Goal: Task Accomplishment & Management: Manage account settings

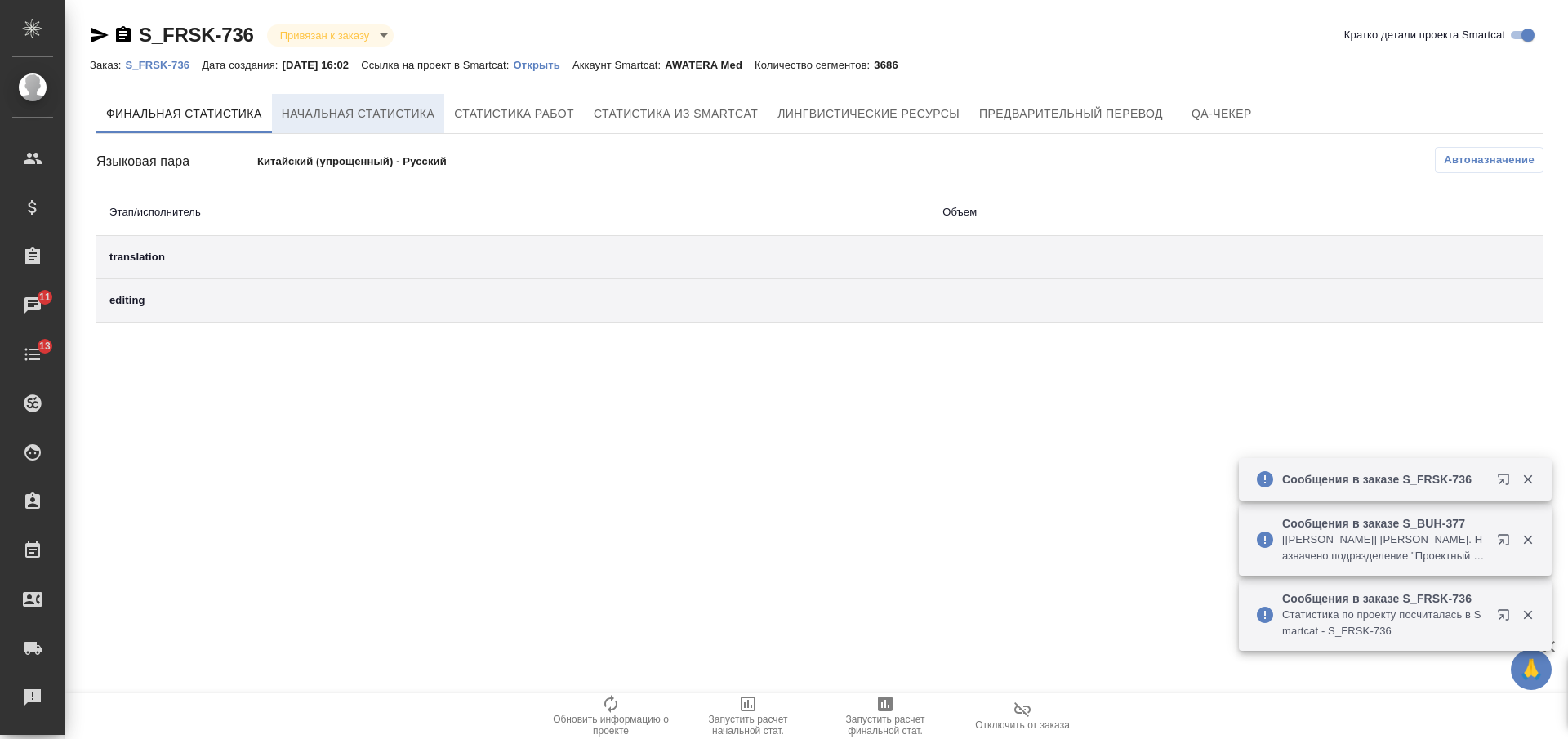
click at [418, 120] on span "Начальная статистика" at bounding box center [359, 114] width 154 height 20
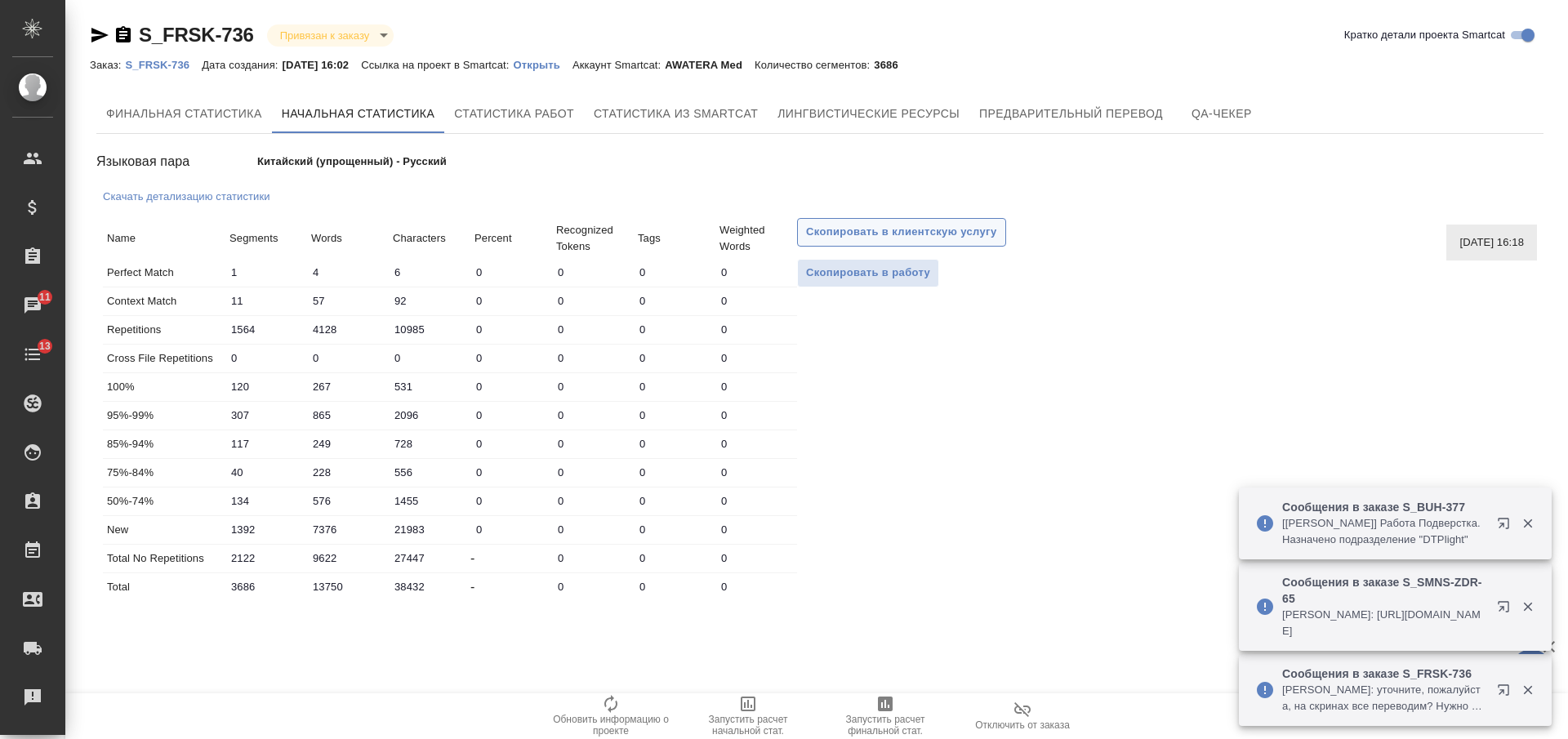
click at [821, 241] on span "Скопировать в клиентскую услугу" at bounding box center [902, 232] width 192 height 18
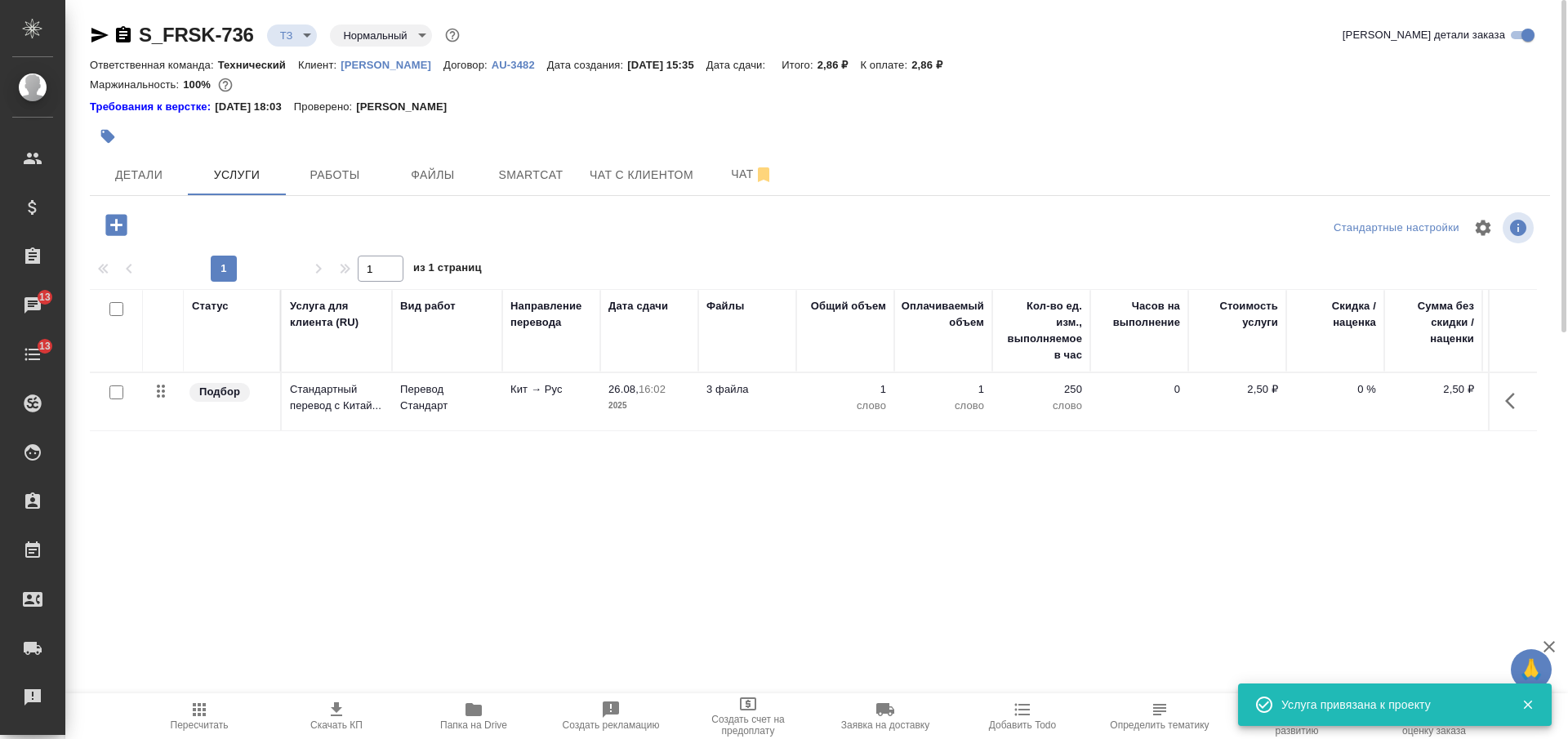
click at [205, 713] on icon "button" at bounding box center [199, 710] width 19 height 19
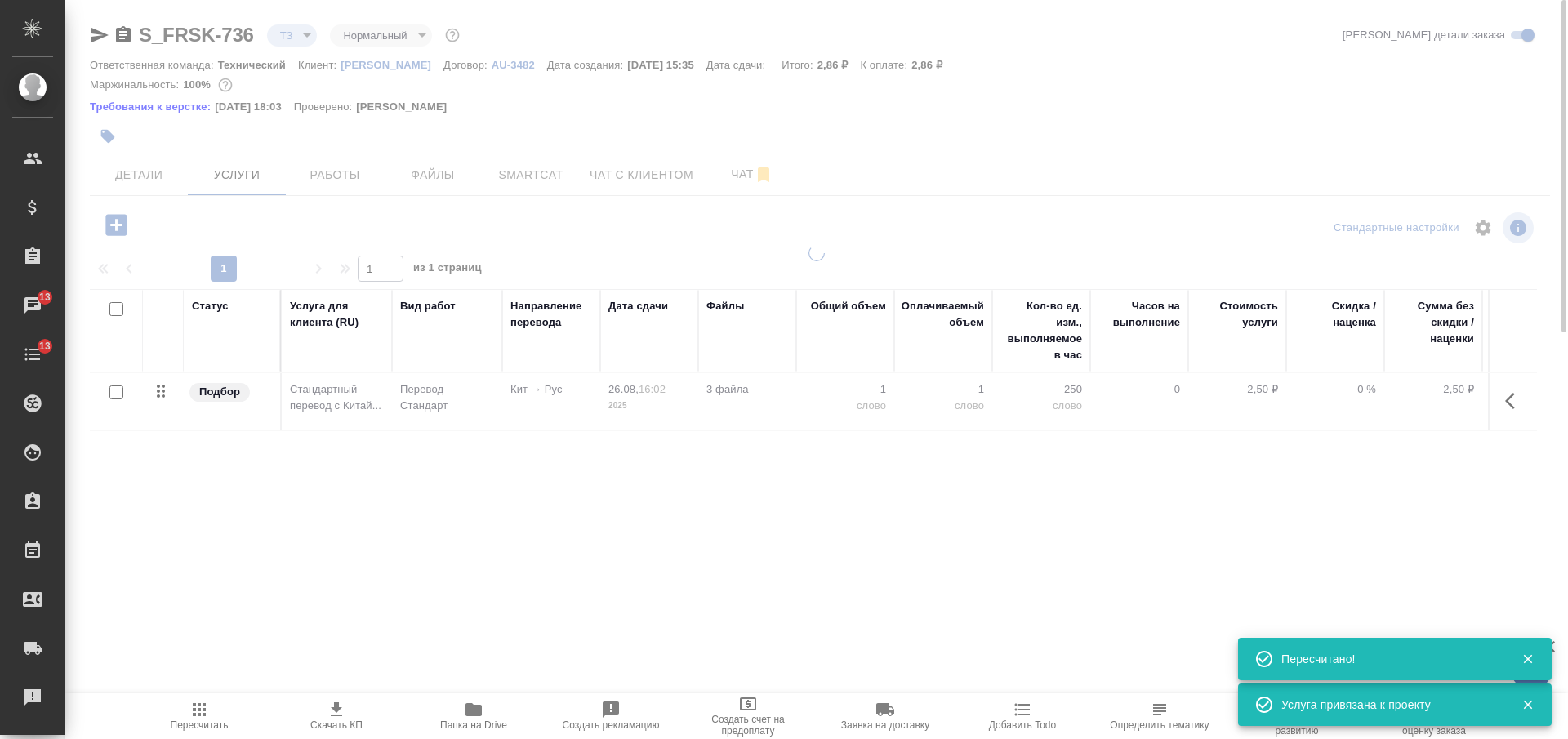
type input "new"
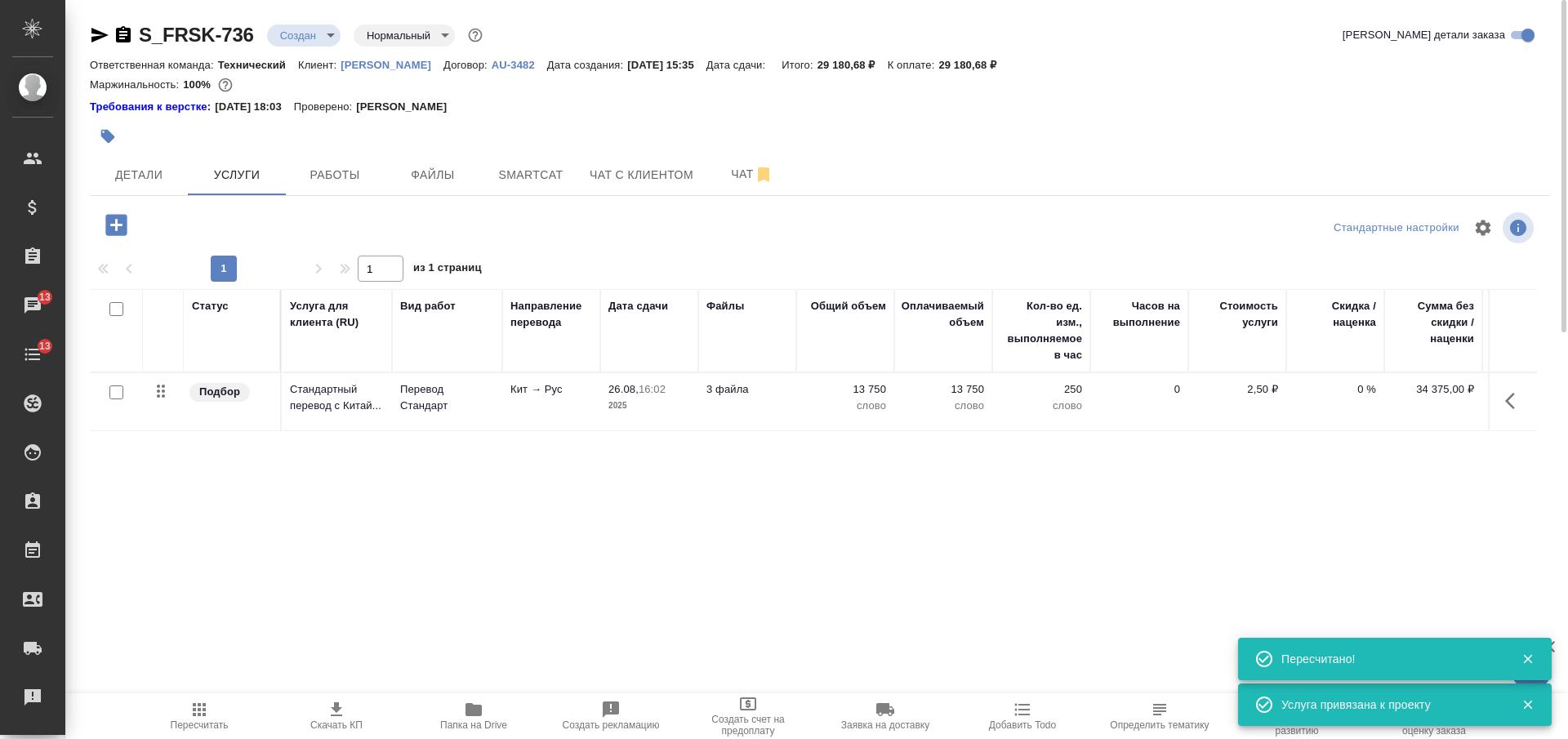
click at [780, 398] on td "3 файла" at bounding box center [748, 401] width 98 height 57
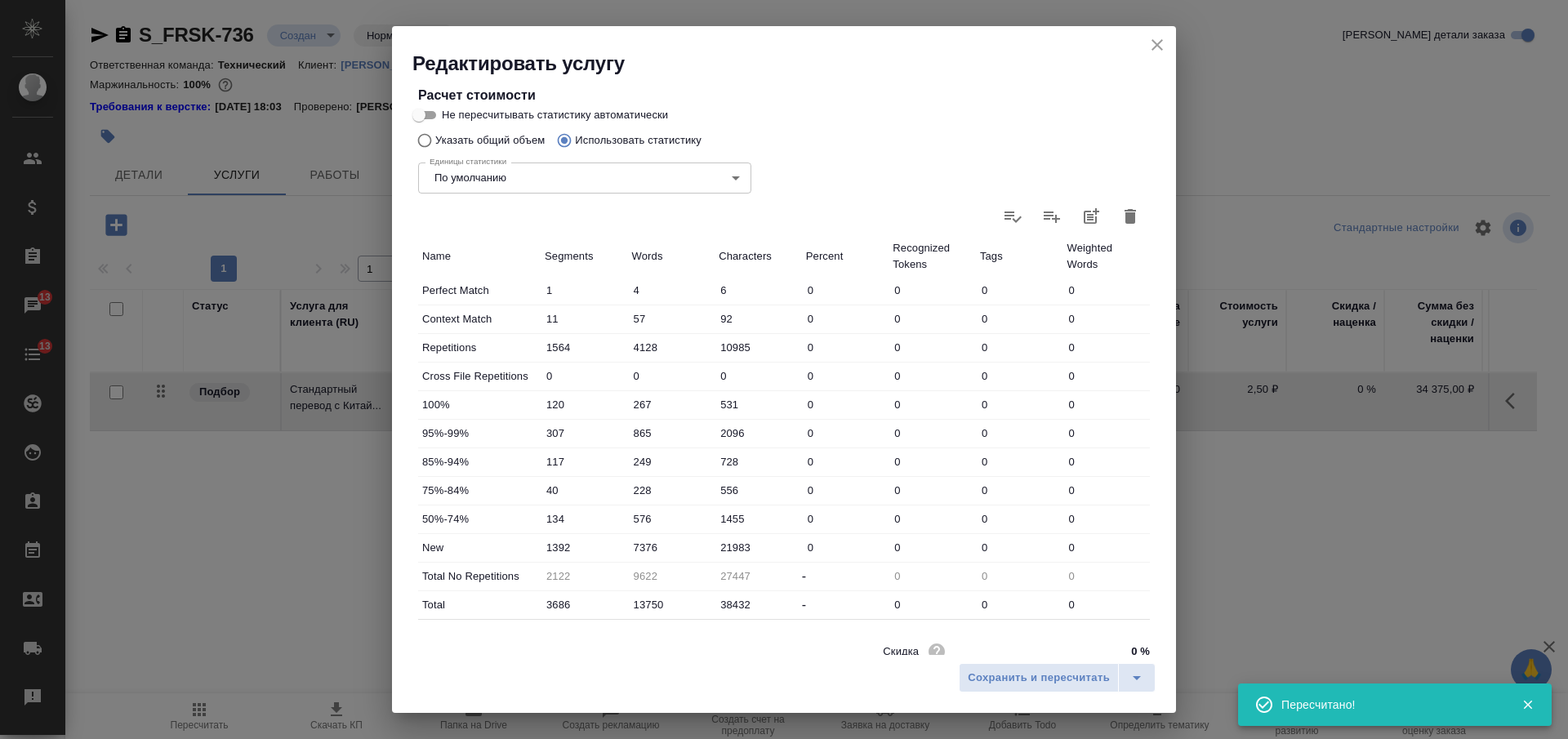
scroll to position [375, 0]
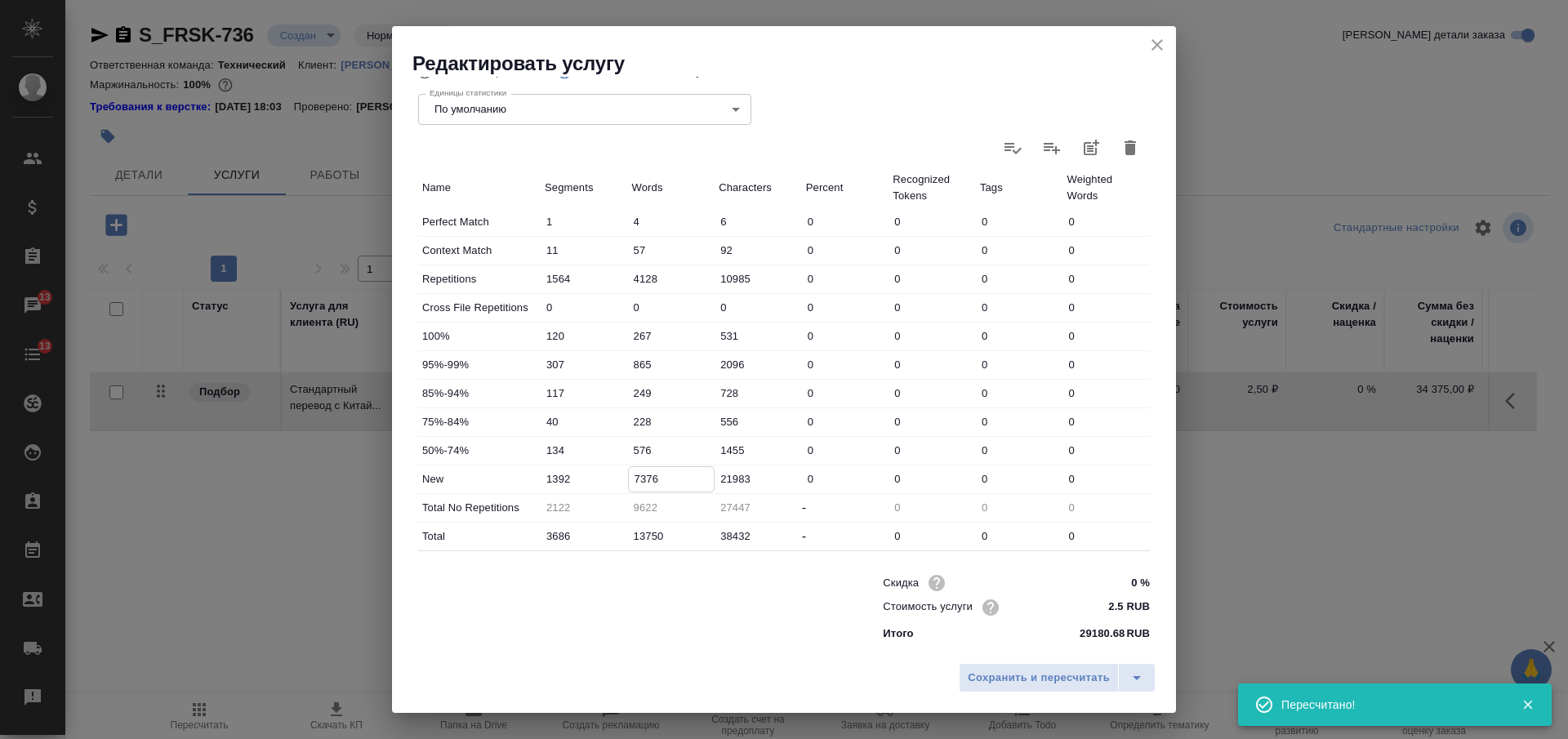
click at [638, 478] on input "7376" at bounding box center [672, 478] width 86 height 24
click at [634, 477] on input "7376" at bounding box center [672, 478] width 86 height 24
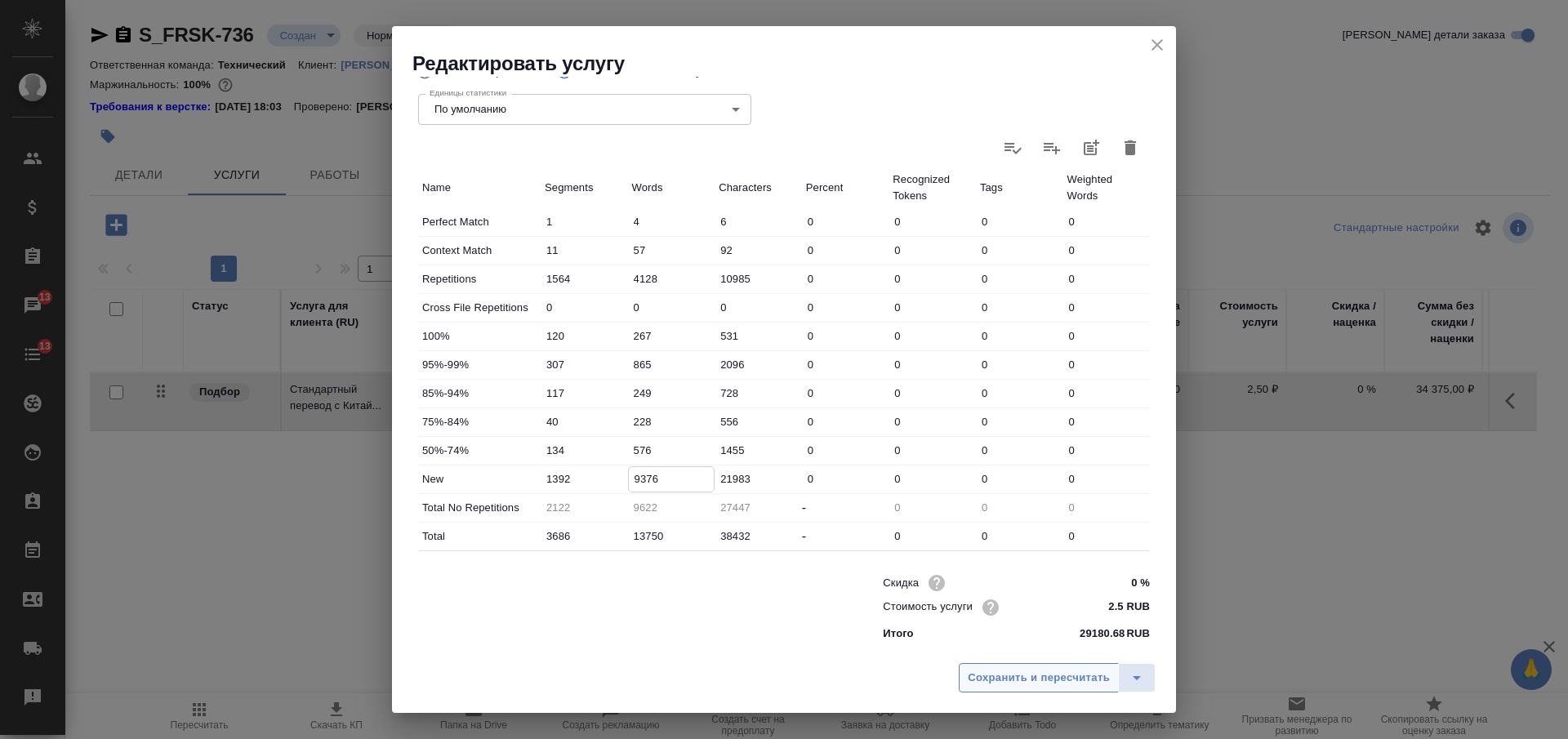
type input "9376"
click at [984, 672] on span "Сохранить и пересчитать" at bounding box center [1039, 678] width 143 height 18
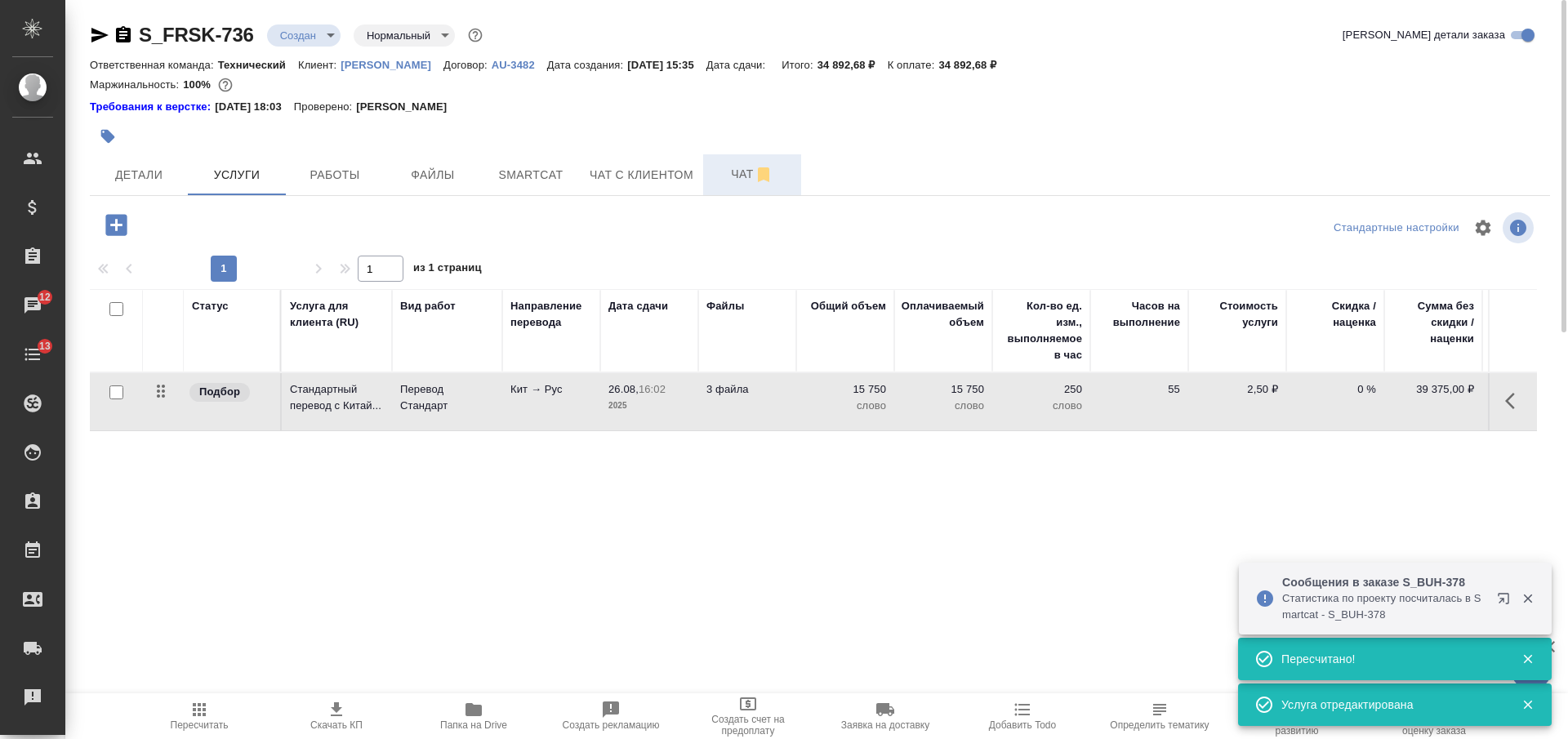
click at [735, 171] on span "Чат" at bounding box center [752, 174] width 79 height 20
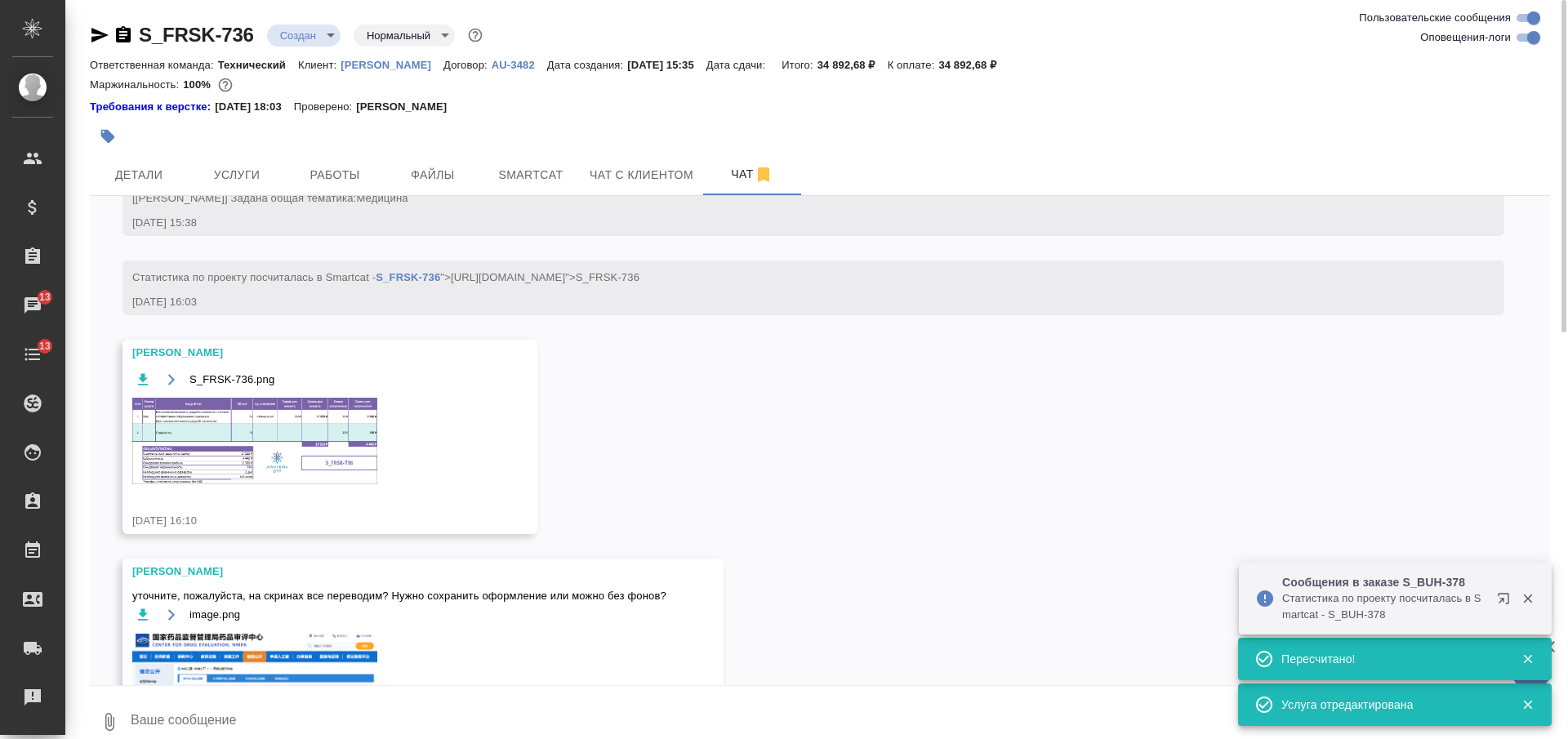
scroll to position [567, 0]
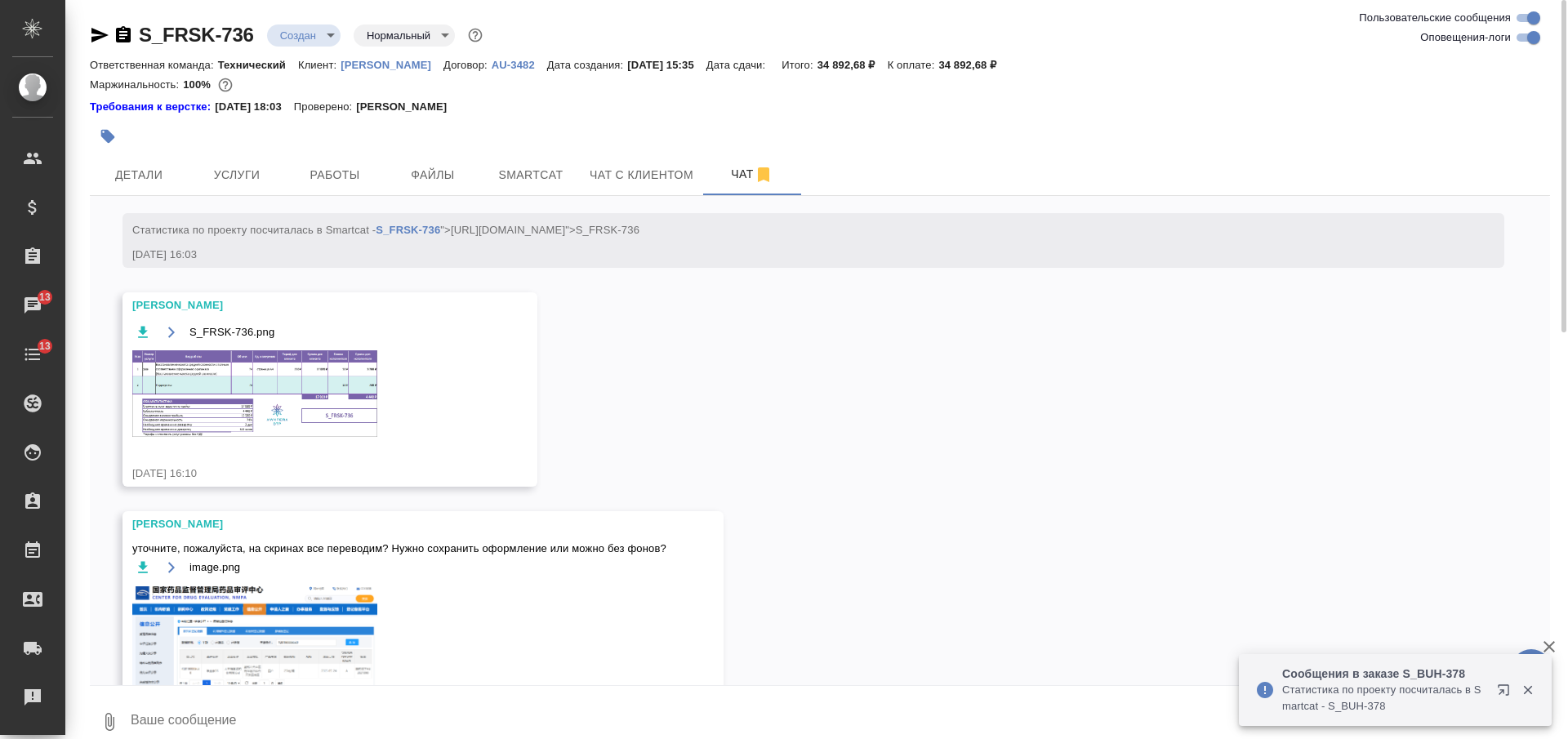
click at [253, 428] on img at bounding box center [254, 394] width 245 height 87
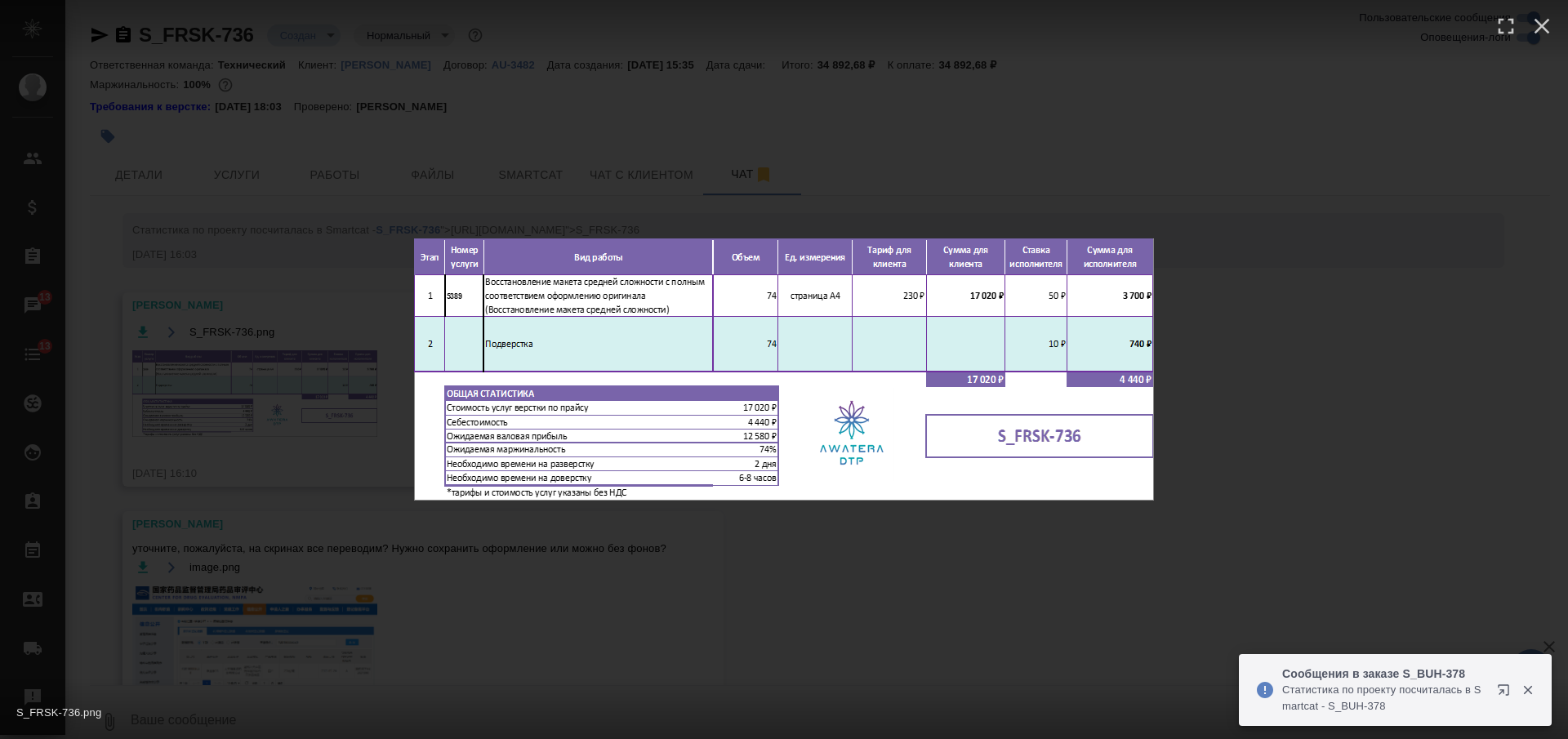
click at [728, 602] on div "S_FRSK-736.png 1 of 1" at bounding box center [784, 369] width 1568 height 739
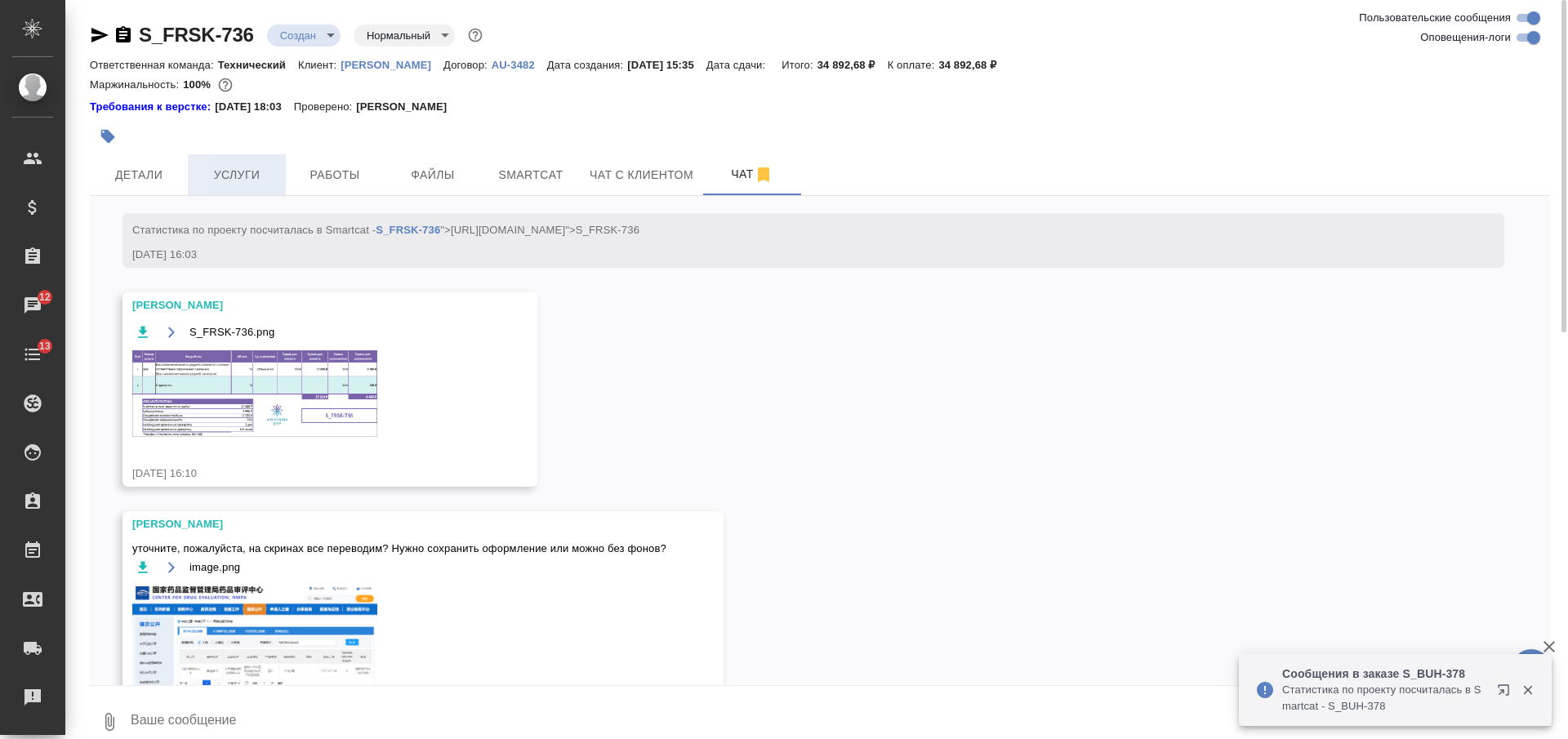
click at [250, 167] on span "Услуги" at bounding box center [237, 175] width 79 height 20
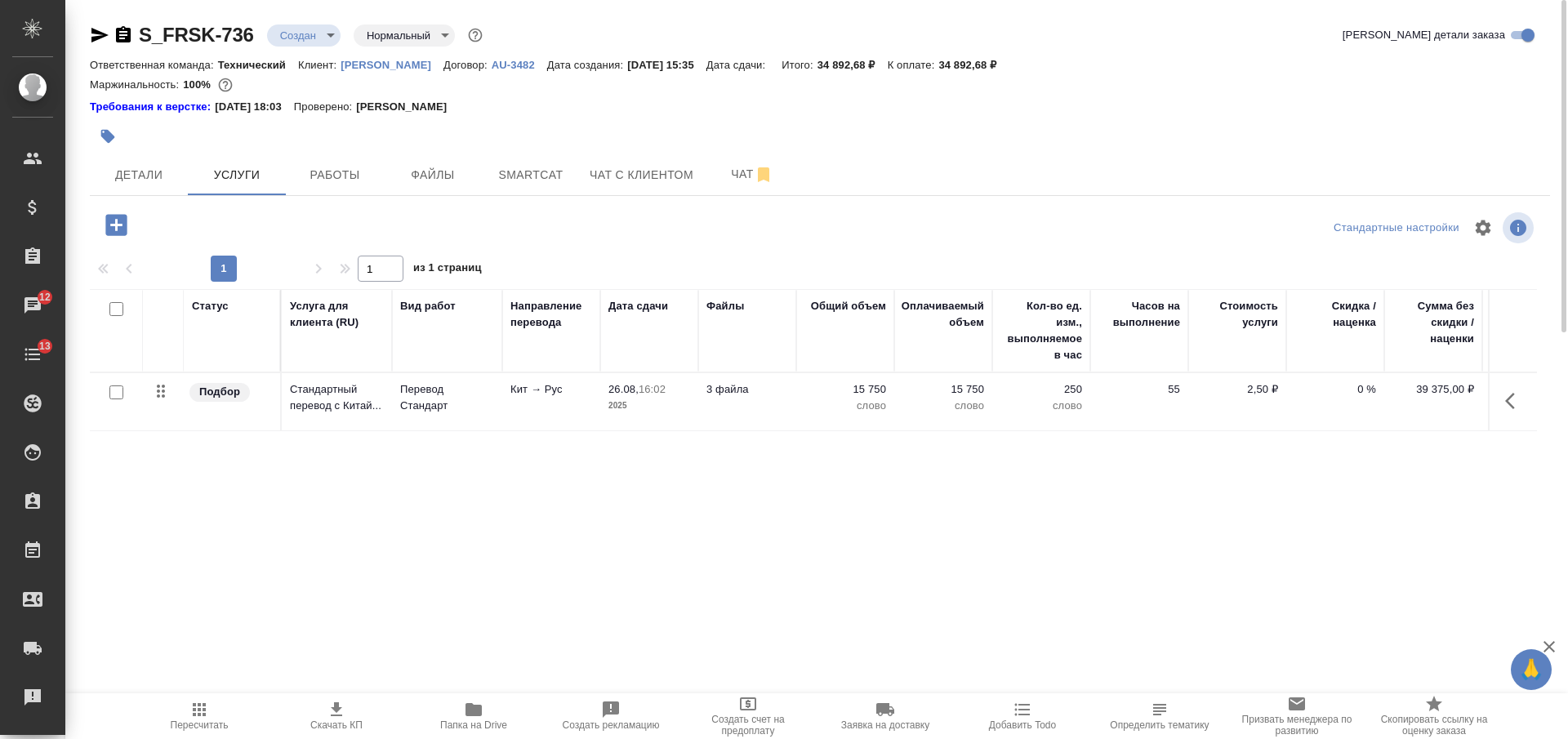
click at [119, 223] on icon "button" at bounding box center [115, 225] width 21 height 21
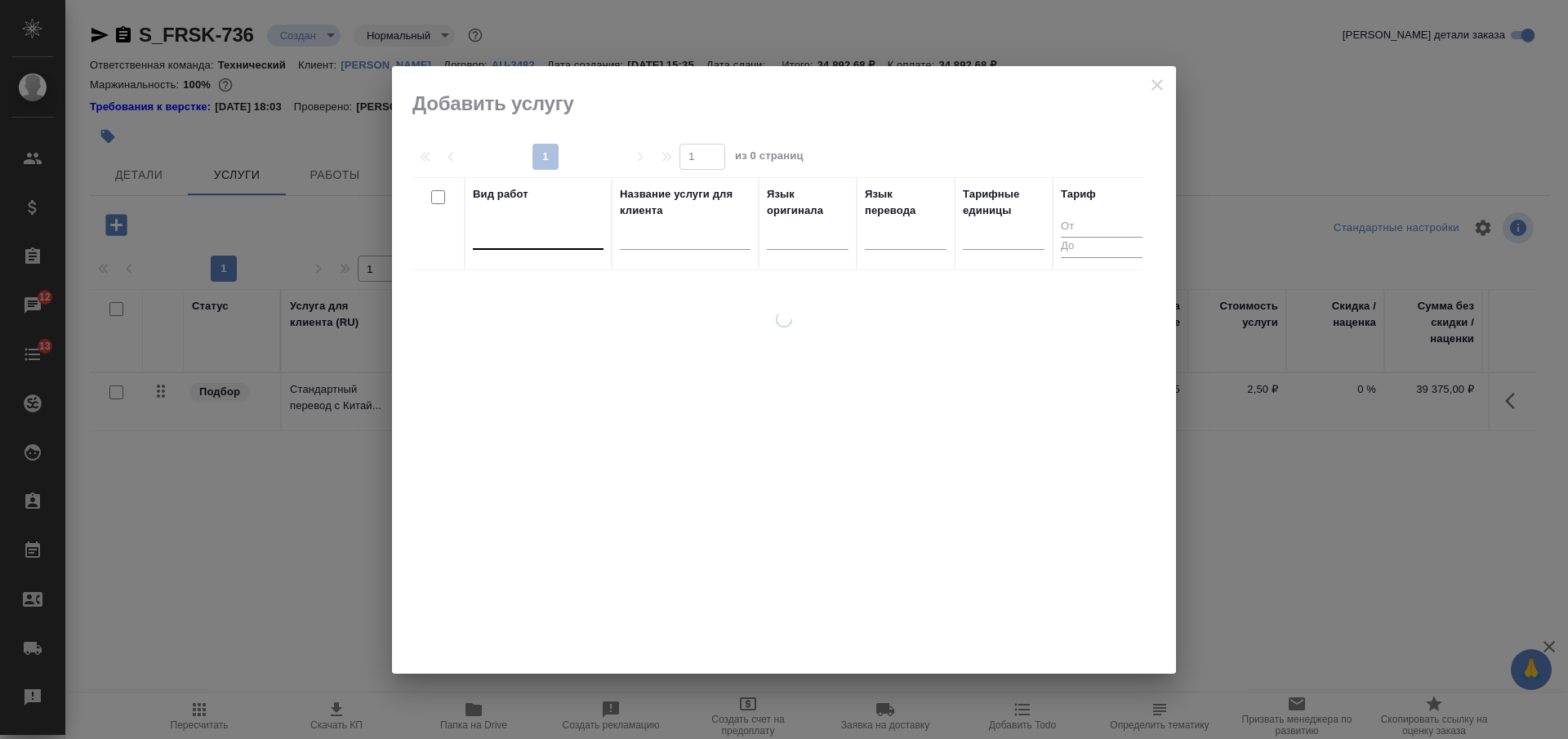
click at [508, 241] on div at bounding box center [538, 233] width 130 height 24
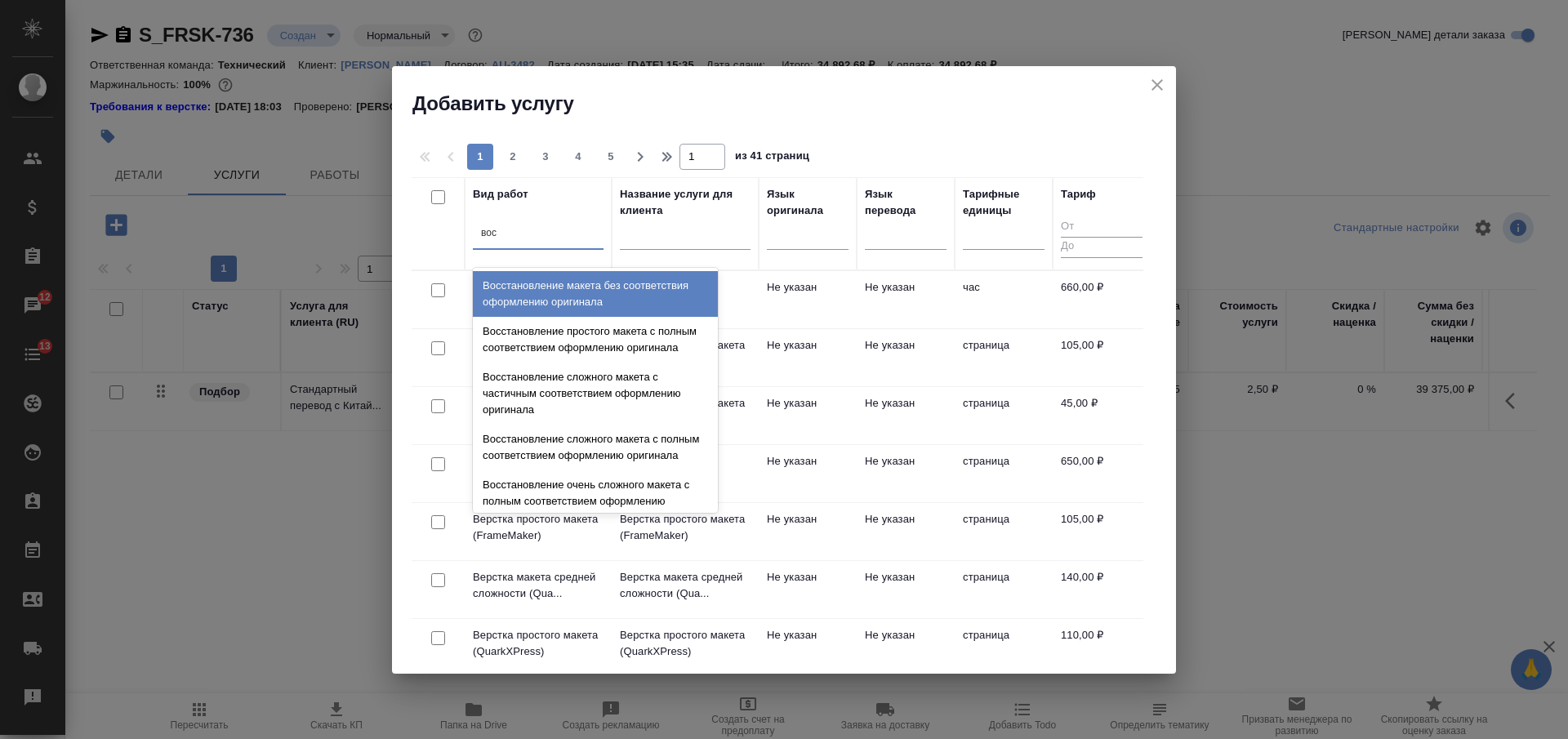
type input "восс"
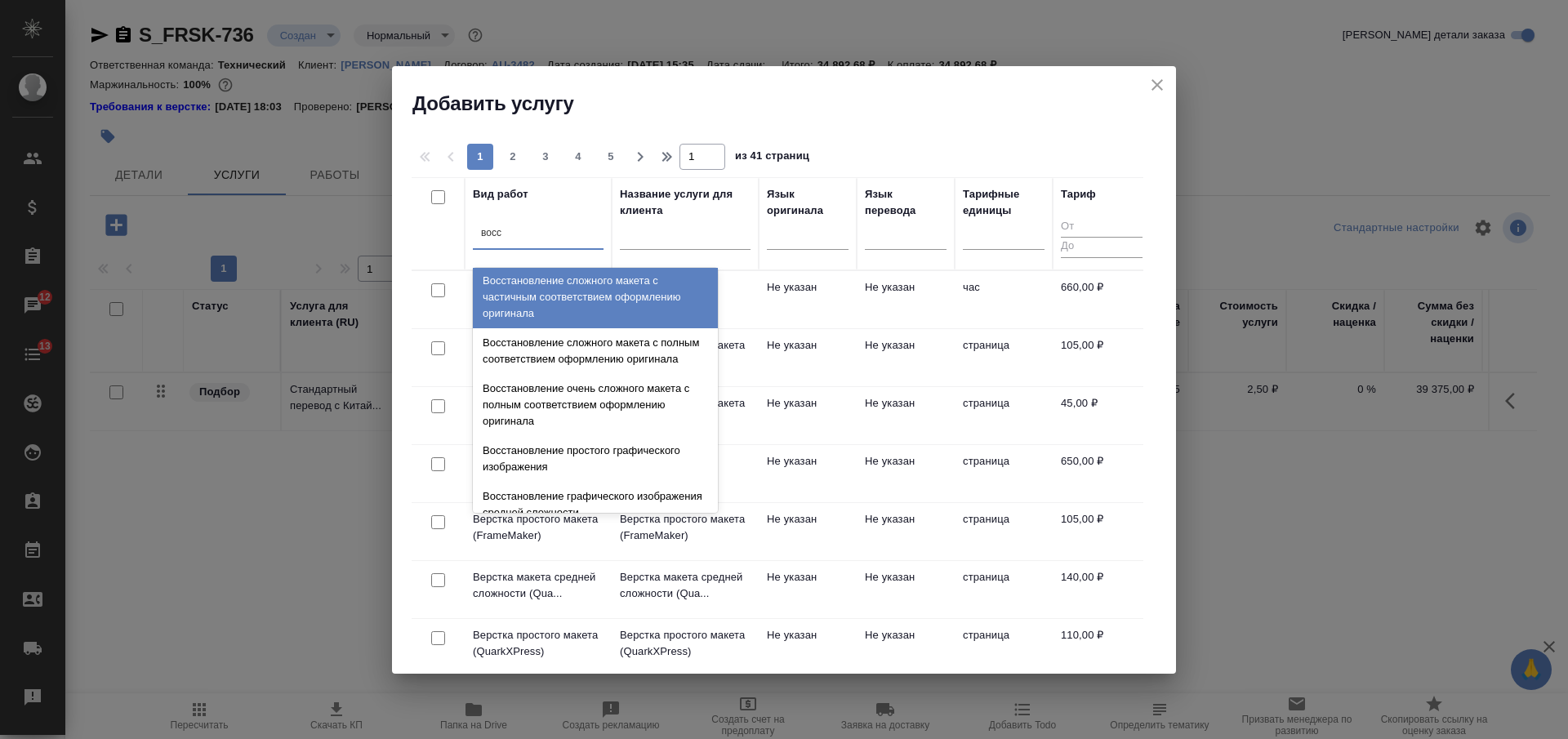
scroll to position [301, 0]
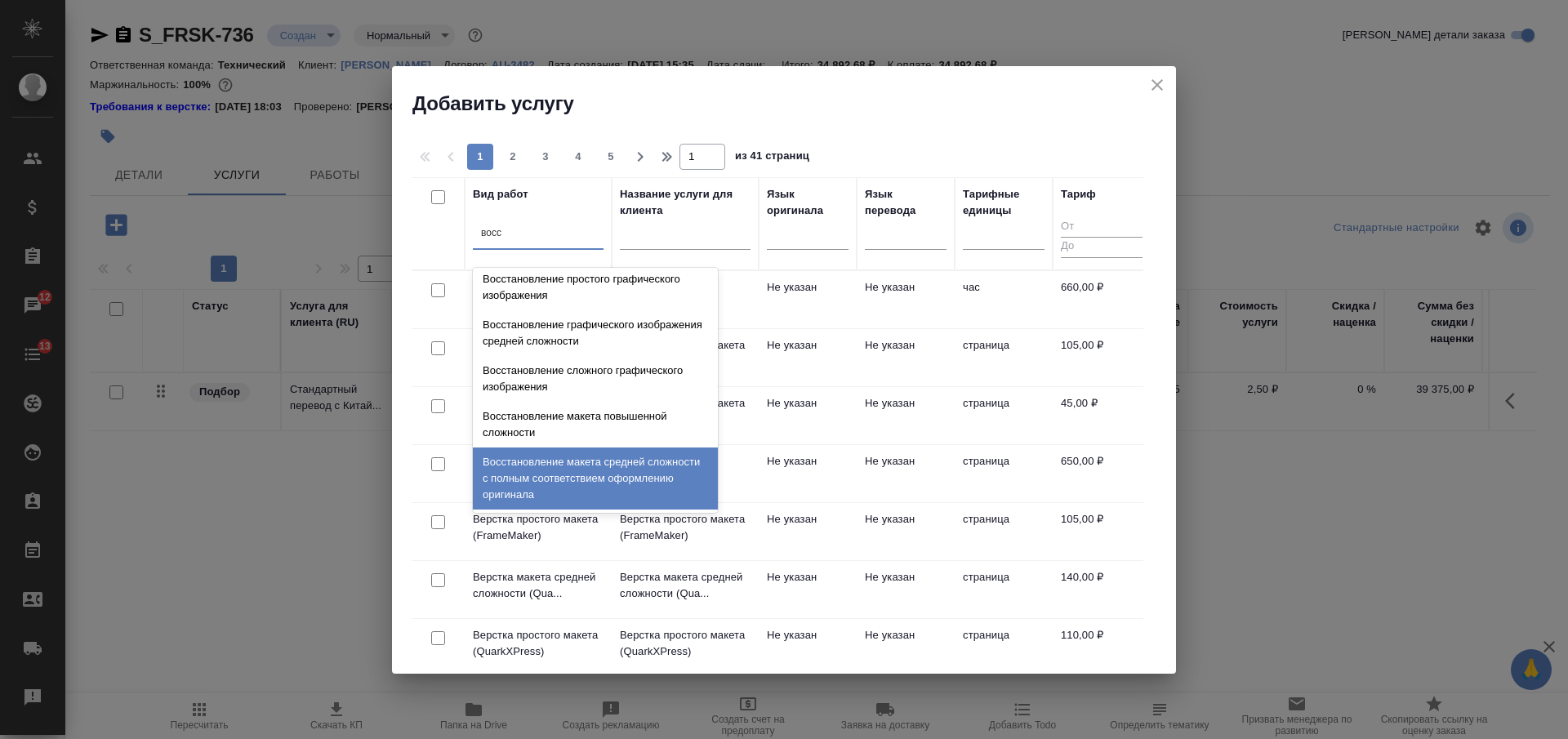
click at [638, 468] on div "Восстановление макета средней сложности с полным соответствием оформлению ориги…" at bounding box center [596, 478] width 245 height 62
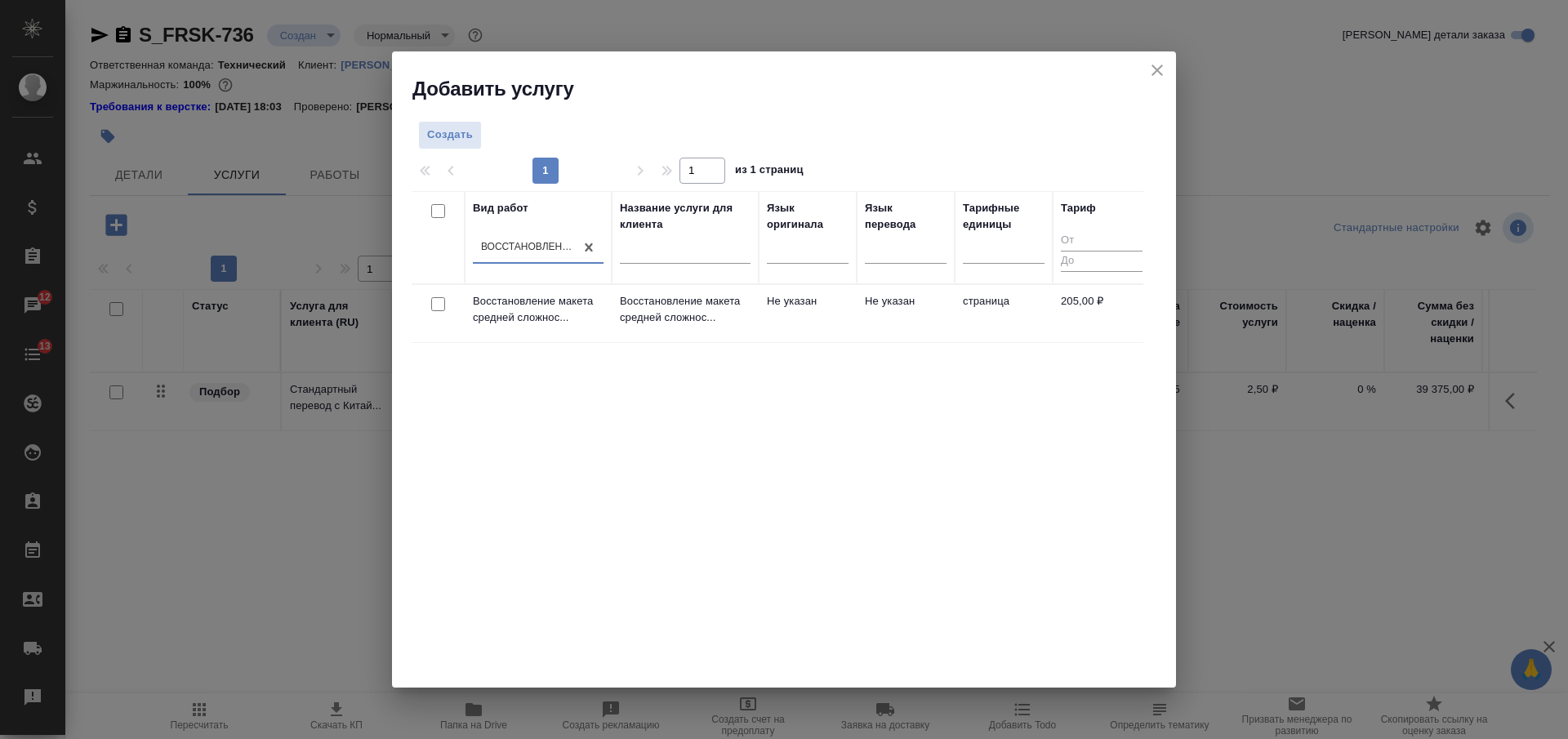
click at [437, 307] on input "checkbox" at bounding box center [438, 304] width 14 height 14
checkbox input "true"
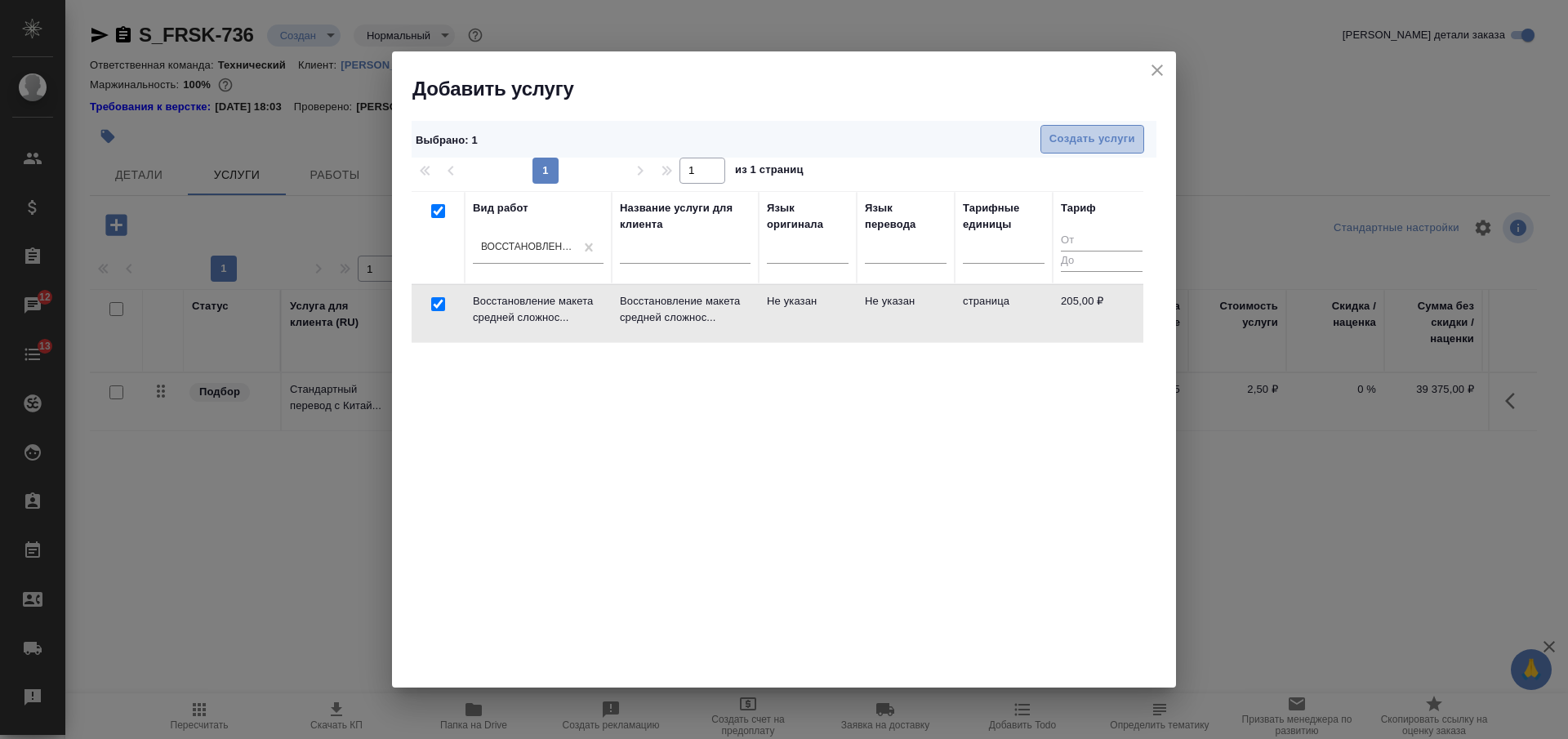
click at [1071, 143] on span "Создать услуги" at bounding box center [1092, 139] width 86 height 18
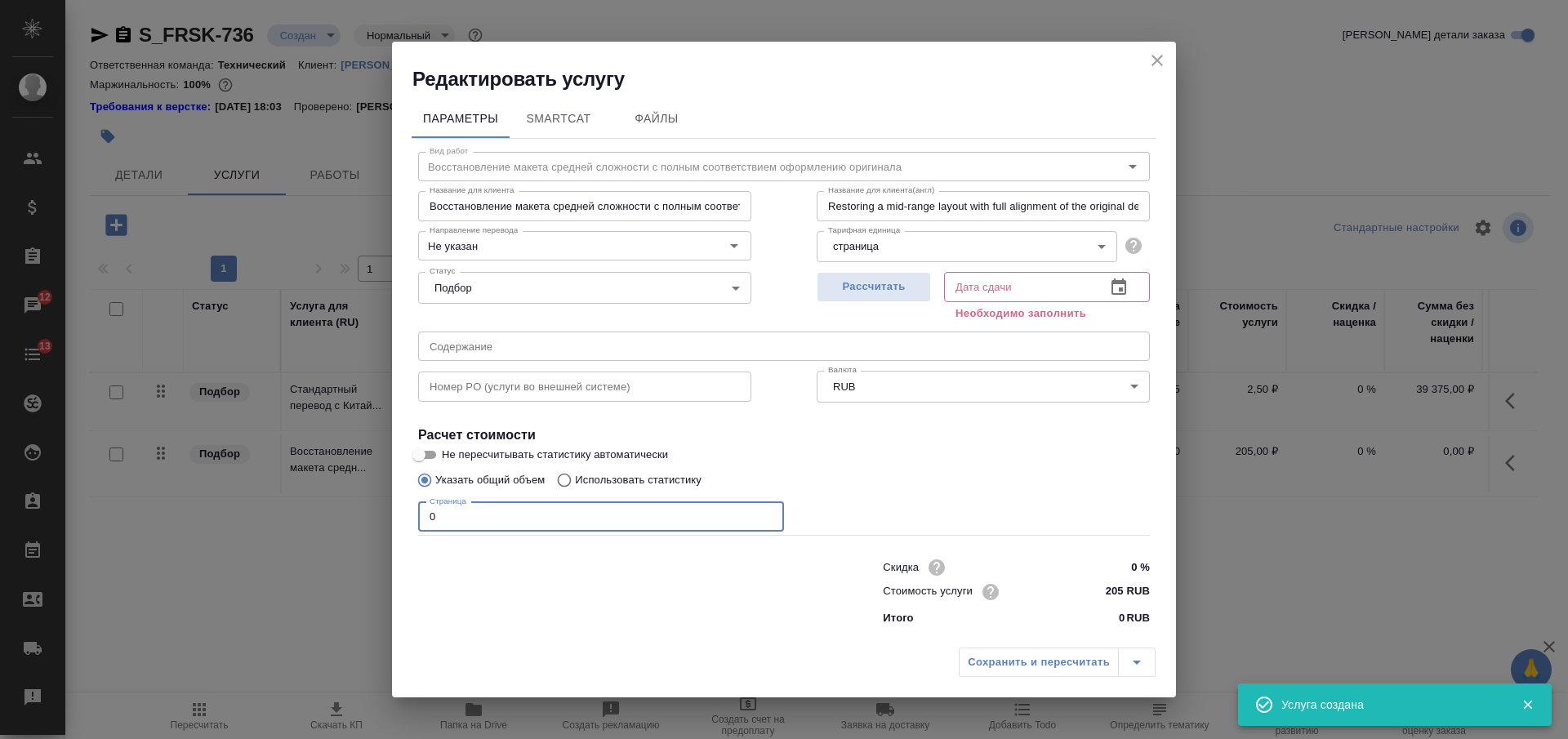
drag, startPoint x: 429, startPoint y: 525, endPoint x: 409, endPoint y: 519, distance: 20.9
click at [418, 526] on input "0" at bounding box center [601, 517] width 366 height 30
type input "74"
click at [879, 294] on span "Рассчитать" at bounding box center [874, 287] width 96 height 18
type input "27.08.2025 16:09"
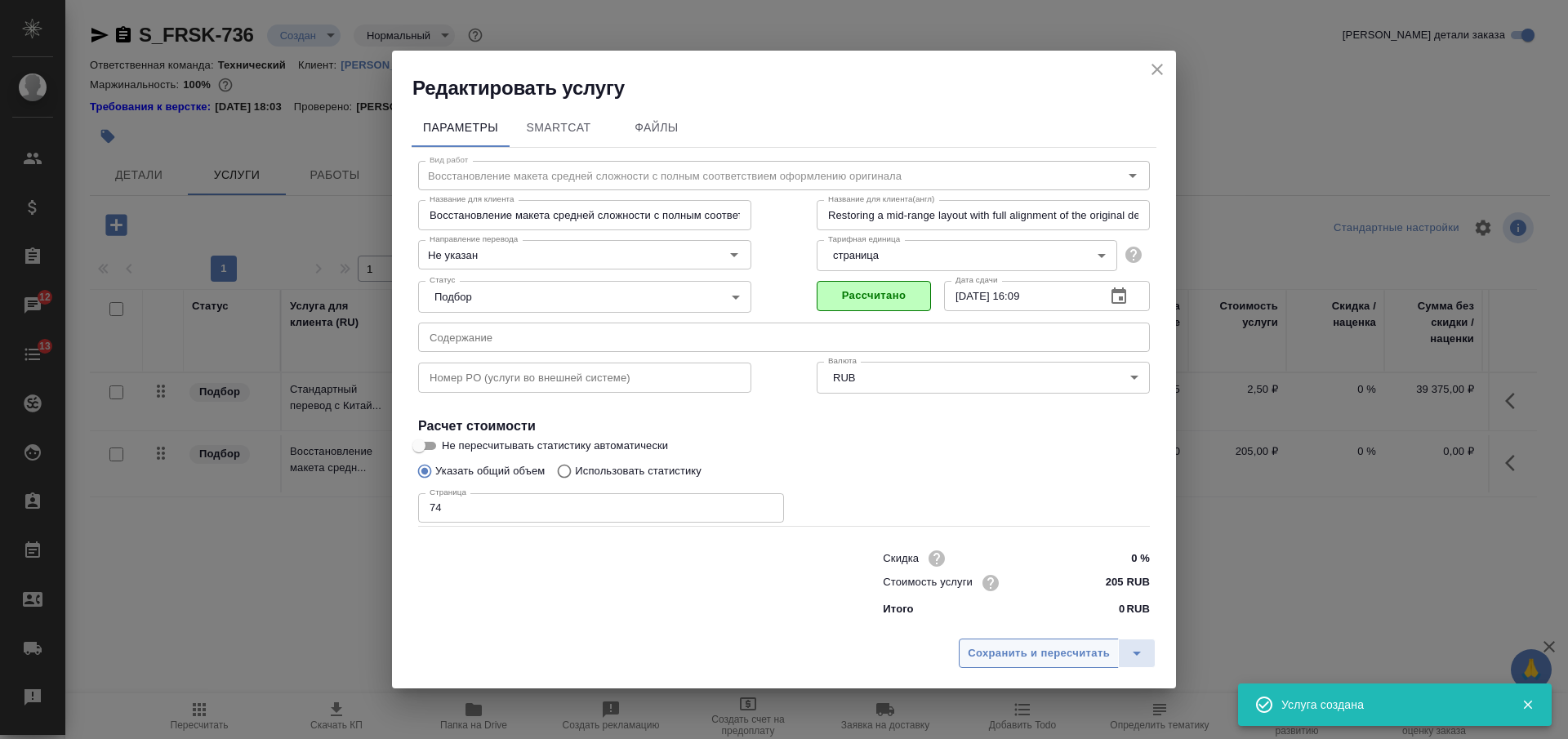
click at [993, 663] on button "Сохранить и пересчитать" at bounding box center [1039, 653] width 160 height 30
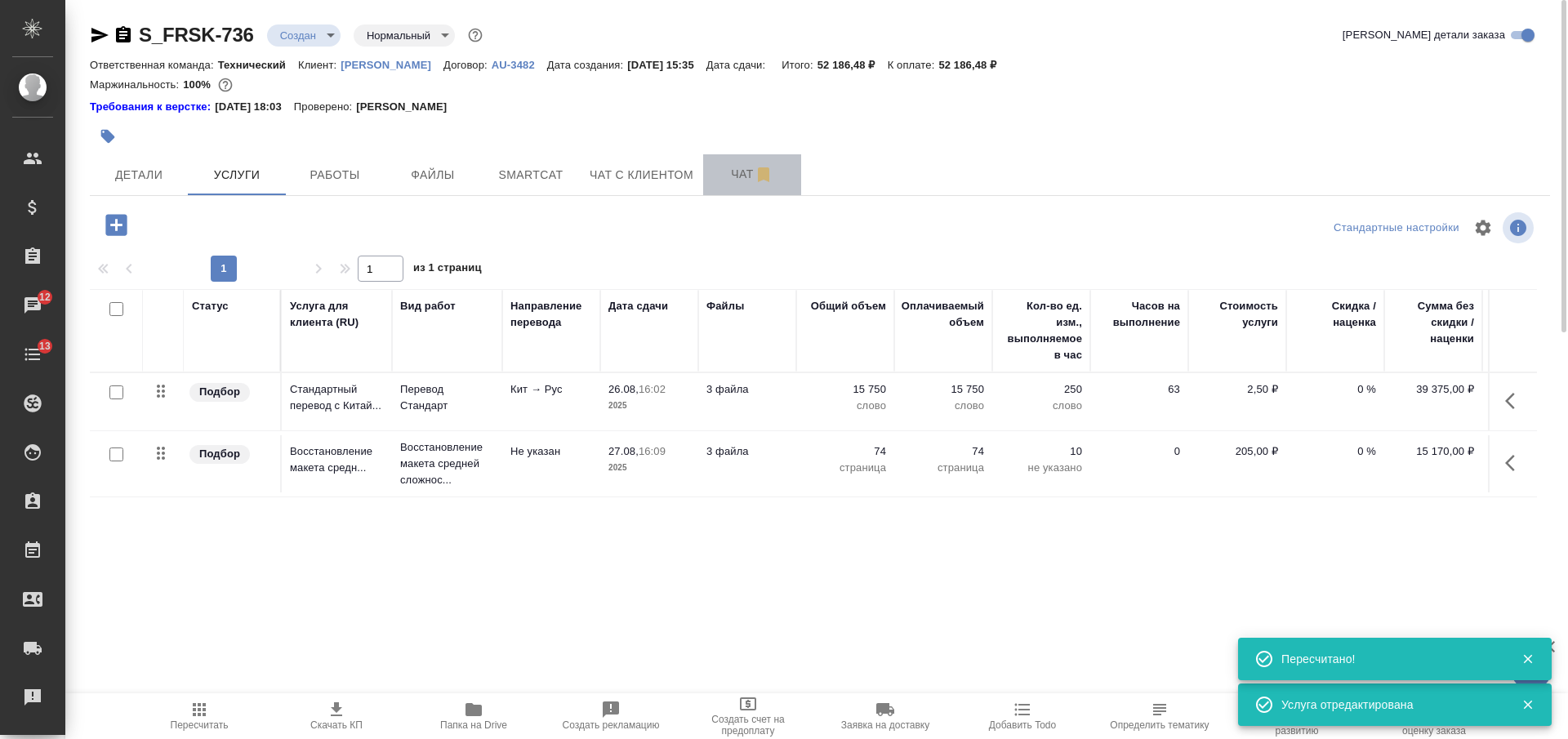
click at [733, 176] on span "Чат" at bounding box center [752, 174] width 79 height 20
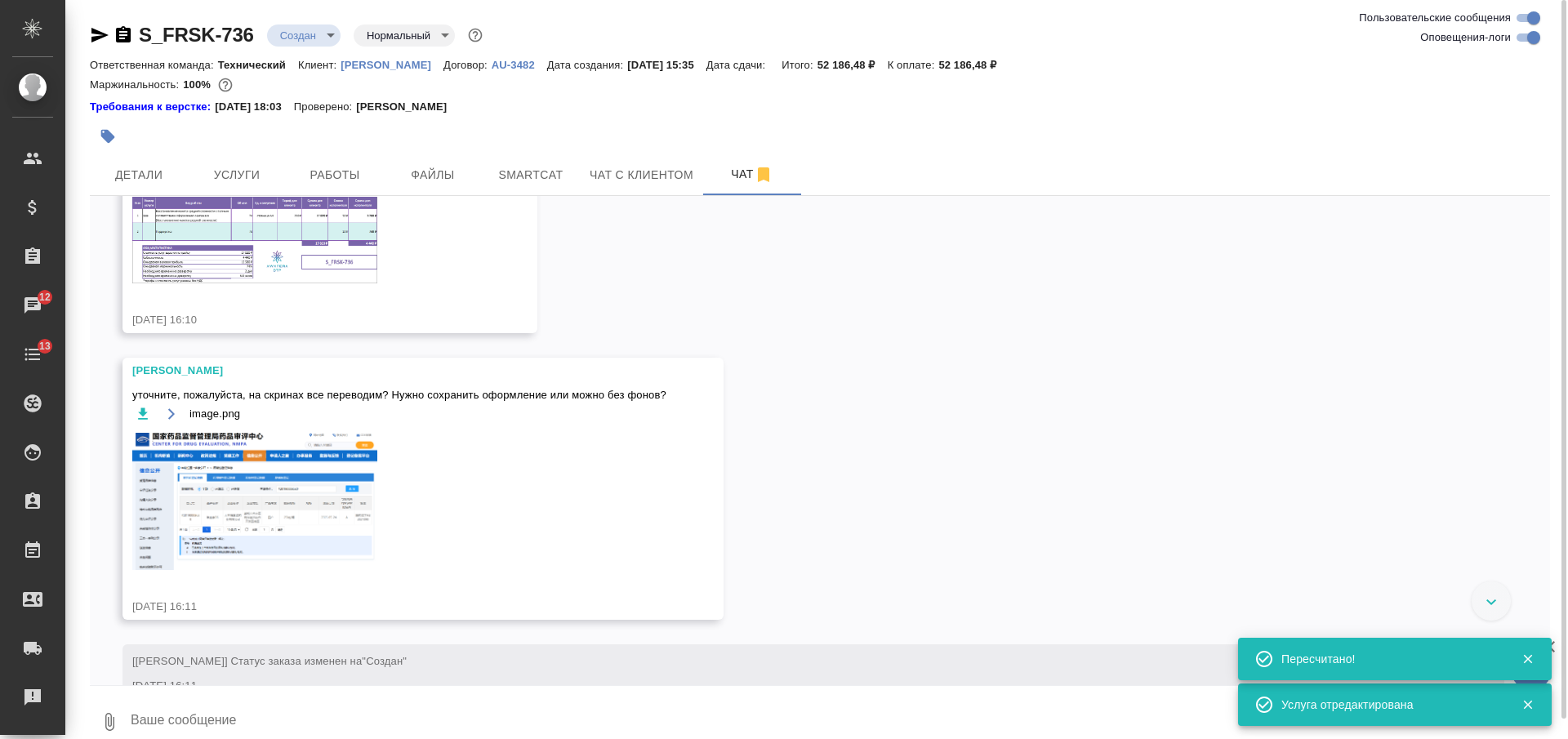
scroll to position [689, 0]
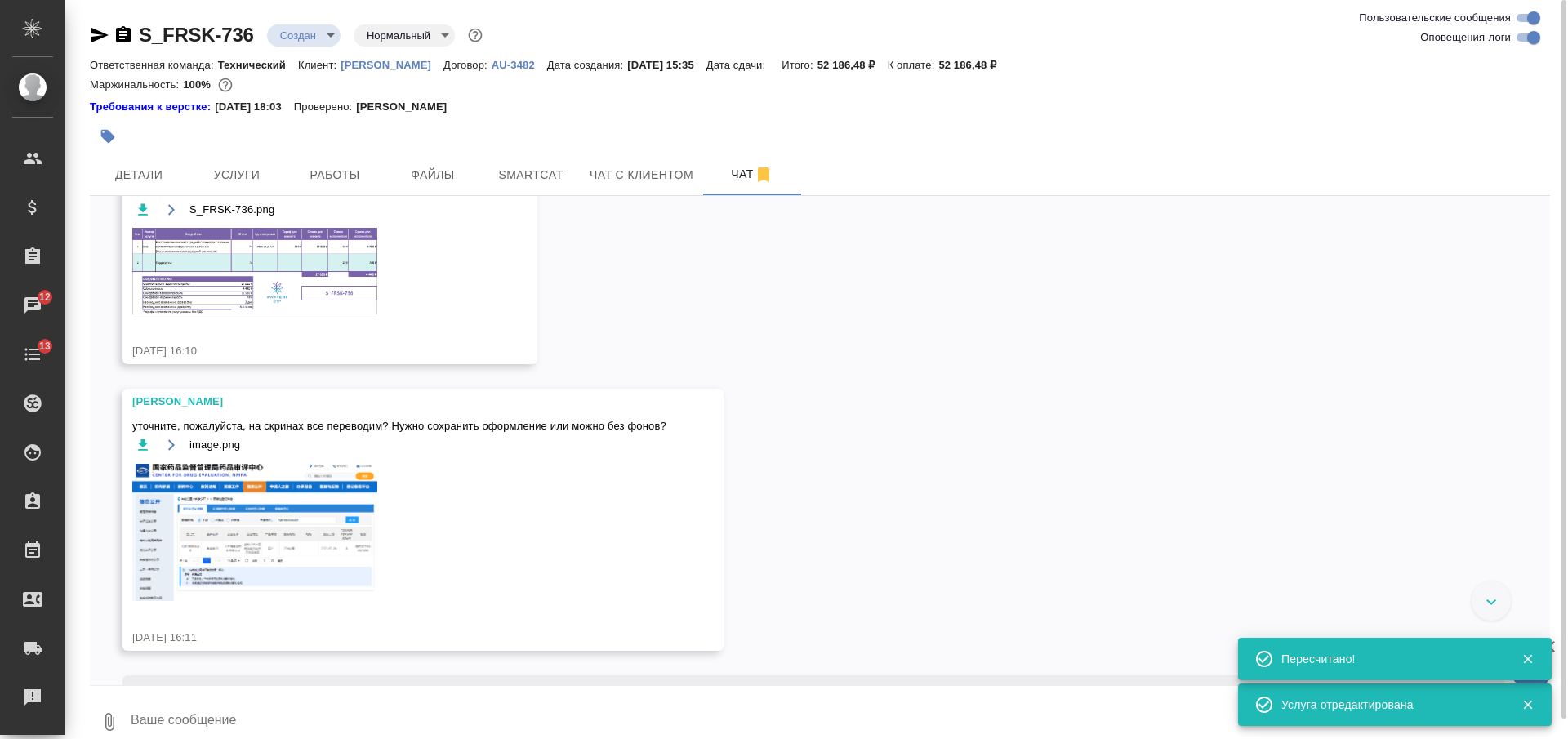
click at [343, 315] on img at bounding box center [254, 271] width 245 height 87
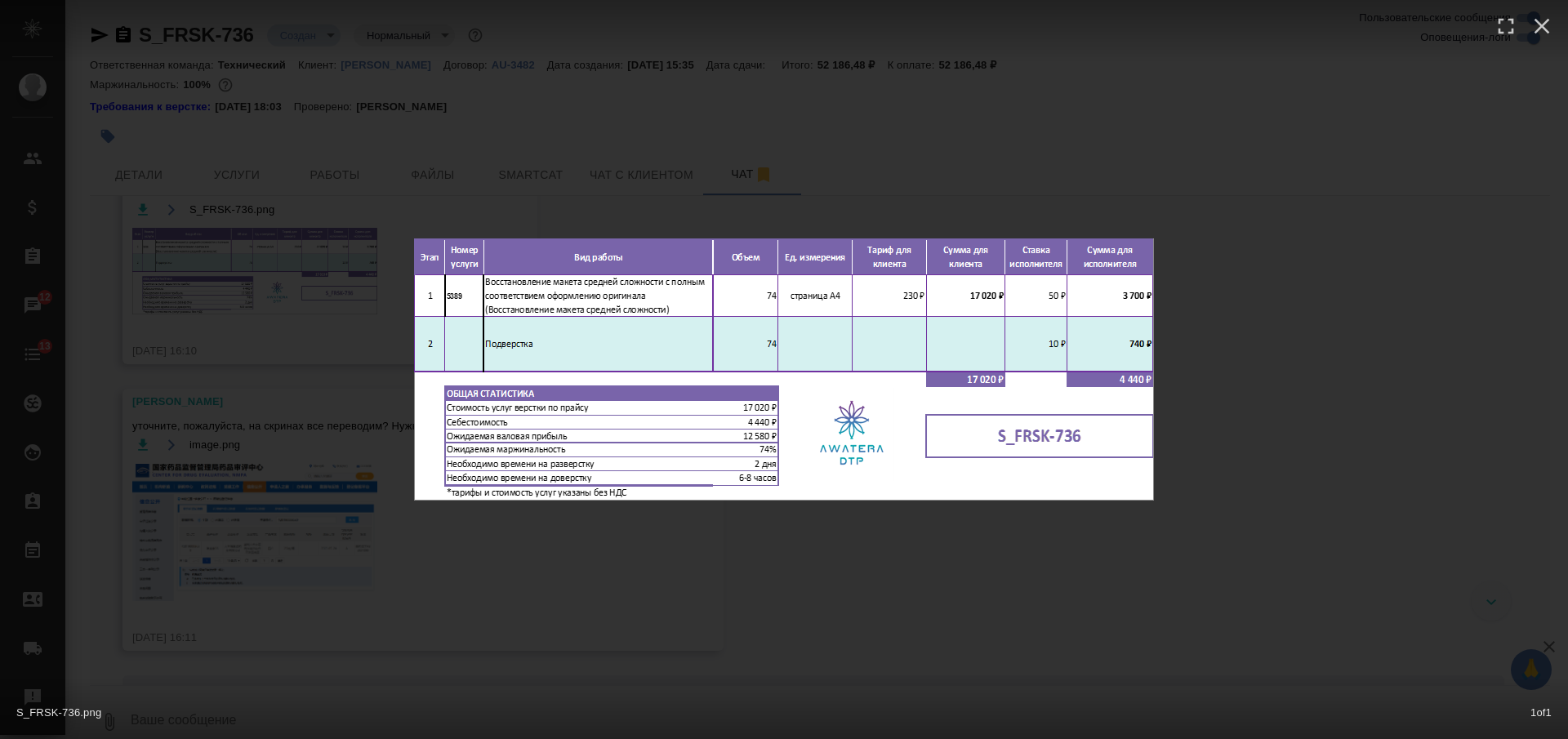
click at [723, 628] on div "S_FRSK-736.png 1 of 1" at bounding box center [784, 369] width 1568 height 739
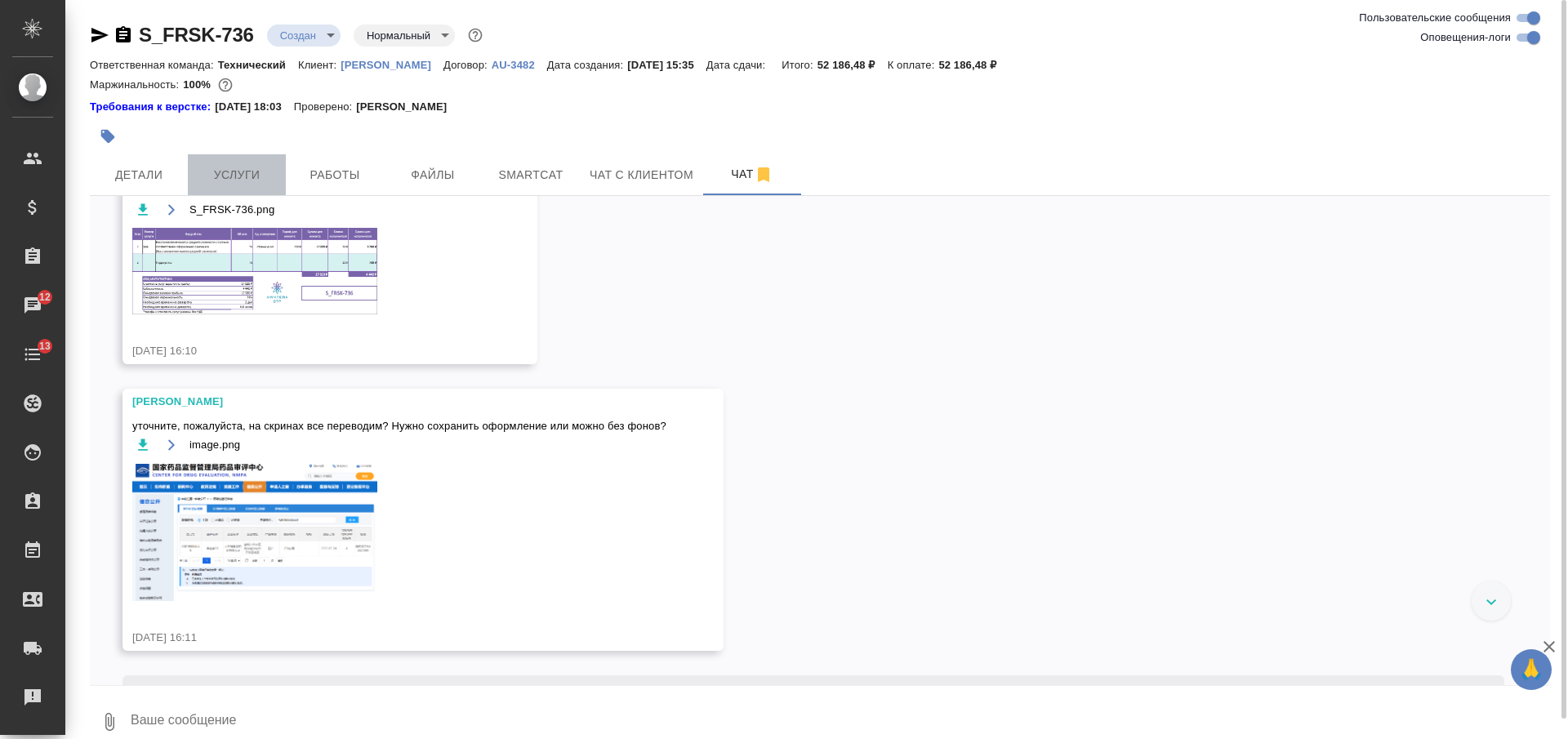
click at [258, 179] on span "Услуги" at bounding box center [237, 175] width 79 height 20
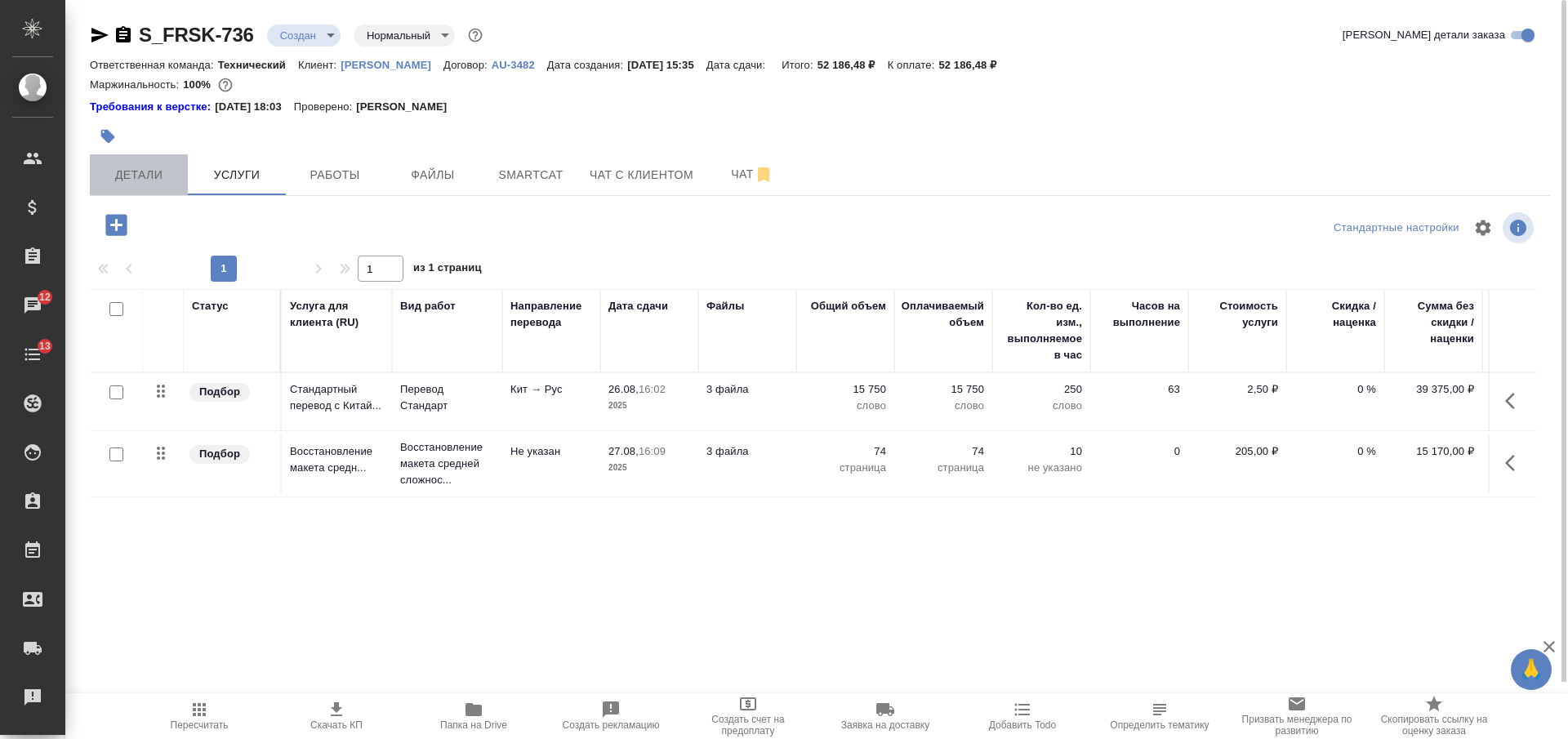
click at [155, 174] on span "Детали" at bounding box center [139, 175] width 79 height 20
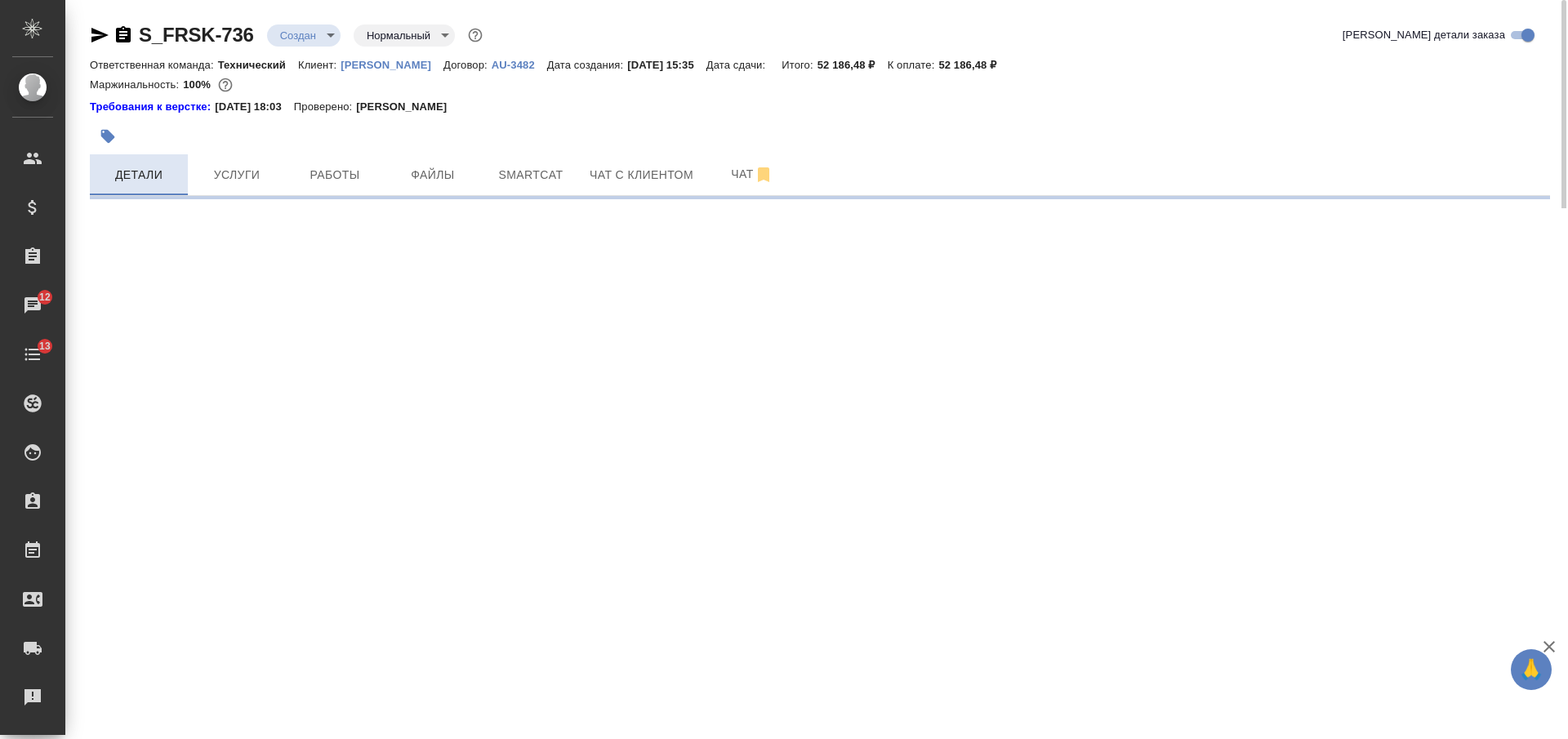
select select "RU"
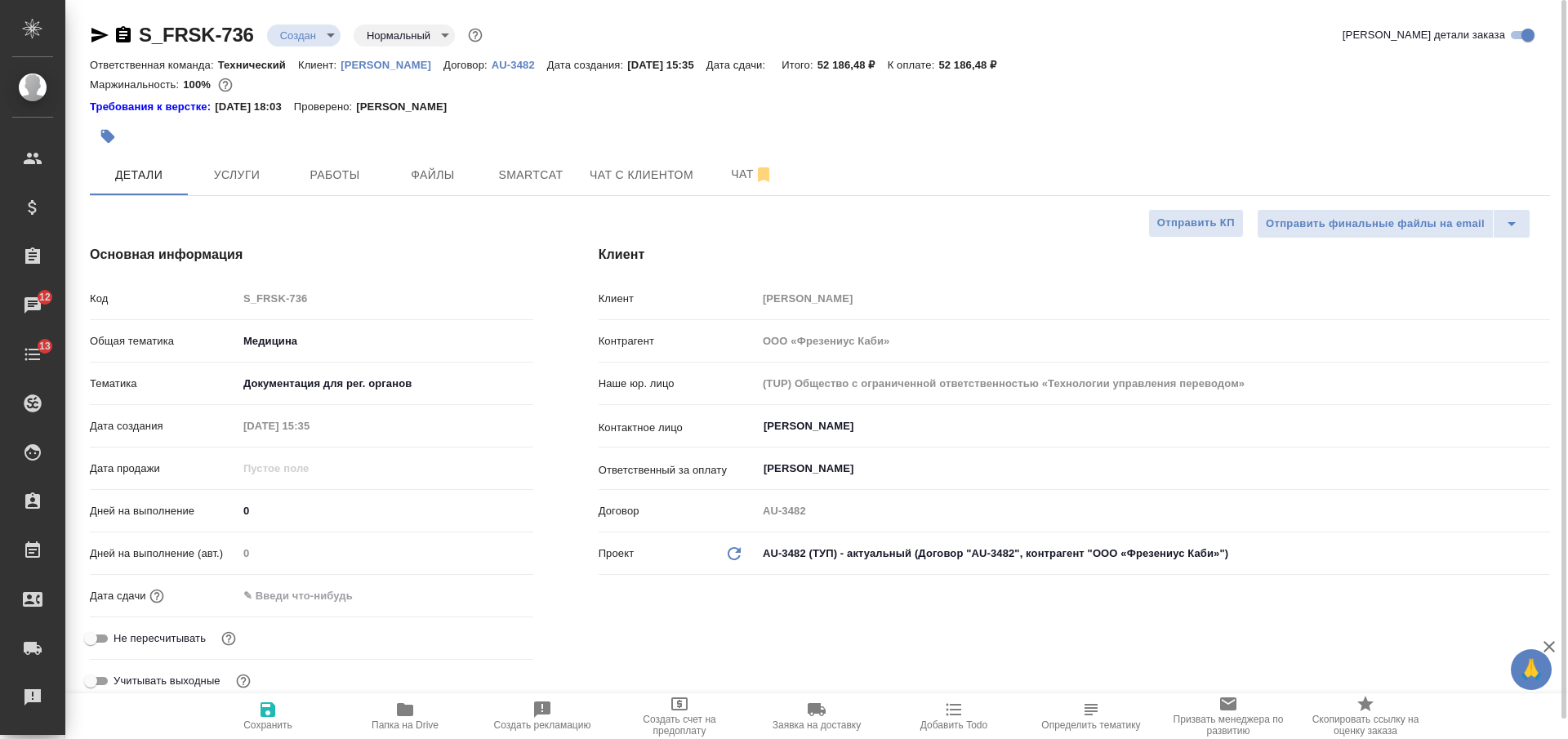
type textarea "x"
click at [268, 708] on icon "button" at bounding box center [268, 709] width 15 height 15
type textarea "x"
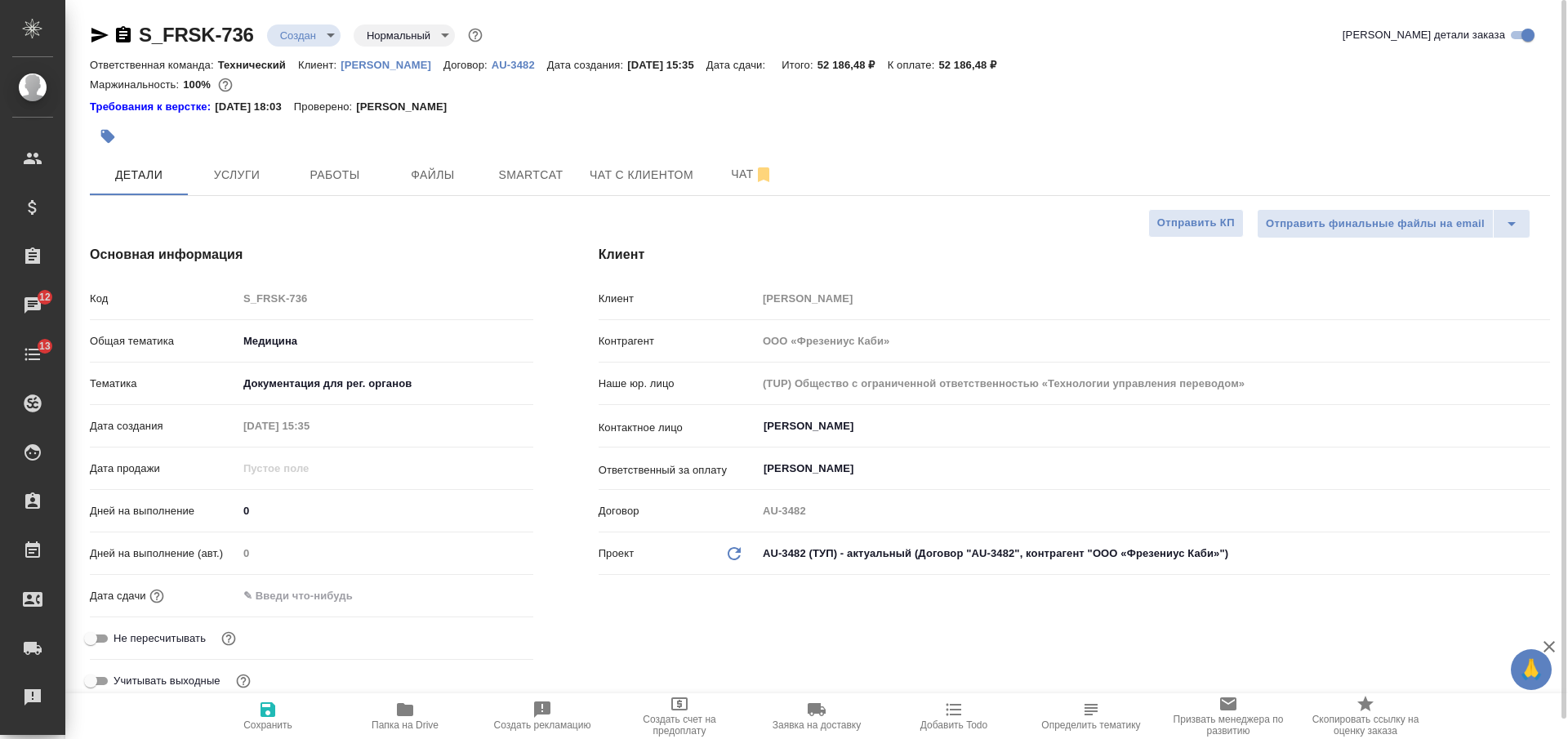
type textarea "x"
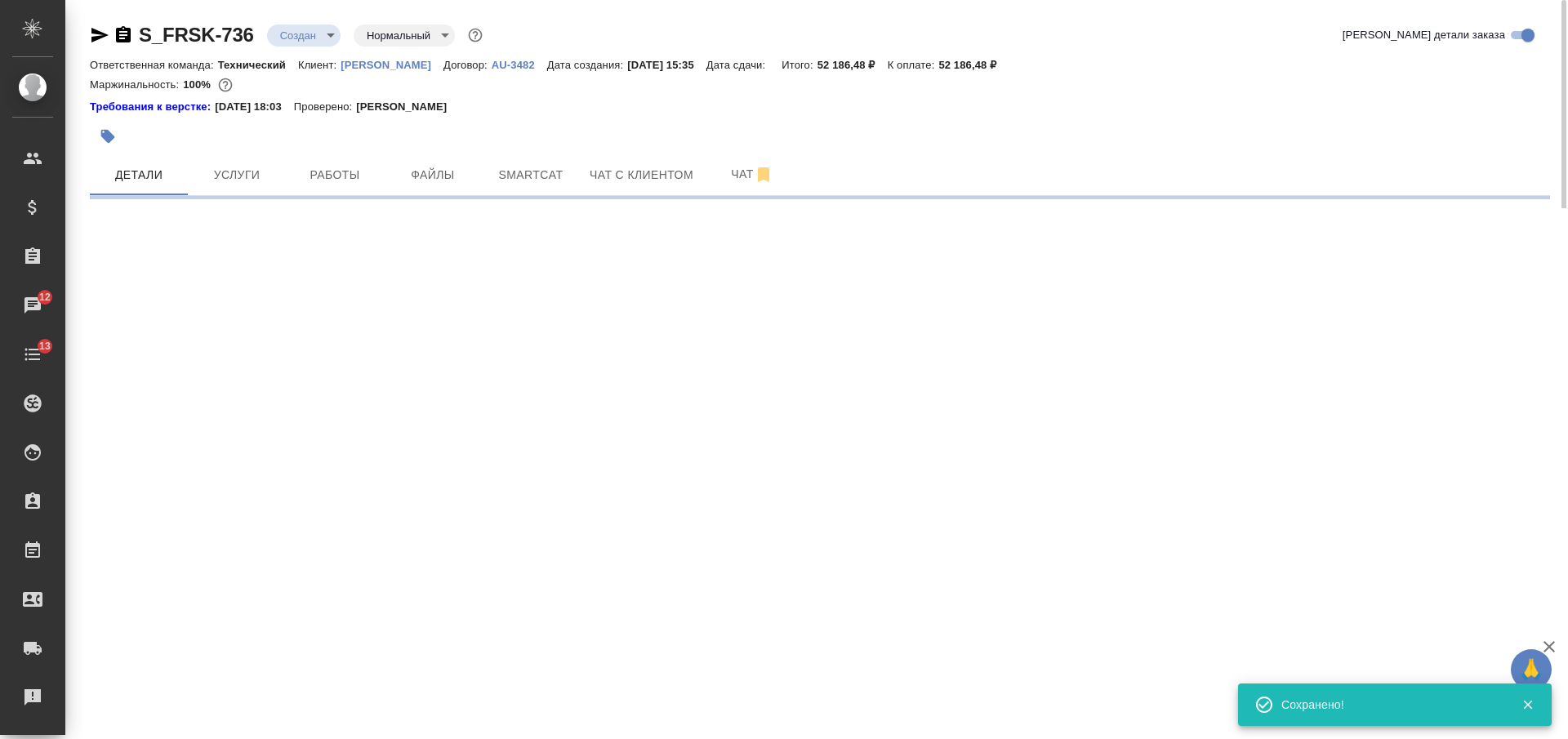
select select "RU"
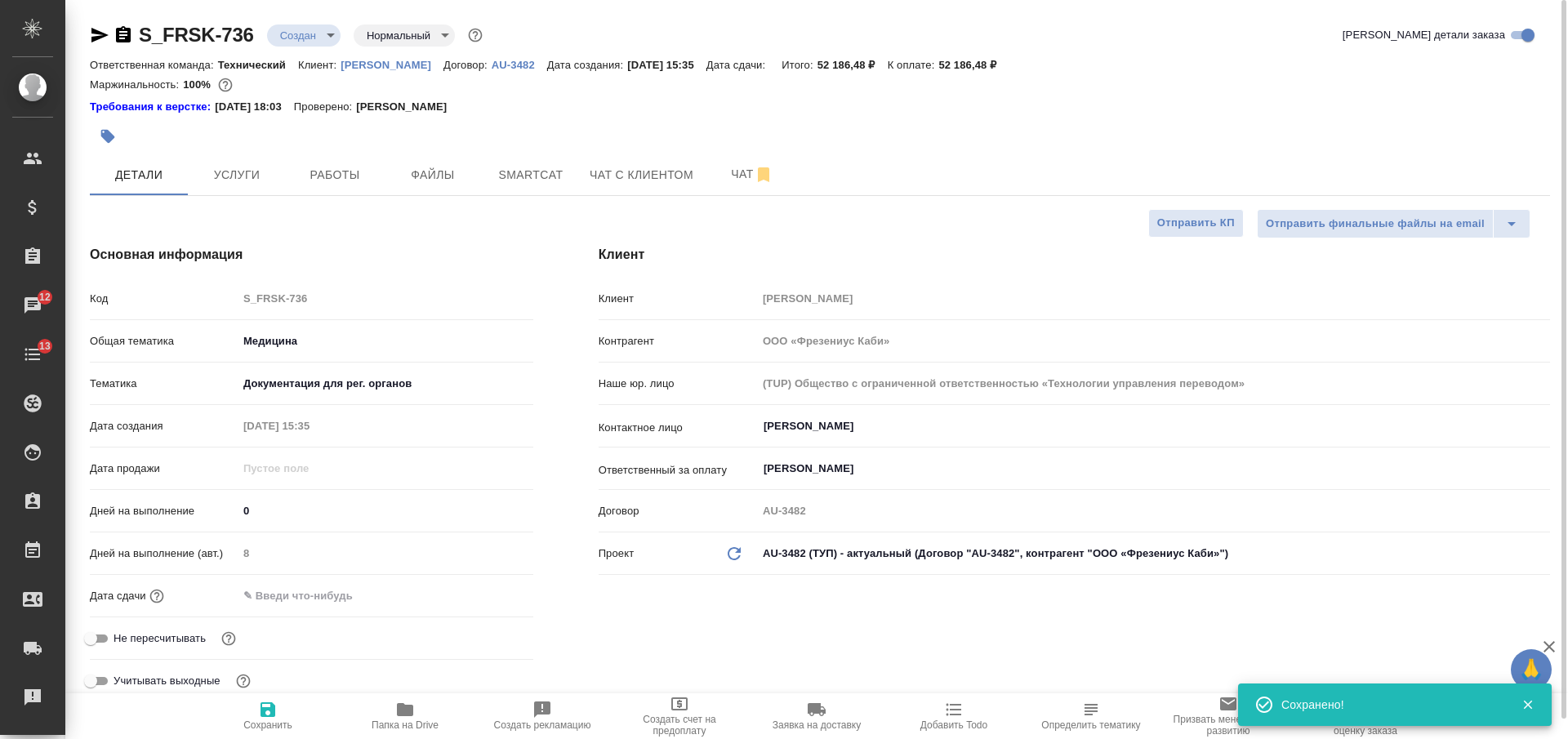
type textarea "x"
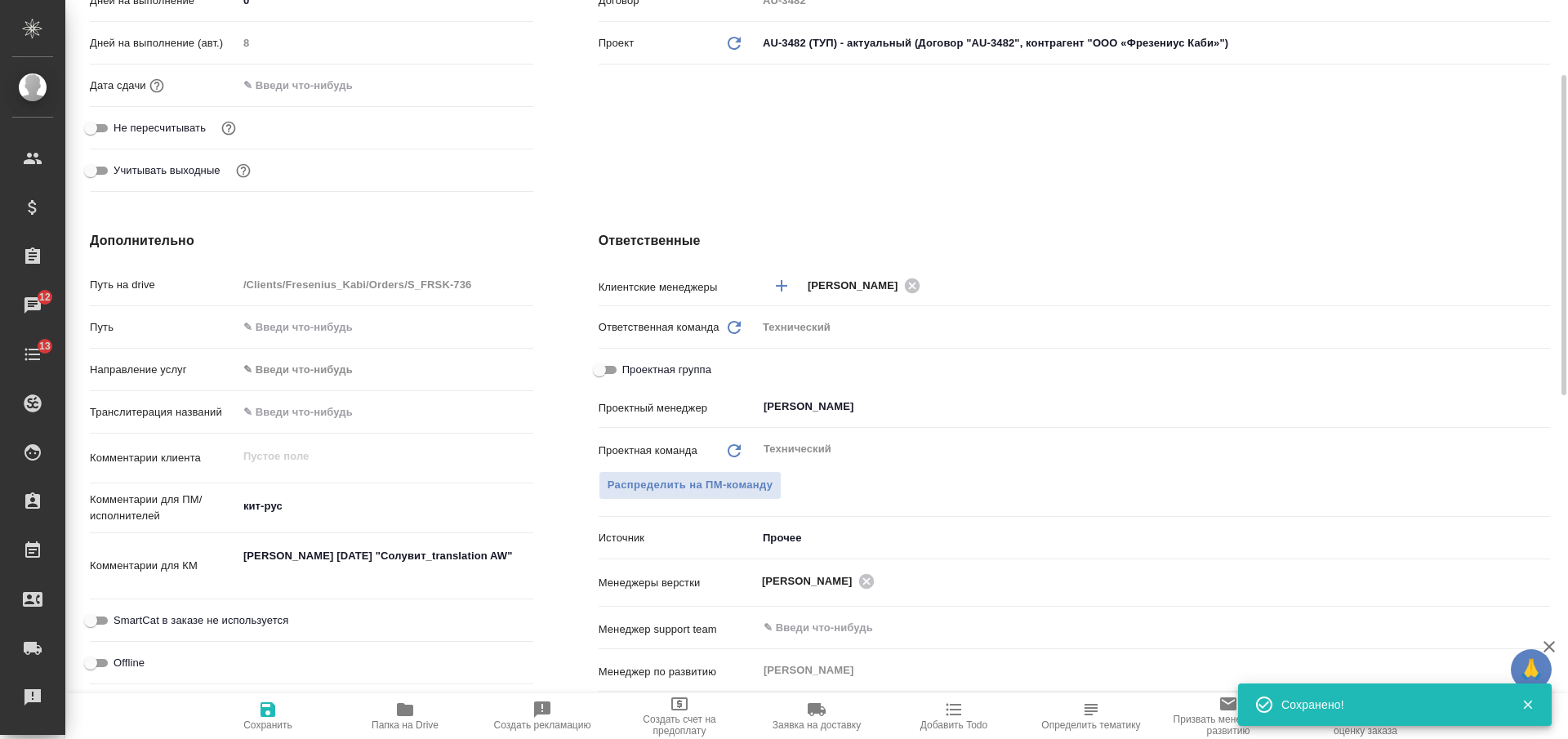
scroll to position [408, 0]
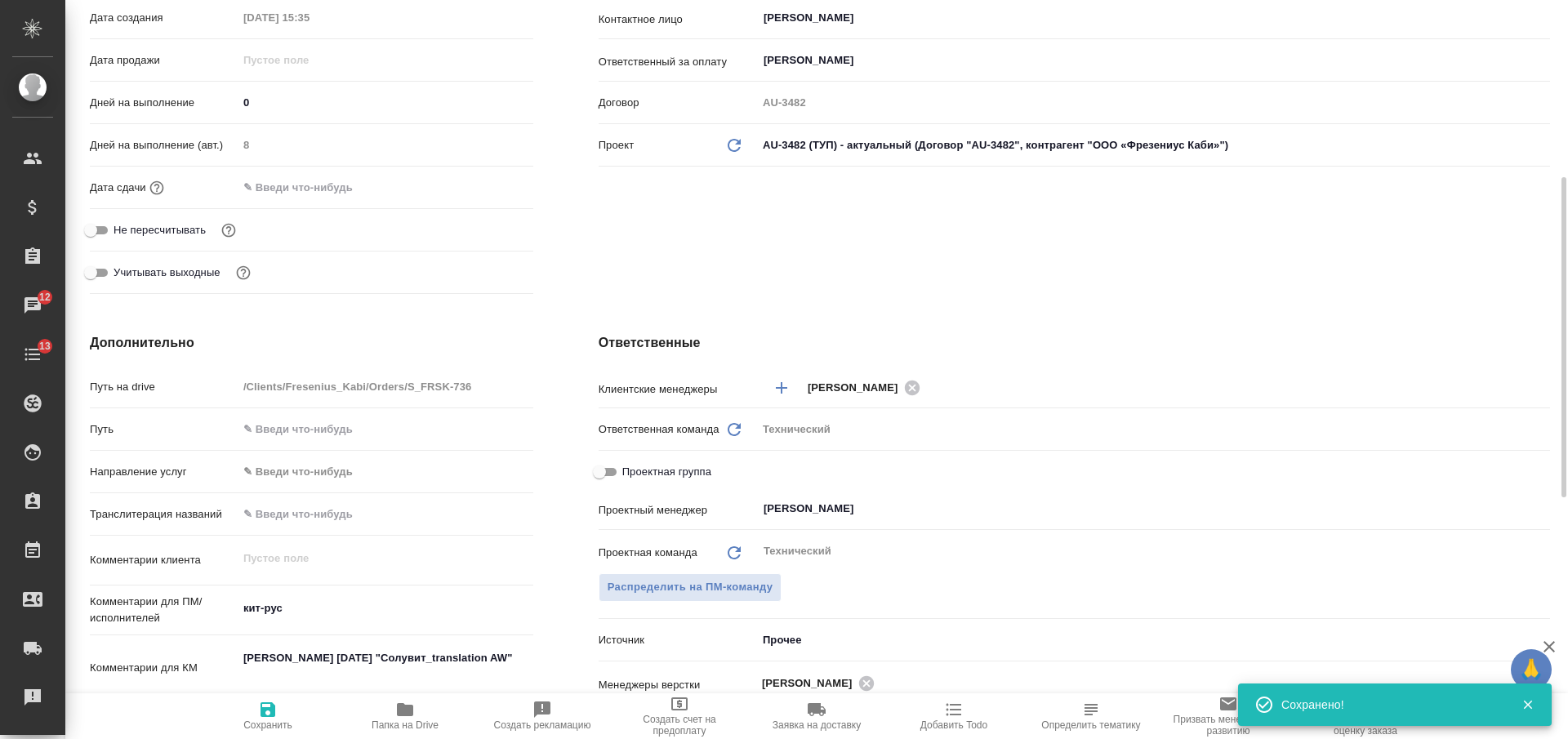
drag, startPoint x: 261, startPoint y: 115, endPoint x: 229, endPoint y: 105, distance: 33.5
click at [229, 105] on div "Дней на выполнение 0" at bounding box center [311, 102] width 443 height 29
drag, startPoint x: 240, startPoint y: 102, endPoint x: 227, endPoint y: 102, distance: 13.0
click at [227, 102] on div "Дней на выполнение 0" at bounding box center [311, 102] width 443 height 29
drag, startPoint x: 254, startPoint y: 105, endPoint x: 227, endPoint y: 111, distance: 27.7
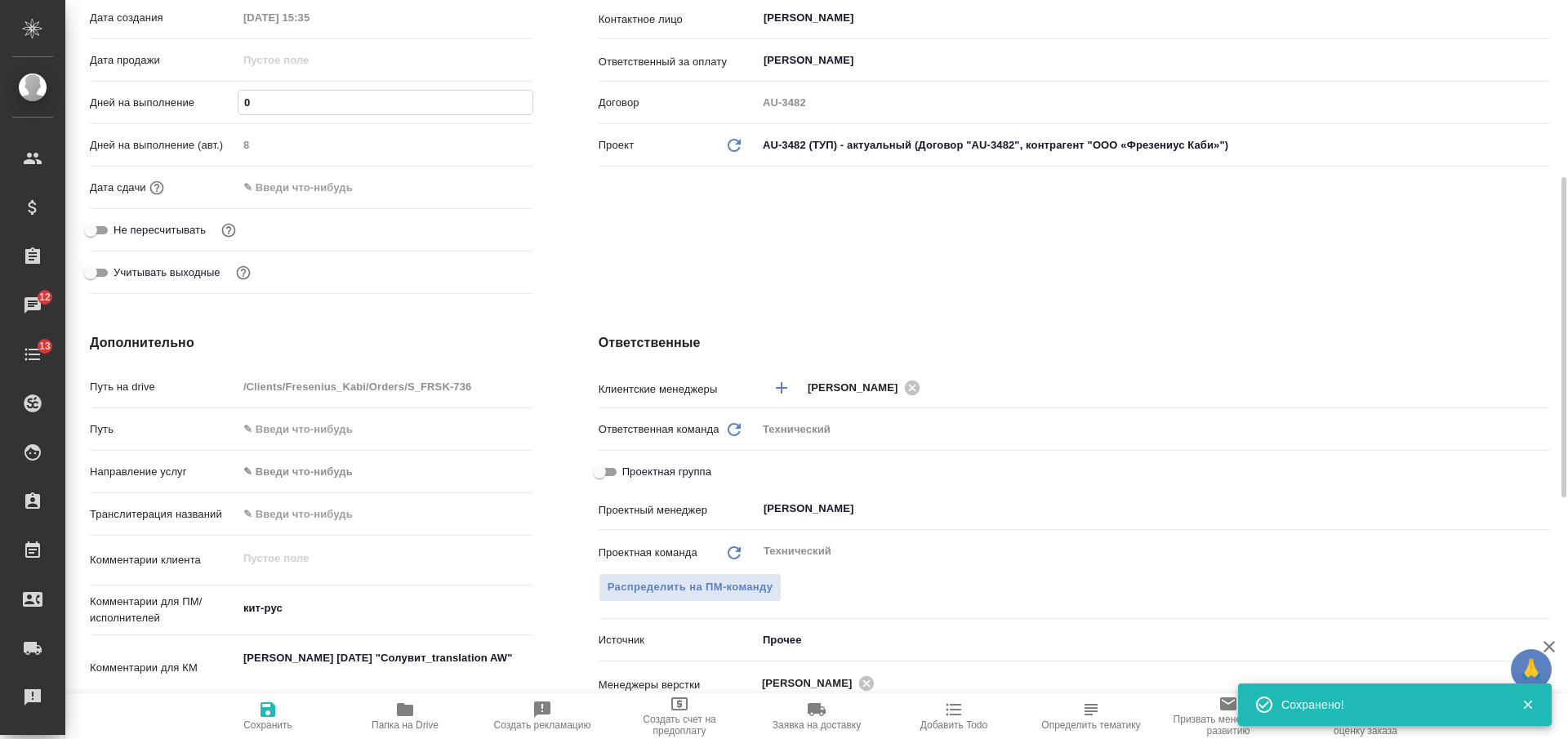
click at [227, 111] on div "Дней на выполнение 0" at bounding box center [311, 102] width 443 height 29
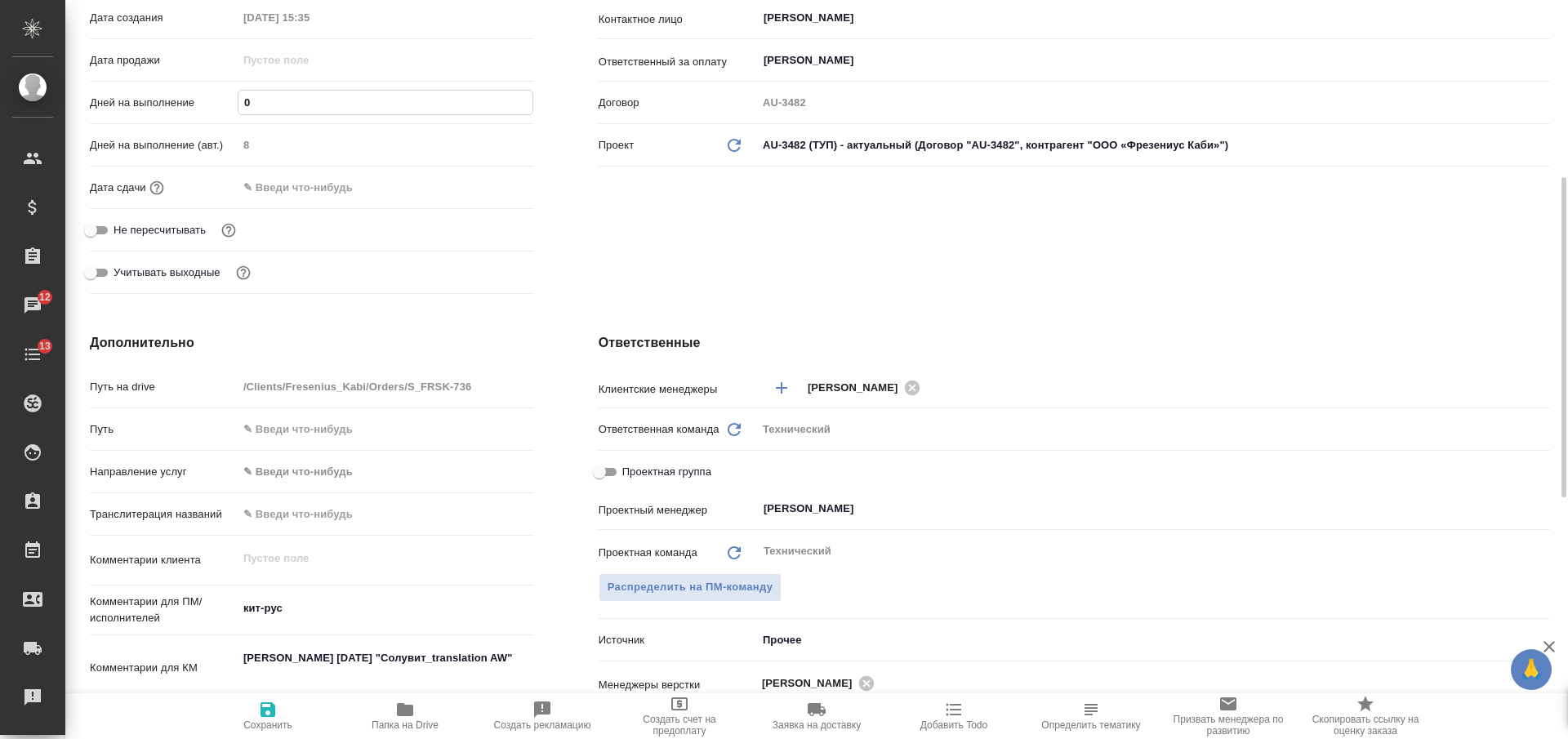
type input "9"
type textarea "x"
type input "9"
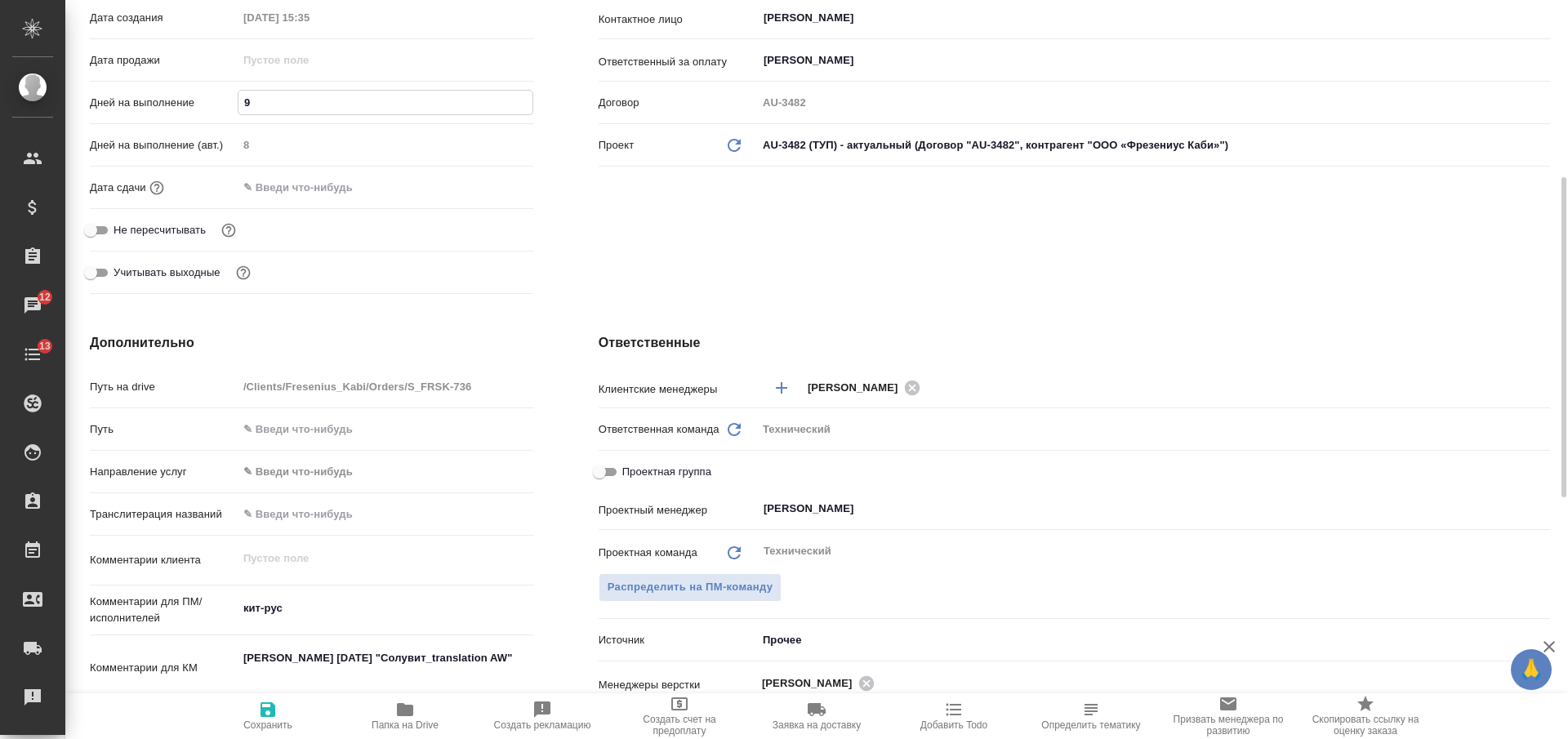
click at [252, 712] on span "Сохранить" at bounding box center [268, 715] width 118 height 31
type textarea "x"
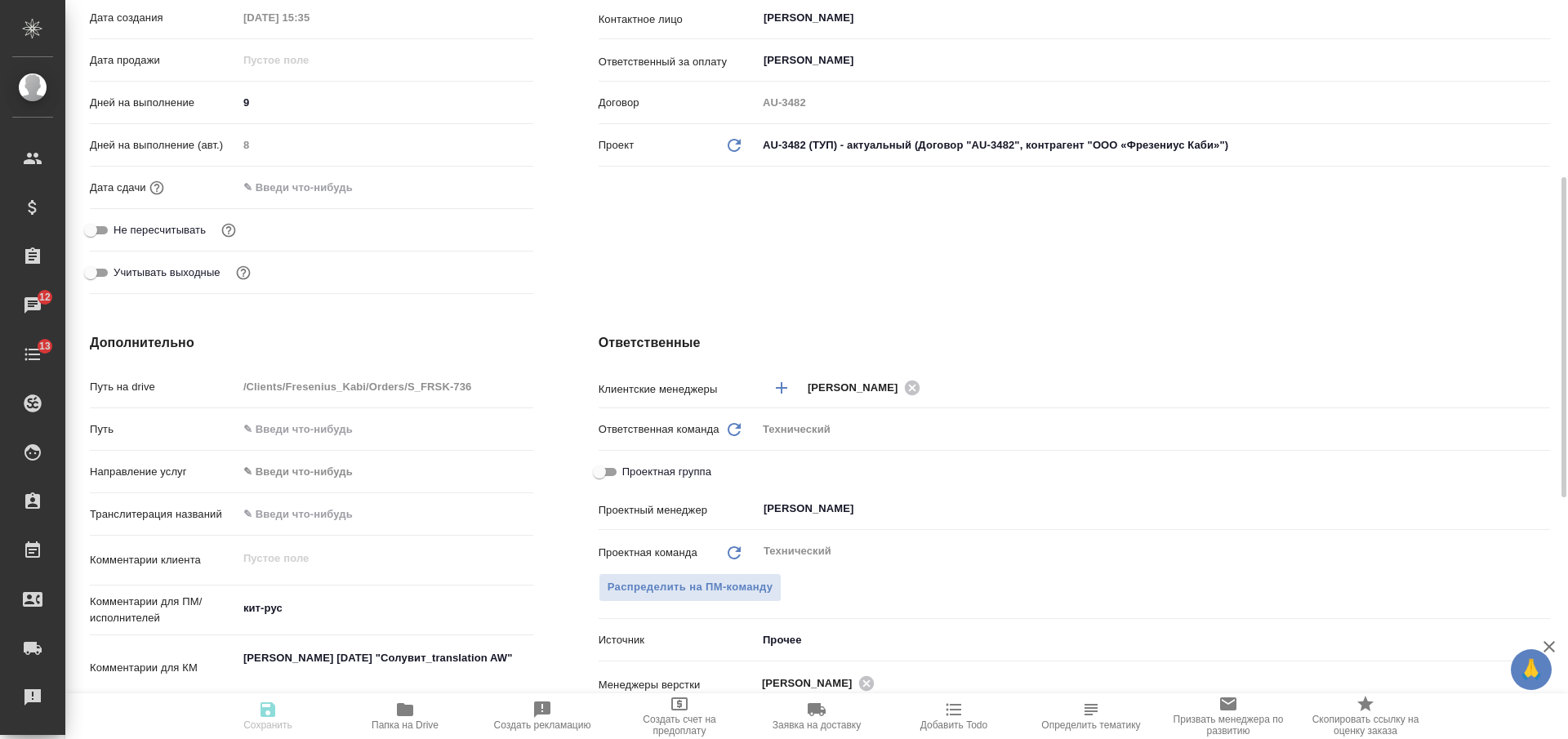
type textarea "x"
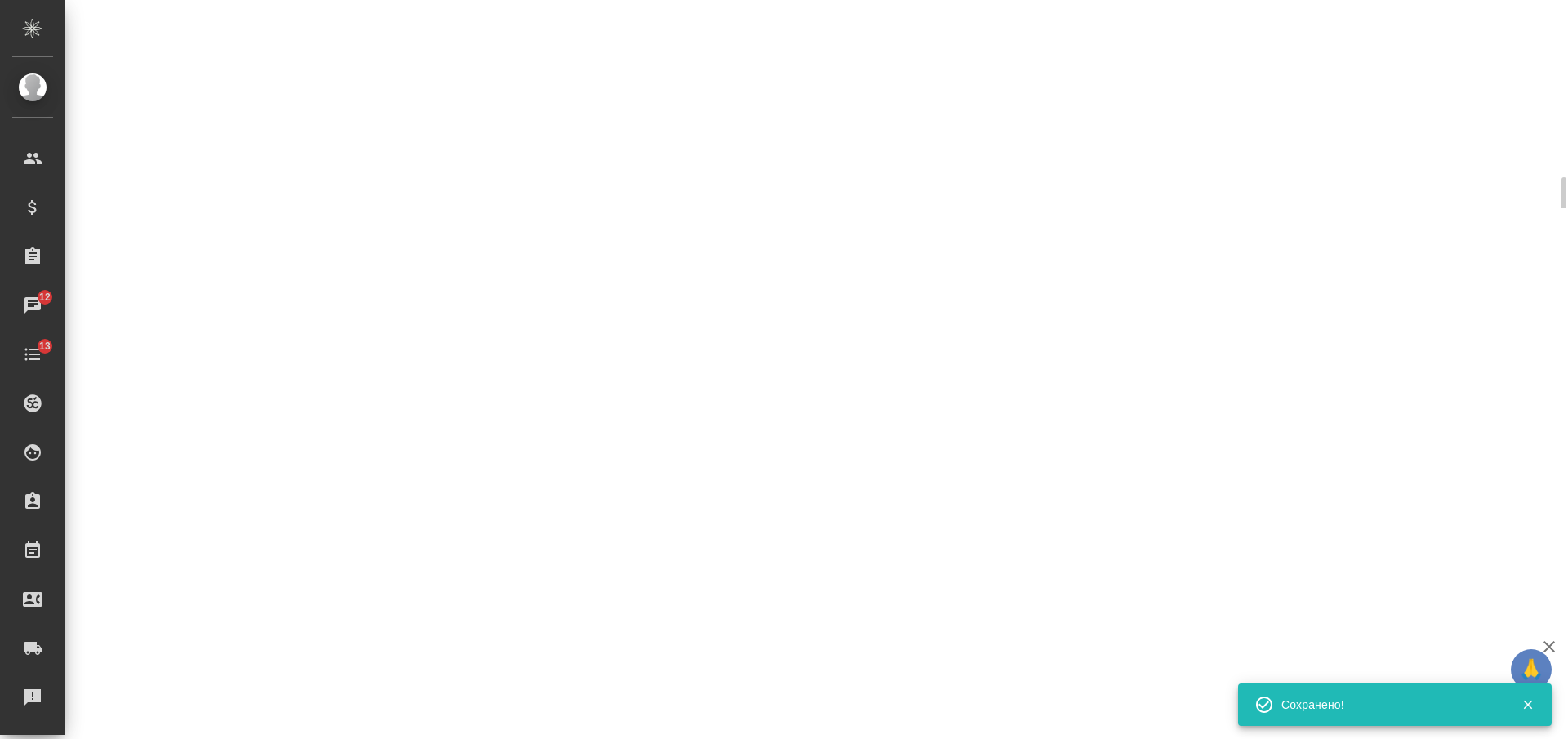
select select "RU"
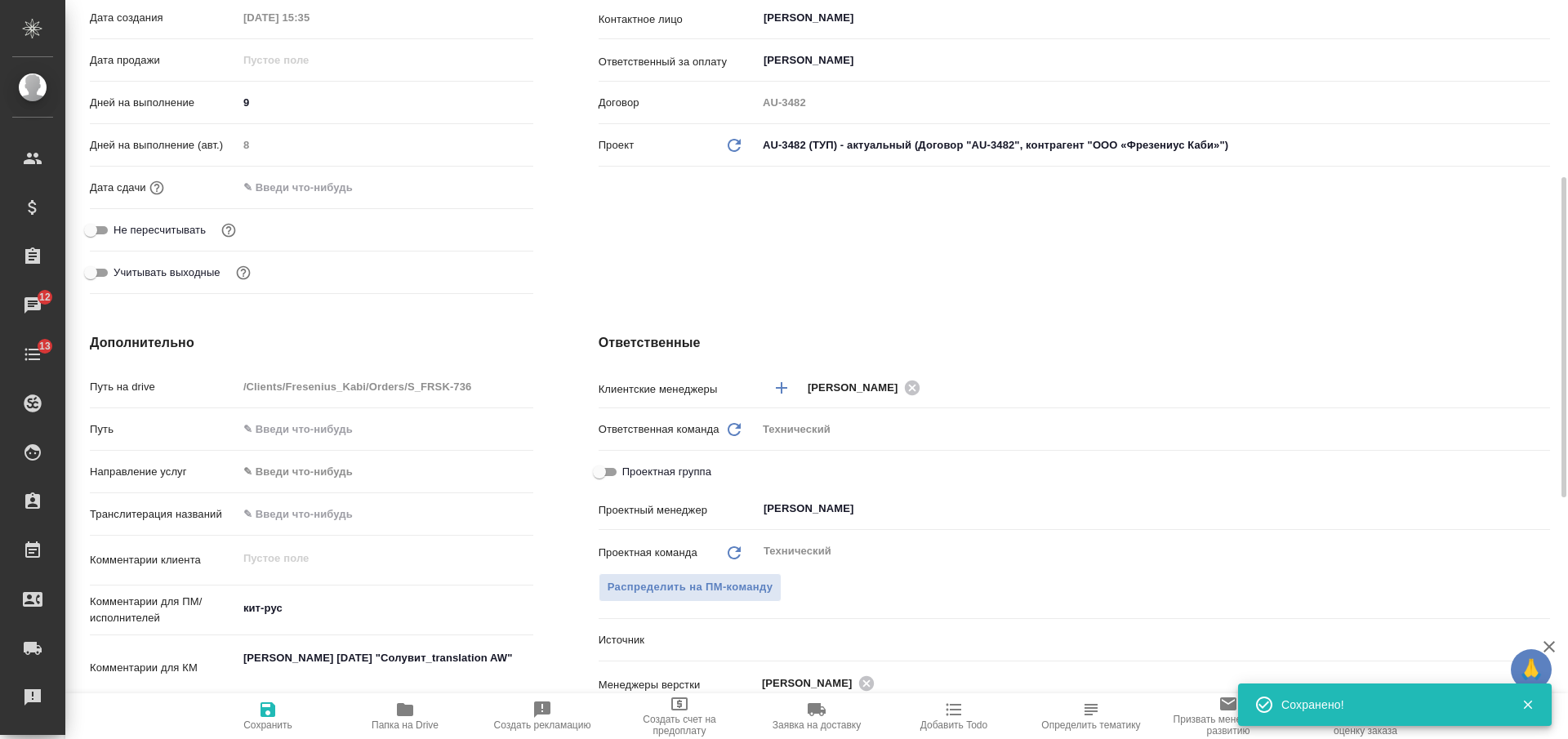
type textarea "x"
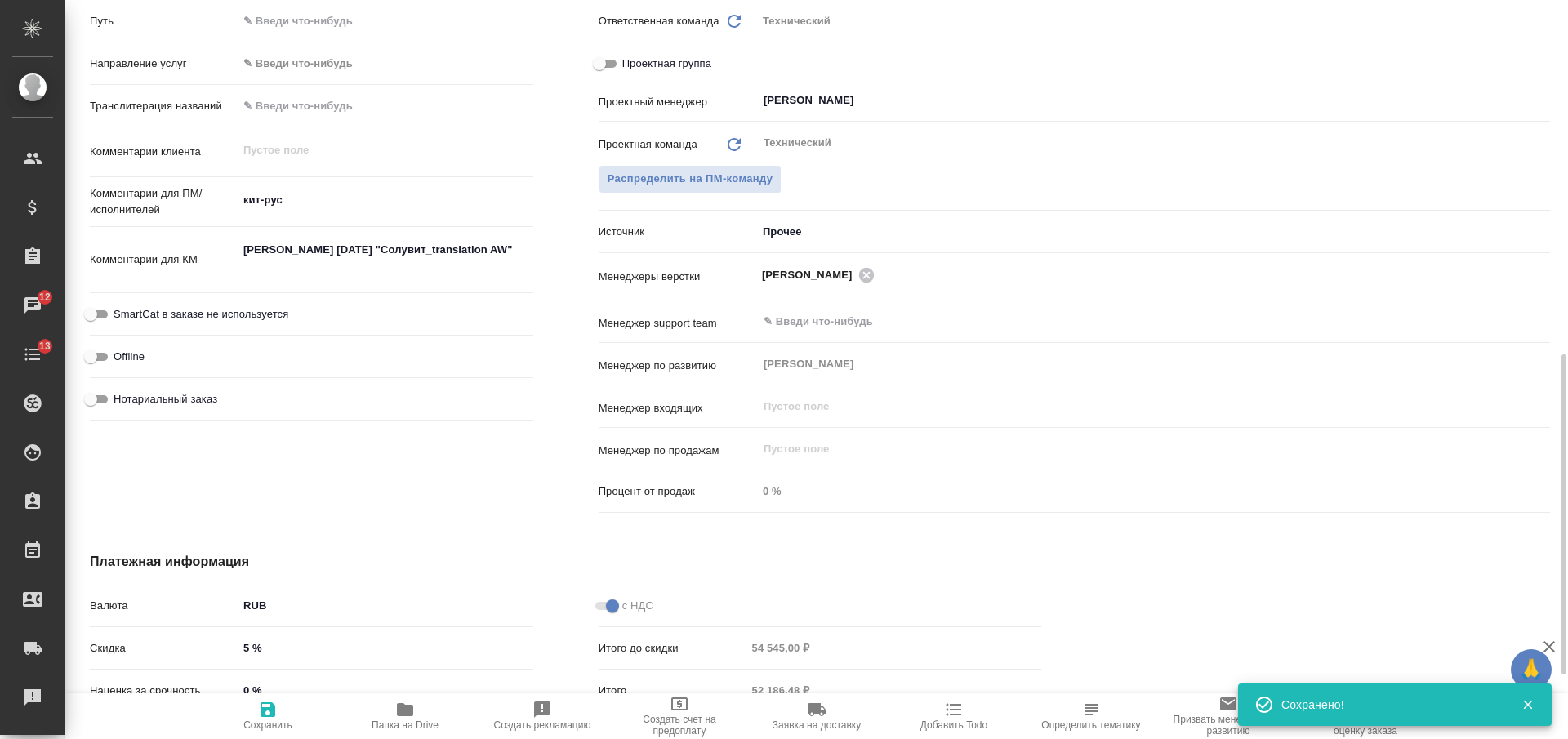
click at [369, 259] on textarea "Фрезениус Каби_переводы 26.08.2025 "Солувит_translation AW"" at bounding box center [386, 258] width 296 height 44
click at [369, 259] on textarea "Фрезениус Каби_переводы 26.08.2025 "Солувит_translation AW"" at bounding box center [386, 259] width 294 height 44
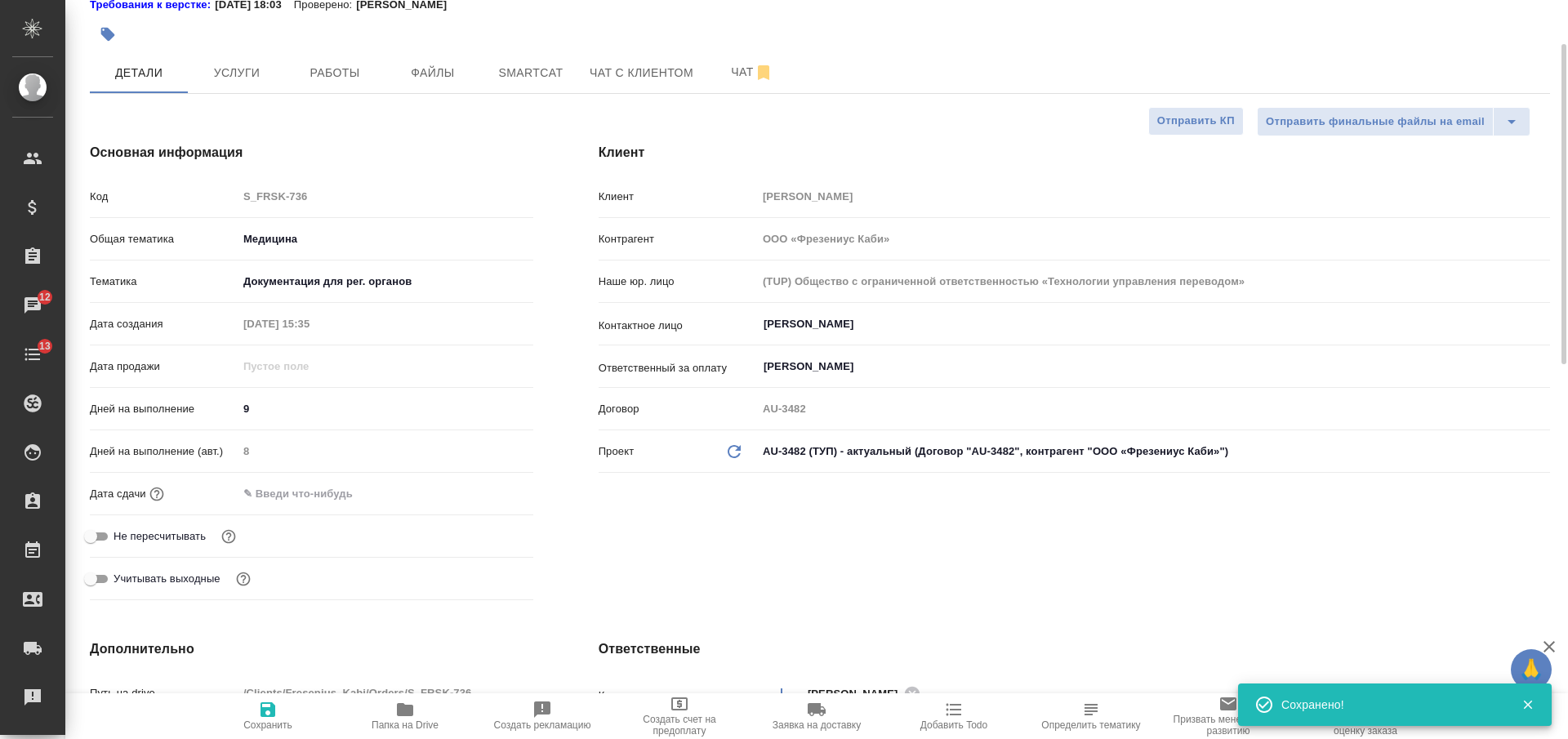
scroll to position [0, 0]
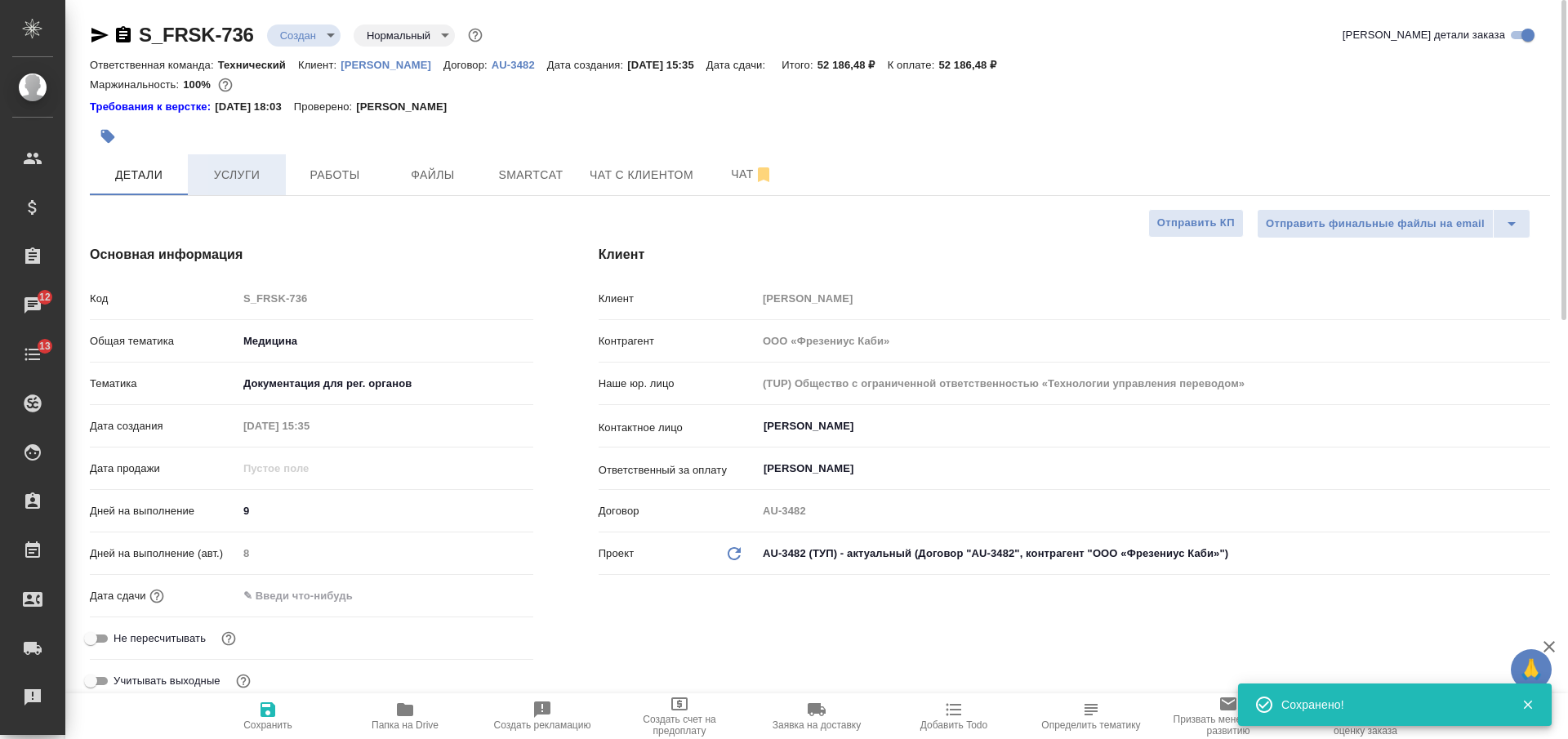
type textarea "x"
click at [250, 170] on span "Услуги" at bounding box center [237, 175] width 79 height 20
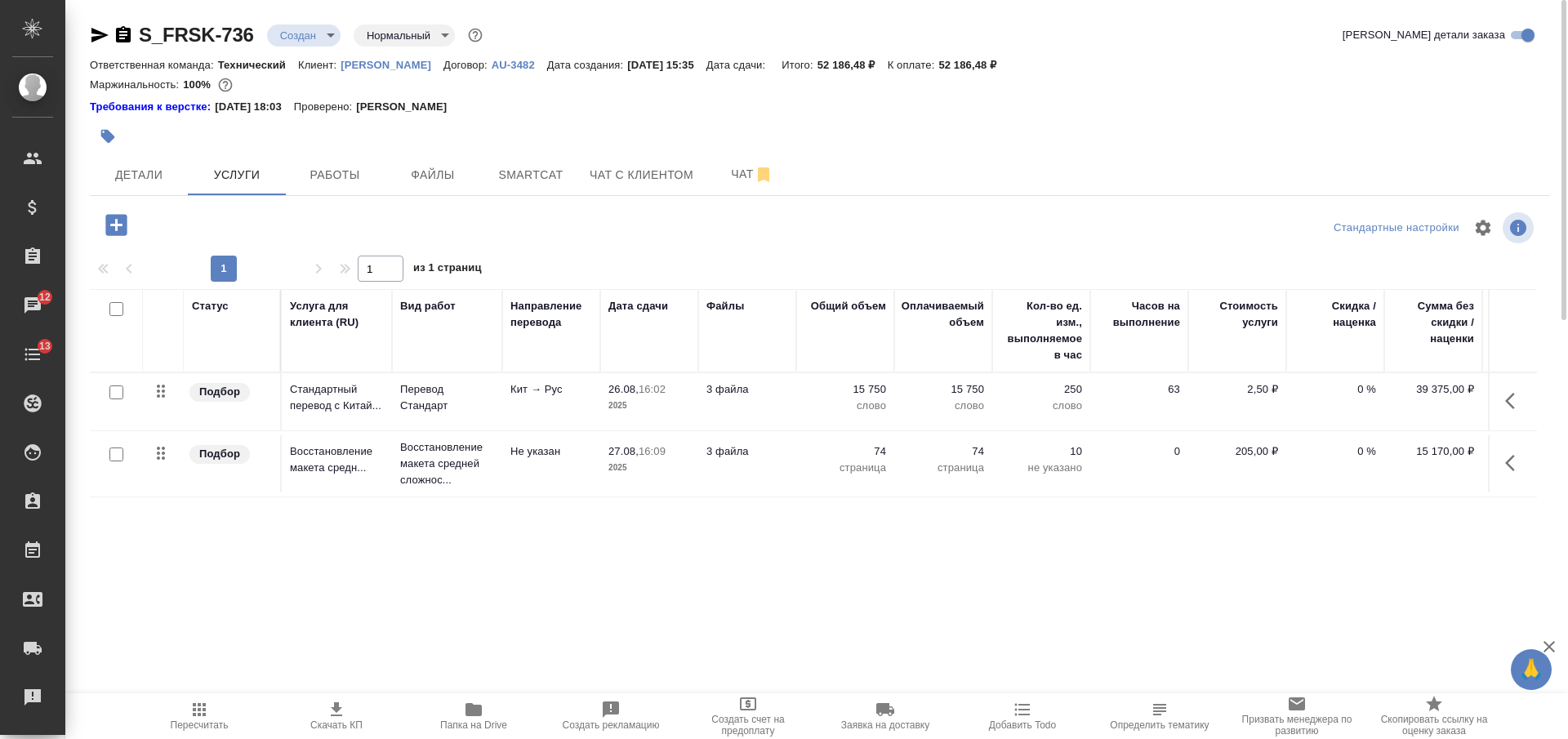
click at [116, 308] on input "checkbox" at bounding box center [116, 310] width 14 height 14
checkbox input "true"
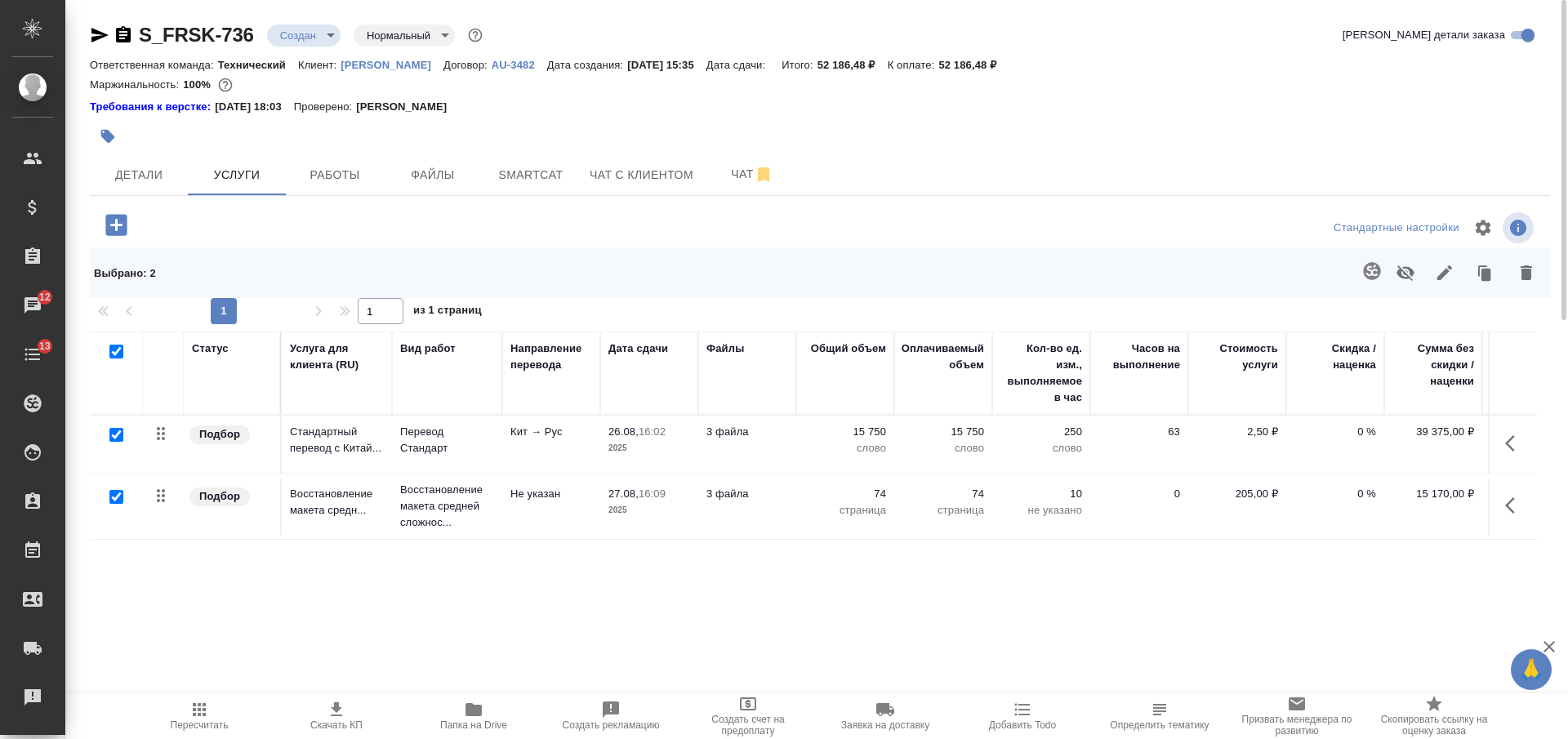
click at [1442, 271] on icon "button" at bounding box center [1445, 273] width 19 height 19
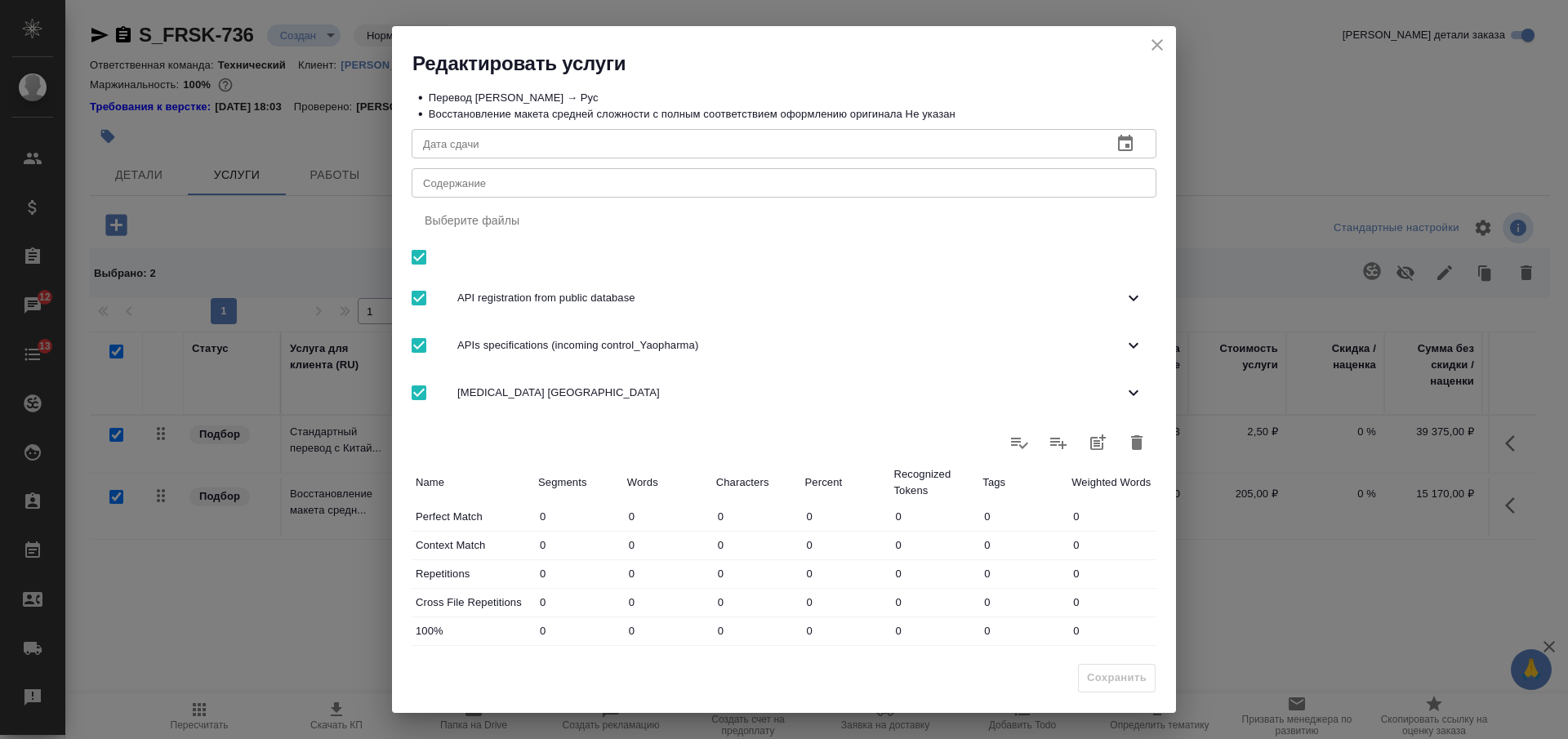
click at [735, 183] on textarea "Содержание" at bounding box center [784, 184] width 722 height 12
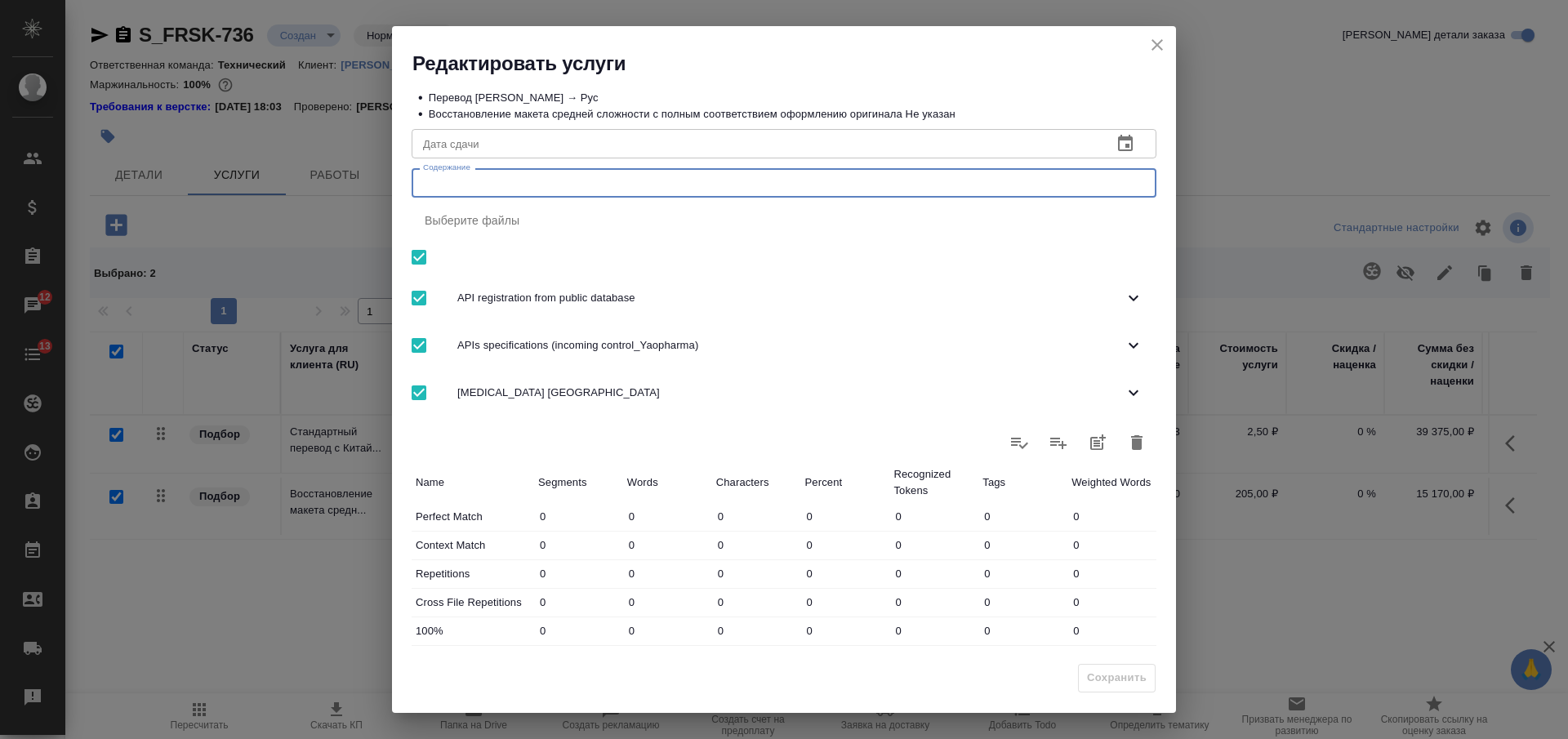
paste textarea "Фрезениус Каби_переводы 26.08.2025 "Солувит_translation AW""
type textarea "Фрезениус Каби_переводы 26.08.2025 "Солувит_translation AW""
click at [1121, 674] on span "Сохранить" at bounding box center [1117, 678] width 59 height 18
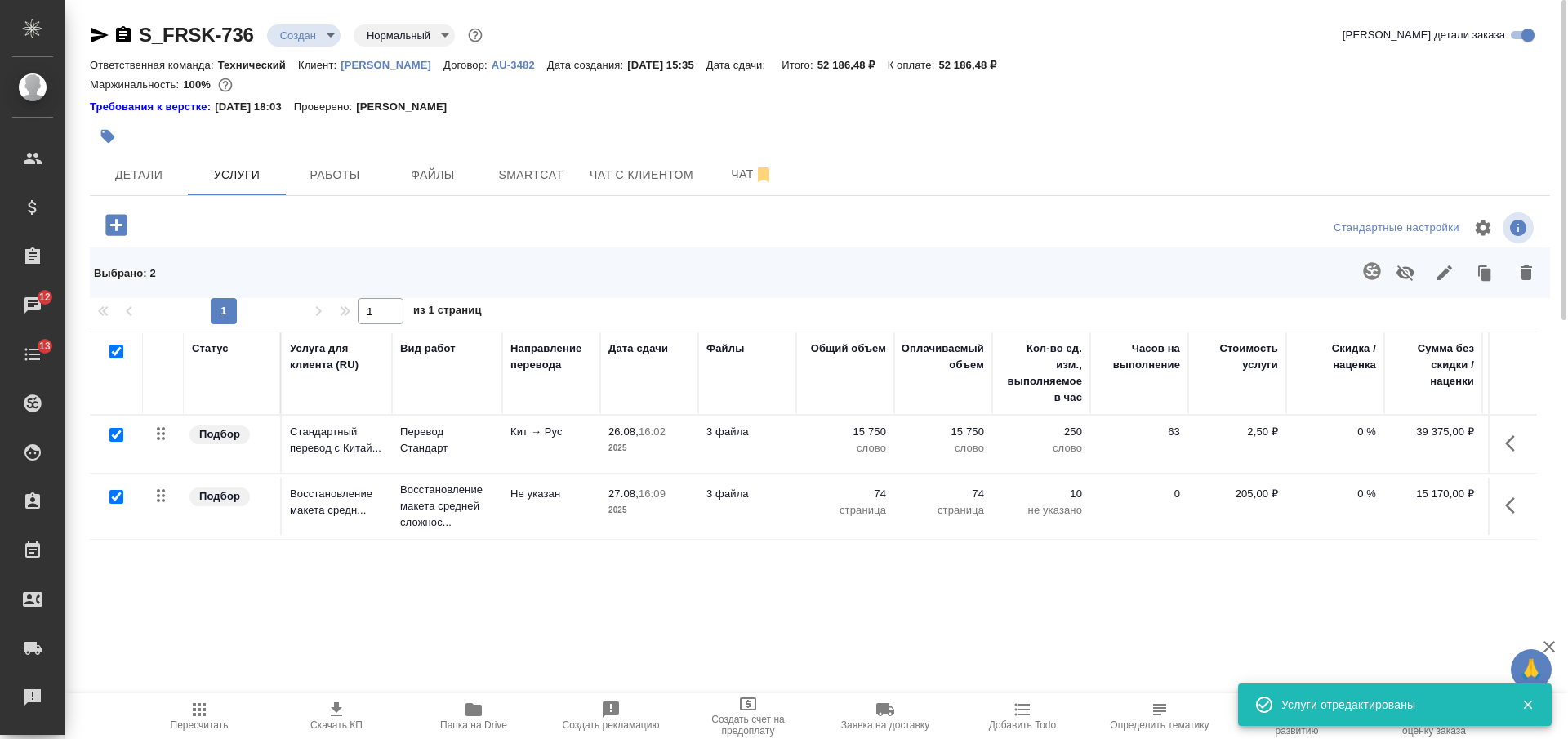
click at [500, 65] on p "AU-3482" at bounding box center [519, 65] width 56 height 12
click at [347, 715] on span "Скачать КП" at bounding box center [337, 715] width 118 height 31
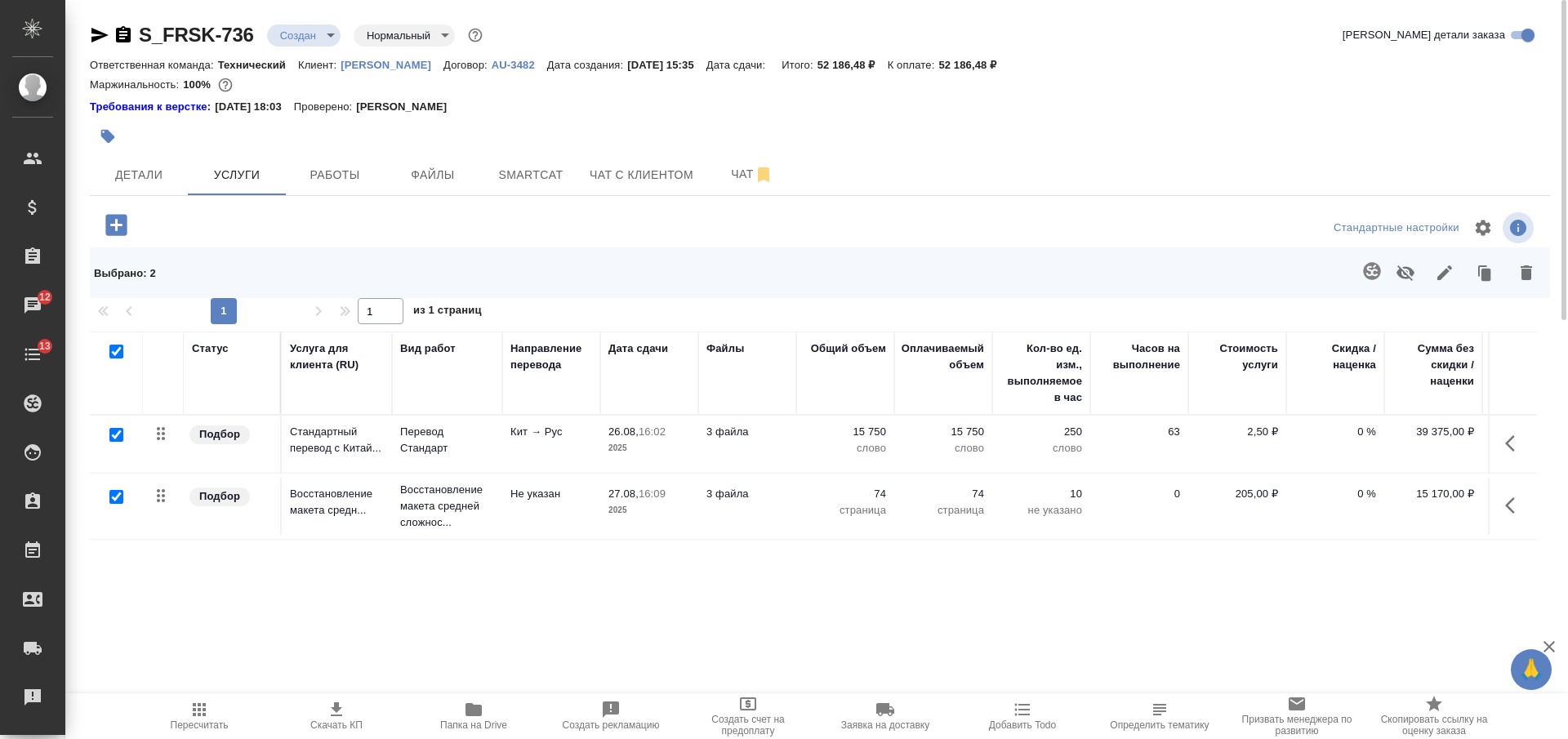
click at [126, 32] on icon "button" at bounding box center [123, 34] width 15 height 17
drag, startPoint x: 1021, startPoint y: 68, endPoint x: 945, endPoint y: 65, distance: 76.1
click at [945, 65] on div "Ответственная команда: Технический Клиент: Fresenius Kabi Договор: AU-3482 Дата…" at bounding box center [820, 65] width 1460 height 19
copy p "52 186,48 ₽"
click at [118, 167] on span "Детали" at bounding box center [139, 175] width 79 height 20
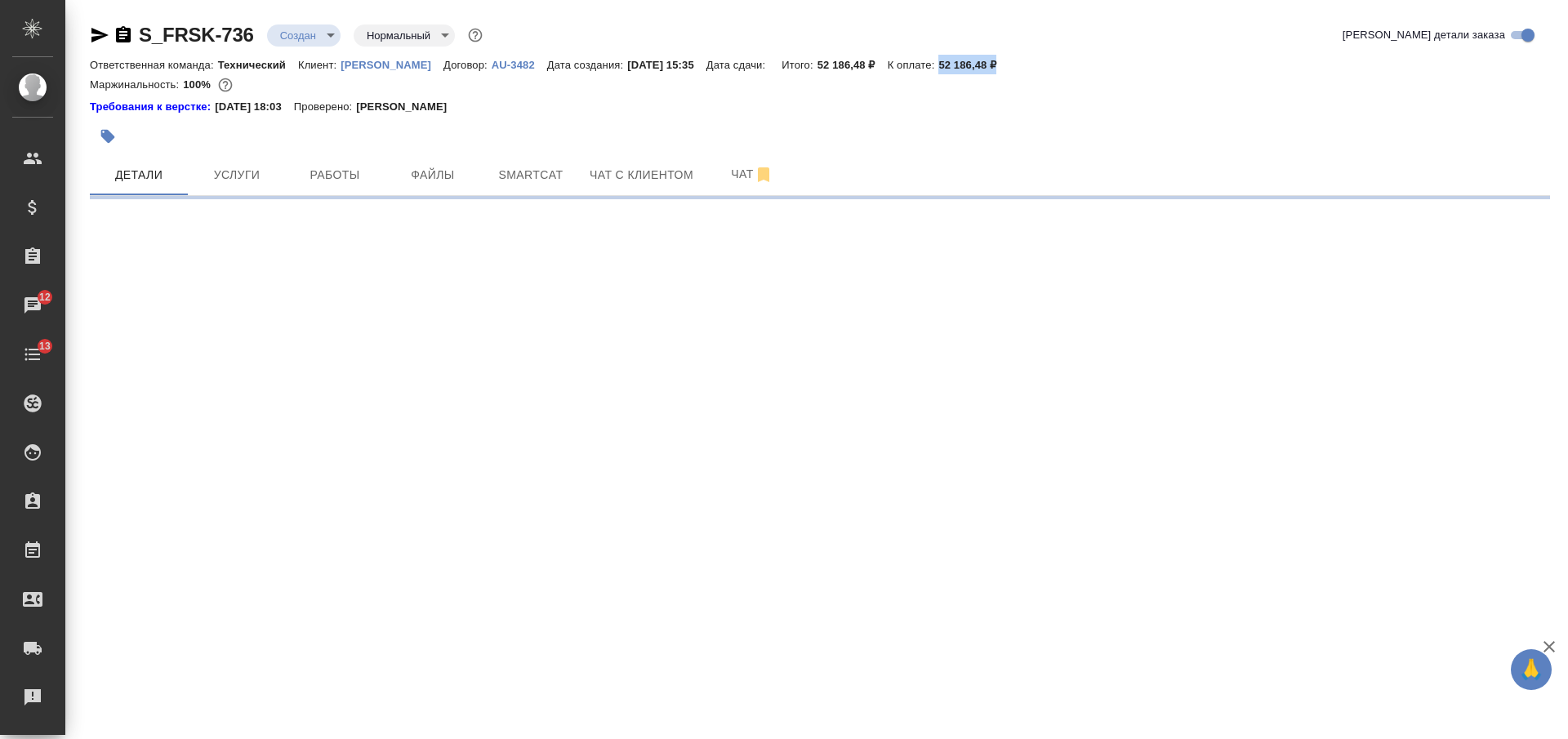
select select "RU"
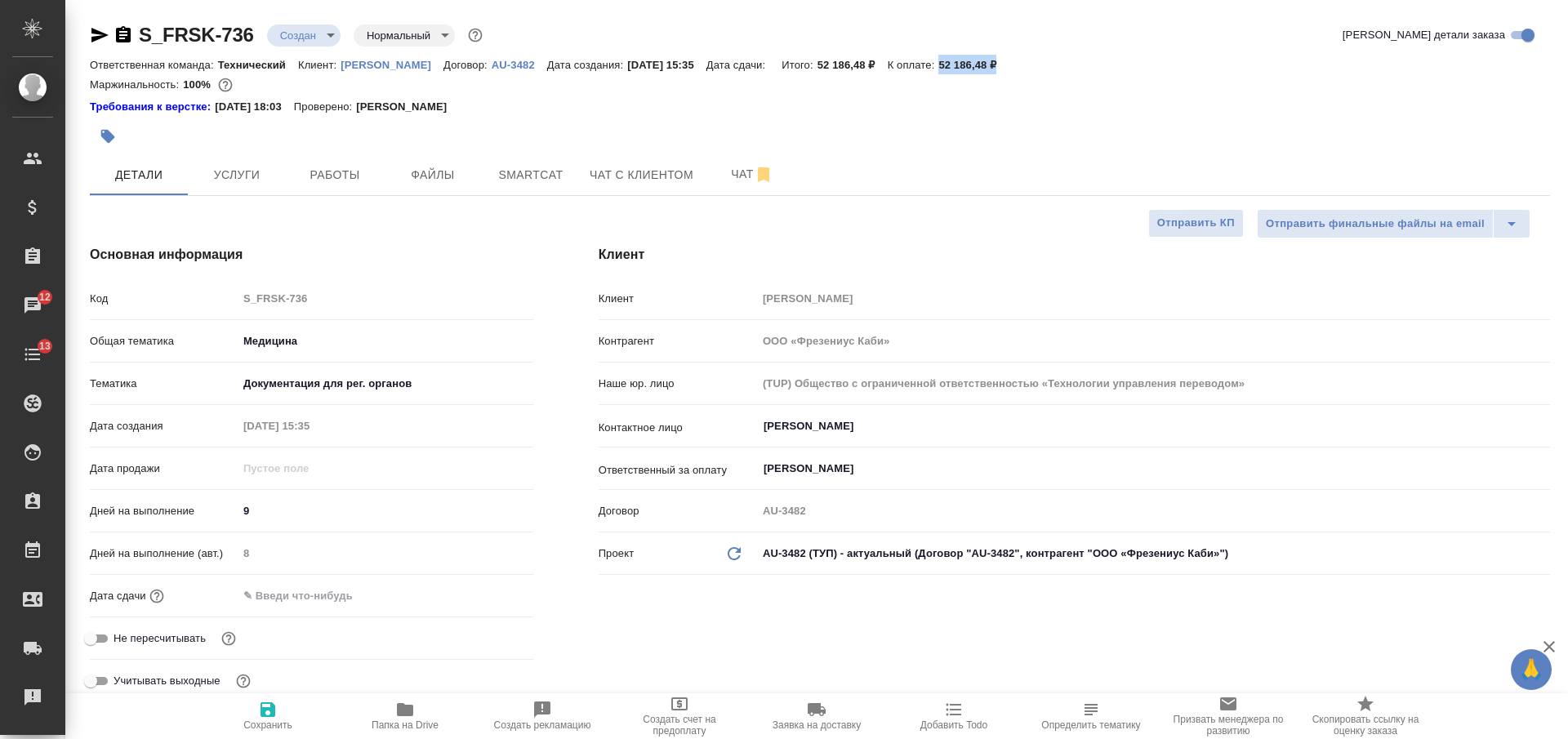
type textarea "x"
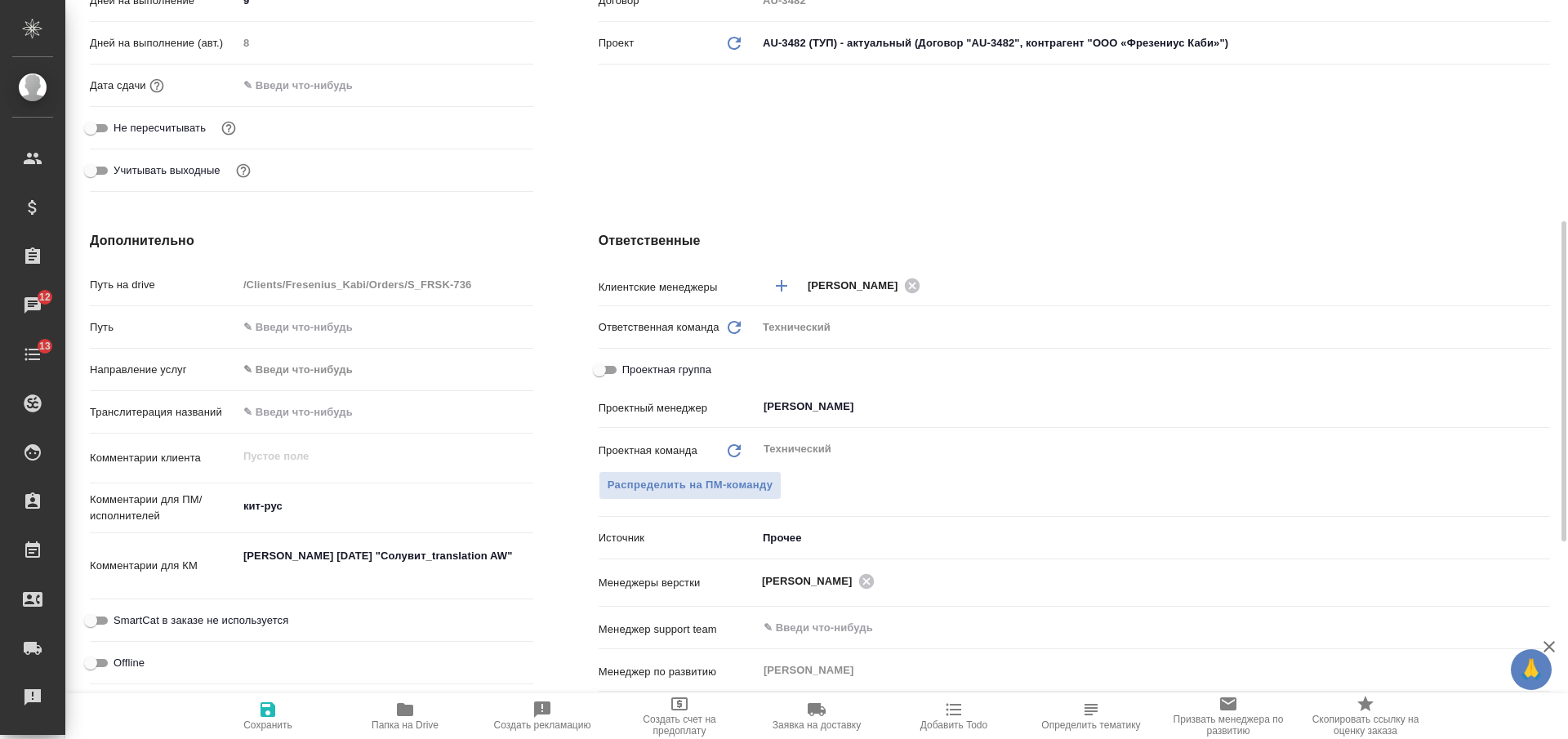
scroll to position [919, 0]
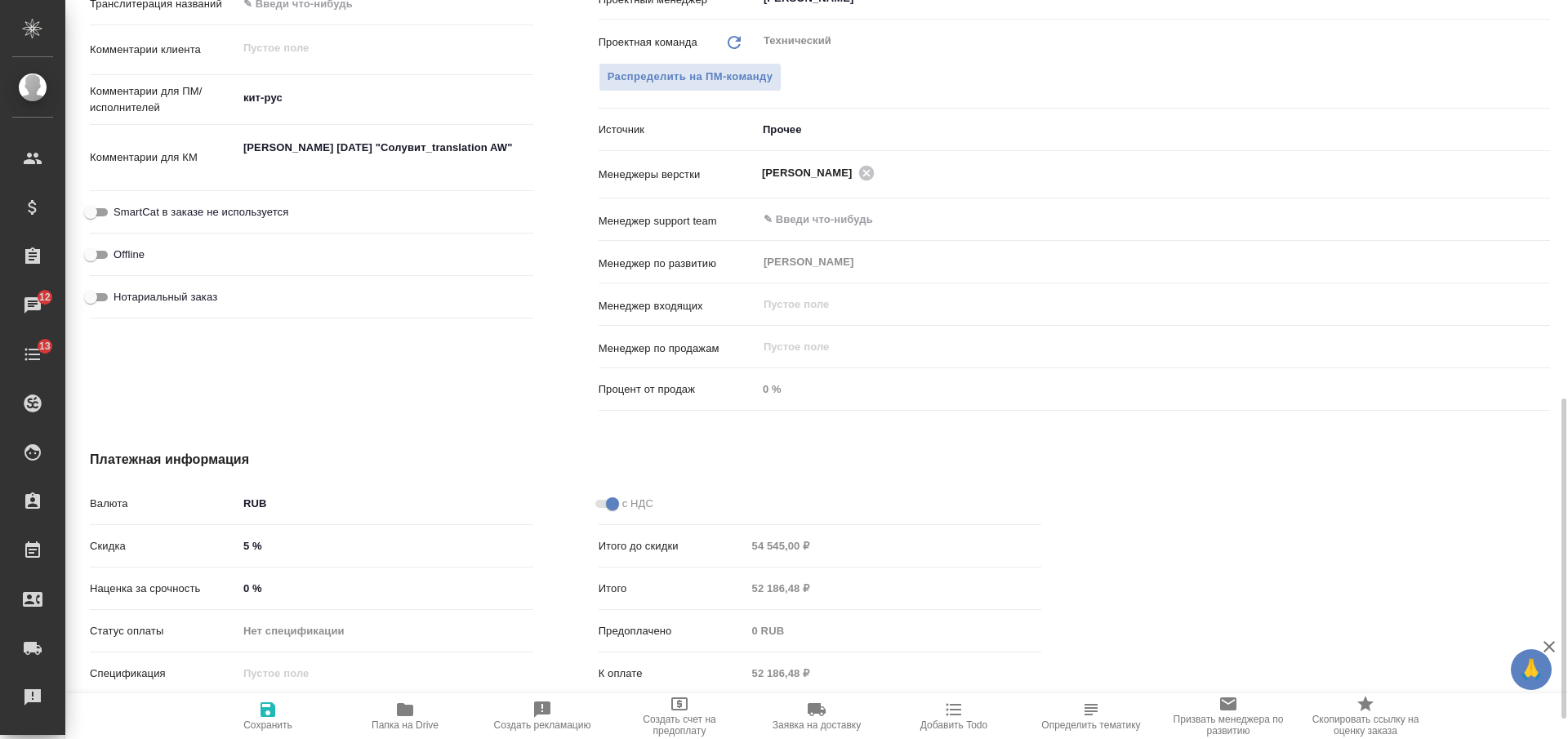
click at [238, 588] on div "0 %" at bounding box center [386, 588] width 296 height 24
type input "30 %"
type textarea "x"
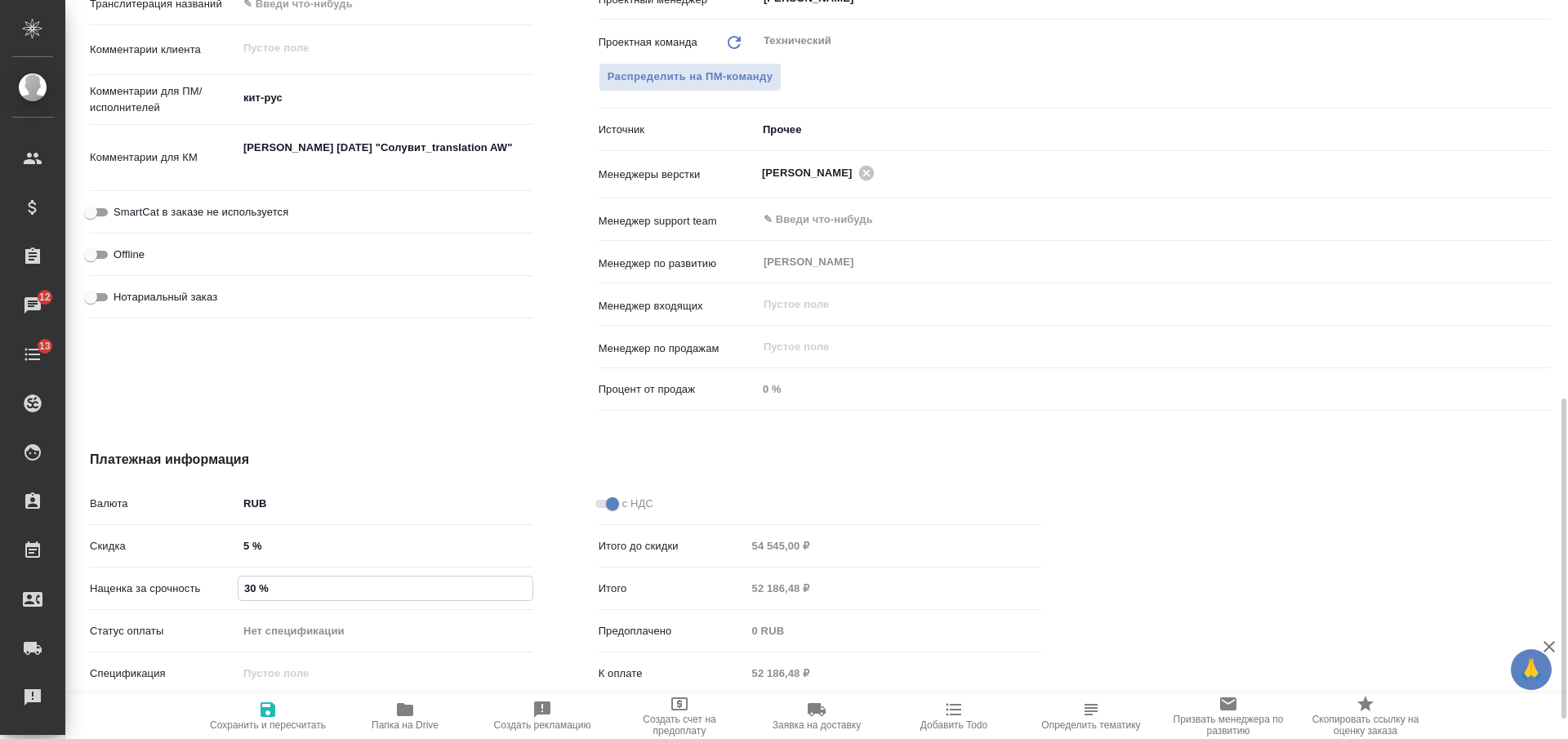
type input "30 %"
click at [253, 724] on span "Сохранить и пересчитать" at bounding box center [268, 725] width 116 height 11
type textarea "x"
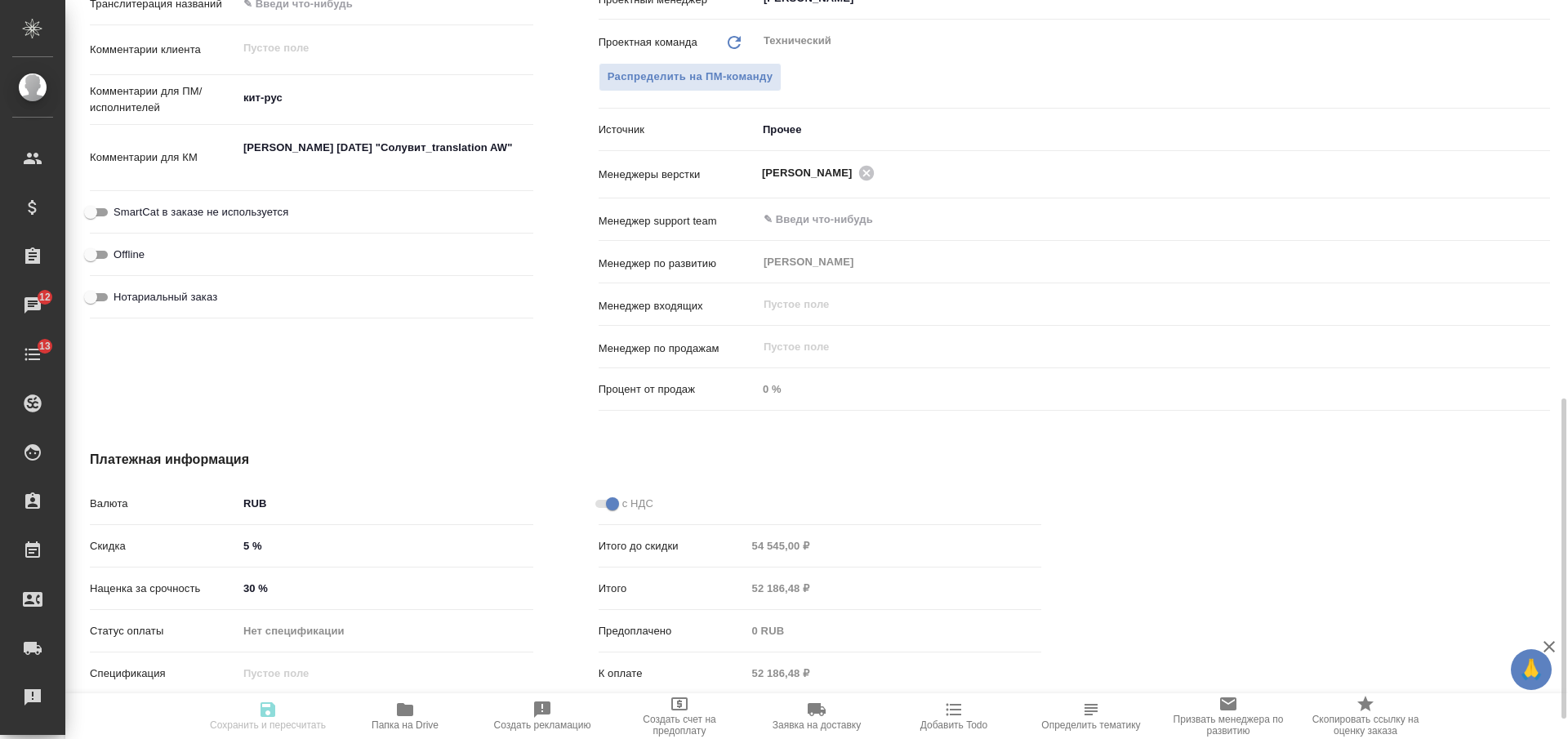
type textarea "x"
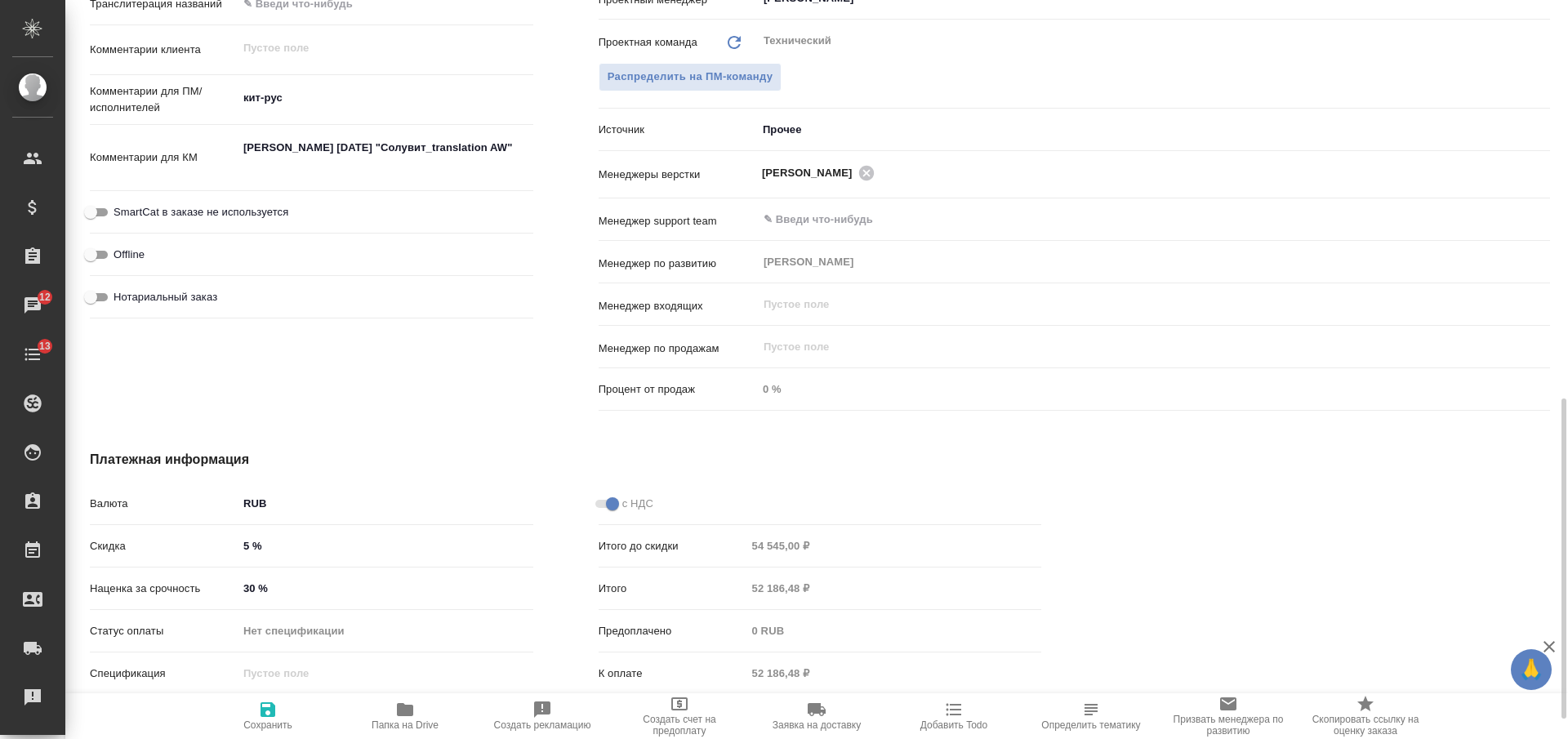
type textarea "x"
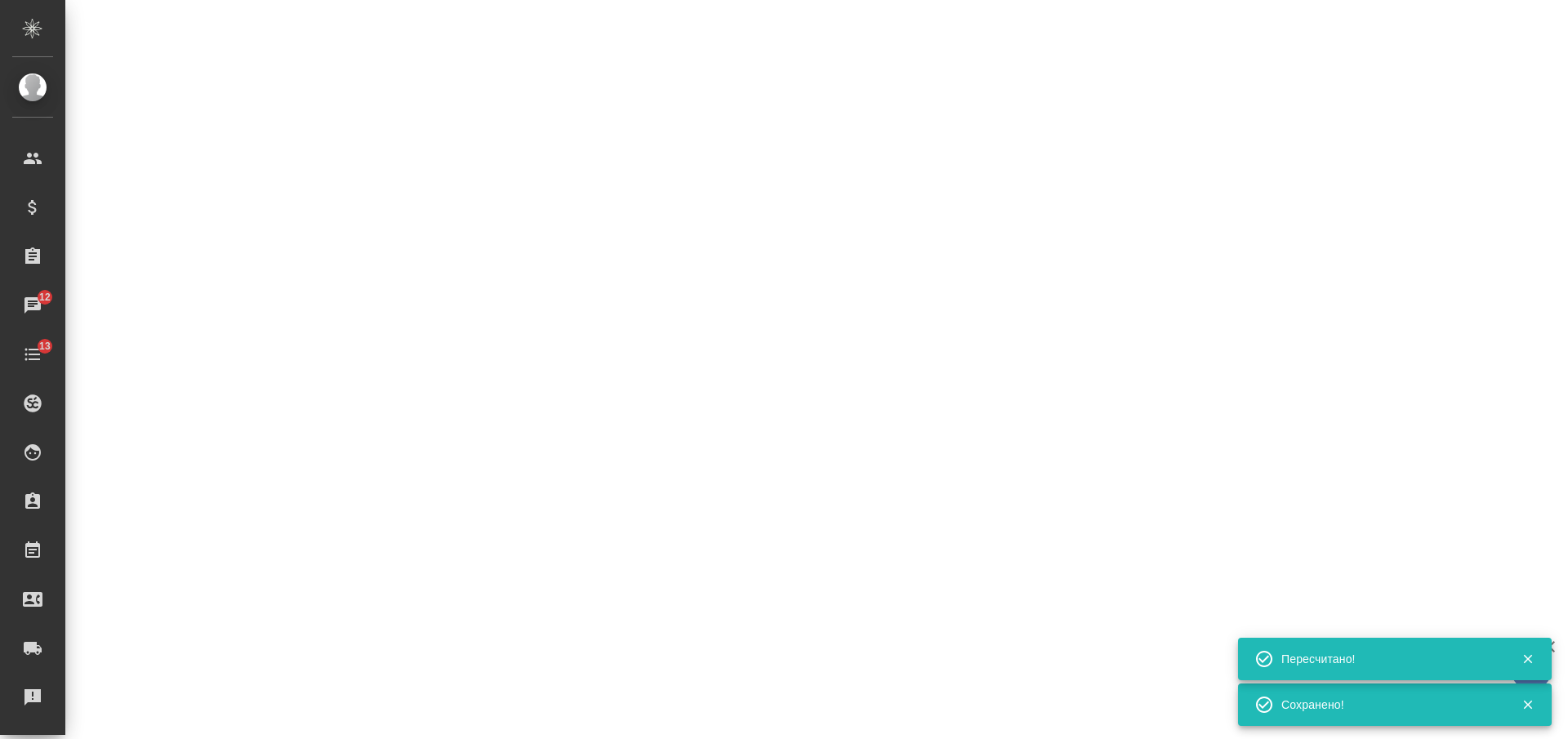
select select "RU"
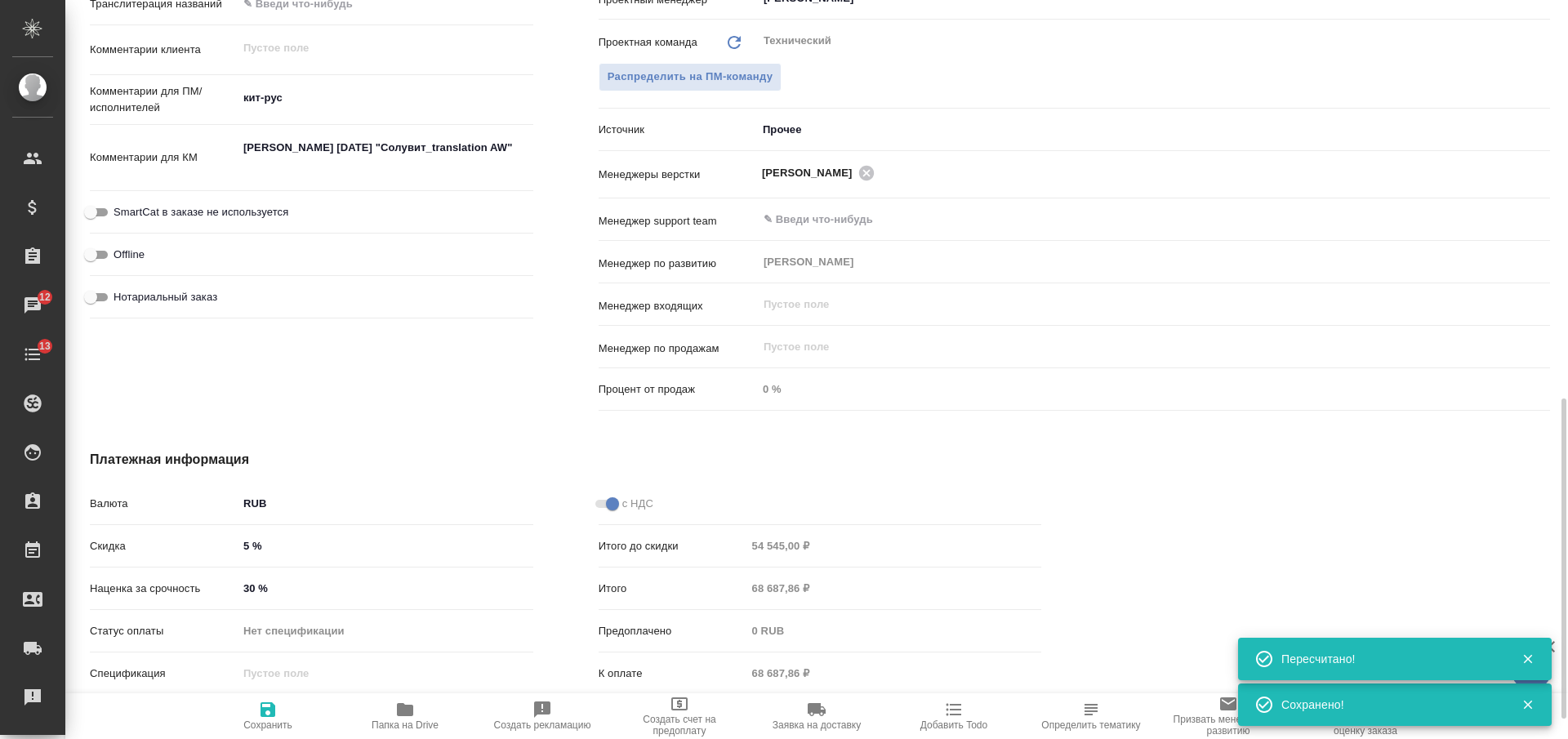
type textarea "x"
click at [720, 589] on div "Итого 68 687,86 ₽" at bounding box center [820, 589] width 443 height 29
type textarea "x"
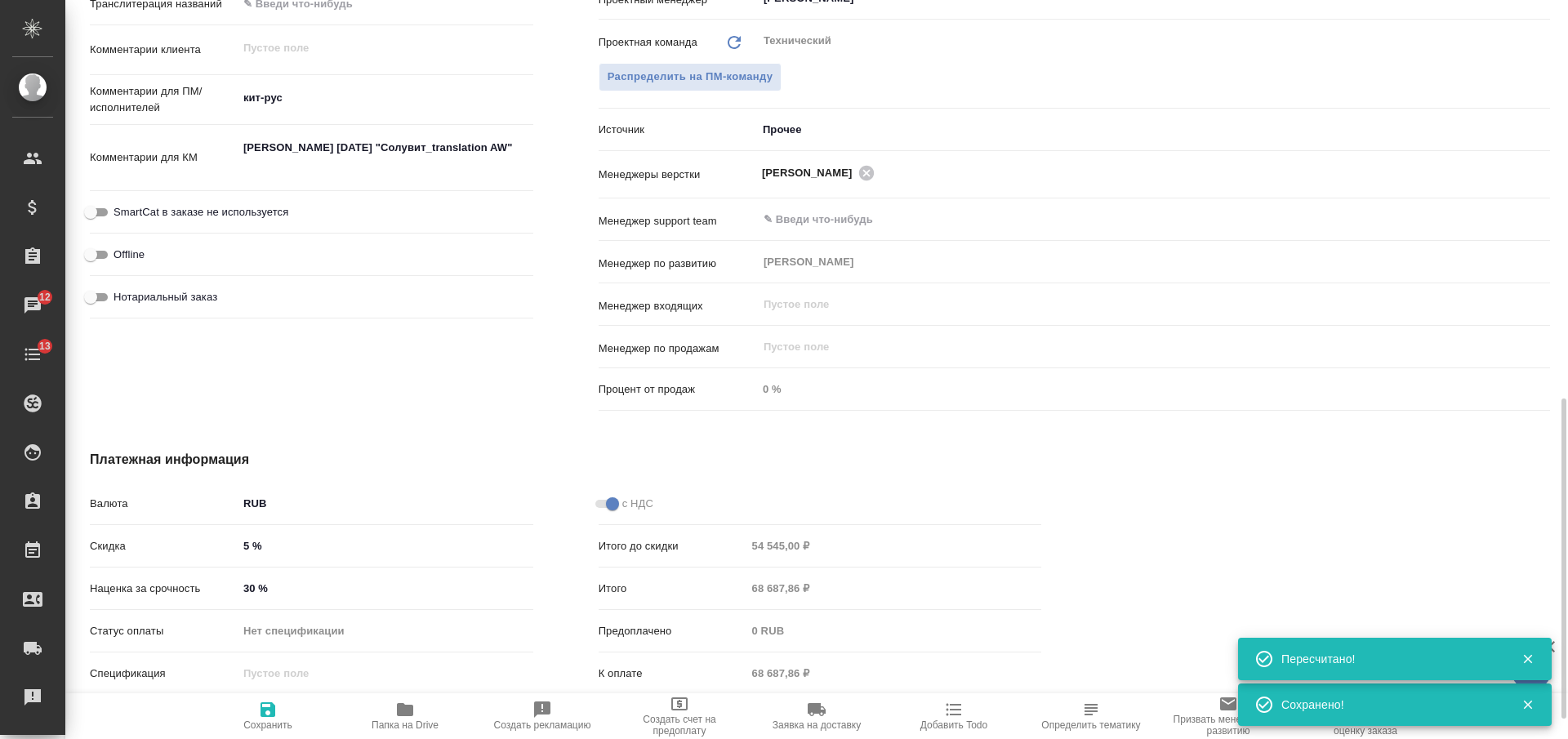
type textarea "x"
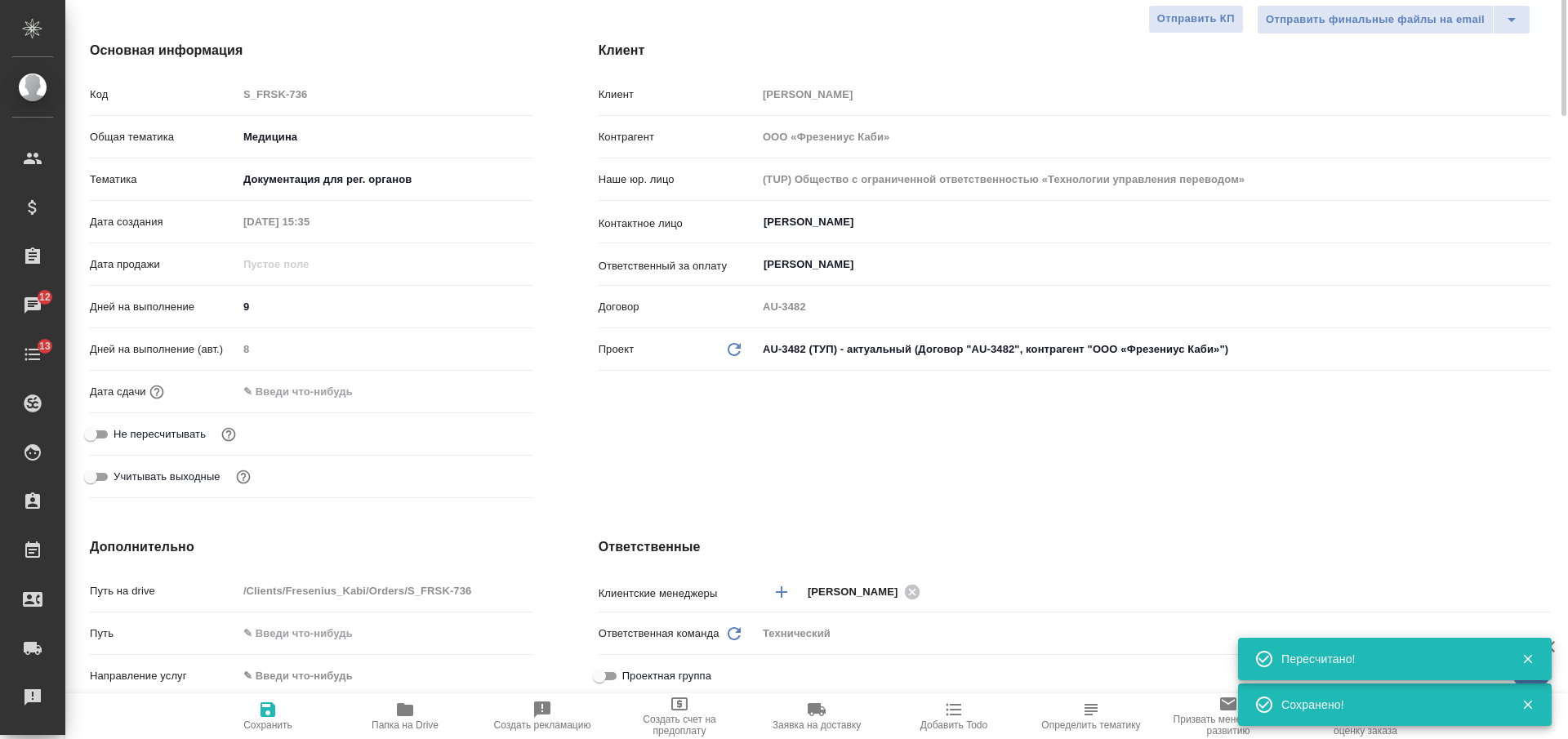
scroll to position [0, 0]
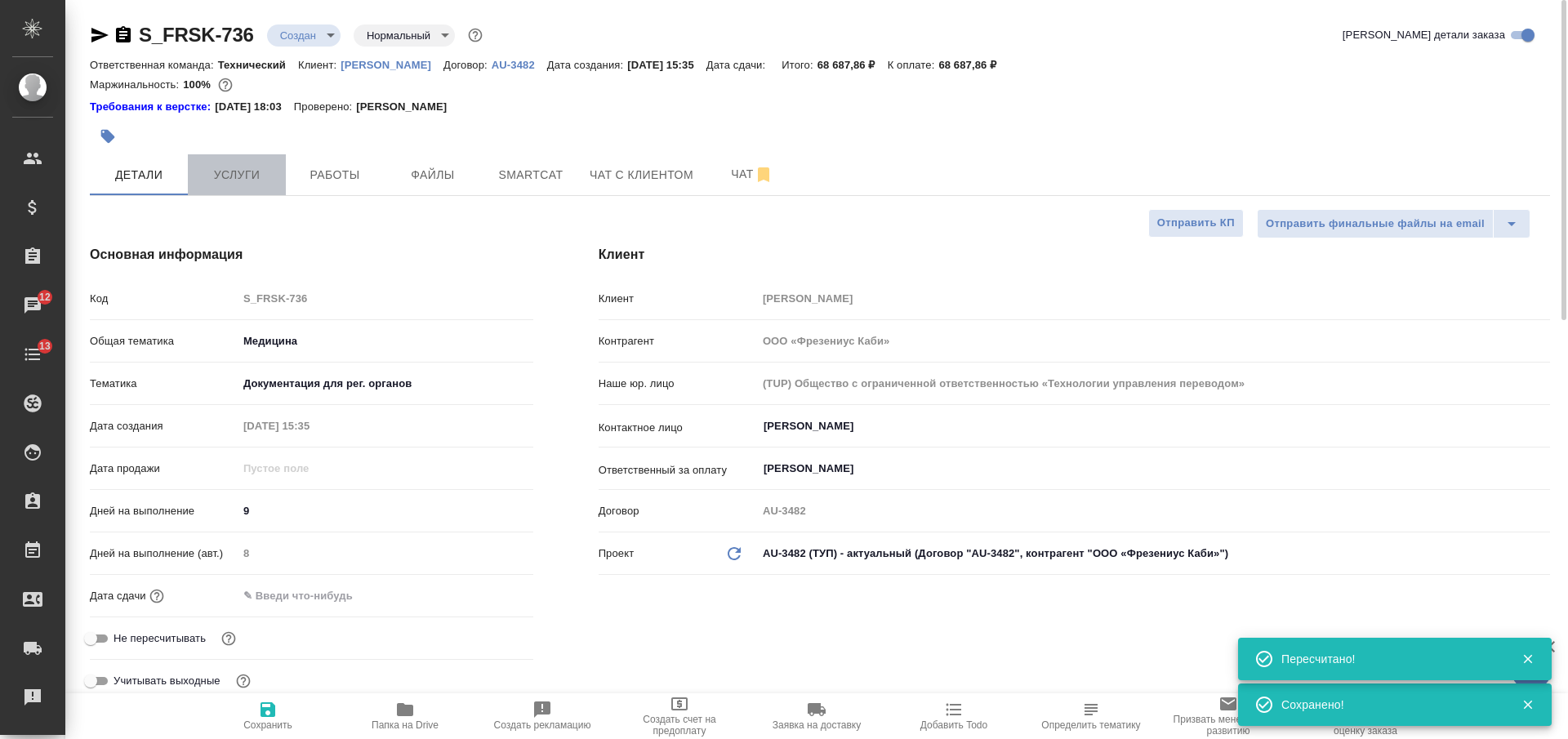
click at [247, 173] on span "Услуги" at bounding box center [237, 175] width 79 height 20
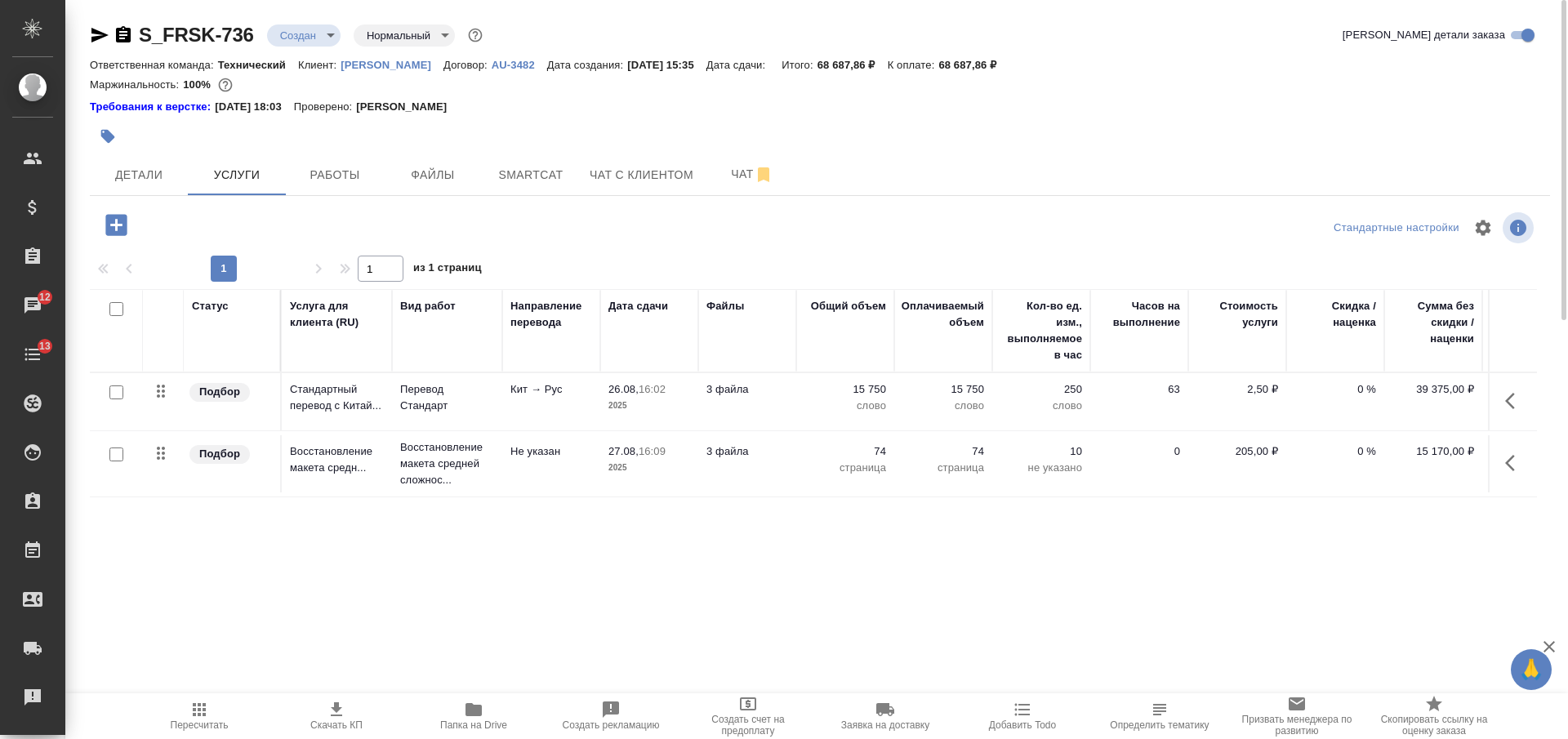
click at [344, 700] on button "Скачать КП" at bounding box center [336, 716] width 137 height 45
click at [292, 25] on body "🙏 .cls-1 fill:#fff; AWATERA Nikiforova Valeria Клиенты Спецификации Заказы 12 Ч…" at bounding box center [784, 369] width 1568 height 739
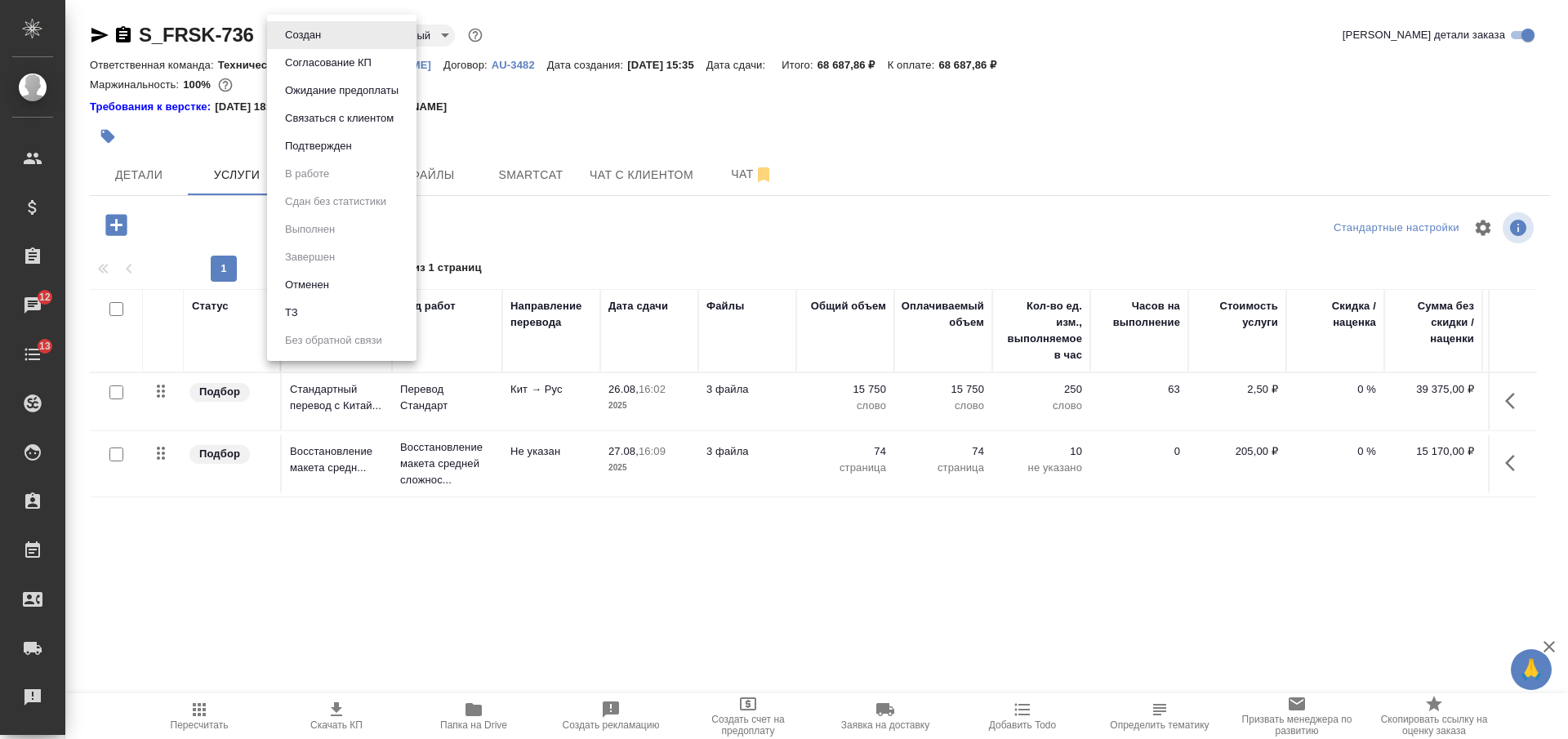
click at [315, 60] on button "Согласование КП" at bounding box center [328, 63] width 96 height 18
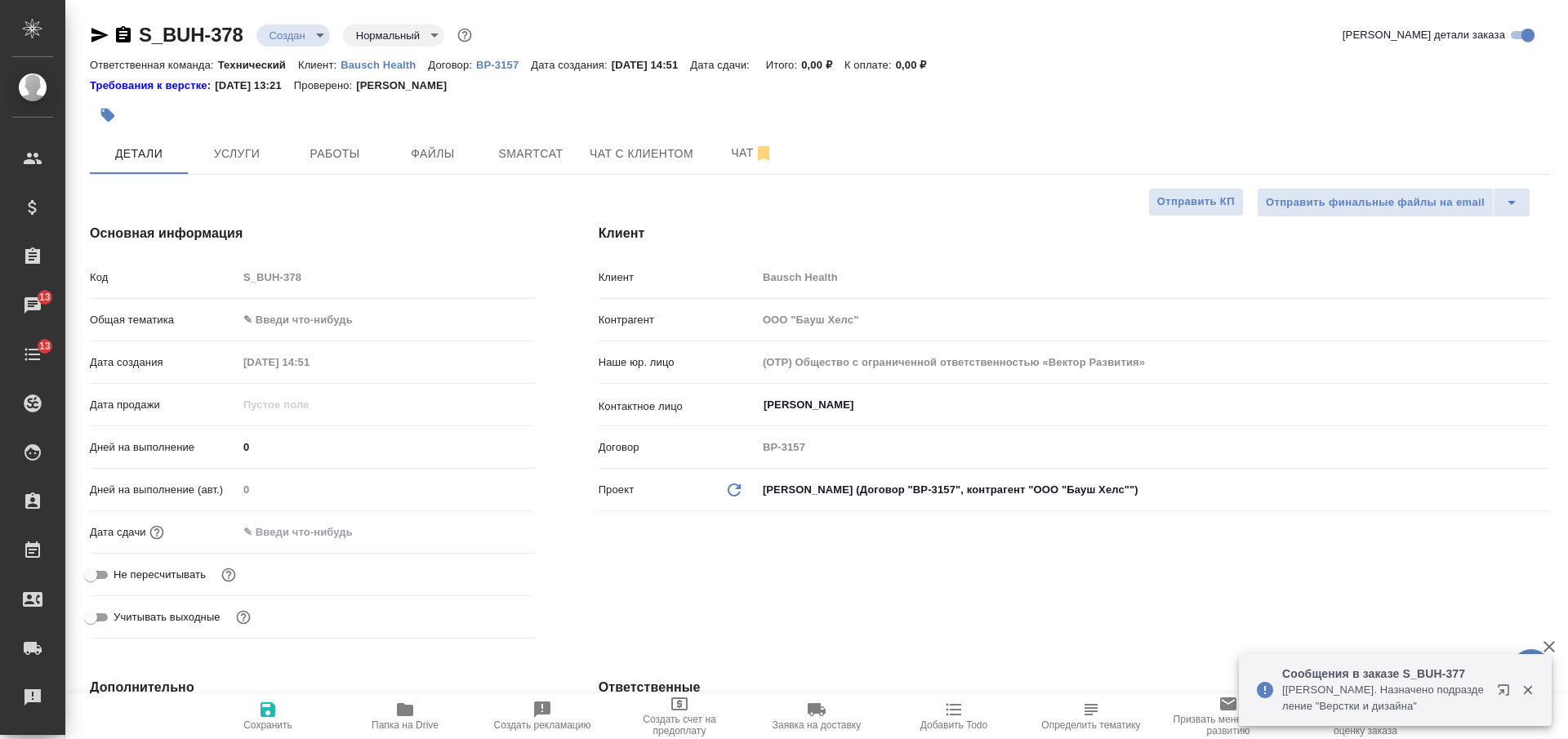
select select "RU"
click at [128, 30] on icon "button" at bounding box center [123, 34] width 15 height 17
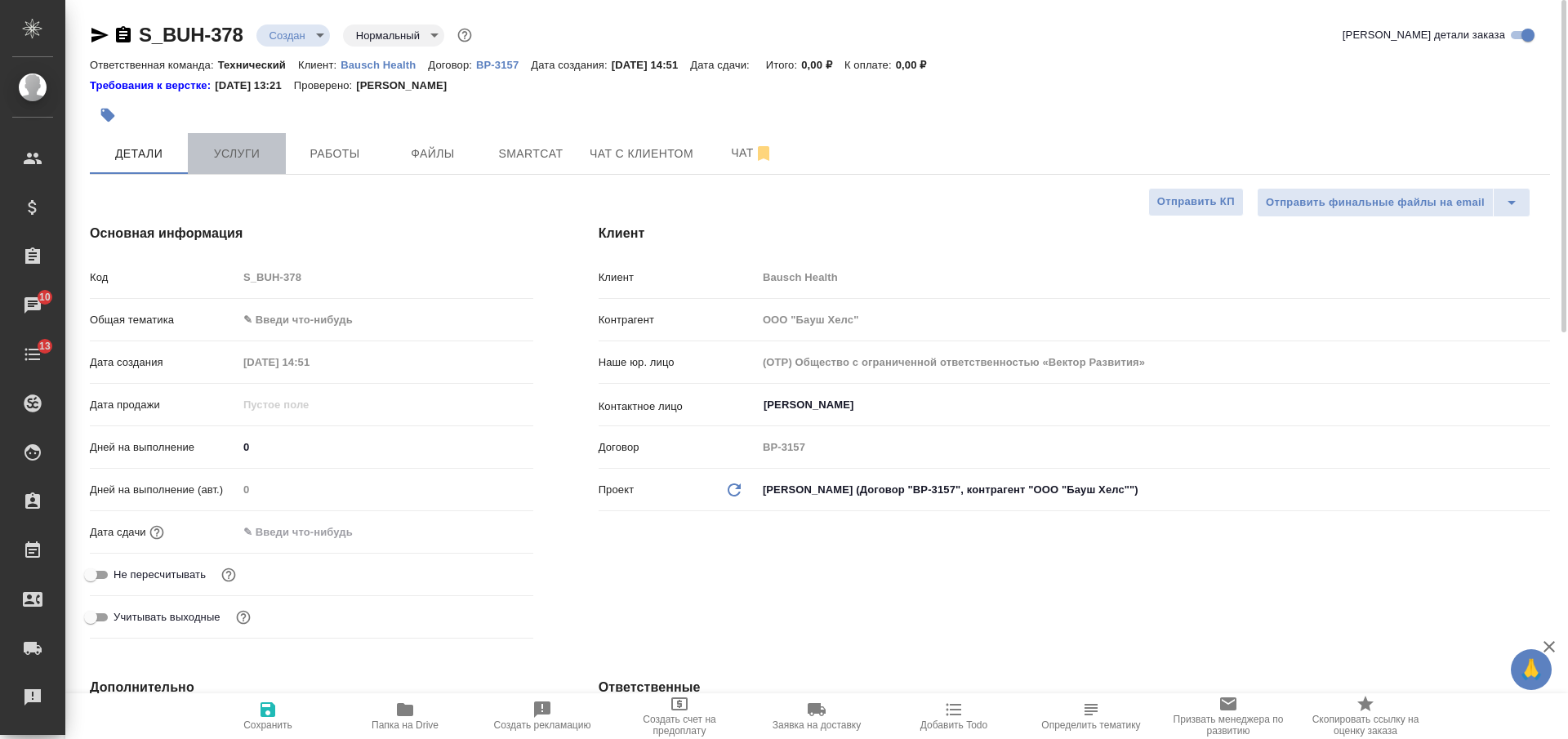
click at [249, 164] on button "Услуги" at bounding box center [237, 153] width 98 height 41
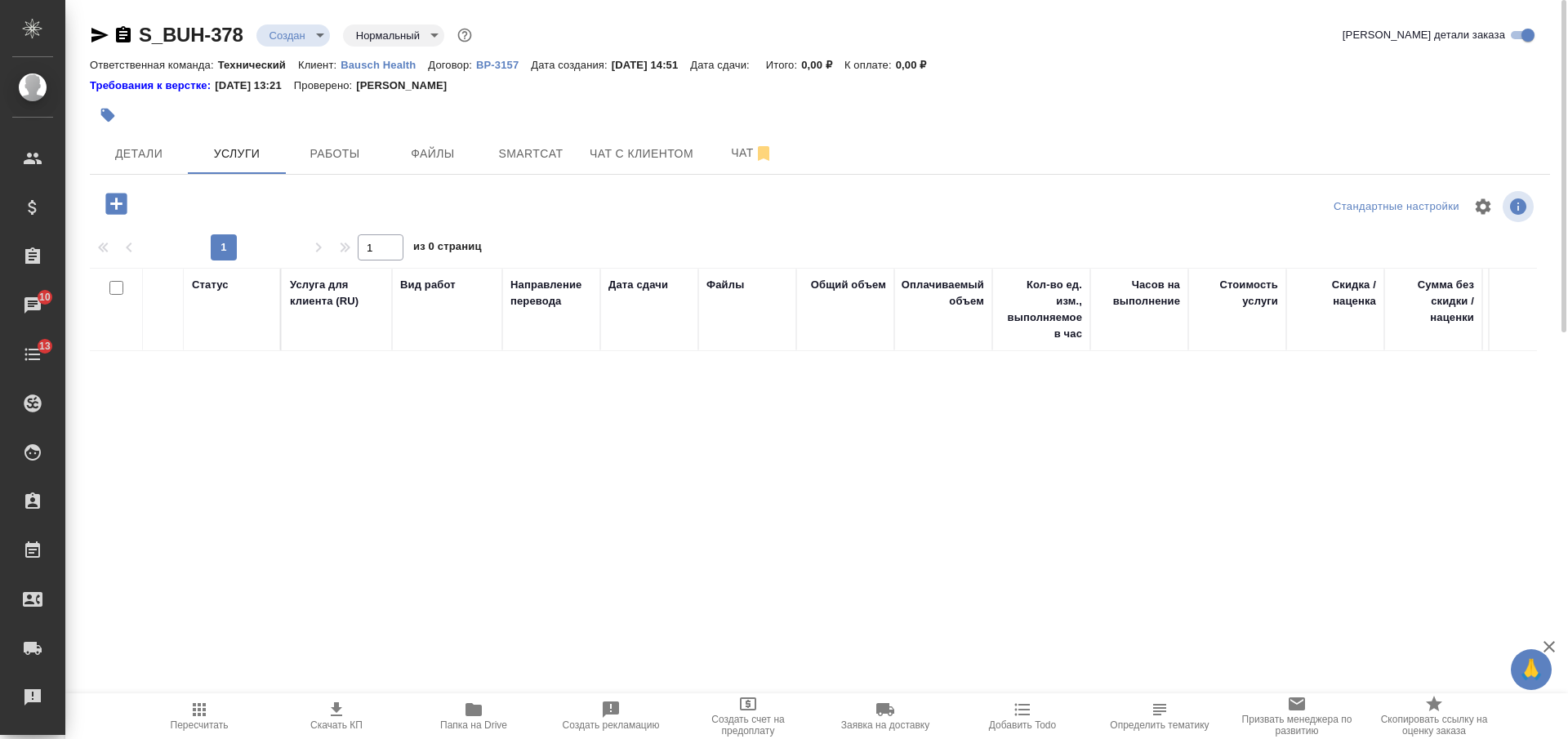
click at [109, 201] on icon "button" at bounding box center [115, 203] width 21 height 21
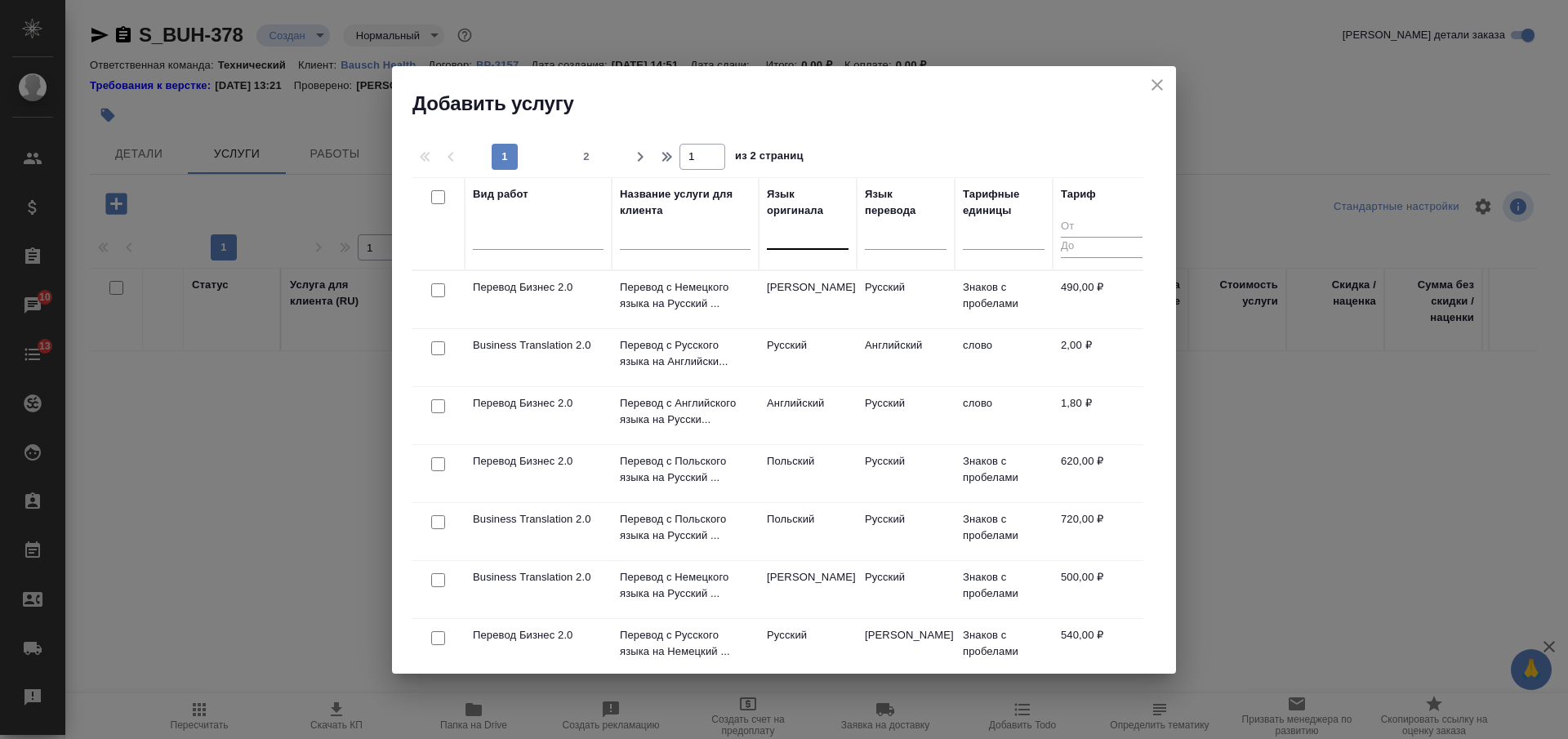
click at [792, 234] on div at bounding box center [807, 233] width 81 height 24
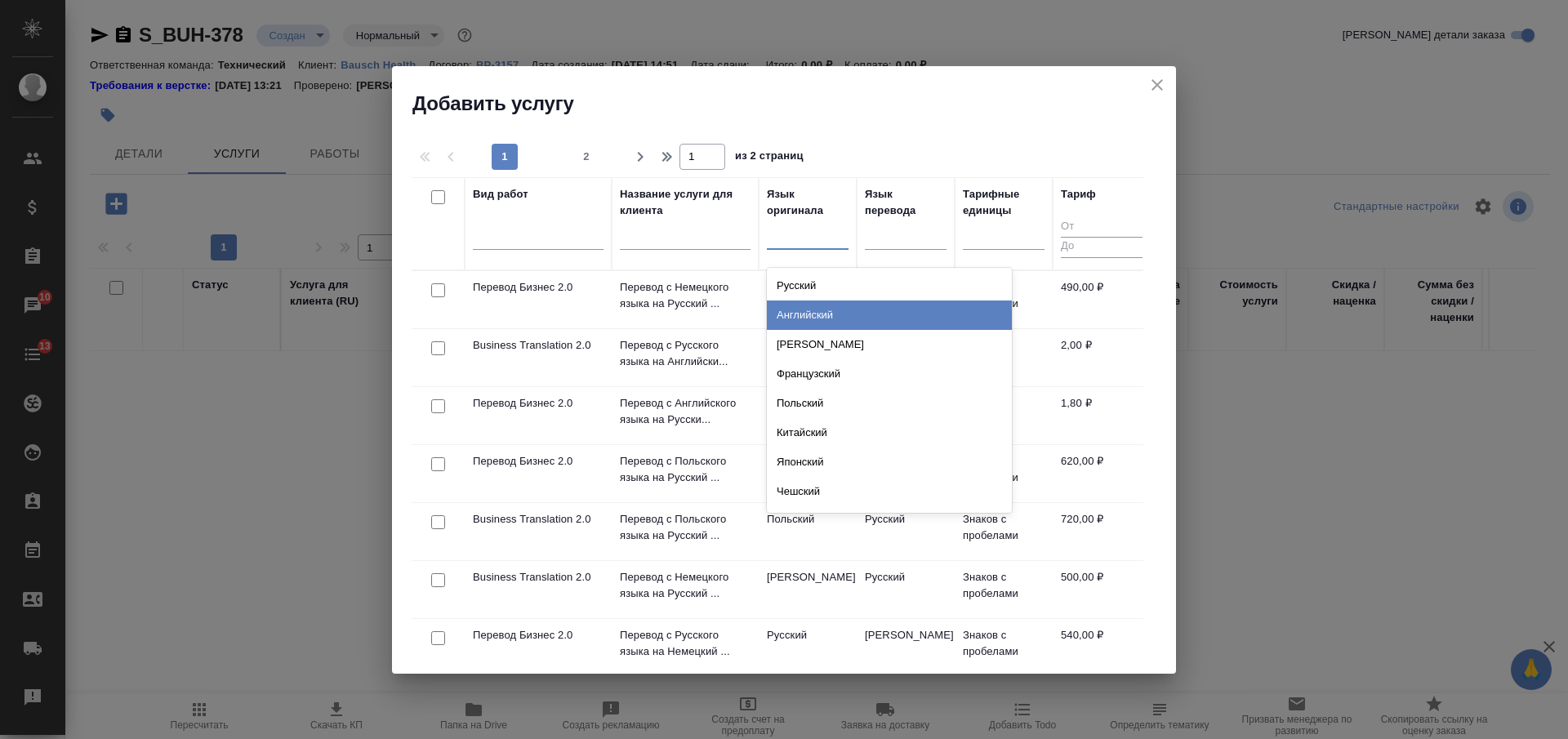
click at [795, 308] on div "Английский" at bounding box center [889, 316] width 245 height 30
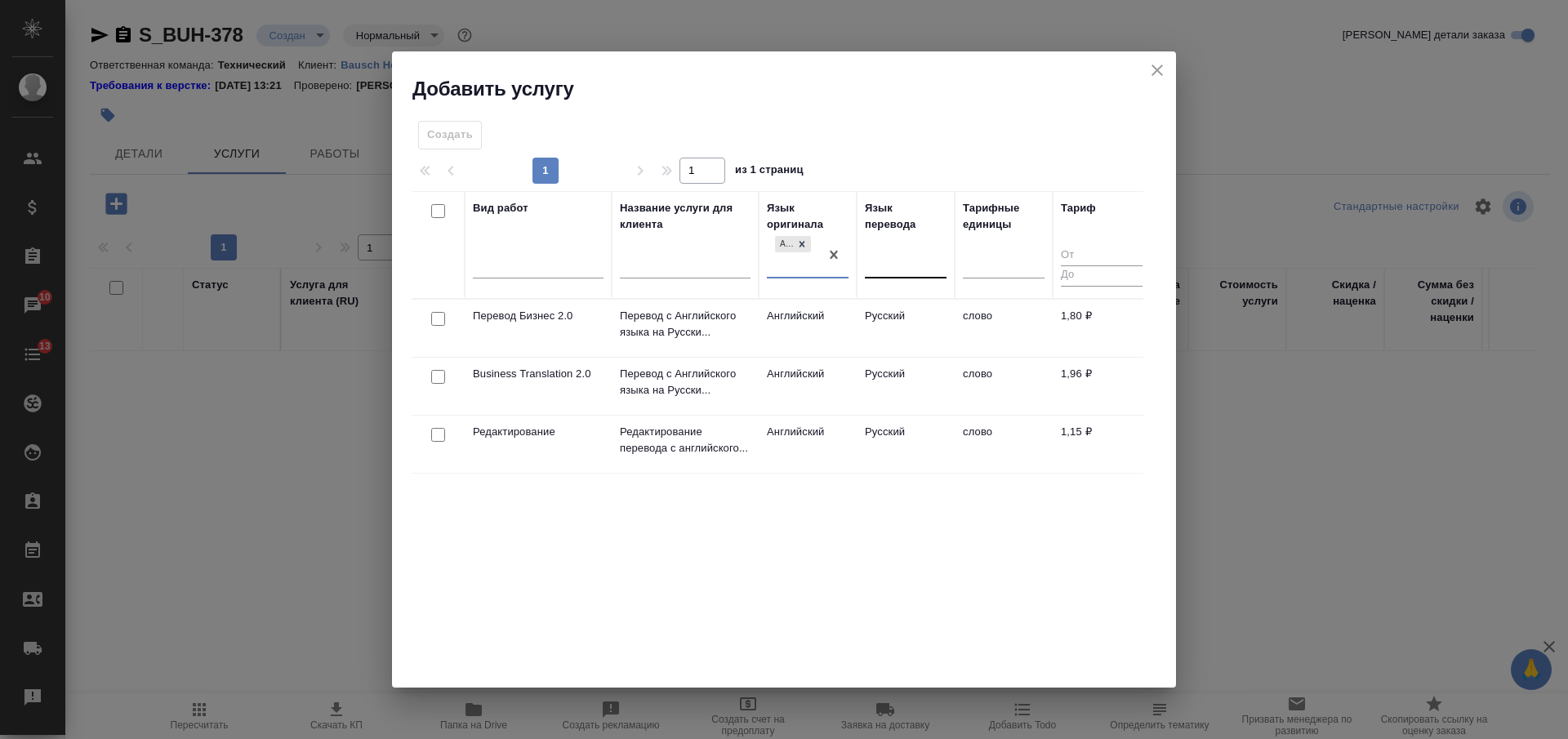
click at [891, 269] on div at bounding box center [905, 261] width 81 height 24
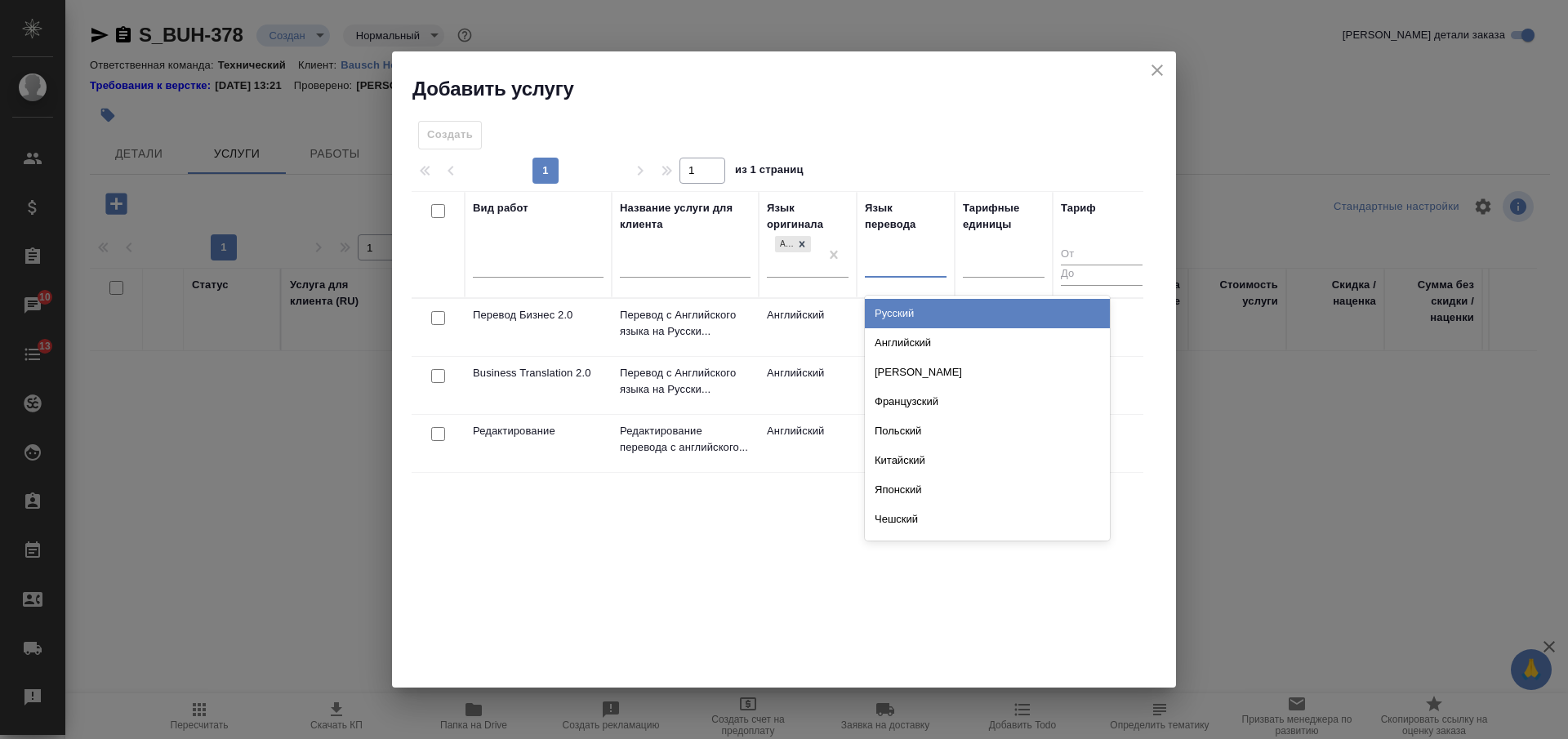
click at [897, 310] on div "Русский" at bounding box center [987, 314] width 245 height 30
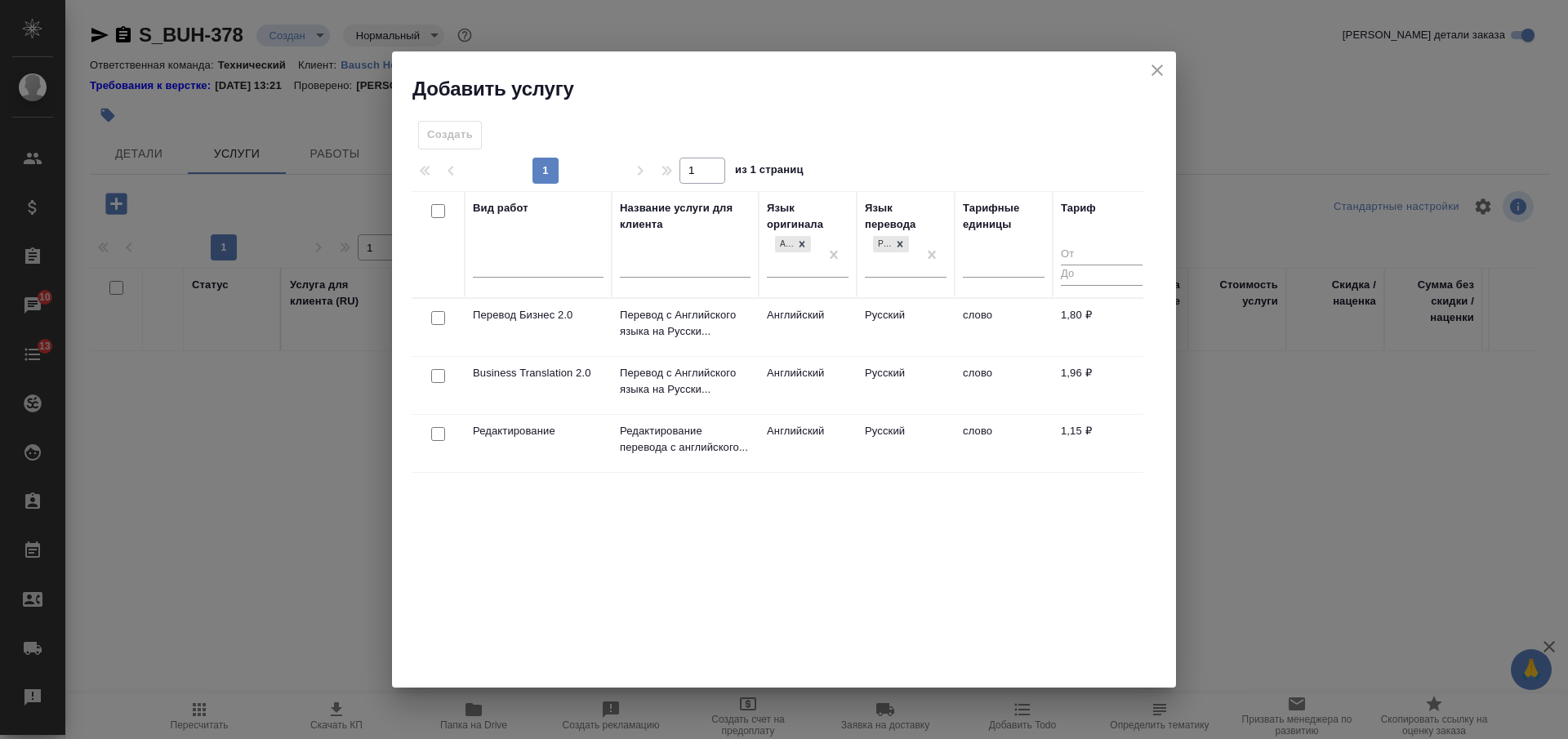
click at [439, 381] on input "checkbox" at bounding box center [438, 376] width 14 height 14
checkbox input "true"
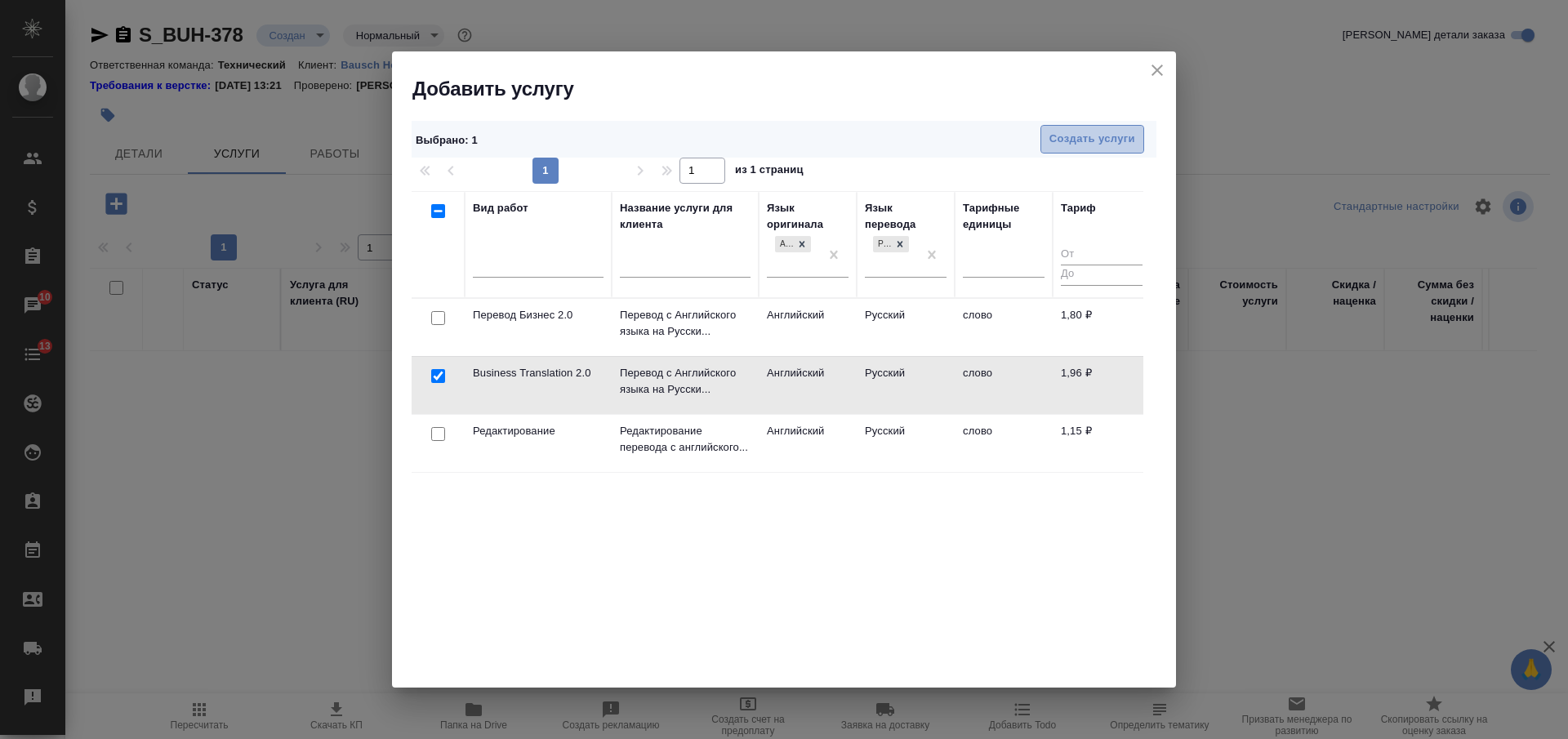
click at [1084, 143] on span "Создать услуги" at bounding box center [1092, 139] width 86 height 18
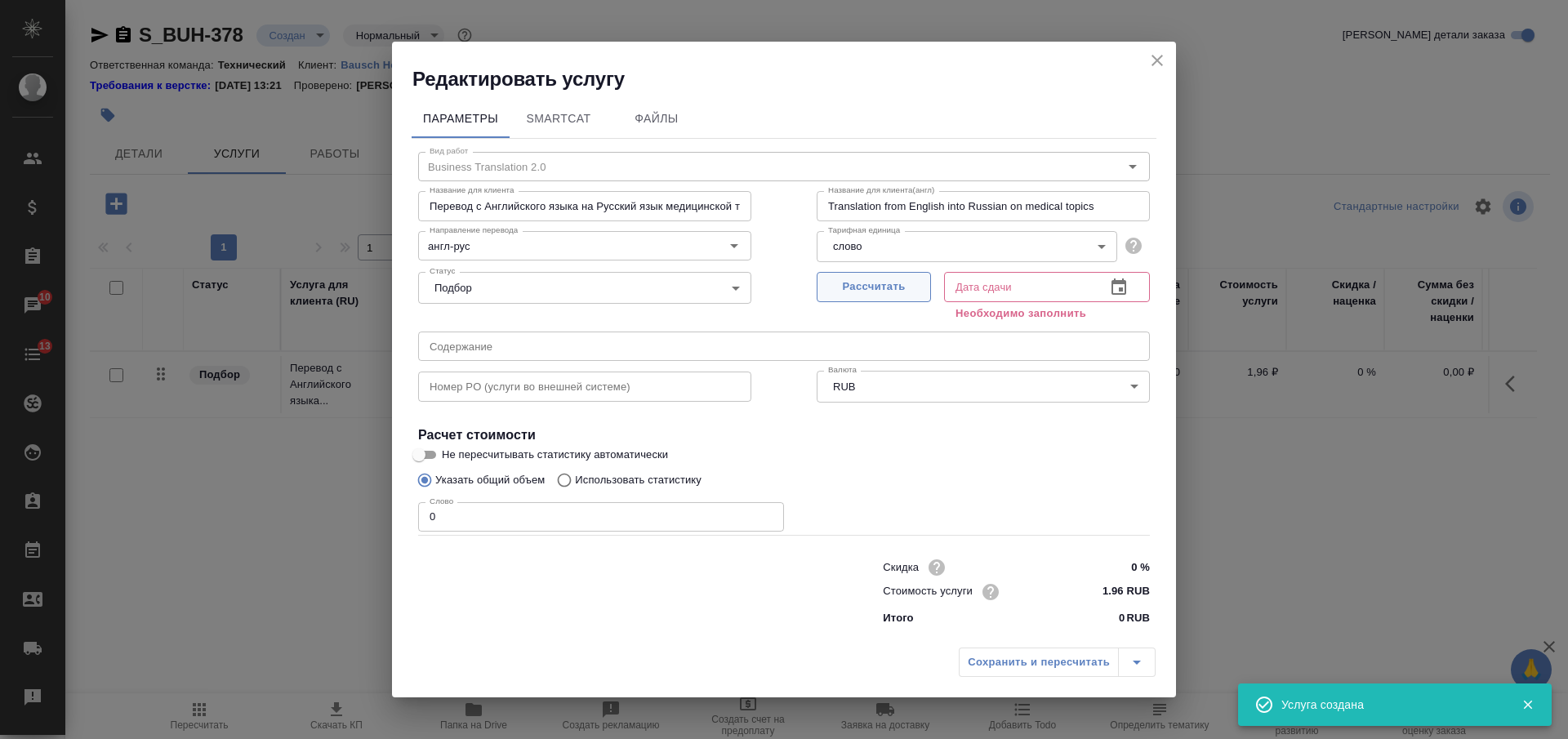
click at [877, 298] on button "Рассчитать" at bounding box center [874, 287] width 115 height 31
type input "26.08.2025 16:53"
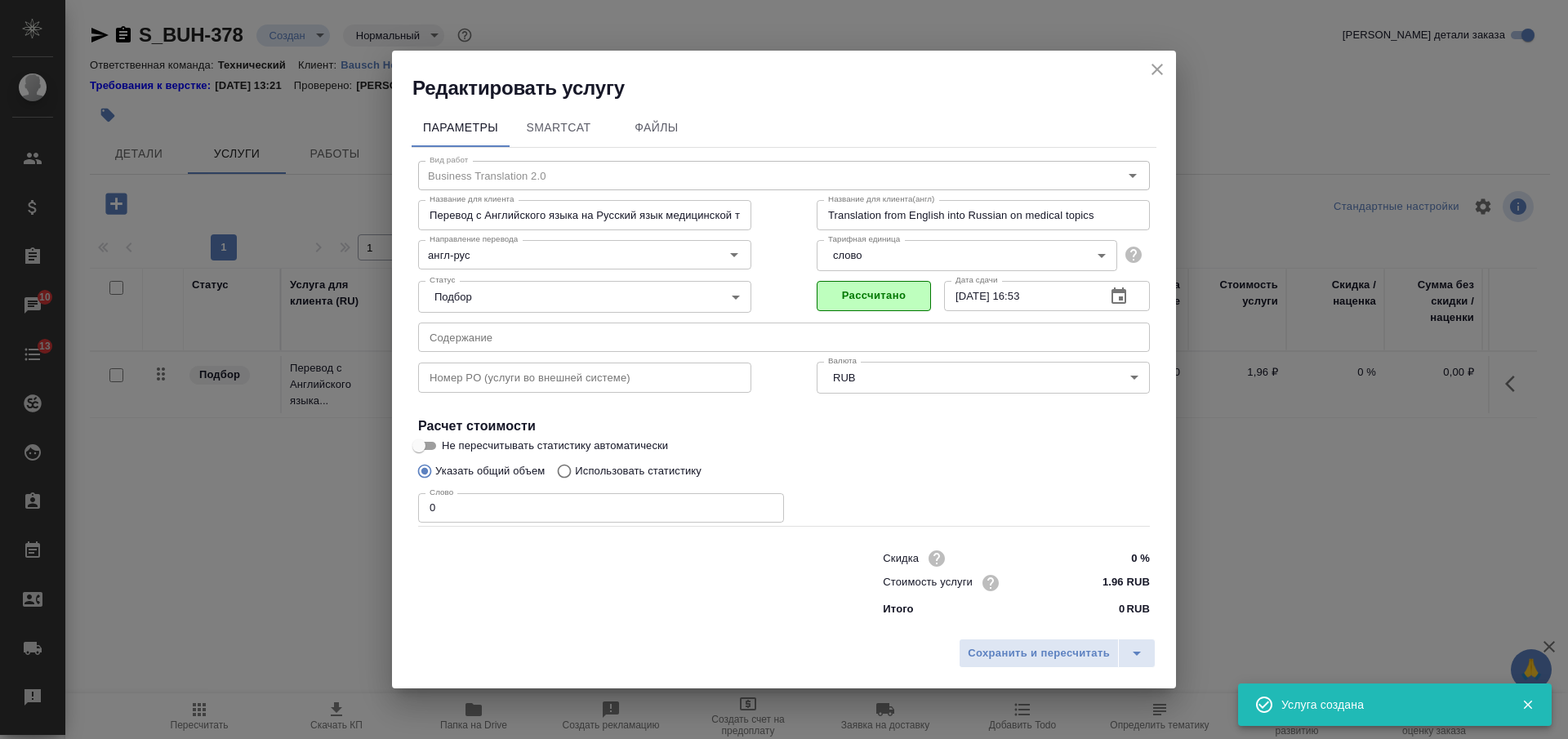
click at [403, 503] on div "Параметры SmartCat Файлы Вид работ Business Translation 2.0 Вид работ Название …" at bounding box center [784, 366] width 784 height 529
type input "1"
click at [591, 469] on p "Использовать статистику" at bounding box center [638, 471] width 127 height 17
click at [575, 469] on input "Использовать статистику" at bounding box center [562, 471] width 26 height 31
radio input "true"
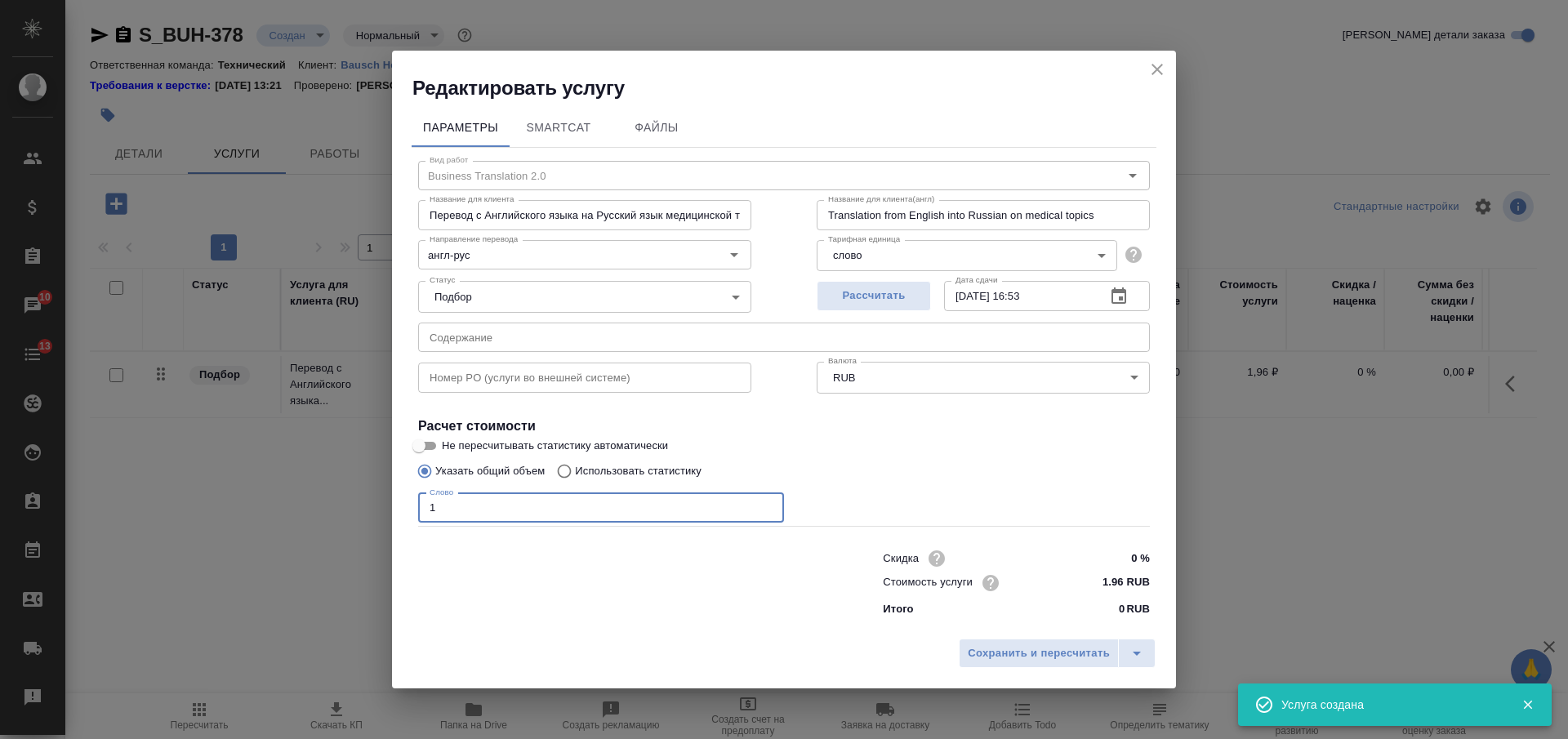
radio input "false"
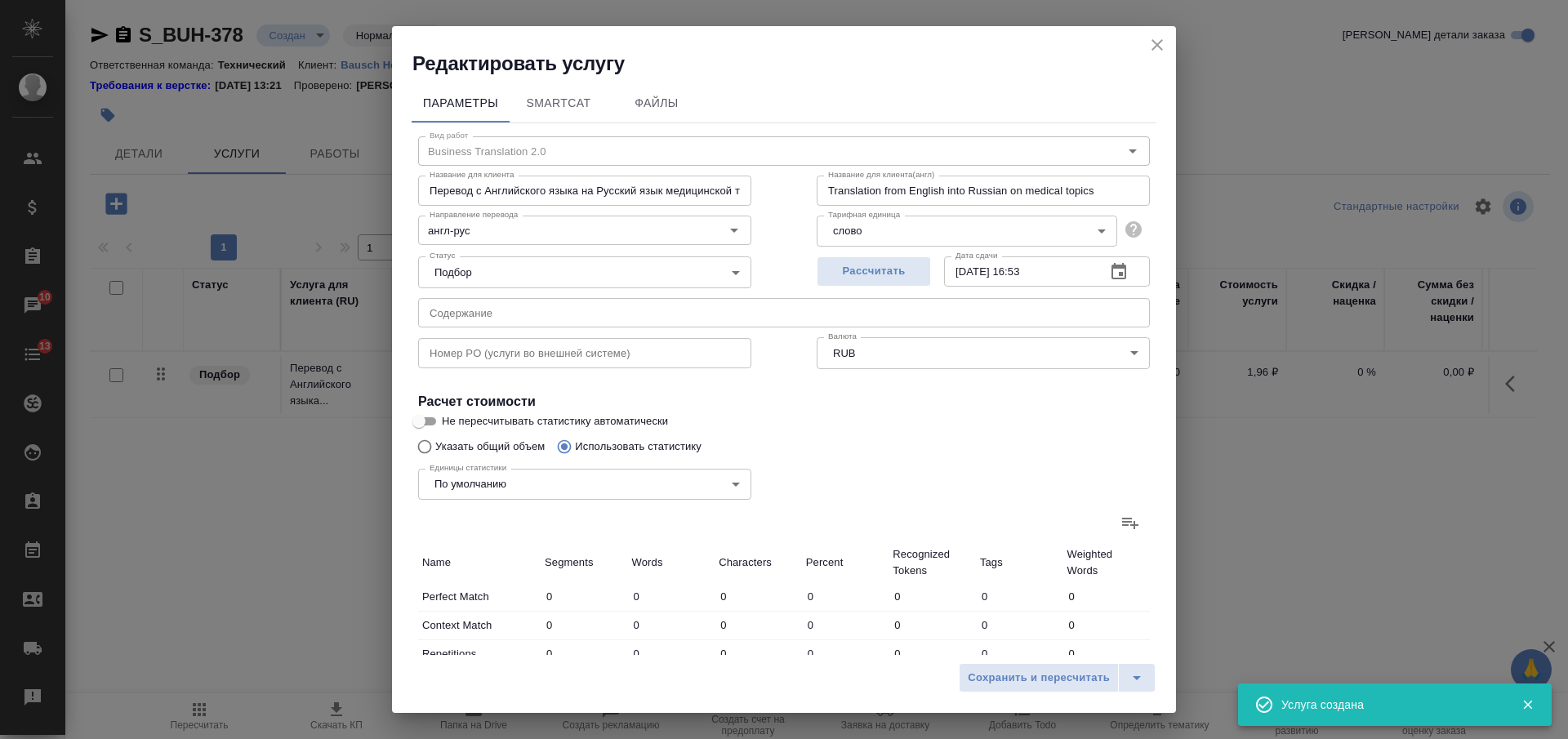
click at [1121, 524] on icon at bounding box center [1131, 523] width 19 height 19
click at [0, 0] on input "file" at bounding box center [0, 0] width 0 height 0
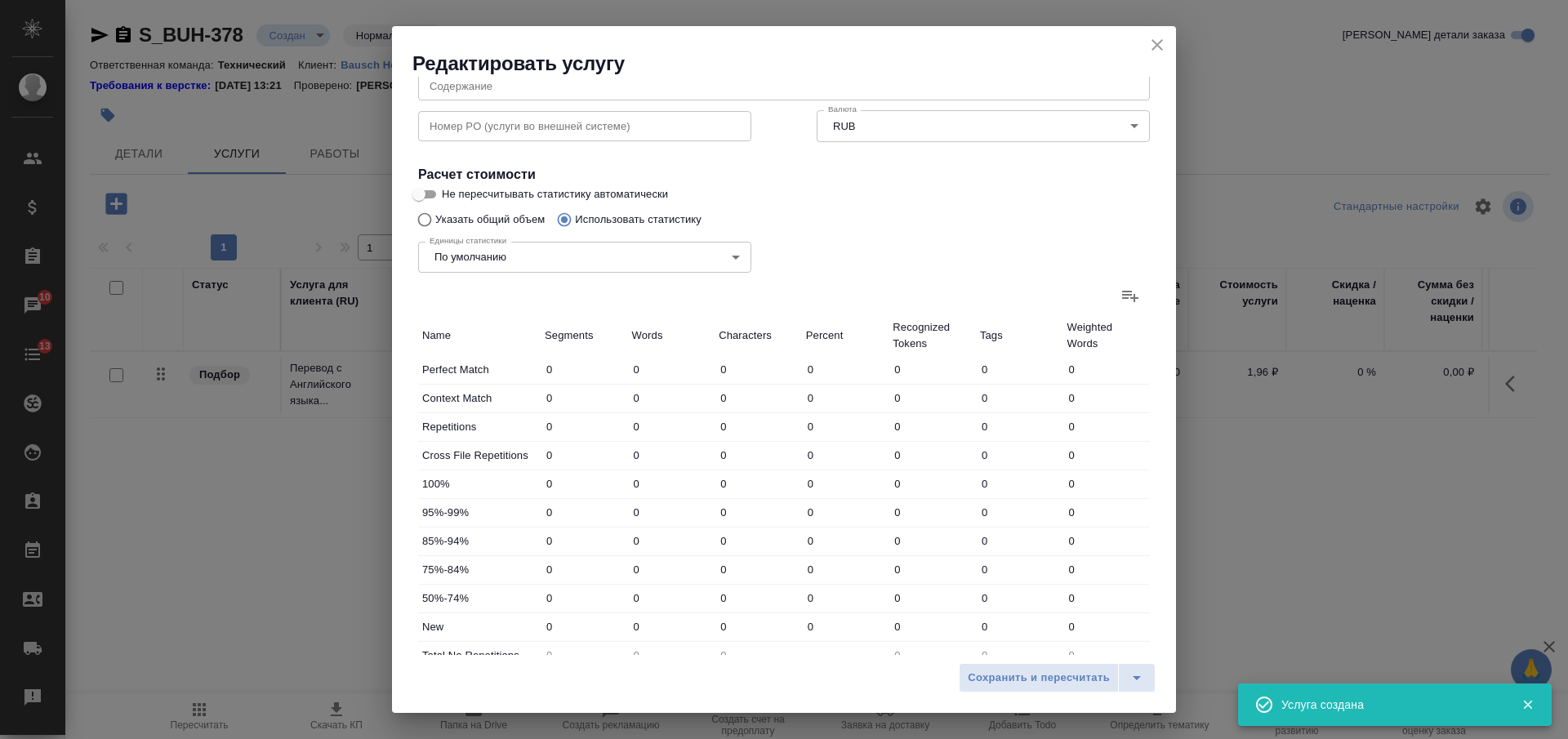
scroll to position [375, 0]
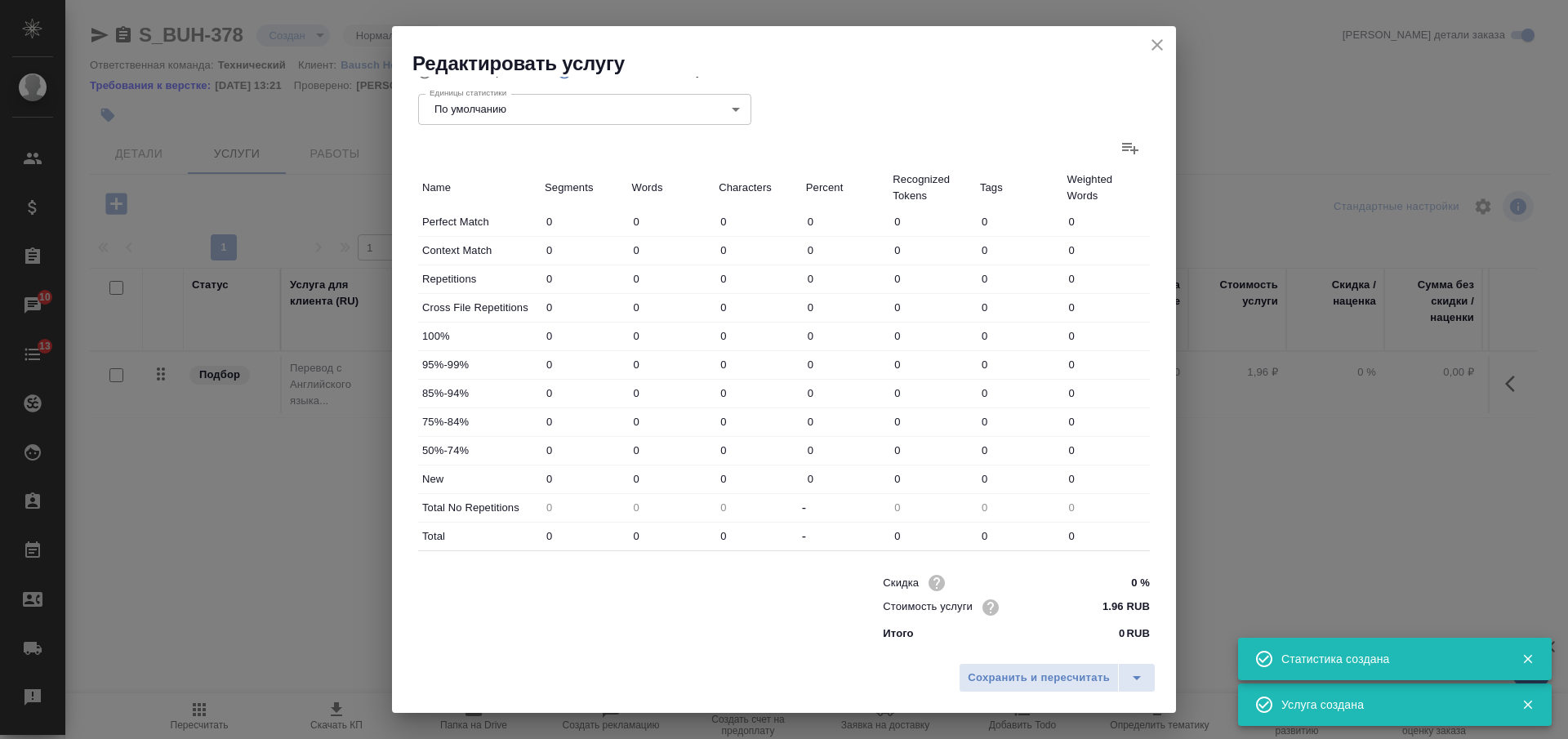
type input "199"
type input "416"
type input "1822"
type input "247"
type input "1547"
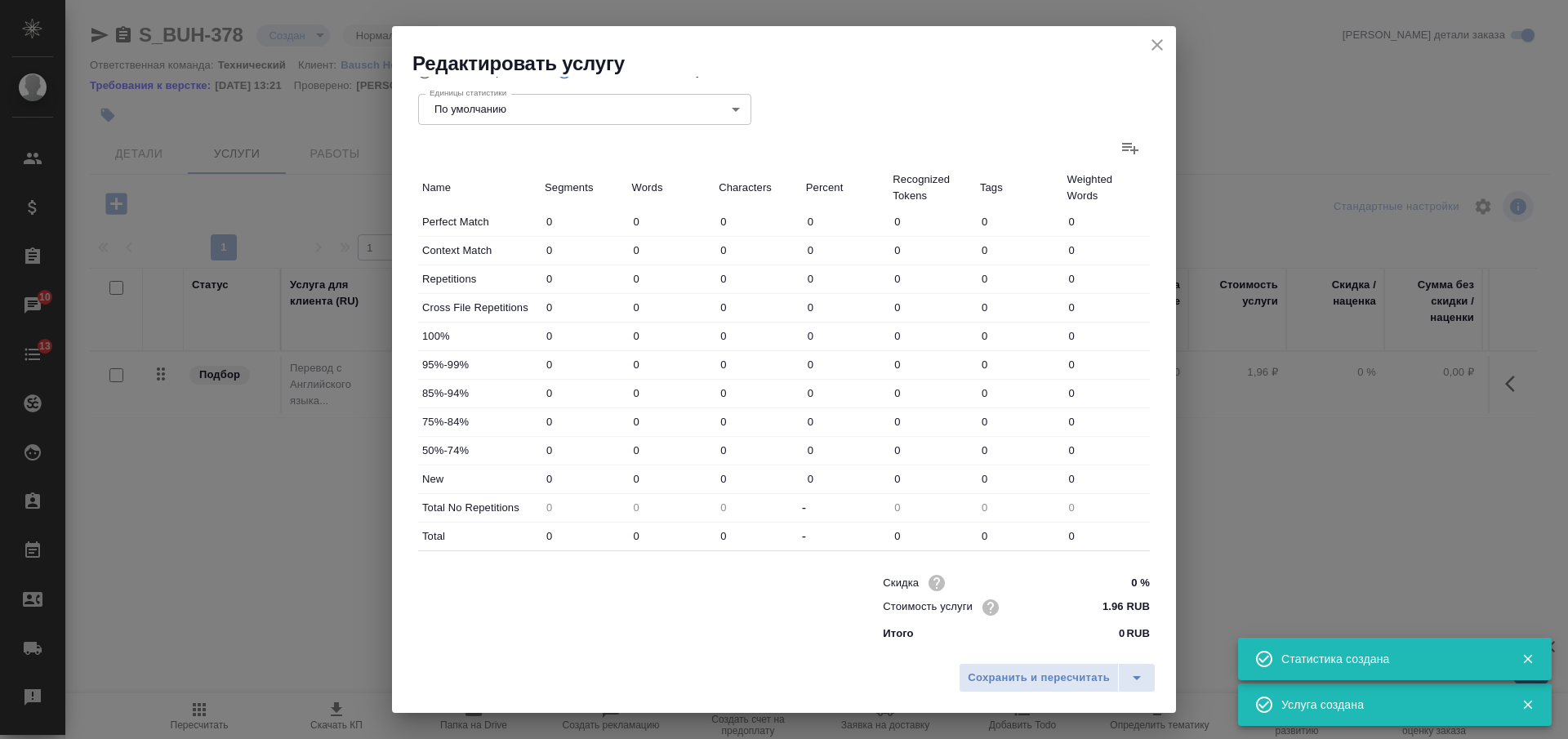
type input "10646"
type input "388"
type input "1416"
type input "10180"
type input "469"
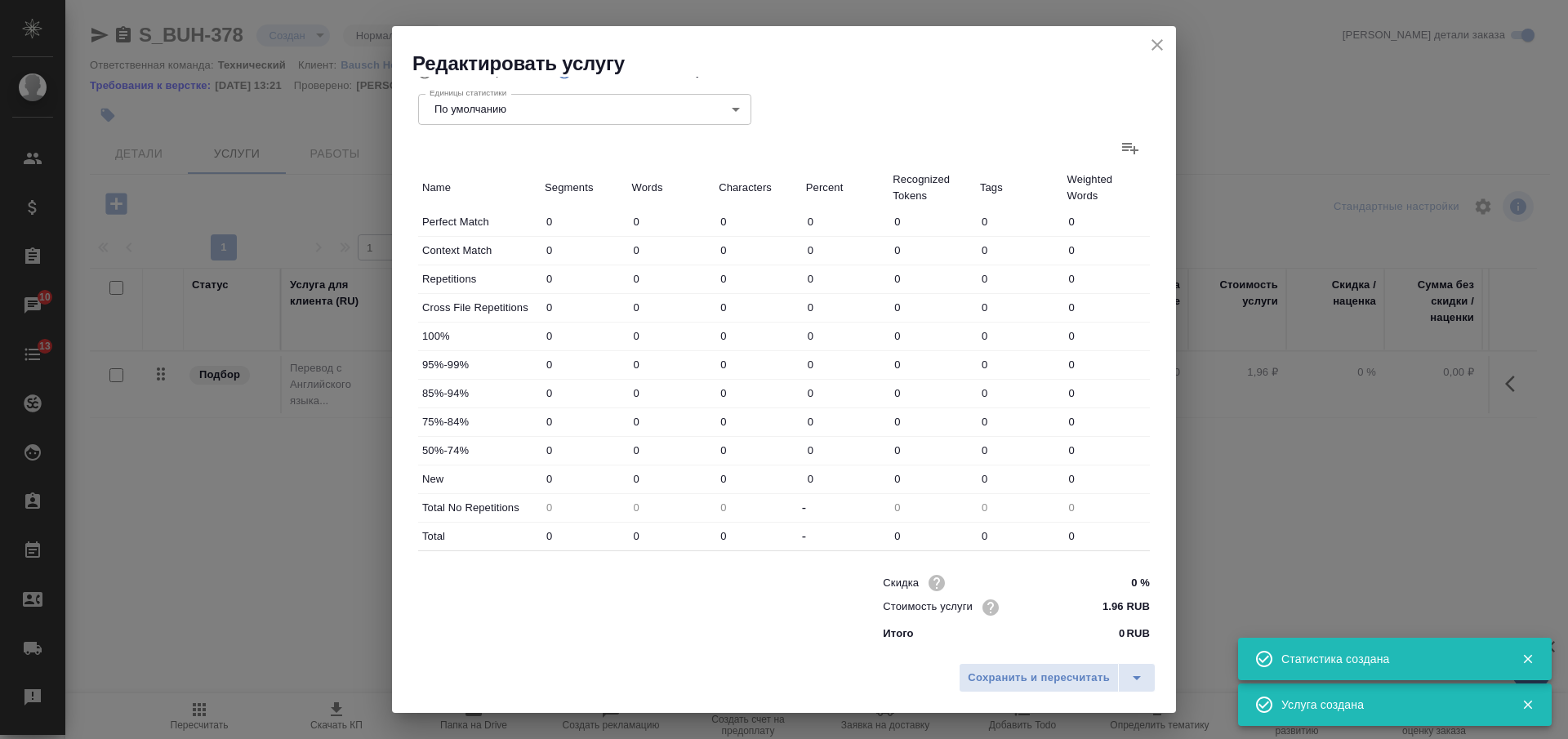
type input "560"
type input "2563"
type input "173"
type input "723"
type input "4978"
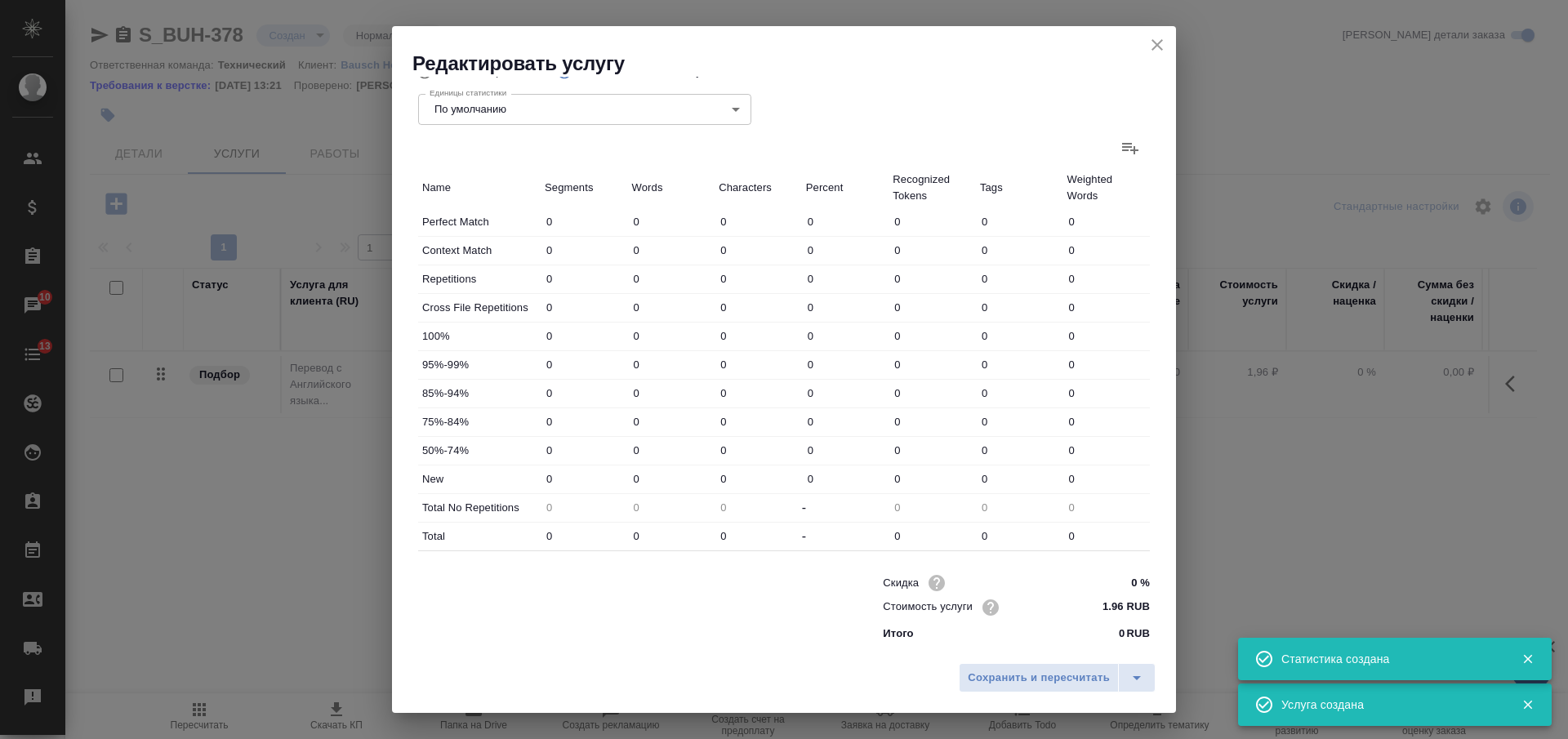
type input "51"
type input "377"
type input "2690"
type input "88"
type input "343"
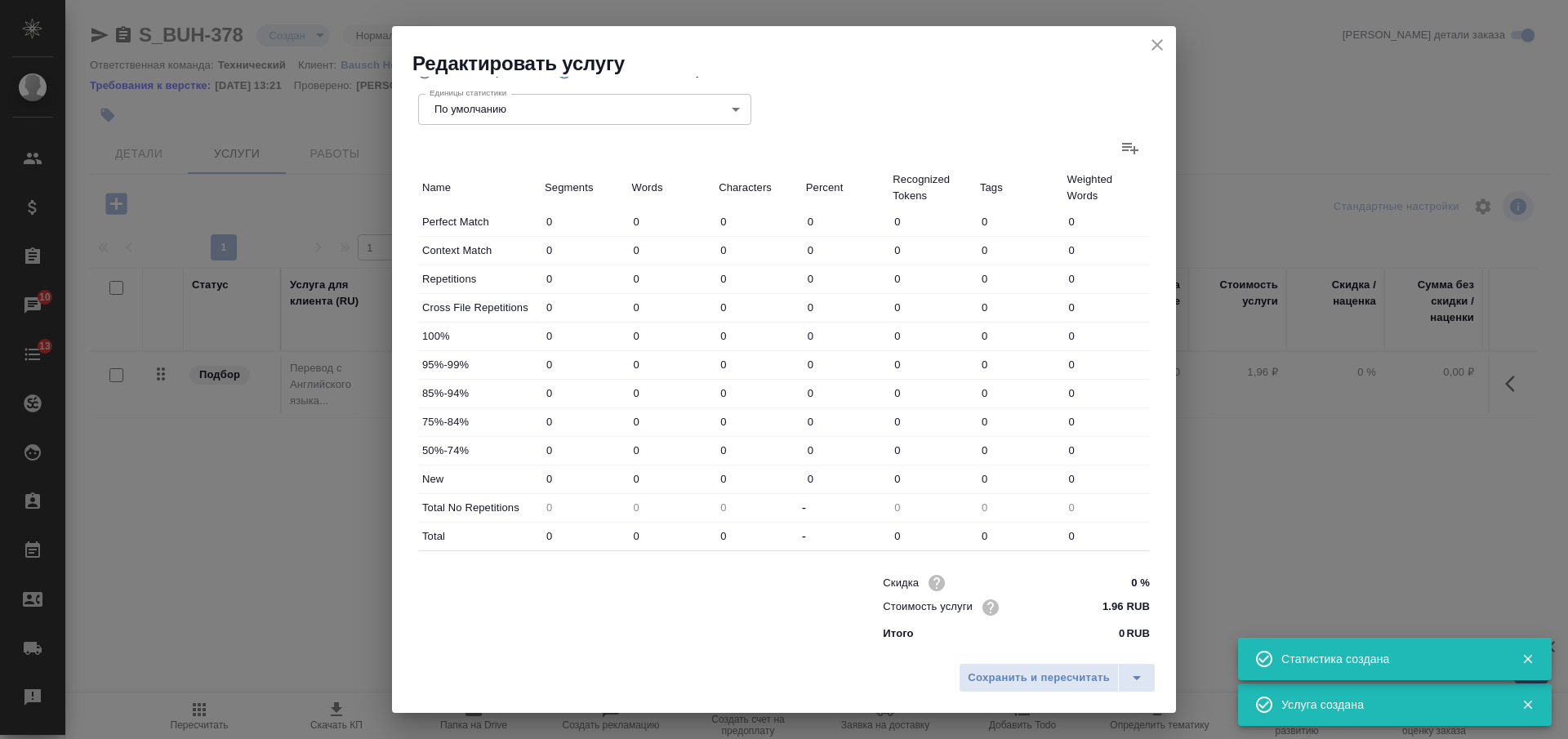
type input "2267"
type input "2497"
type input "37714"
type input "249689"
type input "3477"
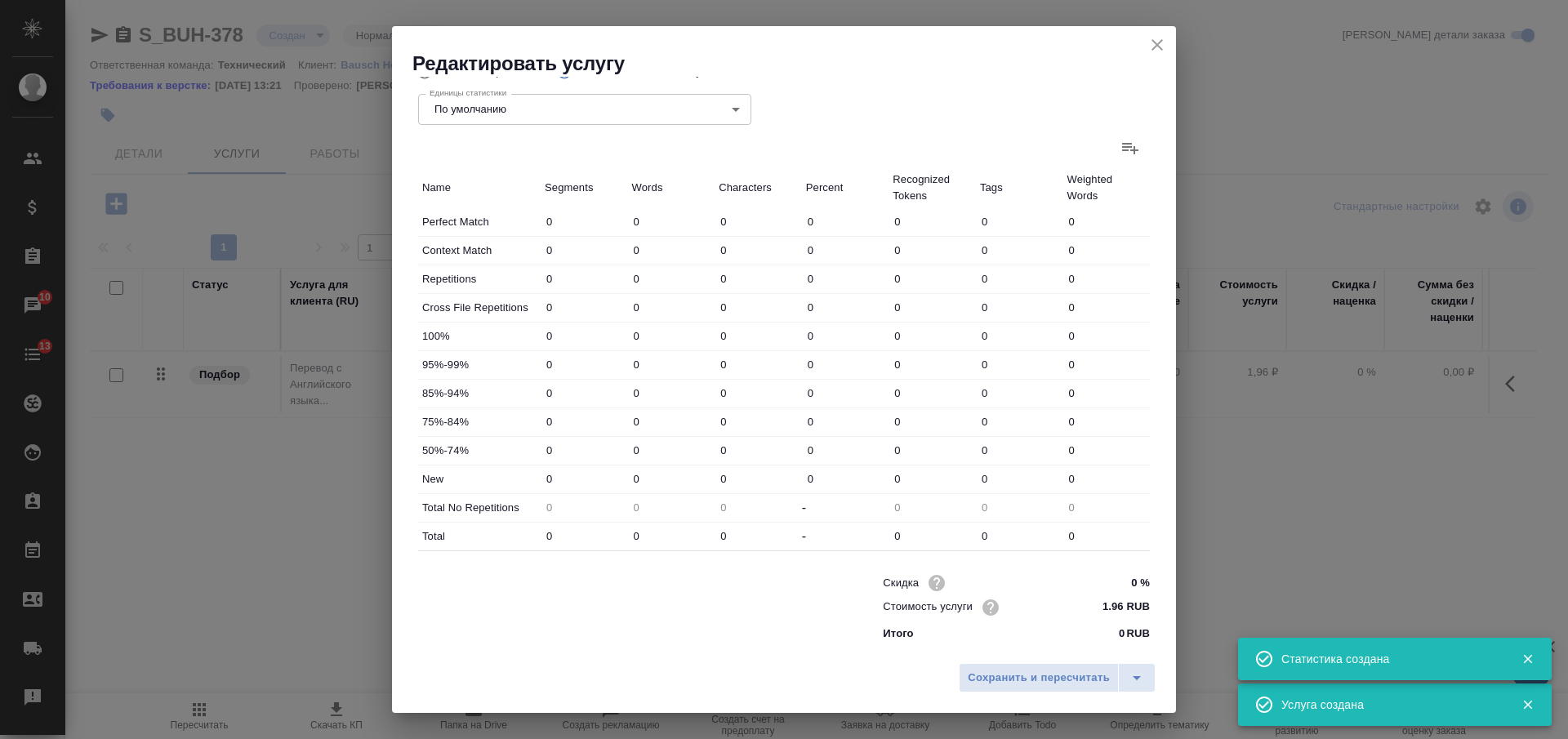
type input "40133"
type input "264009"
type input "4112"
type input "43096"
type input "284835"
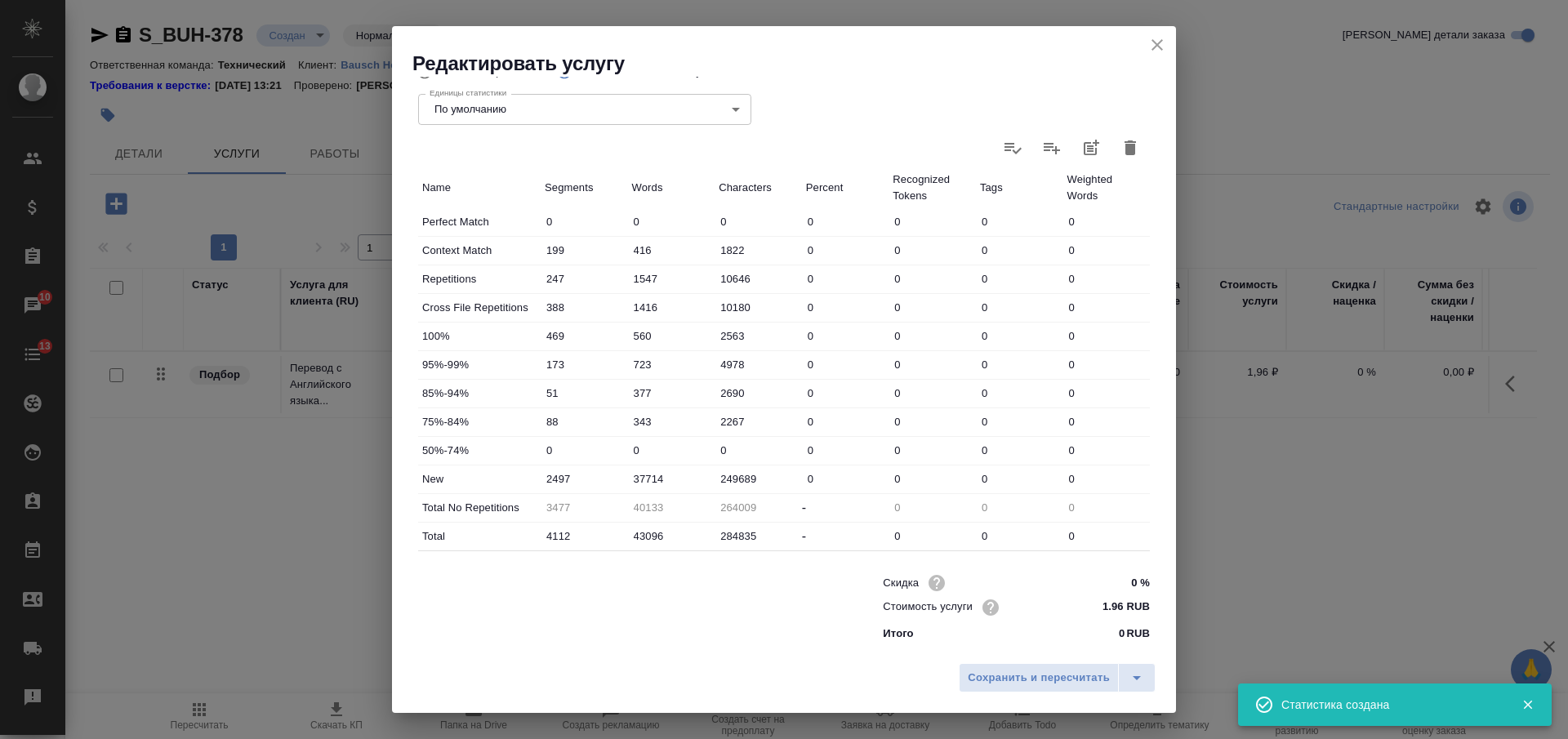
click at [639, 476] on input "37714" at bounding box center [672, 478] width 87 height 24
click at [644, 478] on input "37714" at bounding box center [672, 478] width 86 height 24
click at [631, 480] on input "37714" at bounding box center [672, 478] width 86 height 24
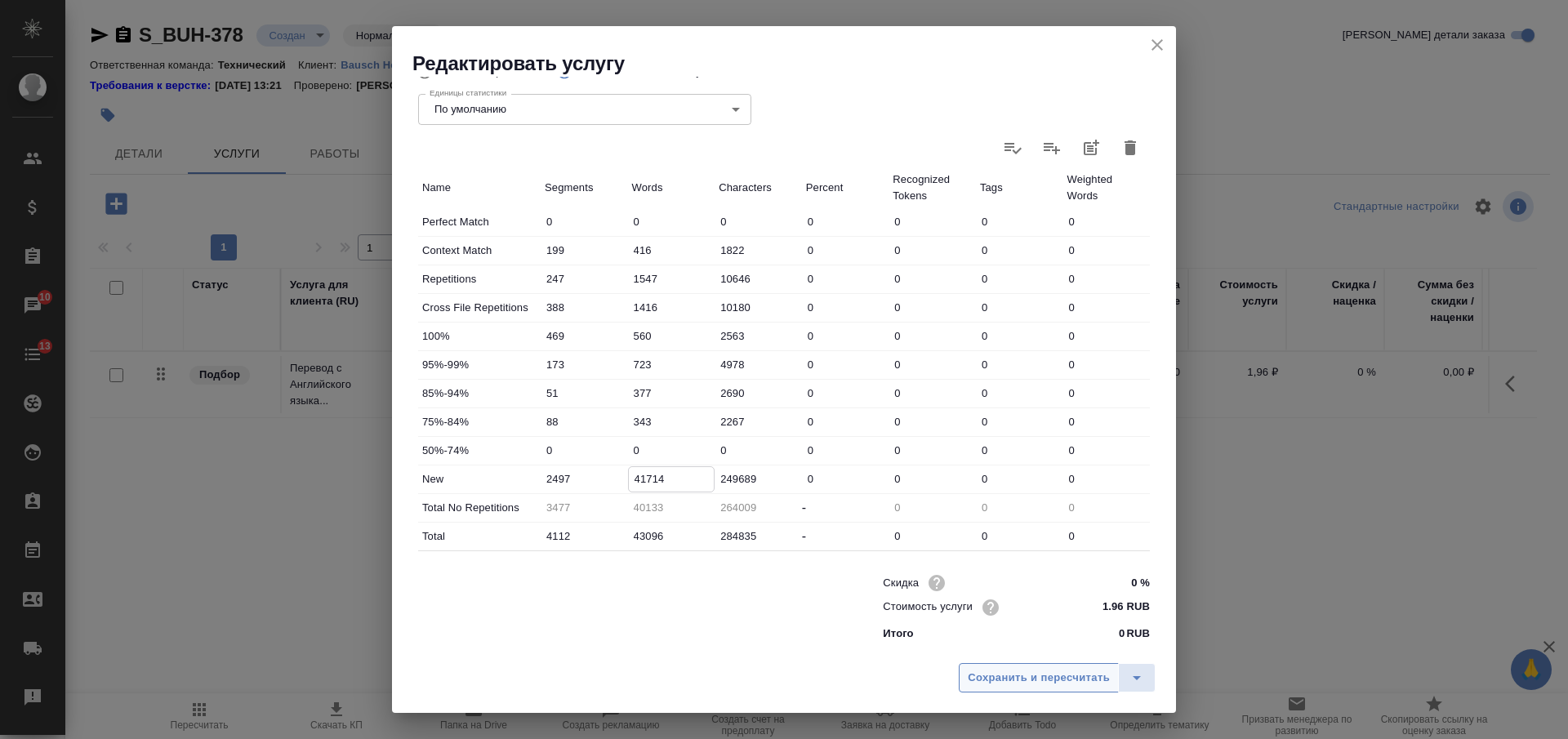
type input "41714"
click at [1065, 686] on span "Сохранить и пересчитать" at bounding box center [1039, 678] width 143 height 18
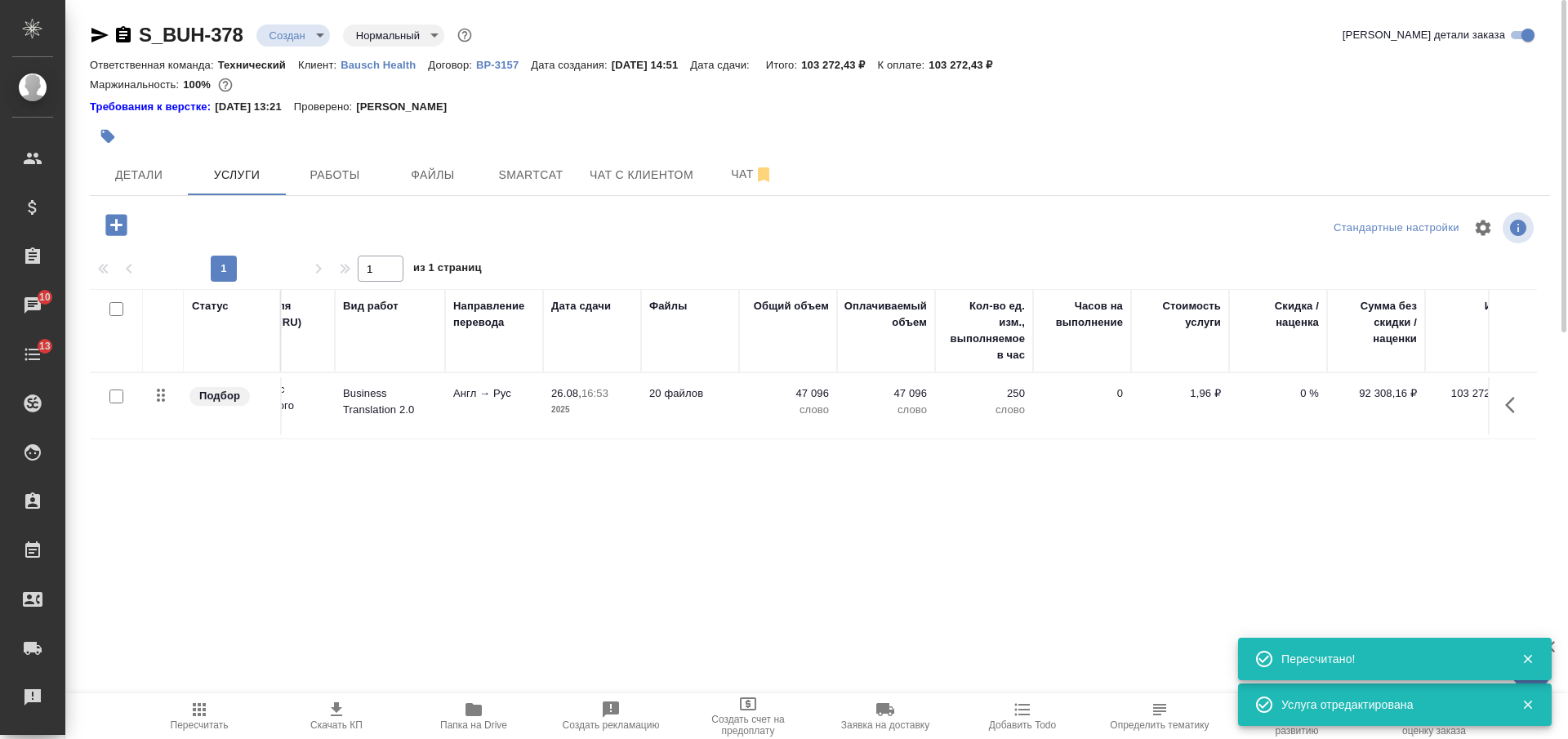
scroll to position [0, 93]
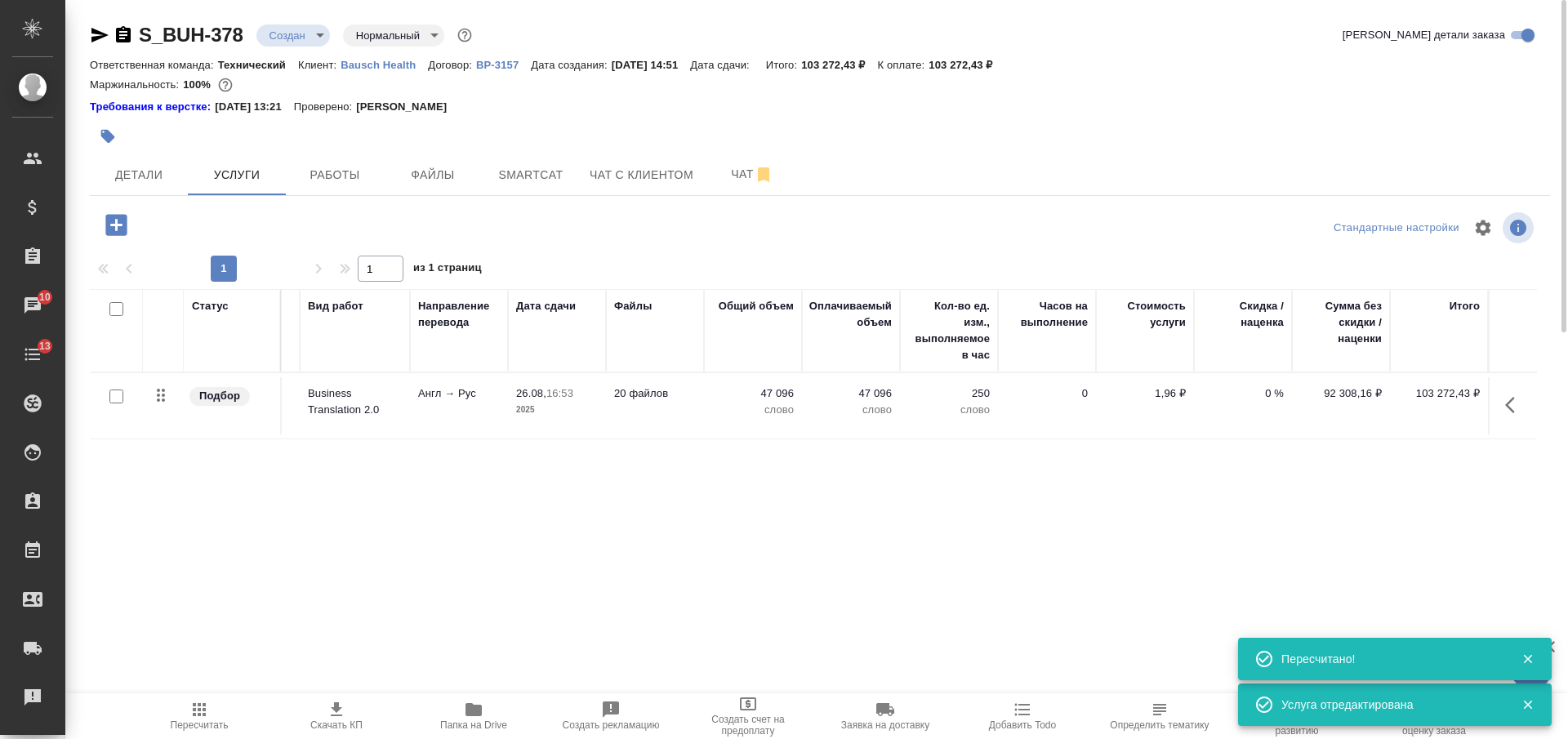
click at [1030, 391] on td "0" at bounding box center [1047, 406] width 98 height 57
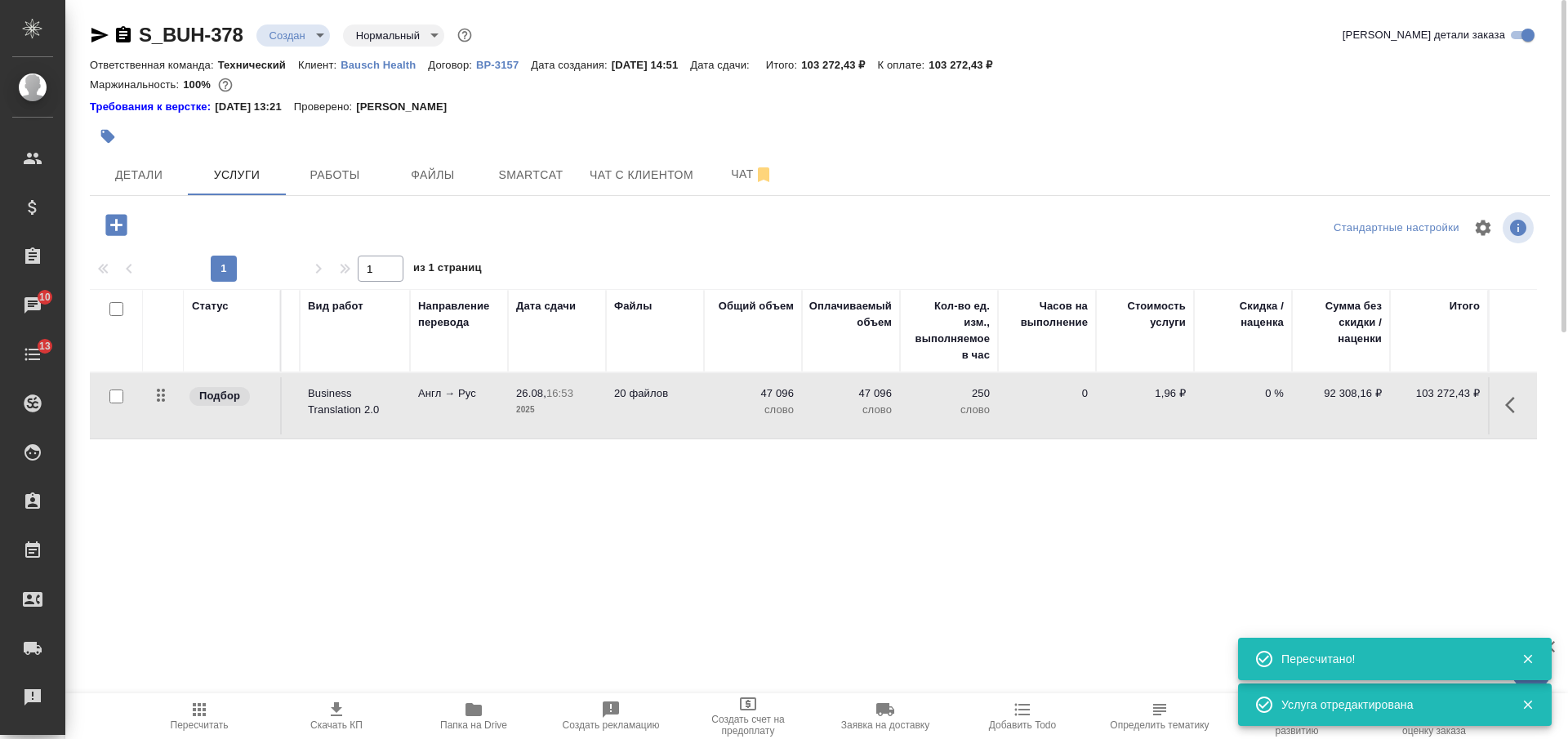
click at [1030, 391] on td "0" at bounding box center [1047, 406] width 98 height 57
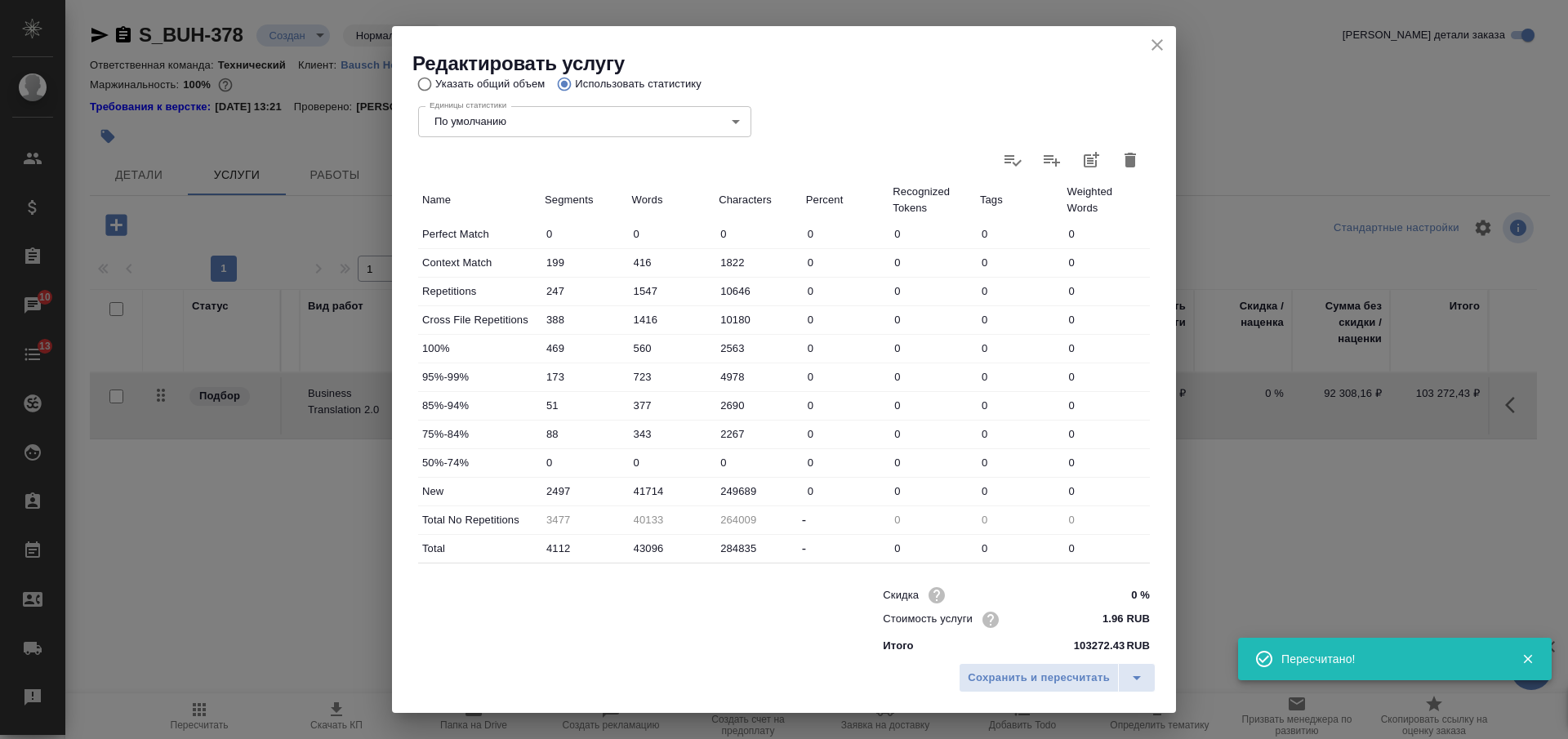
scroll to position [375, 0]
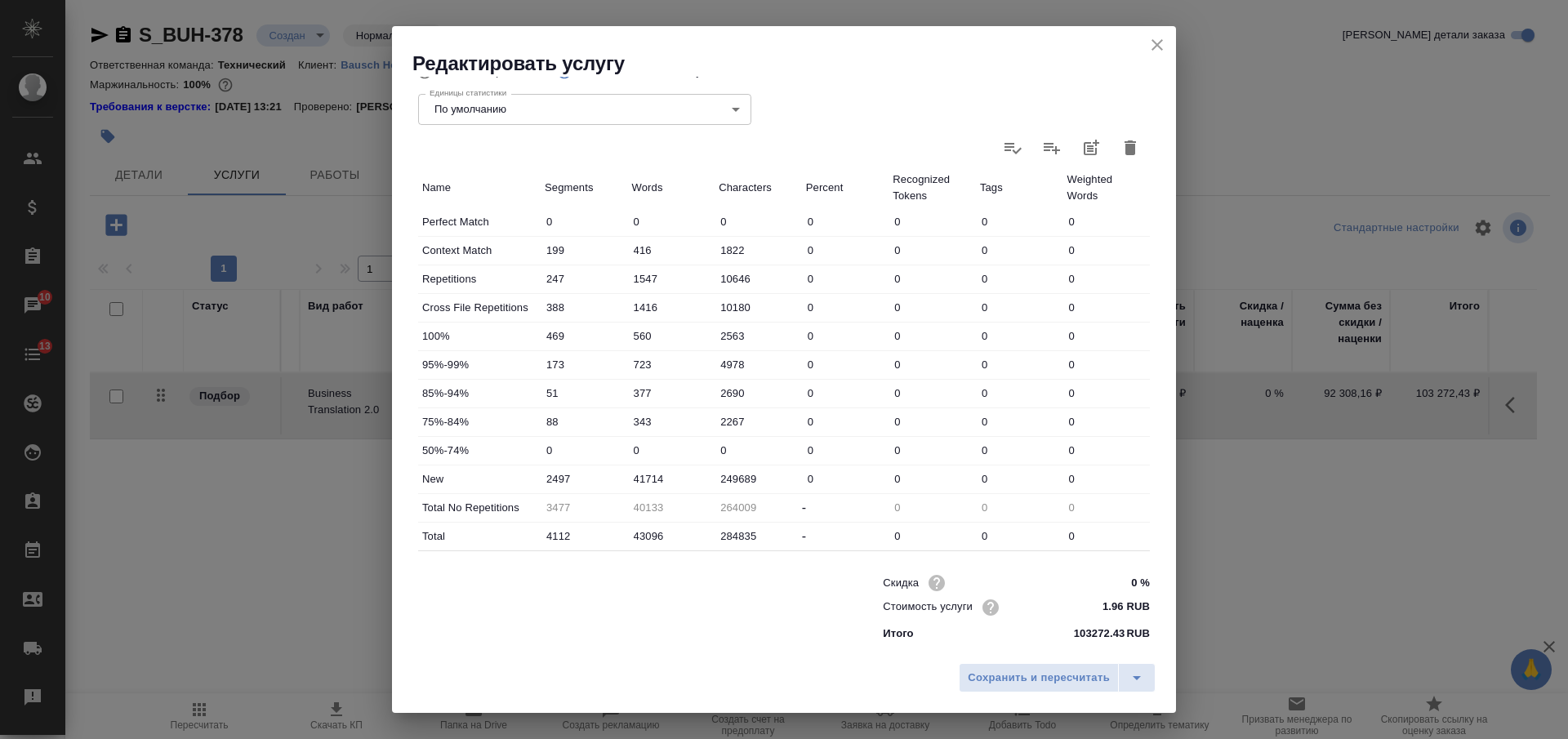
click at [643, 484] on input "41714" at bounding box center [672, 478] width 87 height 24
click at [631, 479] on input "41714" at bounding box center [672, 478] width 86 height 24
type input "39714"
click at [1000, 677] on span "Сохранить и пересчитать" at bounding box center [1039, 678] width 143 height 18
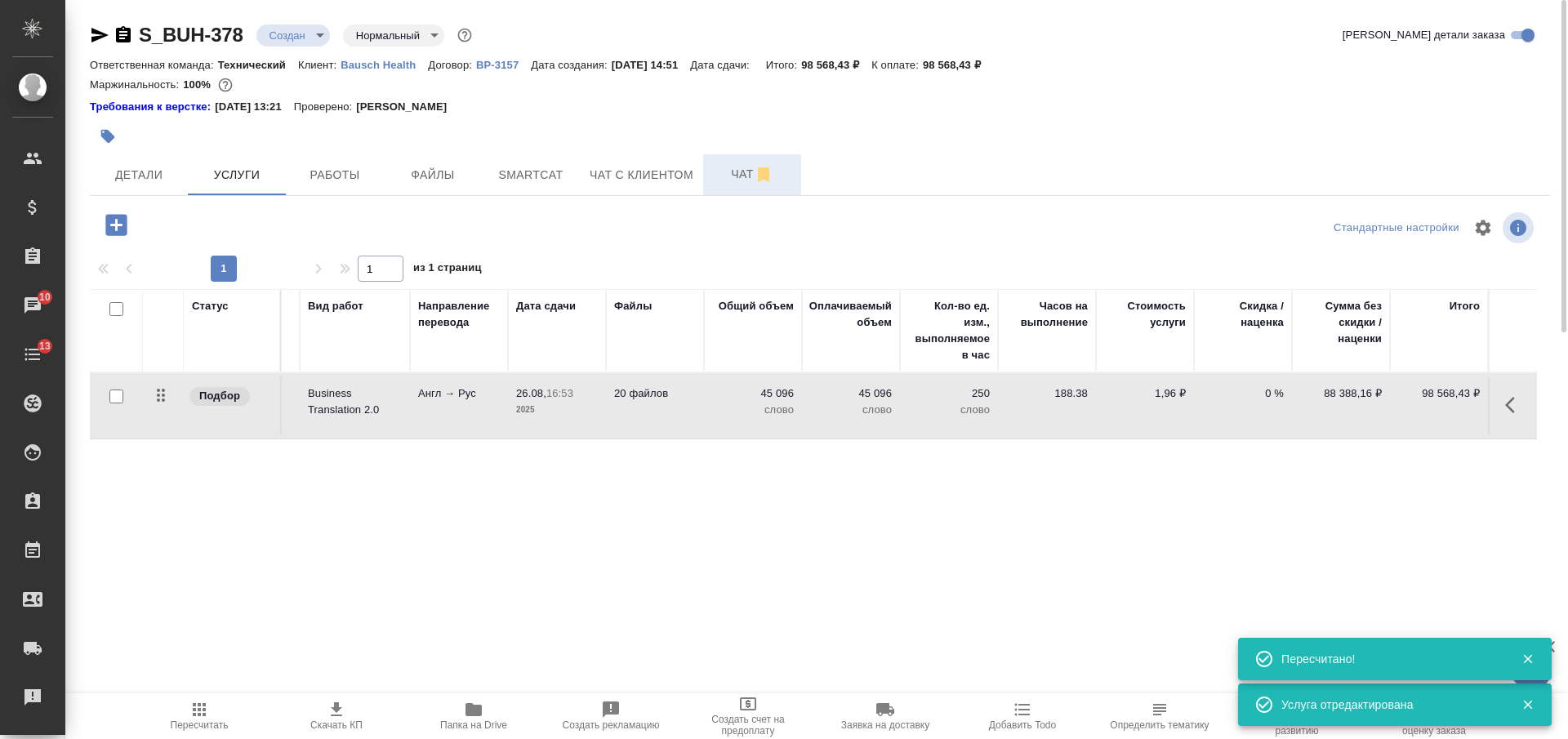
click at [725, 168] on span "Чат" at bounding box center [752, 174] width 79 height 20
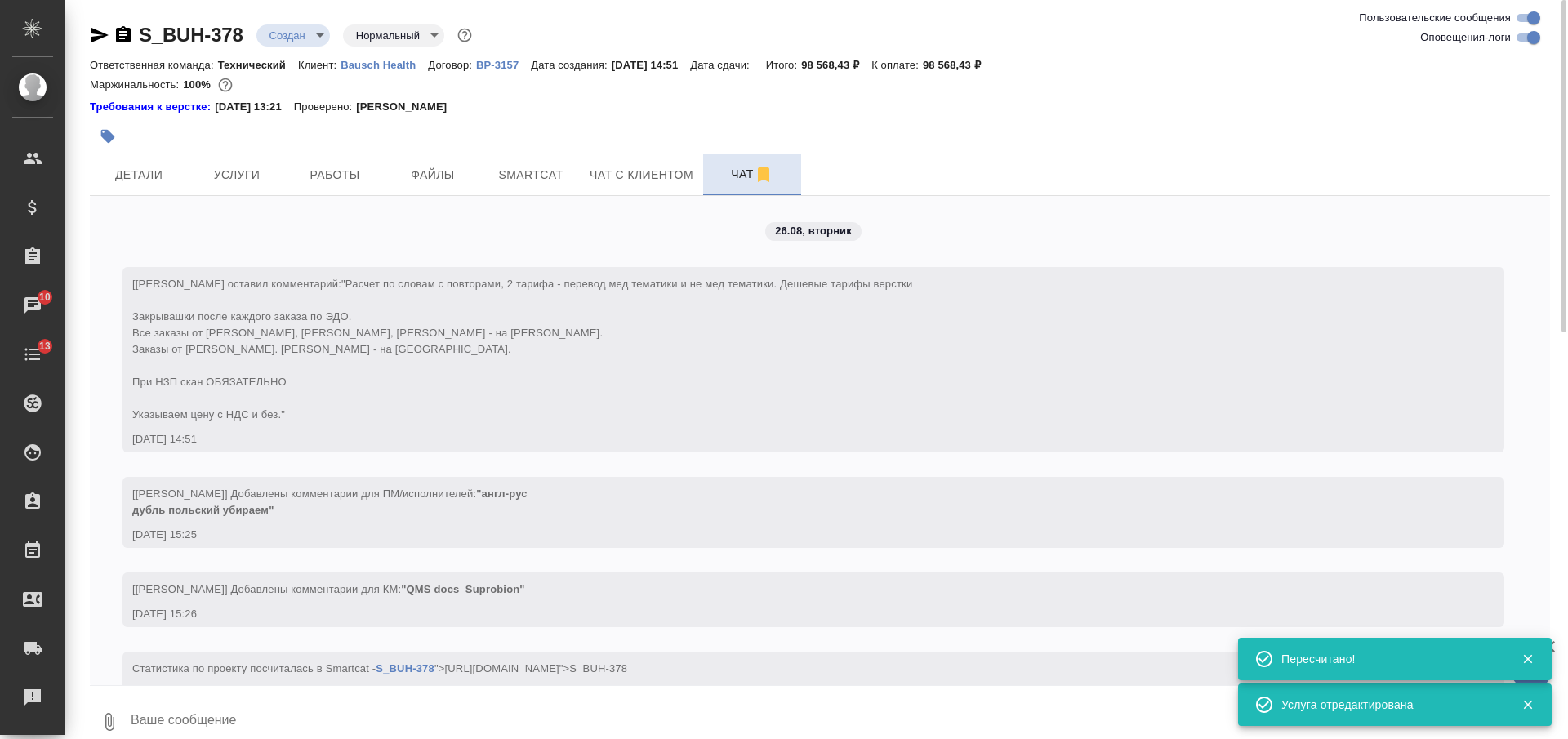
scroll to position [45, 0]
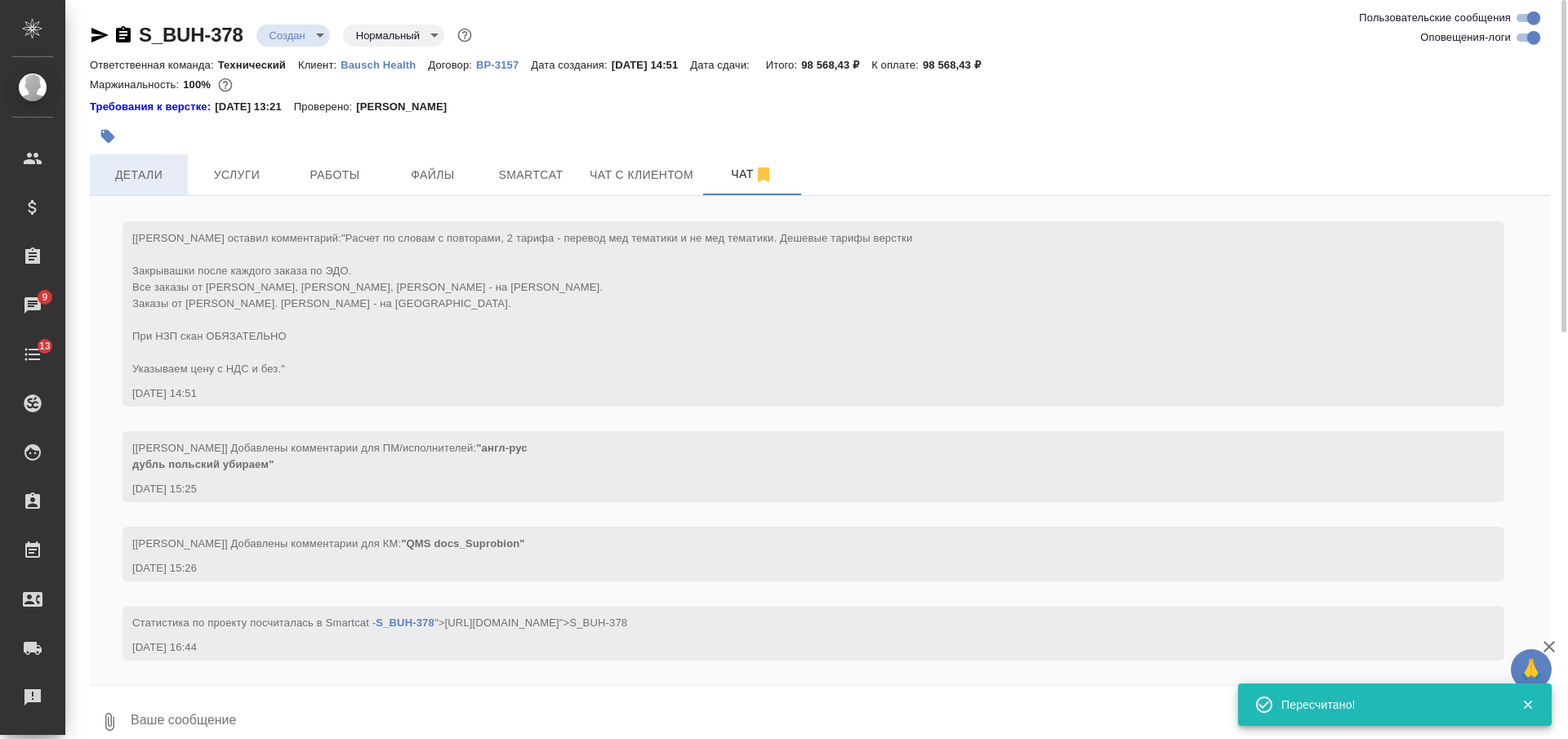
click at [142, 169] on span "Детали" at bounding box center [139, 175] width 79 height 20
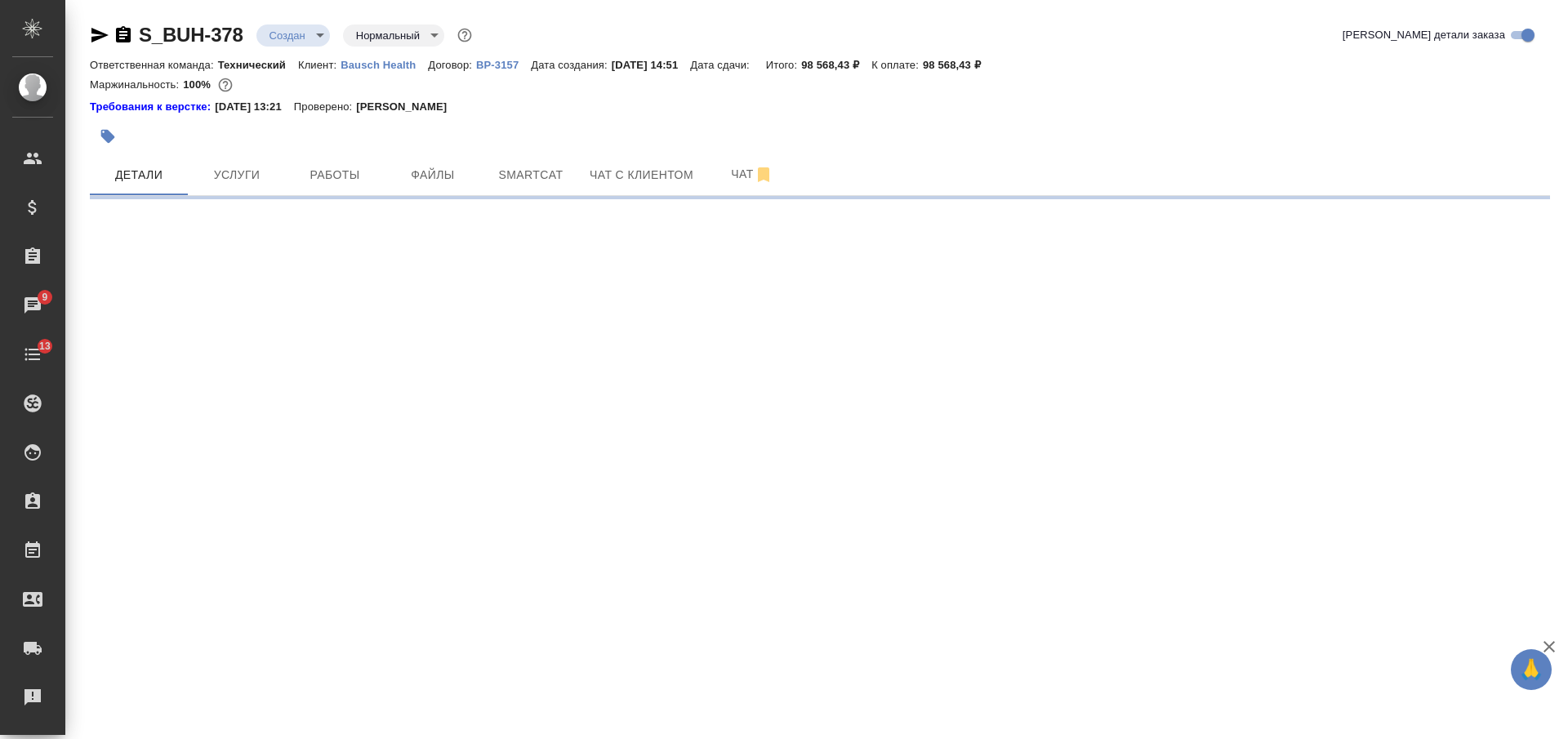
select select "RU"
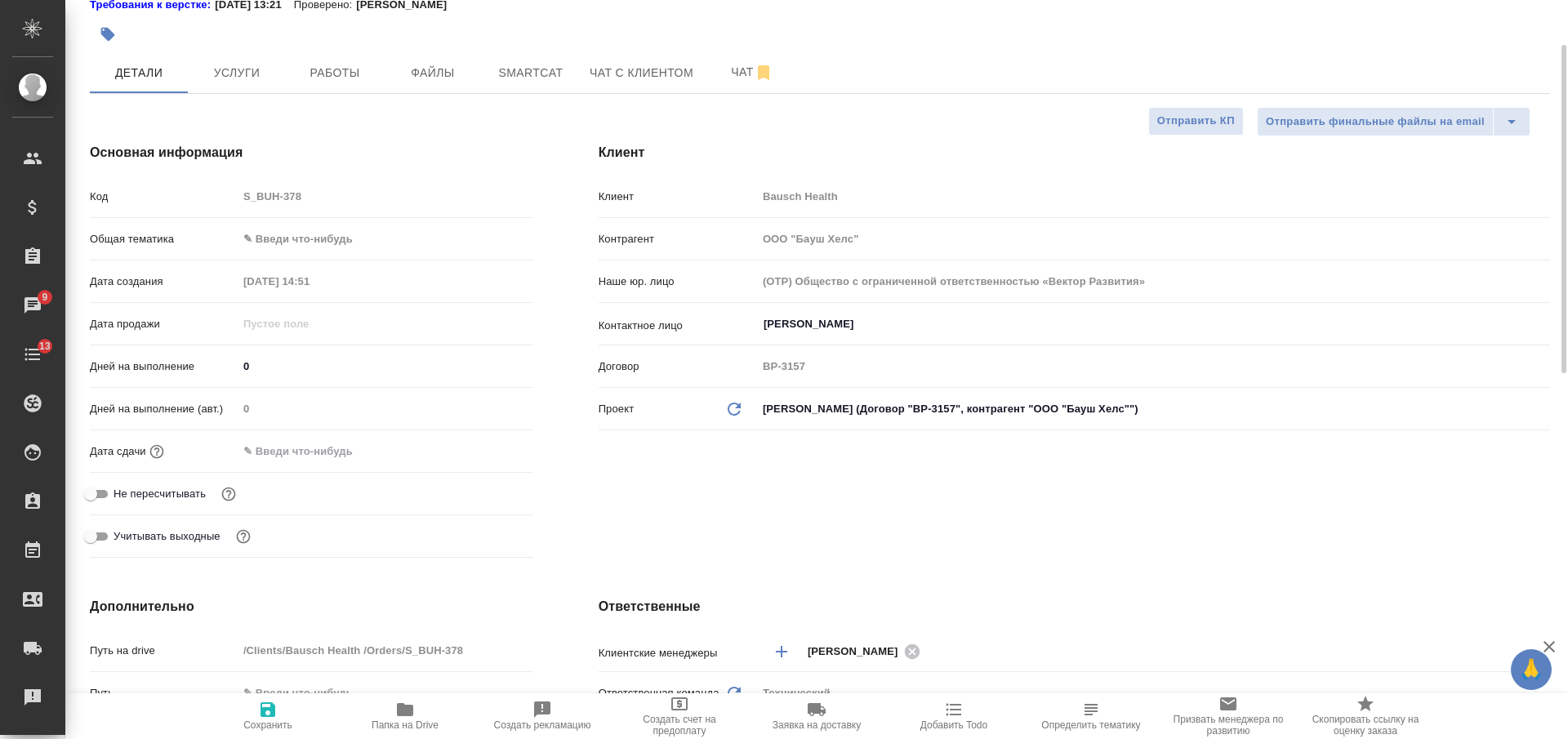
type textarea "x"
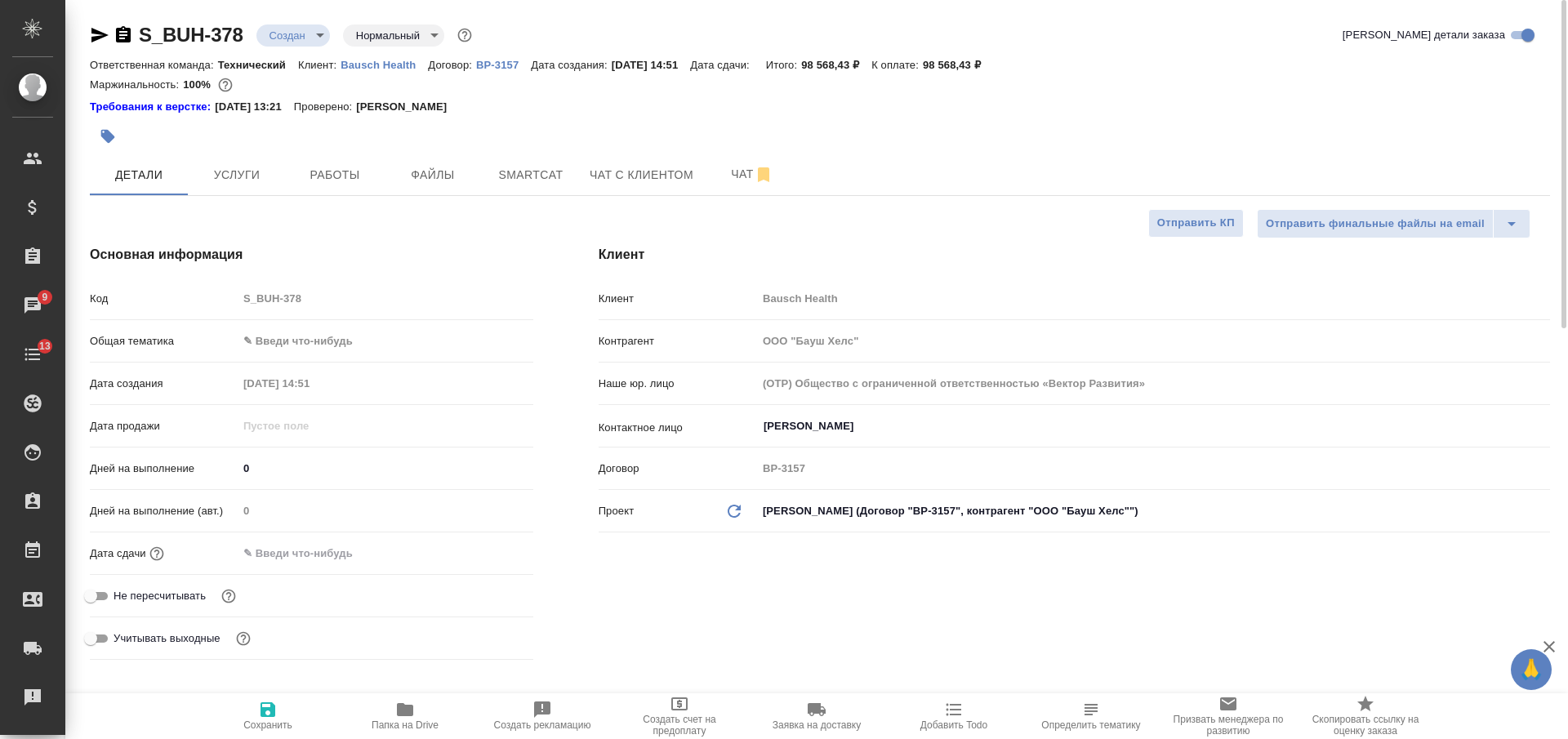
click at [310, 341] on body "🙏 .cls-1 fill:#fff; AWATERA Nikiforova Valeria Клиенты Спецификации Заказы 9 Ча…" at bounding box center [784, 369] width 1568 height 739
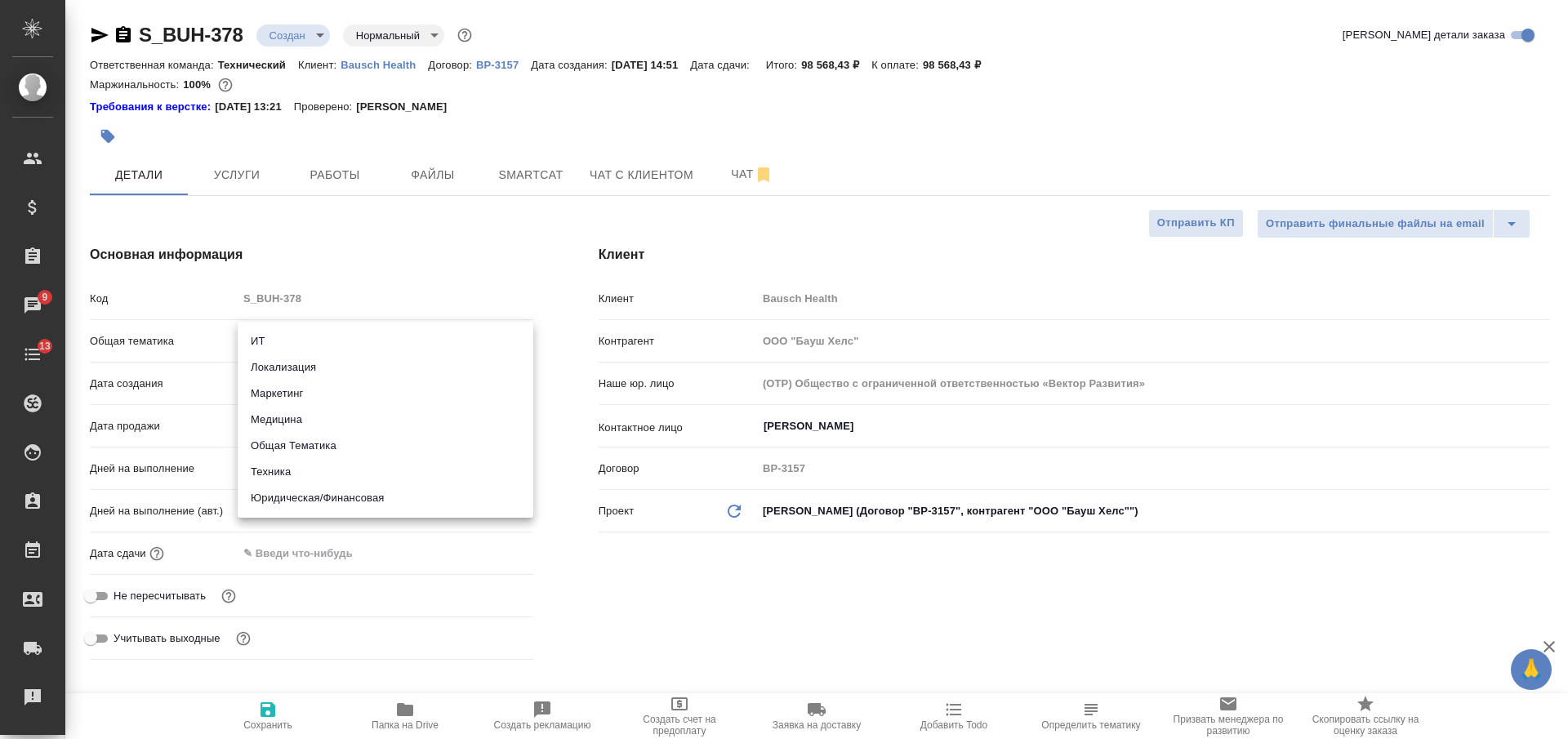
click at [290, 417] on li "Медицина" at bounding box center [386, 420] width 296 height 26
type input "med"
type textarea "x"
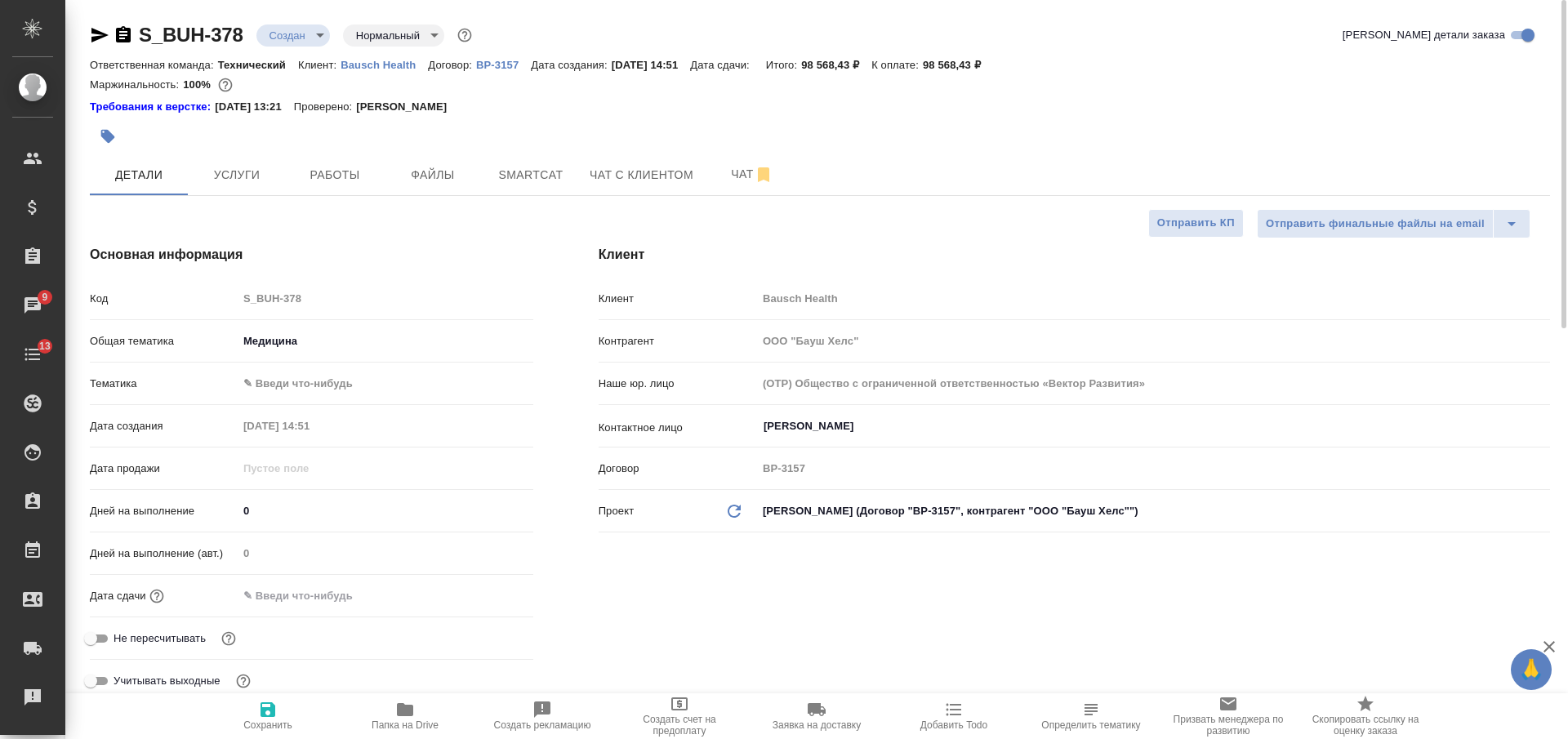
click at [320, 382] on body "🙏 .cls-1 fill:#fff; AWATERA Nikiforova Valeria Клиенты Спецификации Заказы 9 Ча…" at bounding box center [784, 369] width 1568 height 739
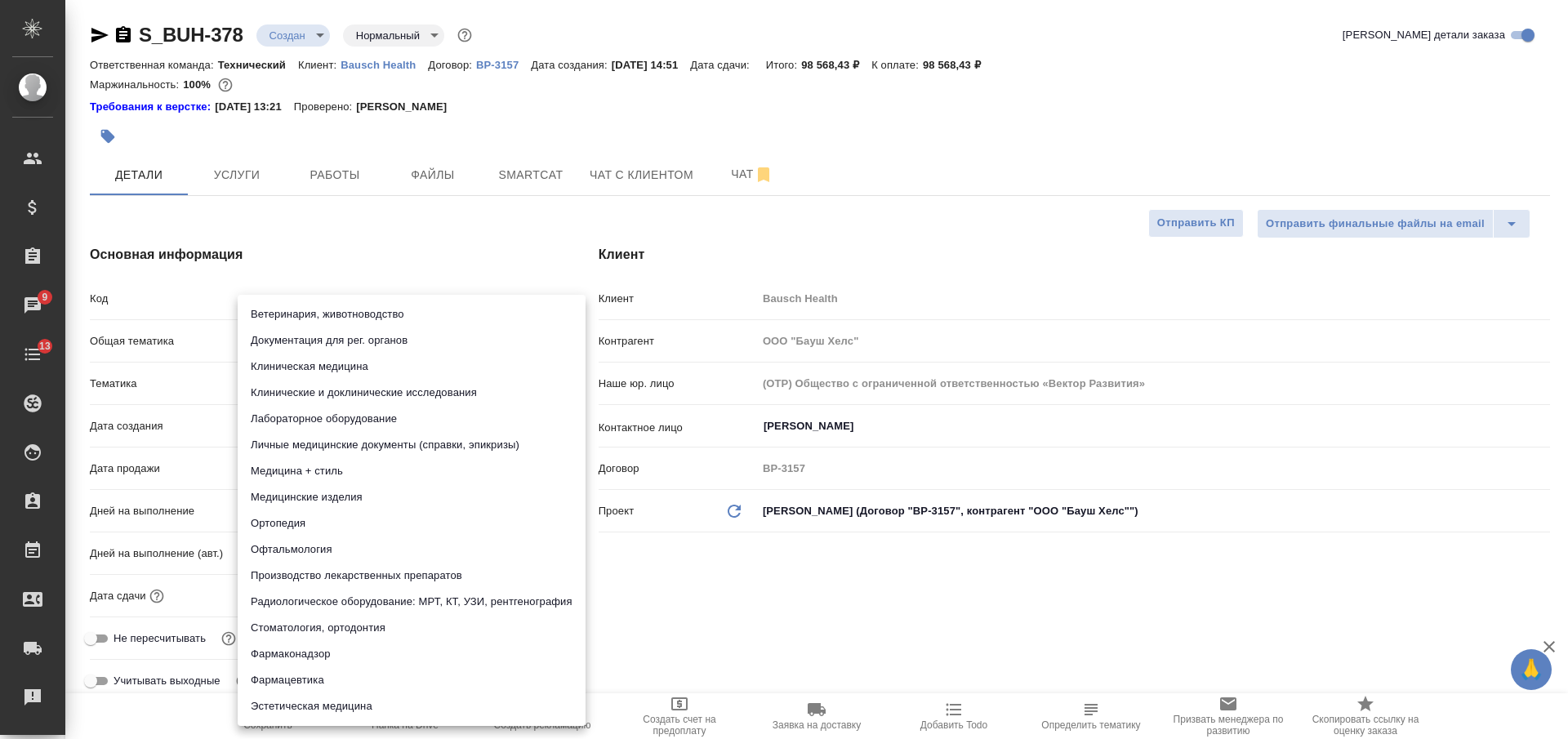
click at [325, 337] on li "Документация для рег. органов" at bounding box center [412, 341] width 348 height 26
type textarea "x"
type input "5f647205b73bc97568ca66c6"
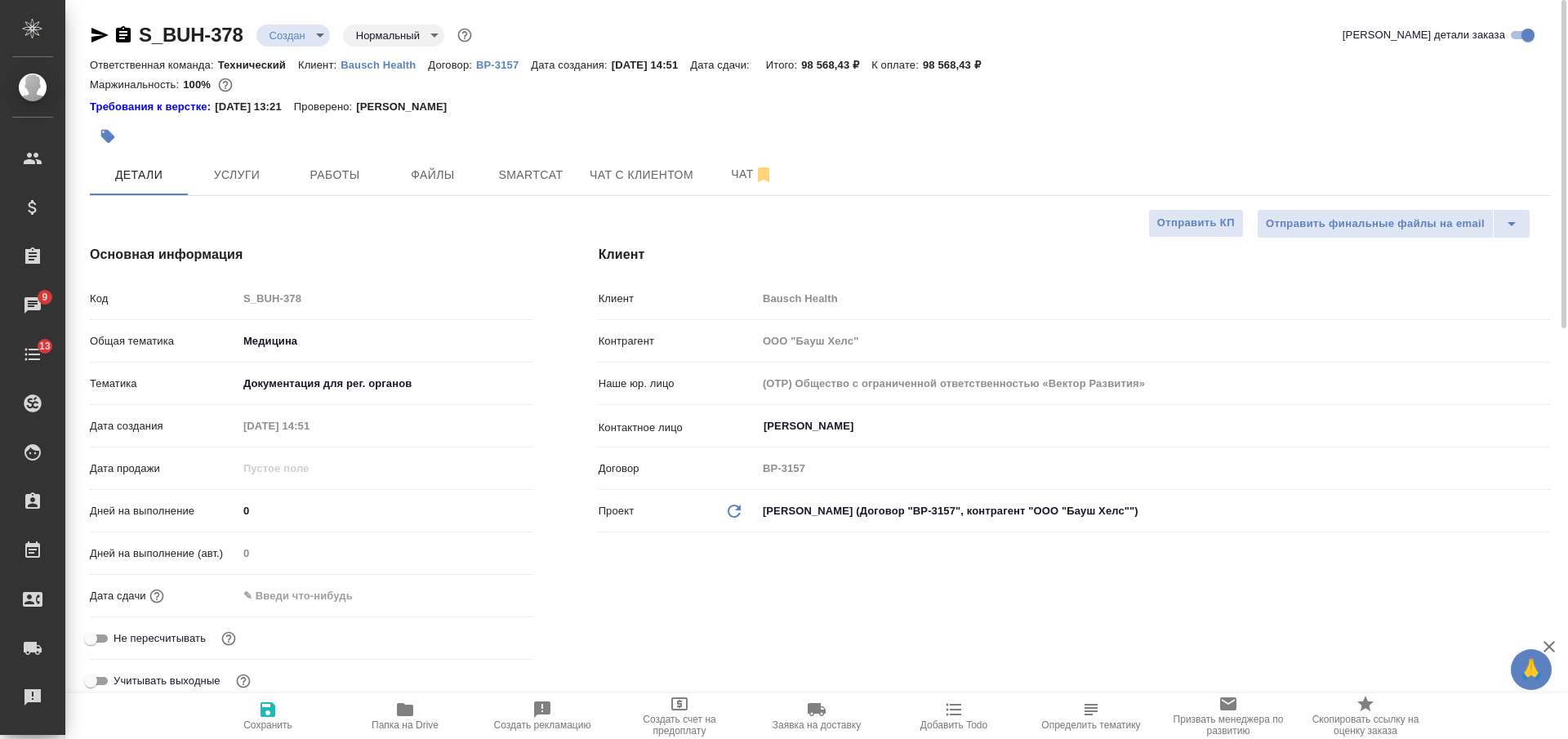
click at [272, 713] on icon "button" at bounding box center [268, 709] width 15 height 15
type textarea "x"
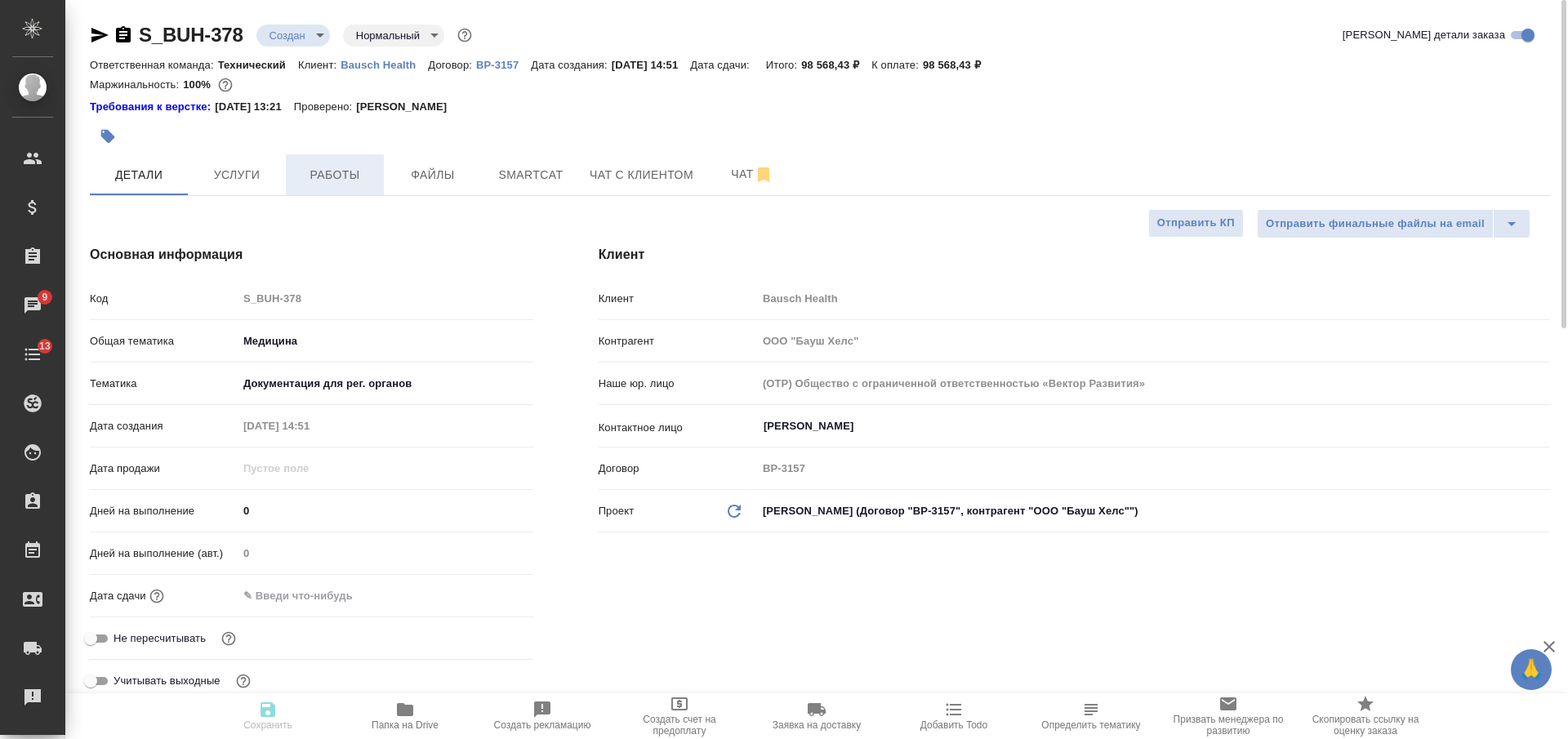
type textarea "x"
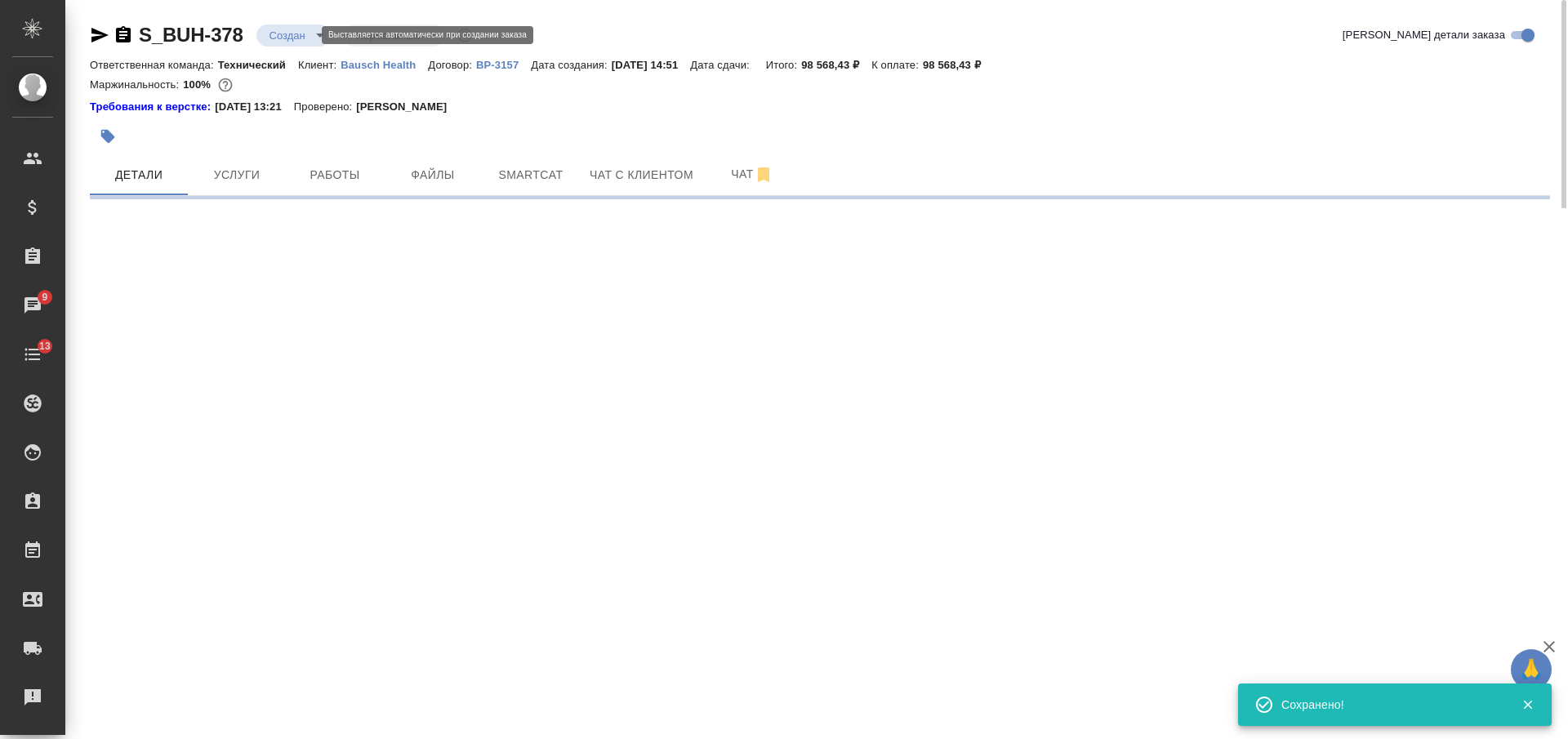
select select "RU"
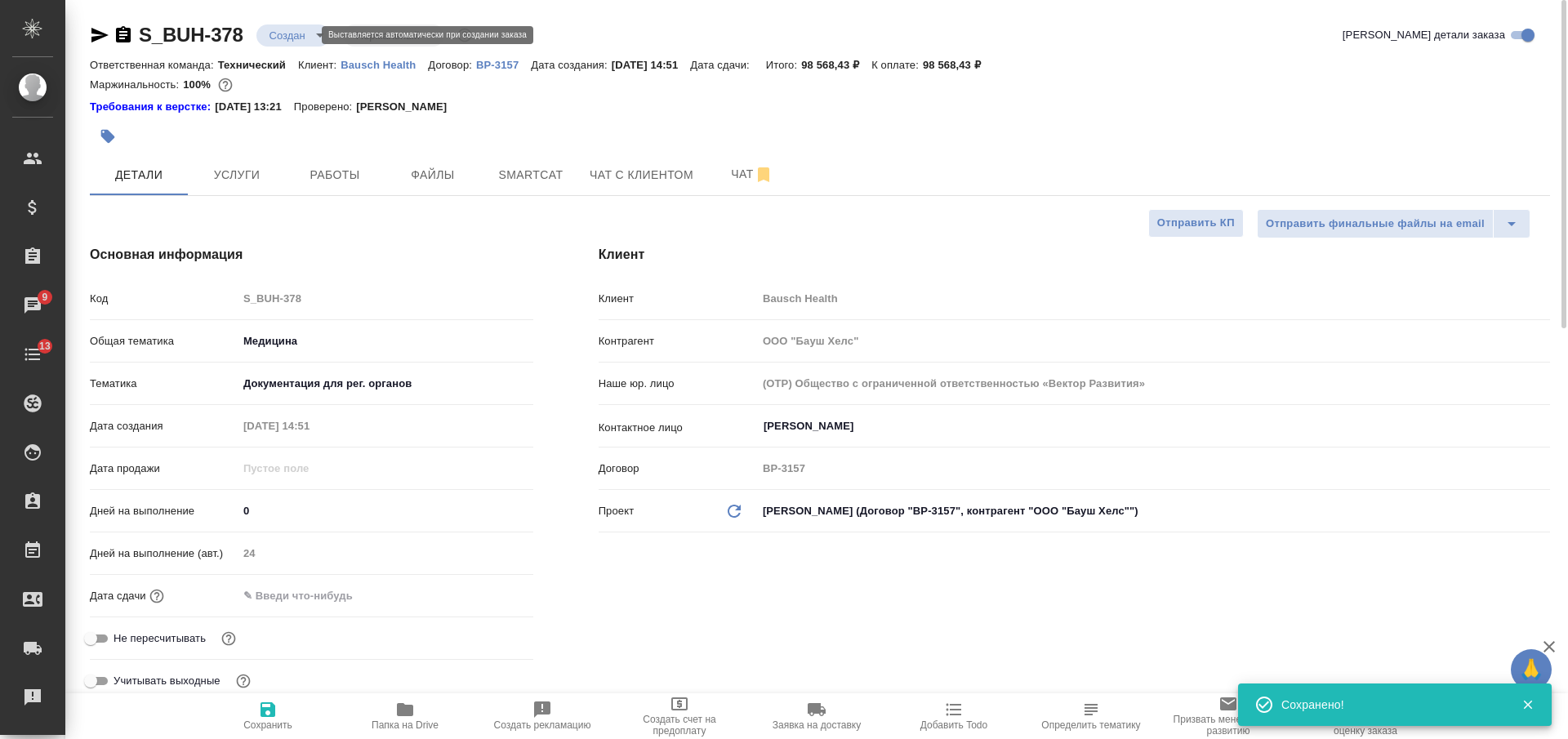
type textarea "x"
click at [301, 35] on body "🙏 .cls-1 fill:#fff; AWATERA Nikiforova Valeria Клиенты Спецификации Заказы 9 Ча…" at bounding box center [784, 369] width 1568 height 739
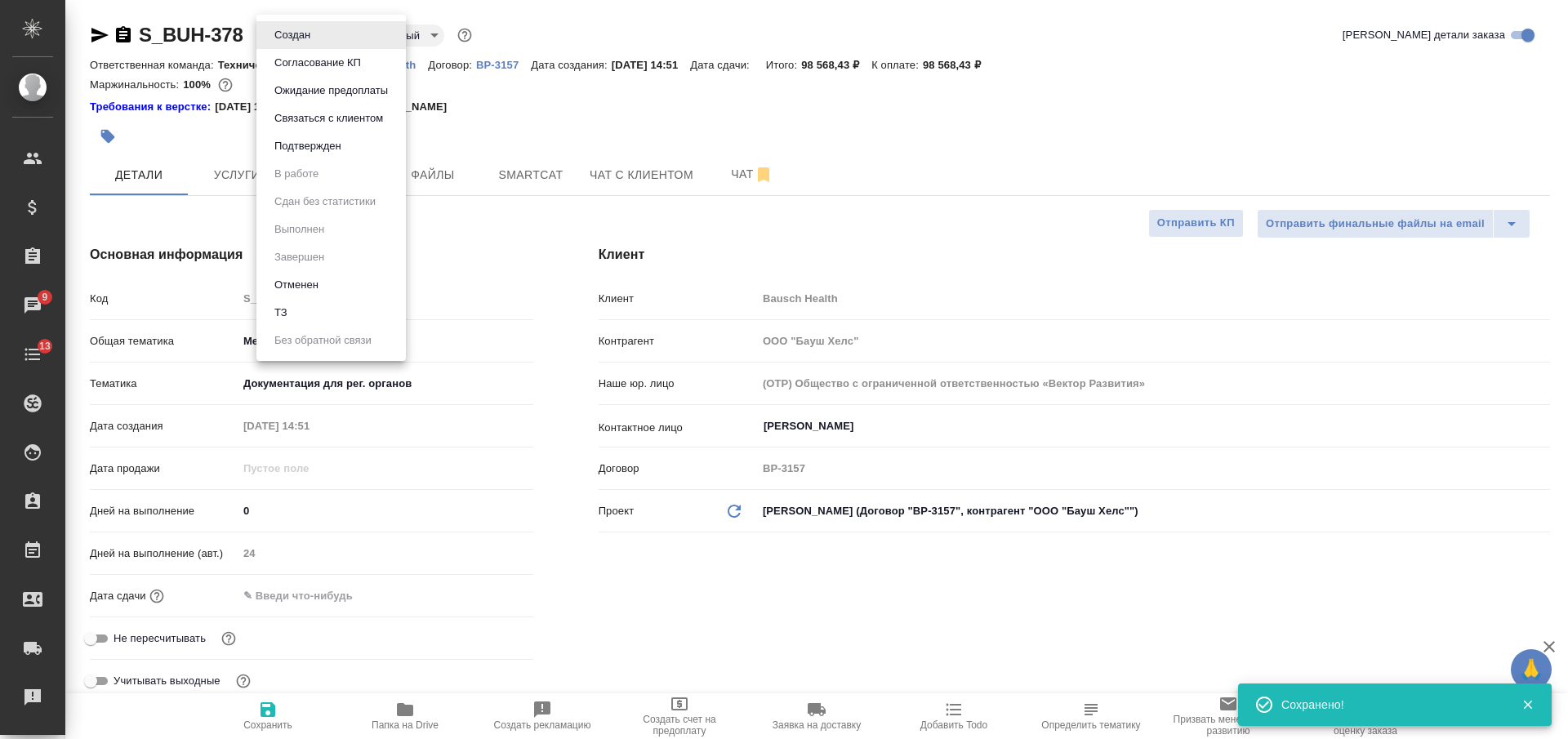
click at [316, 301] on li "ТЗ" at bounding box center [331, 313] width 150 height 28
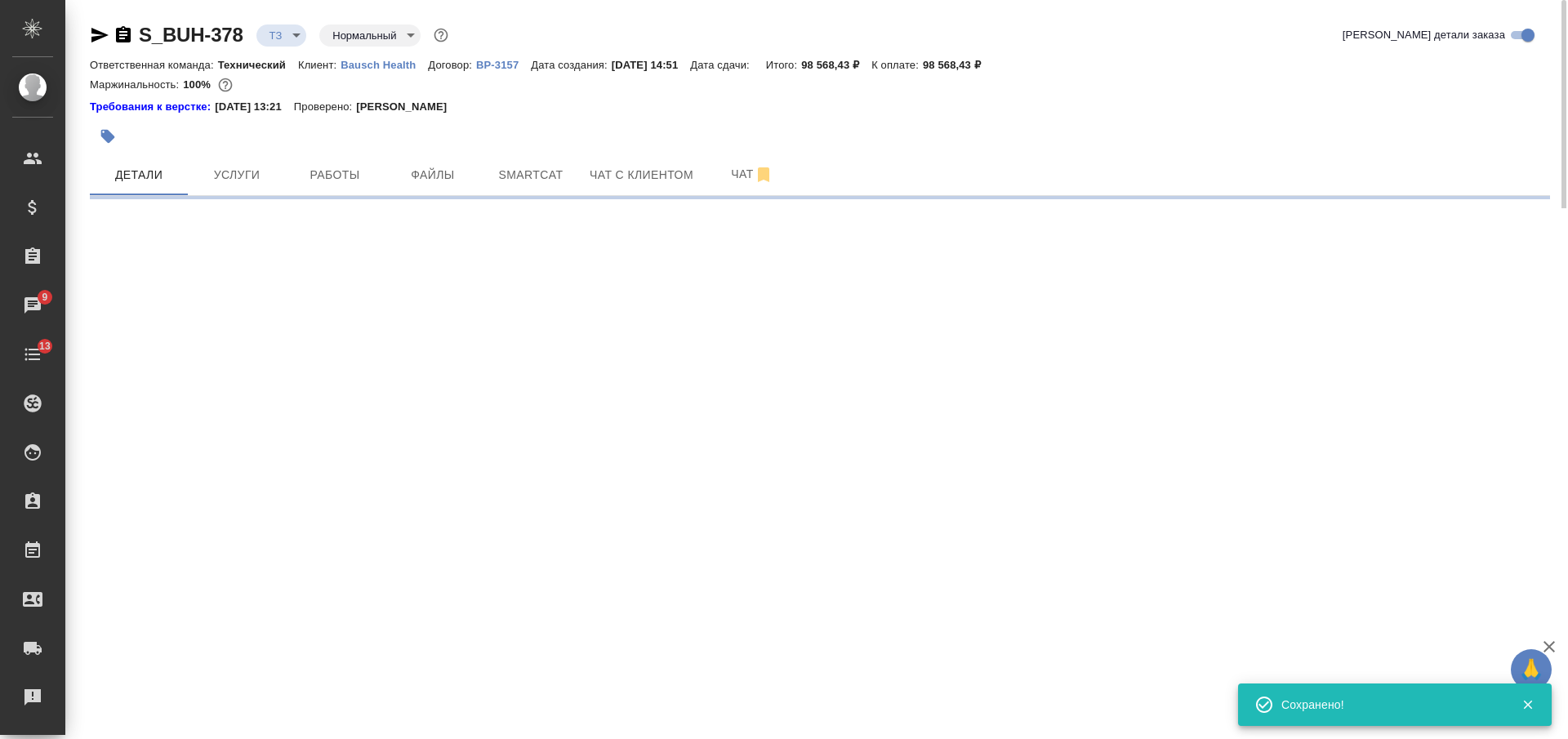
select select "RU"
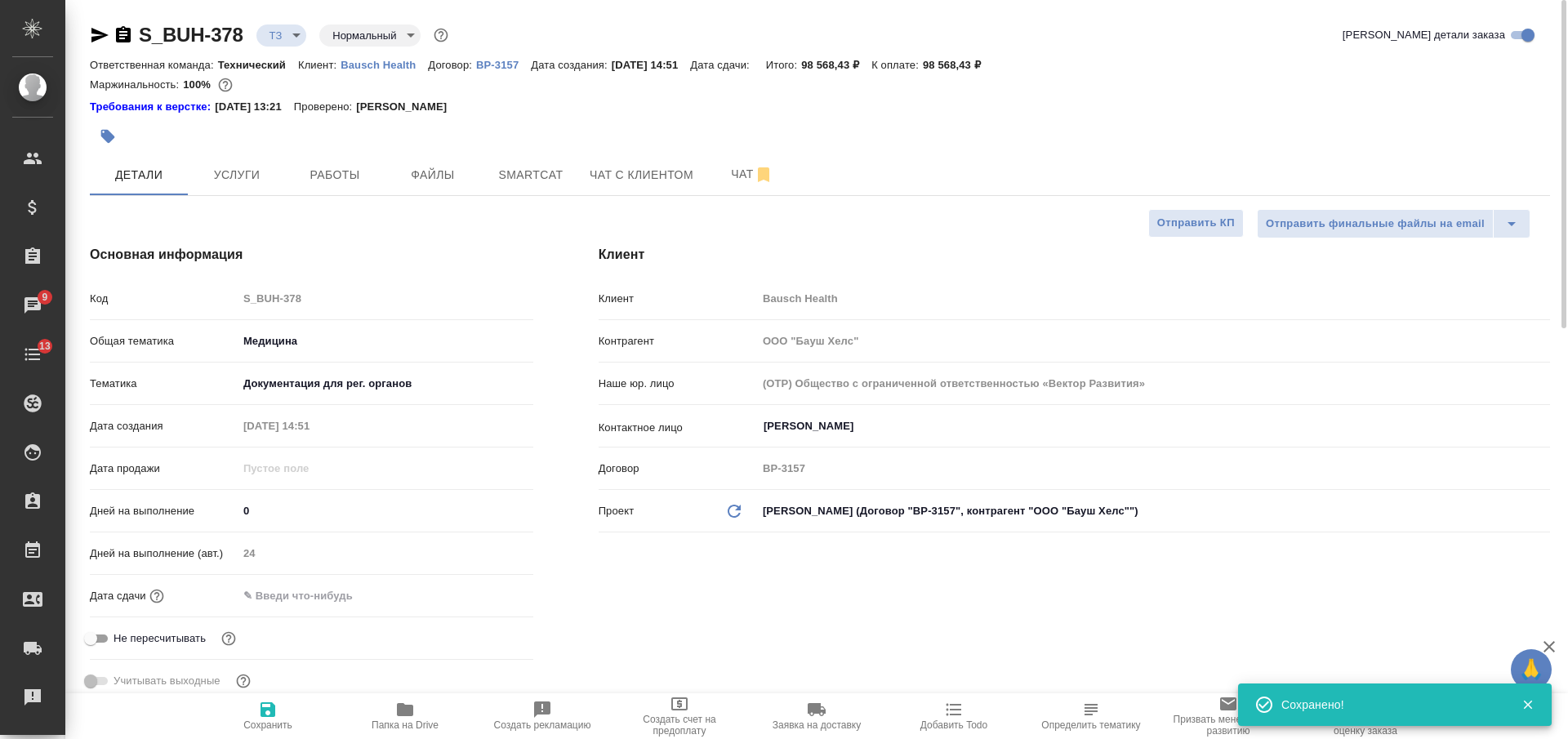
type textarea "x"
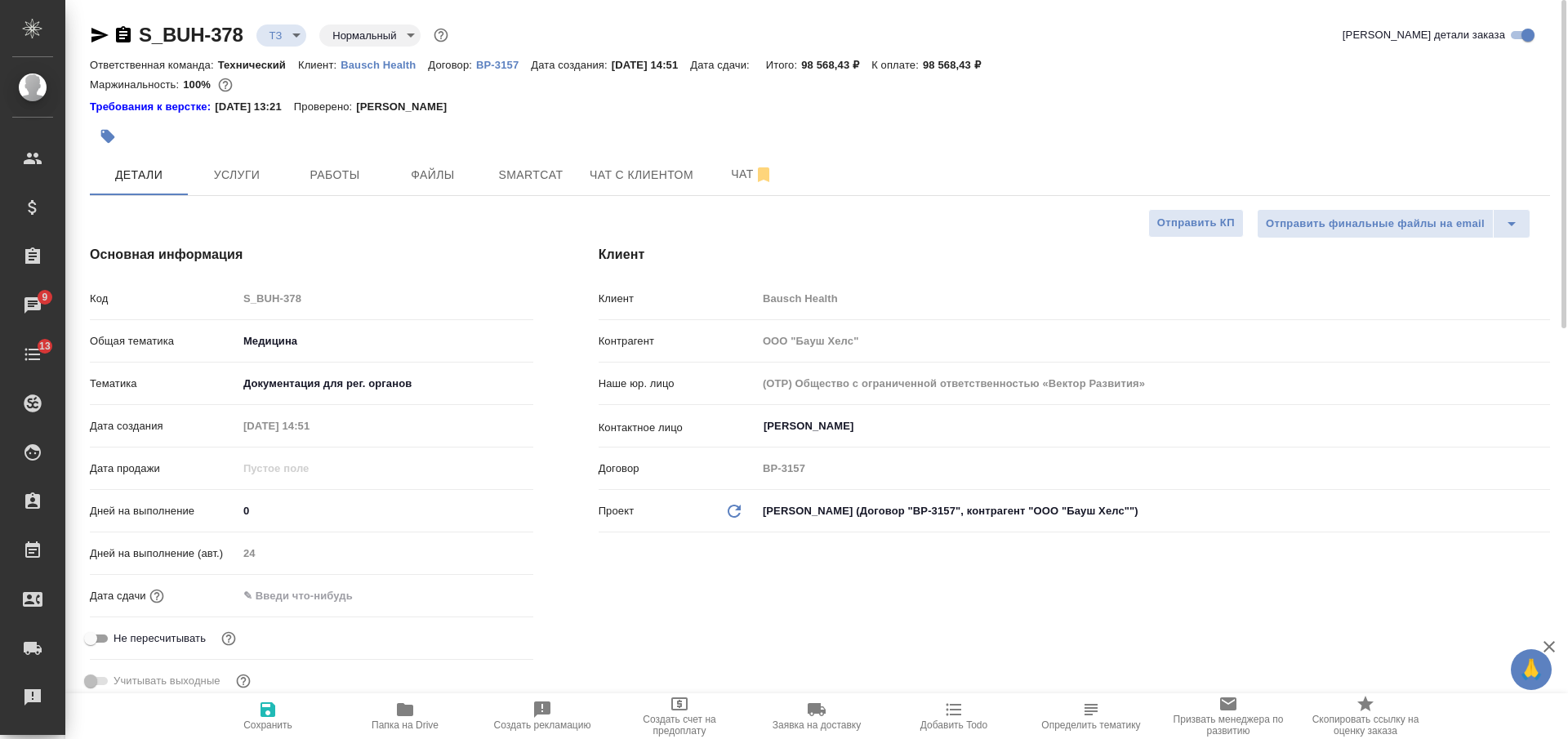
type textarea "x"
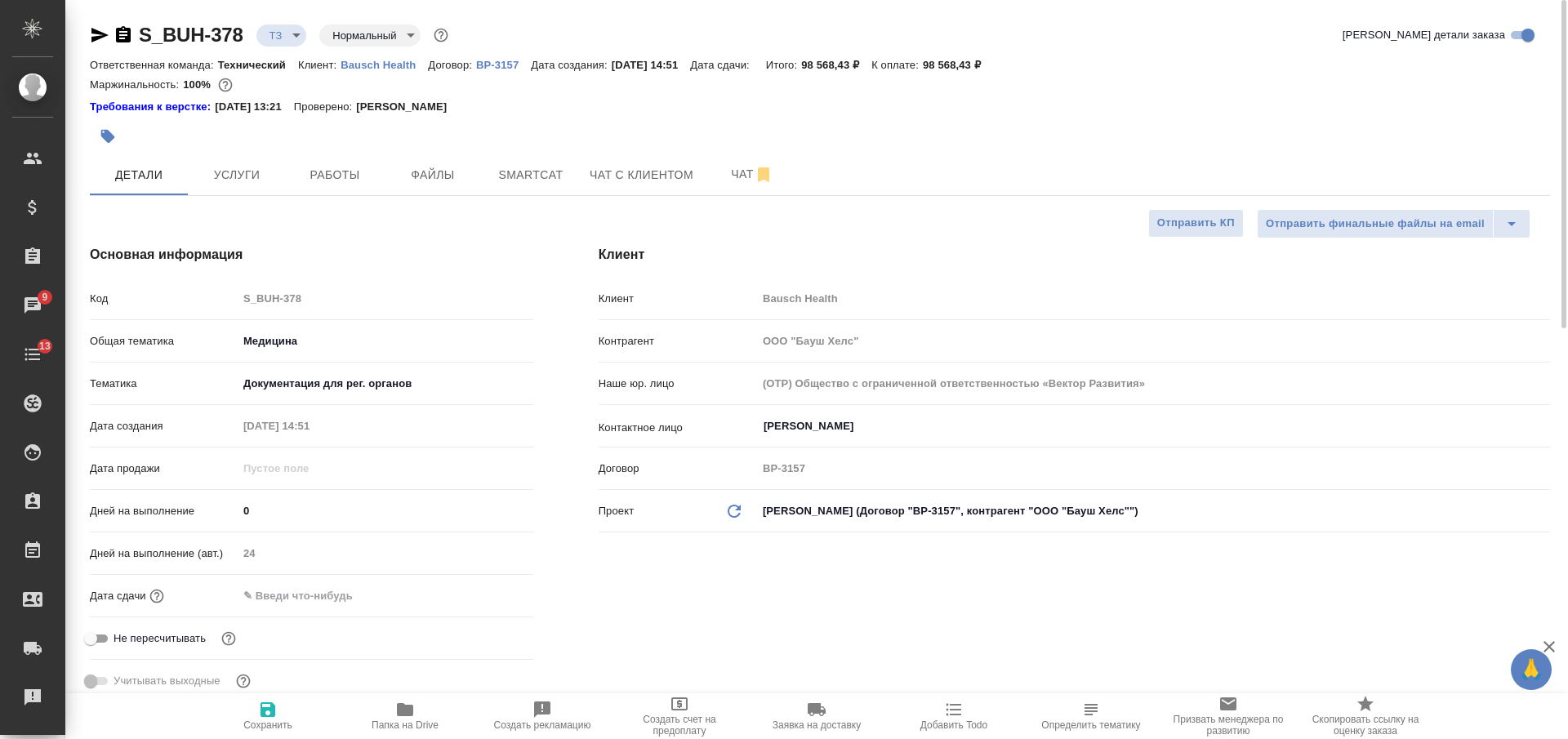
type textarea "x"
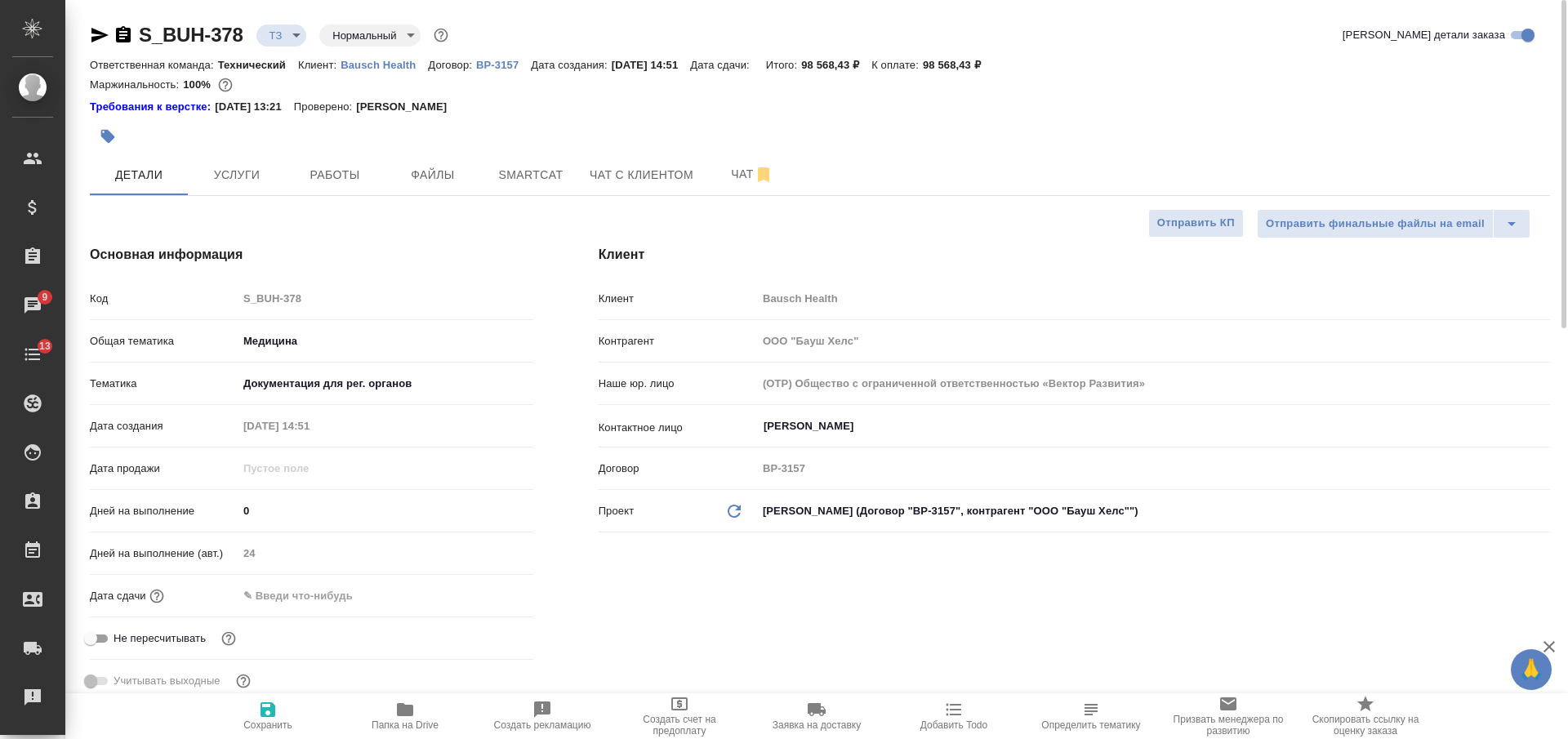
type textarea "x"
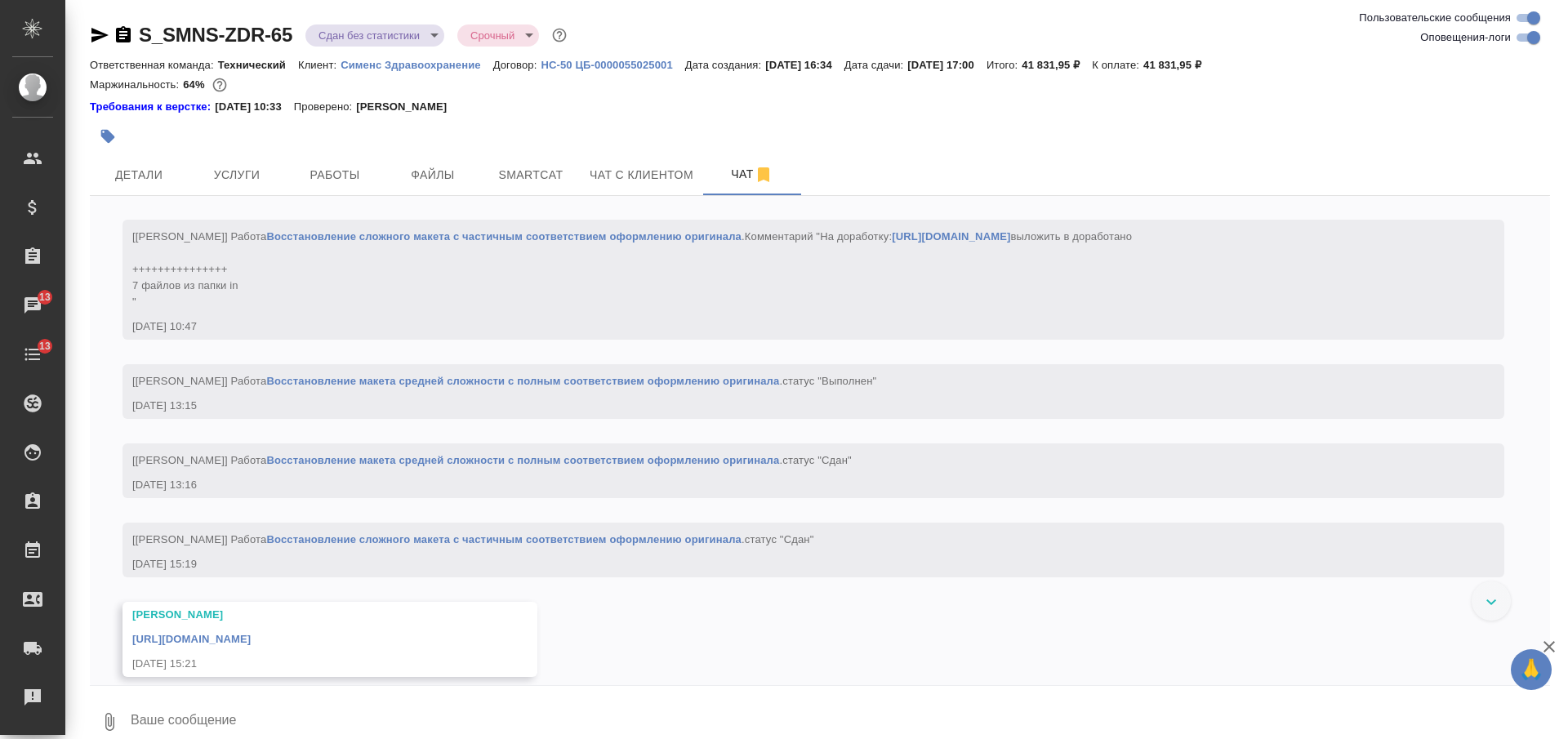
click at [125, 34] on icon "button" at bounding box center [123, 34] width 15 height 17
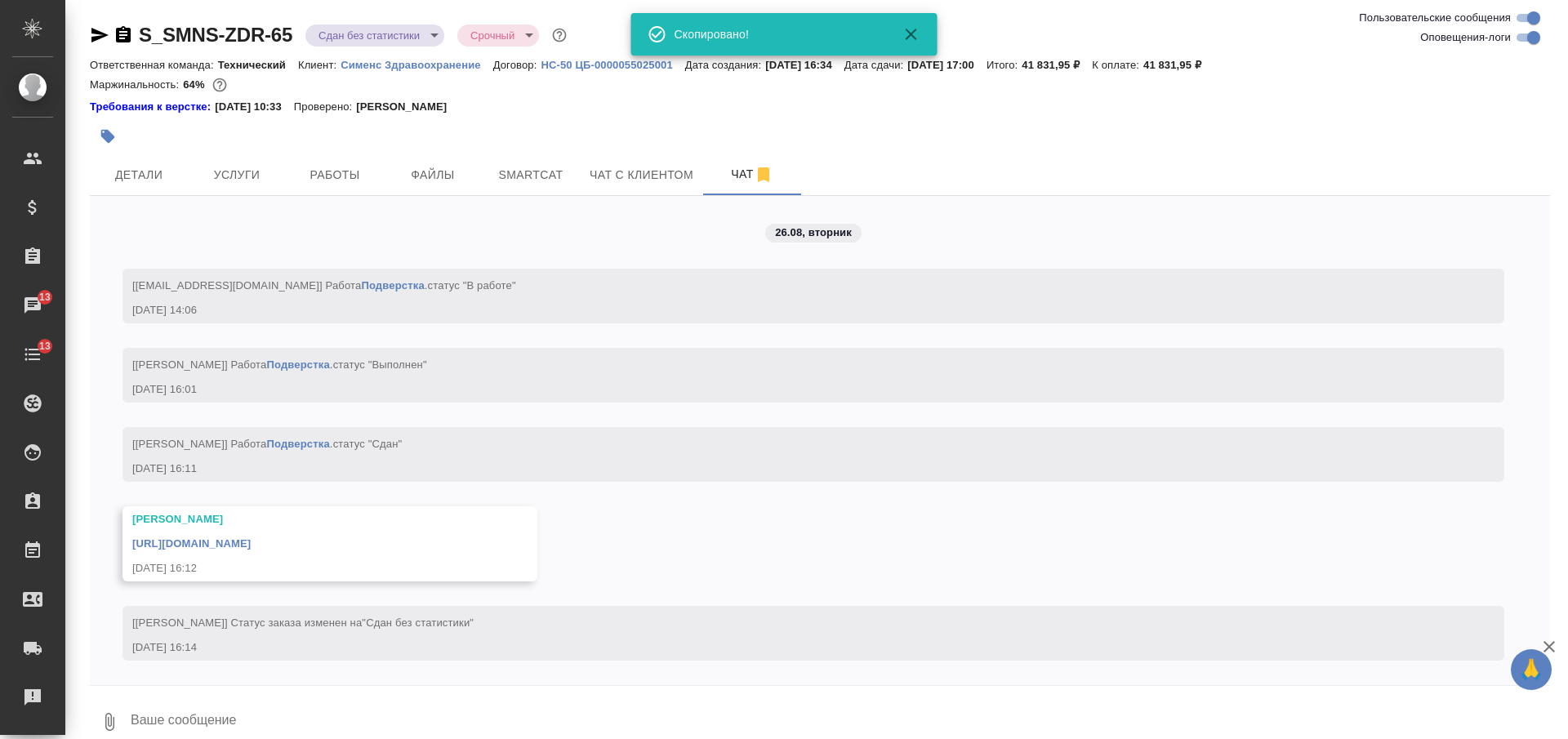
scroll to position [12559, 0]
click at [237, 169] on span "Услуги" at bounding box center [237, 175] width 79 height 20
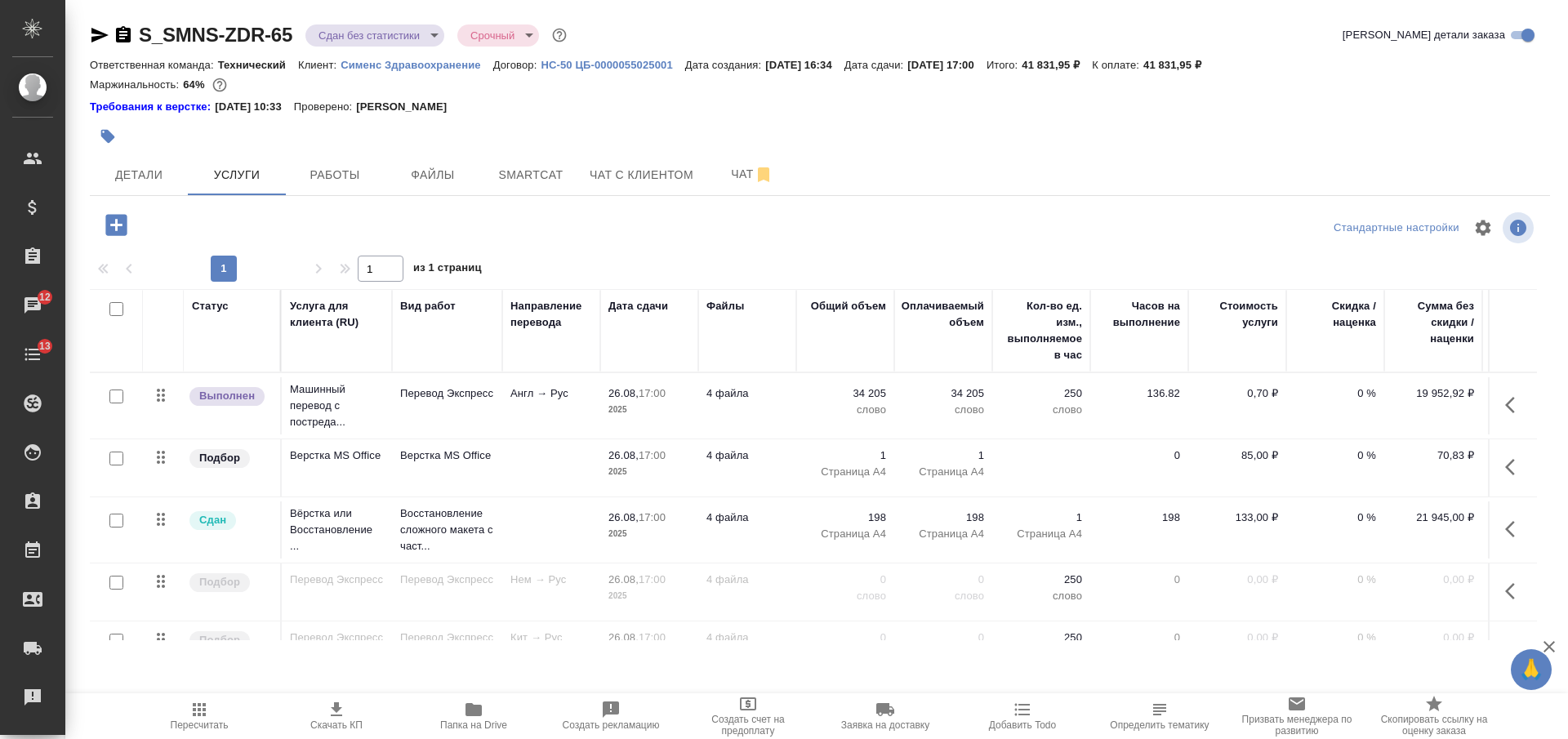
click at [108, 141] on icon "button" at bounding box center [108, 137] width 14 height 14
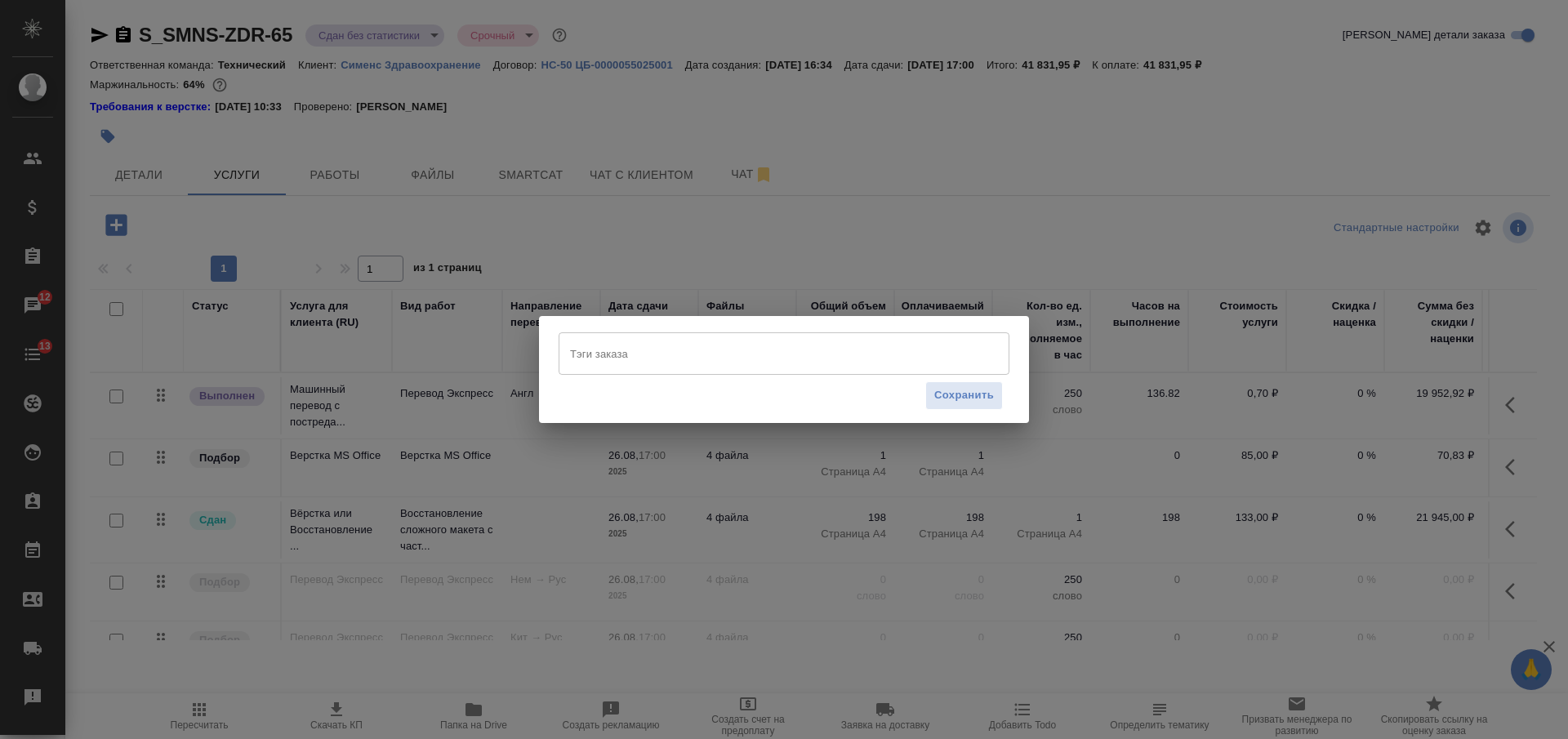
click at [712, 342] on input "Тэги заказа" at bounding box center [768, 354] width 405 height 28
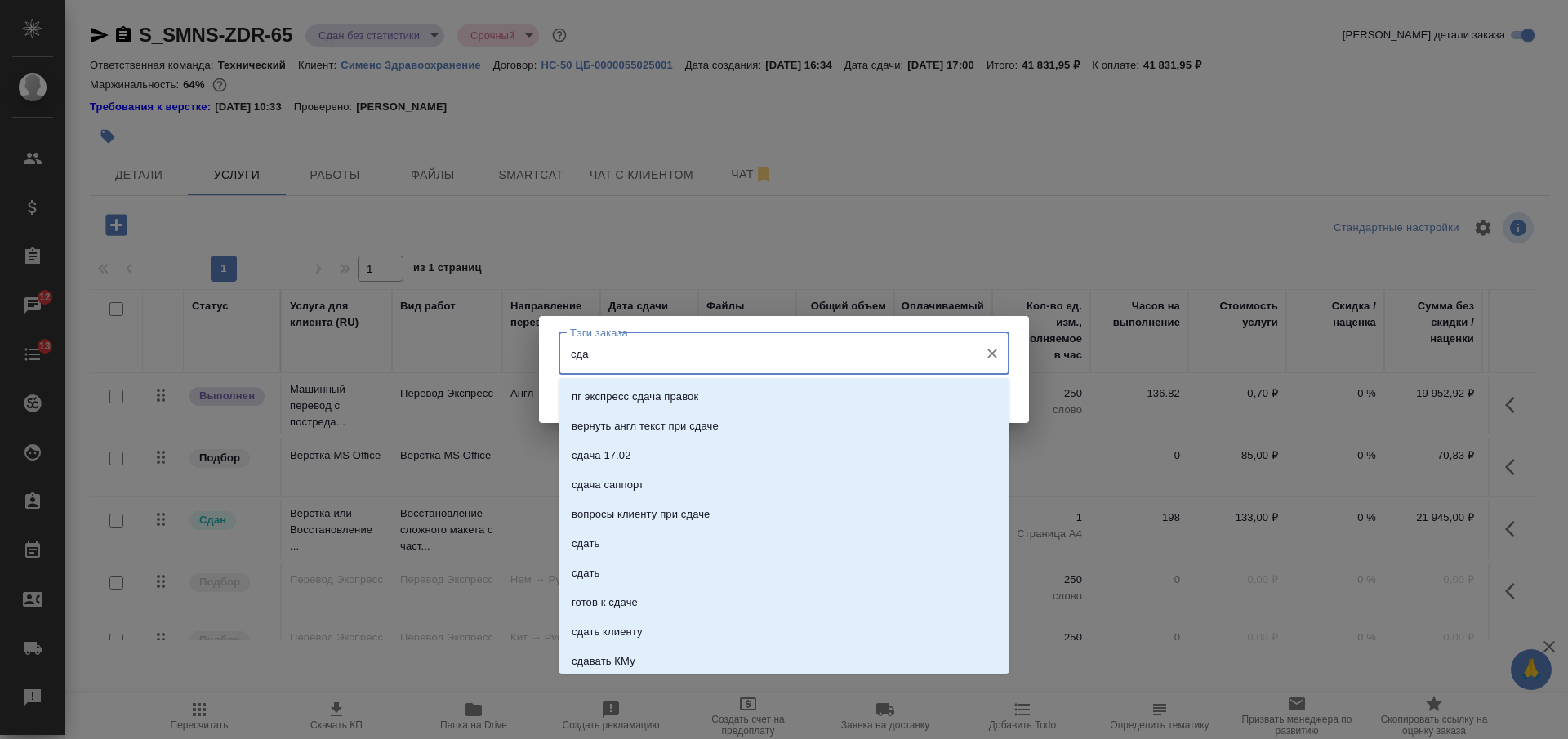
type input "сдан"
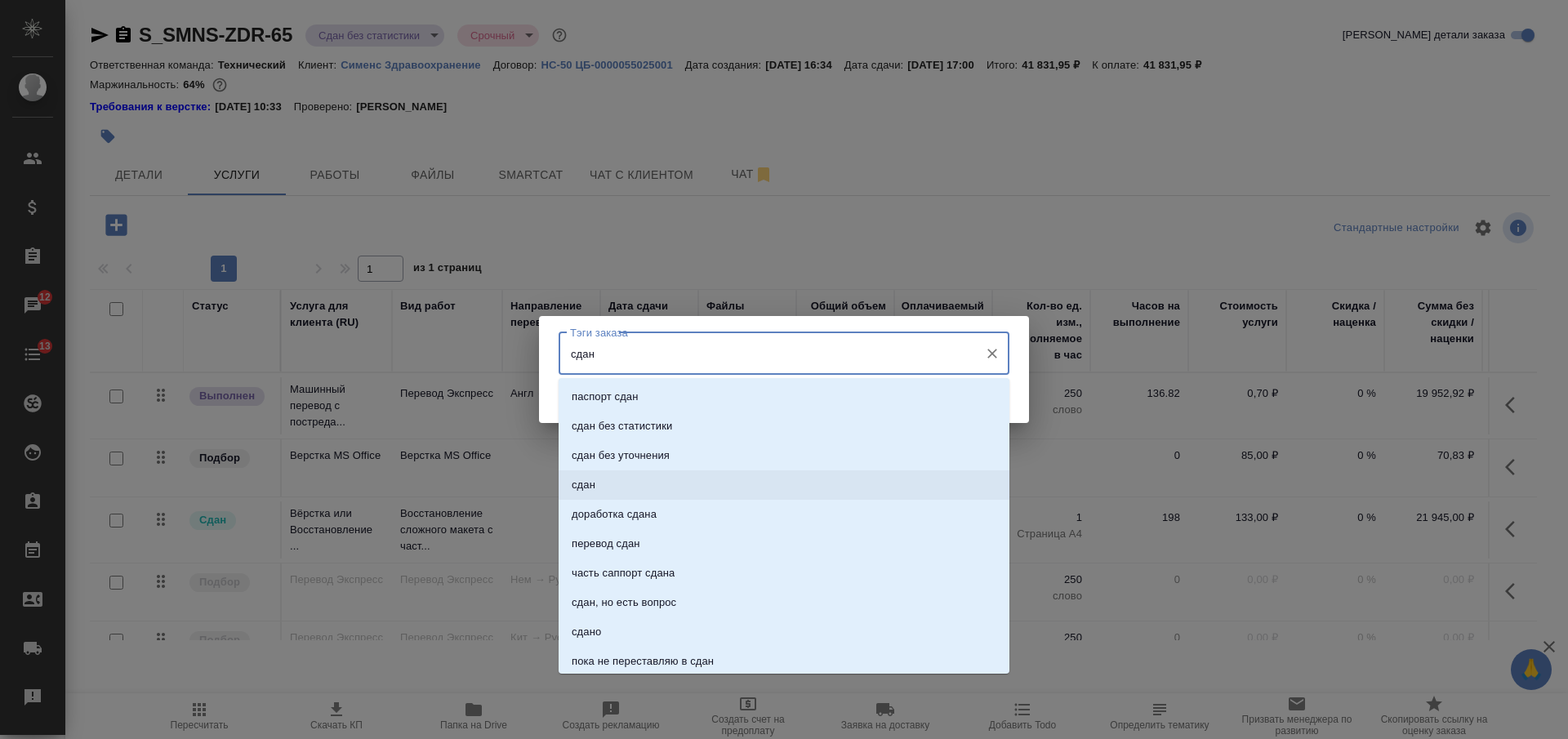
click at [703, 486] on li "сдан" at bounding box center [784, 485] width 451 height 30
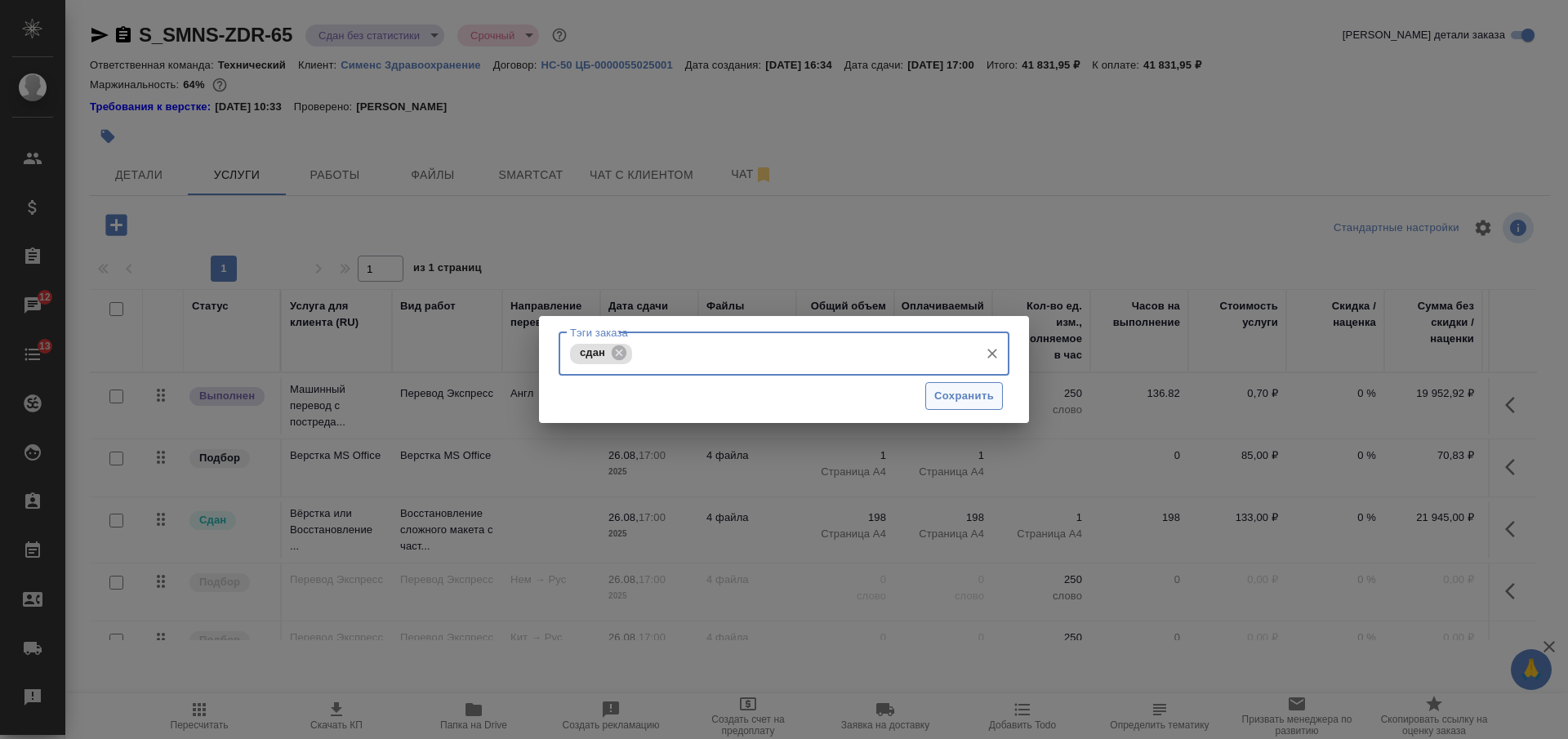
click at [958, 394] on span "Сохранить" at bounding box center [965, 396] width 59 height 18
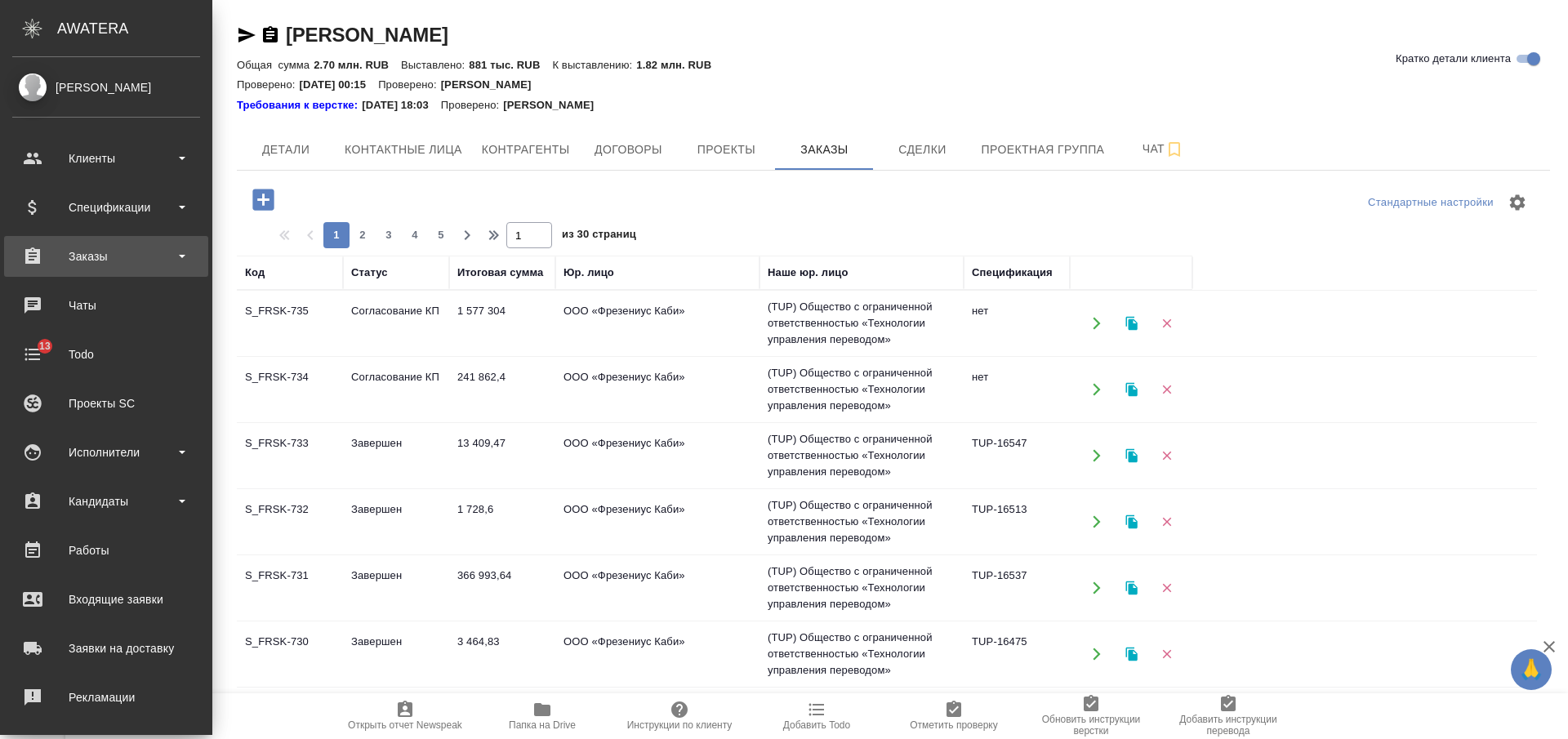
click at [110, 252] on div "Заказы" at bounding box center [106, 256] width 188 height 24
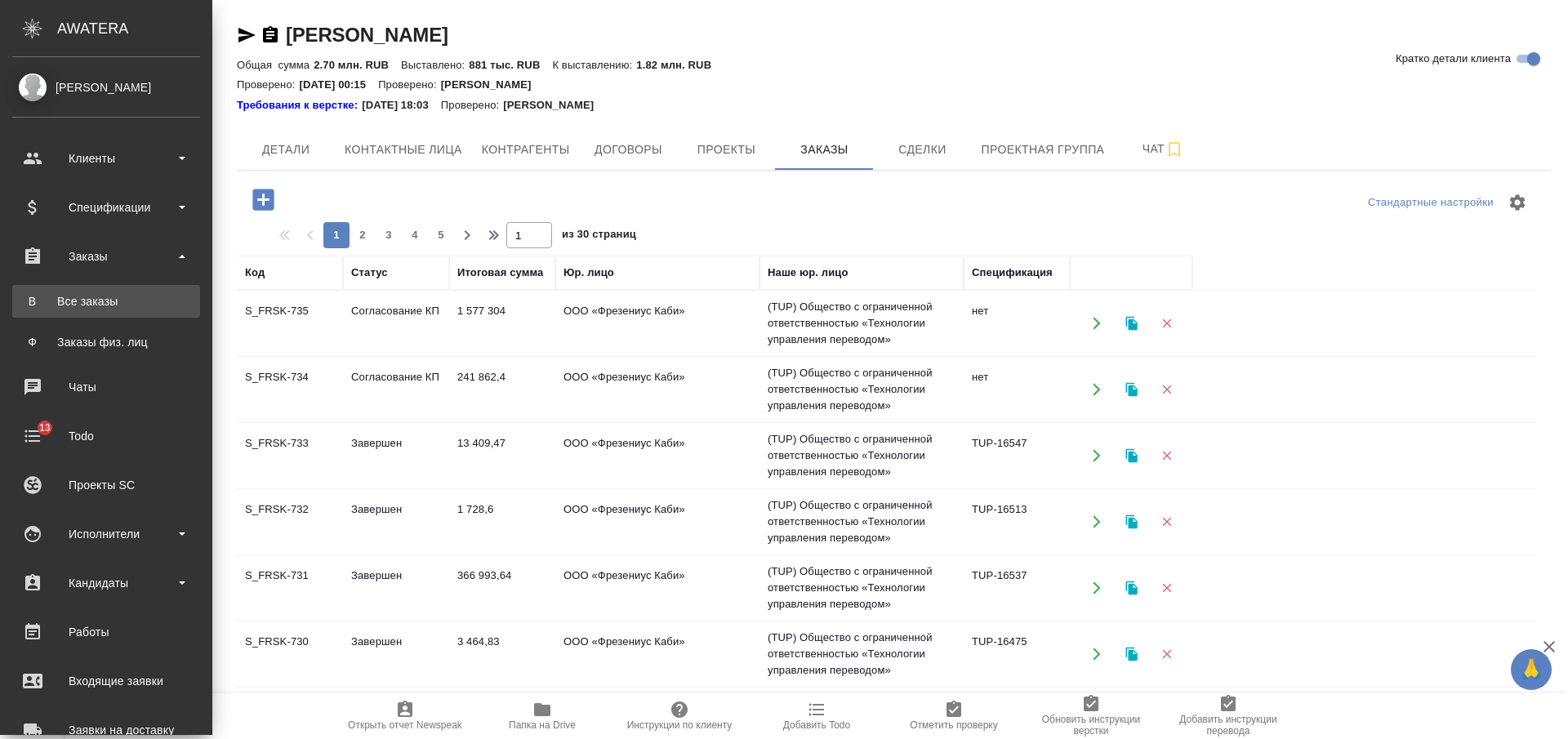
click at [115, 292] on link "В Все заказы" at bounding box center [106, 301] width 188 height 32
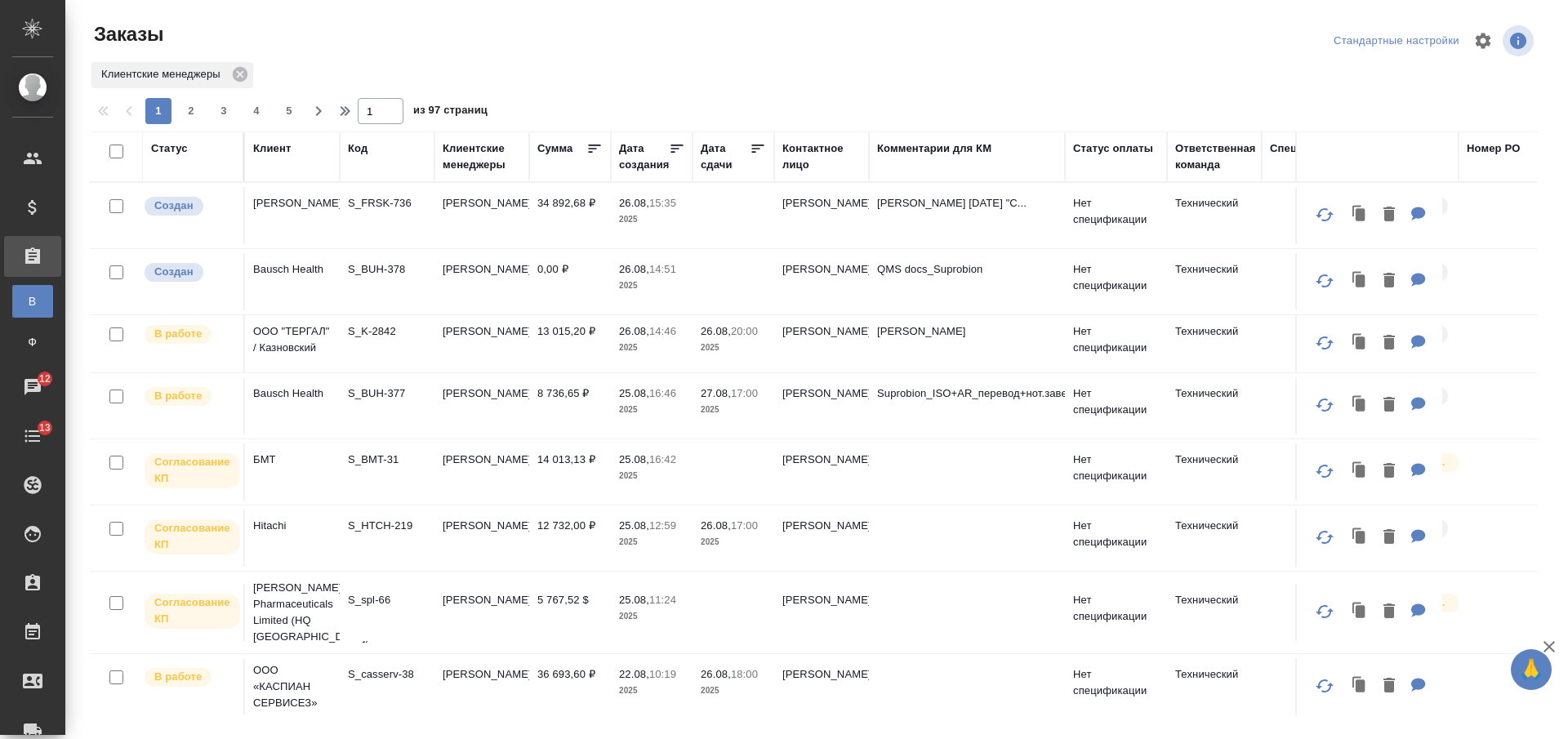
click at [359, 145] on div "Код" at bounding box center [358, 149] width 19 height 17
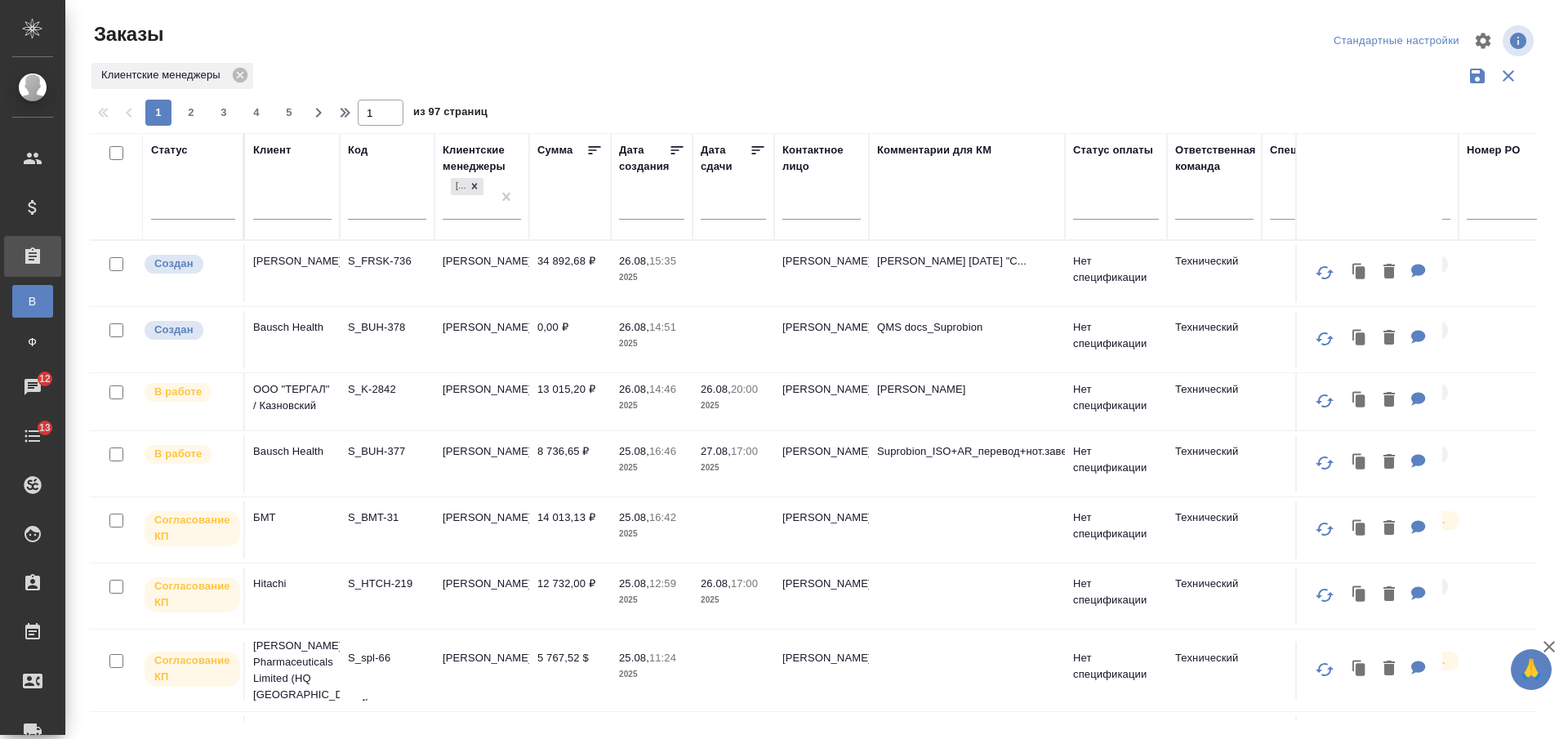
click at [359, 143] on div "Код" at bounding box center [358, 150] width 19 height 17
click at [379, 245] on td "S_FRSK-736" at bounding box center [387, 273] width 94 height 57
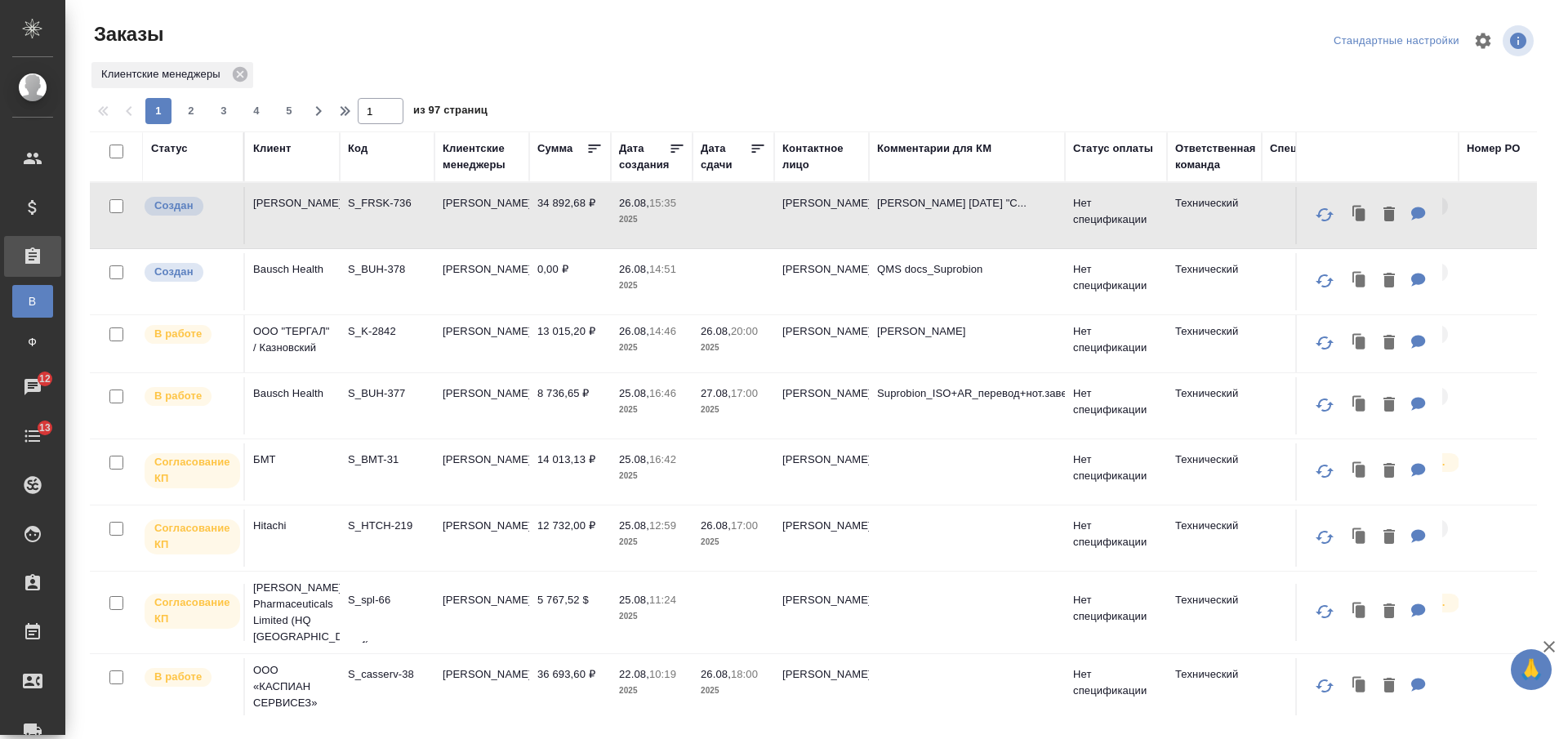
click at [362, 147] on div "Код" at bounding box center [358, 149] width 19 height 17
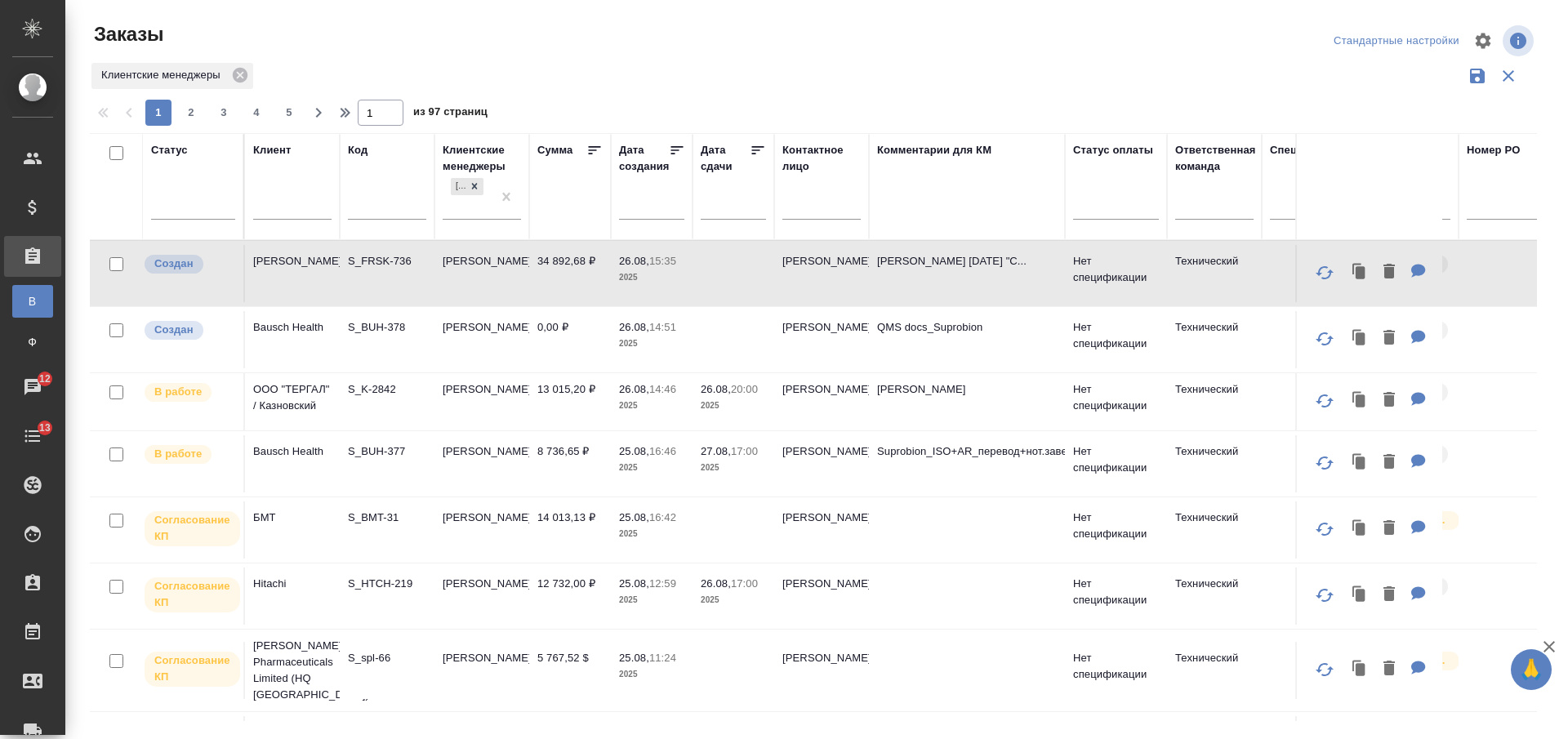
click at [381, 210] on input "text" at bounding box center [387, 208] width 79 height 20
paste input "S_HTCH-208"
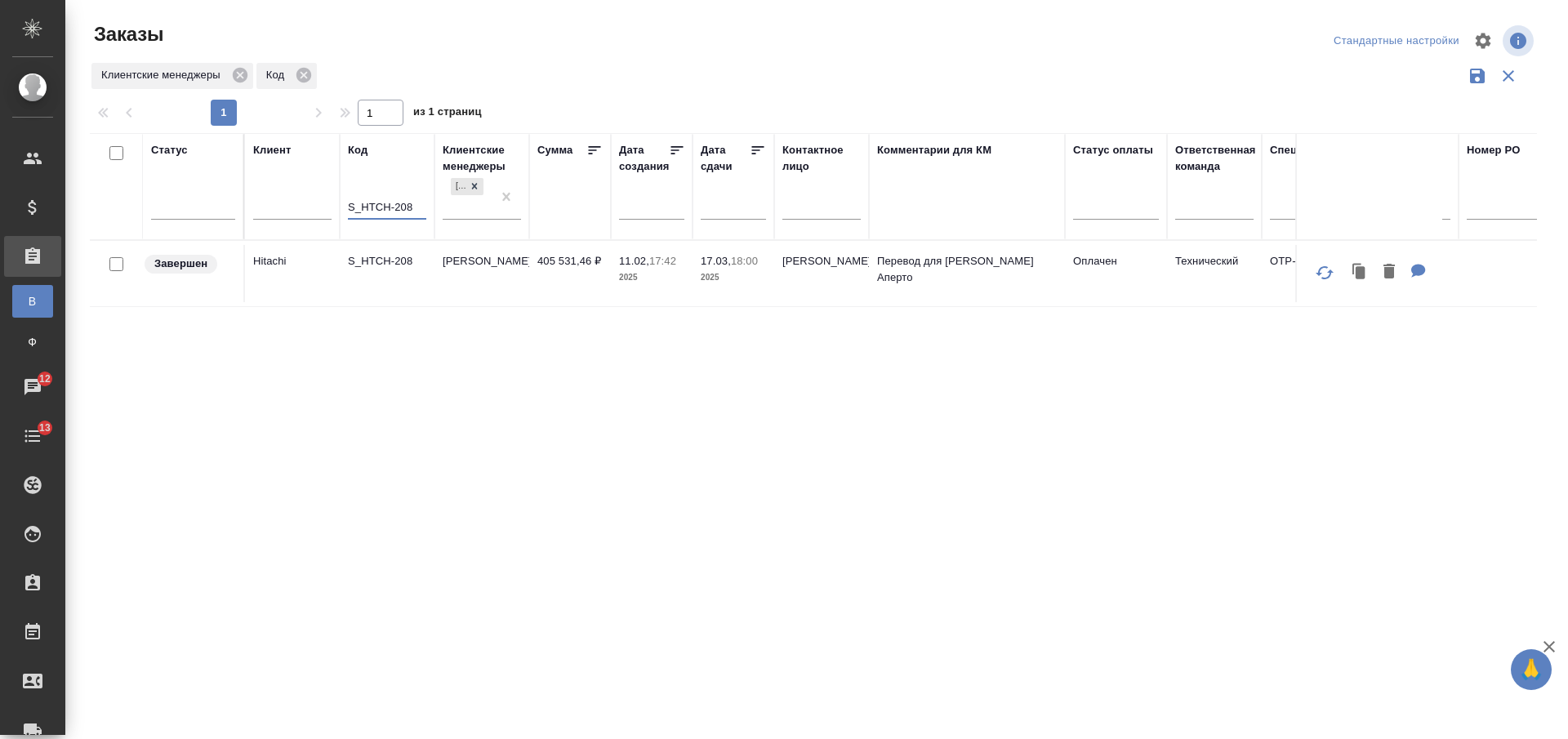
click at [417, 286] on td "S_HTCH-208" at bounding box center [387, 273] width 94 height 57
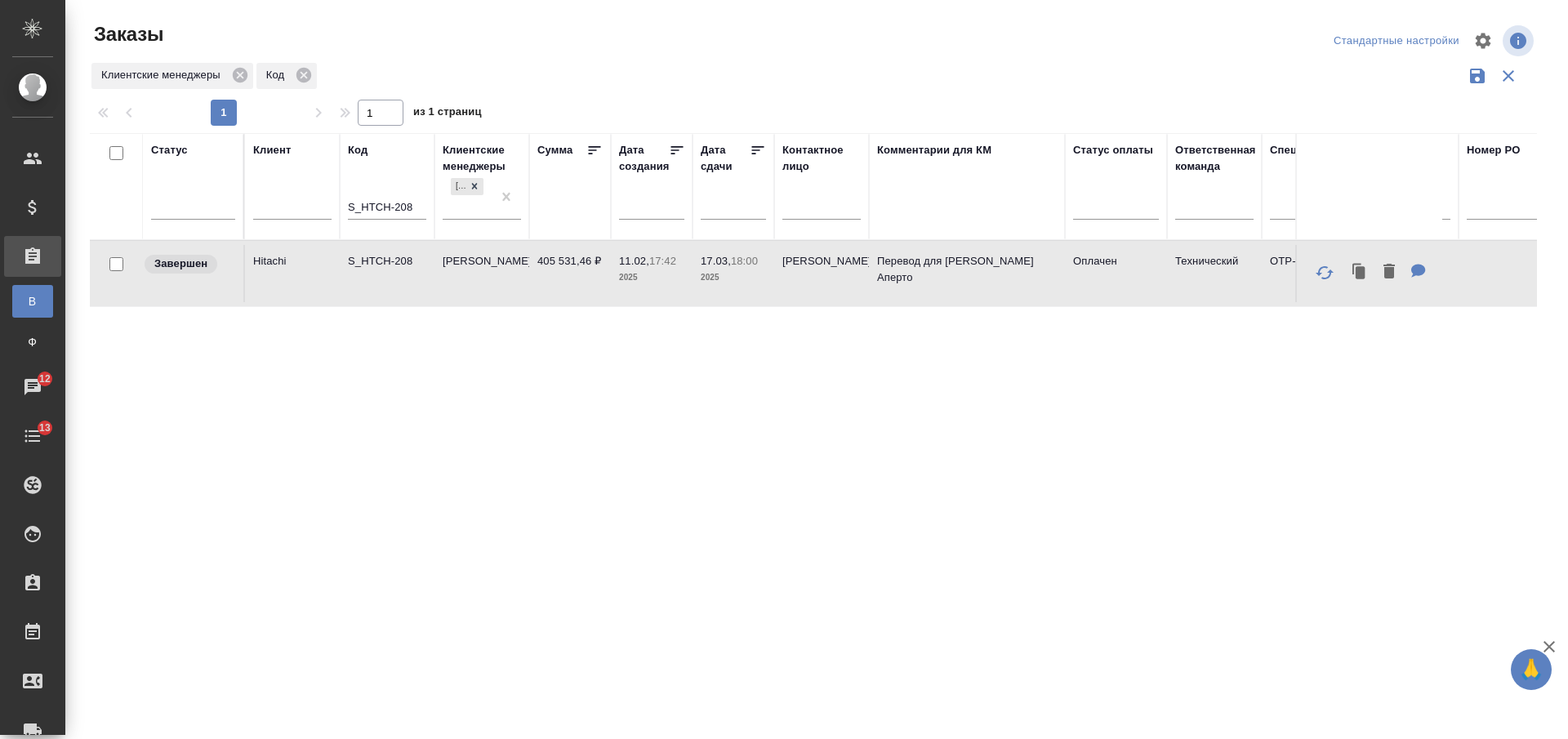
click at [419, 289] on td "S_HTCH-208" at bounding box center [387, 273] width 94 height 57
click at [416, 207] on input "S_HTCH-208" at bounding box center [387, 208] width 79 height 20
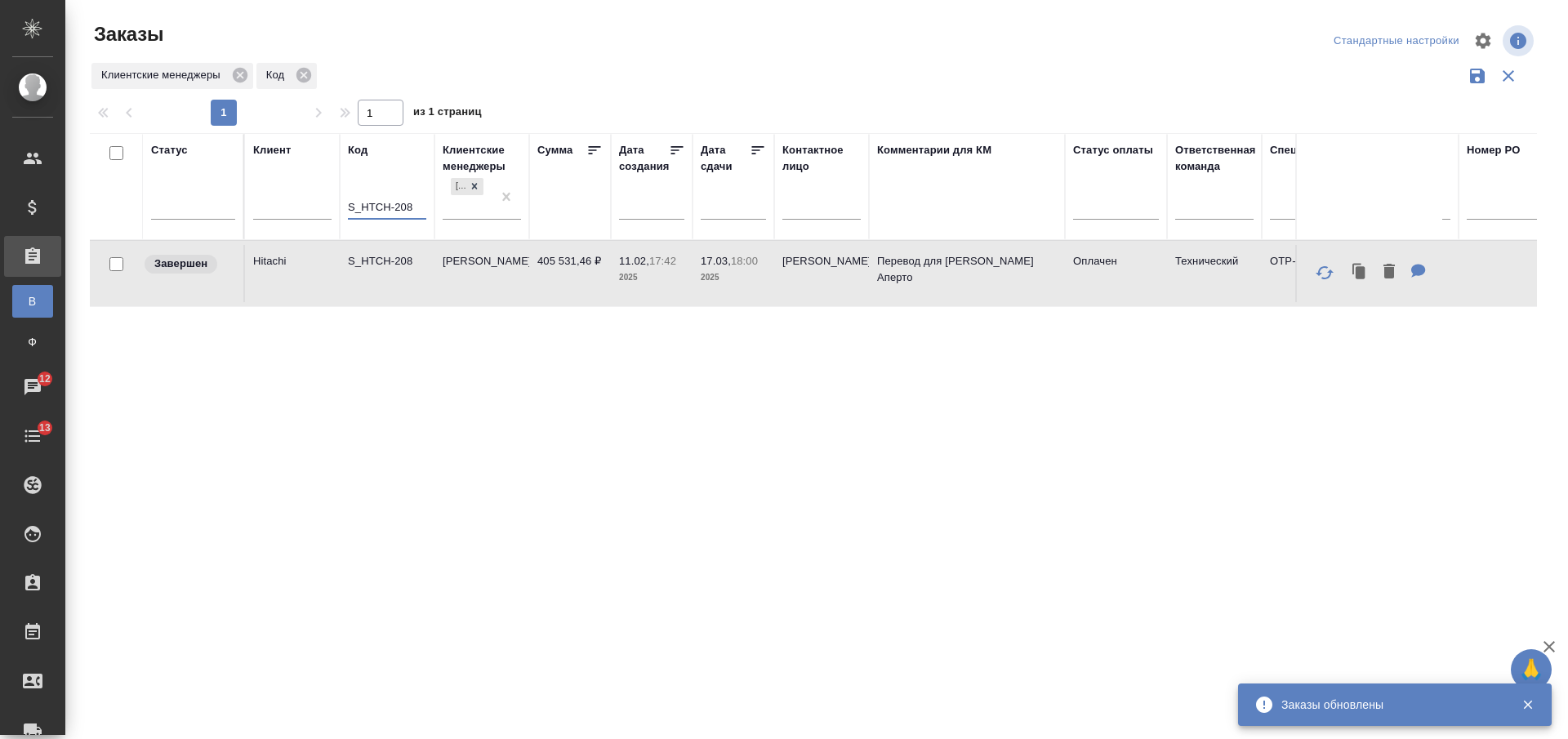
click at [399, 207] on input "S_HTCH-208" at bounding box center [387, 208] width 79 height 20
click at [396, 205] on input "S_HTCH-208" at bounding box center [387, 208] width 79 height 20
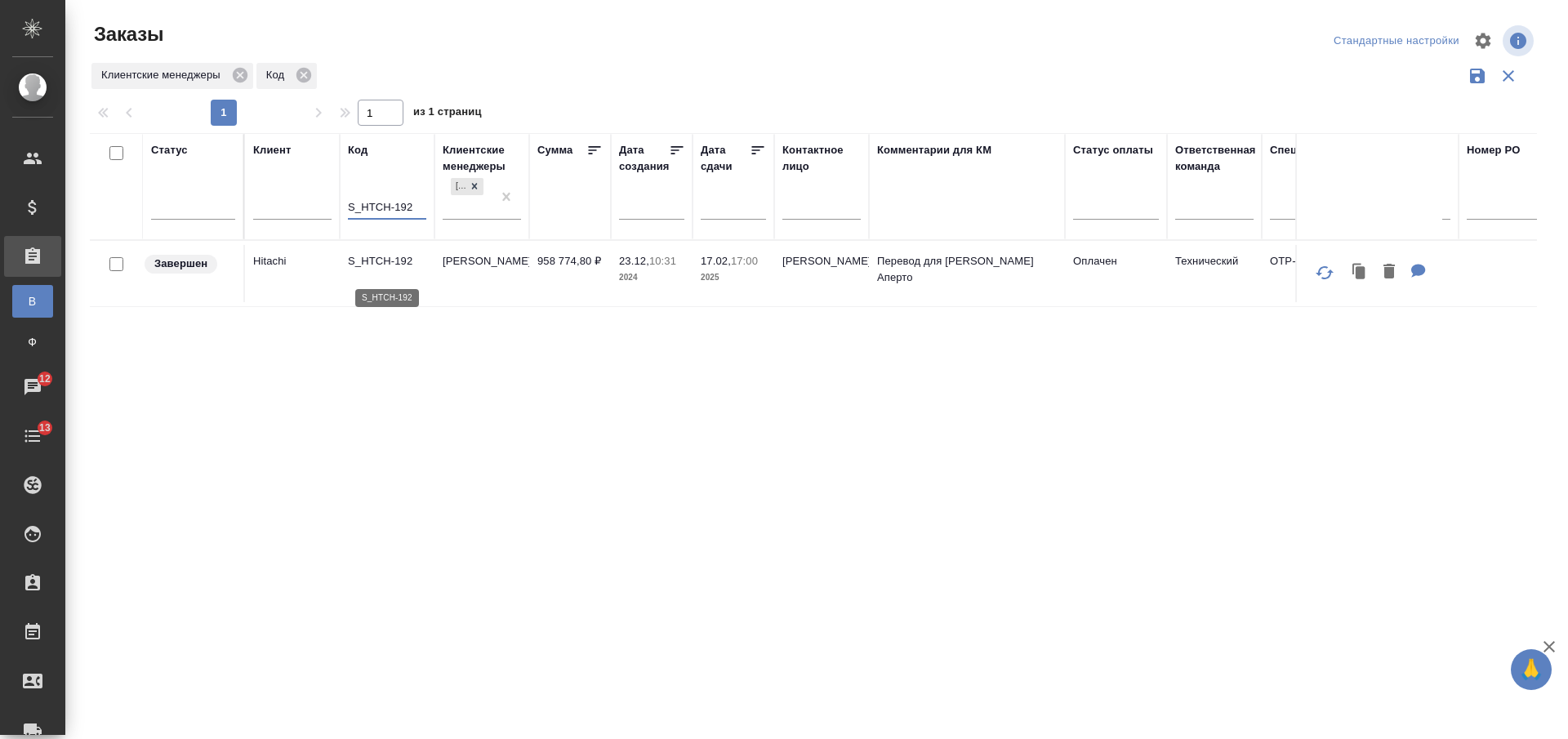
type input "S_HTCH-192"
click at [403, 269] on p "S_HTCH-192" at bounding box center [387, 261] width 79 height 17
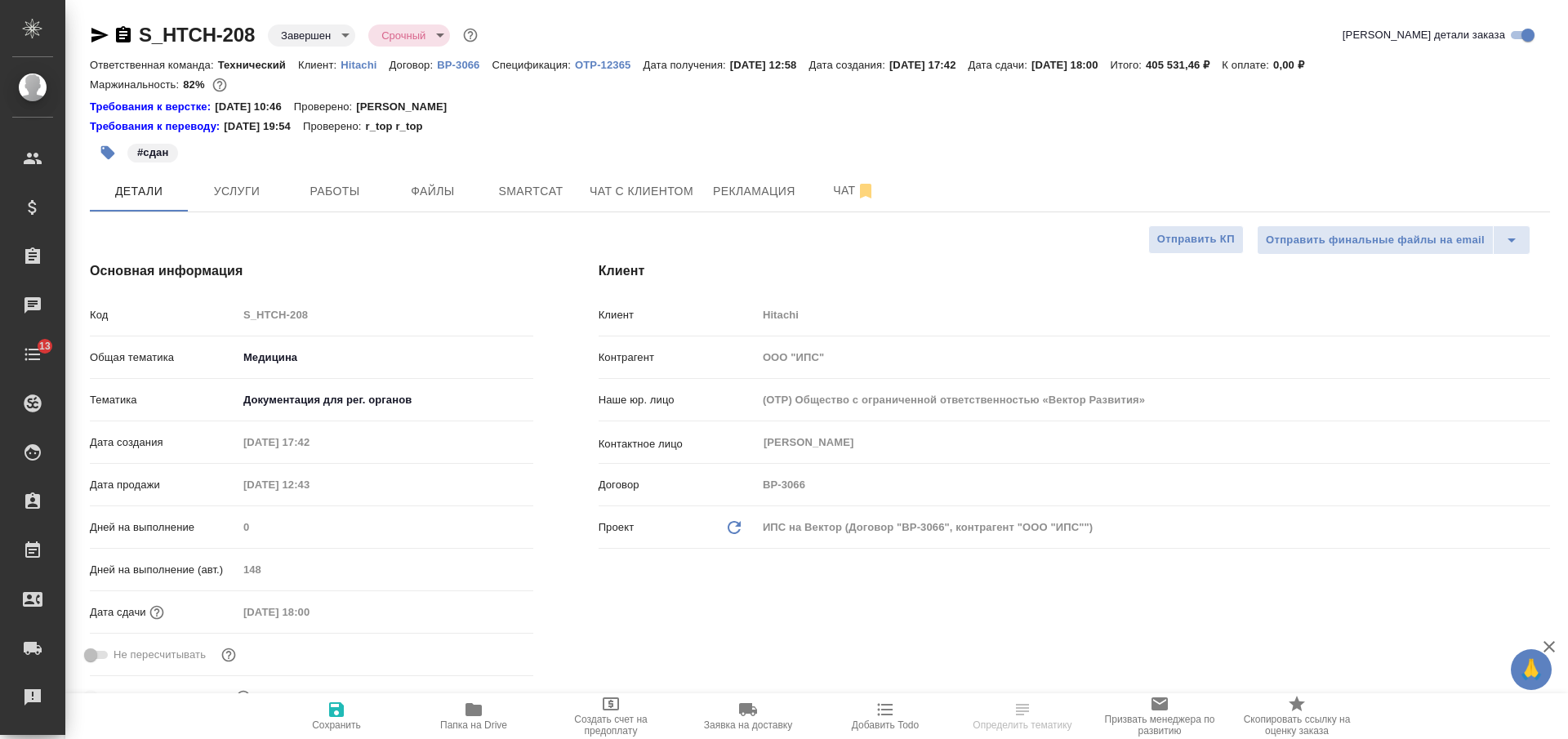
select select "RU"
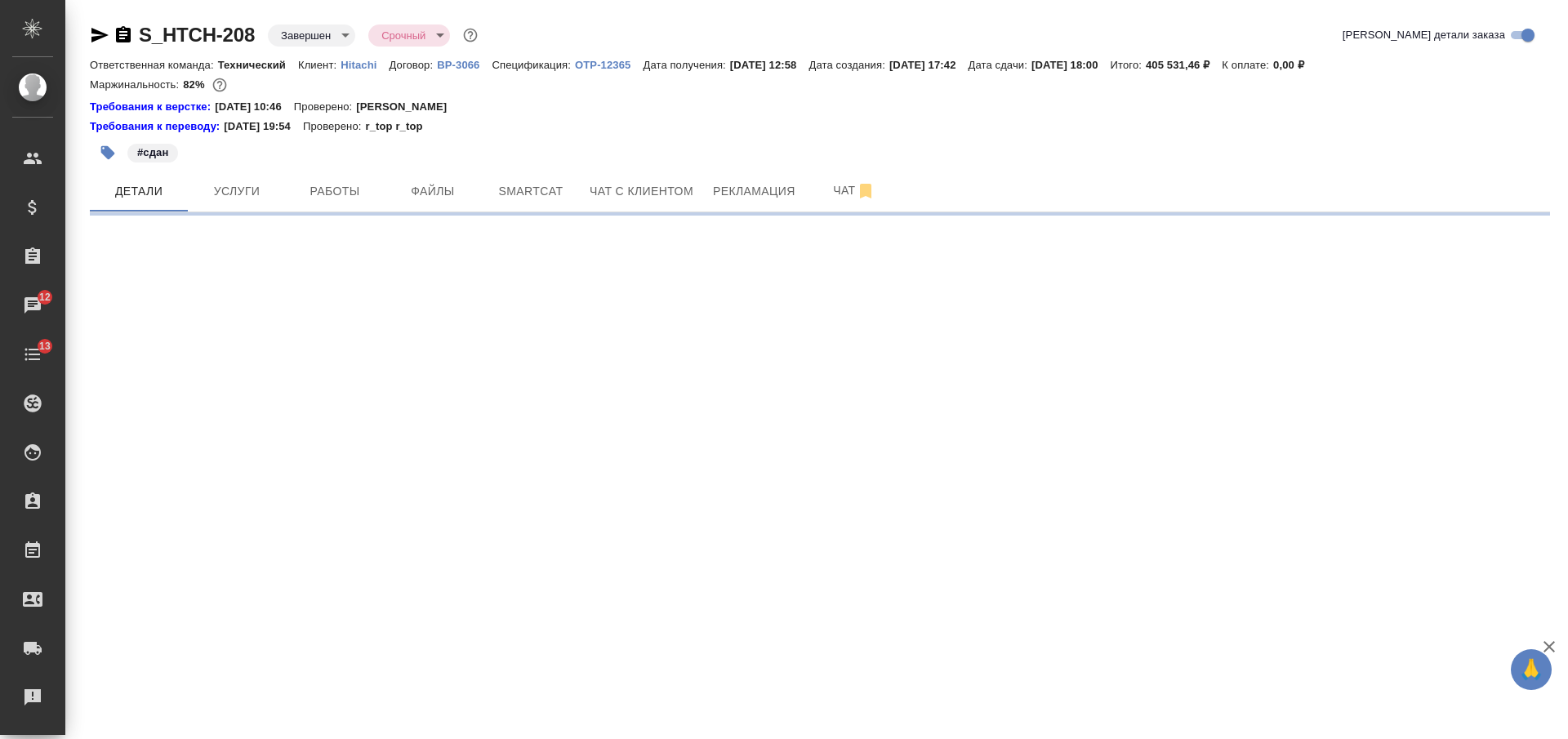
select select "RU"
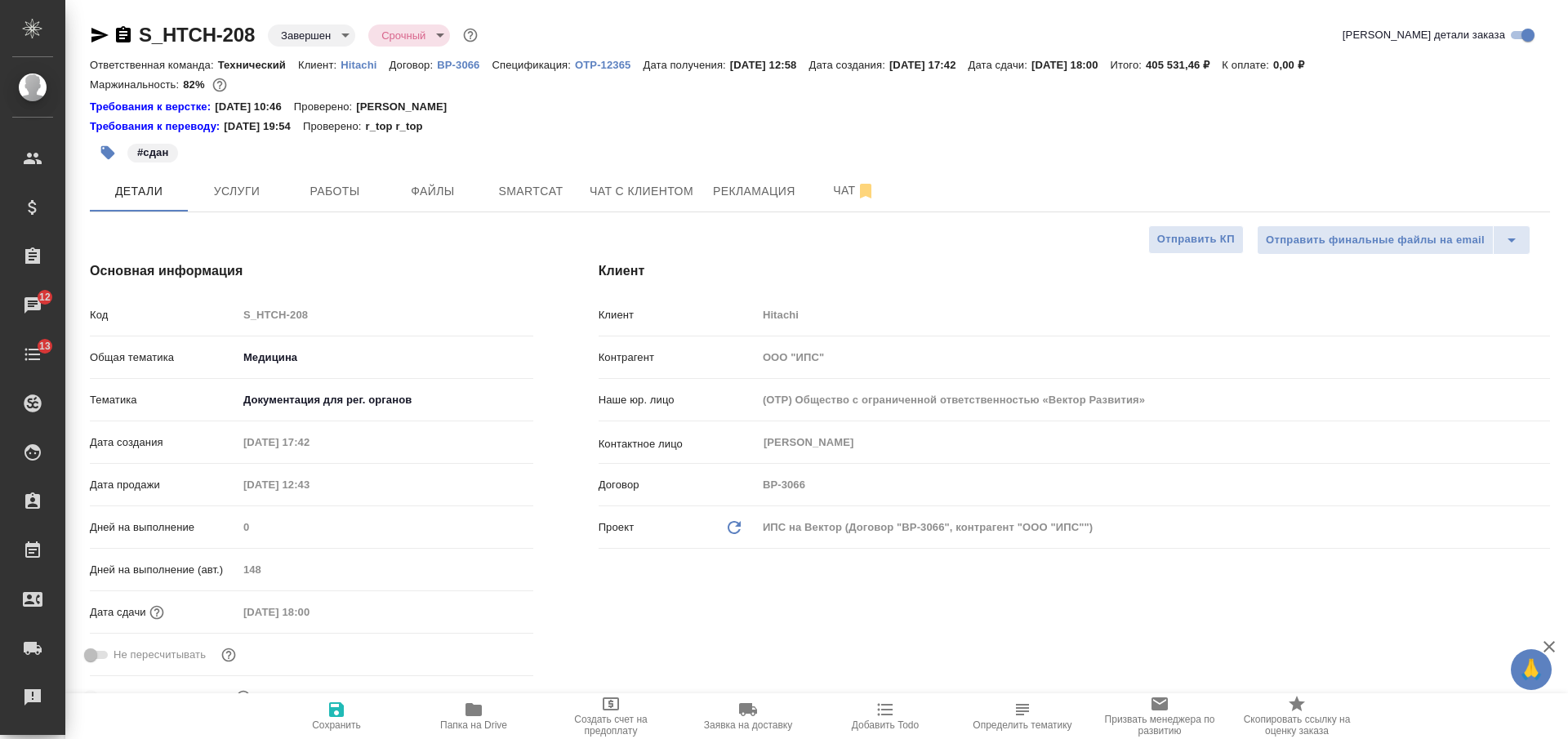
type textarea "x"
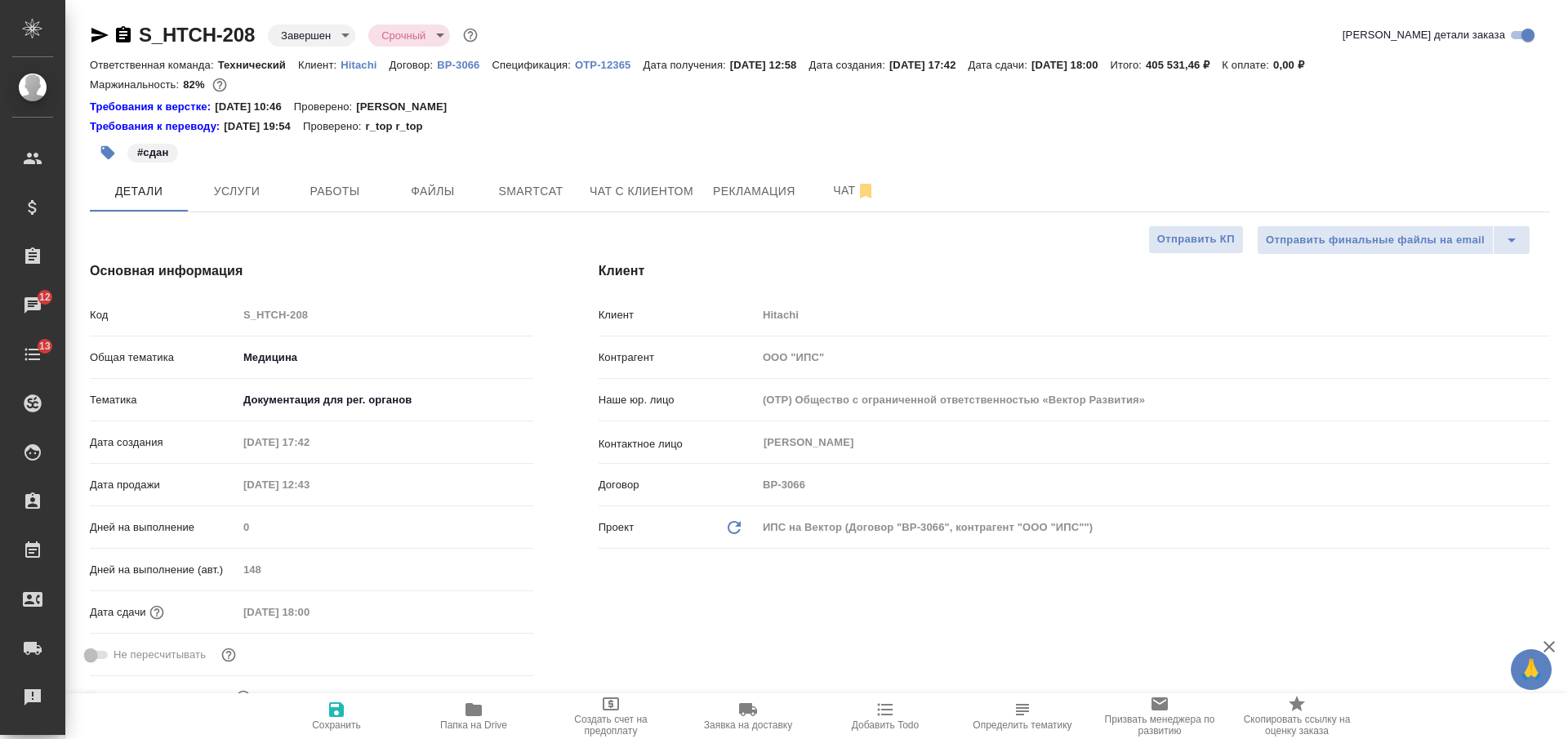
type textarea "x"
click at [456, 715] on span "Папка на Drive" at bounding box center [474, 715] width 118 height 31
type textarea "x"
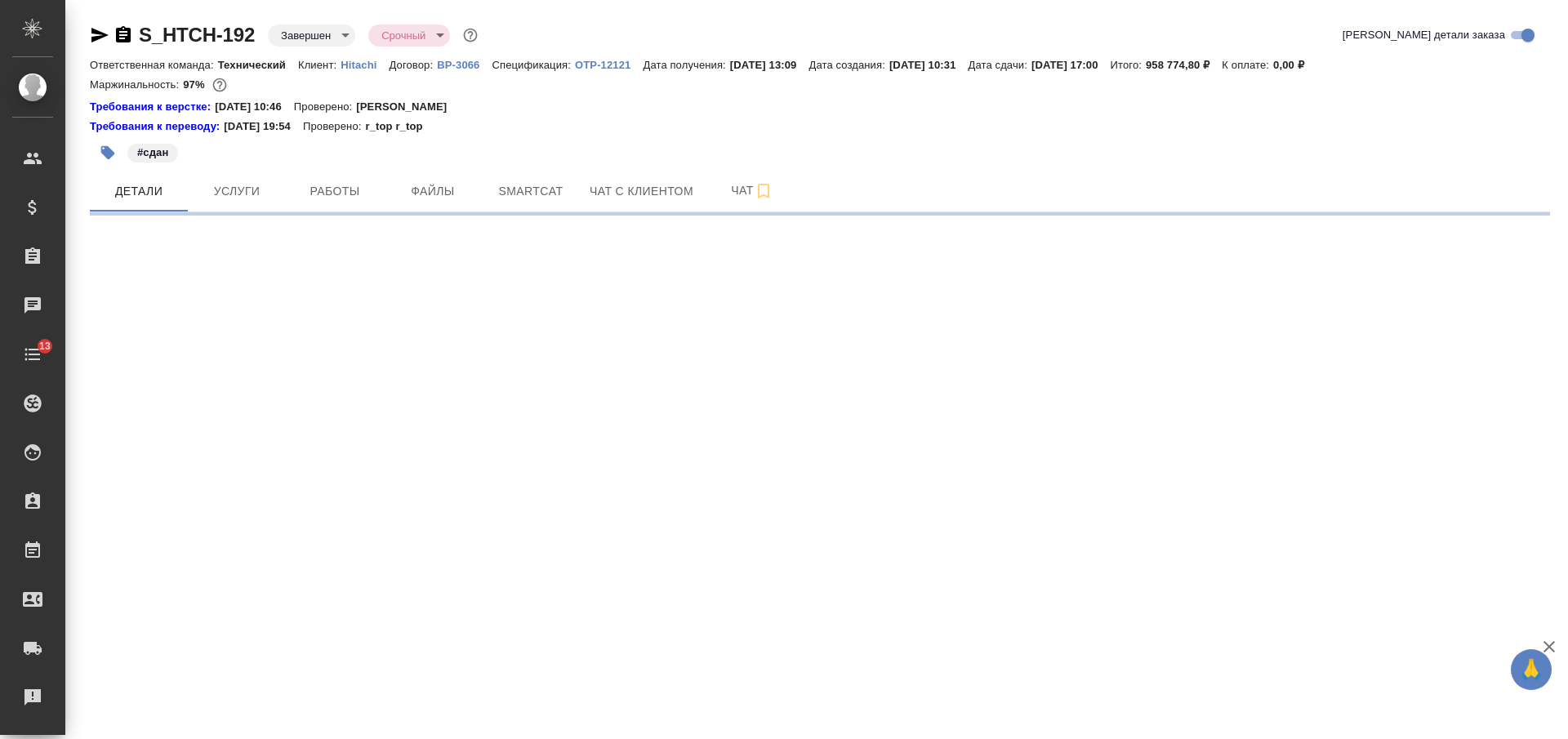
select select "RU"
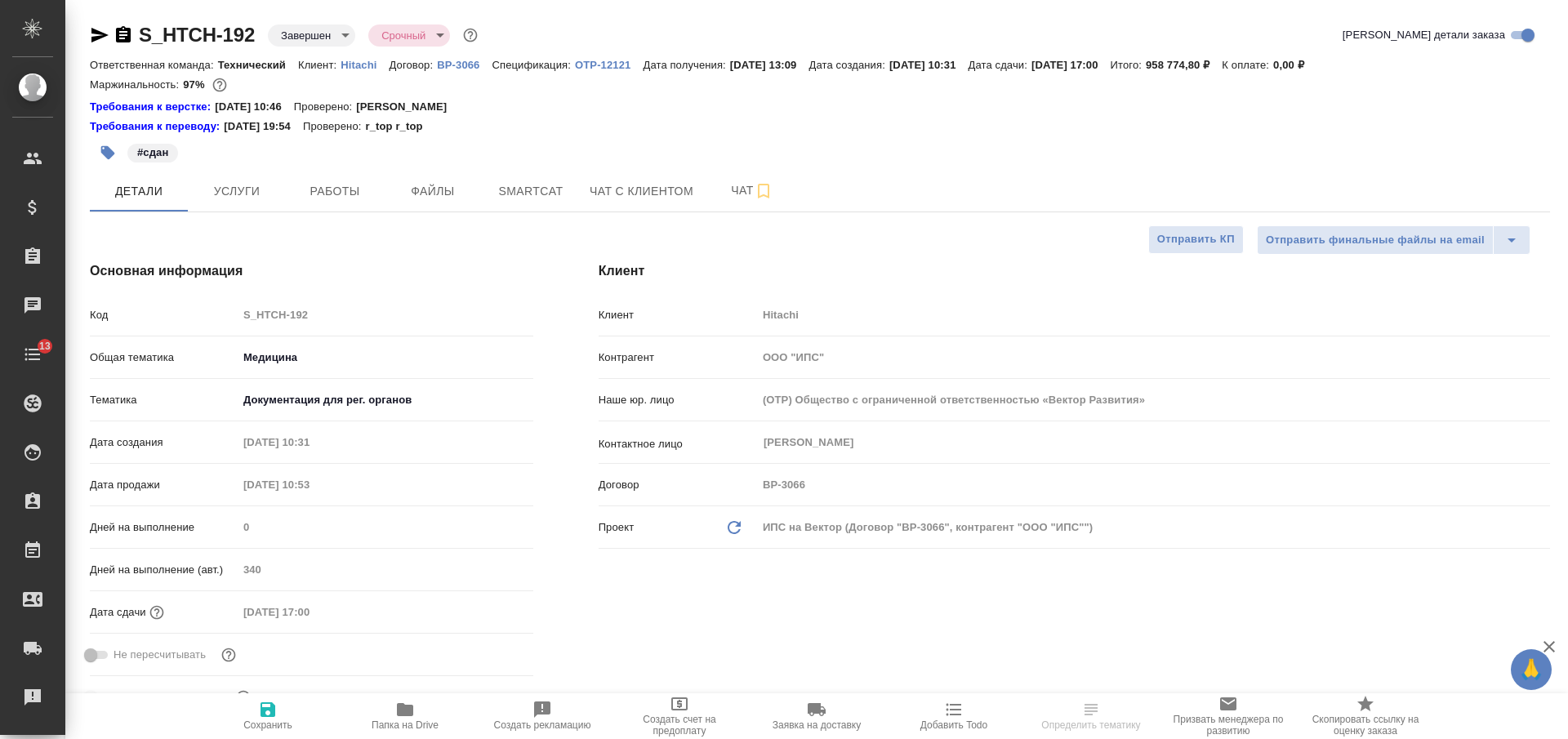
type textarea "x"
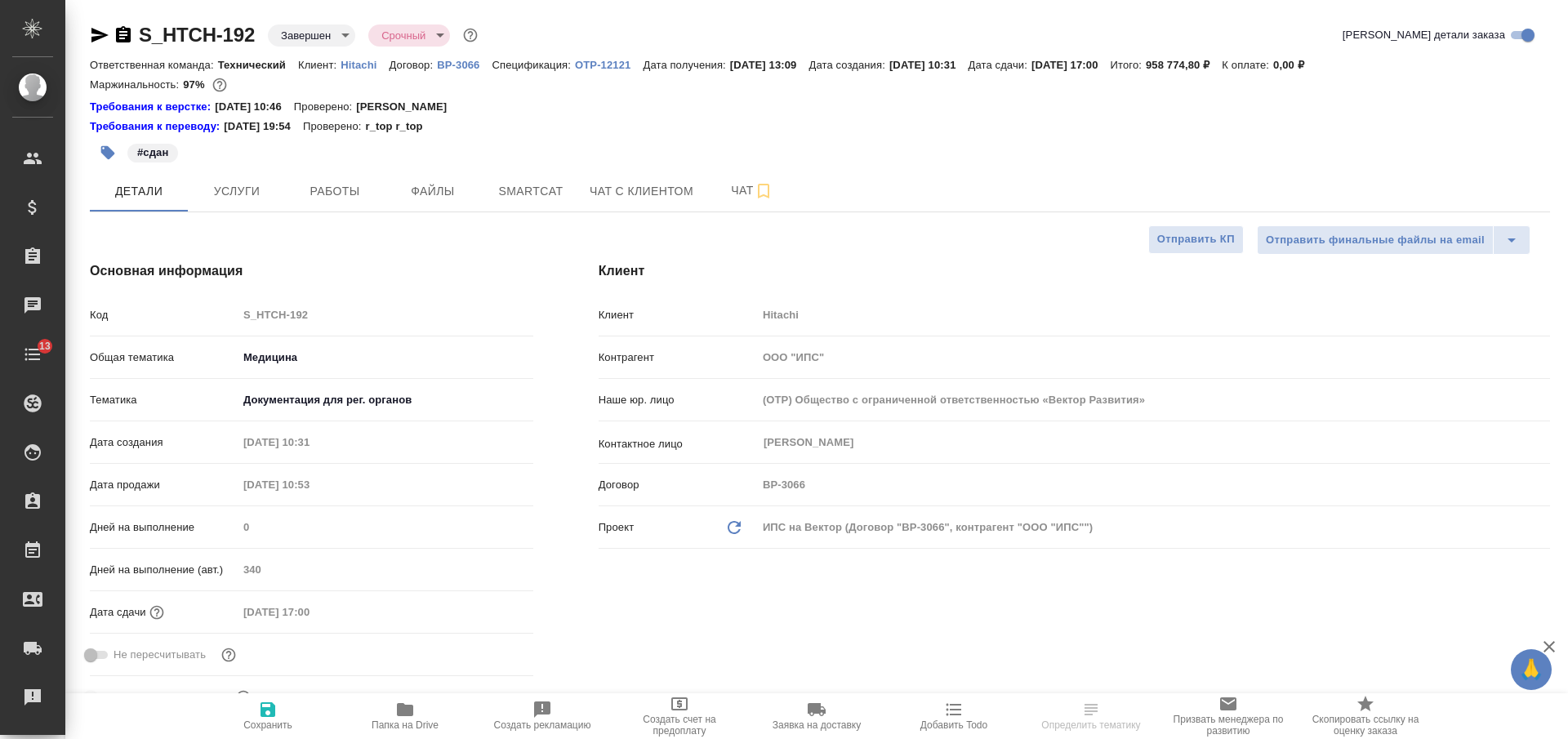
type textarea "x"
click at [394, 704] on span "Папка на Drive" at bounding box center [405, 715] width 118 height 31
type textarea "x"
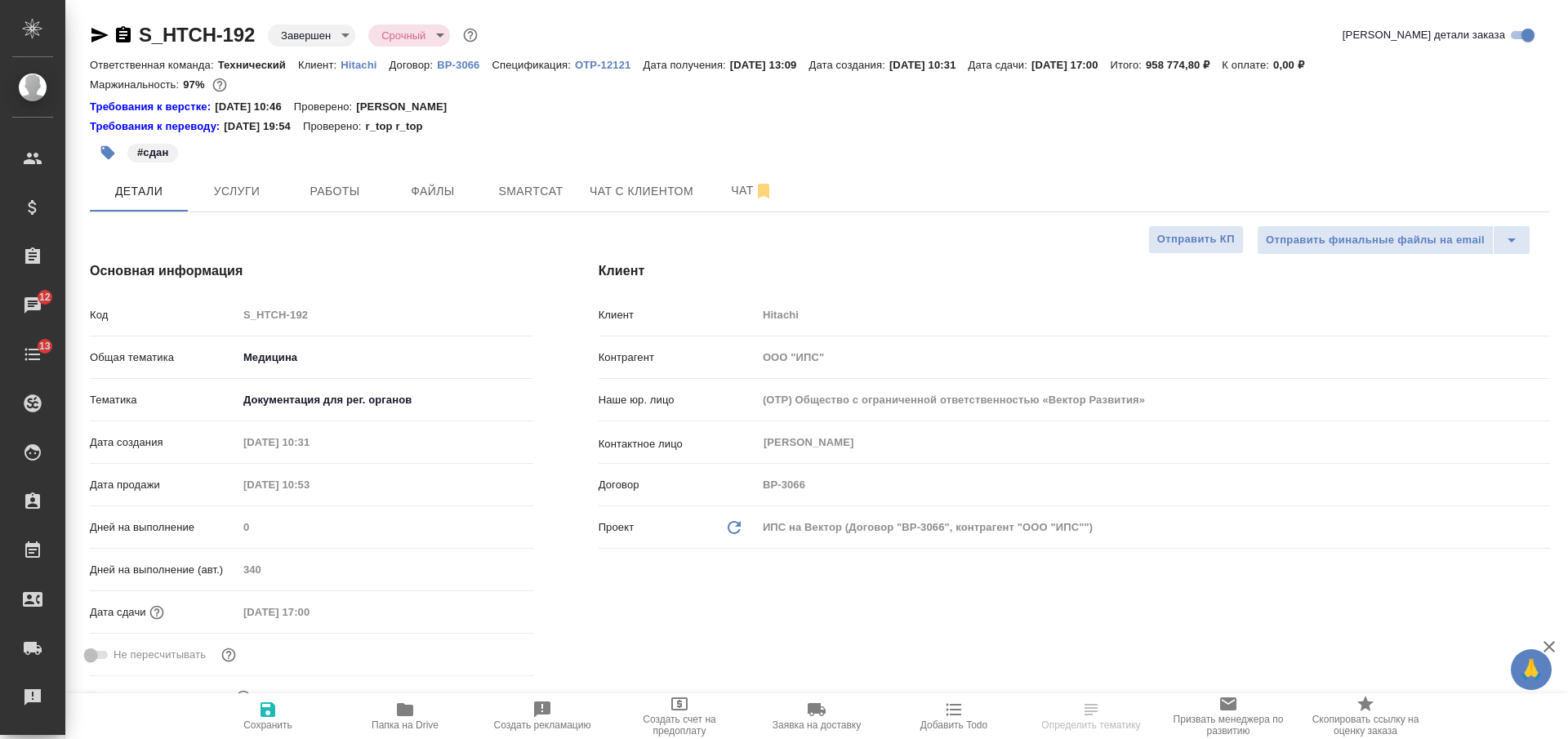
select select "RU"
type textarea "x"
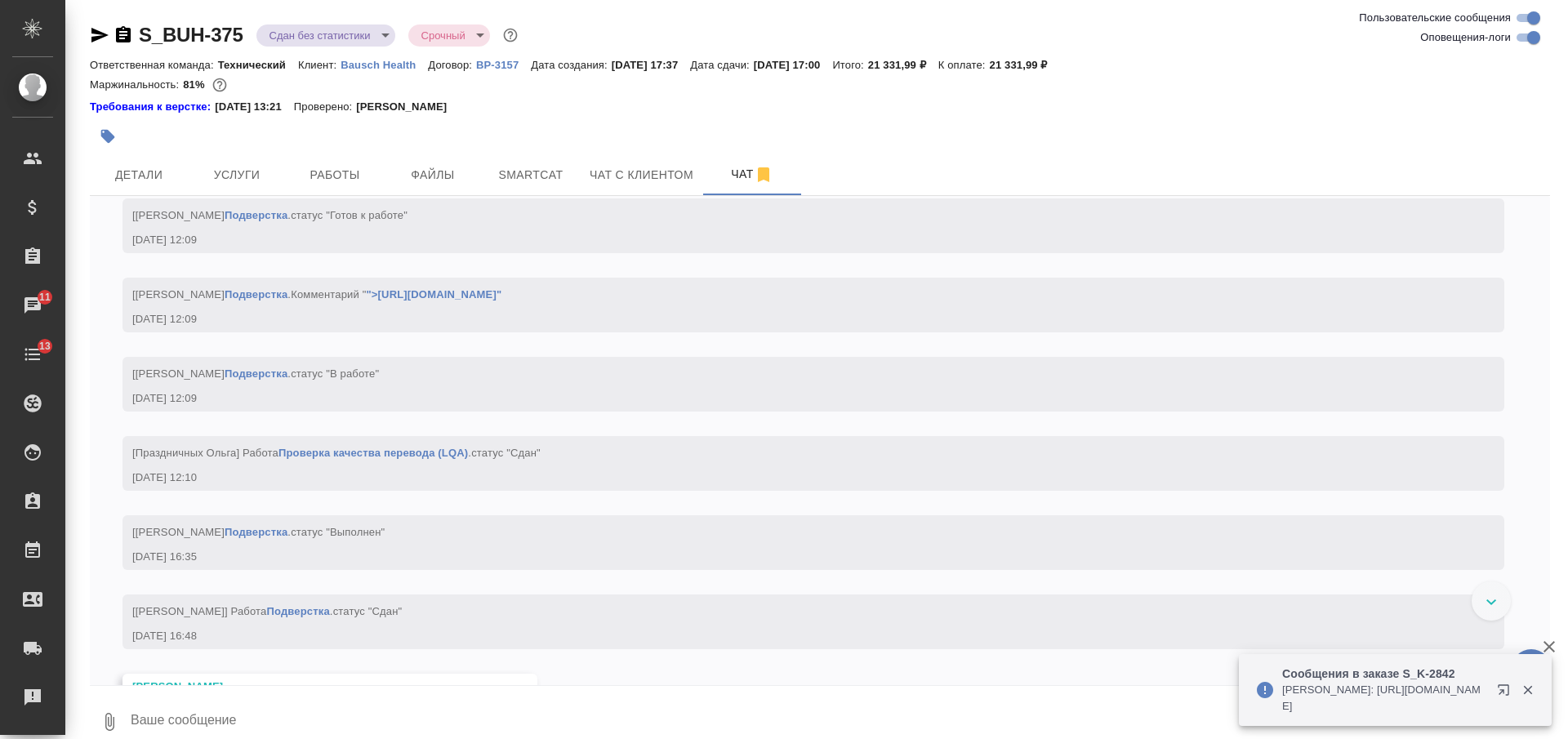
click at [119, 32] on icon "button" at bounding box center [123, 34] width 15 height 17
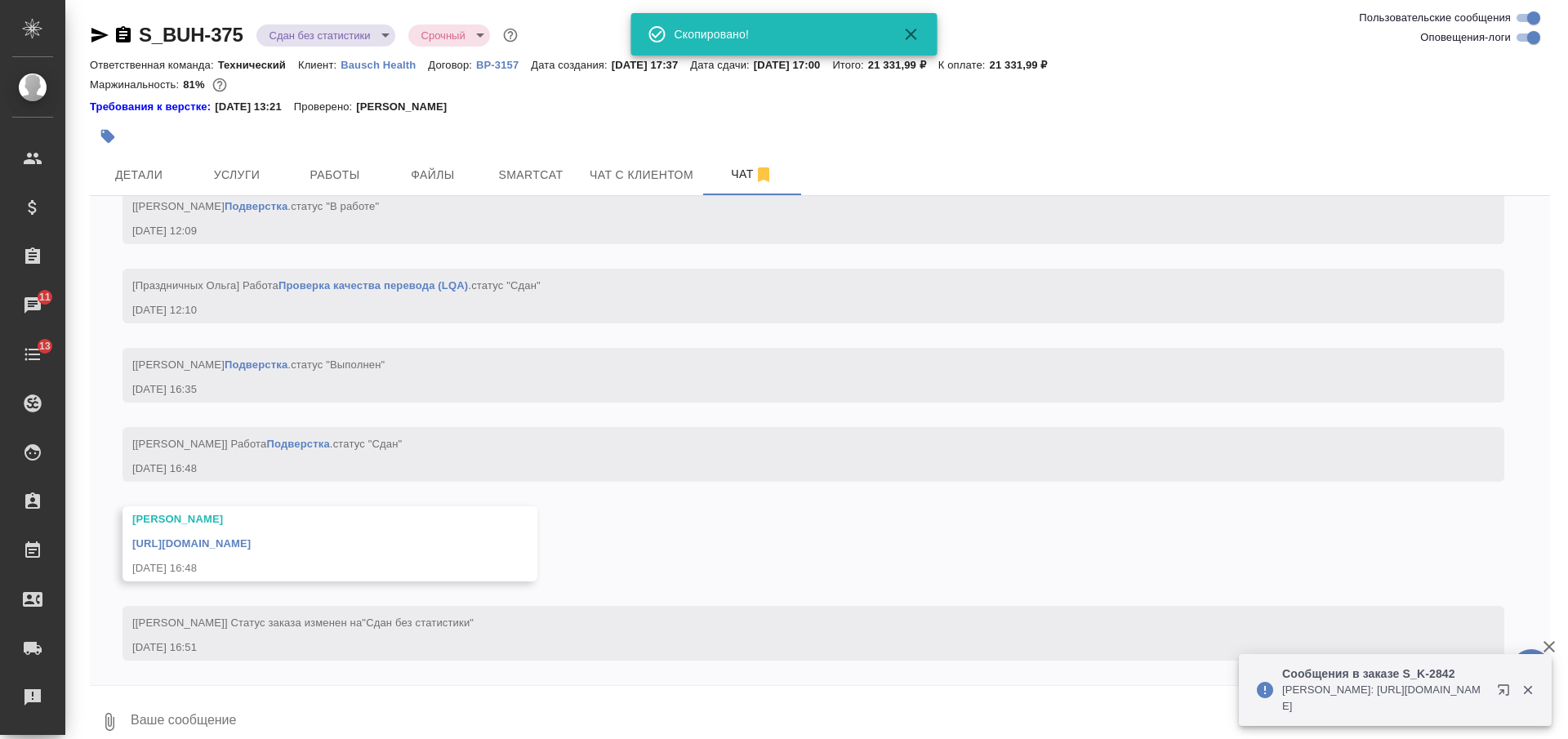
scroll to position [6873, 0]
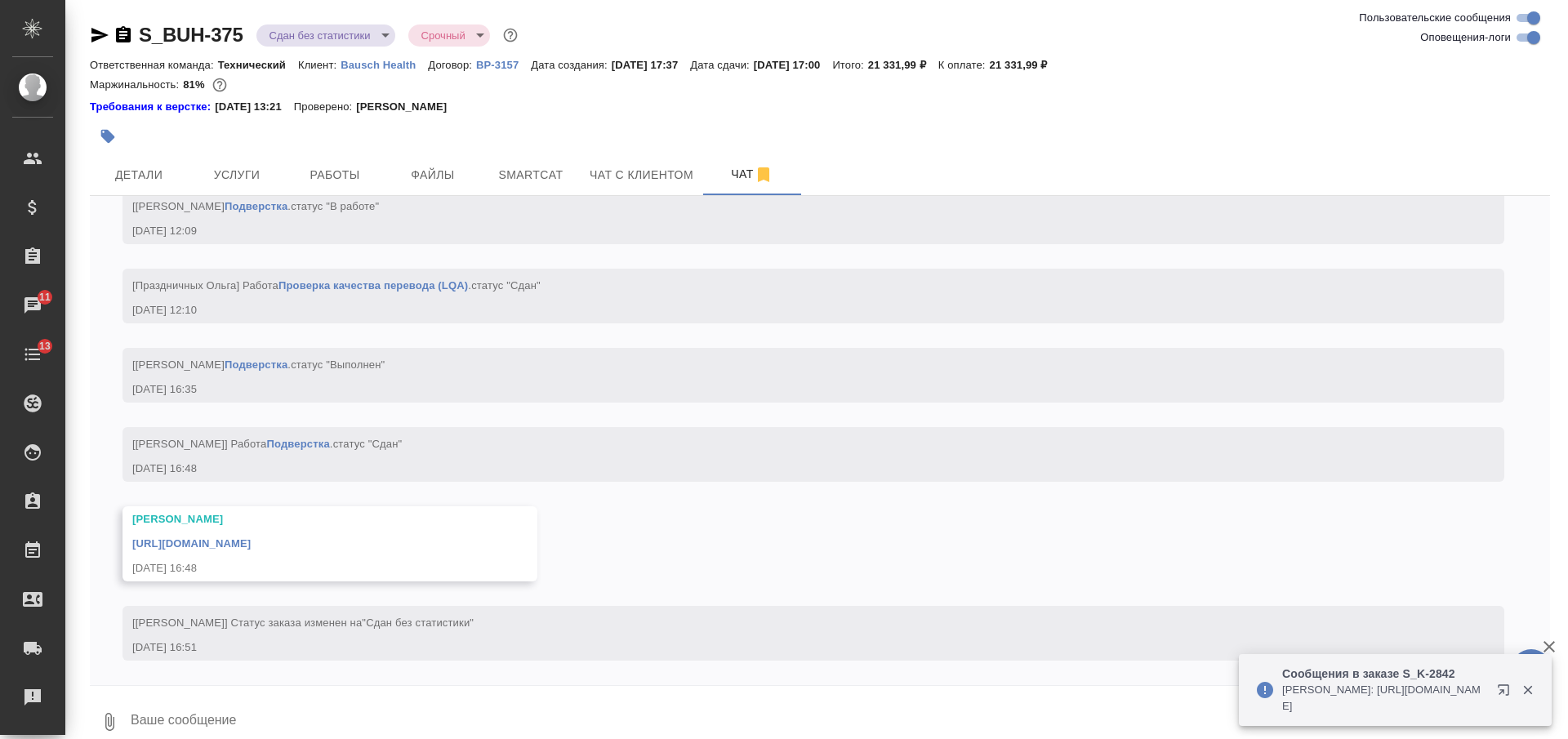
click at [115, 137] on icon "button" at bounding box center [108, 137] width 14 height 14
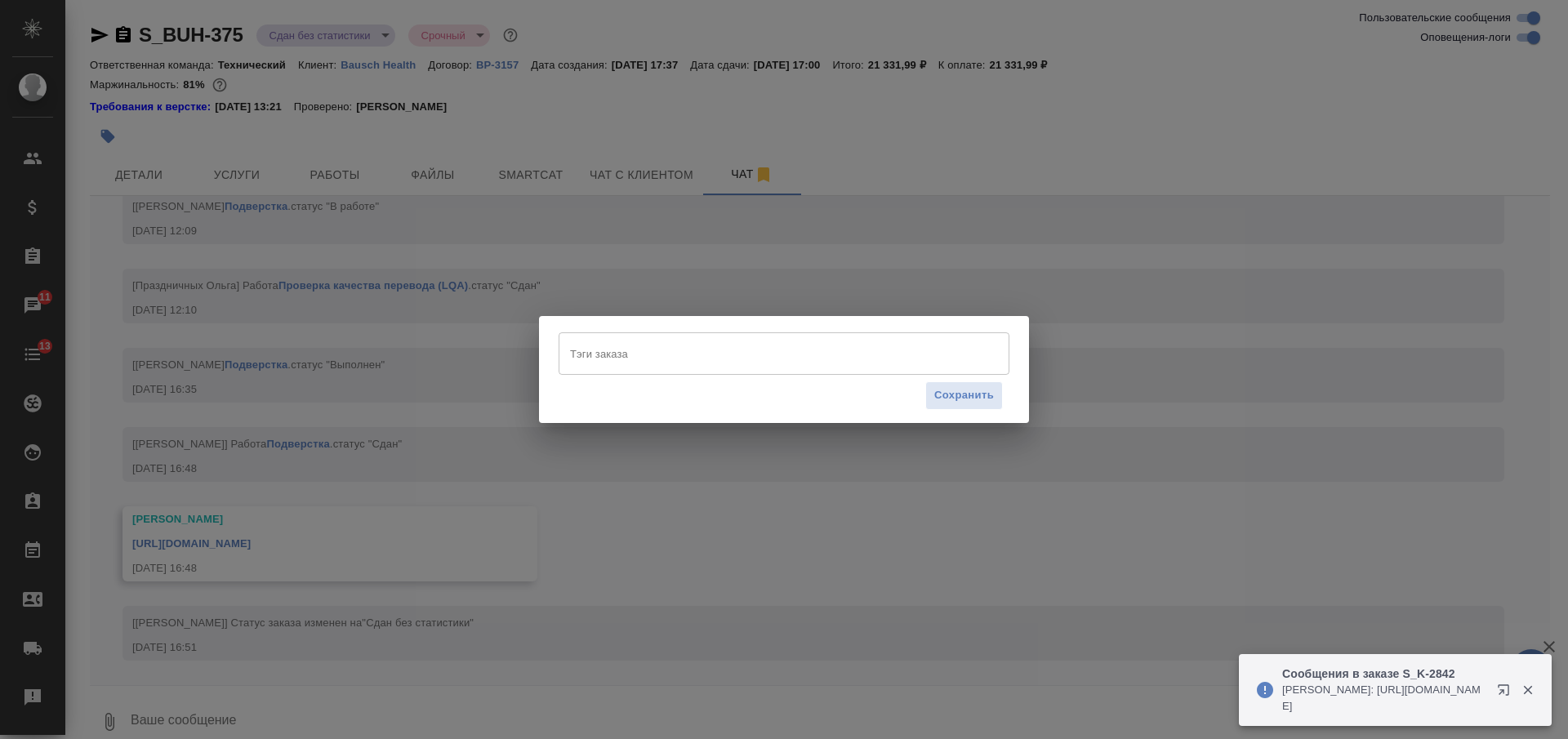
click at [651, 357] on input "Тэги заказа" at bounding box center [768, 354] width 405 height 28
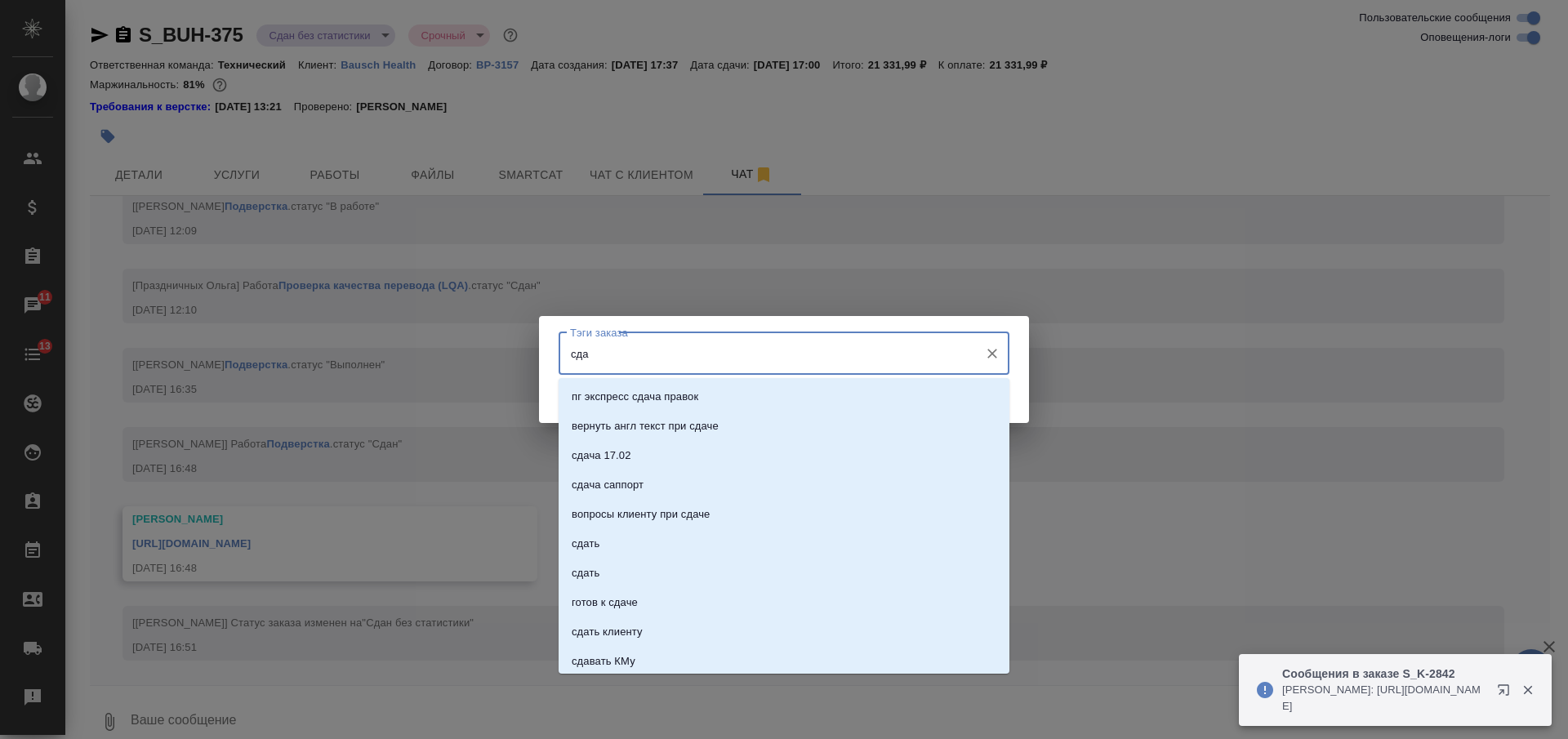
type input "сдан"
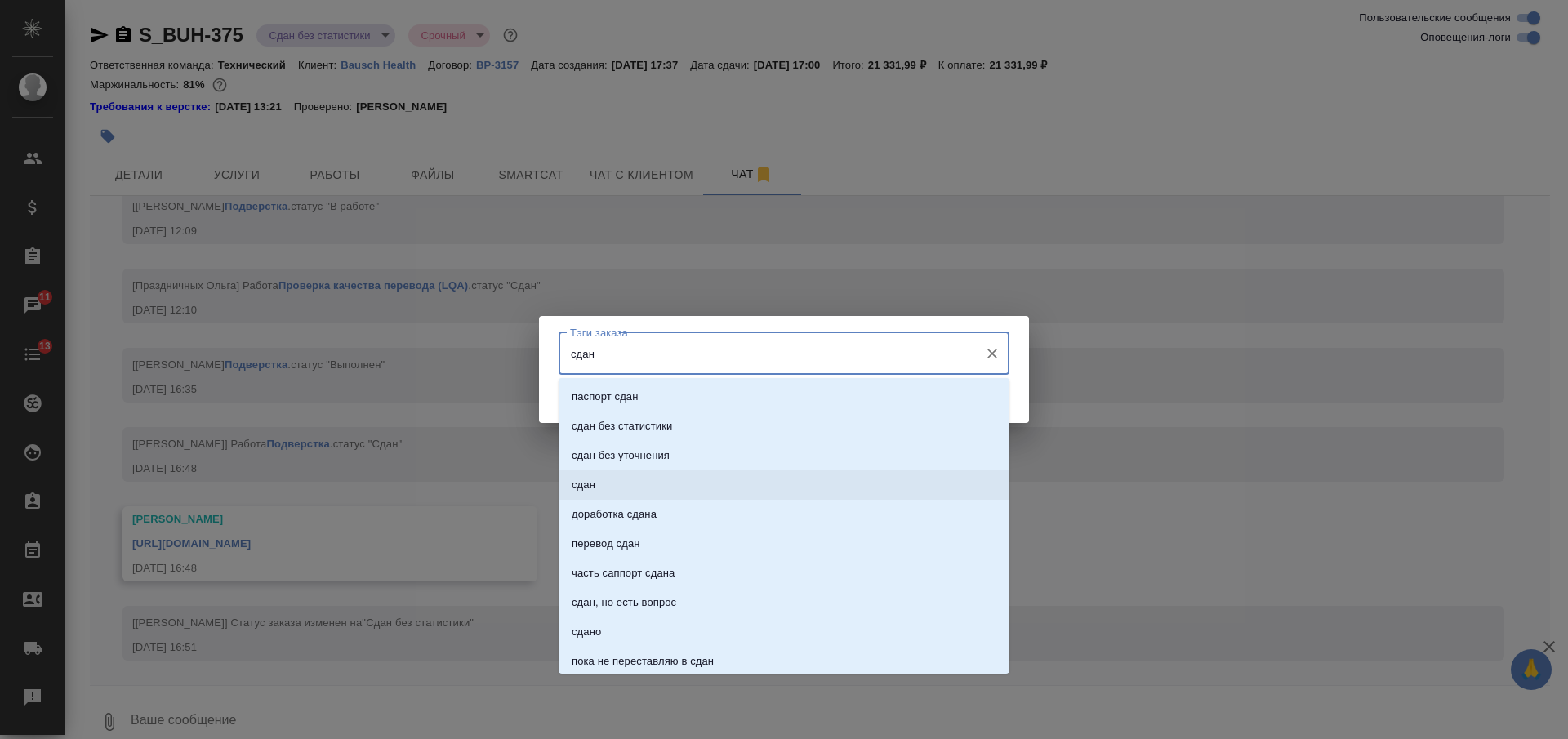
click at [679, 480] on li "сдан" at bounding box center [784, 485] width 451 height 30
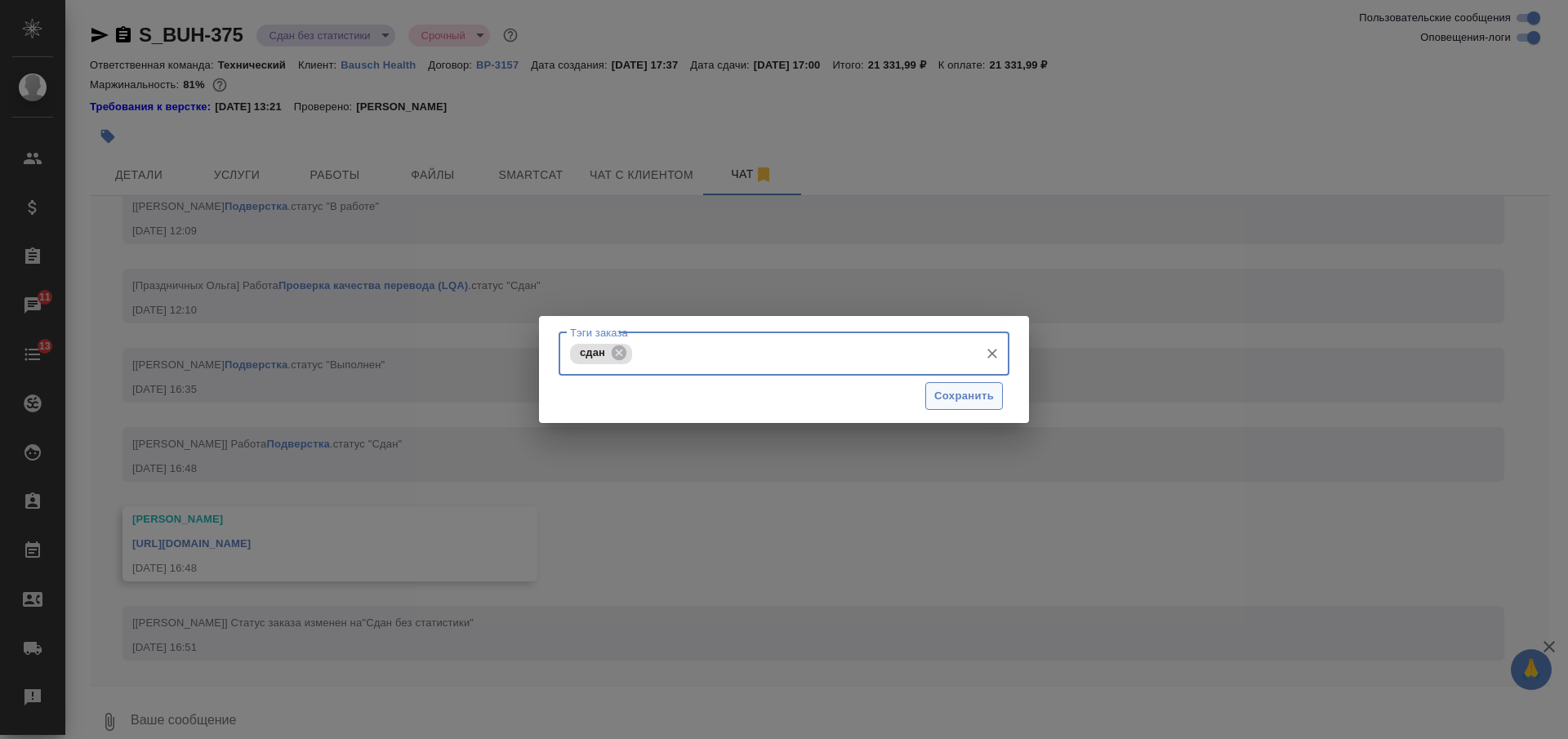
click at [958, 401] on span "Сохранить" at bounding box center [965, 396] width 59 height 18
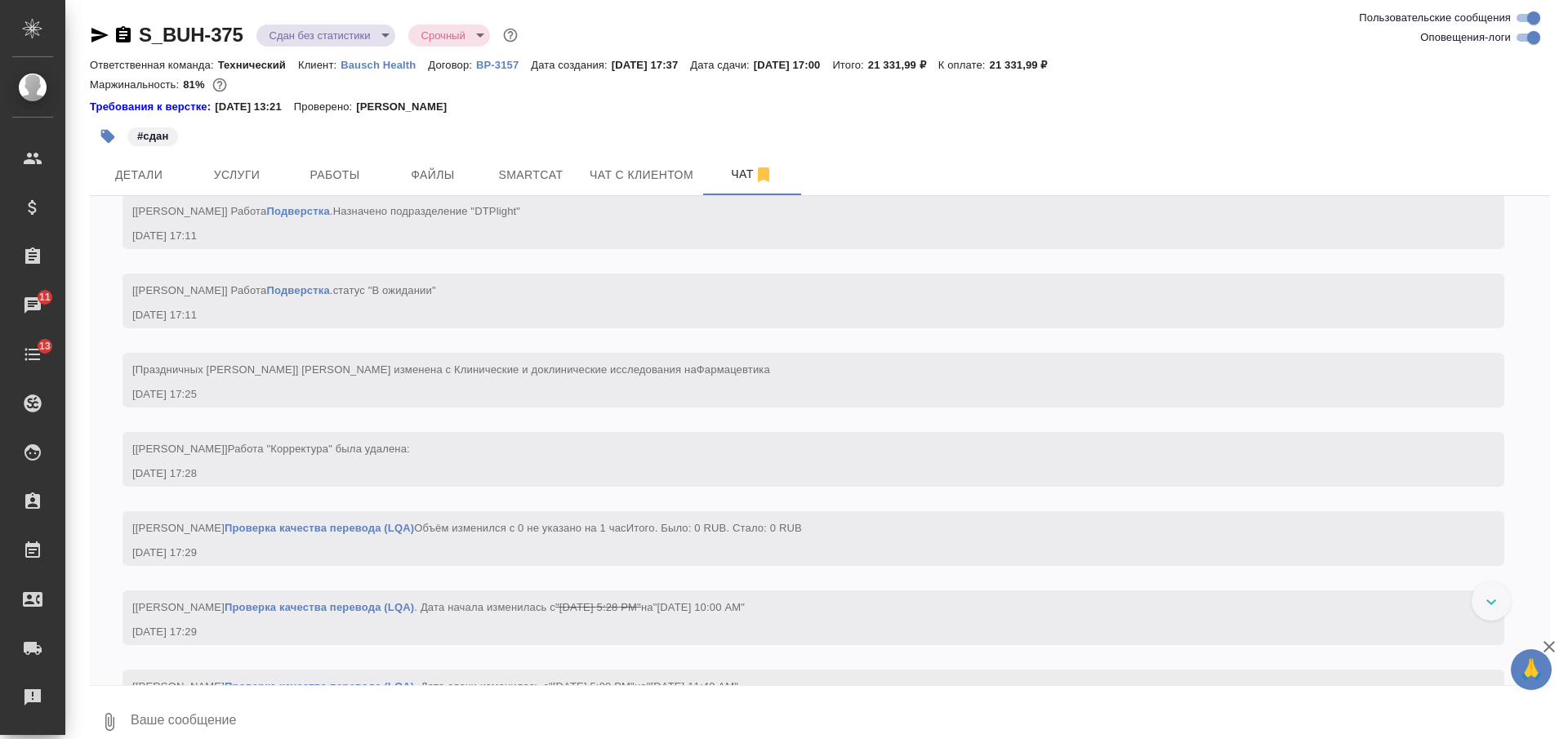
scroll to position [6228, 0]
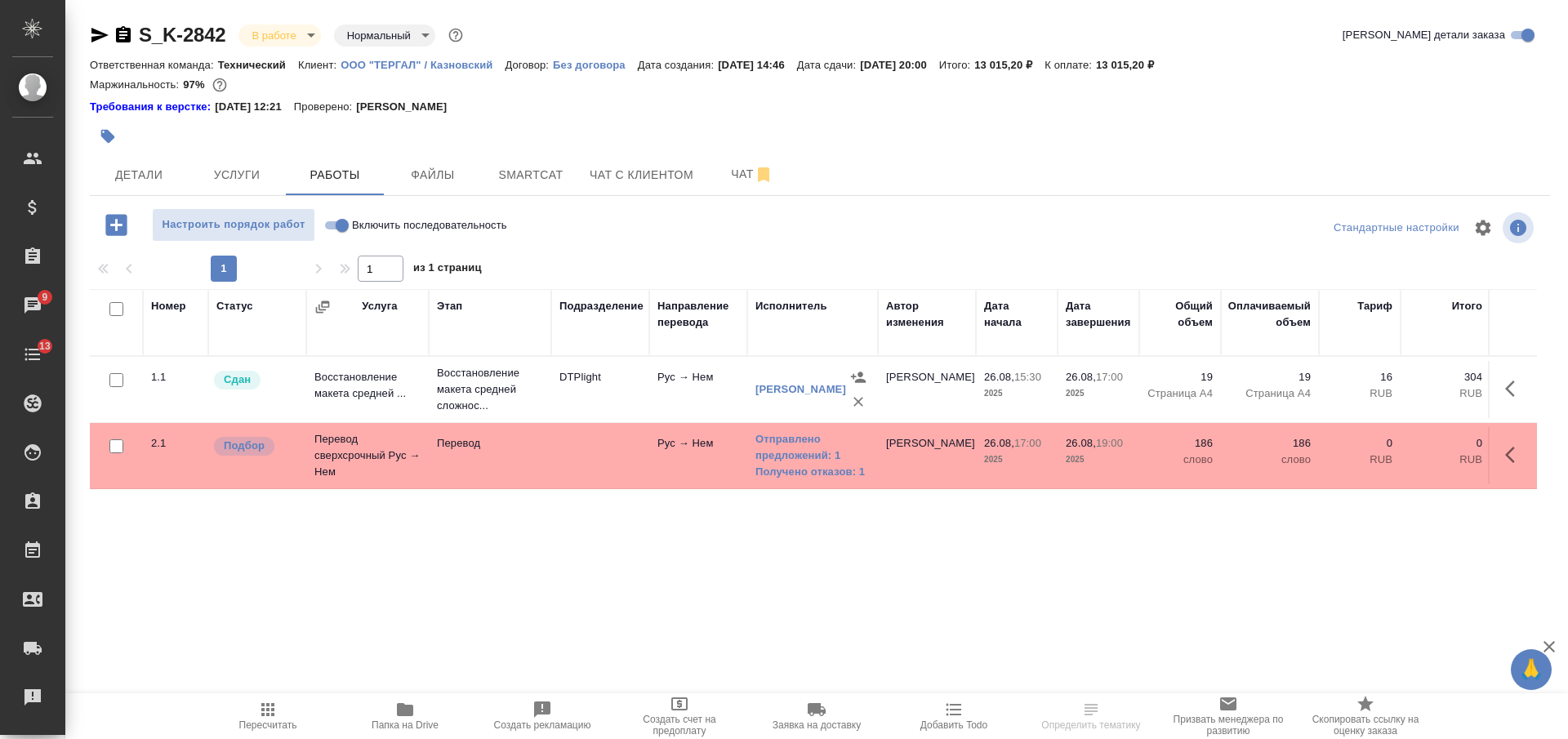
click at [1516, 459] on icon "button" at bounding box center [1516, 455] width 19 height 19
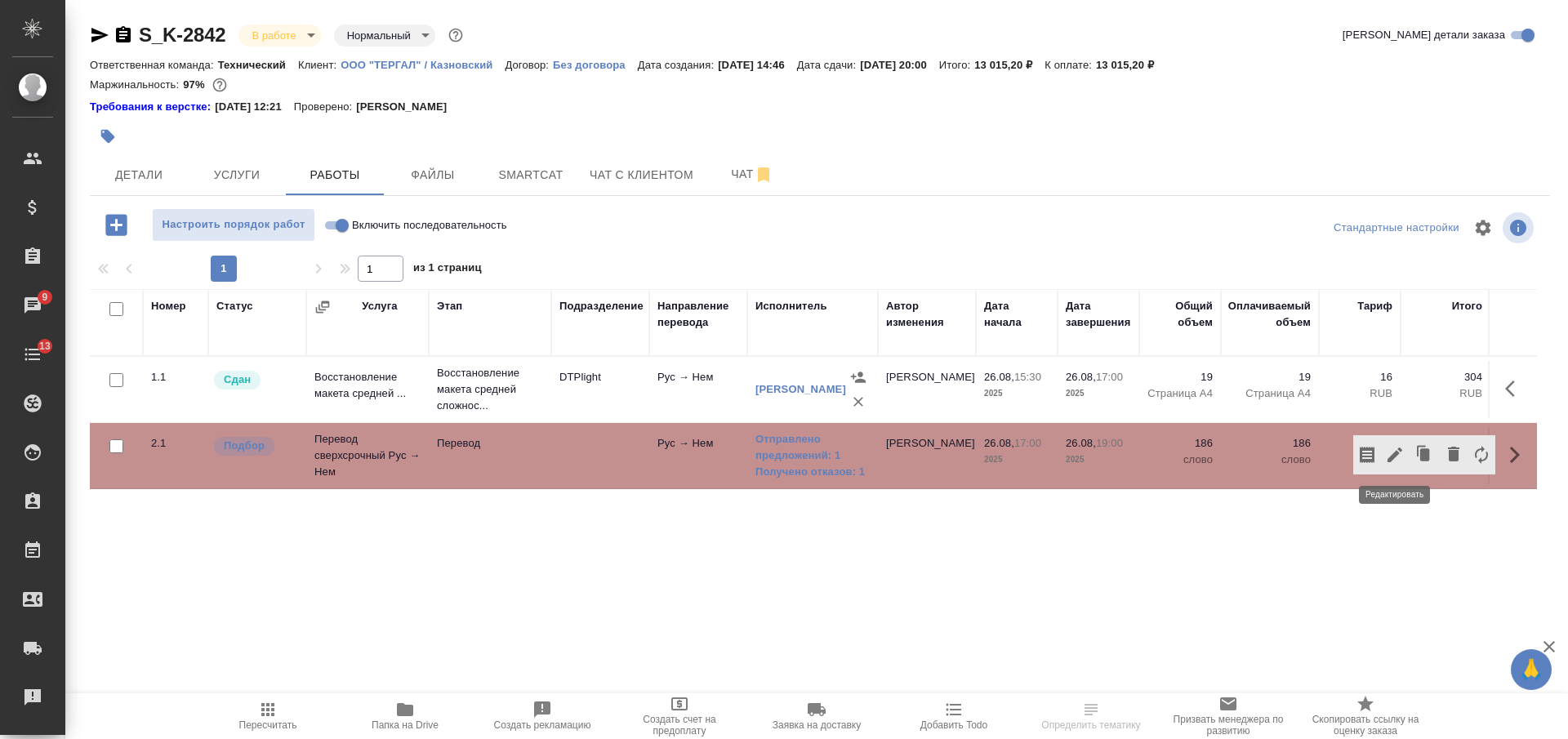
click at [1388, 456] on icon "button" at bounding box center [1395, 455] width 19 height 19
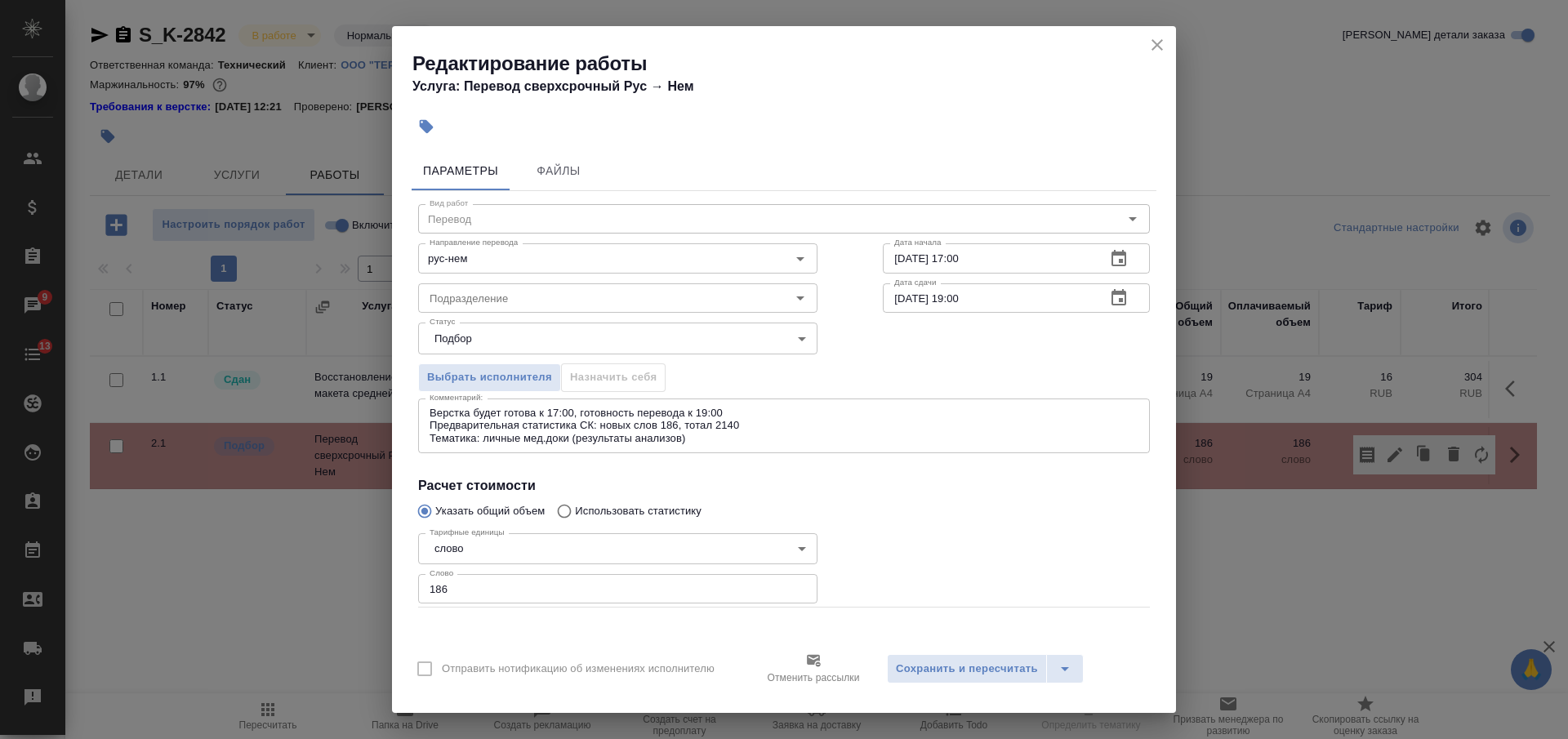
click at [1152, 35] on icon "close" at bounding box center [1157, 45] width 19 height 19
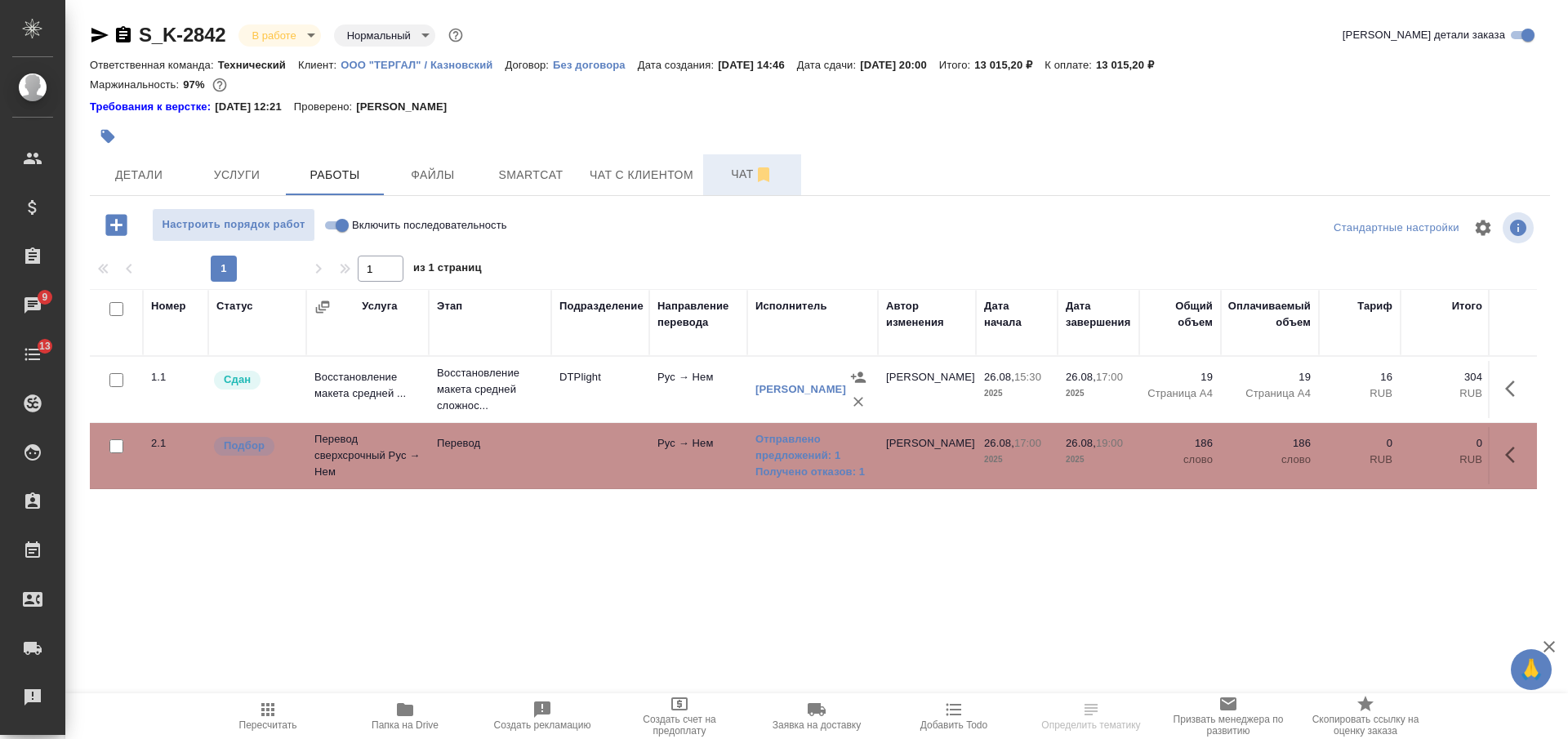
click at [715, 179] on span "Чат" at bounding box center [752, 174] width 79 height 20
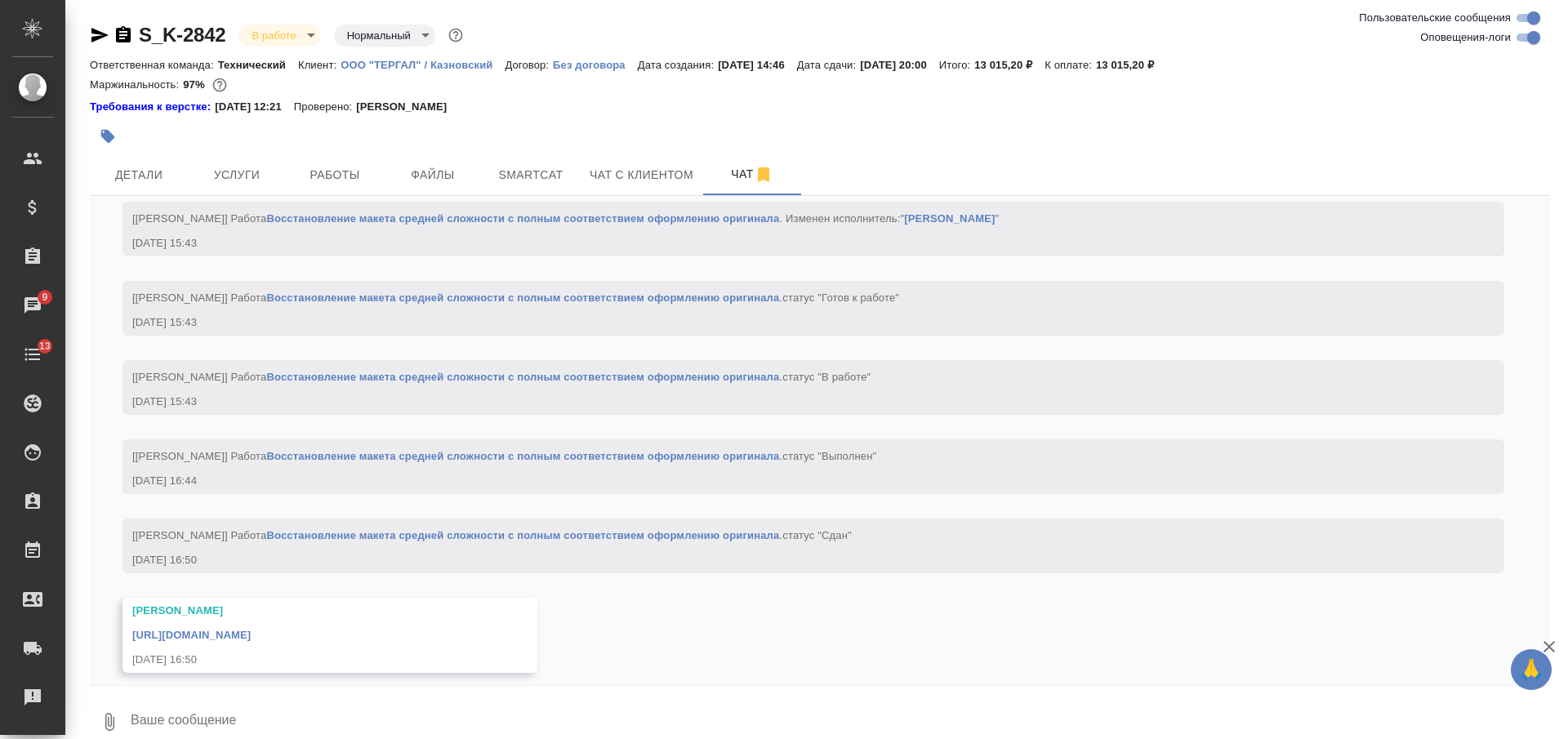
scroll to position [3982, 0]
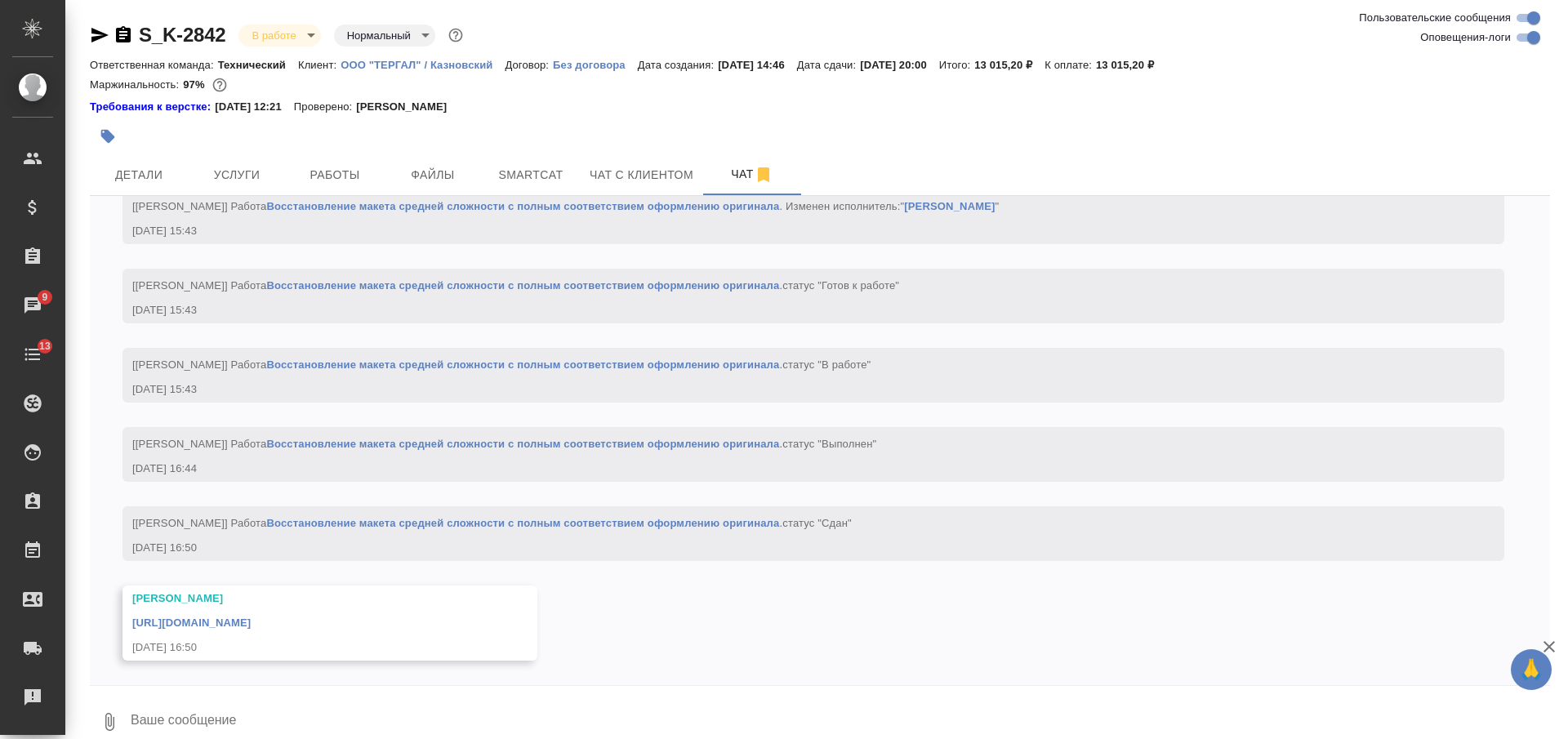
click at [311, 611] on div "https://drive.awatera.com/apps/files/?dir=/Shares/%D0%9E%D0%9E%D0%9E%20%22%D0%A…" at bounding box center [306, 621] width 348 height 20
click at [251, 617] on link "https://drive.awatera.com/apps/files/?dir=/Shares/%D0%9E%D0%9E%D0%9E%20%22%D0%A…" at bounding box center [191, 623] width 118 height 12
click at [519, 189] on button "Smartcat" at bounding box center [531, 175] width 98 height 41
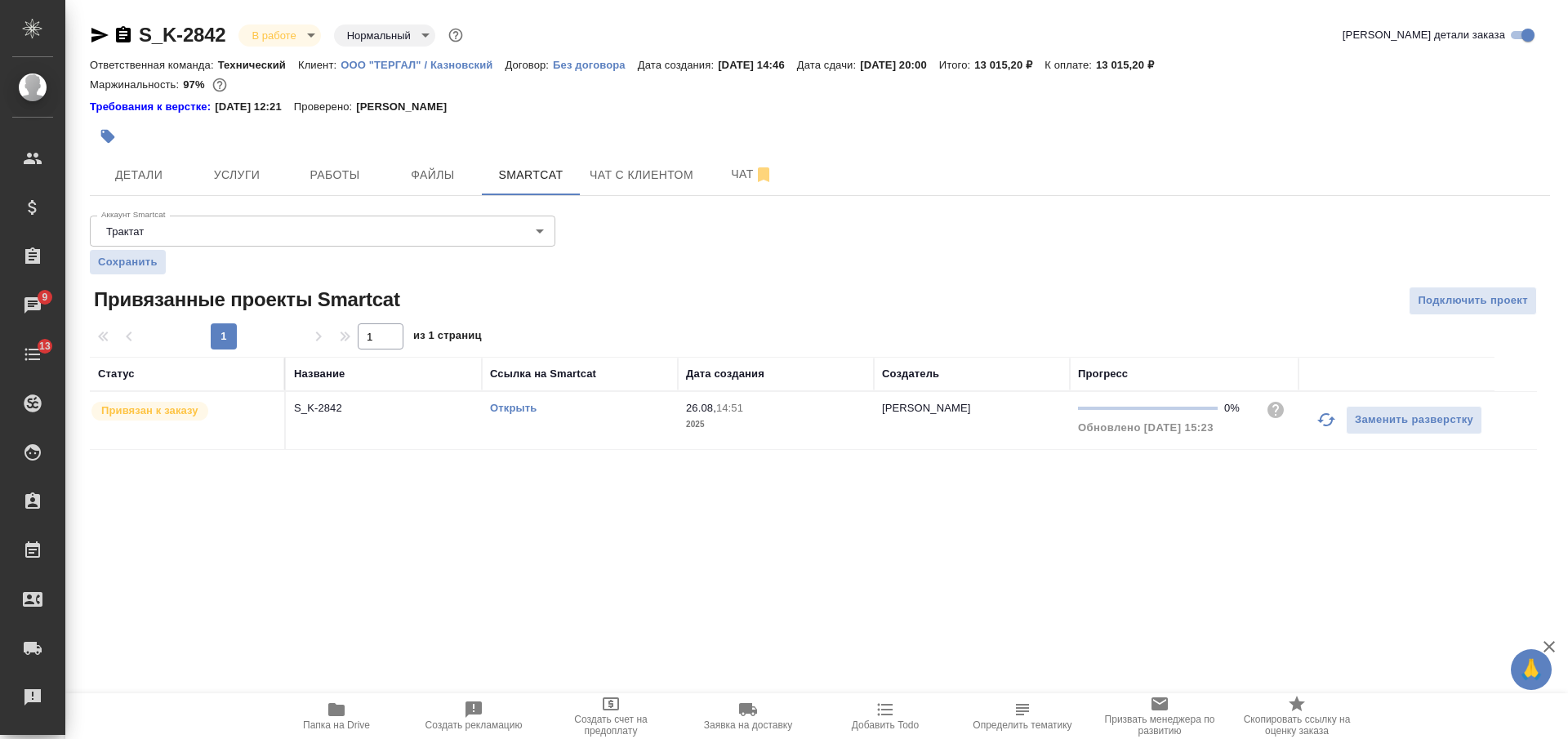
click at [503, 410] on link "Открыть" at bounding box center [512, 408] width 46 height 12
click at [358, 161] on button "Работы" at bounding box center [335, 175] width 98 height 41
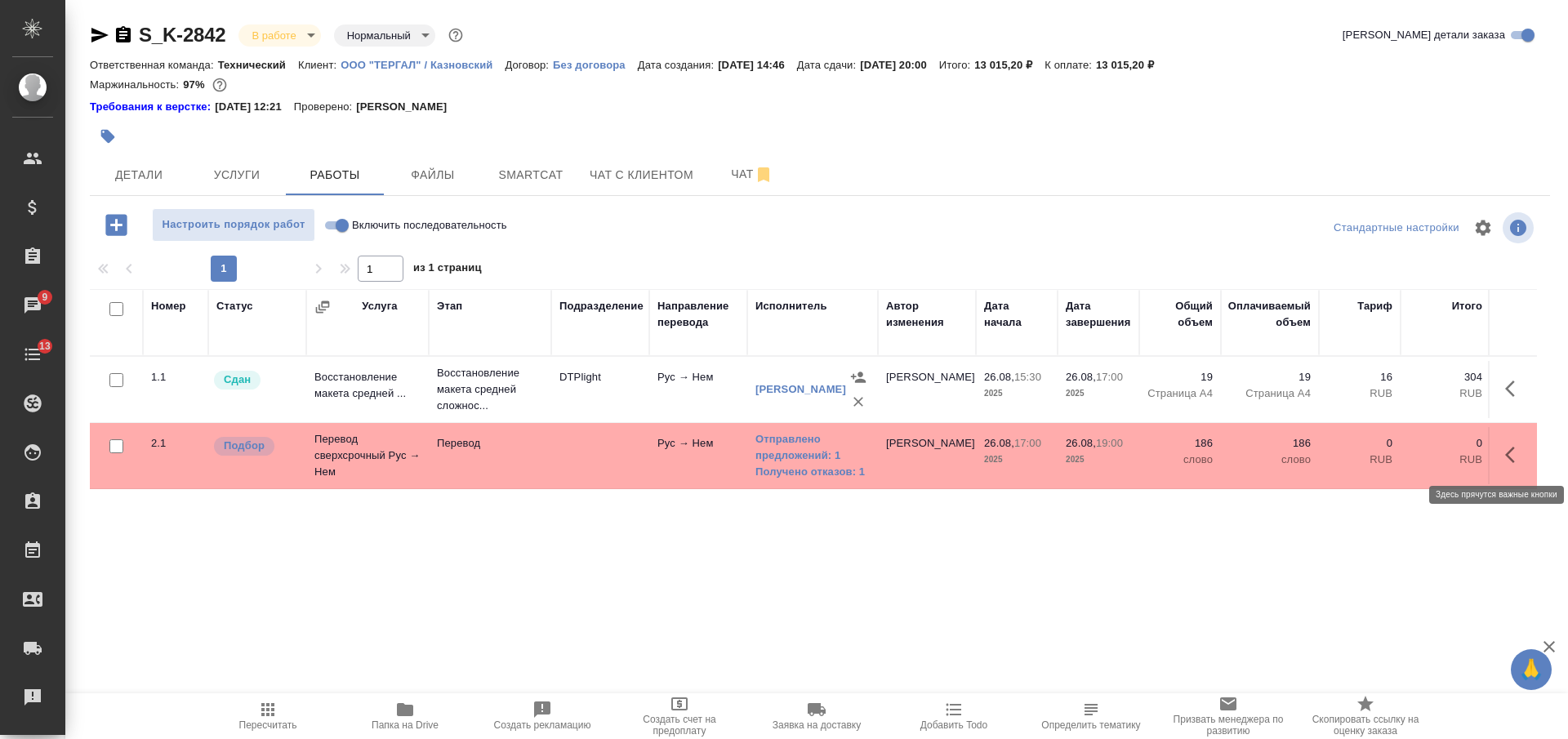
click at [1509, 447] on icon "button" at bounding box center [1516, 455] width 19 height 19
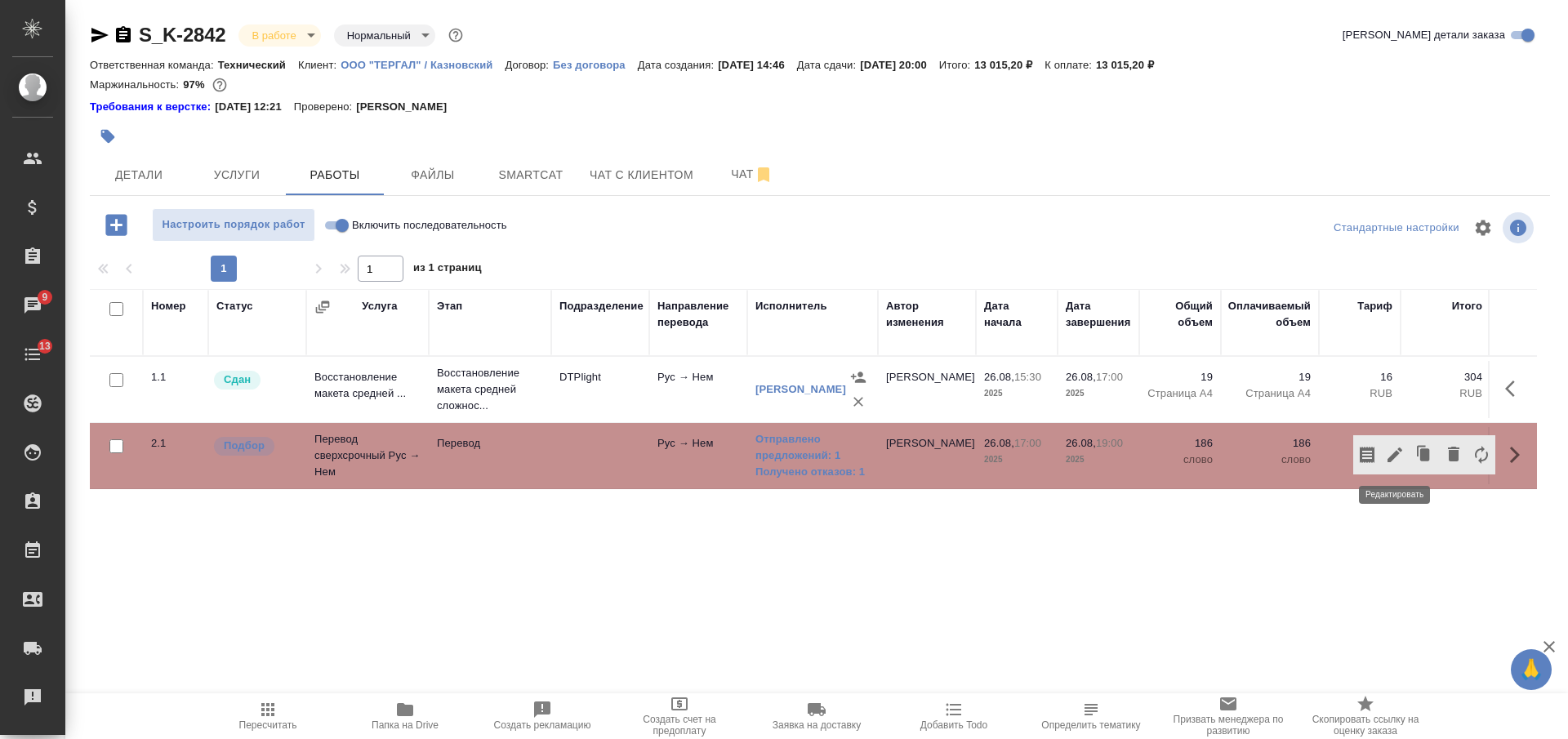
click at [1394, 451] on icon "button" at bounding box center [1395, 455] width 19 height 19
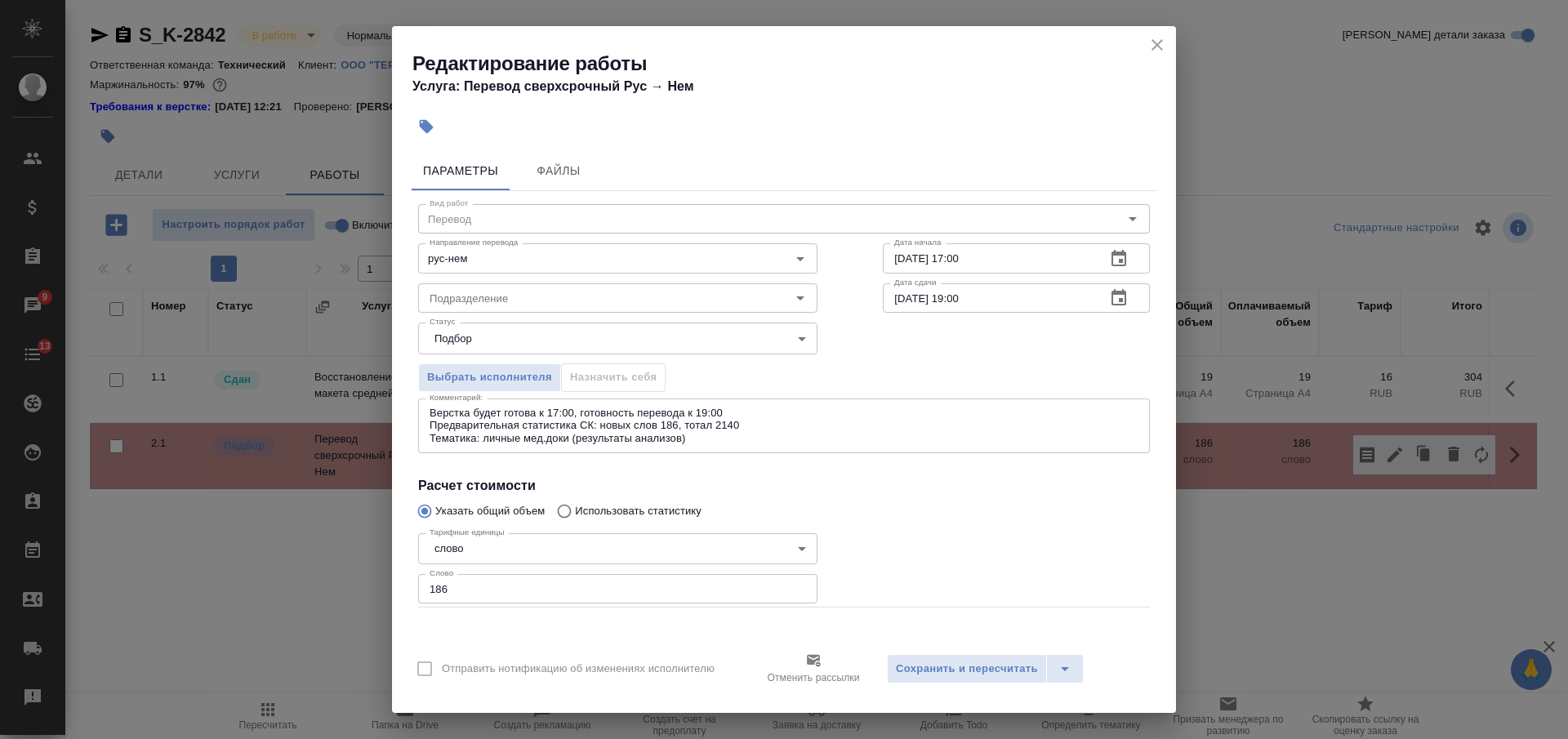
click at [429, 412] on div "Верстка будет готова к 17:00, готовность перевода к 19:00 Предварительная стати…" at bounding box center [784, 426] width 732 height 55
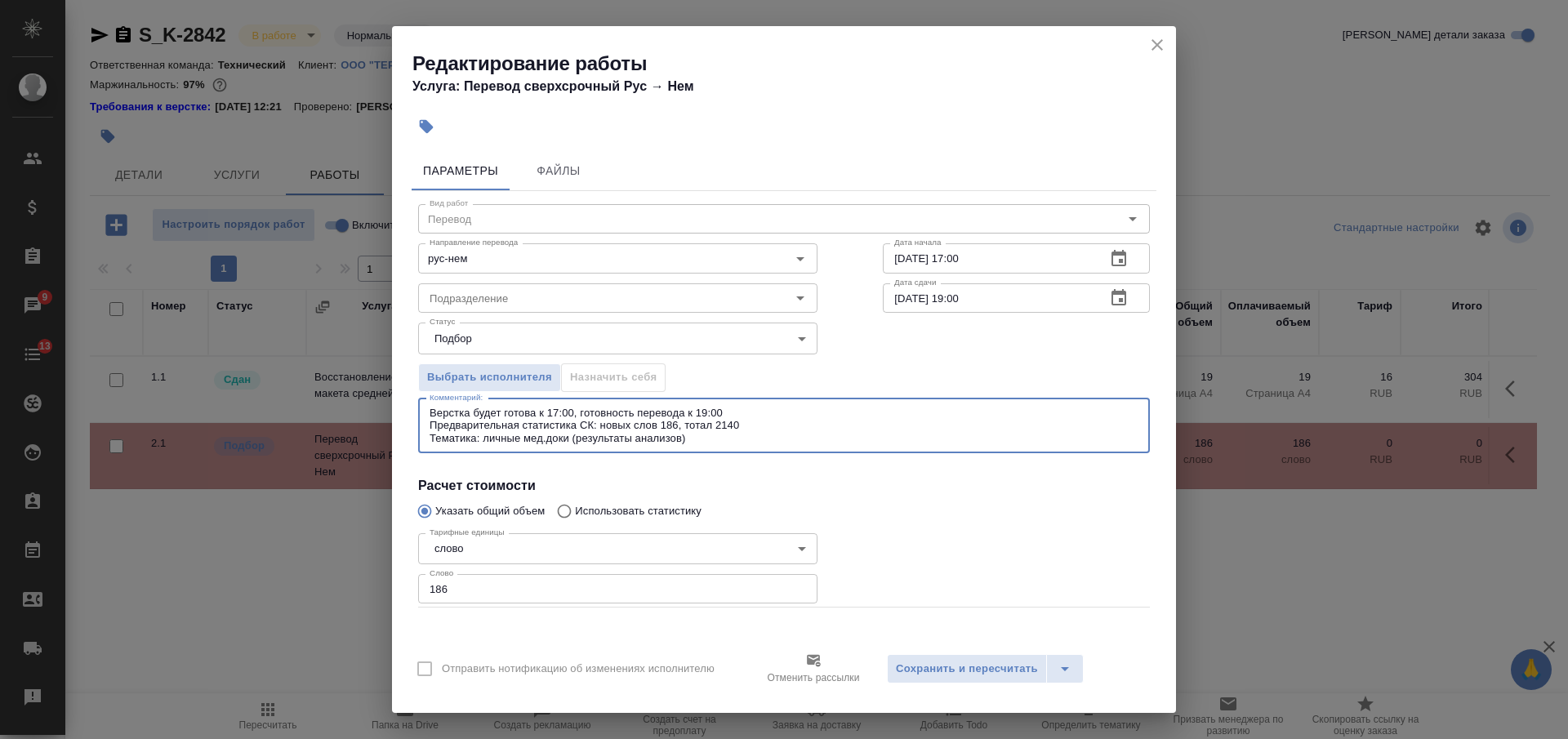
click at [526, 424] on textarea "Верстка будет готова к 17:00, готовность перевода к 19:00 Предварительная стати…" at bounding box center [784, 425] width 709 height 38
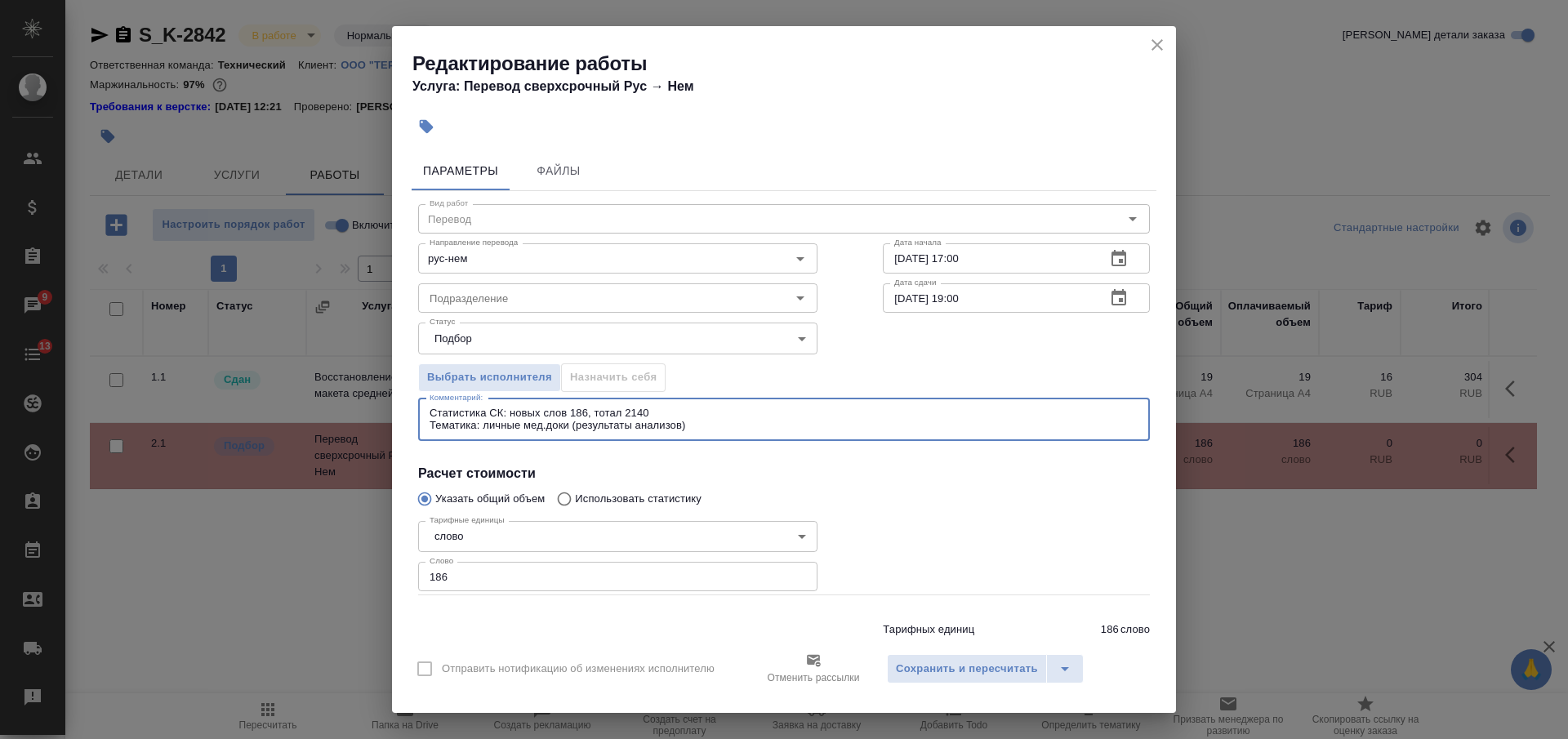
click at [571, 415] on textarea "Статистика СК: новых слов 186, тотал 2140 Тематика: личные мед.доки (результаты…" at bounding box center [784, 419] width 709 height 25
click at [639, 408] on textarea "Статистика СК: новых слов 103, тотал 2140 Тематика: личные мед.доки (результаты…" at bounding box center [784, 419] width 709 height 25
paste textarea "087"
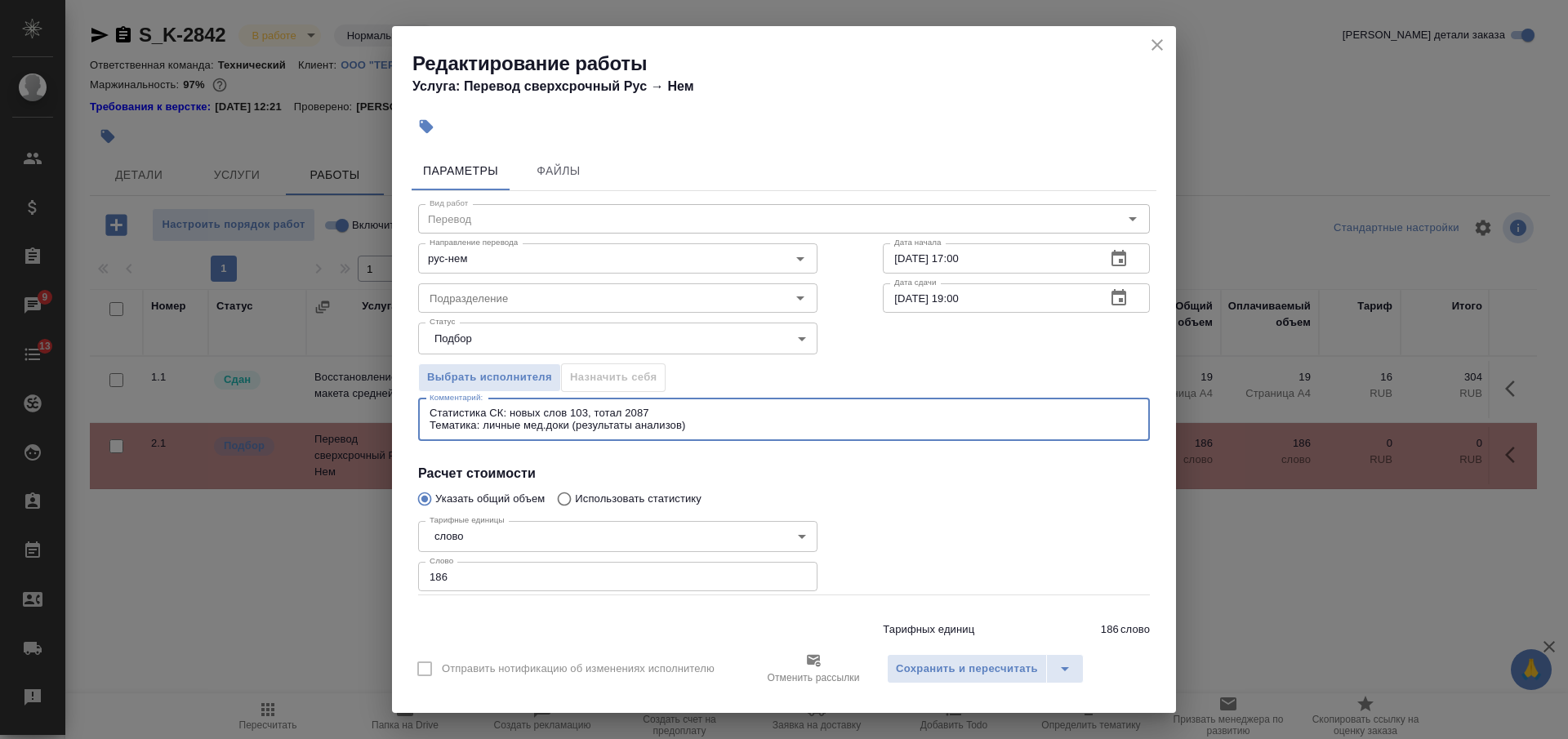
type textarea "Статистика СК: новых слов 103, тотал 2087 Тематика: личные мед.доки (результаты…"
click at [436, 579] on input "186" at bounding box center [617, 577] width 400 height 30
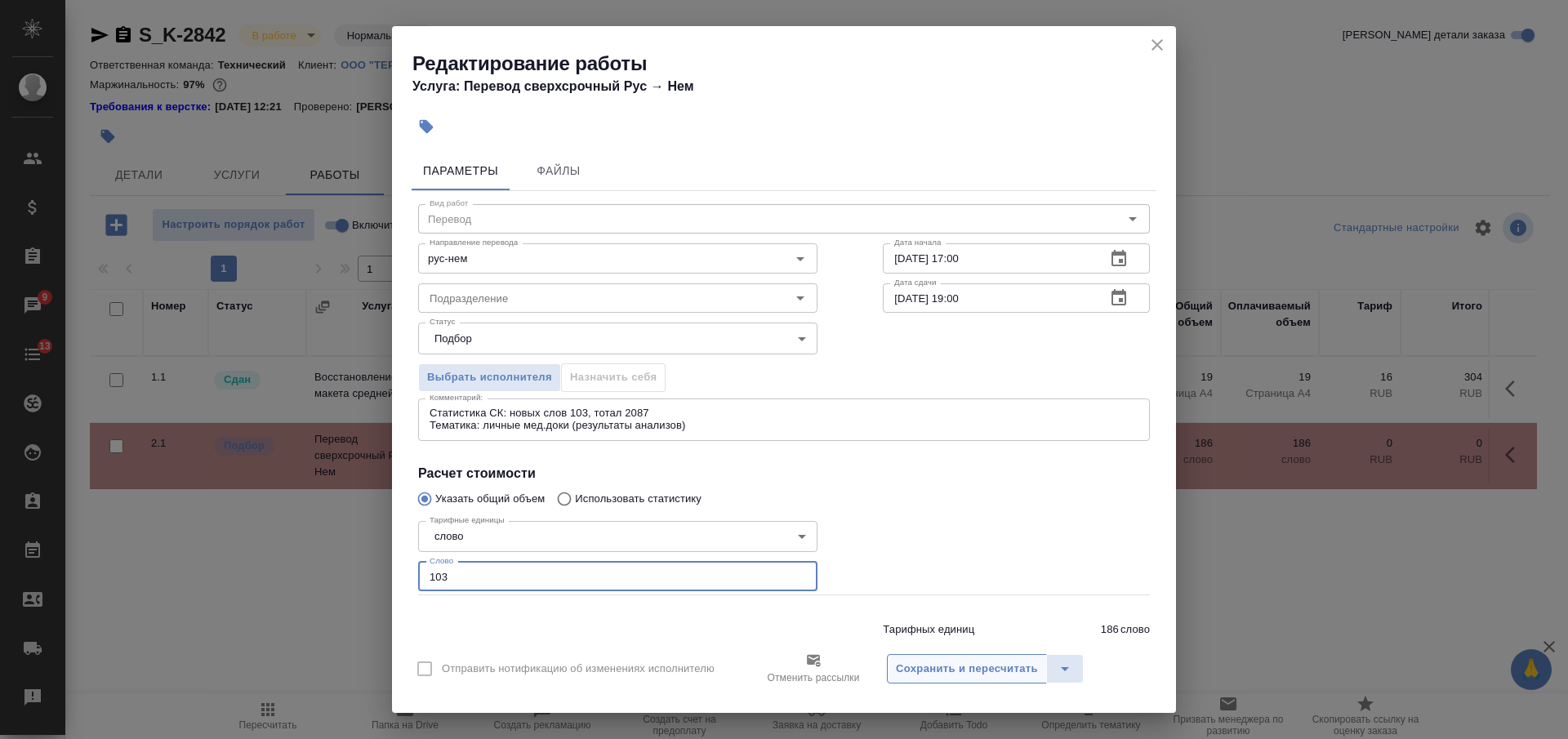
type input "103"
click at [911, 663] on span "Сохранить и пересчитать" at bounding box center [967, 669] width 143 height 18
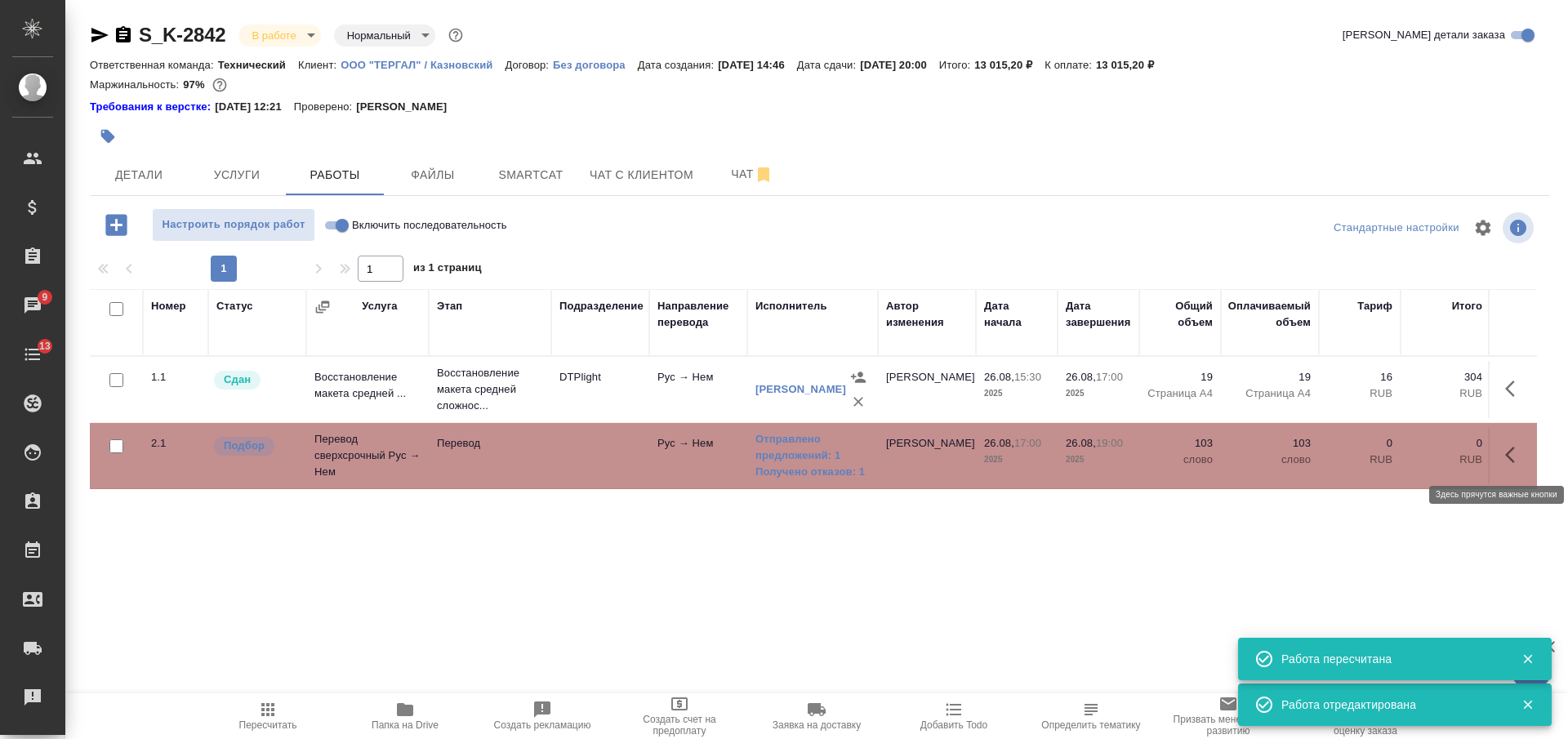
click at [1508, 452] on icon "button" at bounding box center [1510, 455] width 10 height 17
click at [1397, 453] on icon "button" at bounding box center [1395, 455] width 15 height 15
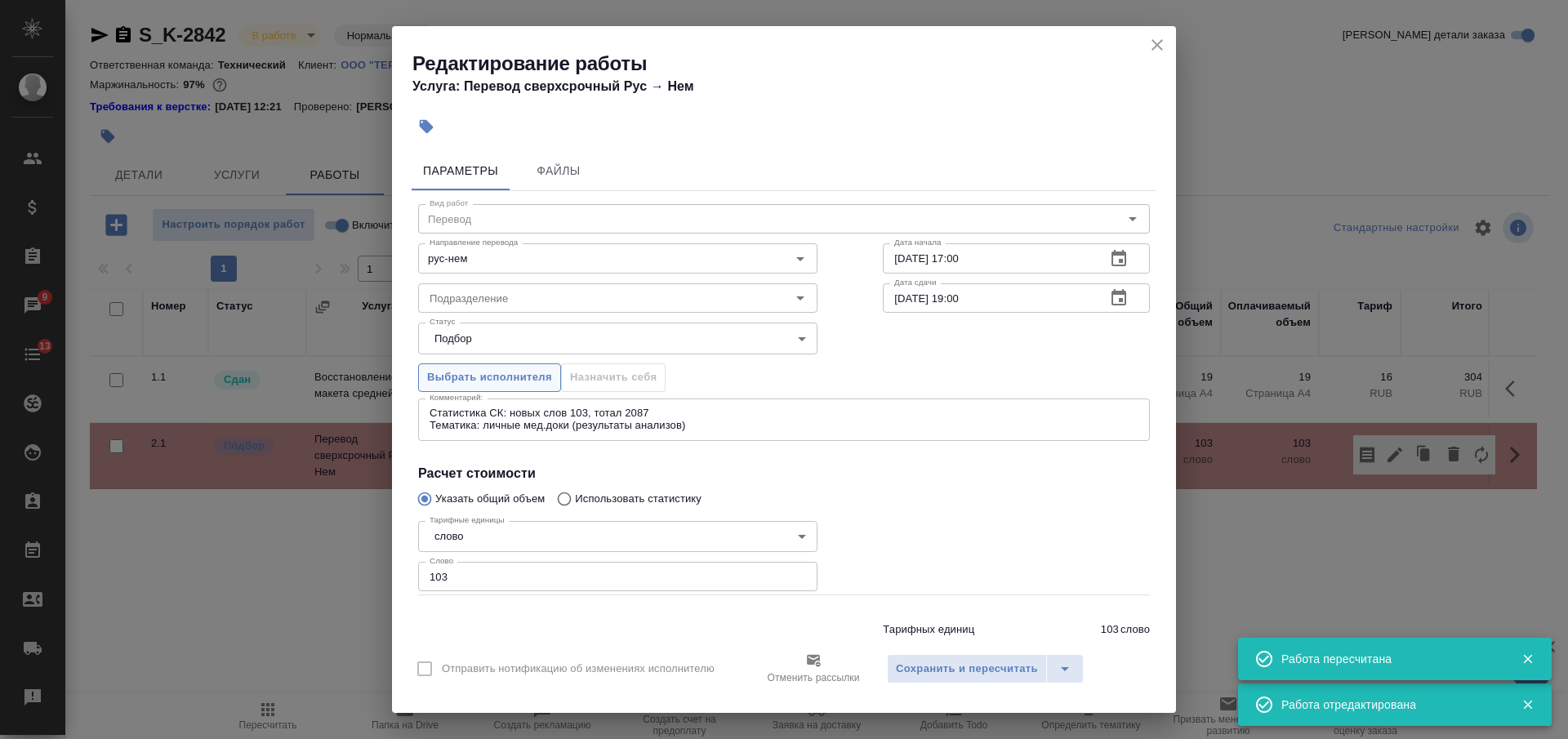
click at [514, 375] on span "Выбрать исполнителя" at bounding box center [490, 377] width 125 height 18
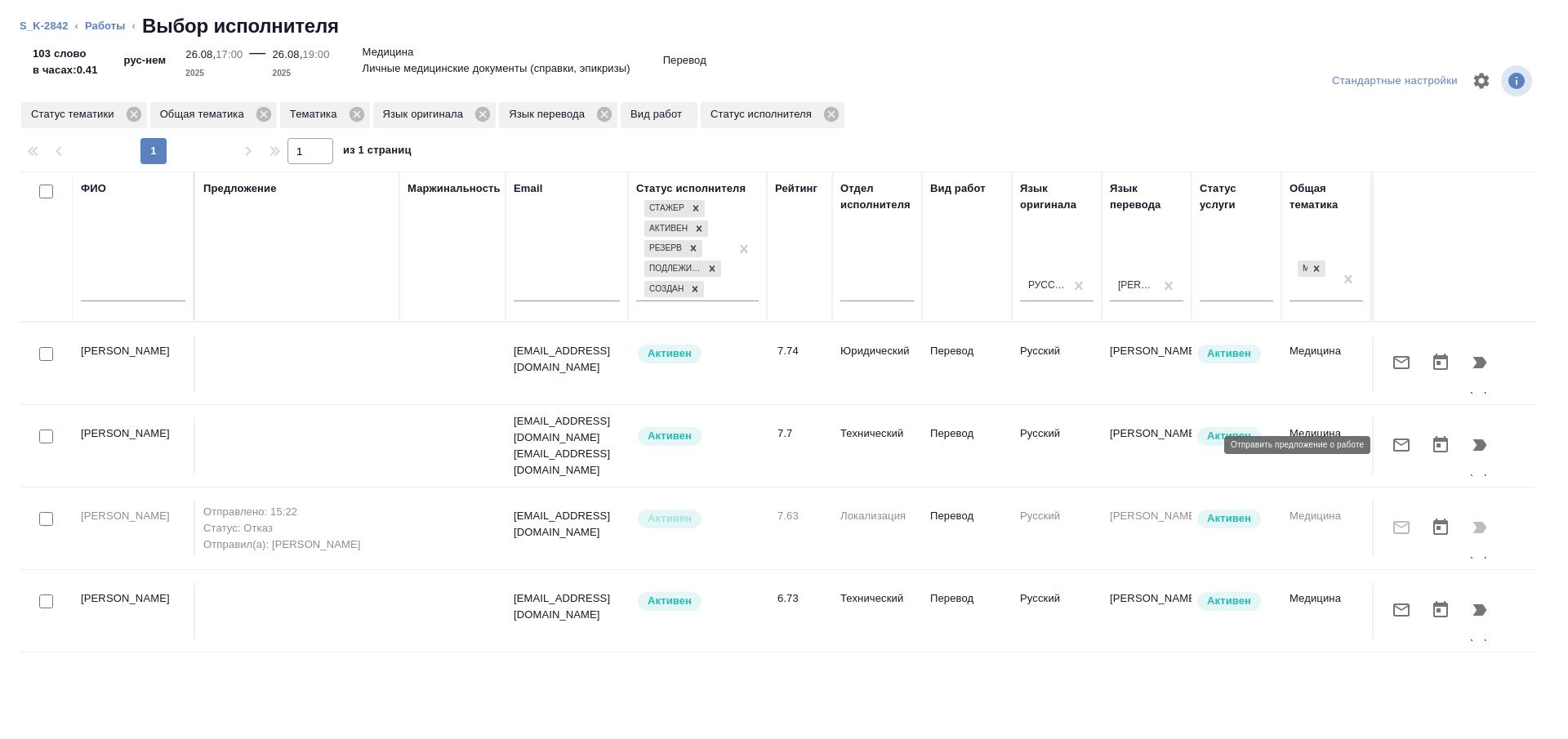
click at [1397, 448] on icon "button" at bounding box center [1402, 445] width 19 height 19
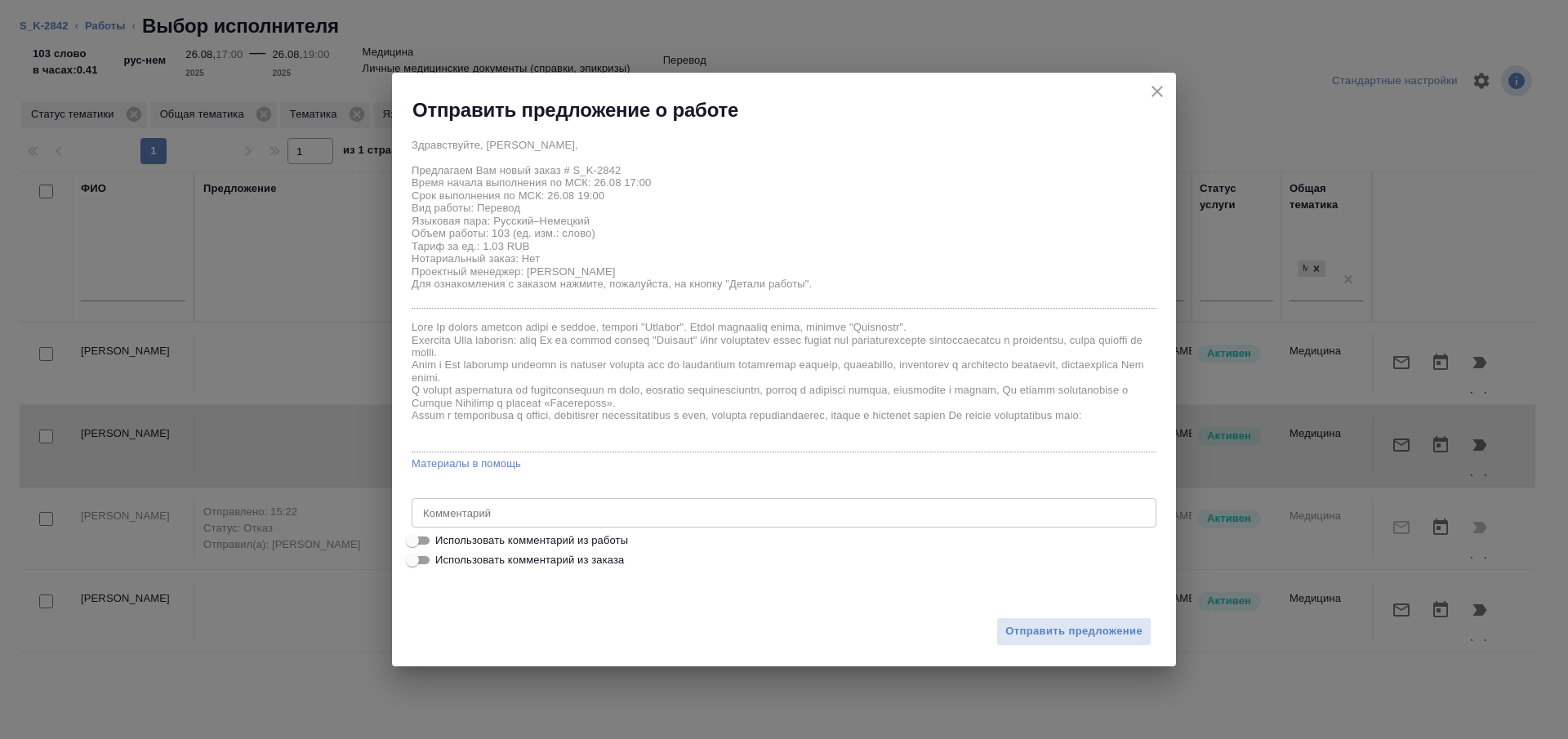
click at [518, 548] on span "Использовать комментарий из работы" at bounding box center [532, 540] width 192 height 17
click at [442, 548] on input "Использовать комментарий из работы" at bounding box center [412, 540] width 59 height 19
checkbox input "true"
type textarea "Статистика СК: новых слов 103, тотал 2087 Тематика: личные мед.доки (результаты…"
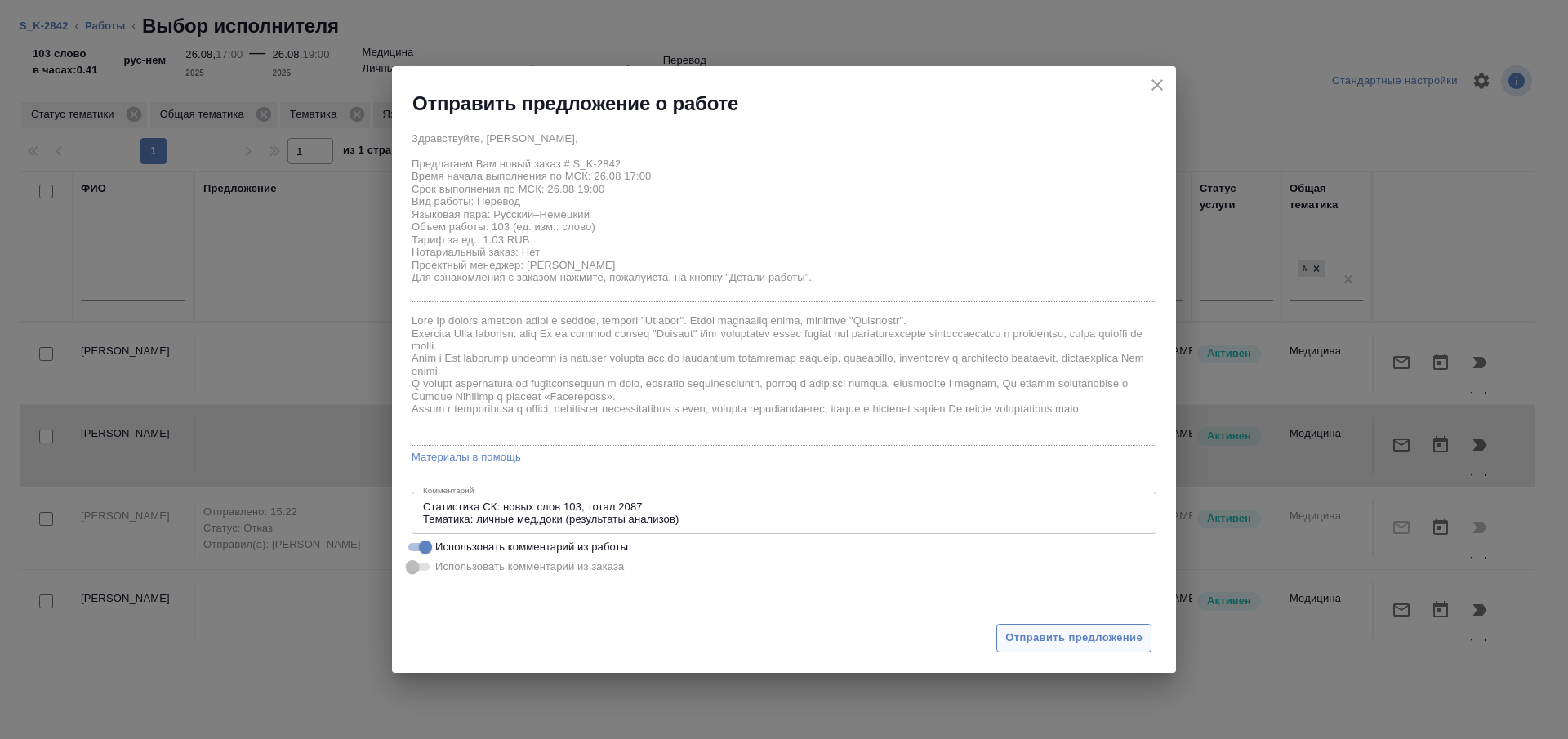
click at [1056, 636] on span "Отправить предложение" at bounding box center [1074, 638] width 137 height 18
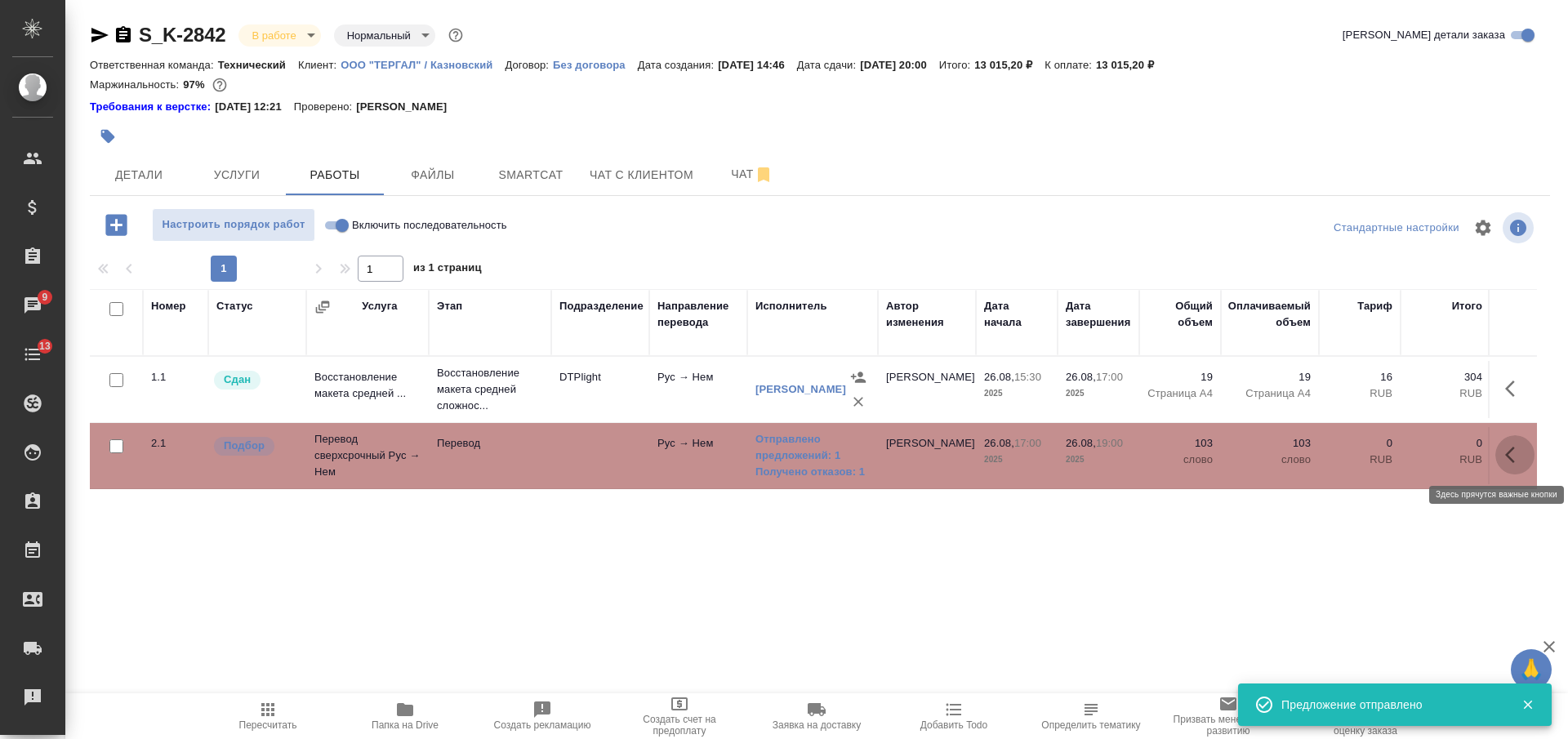
click at [1521, 446] on icon "button" at bounding box center [1516, 455] width 19 height 19
click at [1397, 452] on icon "button" at bounding box center [1395, 455] width 15 height 15
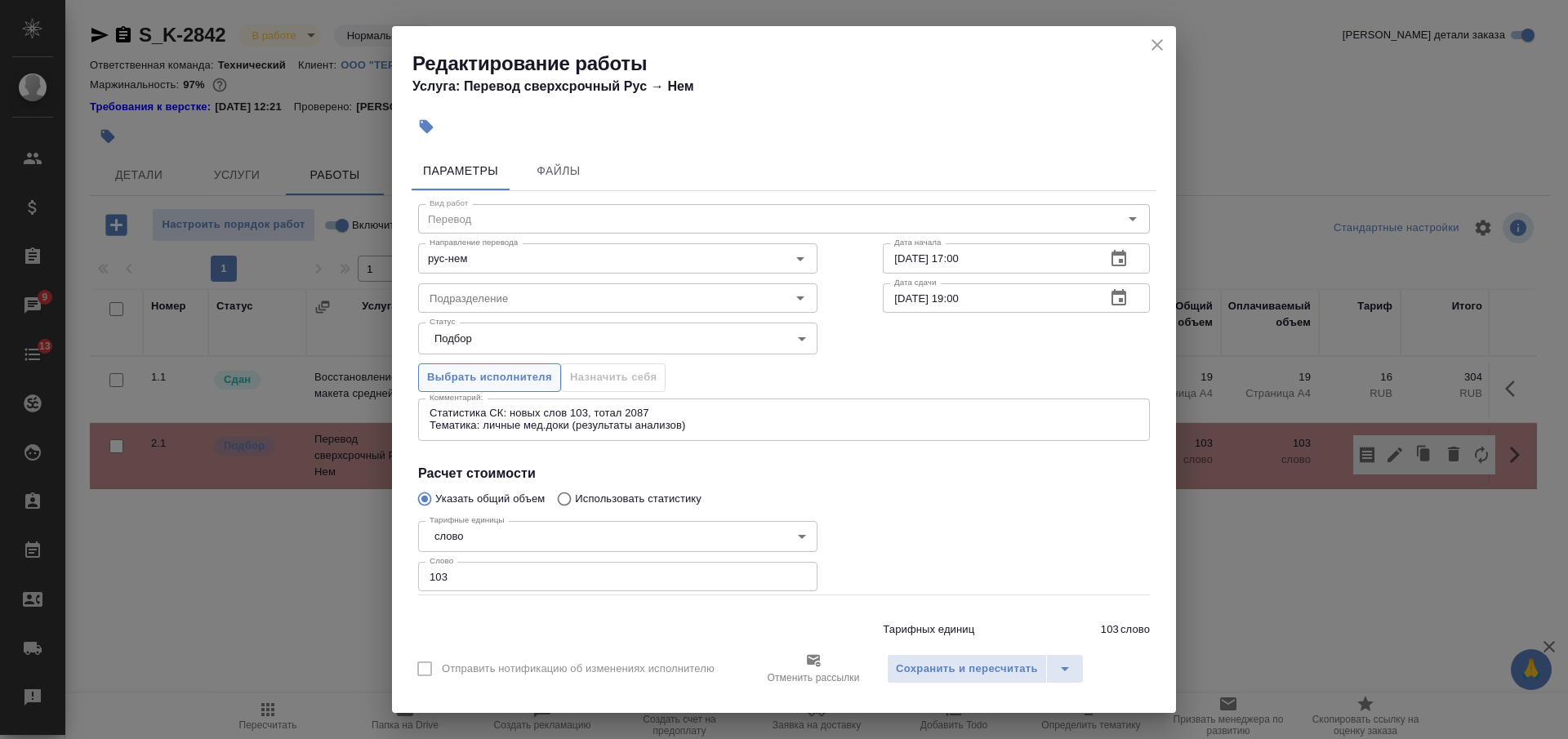
click at [526, 376] on span "Выбрать исполнителя" at bounding box center [490, 377] width 125 height 18
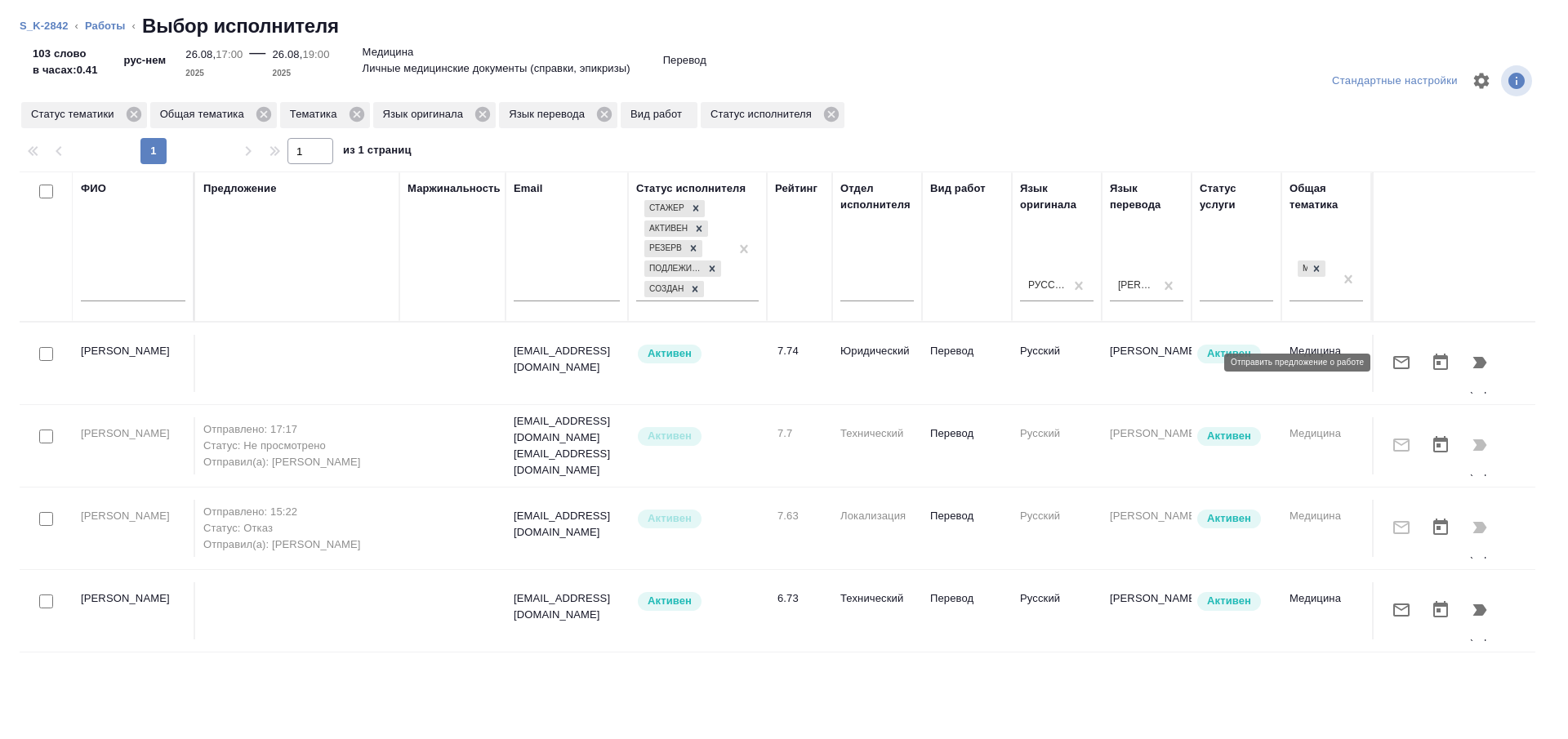
click at [1394, 366] on icon "button" at bounding box center [1402, 363] width 19 height 19
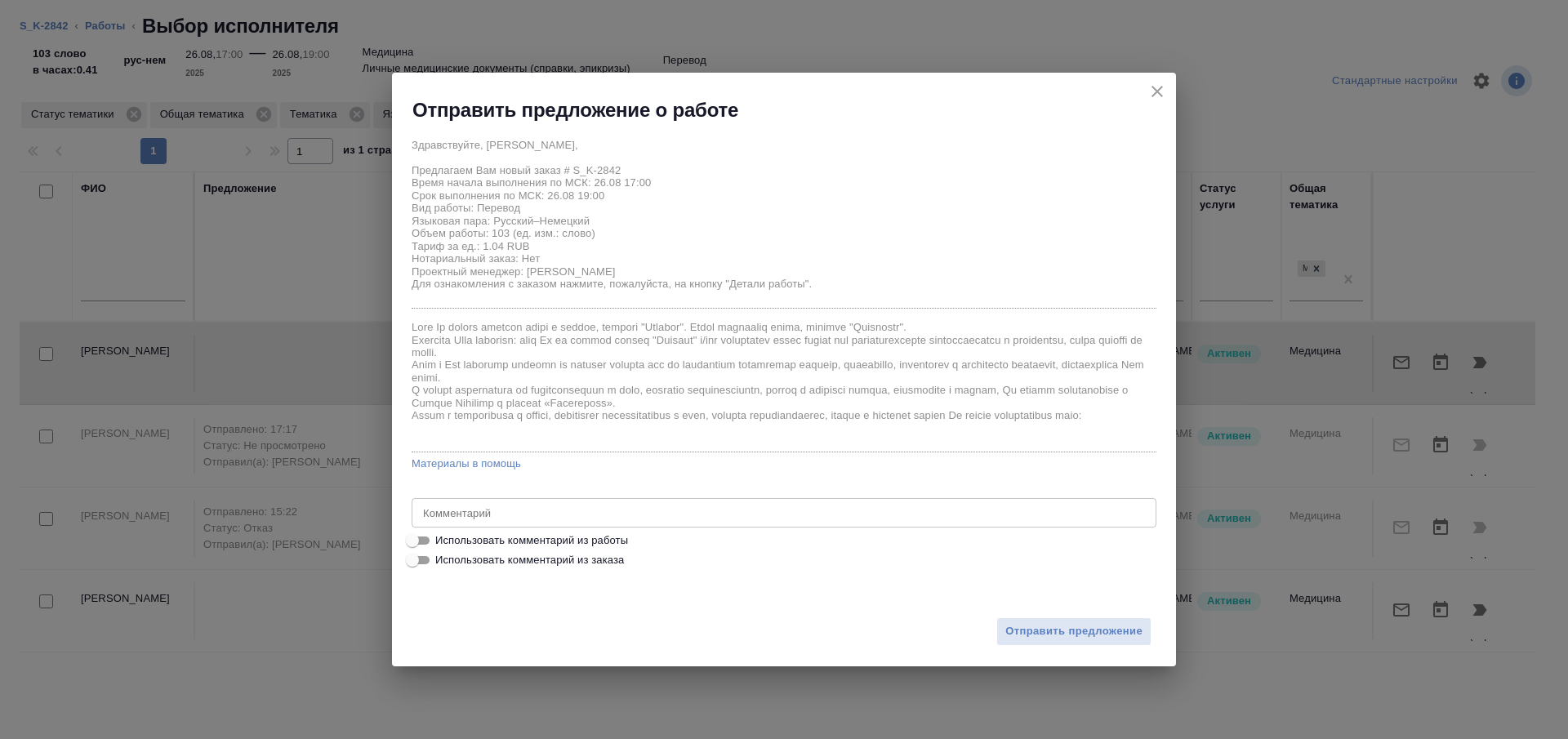
click at [623, 539] on span "Использовать комментарий из работы" at bounding box center [532, 540] width 192 height 17
click at [442, 539] on input "Использовать комментарий из работы" at bounding box center [412, 540] width 59 height 19
checkbox input "true"
type textarea "Статистика СК: новых слов 103, тотал 2087 Тематика: личные мед.доки (результаты…"
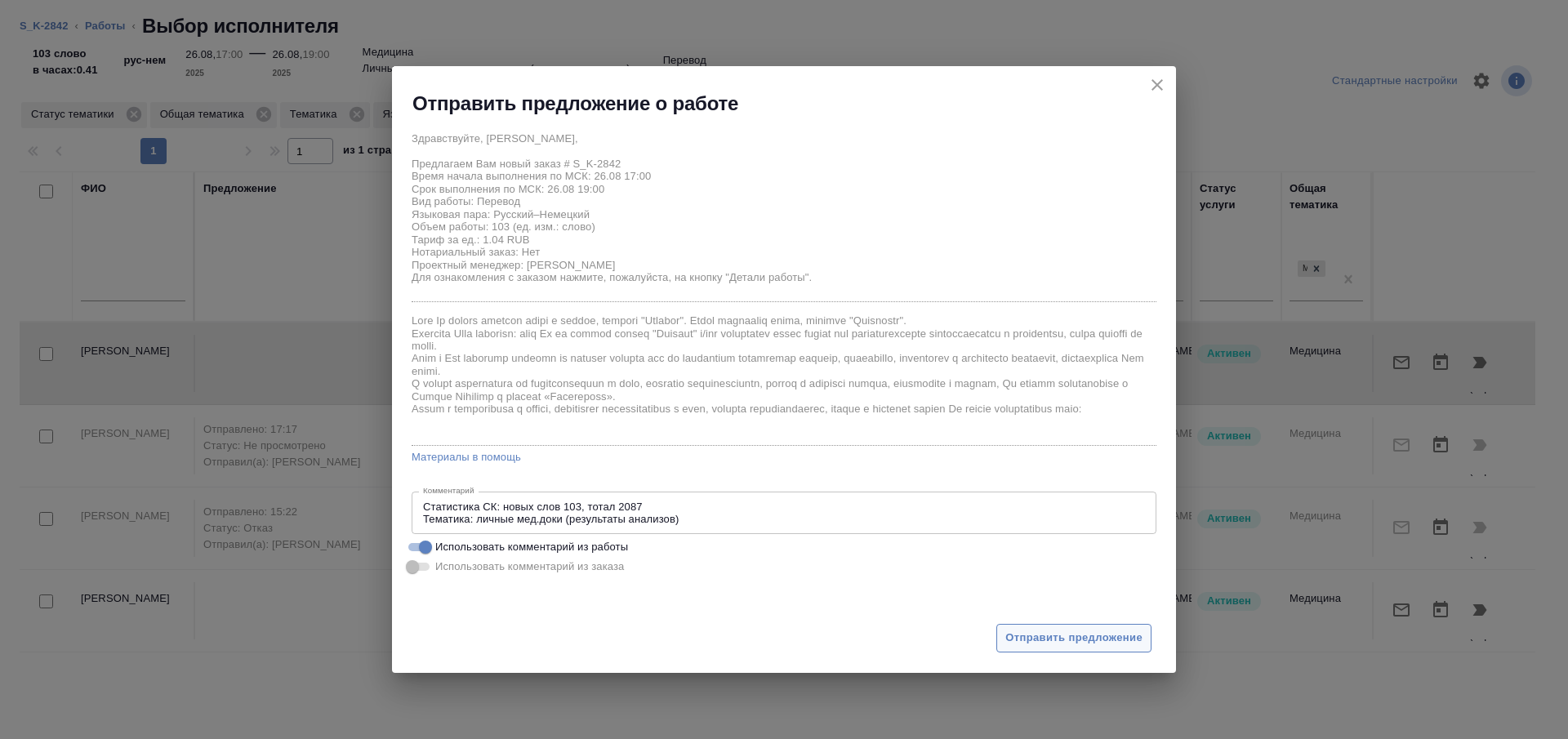
click at [1110, 647] on span "Отправить предложение" at bounding box center [1074, 638] width 137 height 18
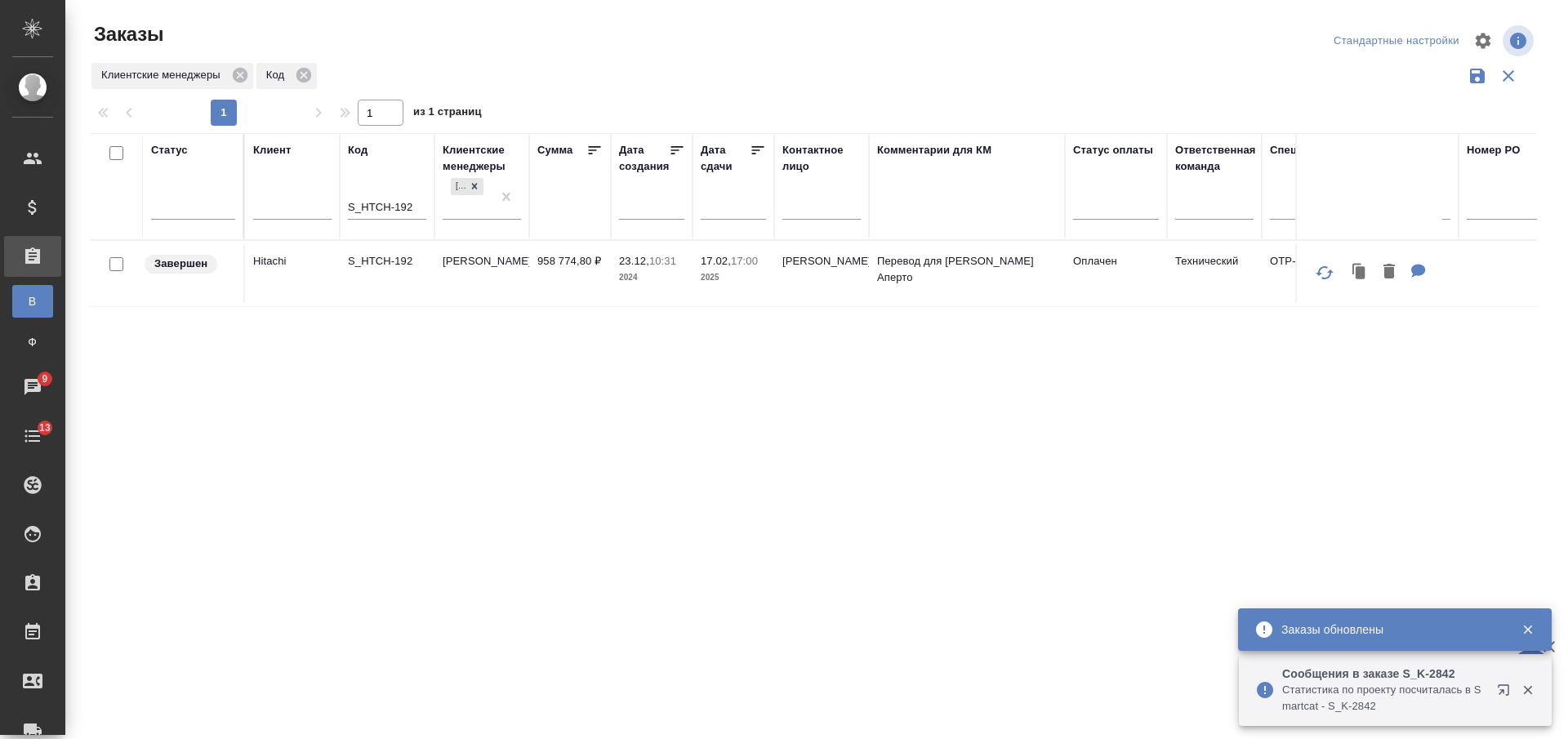
click at [380, 208] on input "S_HTCH-192" at bounding box center [387, 208] width 79 height 20
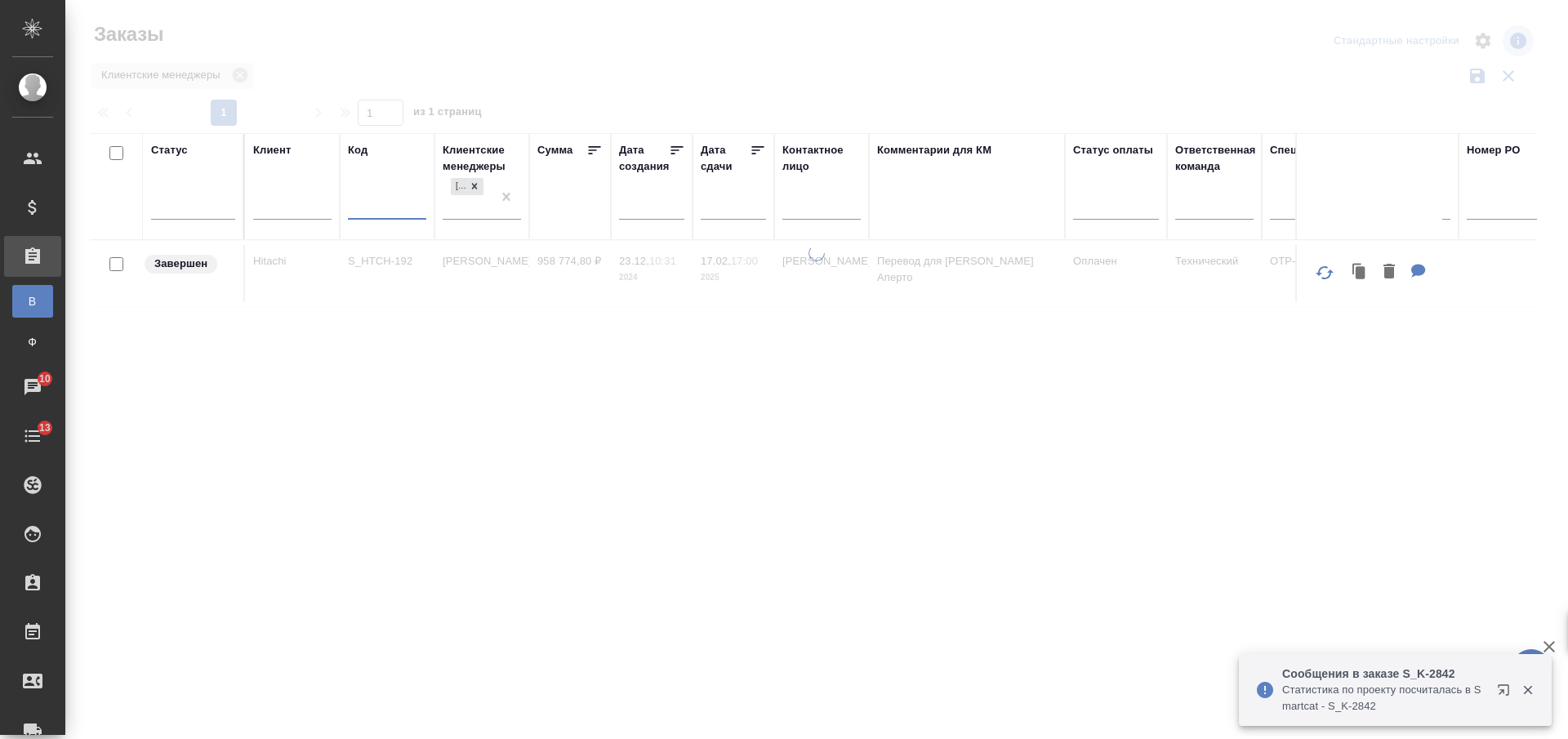
click at [947, 215] on div "Комментарии для КМ" at bounding box center [966, 187] width 179 height 89
click at [823, 213] on input "text" at bounding box center [822, 208] width 79 height 20
click at [804, 210] on input "text" at bounding box center [822, 208] width 79 height 20
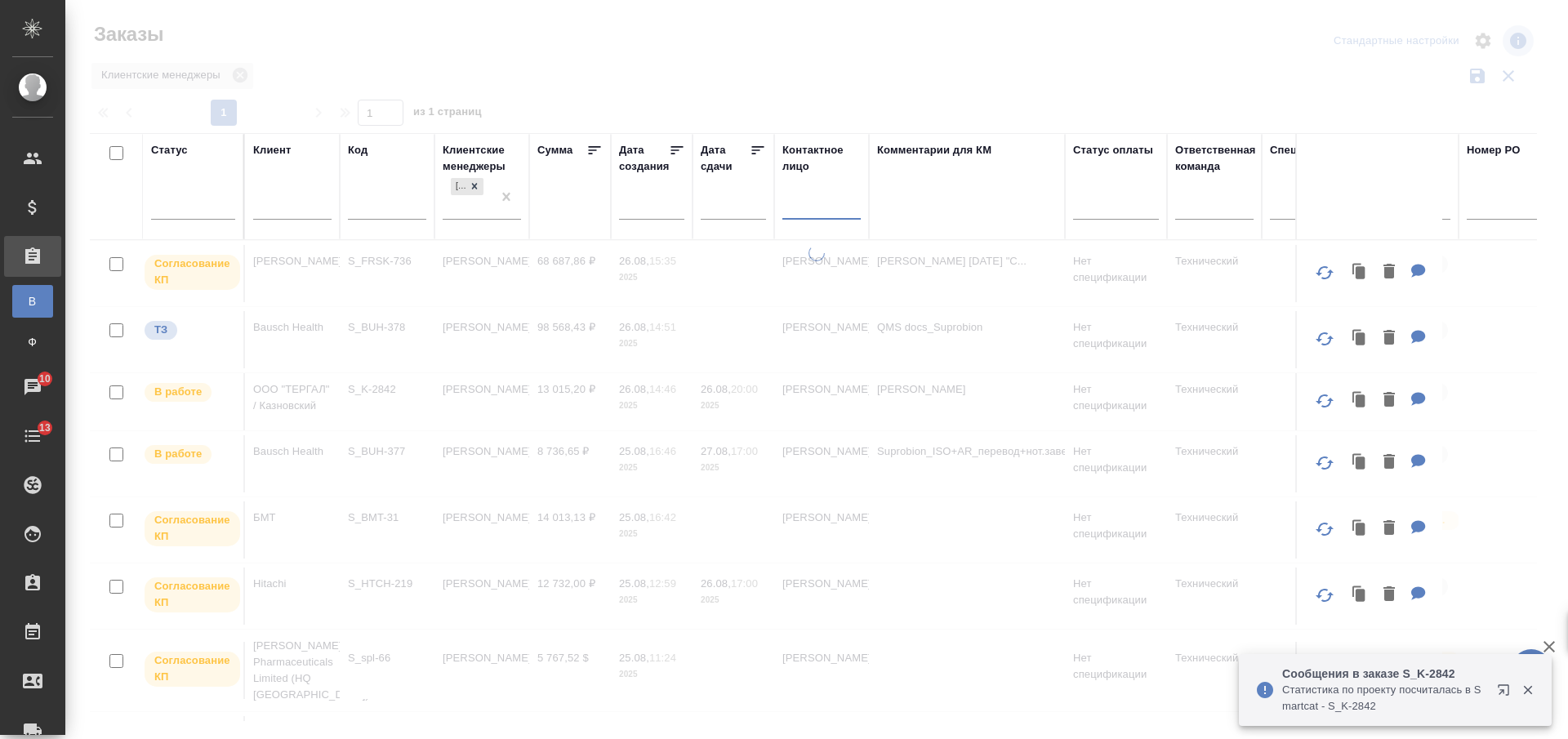
click at [804, 210] on input "text" at bounding box center [822, 208] width 79 height 20
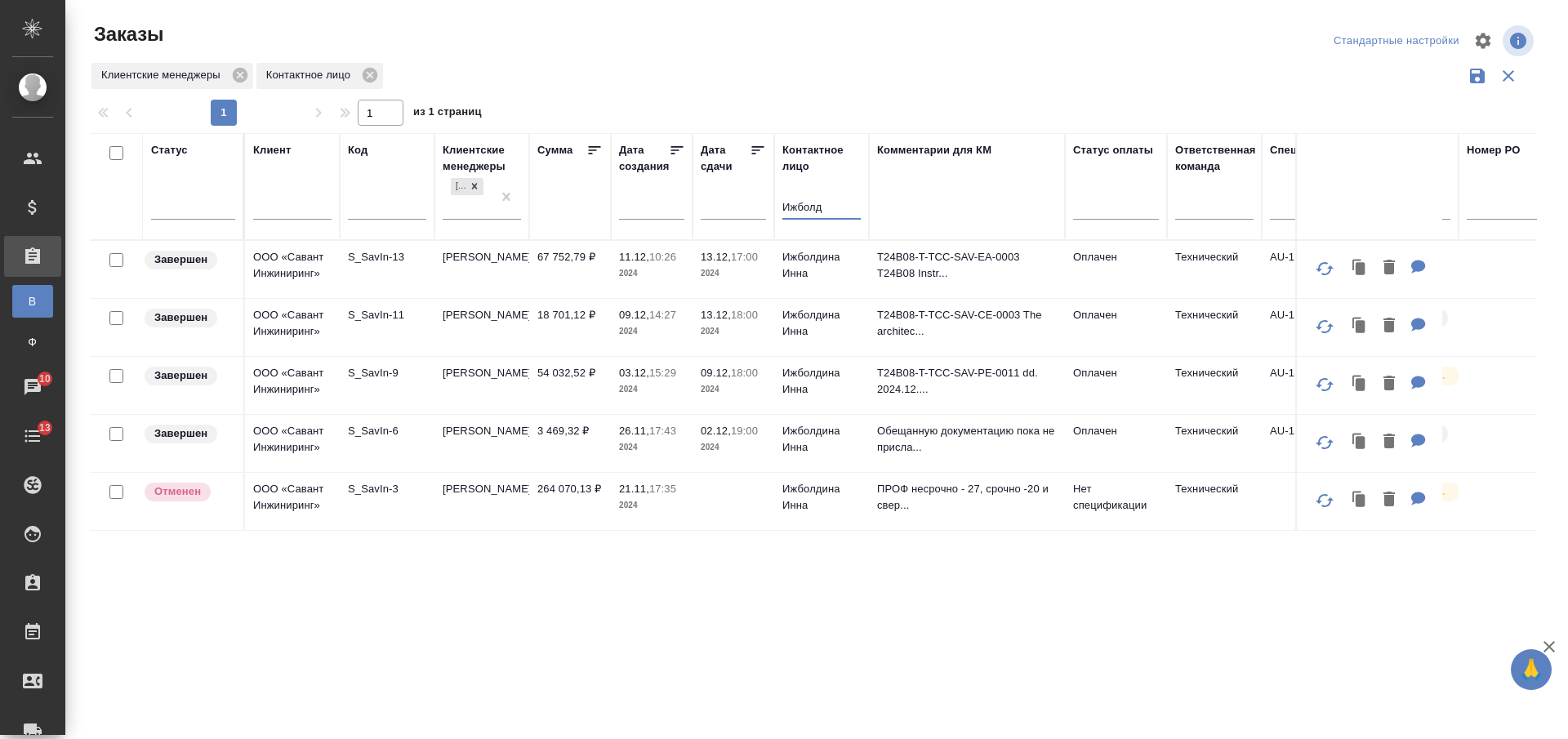
type input "Ижболд"
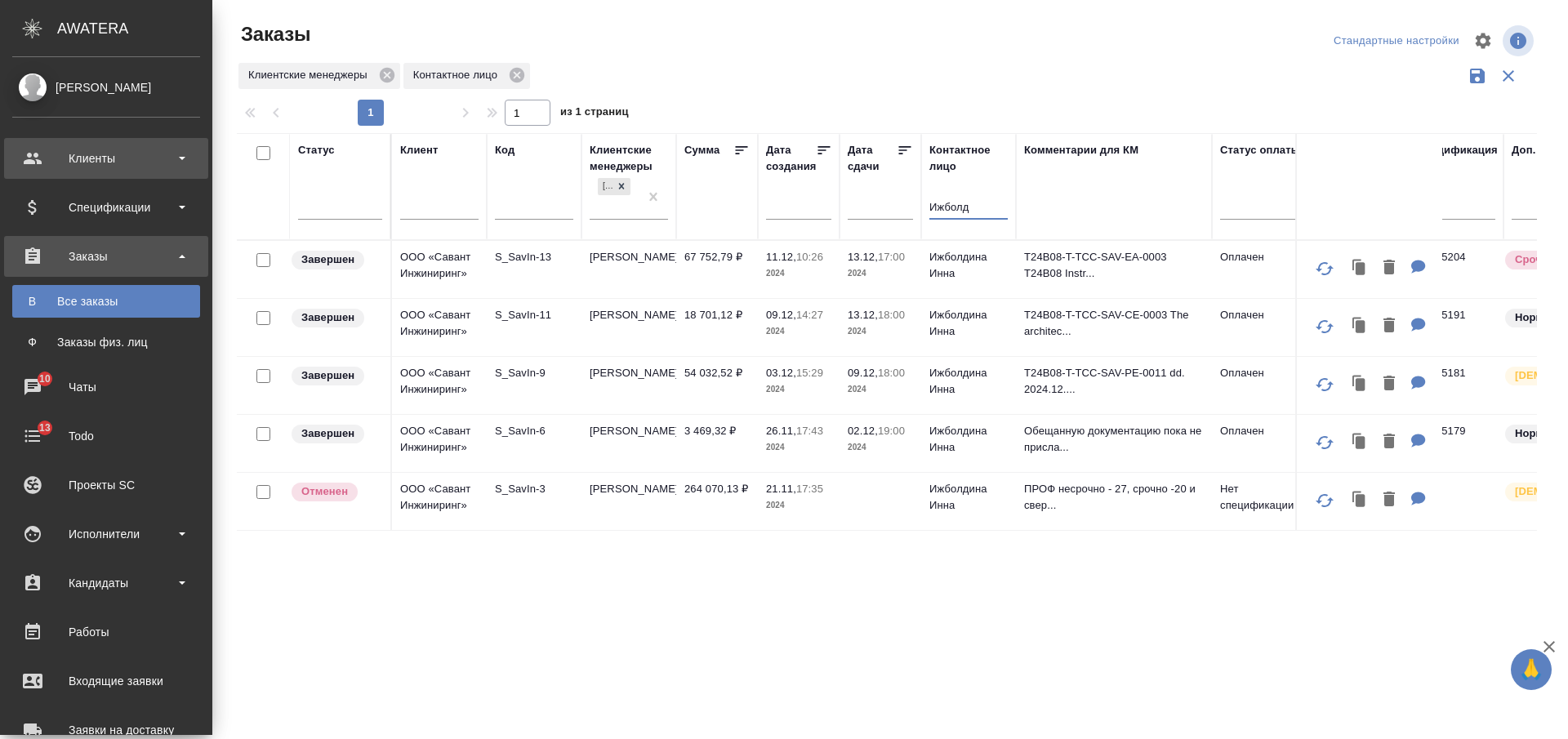
click at [102, 164] on div "Клиенты" at bounding box center [106, 158] width 188 height 24
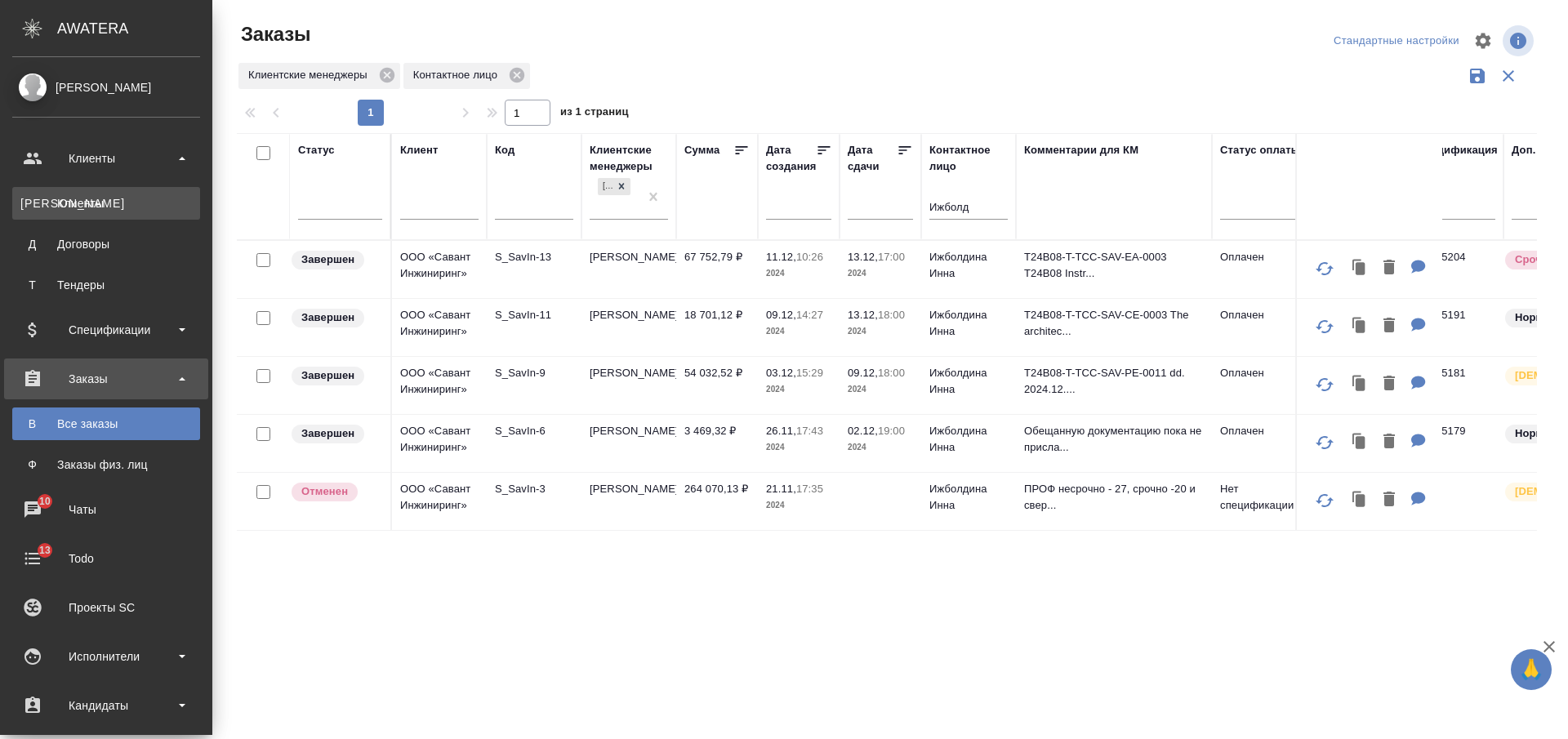
drag, startPoint x: 104, startPoint y: 208, endPoint x: 113, endPoint y: 211, distance: 9.5
click at [105, 209] on div "Клиенты" at bounding box center [106, 203] width 171 height 17
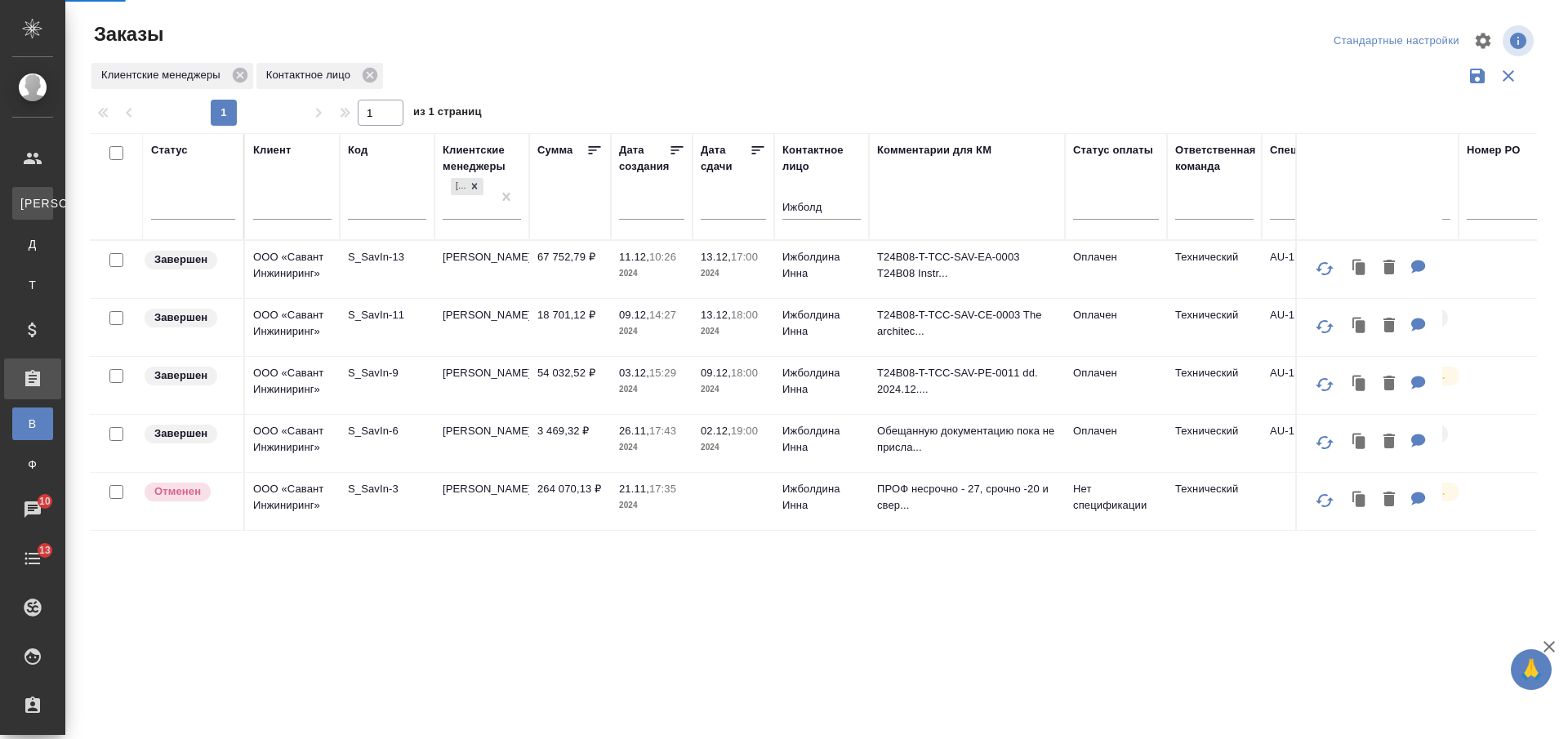
select select "RU"
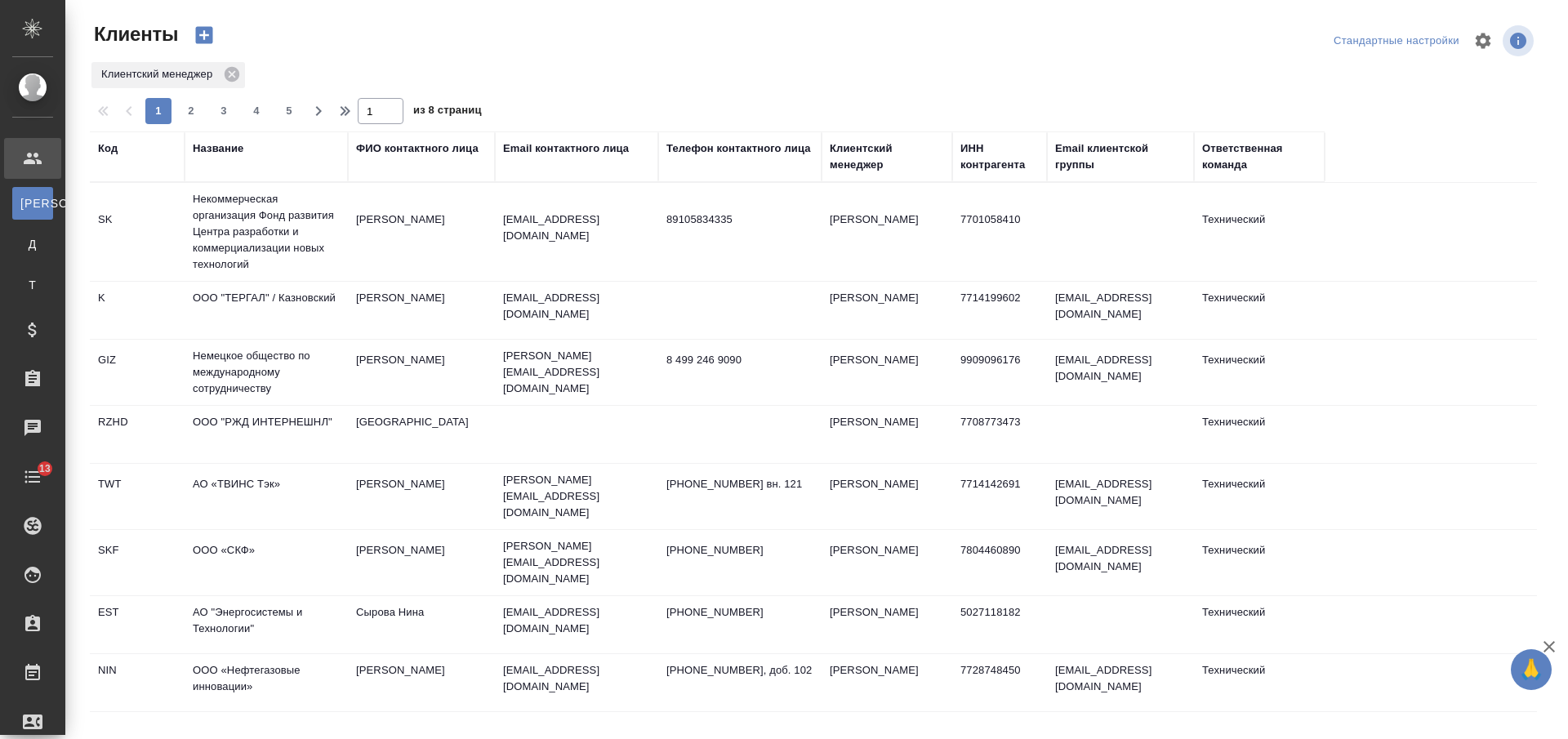
click at [222, 143] on div "Название" at bounding box center [218, 149] width 51 height 17
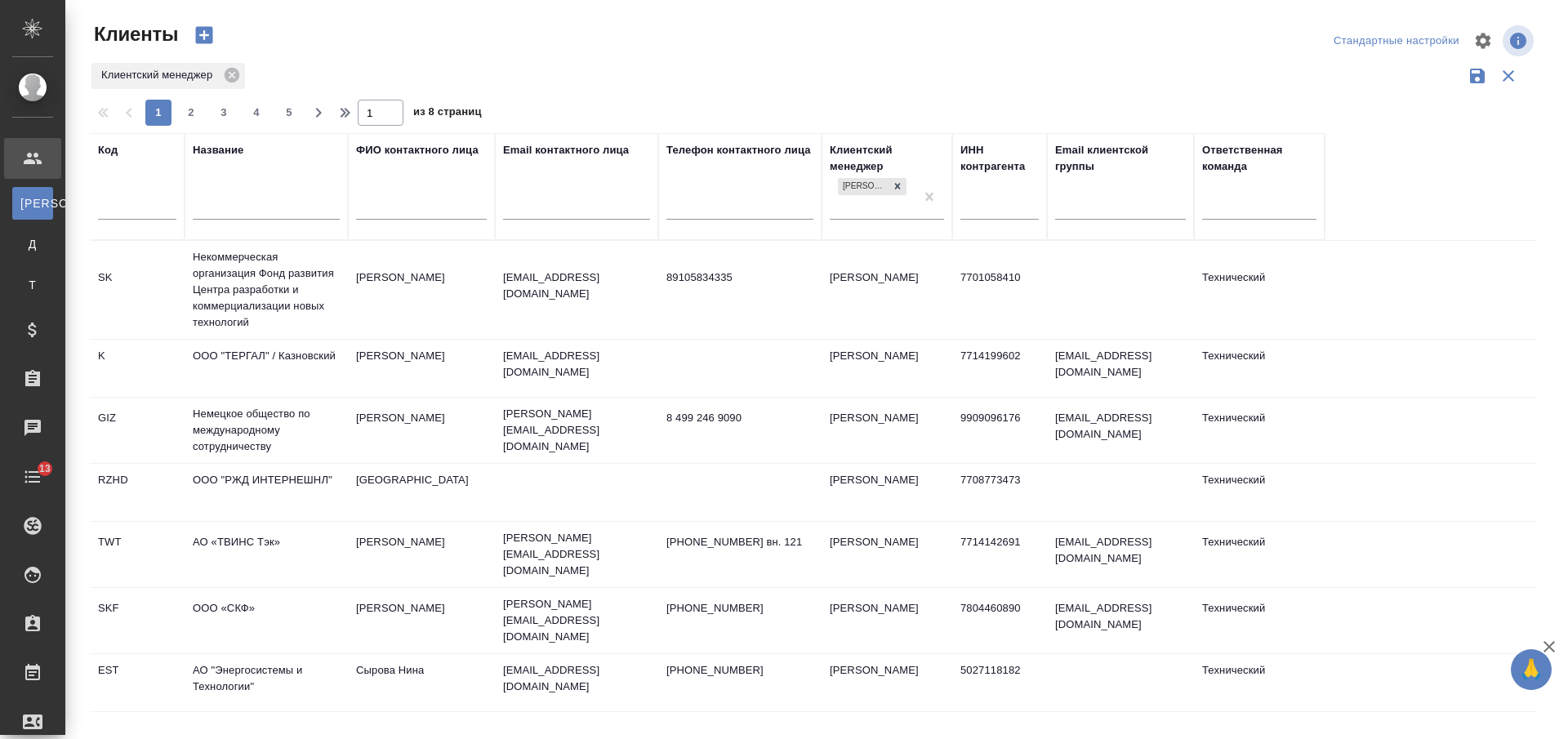
click at [232, 225] on div at bounding box center [266, 211] width 147 height 40
click at [230, 213] on input "text" at bounding box center [266, 208] width 147 height 20
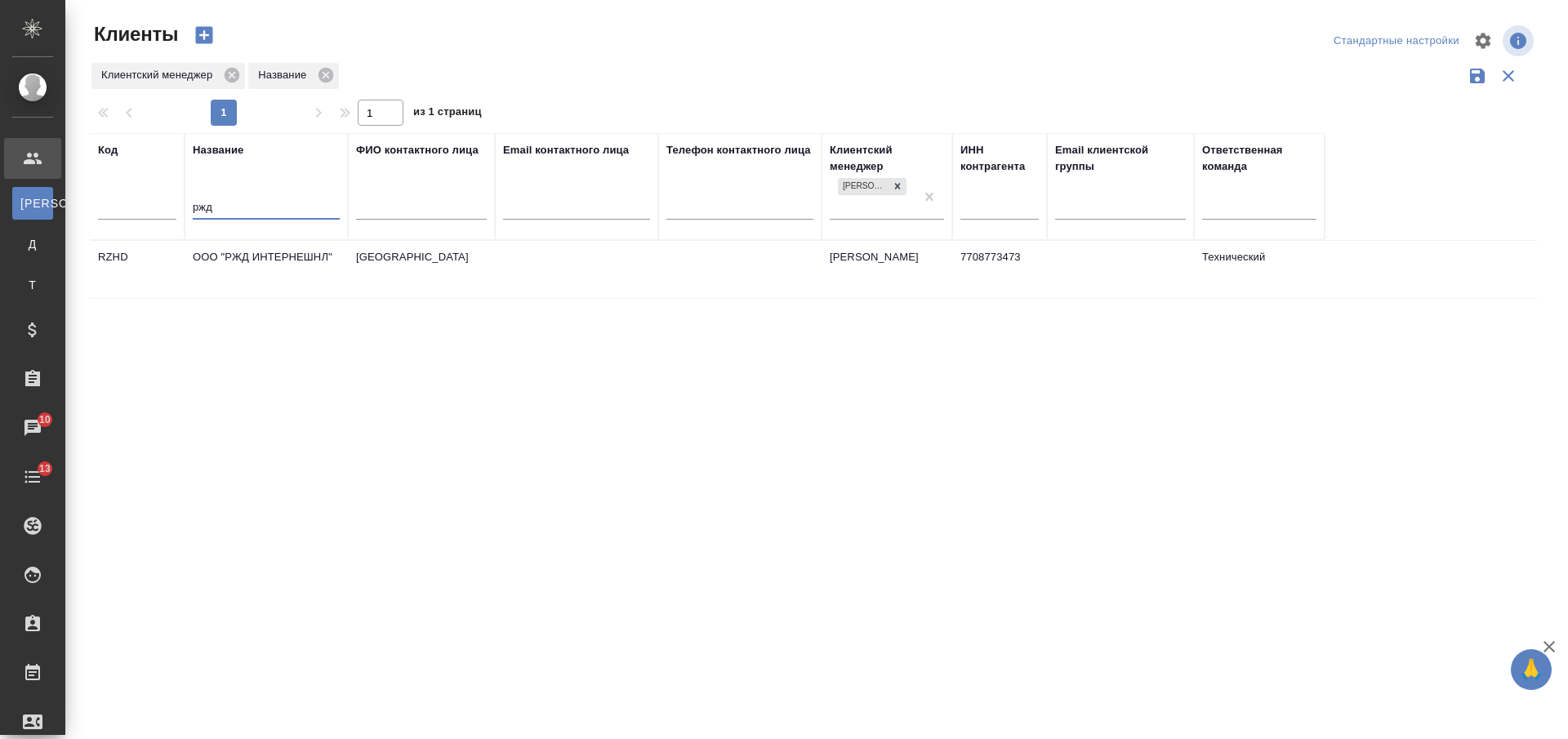
type input "ржд"
click at [273, 275] on td "ООО "РЖД ИНТЕРНЕШНЛ"" at bounding box center [266, 269] width 164 height 57
click at [275, 275] on td "ООО "РЖД ИНТЕРНЕШНЛ"" at bounding box center [266, 269] width 164 height 57
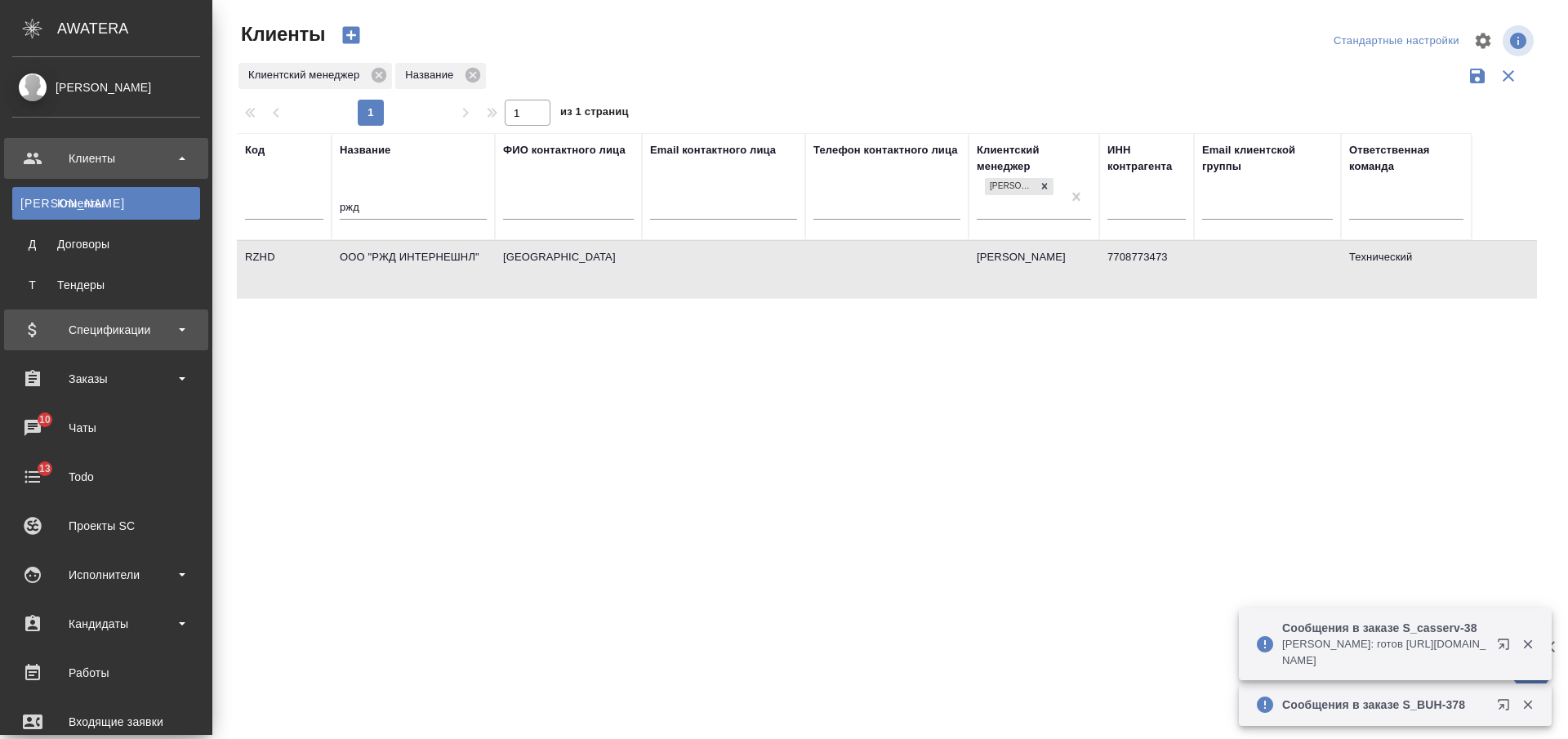
click at [111, 323] on div "Спецификации" at bounding box center [106, 330] width 188 height 24
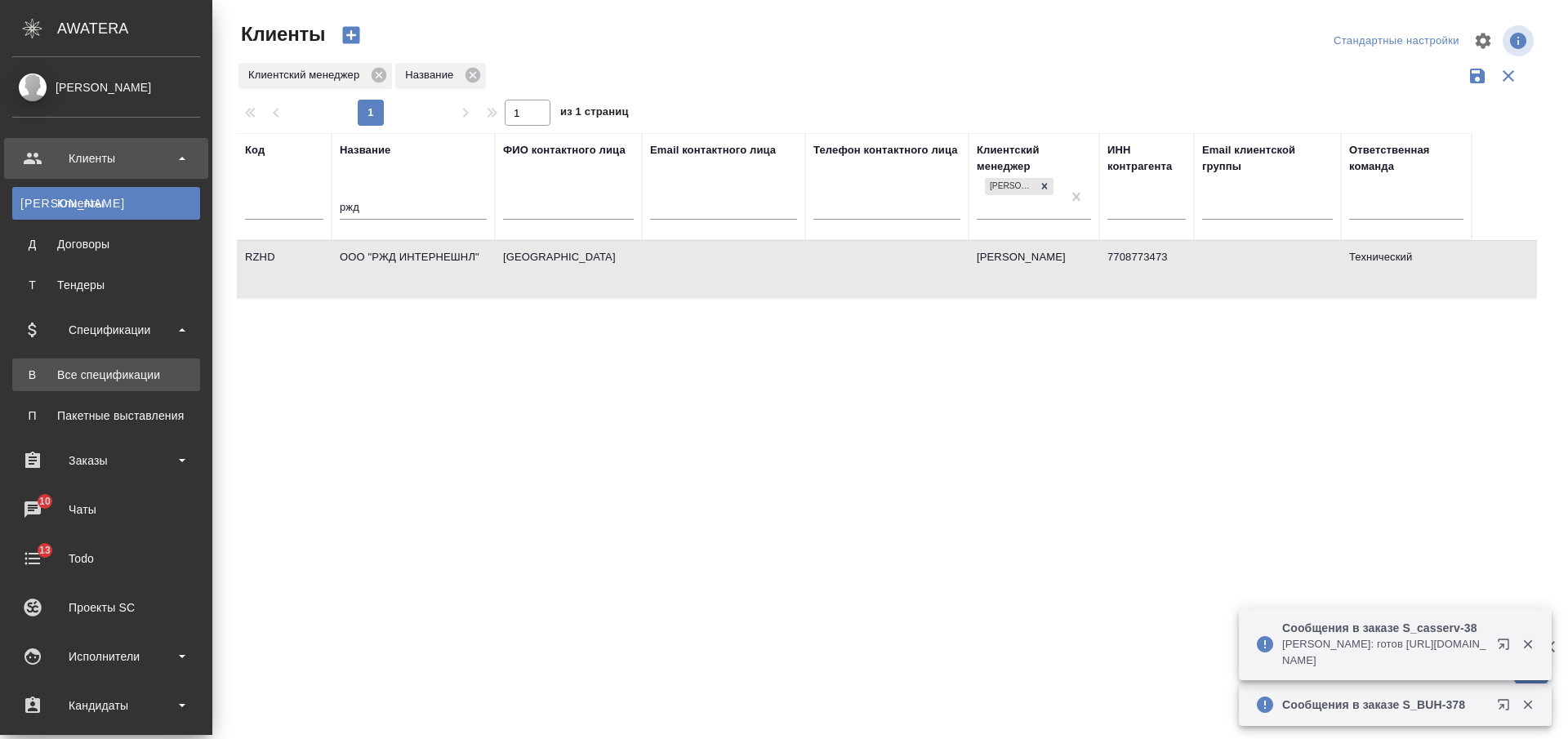
drag, startPoint x: 118, startPoint y: 366, endPoint x: 126, endPoint y: 357, distance: 12.0
click at [119, 366] on link "В Все спецификации" at bounding box center [106, 374] width 188 height 32
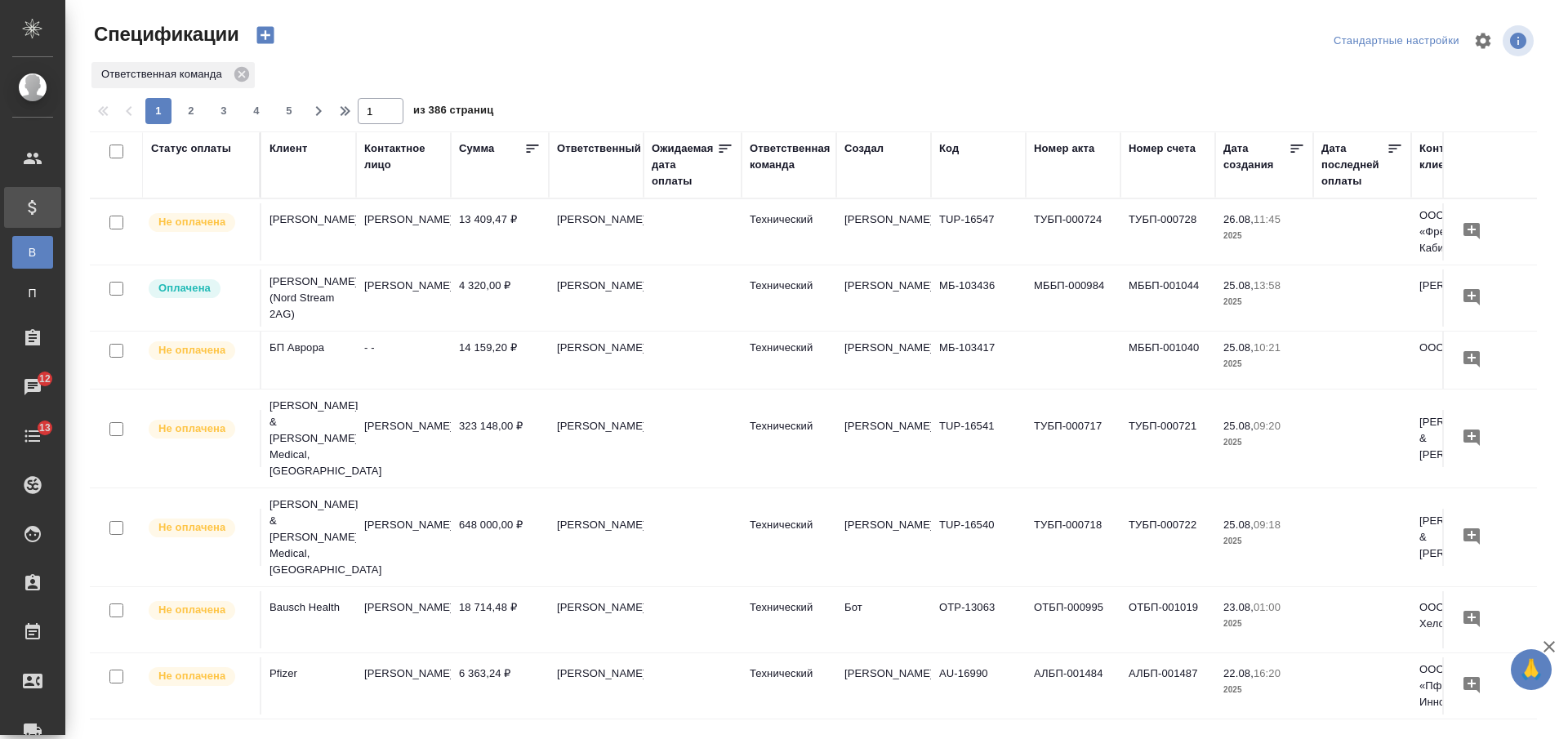
click at [197, 185] on div "Статус оплаты" at bounding box center [201, 165] width 101 height 49
click at [201, 151] on div "Статус оплаты" at bounding box center [192, 149] width 80 height 17
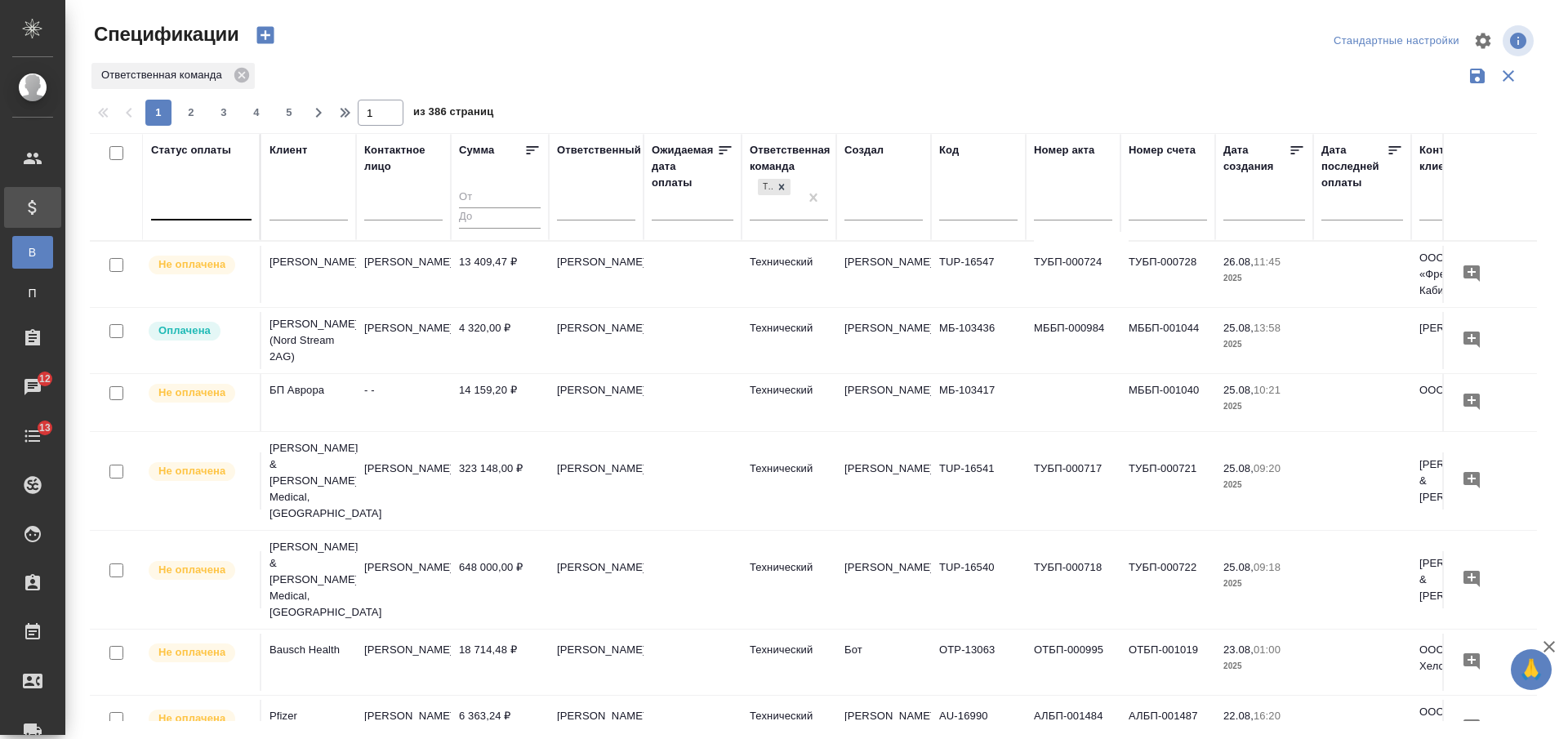
click at [208, 211] on div at bounding box center [201, 204] width 101 height 24
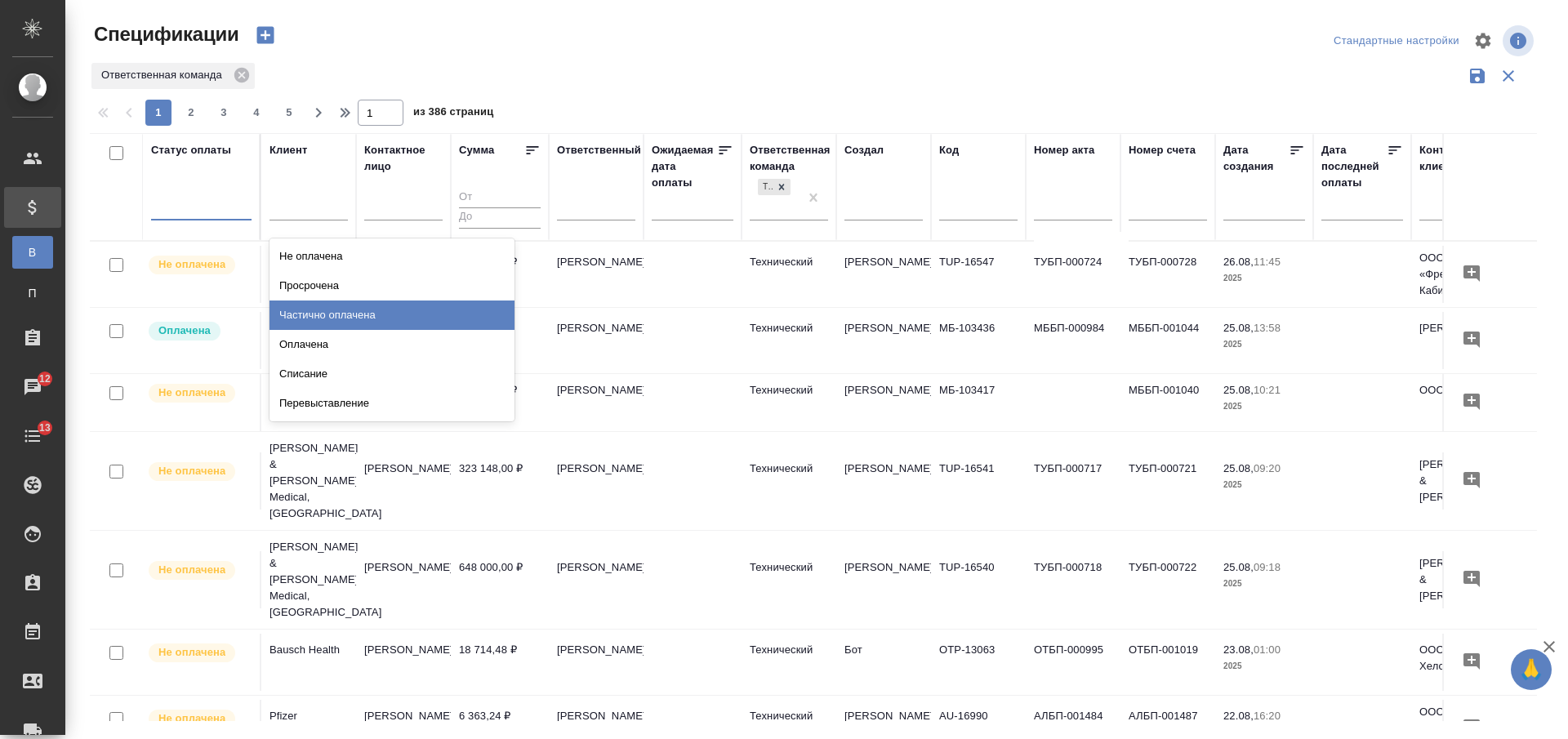
click at [481, 310] on div "Частично оплачена" at bounding box center [392, 316] width 245 height 30
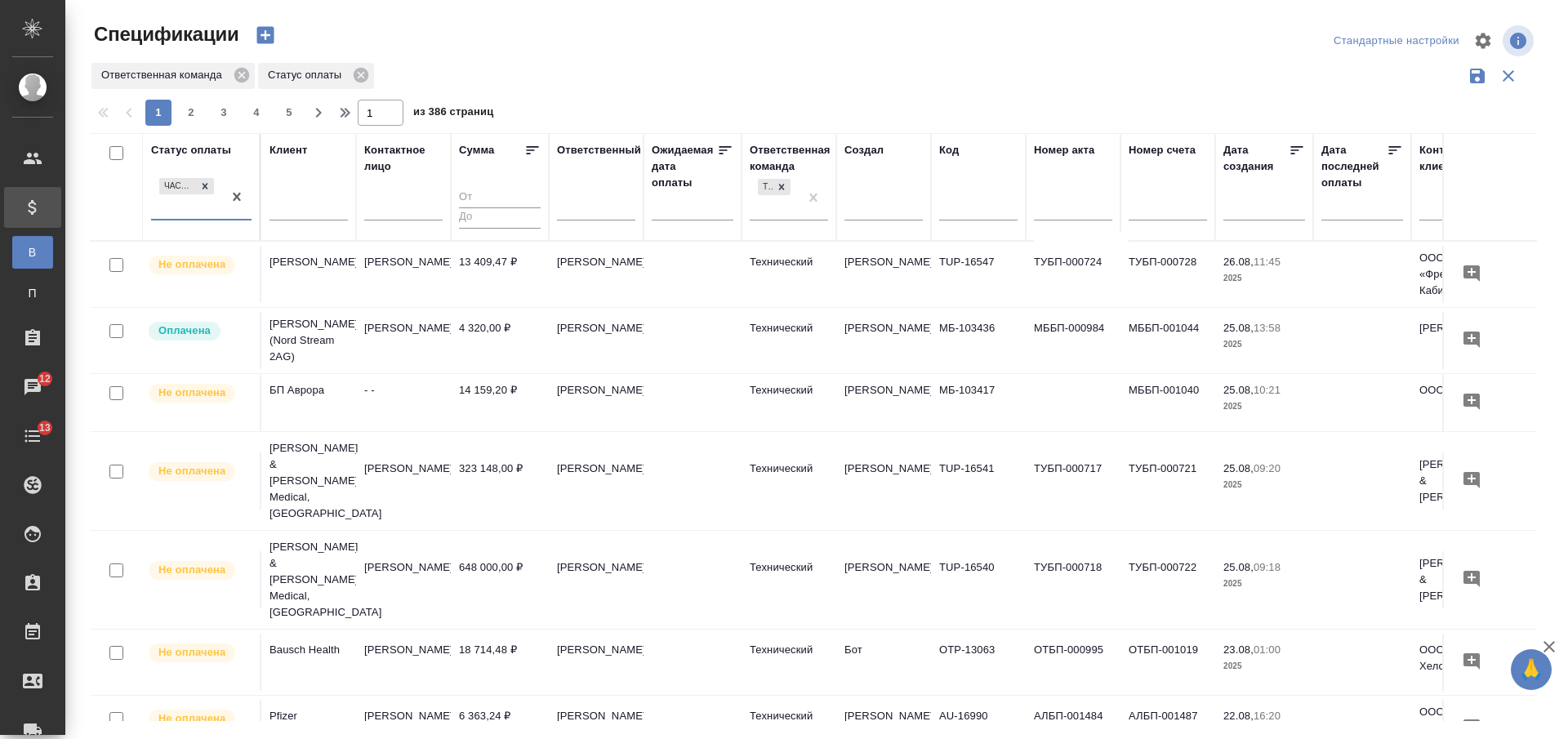
click at [187, 206] on div "Частично оплачена" at bounding box center [186, 197] width 71 height 44
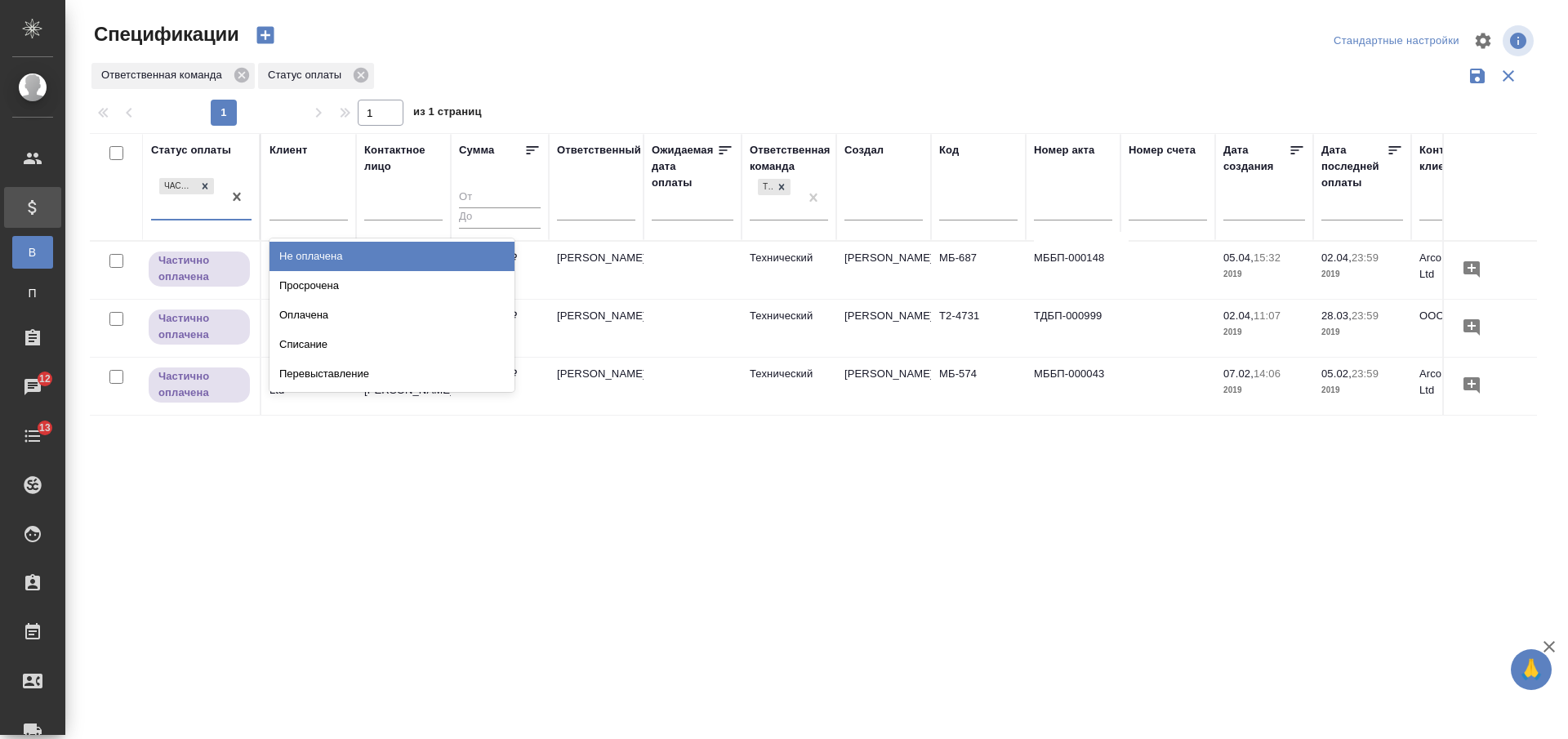
click at [429, 257] on div "Не оплачена" at bounding box center [392, 256] width 245 height 30
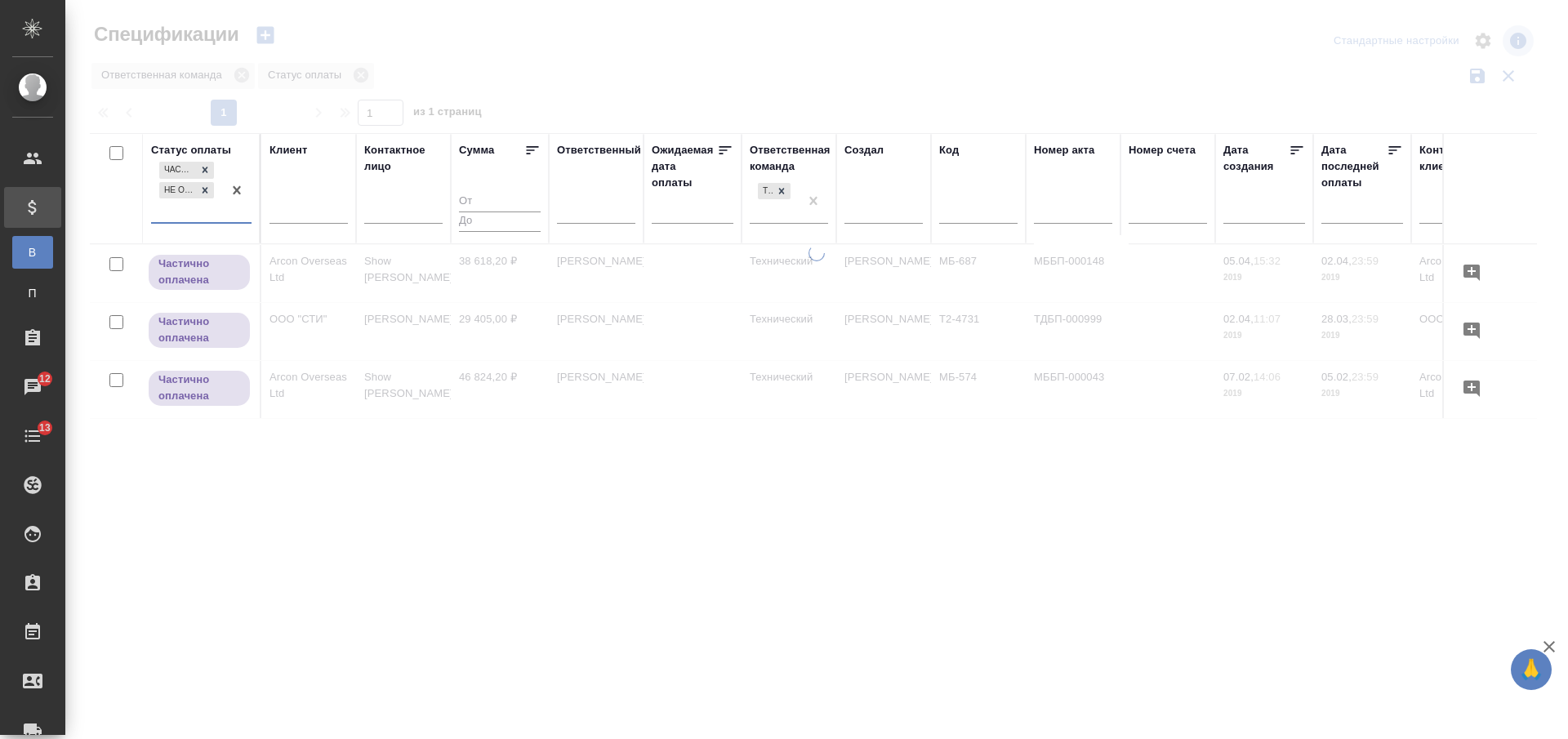
click at [203, 212] on div "Частично оплачена Не оплачена" at bounding box center [186, 190] width 71 height 64
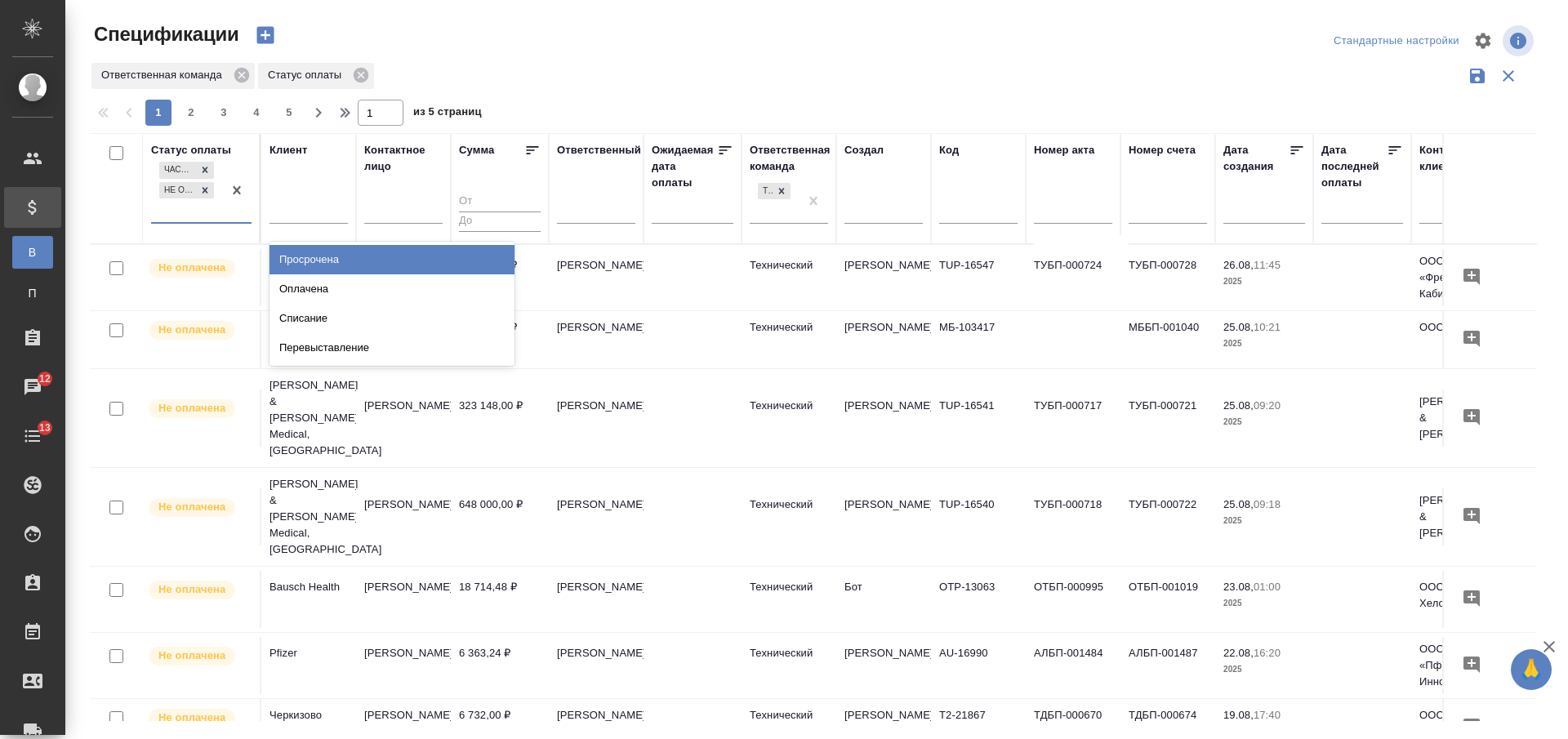
click at [429, 251] on div "Просрочена" at bounding box center [392, 260] width 245 height 30
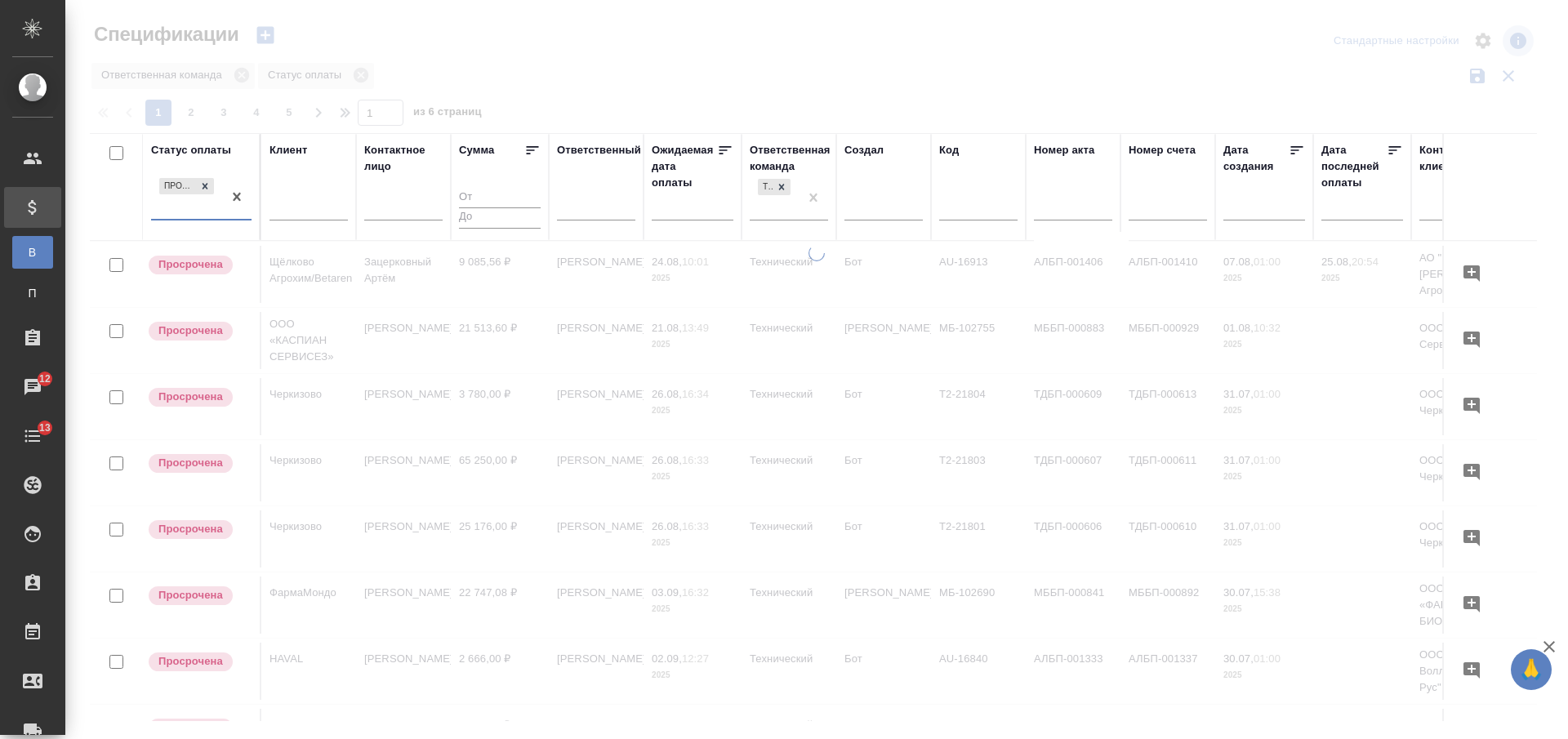
click at [697, 69] on div "Ответственная команда Статус оплаты" at bounding box center [813, 75] width 1447 height 31
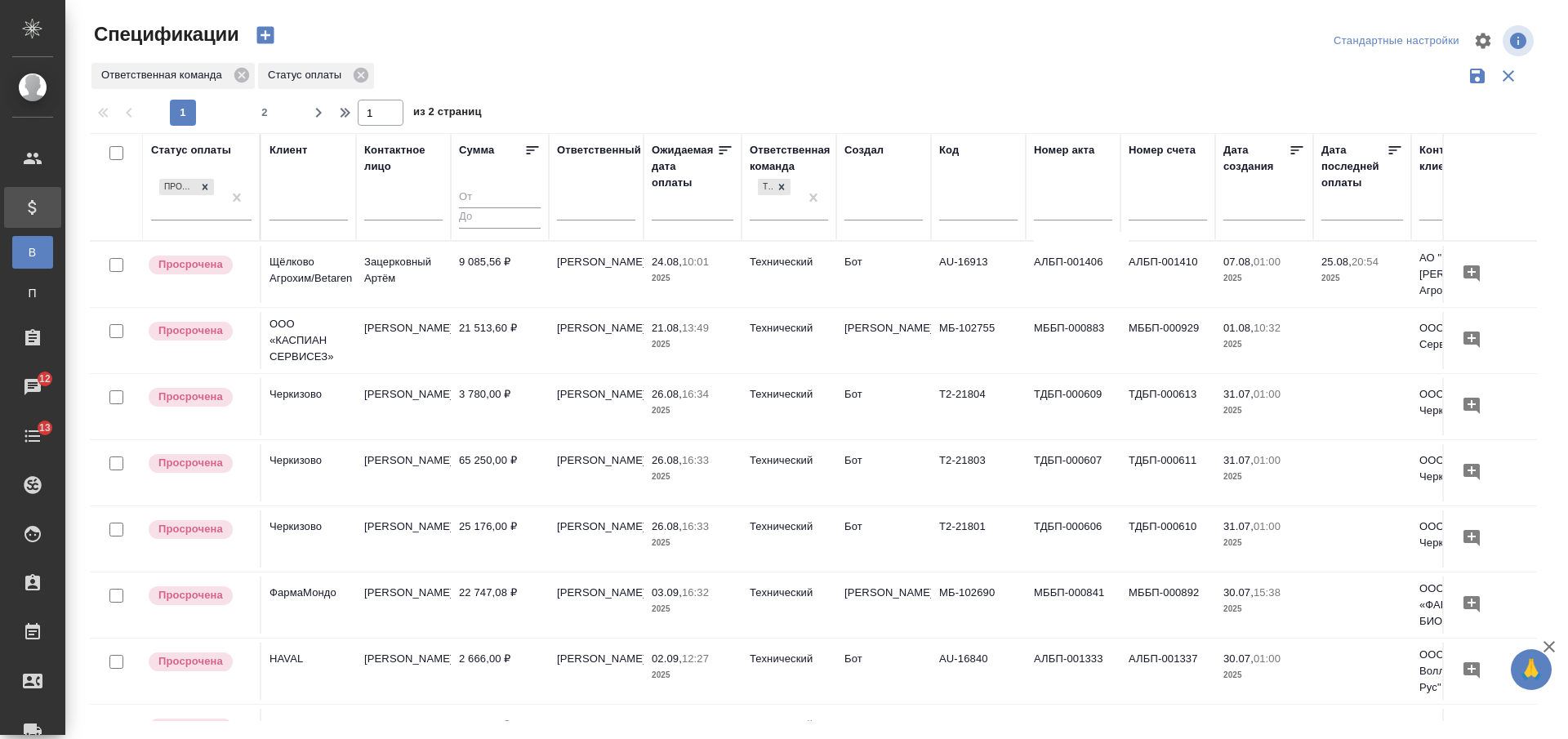
click at [477, 349] on td "21 513,60 ₽" at bounding box center [500, 340] width 98 height 57
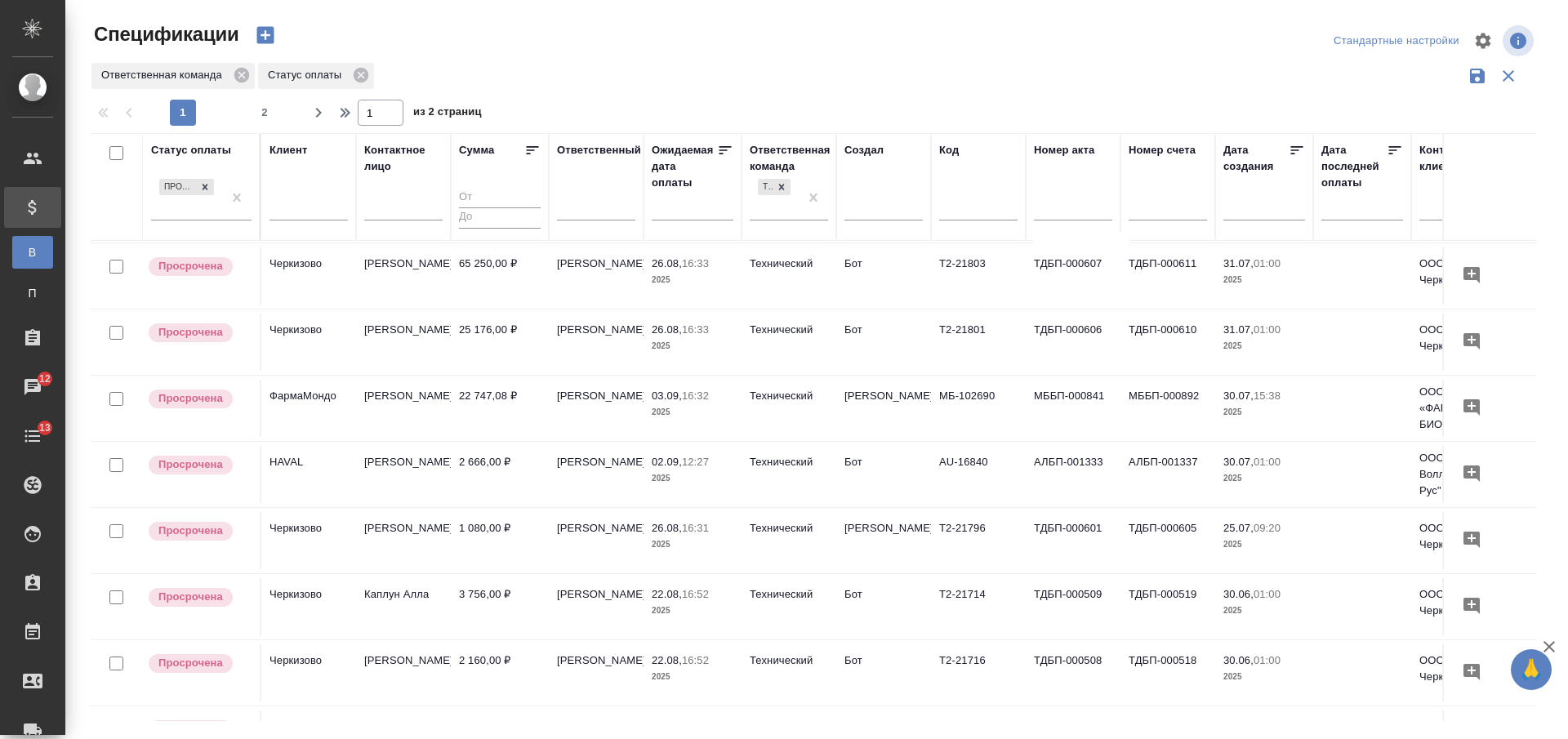
scroll to position [205, 0]
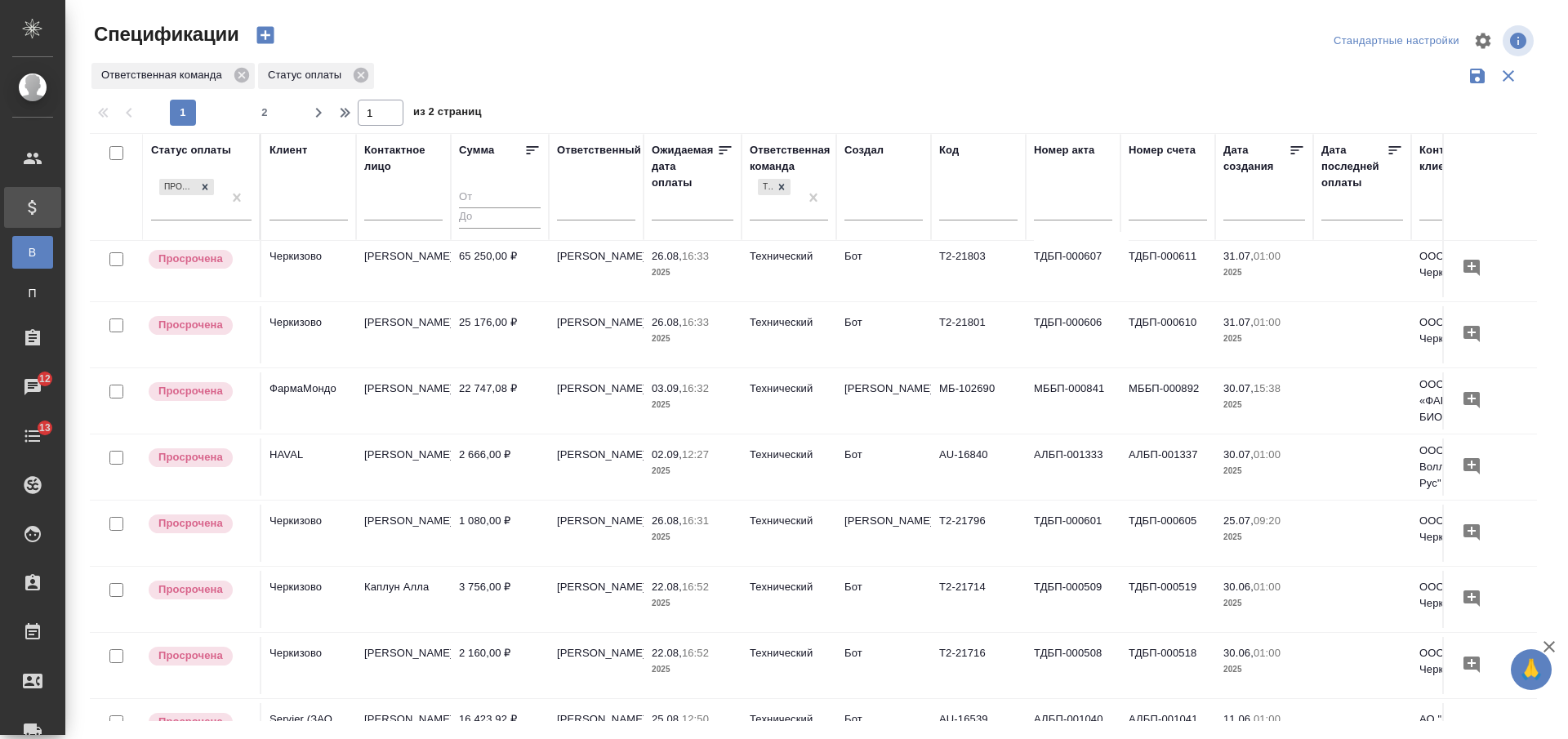
click at [507, 408] on td "22 747,08 ₽" at bounding box center [500, 401] width 98 height 57
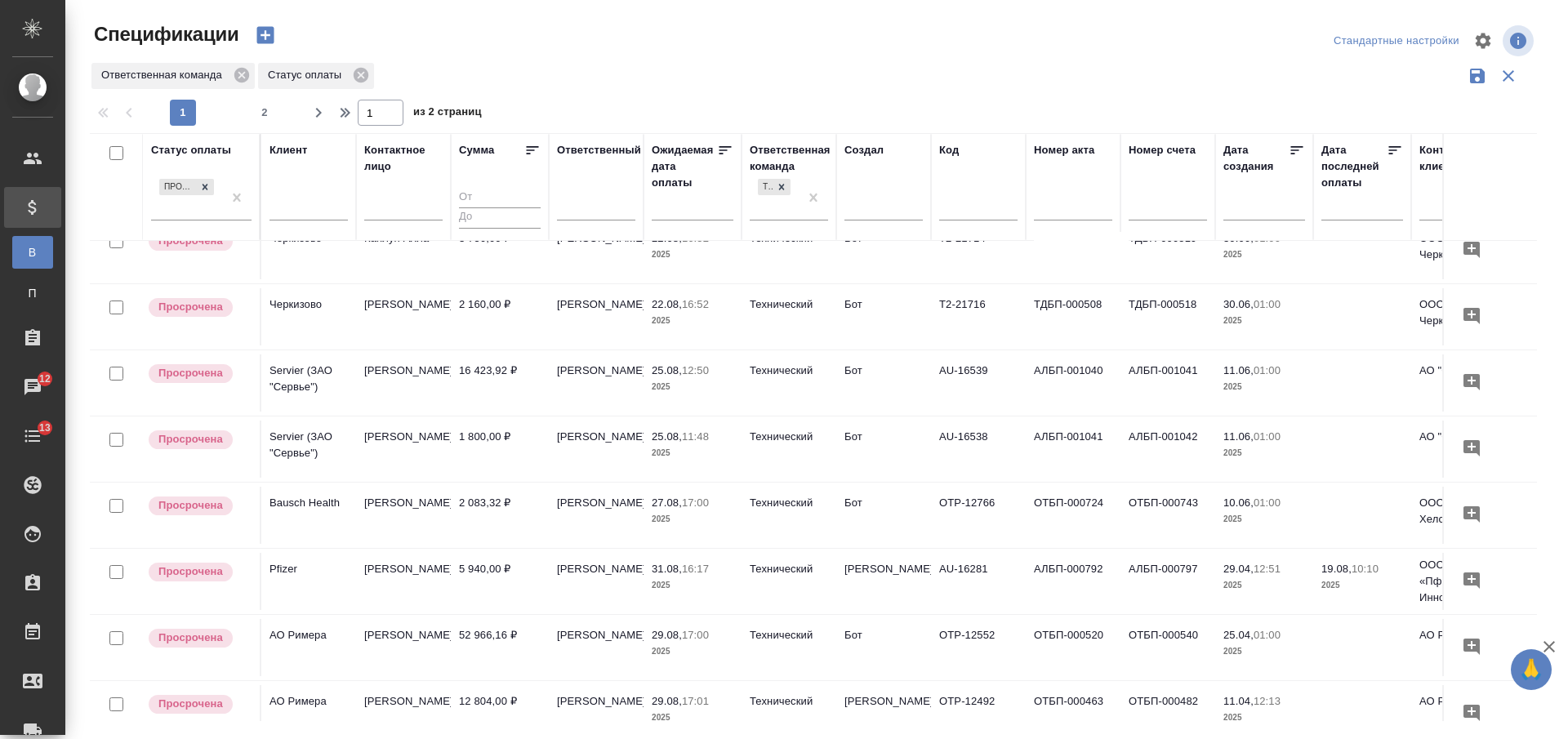
scroll to position [511, 0]
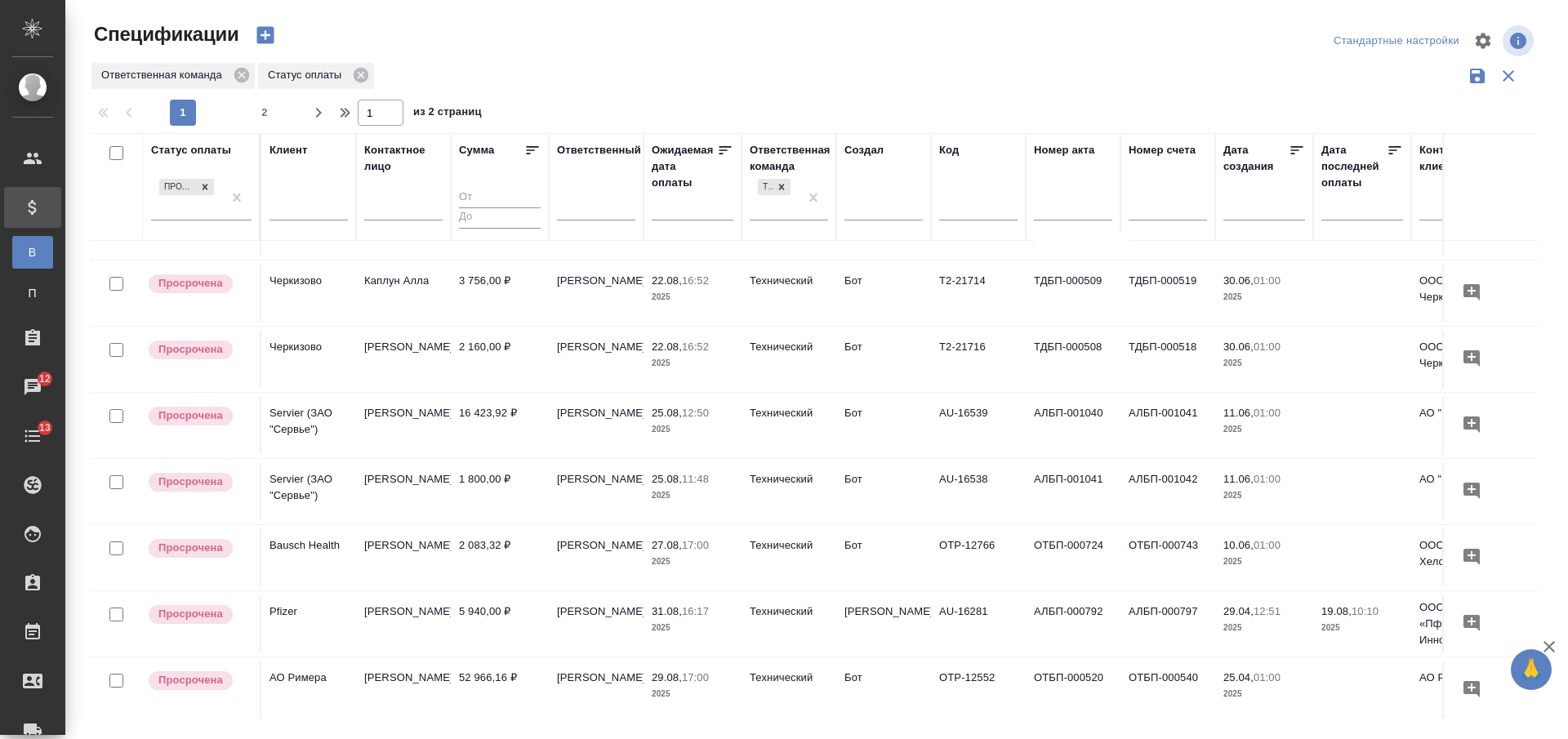
click at [487, 428] on td "16 423,92 ₽" at bounding box center [500, 425] width 98 height 57
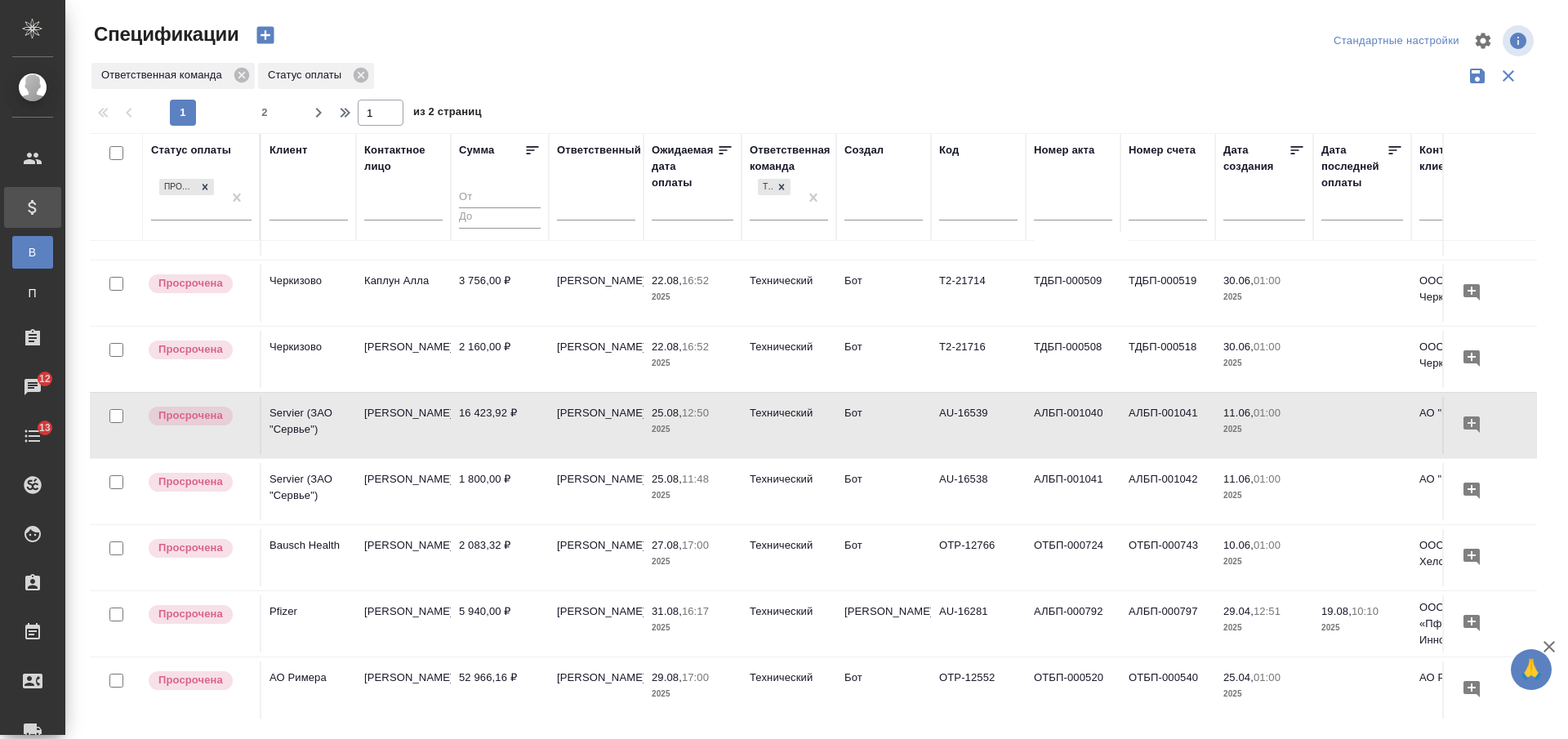
click at [478, 490] on td "1 800,00 ₽" at bounding box center [500, 492] width 98 height 57
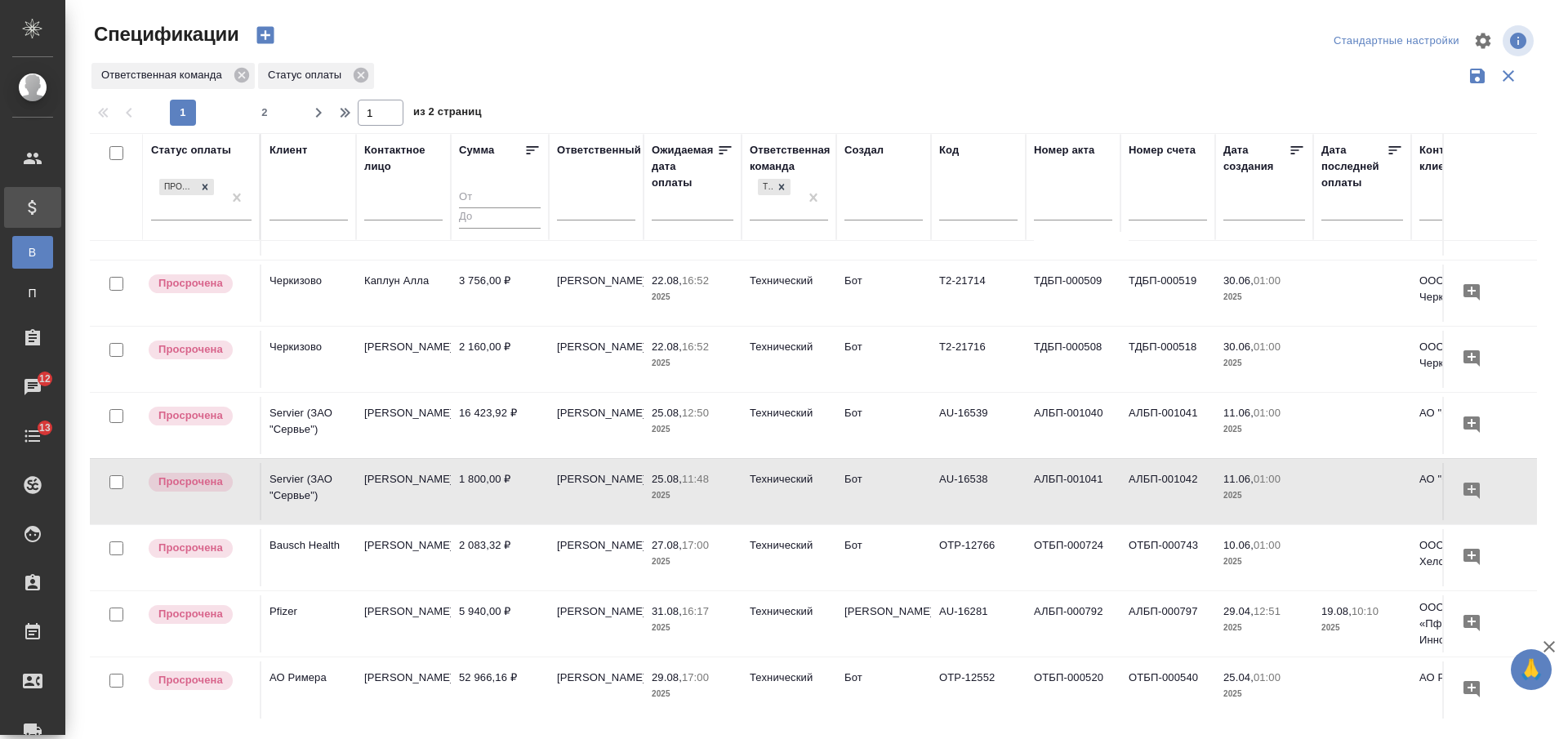
click at [485, 494] on td "1 800,00 ₽" at bounding box center [500, 492] width 98 height 57
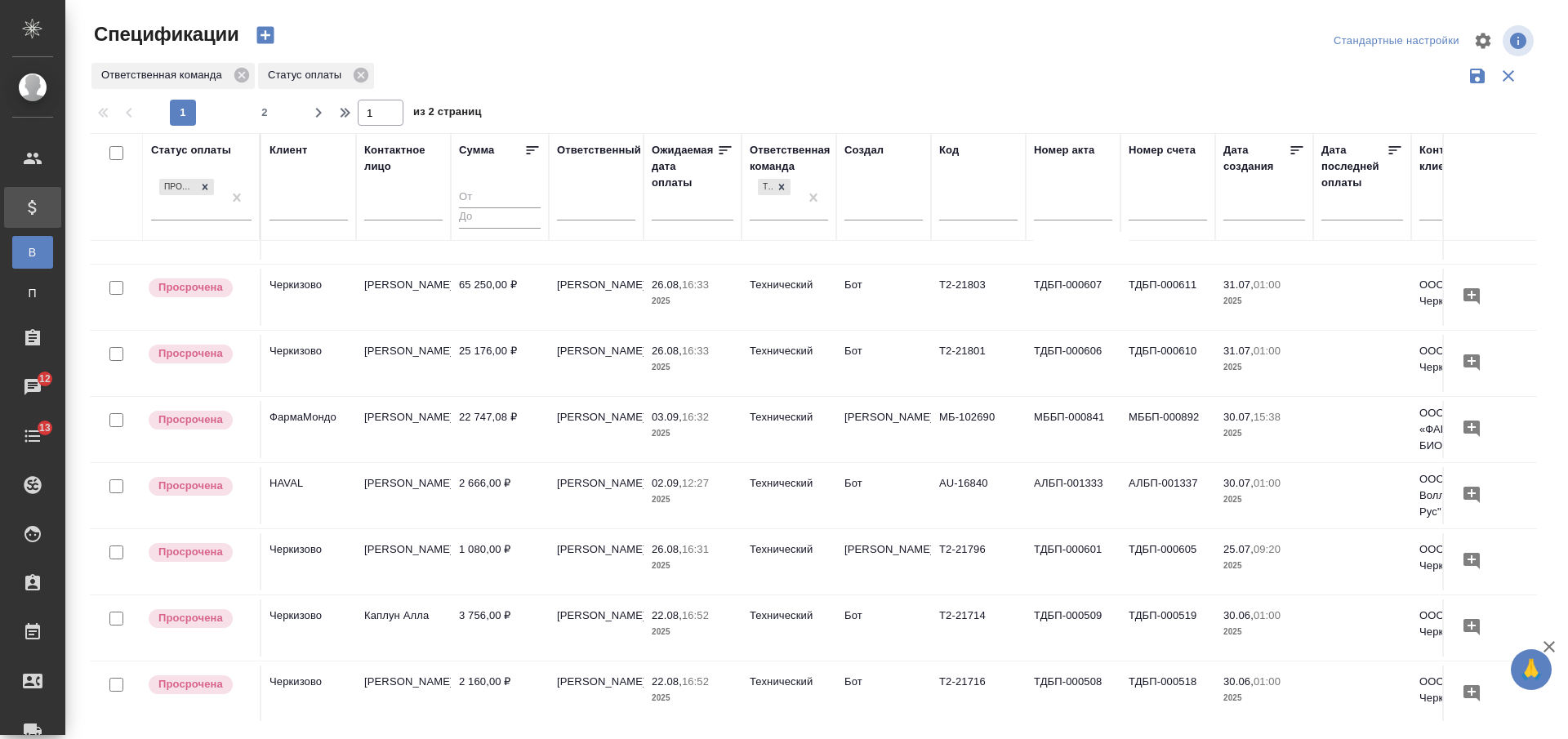
scroll to position [0, 0]
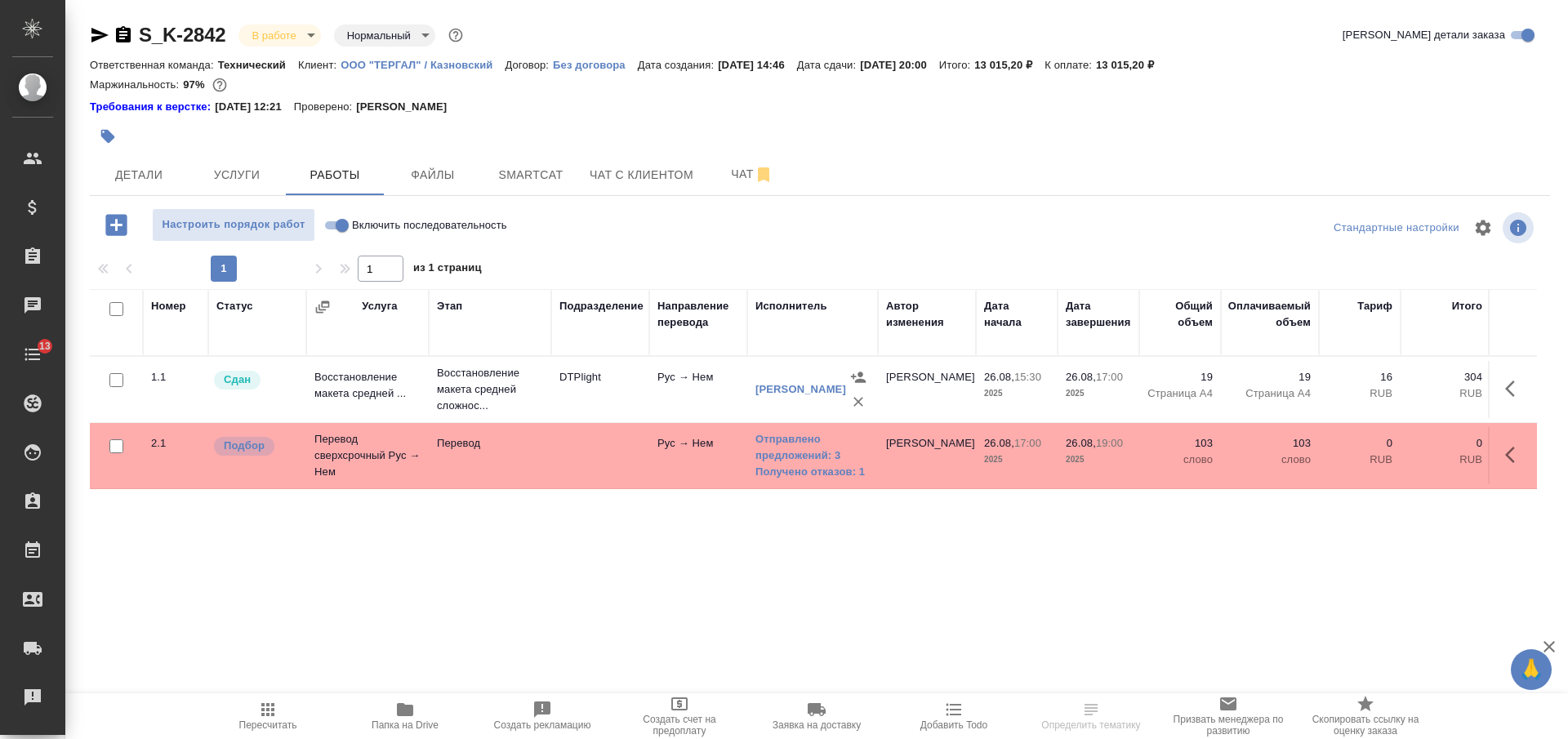
click at [100, 35] on icon "button" at bounding box center [100, 35] width 19 height 19
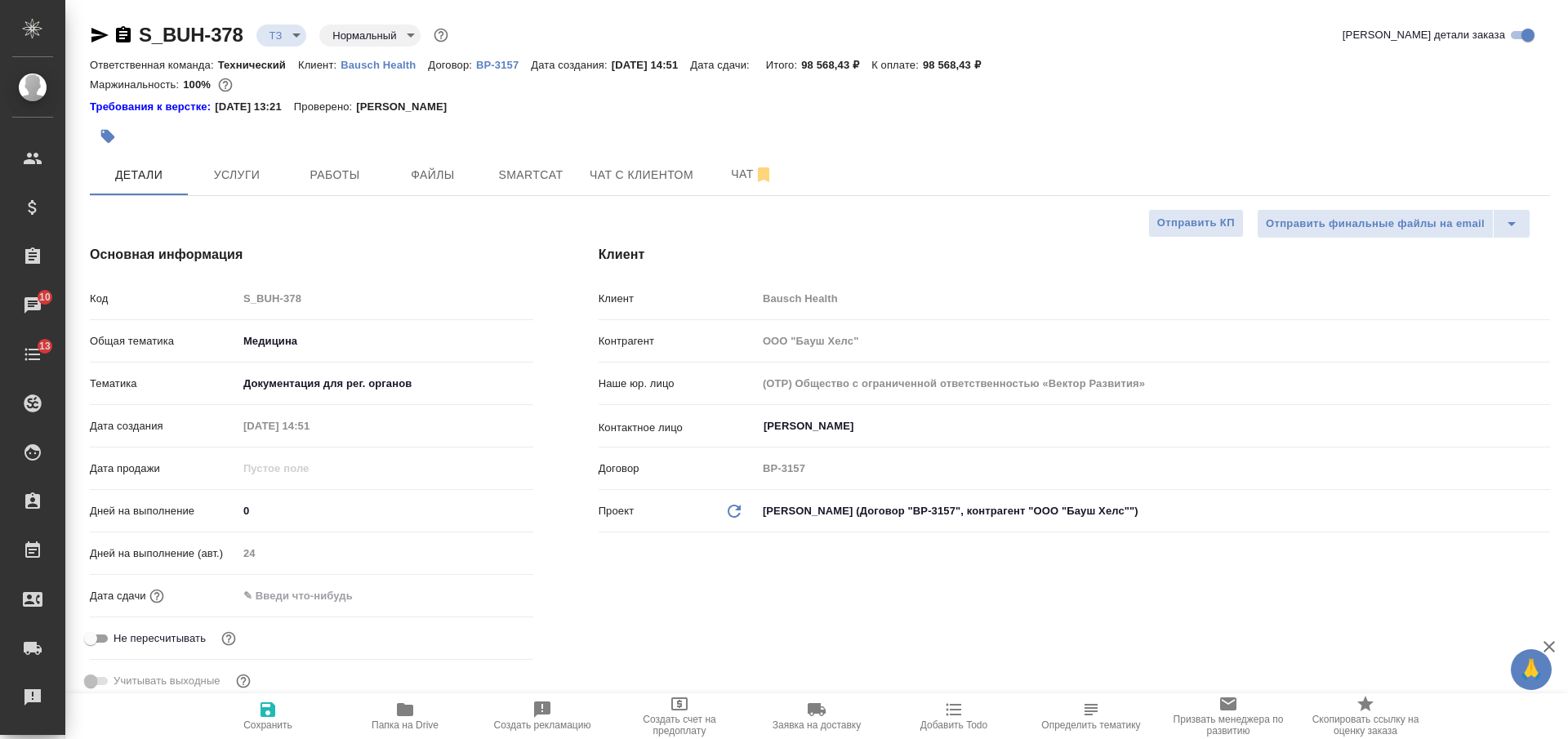
select select "RU"
click at [715, 164] on span "Чат" at bounding box center [752, 174] width 79 height 20
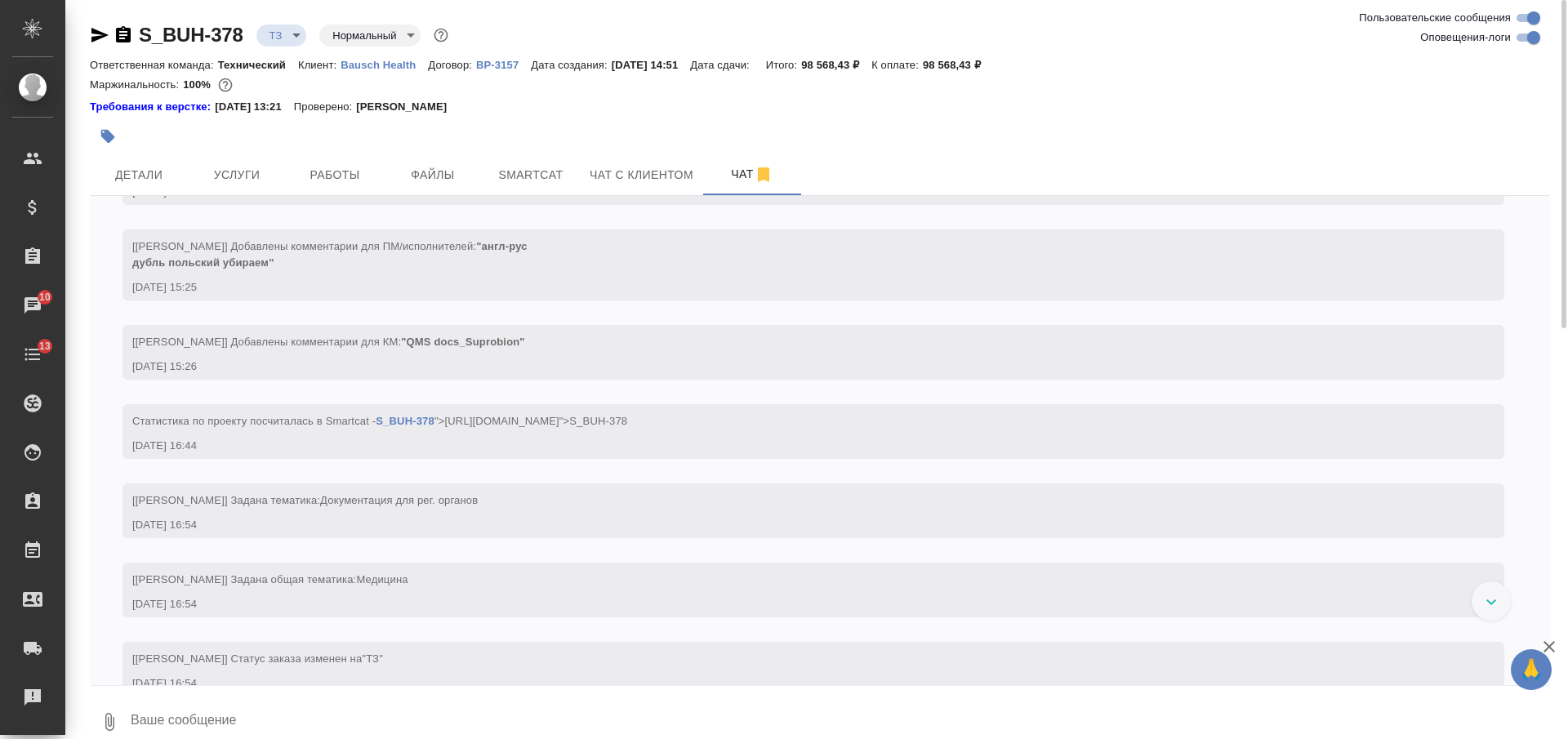
scroll to position [283, 0]
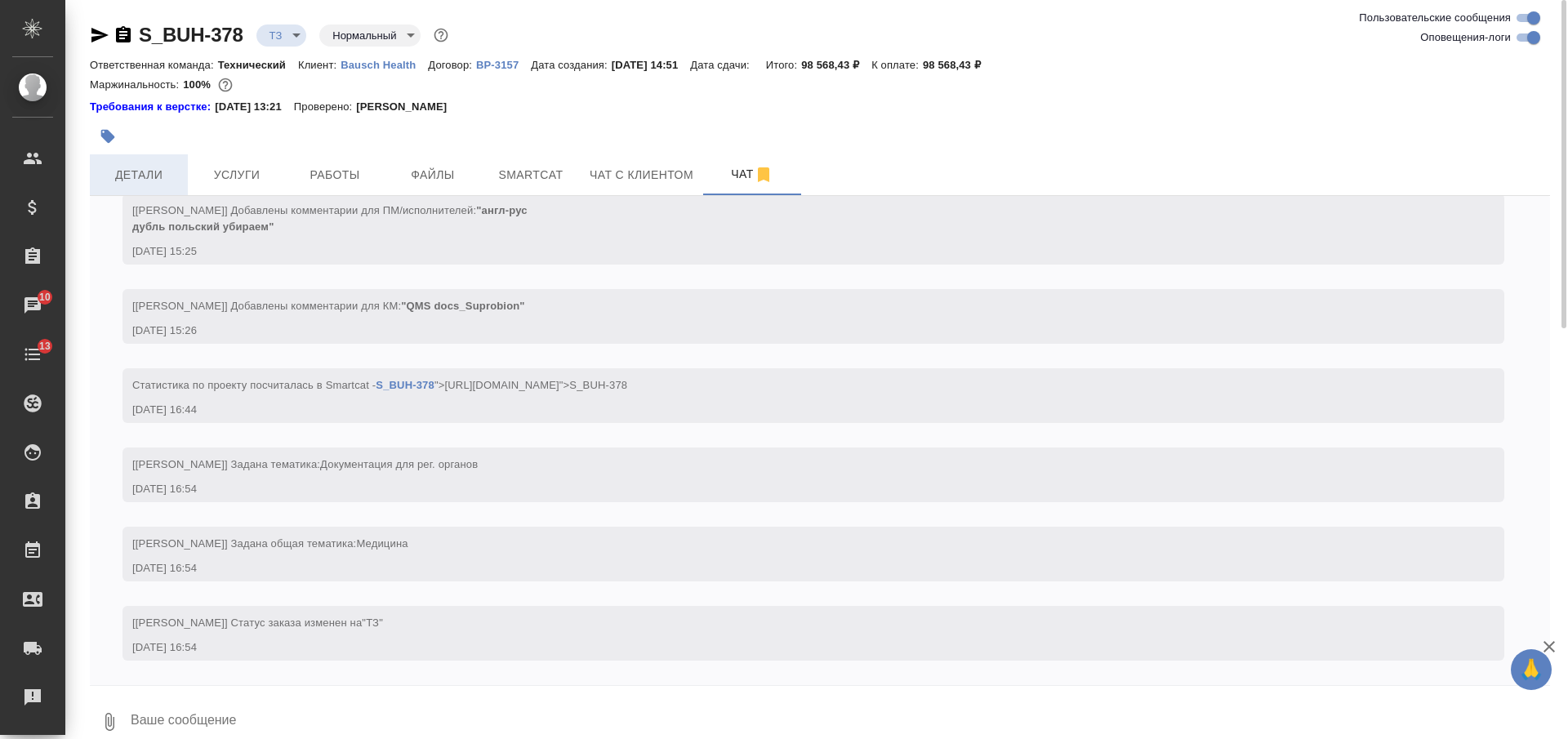
click at [171, 188] on button "Детали" at bounding box center [139, 175] width 98 height 41
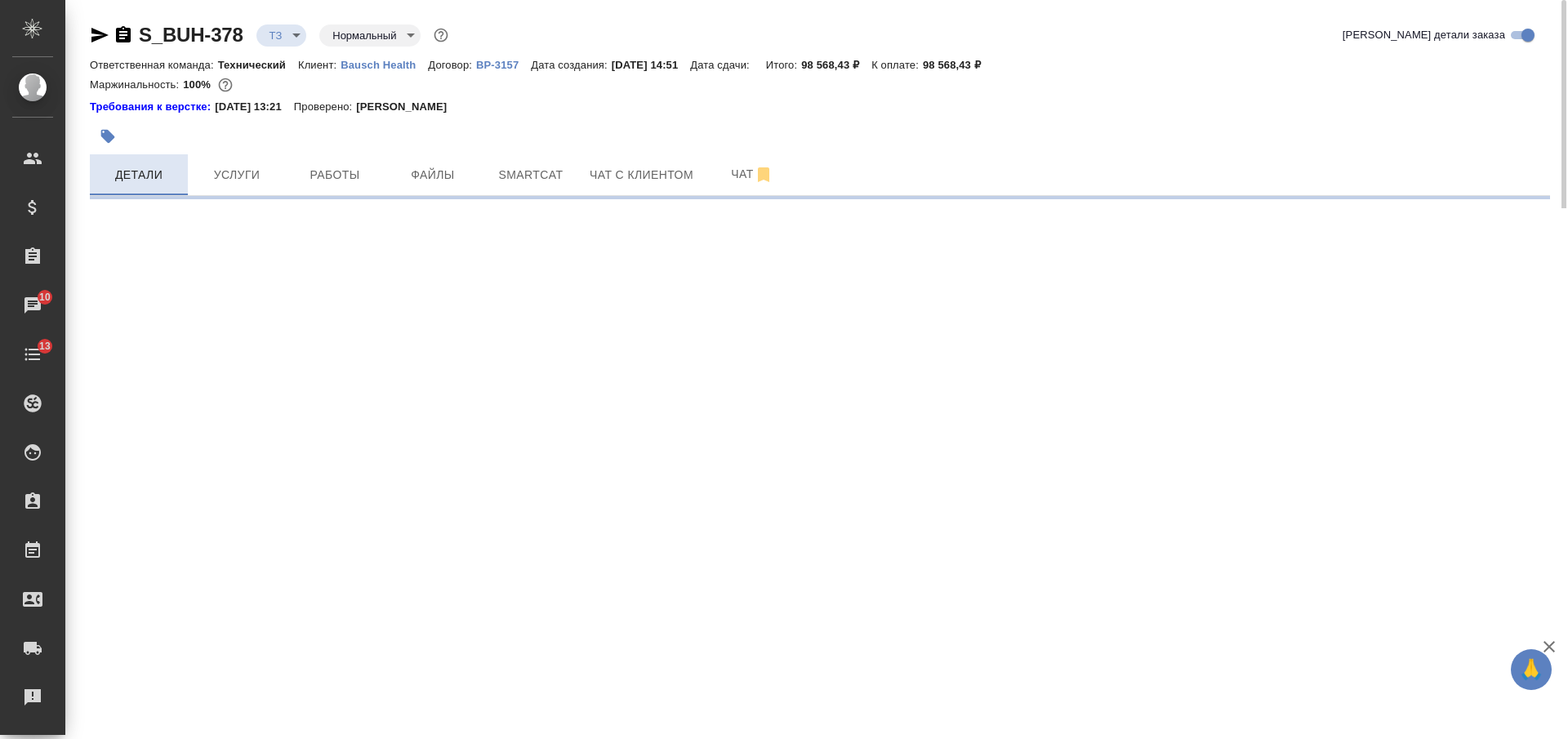
select select "RU"
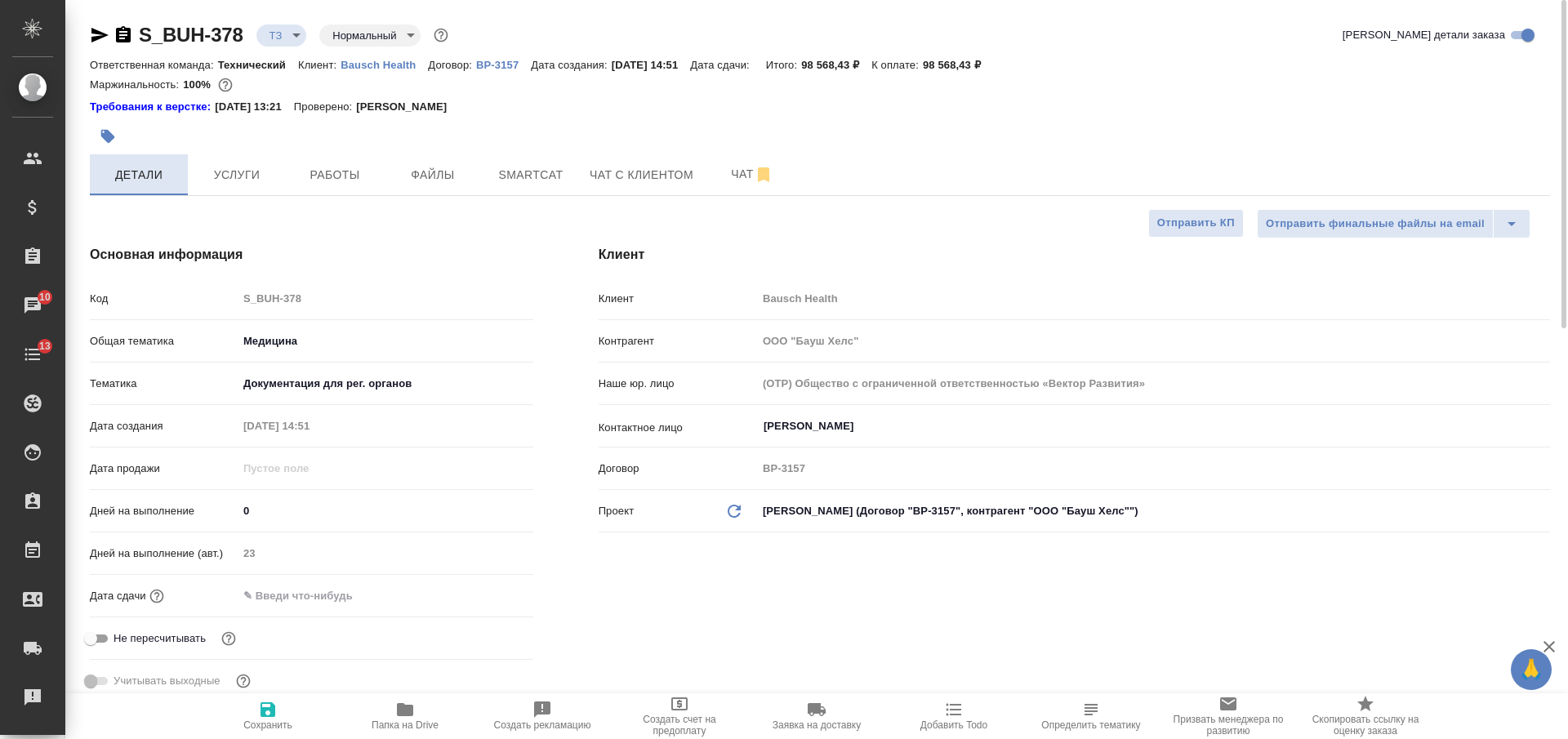
type textarea "x"
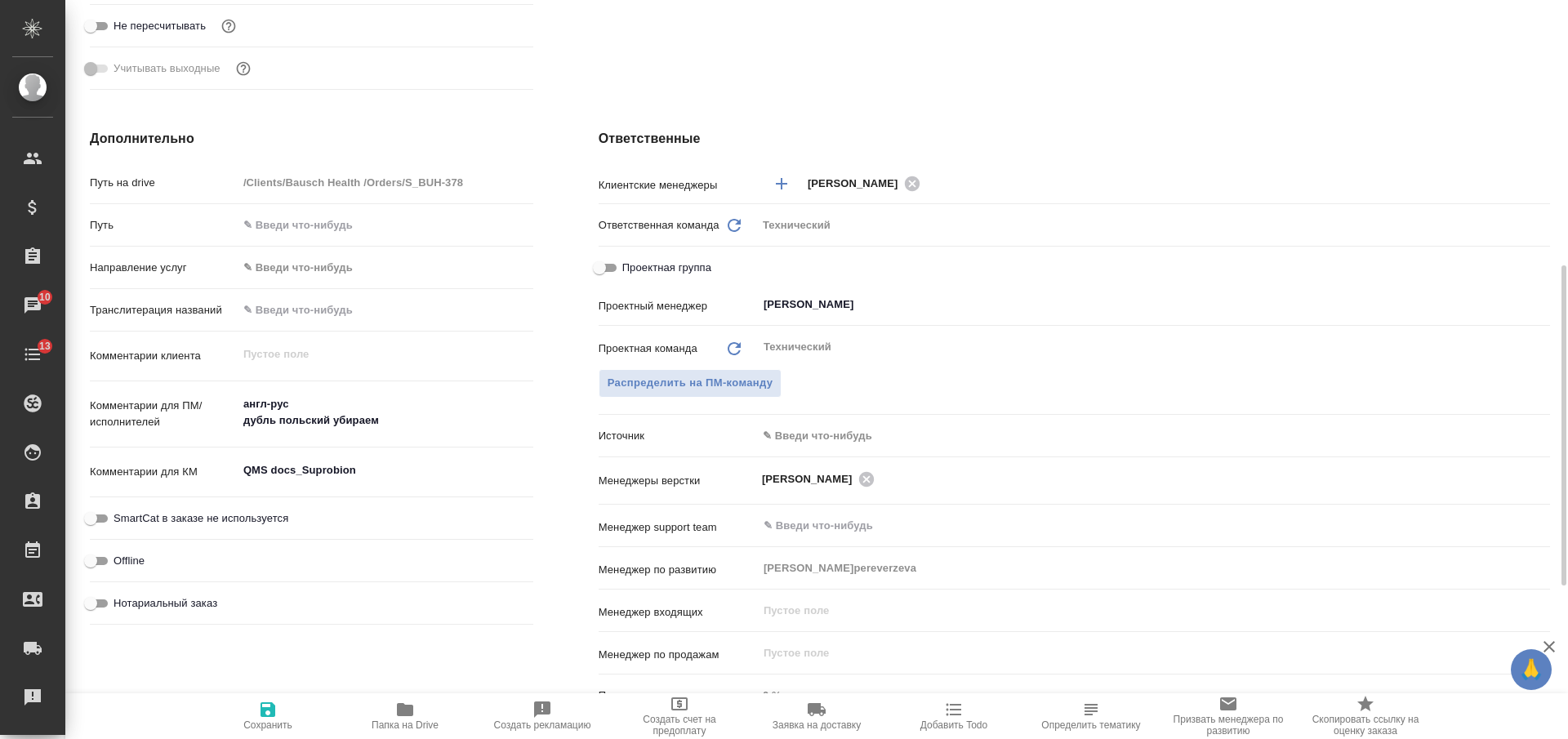
scroll to position [102, 0]
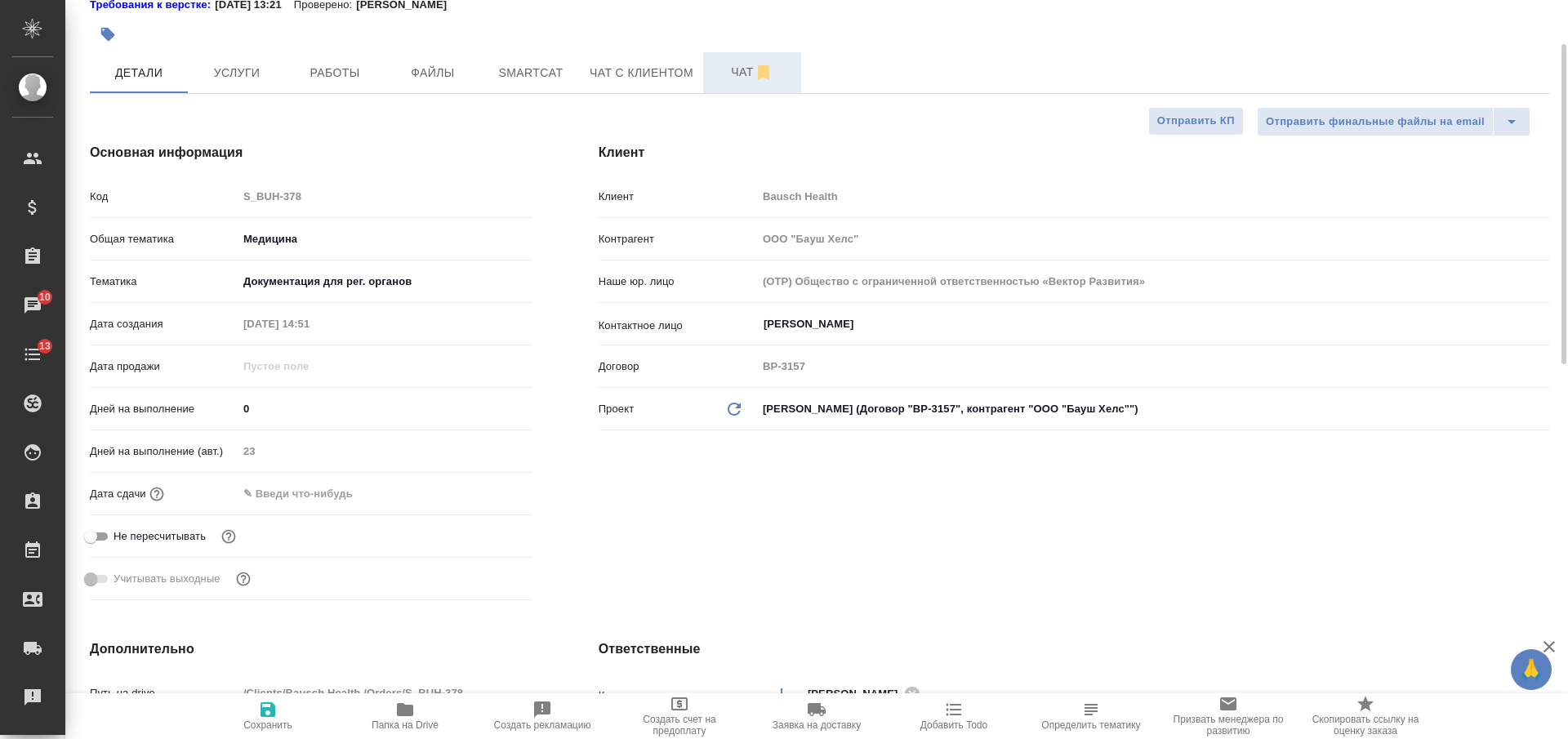
click at [736, 65] on span "Чат" at bounding box center [752, 72] width 79 height 20
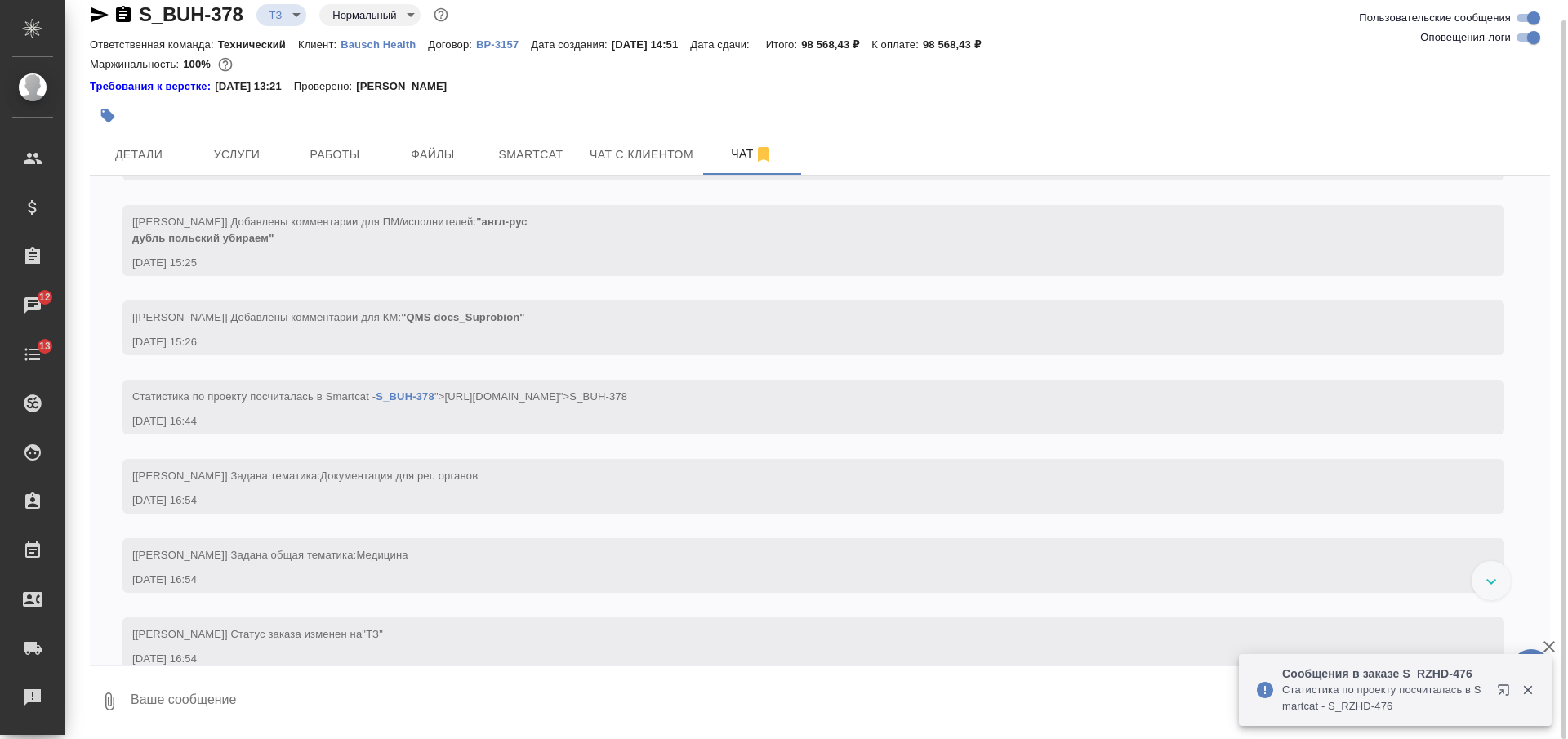
scroll to position [562, 0]
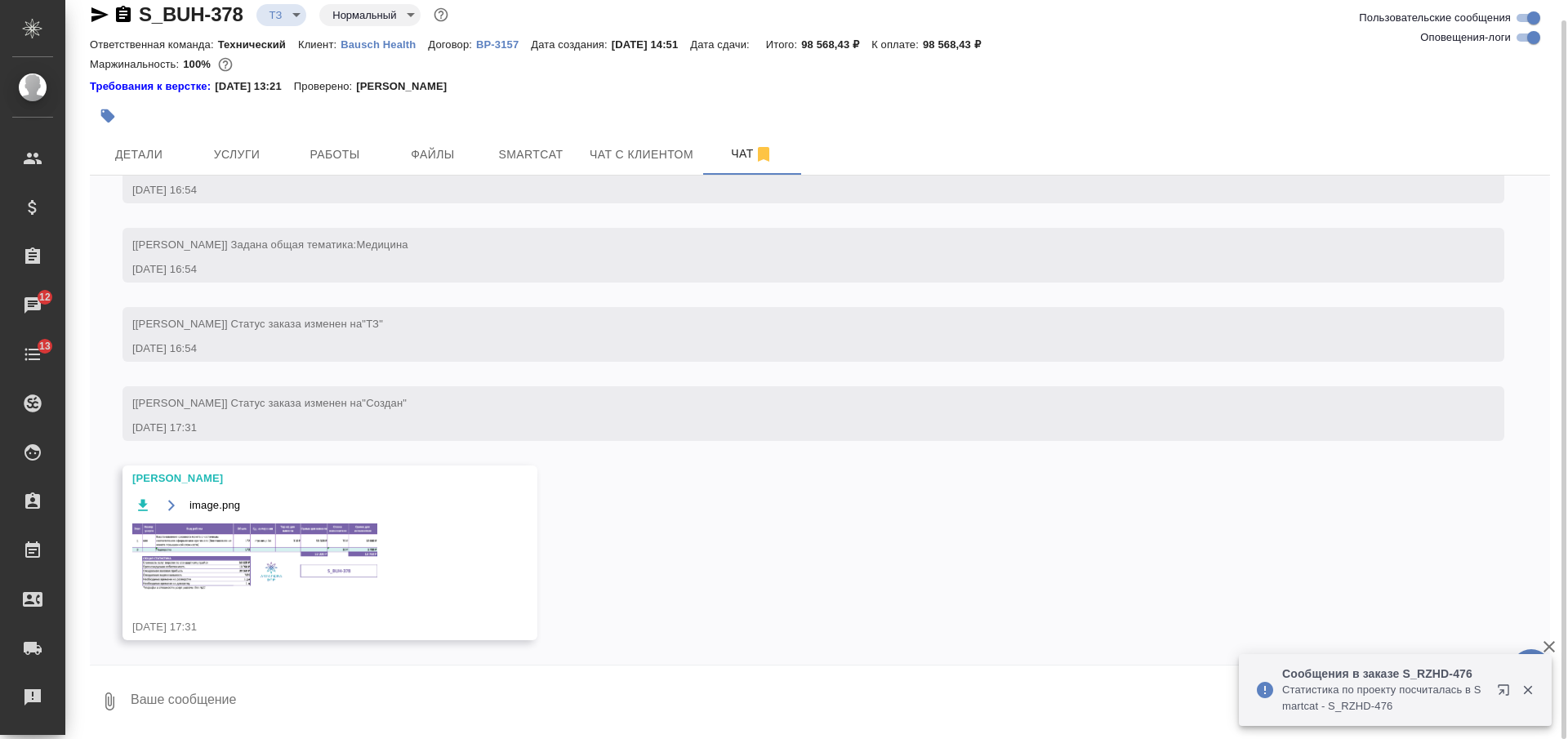
click at [359, 540] on img at bounding box center [254, 557] width 245 height 67
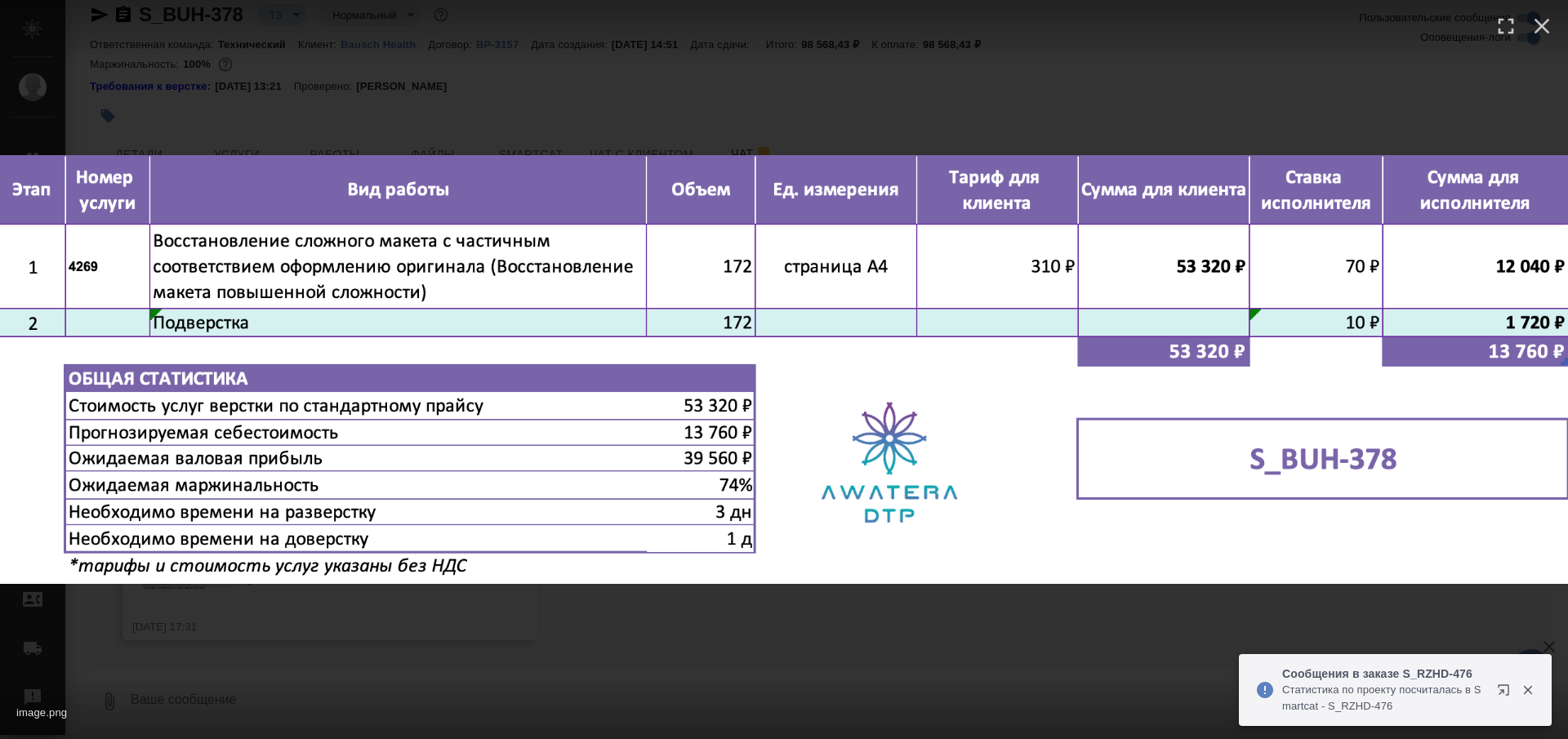
click at [795, 613] on div "image.png 1 of 1" at bounding box center [784, 369] width 1568 height 739
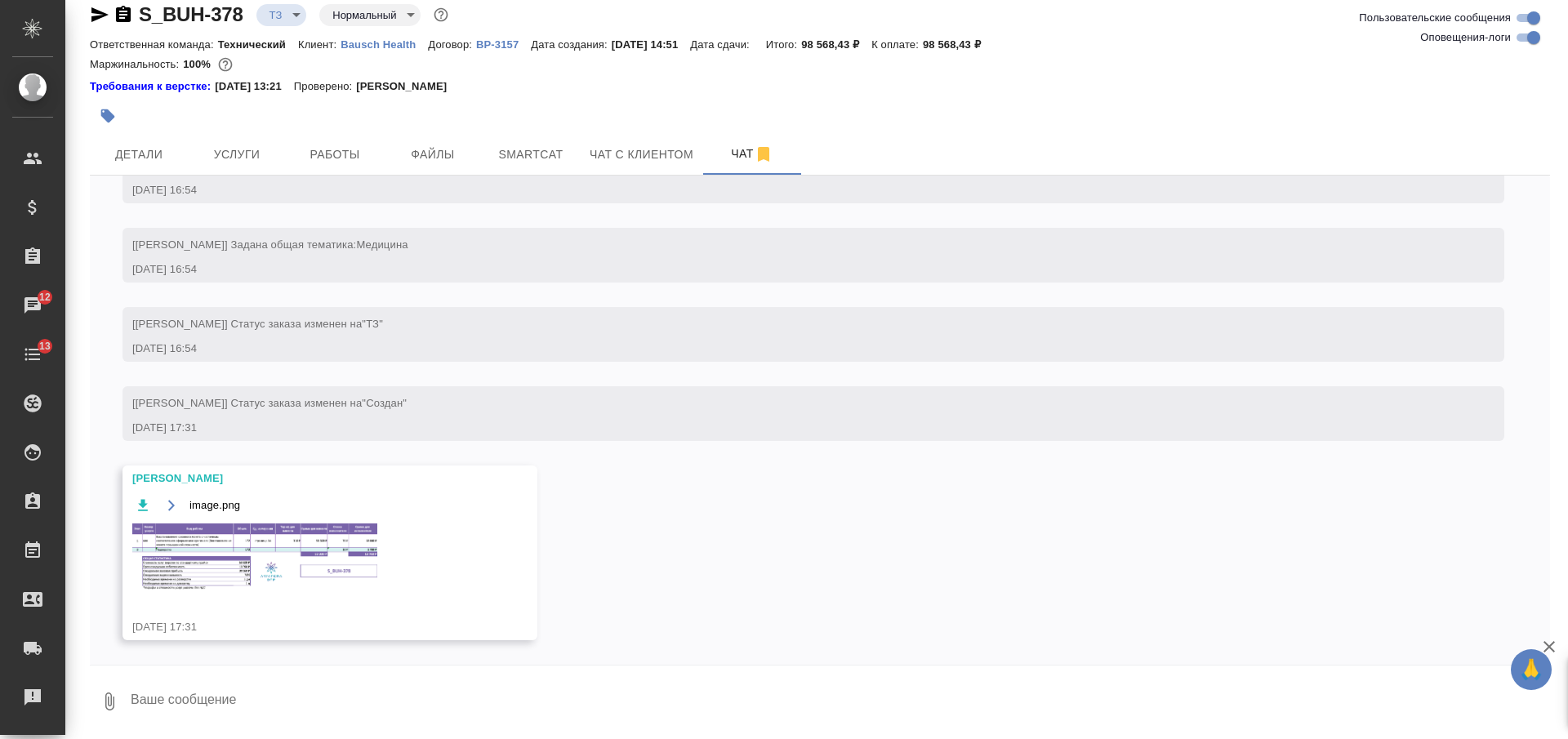
click at [227, 150] on span "Услуги" at bounding box center [237, 154] width 79 height 20
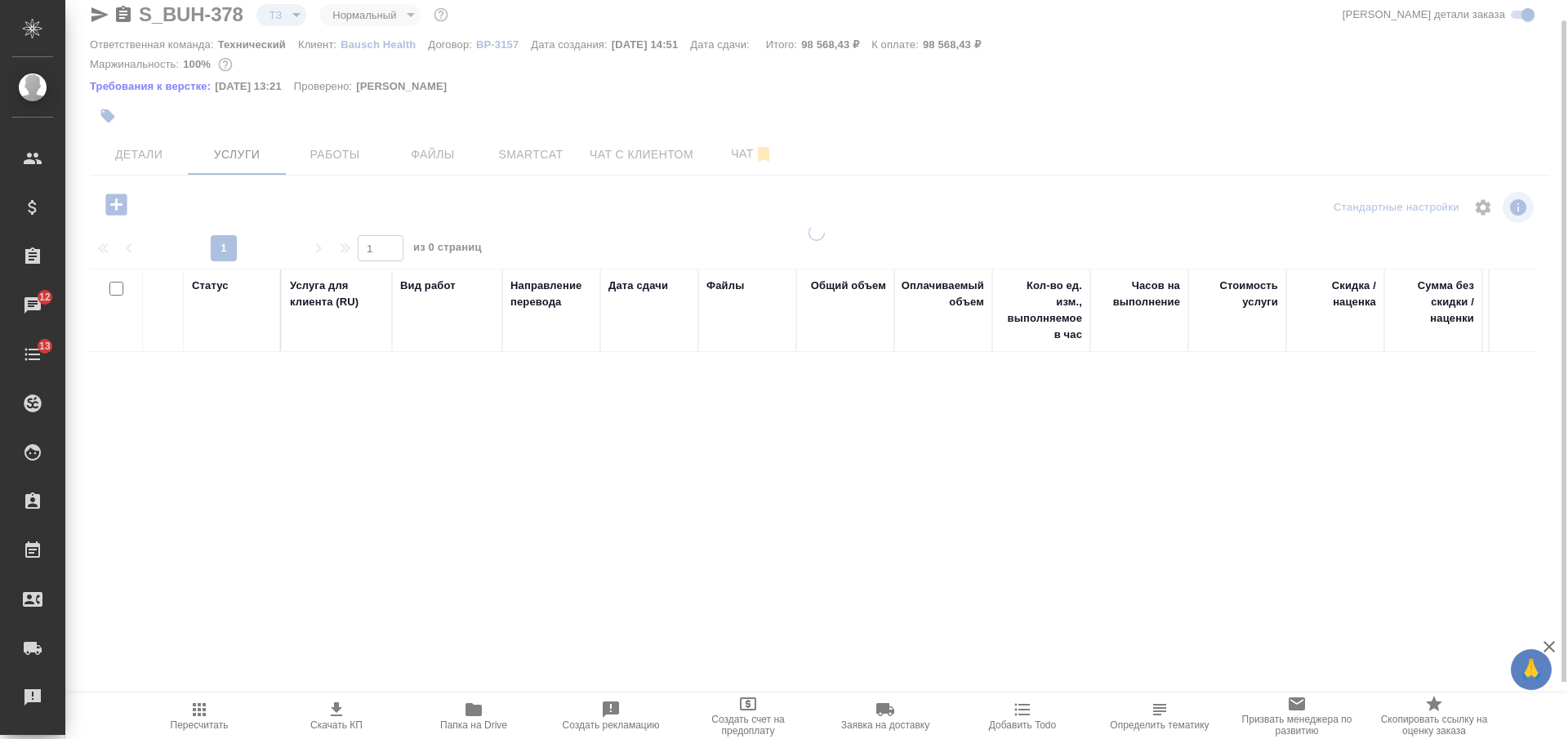
click at [115, 206] on icon "button" at bounding box center [115, 204] width 21 height 21
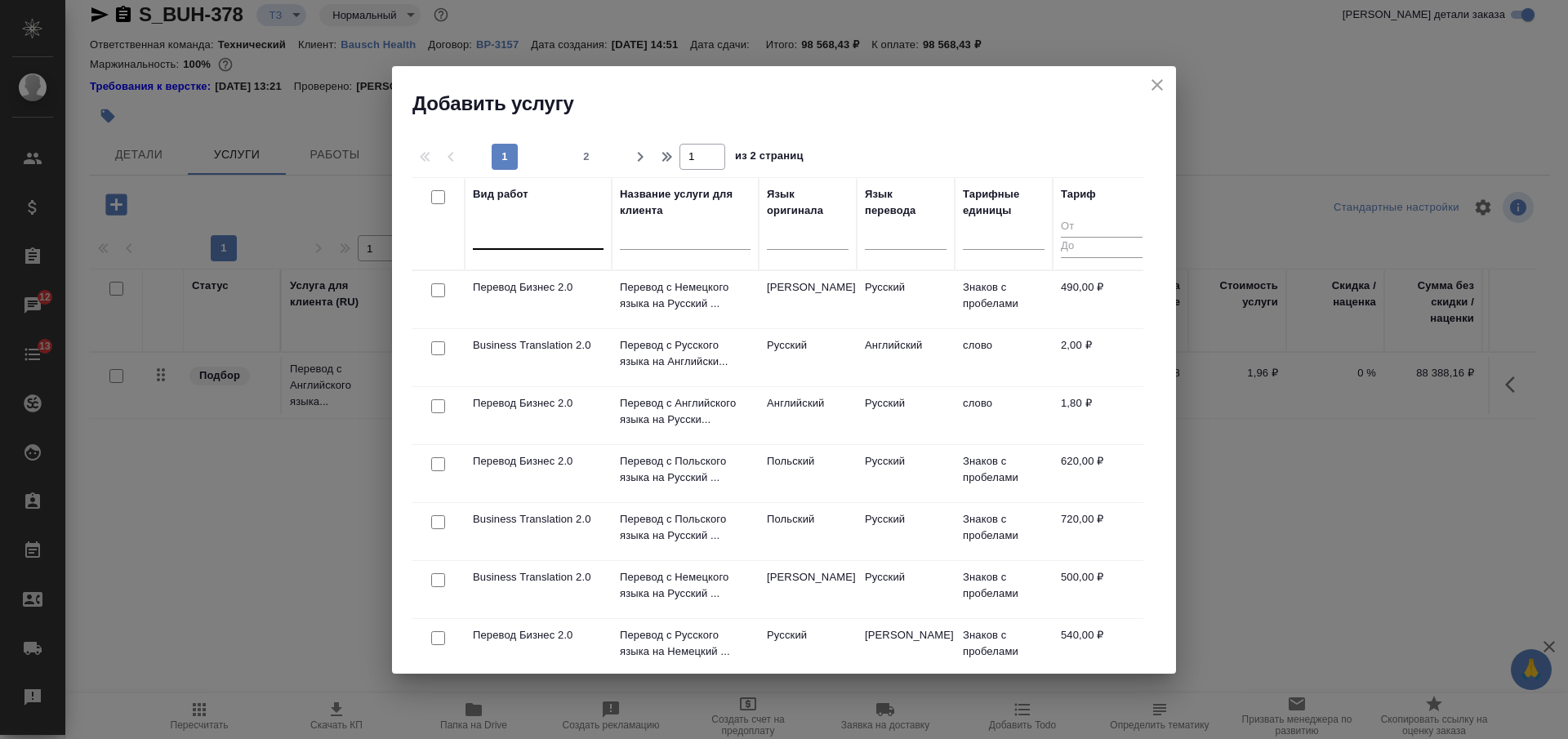
click at [490, 237] on div at bounding box center [538, 233] width 130 height 24
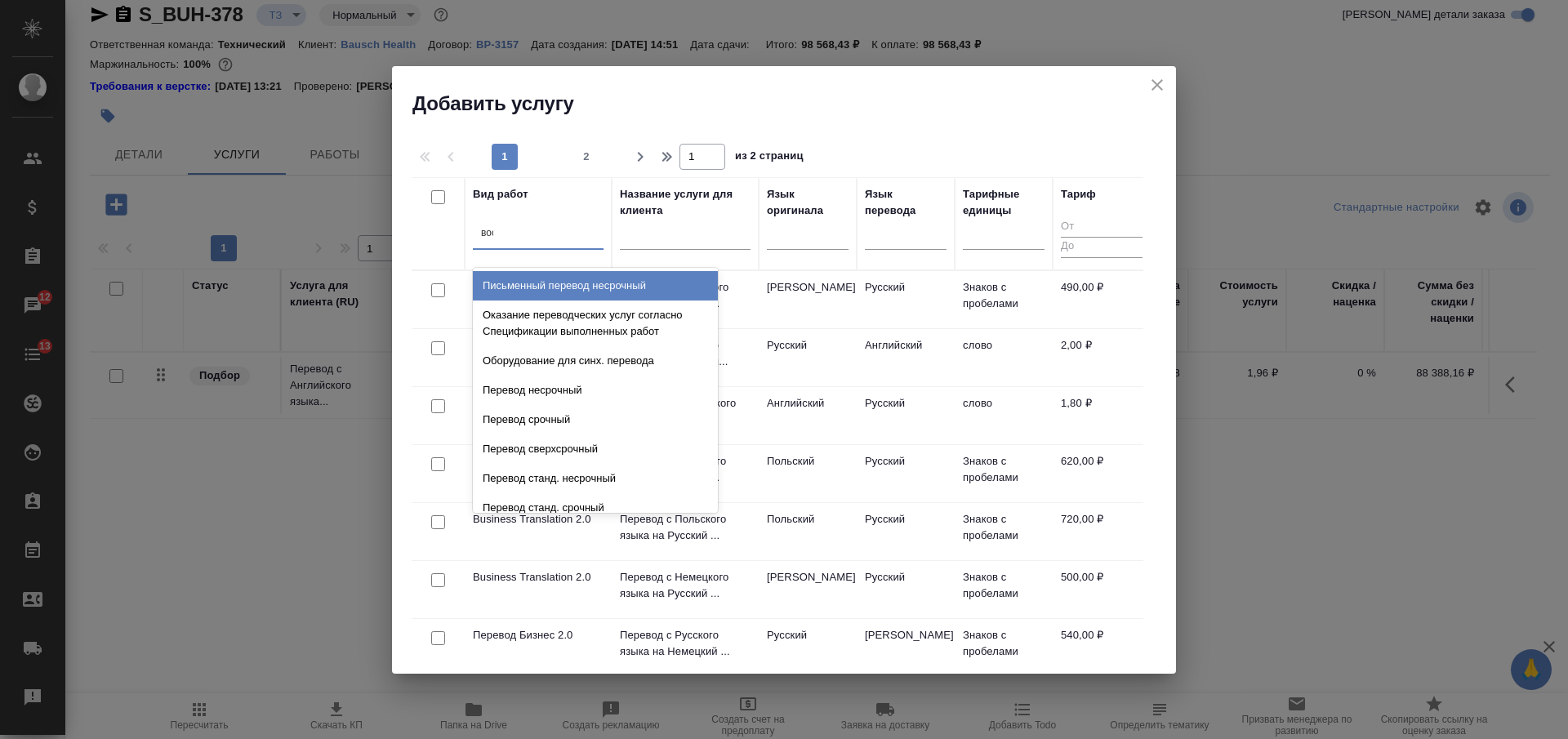
type input "восс"
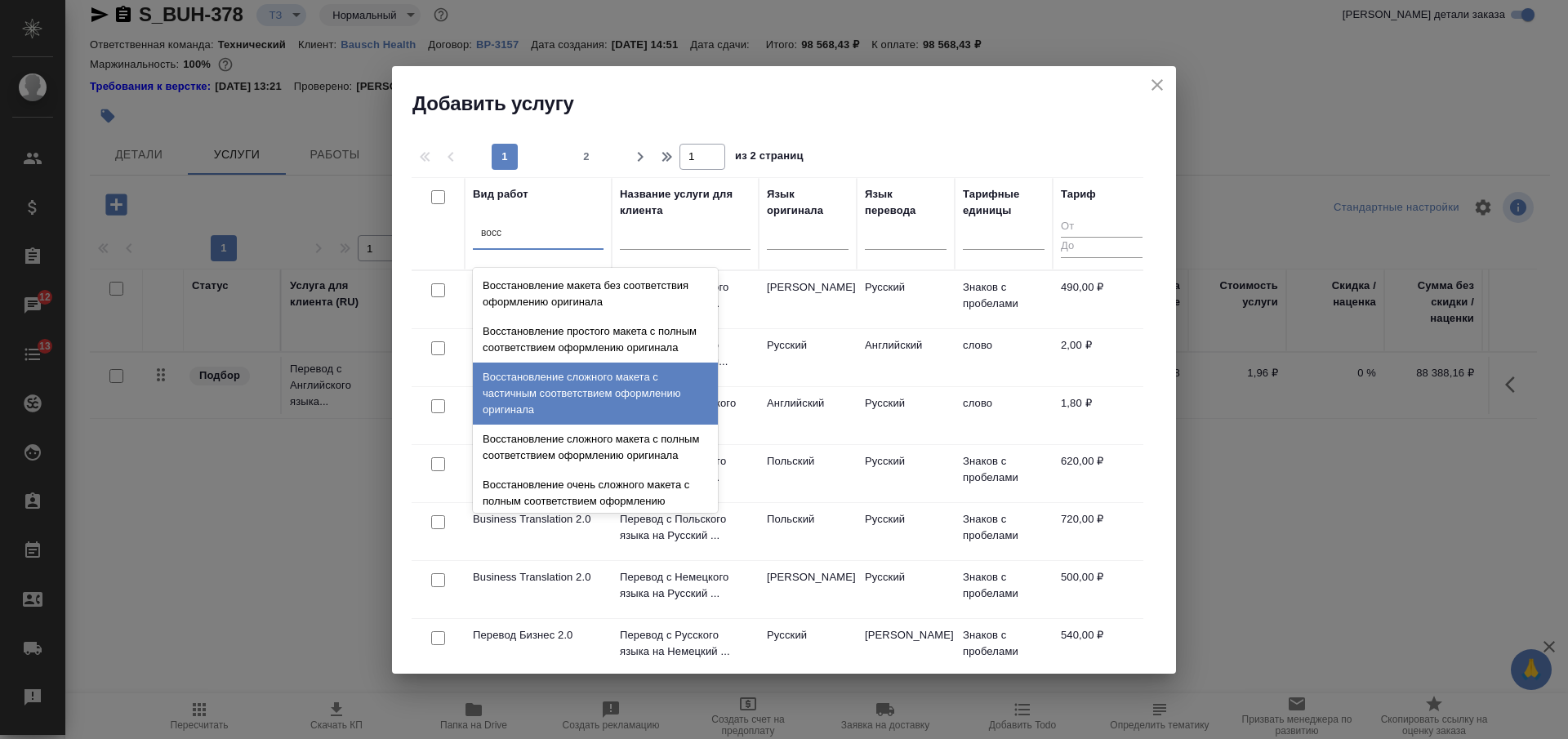
click at [613, 408] on div "Восстановление сложного макета с частичным соответствием оформлению оригинала" at bounding box center [596, 394] width 245 height 62
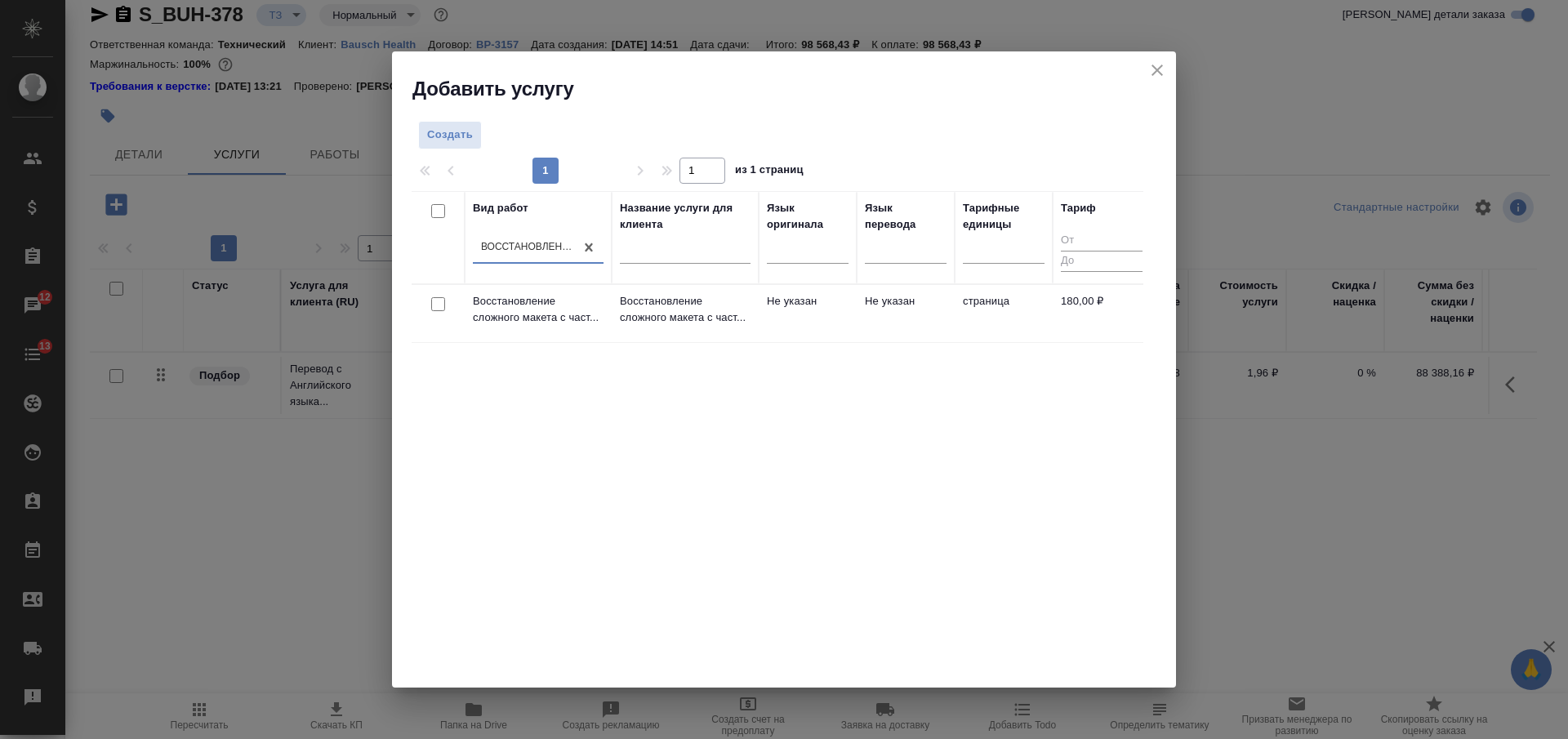
click at [437, 304] on input "checkbox" at bounding box center [438, 304] width 14 height 14
checkbox input "true"
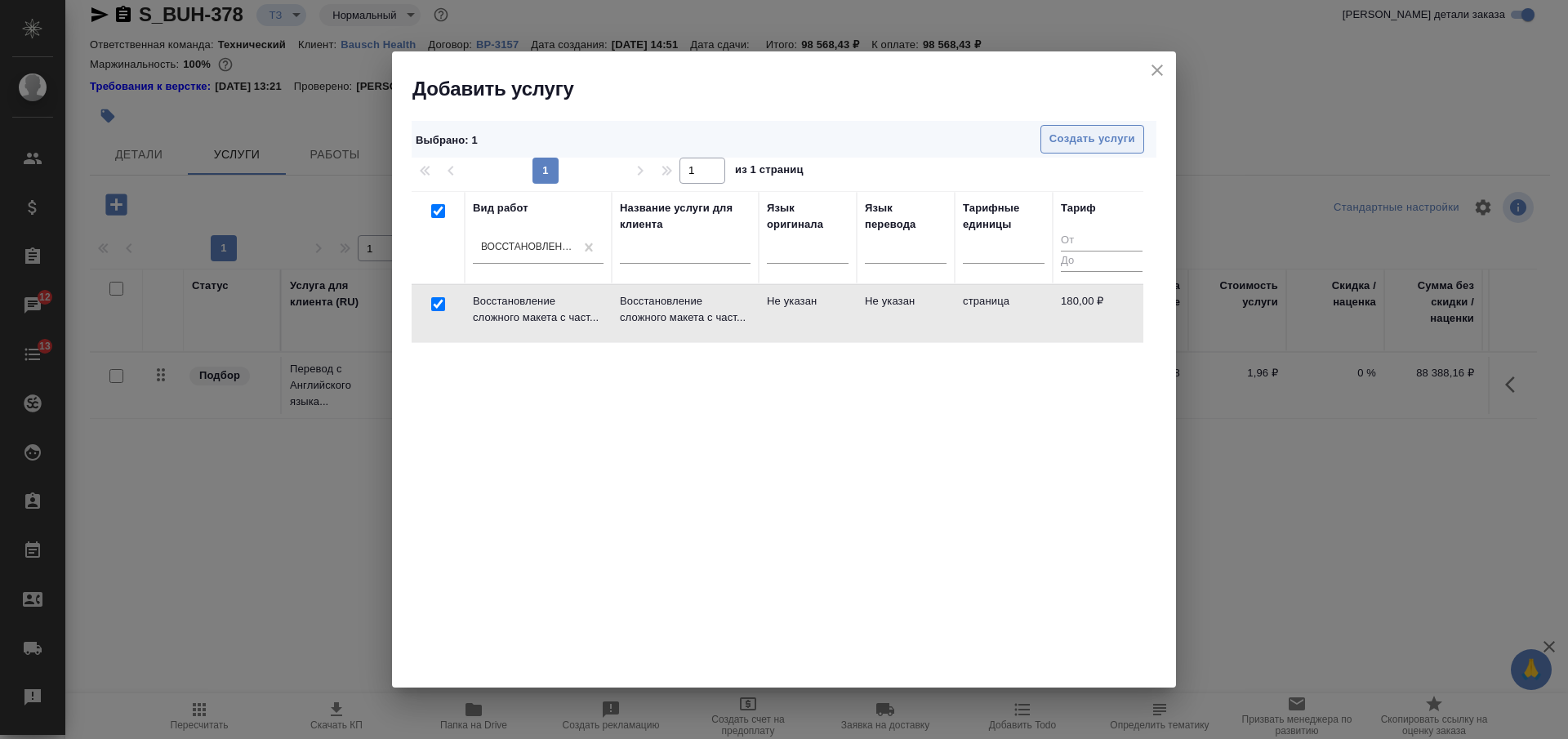
click at [1063, 130] on span "Создать услуги" at bounding box center [1092, 139] width 86 height 18
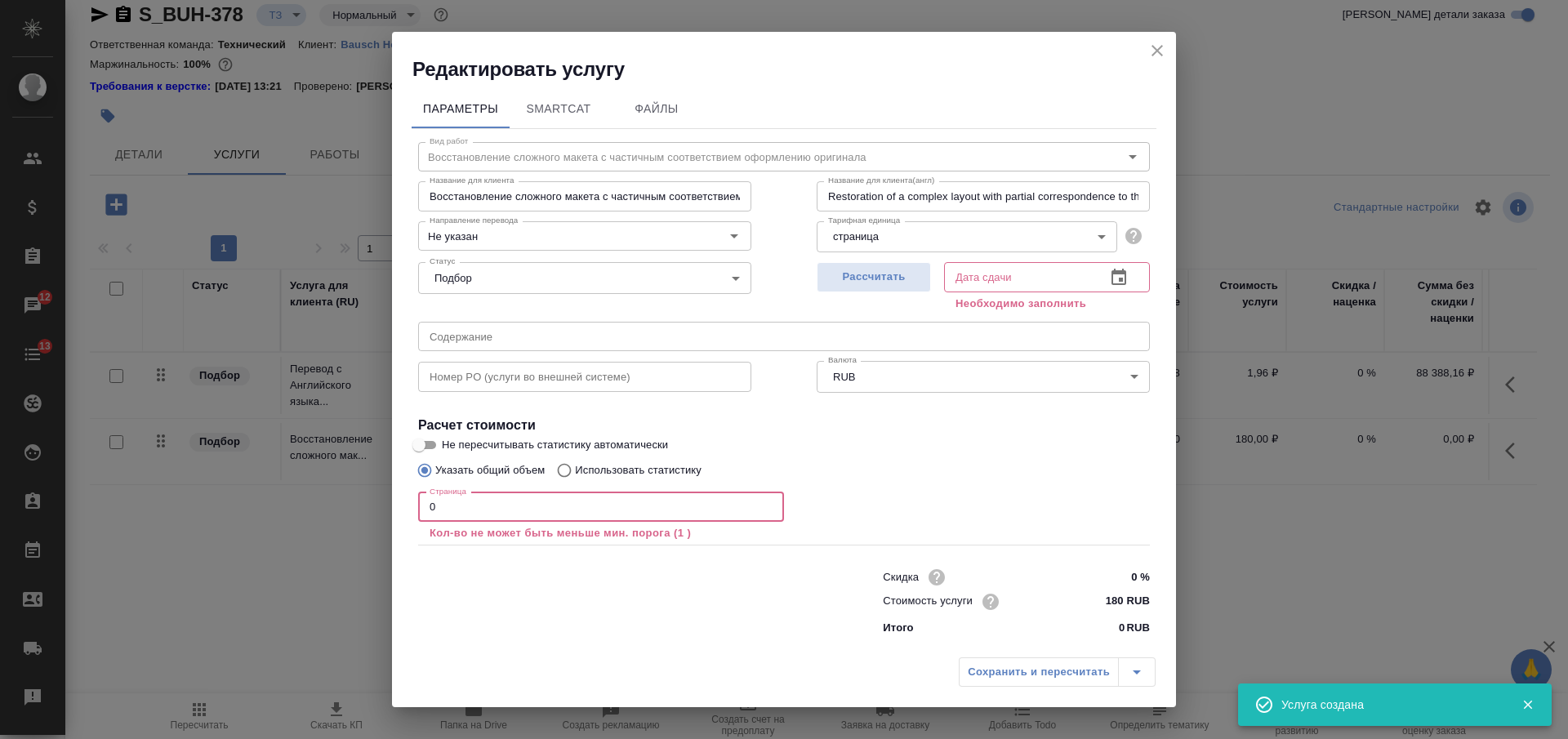
drag, startPoint x: 454, startPoint y: 502, endPoint x: 374, endPoint y: 500, distance: 80.0
click at [376, 502] on div "Редактировать услугу Параметры SmartCat Файлы Вид работ Восстановление сложного…" at bounding box center [784, 369] width 1568 height 739
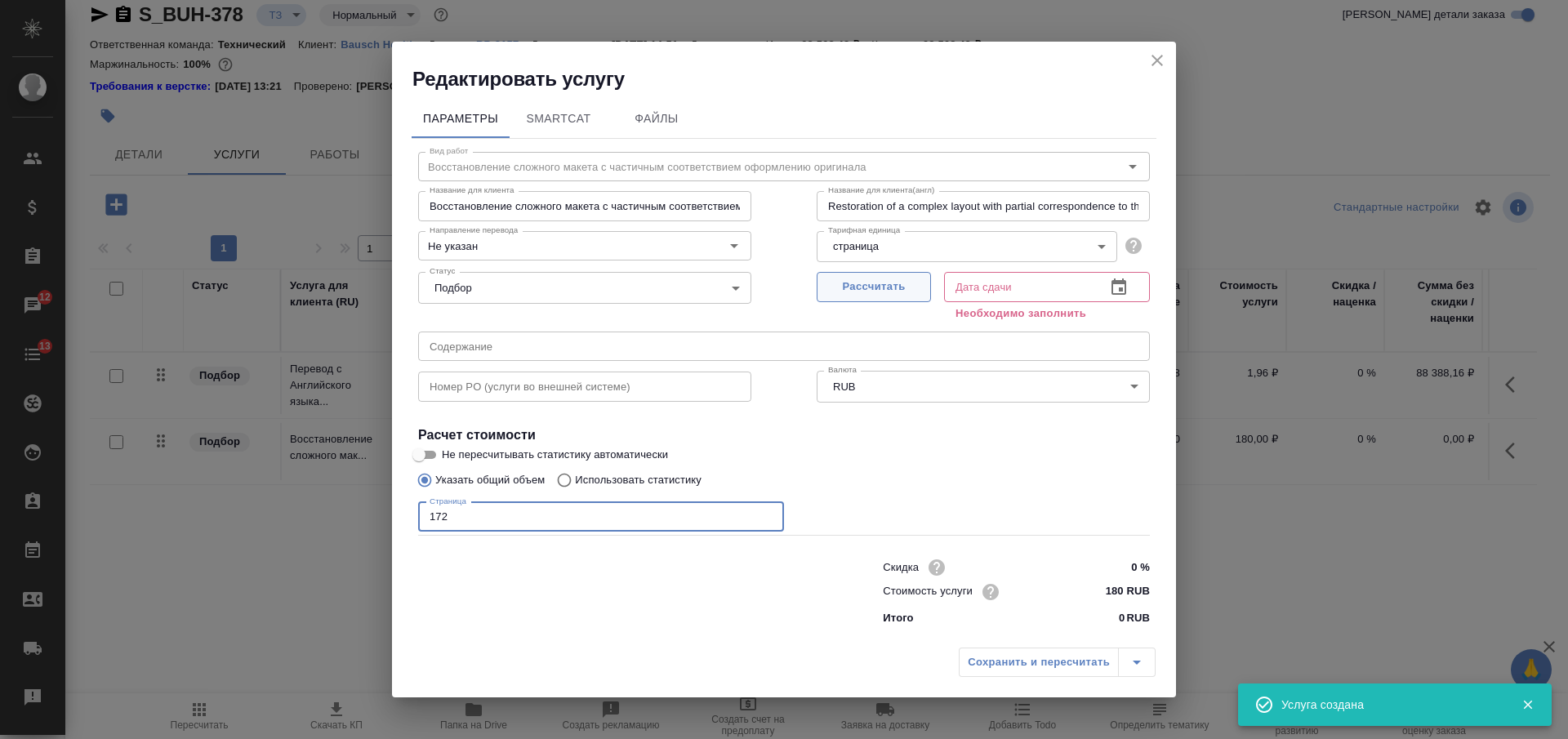
type input "172"
click at [865, 285] on span "Рассчитать" at bounding box center [874, 287] width 96 height 18
type input "02.09.2025 12:09"
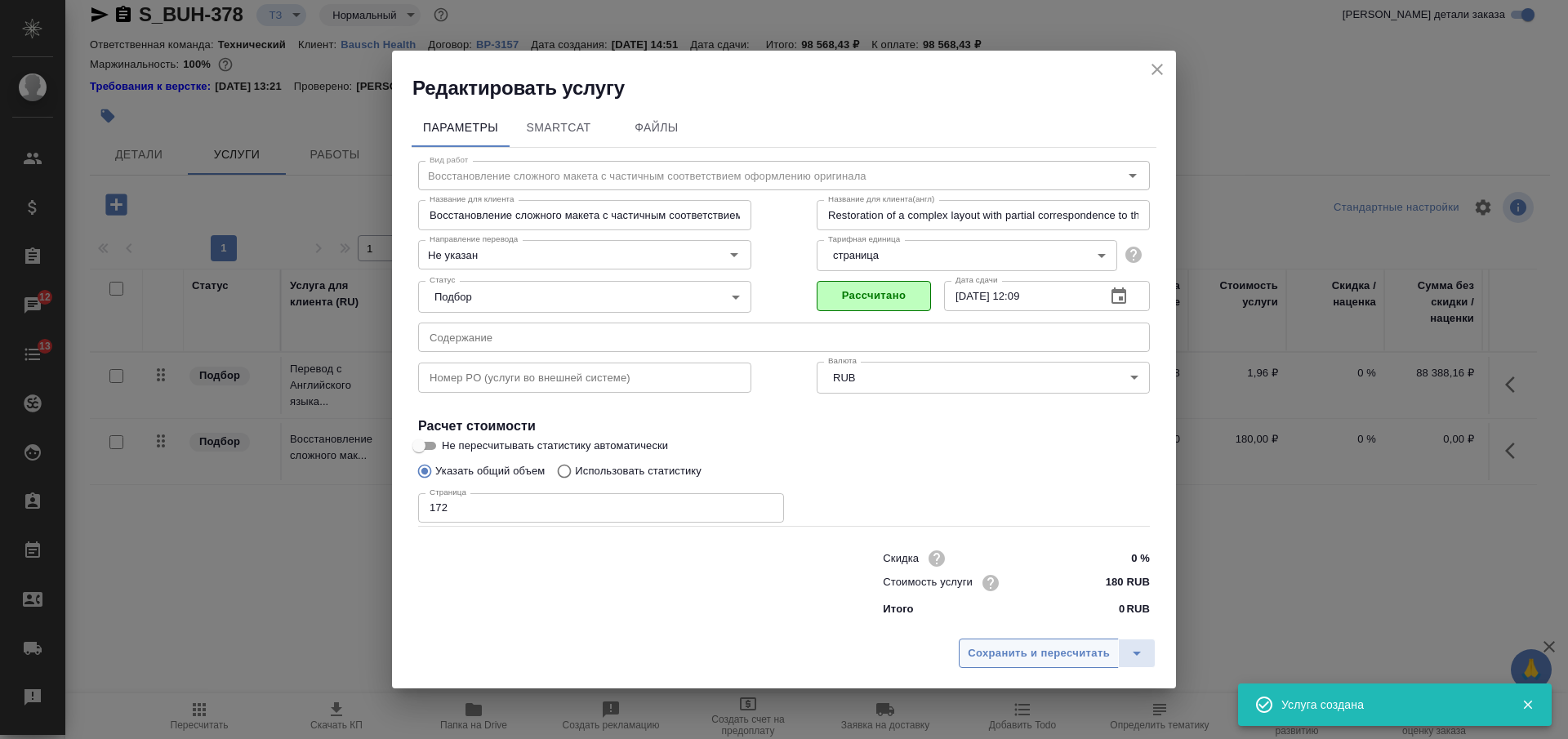
click at [1049, 653] on span "Сохранить и пересчитать" at bounding box center [1039, 653] width 143 height 18
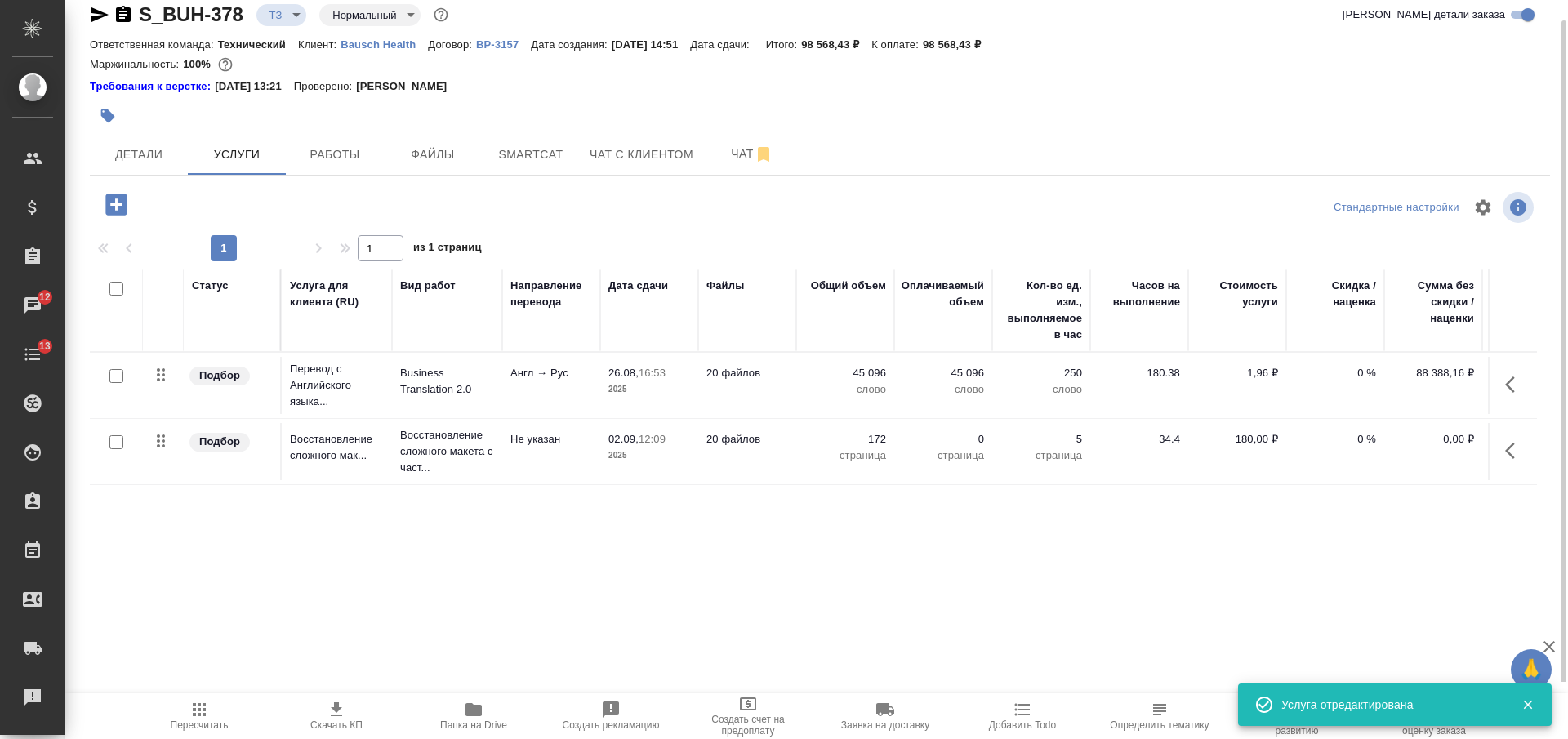
click at [122, 17] on icon "button" at bounding box center [123, 14] width 15 height 17
click at [116, 284] on input "checkbox" at bounding box center [116, 289] width 14 height 14
checkbox input "true"
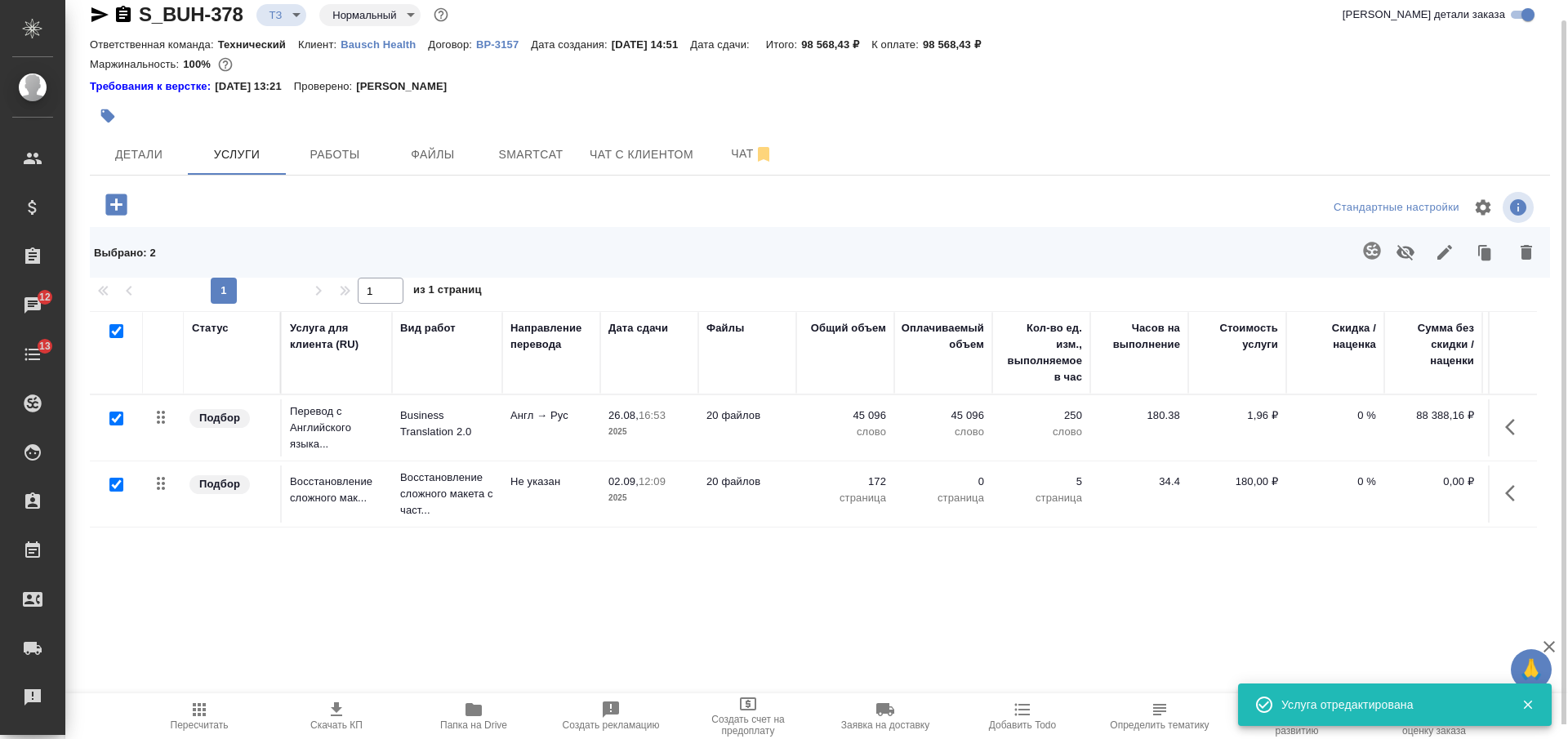
click at [1439, 253] on icon "button" at bounding box center [1445, 252] width 19 height 19
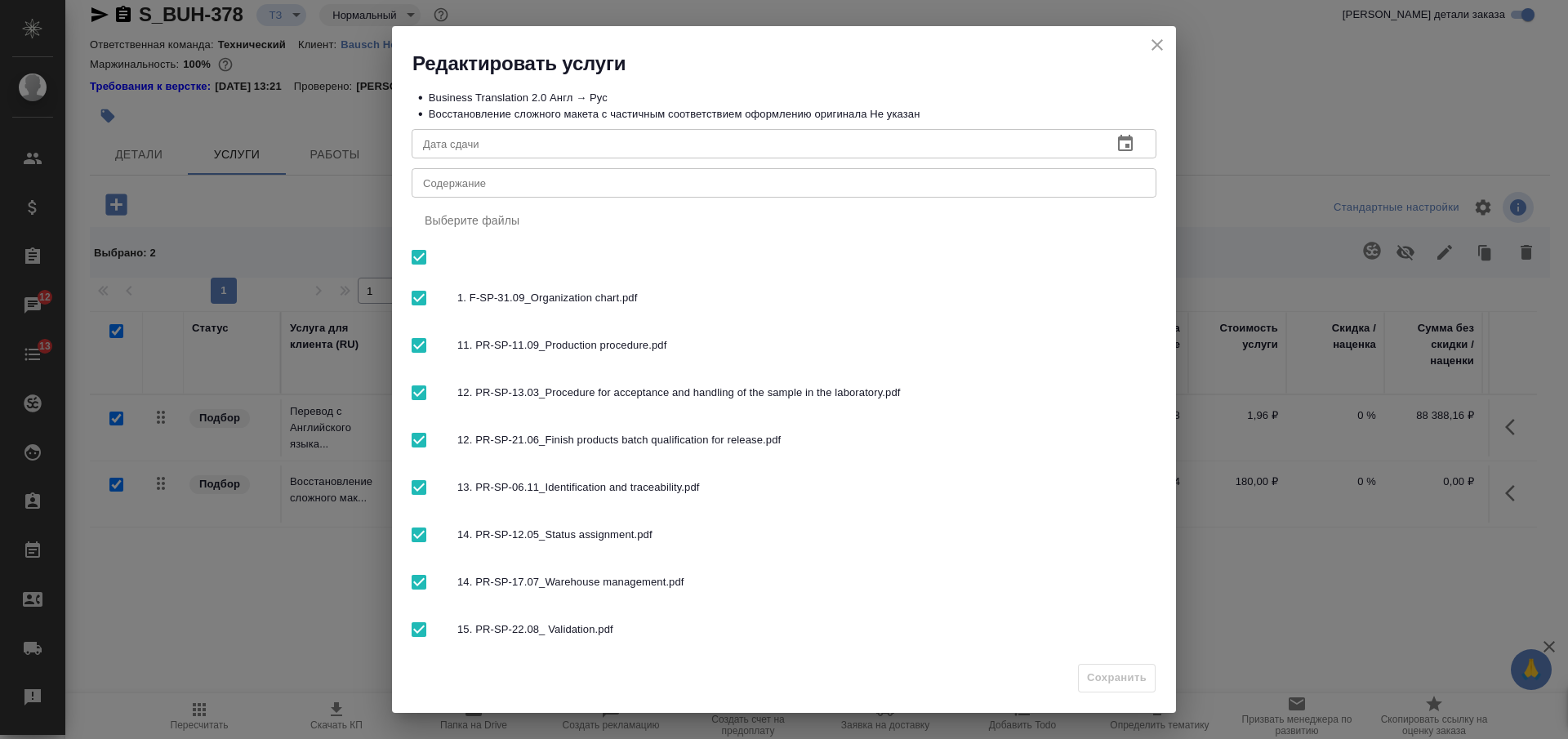
click at [638, 193] on div "x Содержание" at bounding box center [784, 183] width 745 height 30
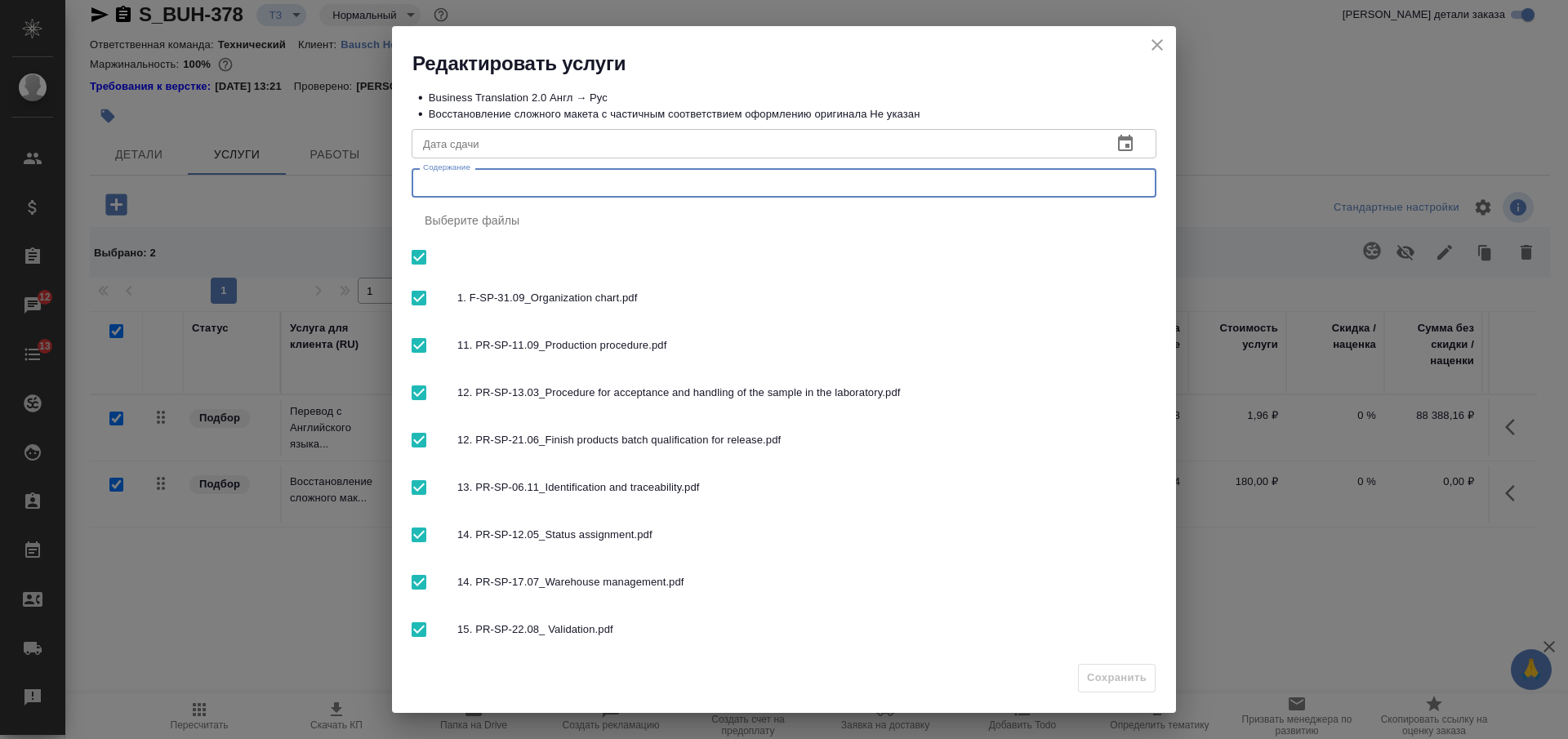
paste textarea "QMS docs_Suprobion"
type textarea "QMS docs_Suprobion"
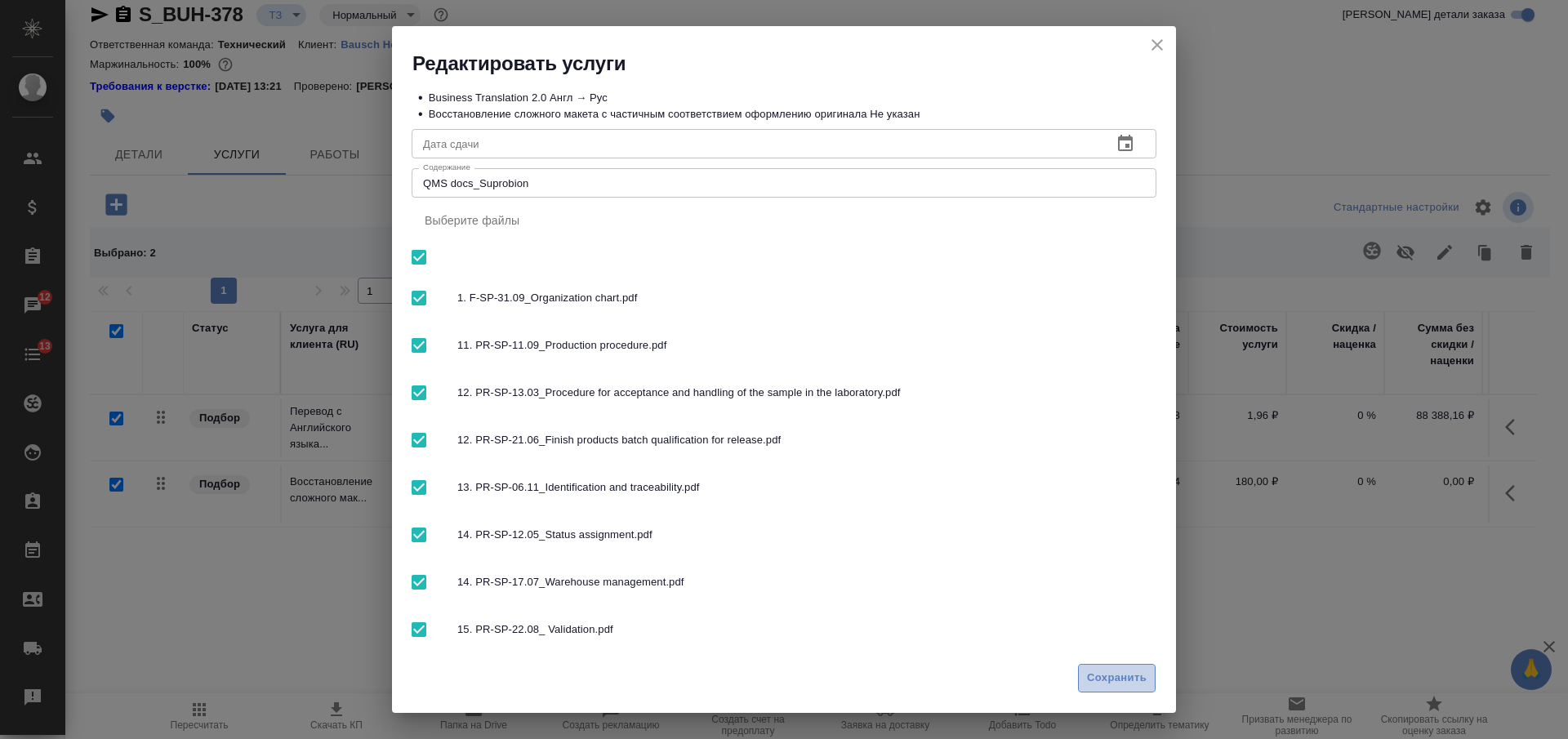
click at [1124, 671] on span "Сохранить" at bounding box center [1117, 678] width 59 height 18
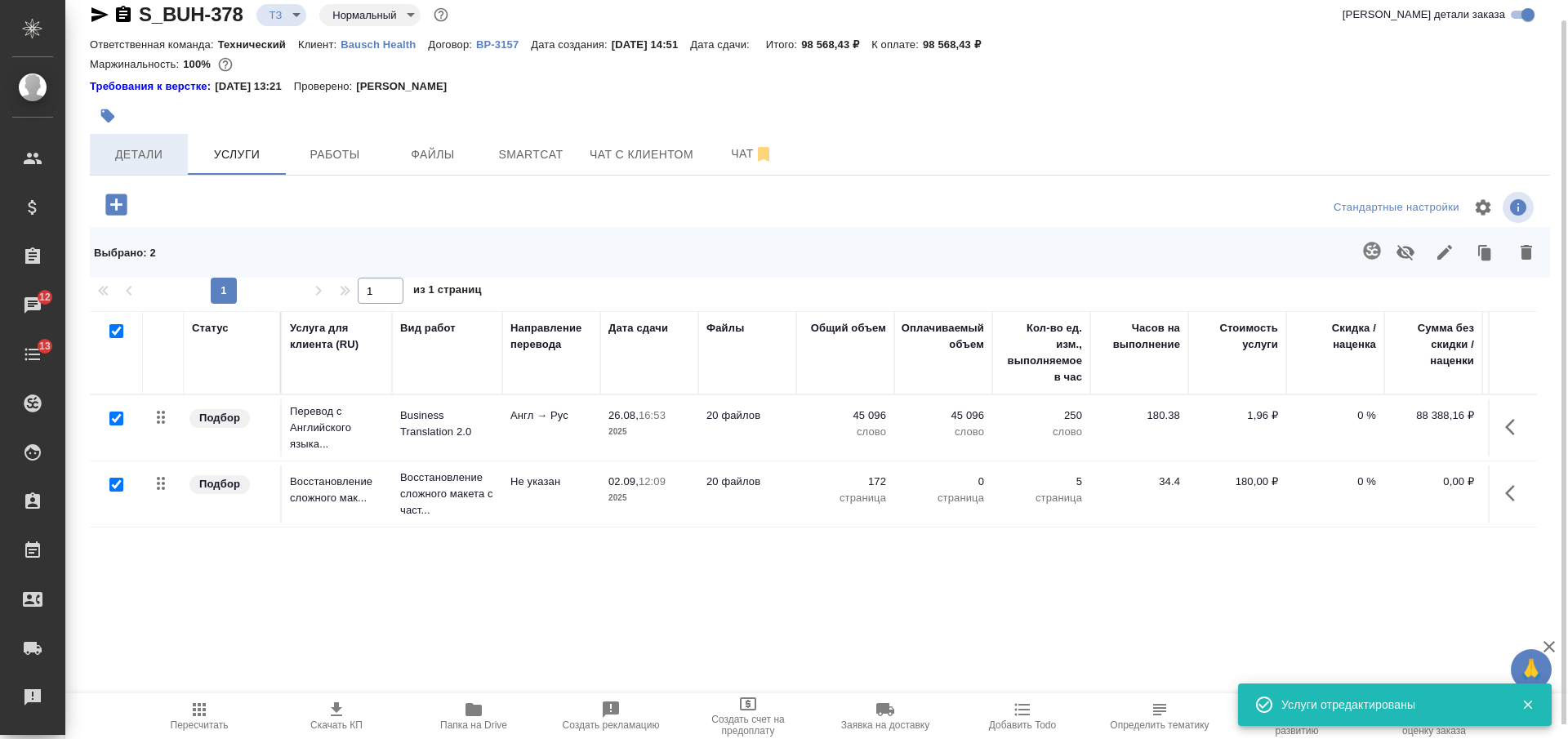
click at [168, 148] on span "Детали" at bounding box center [139, 154] width 79 height 20
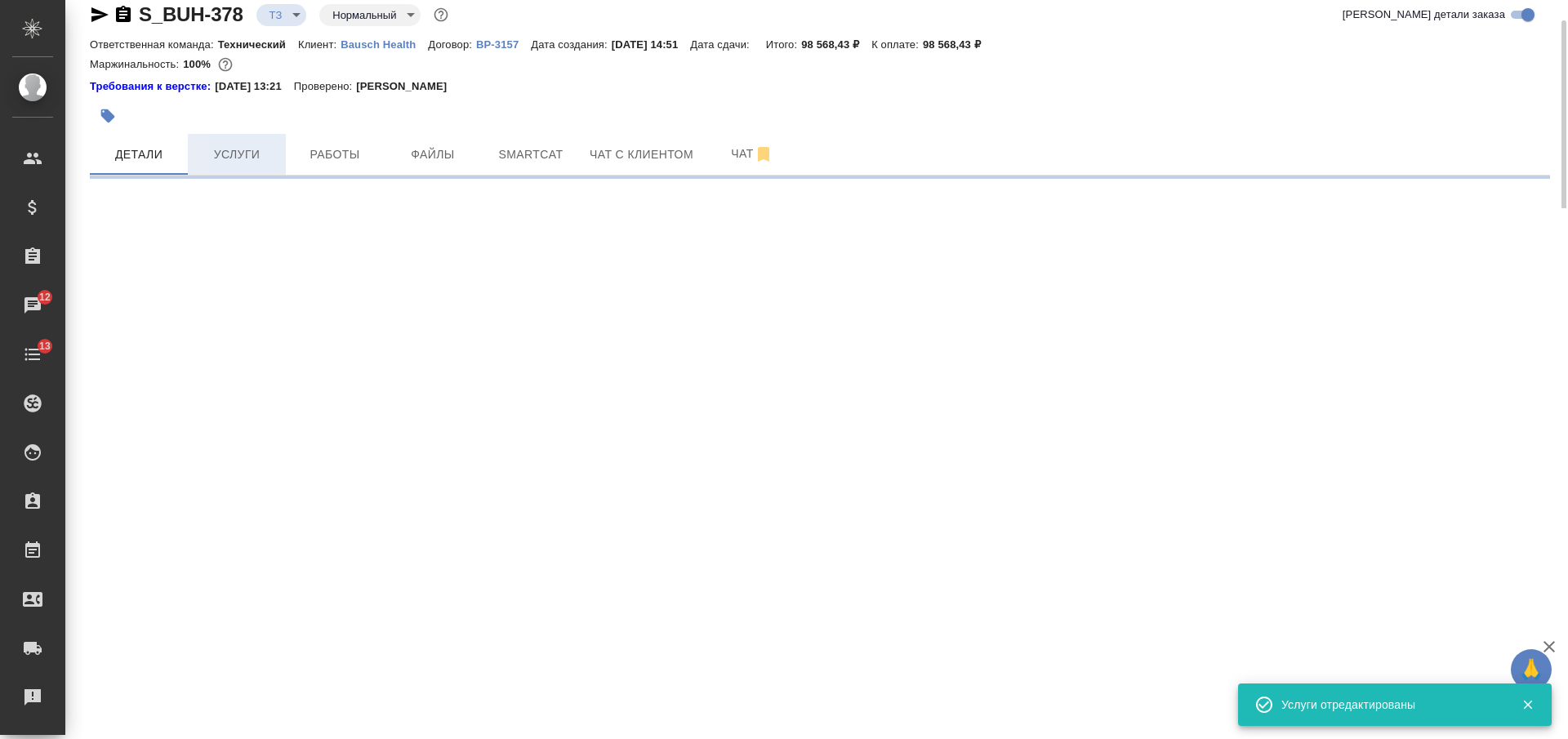
select select "RU"
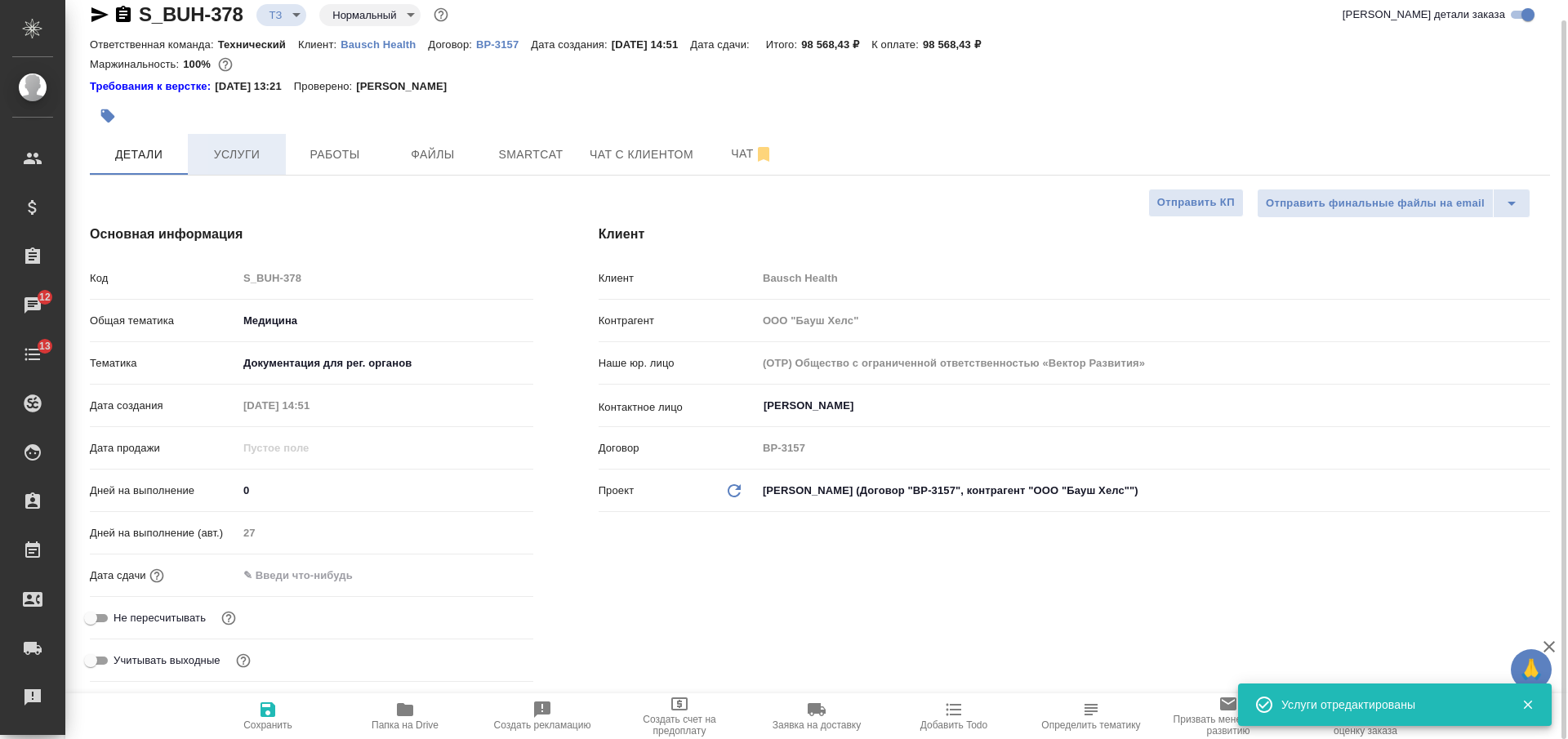
type textarea "x"
click at [233, 157] on span "Услуги" at bounding box center [237, 154] width 79 height 20
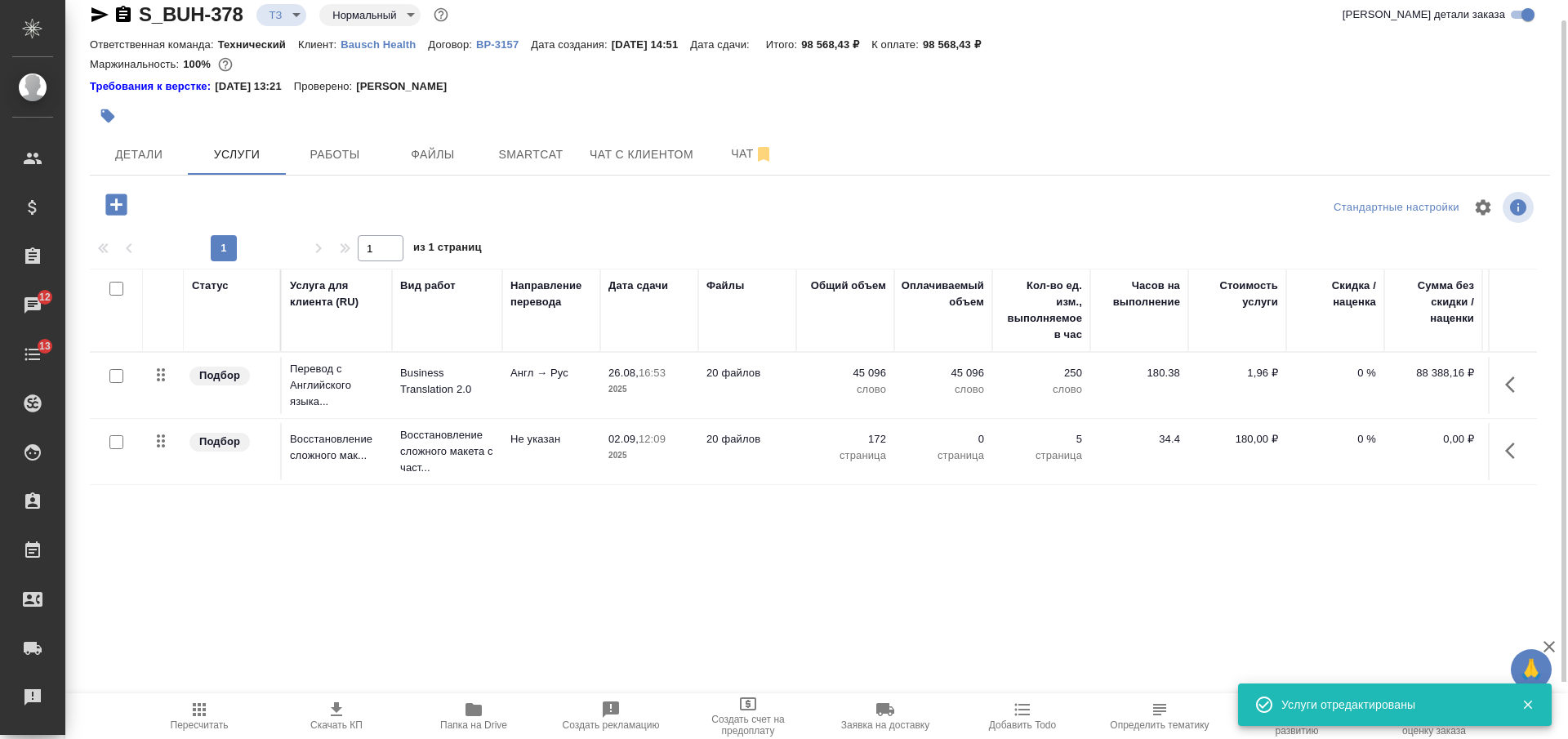
click at [352, 738] on button "Скачать КП" at bounding box center [336, 716] width 137 height 45
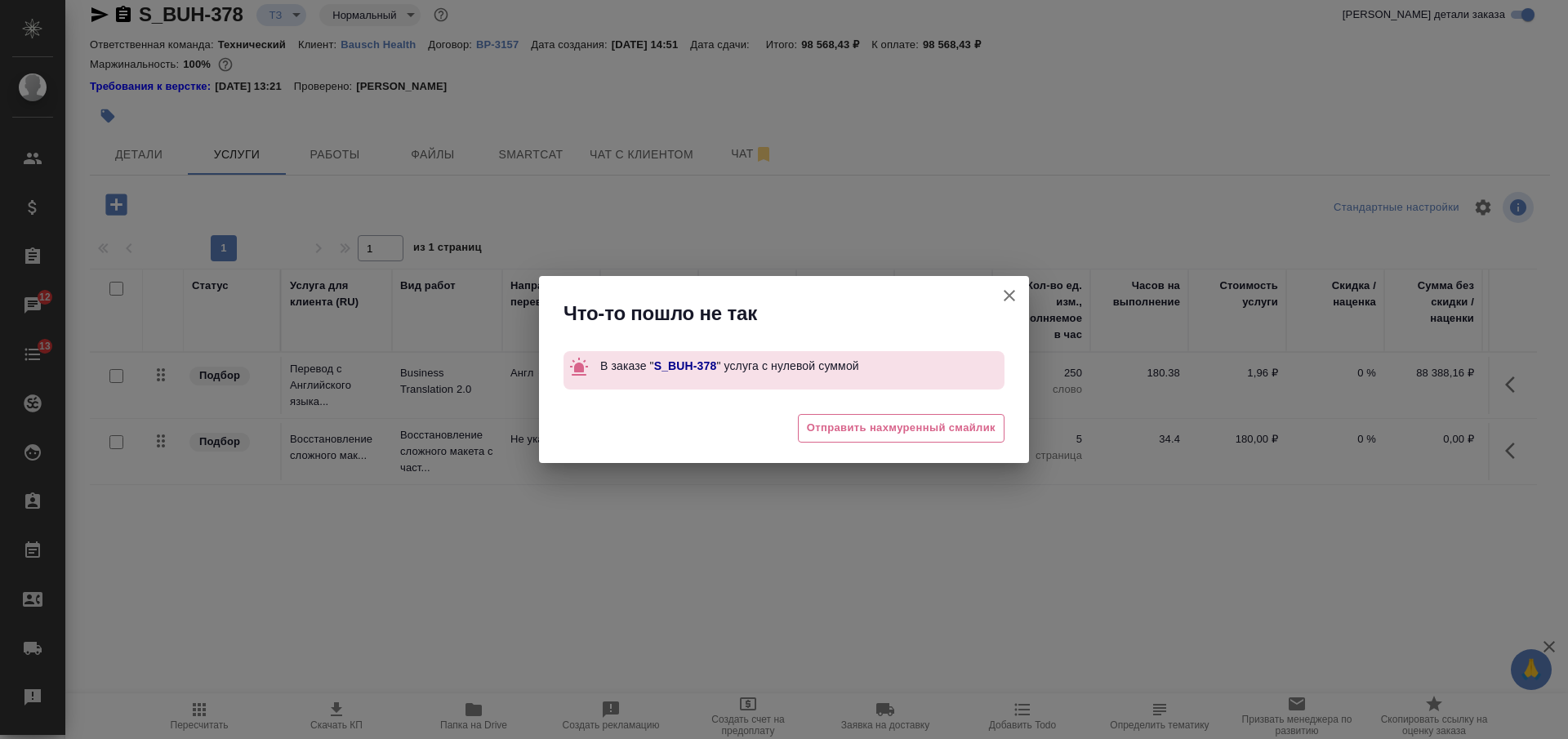
click at [1001, 297] on icon "button" at bounding box center [1009, 296] width 19 height 19
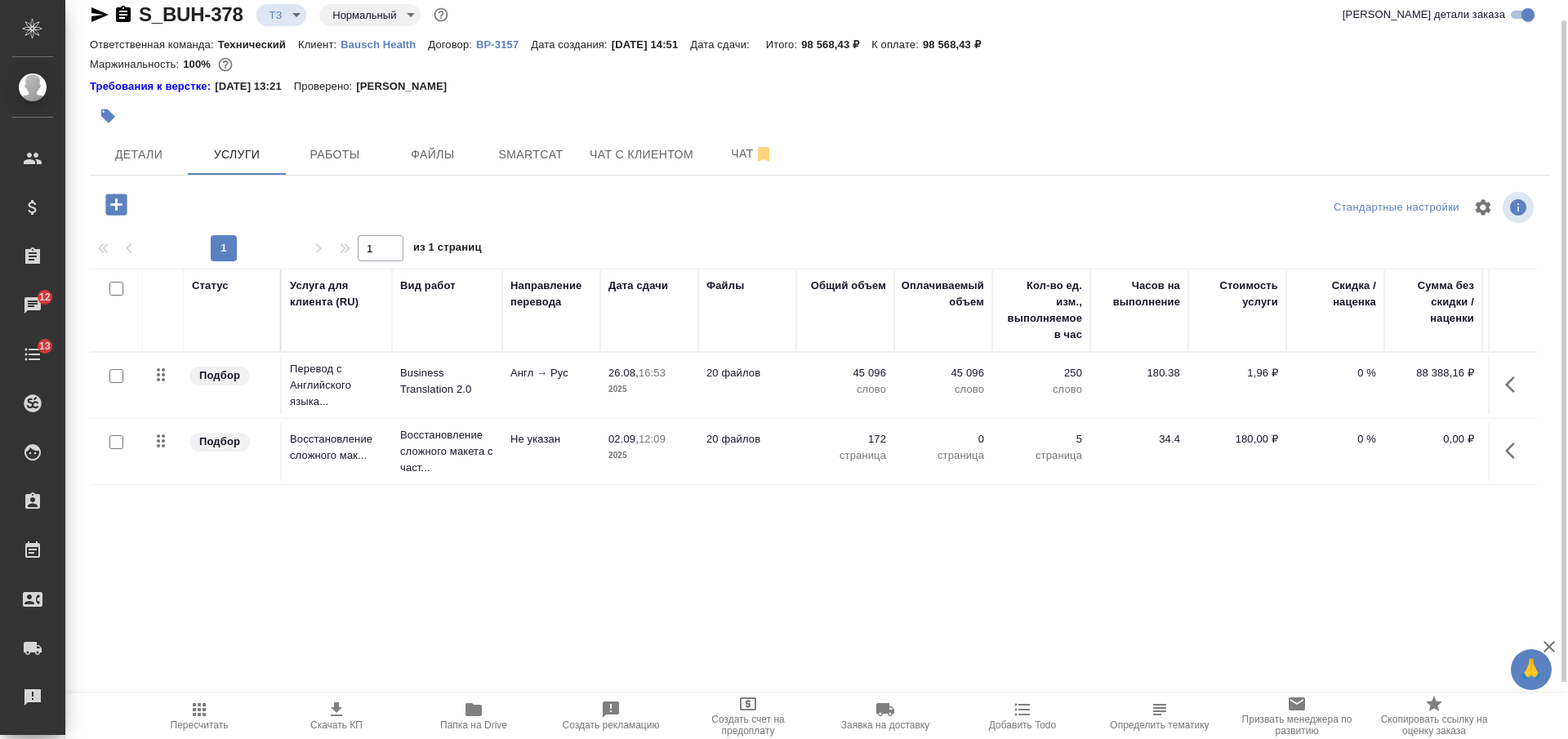
click at [205, 715] on icon "button" at bounding box center [199, 709] width 13 height 13
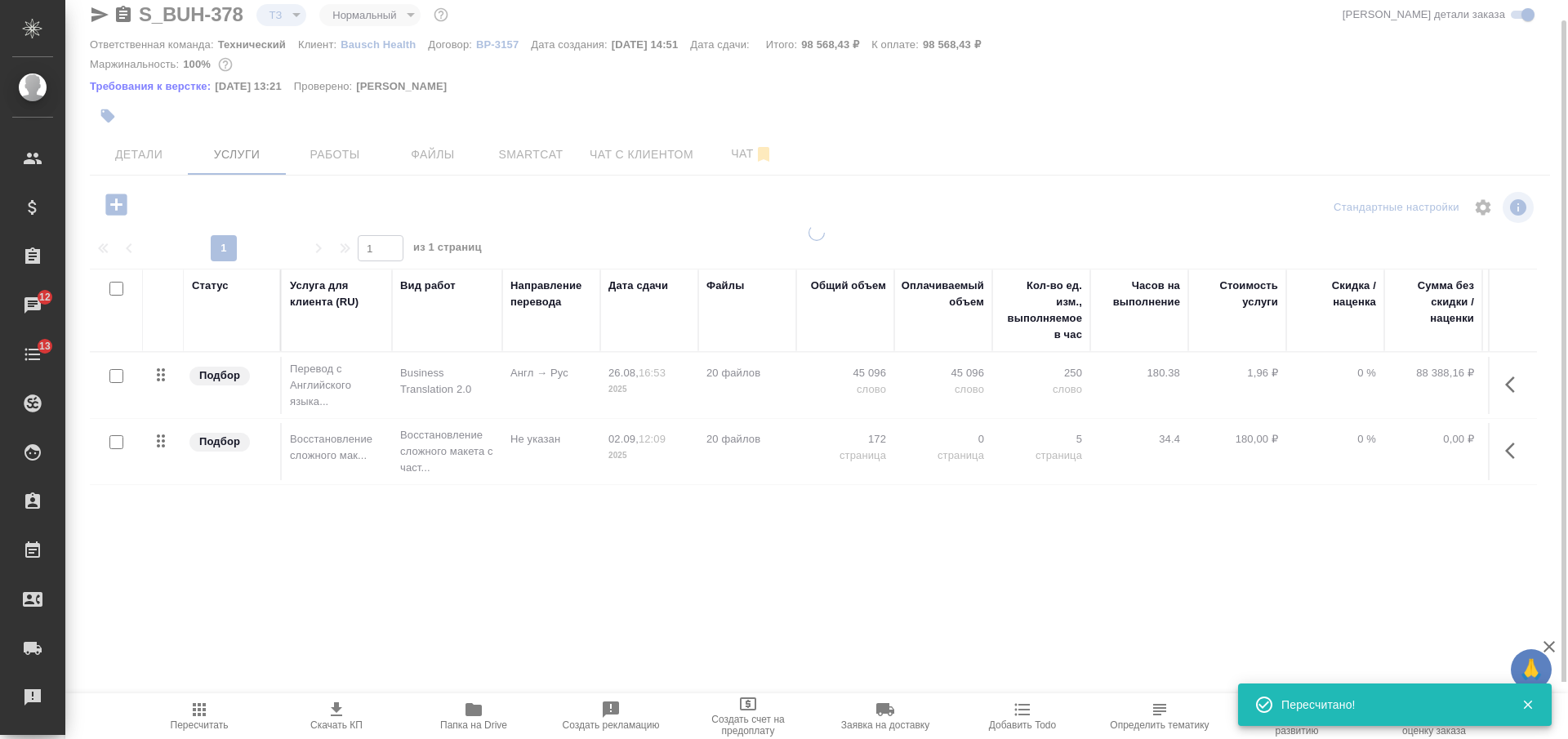
type input "new"
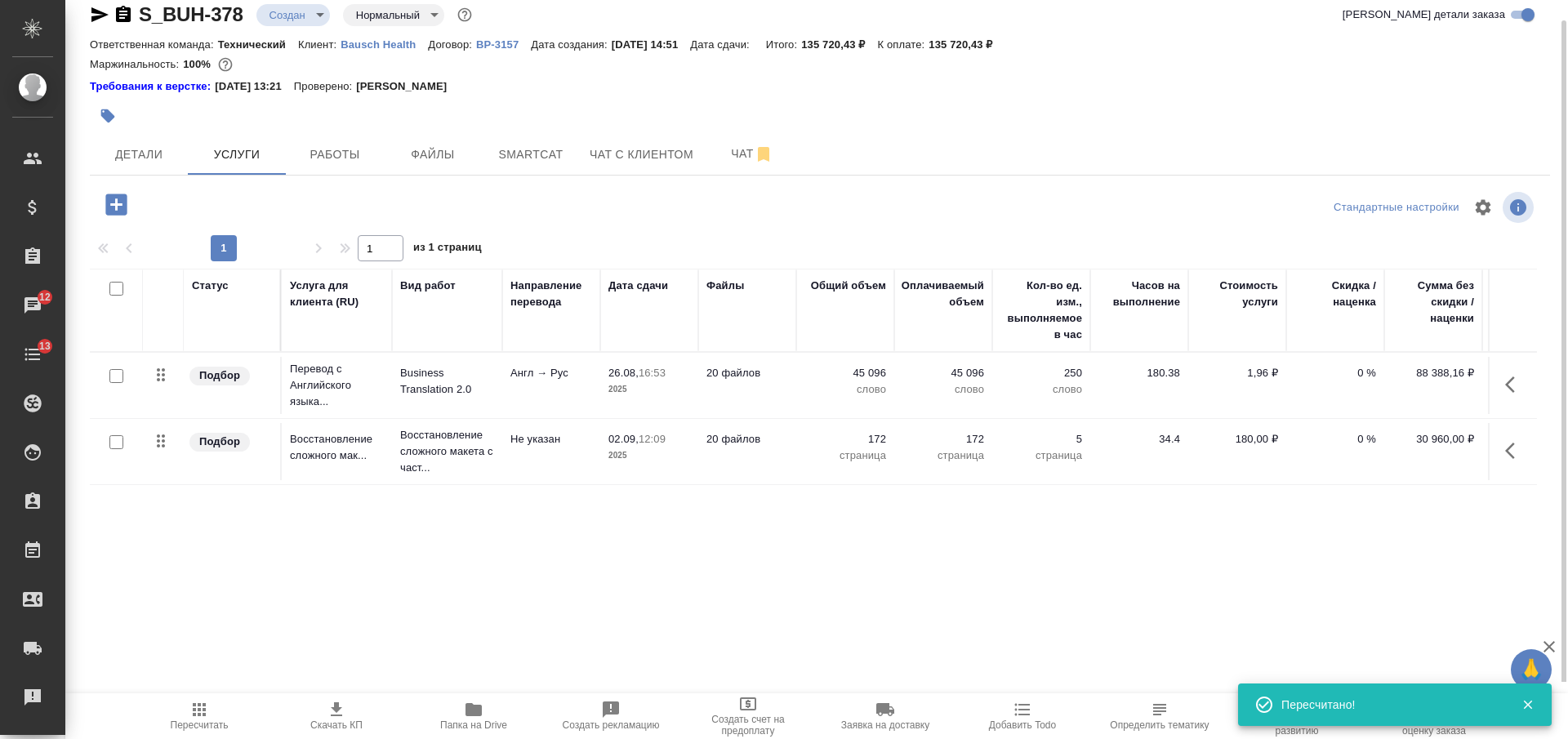
click at [329, 709] on icon "button" at bounding box center [337, 710] width 19 height 19
drag, startPoint x: 1028, startPoint y: 43, endPoint x: 946, endPoint y: 47, distance: 82.1
click at [946, 47] on div "Ответственная команда: Технический Клиент: Bausch Health Договор: ВР-3157 Дата …" at bounding box center [820, 44] width 1460 height 19
copy p "135 720,43 ₽"
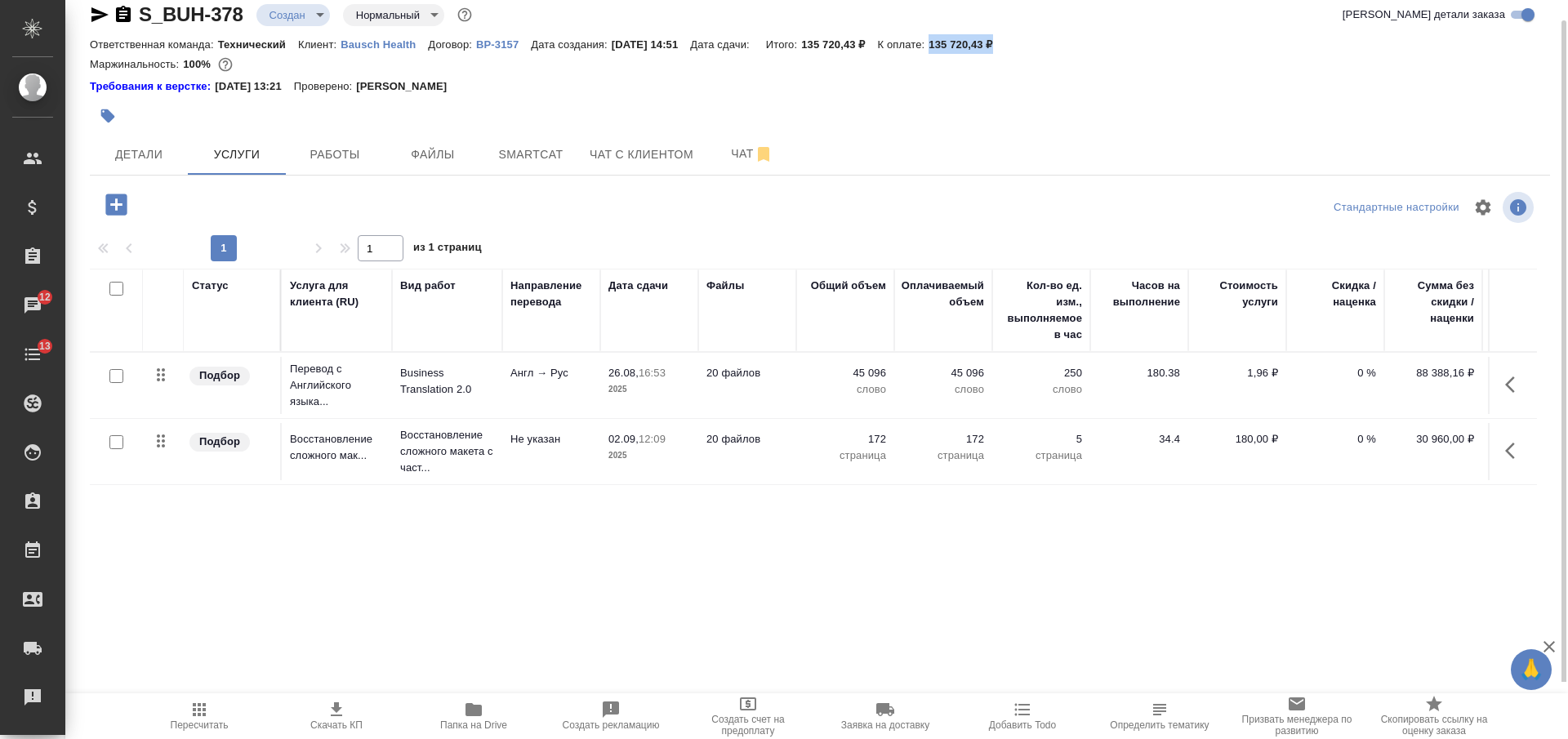
click at [804, 389] on td "45 096 слово" at bounding box center [846, 385] width 98 height 57
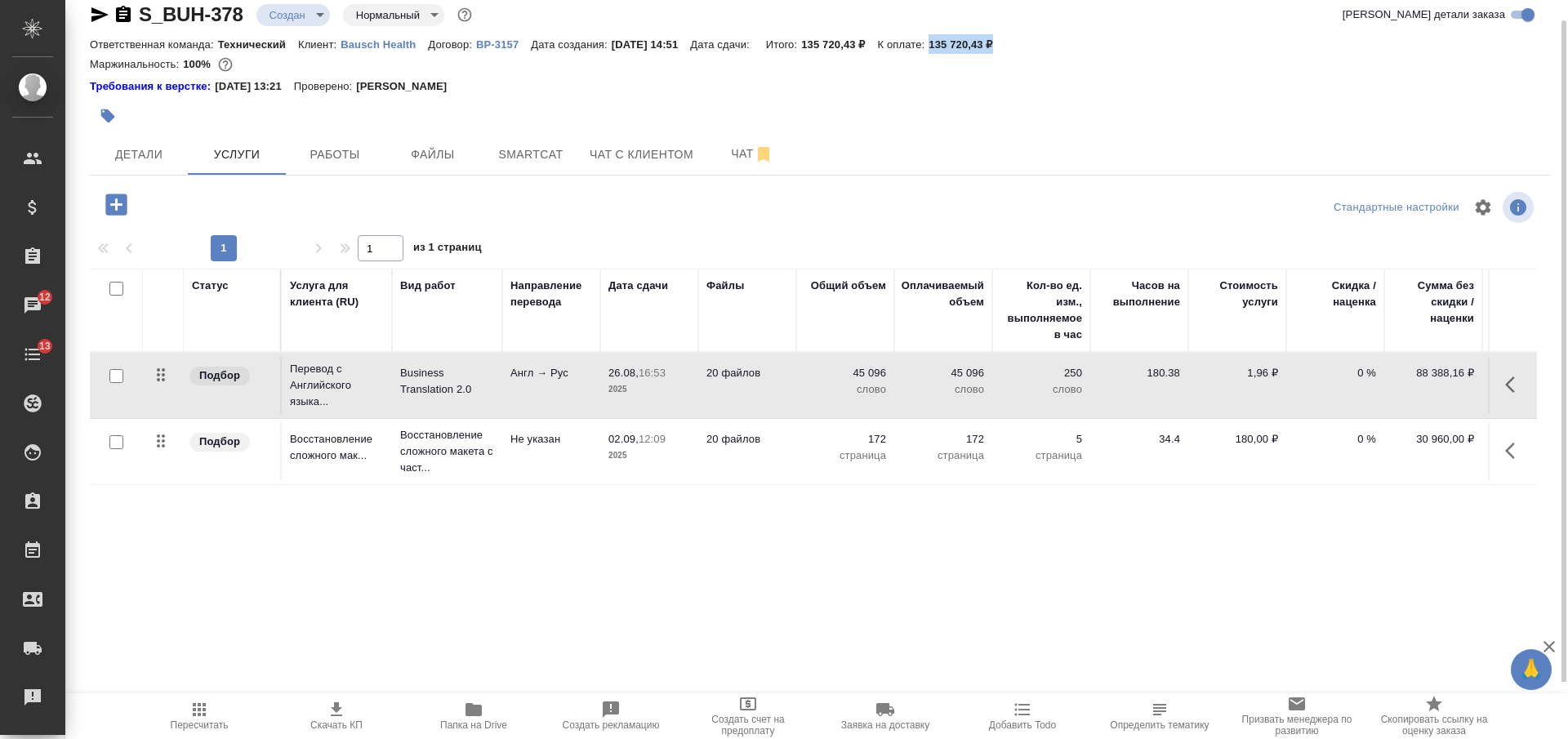
click at [804, 389] on td "45 096 слово" at bounding box center [846, 385] width 98 height 57
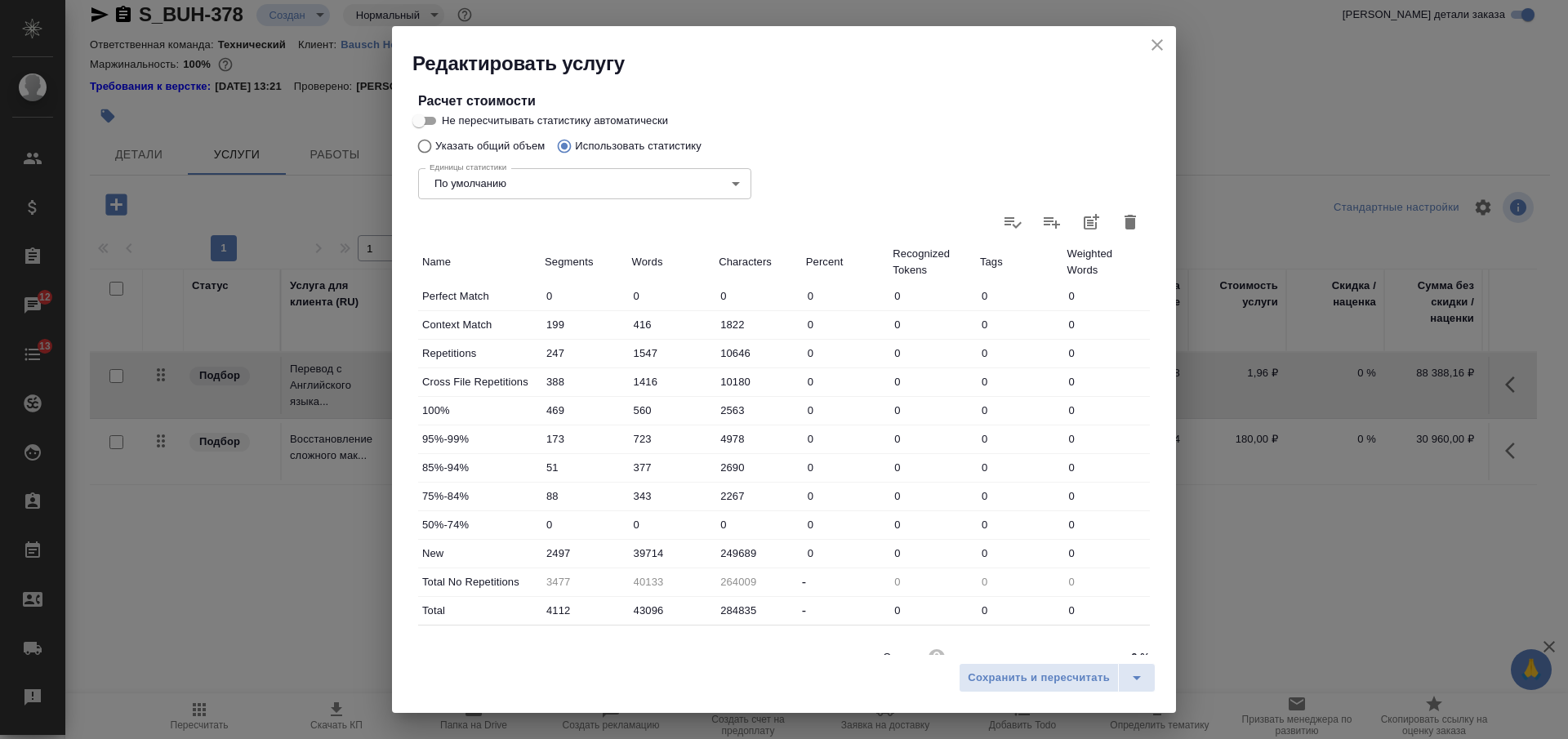
scroll to position [375, 0]
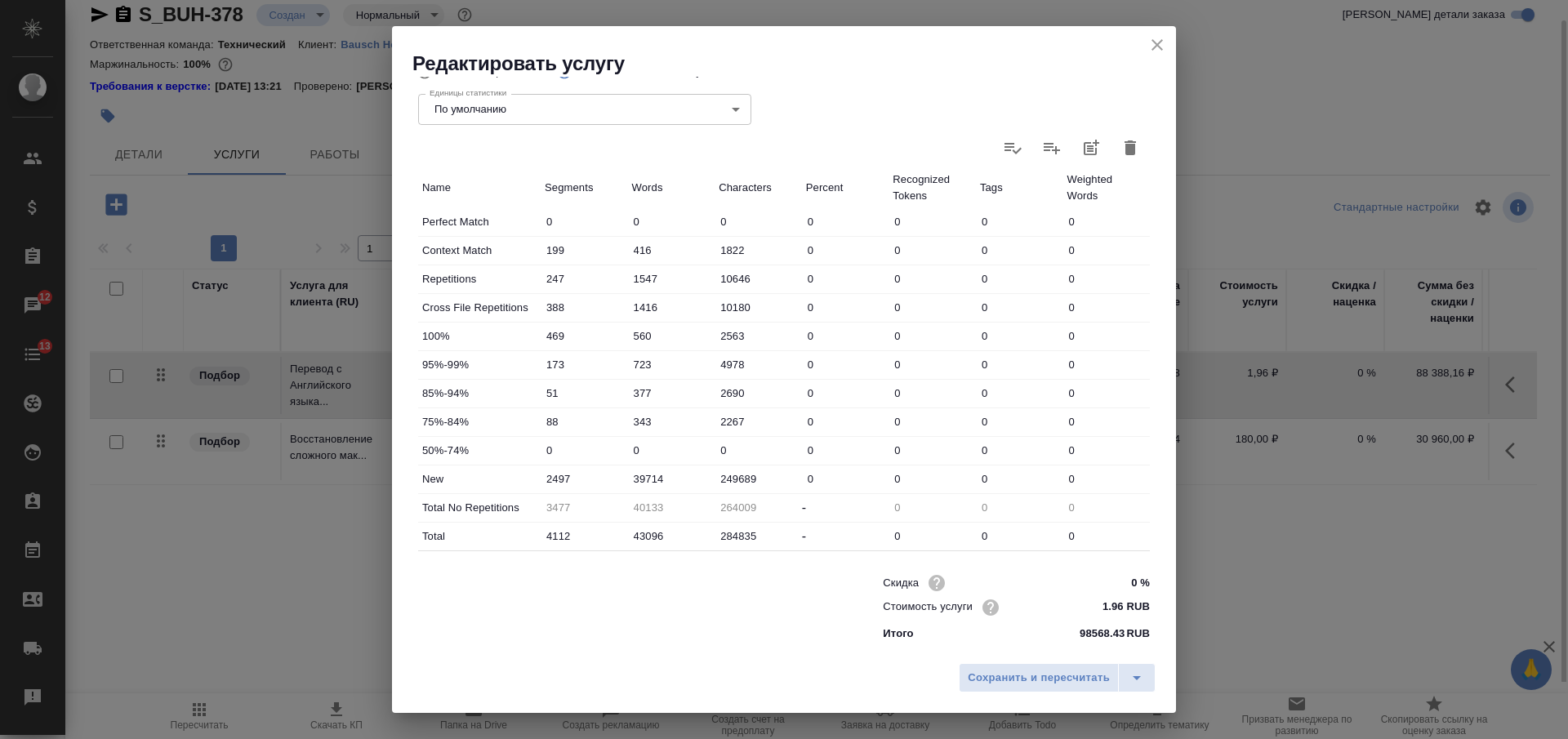
drag, startPoint x: 1162, startPoint y: 45, endPoint x: 1146, endPoint y: 69, distance: 28.8
click at [1162, 45] on icon "close" at bounding box center [1157, 45] width 19 height 19
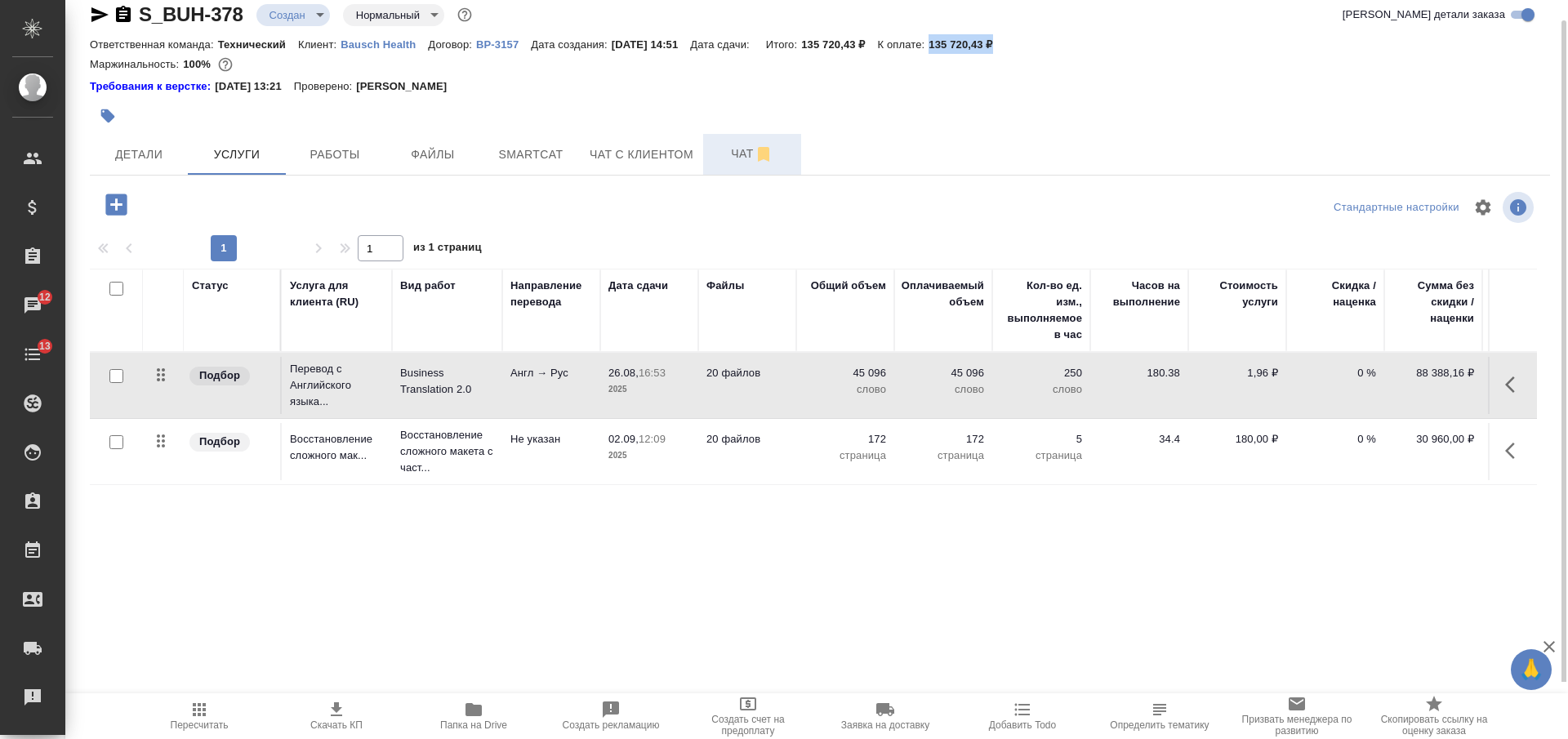
click at [741, 159] on span "Чат" at bounding box center [752, 153] width 79 height 20
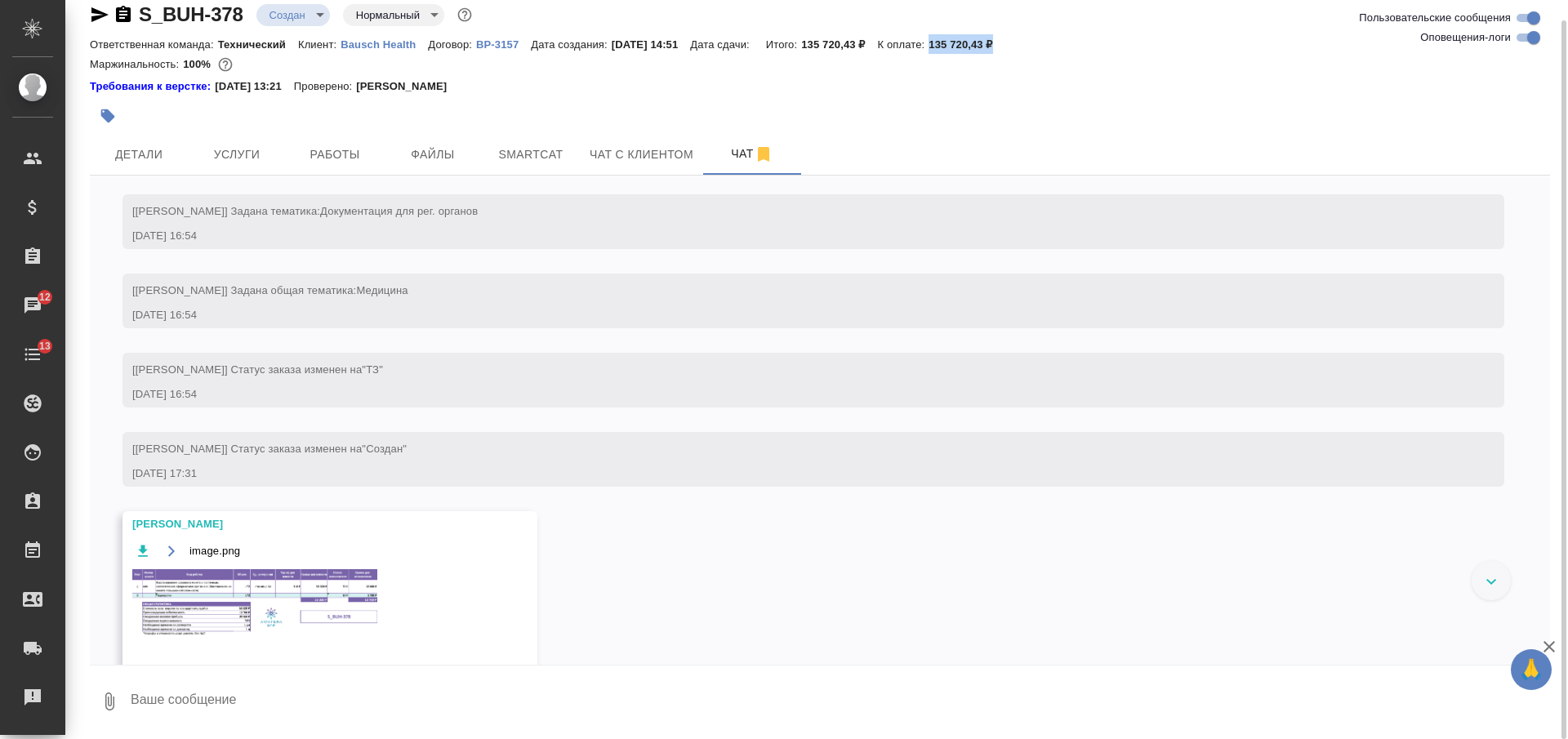
scroll to position [562, 0]
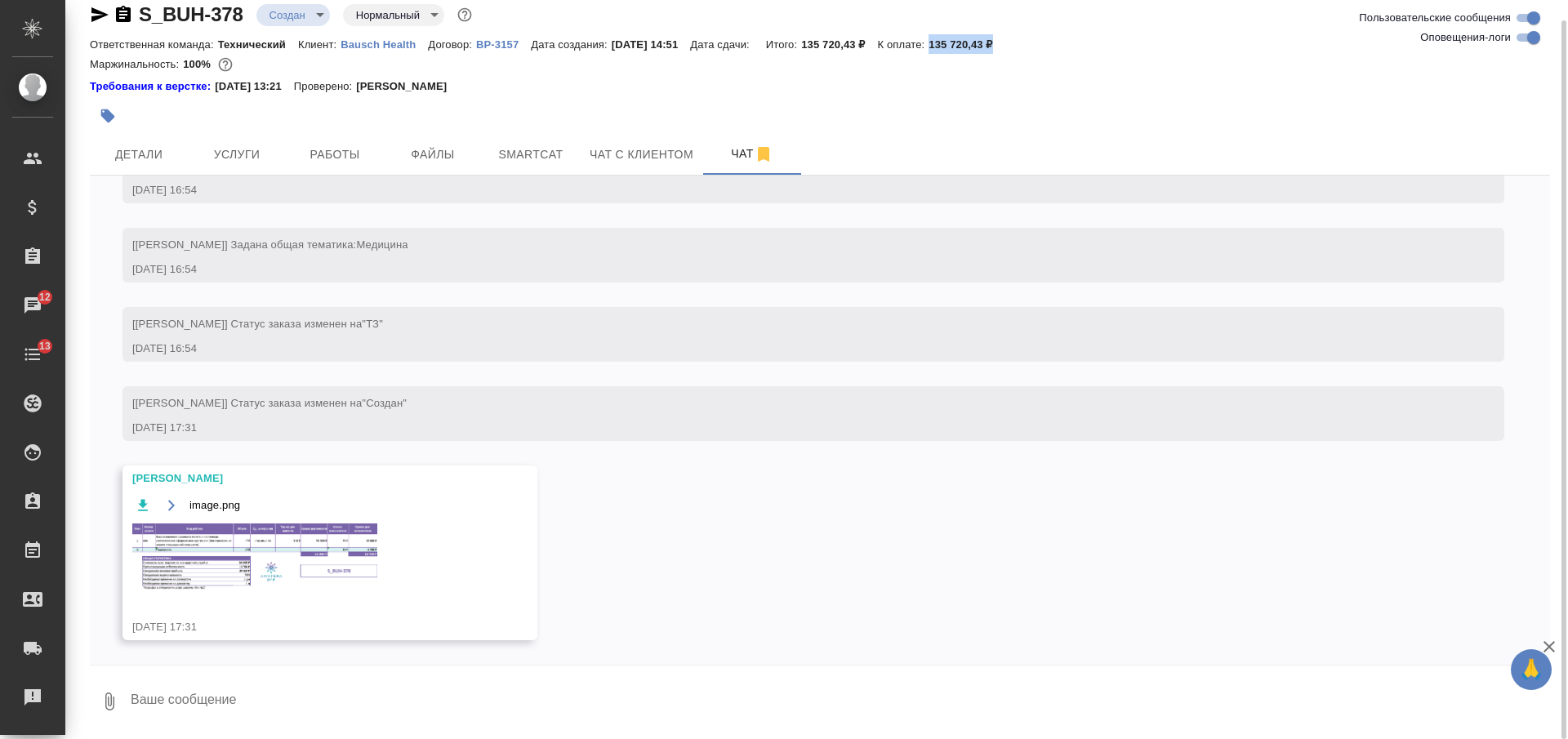
click at [328, 542] on img at bounding box center [254, 557] width 245 height 67
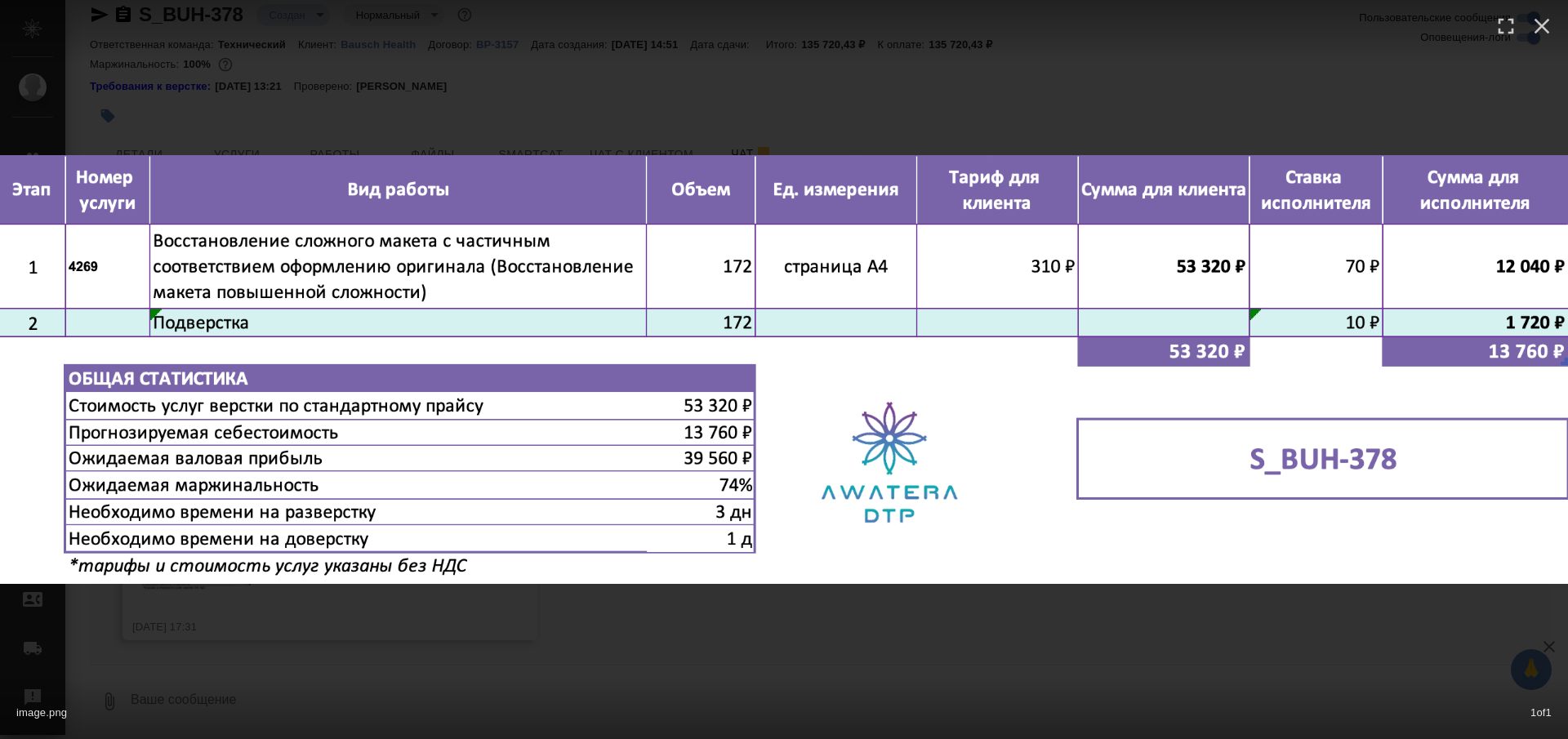
click at [636, 613] on div "image.png 1 of 1" at bounding box center [784, 369] width 1568 height 739
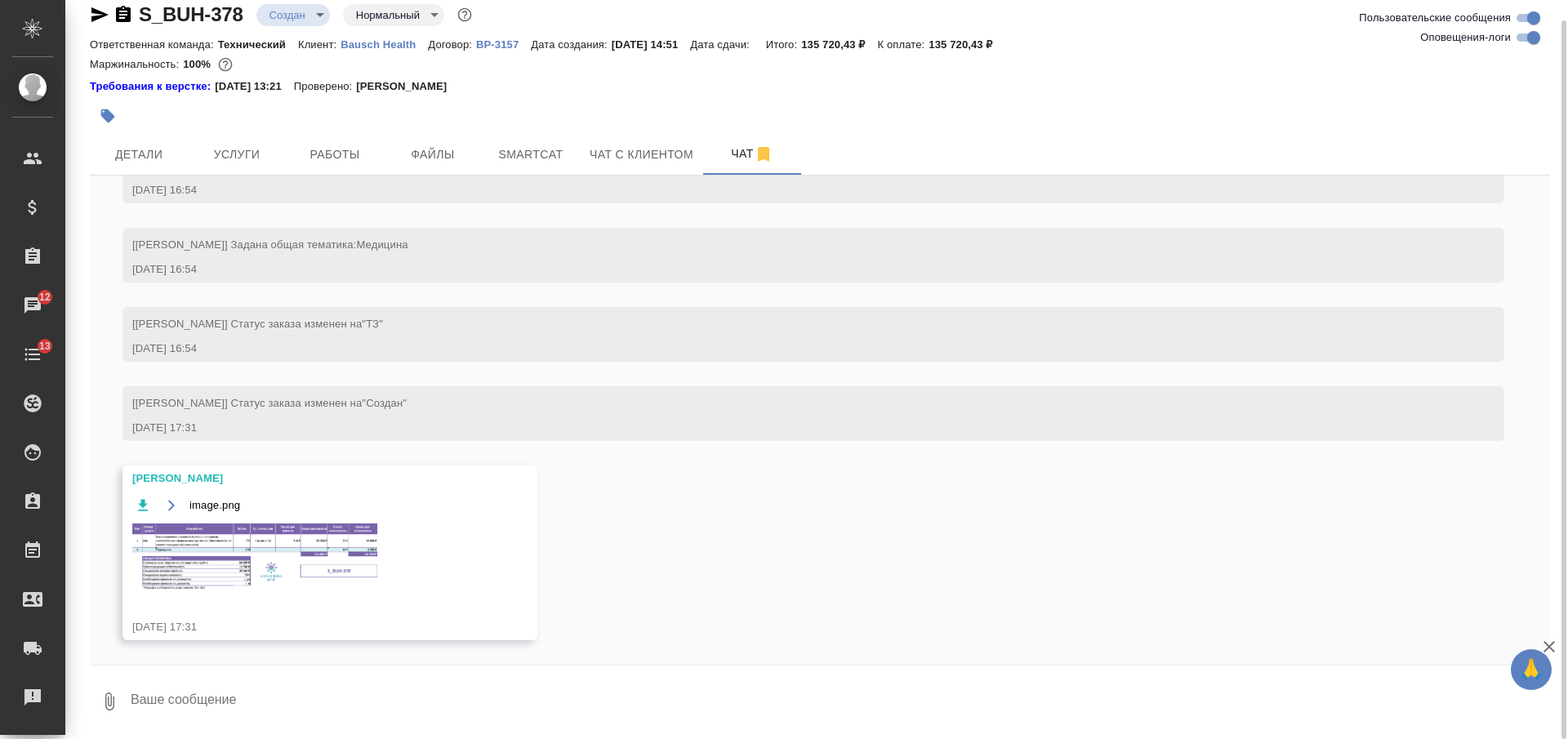
click at [123, 8] on icon "button" at bounding box center [123, 15] width 19 height 19
click at [300, 16] on body "🙏 .cls-1 fill:#fff; AWATERA Nikiforova Valeria Клиенты Спецификации Заказы 12 Ч…" at bounding box center [784, 369] width 1568 height 739
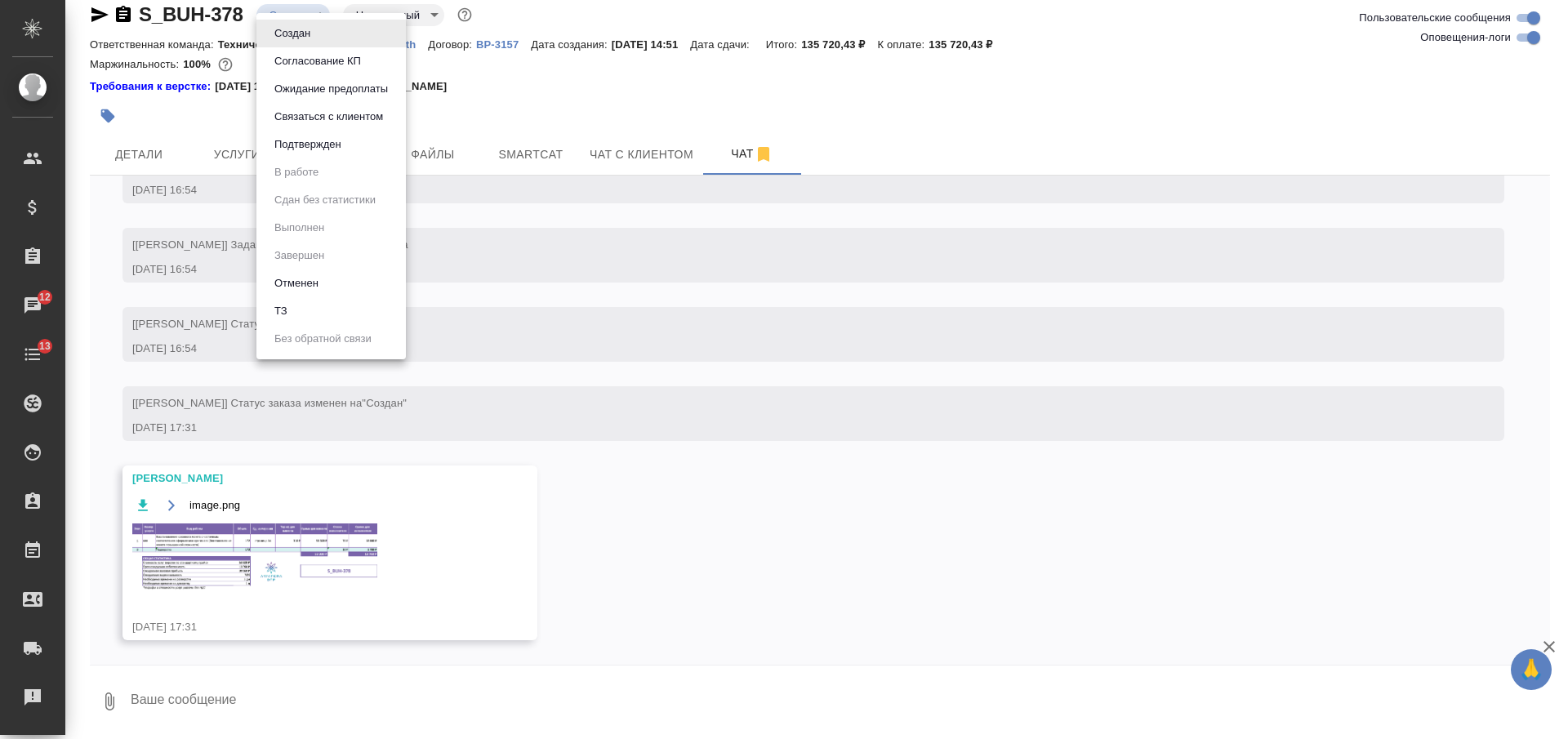
click at [303, 53] on button "Согласование КП" at bounding box center [317, 61] width 96 height 18
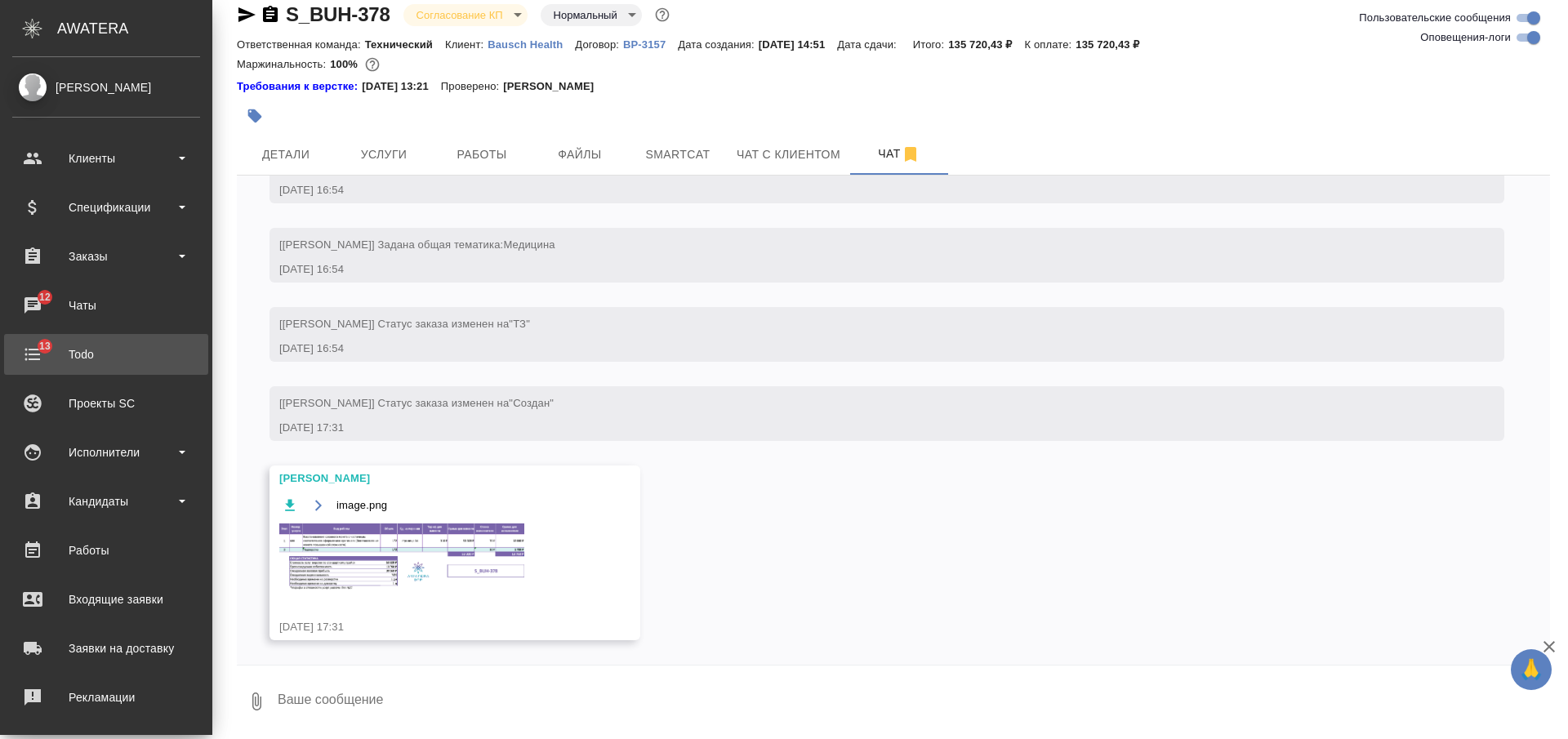
click at [54, 352] on div "Todo" at bounding box center [106, 354] width 188 height 24
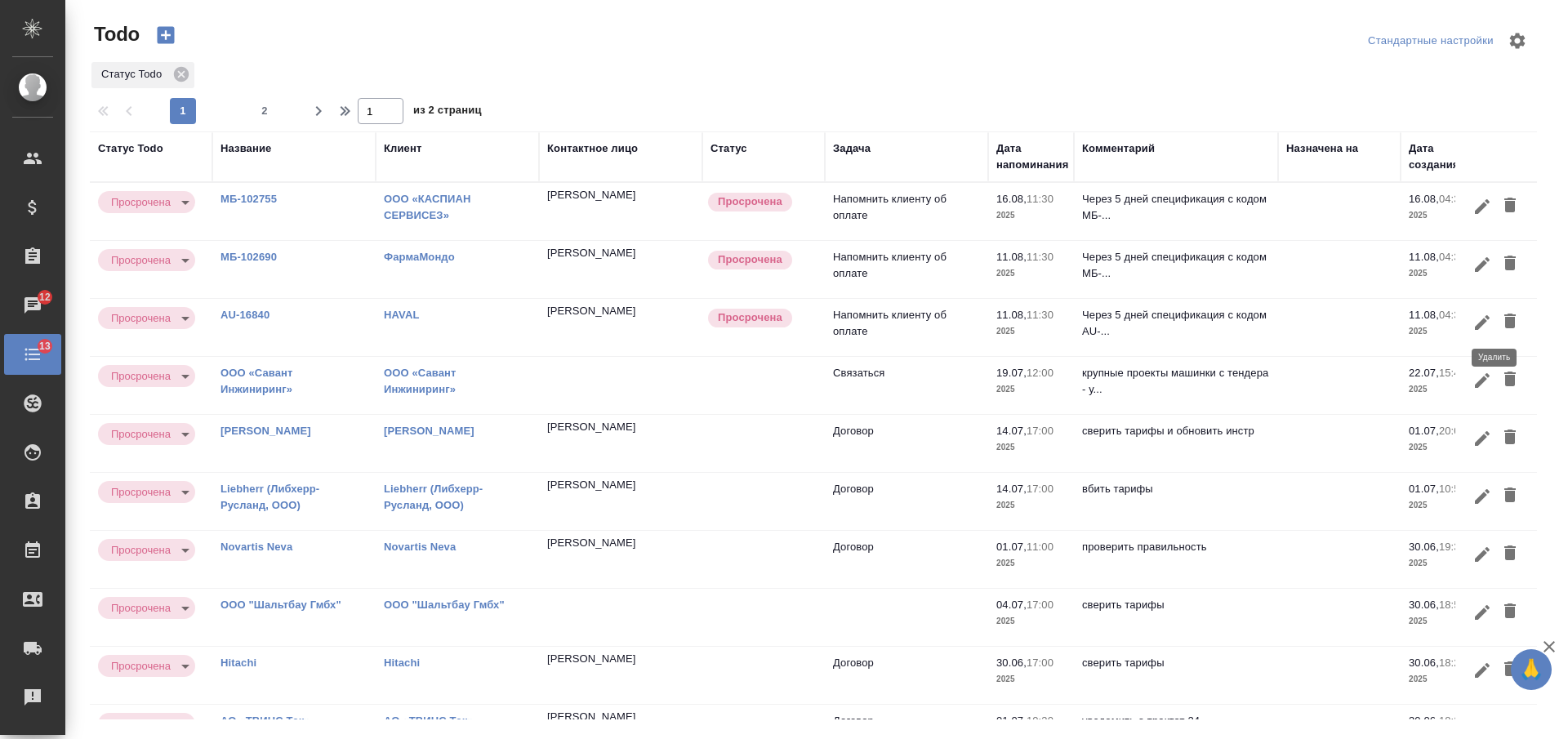
click at [1505, 319] on icon "button" at bounding box center [1510, 321] width 11 height 15
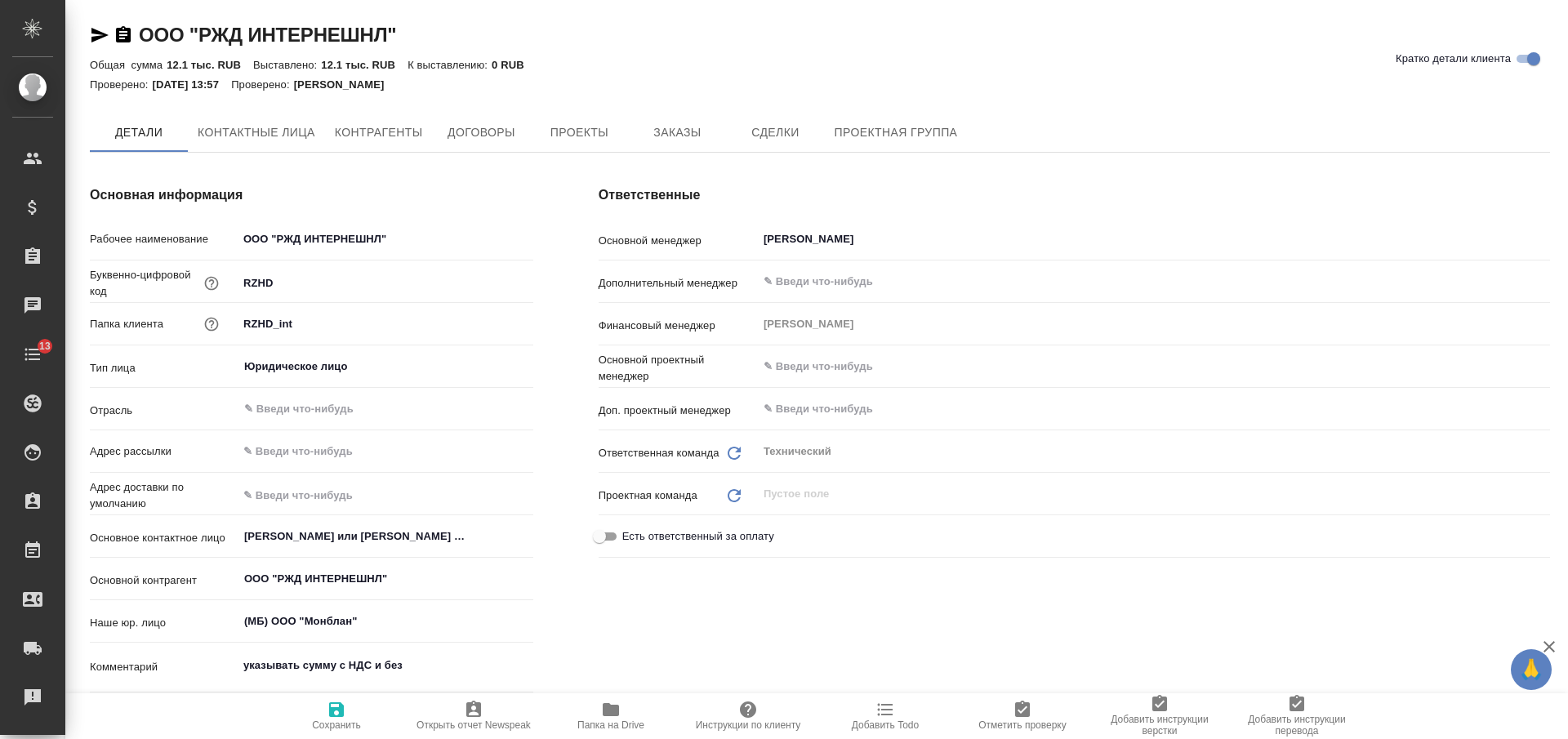
type textarea "x"
click at [705, 136] on span "Заказы" at bounding box center [678, 133] width 79 height 20
type textarea "x"
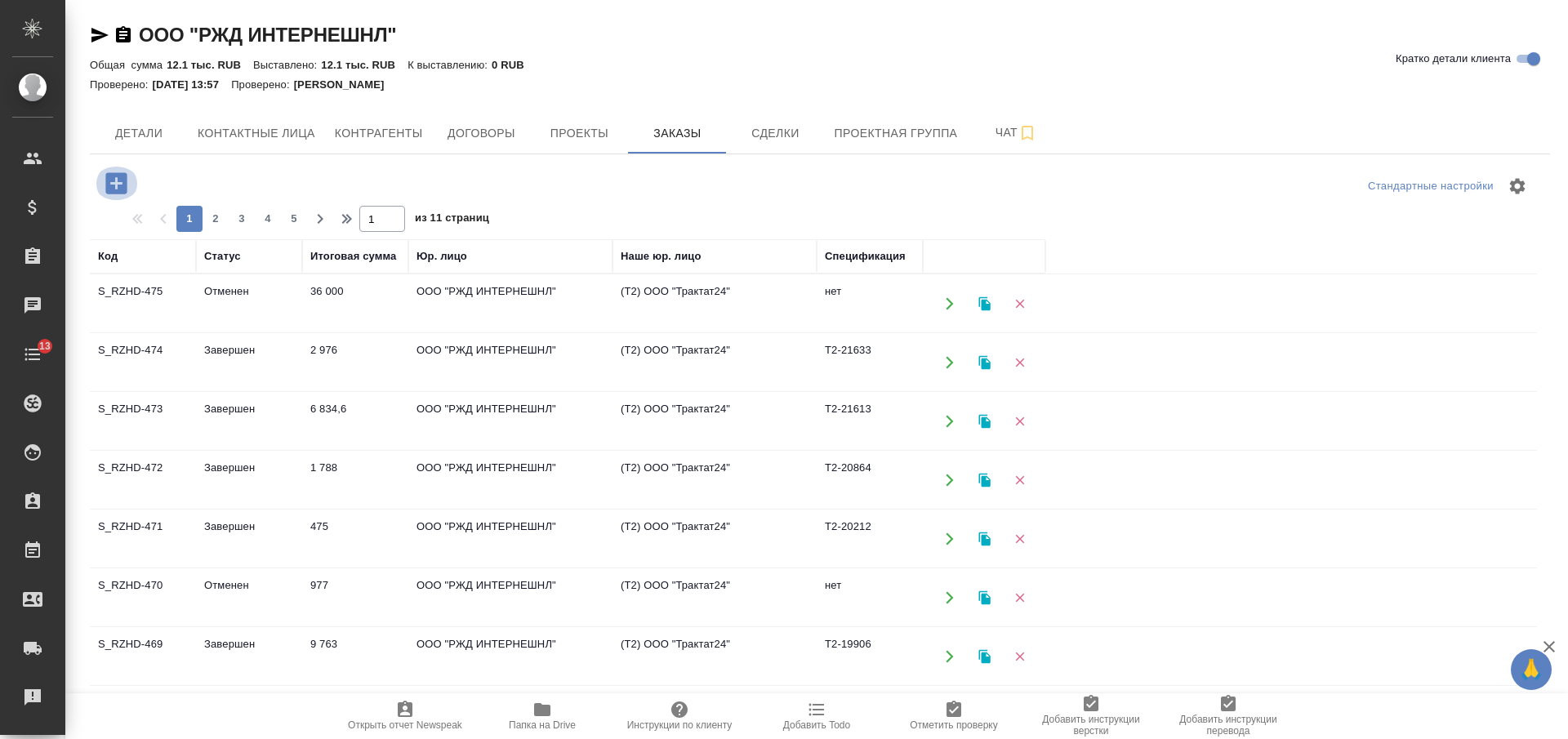
click at [114, 179] on icon "button" at bounding box center [115, 183] width 21 height 21
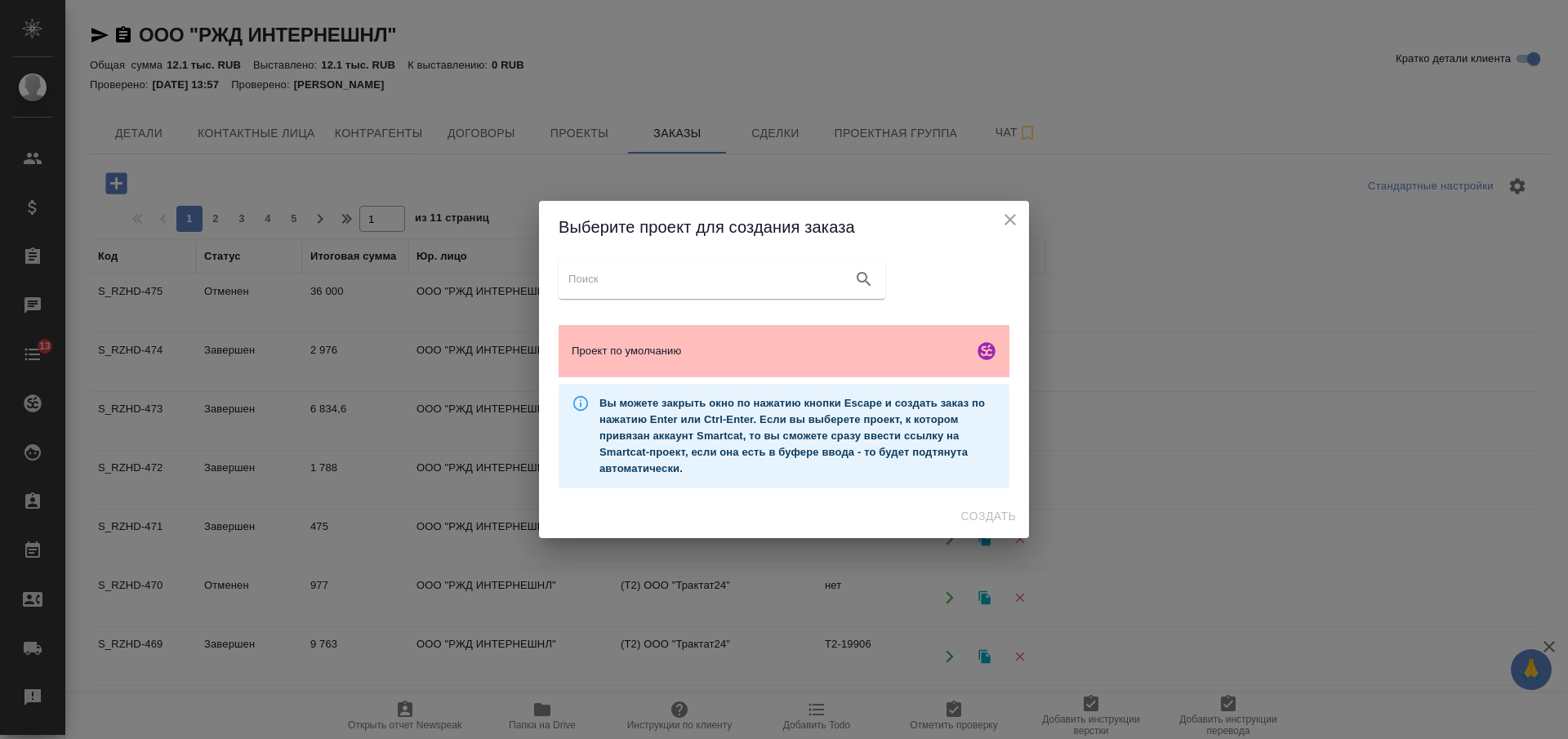
click at [944, 366] on div "Проект по умолчанию" at bounding box center [784, 352] width 451 height 52
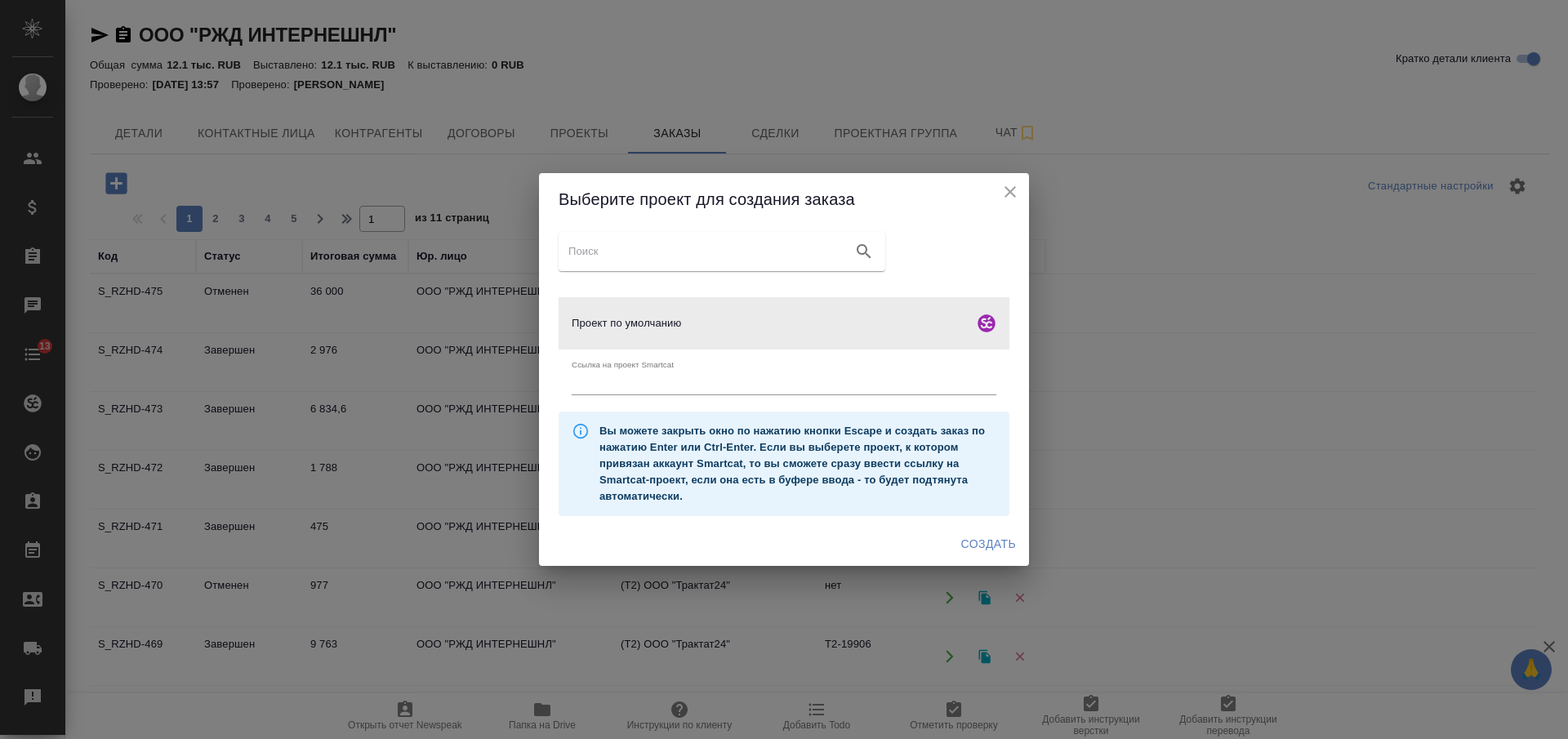
click at [977, 545] on span "Создать" at bounding box center [988, 544] width 55 height 20
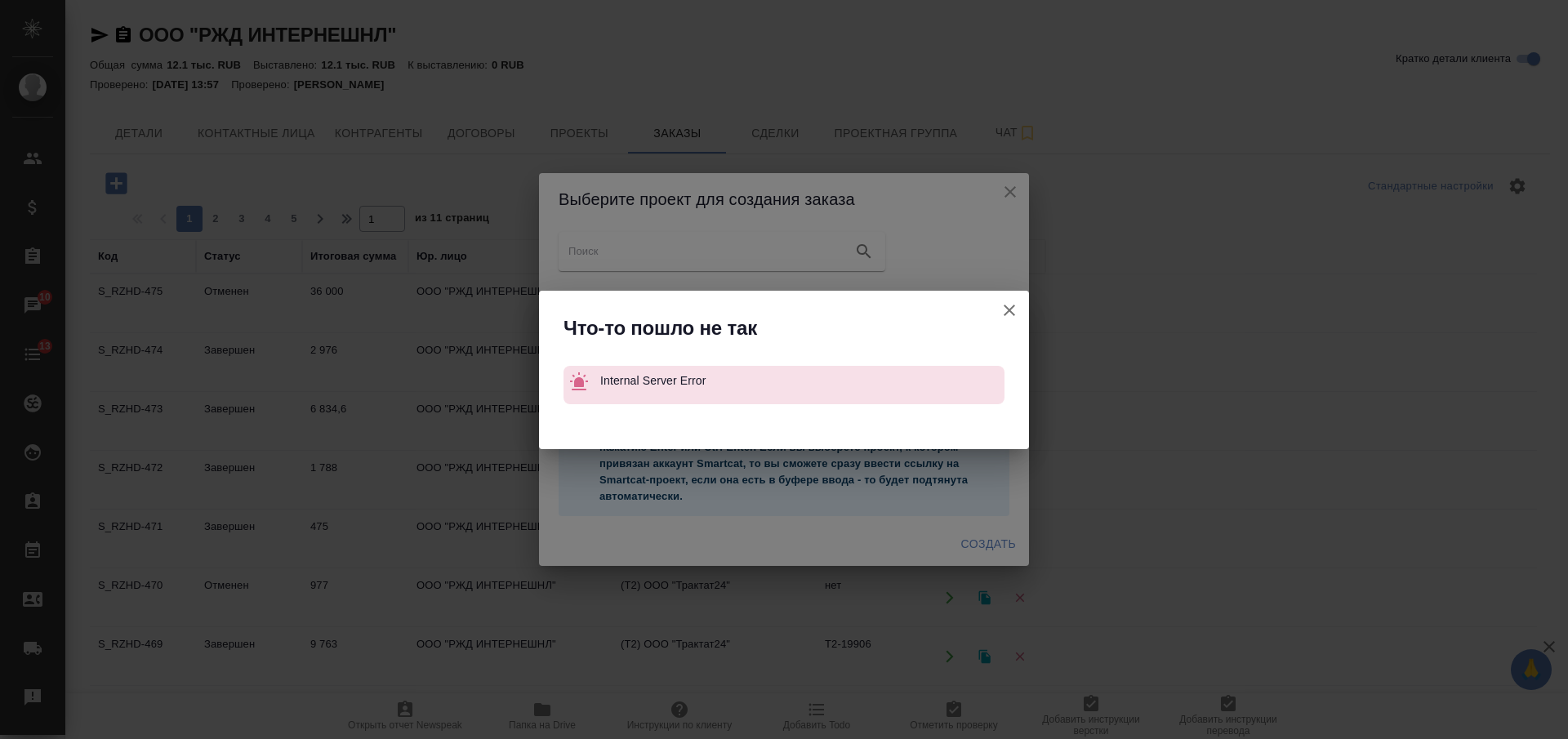
click at [1007, 301] on icon "button" at bounding box center [1009, 310] width 19 height 19
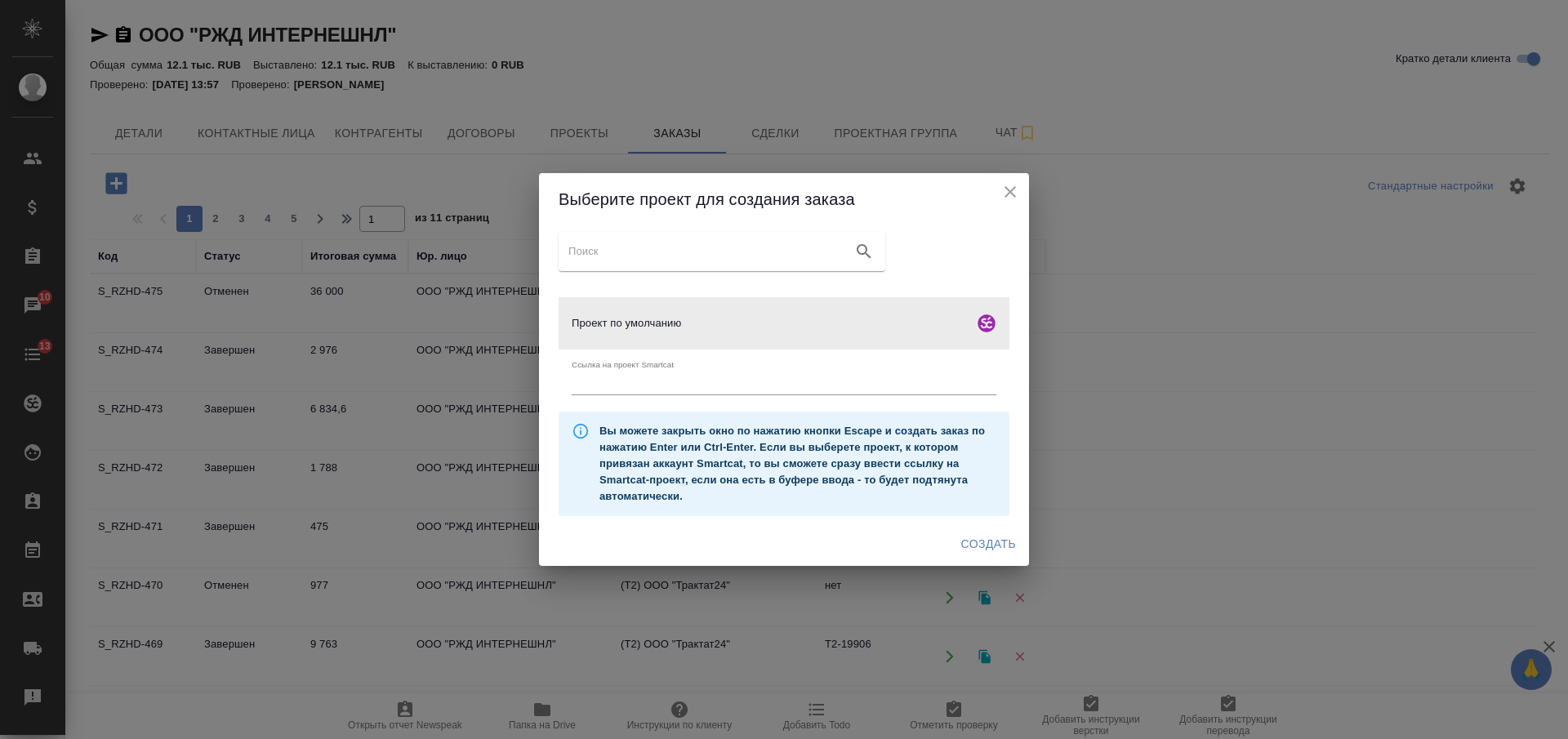
click at [989, 544] on span "Создать" at bounding box center [988, 544] width 55 height 20
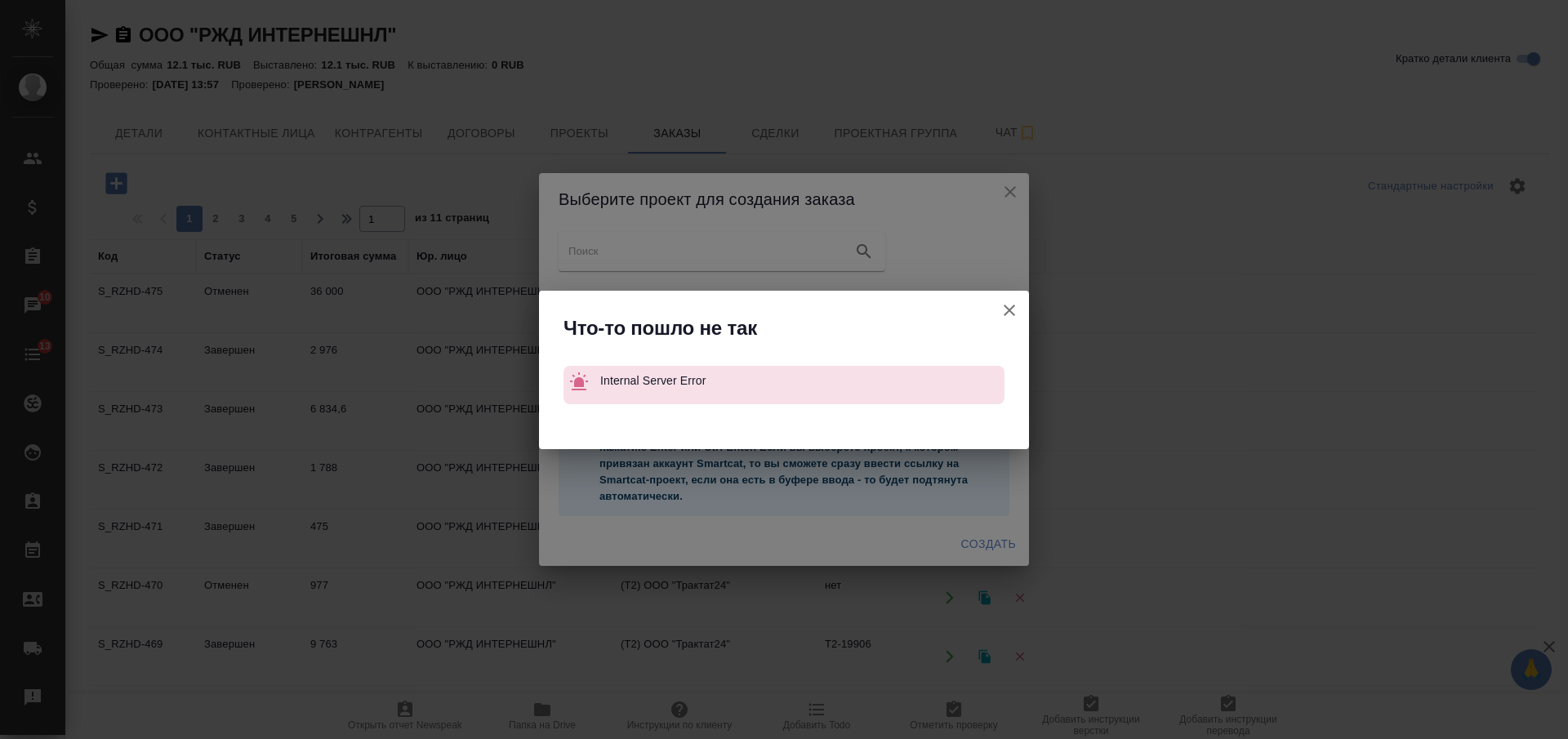
click at [1009, 306] on icon "button" at bounding box center [1009, 310] width 19 height 19
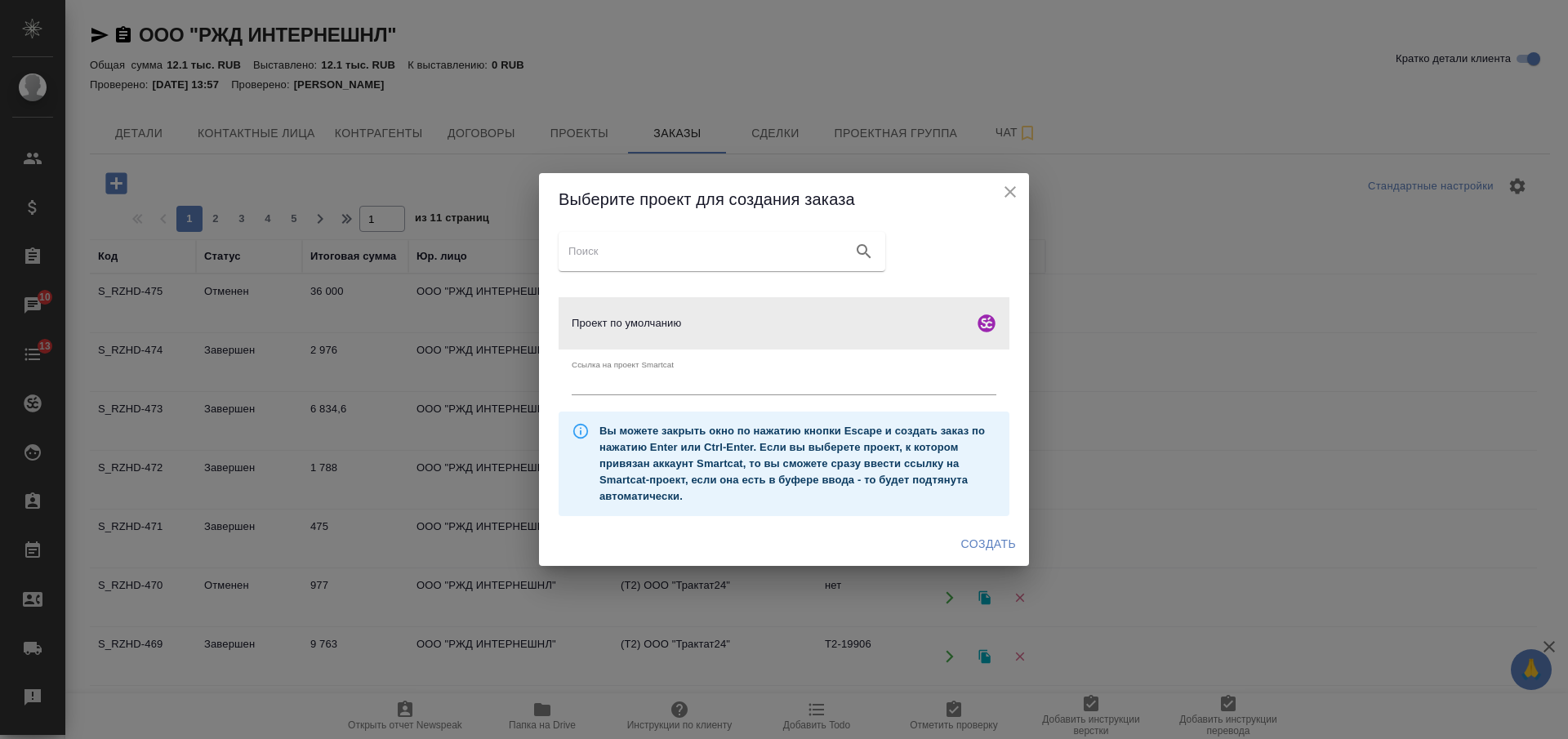
click at [1013, 184] on icon "close" at bounding box center [1010, 192] width 19 height 19
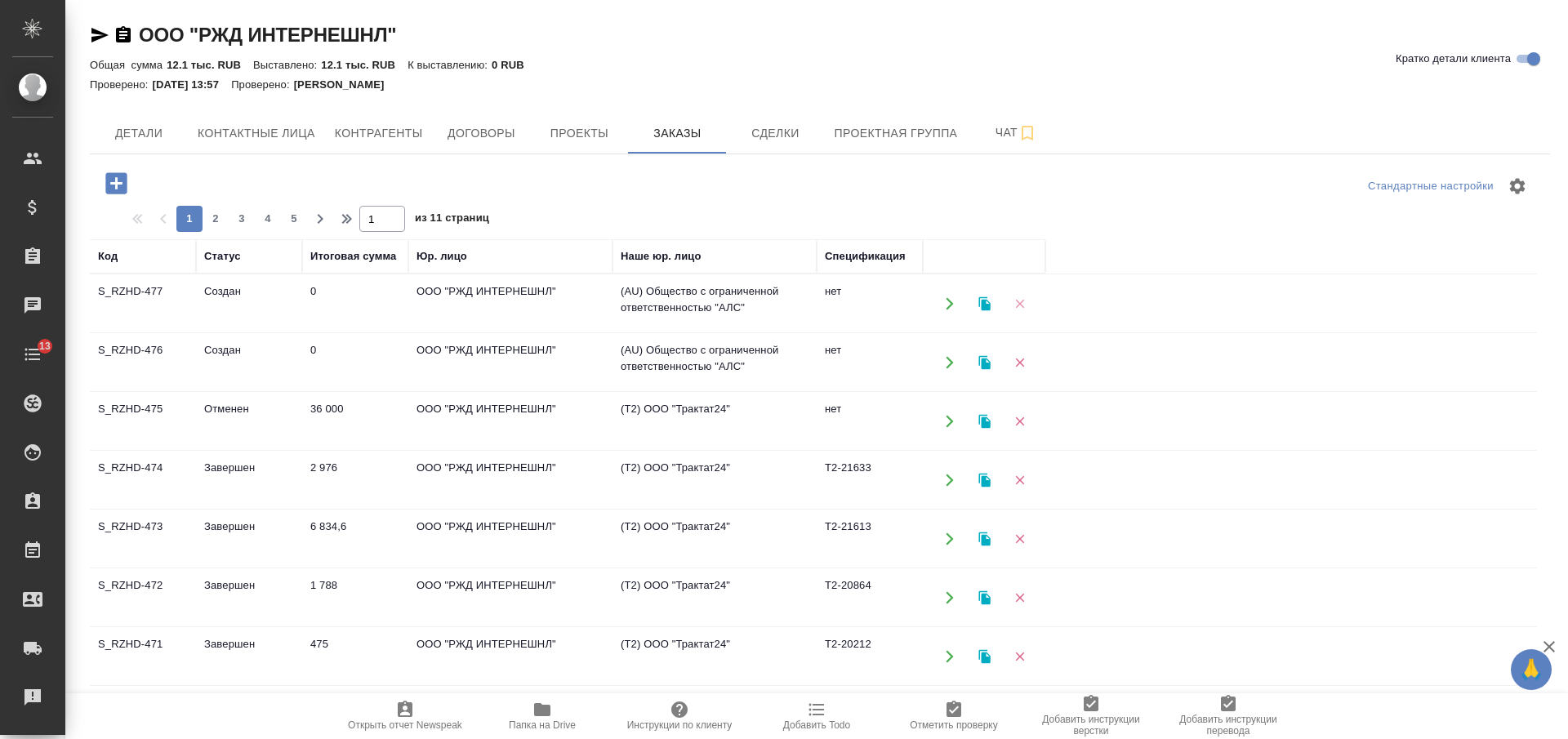
click at [1020, 298] on icon "button" at bounding box center [1020, 303] width 15 height 15
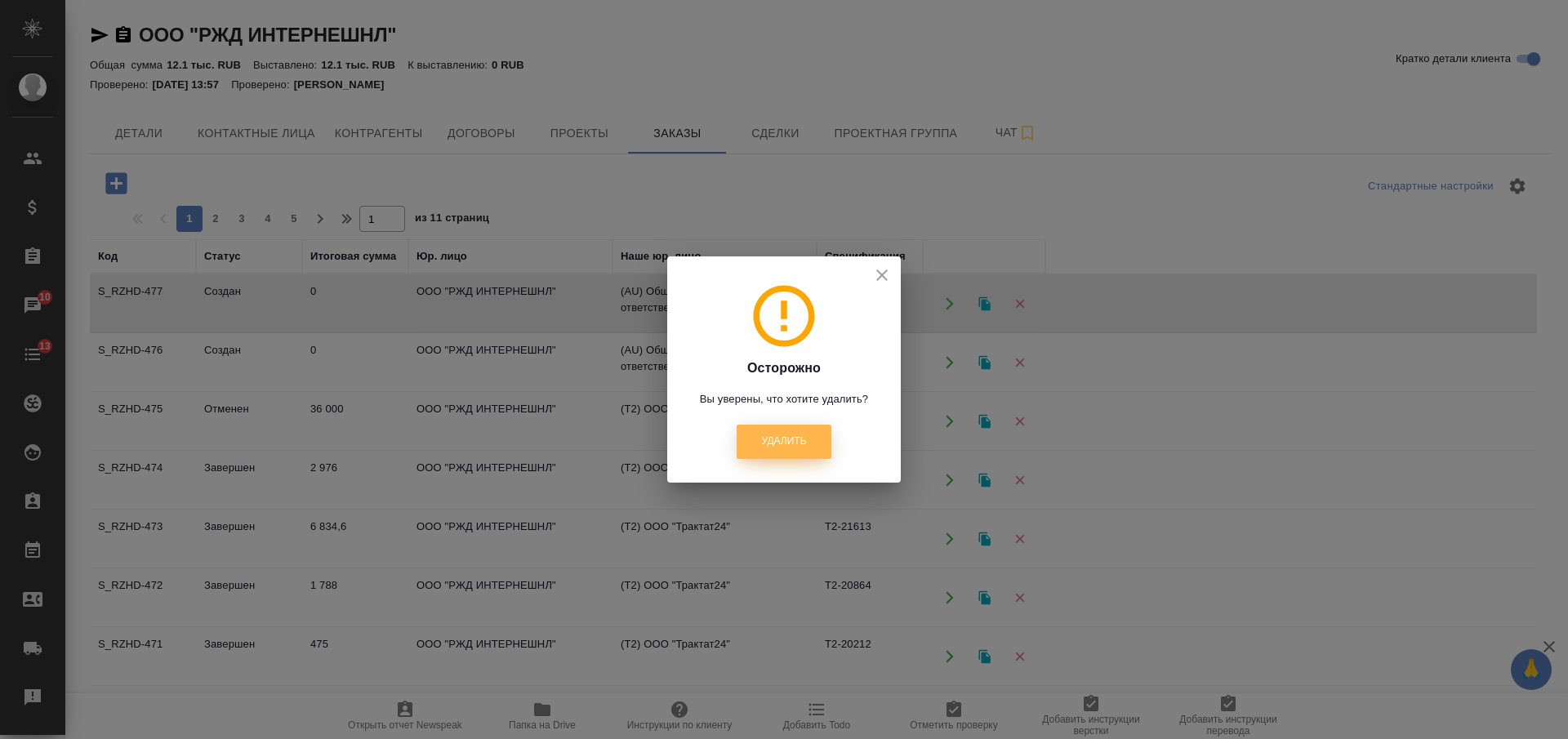
click at [803, 444] on span "Удалить" at bounding box center [784, 442] width 45 height 14
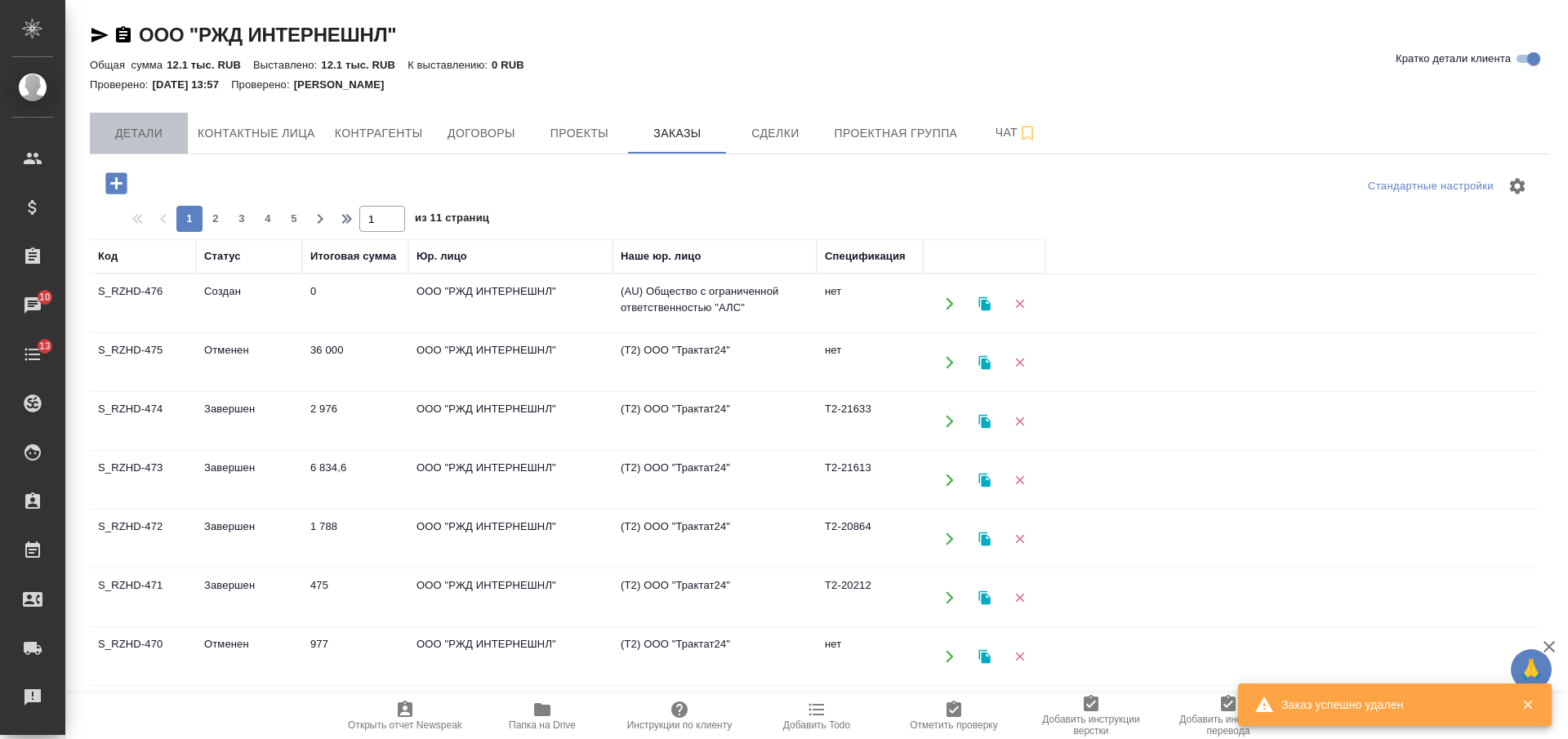
click at [127, 128] on span "Детали" at bounding box center [139, 133] width 79 height 20
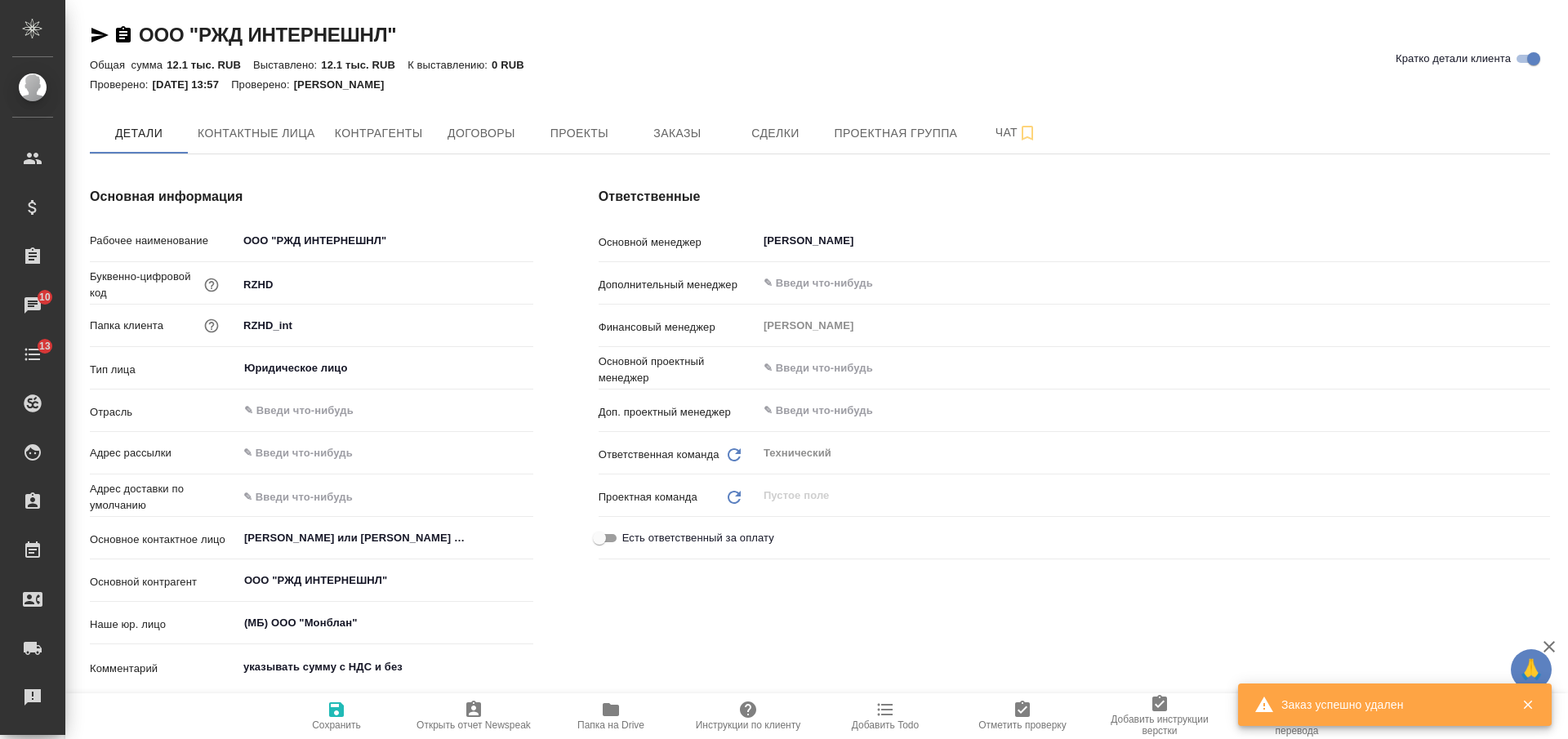
scroll to position [408, 0]
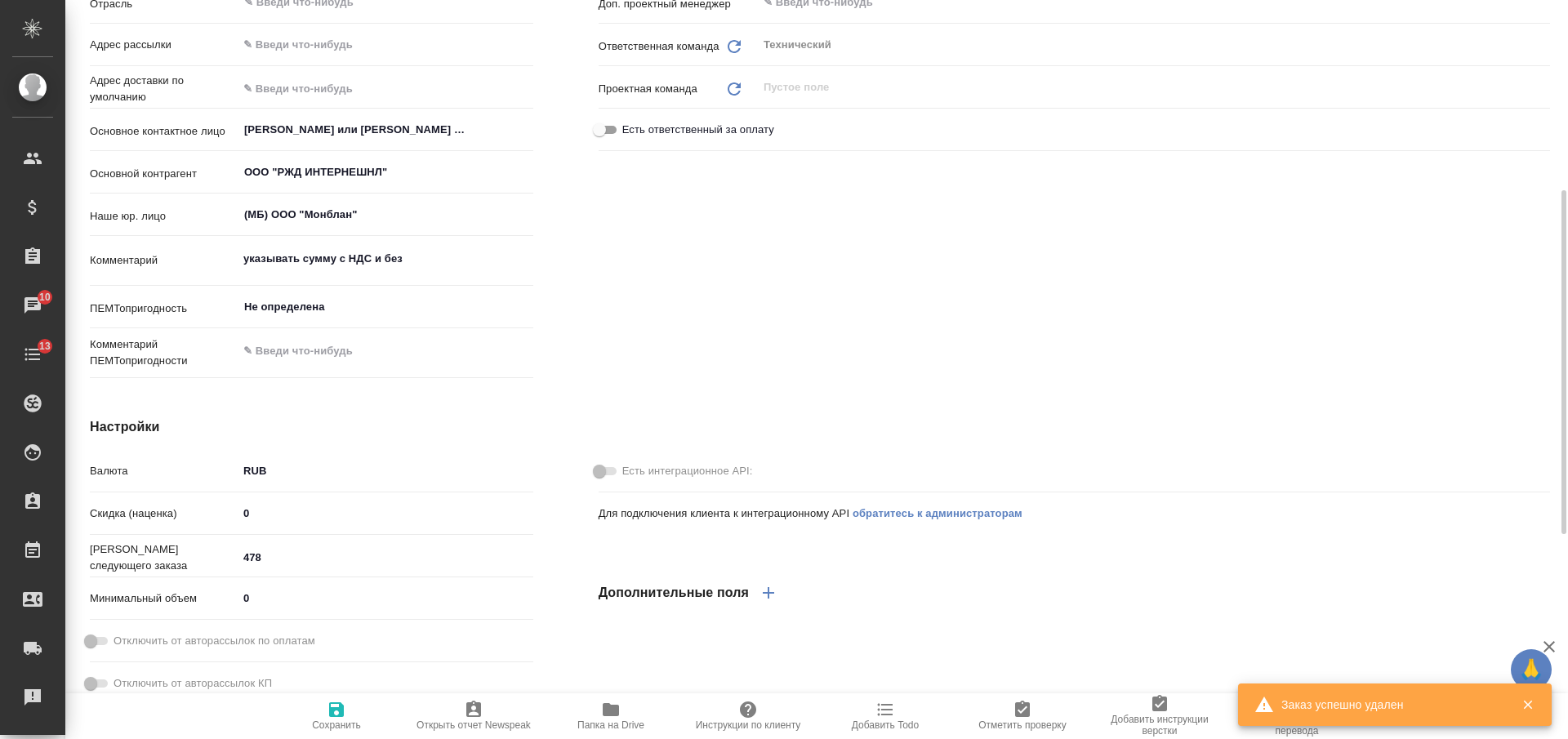
type textarea "x"
click at [267, 560] on input "478" at bounding box center [386, 557] width 296 height 24
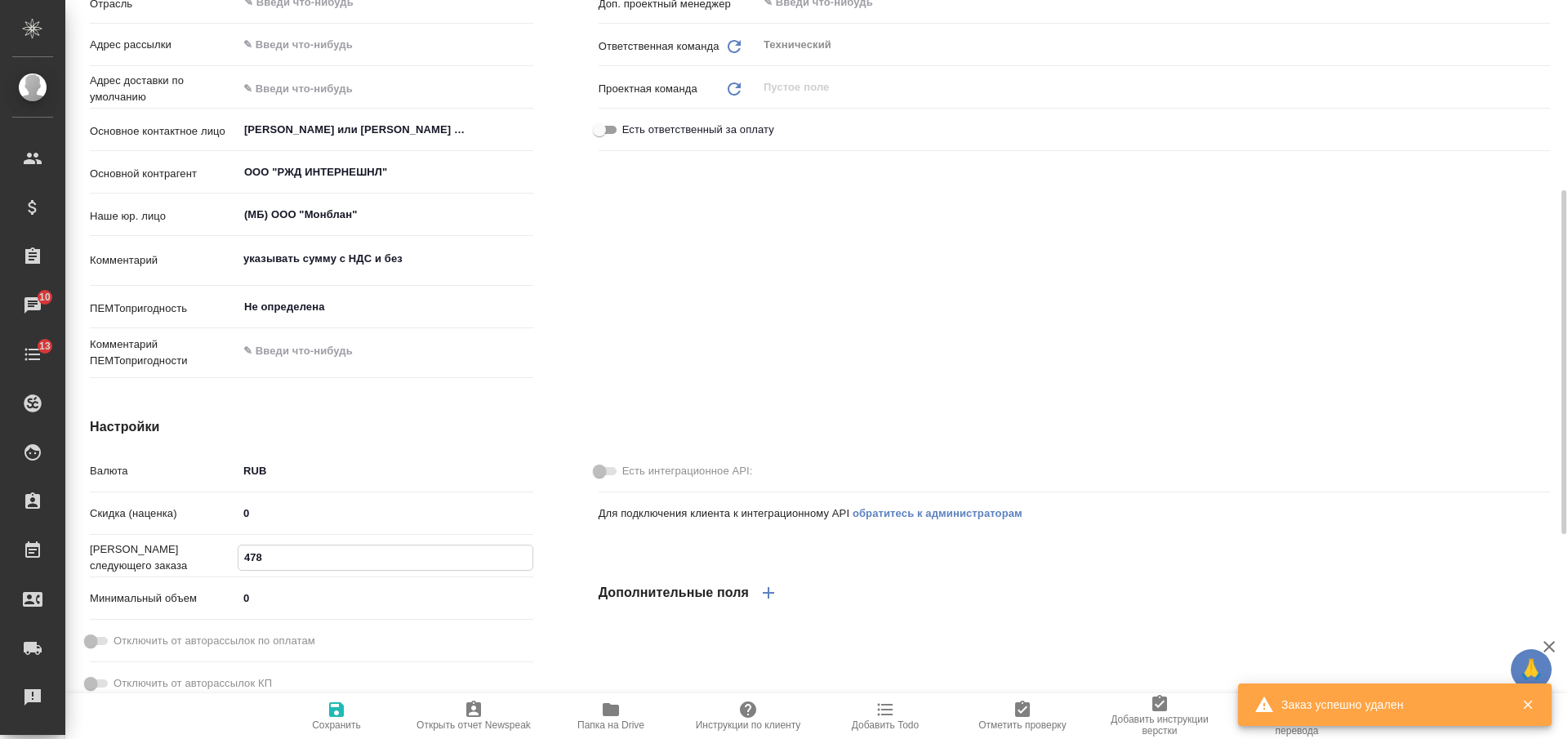
type textarea "x"
type input "47"
type textarea "x"
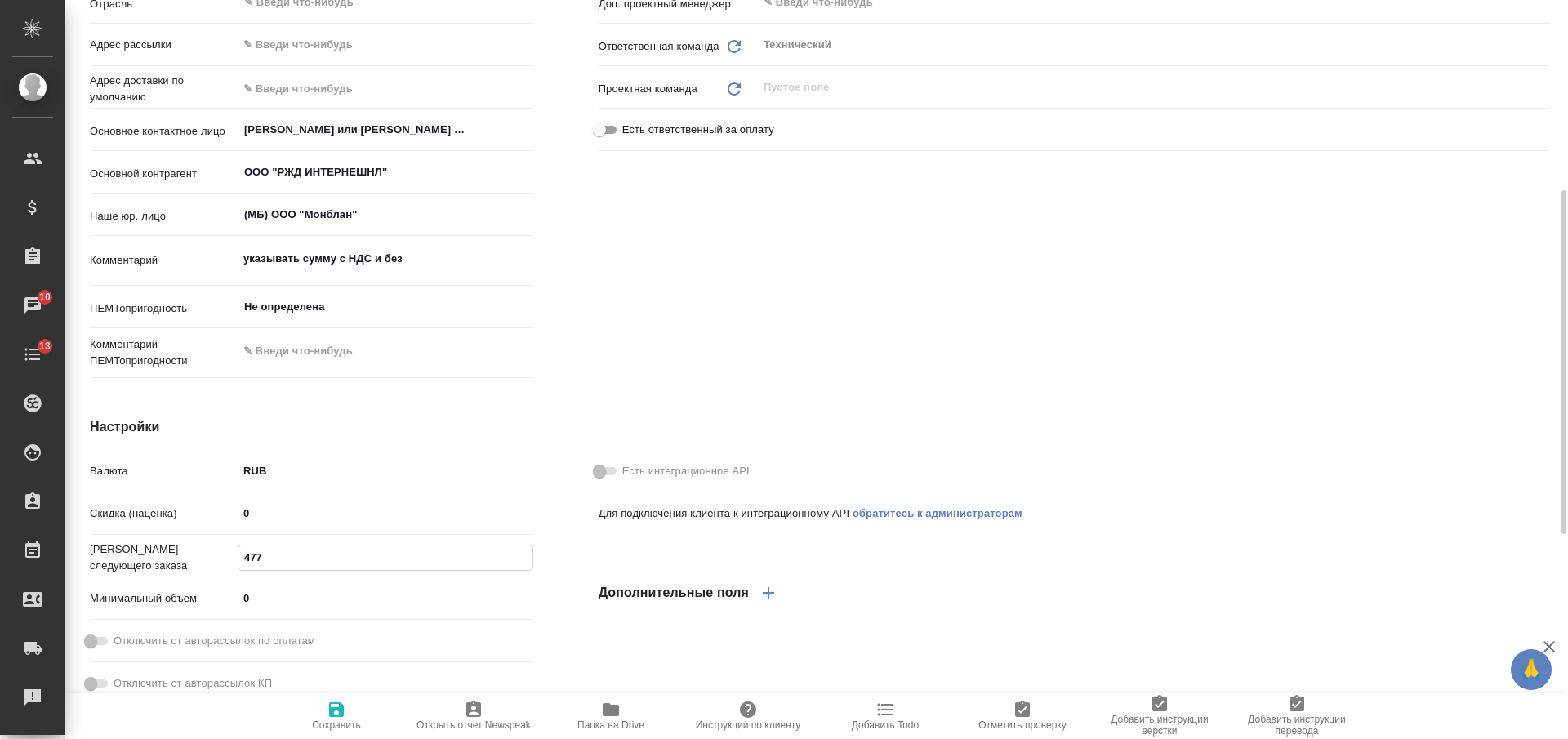
type input "477"
drag, startPoint x: 349, startPoint y: 716, endPoint x: 331, endPoint y: 713, distance: 18.2
click at [350, 716] on span "Сохранить" at bounding box center [337, 715] width 118 height 31
type textarea "x"
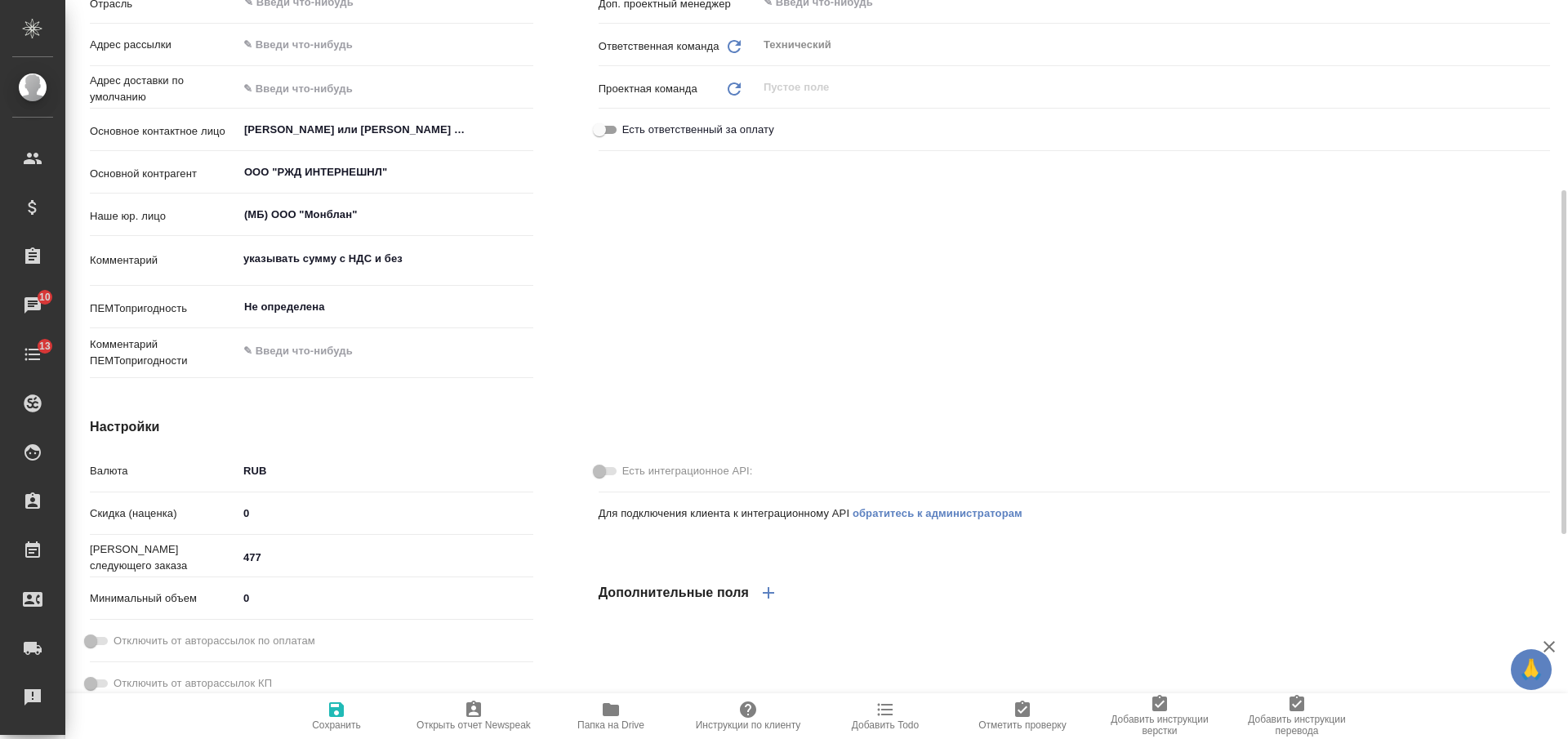
type textarea "x"
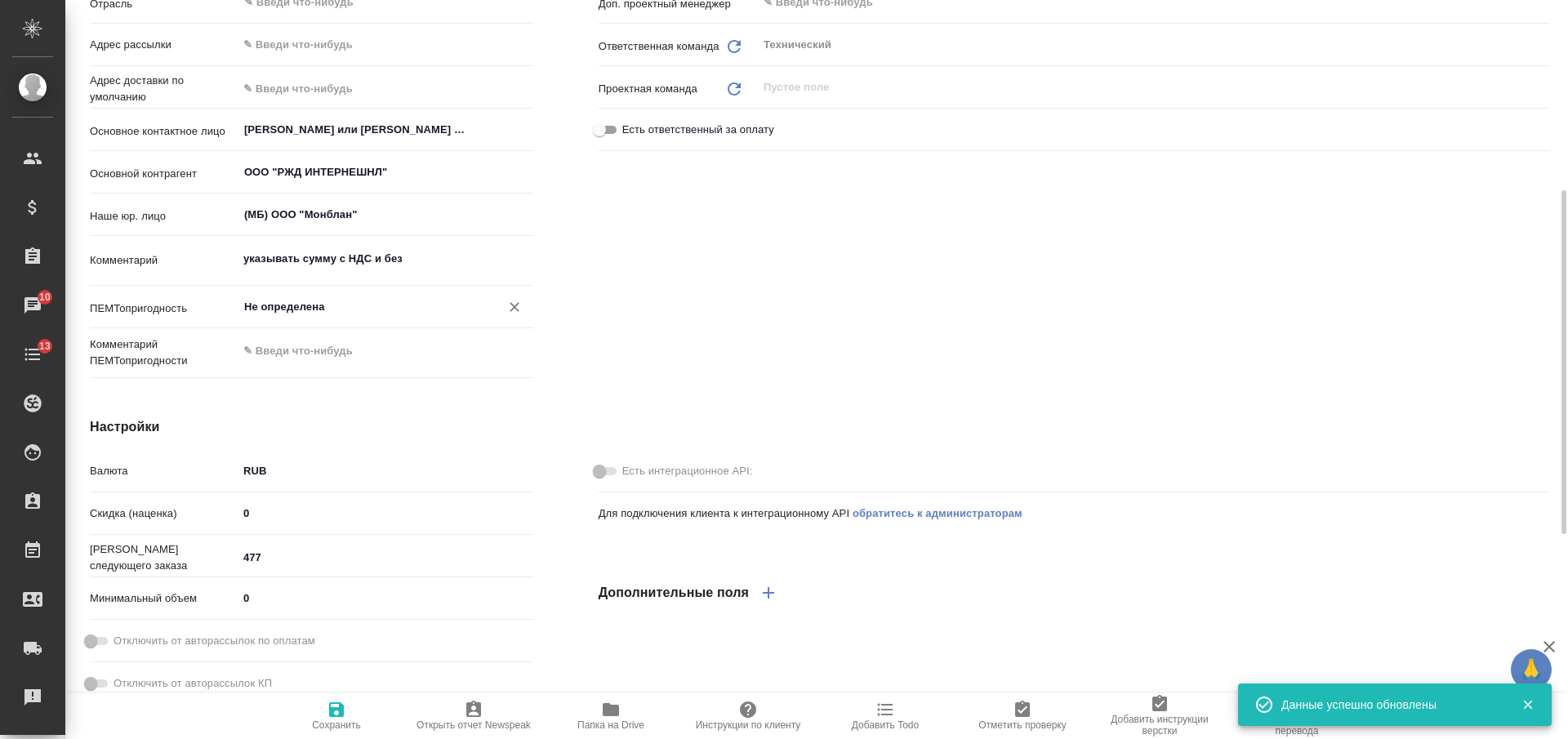
type textarea "x"
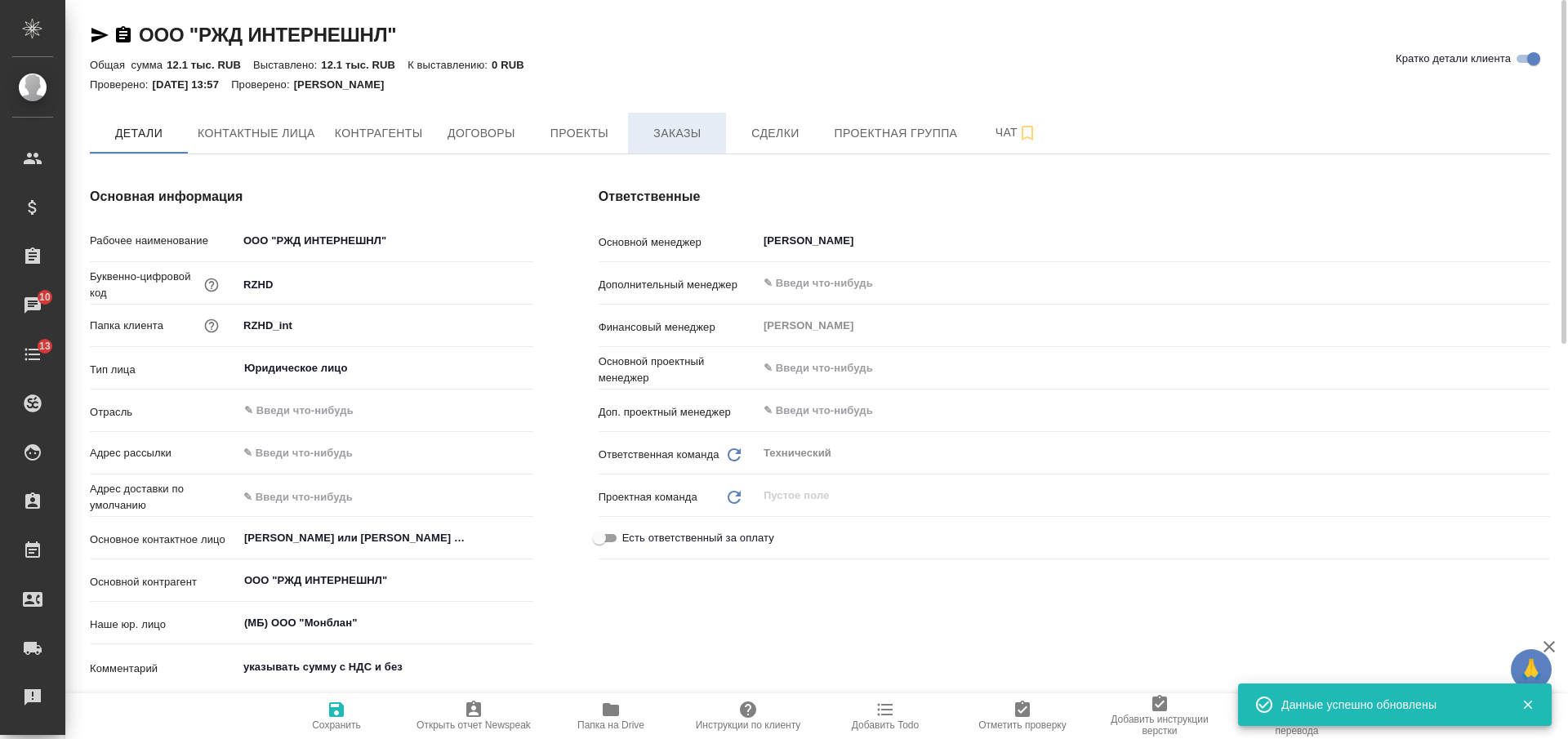
click at [696, 143] on span "Заказы" at bounding box center [678, 133] width 79 height 20
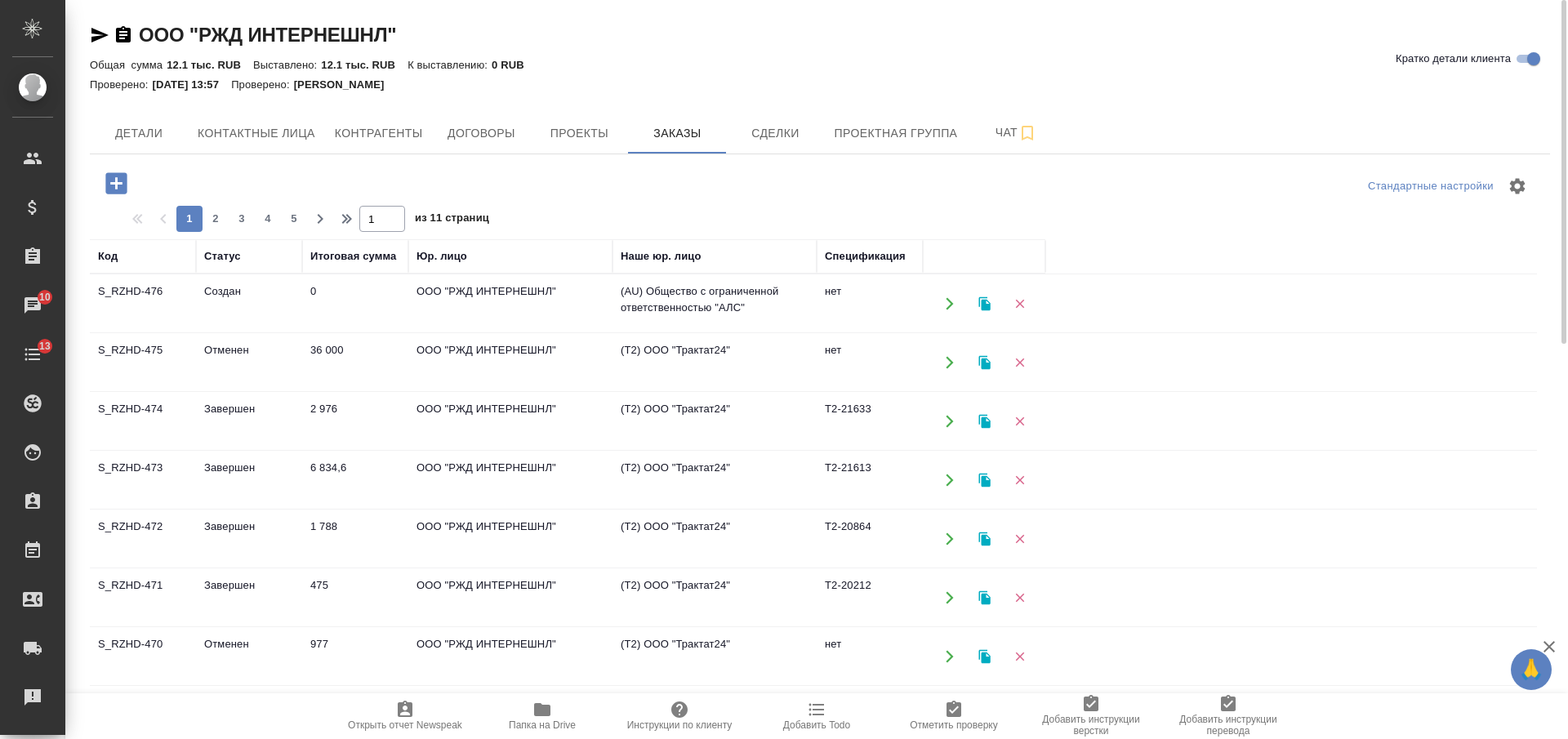
click at [395, 296] on td "0" at bounding box center [355, 303] width 106 height 57
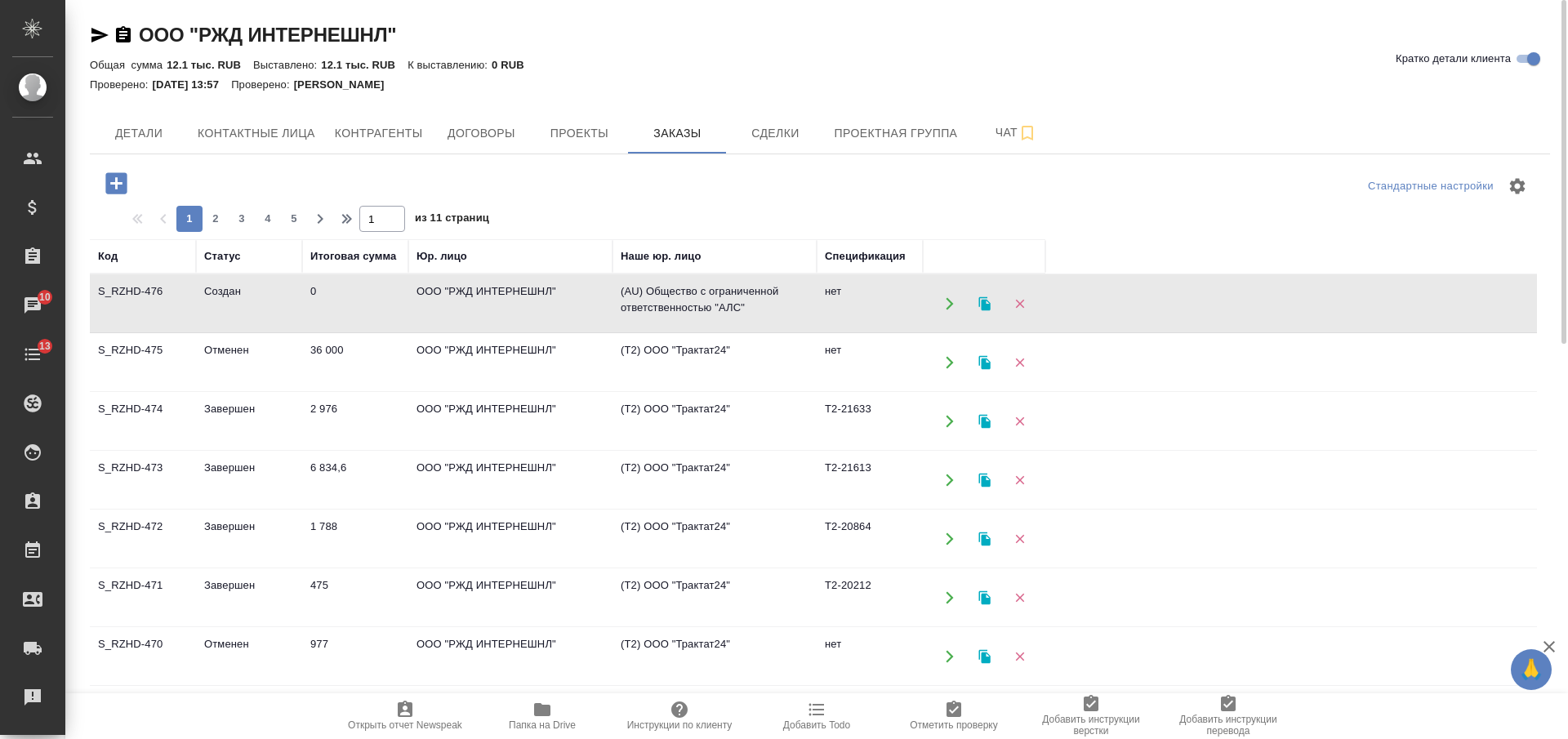
click at [395, 296] on td "0" at bounding box center [355, 303] width 106 height 57
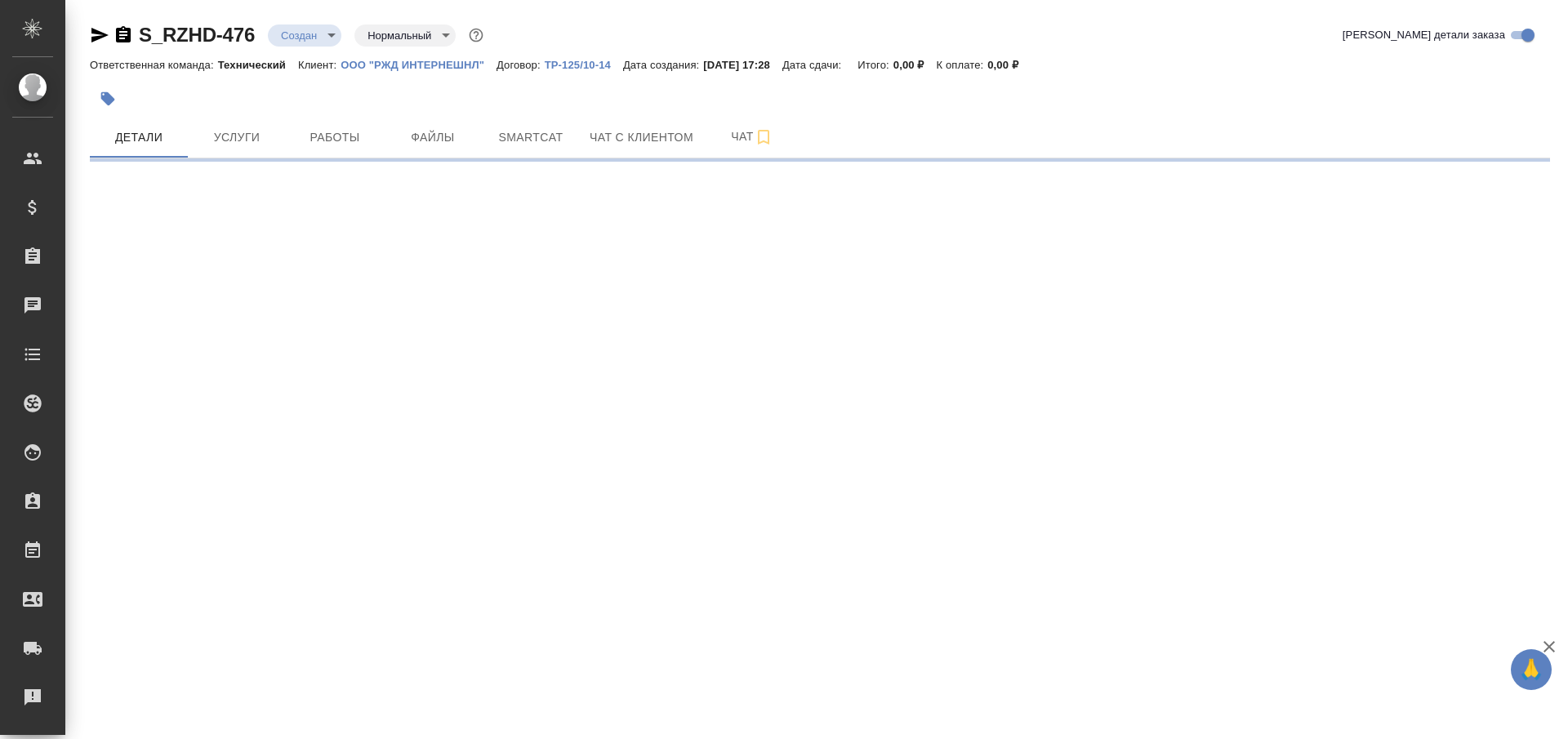
select select "RU"
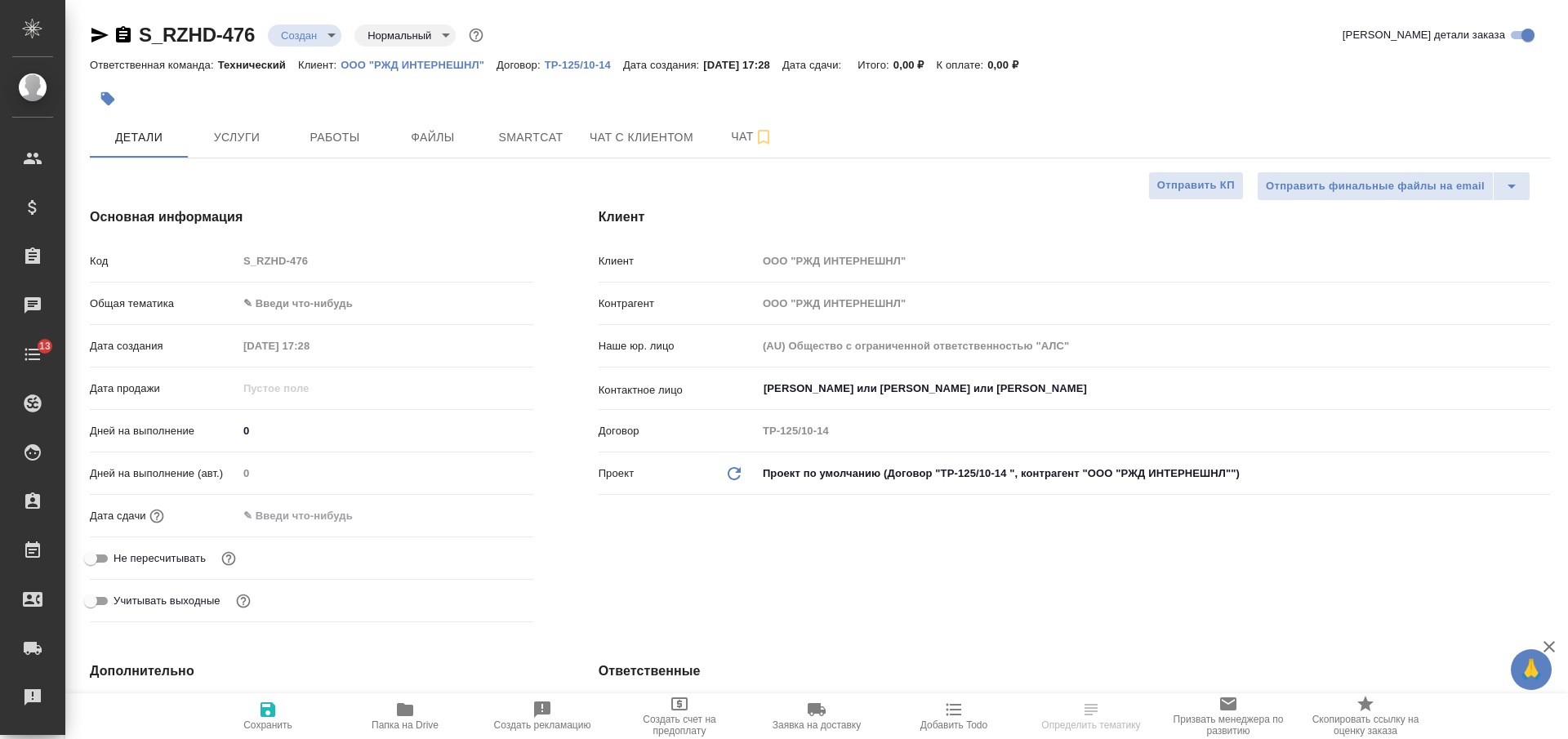
type textarea "x"
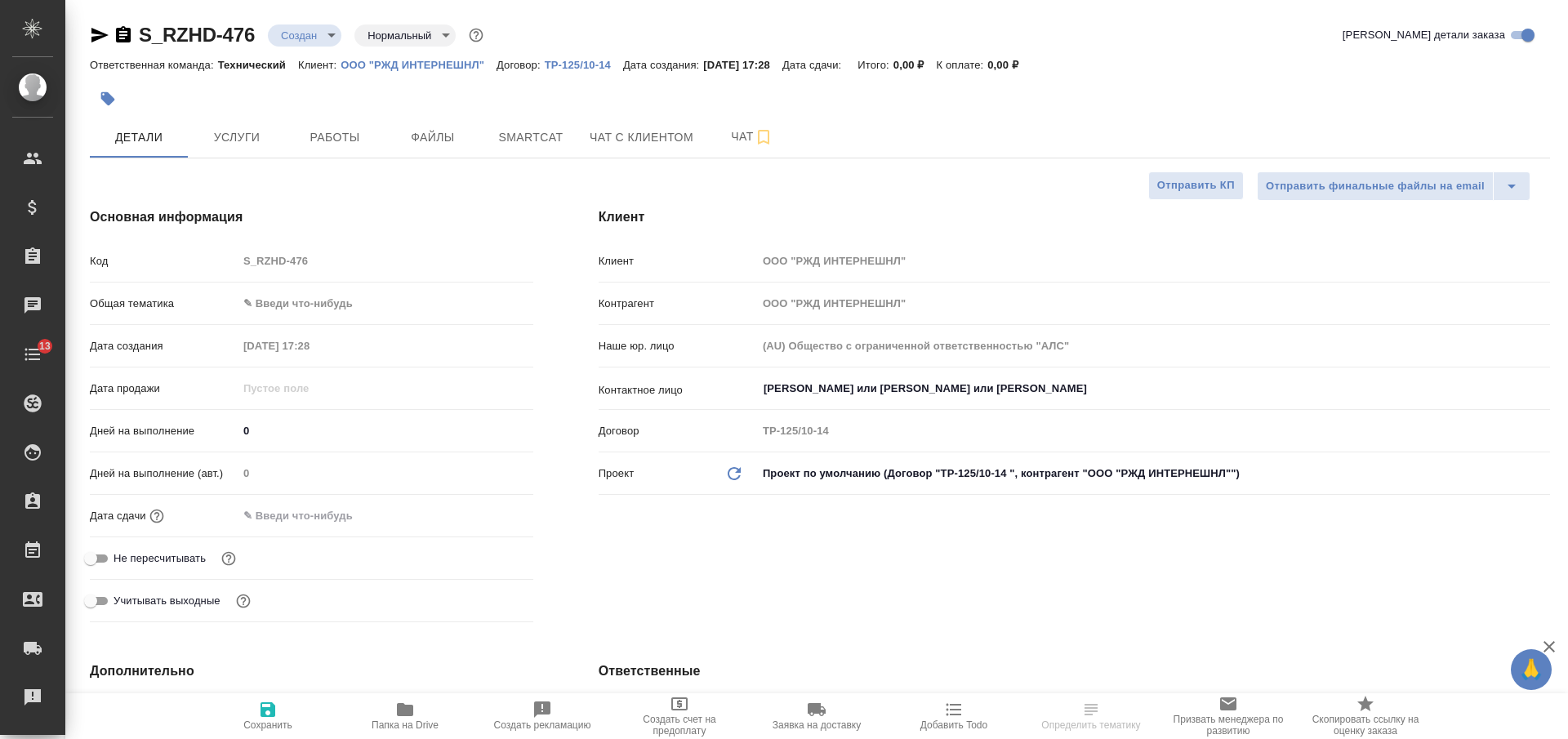
type textarea "x"
click at [854, 394] on input "[PERSON_NAME] или [PERSON_NAME] или [PERSON_NAME]" at bounding box center [1125, 388] width 728 height 19
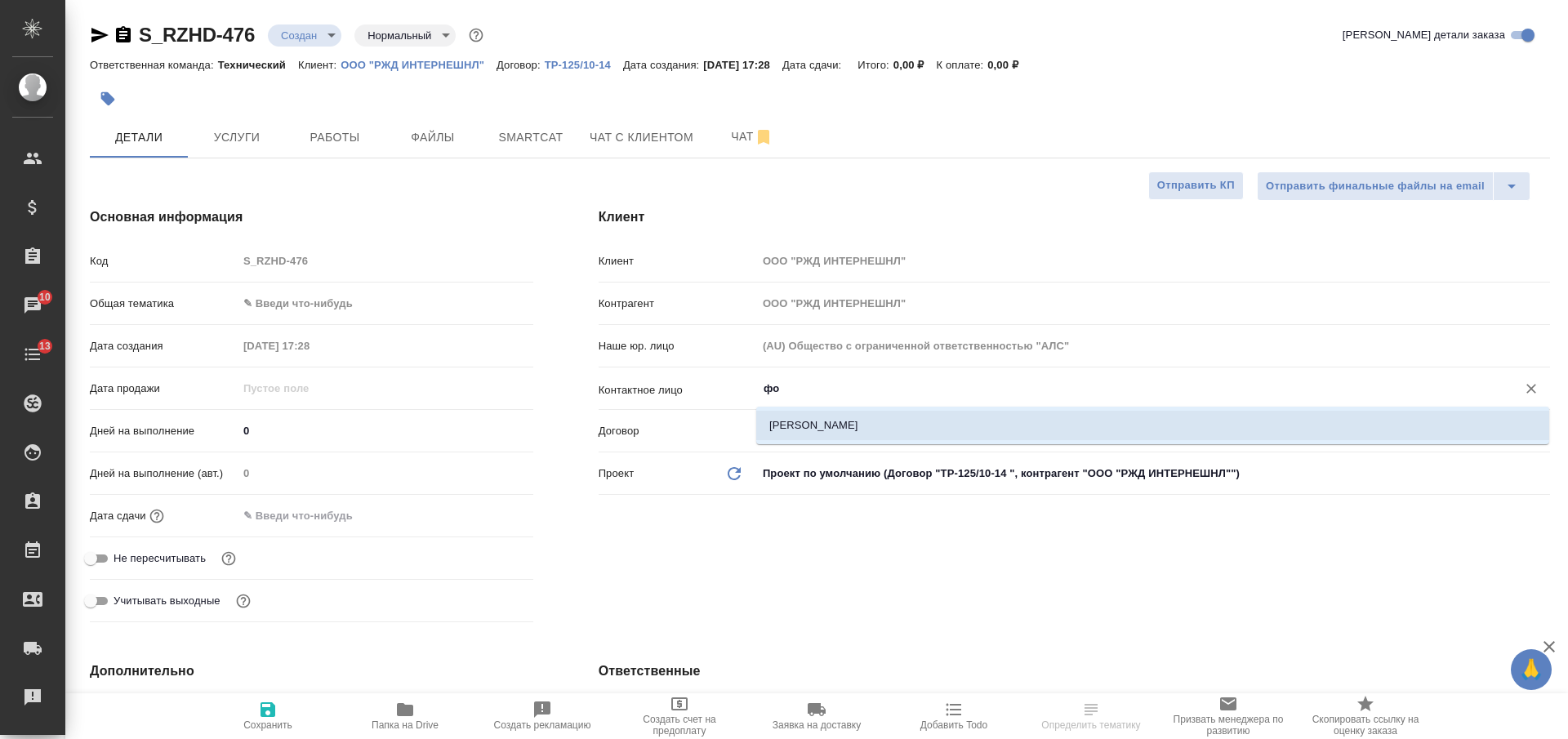
click at [858, 415] on li "[PERSON_NAME]" at bounding box center [1153, 426] width 793 height 30
type input "[PERSON_NAME]"
type textarea "x"
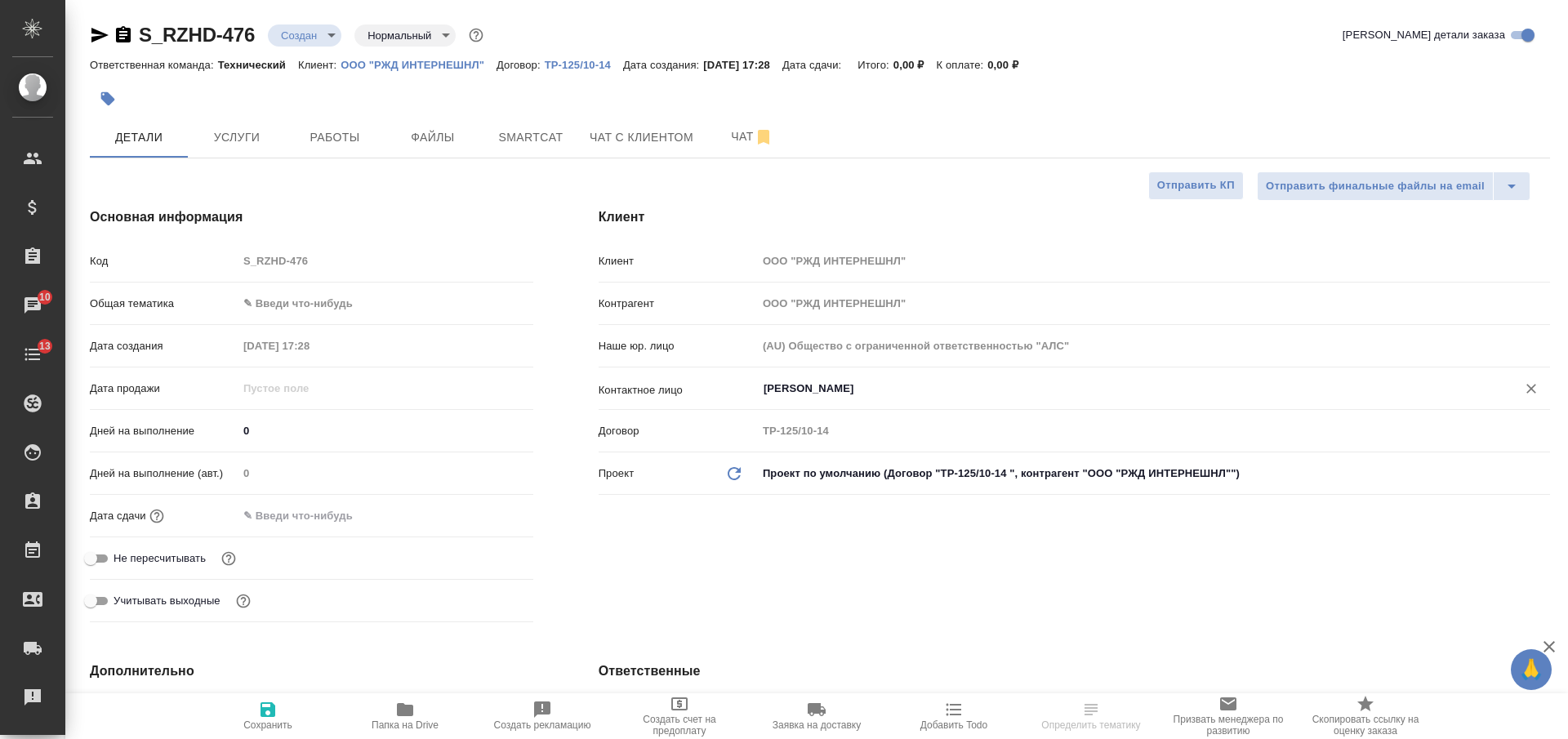
type input "Фокин Алексей"
click at [268, 709] on icon "button" at bounding box center [268, 709] width 15 height 15
type textarea "x"
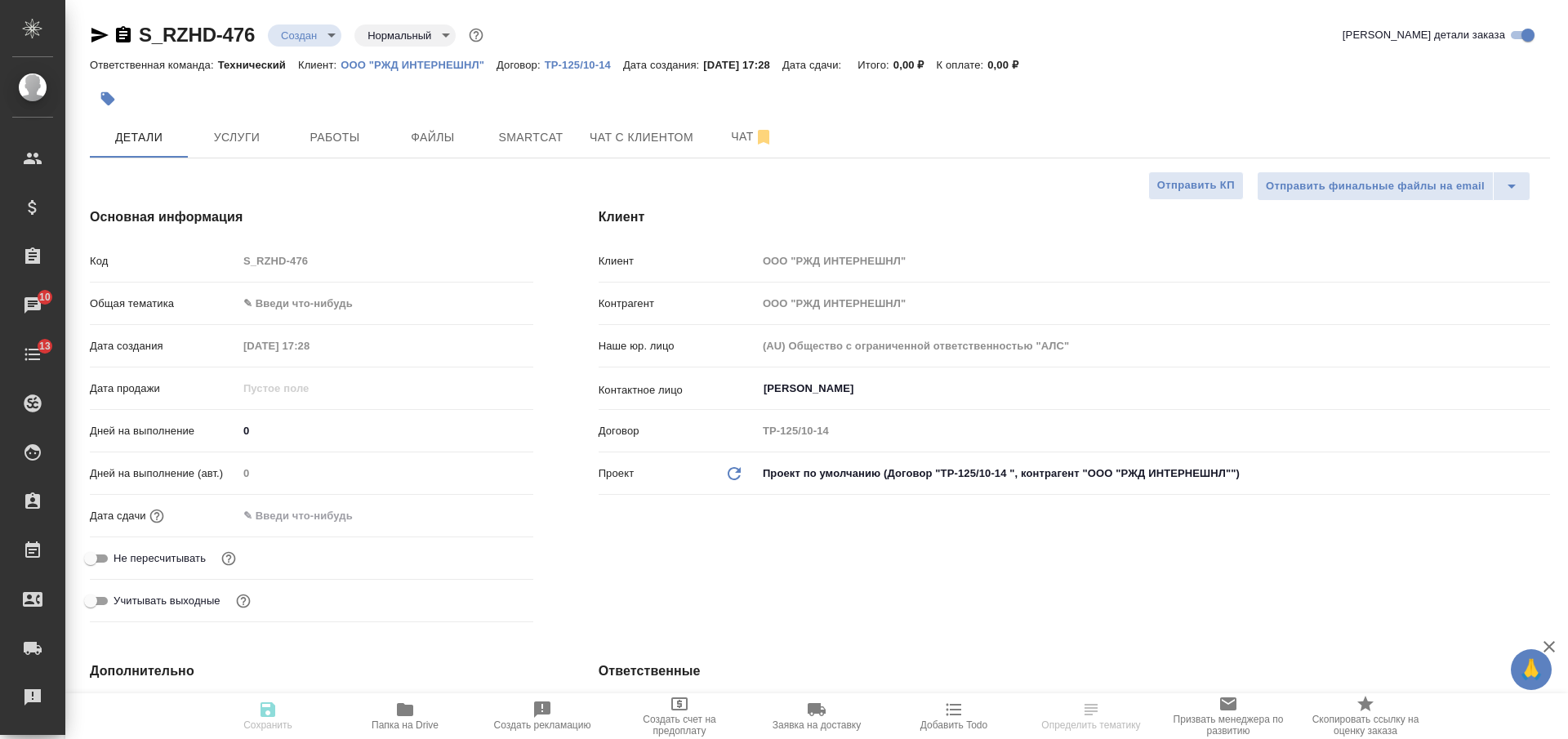
type textarea "x"
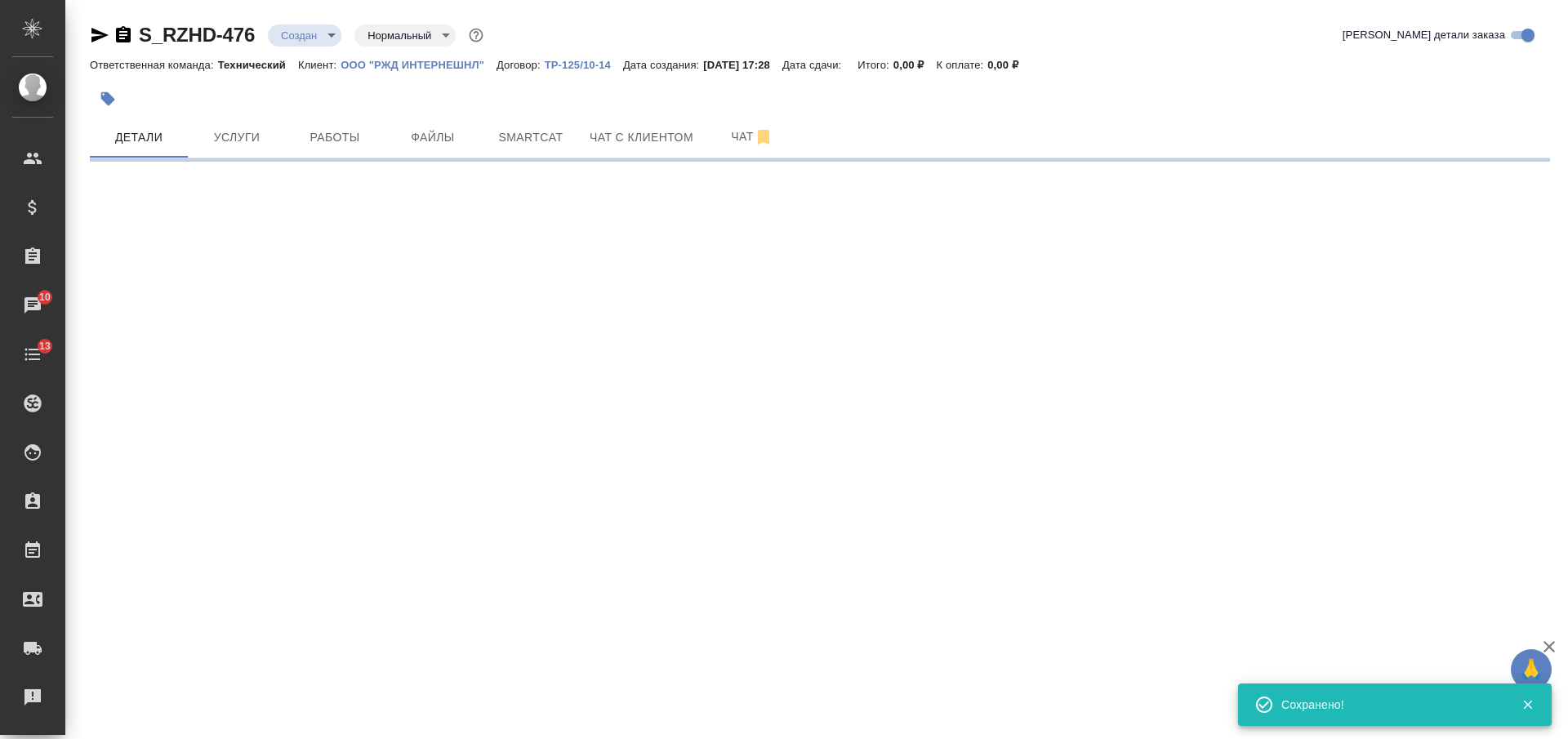
select select "RU"
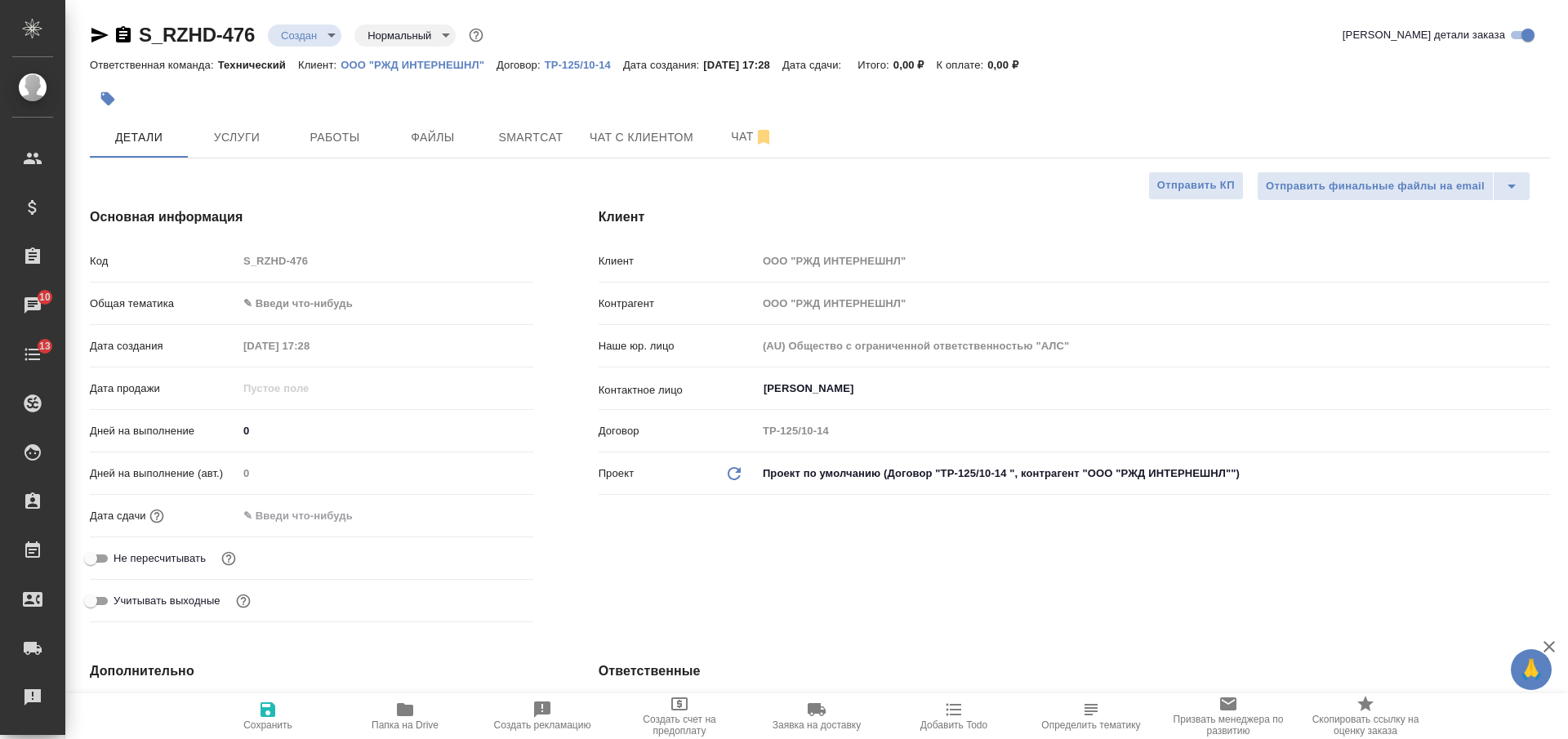
type textarea "x"
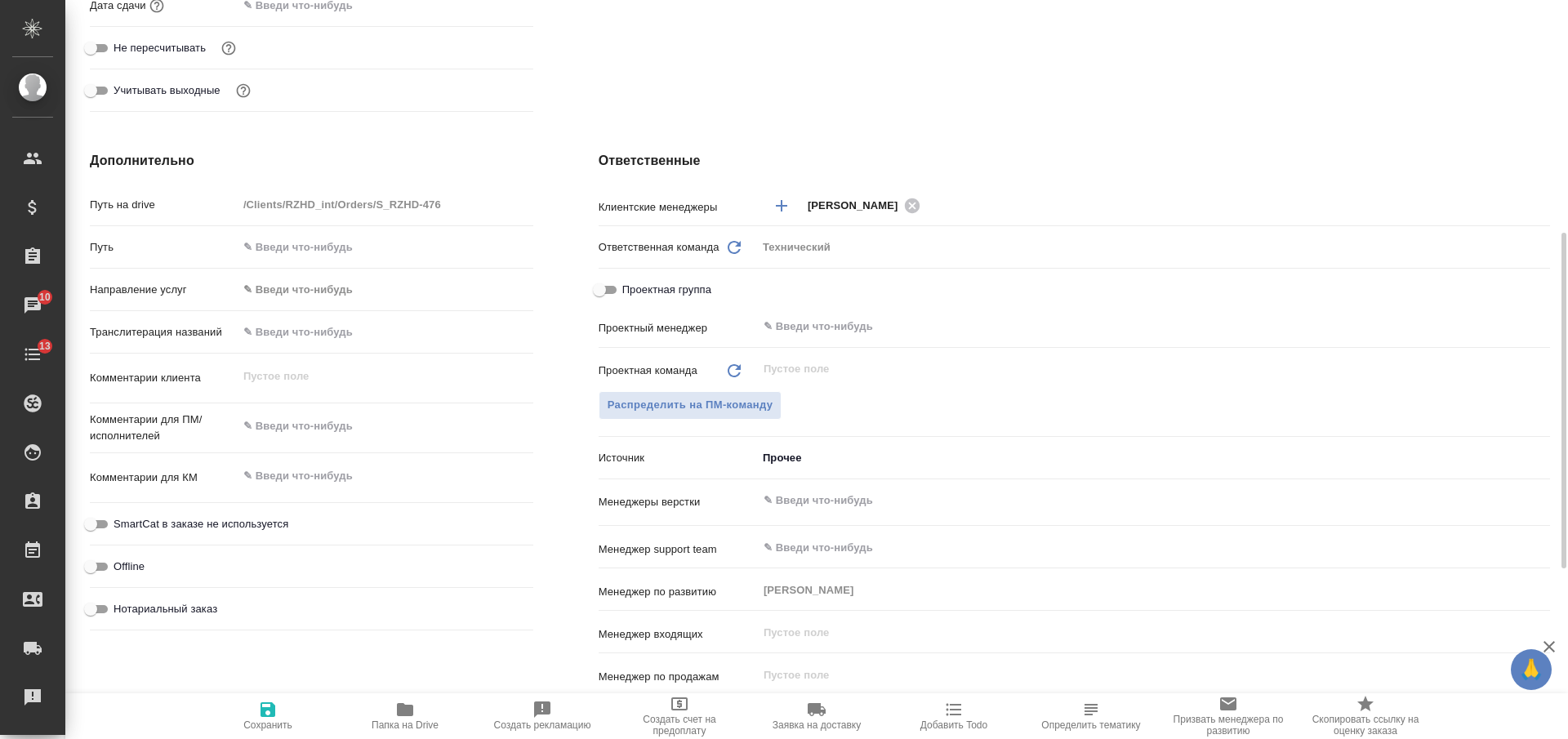
click at [335, 421] on textarea at bounding box center [386, 427] width 296 height 28
type textarea "x"
type textarea "р"
type textarea "x"
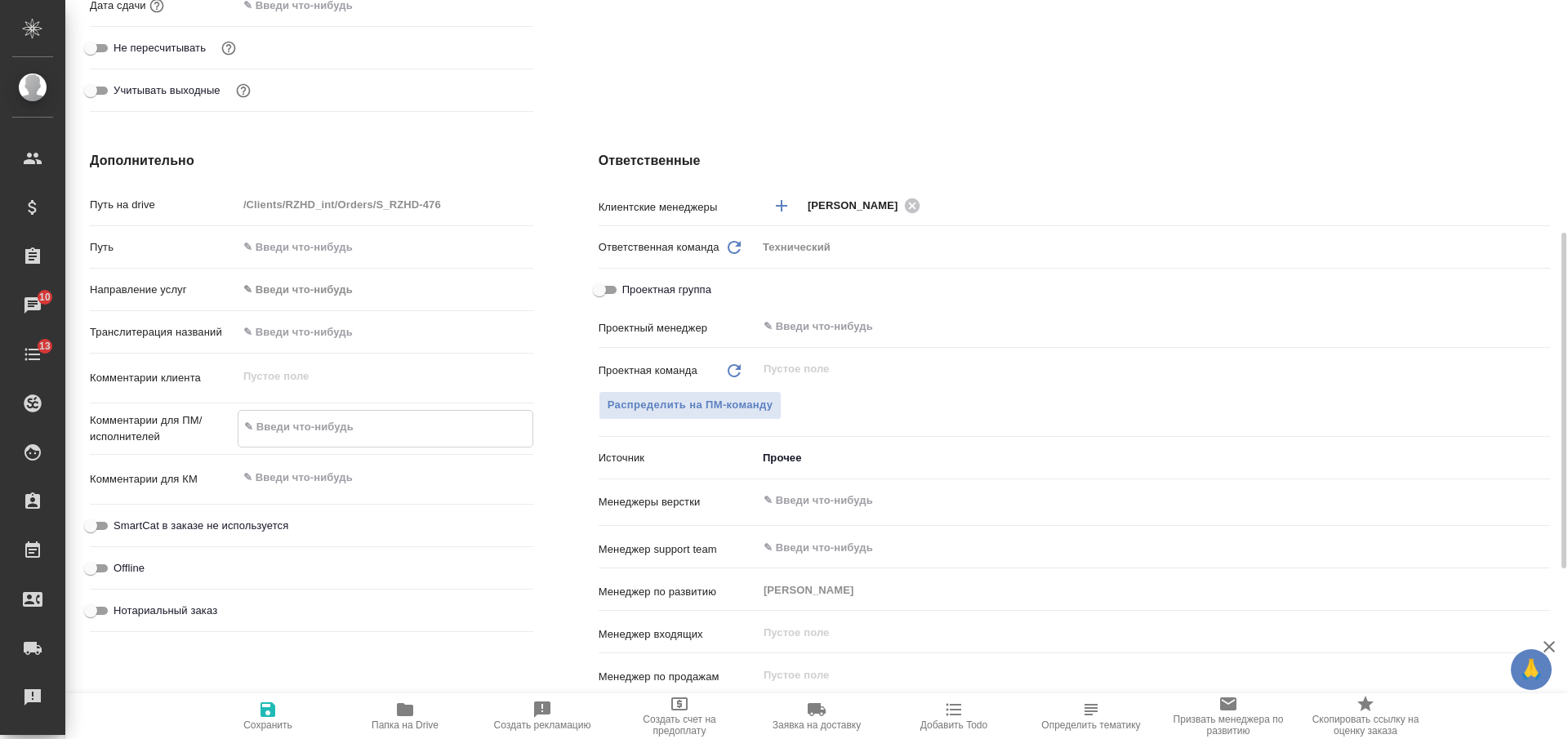
type textarea "x"
type textarea "ру"
type textarea "x"
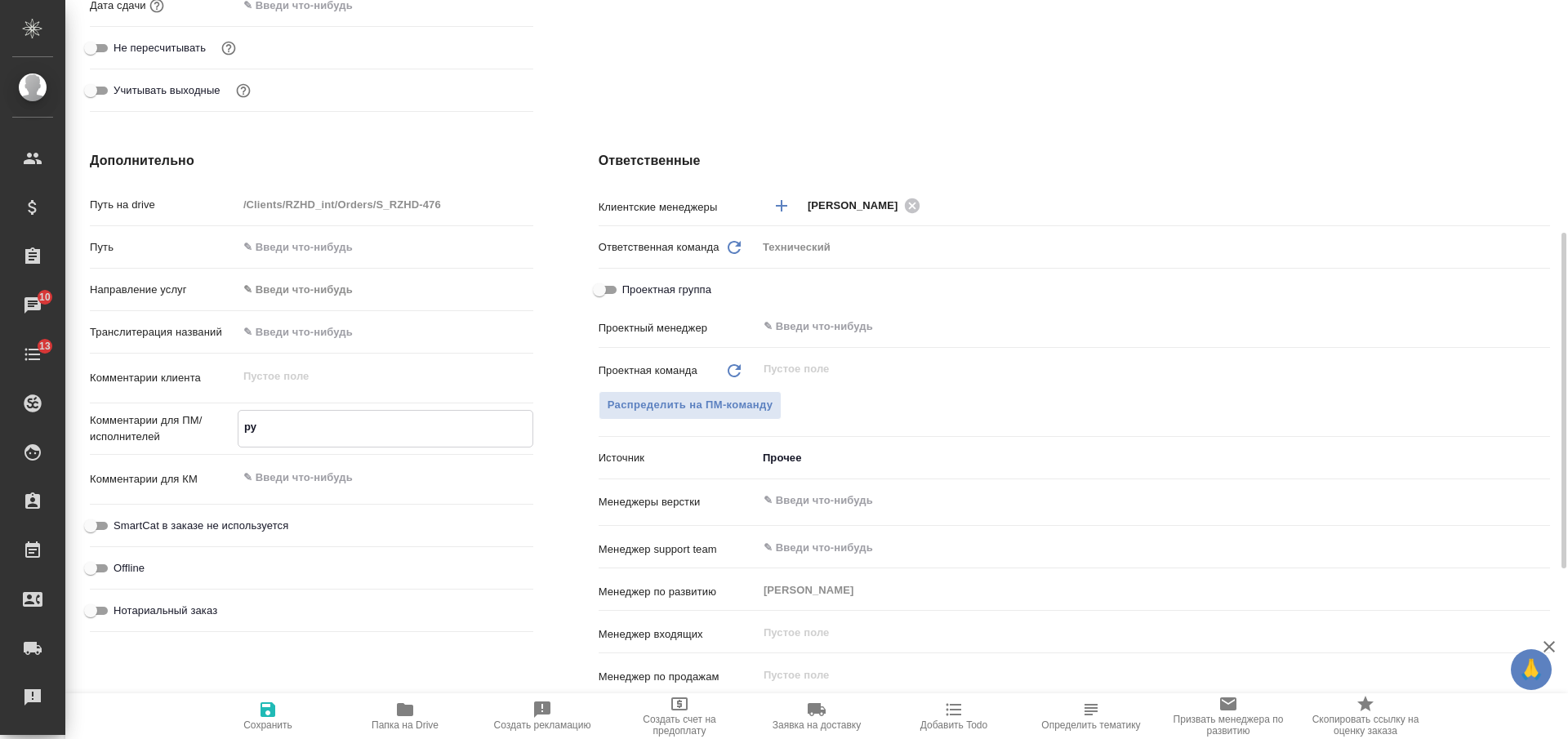
type textarea "рус"
type textarea "x"
type textarea "рус-"
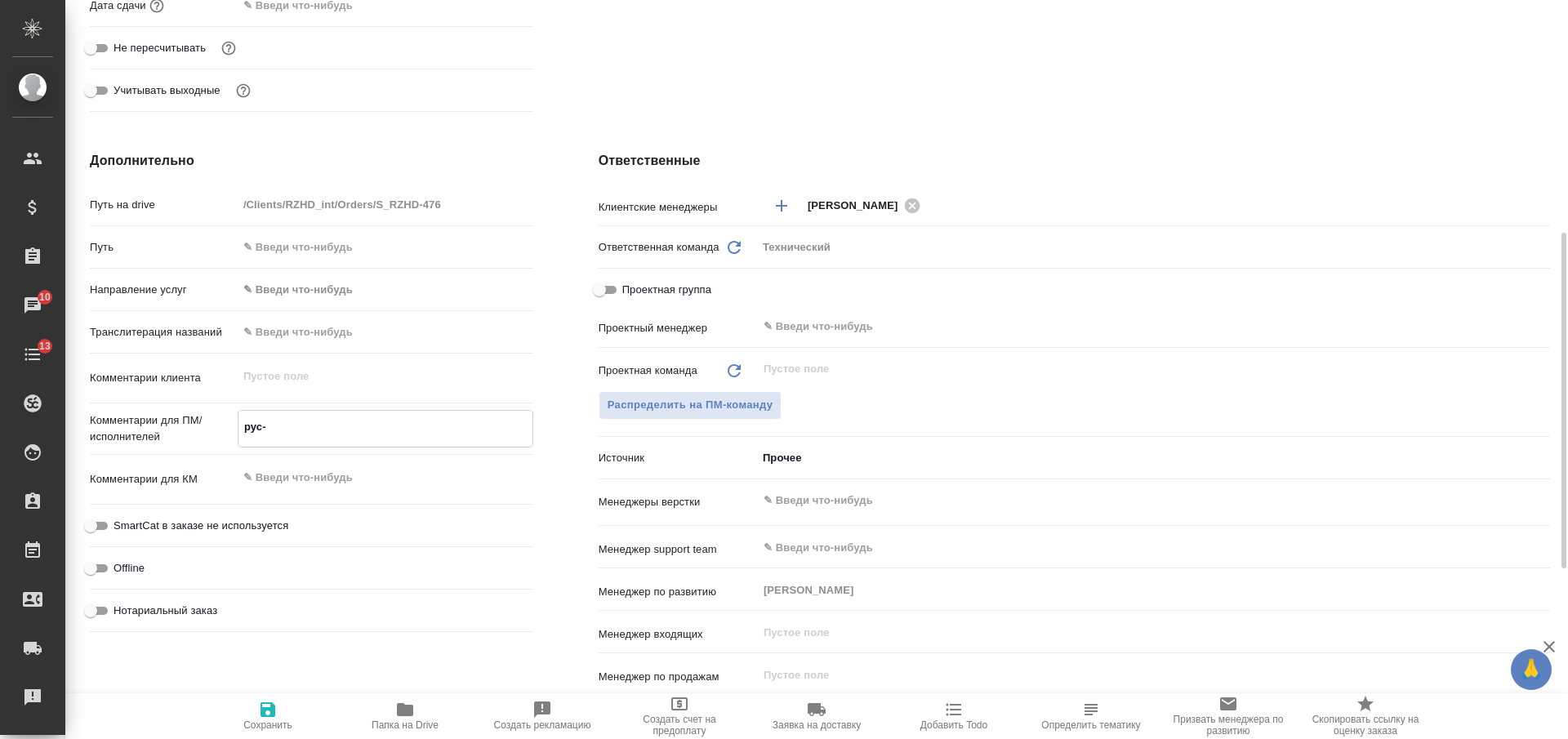
type textarea "x"
type textarea "рус-"
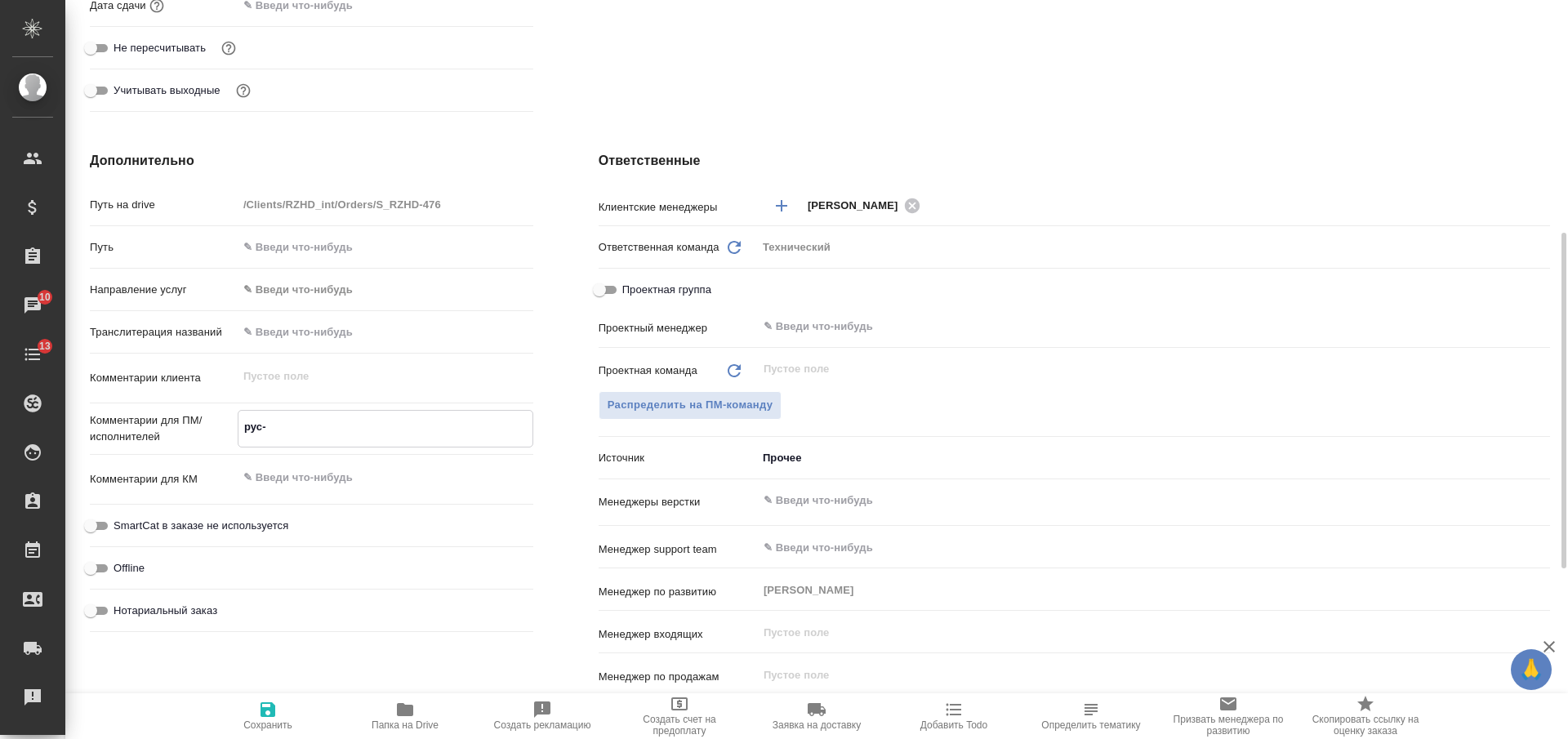
type textarea "x"
paste textarea "на испанский (Лат.Америка)"
type textarea "x"
type textarea "рус- на испанский (Лат.Америка)"
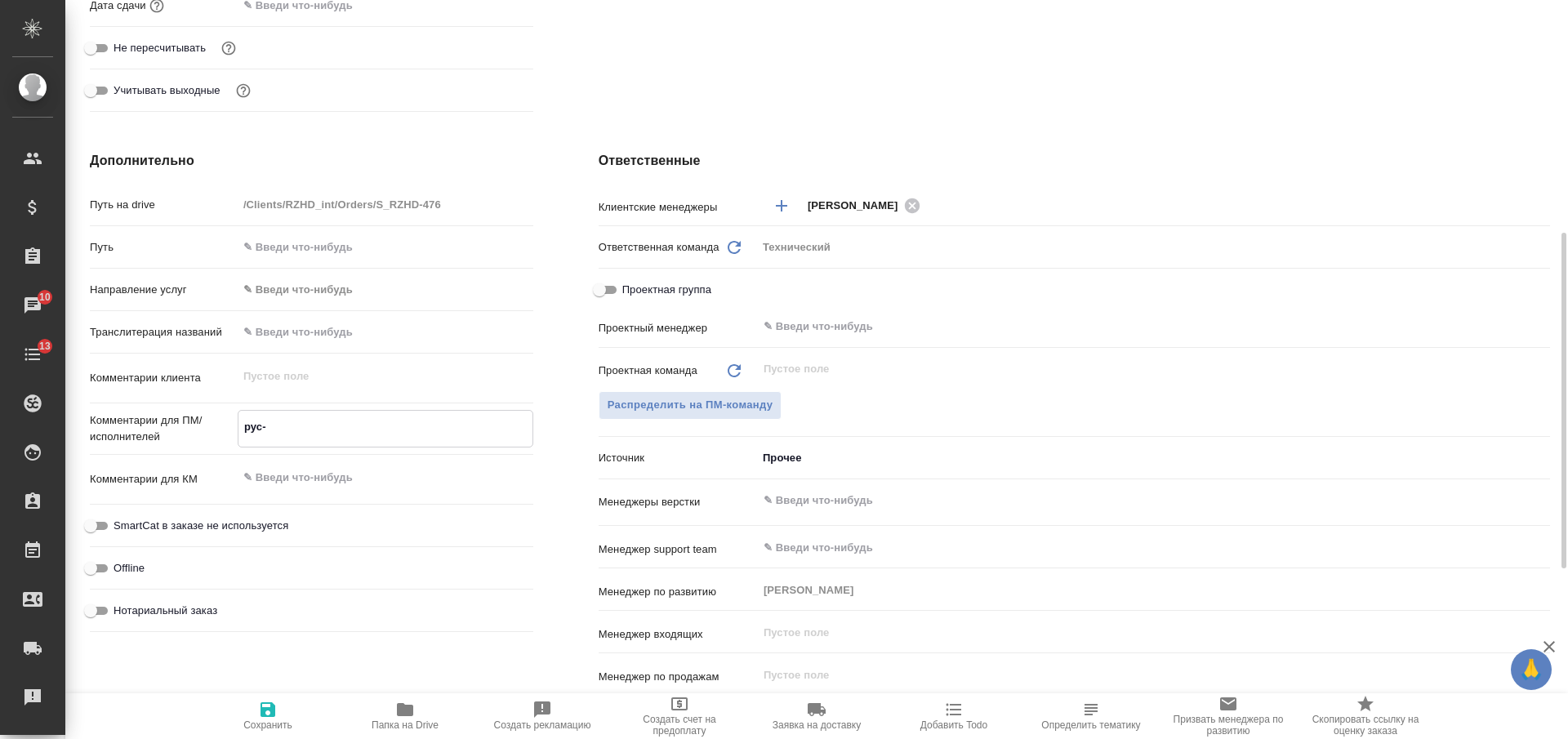
type textarea "x"
type textarea "рус- на испанский (Лат.Америка)"
type textarea "x"
click at [838, 502] on input "text" at bounding box center [1125, 500] width 728 height 19
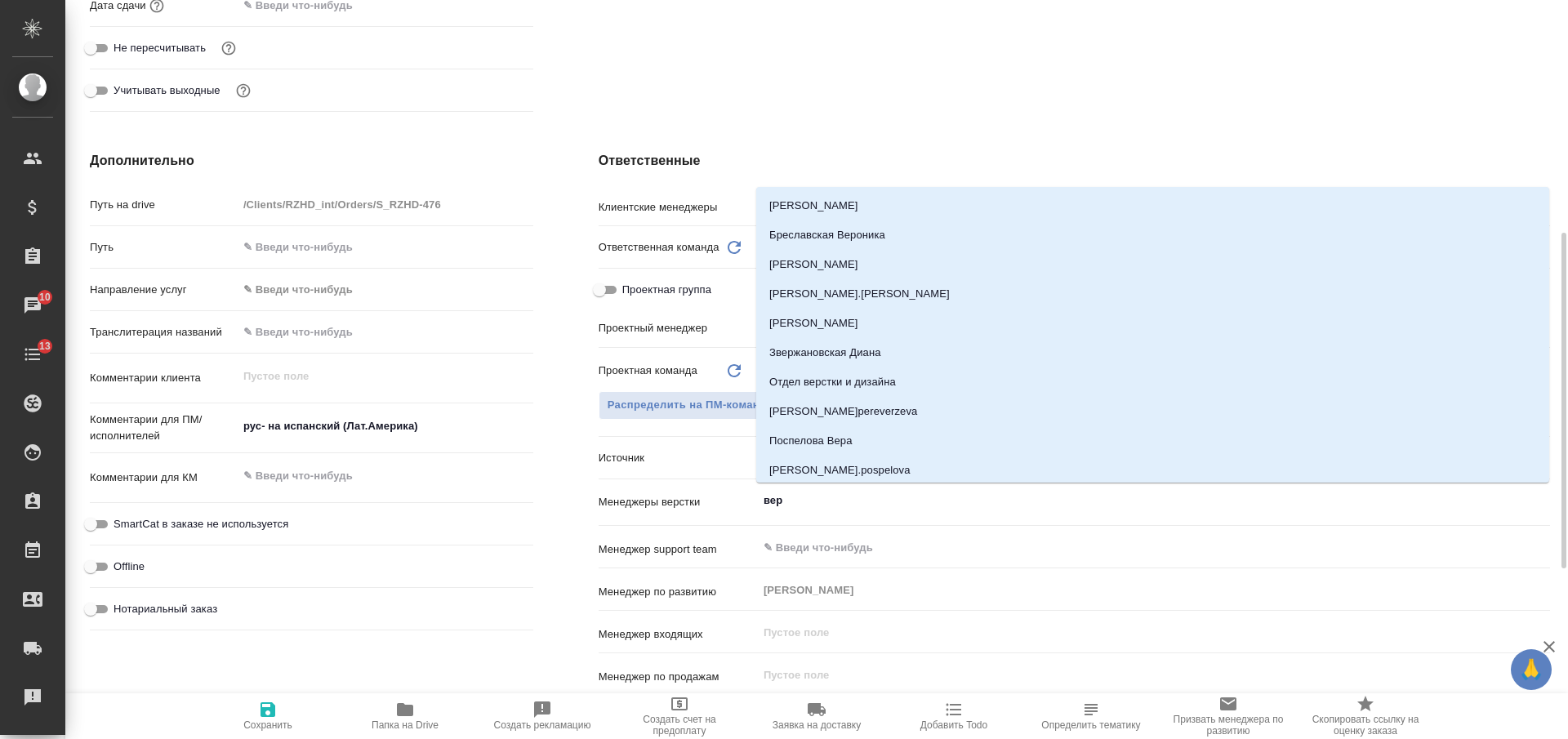
type input "верс"
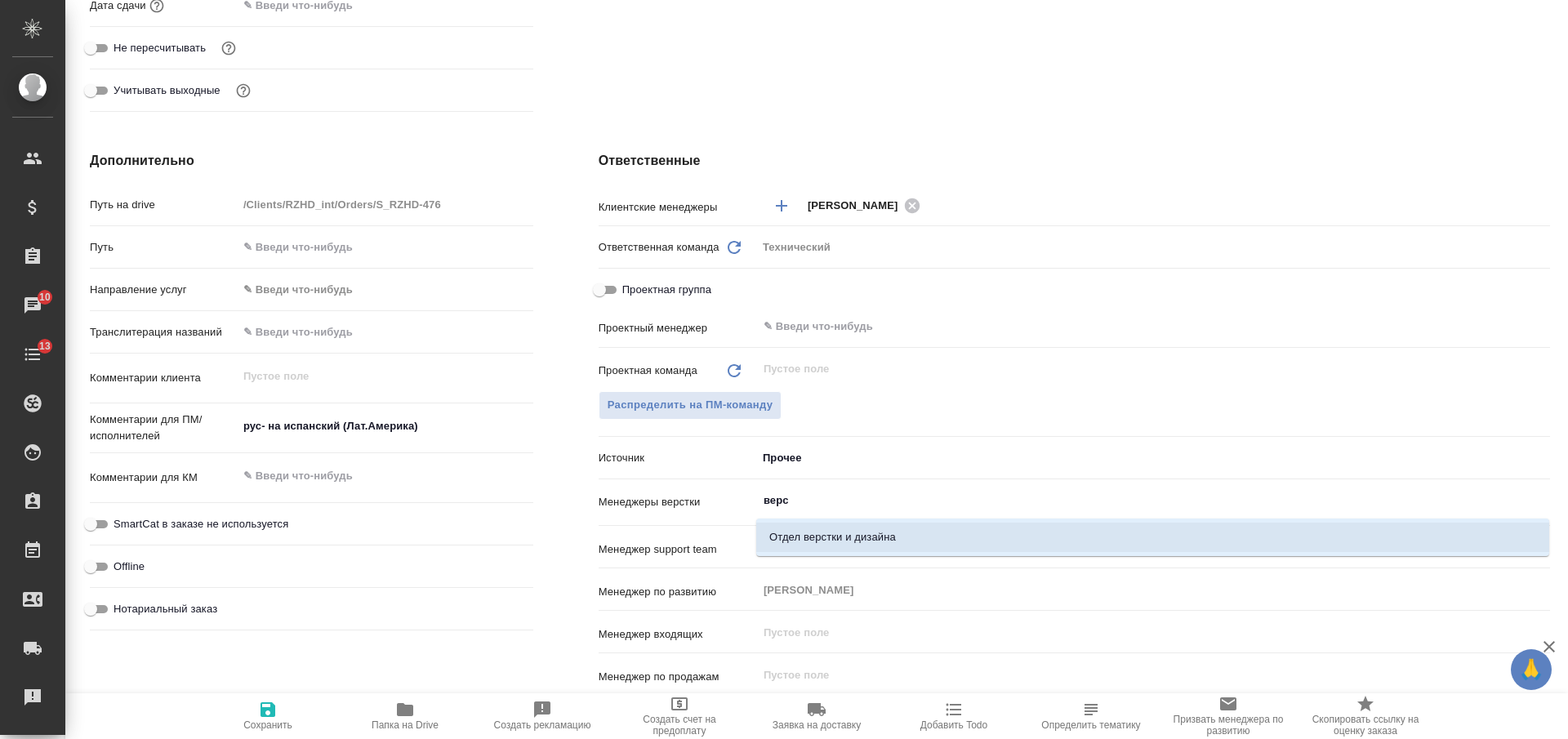
click at [789, 548] on li "Отдел верстки и дизайна" at bounding box center [1153, 538] width 793 height 30
type textarea "x"
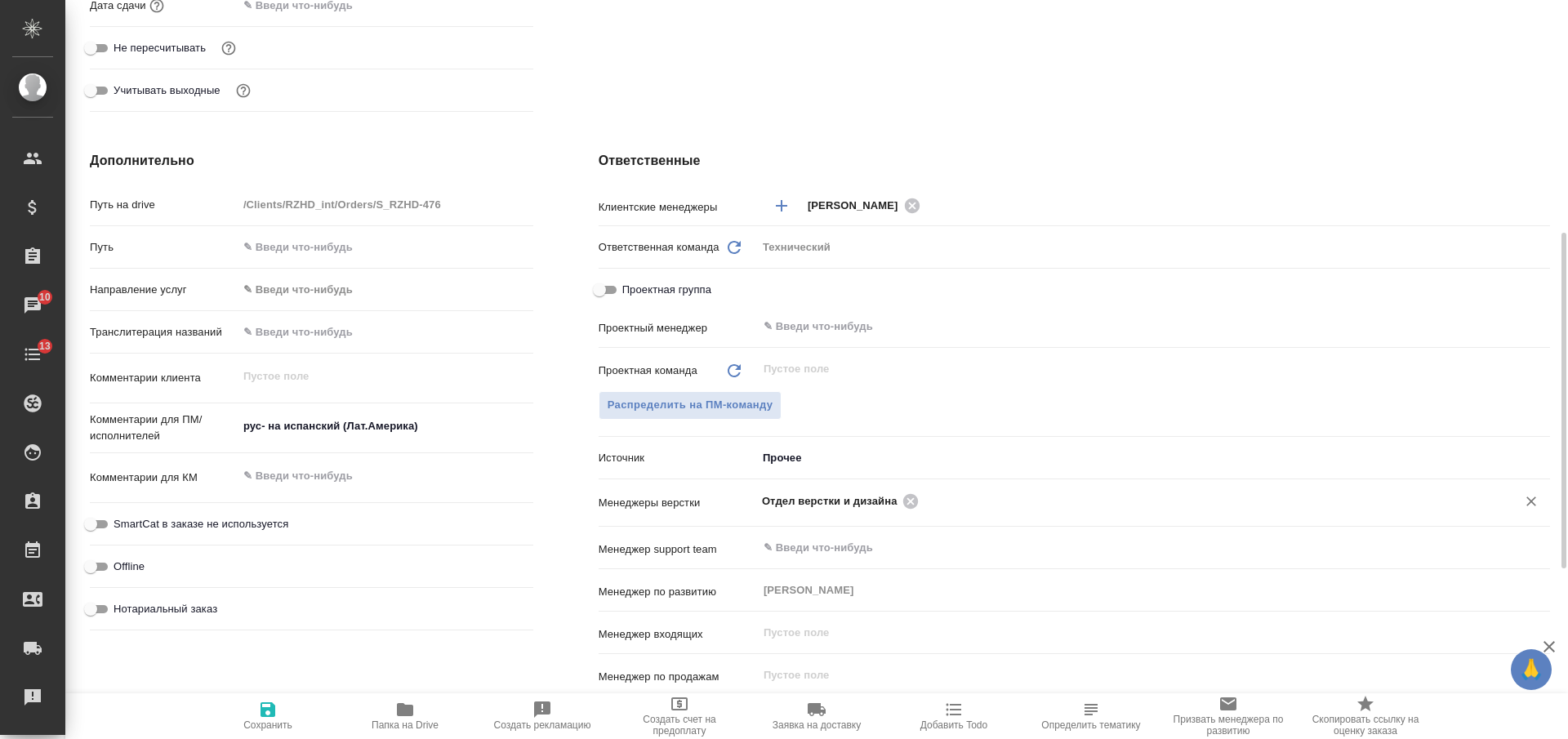
click at [275, 719] on icon "button" at bounding box center [268, 710] width 19 height 19
type textarea "x"
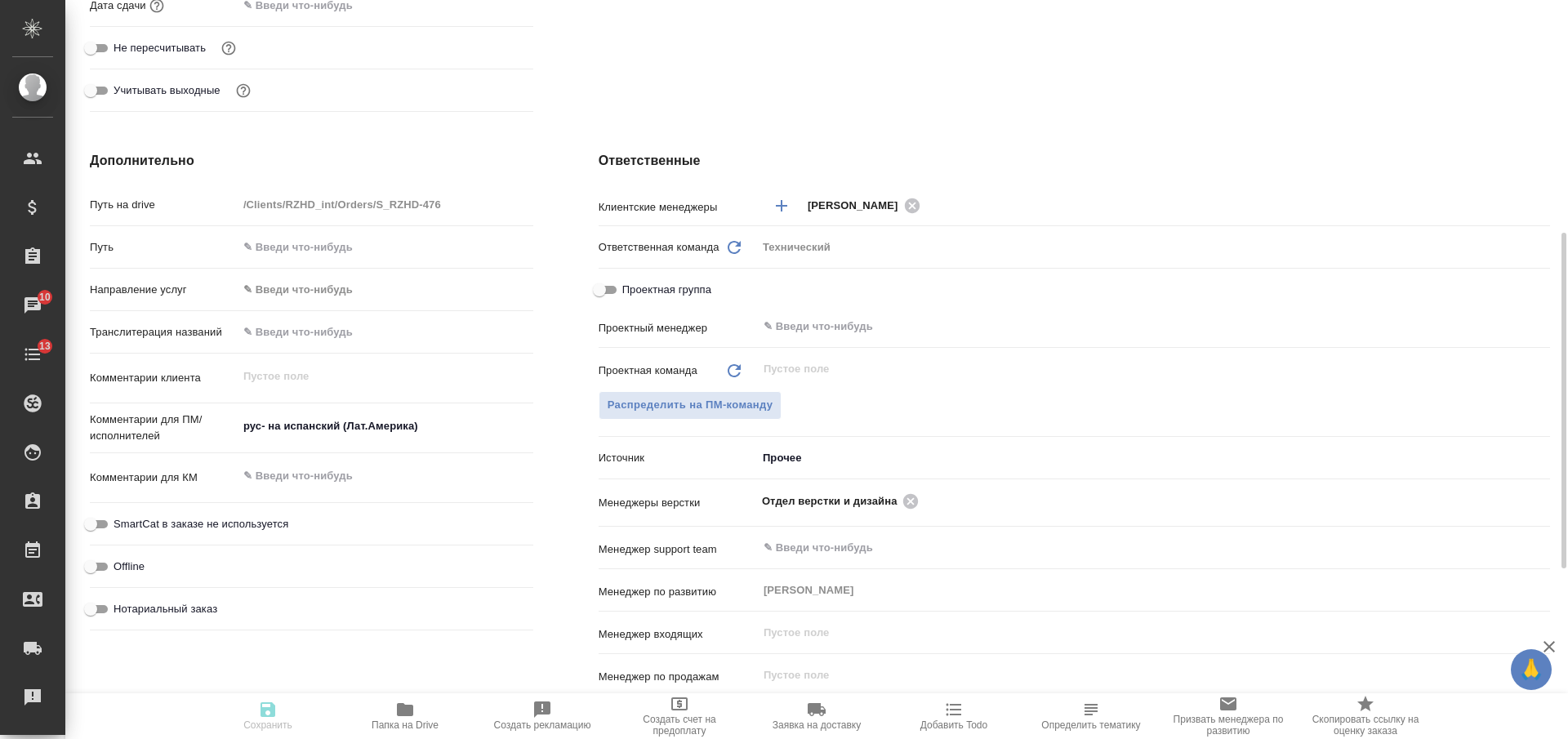
type textarea "x"
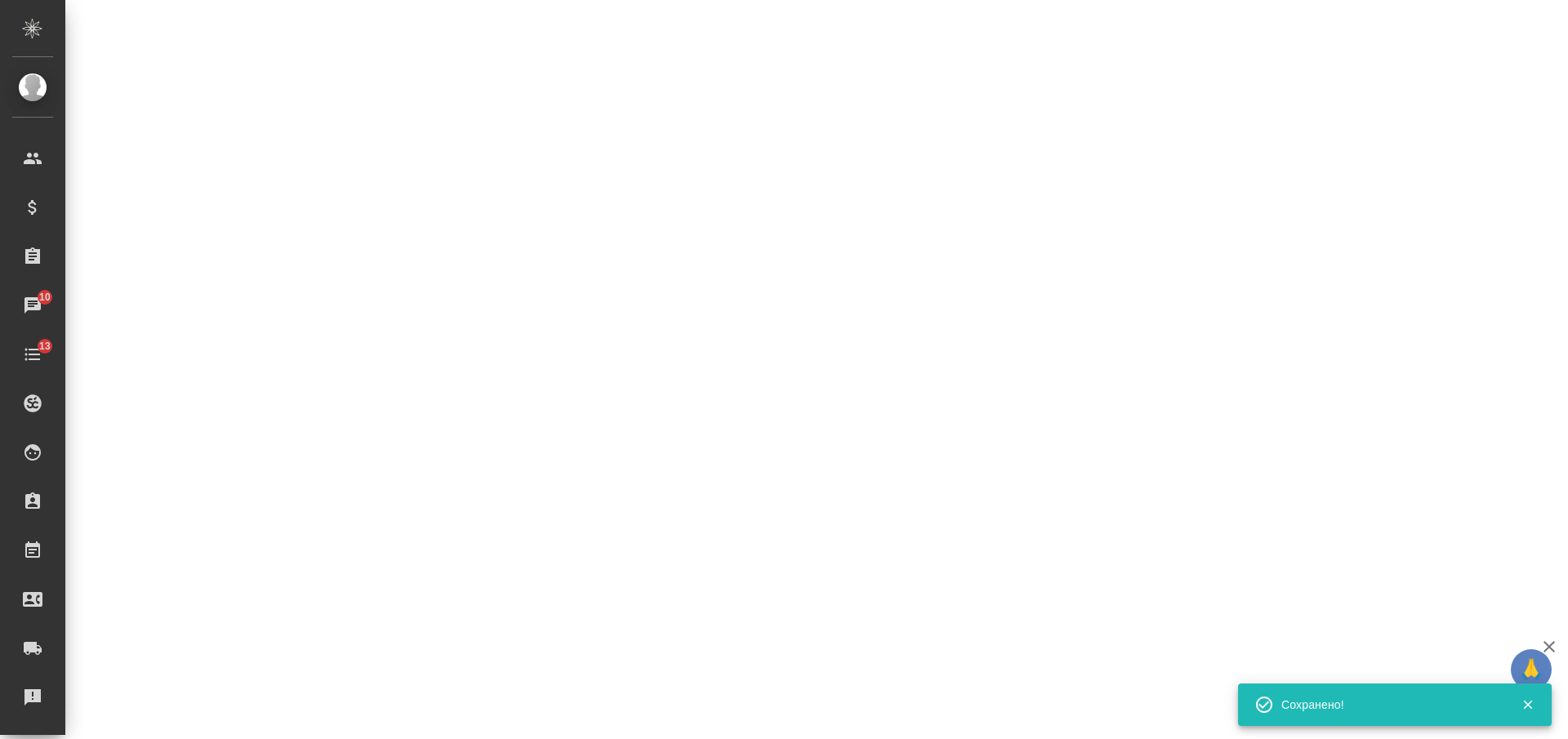
select select "RU"
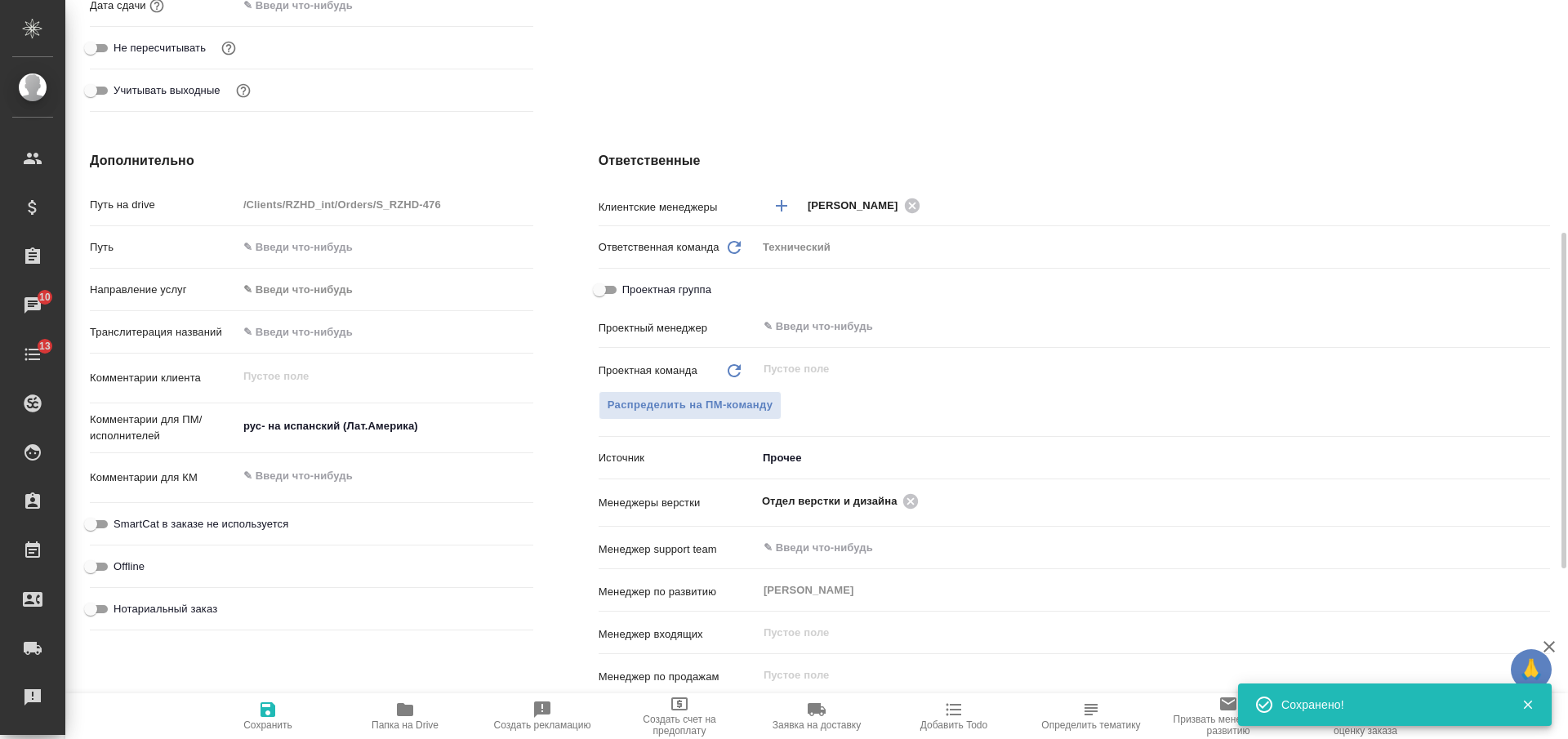
type textarea "x"
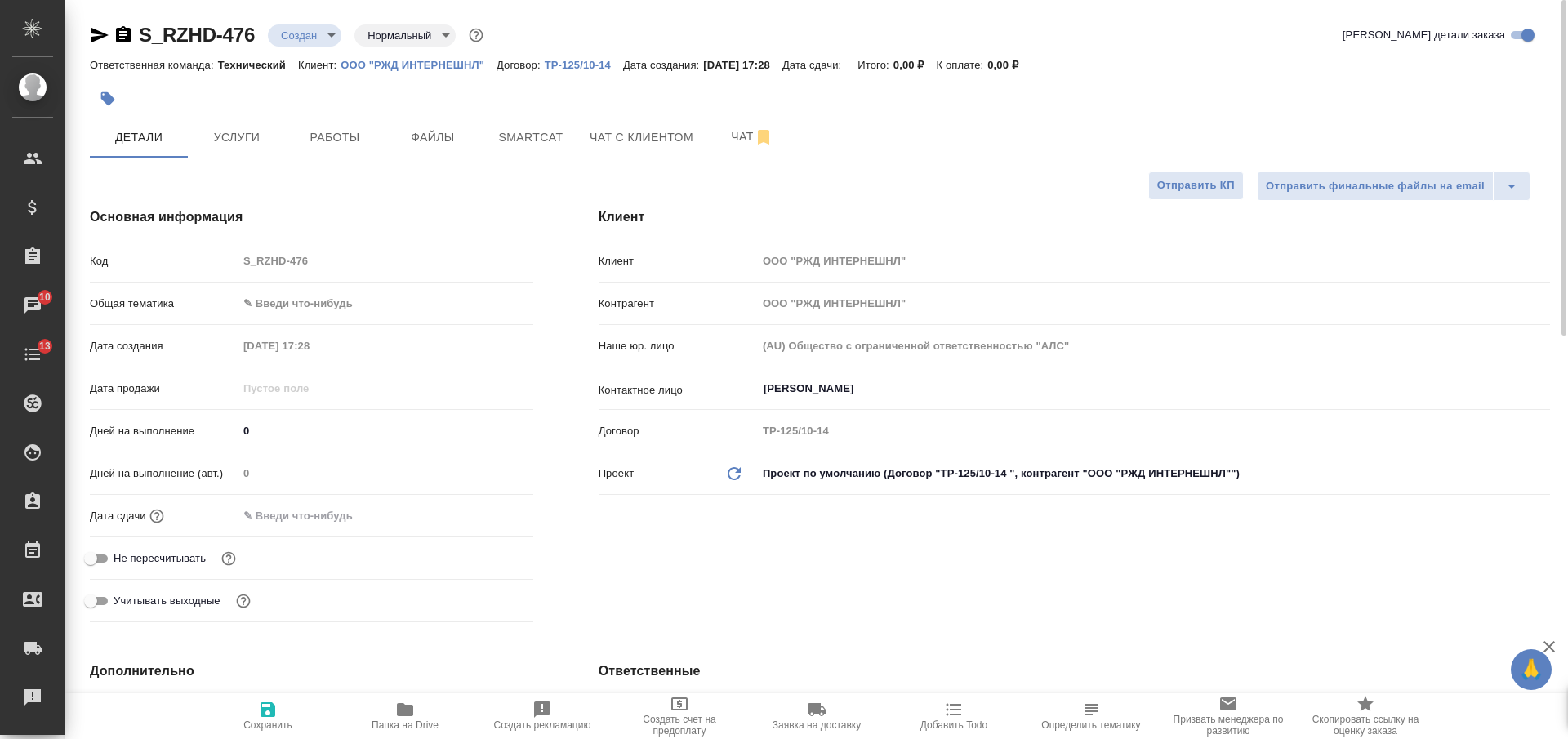
click at [279, 716] on span "Сохранить" at bounding box center [268, 715] width 118 height 31
type textarea "x"
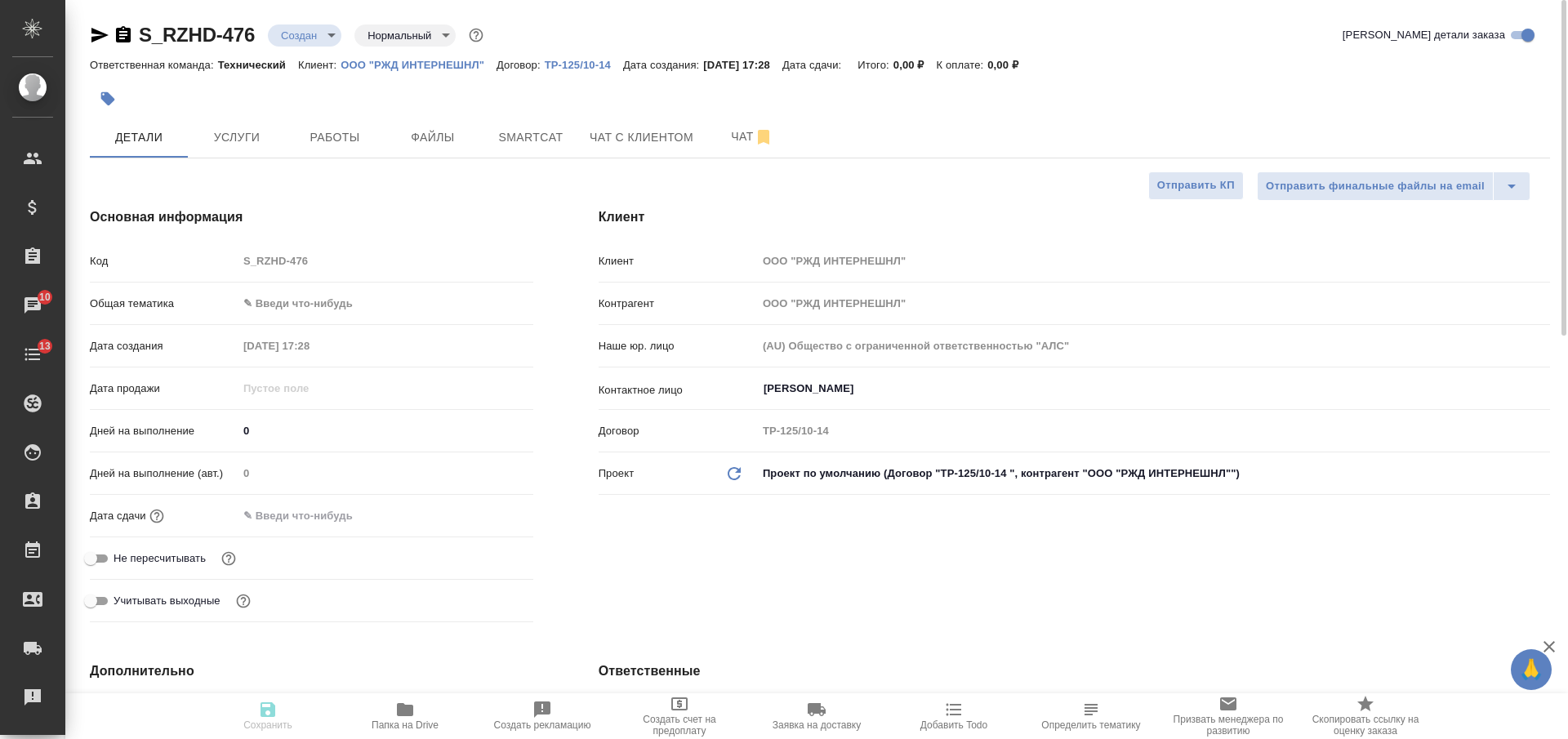
type textarea "x"
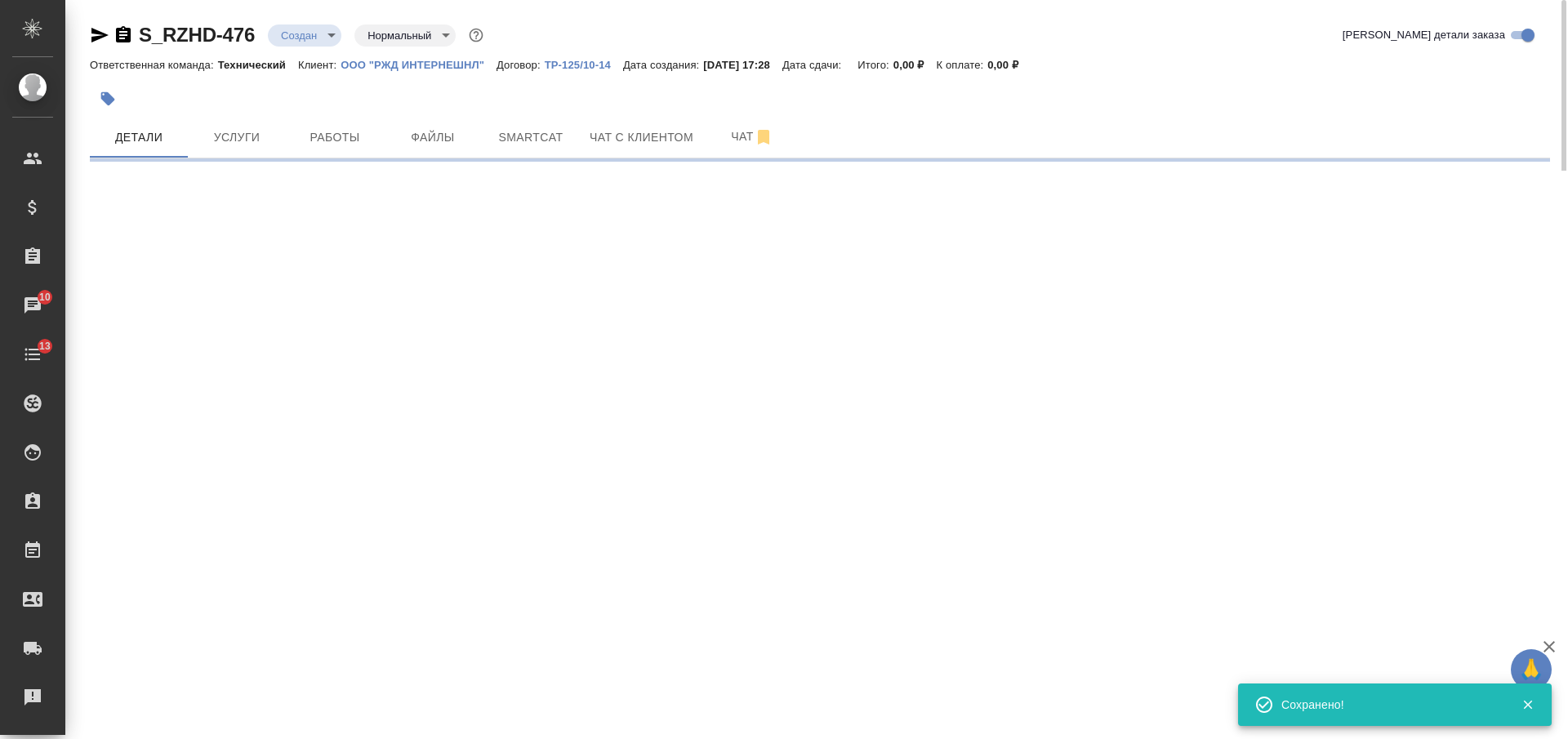
select select "RU"
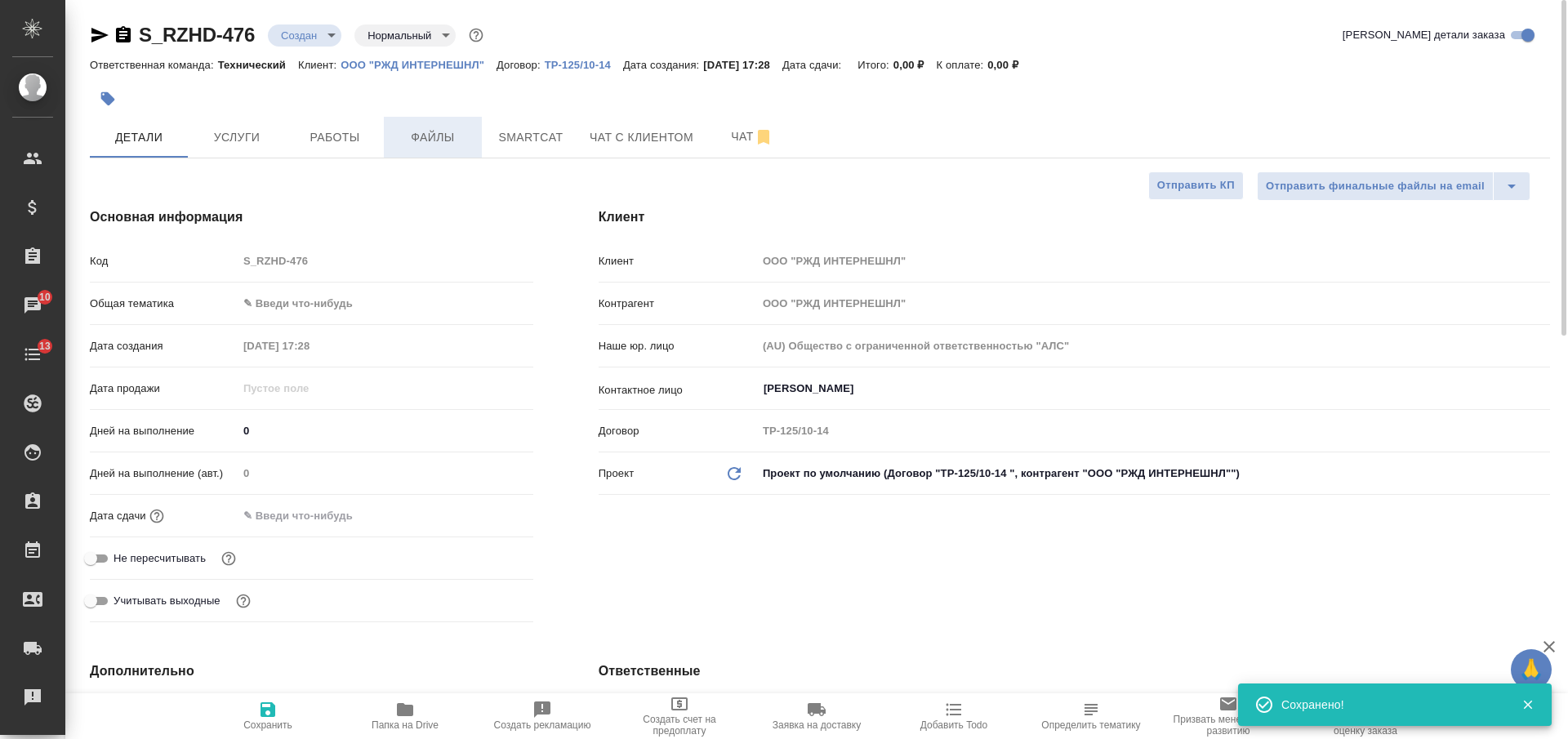
type textarea "x"
click at [421, 130] on span "Файлы" at bounding box center [433, 137] width 79 height 20
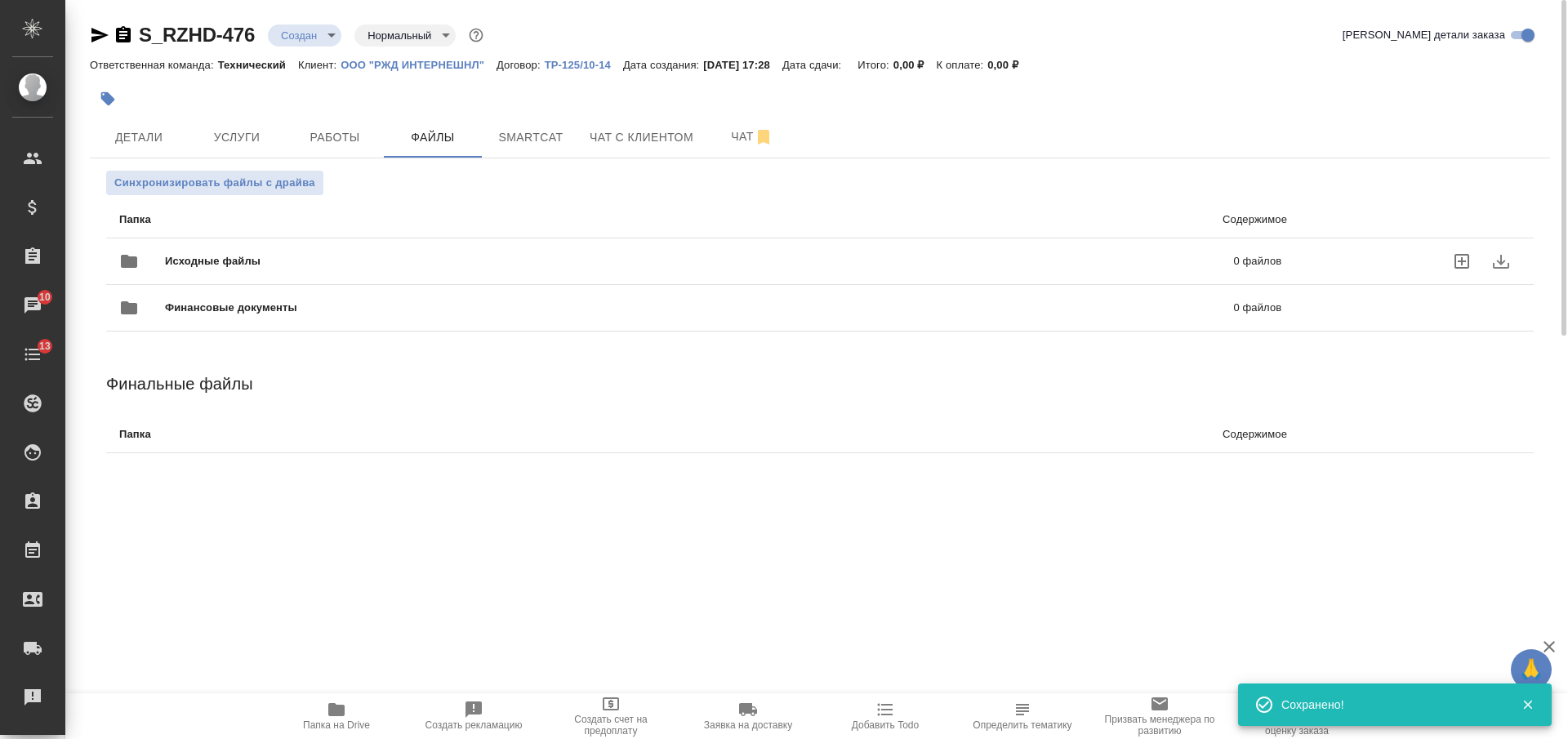
click at [445, 246] on div "Исходные файлы 0 файлов" at bounding box center [700, 261] width 1162 height 39
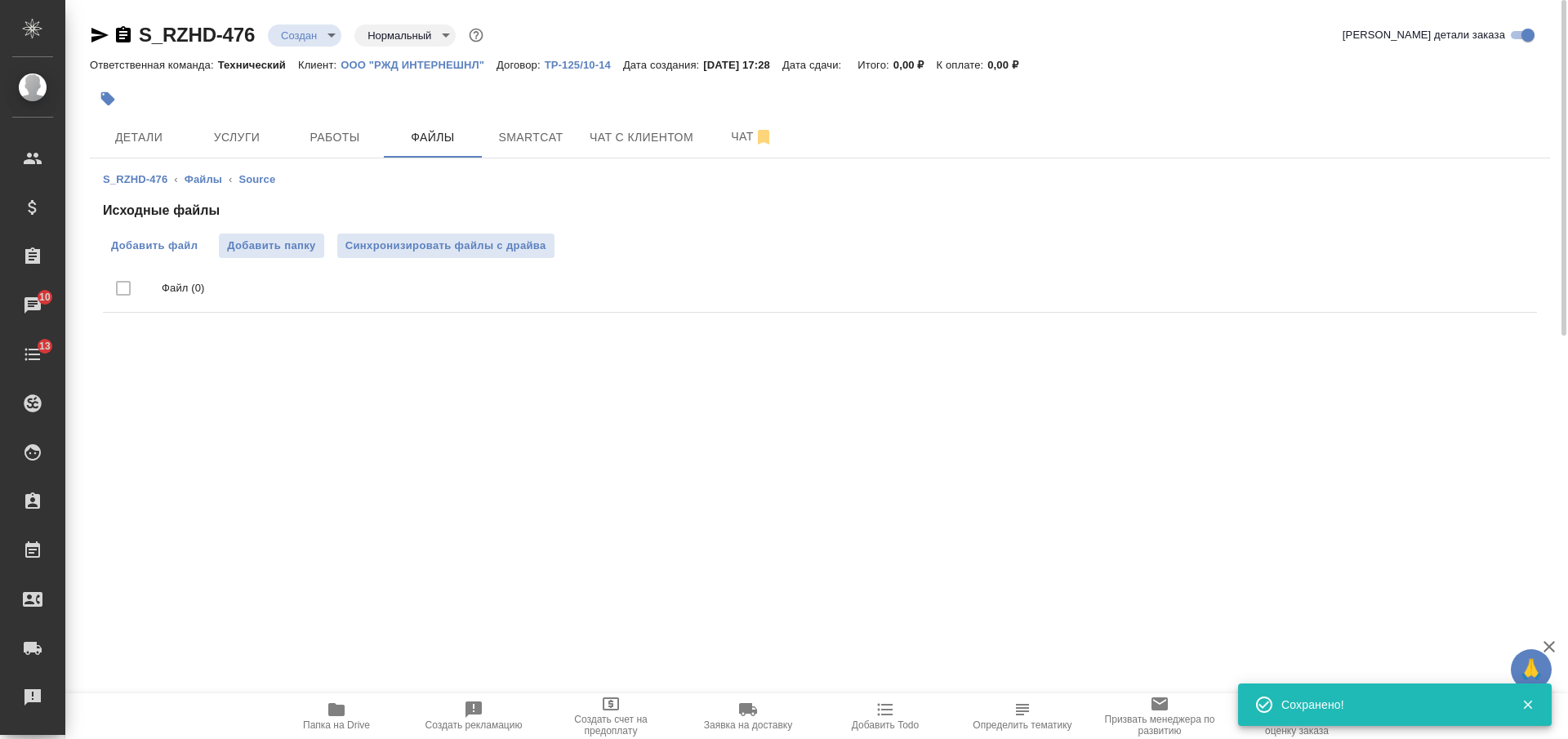
click at [190, 247] on span "Добавить файл" at bounding box center [154, 246] width 87 height 17
click at [0, 0] on input "Добавить файл" at bounding box center [0, 0] width 0 height 0
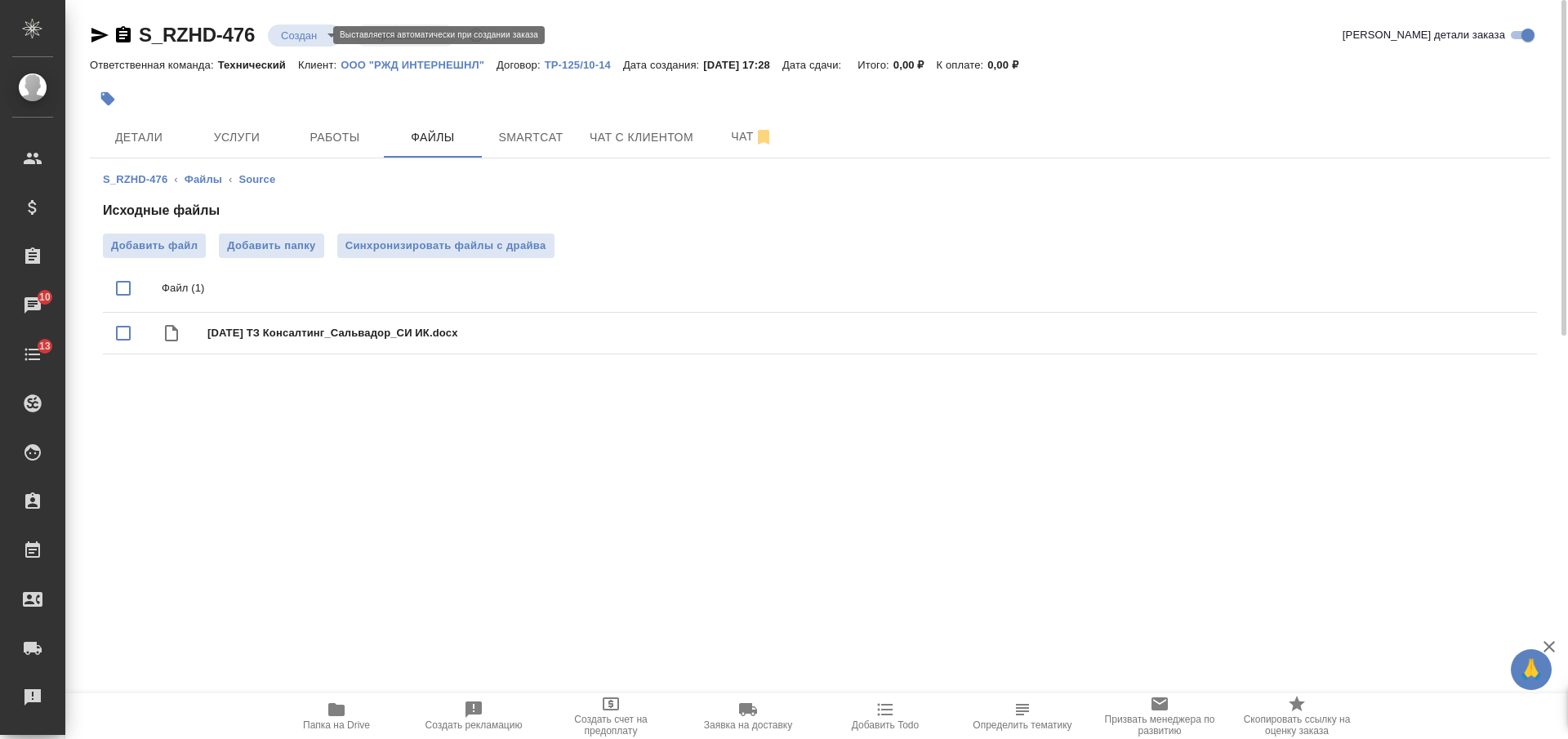
click at [312, 34] on body "🙏 .cls-1 fill:#fff; AWATERA Nikiforova Valeria Клиенты Спецификации Заказы 10 Ч…" at bounding box center [784, 369] width 1568 height 739
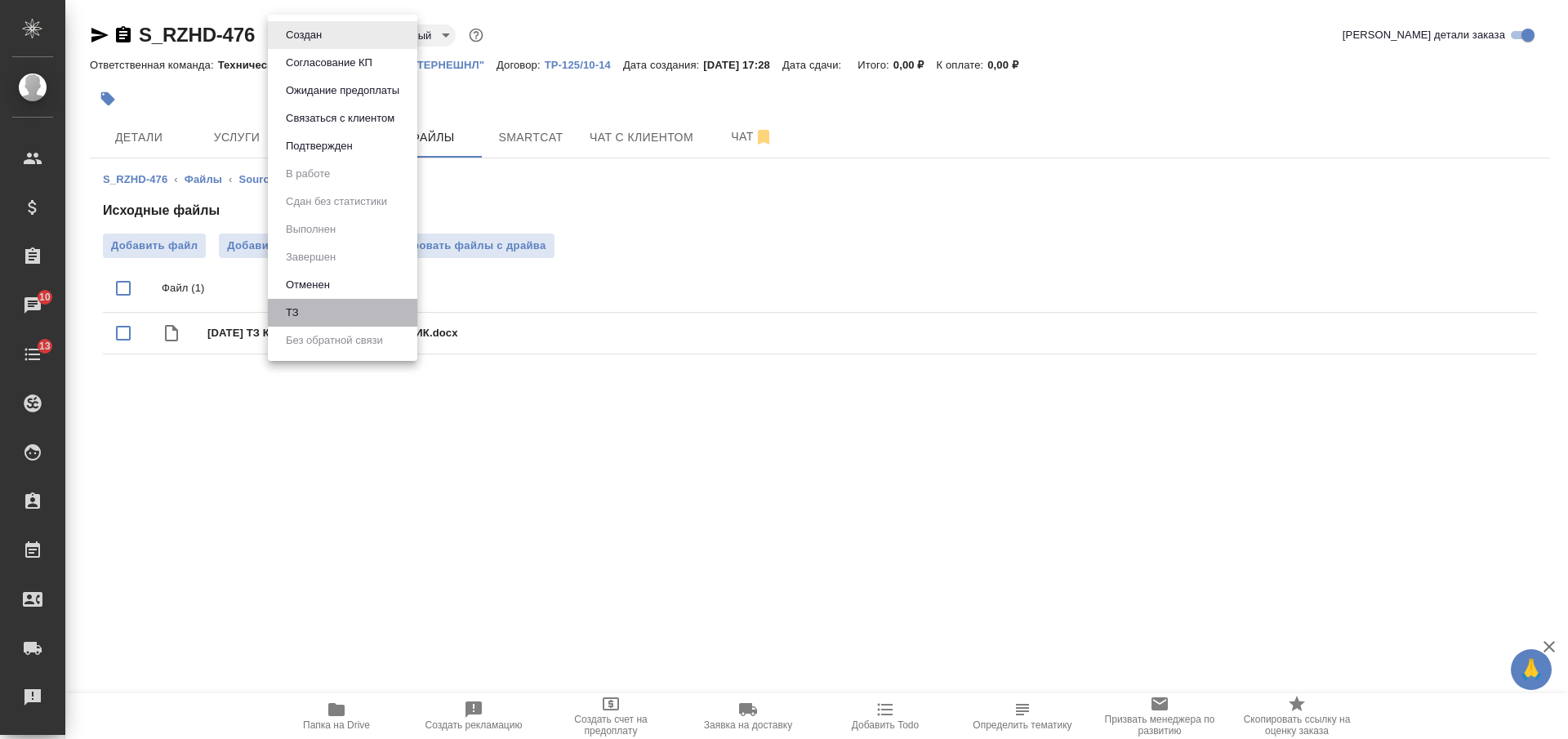
click at [361, 319] on li "ТЗ" at bounding box center [342, 313] width 150 height 28
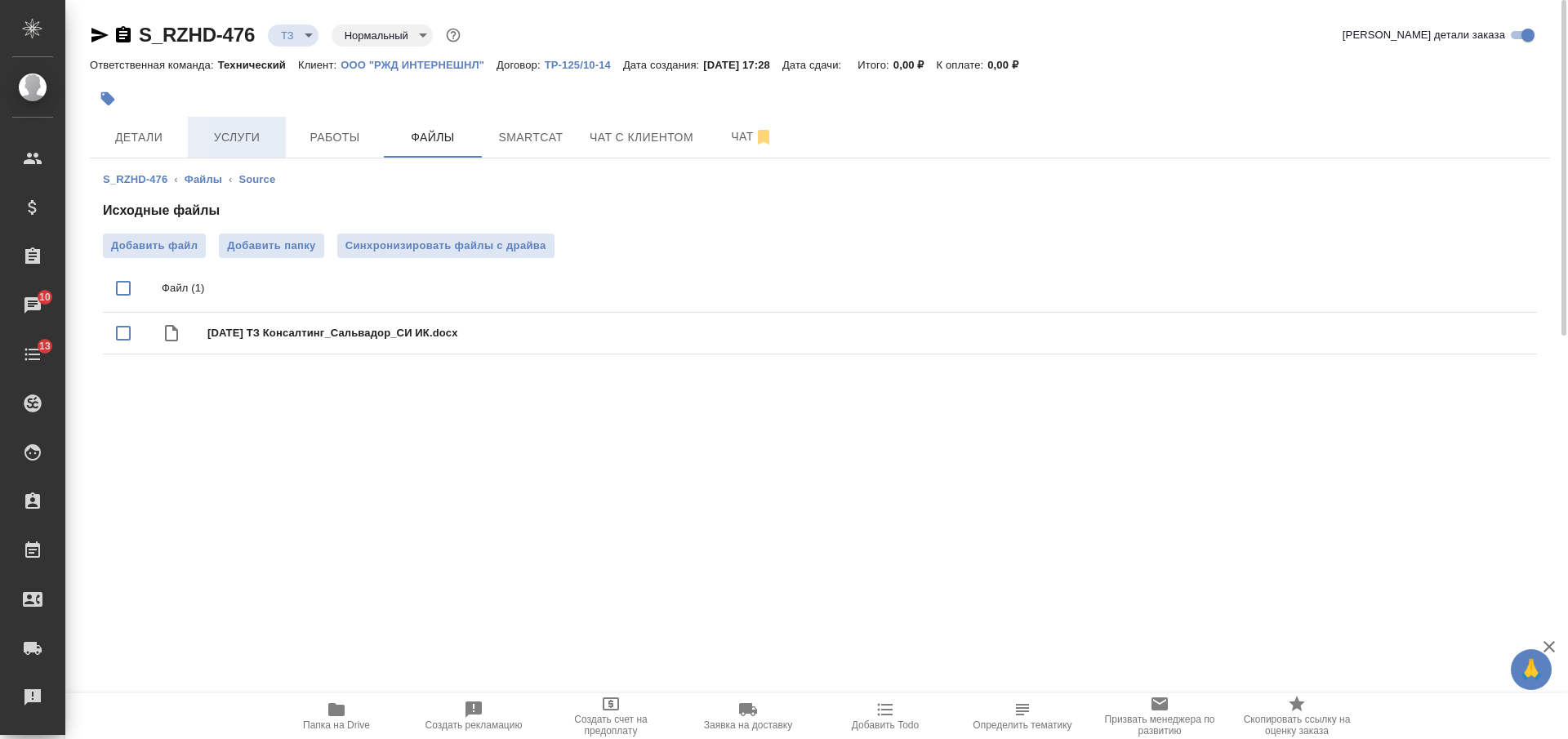
click at [236, 143] on span "Услуги" at bounding box center [237, 137] width 79 height 20
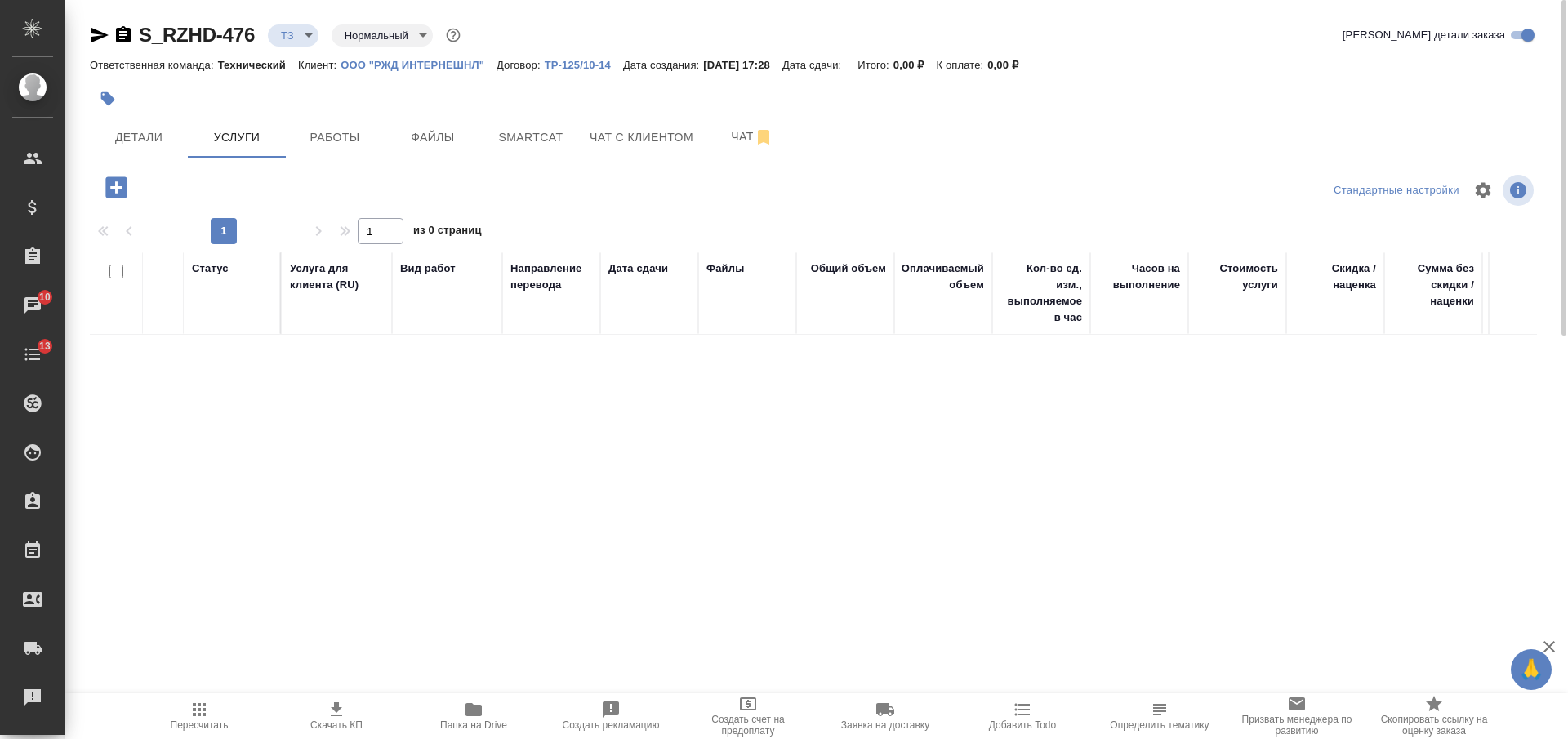
click at [118, 190] on icon "button" at bounding box center [115, 187] width 21 height 21
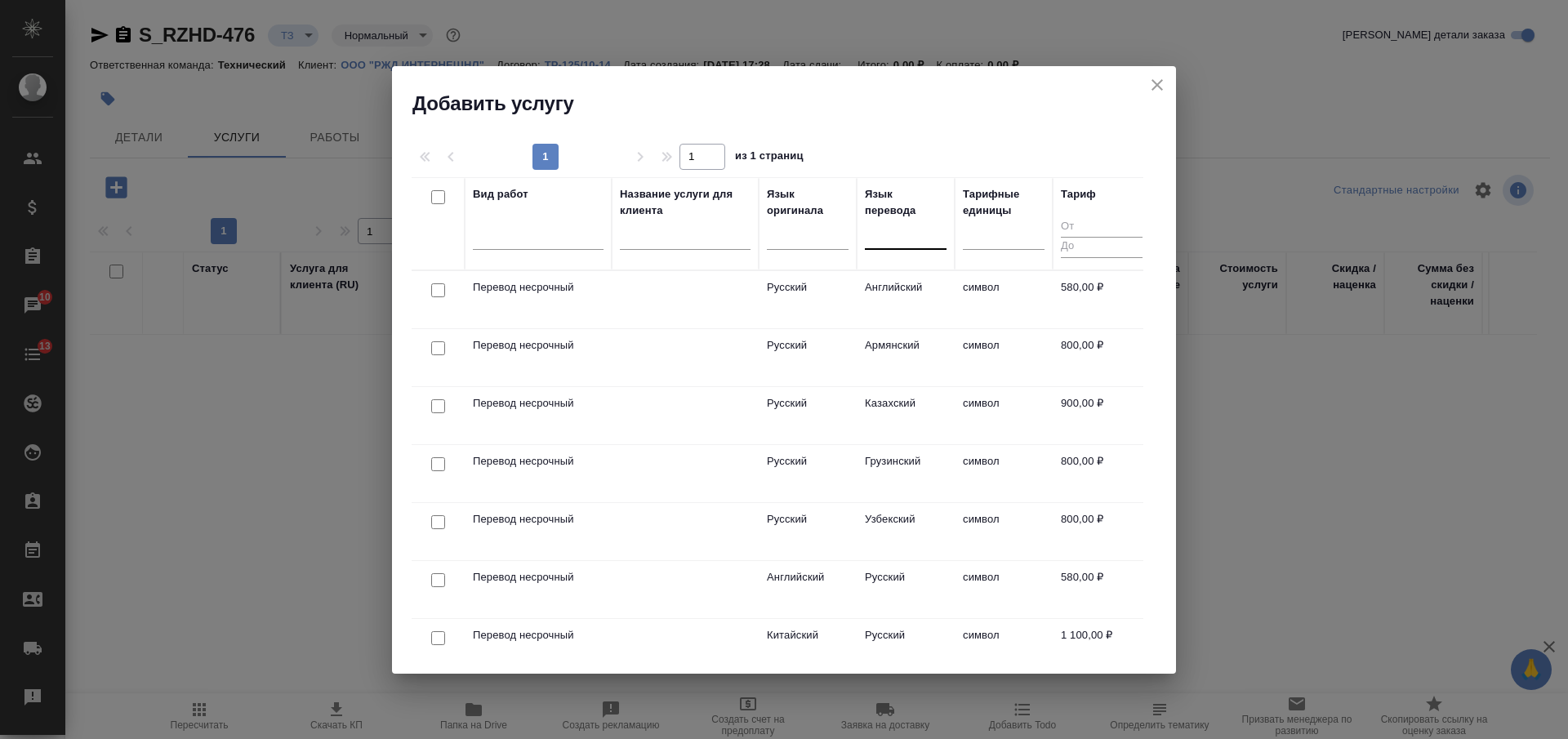
click at [901, 235] on div at bounding box center [905, 233] width 81 height 24
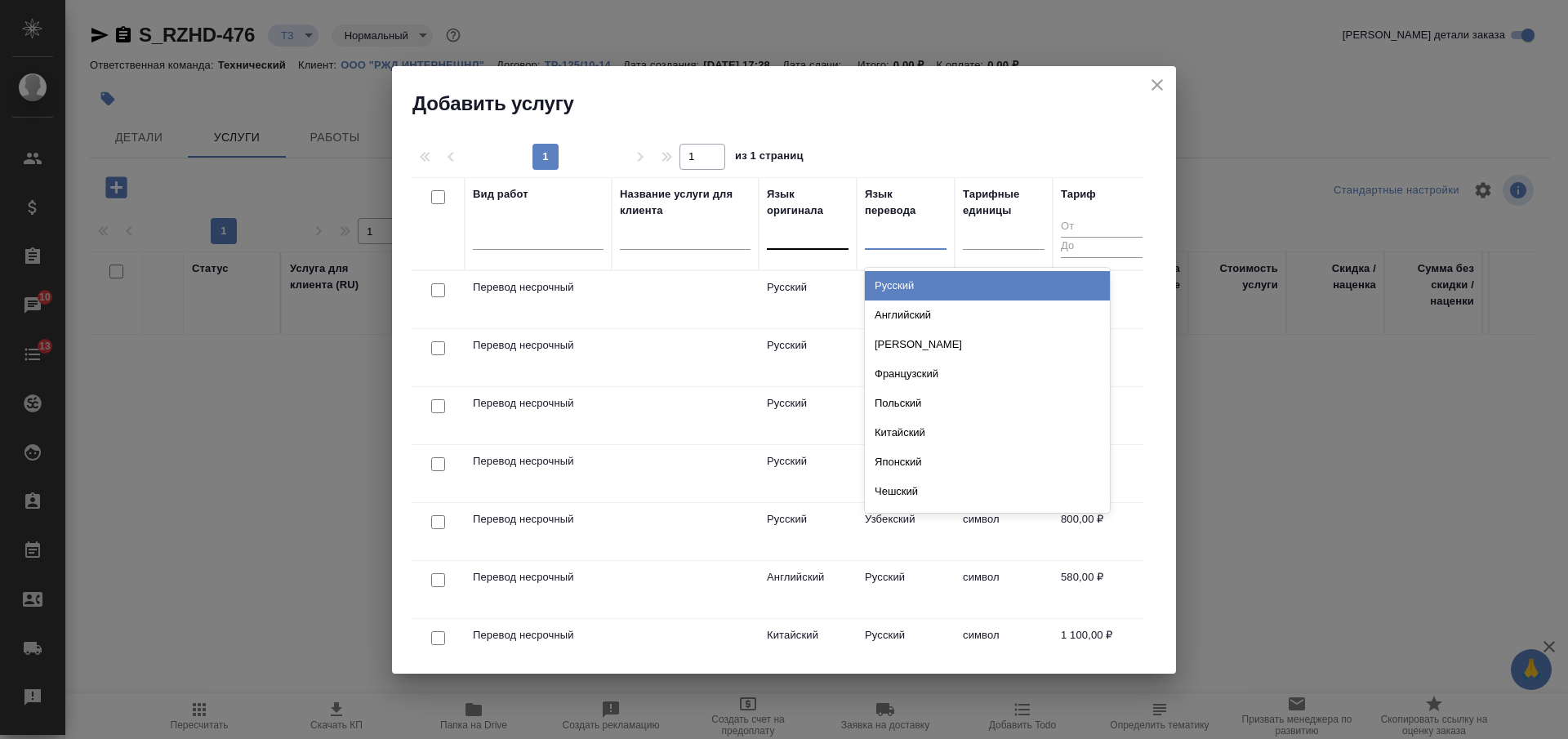
click at [799, 237] on div at bounding box center [807, 233] width 81 height 24
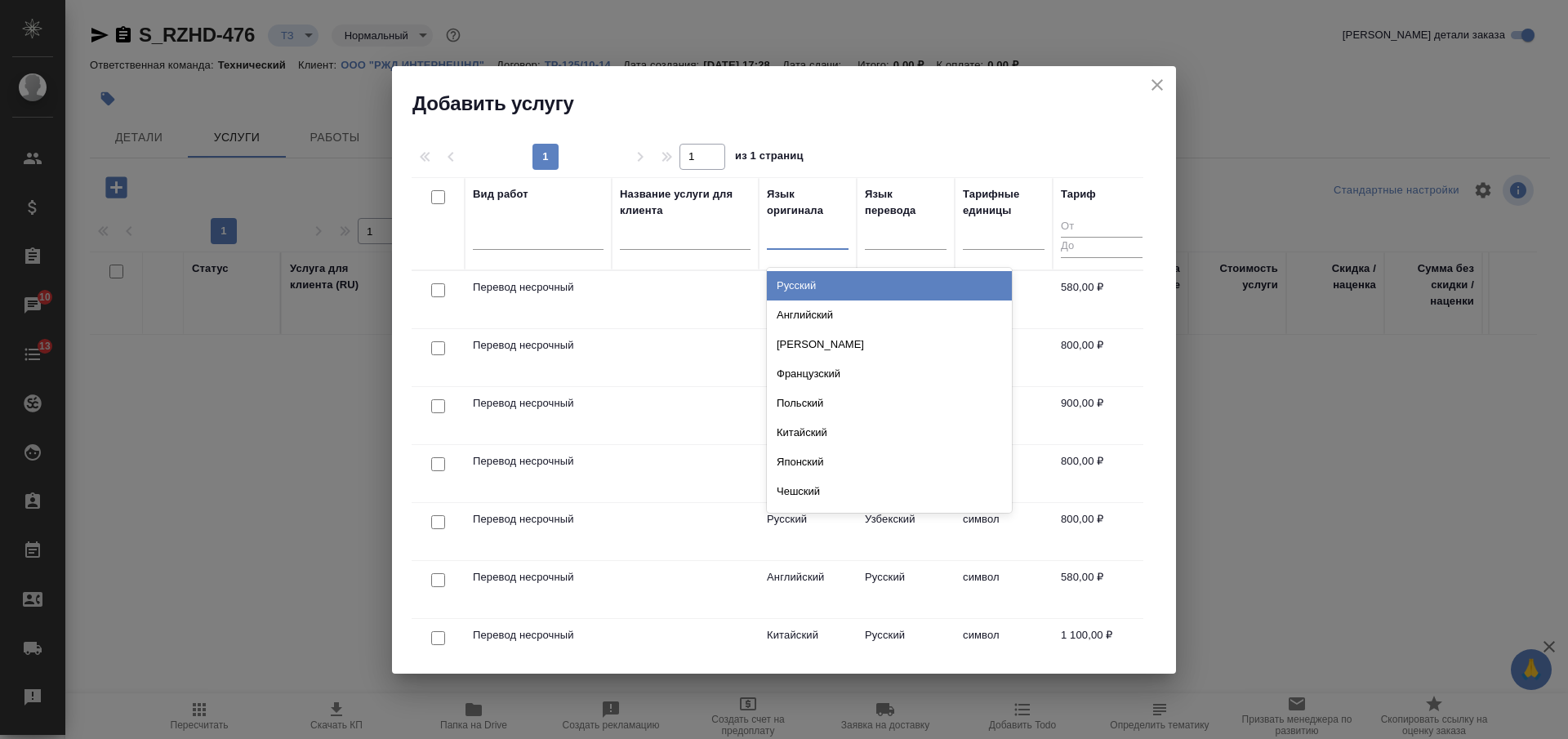
click at [815, 282] on div "Русский" at bounding box center [889, 286] width 245 height 30
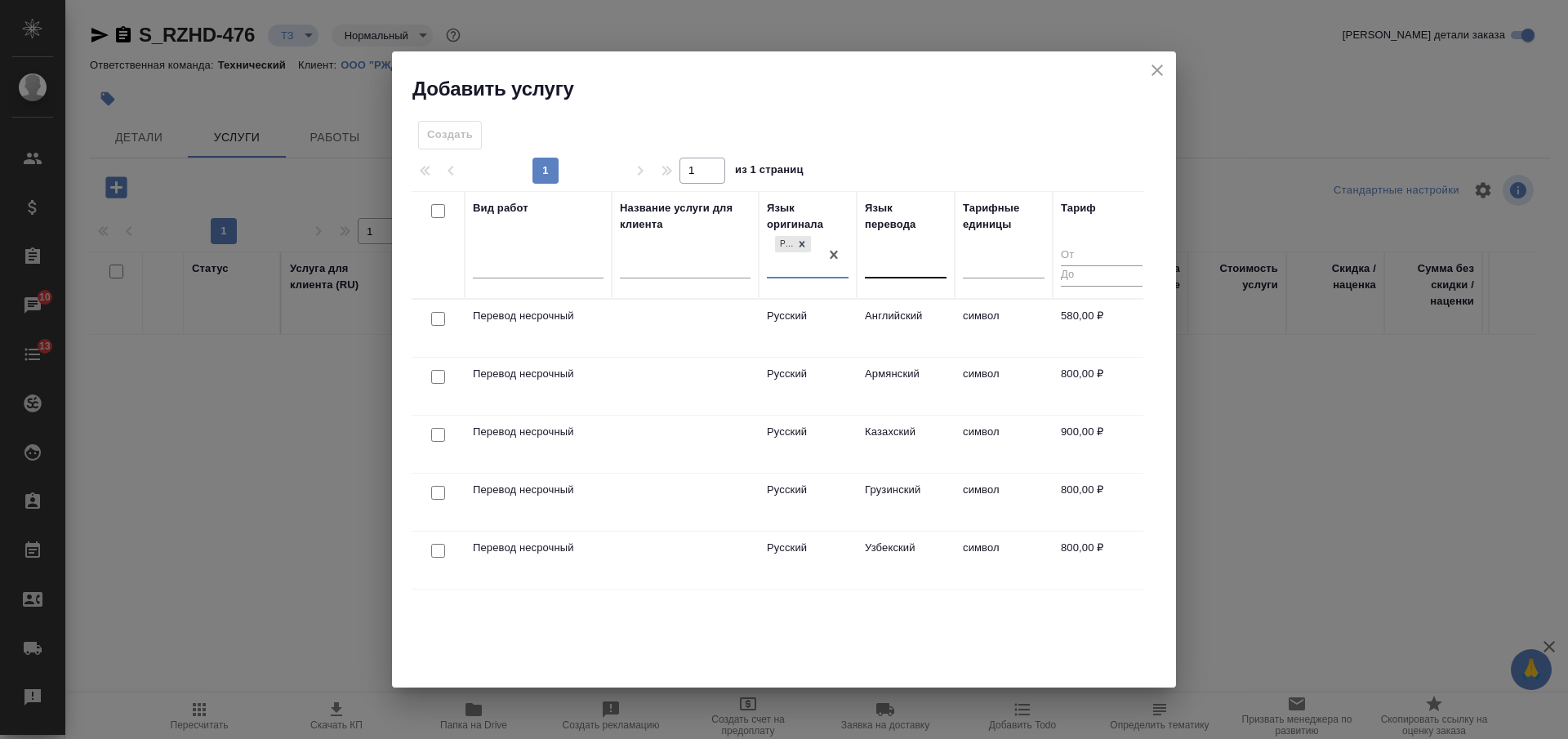
click at [901, 262] on div at bounding box center [905, 261] width 81 height 24
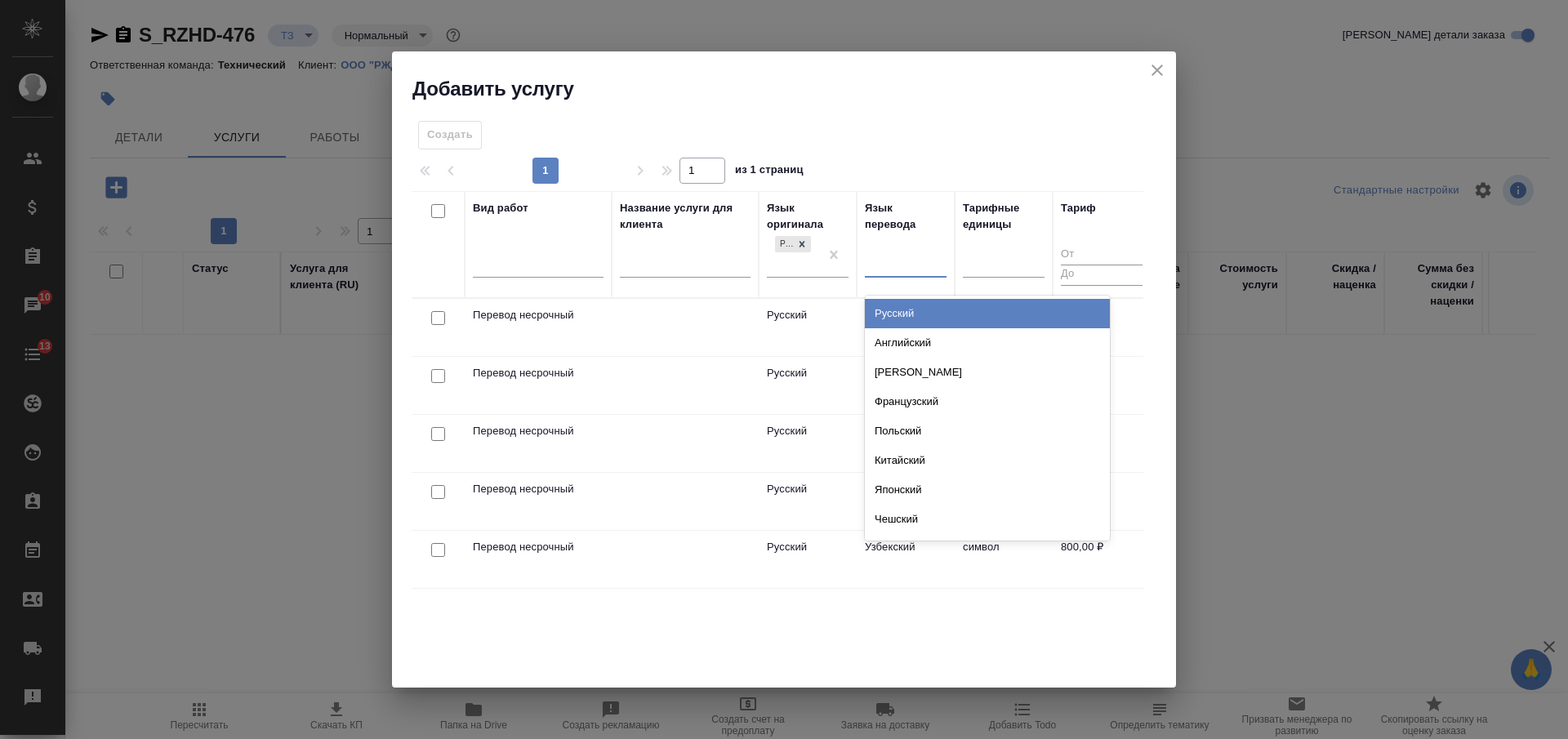
type input "м"
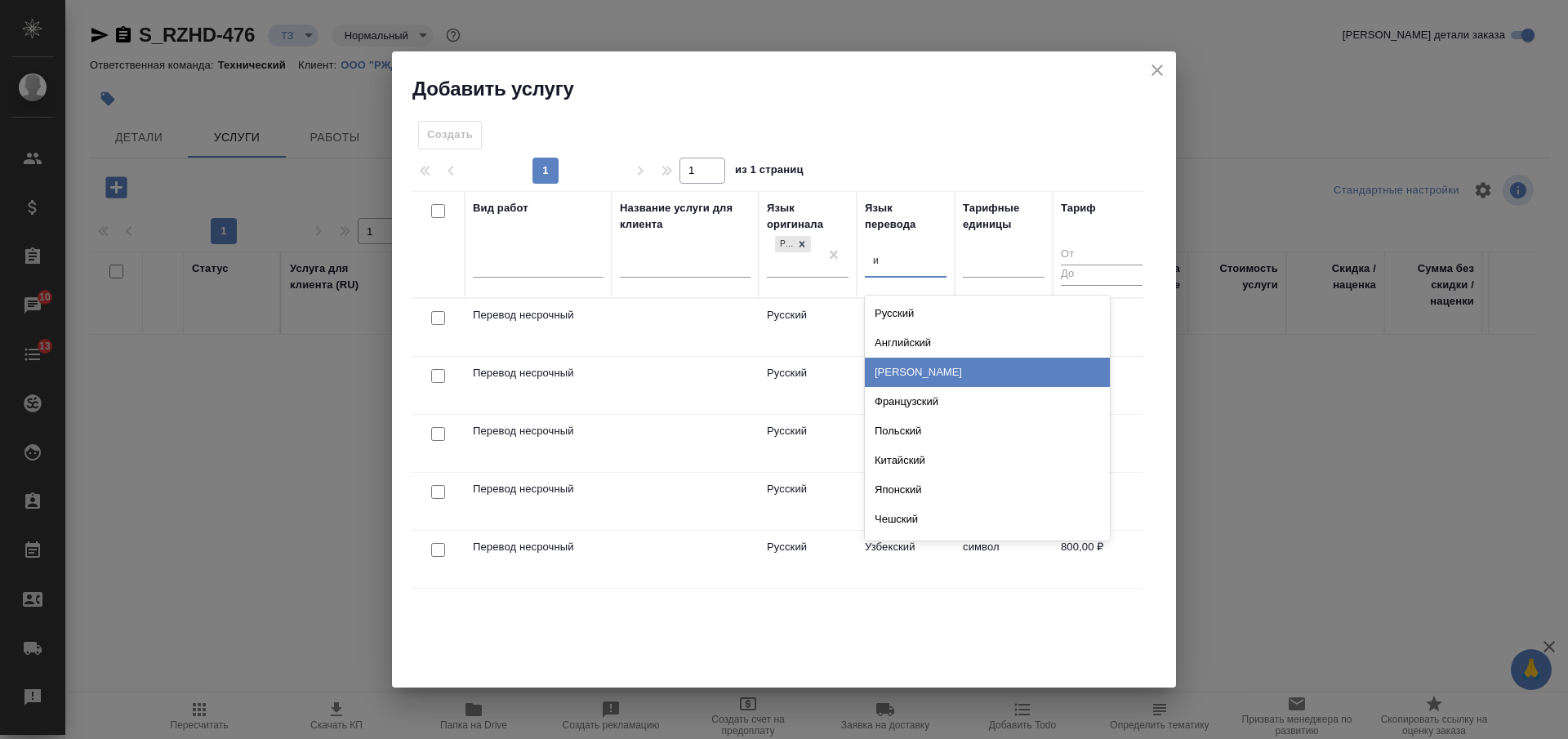
type input "ис"
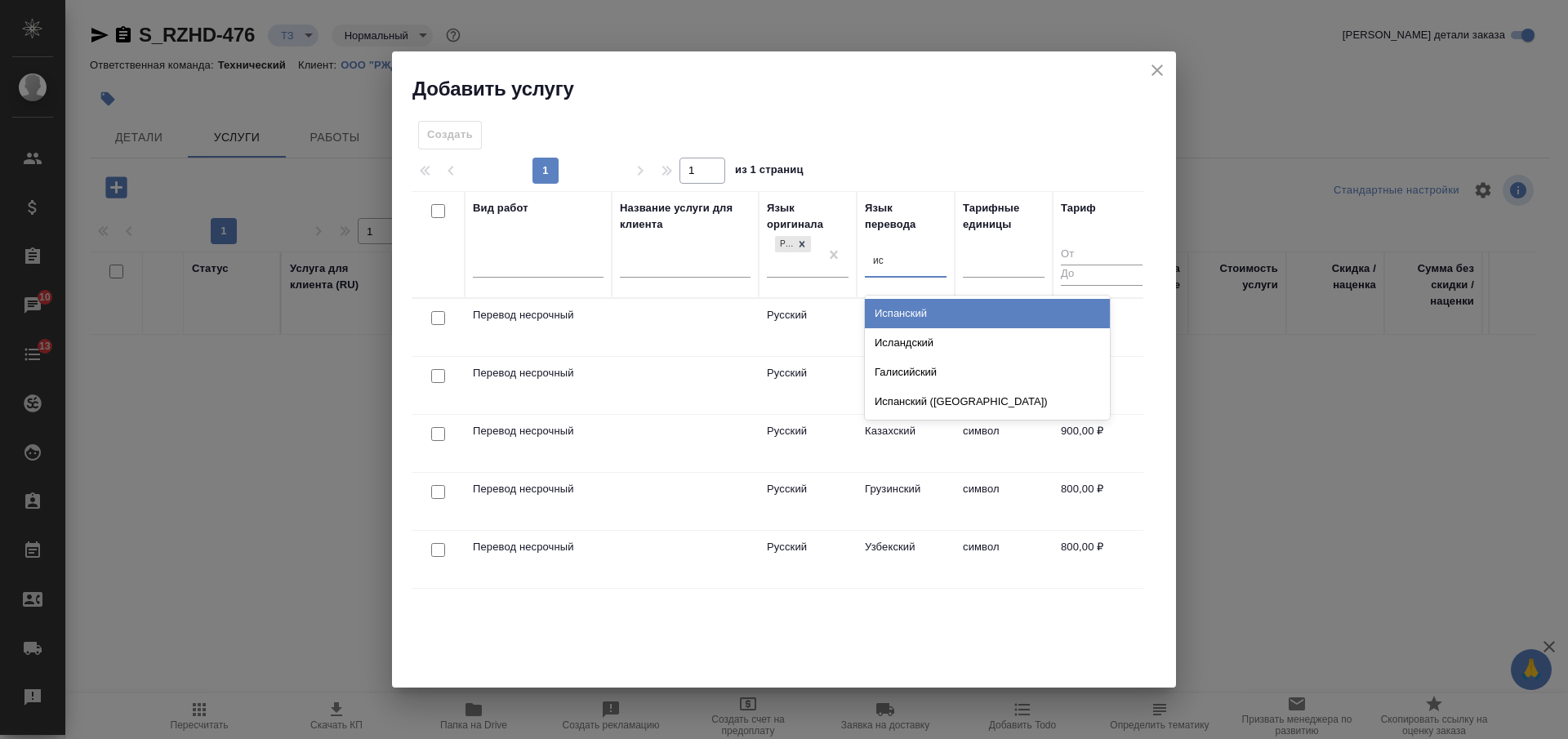
click at [944, 316] on div "Испанский" at bounding box center [987, 314] width 245 height 30
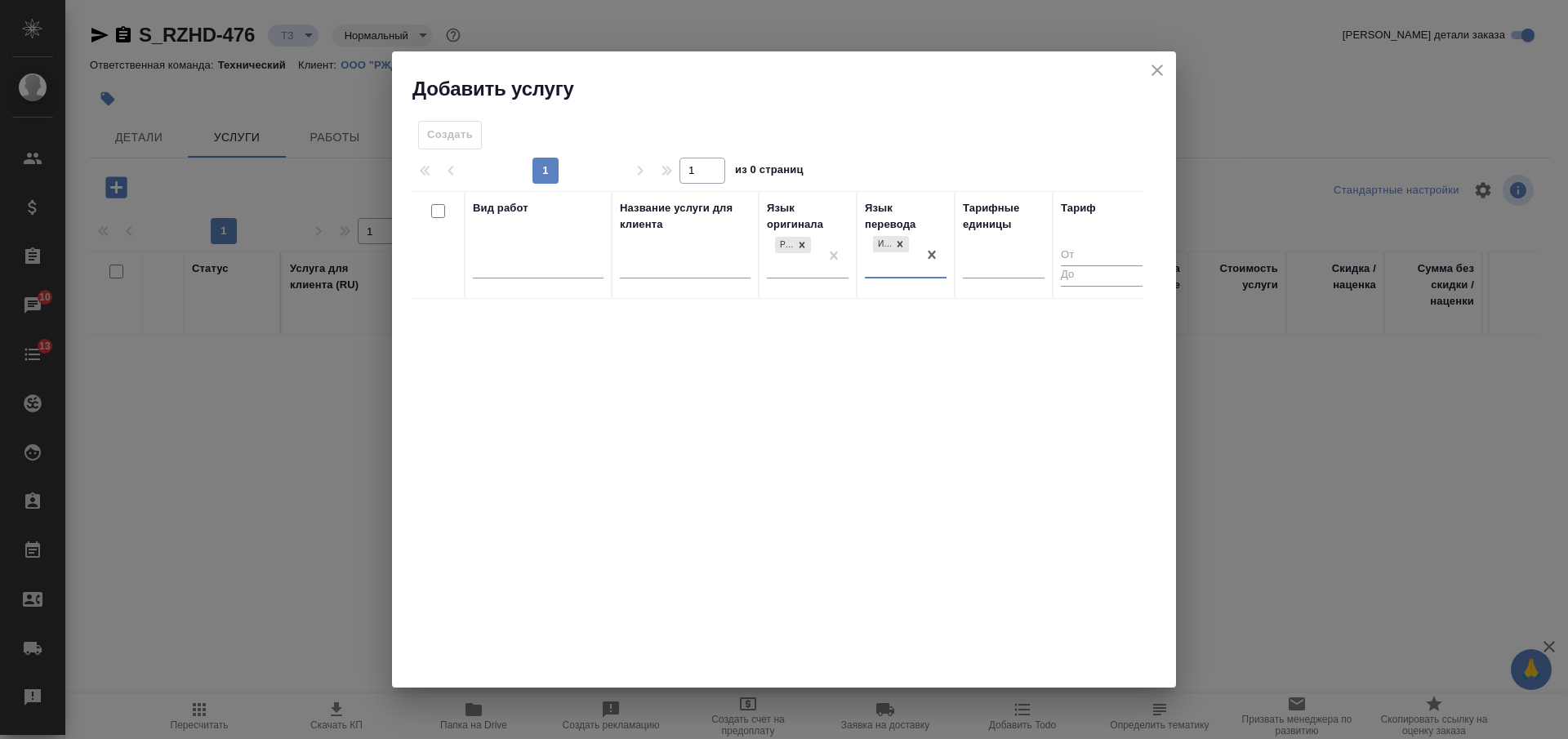
click at [1164, 66] on icon "close" at bounding box center [1157, 70] width 19 height 19
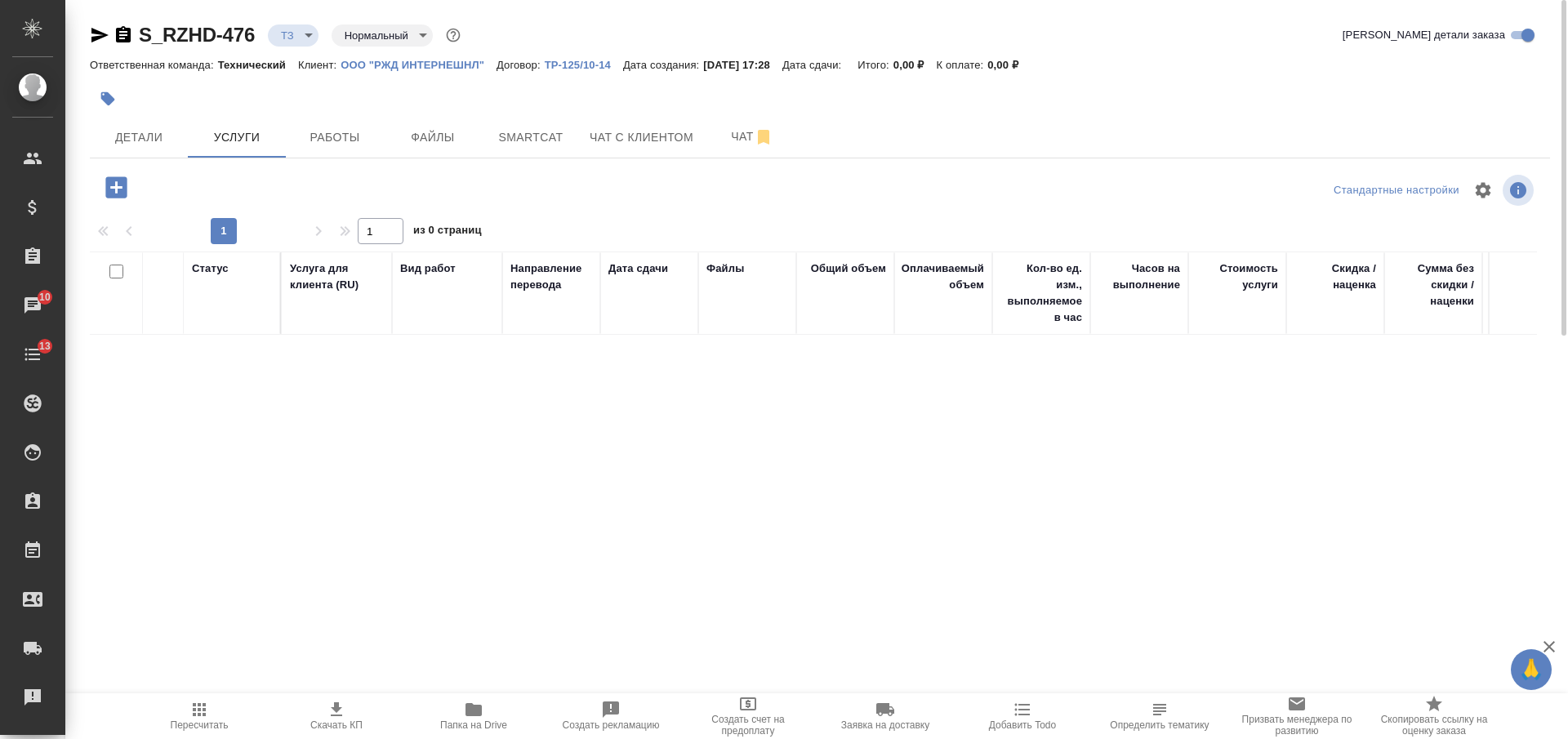
click at [496, 713] on span "Папка на Drive" at bounding box center [474, 715] width 118 height 31
click at [116, 183] on icon "button" at bounding box center [116, 187] width 29 height 29
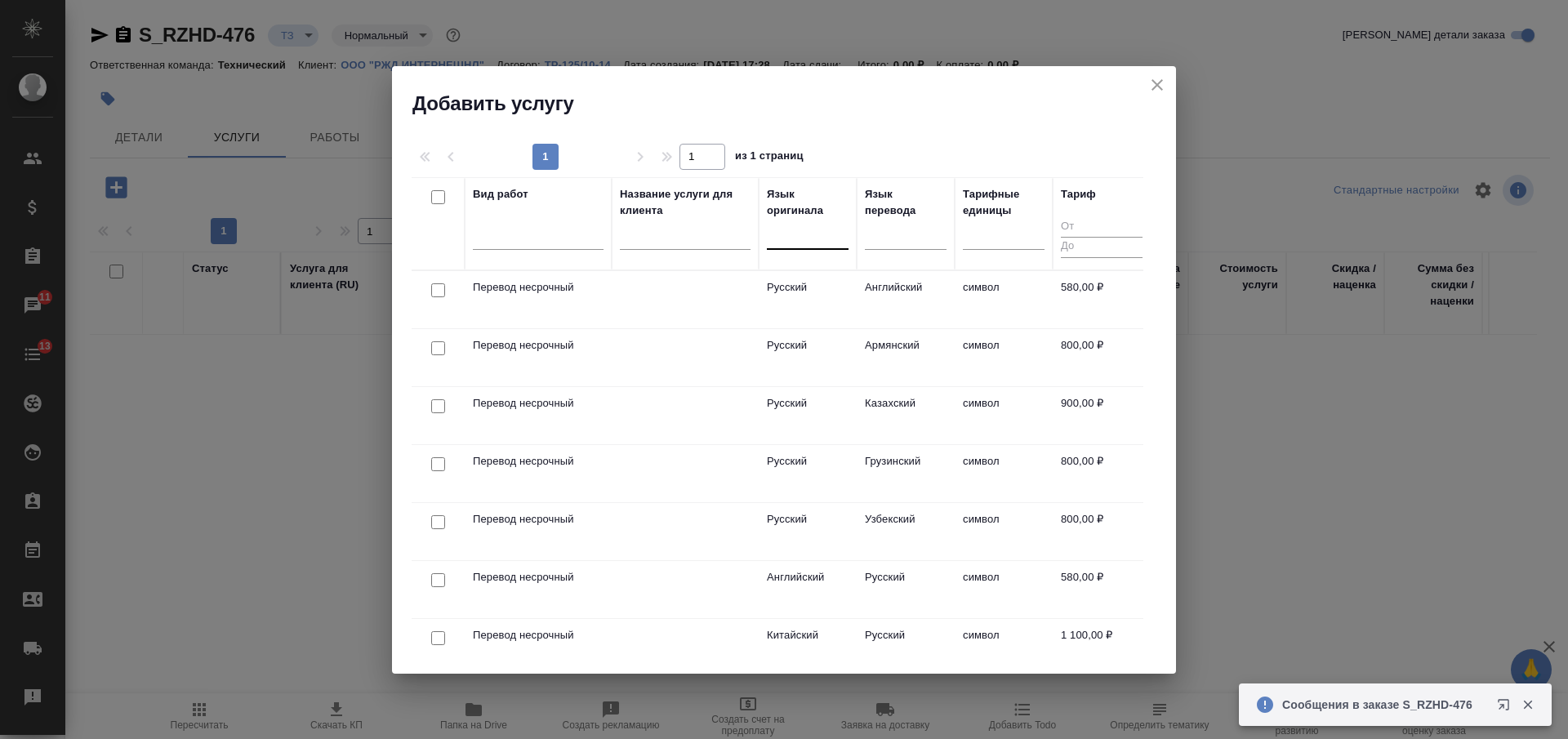
click at [812, 233] on div at bounding box center [807, 233] width 81 height 24
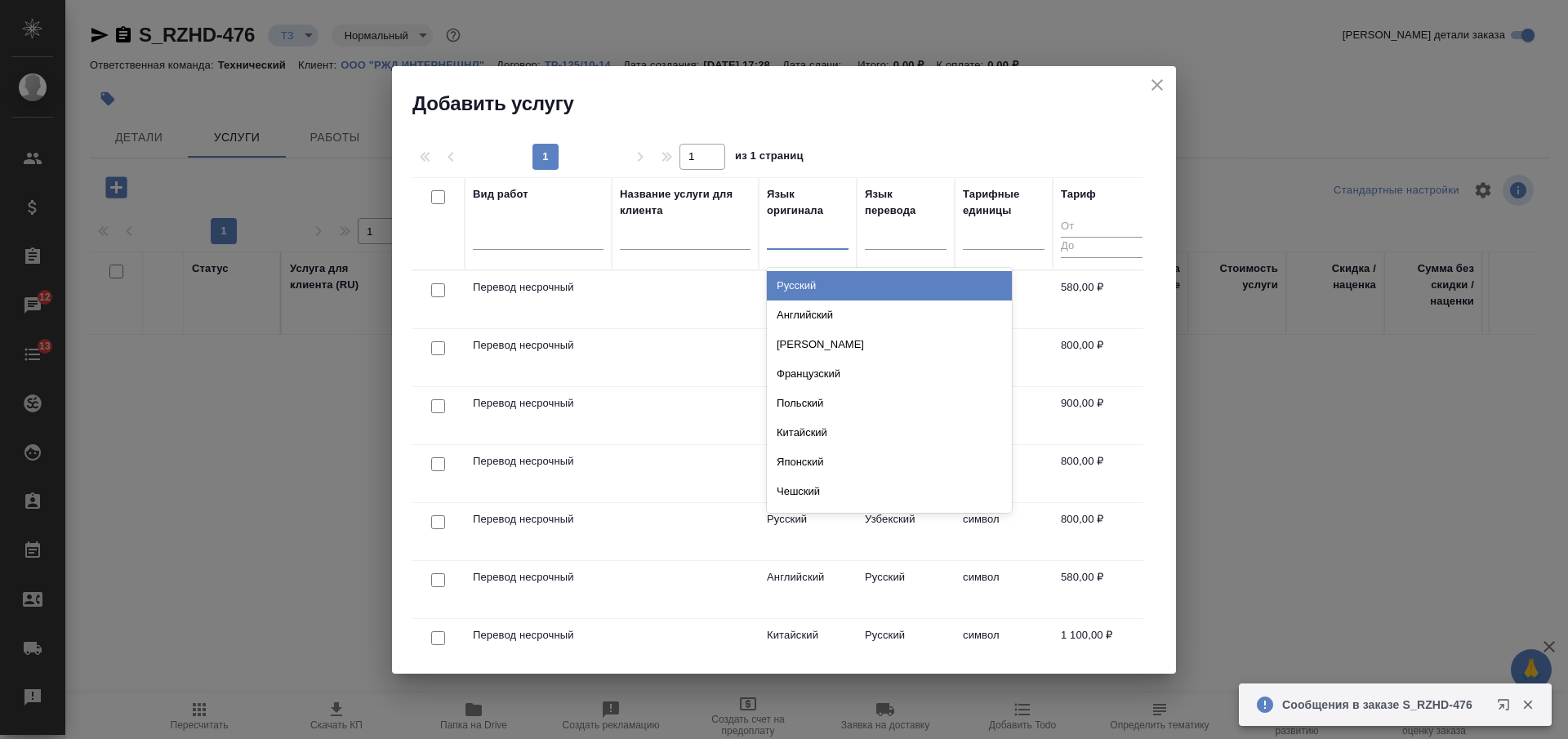
click at [823, 282] on div "Русский" at bounding box center [889, 286] width 245 height 30
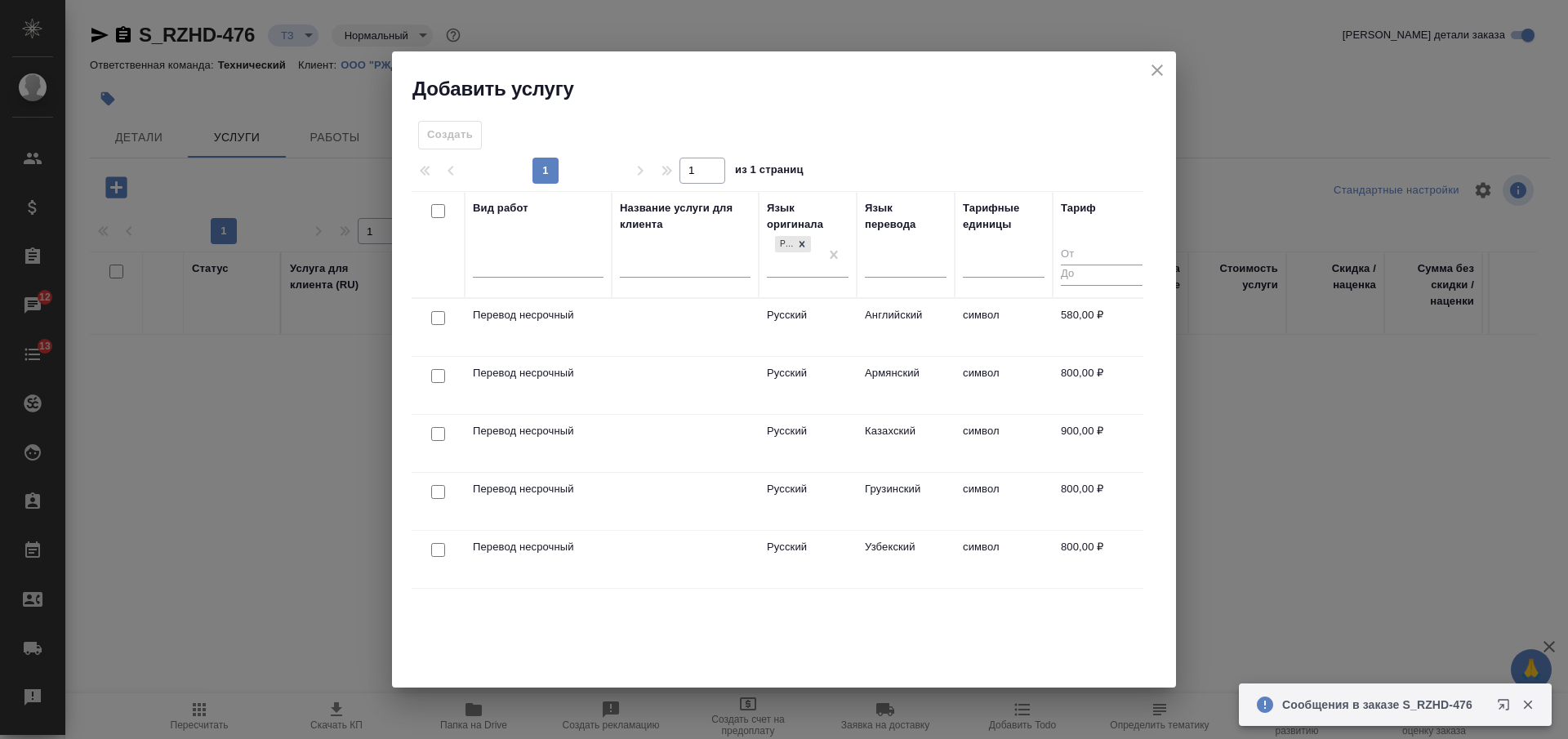
click at [440, 317] on input "checkbox" at bounding box center [438, 318] width 14 height 14
checkbox input "true"
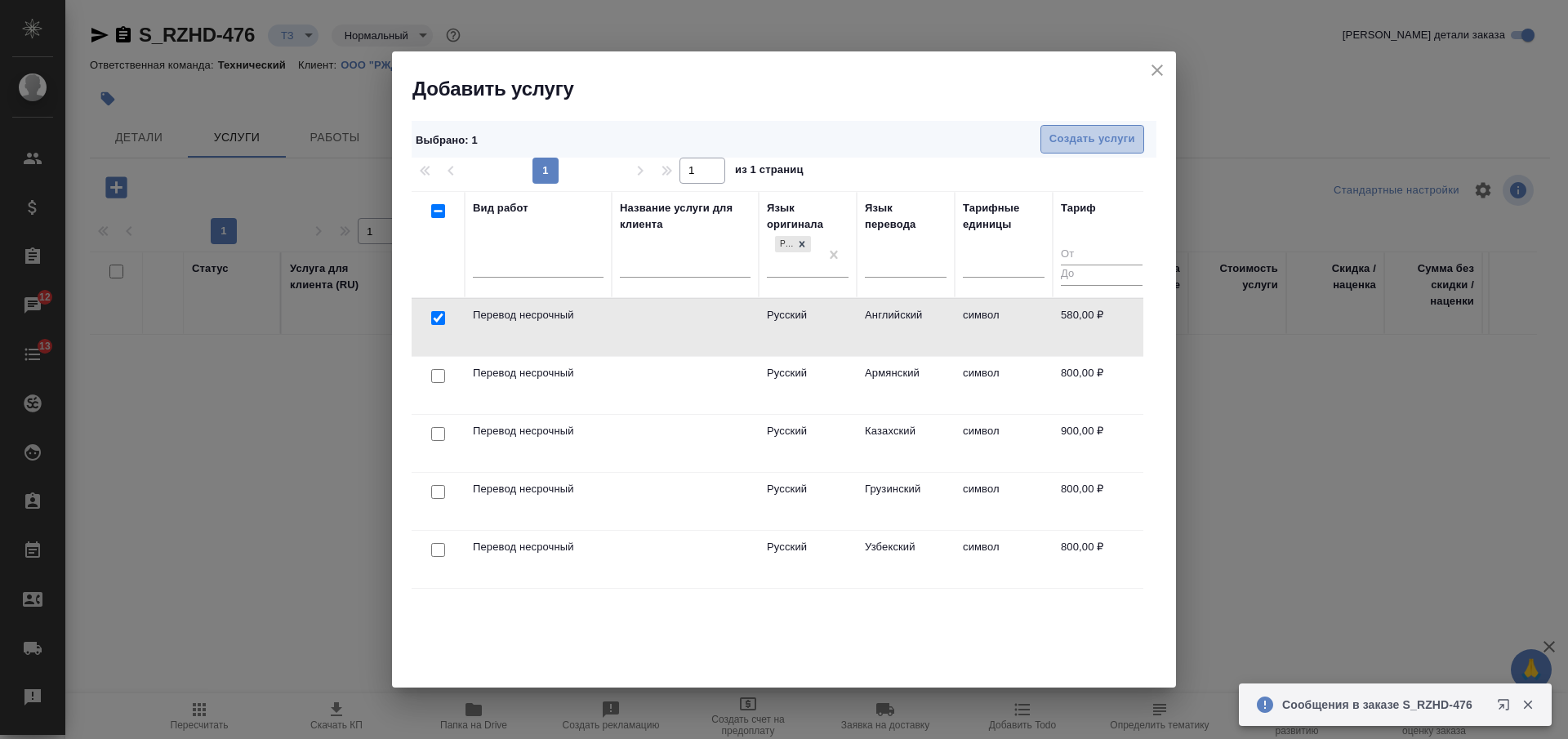
click at [1072, 138] on span "Создать услуги" at bounding box center [1092, 139] width 86 height 18
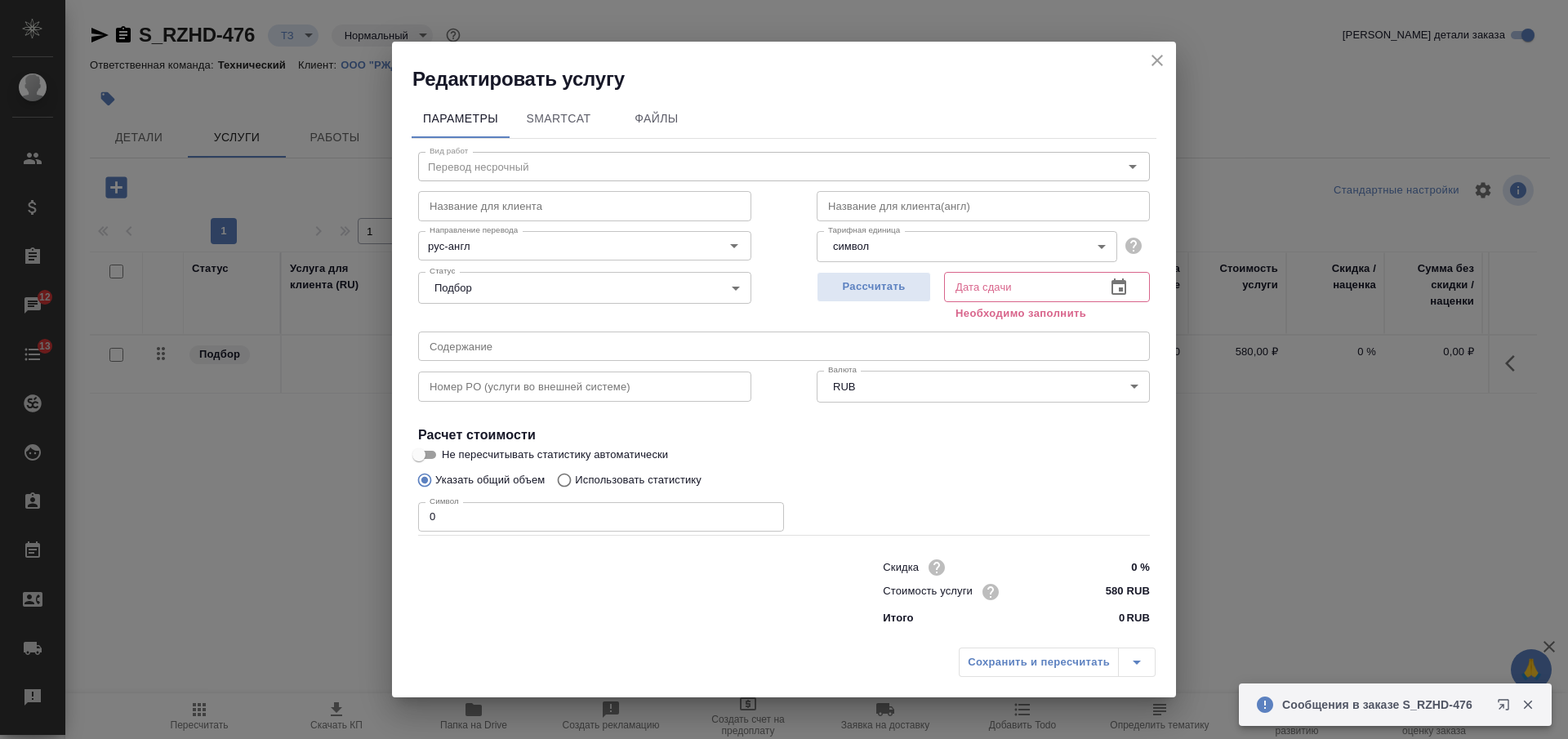
click at [1107, 589] on input "580 RUB" at bounding box center [1119, 591] width 61 height 24
click at [1107, 589] on input "580 RUB" at bounding box center [1119, 591] width 59 height 24
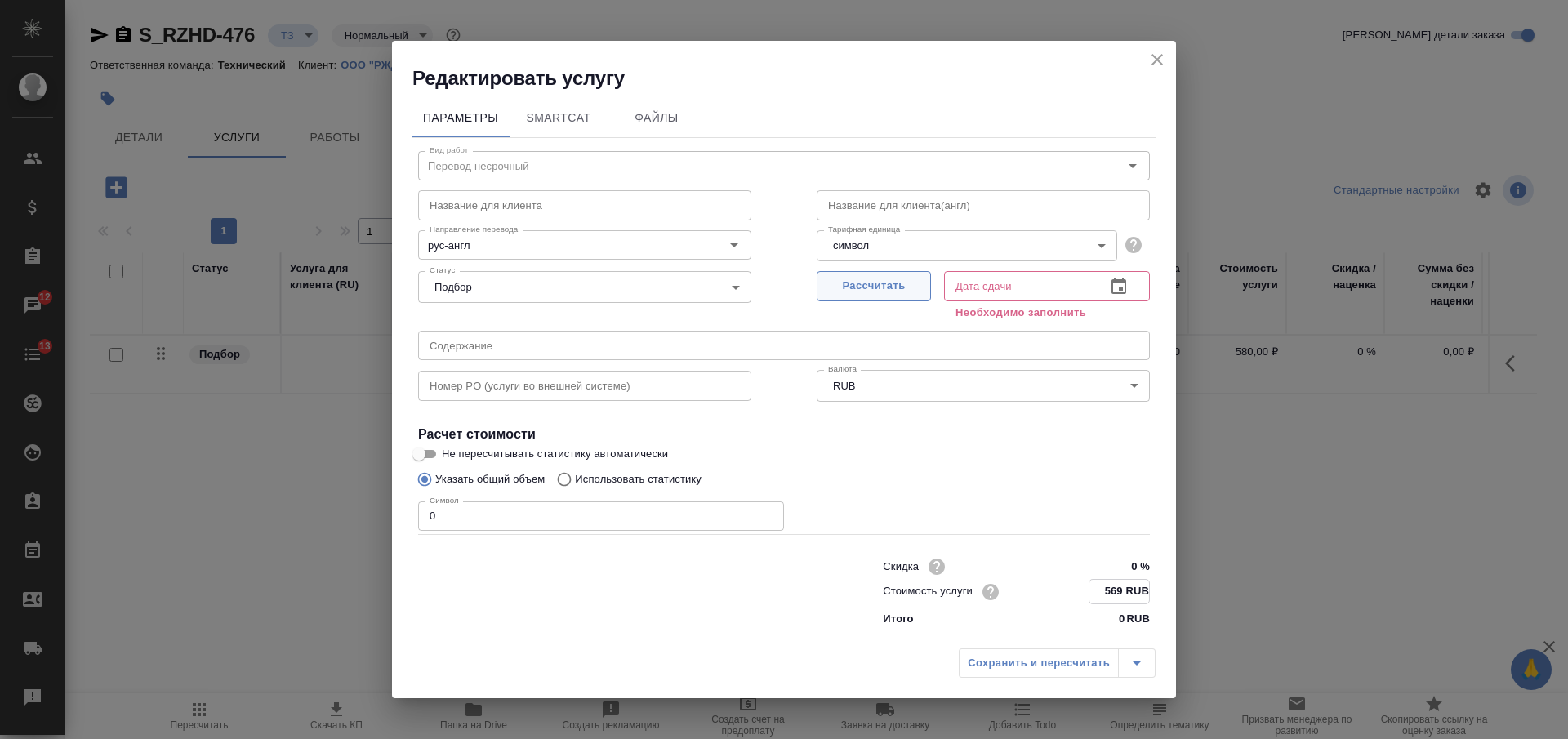
type input "569 RUB"
click at [893, 289] on span "Рассчитать" at bounding box center [874, 286] width 96 height 18
type input "26.08.2025 17:39"
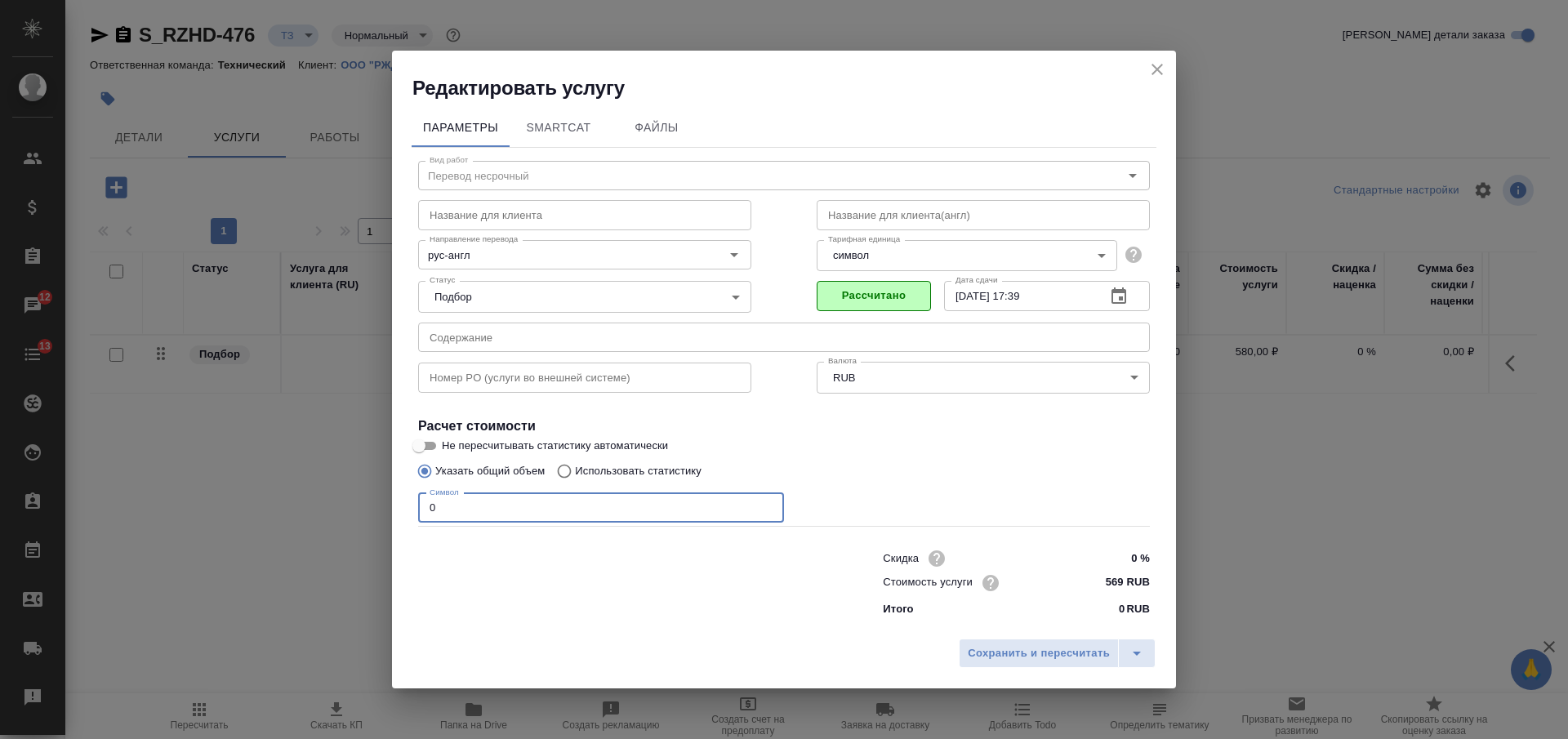
drag, startPoint x: 451, startPoint y: 513, endPoint x: 418, endPoint y: 513, distance: 33.0
click at [418, 513] on input "0" at bounding box center [601, 508] width 366 height 30
type input "1800"
click at [498, 253] on input "рус-англ" at bounding box center [557, 254] width 268 height 19
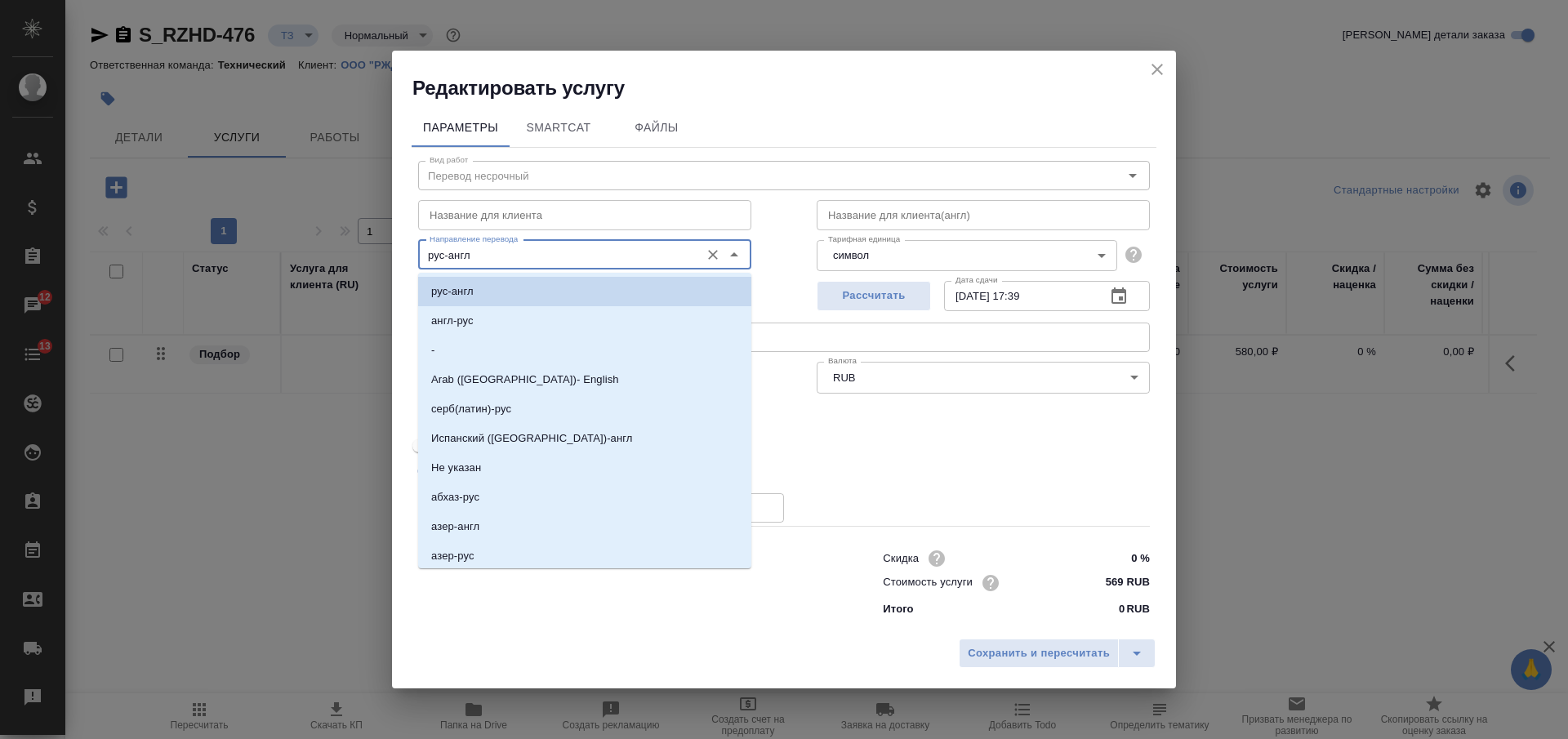
click at [522, 259] on input "рус-англ" at bounding box center [557, 254] width 268 height 19
click at [522, 255] on input "рус-англ" at bounding box center [557, 254] width 268 height 19
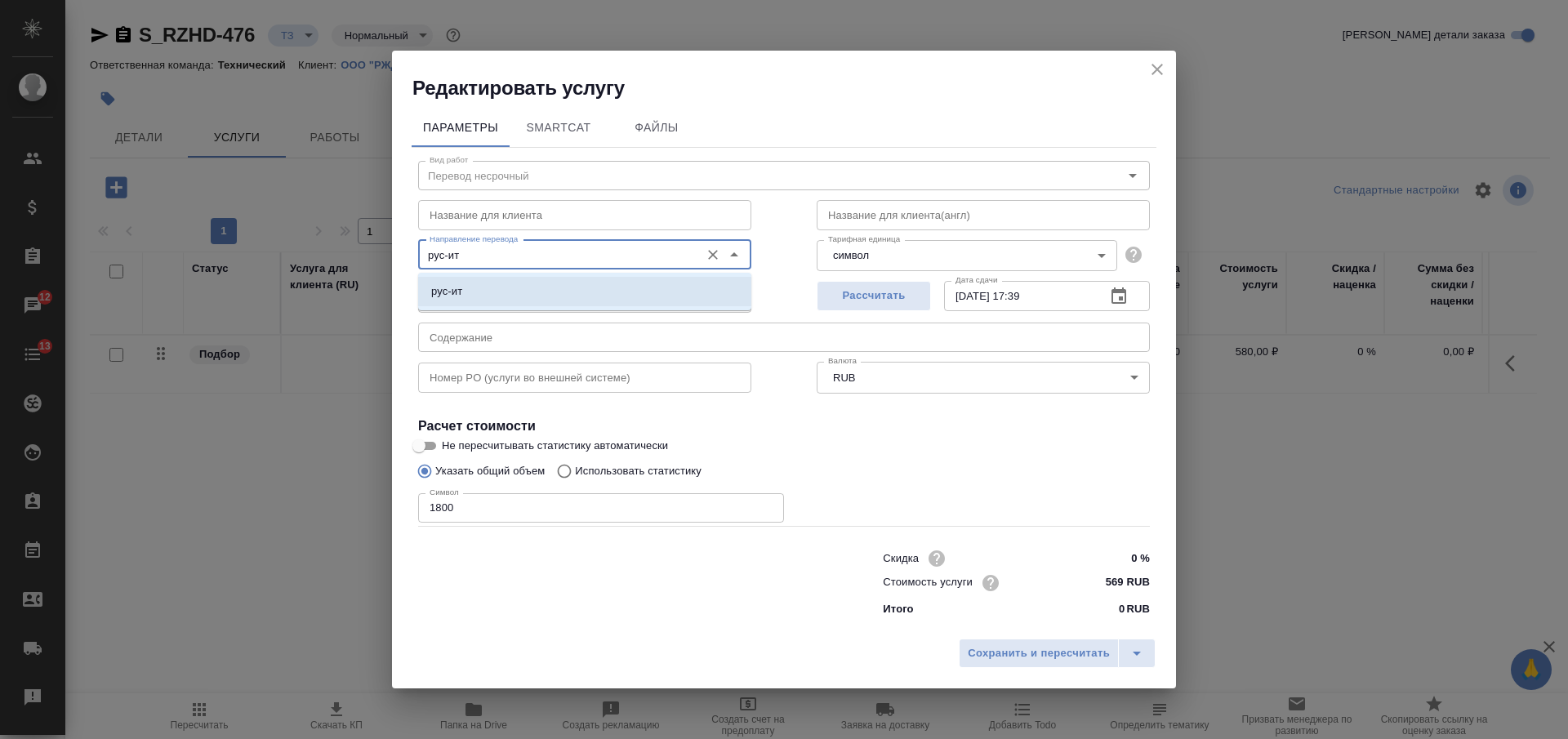
click at [540, 280] on li "рус-ит" at bounding box center [584, 292] width 333 height 30
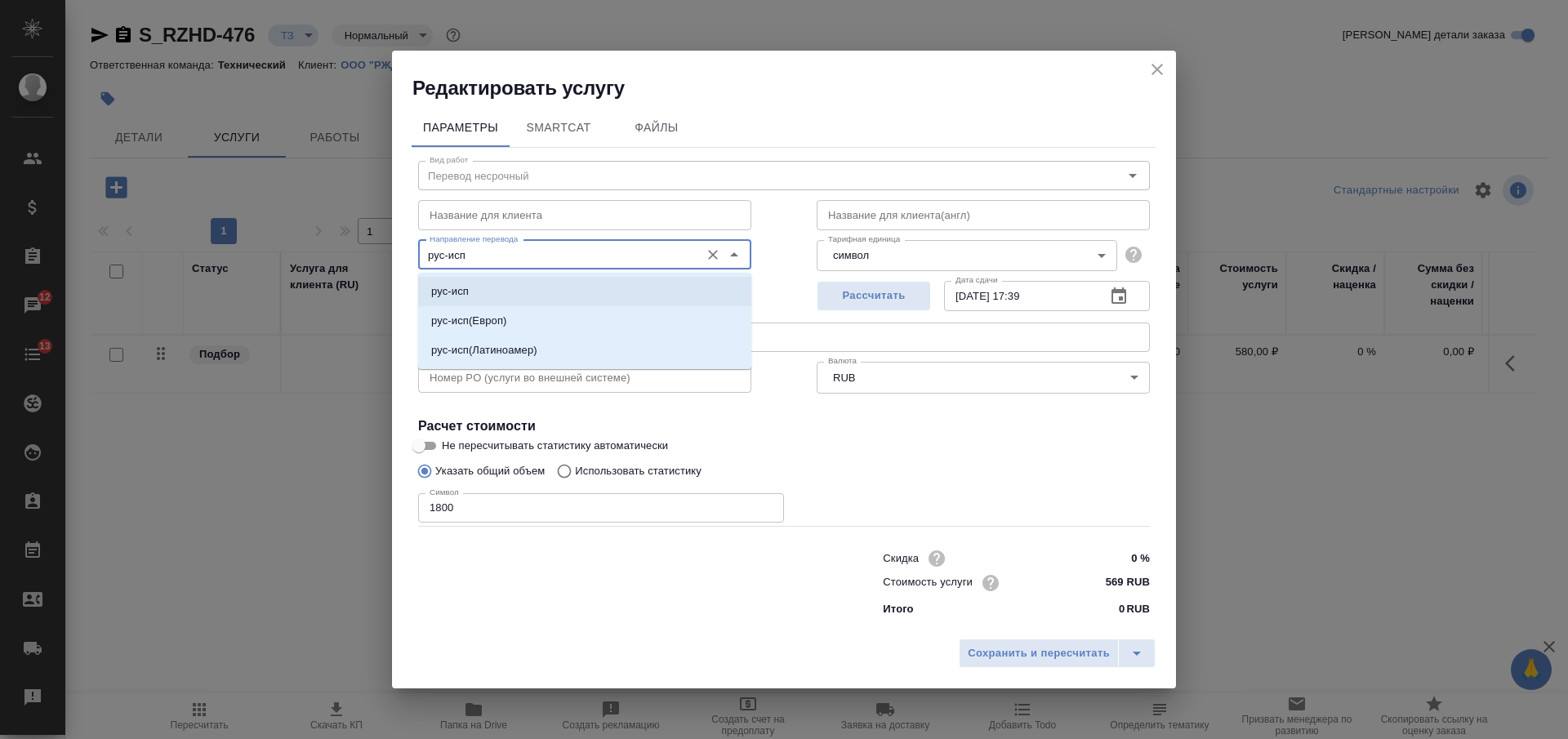
click at [570, 282] on li "рус-исп" at bounding box center [584, 292] width 333 height 30
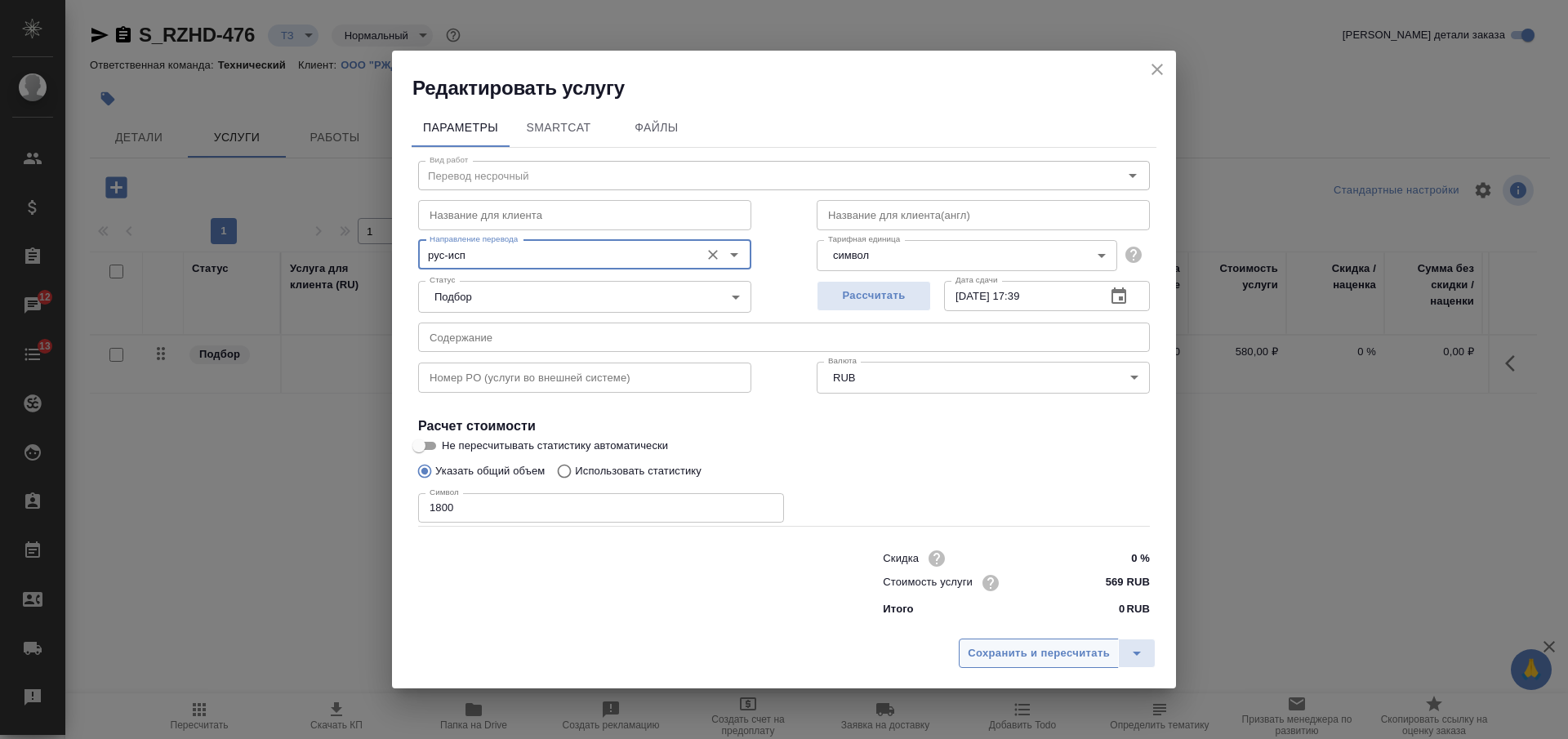
type input "рус-исп"
click at [999, 656] on span "Сохранить и пересчитать" at bounding box center [1039, 653] width 143 height 18
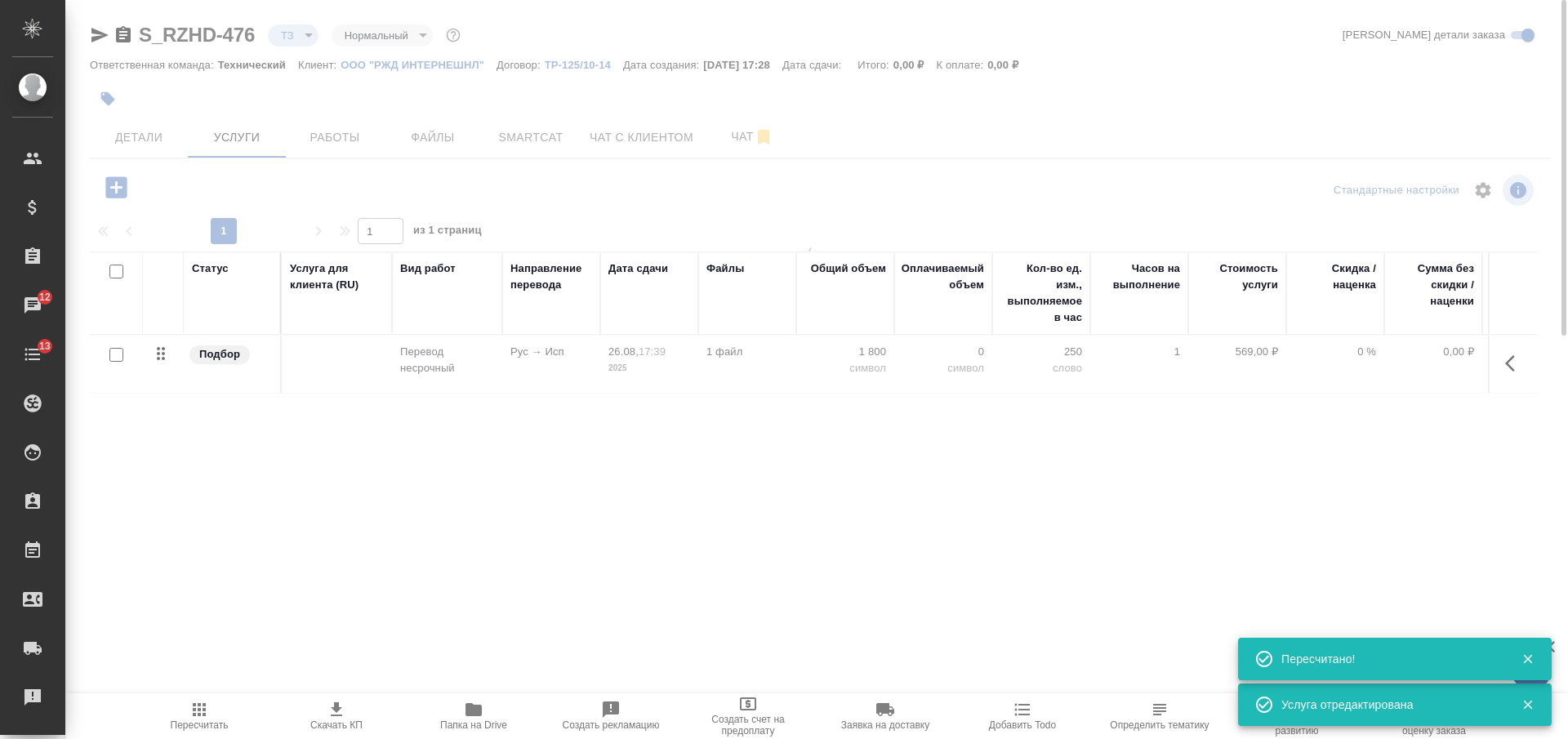
type input "new"
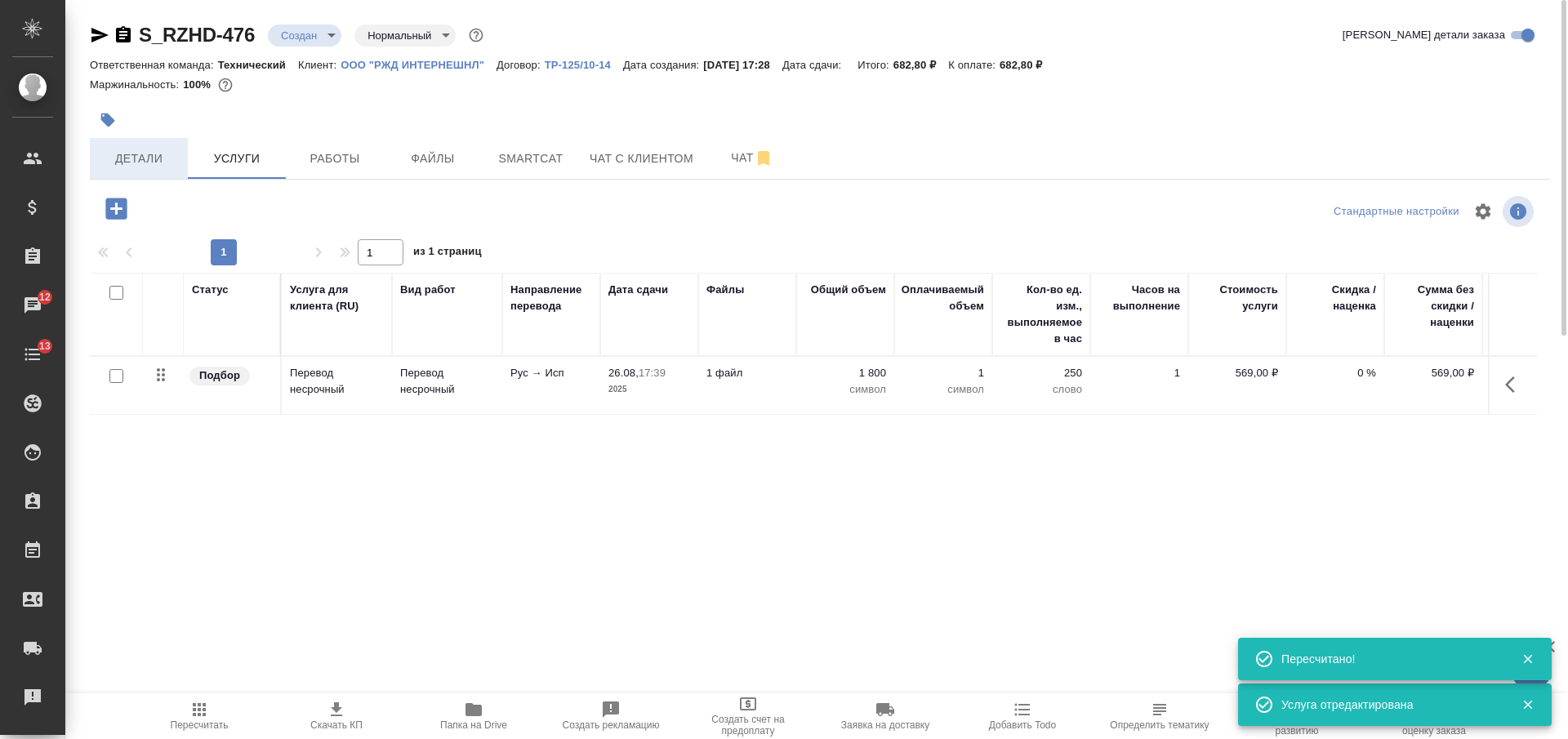
click at [146, 139] on button "Детали" at bounding box center [139, 158] width 98 height 41
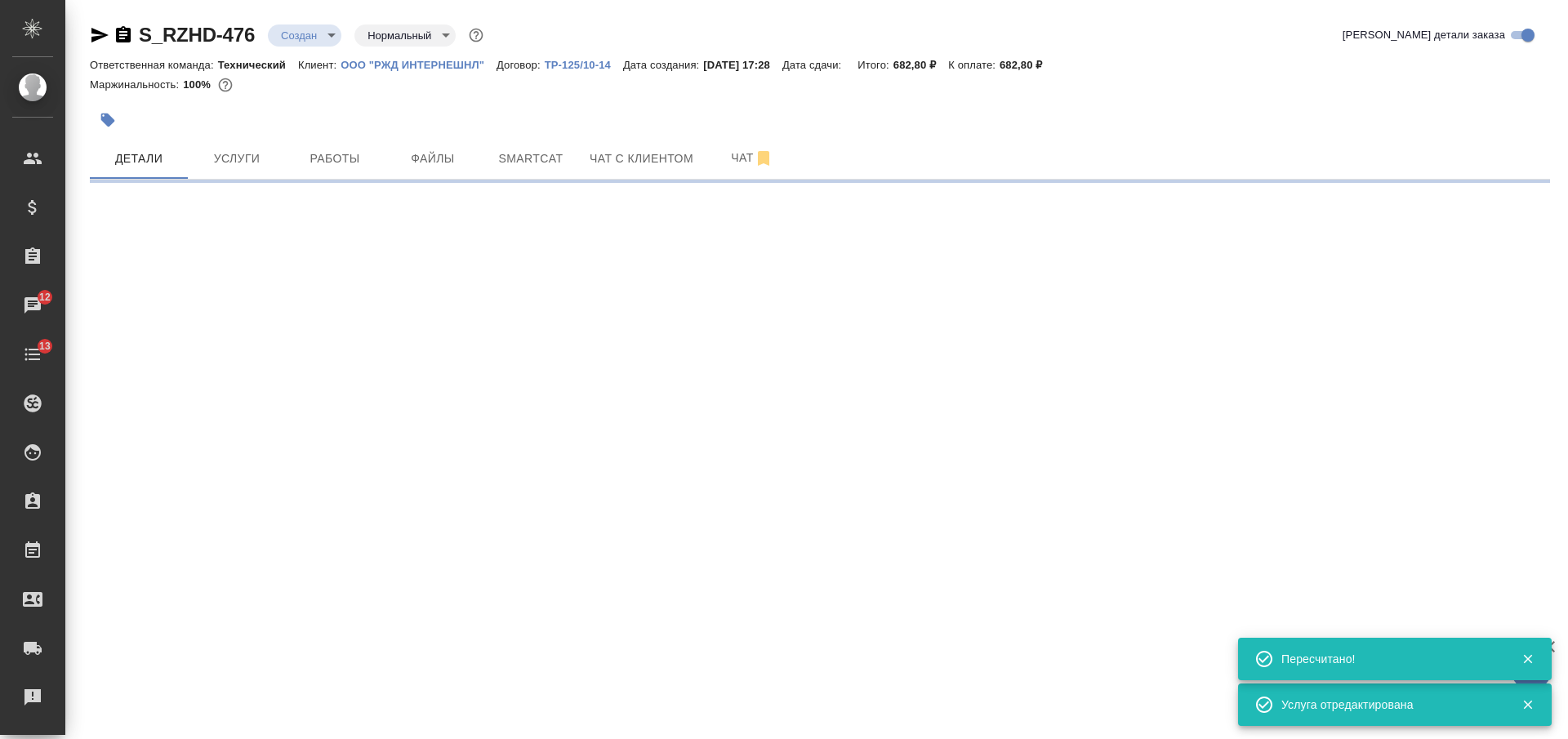
select select "RU"
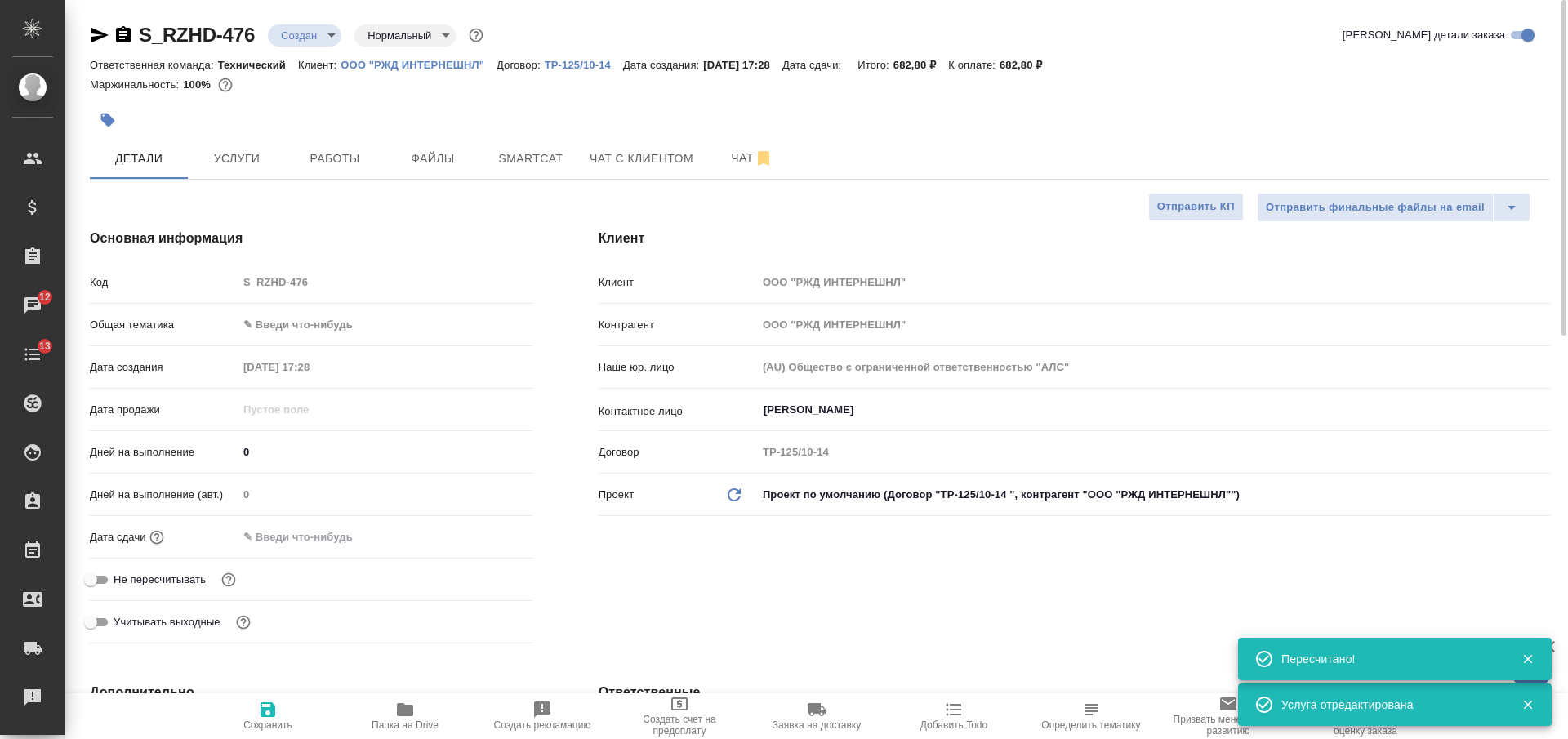
type textarea "x"
type input "Сеитов Павел"
click at [256, 167] on span "Услуги" at bounding box center [237, 158] width 79 height 20
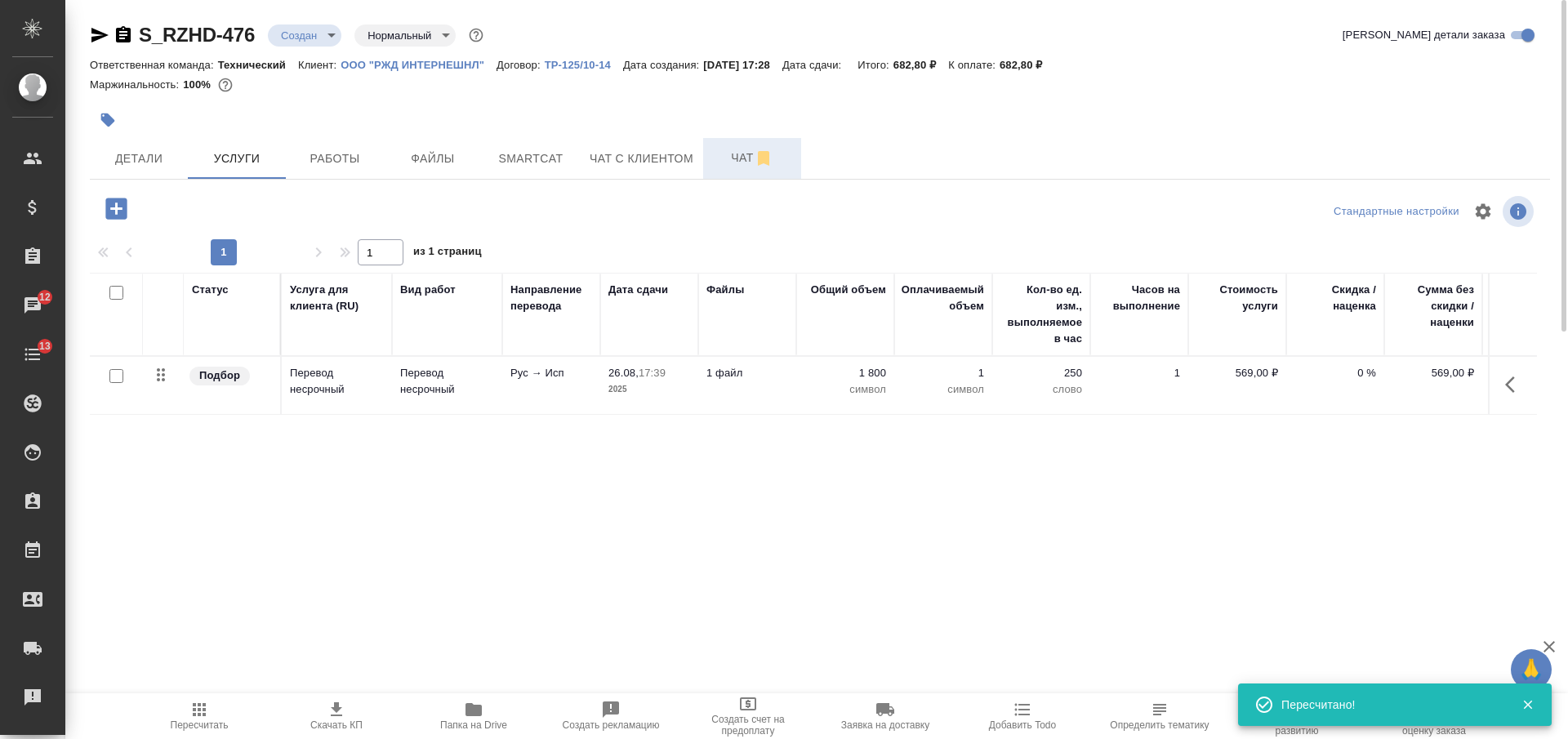
click at [724, 167] on span "Чат" at bounding box center [752, 157] width 79 height 20
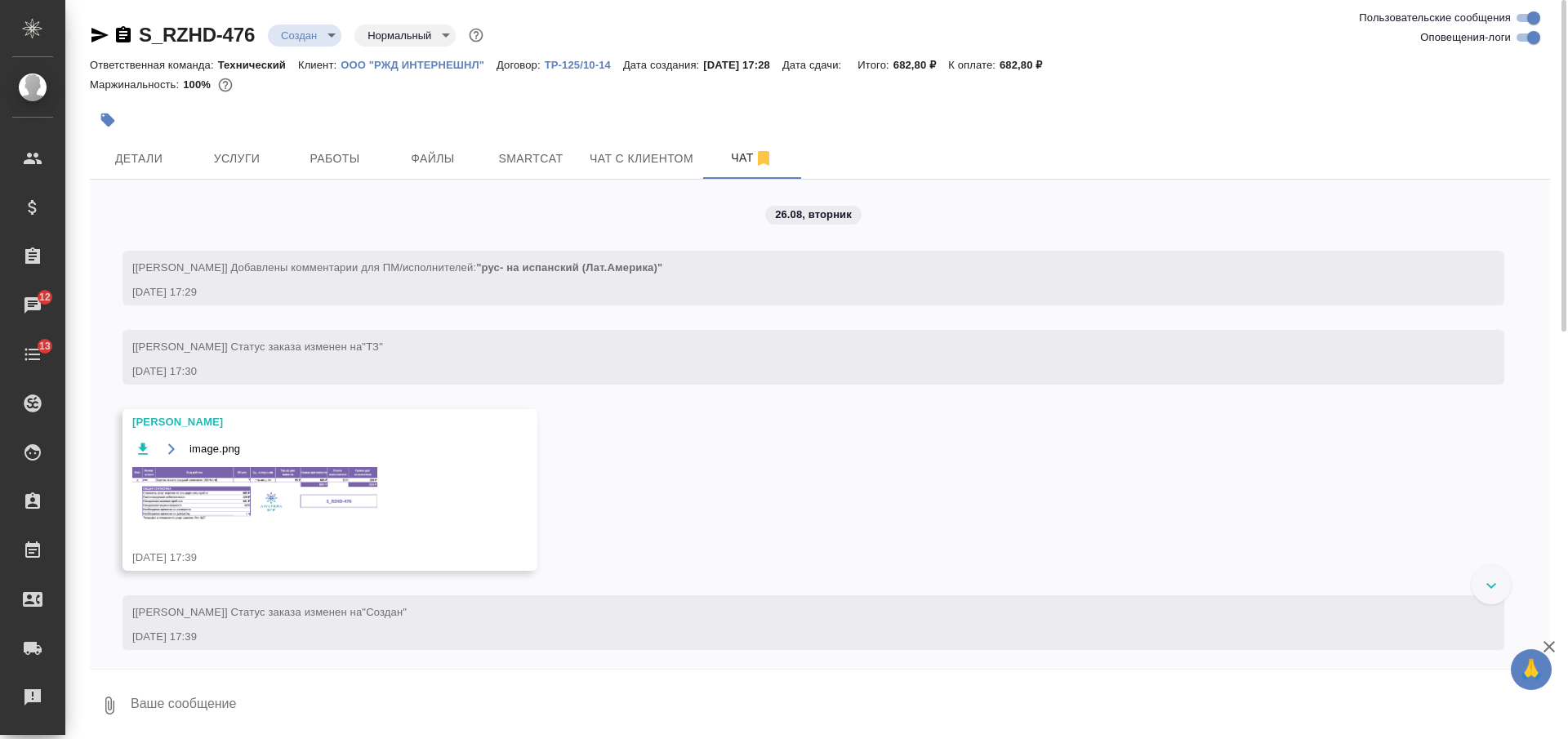
click at [279, 490] on img at bounding box center [254, 494] width 245 height 54
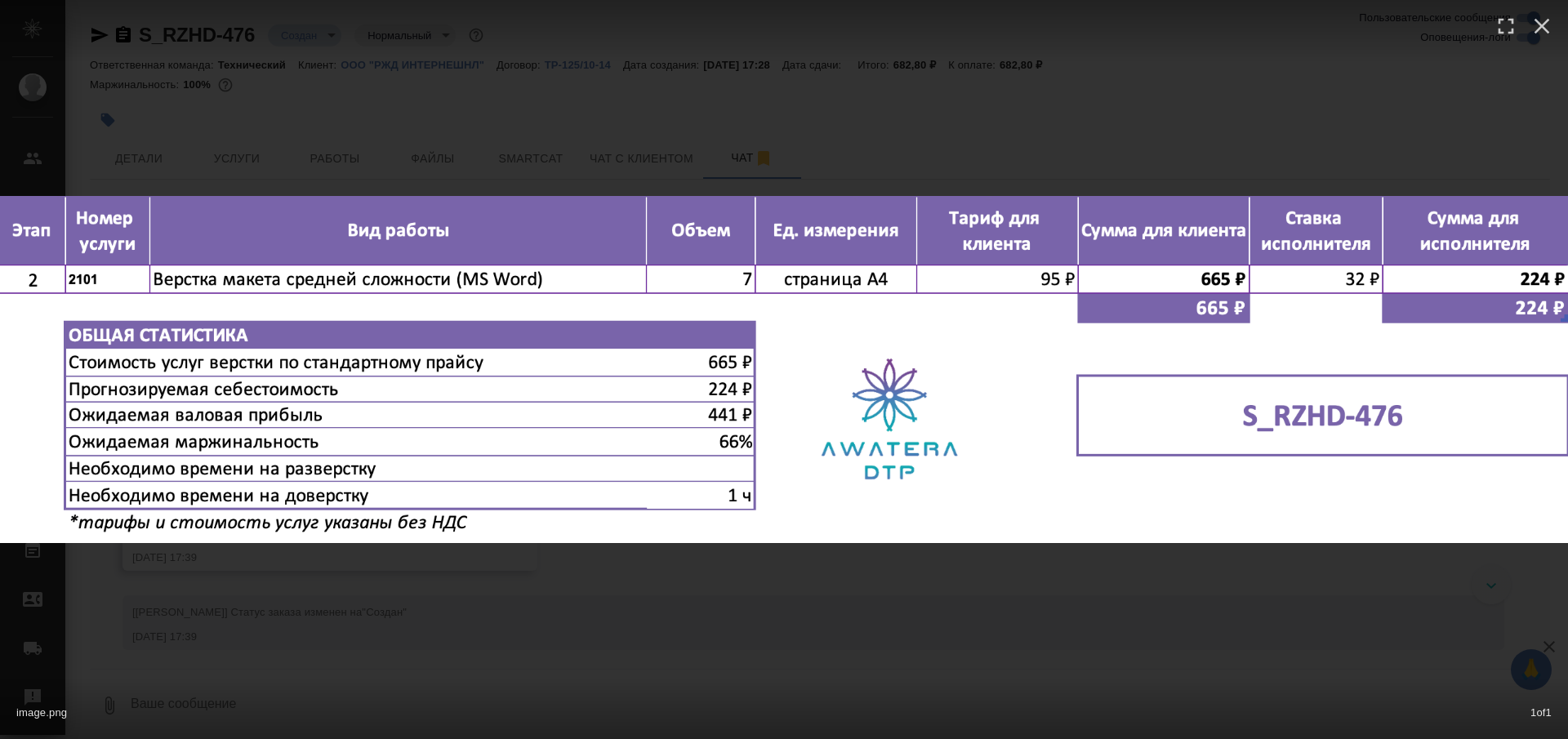
click at [760, 633] on div "image.png 1 of 1" at bounding box center [784, 369] width 1568 height 739
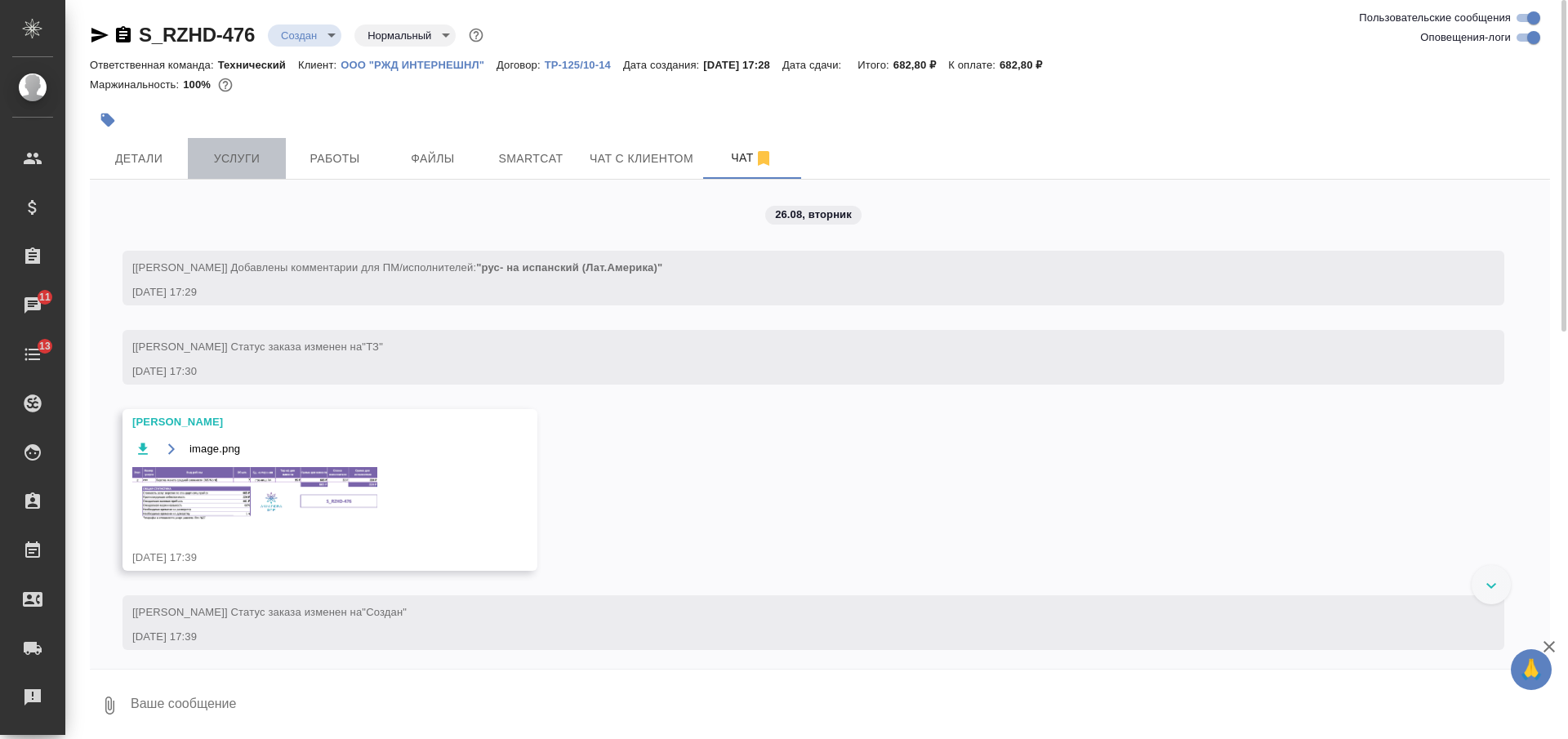
click at [247, 139] on button "Услуги" at bounding box center [237, 158] width 98 height 41
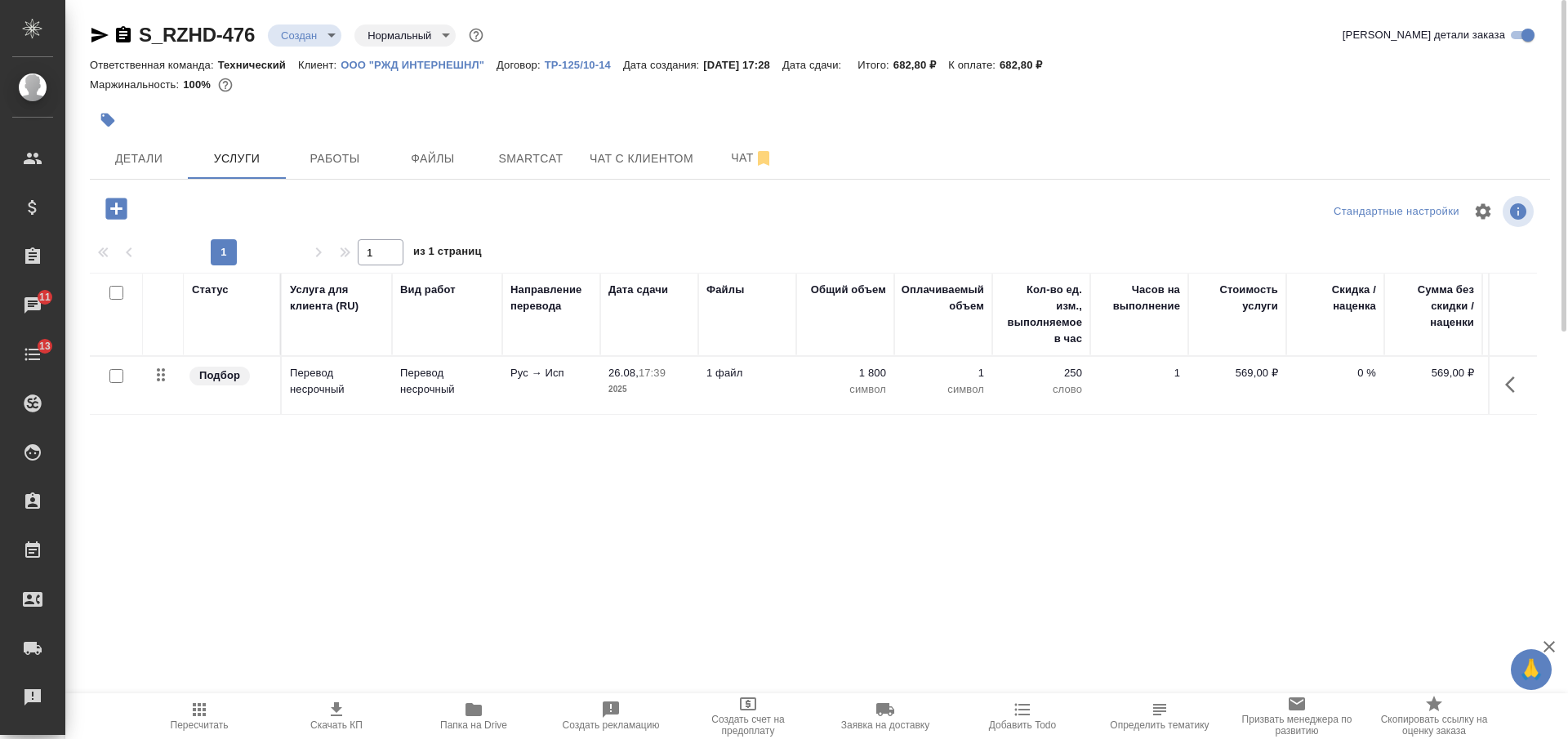
click at [115, 203] on icon "button" at bounding box center [115, 208] width 21 height 21
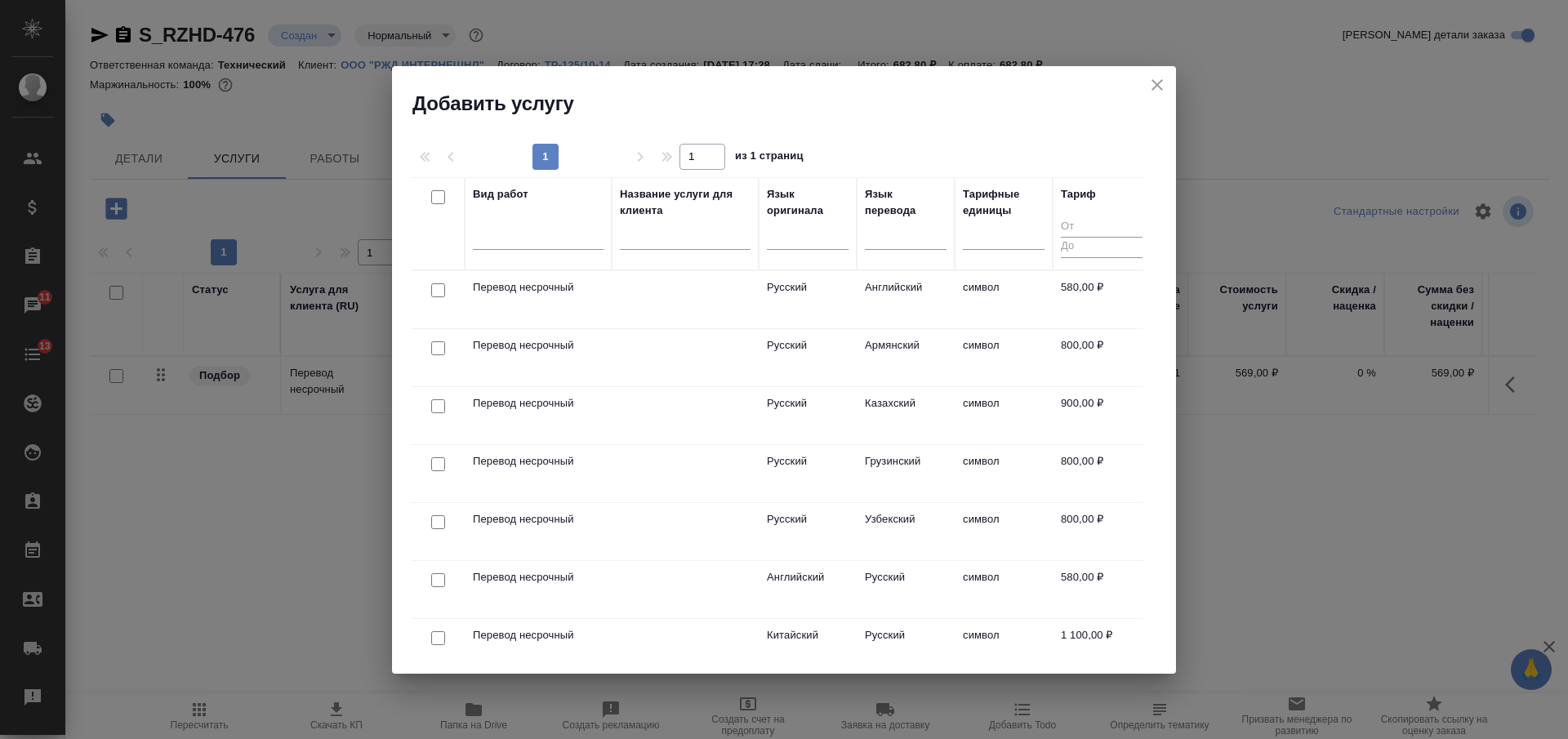
click at [669, 243] on input "text" at bounding box center [685, 239] width 130 height 20
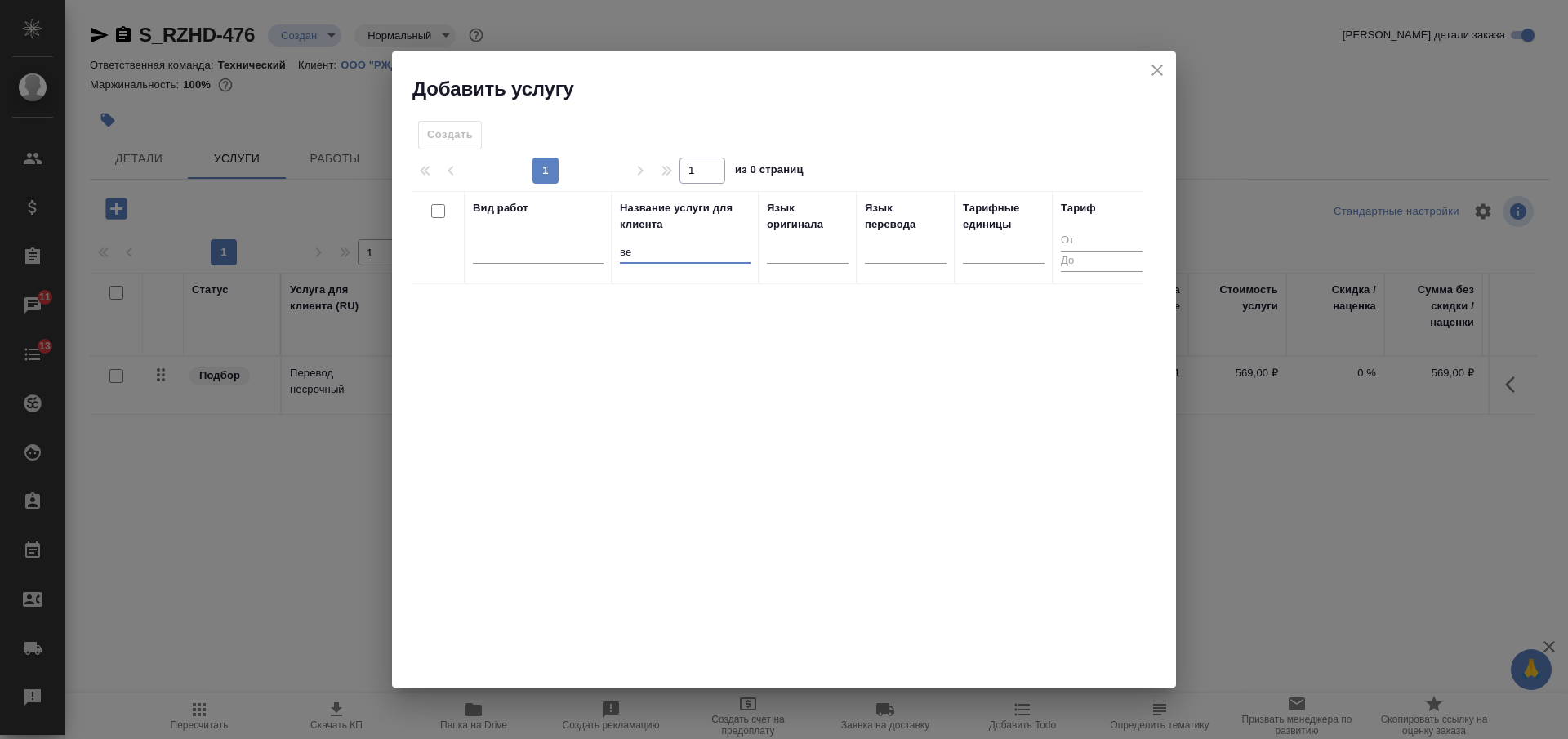
type input "в"
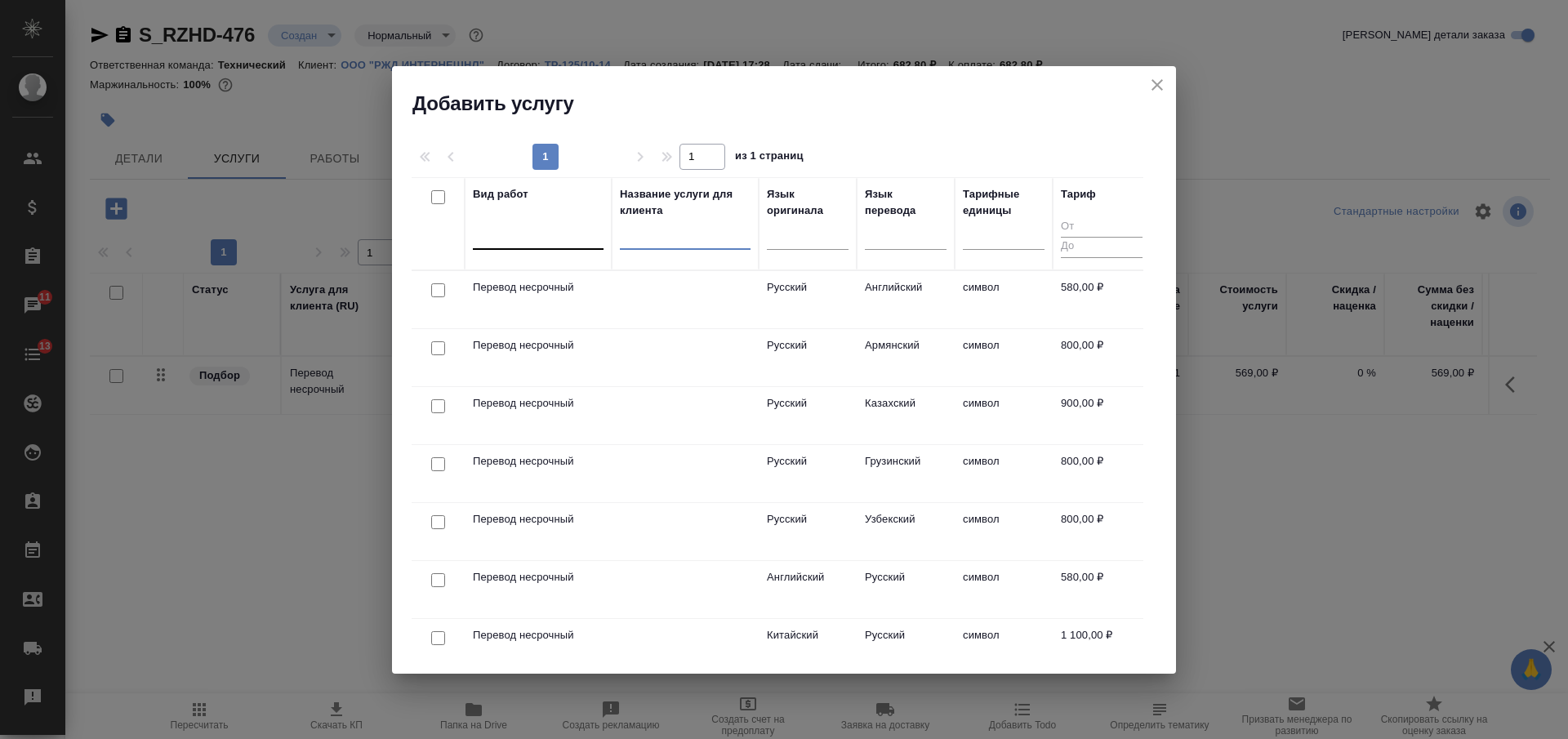
click at [550, 241] on div at bounding box center [538, 233] width 130 height 24
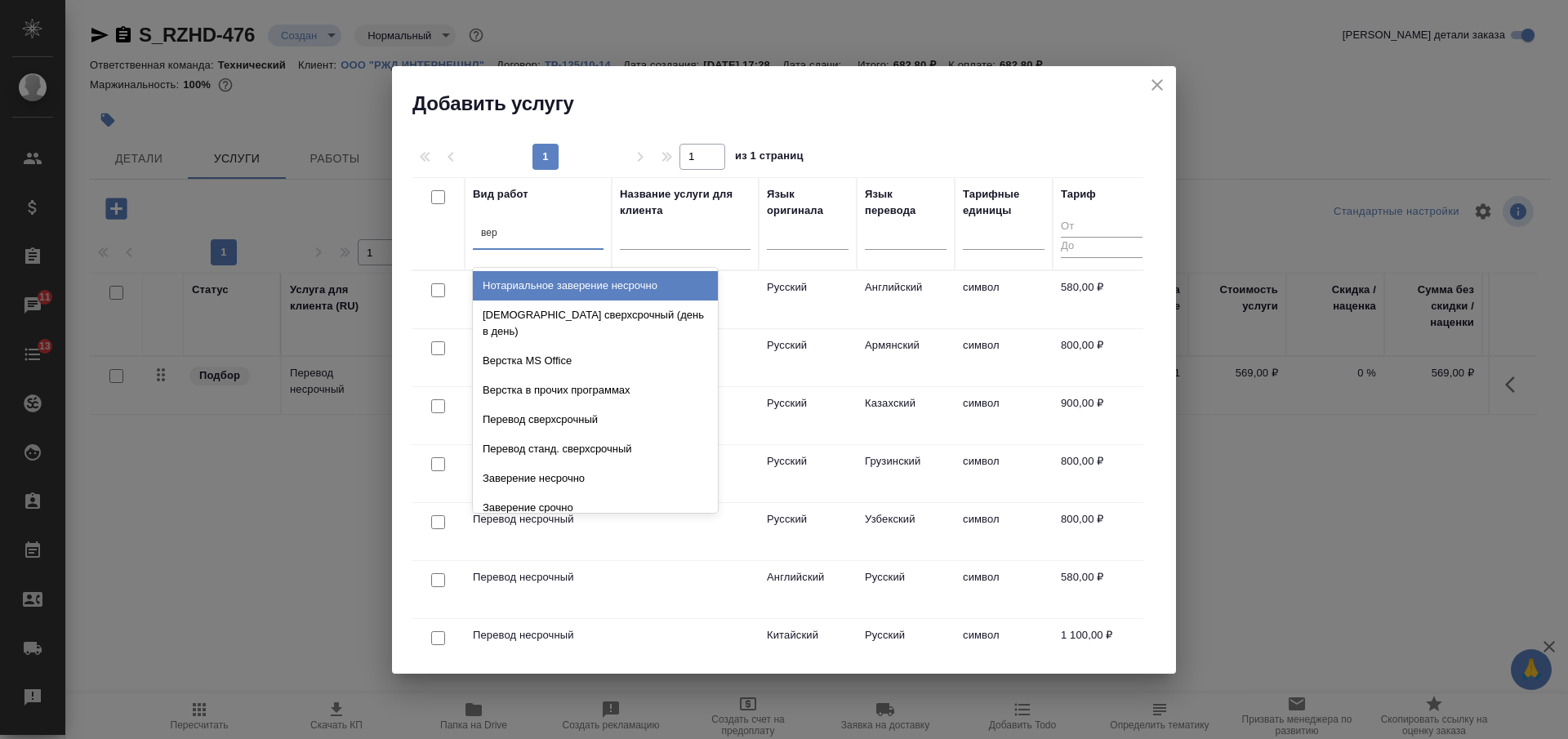
type input "верс"
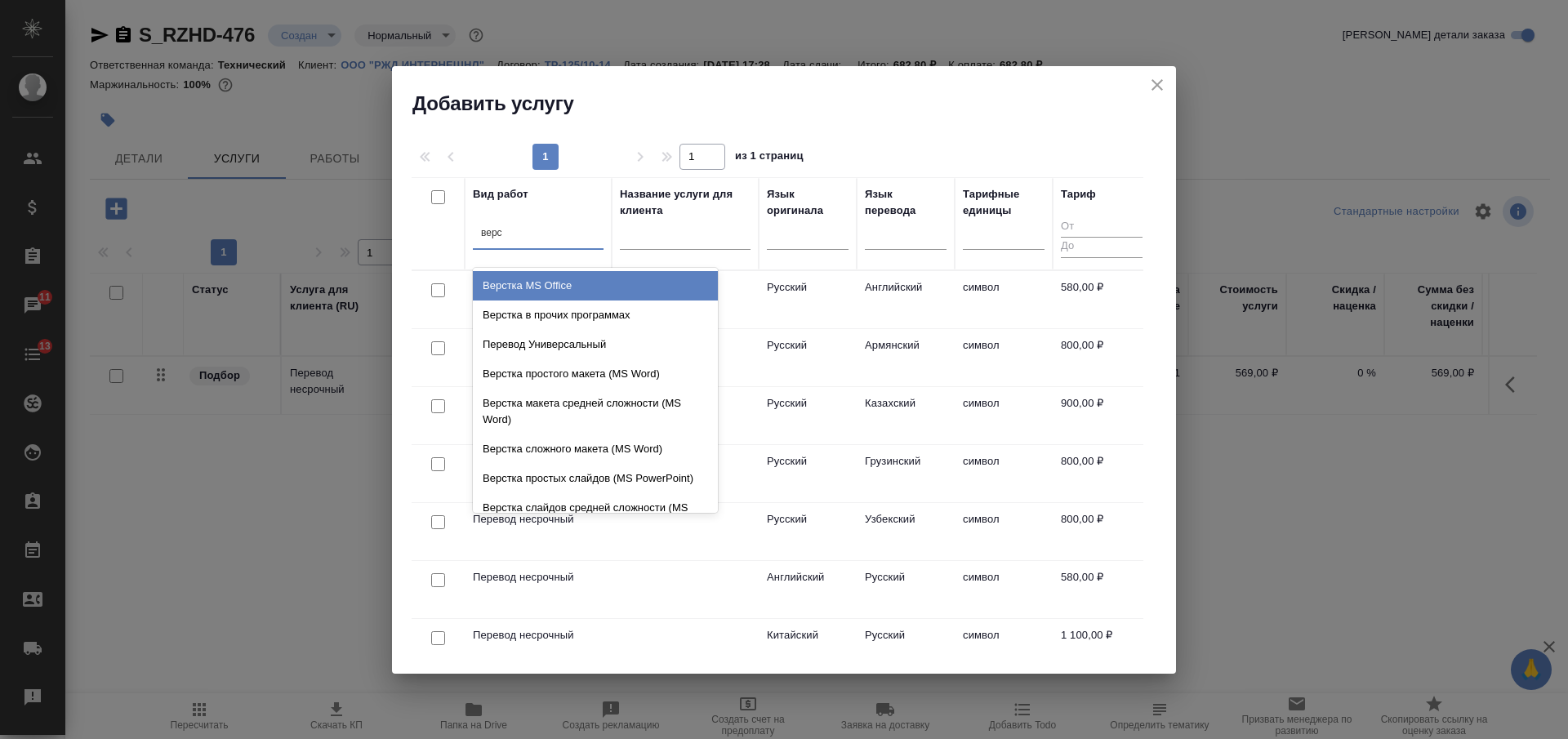
click at [579, 277] on div "Верстка MS Office" at bounding box center [596, 286] width 245 height 30
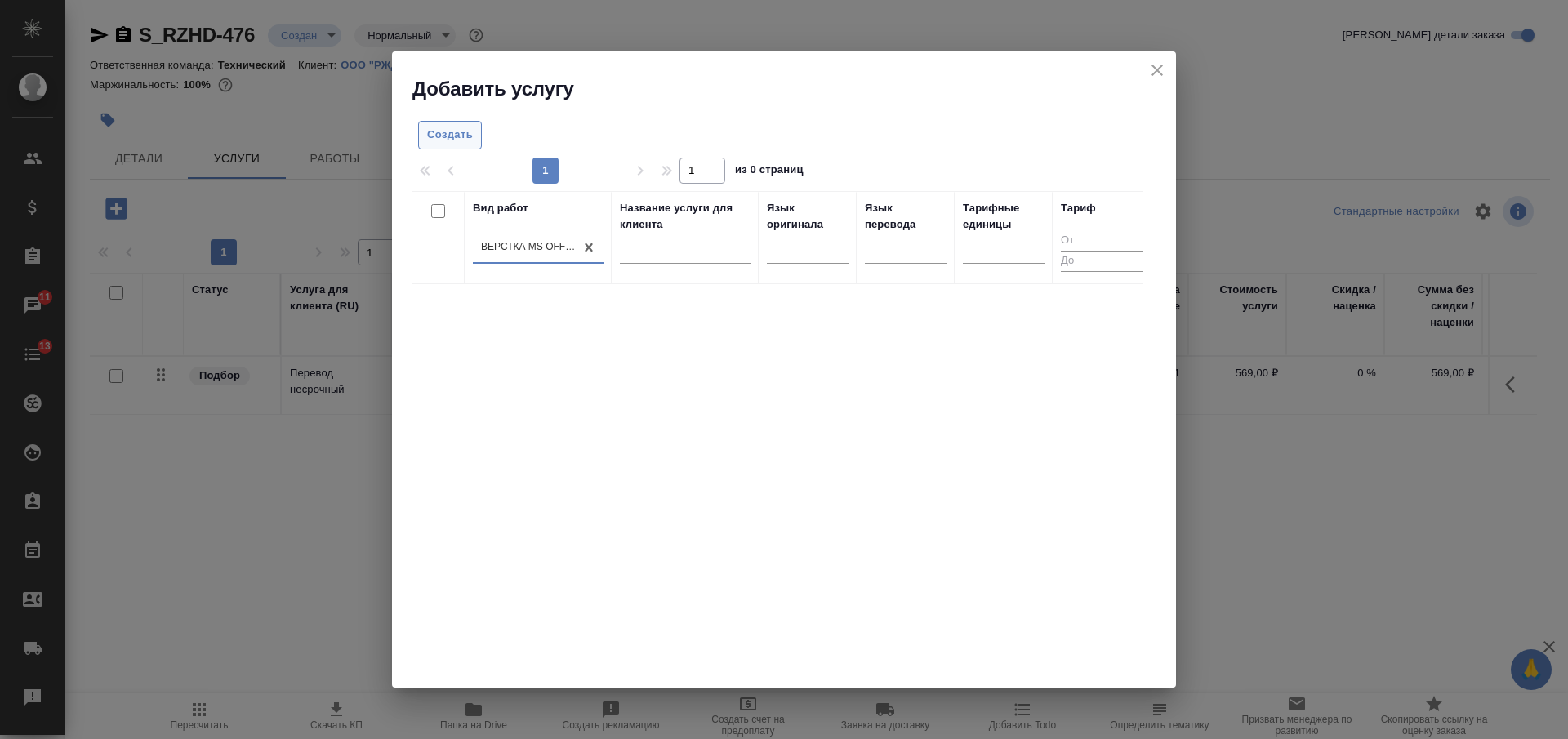
click at [452, 131] on span "Создать" at bounding box center [450, 135] width 45 height 18
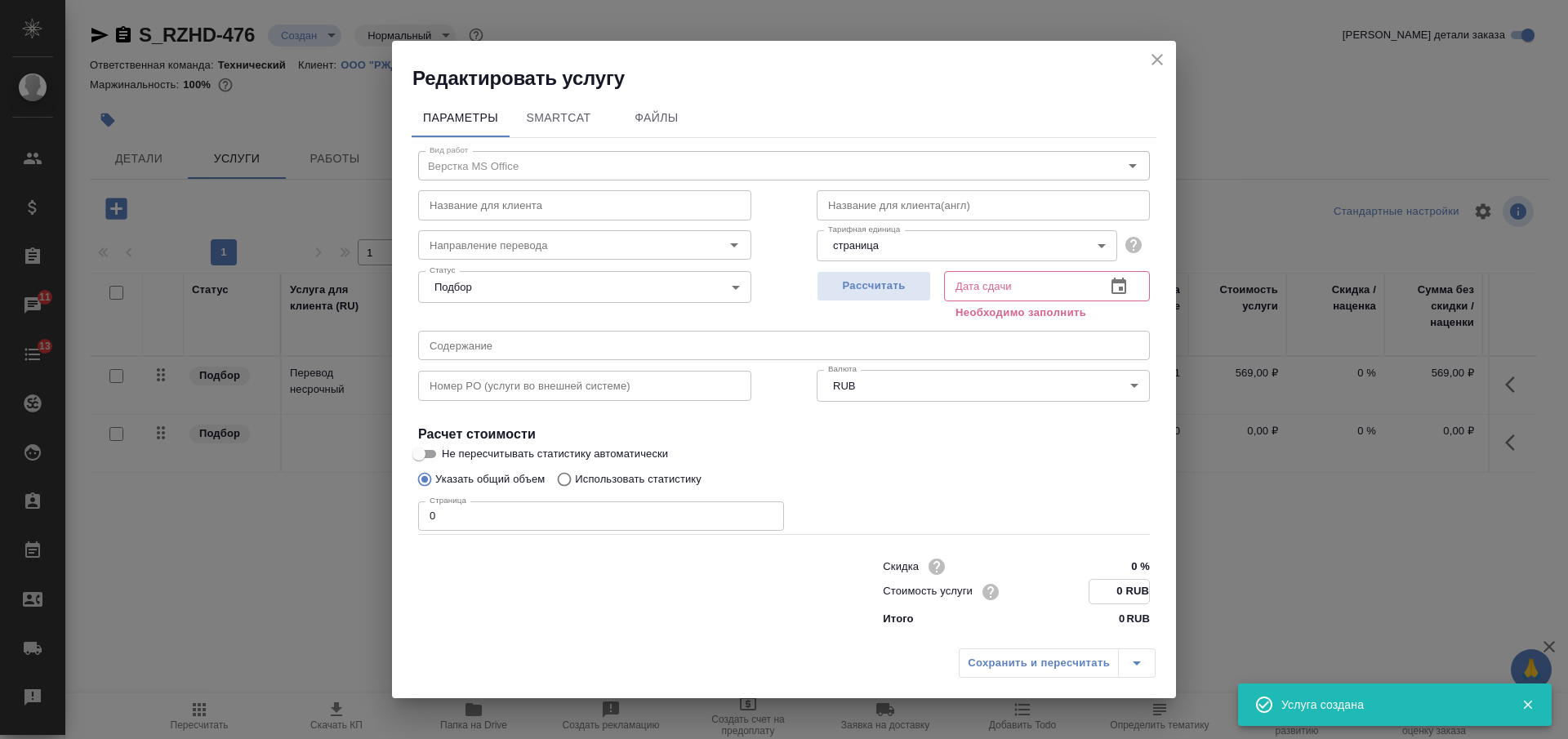
click at [1112, 593] on input "0 RUB" at bounding box center [1119, 591] width 59 height 24
click at [1122, 589] on input "0 RUB" at bounding box center [1119, 591] width 59 height 24
type input "204 RUB"
drag, startPoint x: 401, startPoint y: 497, endPoint x: 379, endPoint y: 502, distance: 22.6
click at [379, 502] on div "Редактировать услугу Параметры SmartCat Файлы Вид работ Верстка MS Office Вид р…" at bounding box center [784, 369] width 1568 height 739
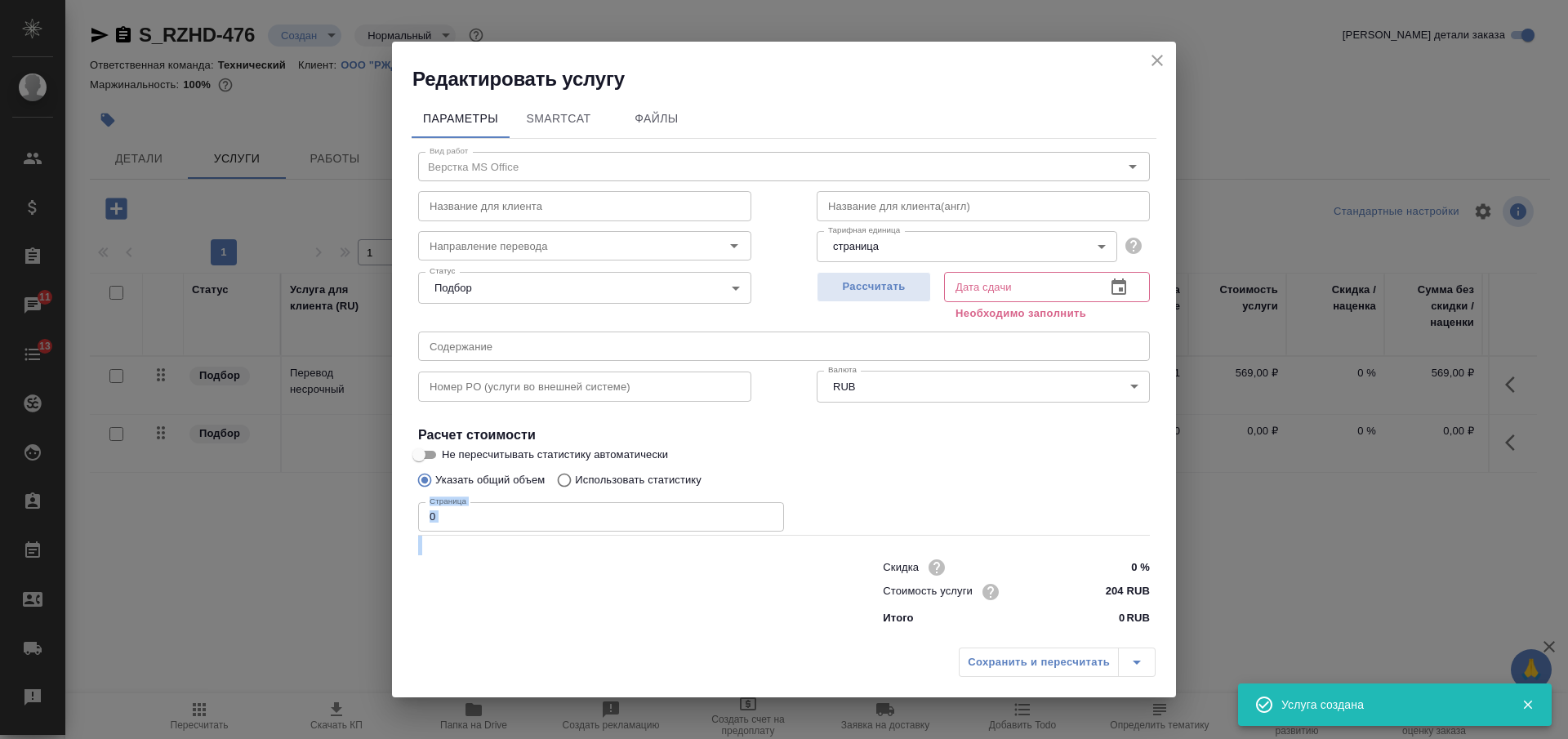
click at [448, 512] on input "0" at bounding box center [601, 517] width 366 height 30
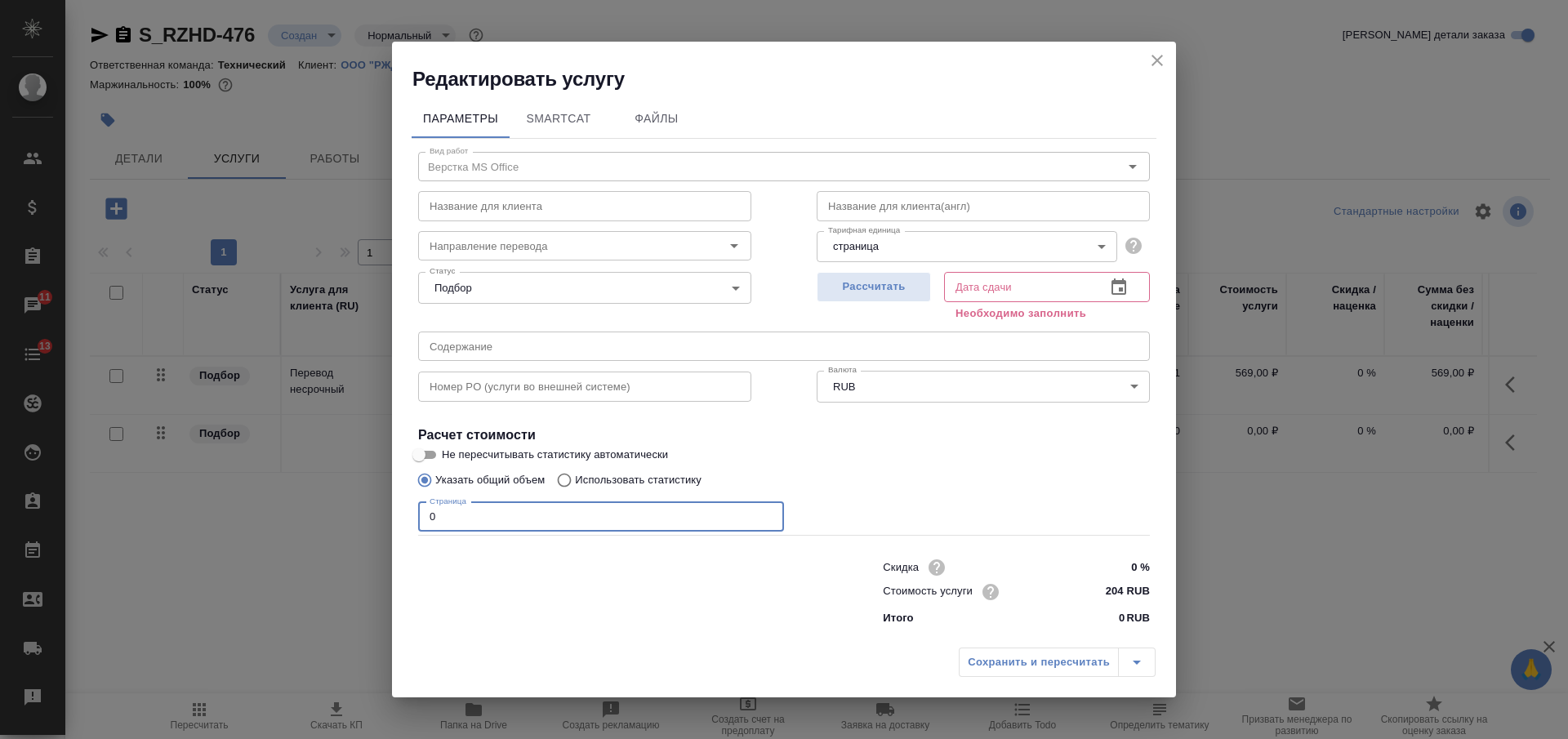
click at [417, 514] on div "Вид работ Верстка MS Office Вид работ Название для клиента Название для клиента…" at bounding box center [784, 386] width 745 height 494
type input "7"
click at [861, 279] on span "Рассчитать" at bounding box center [874, 287] width 96 height 18
type input "26.08.2025 17:41"
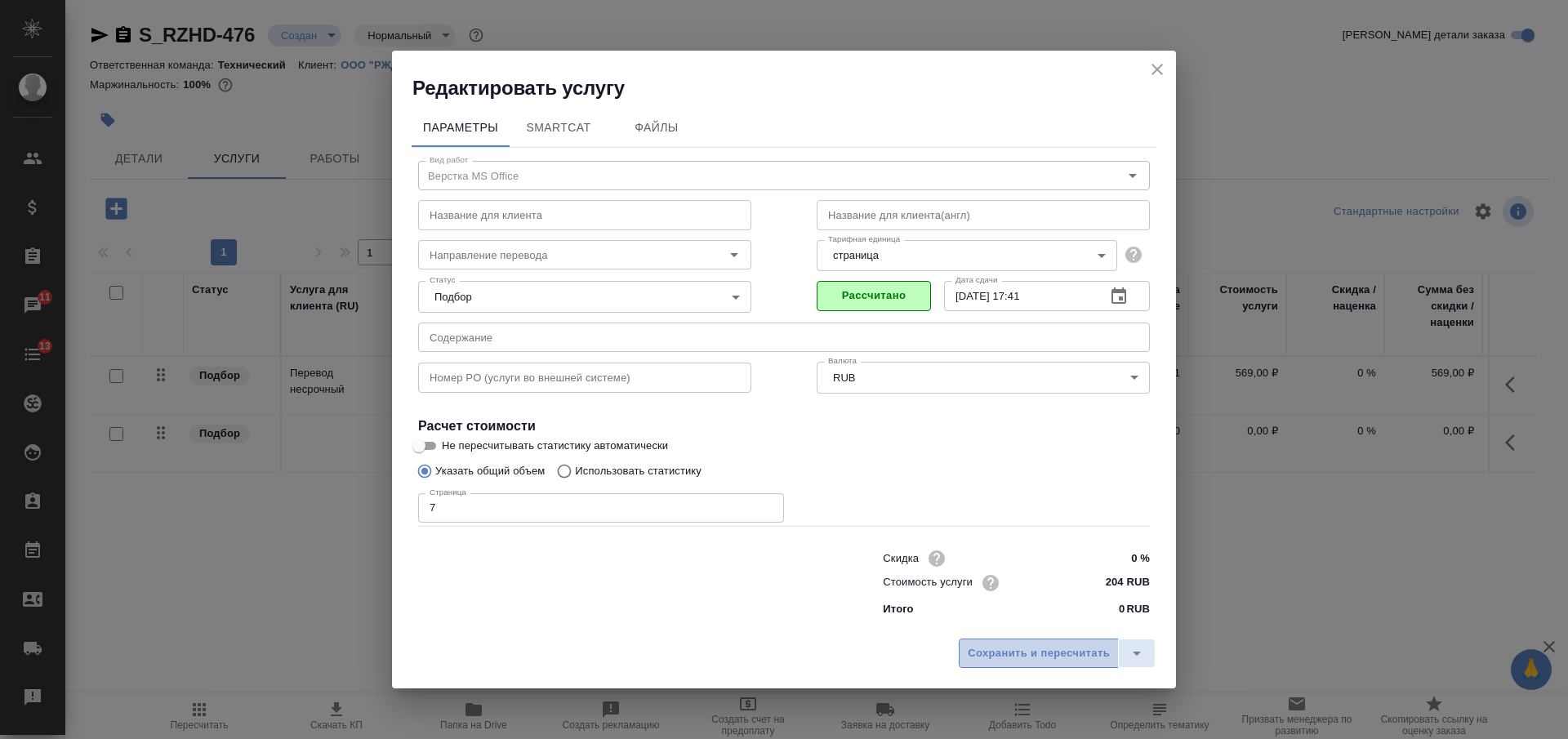
drag, startPoint x: 1048, startPoint y: 651, endPoint x: 1042, endPoint y: 637, distance: 15.2
click at [1052, 652] on span "Сохранить и пересчитать" at bounding box center [1039, 653] width 143 height 18
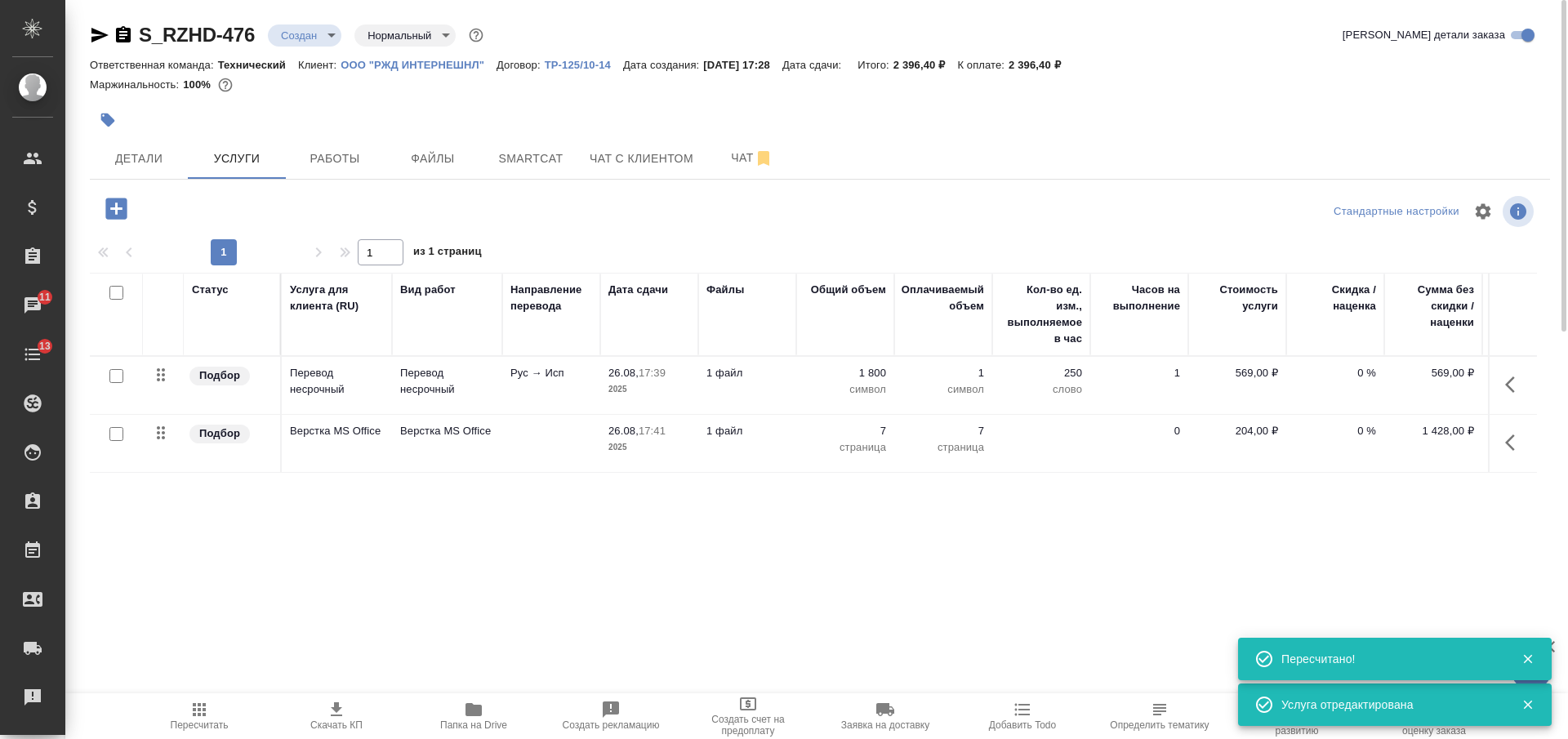
click at [561, 442] on td at bounding box center [551, 443] width 98 height 57
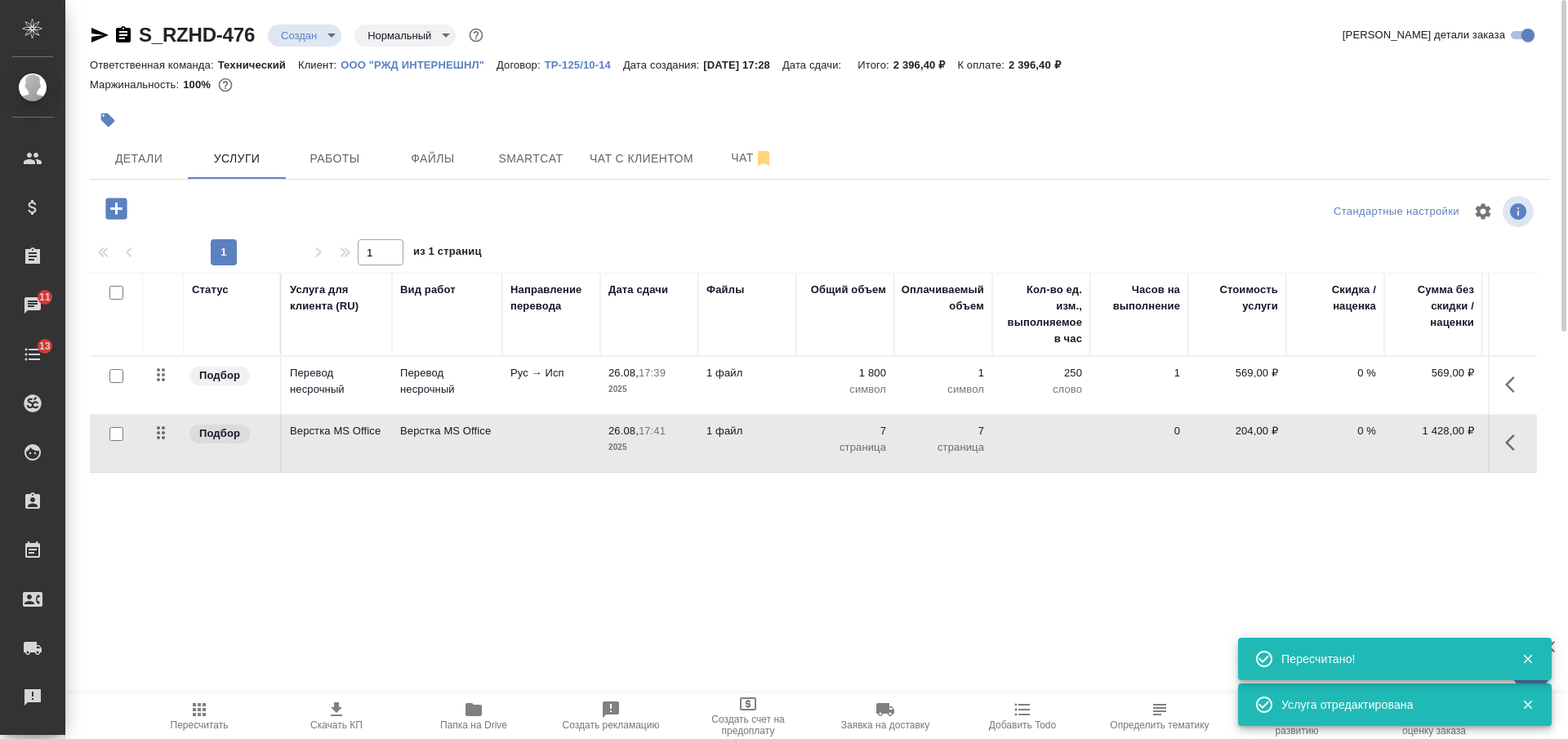
click at [561, 442] on td at bounding box center [551, 443] width 98 height 57
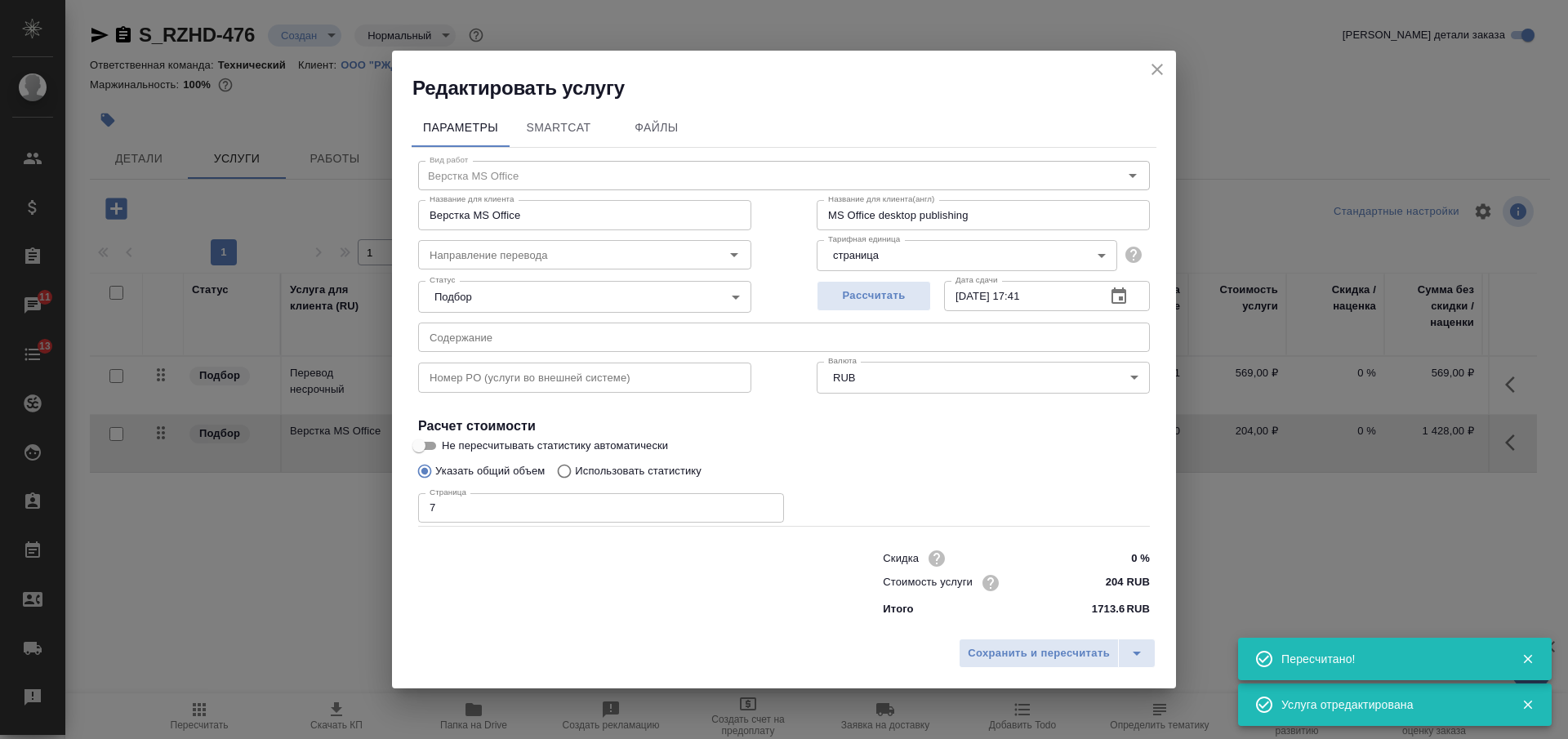
click at [452, 217] on input "Верстка MS Office" at bounding box center [584, 215] width 333 height 30
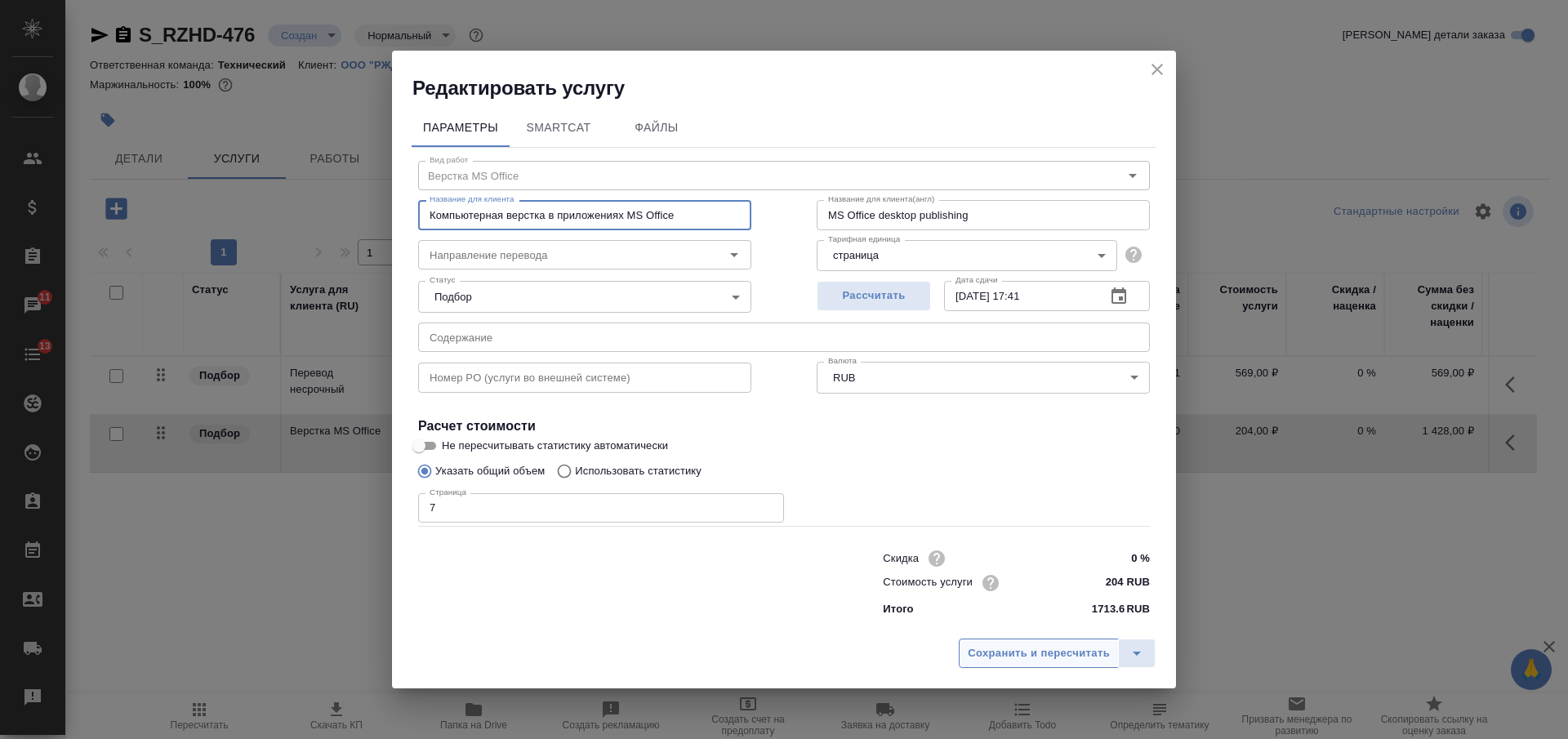
type input "Компьютерная верстка в приложениях MS Office"
click at [1005, 650] on span "Сохранить и пересчитать" at bounding box center [1039, 653] width 143 height 18
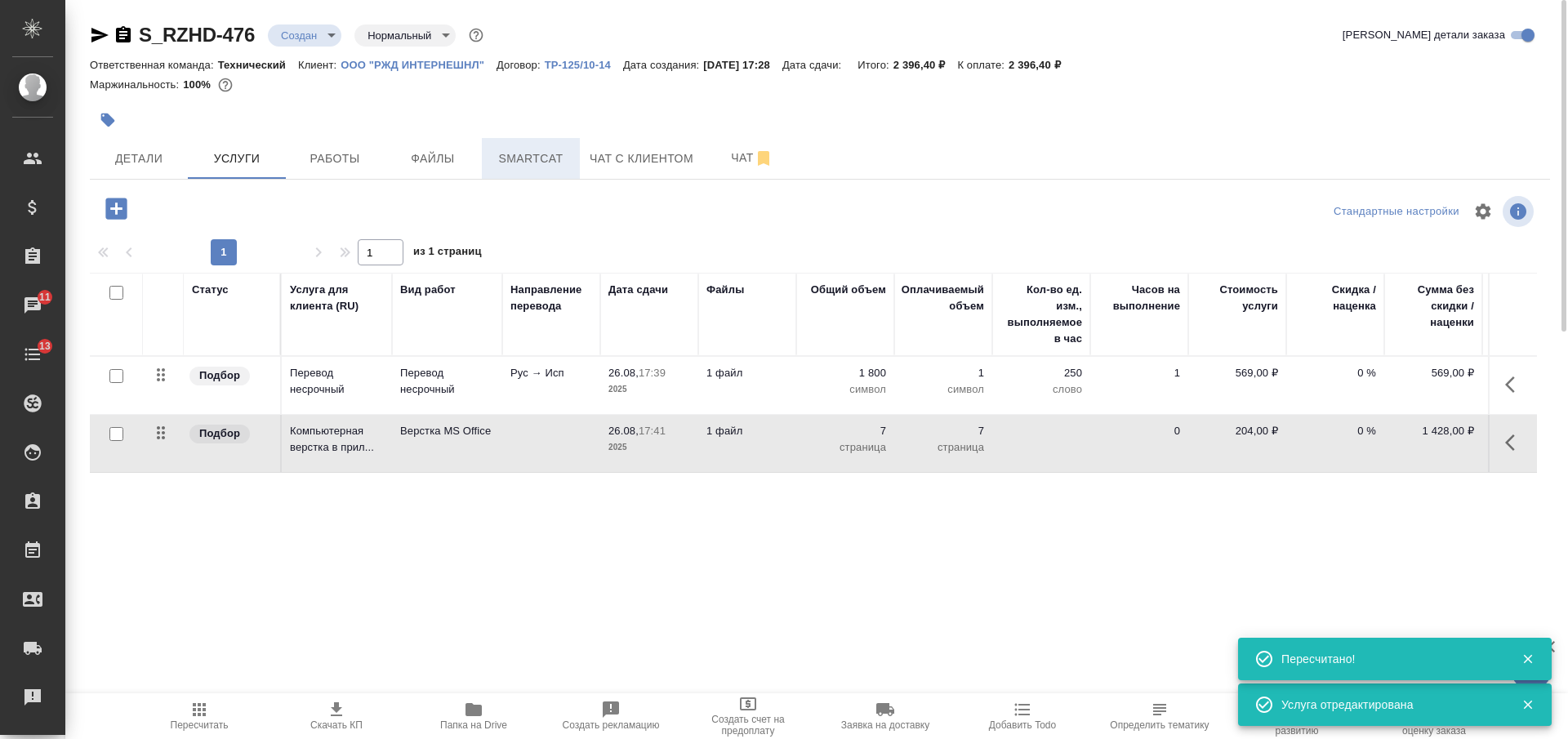
click at [505, 147] on button "Smartcat" at bounding box center [531, 158] width 98 height 41
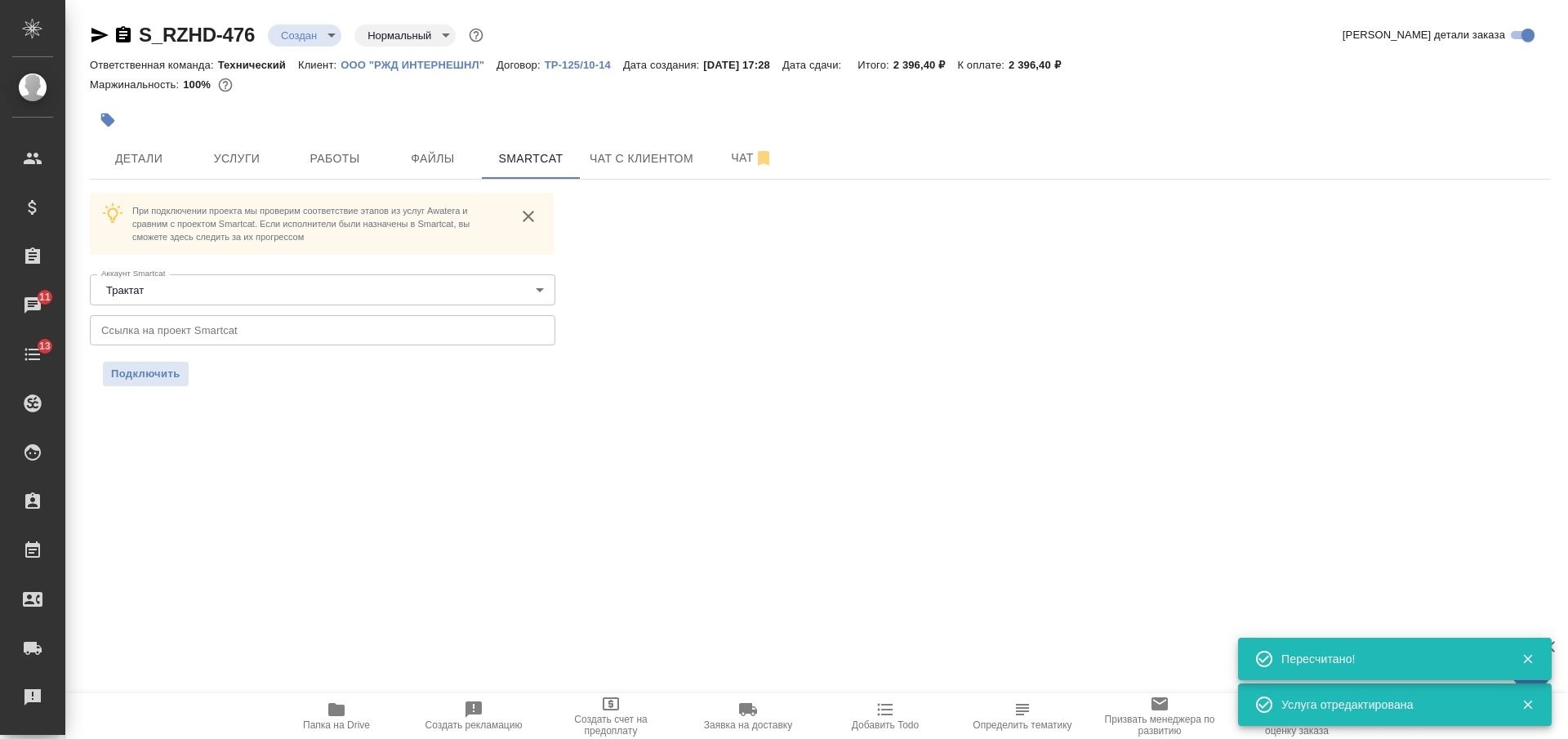
click at [122, 32] on icon "button" at bounding box center [123, 34] width 15 height 17
click at [241, 153] on span "Услуги" at bounding box center [237, 158] width 79 height 20
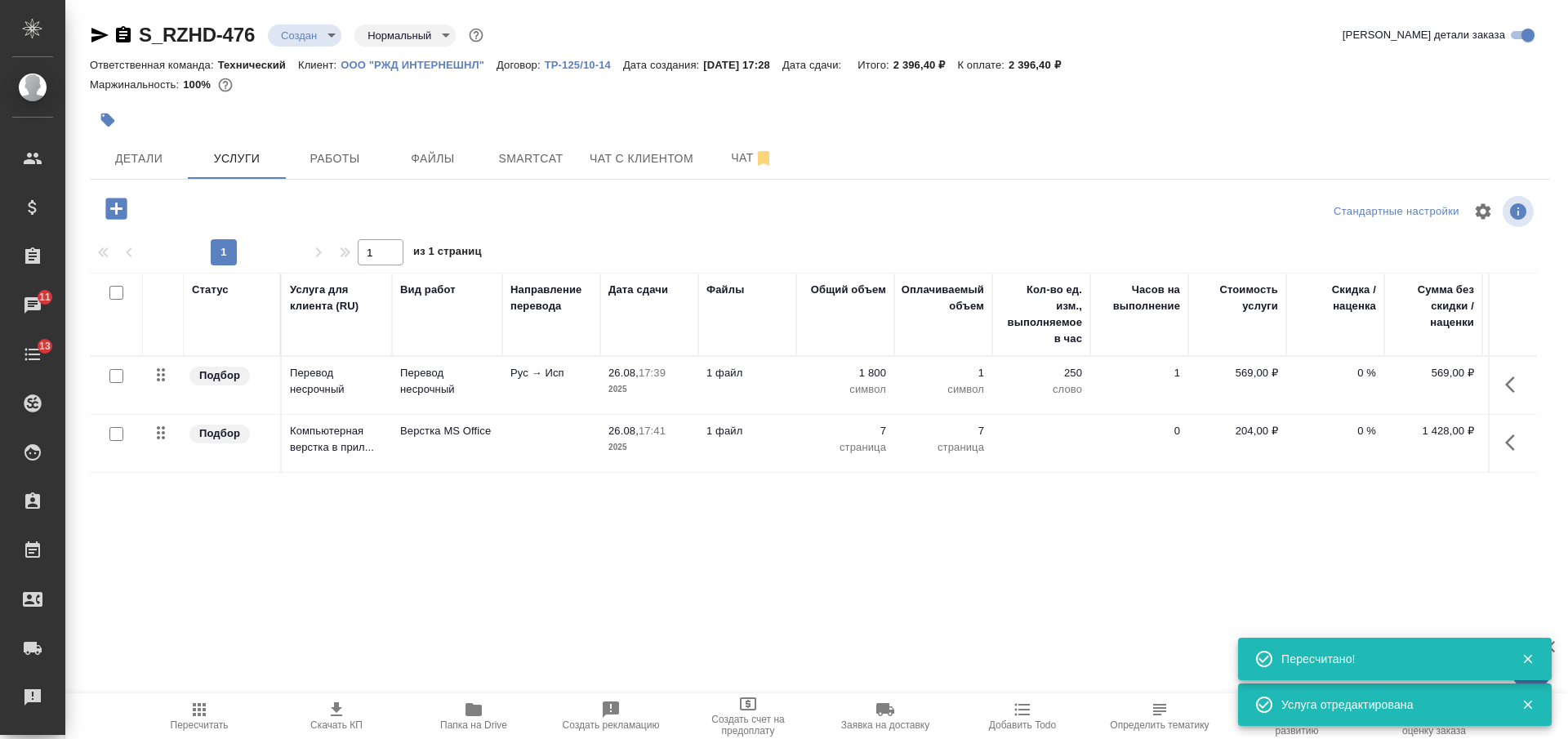
click at [686, 371] on span "26.08, 17:39" at bounding box center [649, 373] width 81 height 17
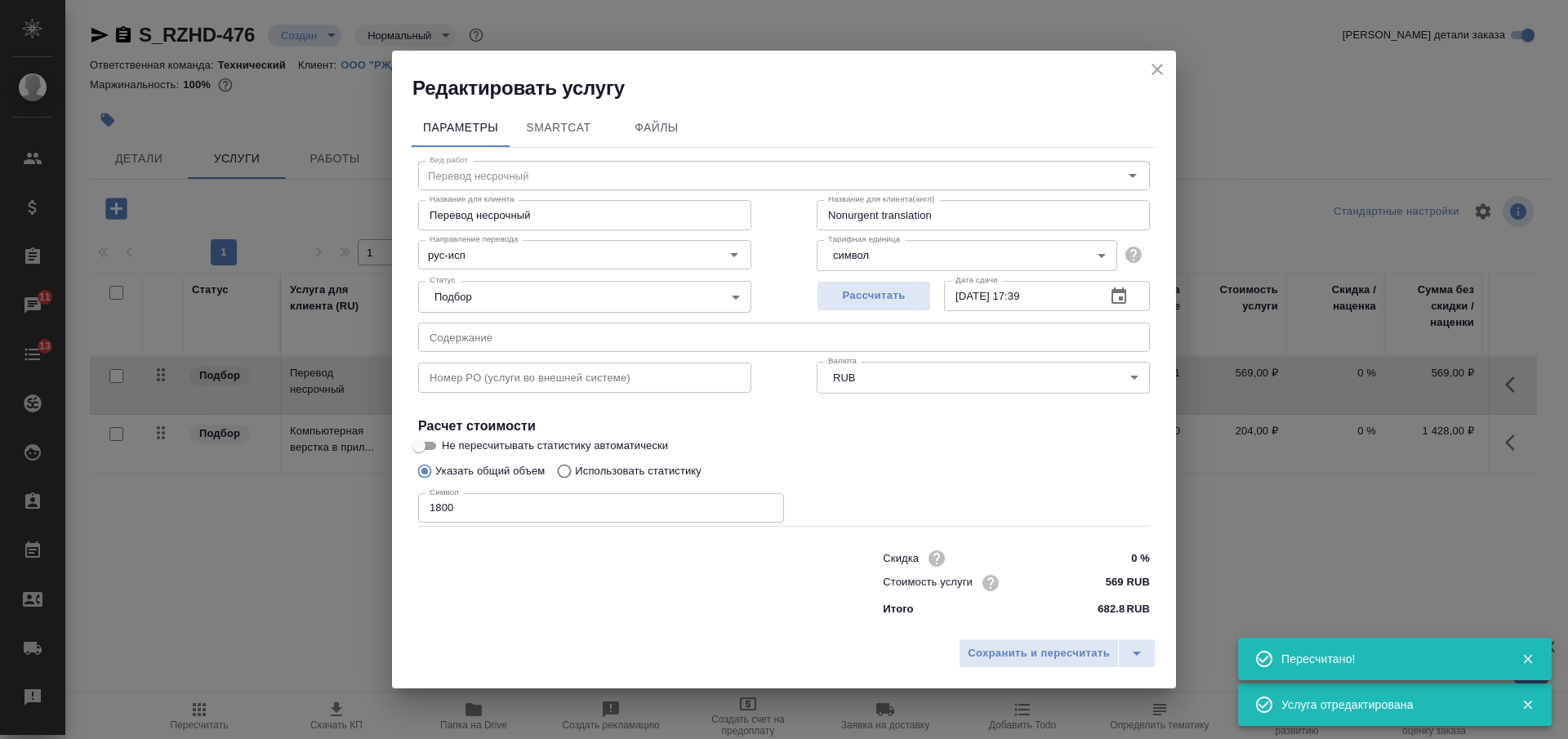
click at [440, 508] on input "1800" at bounding box center [601, 508] width 366 height 30
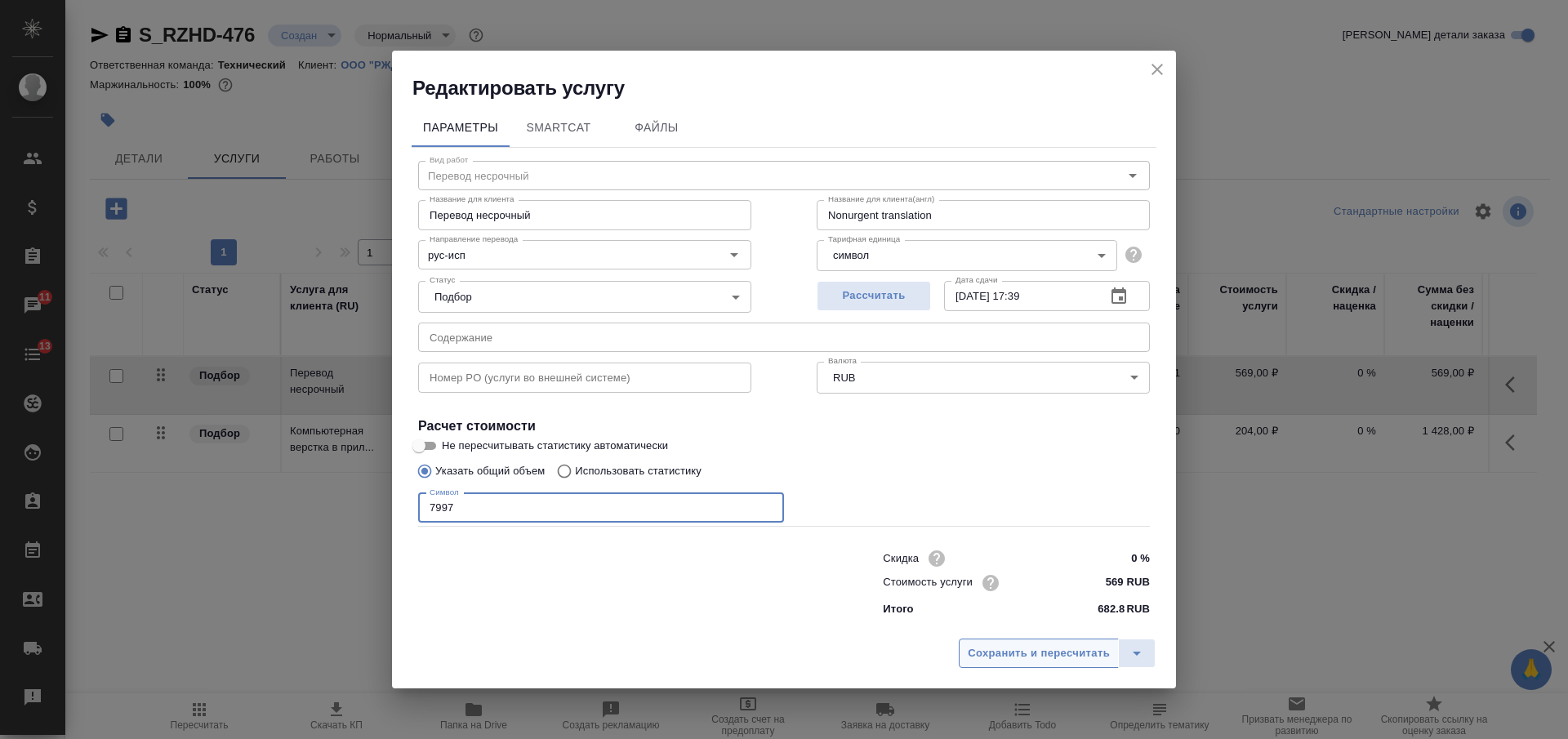
type input "7997"
click at [1038, 653] on span "Сохранить и пересчитать" at bounding box center [1039, 653] width 143 height 18
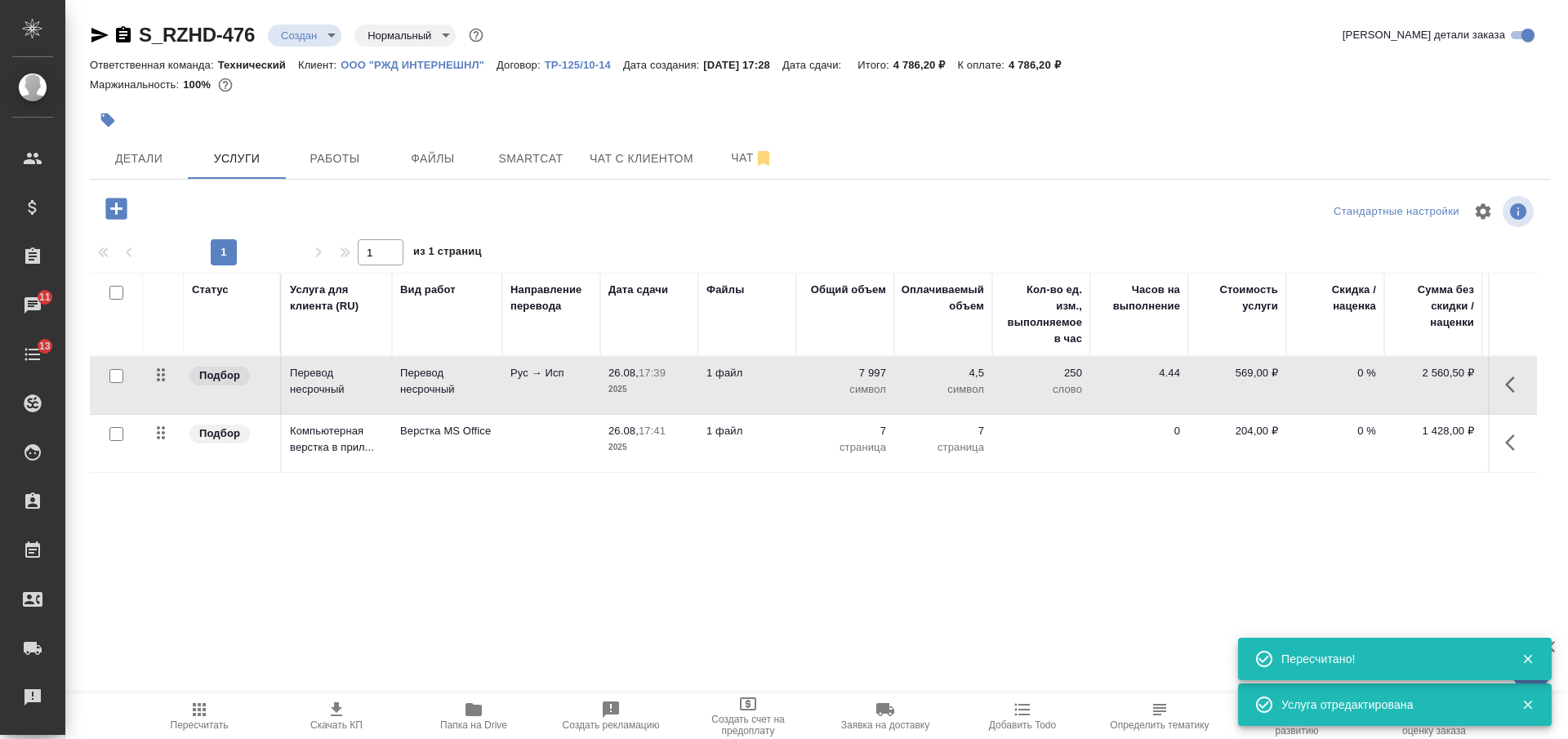
click at [123, 35] on icon "button" at bounding box center [123, 34] width 15 height 17
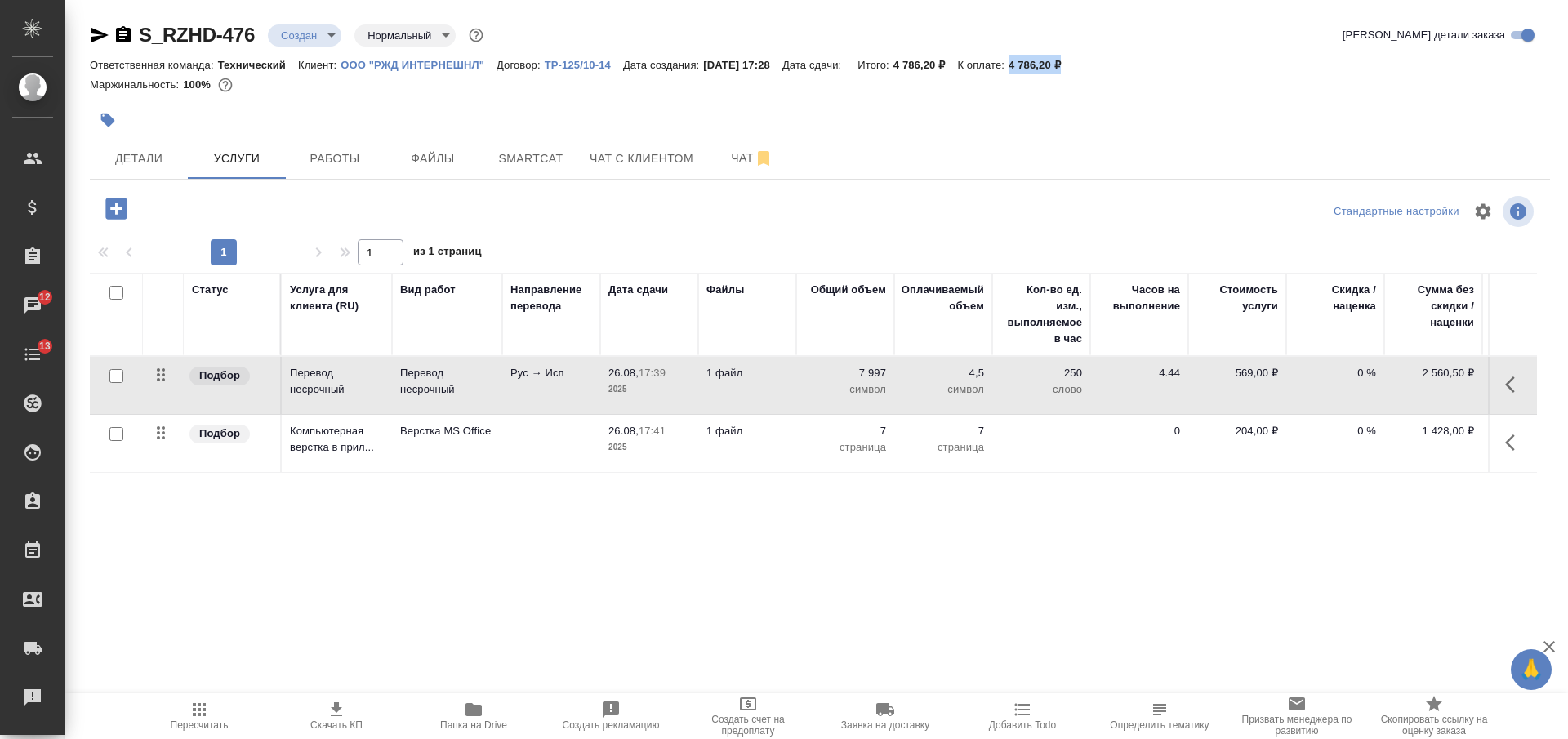
drag, startPoint x: 1092, startPoint y: 68, endPoint x: 1032, endPoint y: 63, distance: 60.2
click at [1032, 63] on div "Ответственная команда: Технический Клиент: ООО "РЖД ИНТЕРНЕШНЛ" Договор: ТР-125…" at bounding box center [820, 65] width 1460 height 19
copy p "4 786,20 ₽"
click at [333, 712] on icon "button" at bounding box center [337, 710] width 19 height 19
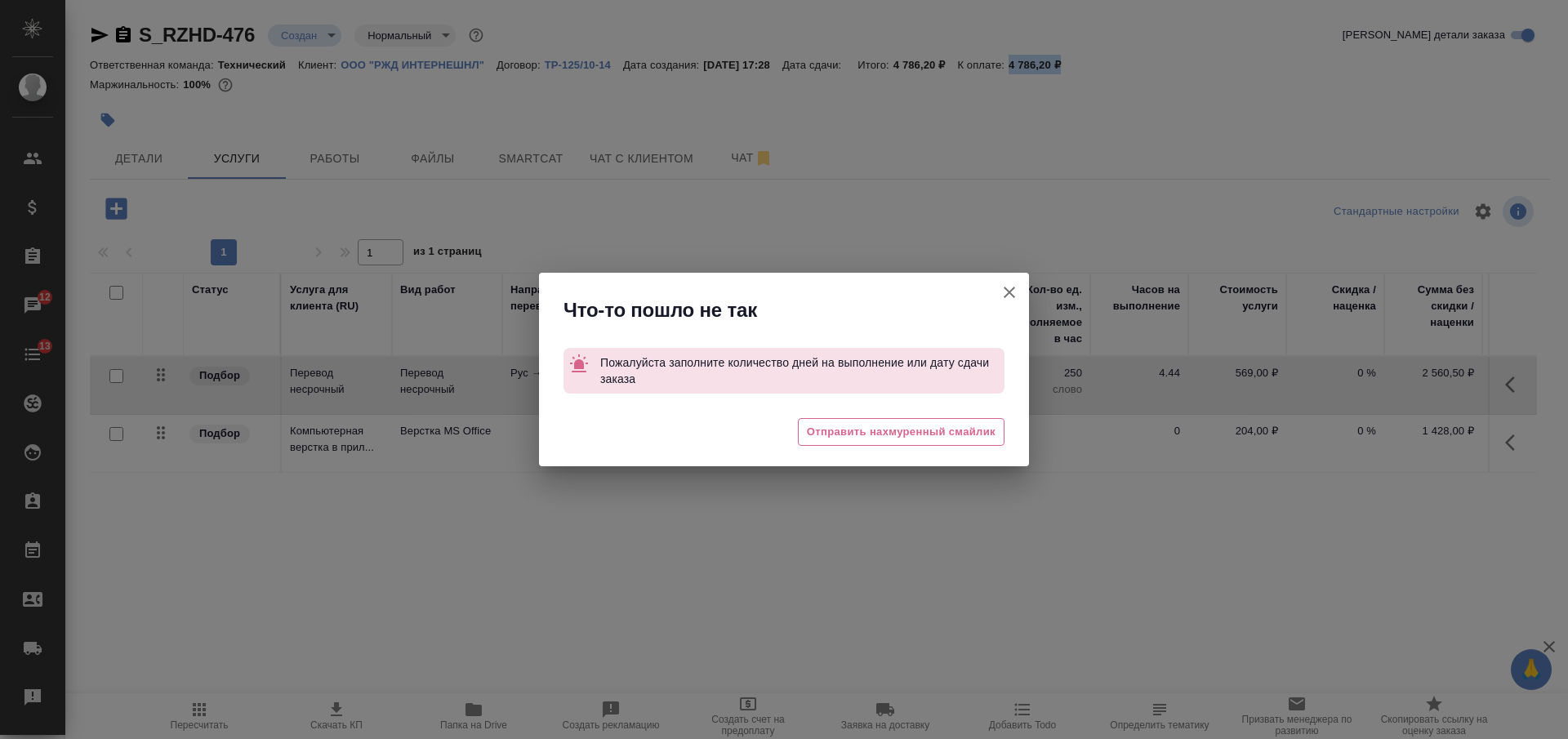
click at [1002, 294] on icon "button" at bounding box center [1009, 292] width 19 height 19
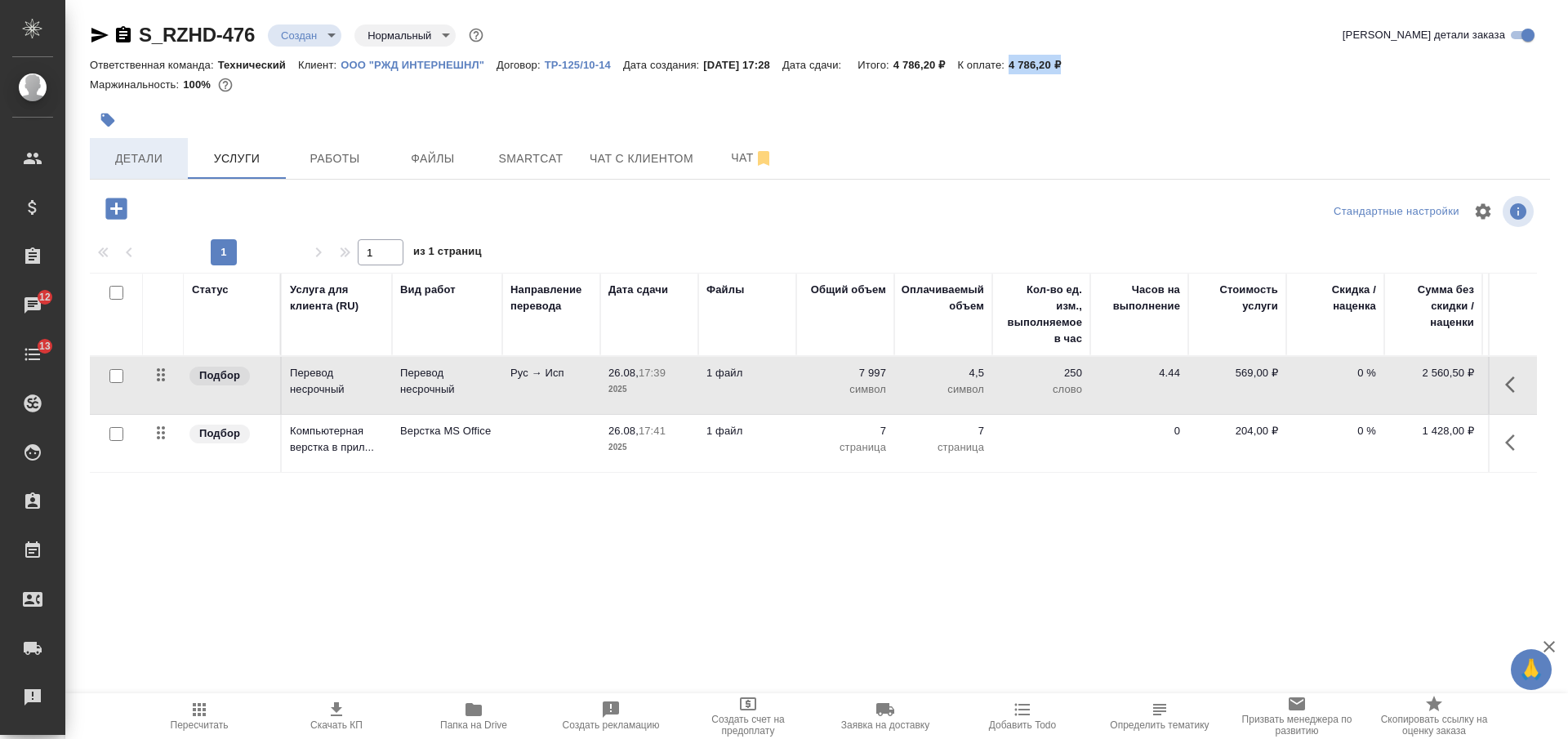
click at [143, 155] on span "Детали" at bounding box center [139, 158] width 79 height 20
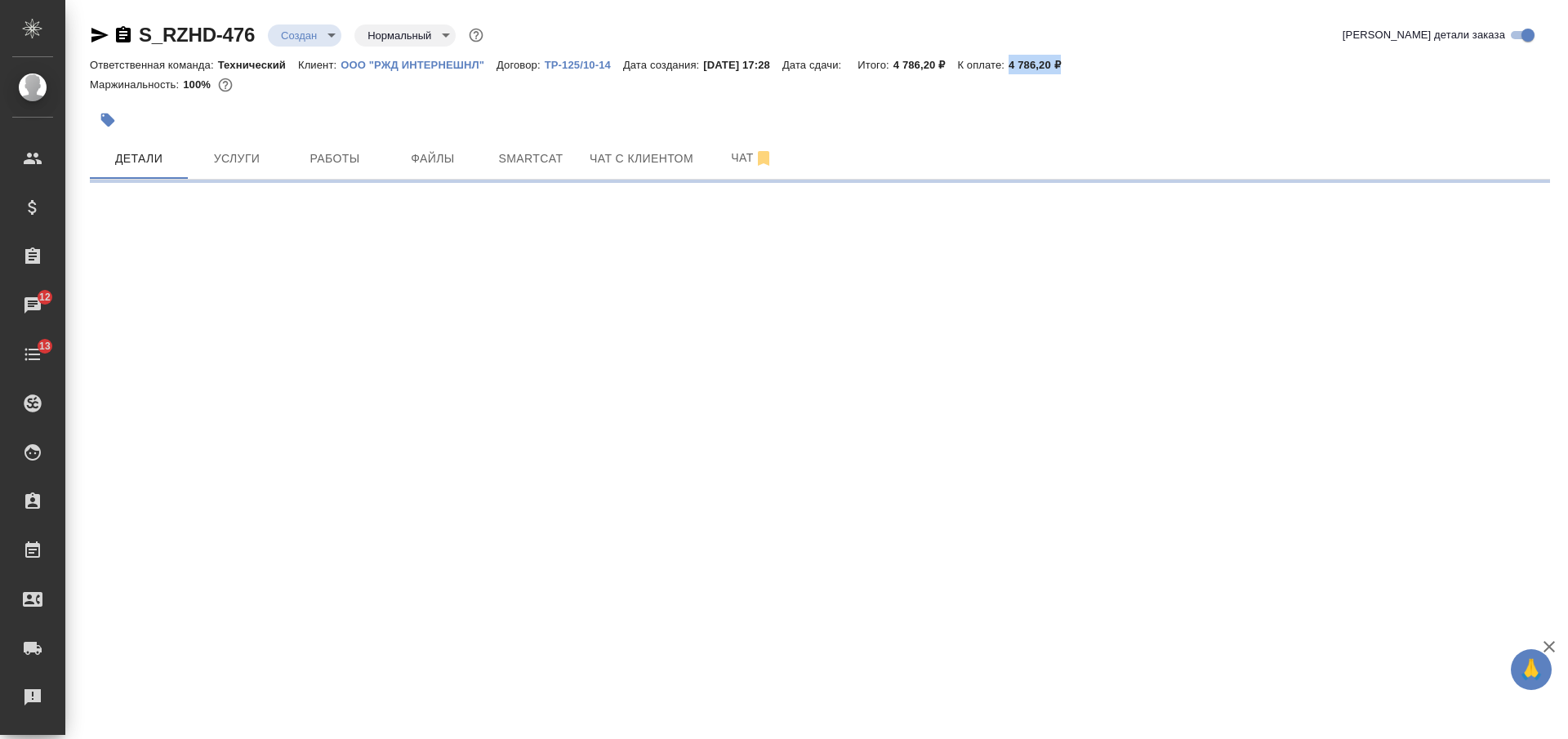
select select "RU"
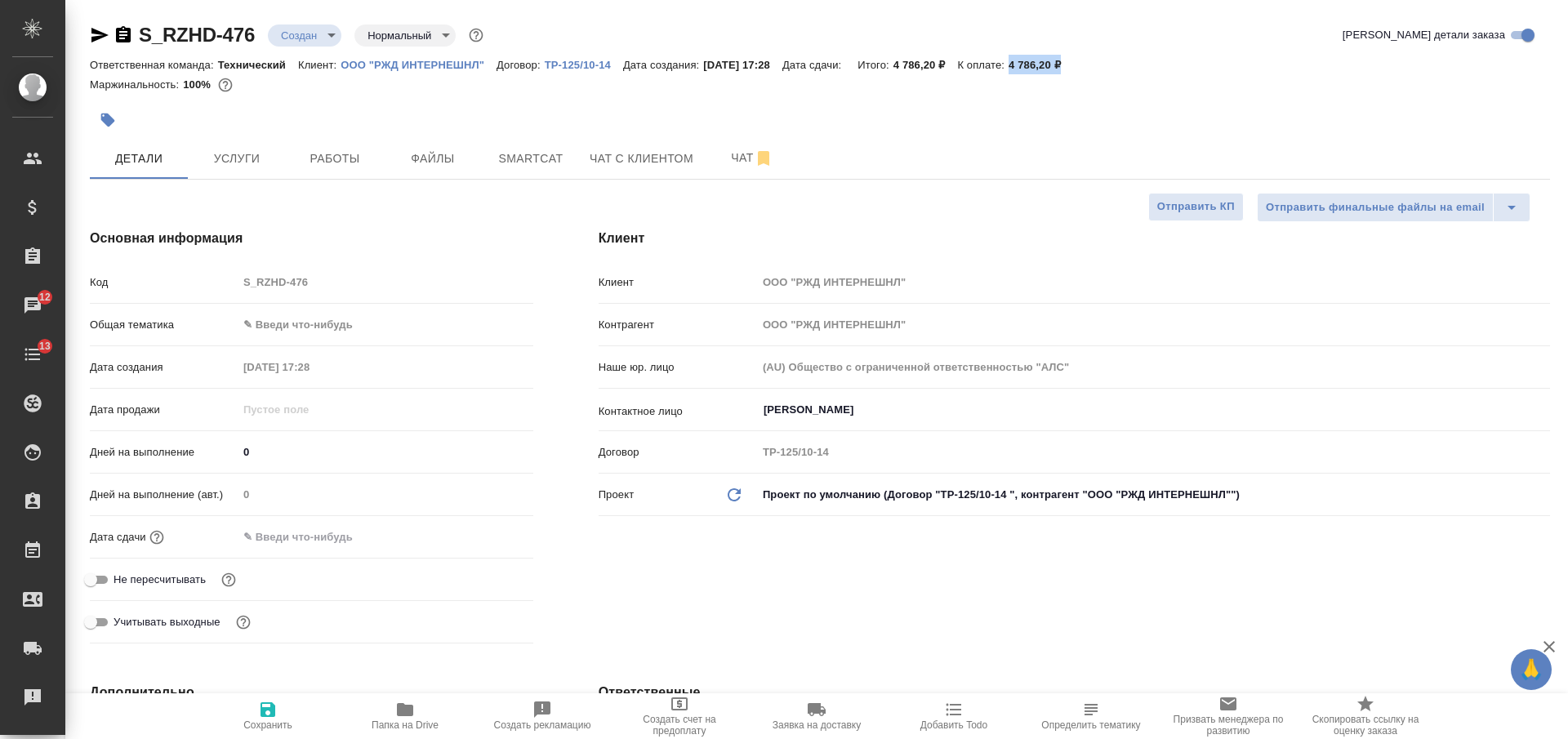
type textarea "x"
click at [264, 713] on icon "button" at bounding box center [268, 709] width 15 height 15
type textarea "x"
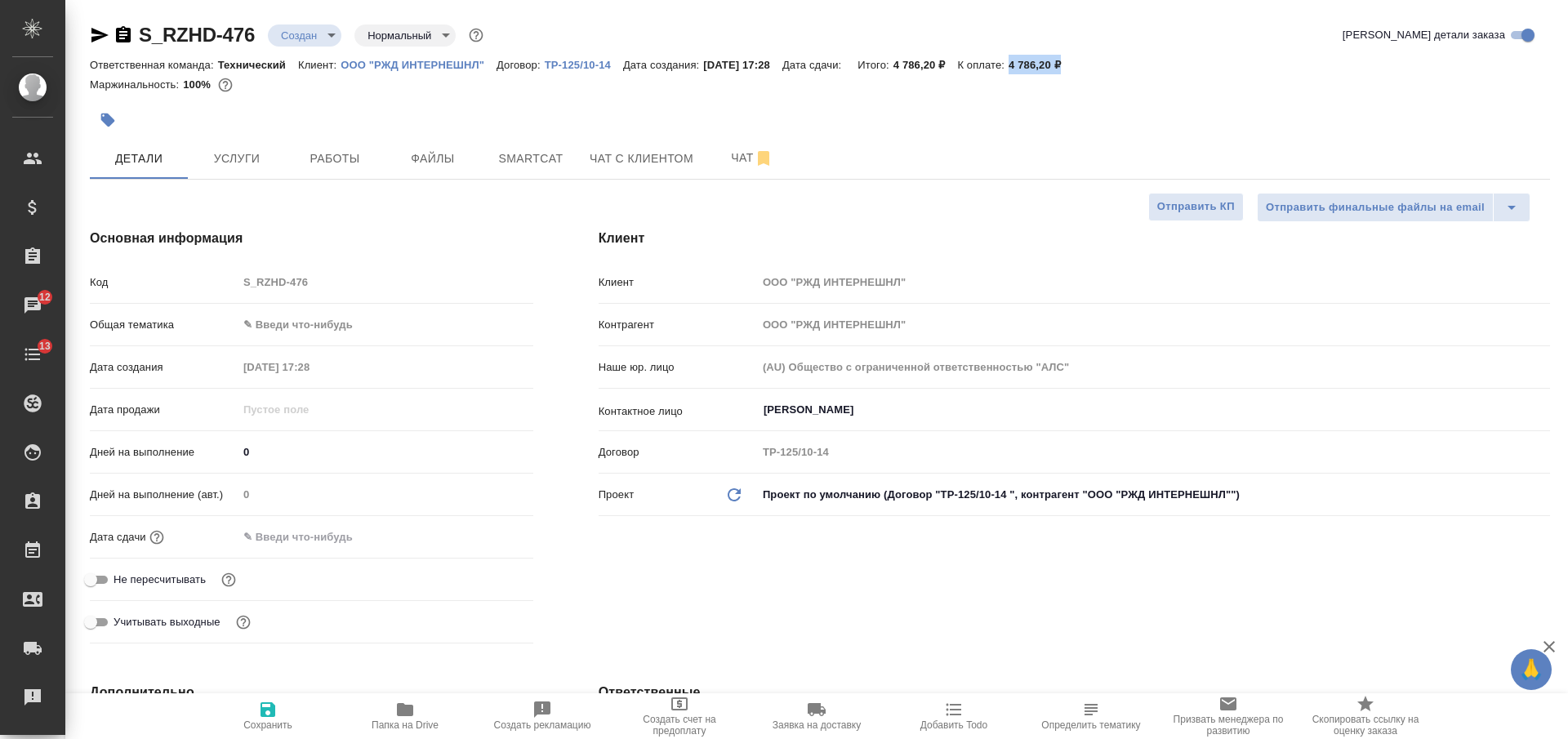
type textarea "x"
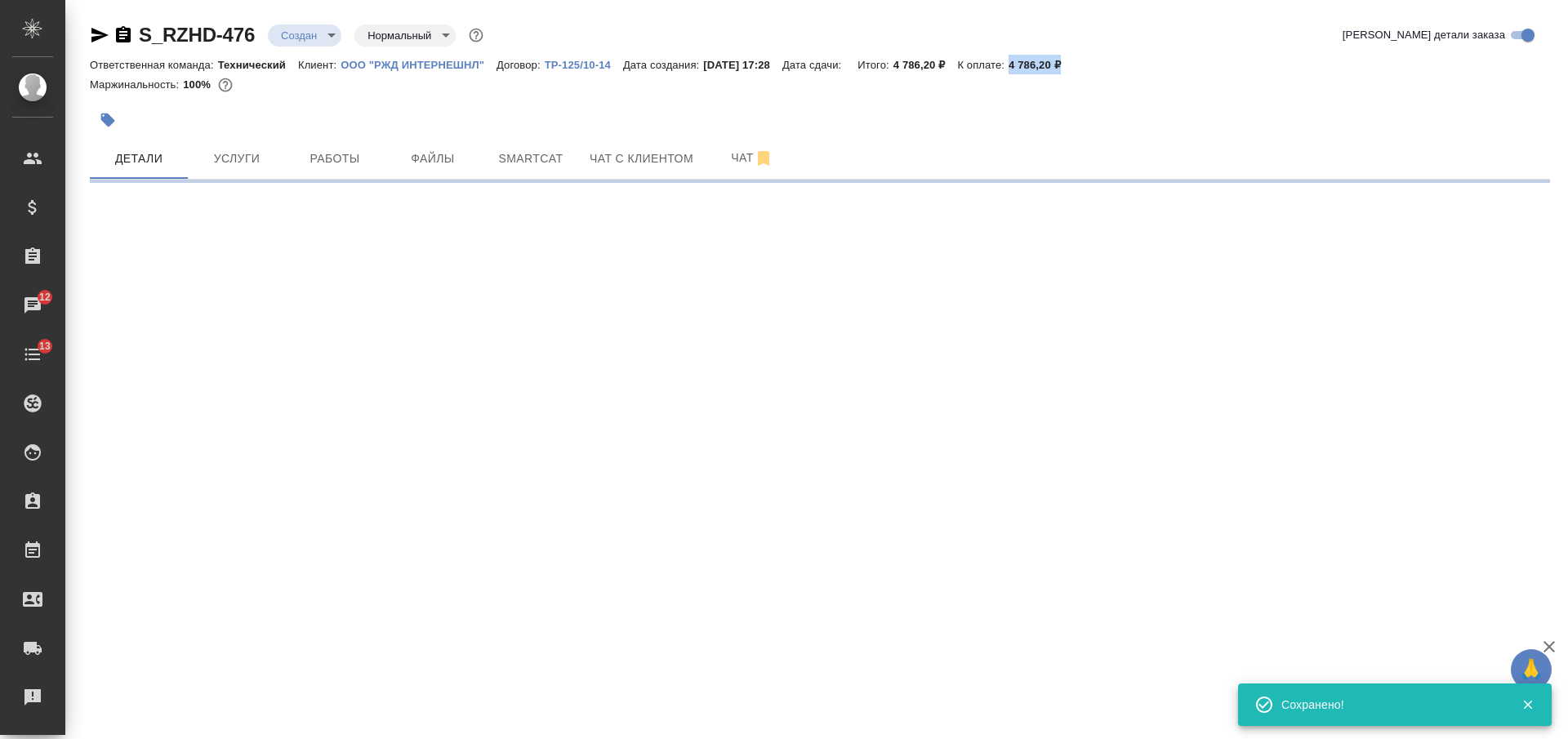
select select "RU"
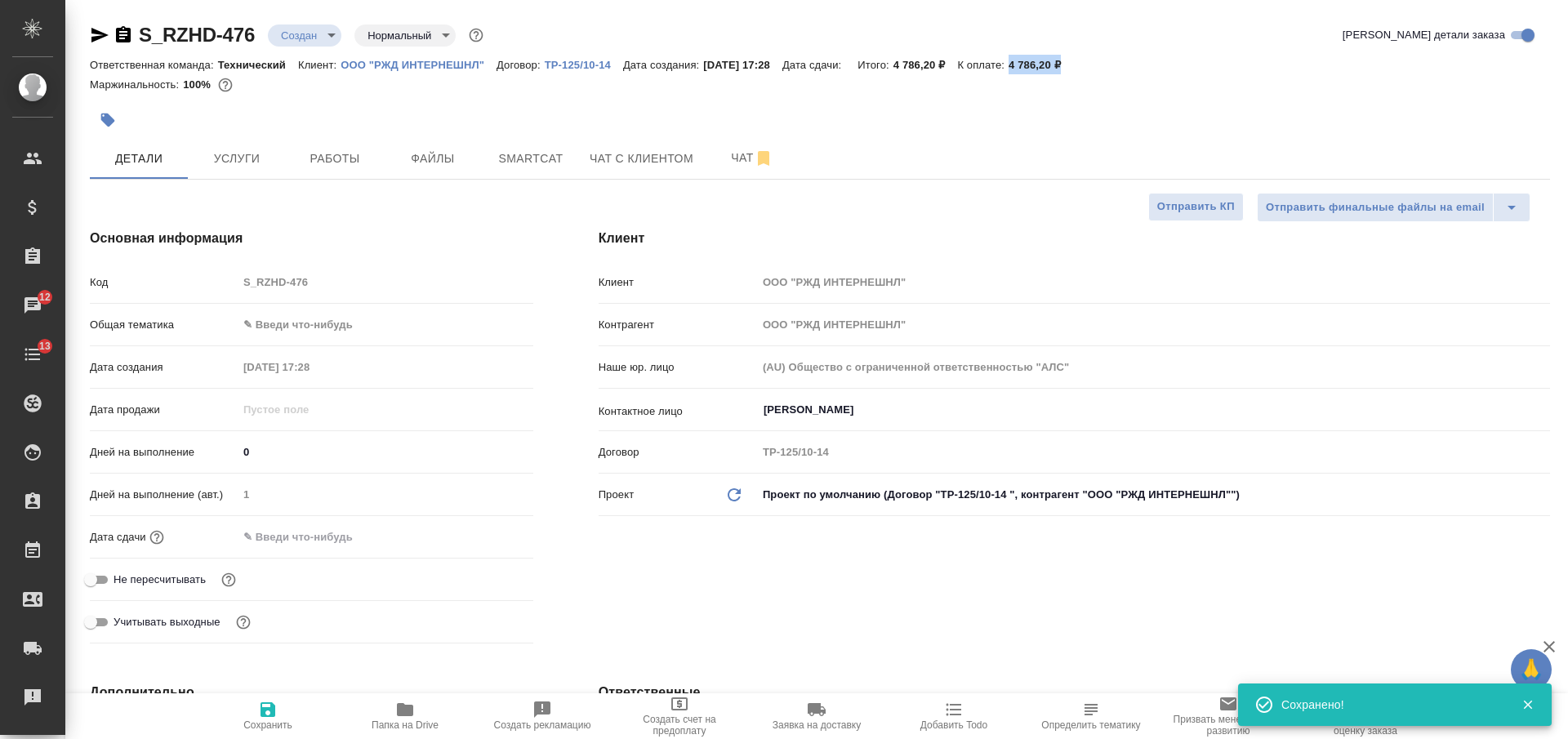
type textarea "x"
click at [232, 450] on div "Дней на выполнение 0" at bounding box center [311, 452] width 443 height 29
type input "2"
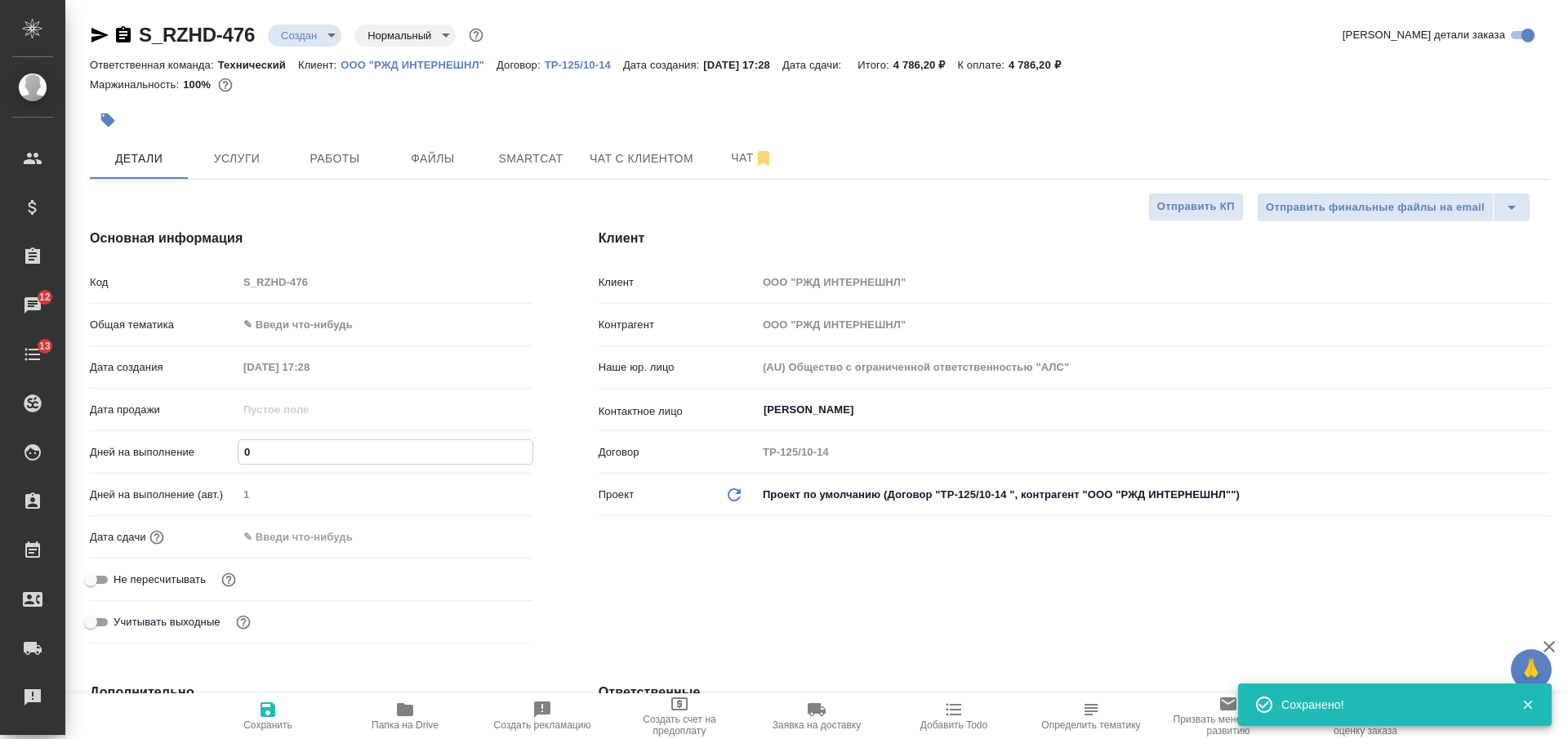
type textarea "x"
type input "2"
drag, startPoint x: 290, startPoint y: 722, endPoint x: 362, endPoint y: 715, distance: 72.3
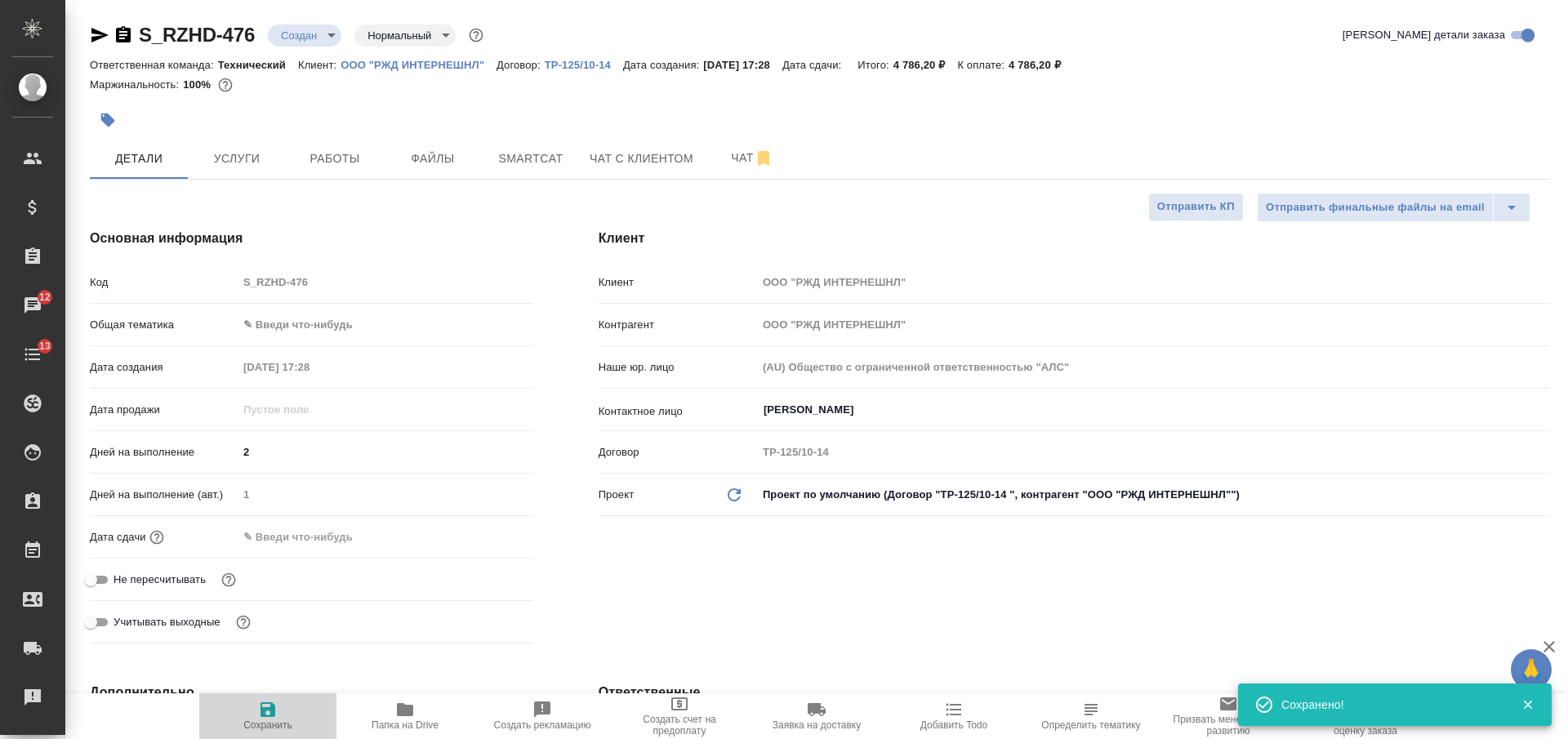
click at [291, 723] on span "Сохранить" at bounding box center [268, 725] width 49 height 11
type textarea "x"
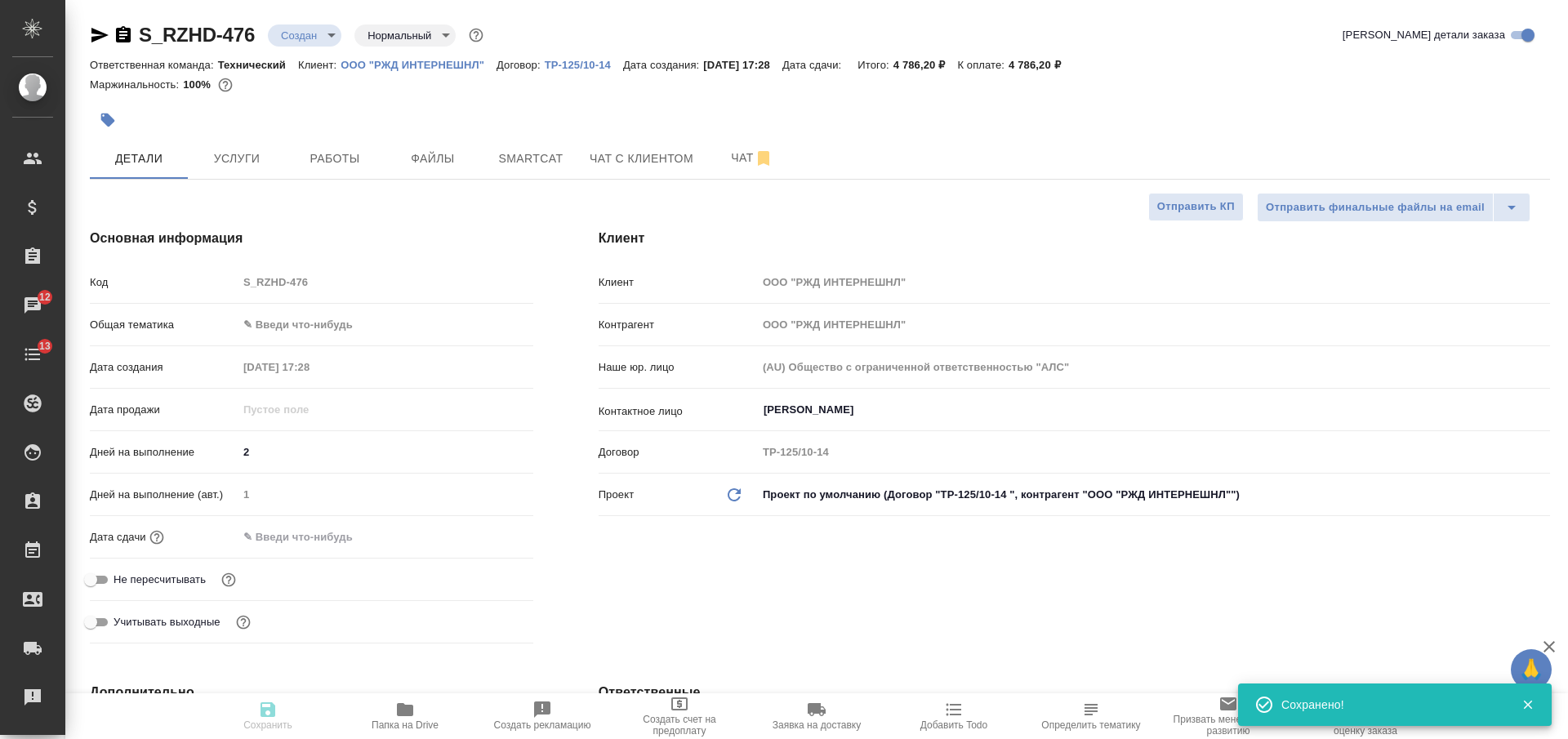
type textarea "x"
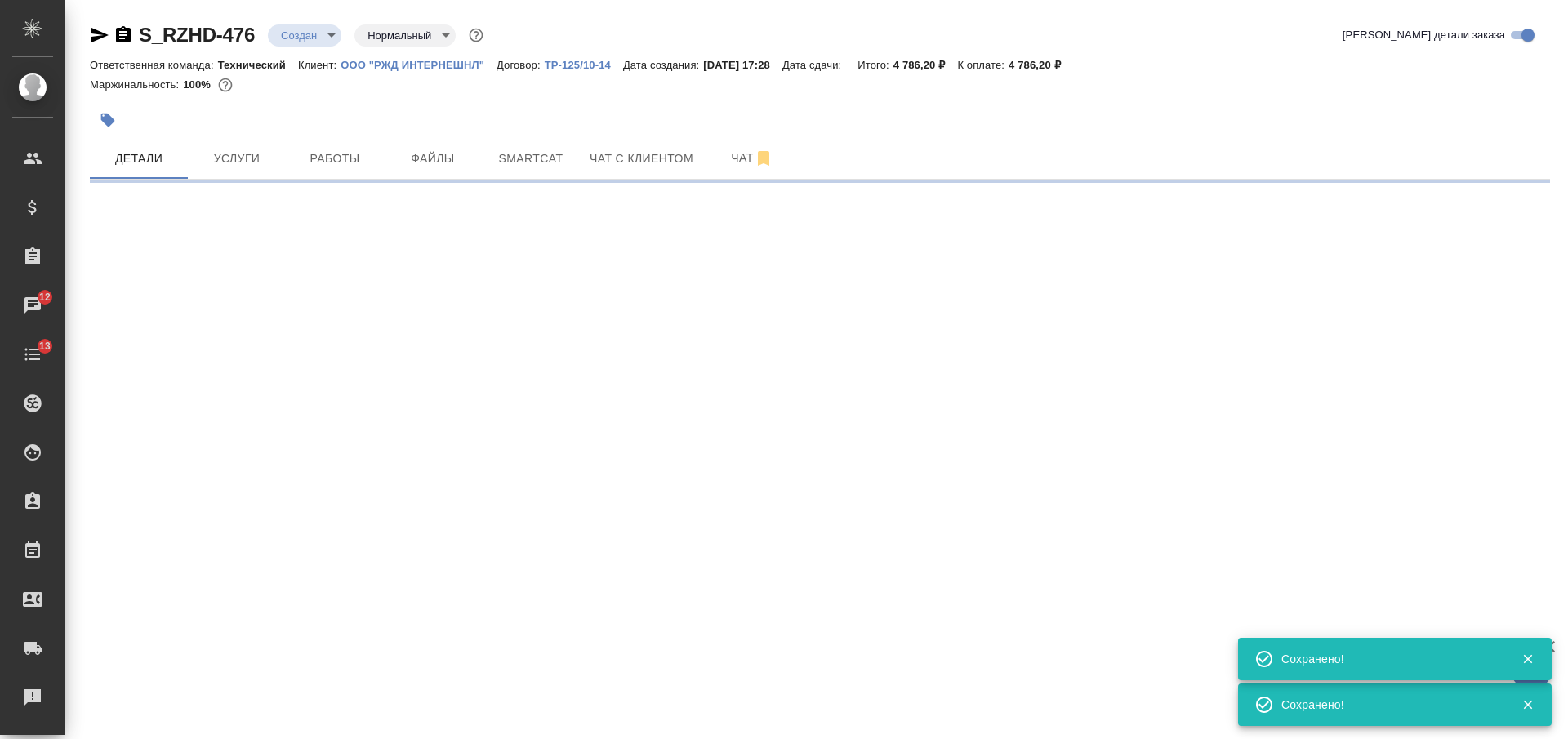
select select "RU"
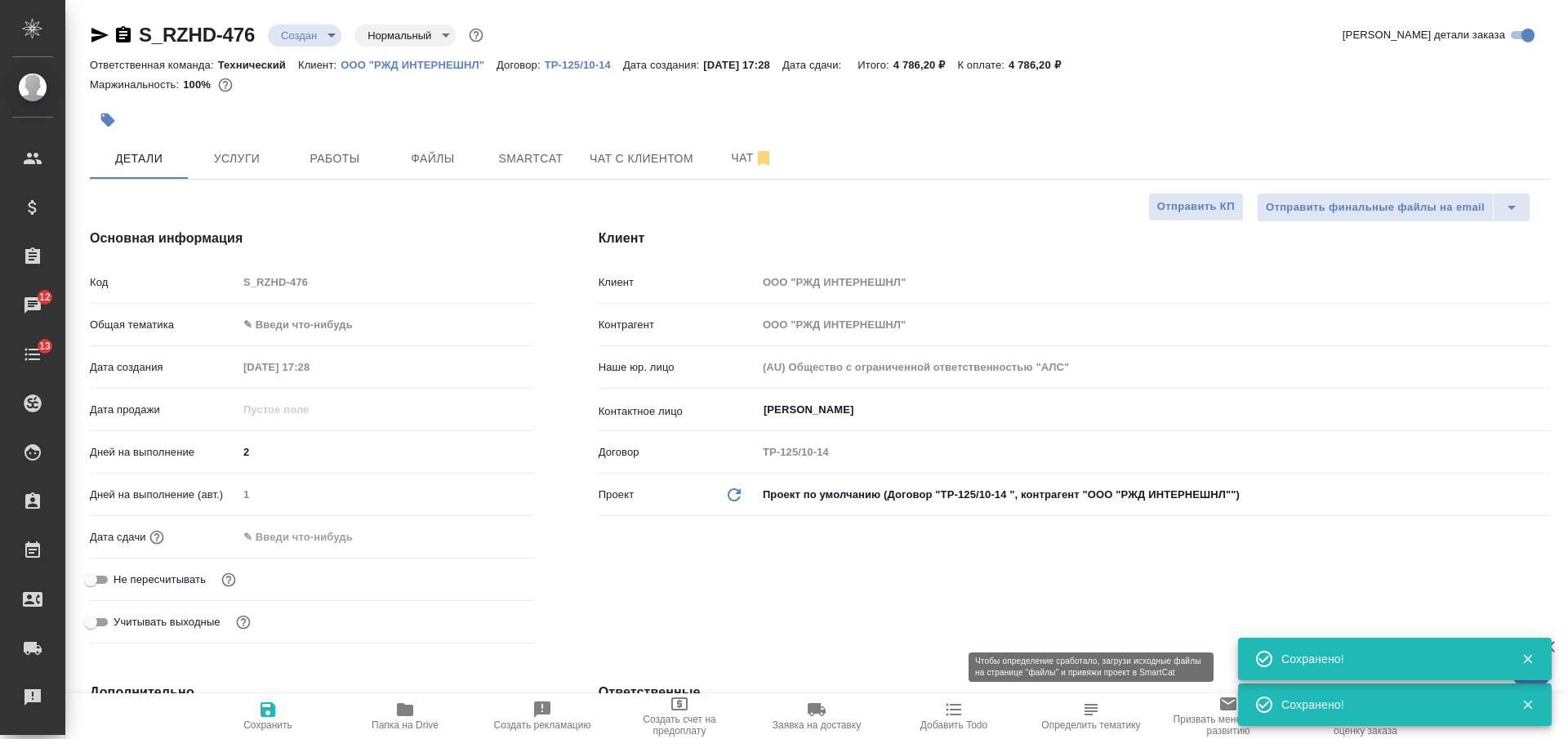
type textarea "x"
click at [1080, 708] on span "Определить тематику" at bounding box center [1091, 715] width 118 height 31
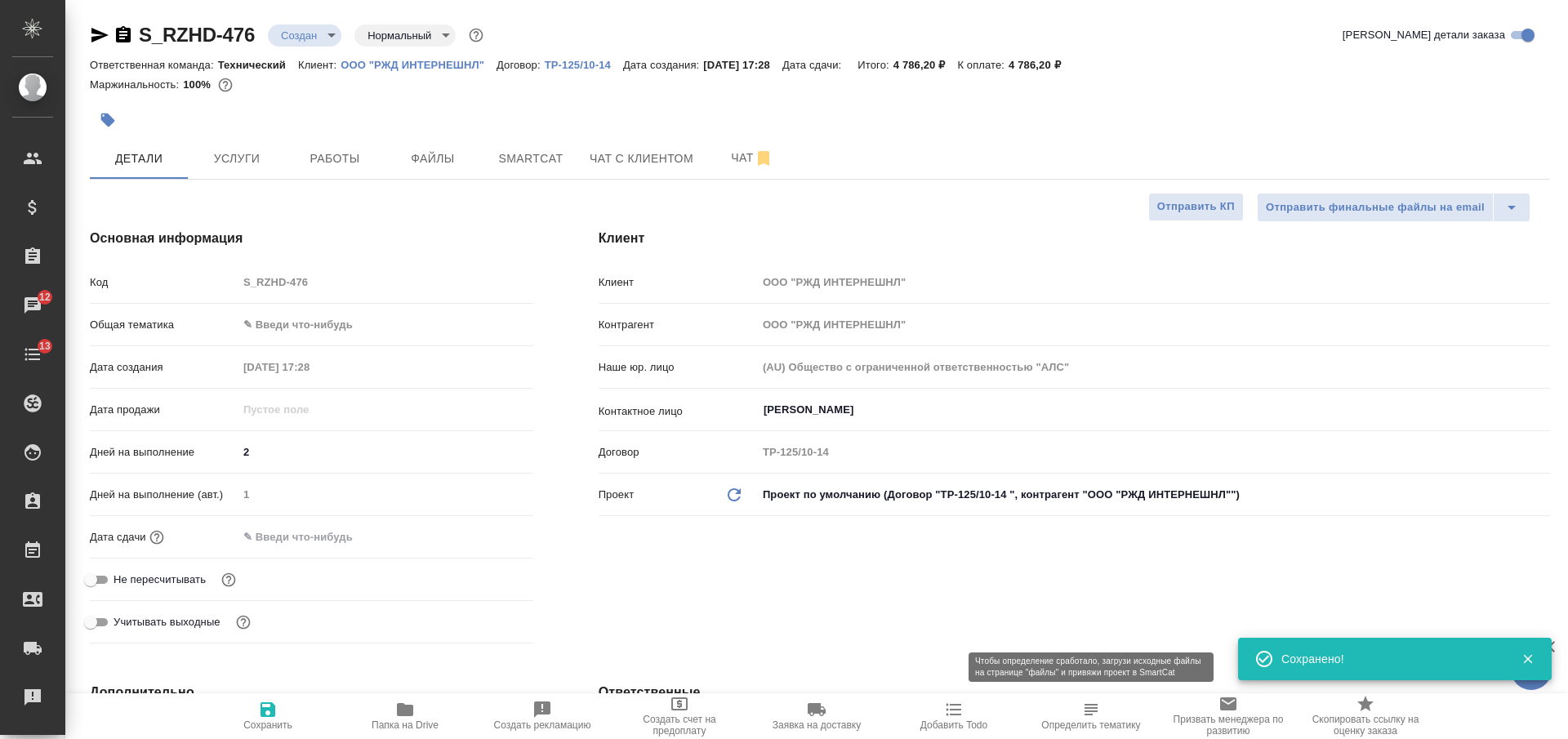
type textarea "x"
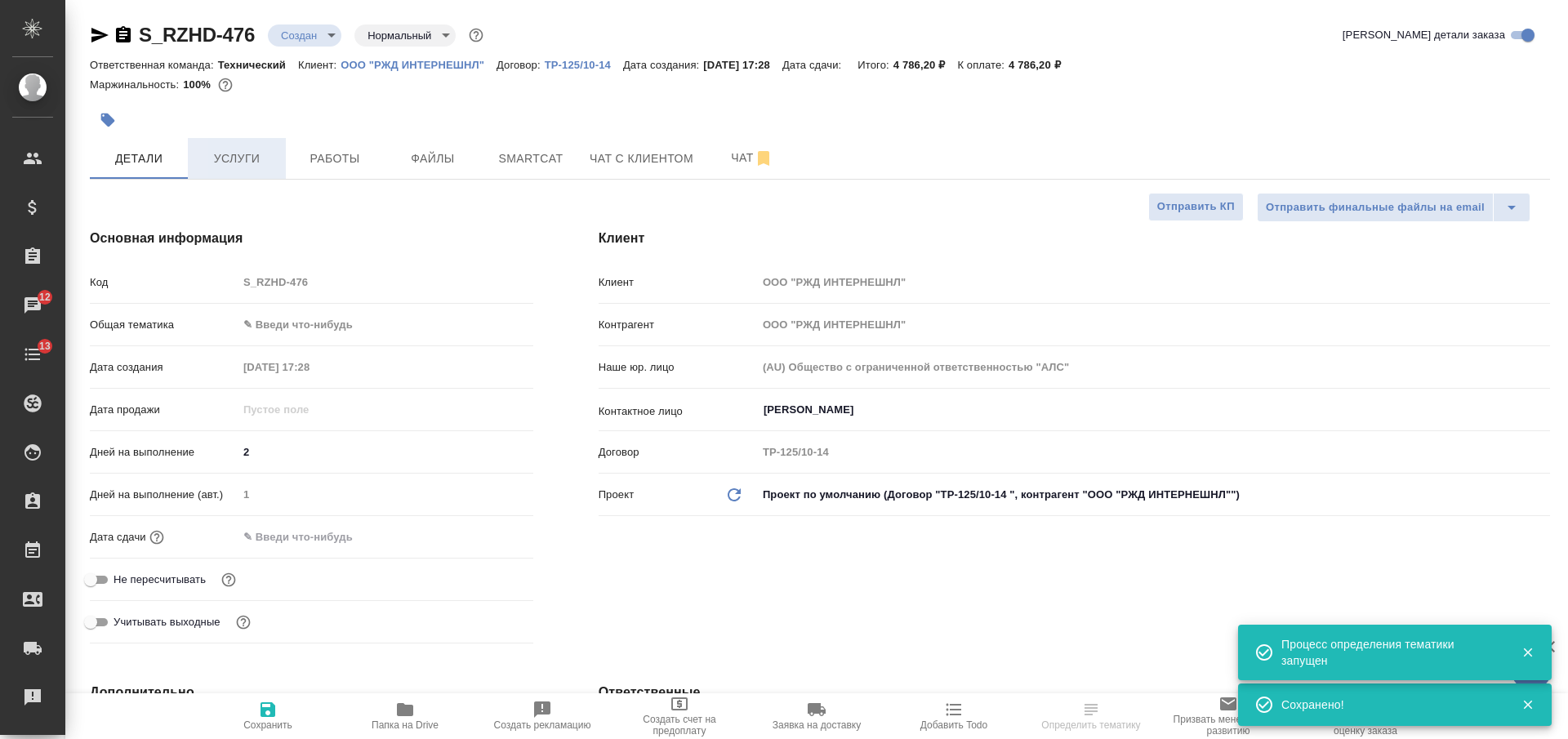
click at [226, 150] on span "Услуги" at bounding box center [237, 158] width 79 height 20
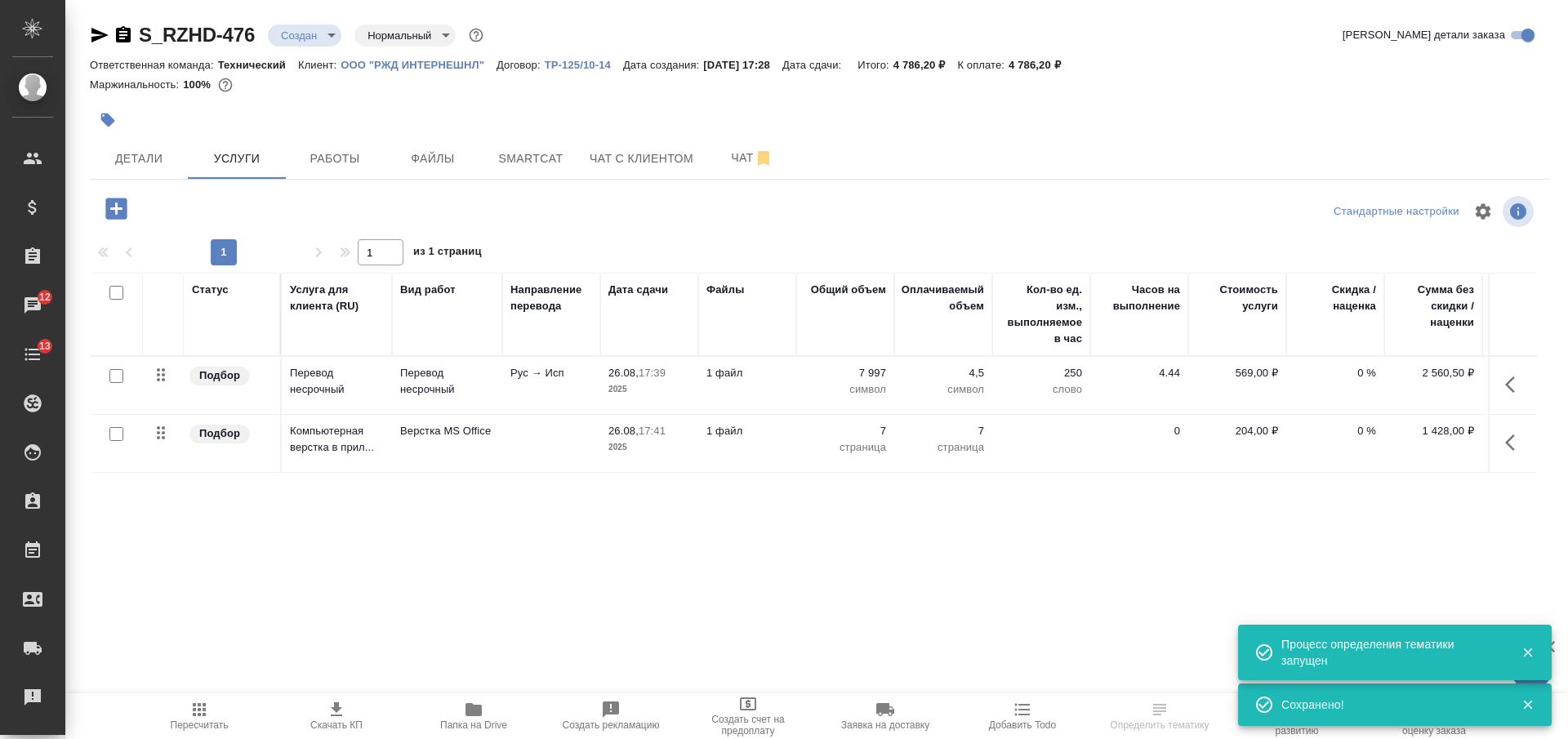
click at [351, 723] on span "Скачать КП" at bounding box center [337, 725] width 52 height 11
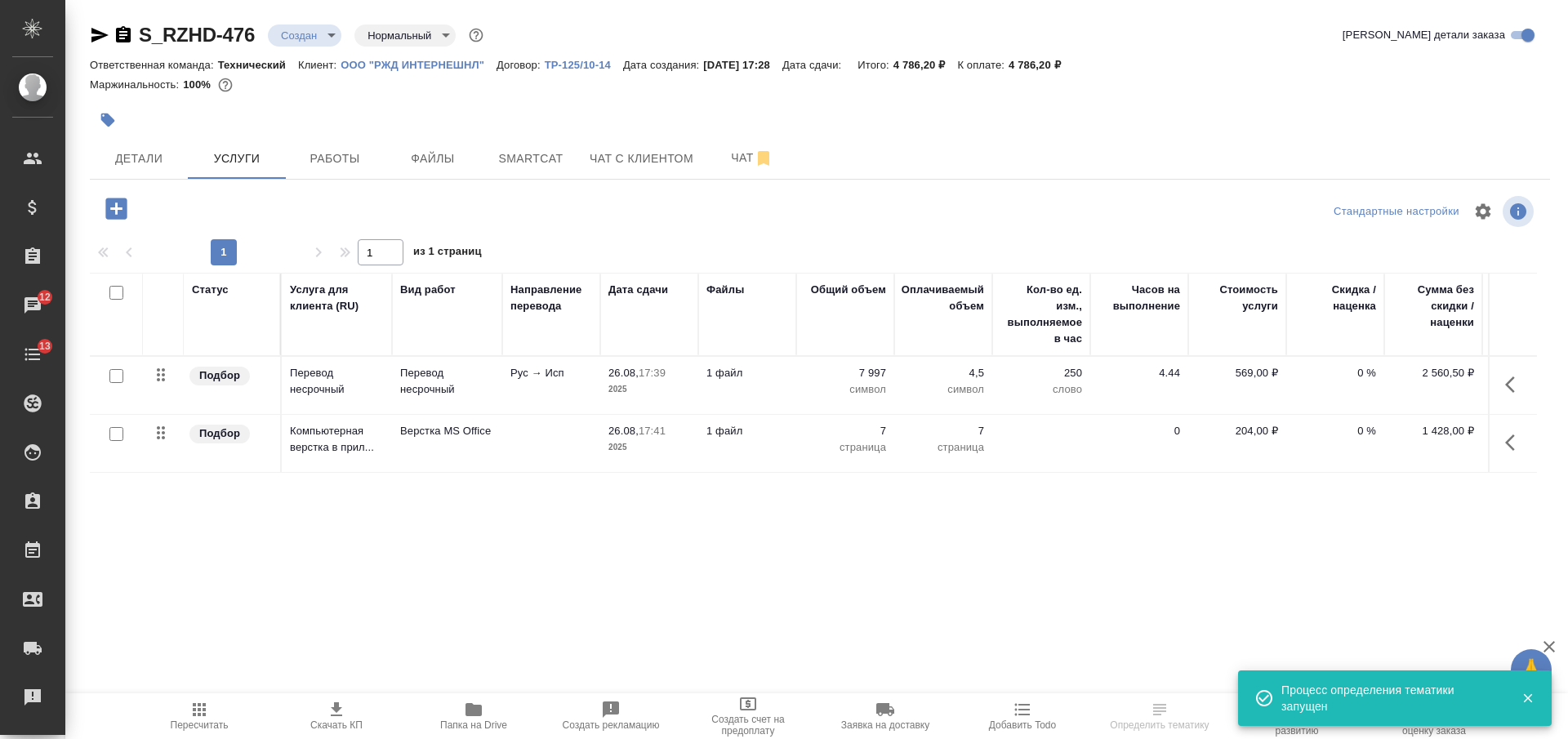
click at [302, 35] on body "🙏 .cls-1 fill:#fff; AWATERA Nikiforova Valeria Клиенты Спецификации Заказы 12 Ч…" at bounding box center [784, 369] width 1568 height 739
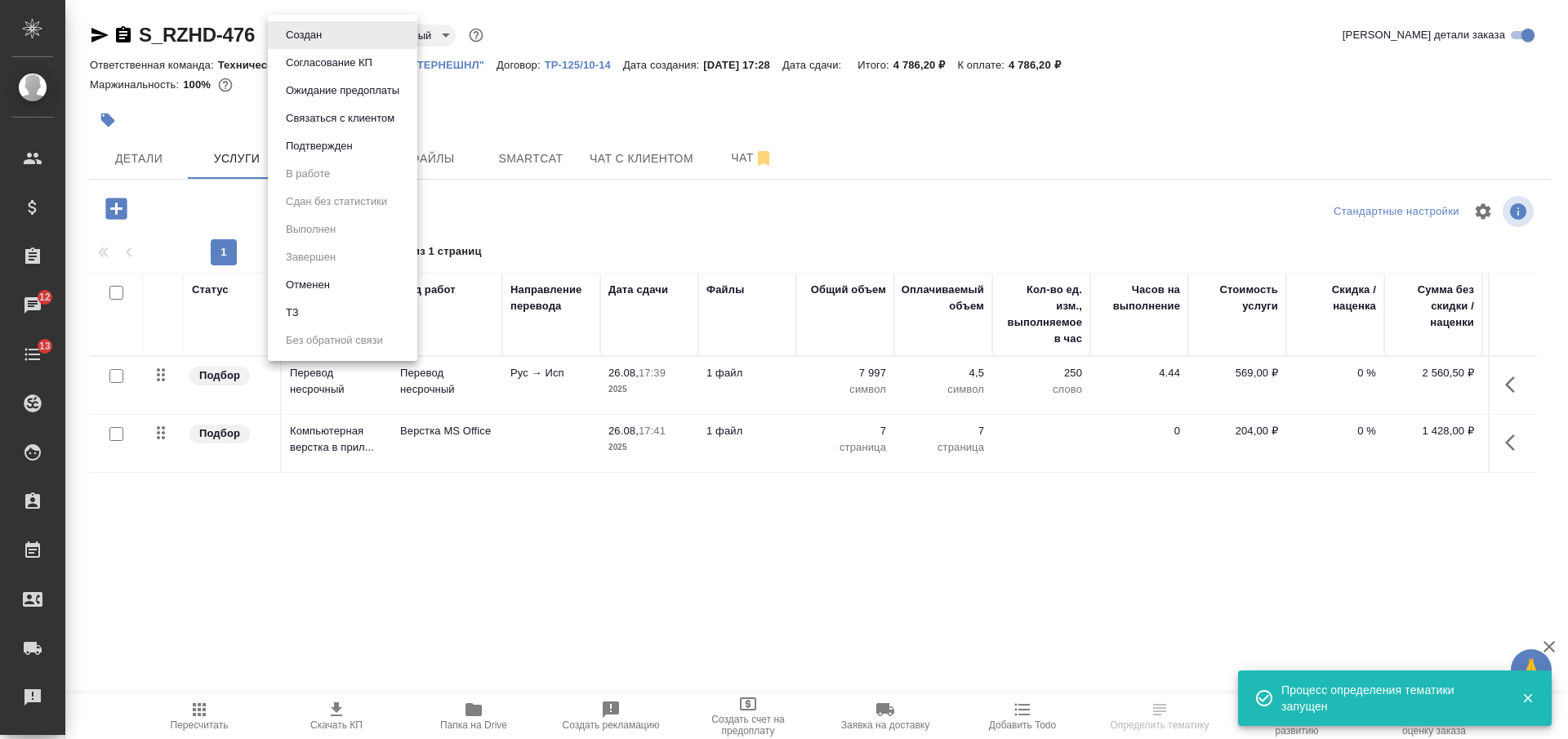
click at [311, 59] on button "Согласование КП" at bounding box center [329, 63] width 96 height 18
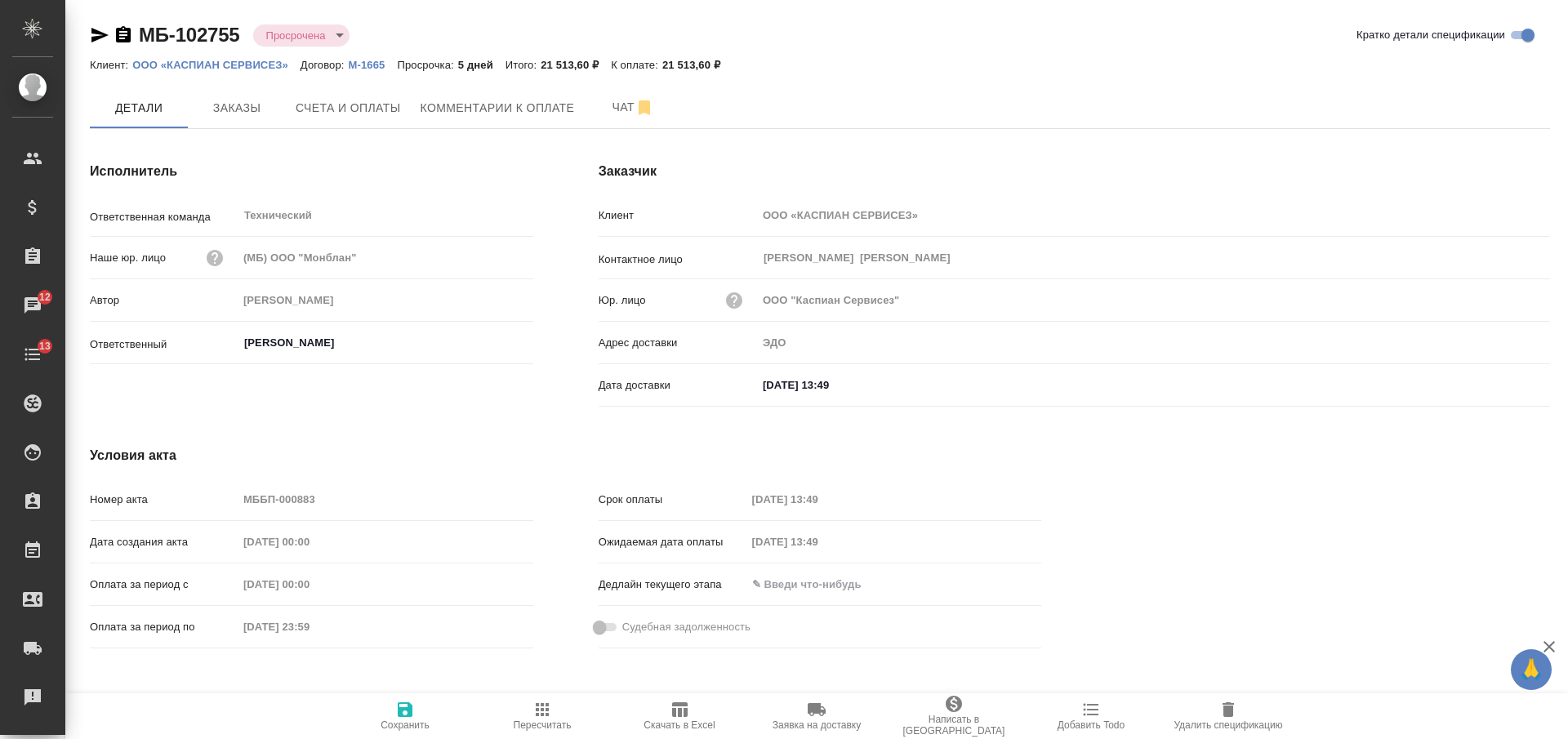
click at [128, 25] on icon "button" at bounding box center [123, 35] width 19 height 19
click at [535, 113] on span "Комментарии к оплате" at bounding box center [498, 108] width 155 height 20
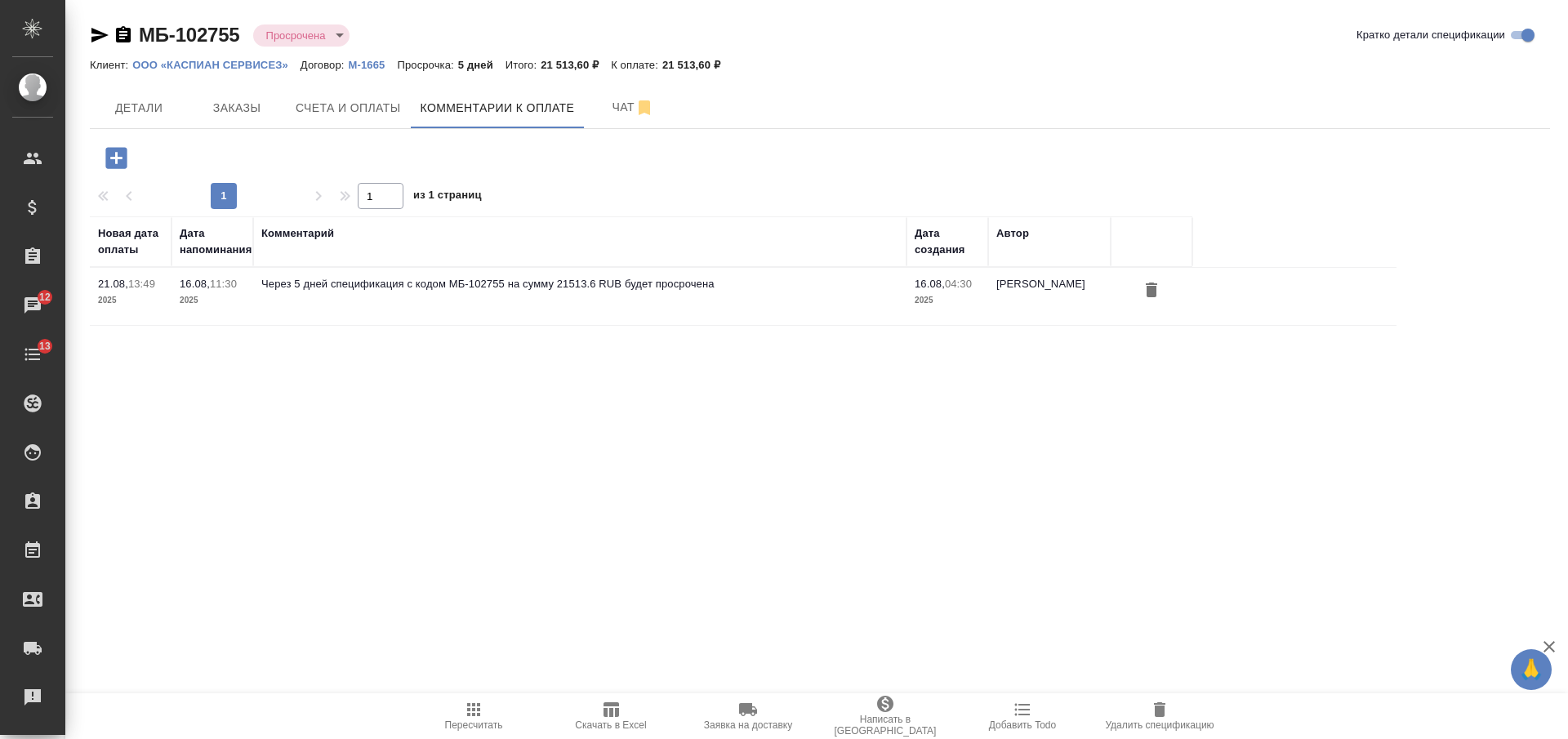
click at [117, 159] on icon "button" at bounding box center [116, 157] width 29 height 29
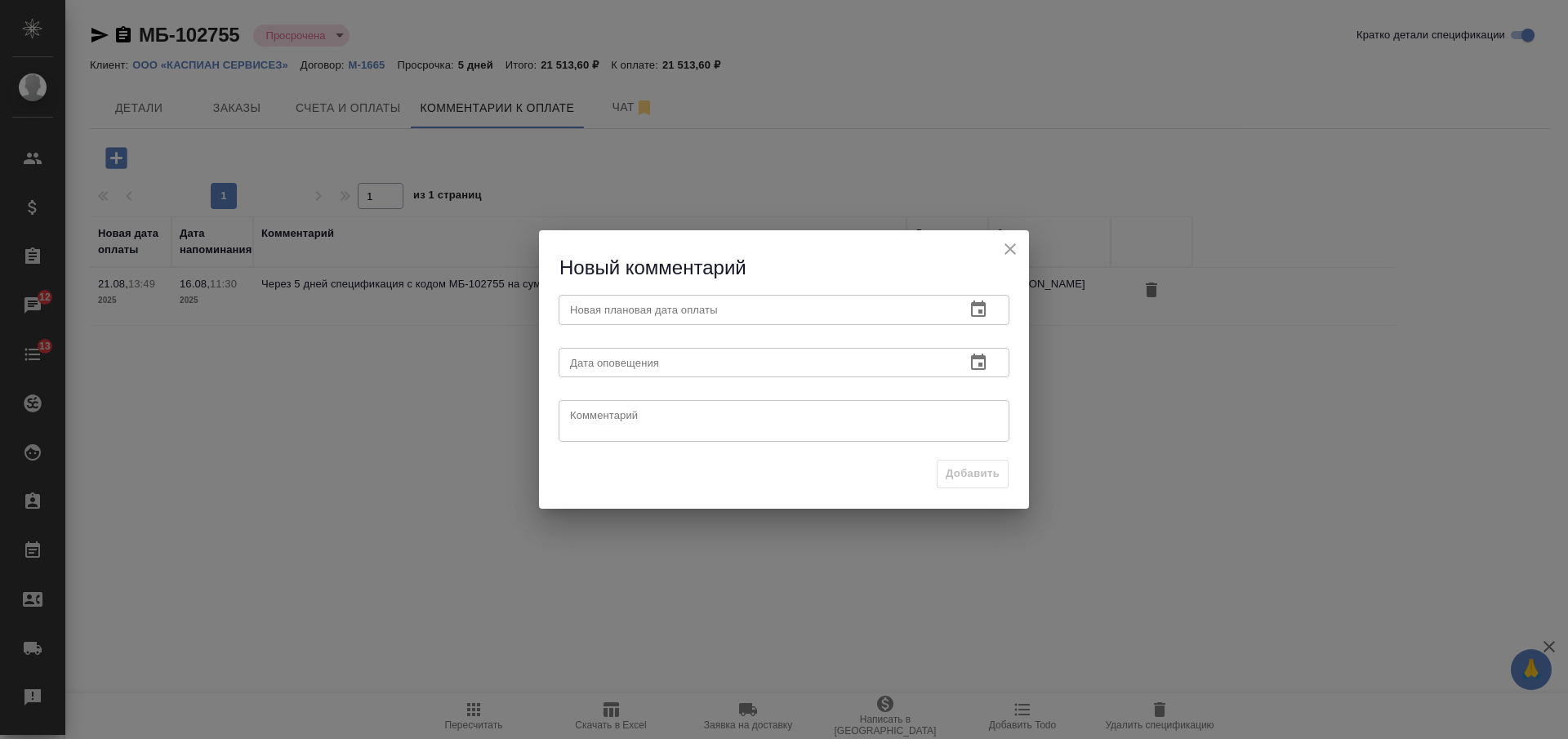
click at [746, 304] on input "text" at bounding box center [756, 310] width 394 height 30
type input "[DATE] 18:00"
click at [721, 368] on input "text" at bounding box center [756, 363] width 394 height 30
paste input "[DATE] 18:00"
type input "[DATE] 18:00"
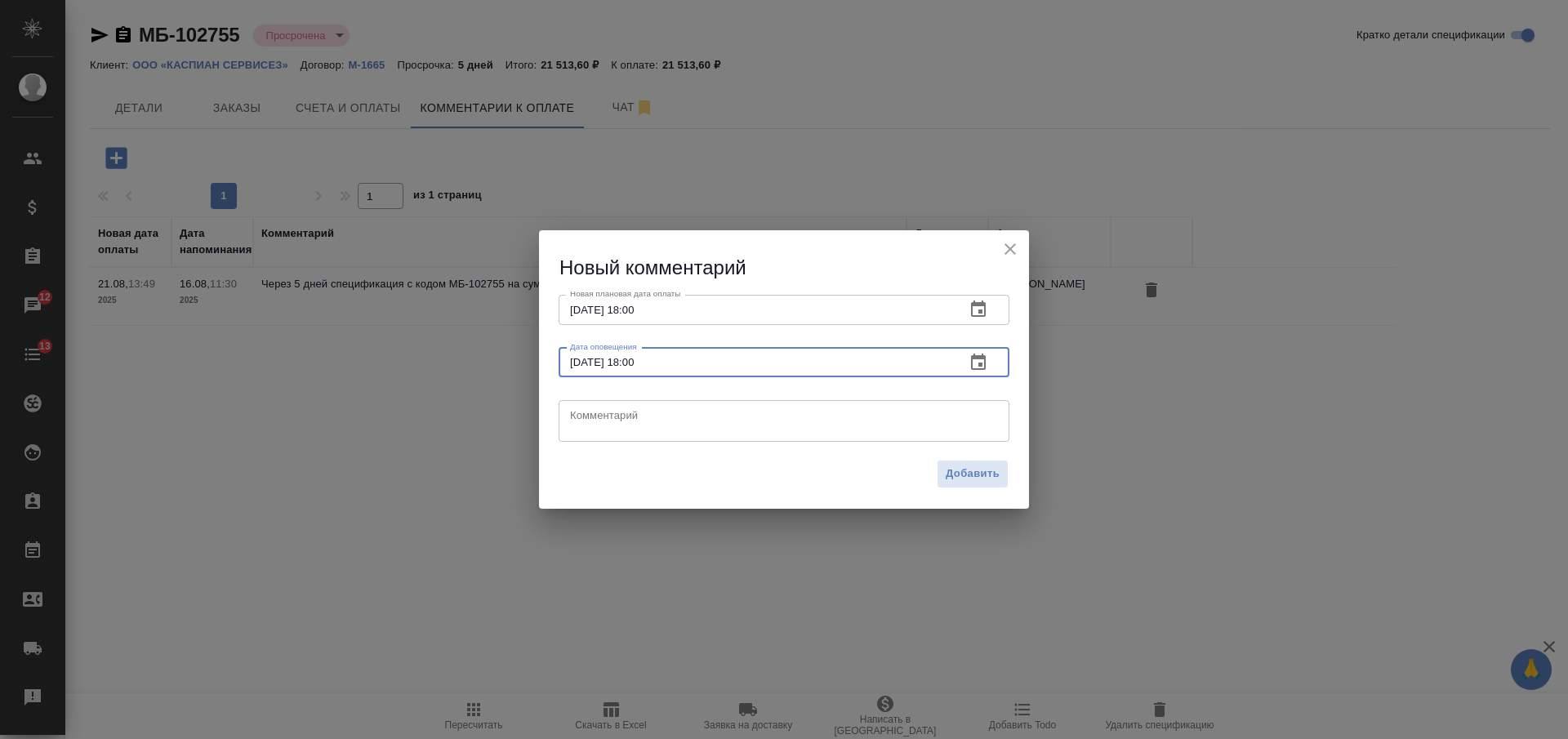
click at [700, 415] on textarea at bounding box center [784, 422] width 428 height 24
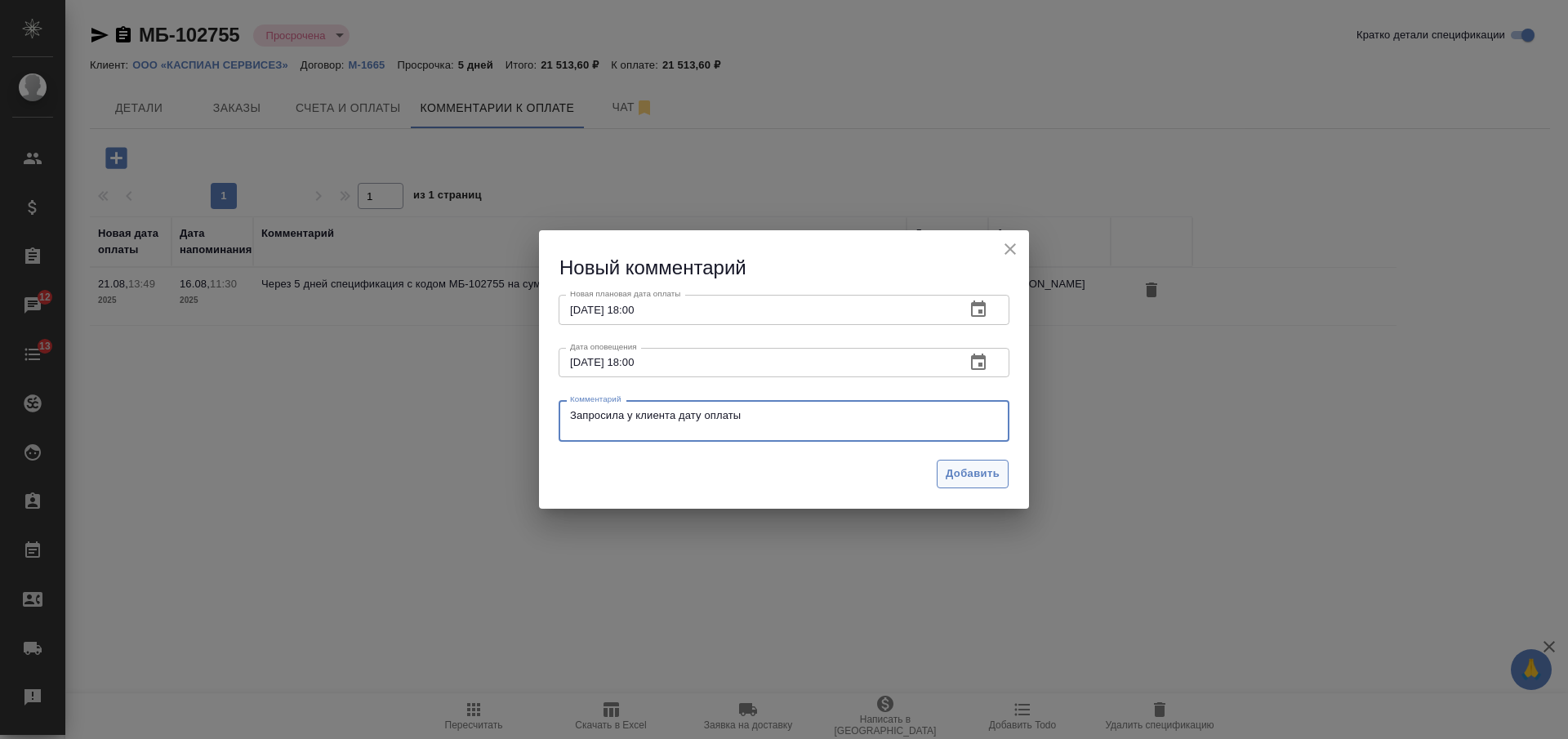
type textarea "Запросила у клиента дату оплаты"
click at [960, 477] on span "Добавить" at bounding box center [973, 473] width 54 height 18
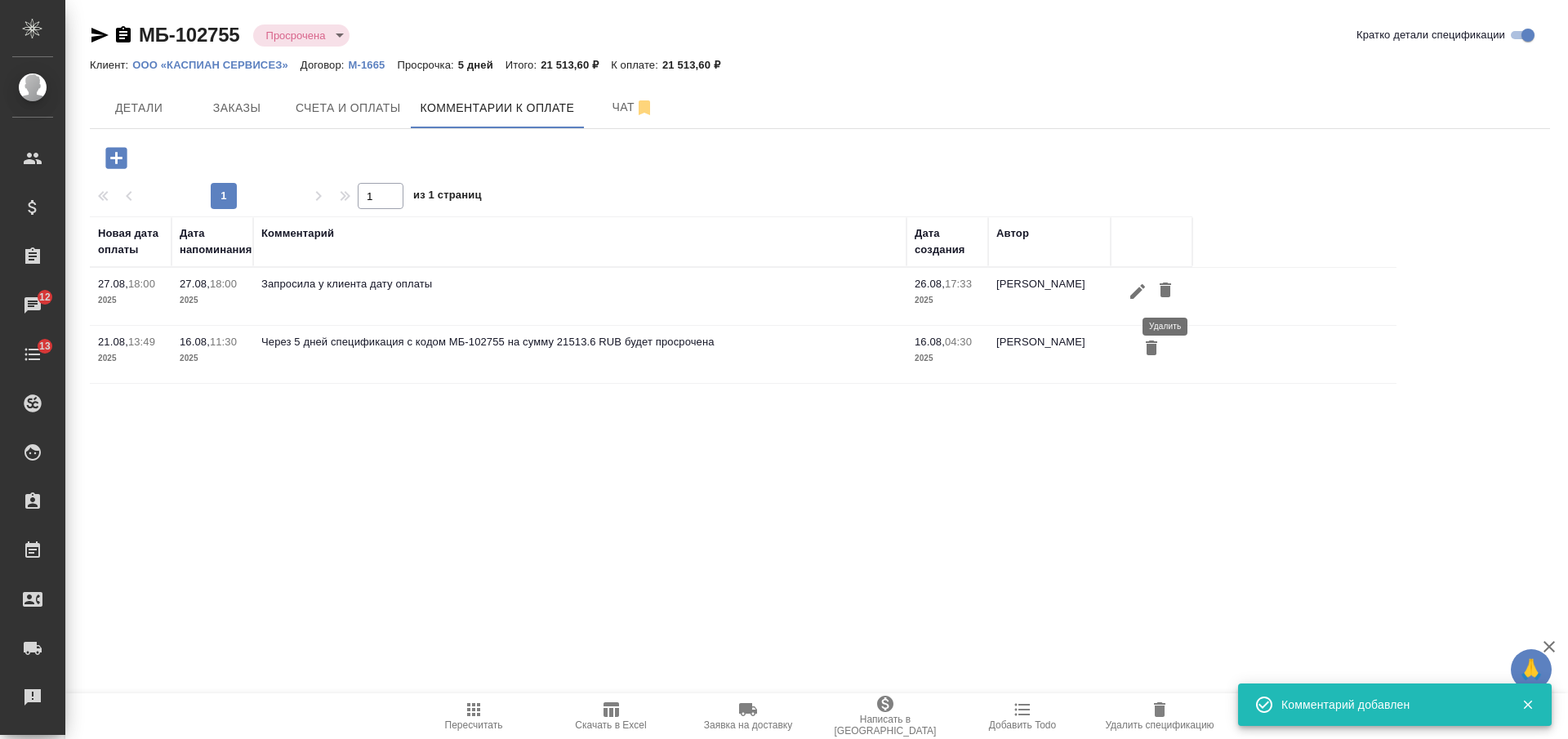
click at [1143, 290] on icon "button" at bounding box center [1138, 291] width 19 height 19
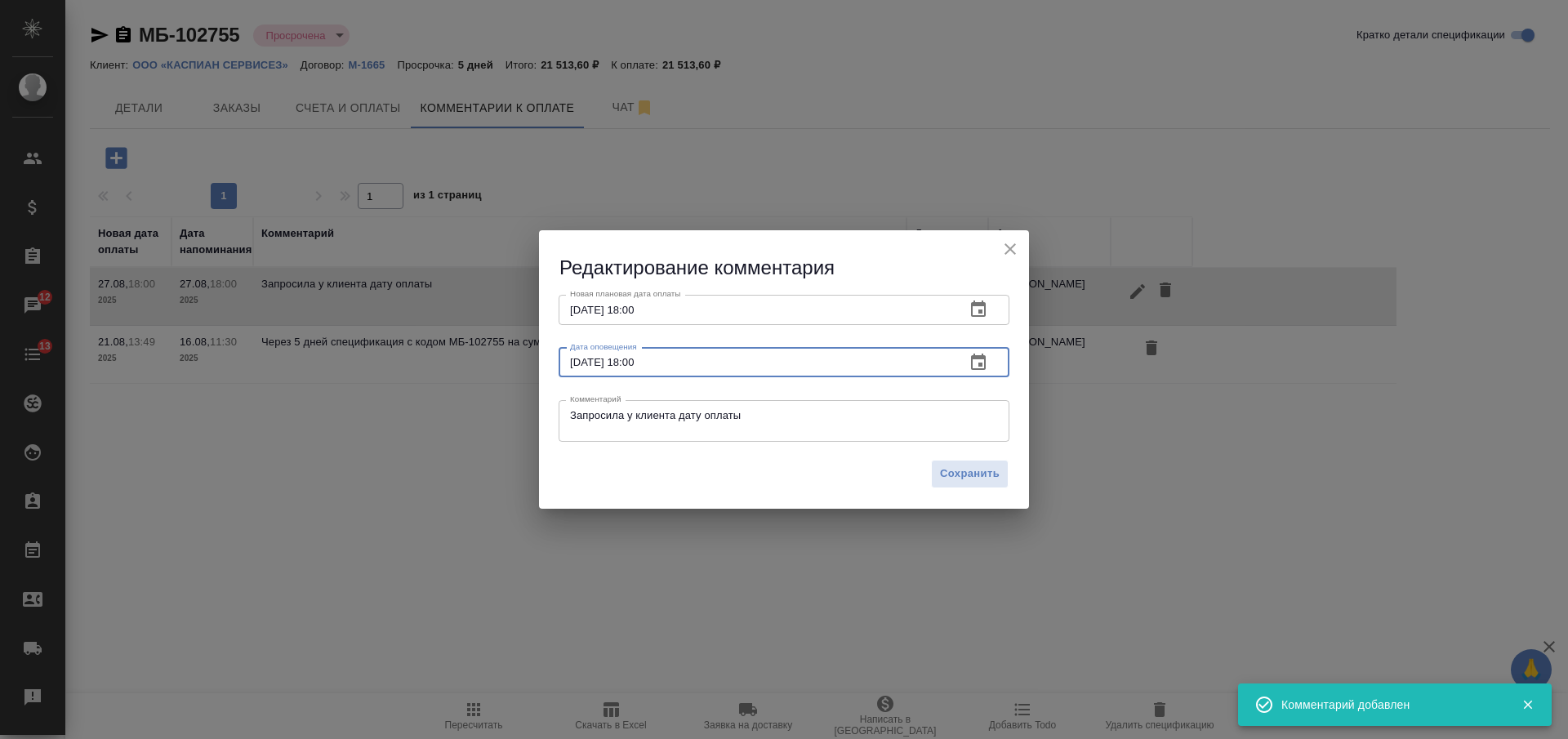
click at [679, 365] on input "[DATE] 18:00" at bounding box center [756, 363] width 394 height 30
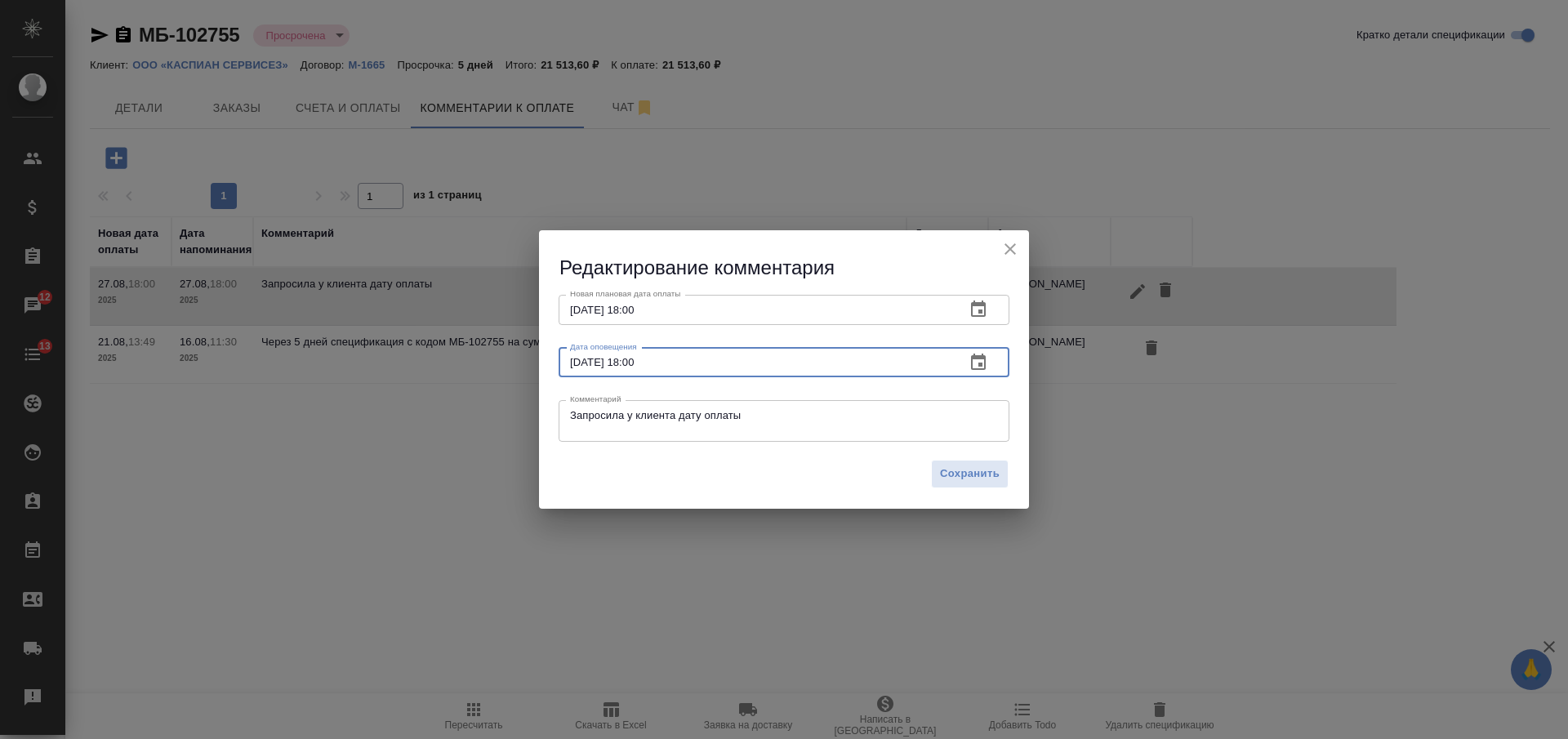
click at [713, 420] on textarea "Запросила у клиента дату оплаты" at bounding box center [784, 422] width 428 height 24
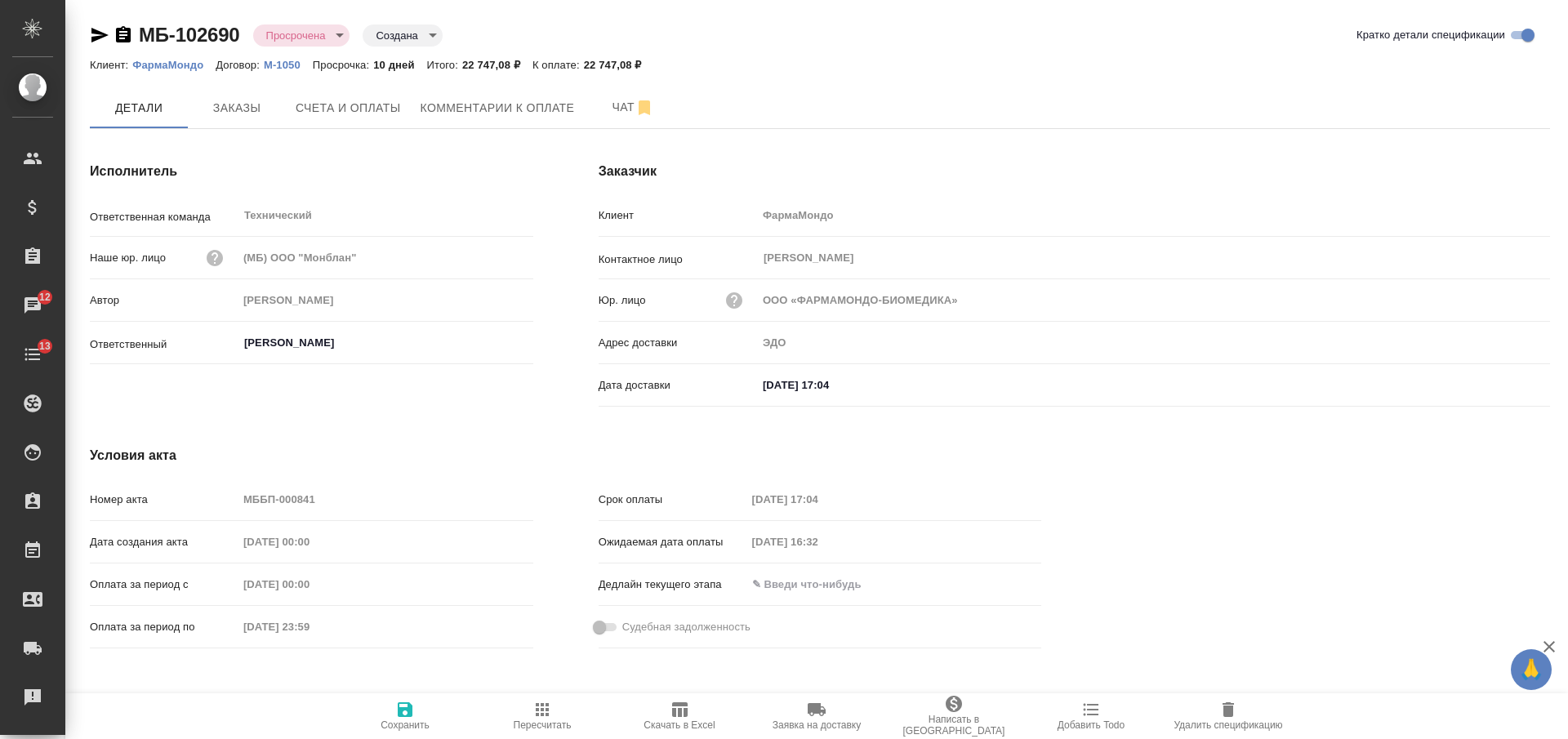
click at [121, 34] on icon "button" at bounding box center [123, 34] width 15 height 17
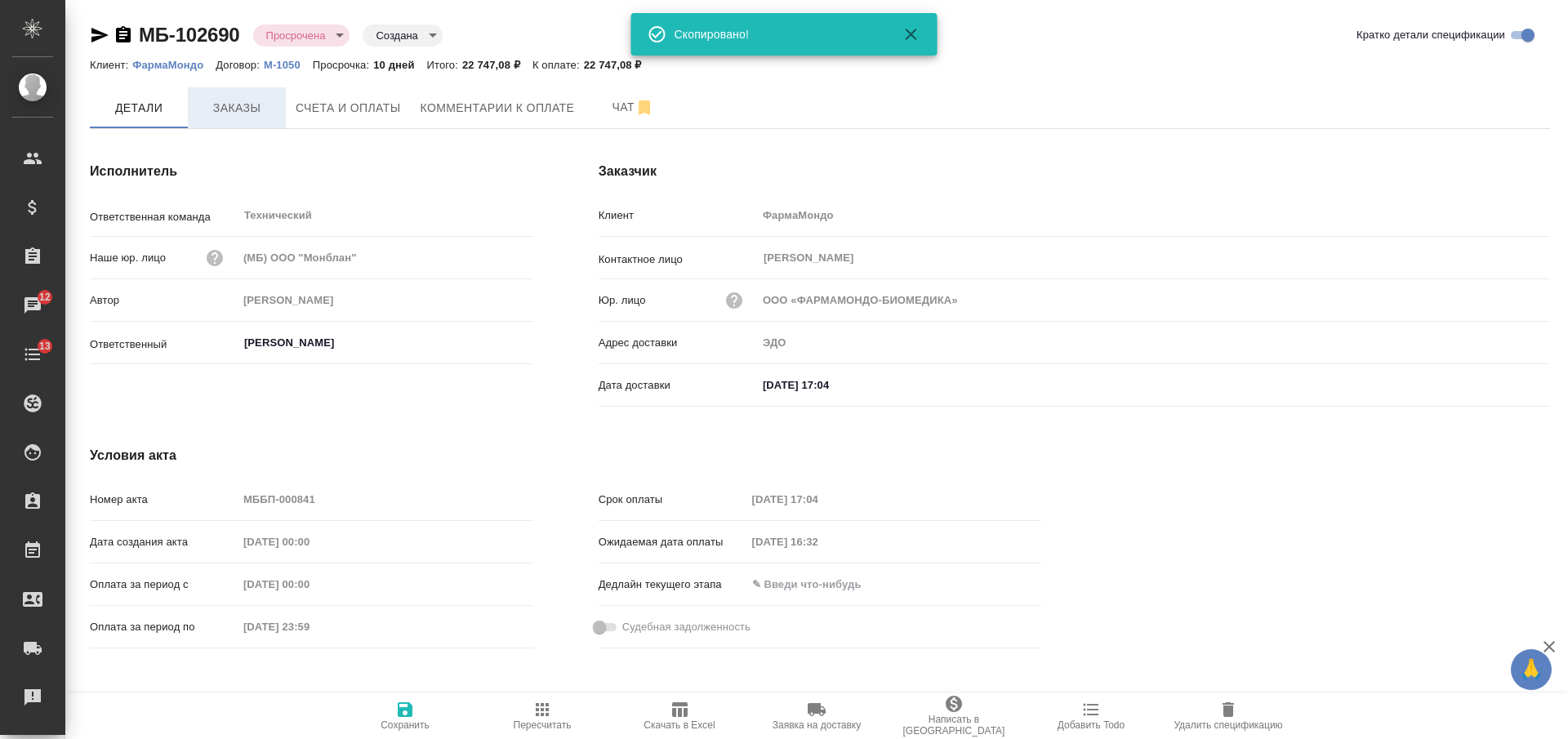
click at [229, 107] on span "Заказы" at bounding box center [237, 108] width 79 height 20
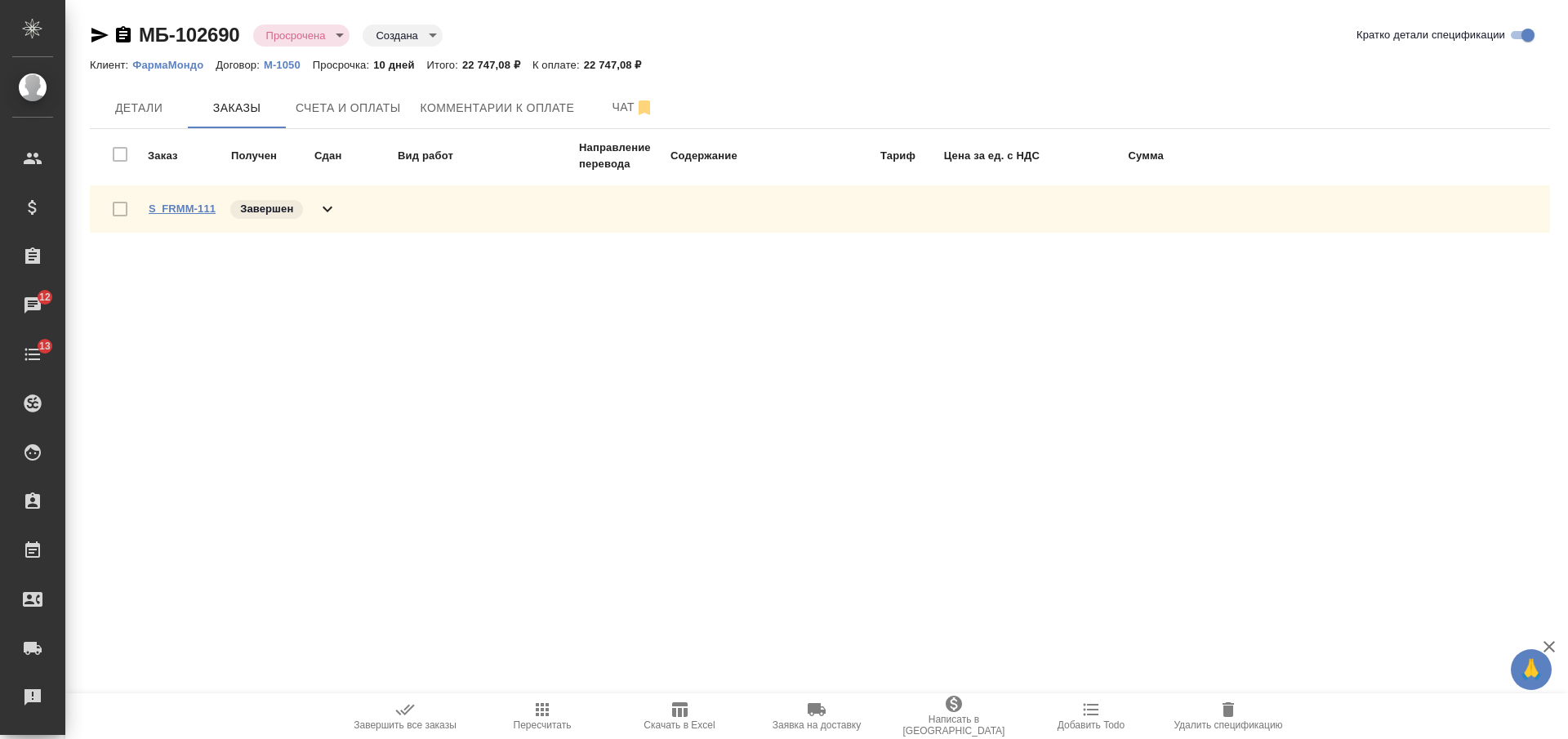
click at [189, 211] on link "S_FRMM-111" at bounding box center [182, 209] width 67 height 12
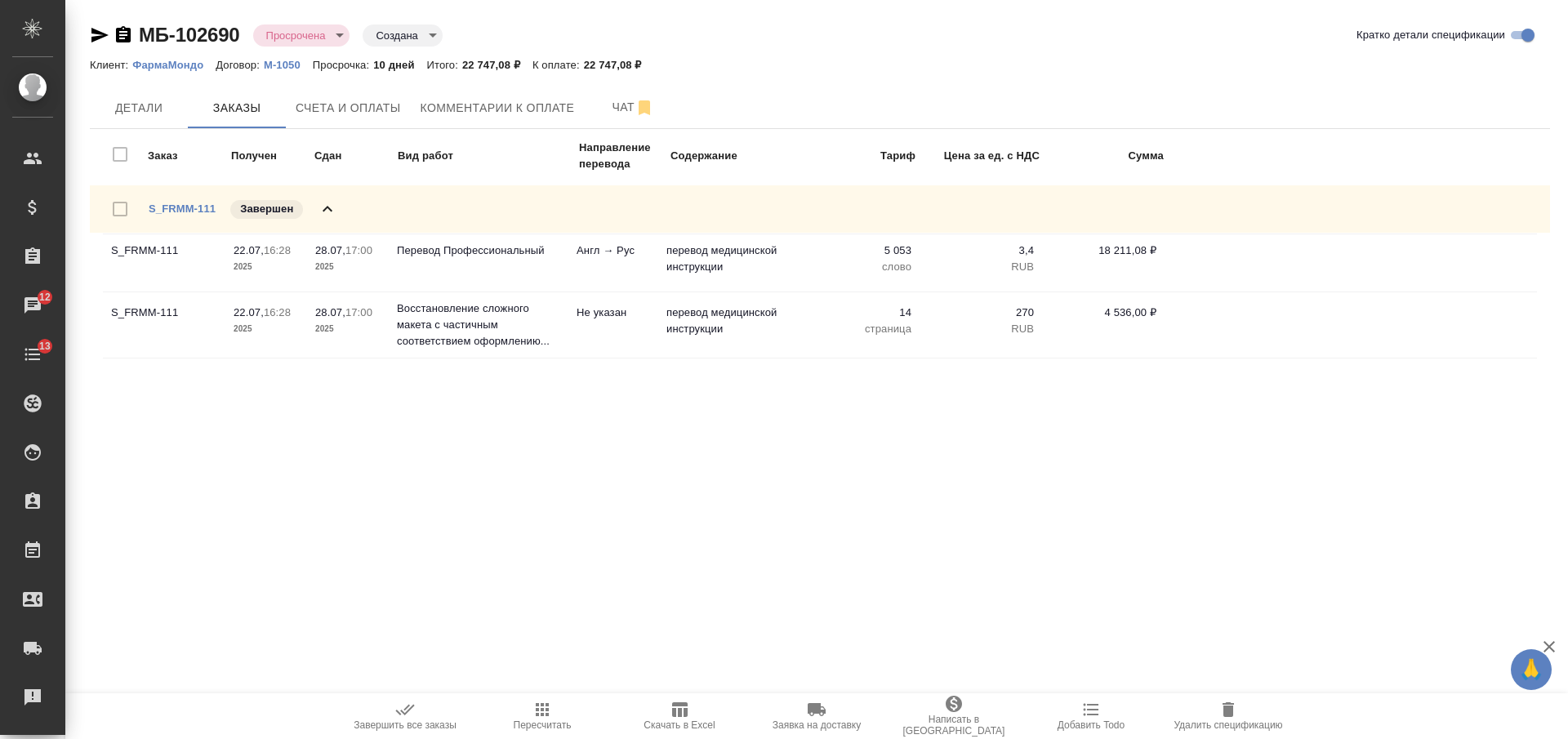
click at [116, 38] on icon "button" at bounding box center [123, 34] width 15 height 17
click at [324, 115] on span "Счета и оплаты" at bounding box center [348, 108] width 105 height 20
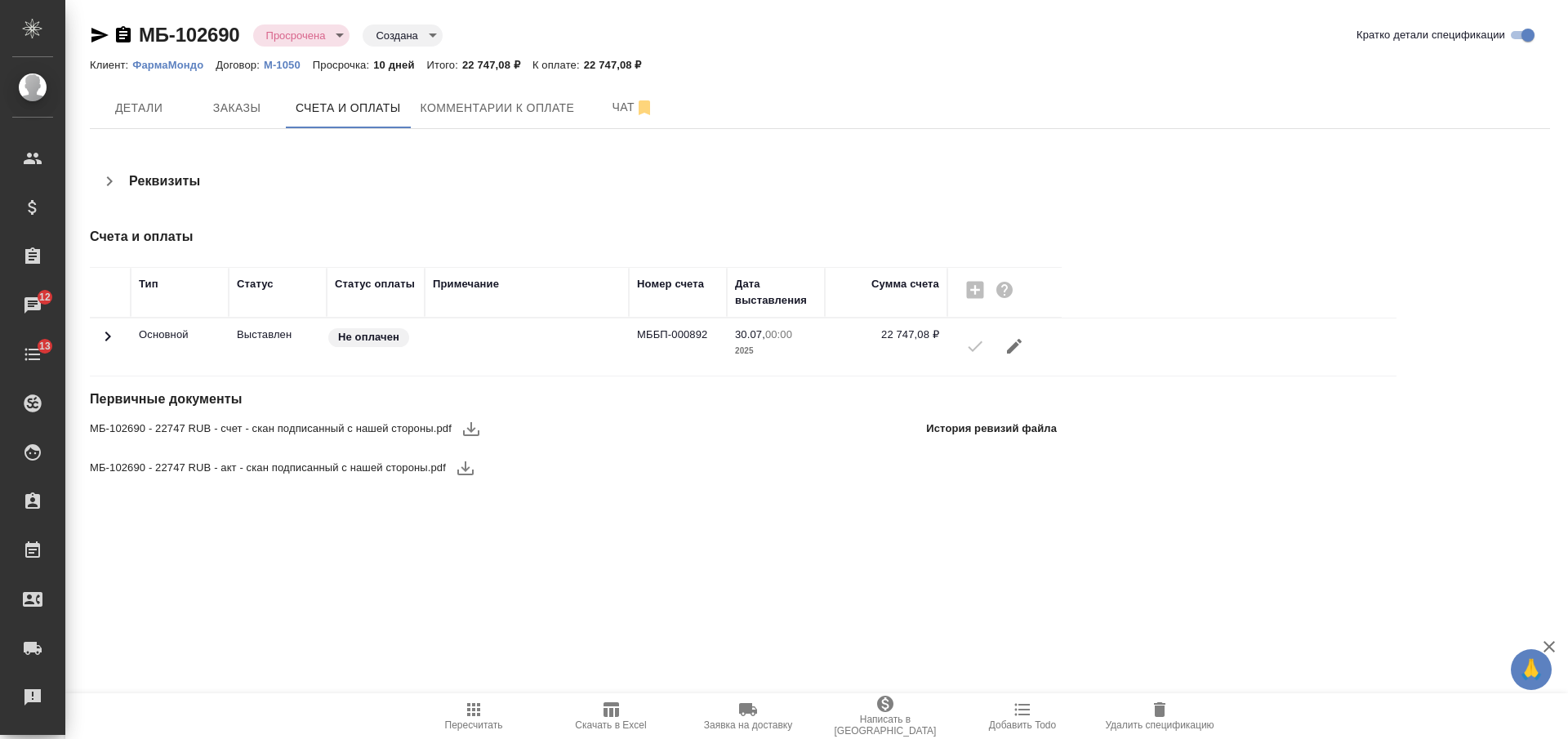
click at [476, 425] on icon "button" at bounding box center [471, 429] width 19 height 19
click at [465, 461] on icon "button" at bounding box center [465, 468] width 19 height 19
click at [554, 104] on span "Комментарии к оплате" at bounding box center [498, 108] width 155 height 20
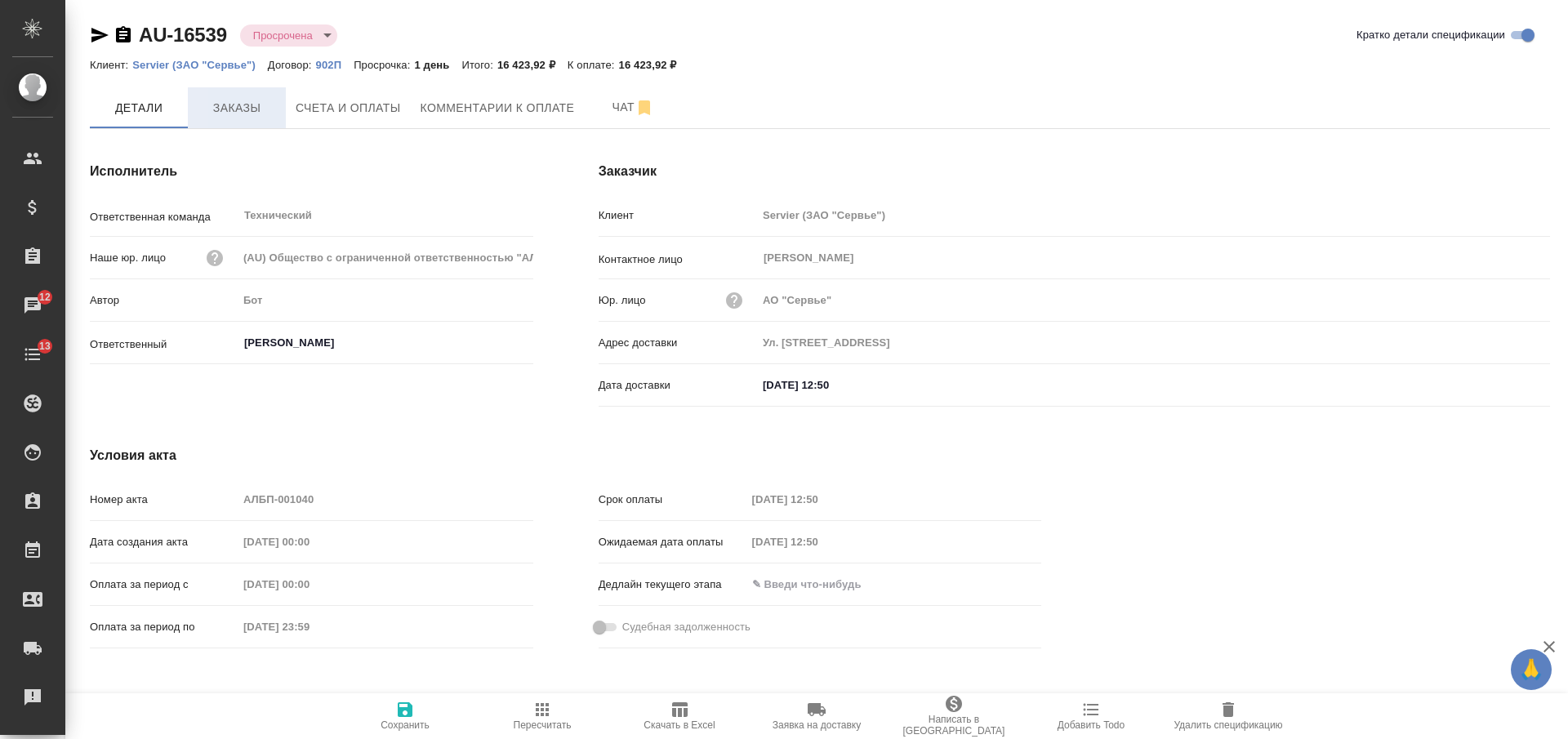
click at [227, 110] on span "Заказы" at bounding box center [237, 108] width 79 height 20
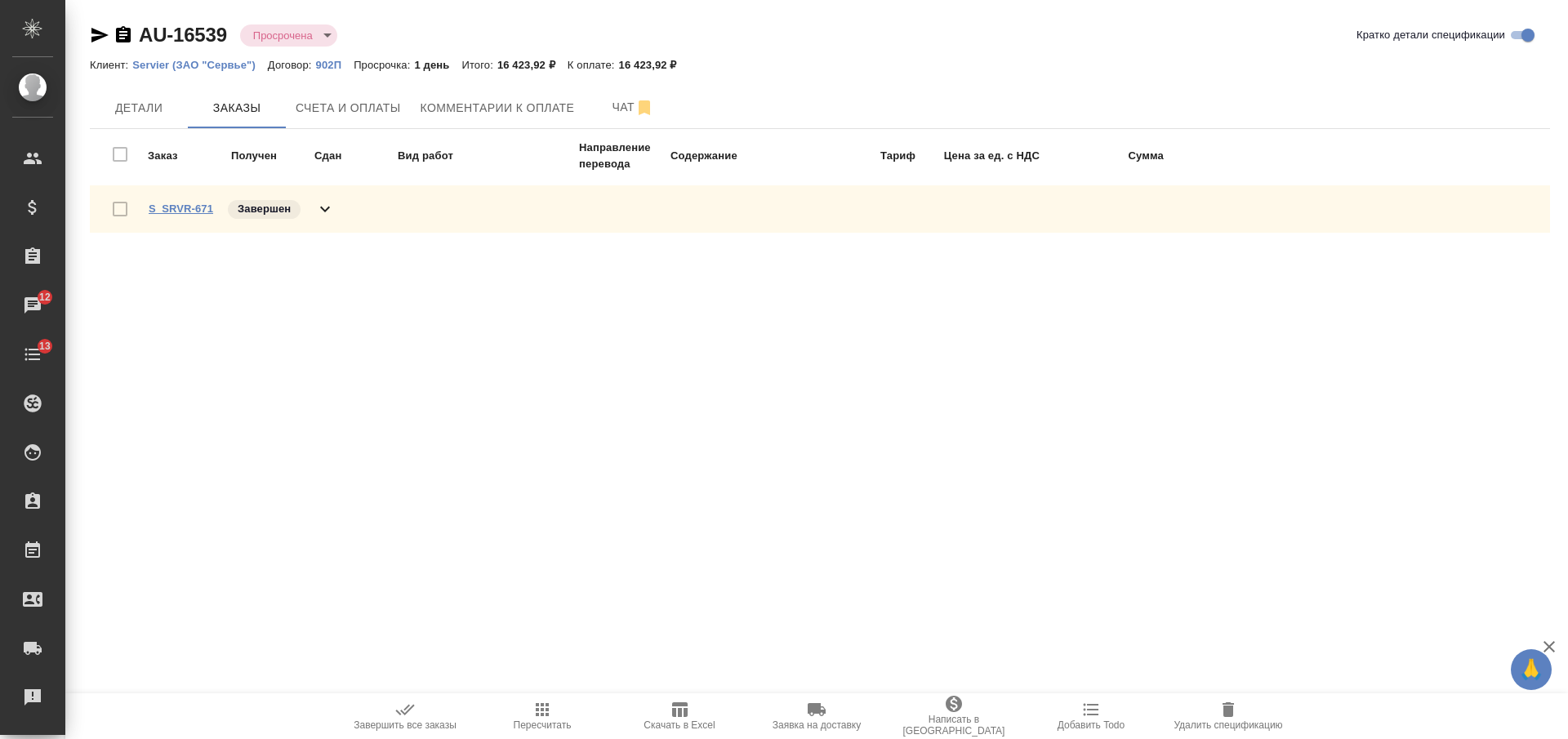
click at [178, 209] on link "S_SRVR-671" at bounding box center [181, 209] width 65 height 12
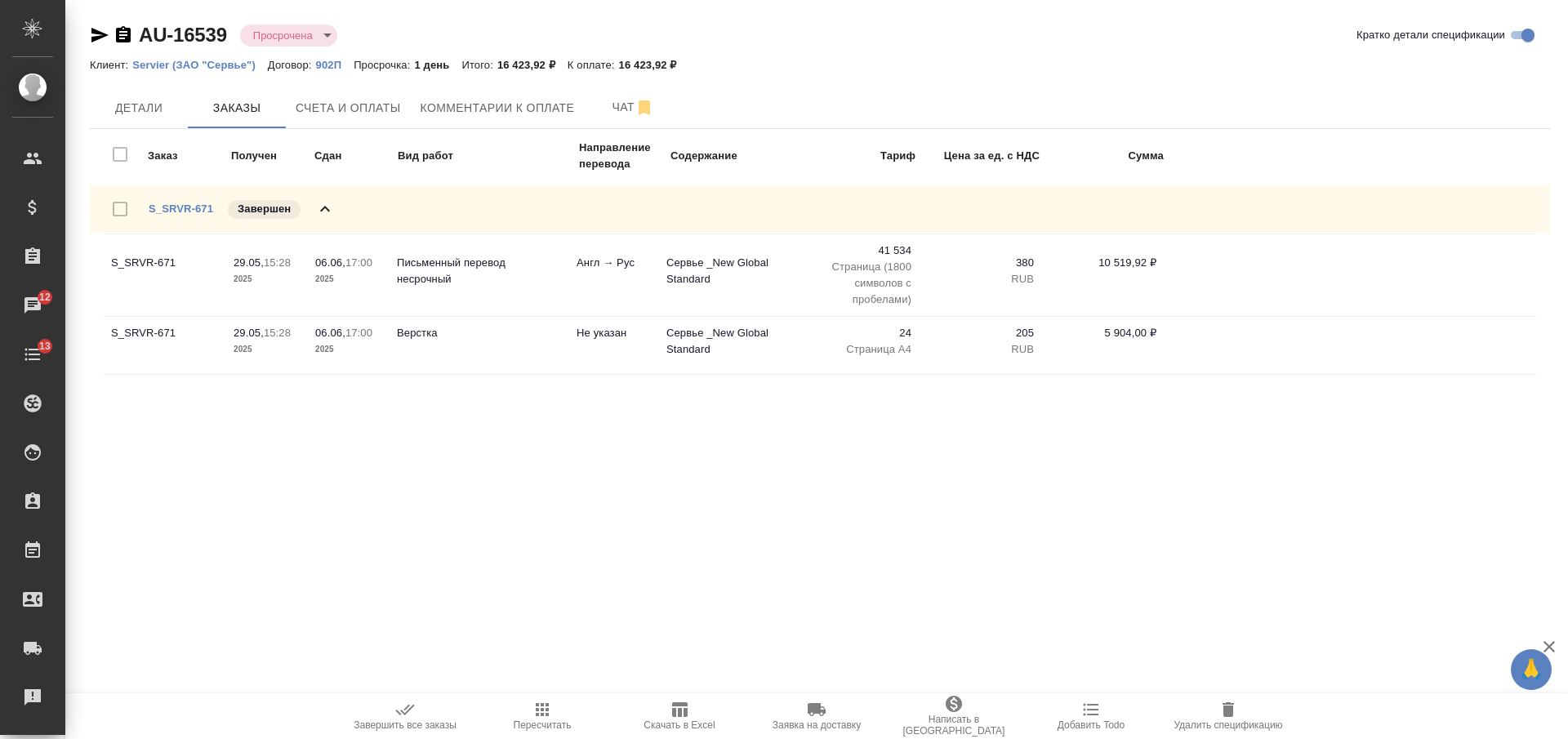
click at [126, 35] on icon "button" at bounding box center [123, 34] width 15 height 17
click at [511, 108] on span "Комментарии к оплате" at bounding box center [498, 108] width 155 height 20
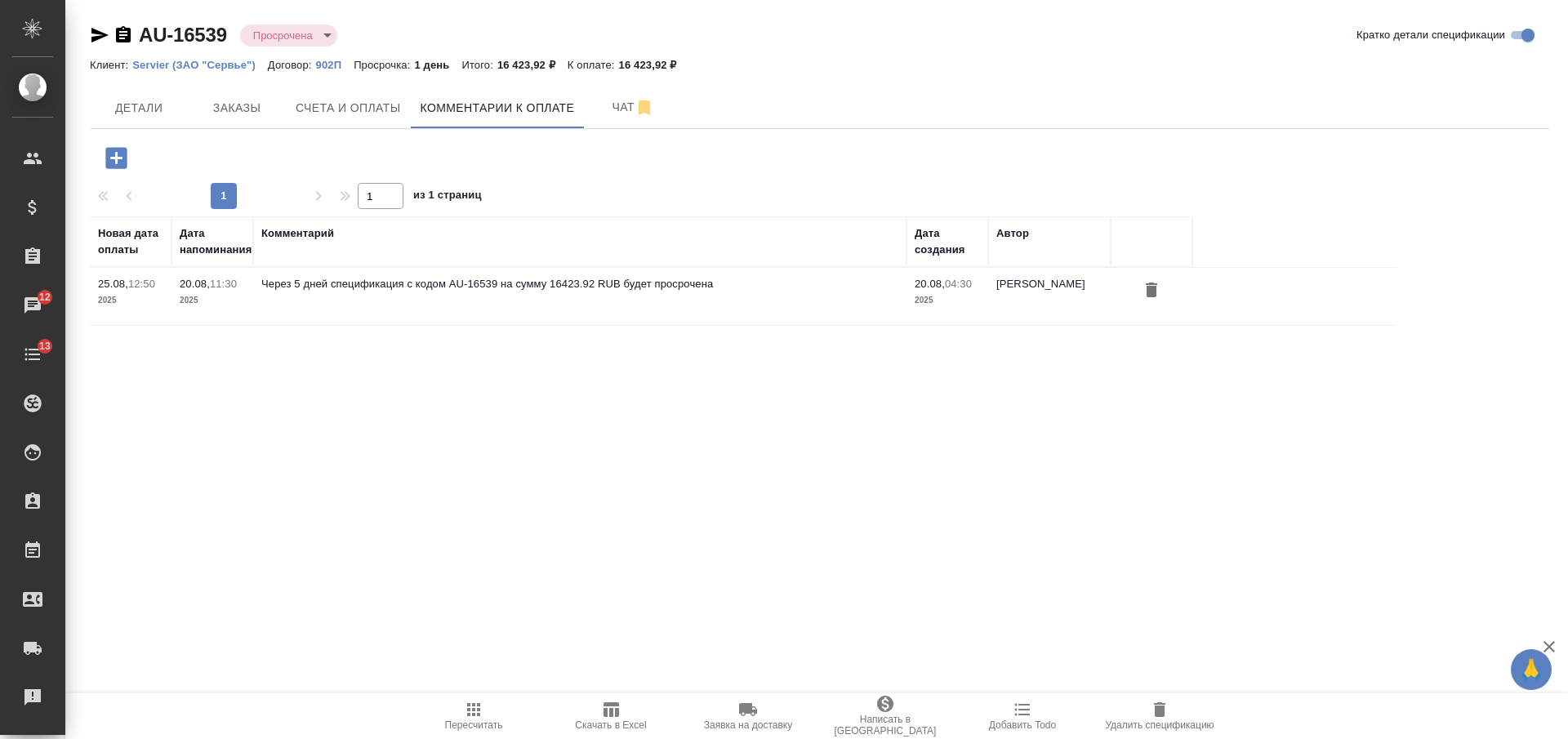
click at [115, 157] on icon "button" at bounding box center [116, 157] width 29 height 29
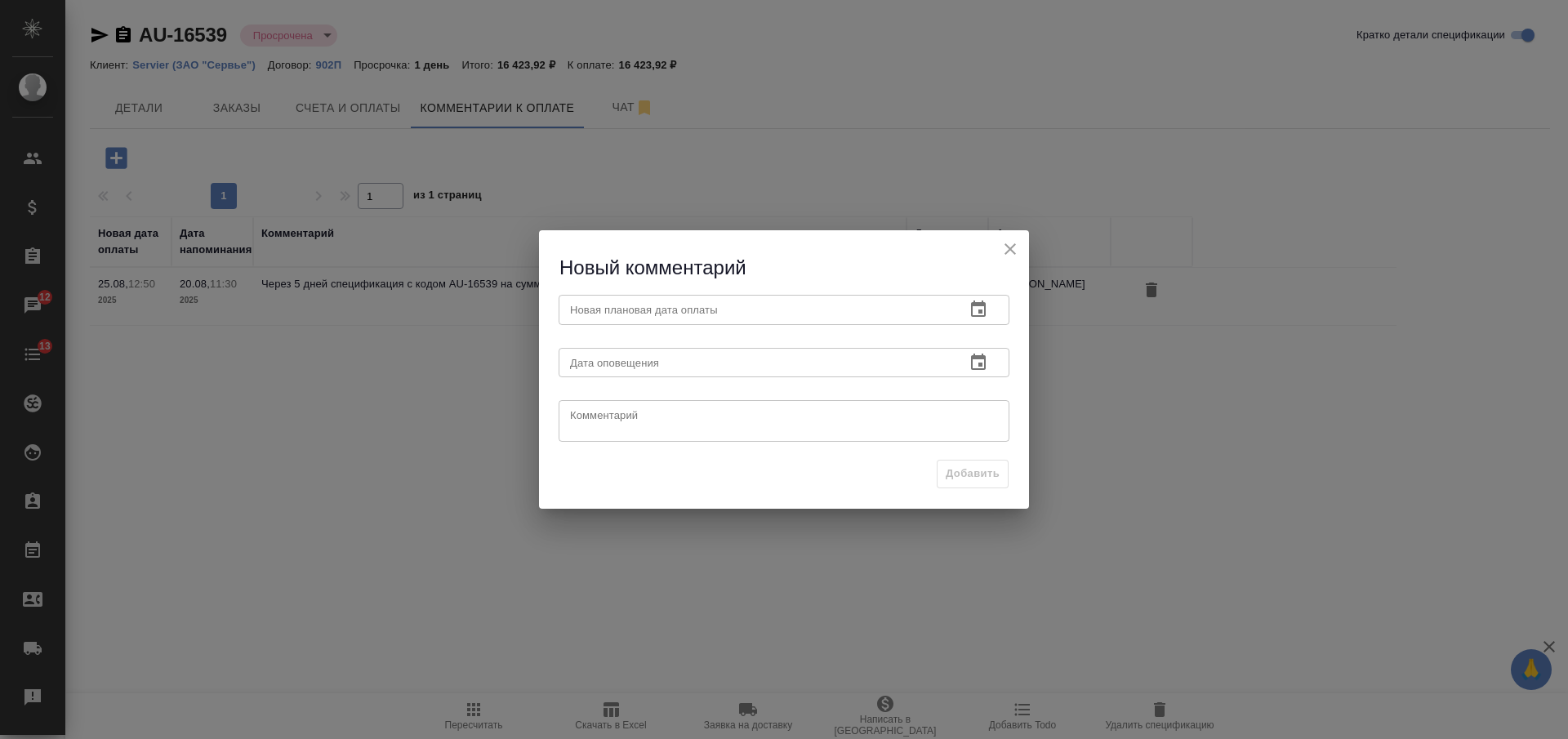
click at [672, 305] on input "text" at bounding box center [756, 310] width 394 height 30
paste input "[DATE] 18:00"
type input "[DATE] 18:00"
click at [663, 361] on input "text" at bounding box center [756, 363] width 394 height 30
paste input "[DATE] 18:00"
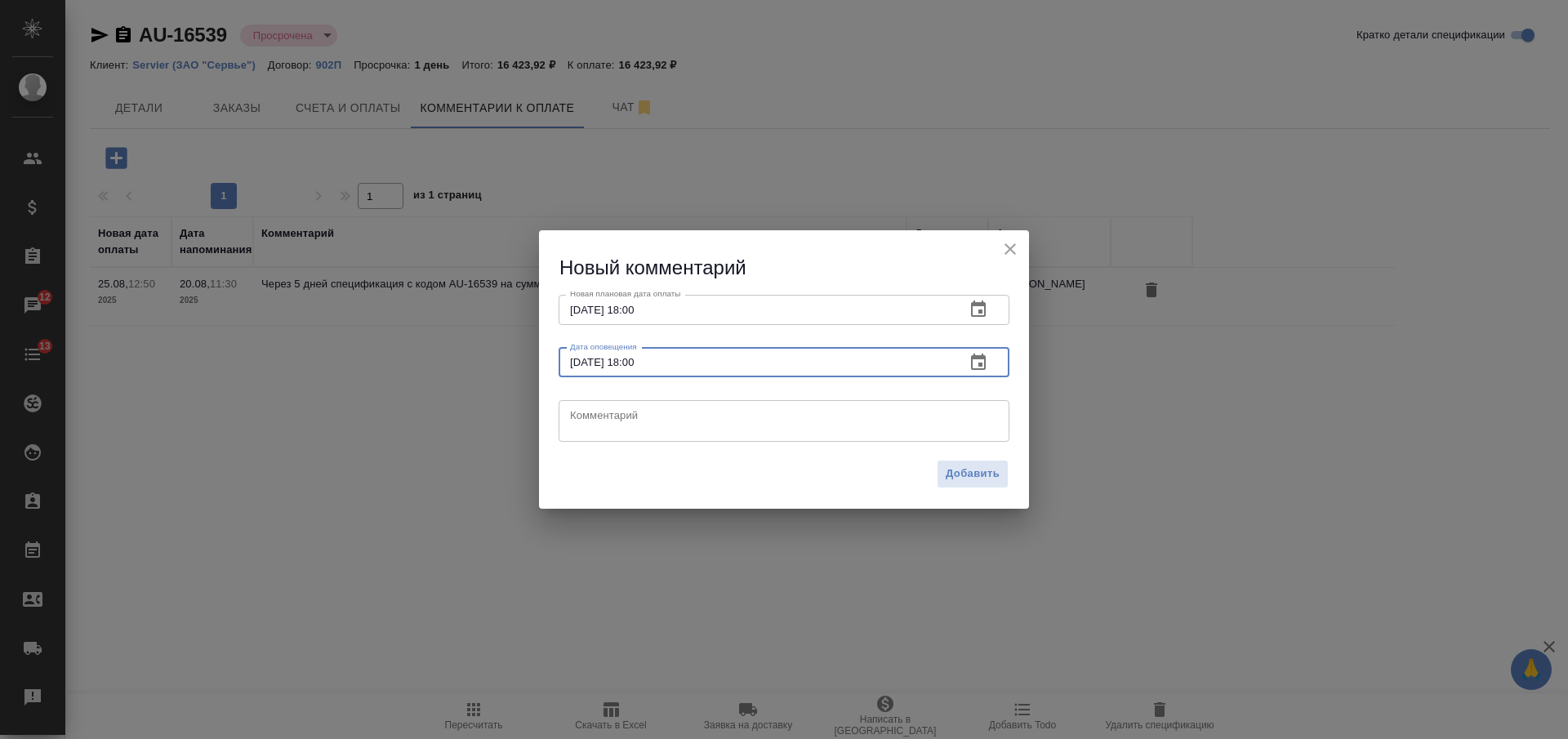
type input "[DATE] 18:00"
click at [659, 426] on textarea at bounding box center [784, 422] width 428 height 24
paste textarea "Запросила у клиента дату оплаты"
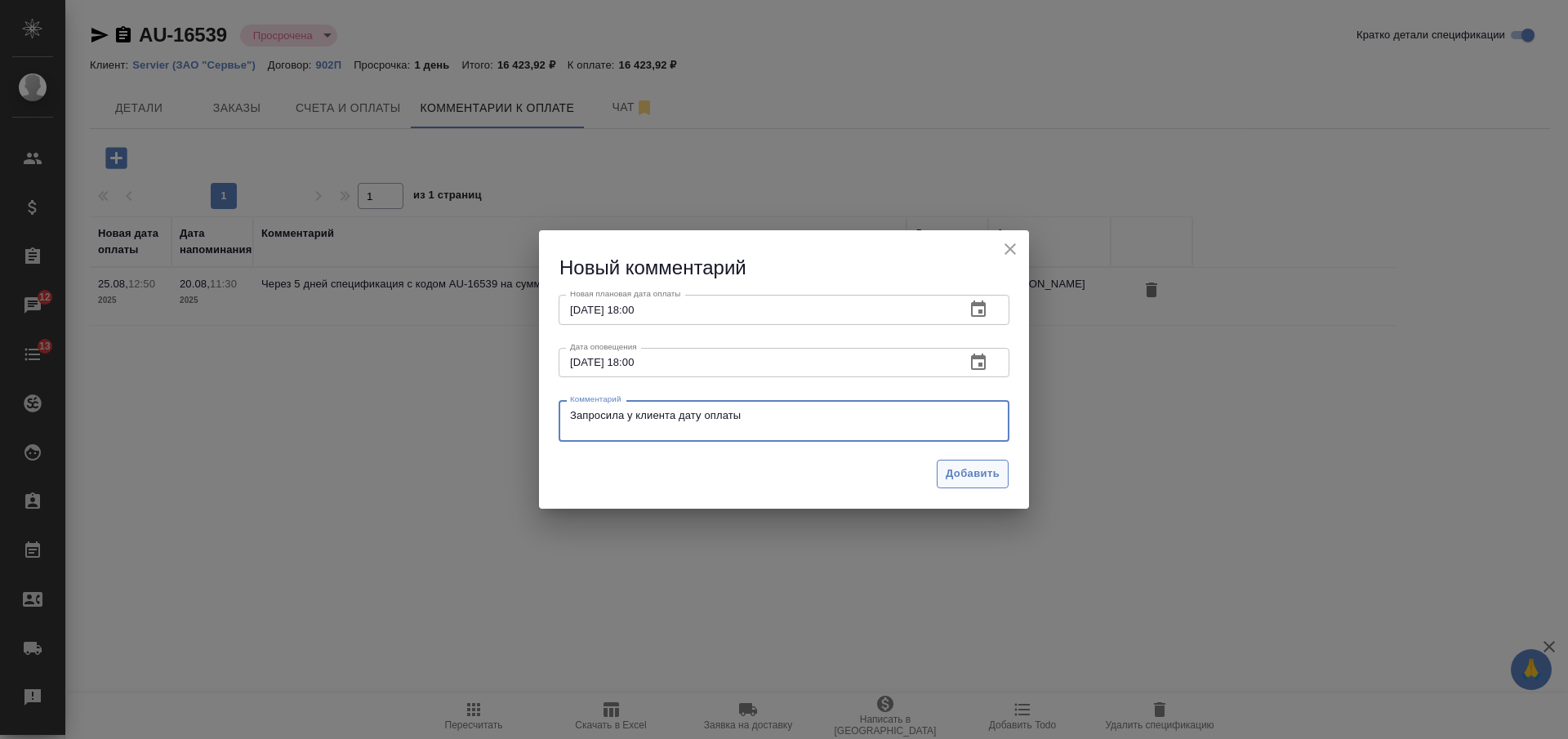
type textarea "Запросила у клиента дату оплаты"
click at [974, 471] on span "Добавить" at bounding box center [973, 473] width 54 height 18
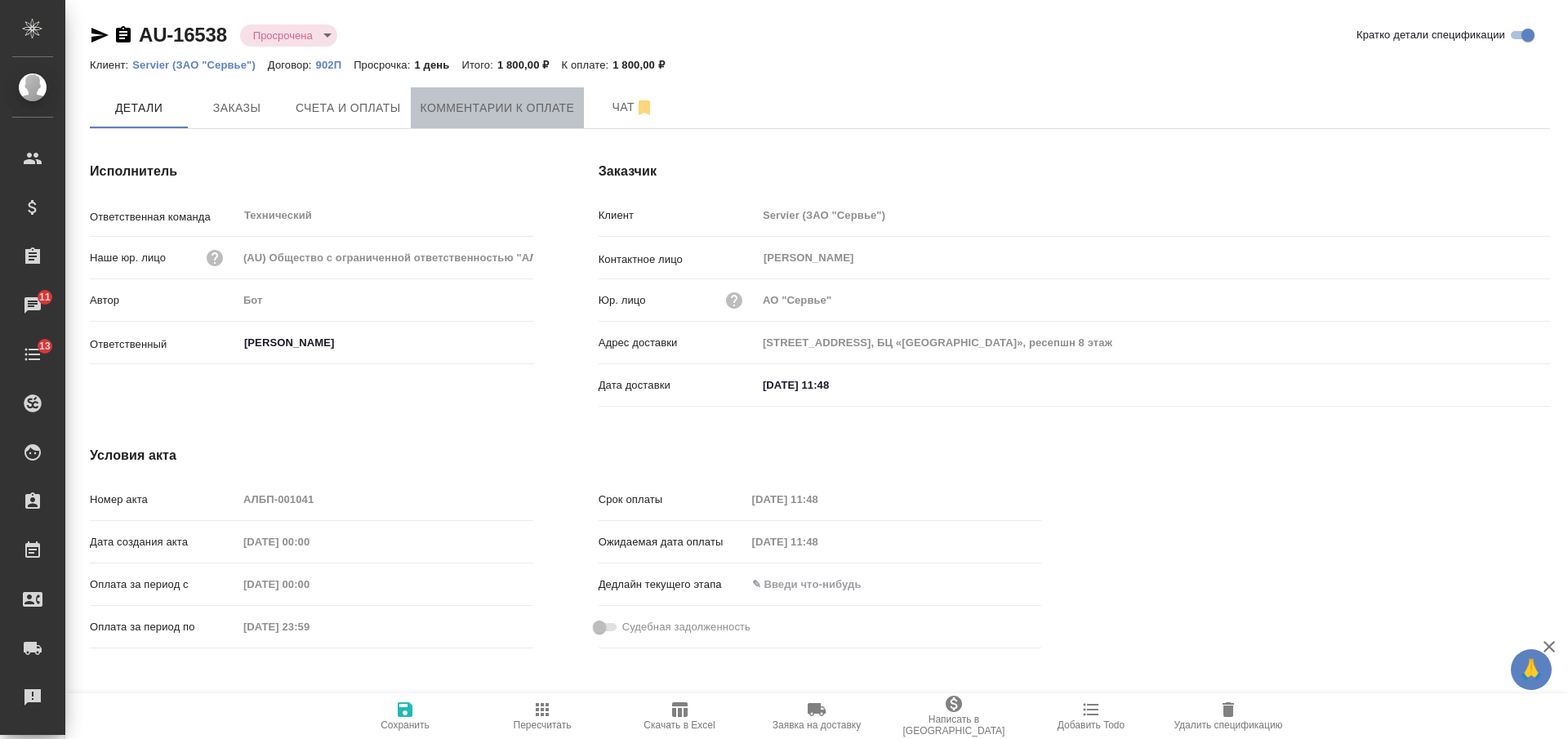
click at [514, 105] on span "Комментарии к оплате" at bounding box center [498, 108] width 155 height 20
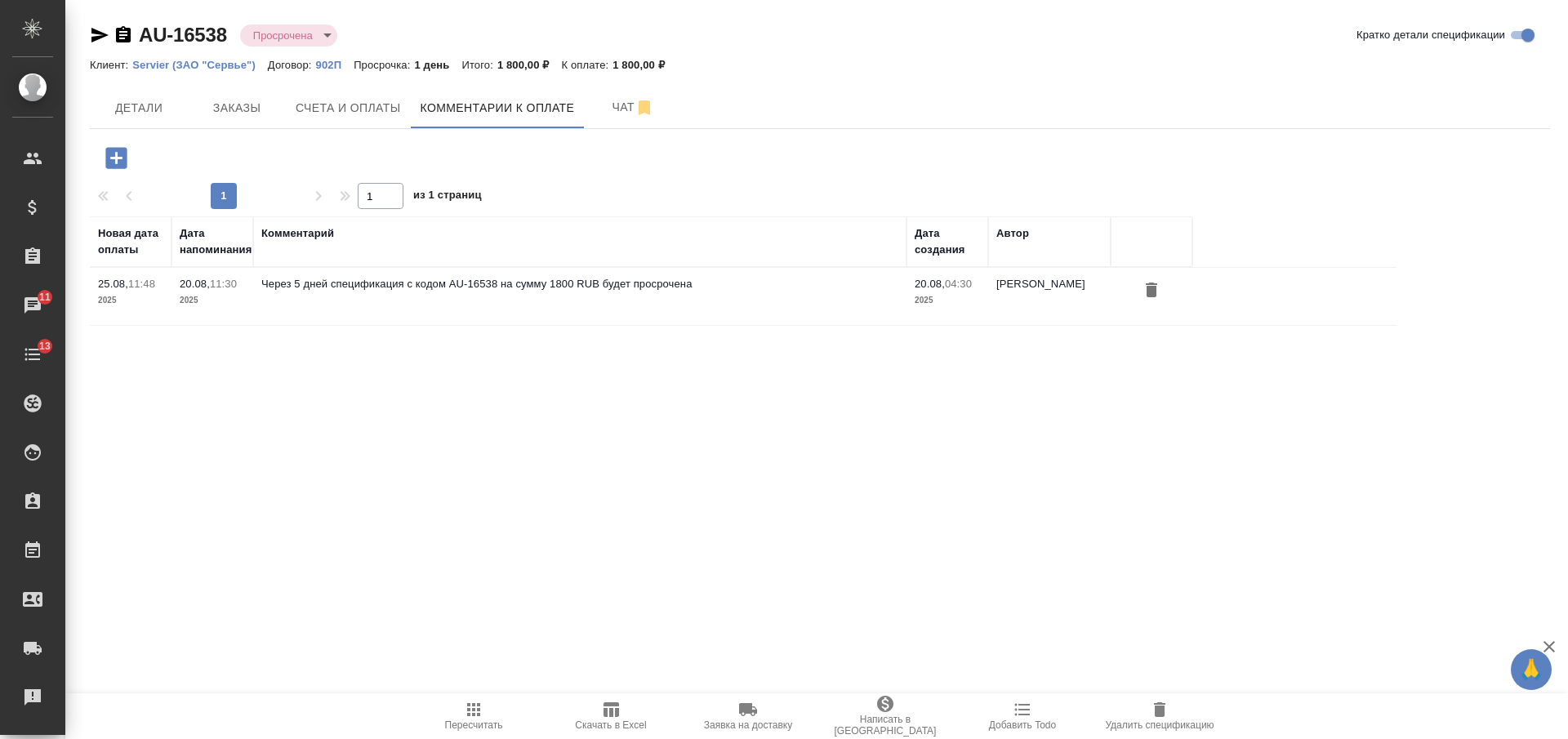
click at [120, 157] on icon "button" at bounding box center [115, 157] width 21 height 21
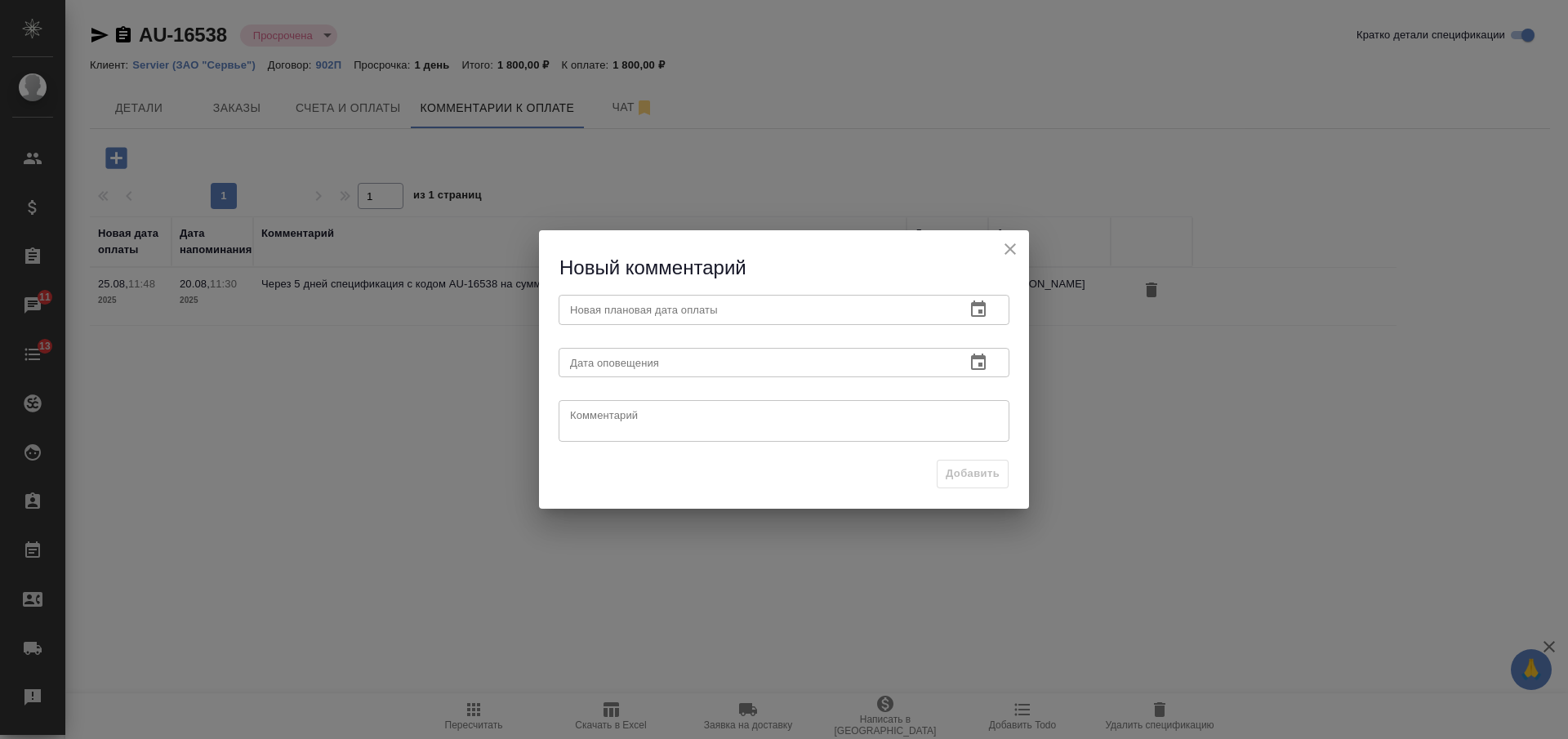
click at [629, 422] on textarea at bounding box center [784, 422] width 428 height 24
paste textarea "Запросила у клиента дату оплаты"
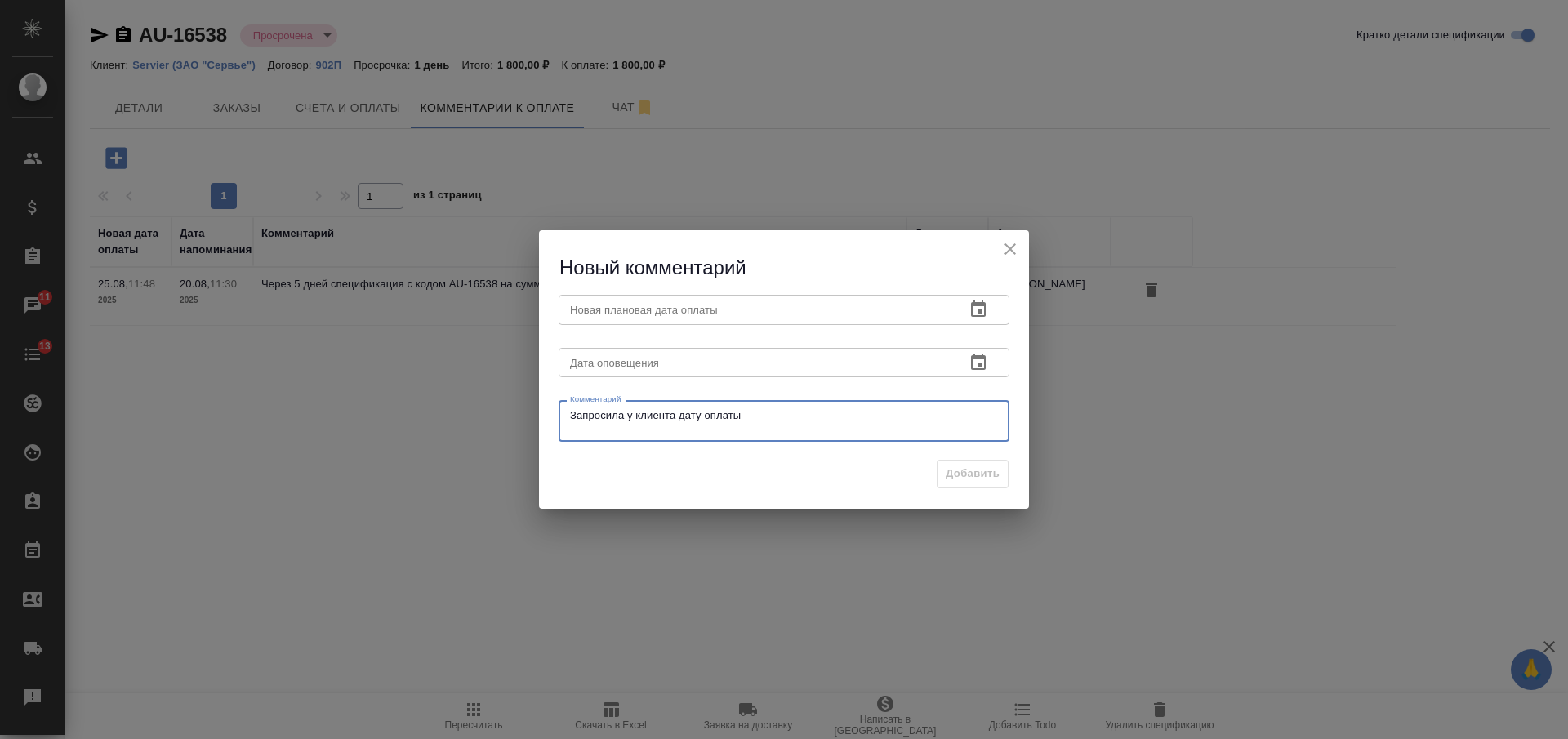
type textarea "Запросила у клиента дату оплаты"
click at [624, 361] on input "text" at bounding box center [756, 363] width 394 height 30
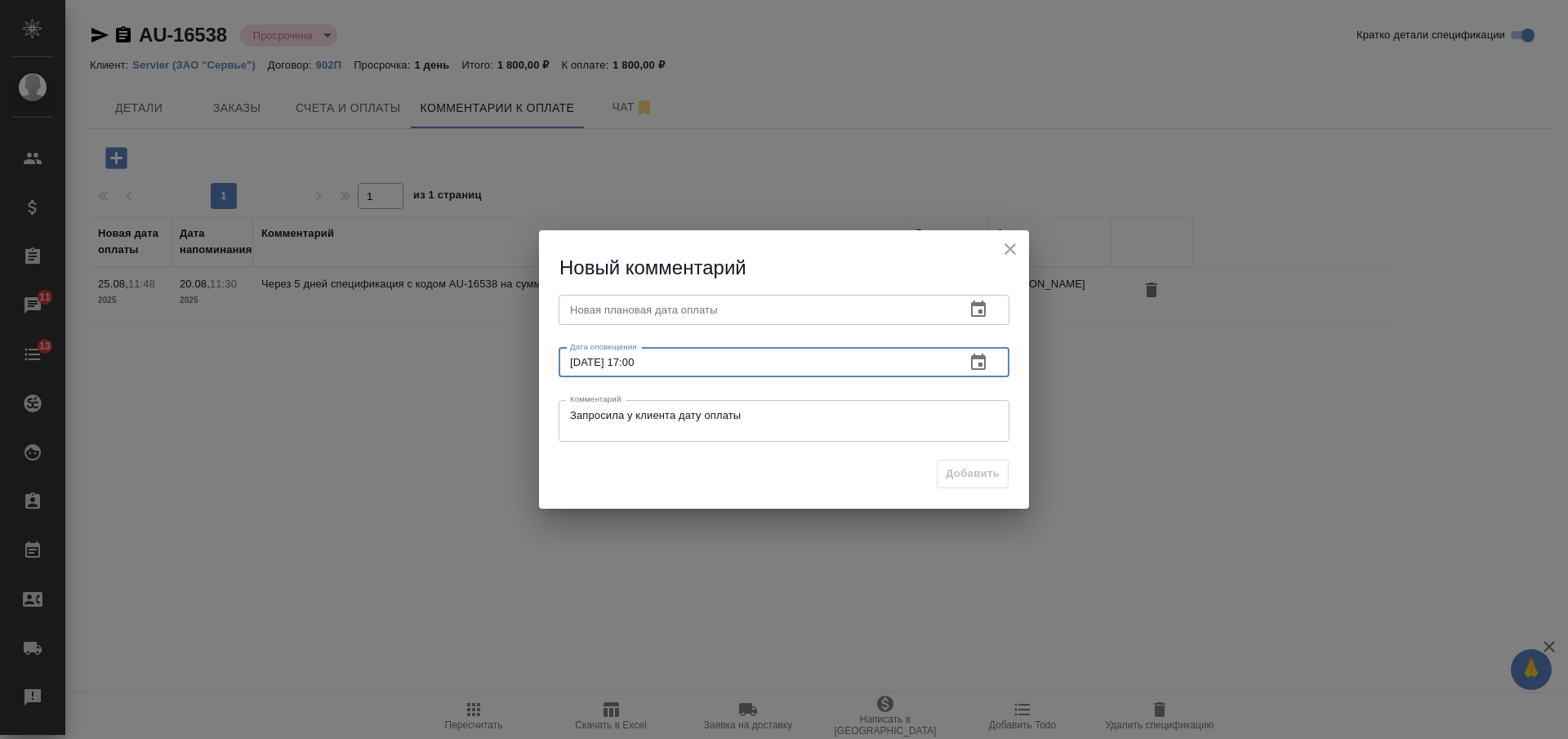
type input "27.08.2025 17:00"
click at [669, 304] on input "text" at bounding box center [756, 310] width 394 height 30
paste input "27.08.2025 17:00"
type input "27.08.2025 17:00"
click at [960, 472] on span "Добавить" at bounding box center [973, 473] width 54 height 18
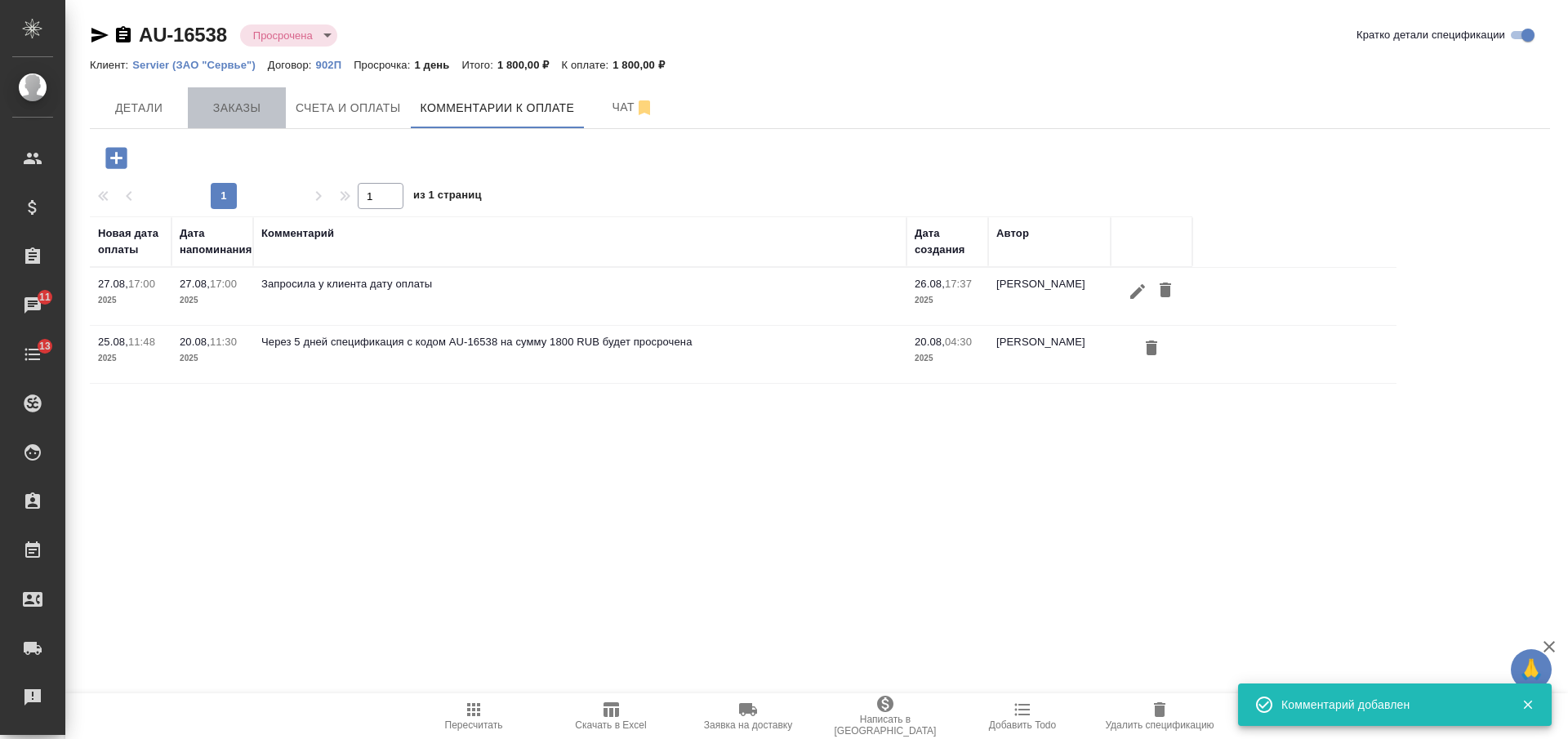
click at [220, 108] on span "Заказы" at bounding box center [237, 108] width 79 height 20
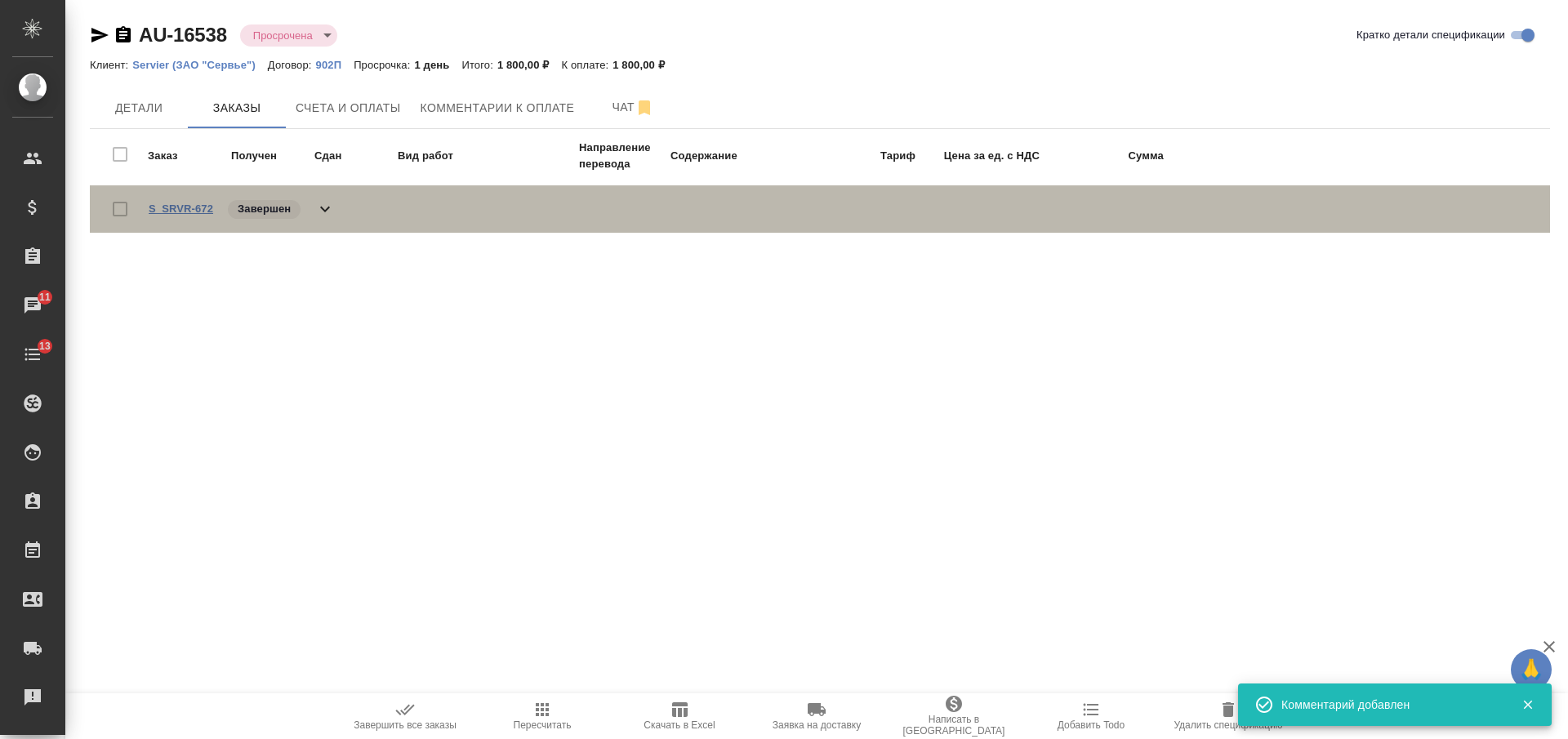
click at [192, 213] on link "S_SRVR-672" at bounding box center [181, 209] width 65 height 12
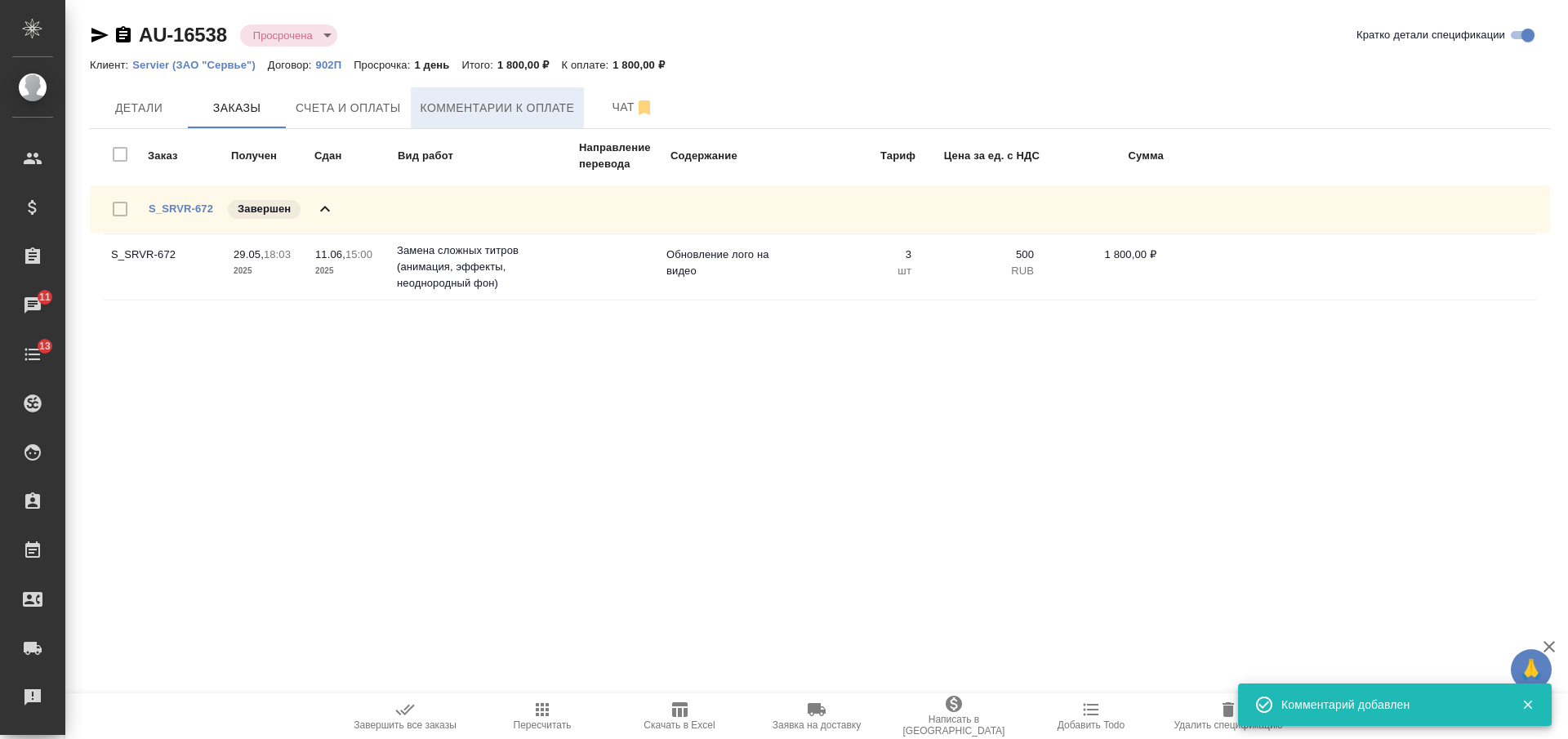
click at [500, 118] on button "Комментарии к оплате" at bounding box center [498, 108] width 174 height 41
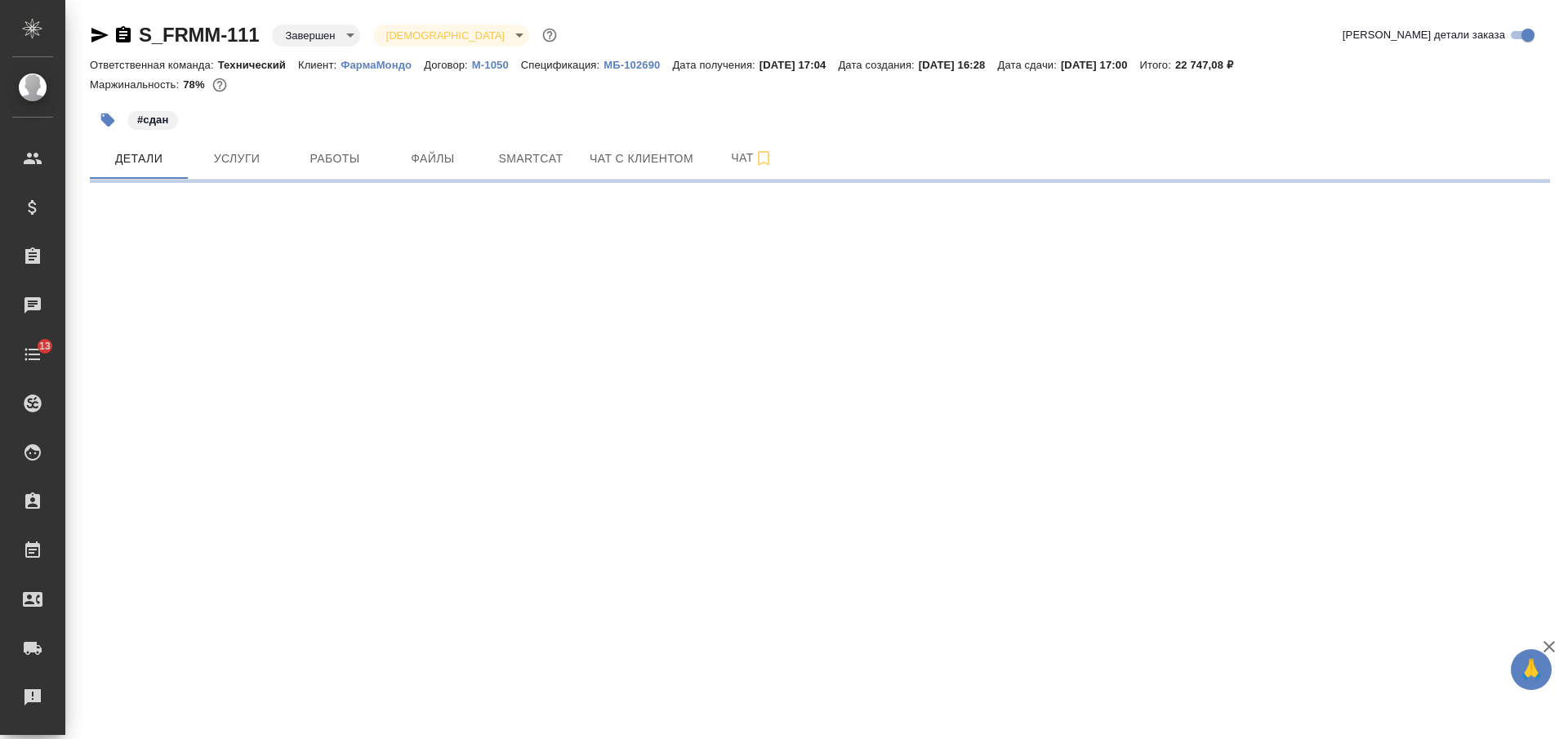
select select "RU"
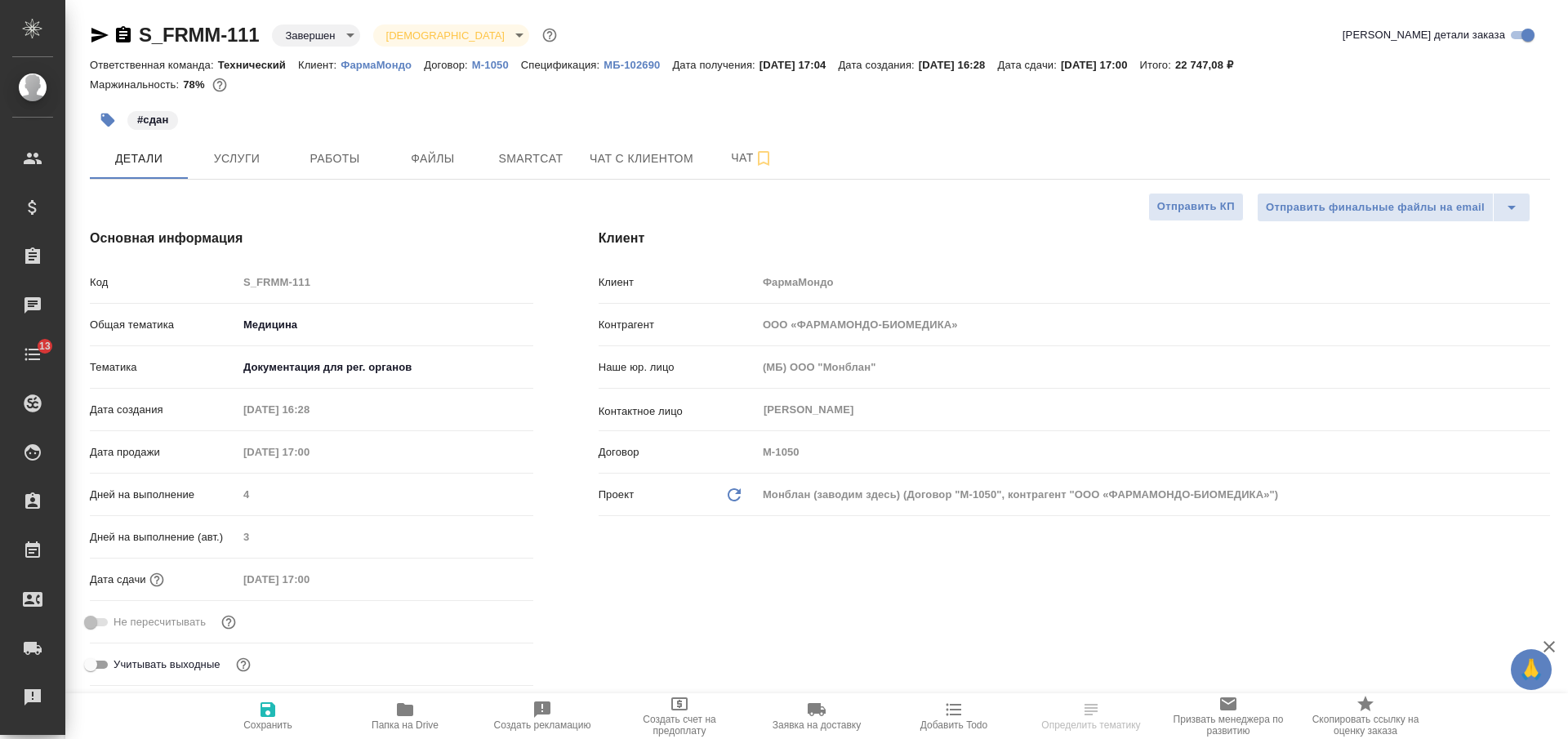
type textarea "x"
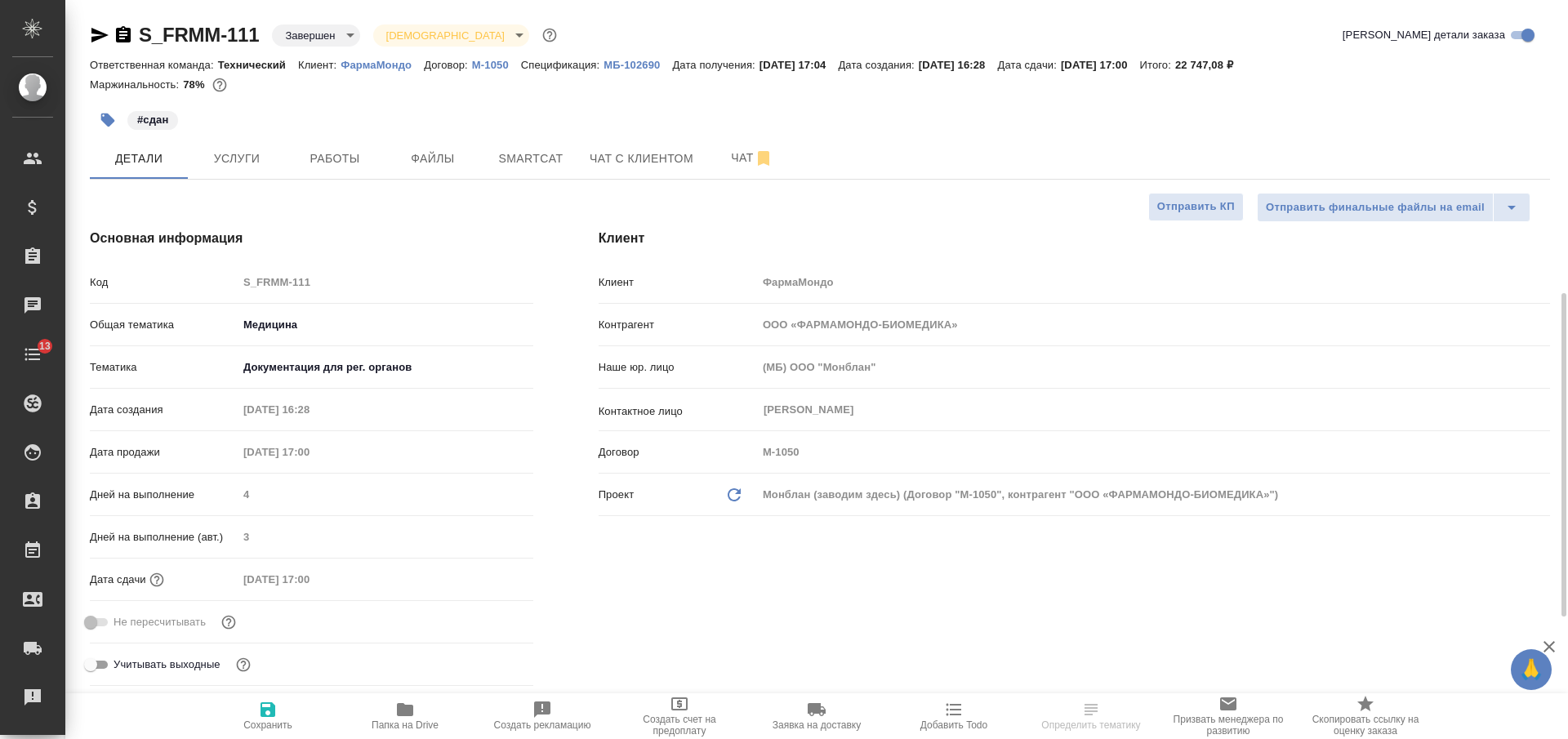
type textarea "x"
click at [118, 38] on icon "button" at bounding box center [123, 34] width 15 height 17
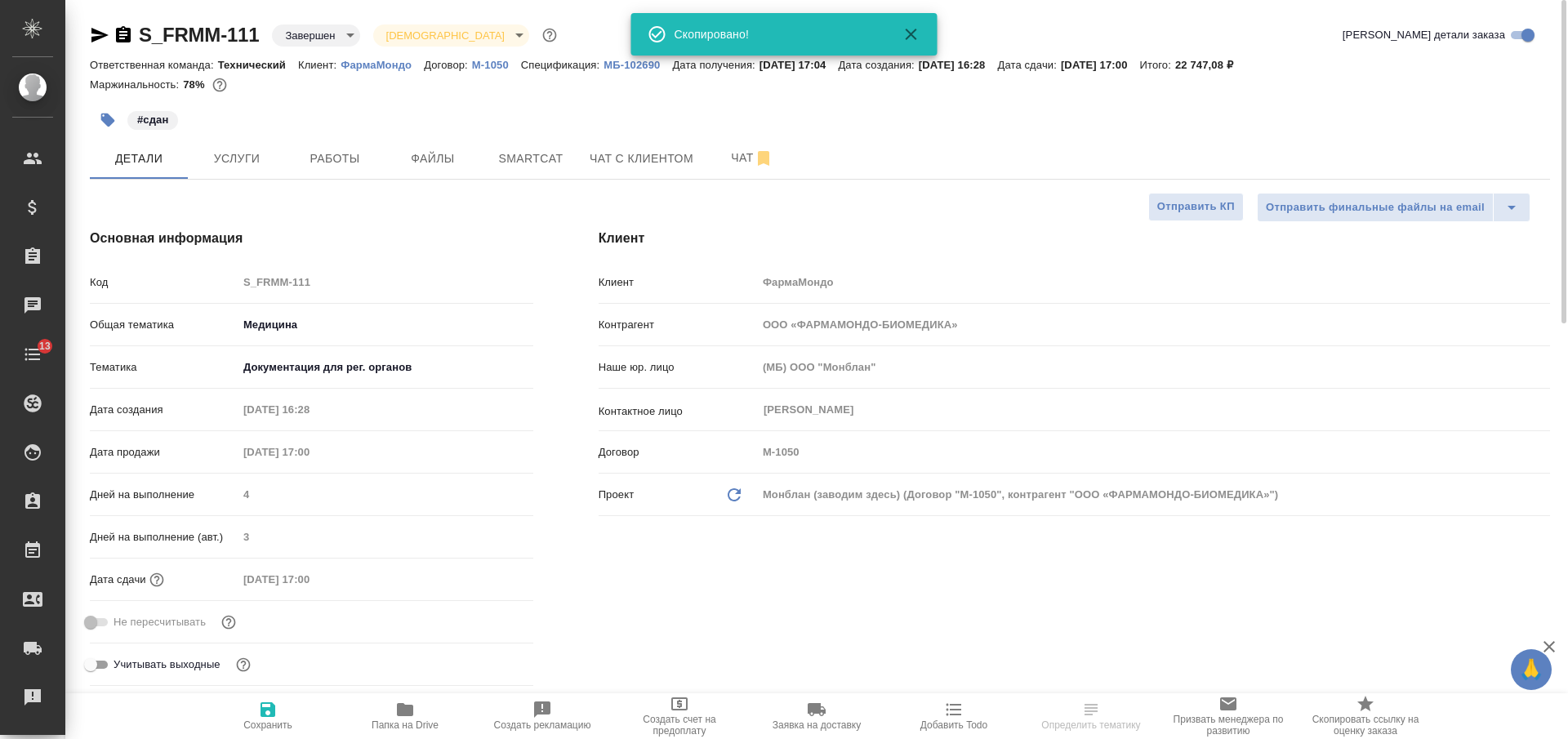
type textarea "x"
select select "RU"
type textarea "x"
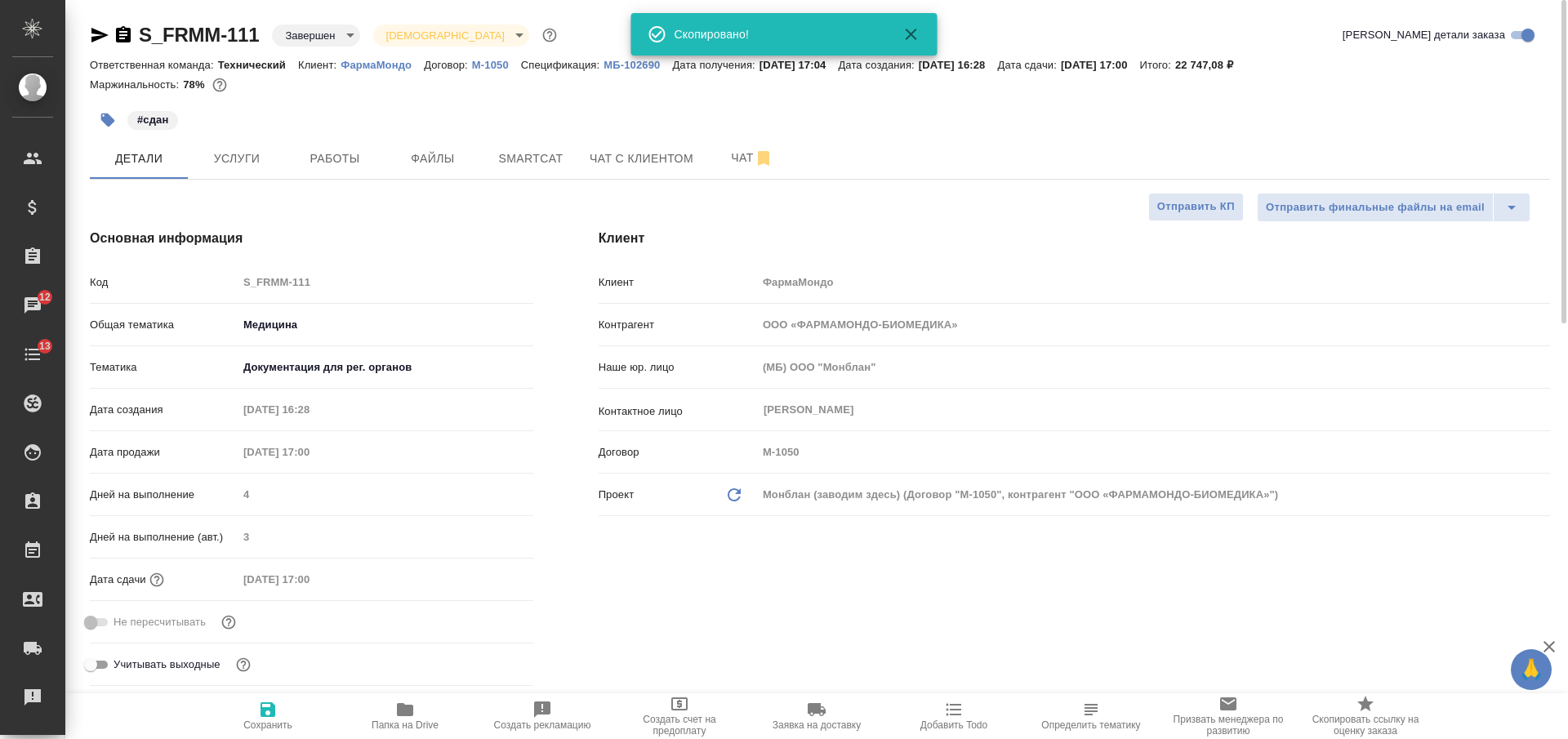
type textarea "x"
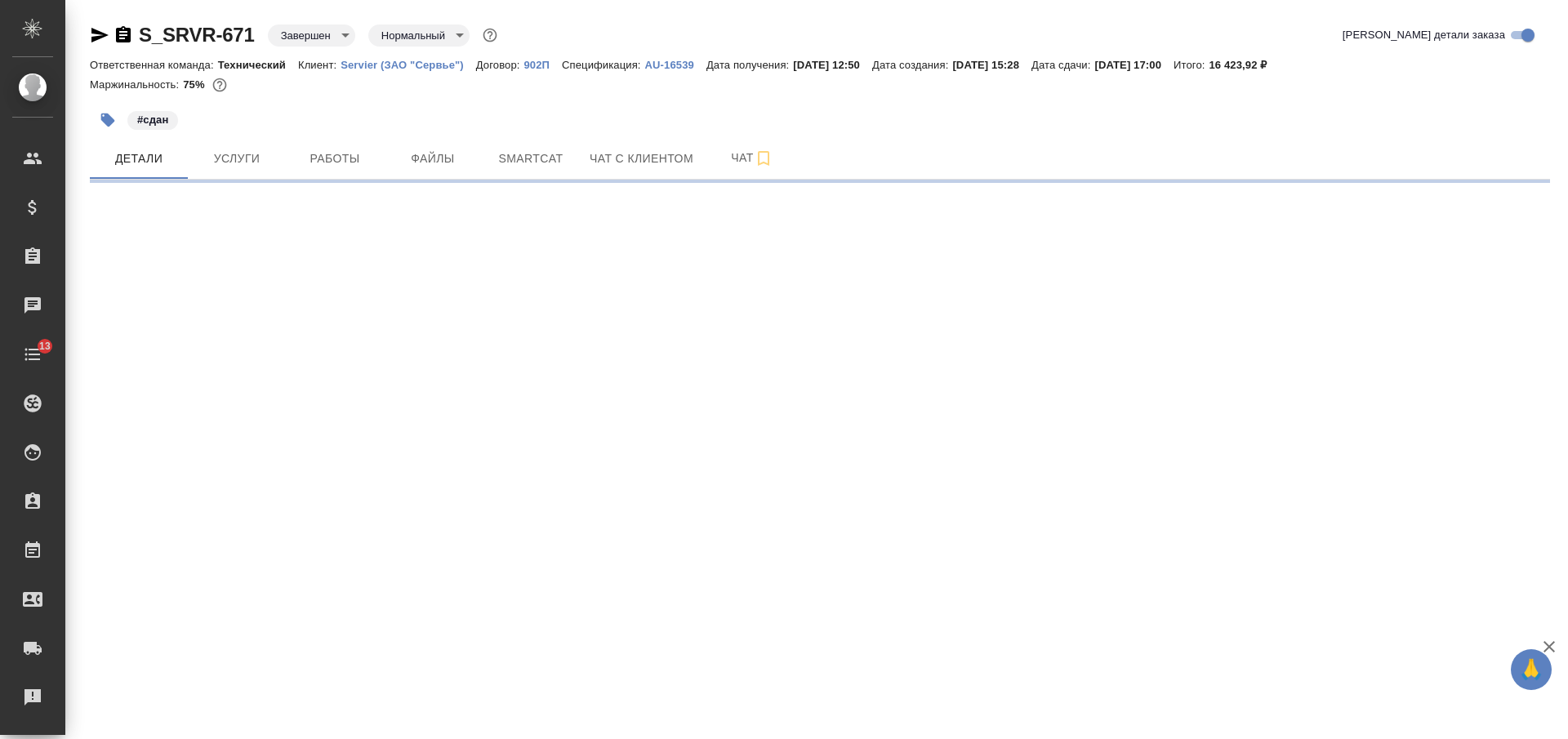
click at [126, 37] on icon "button" at bounding box center [123, 34] width 15 height 17
select select "RU"
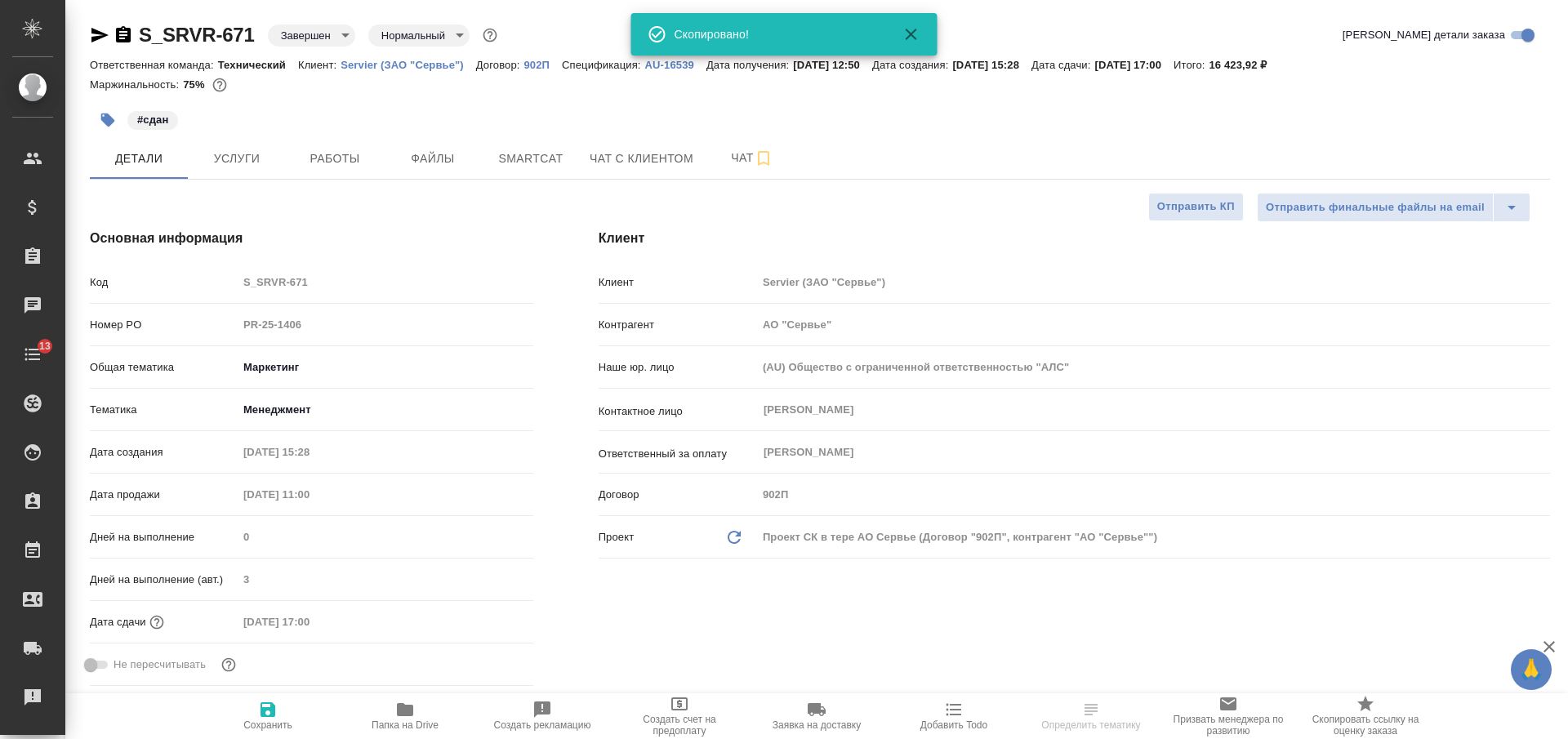
type textarea "x"
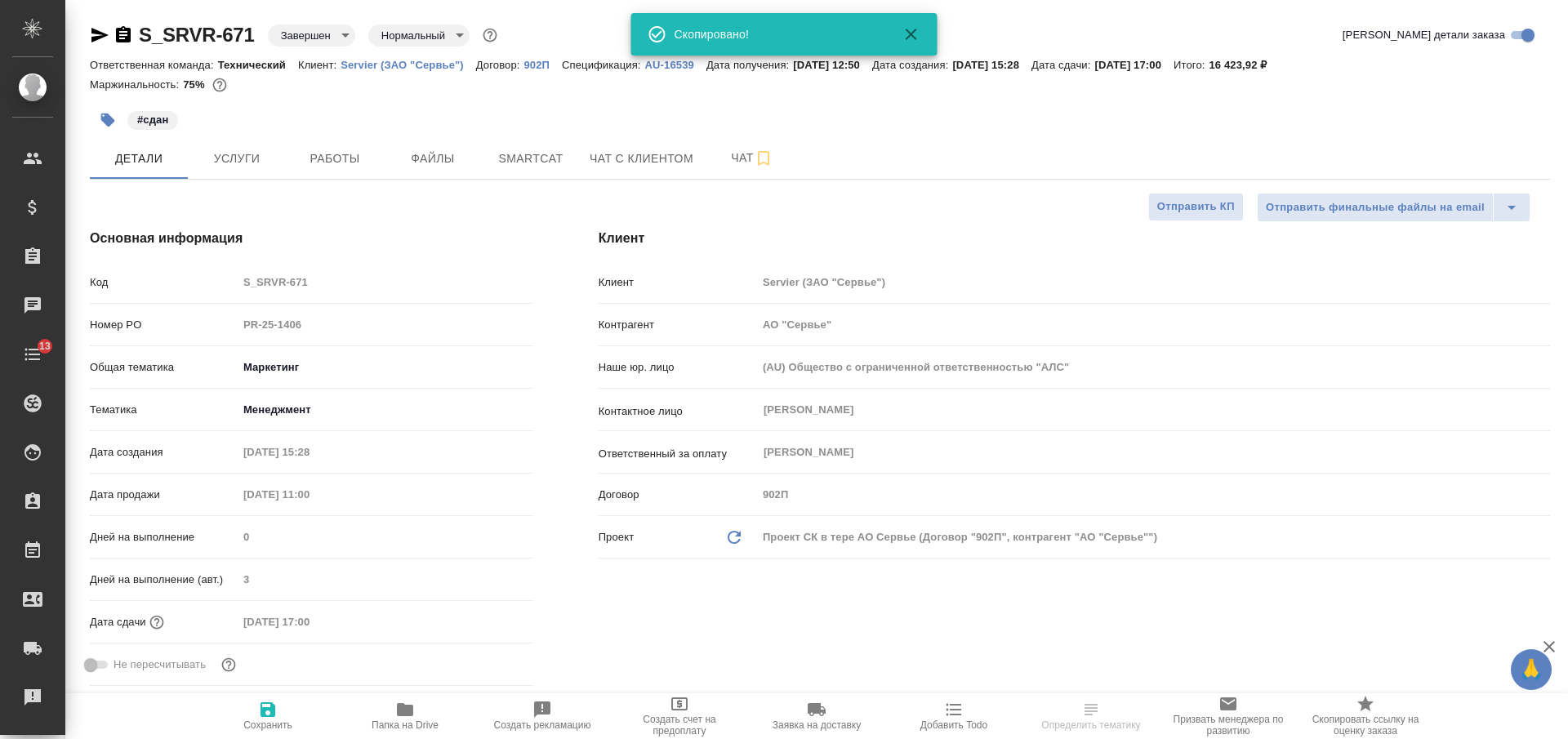
type textarea "x"
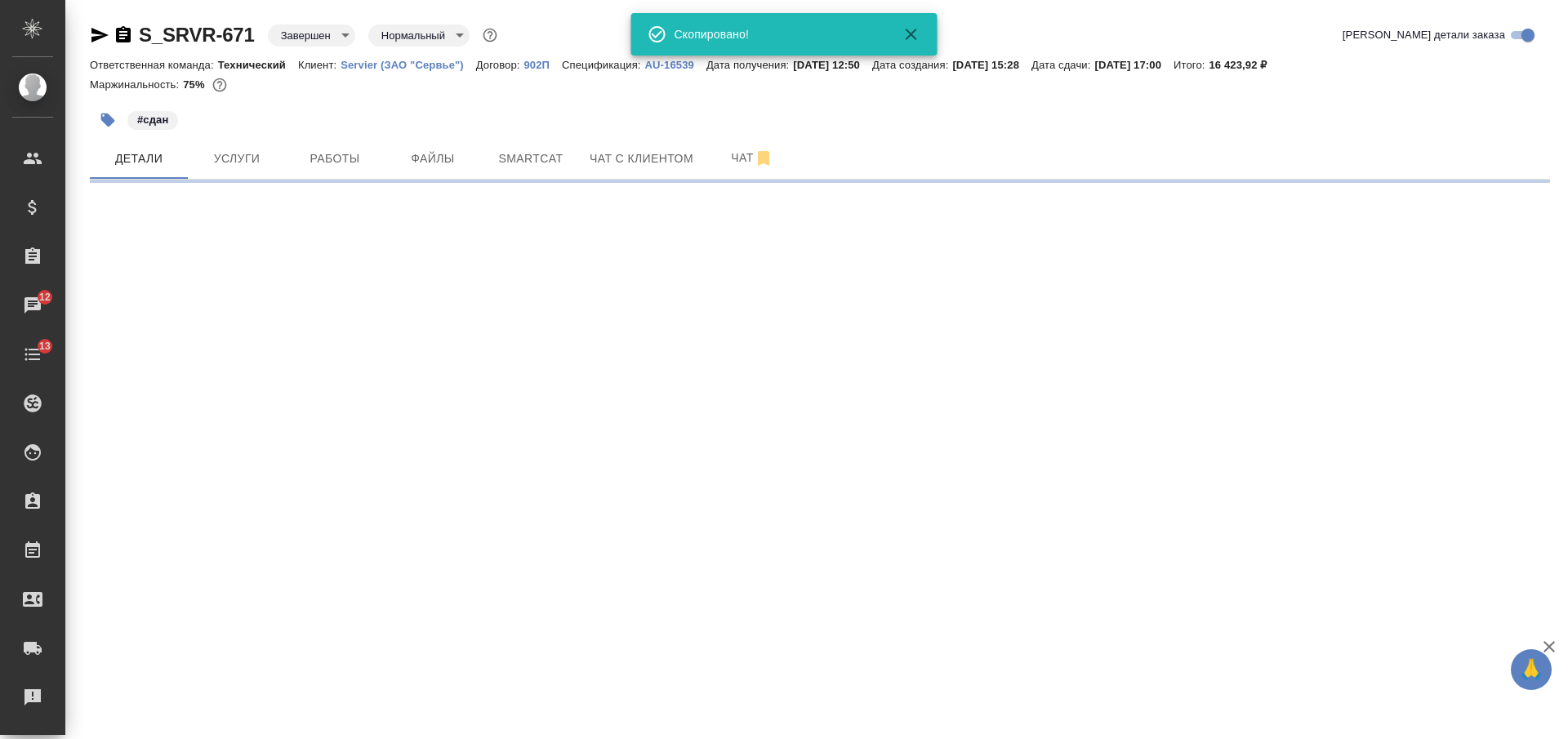
select select "RU"
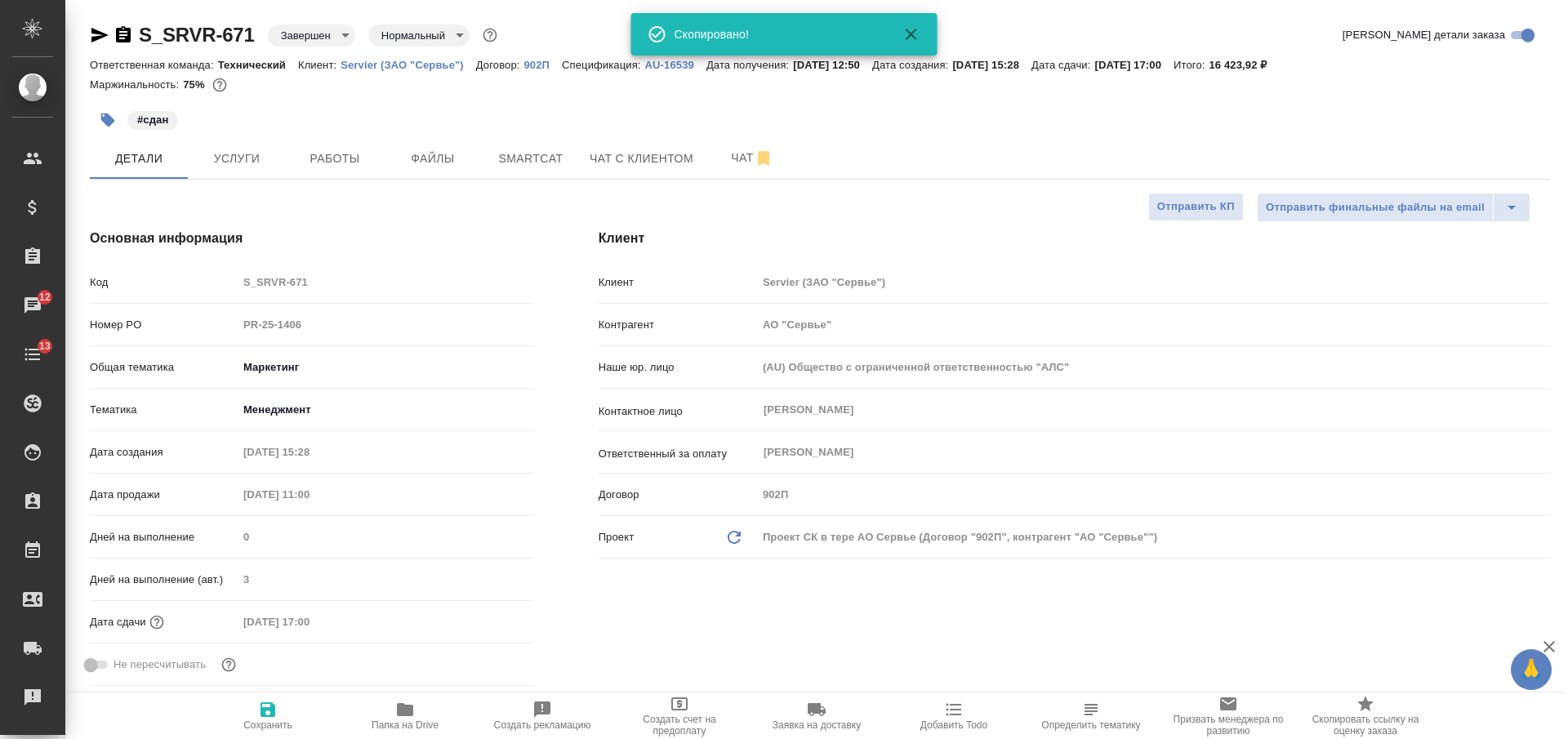
type textarea "x"
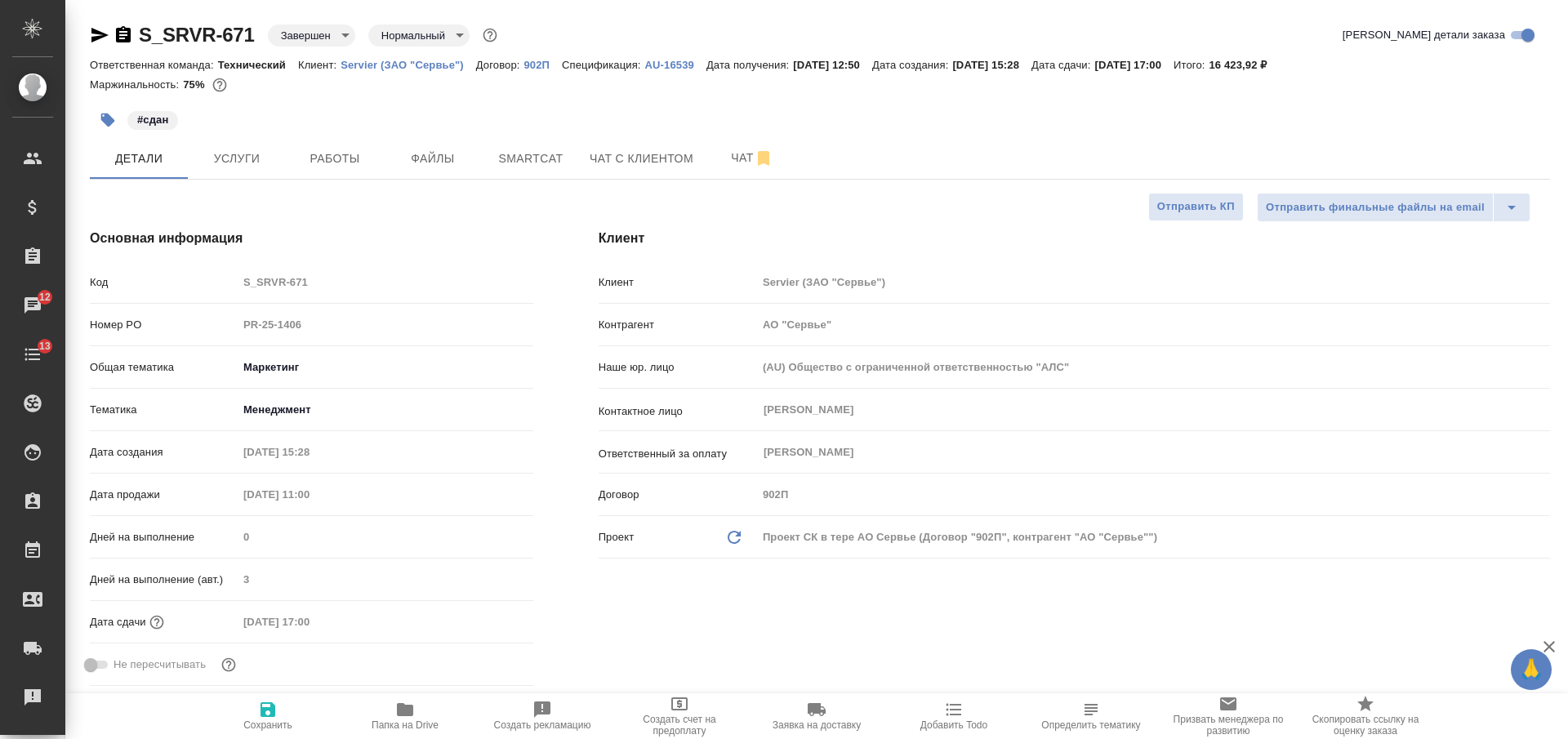
type textarea "x"
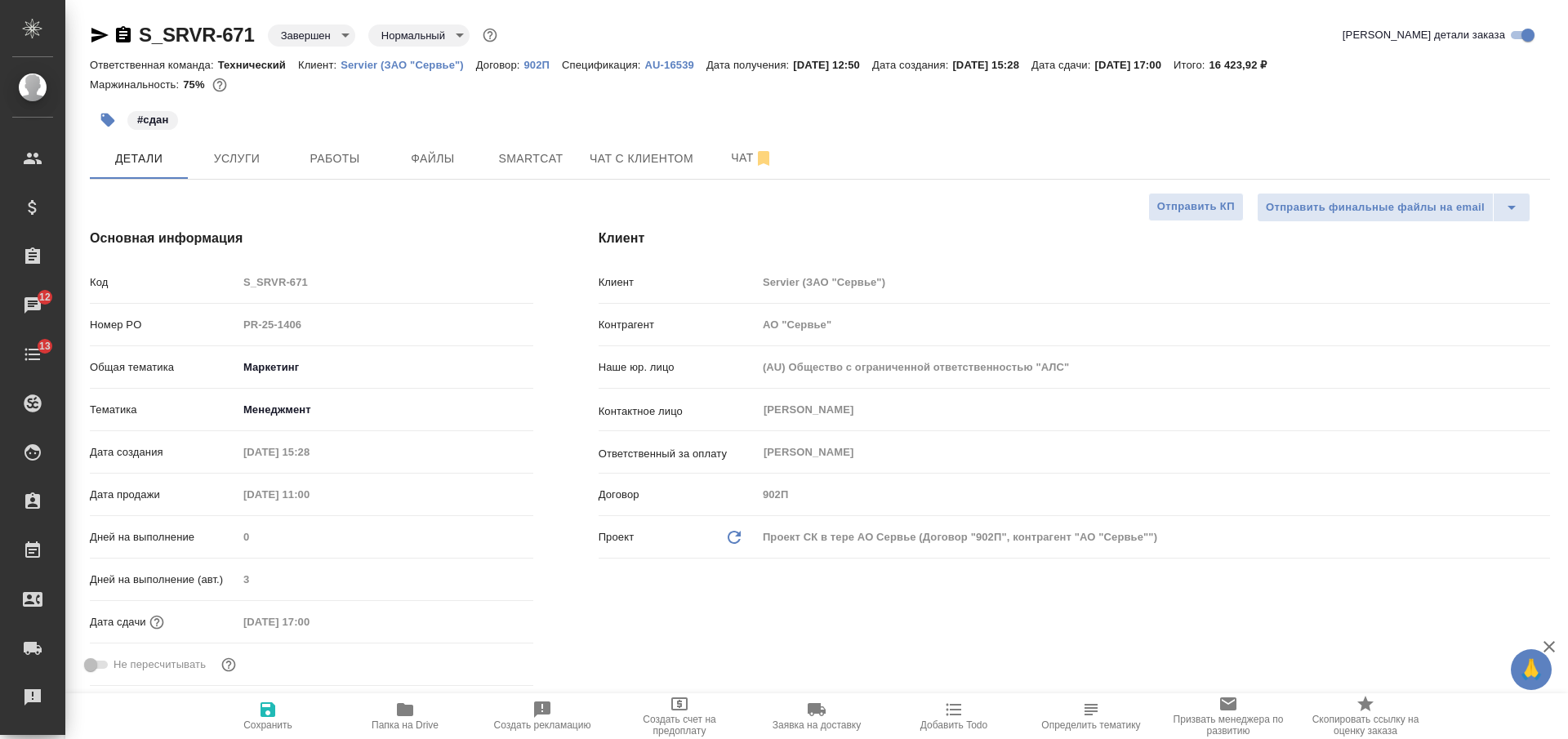
type textarea "x"
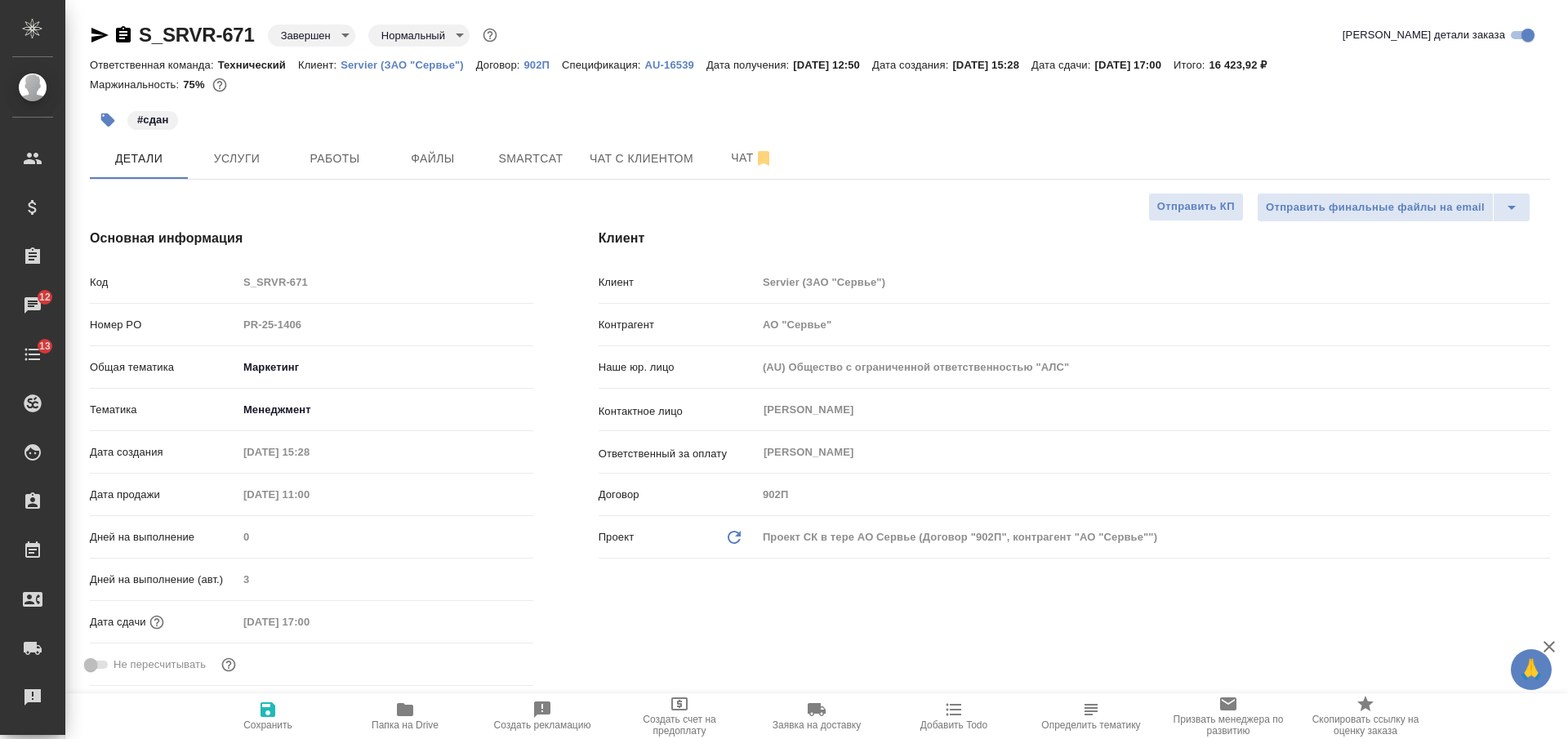
type textarea "x"
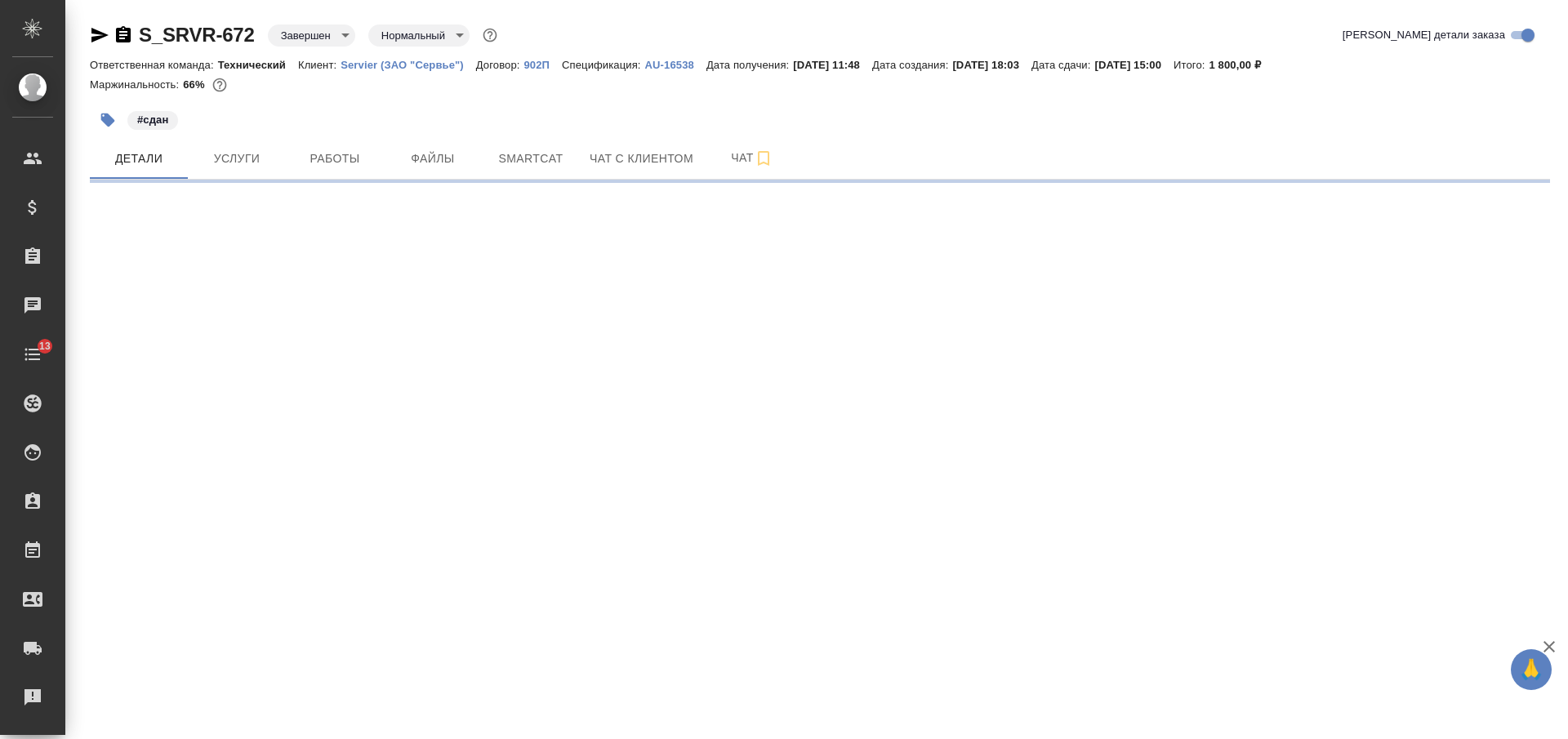
click at [124, 34] on icon "button" at bounding box center [123, 34] width 15 height 17
select select "RU"
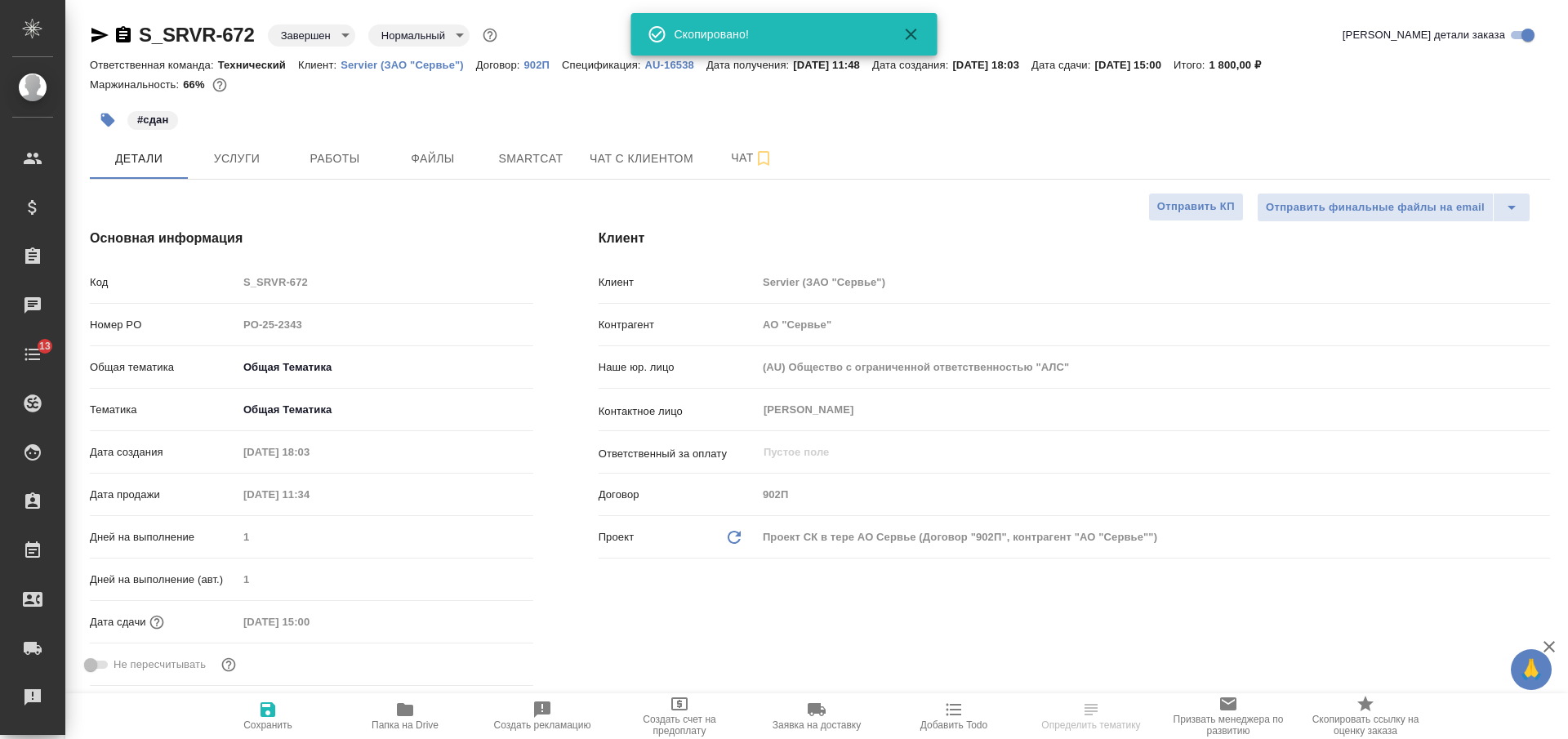
type textarea "x"
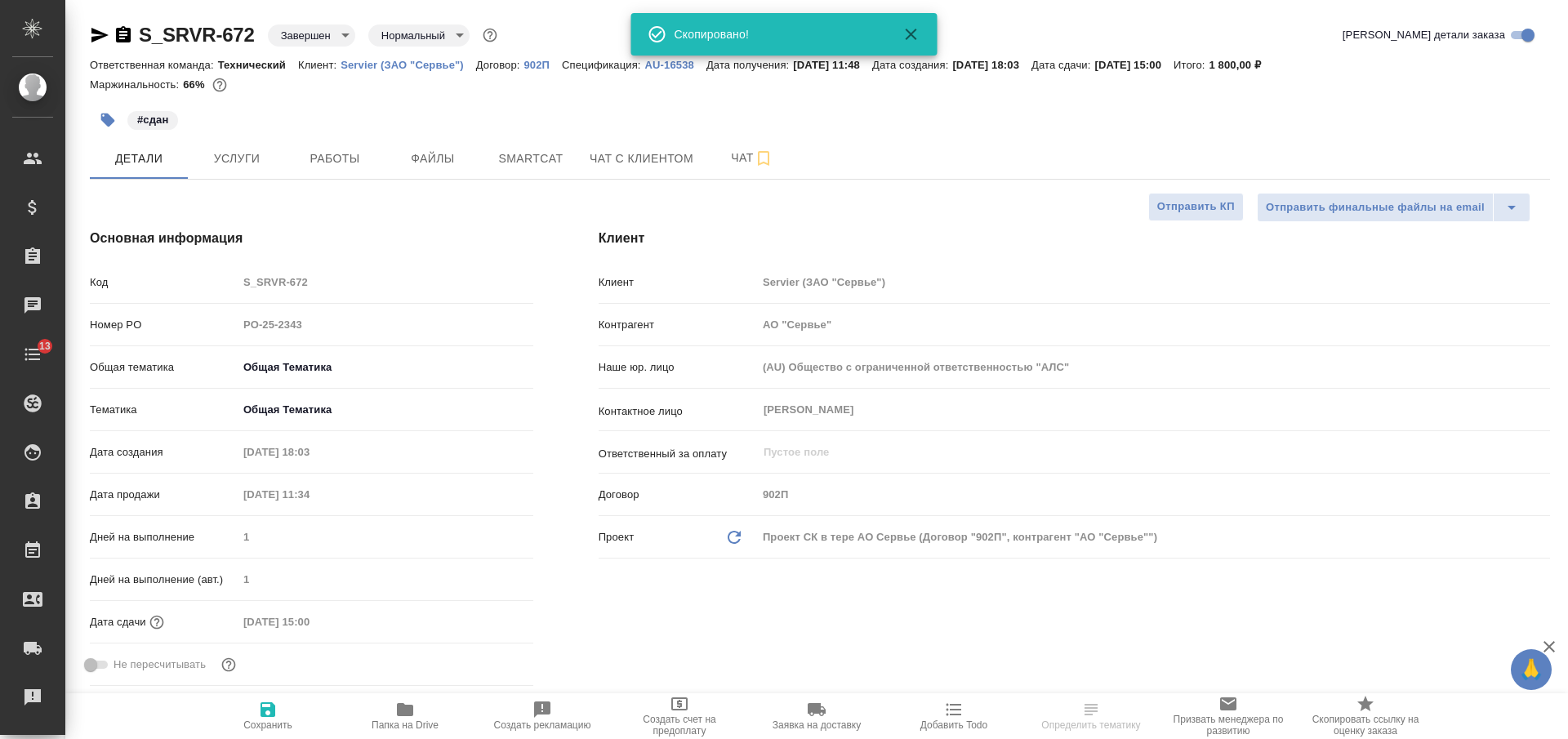
type textarea "x"
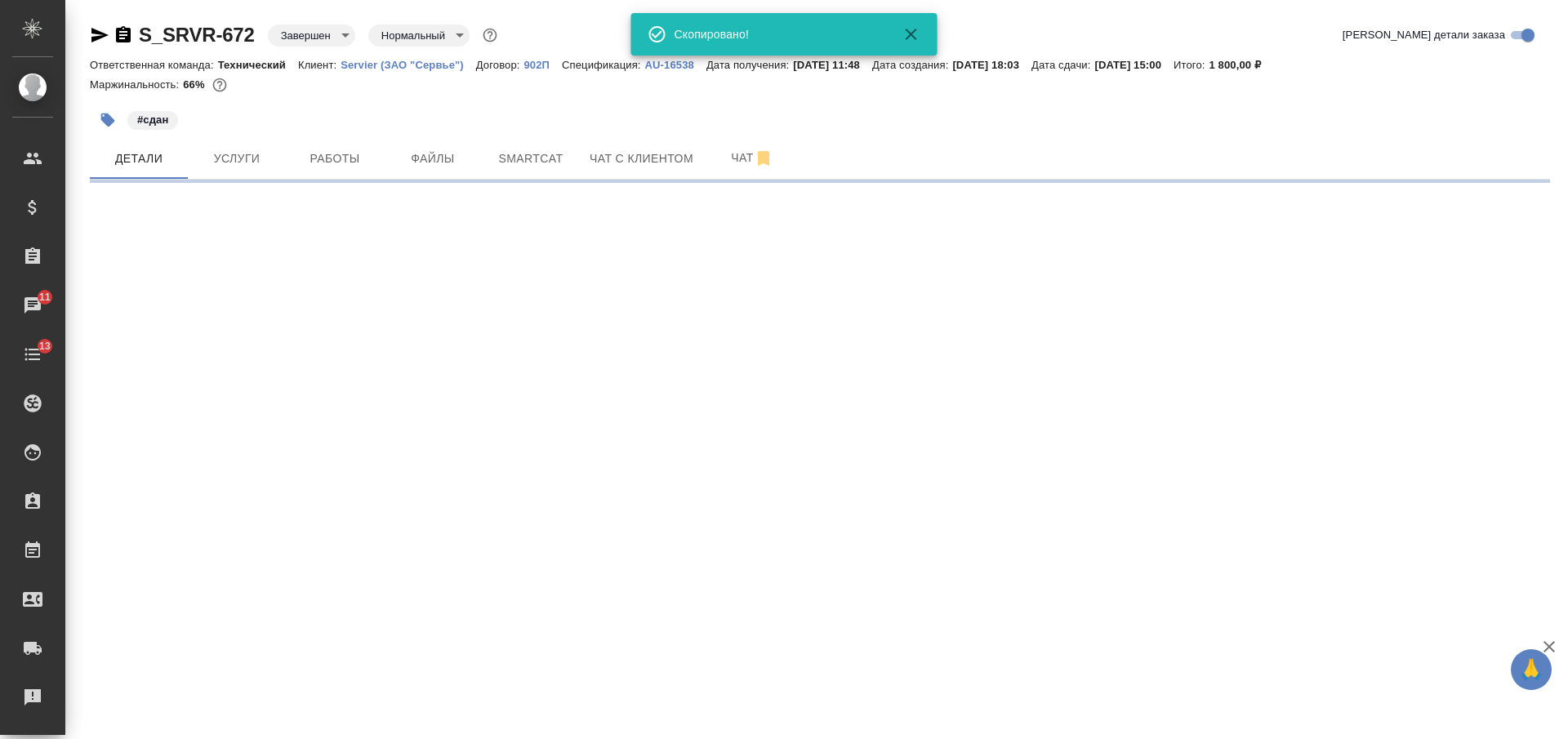
select select "RU"
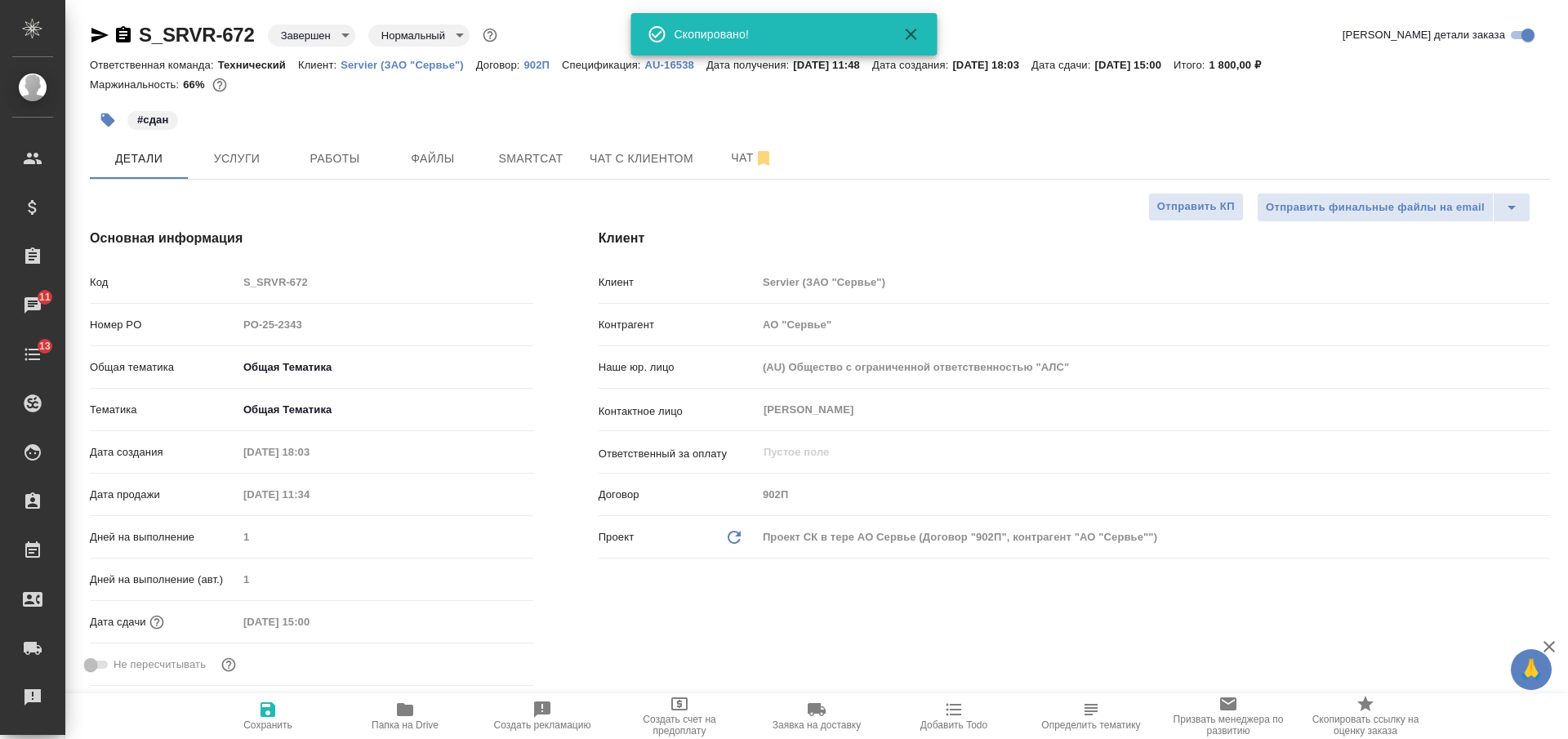
type textarea "x"
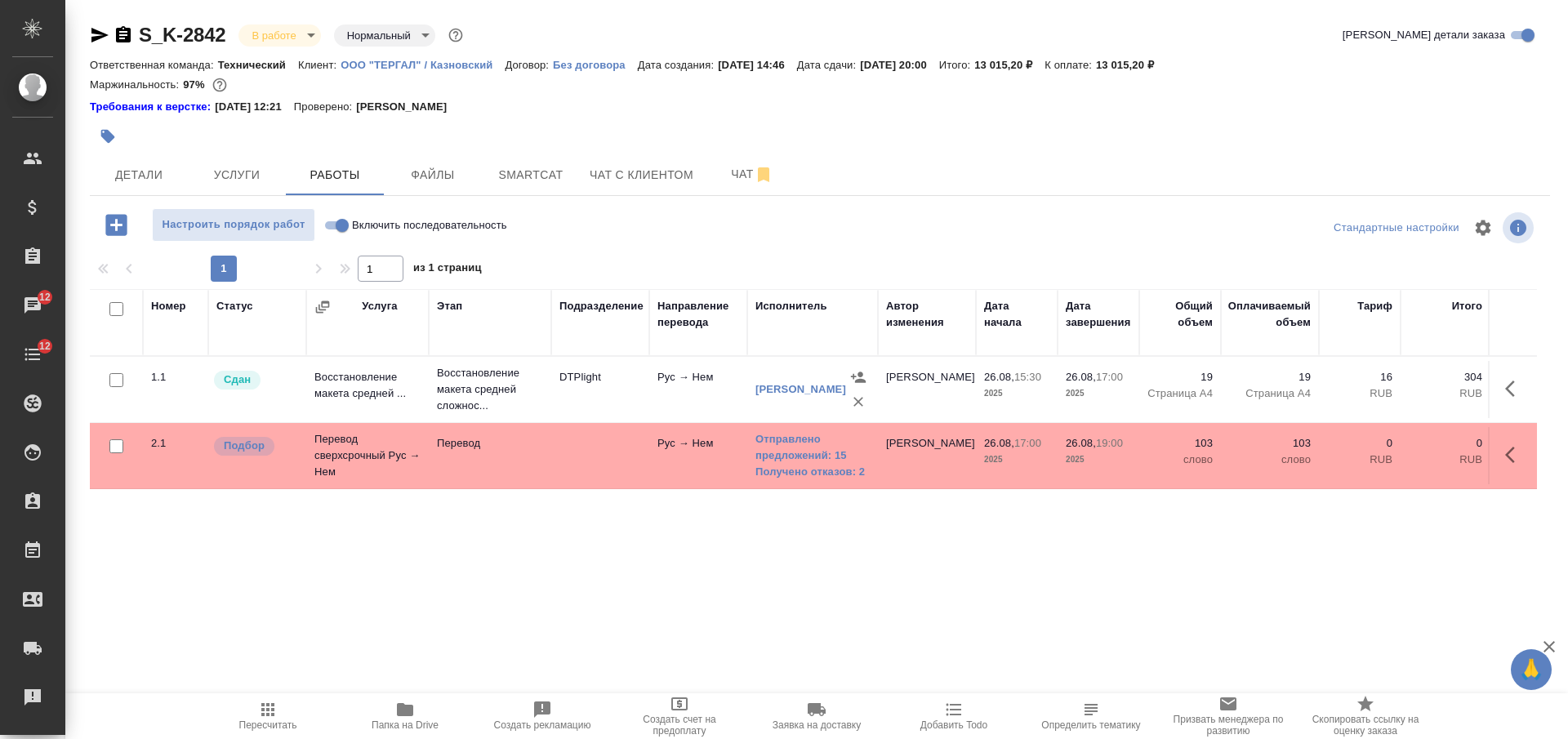
click at [126, 31] on icon "button" at bounding box center [123, 34] width 15 height 17
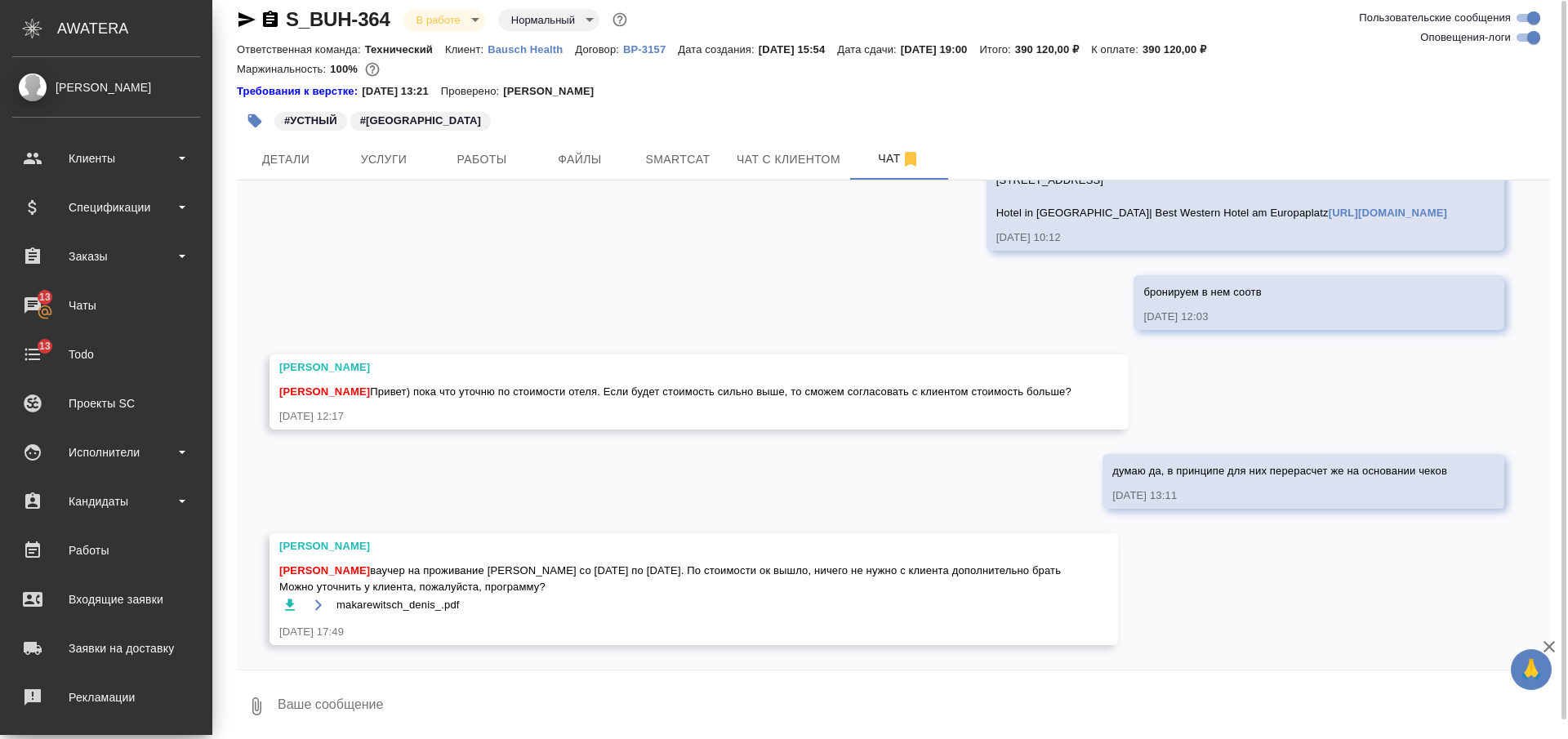
scroll to position [20, 0]
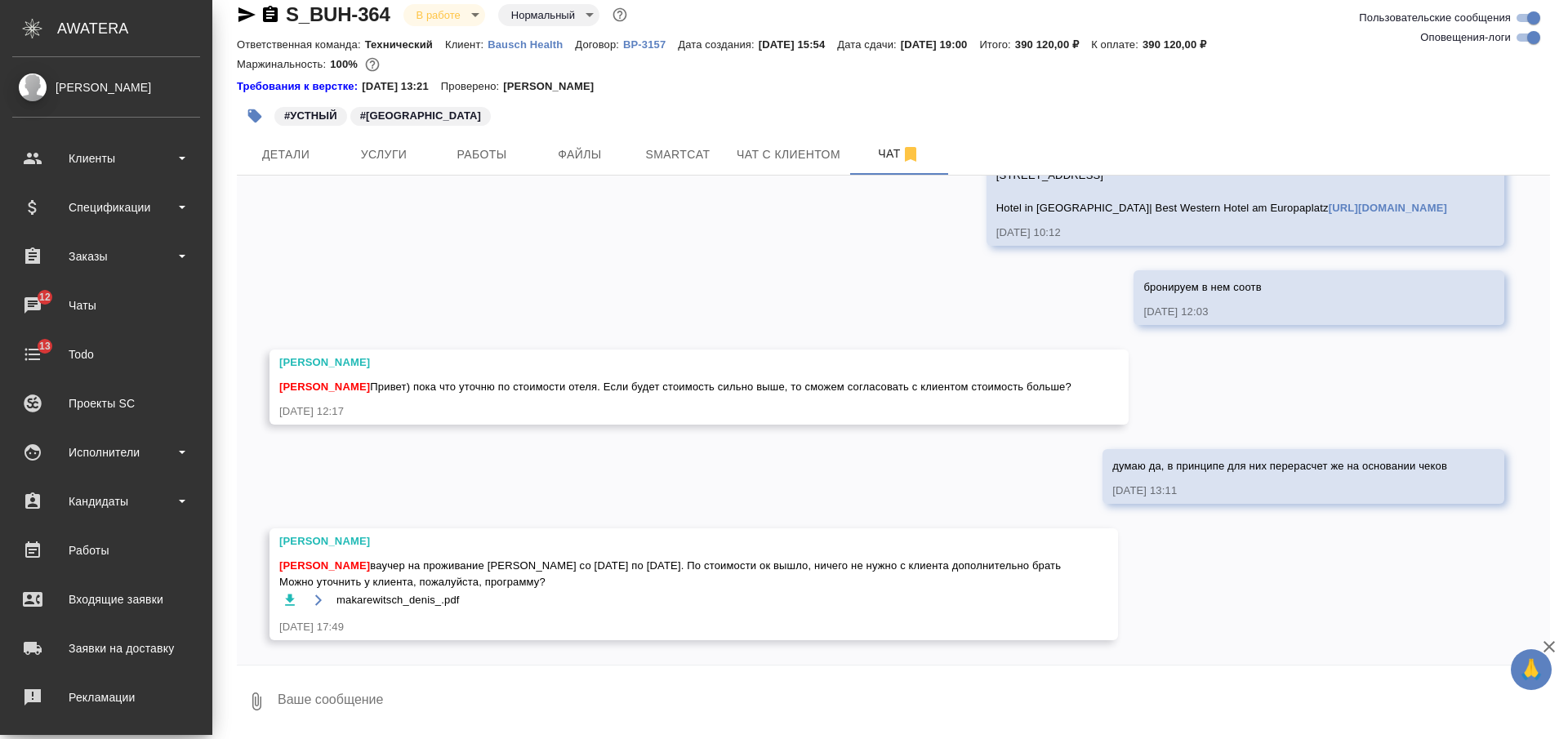
click at [289, 599] on icon "button" at bounding box center [289, 600] width 10 height 11
drag, startPoint x: 403, startPoint y: 566, endPoint x: 653, endPoint y: 563, distance: 250.0
click at [653, 563] on span "Никифорова Валерия ваучер на проживание Дениса со 2 по 9 сентября. По стоимости…" at bounding box center [670, 574] width 782 height 32
copy span "ваучер на проживание Дениса со 2 по 9 сентября"
click at [634, 674] on textarea at bounding box center [913, 702] width 1274 height 56
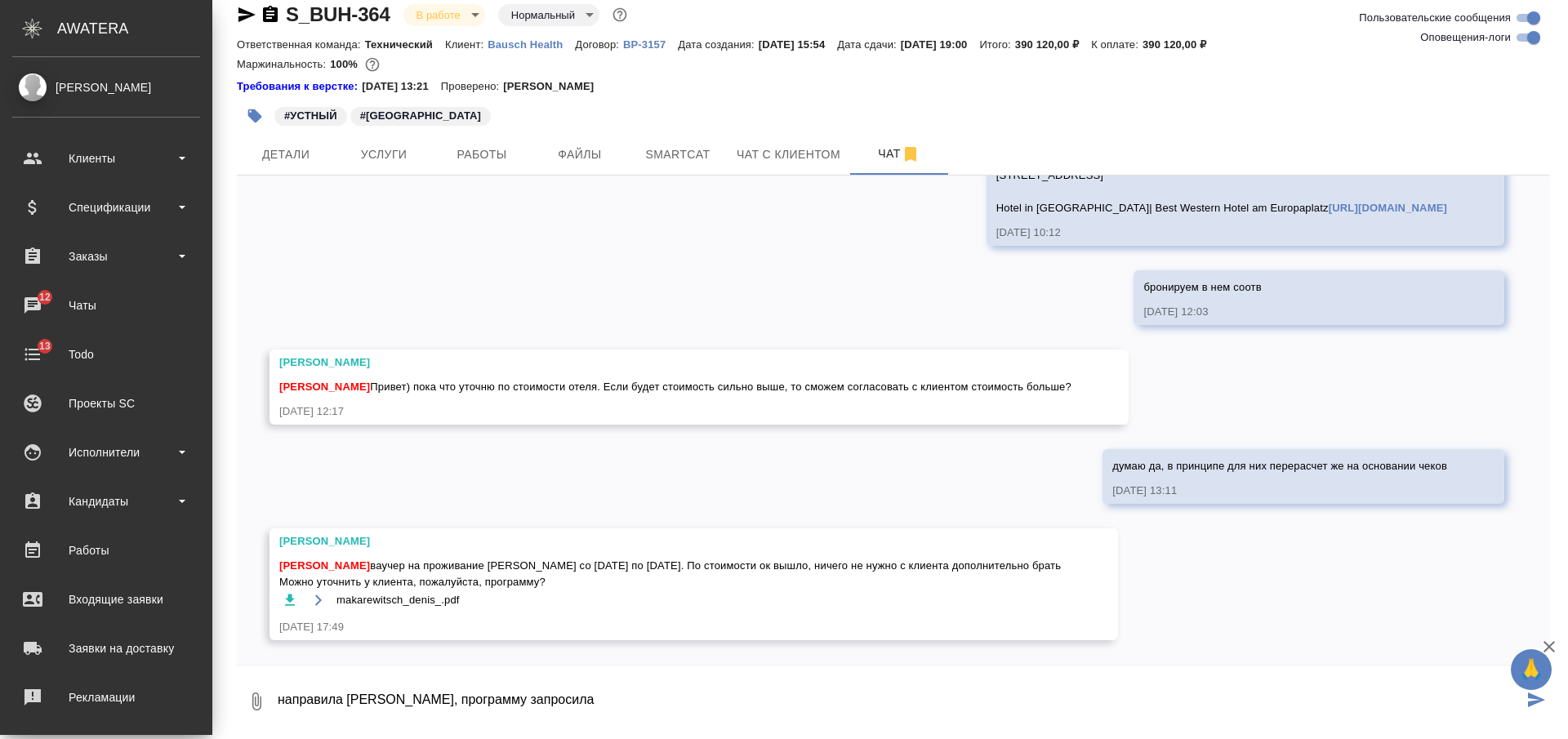
type textarea "направила клиенту ваучер, программу запросила"
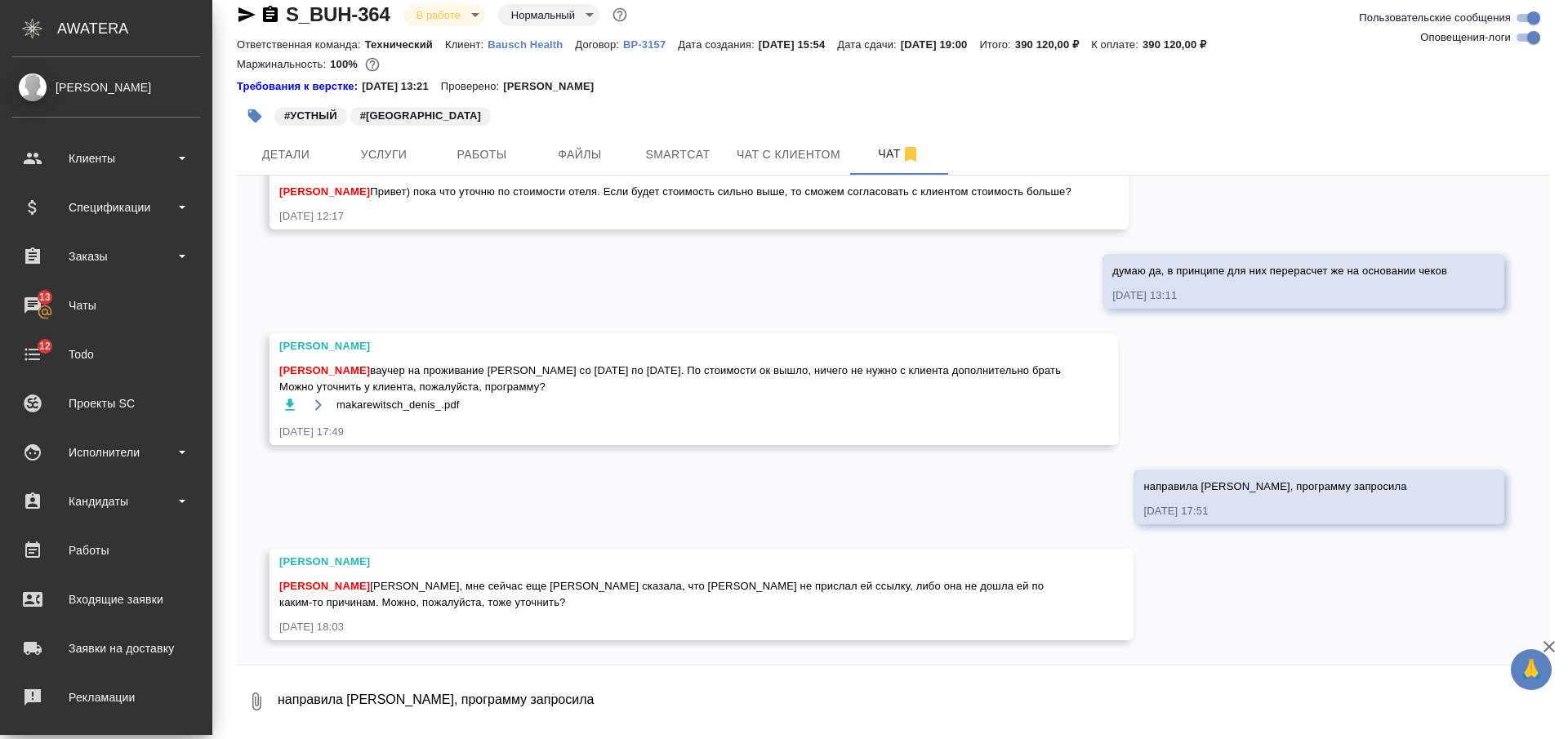
scroll to position [16458, 0]
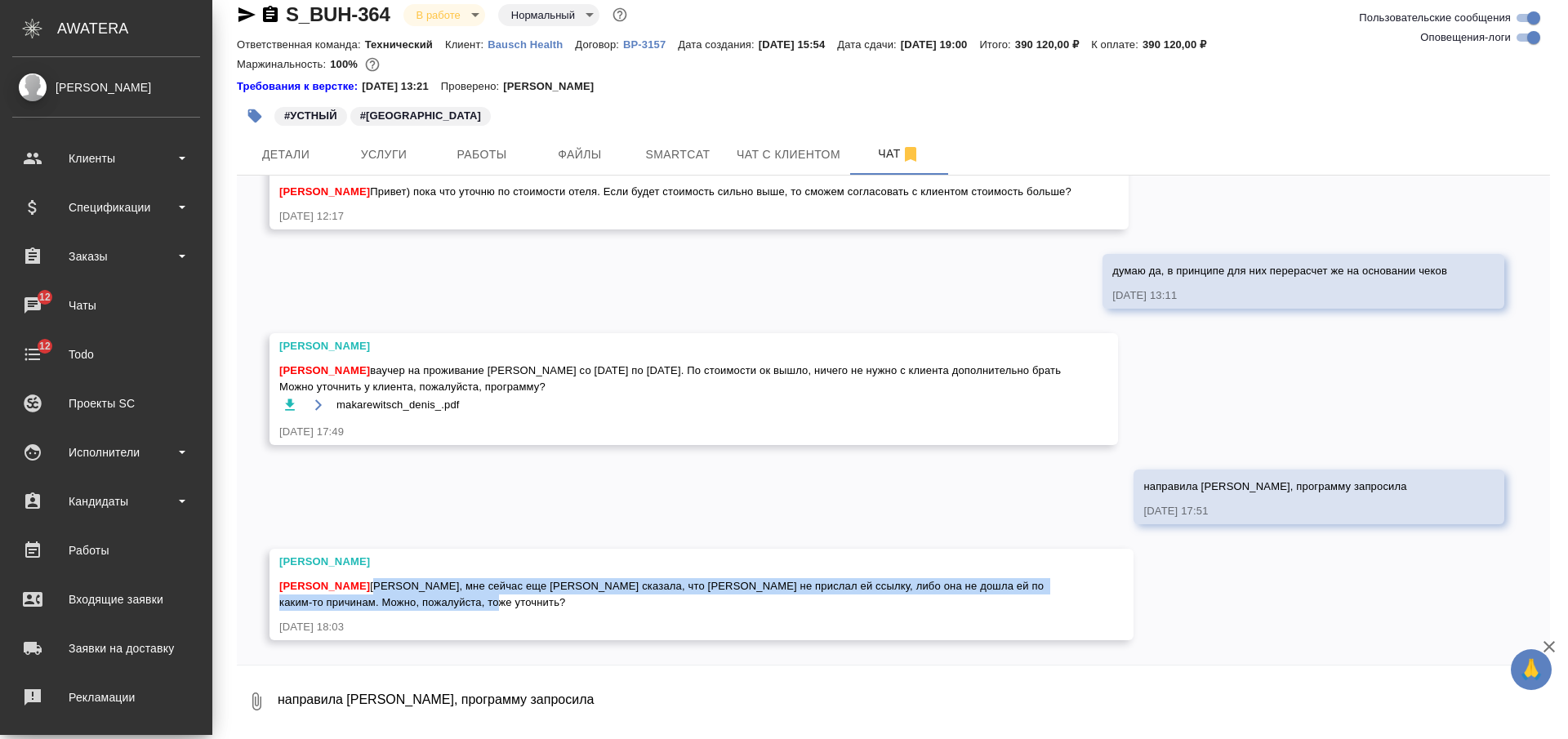
drag, startPoint x: 401, startPoint y: 588, endPoint x: 524, endPoint y: 603, distance: 123.9
click at [524, 603] on div "Никифорова Валерия Лера, мне сейчас еще Екатерина Шишкина сказала, что Бауши не…" at bounding box center [678, 593] width 798 height 37
copy span "Лера, мне сейчас еще Екатерина Шишкина сказала, что Бауши не прислал ей ссылку,…"
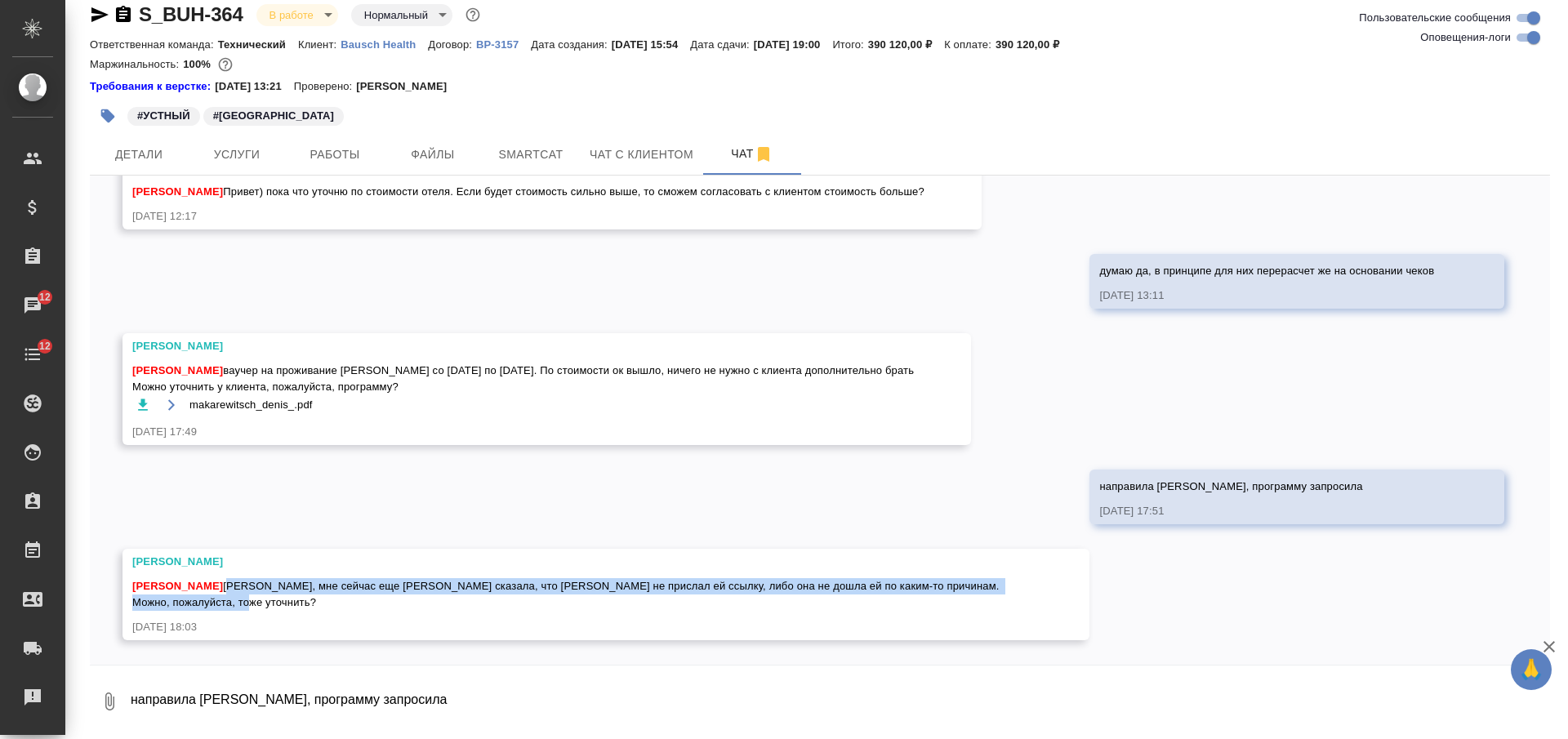
scroll to position [16273, 0]
click at [730, 674] on textarea "направила клиенту ваучер, программу запросила" at bounding box center [840, 702] width 1421 height 56
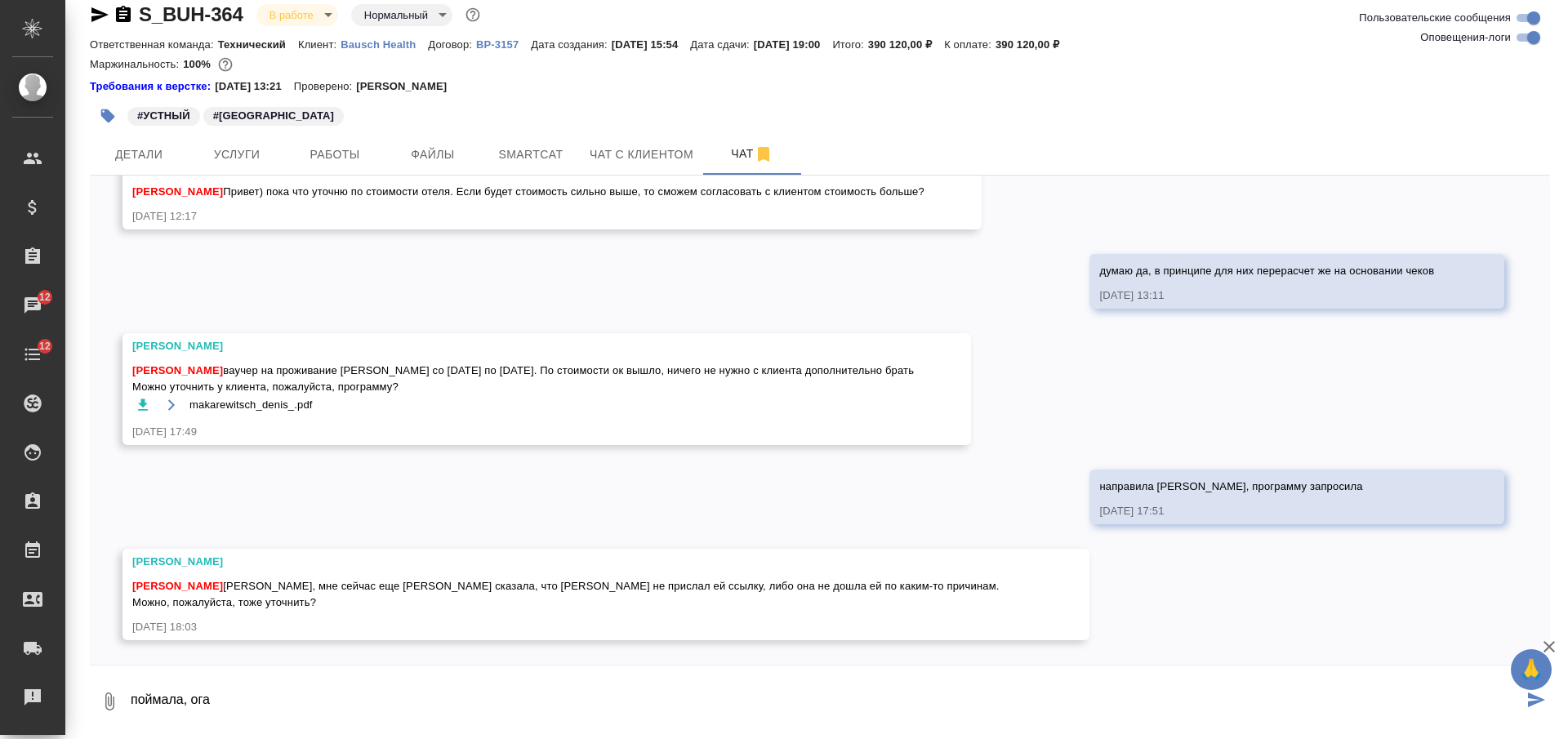
type textarea "поймала, ога"
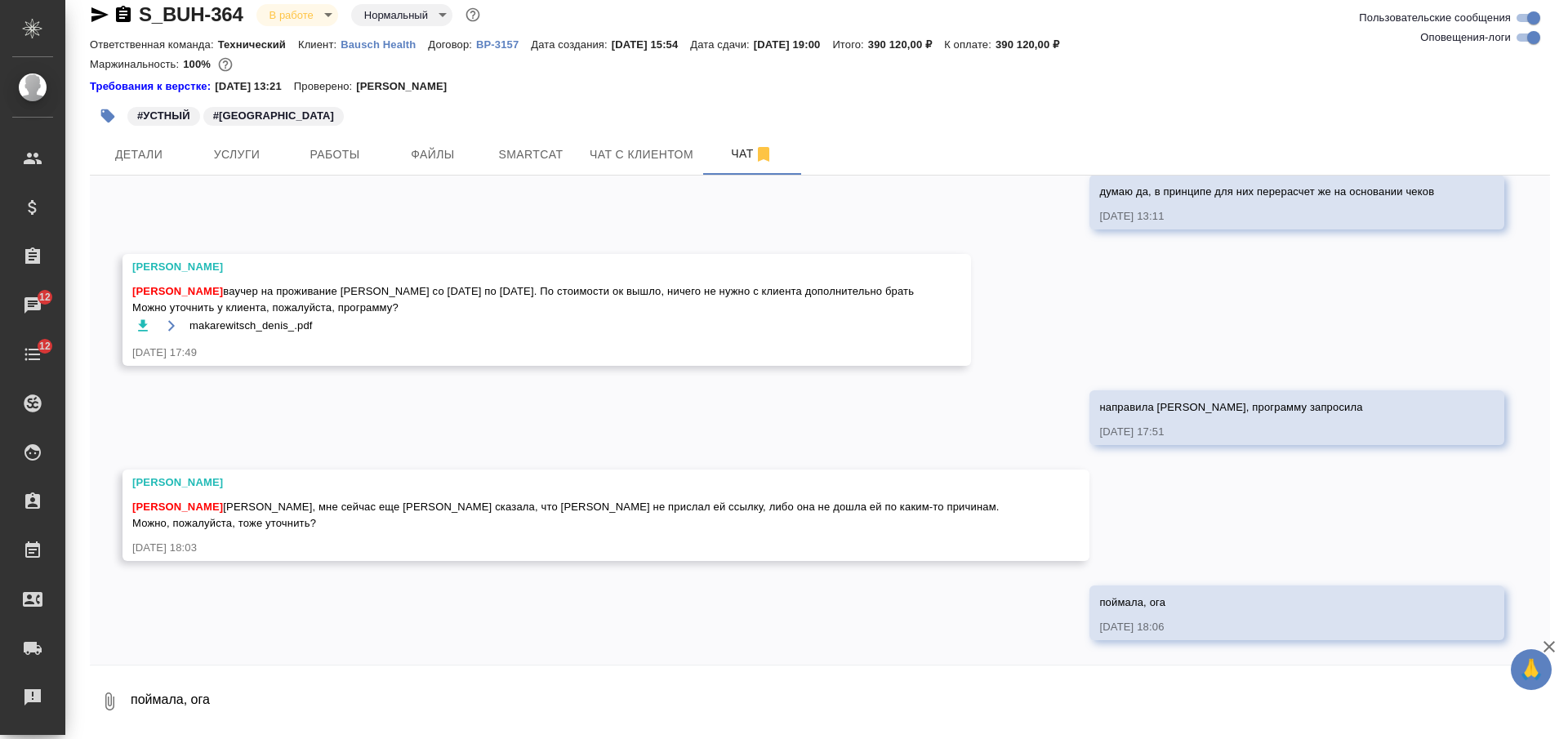
scroll to position [16352, 0]
click at [118, 700] on icon "button" at bounding box center [109, 701] width 19 height 19
click at [130, 614] on span "С локального диска" at bounding box center [103, 615] width 111 height 20
click at [0, 0] on input "С локального диска" at bounding box center [0, 0] width 0 height 0
click at [509, 687] on textarea "поймала, ога" at bounding box center [826, 702] width 1394 height 56
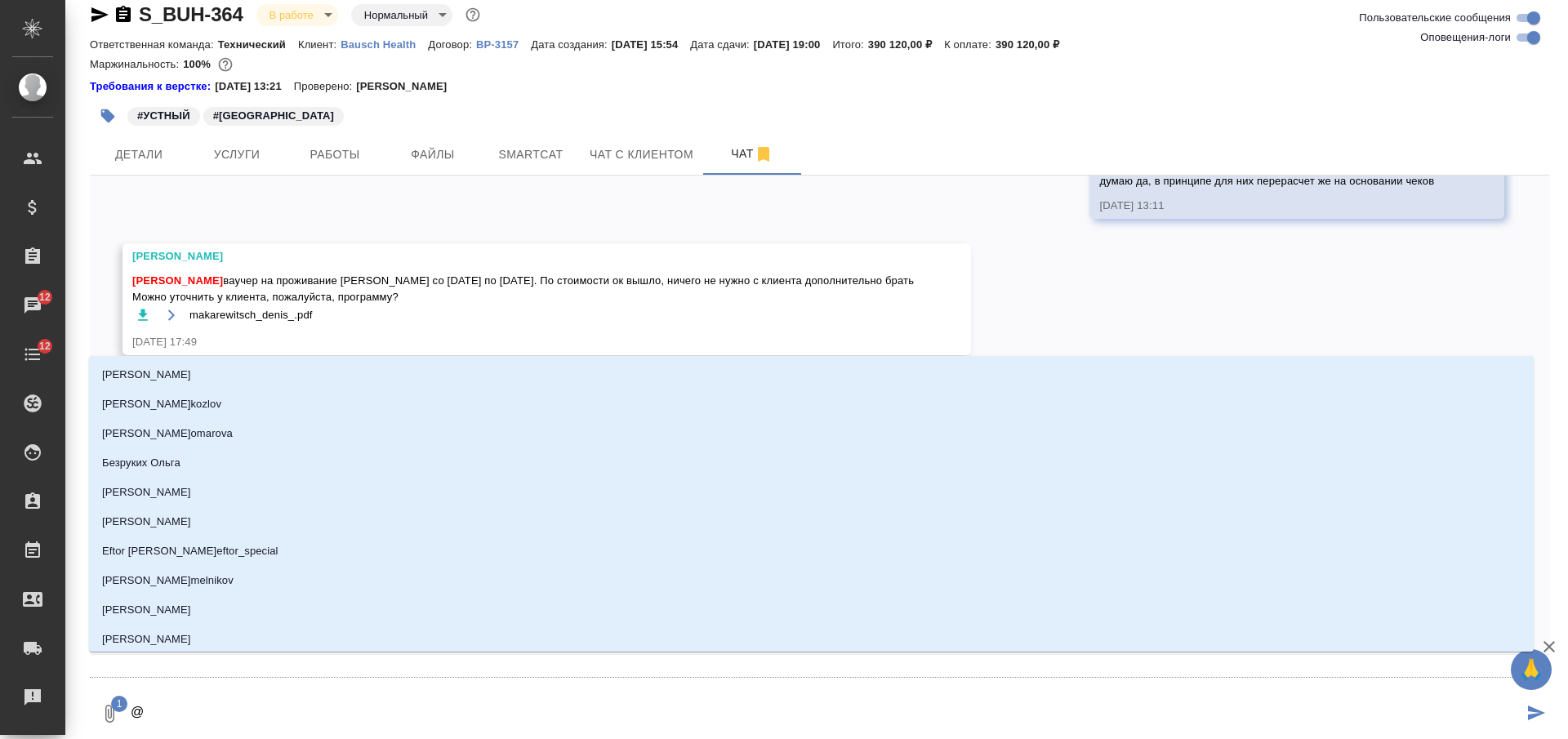
type textarea "@Ф"
type input "Ф"
type textarea "@Фе"
type input "Фе"
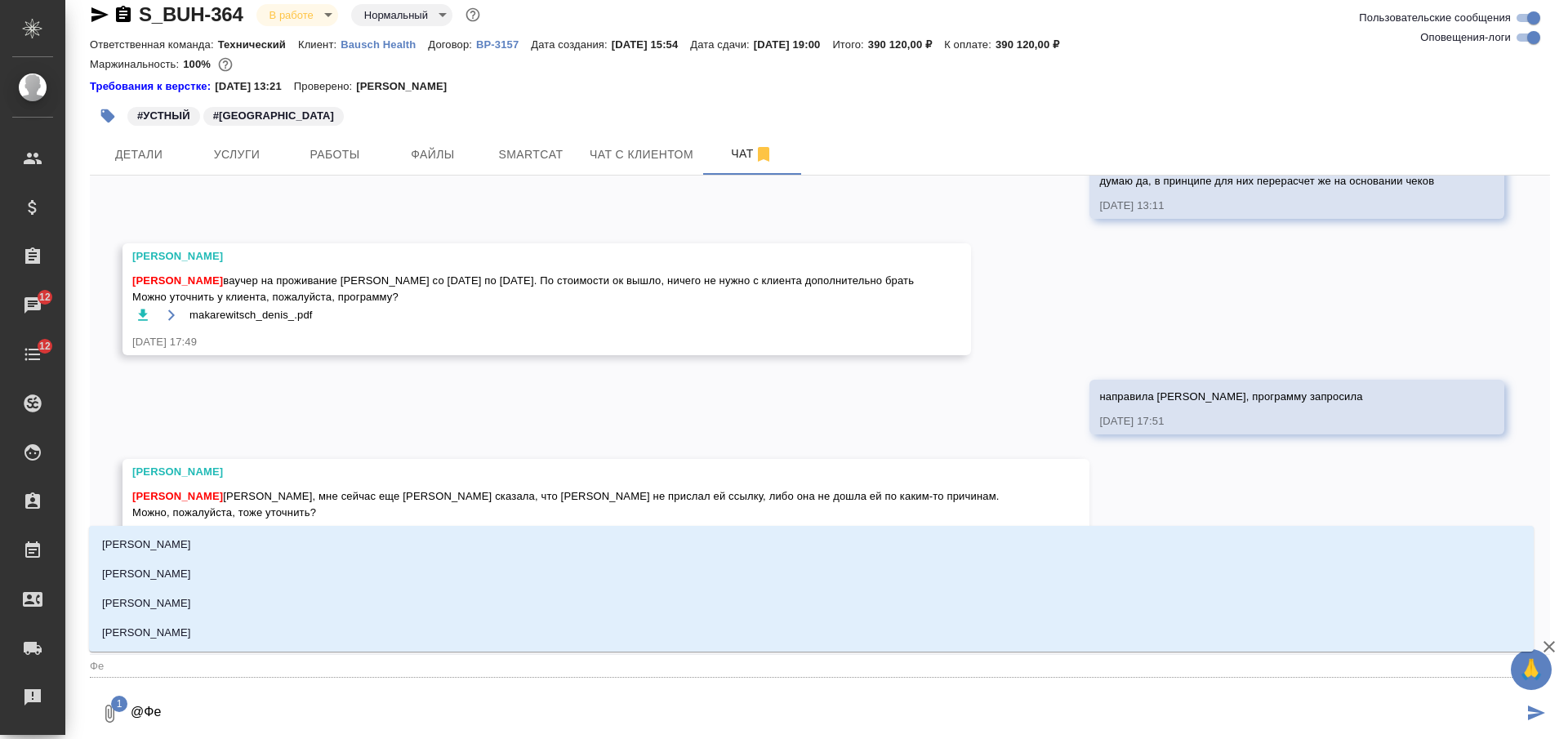
type textarea "@Фед"
type input "Фед"
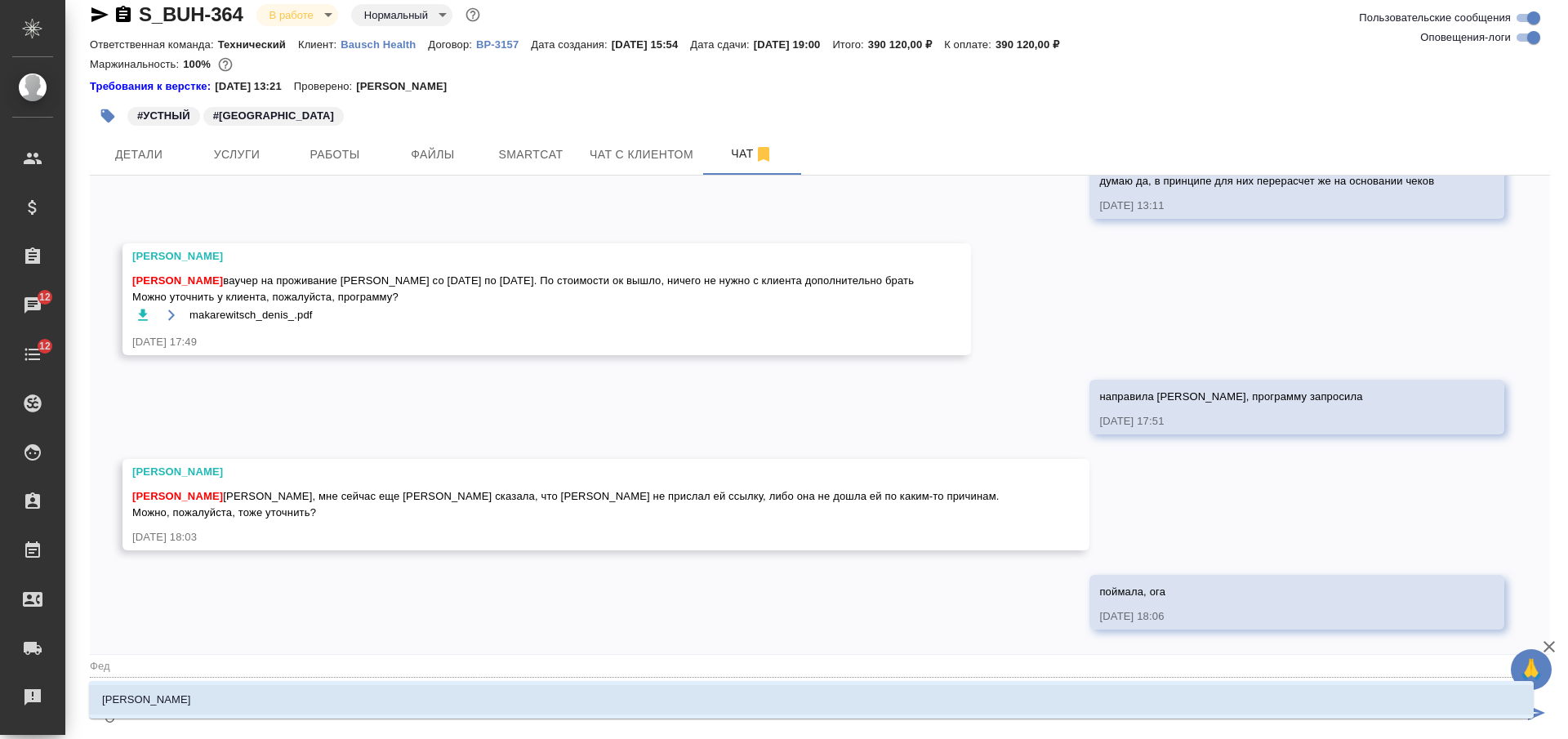
type textarea "@Федо"
type input "Федо"
type textarea "@Федот"
type input "Федот"
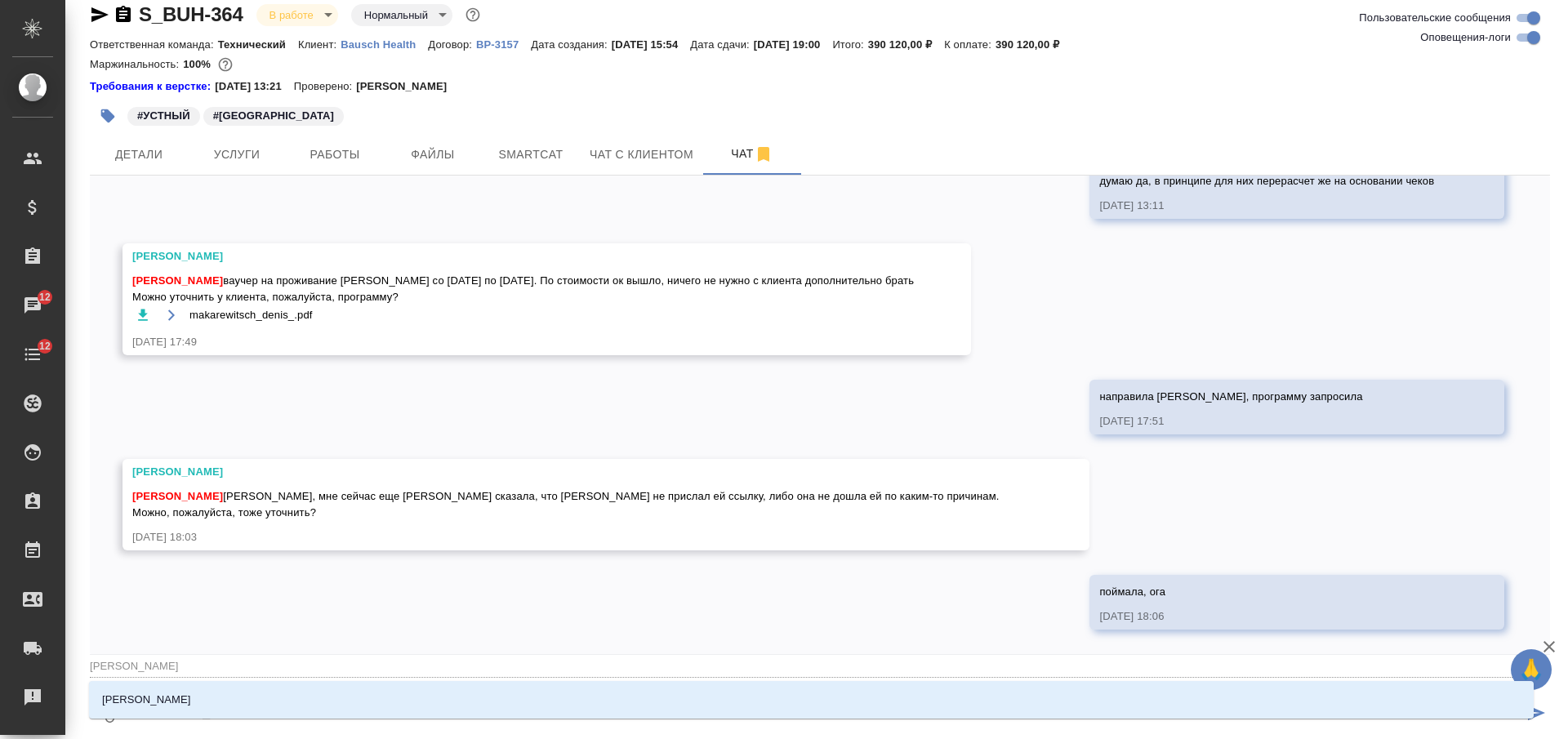
type textarea "@Федото"
type input "Федото"
click at [512, 690] on li "Федотова Ирина" at bounding box center [812, 701] width 1445 height 30
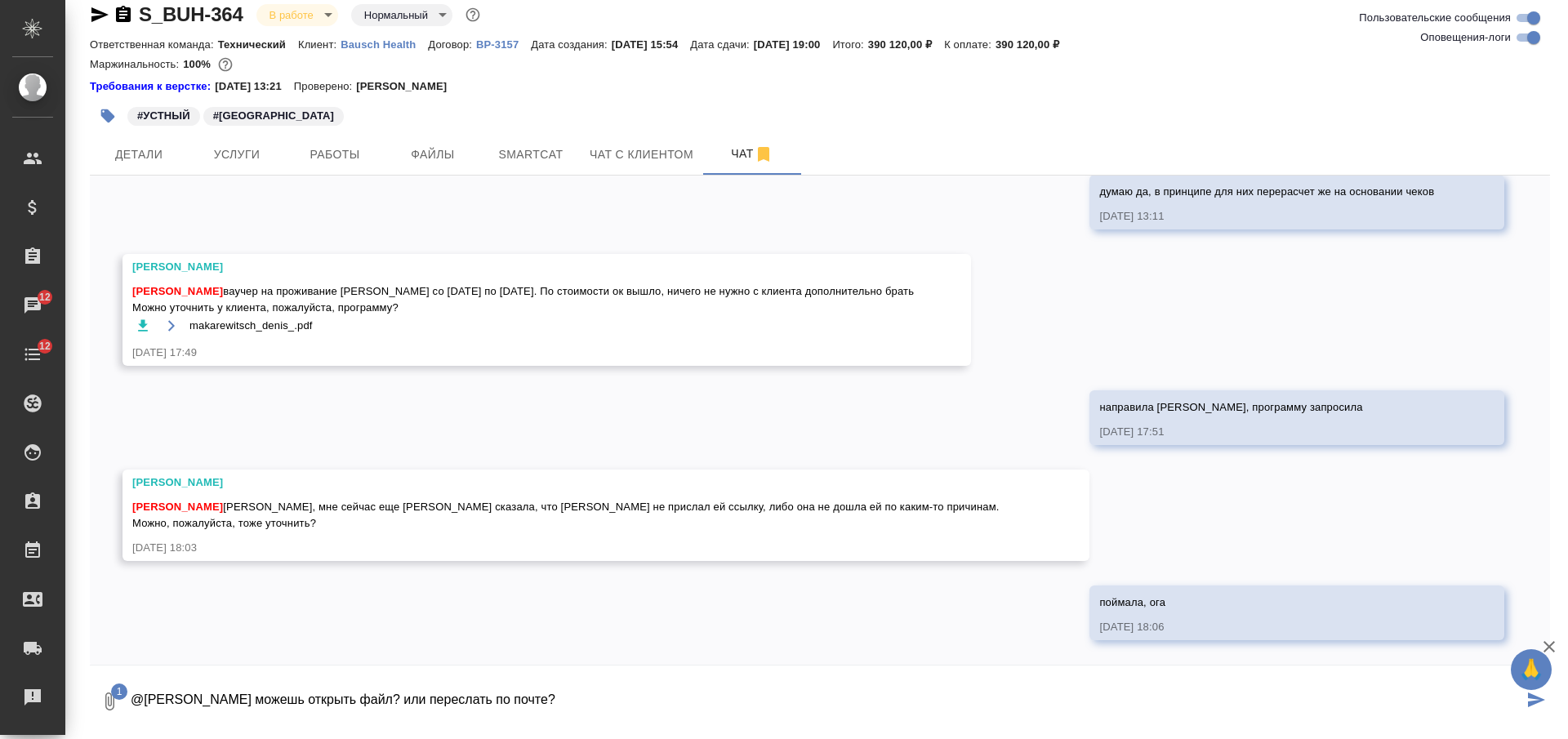
type textarea "@Федотова Ирина можешь открыть файл? или переслать по почте?"
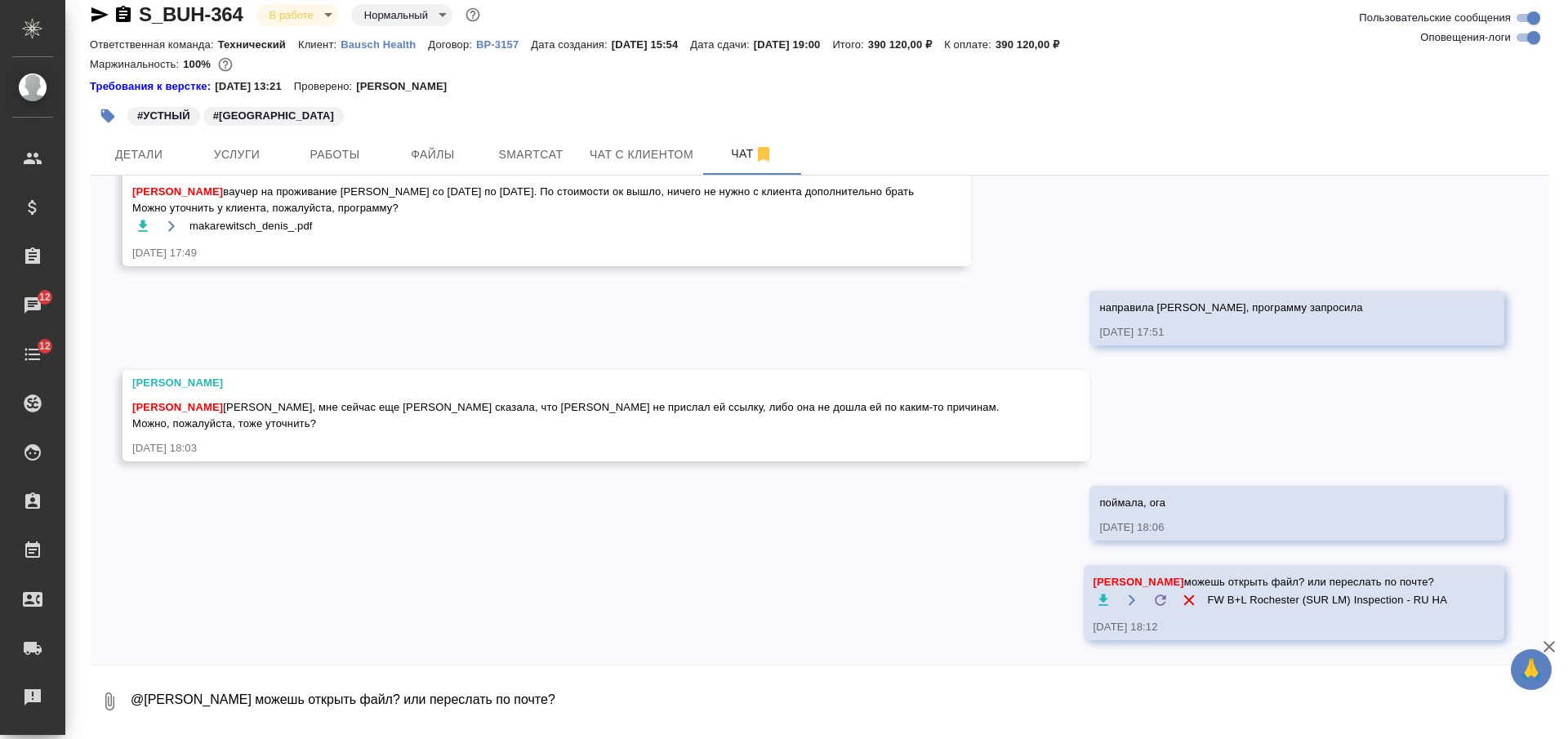
scroll to position [16452, 0]
click at [925, 554] on div "21.07, понедельник [Никифорова Валерия] Клиент оставил комментарий: "Расчет по …" at bounding box center [820, 421] width 1460 height 490
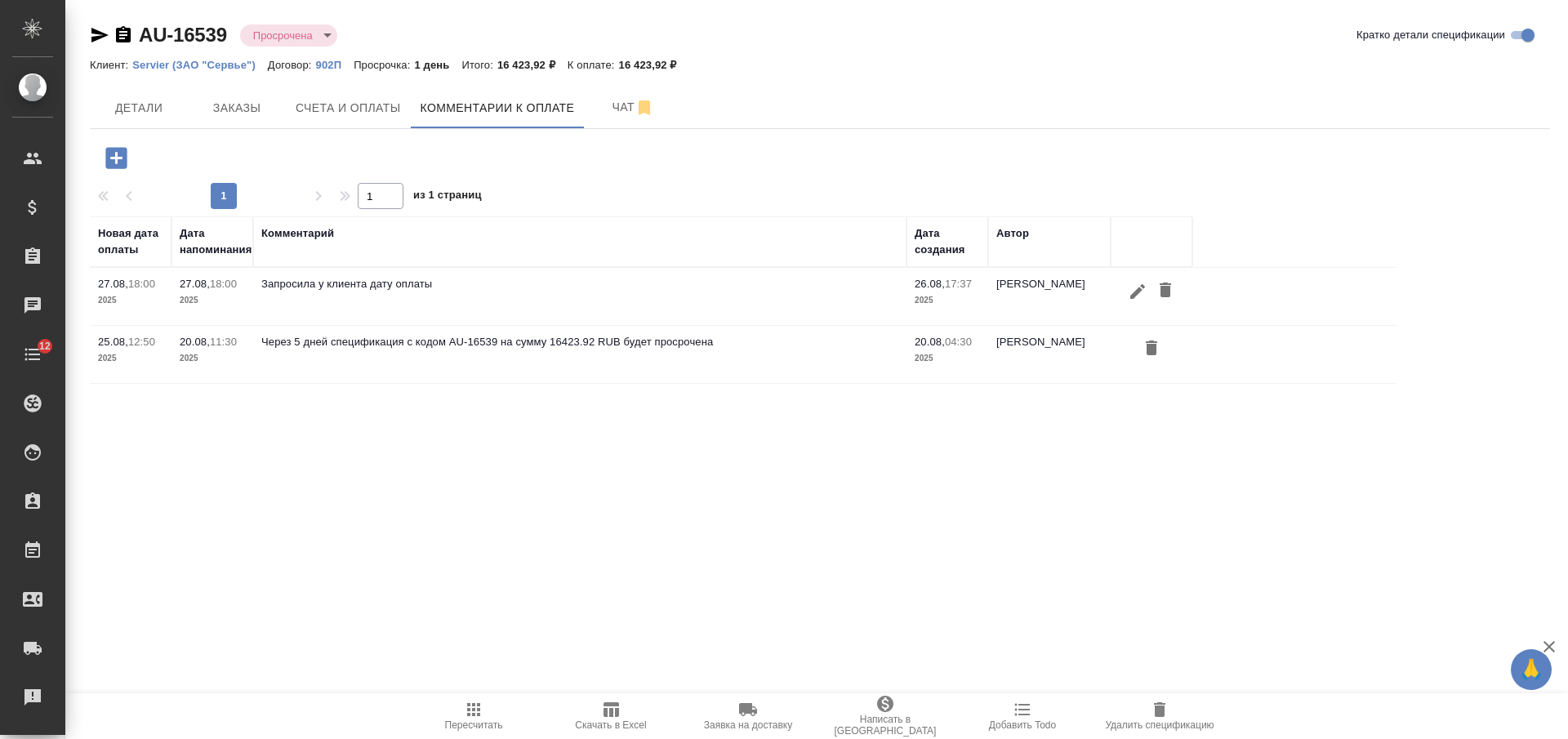
click at [115, 158] on icon "button" at bounding box center [116, 157] width 29 height 29
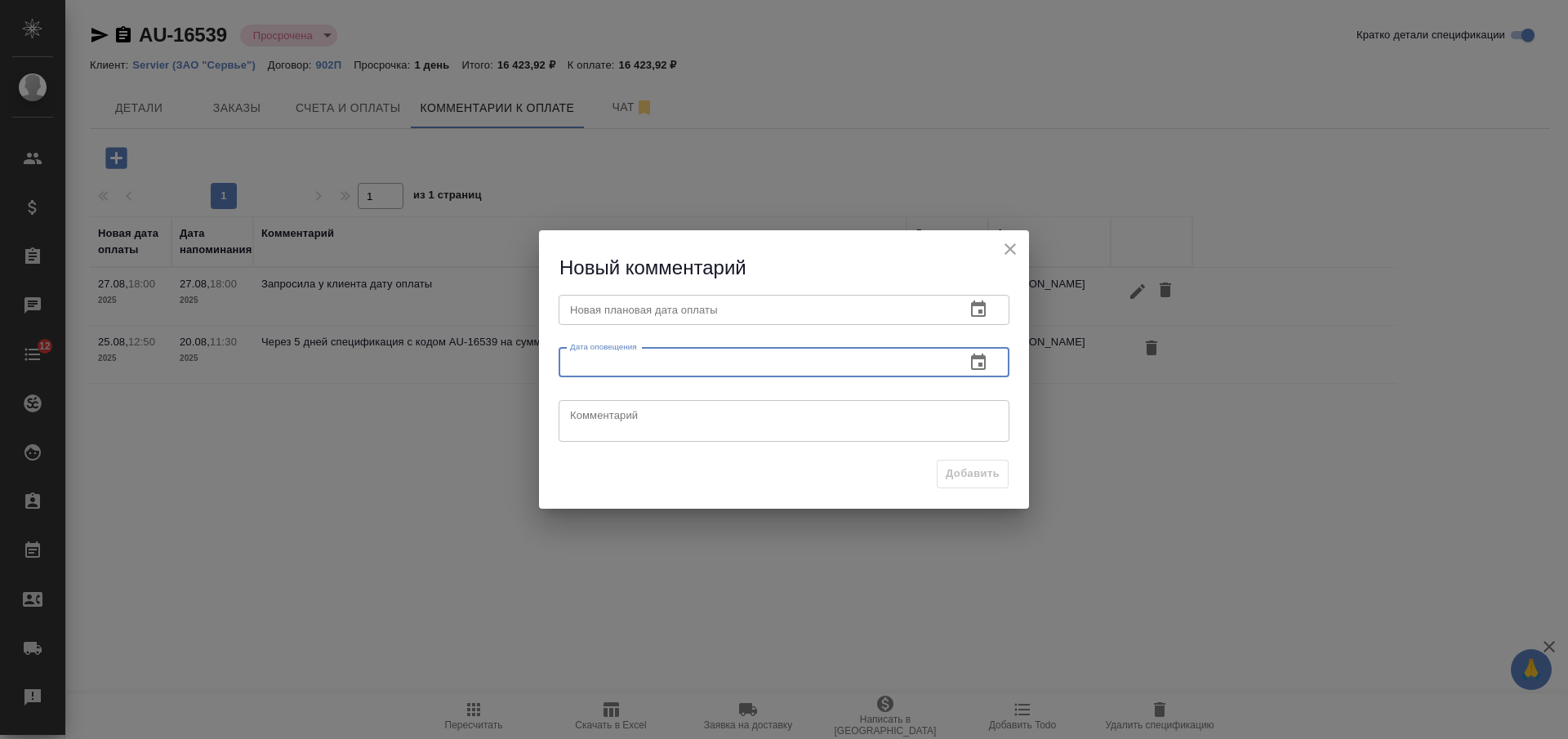
click at [739, 358] on input "text" at bounding box center [756, 363] width 394 height 30
type input "[DATE] 18:00"
click at [697, 305] on input "text" at bounding box center [756, 310] width 394 height 30
paste input "[DATE] 18:00"
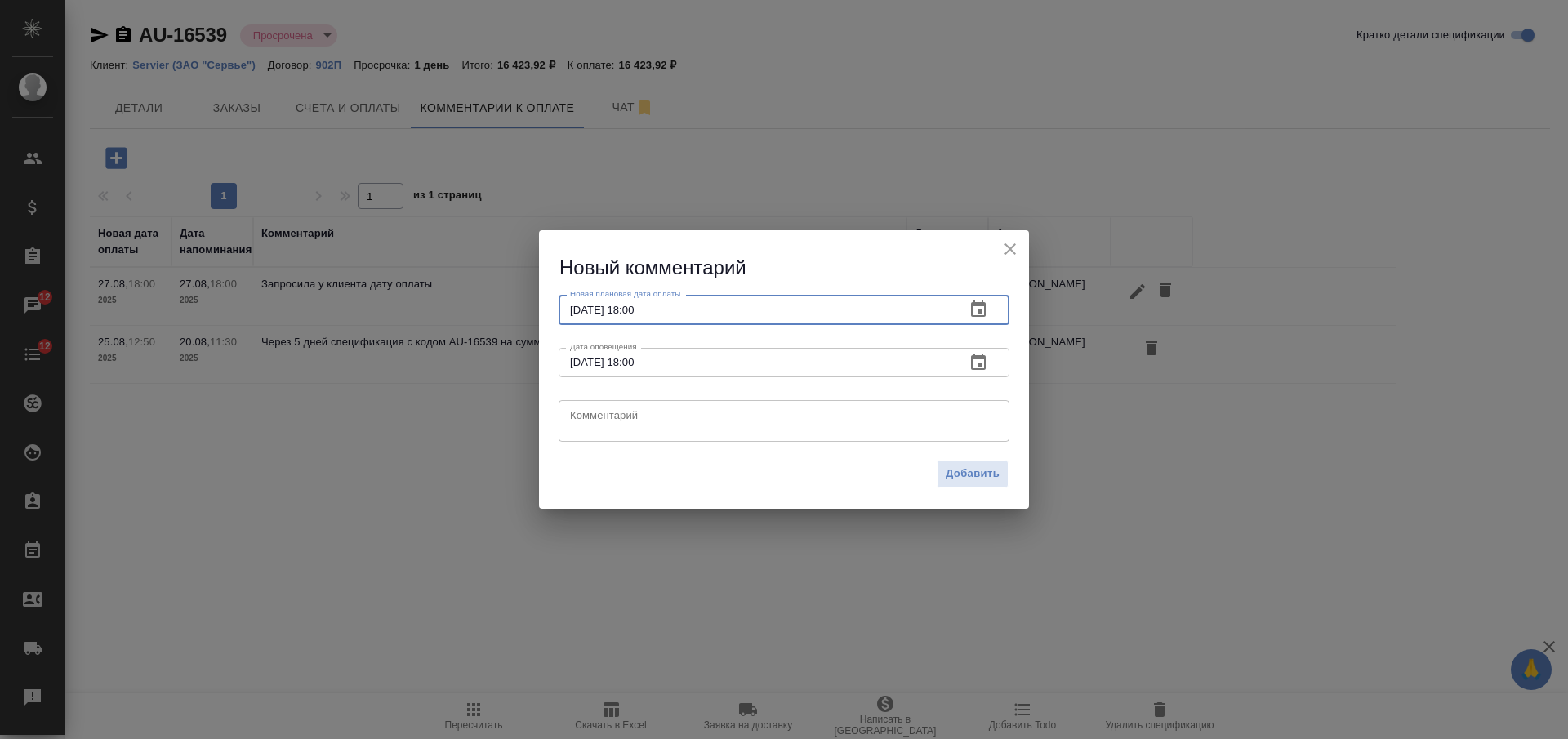
type input "[DATE] 18:00"
click at [582, 363] on input "[DATE] 18:00" at bounding box center [756, 363] width 394 height 30
click at [578, 362] on input "[DATE] 18:00" at bounding box center [756, 363] width 394 height 30
type input "[DATE] 18:00"
click at [700, 422] on textarea at bounding box center [784, 422] width 428 height 24
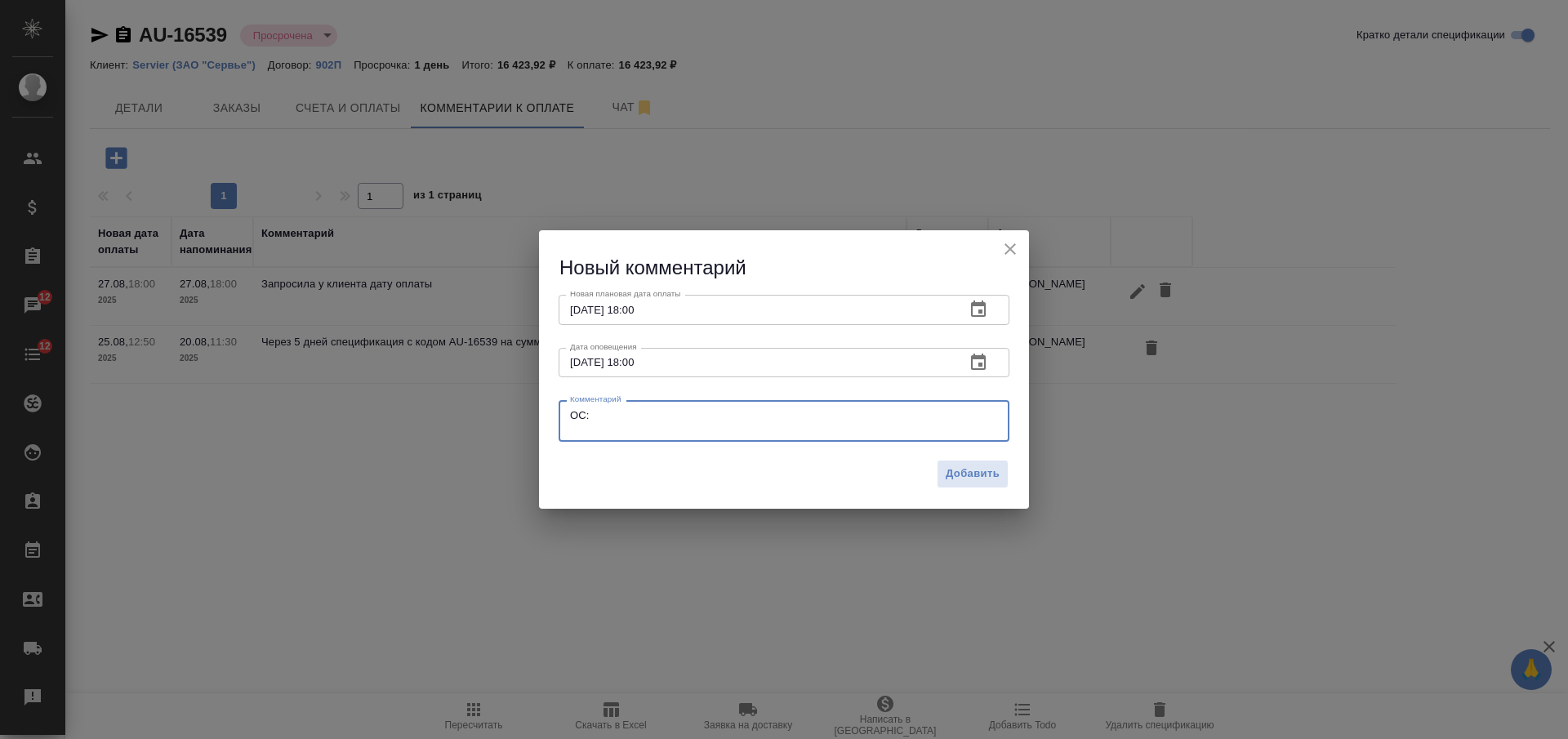
paste textarea "Счет планируется к оплате до 05 сентября 2025 года."
type textarea "ОС: Счет планируется к оплате до 05 сентября 2025 года."
click at [972, 478] on span "Добавить" at bounding box center [973, 473] width 54 height 18
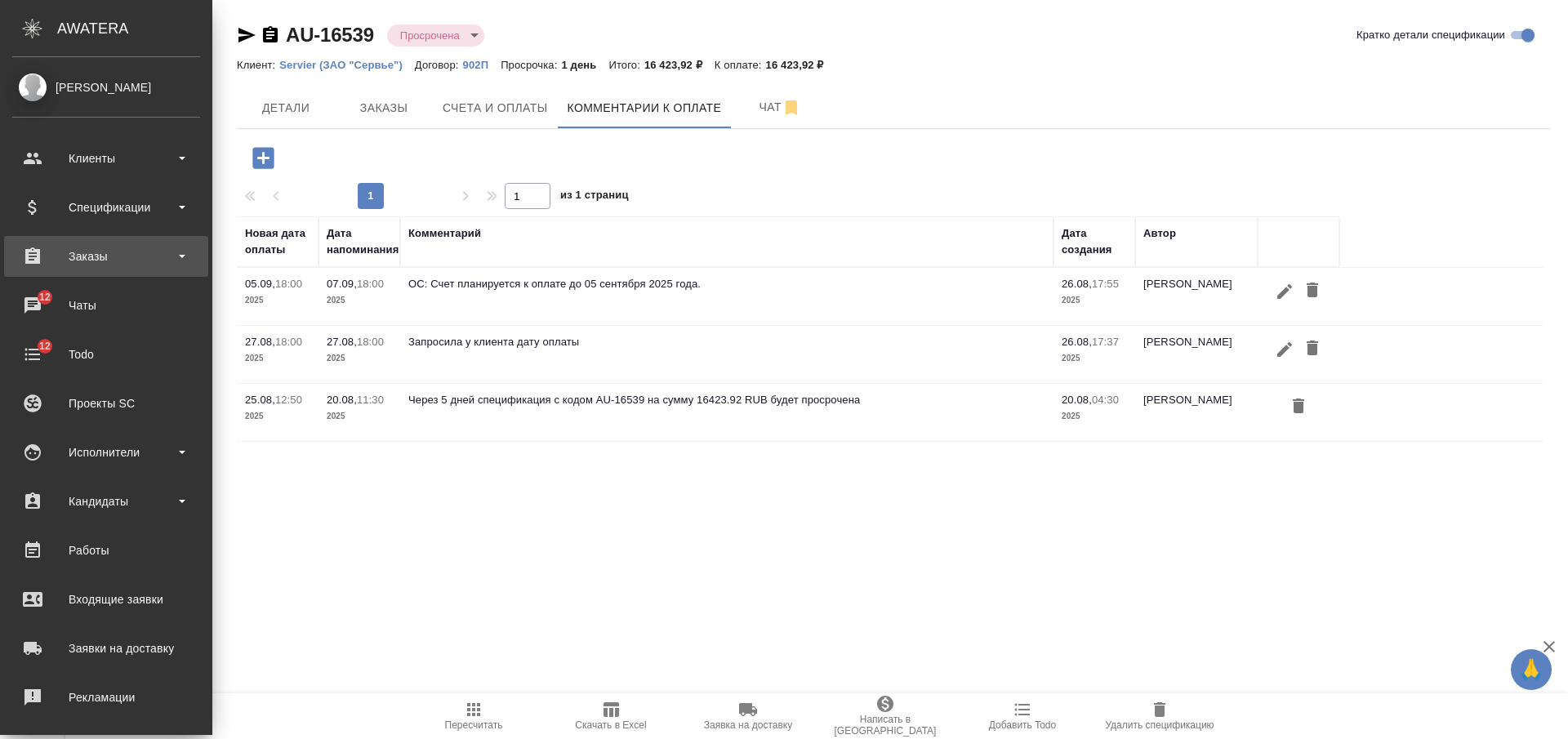
click at [107, 269] on div "Заказы" at bounding box center [107, 256] width 205 height 41
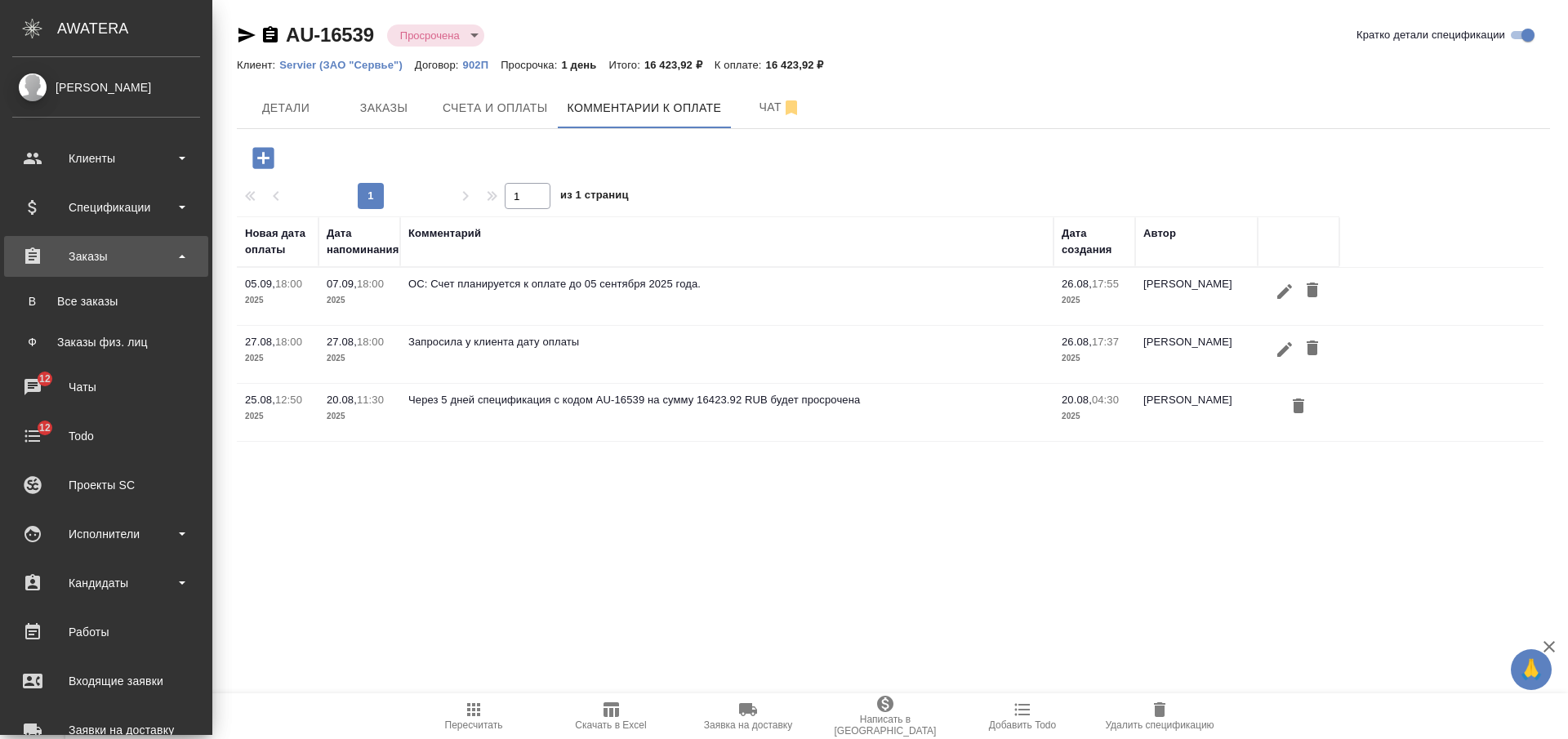
click at [110, 298] on div "Все заказы" at bounding box center [106, 301] width 171 height 17
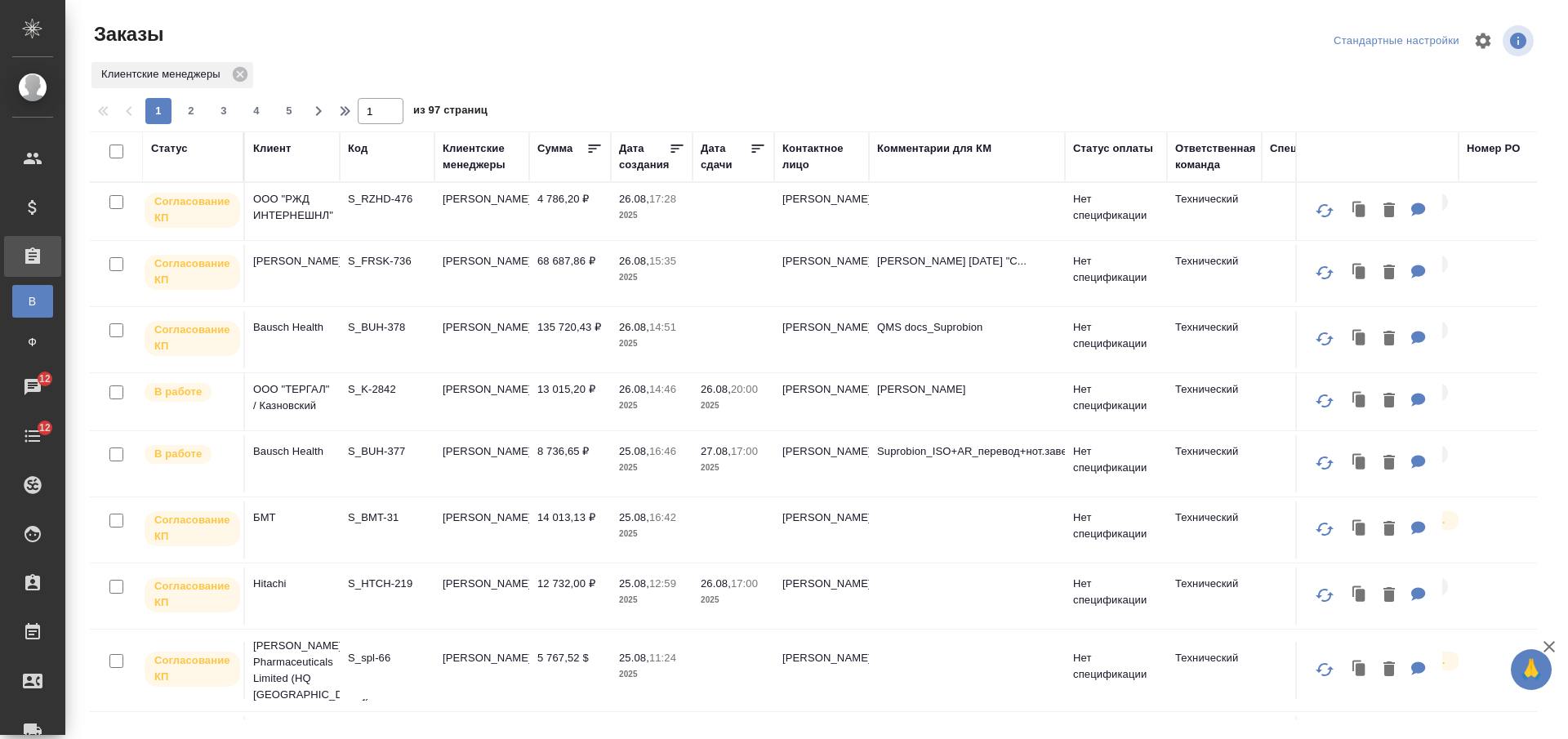
click at [477, 278] on td "Никифорова Валерия" at bounding box center [482, 273] width 94 height 57
click at [476, 276] on td "[PERSON_NAME]" at bounding box center [482, 273] width 94 height 57
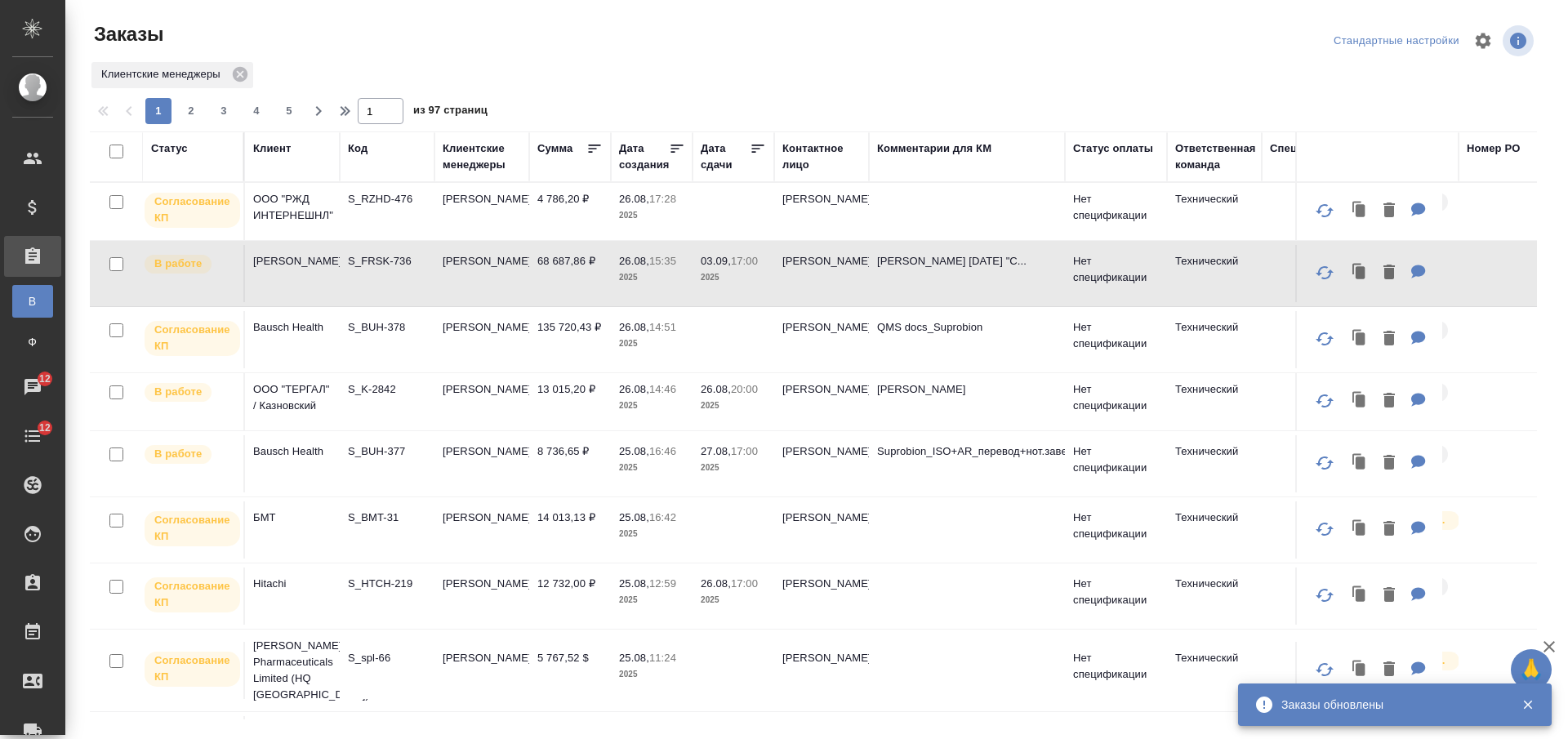
click at [508, 213] on td "[PERSON_NAME]" at bounding box center [482, 211] width 94 height 57
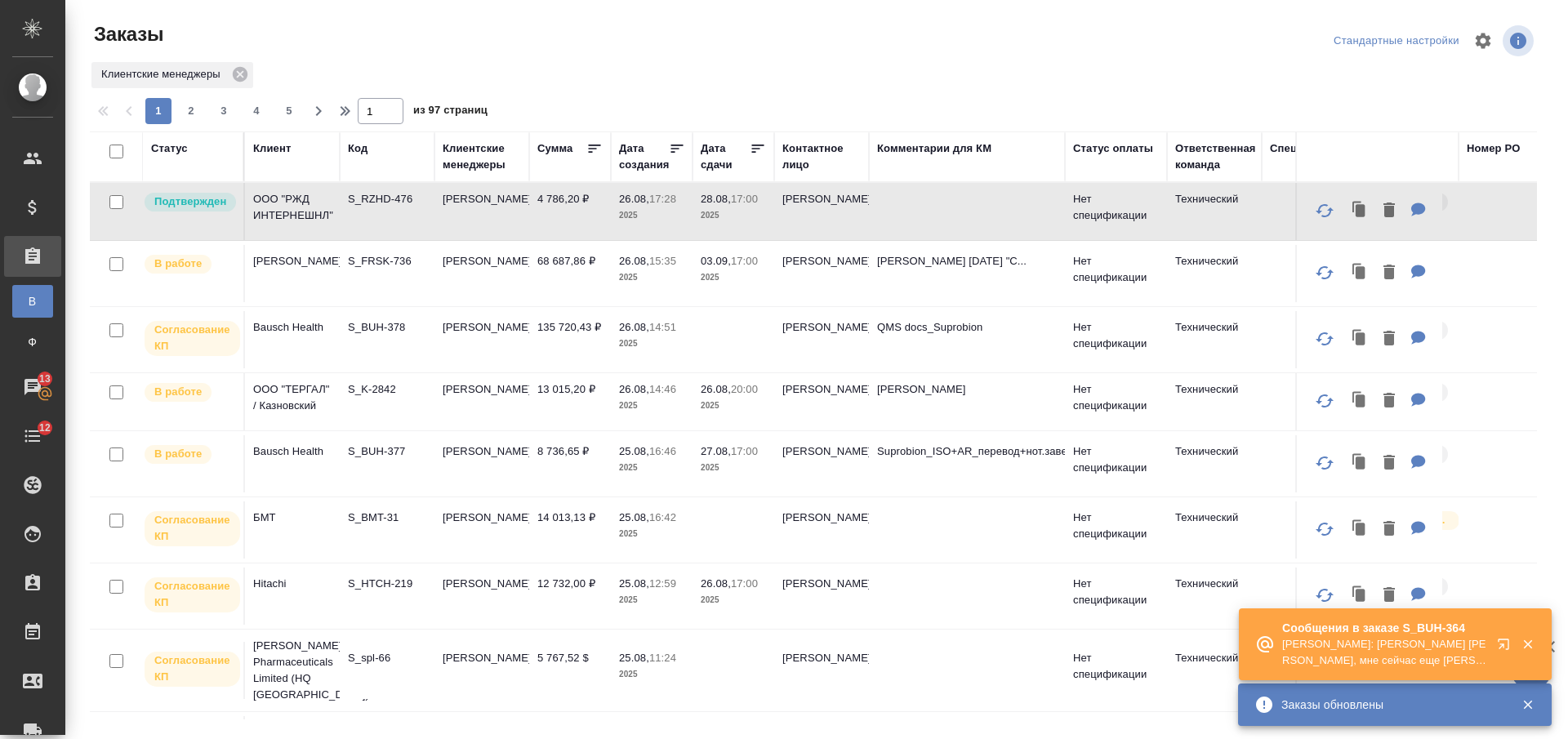
click at [556, 667] on td "5 767,52 $" at bounding box center [569, 670] width 81 height 57
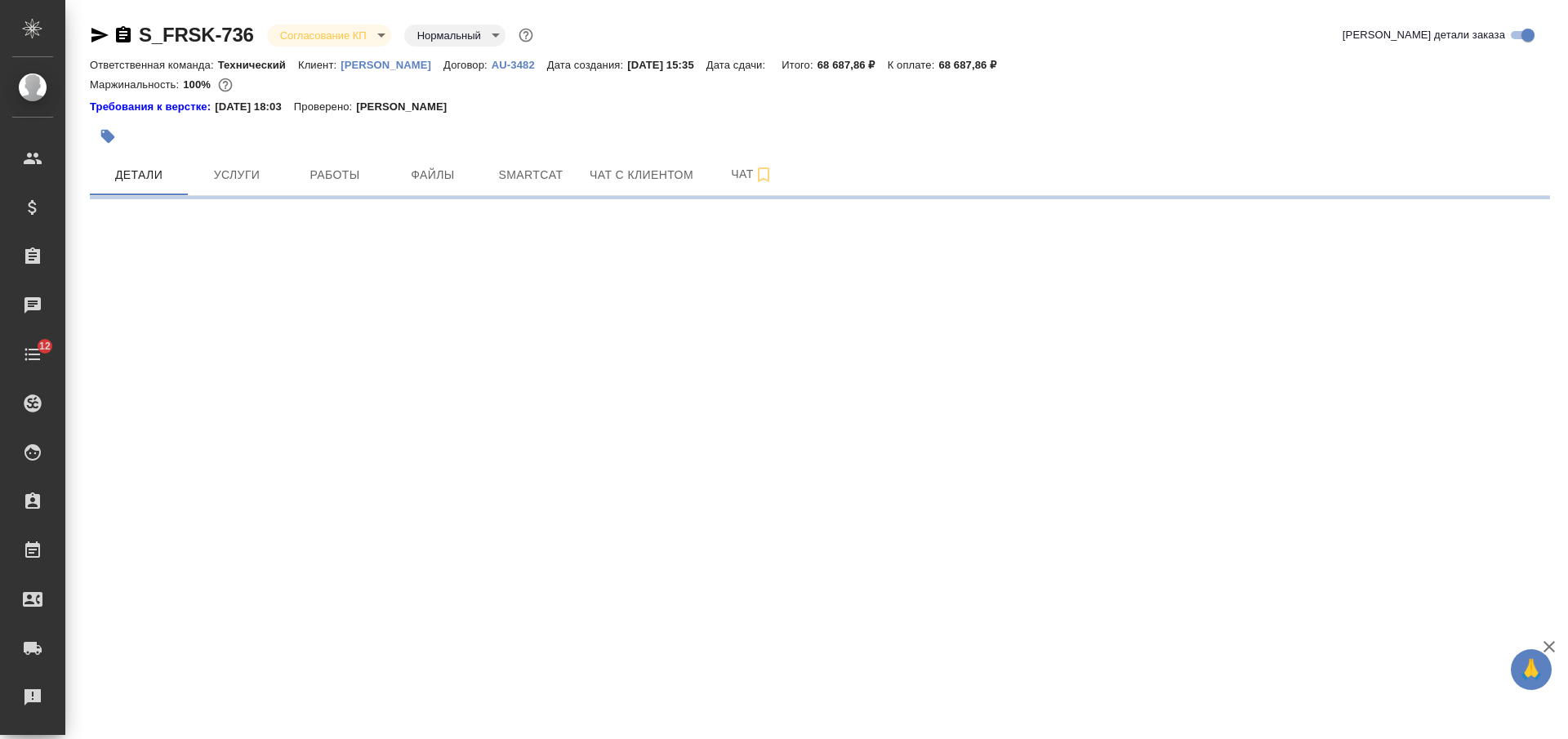
select select "RU"
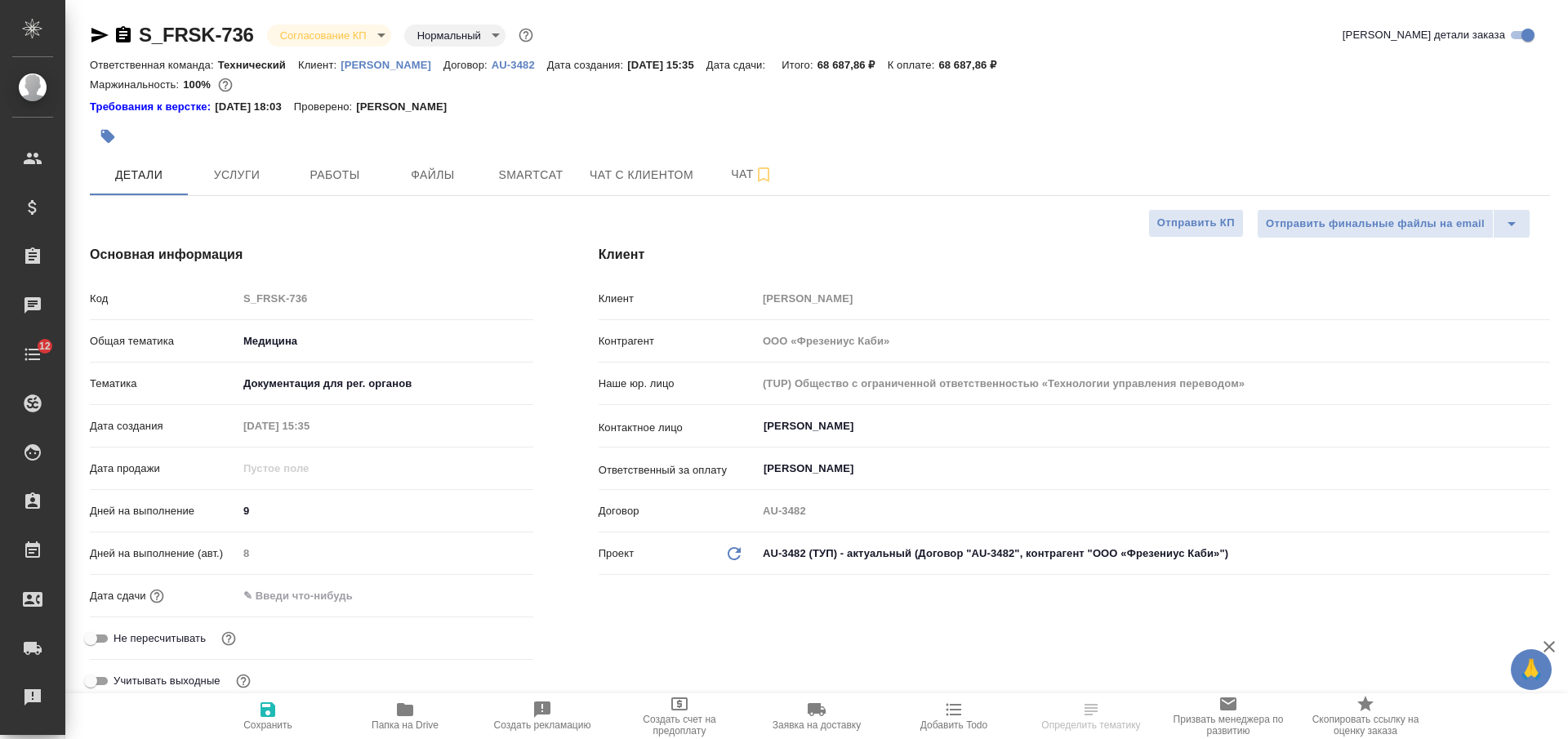
type textarea "x"
click at [293, 589] on input "text" at bounding box center [309, 596] width 143 height 24
type input "0_.__.____ __:__"
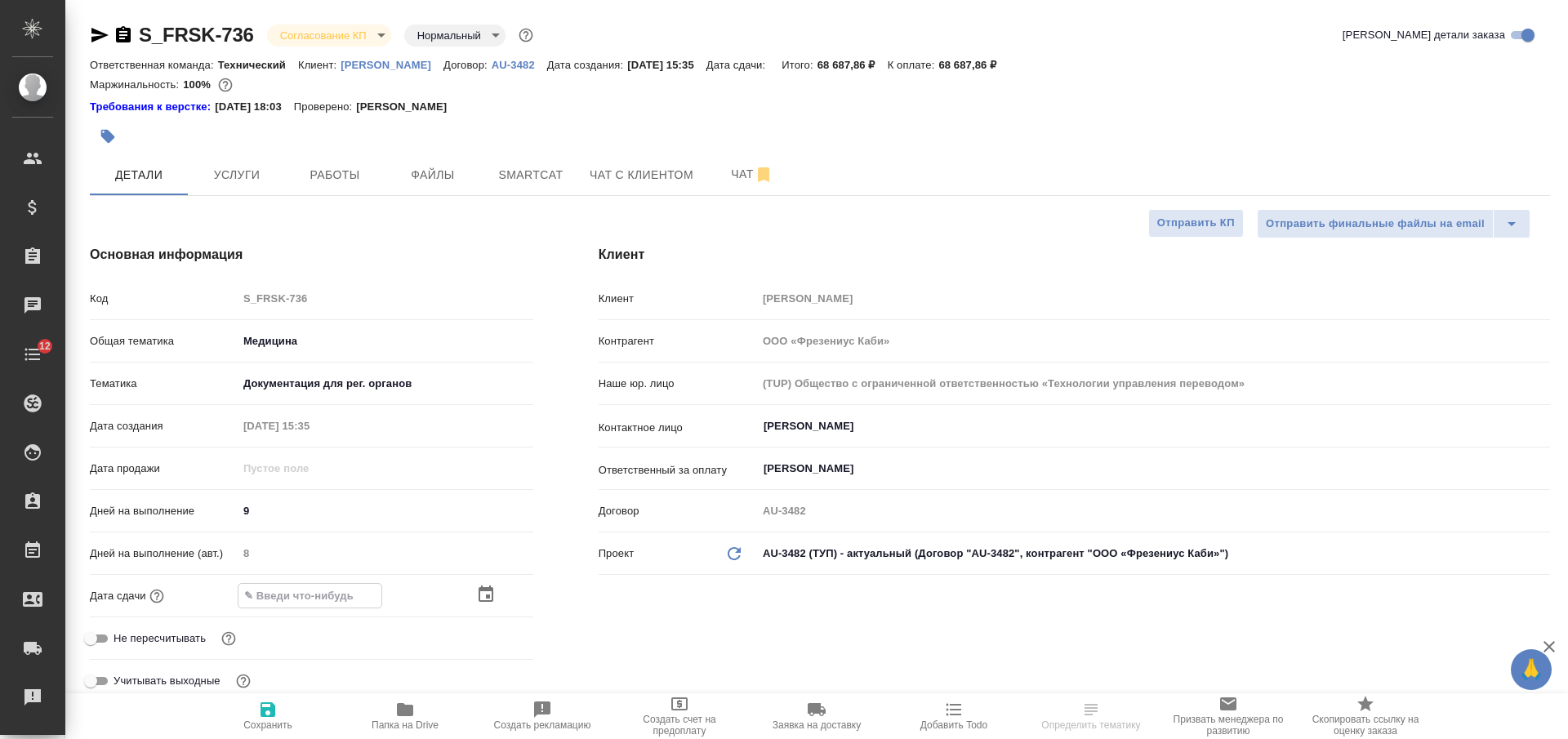
type textarea "x"
type input "03.__.____ __:__"
type textarea "x"
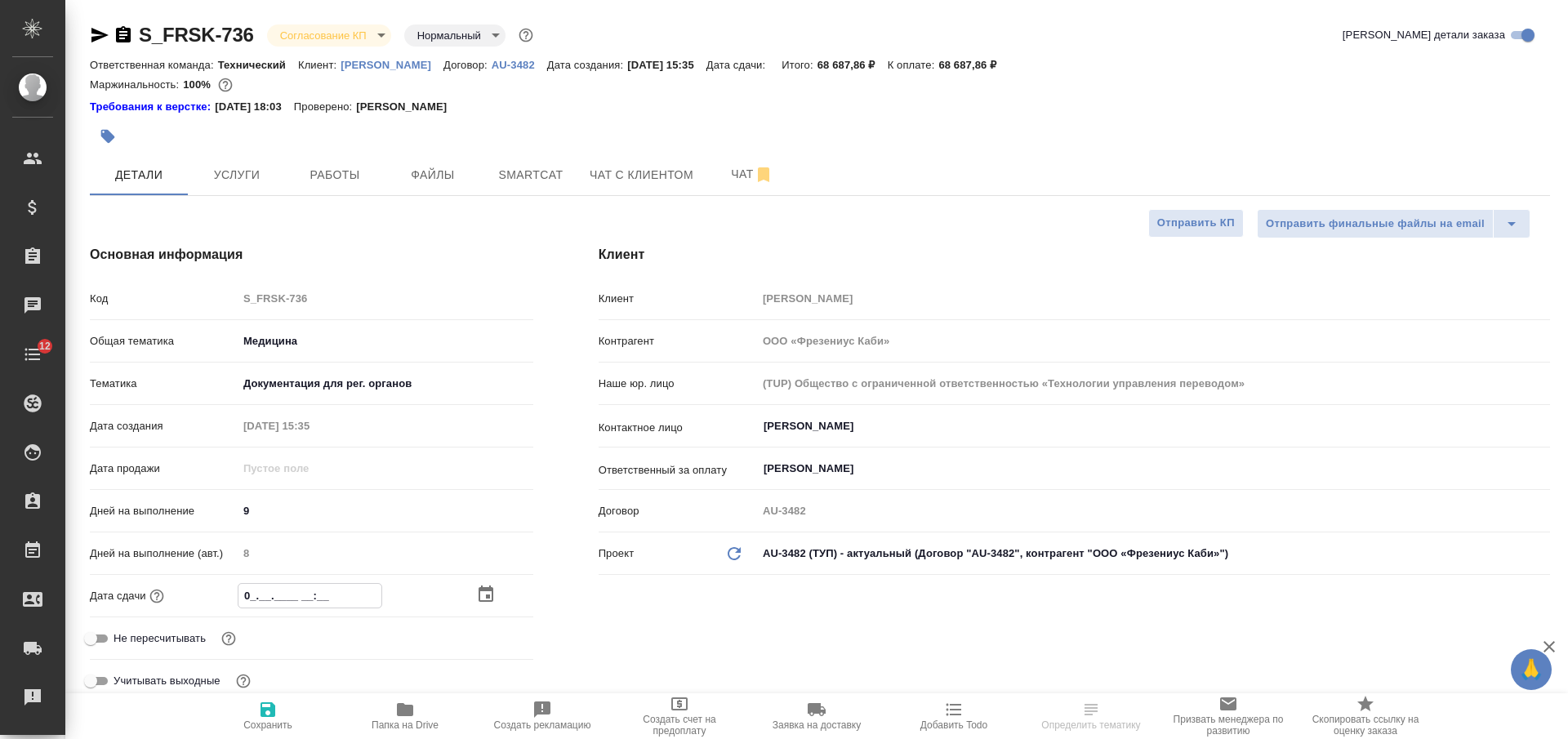
type textarea "x"
type input "03.0_.____ __:__"
type textarea "x"
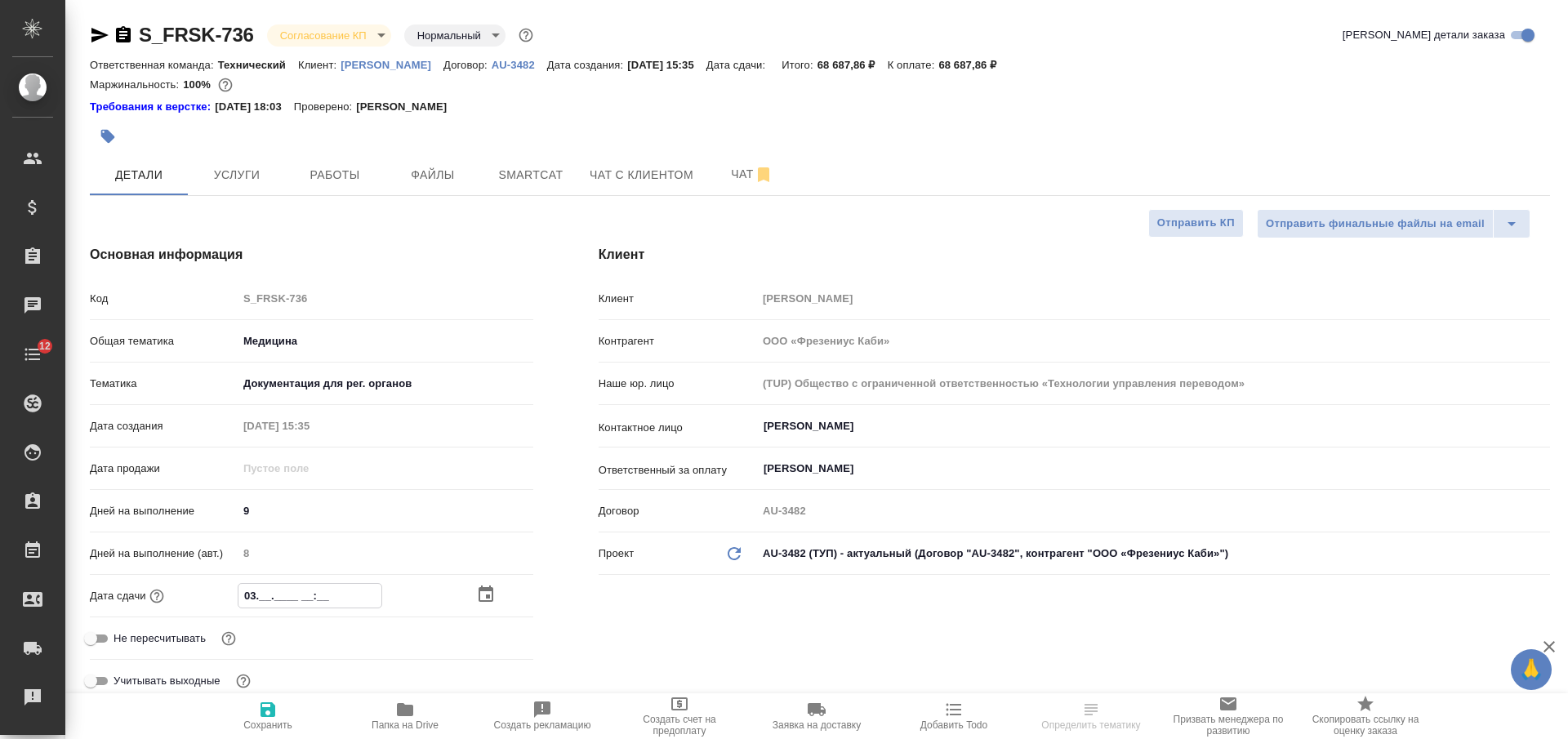
type textarea "x"
type input "03.09.____ __:__"
type textarea "x"
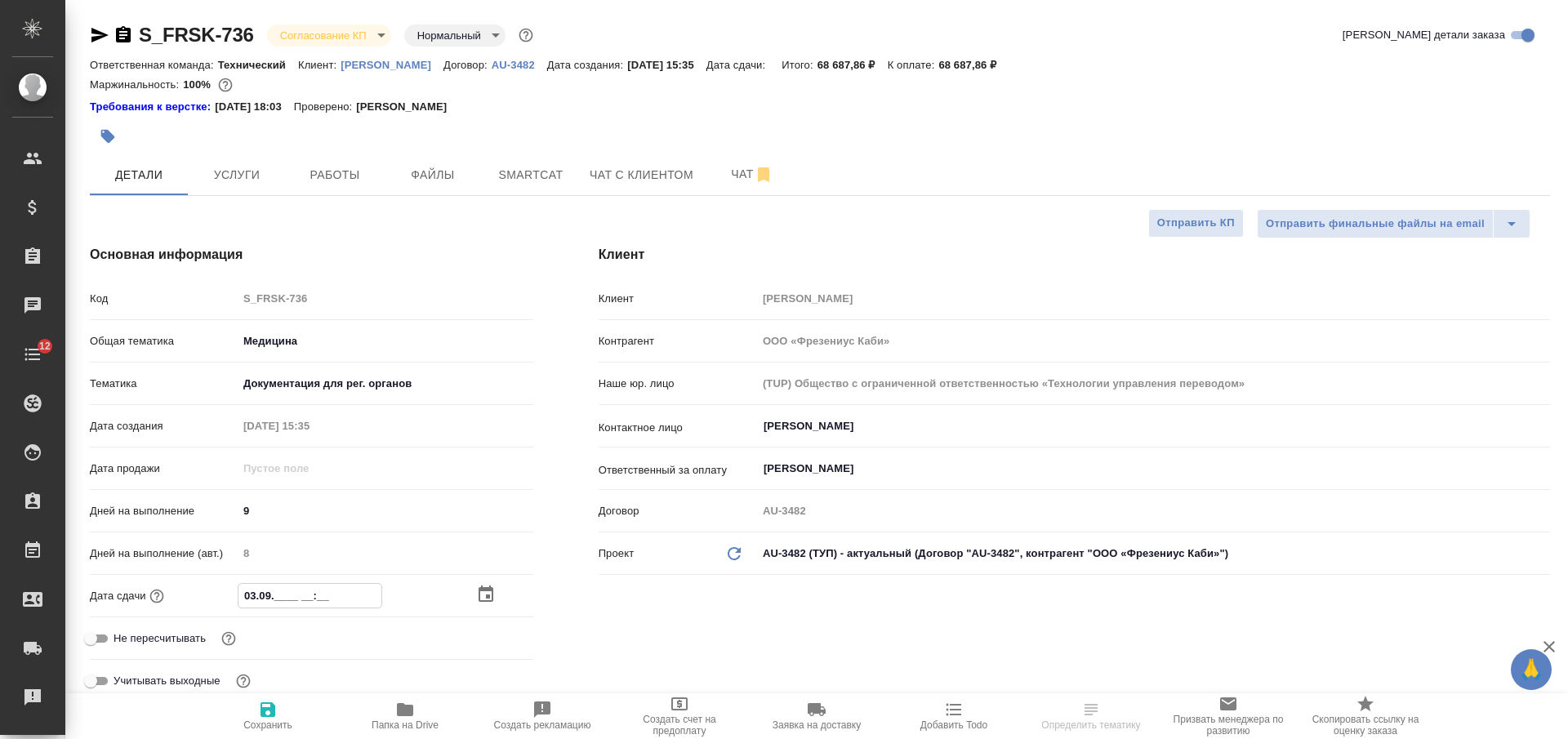
type input "03.09.2___ __:__"
type textarea "x"
type input "03.09.20__ __:__"
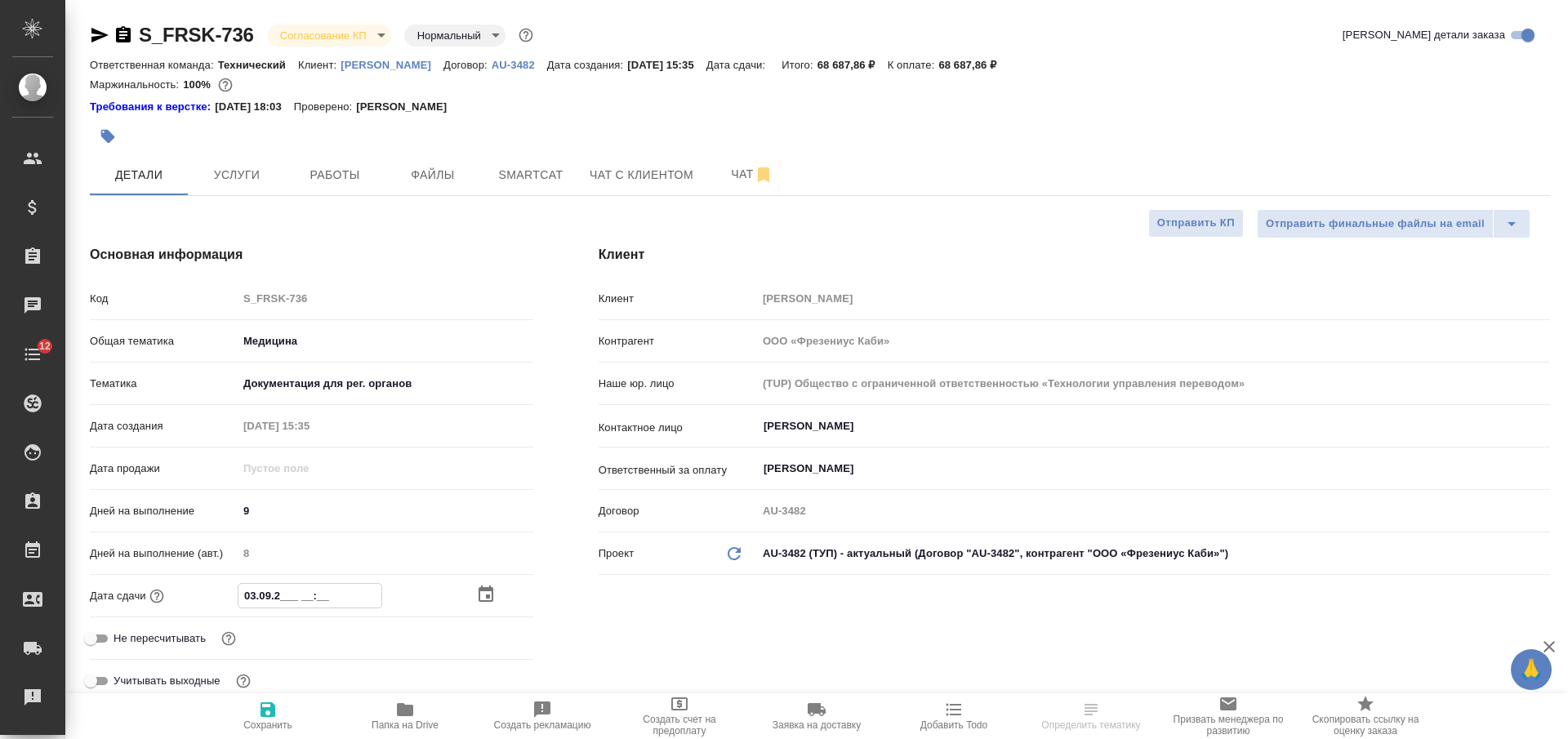
type textarea "x"
type input "03.09.202_ __:__"
type textarea "x"
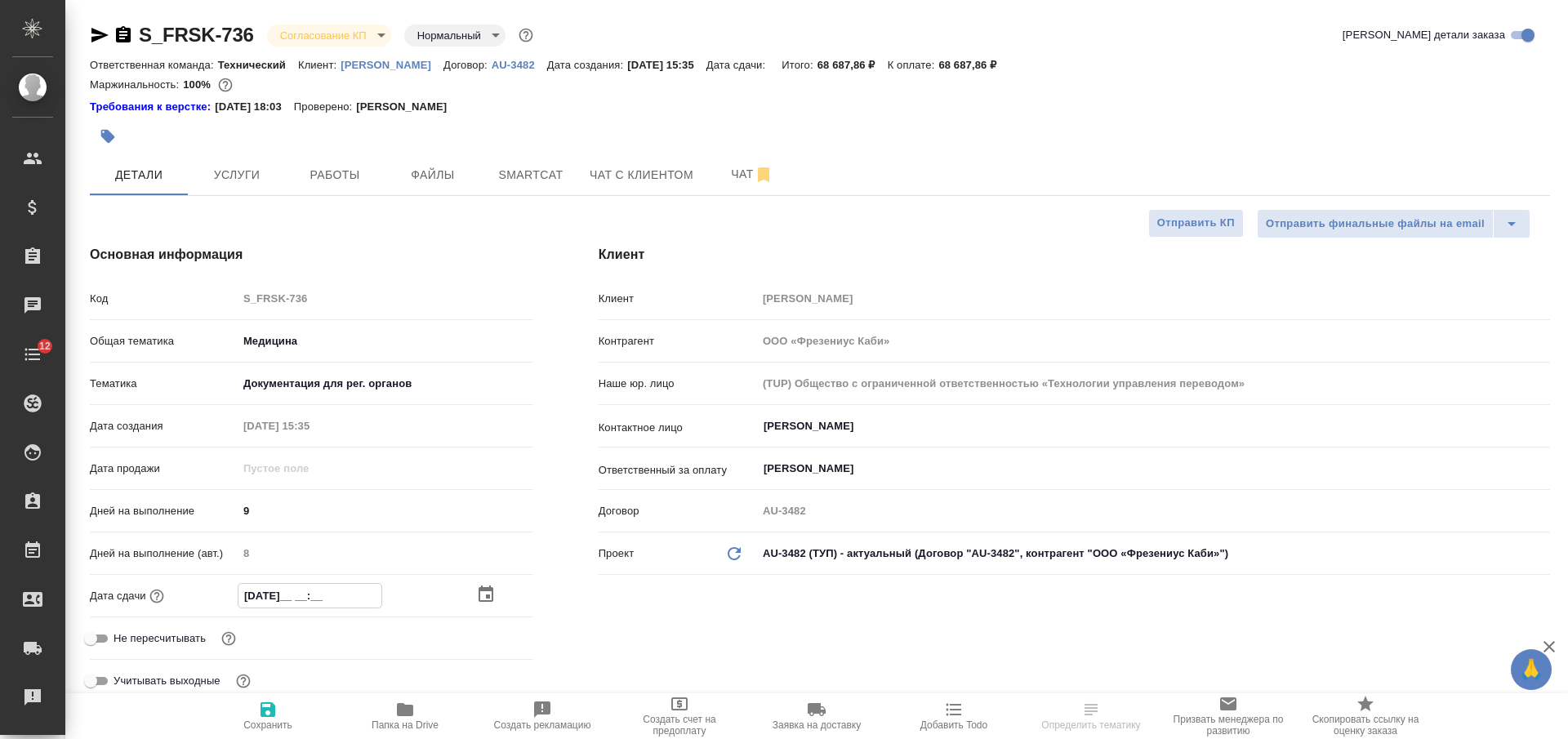
type textarea "x"
type input "03.09.2025 __:__"
type textarea "x"
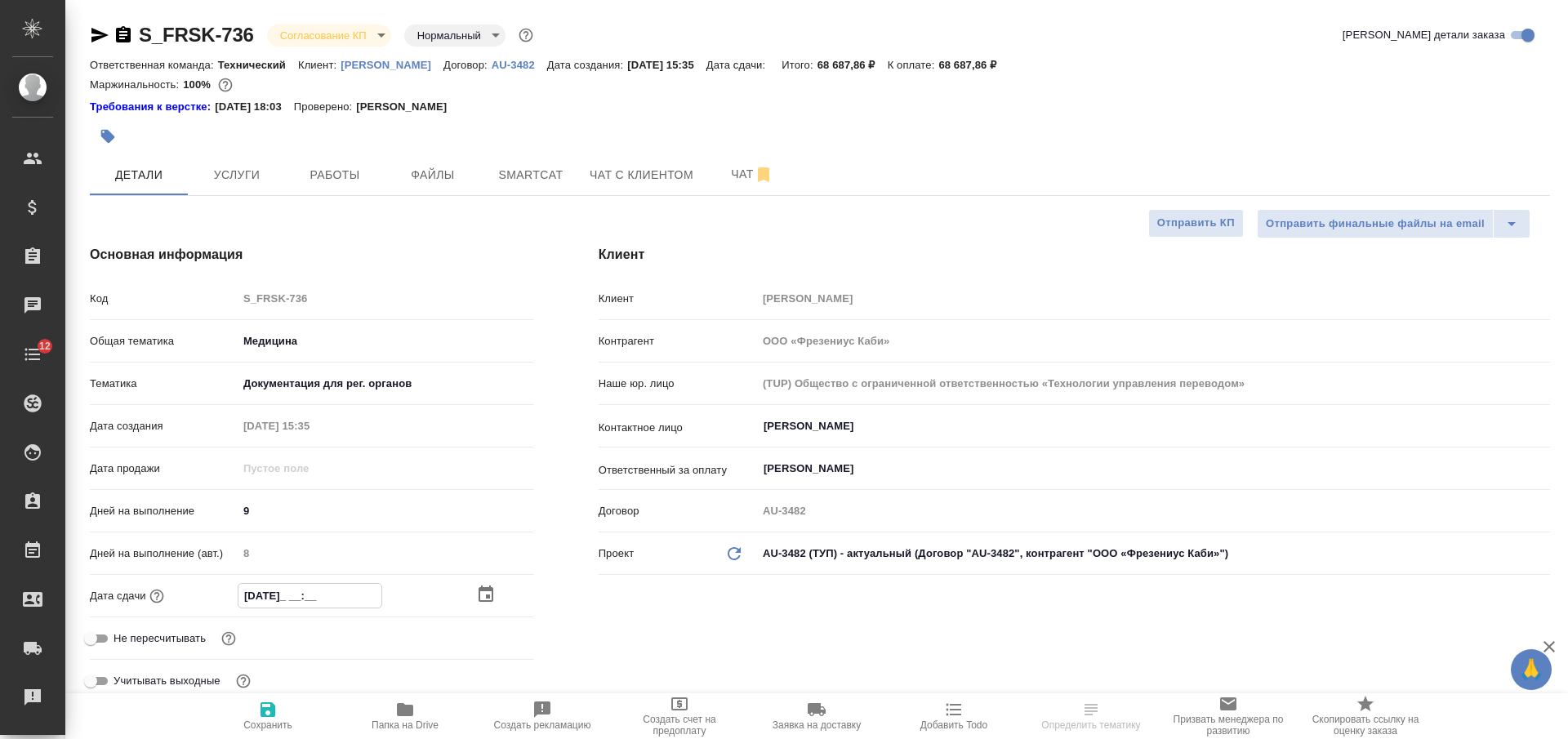
type textarea "x"
type input "03.09.2025 1_:__"
type textarea "x"
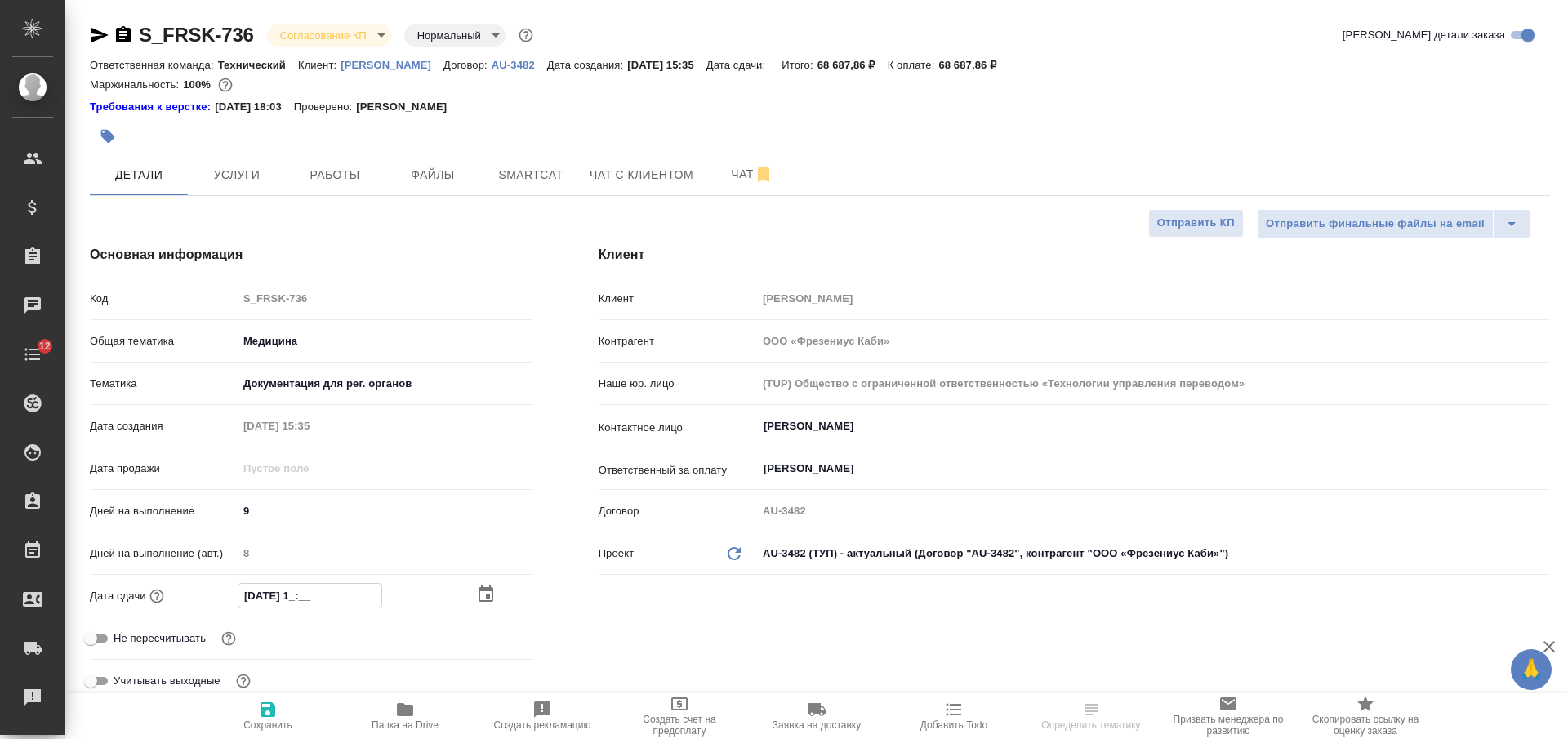
type input "03.09.2025 17:__"
type textarea "x"
type input "03.09.2025 17:0_"
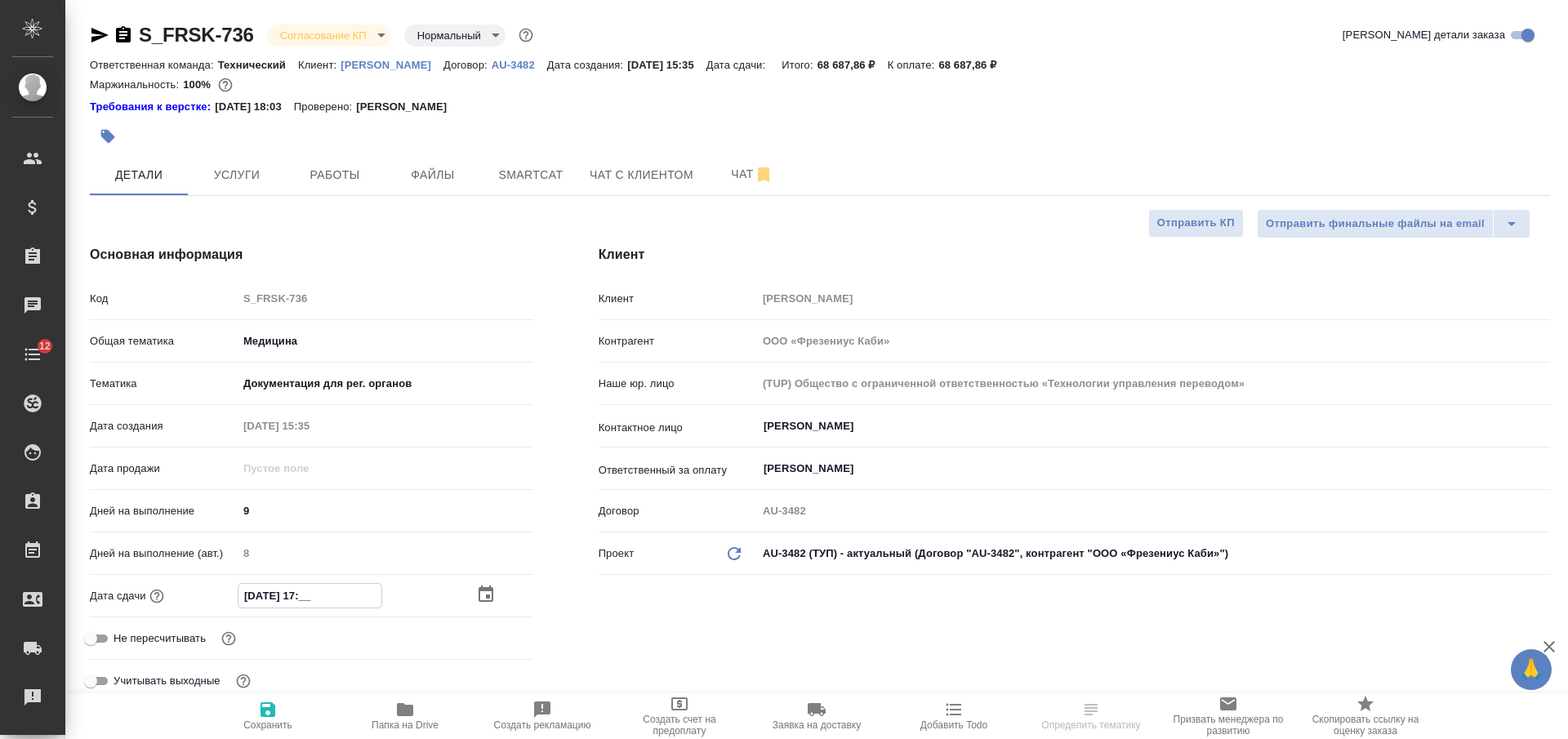
type textarea "x"
type input "03.09.2025 17:00"
type textarea "x"
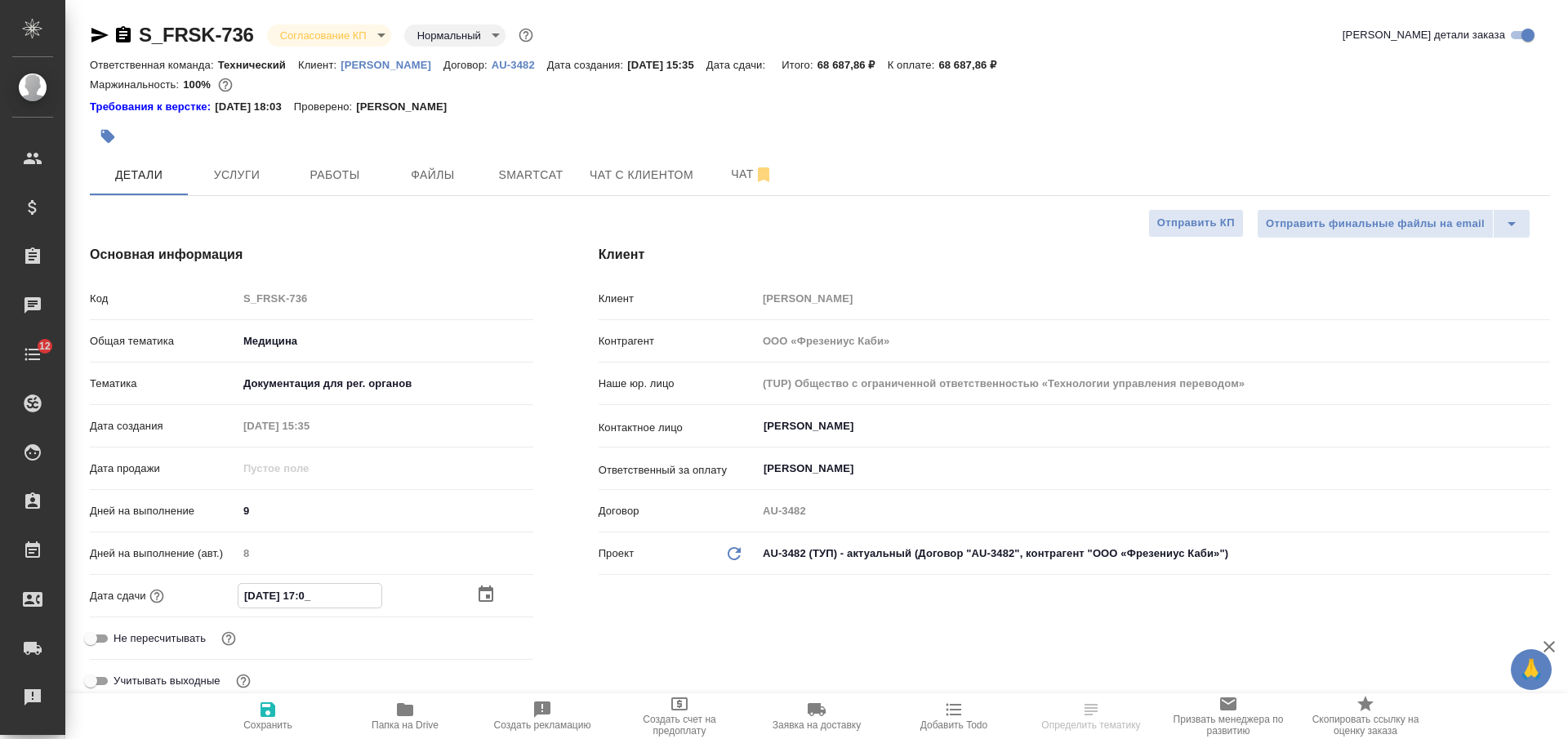
type textarea "x"
type input "03.09.2025 17:00"
click at [263, 708] on icon "button" at bounding box center [268, 709] width 15 height 15
type textarea "x"
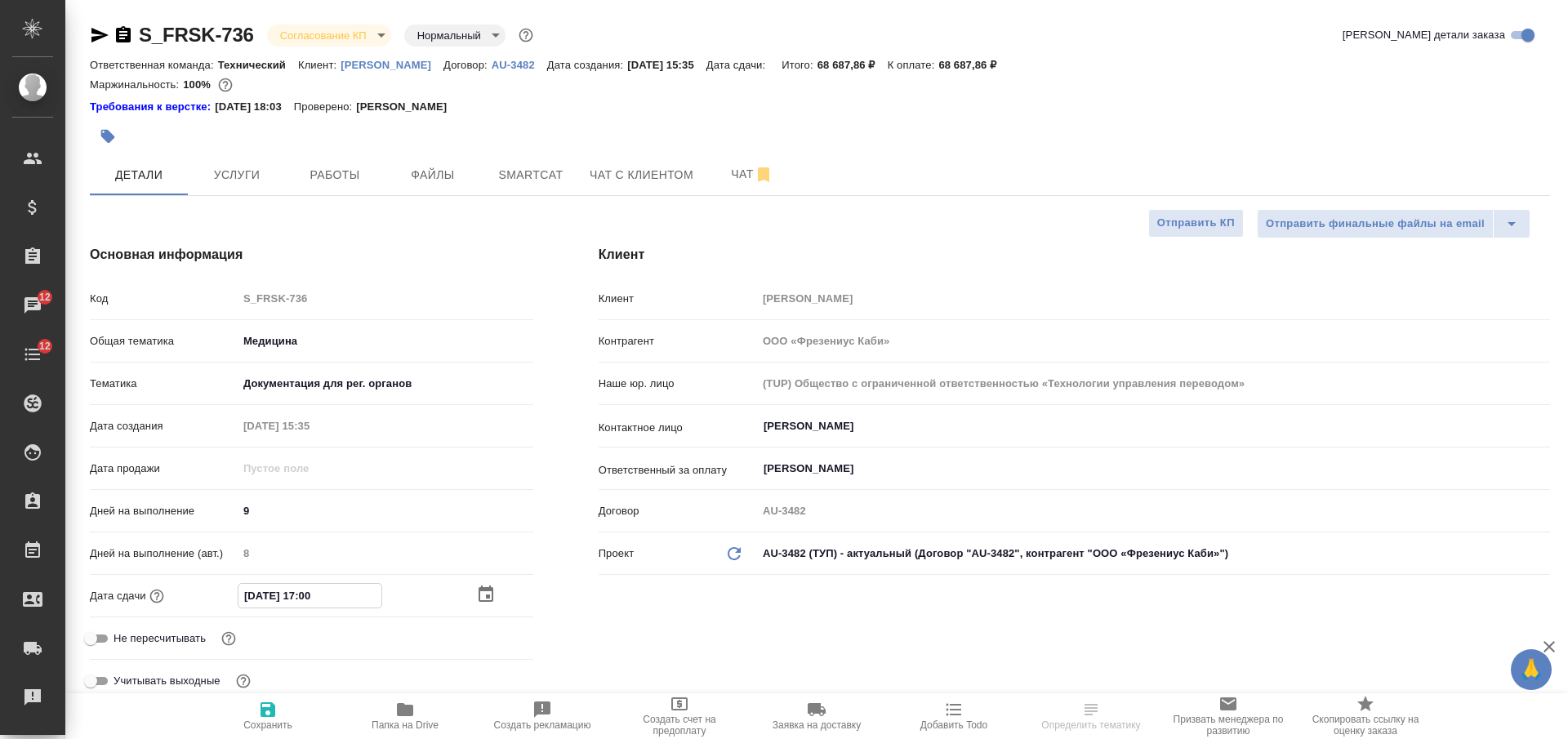
type textarea "x"
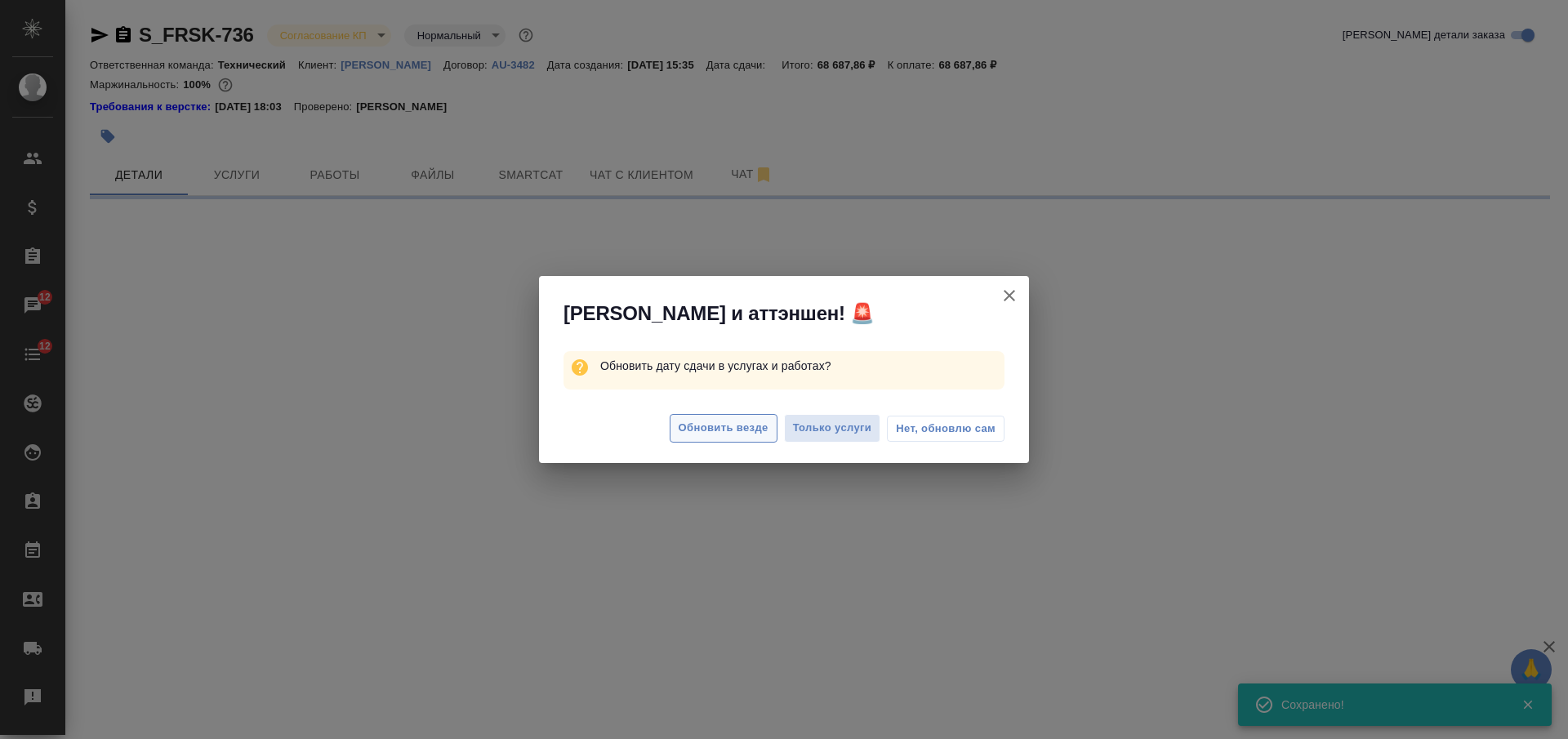
click at [713, 429] on span "Обновить везде" at bounding box center [723, 428] width 90 height 18
select select "RU"
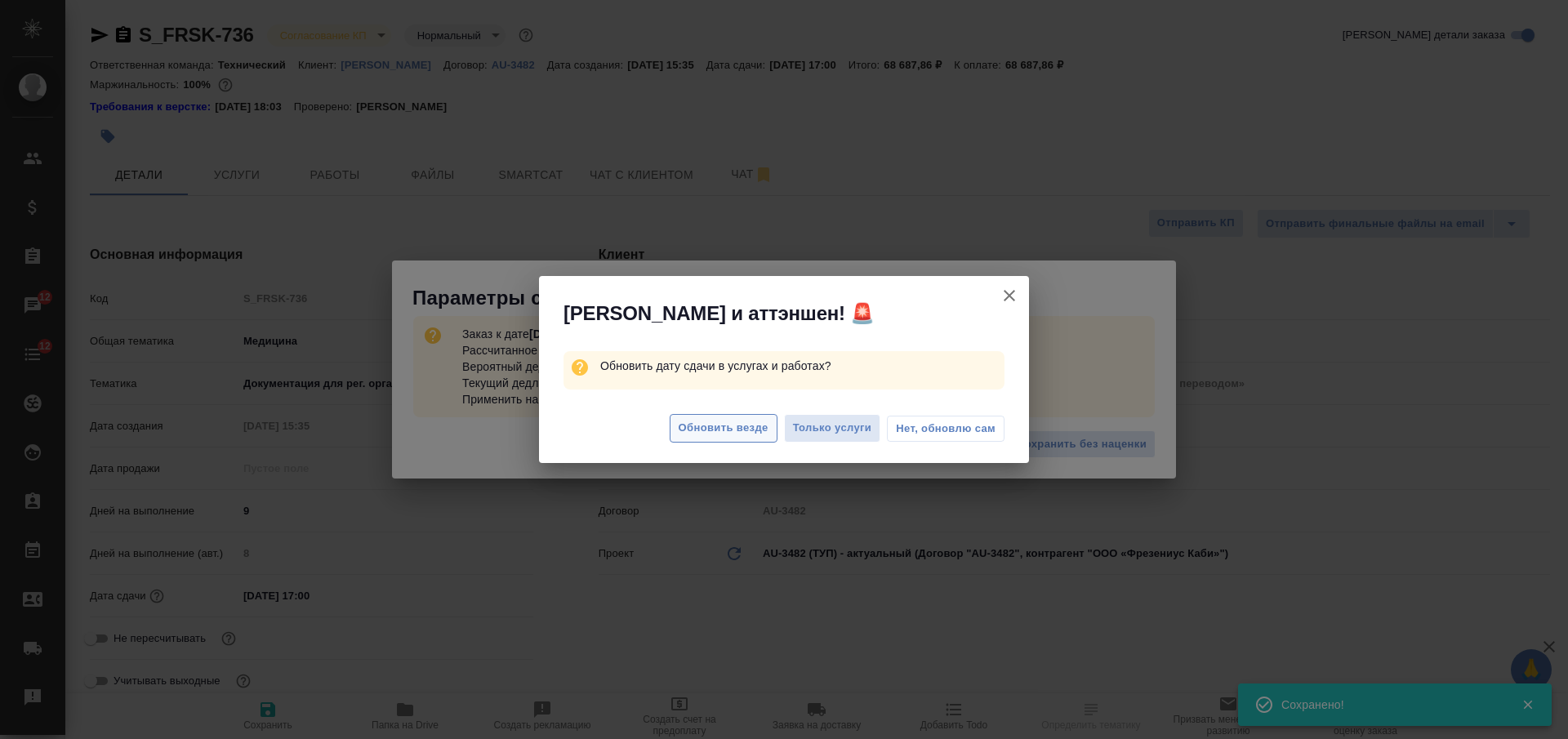
type textarea "x"
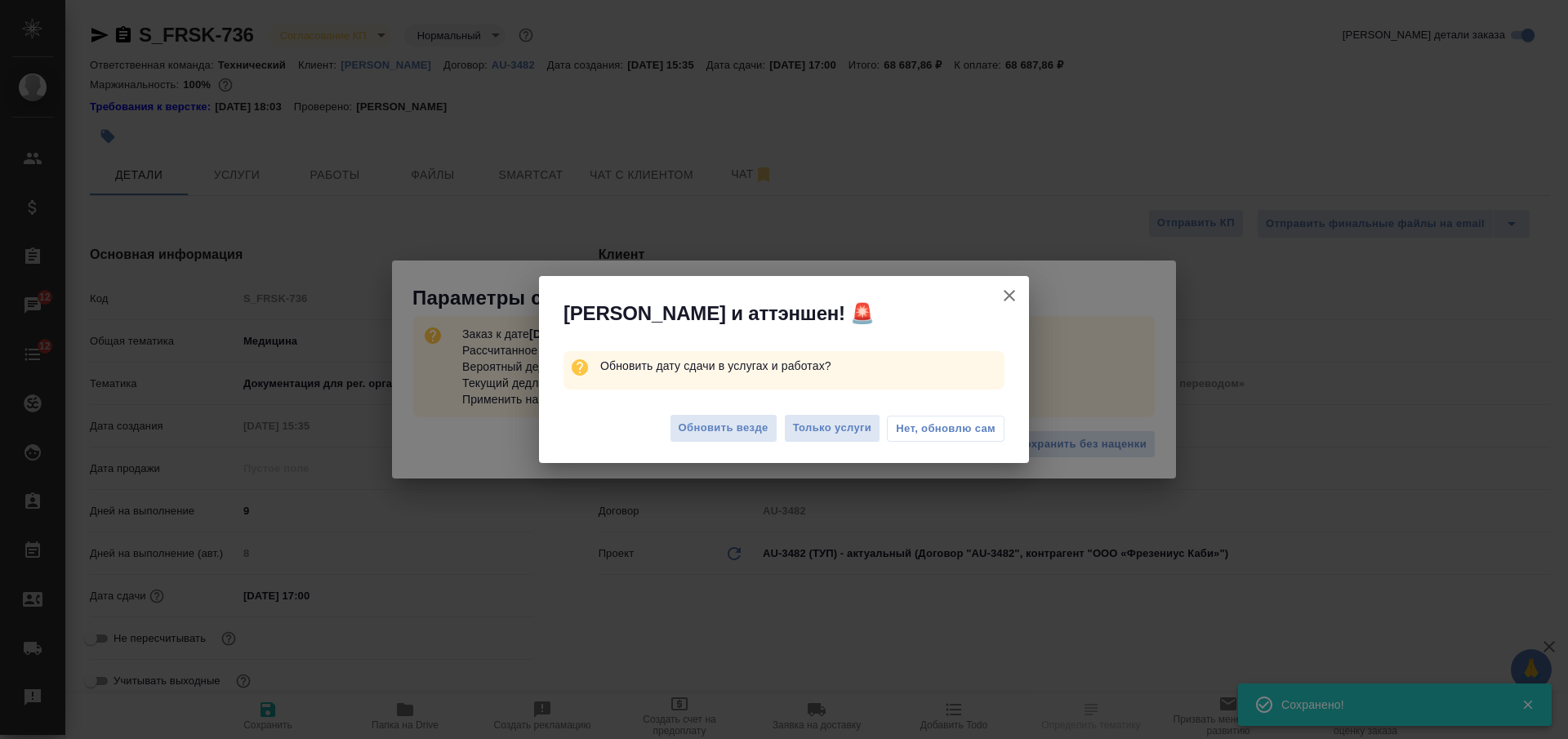
type textarea "x"
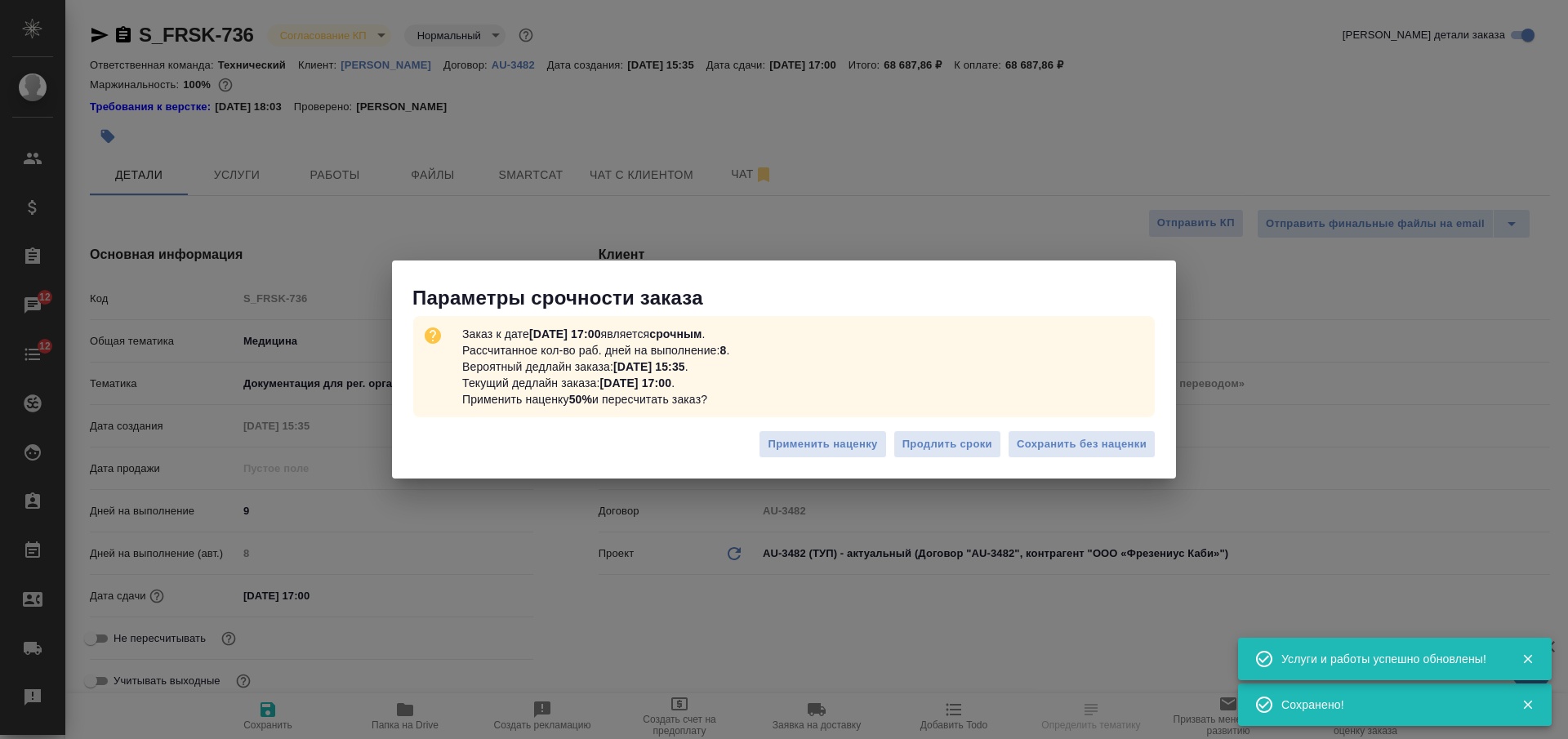
click at [1081, 445] on span "Сохранить без наценки" at bounding box center [1082, 444] width 130 height 18
type textarea "x"
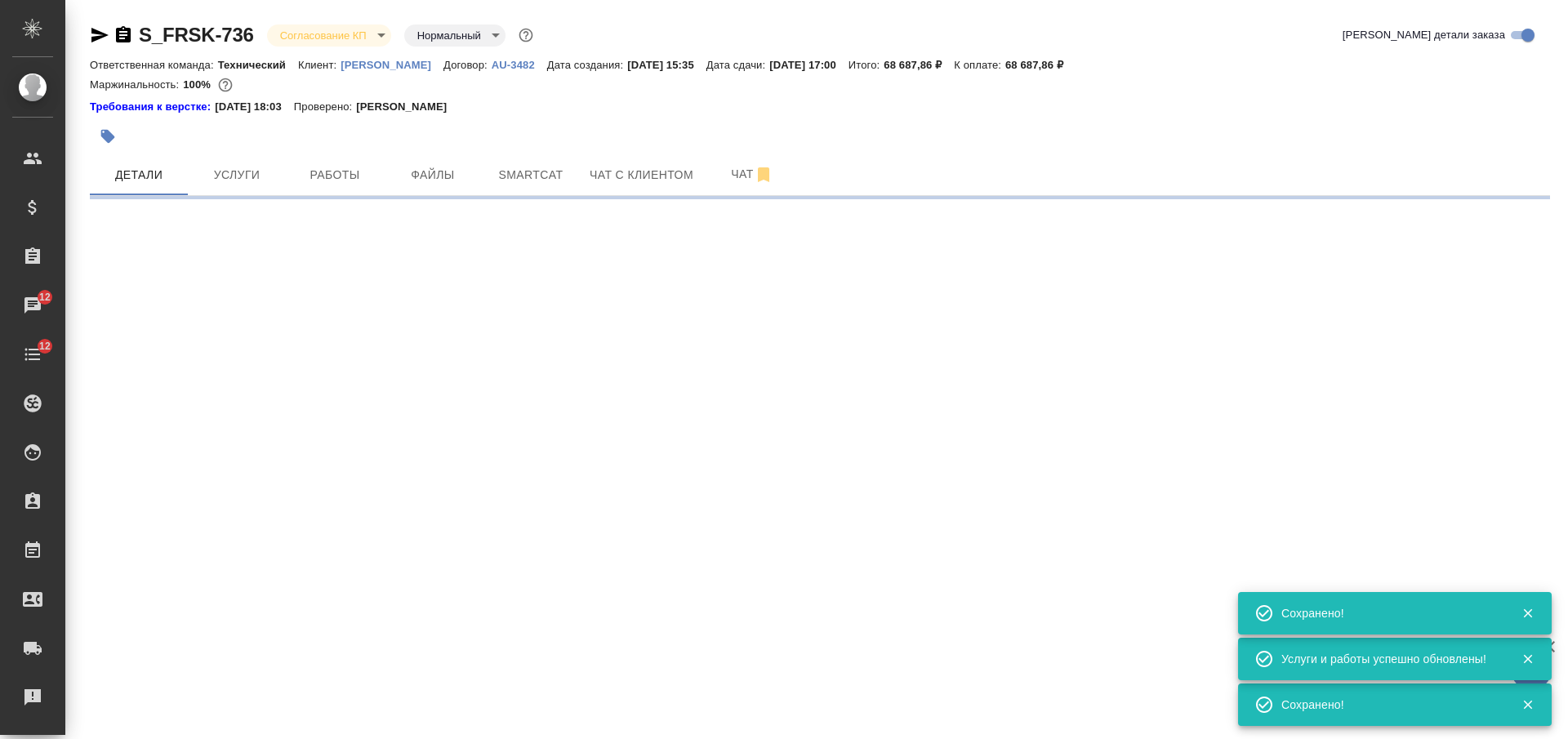
type input "urgent"
select select "RU"
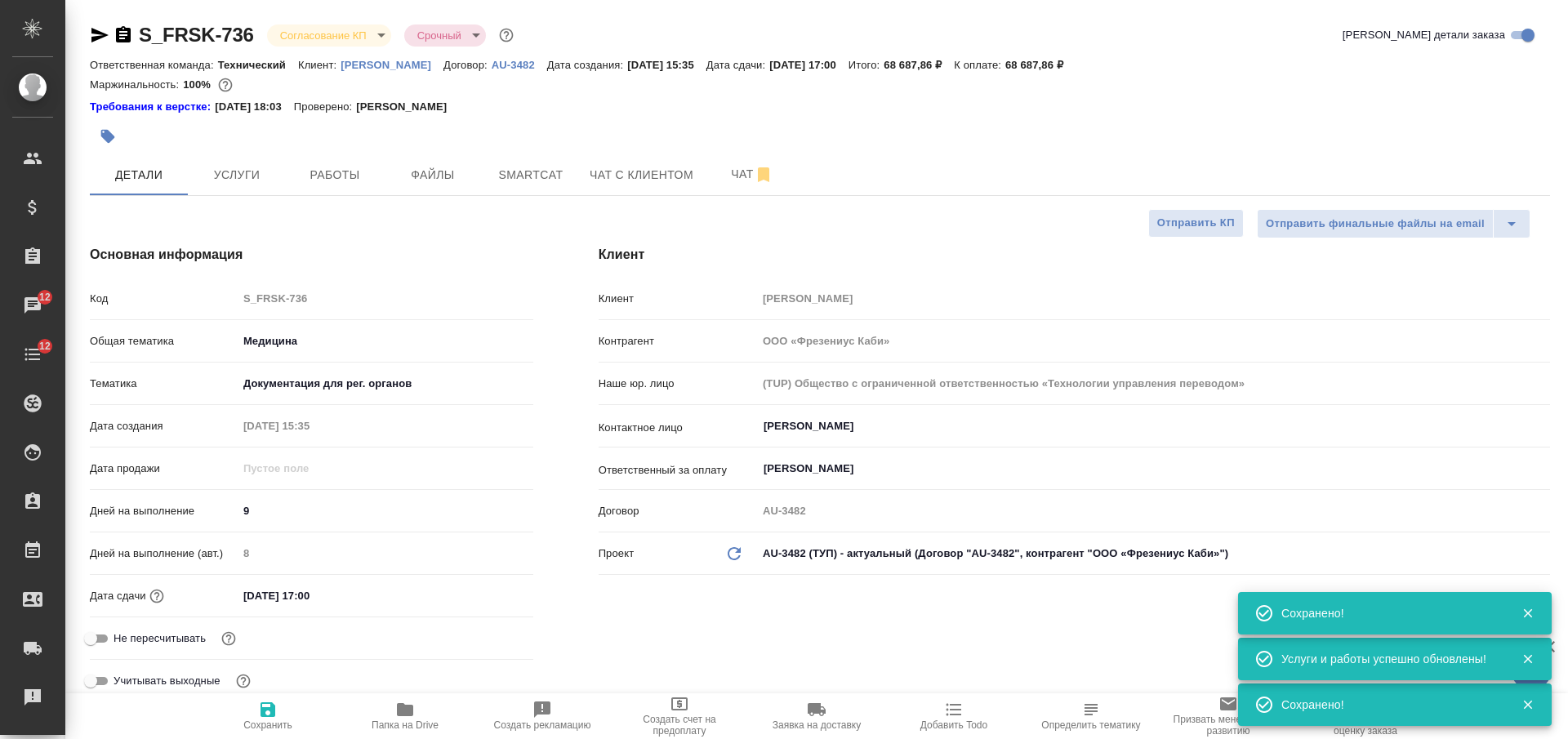
type textarea "x"
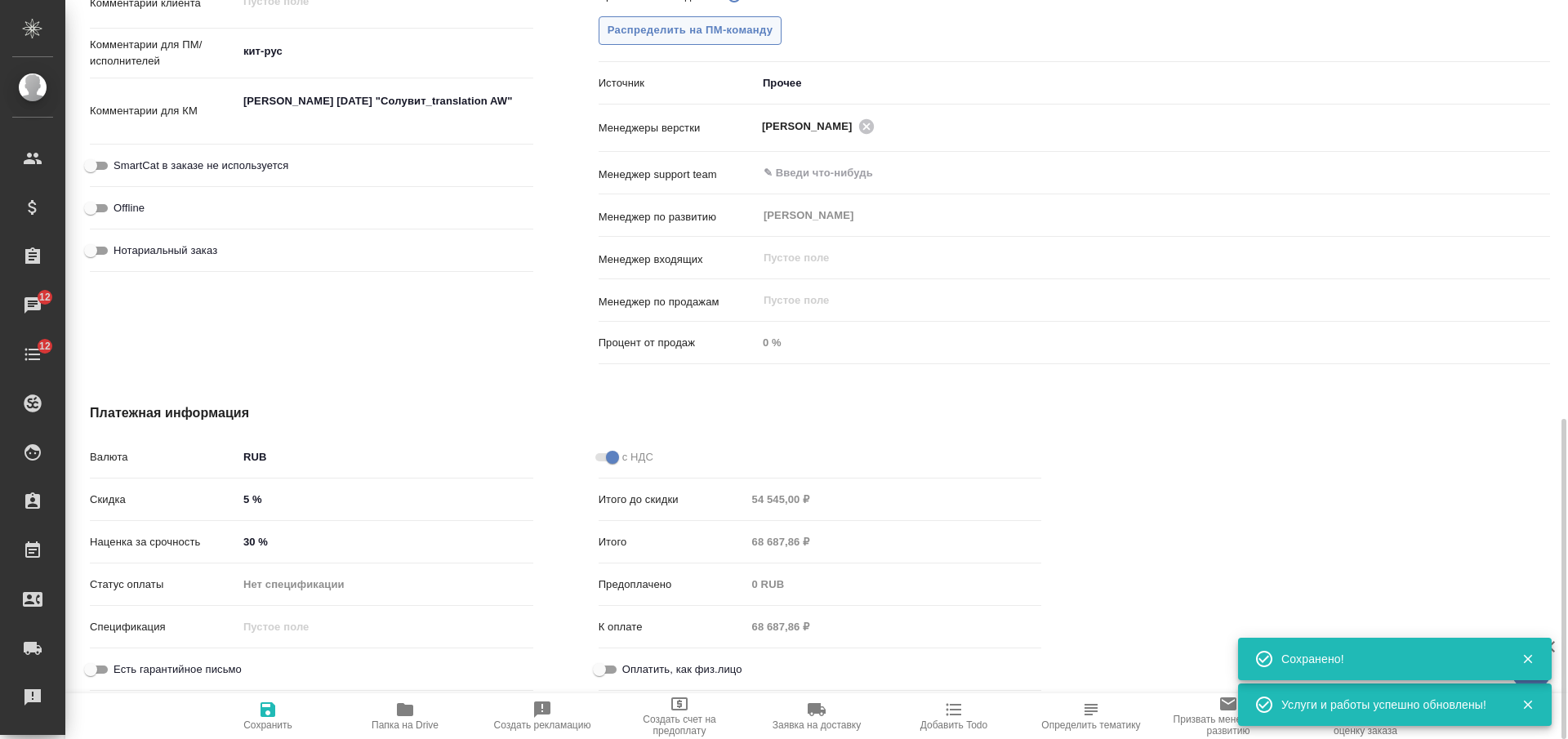
scroll to position [557, 0]
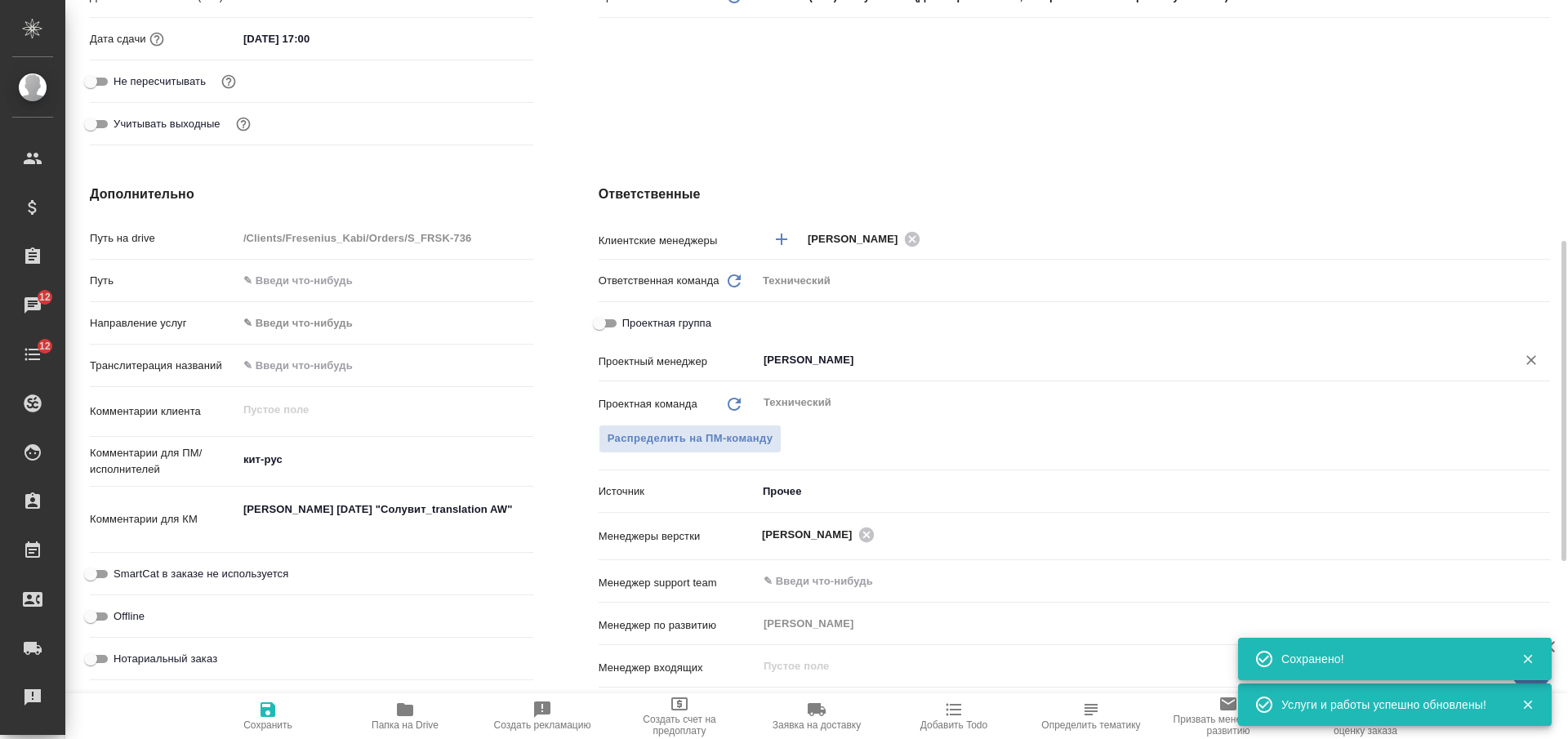
click at [887, 358] on input "Сергеева Анастасия" at bounding box center [1125, 360] width 728 height 19
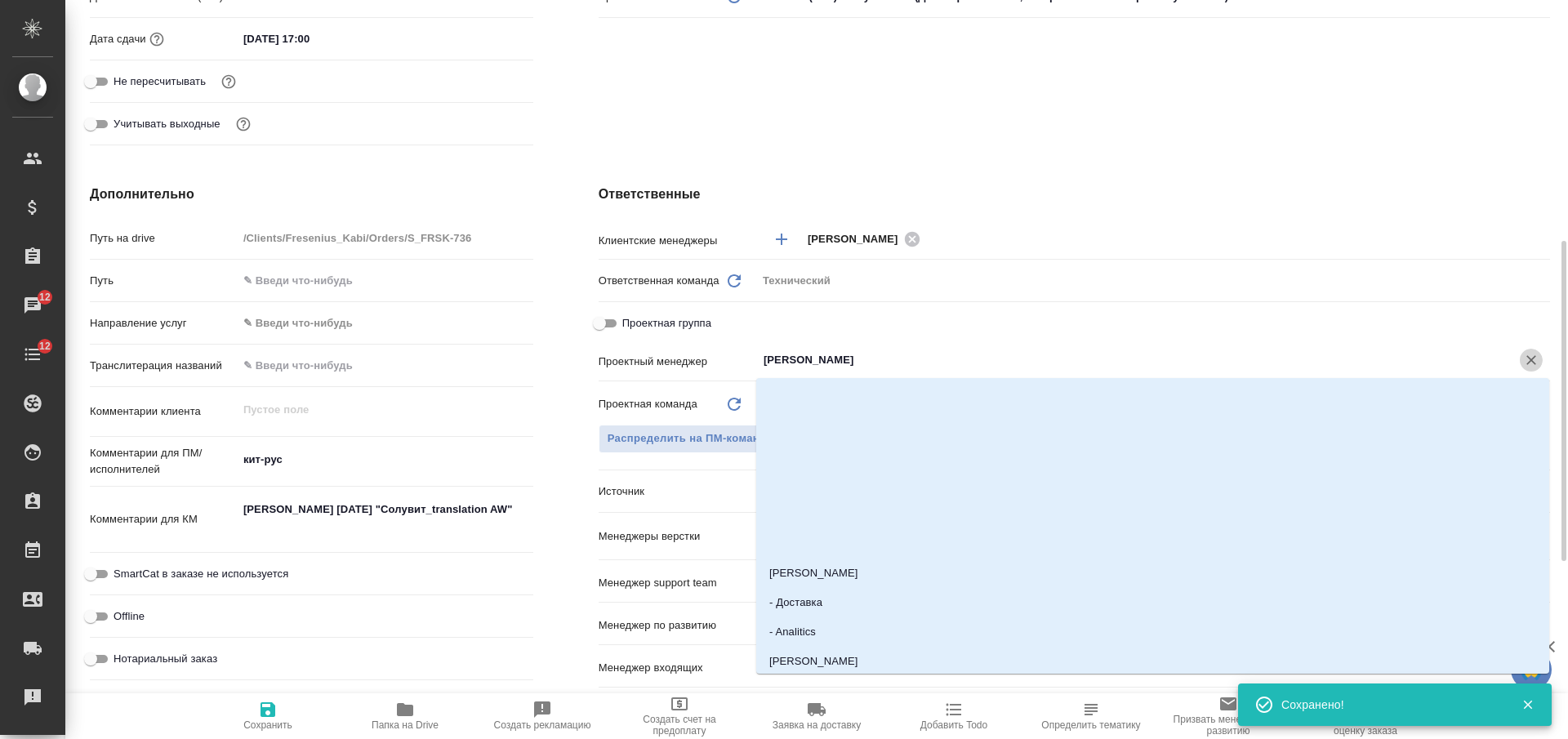
click at [1534, 358] on icon "Очистить" at bounding box center [1531, 359] width 10 height 10
type textarea "x"
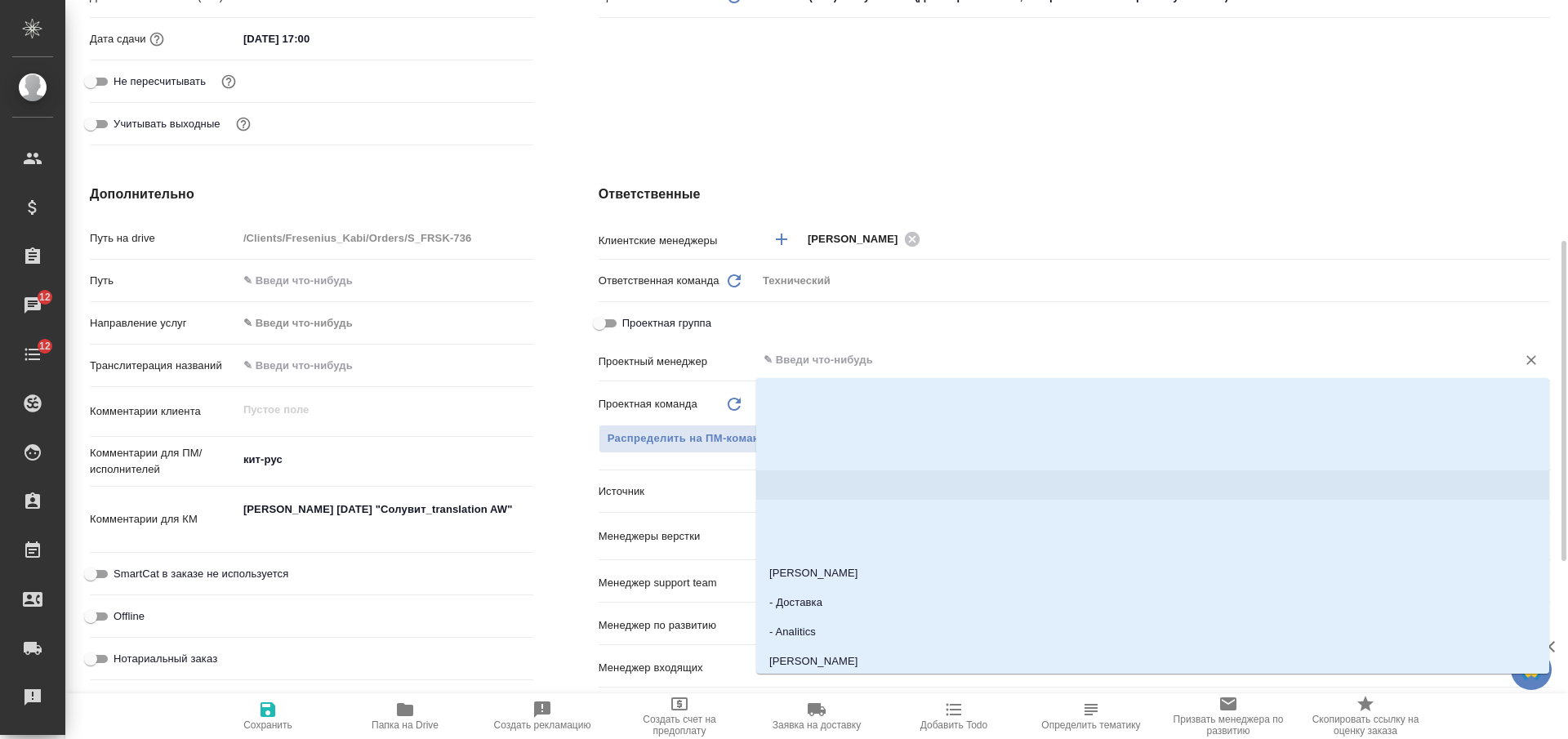
drag, startPoint x: 268, startPoint y: 708, endPoint x: 265, endPoint y: 692, distance: 16.3
click at [267, 708] on icon "button" at bounding box center [268, 709] width 15 height 15
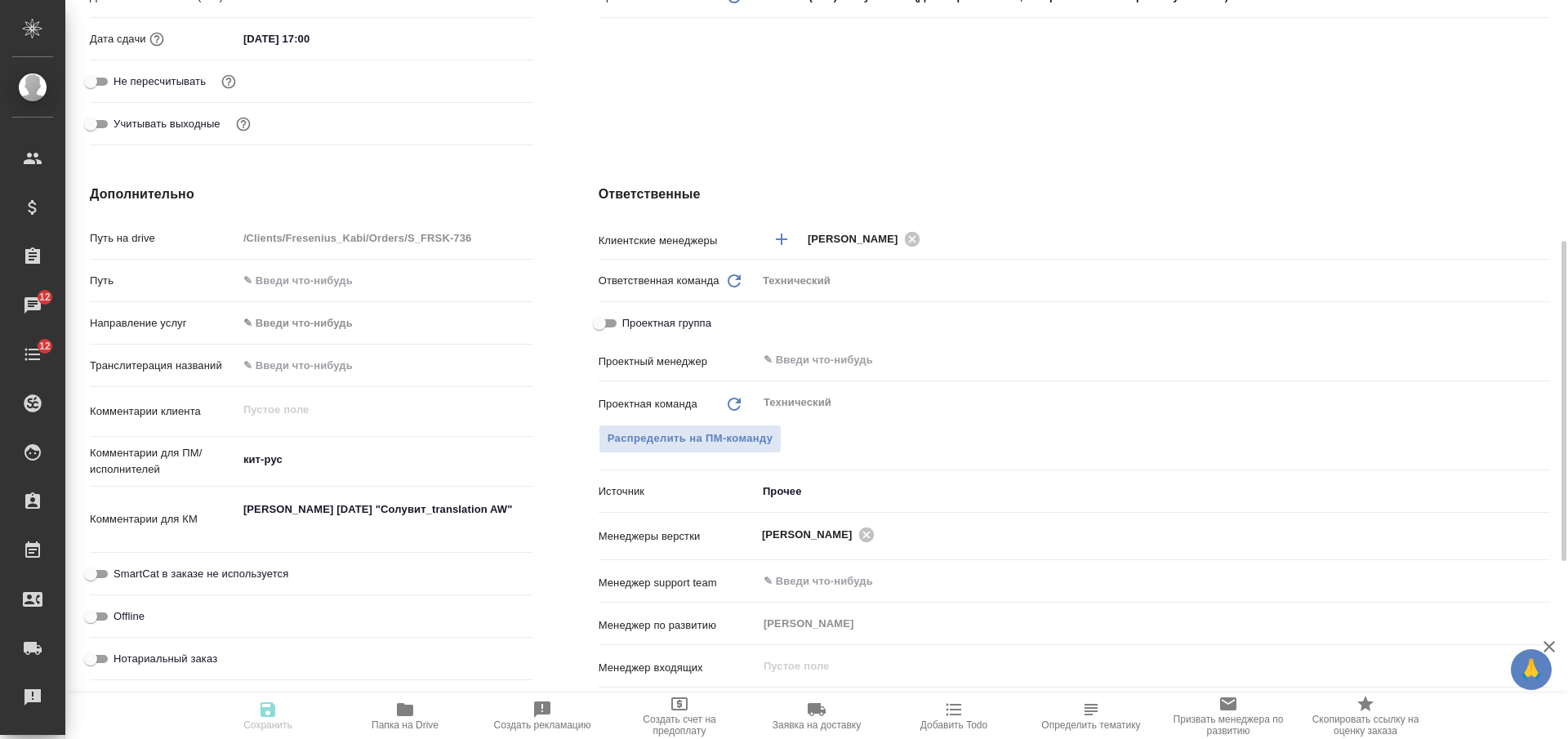
type textarea "x"
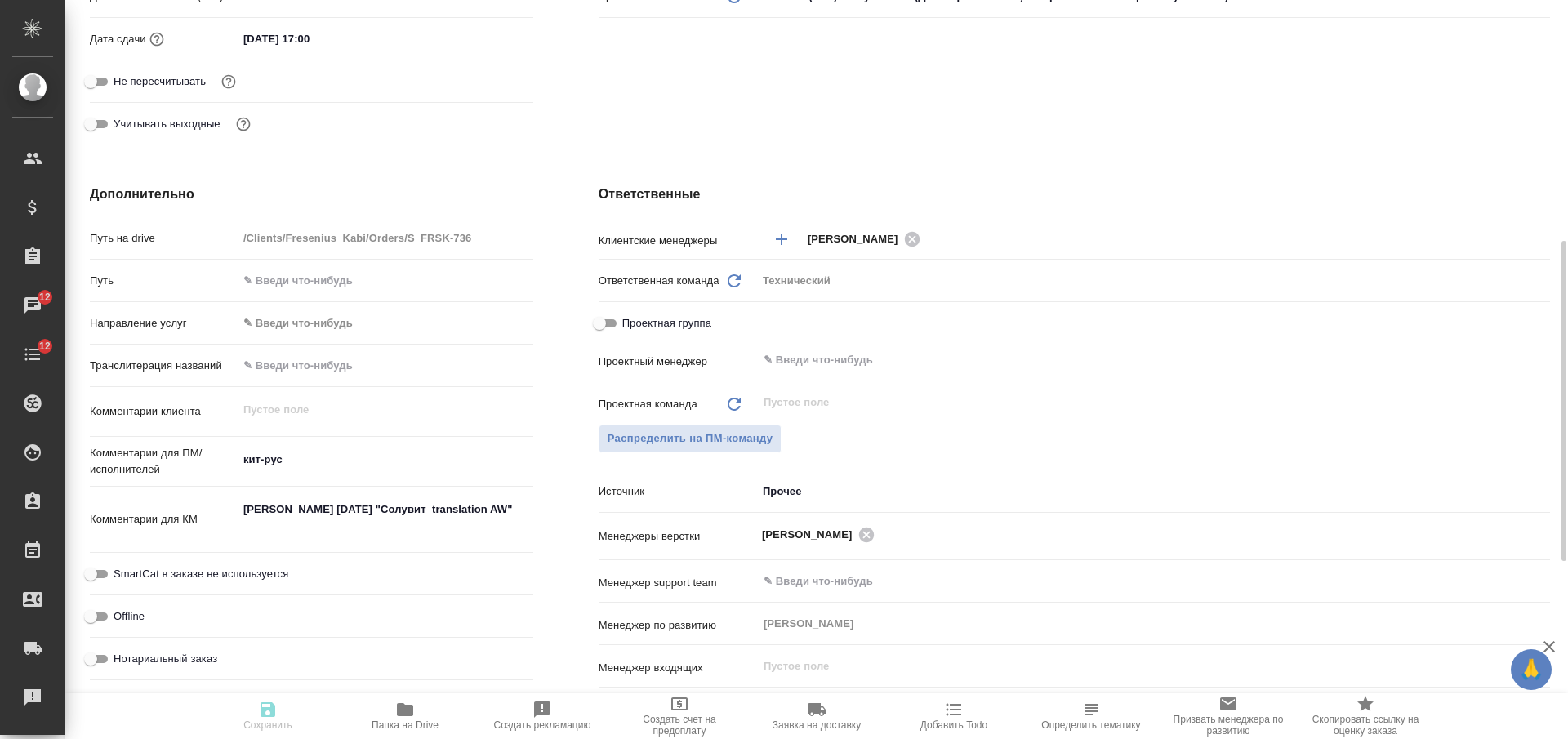
type textarea "x"
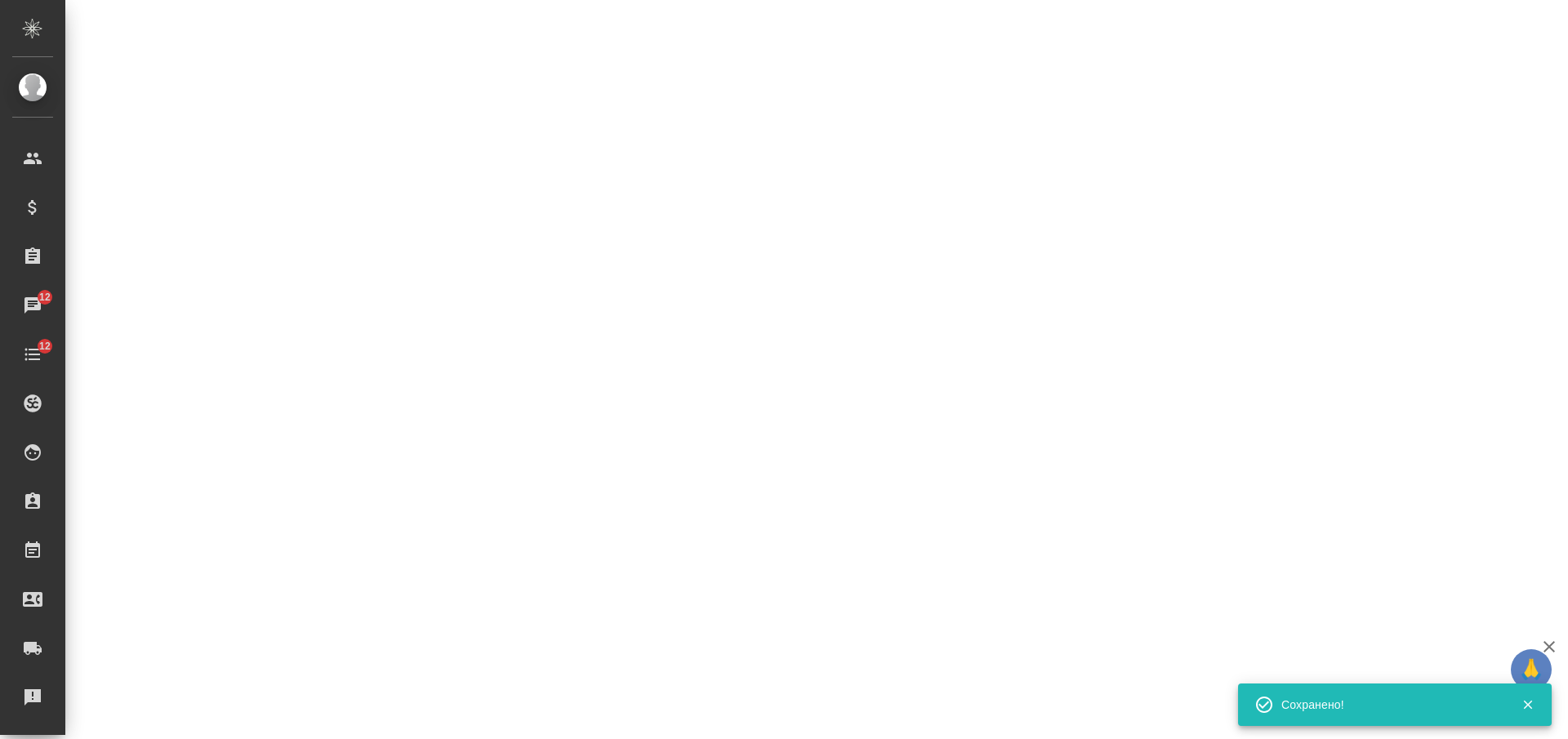
select select "RU"
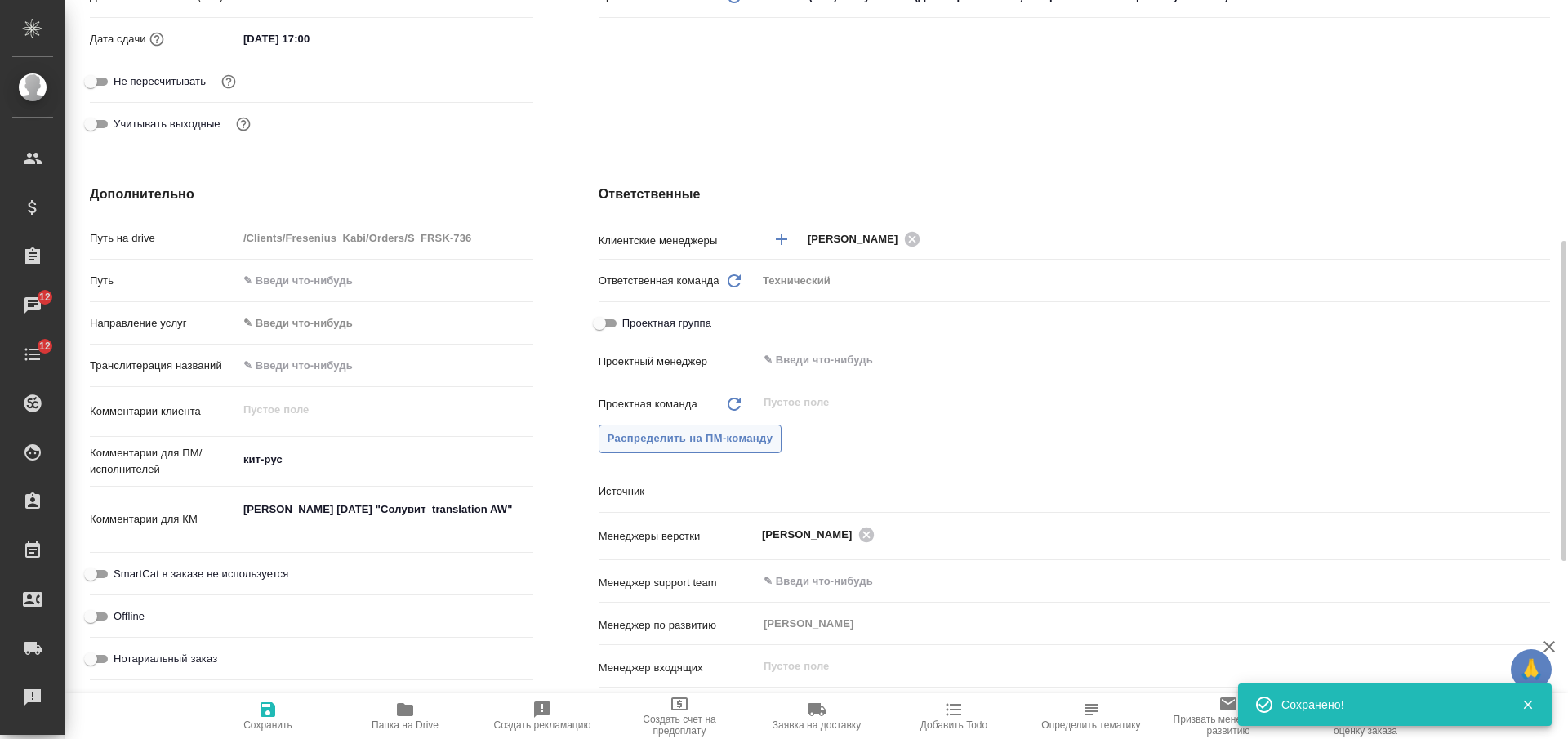
type textarea "x"
click at [675, 436] on span "Распределить на ПМ-команду" at bounding box center [691, 438] width 166 height 18
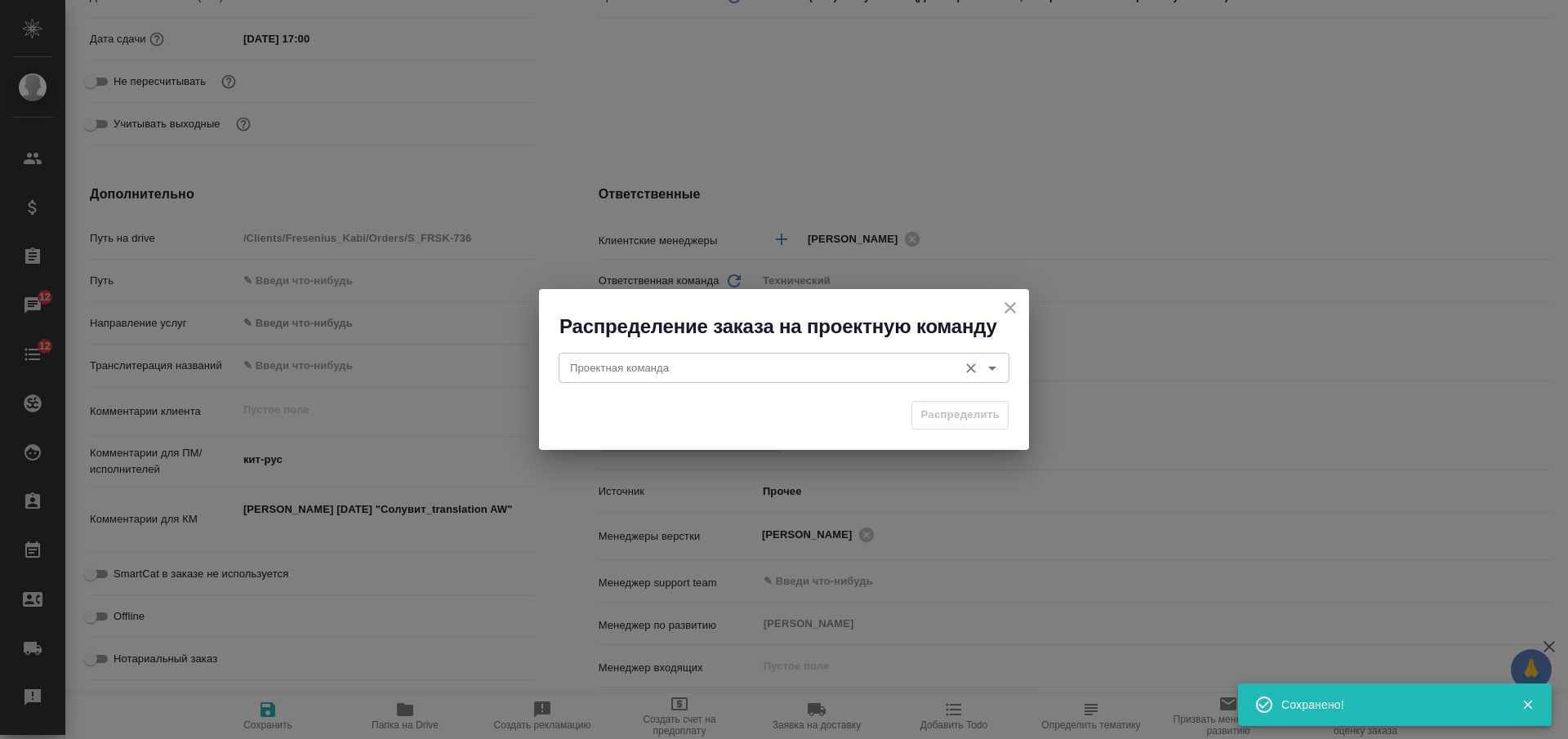
click at [700, 369] on input "Проектная команда" at bounding box center [757, 367] width 387 height 19
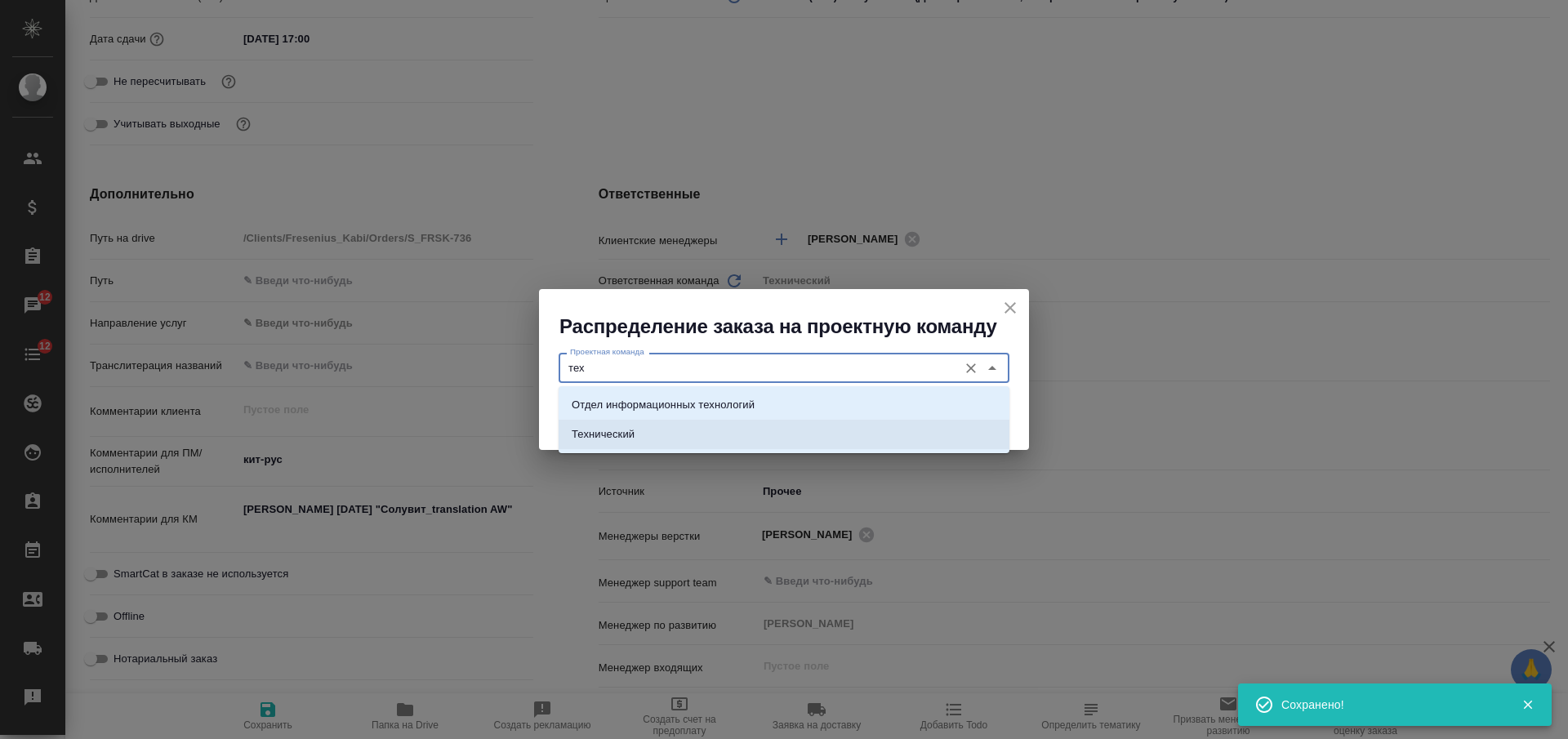
click at [720, 445] on li "Технический" at bounding box center [784, 435] width 451 height 30
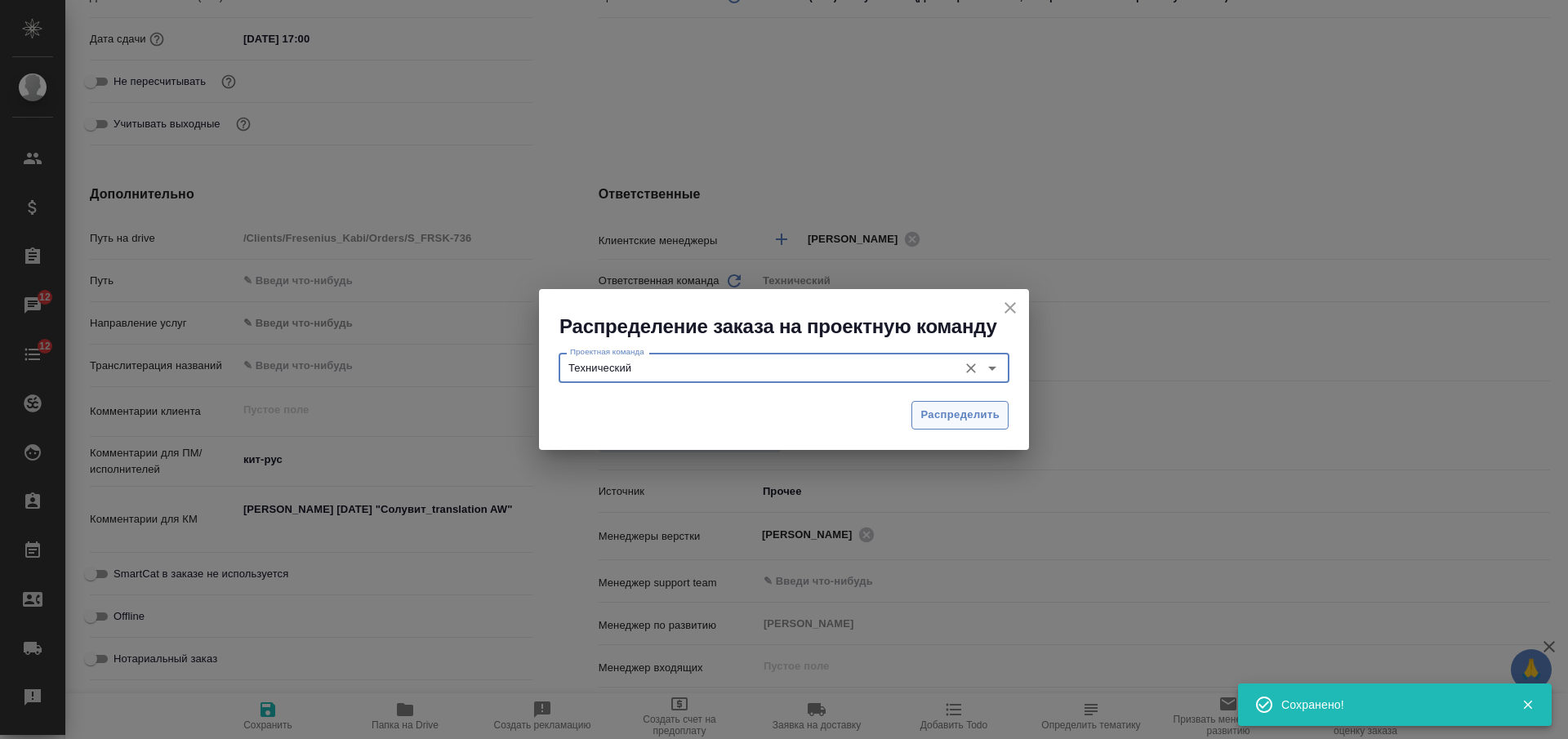
type input "Технический"
click at [973, 415] on span "Распределить" at bounding box center [960, 415] width 80 height 18
type textarea "x"
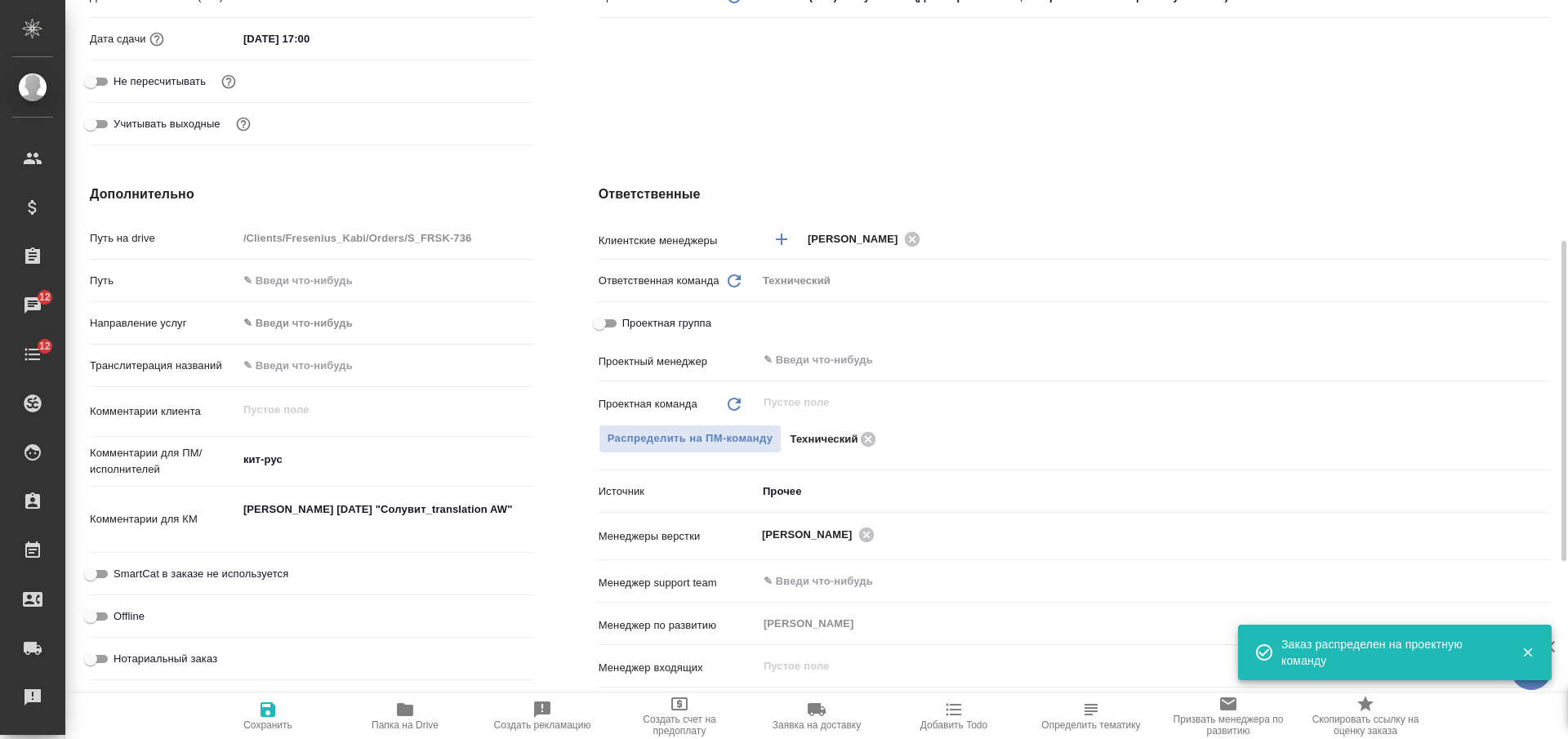
click at [271, 713] on icon "button" at bounding box center [268, 709] width 15 height 15
type textarea "x"
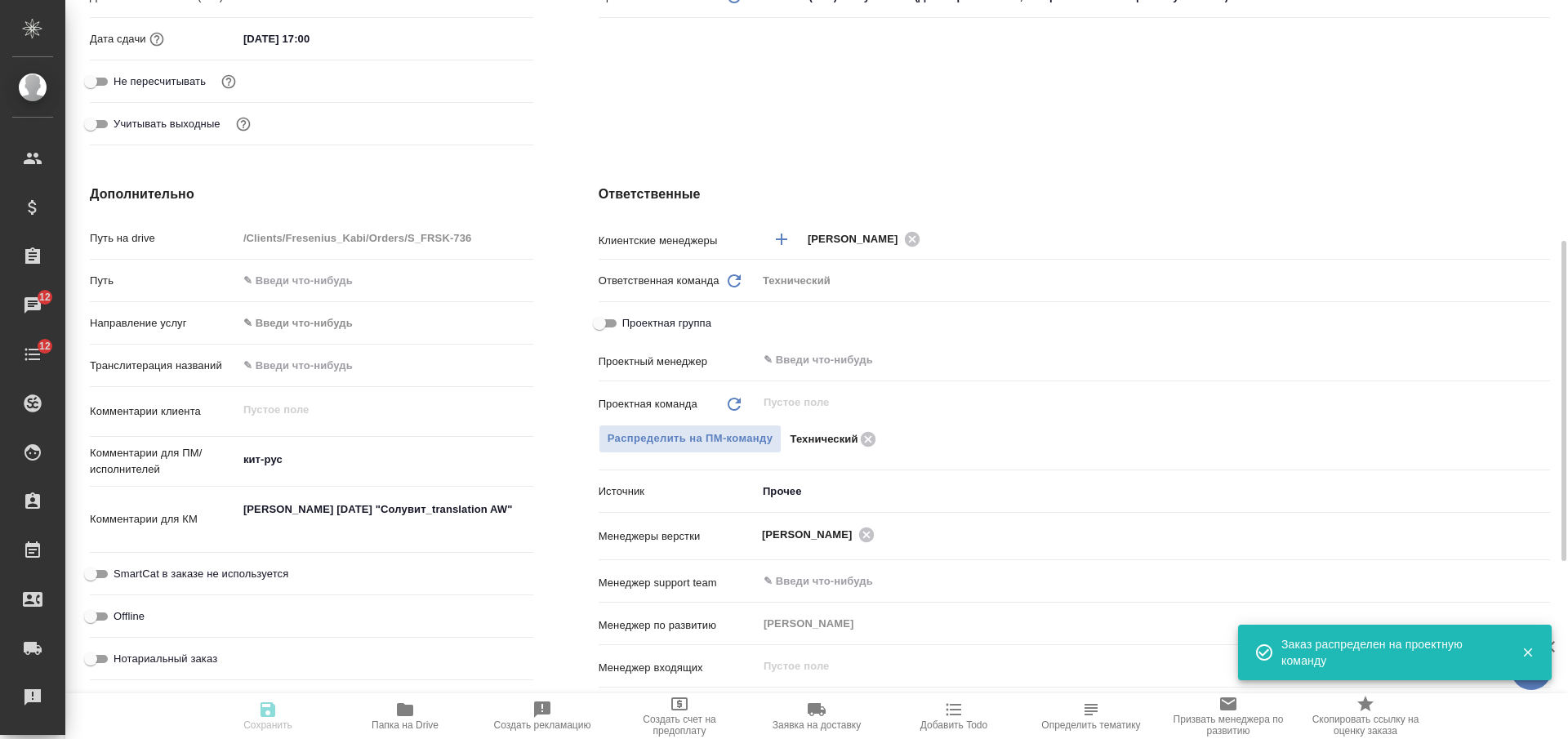
type textarea "x"
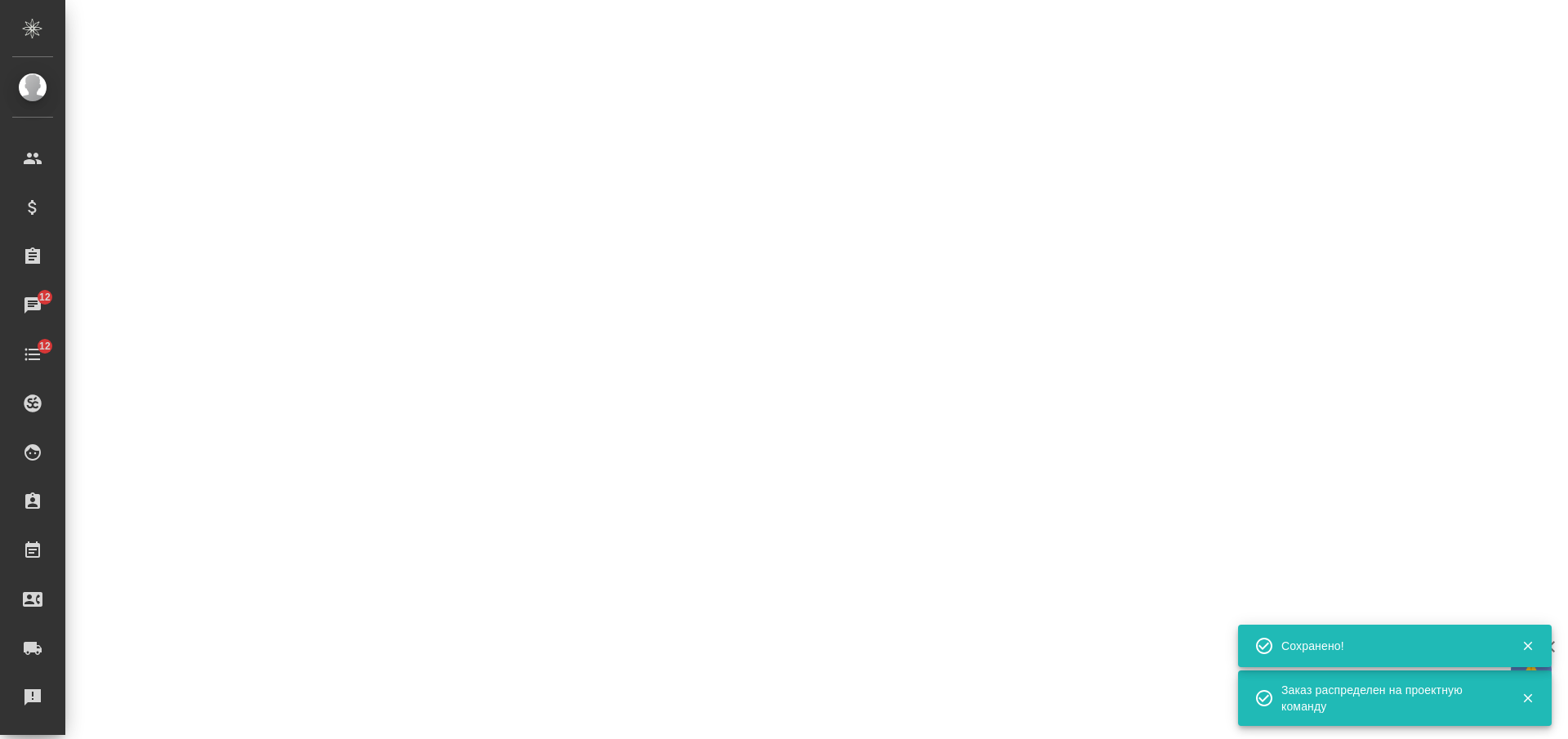
select select "RU"
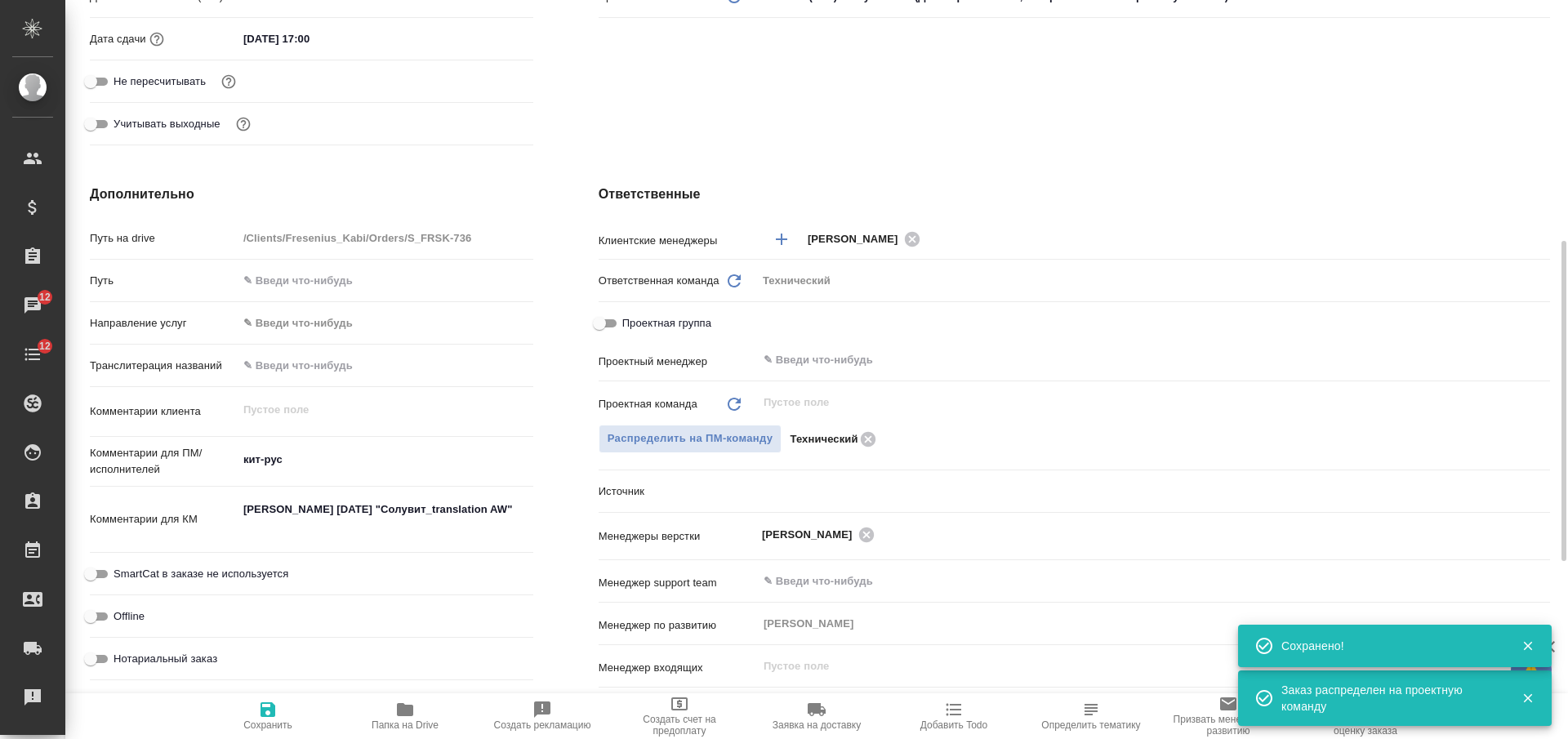
type textarea "x"
click at [336, 452] on textarea "кит-рус" at bounding box center [386, 460] width 296 height 28
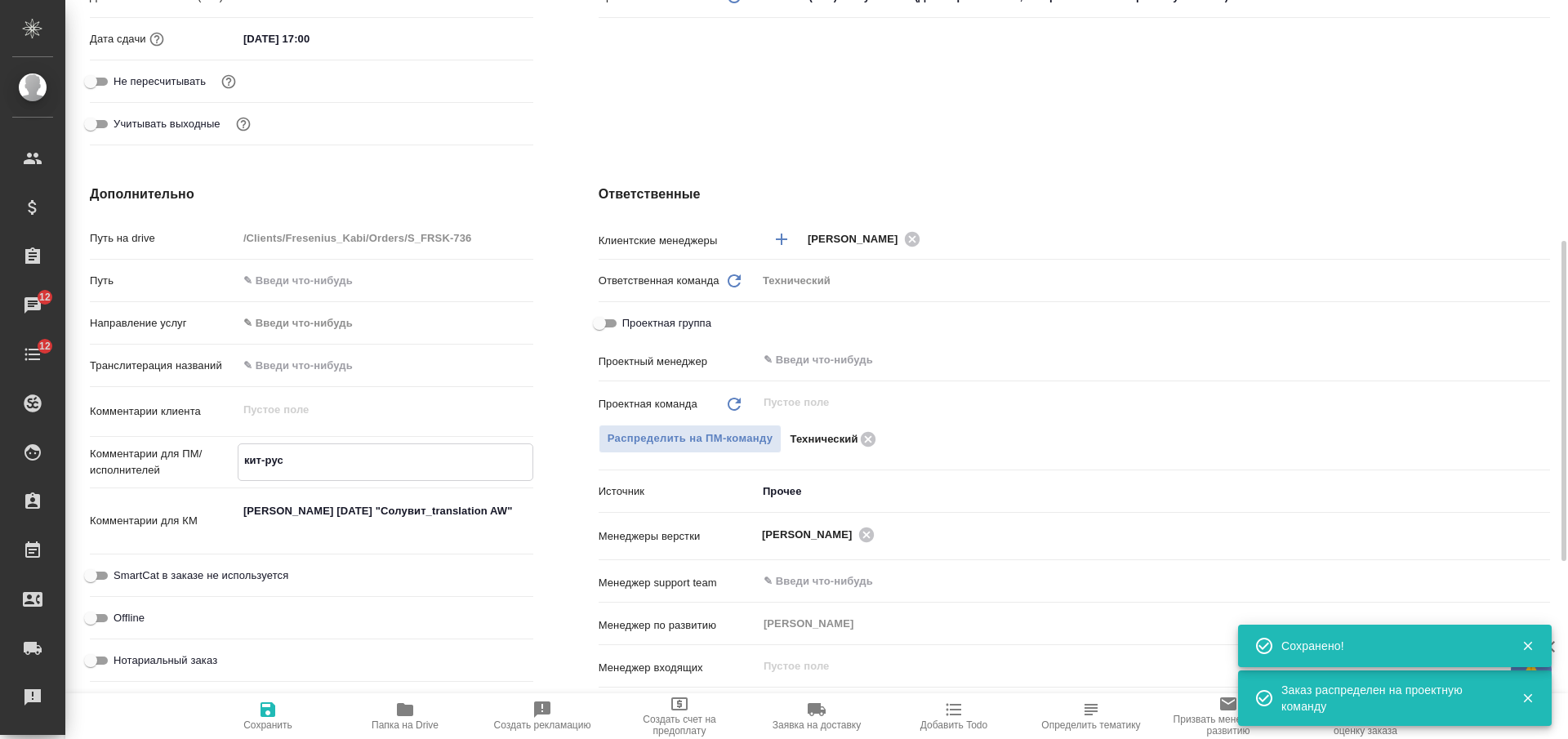
type textarea "кит-рус"
type textarea "x"
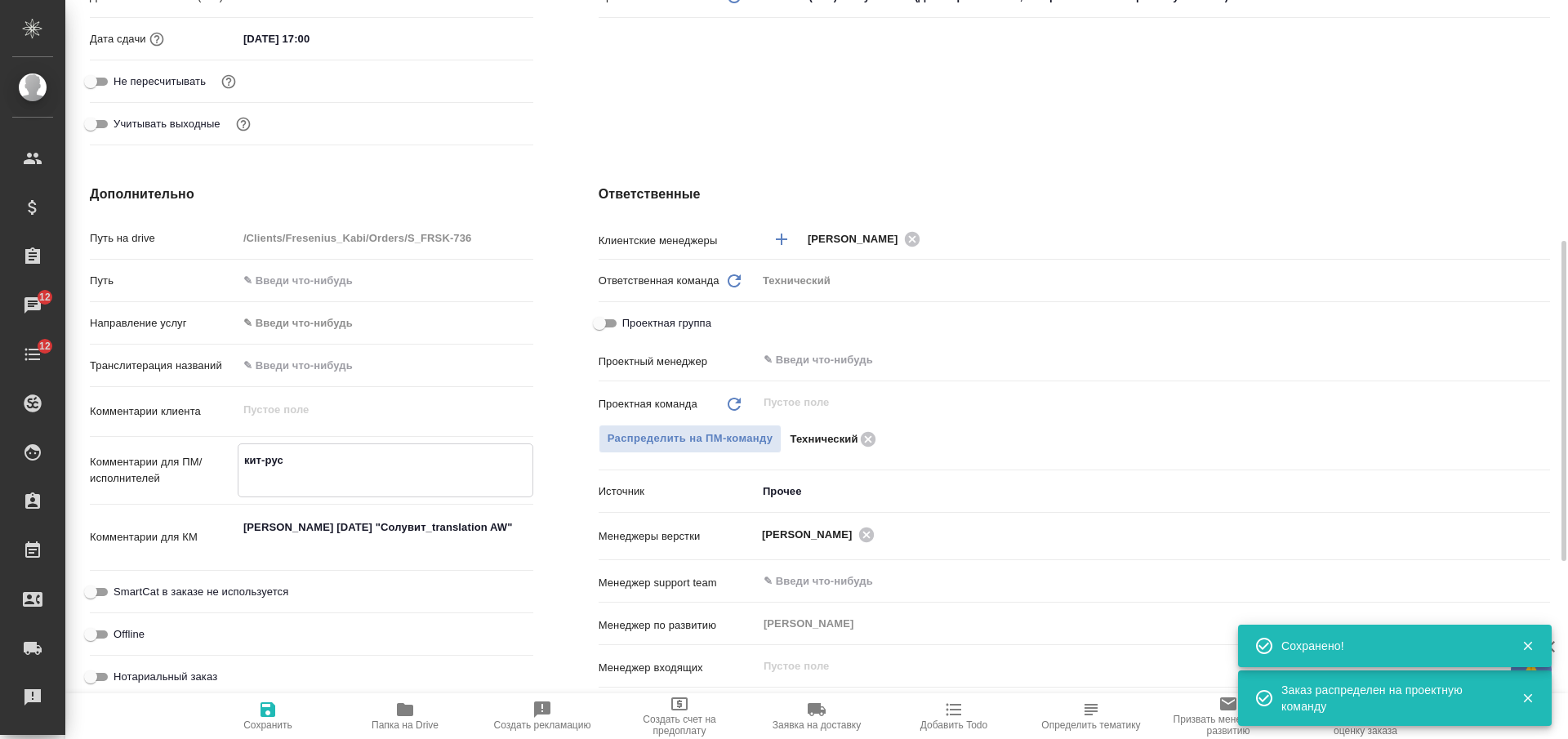
type textarea "кит-рус с"
type textarea "x"
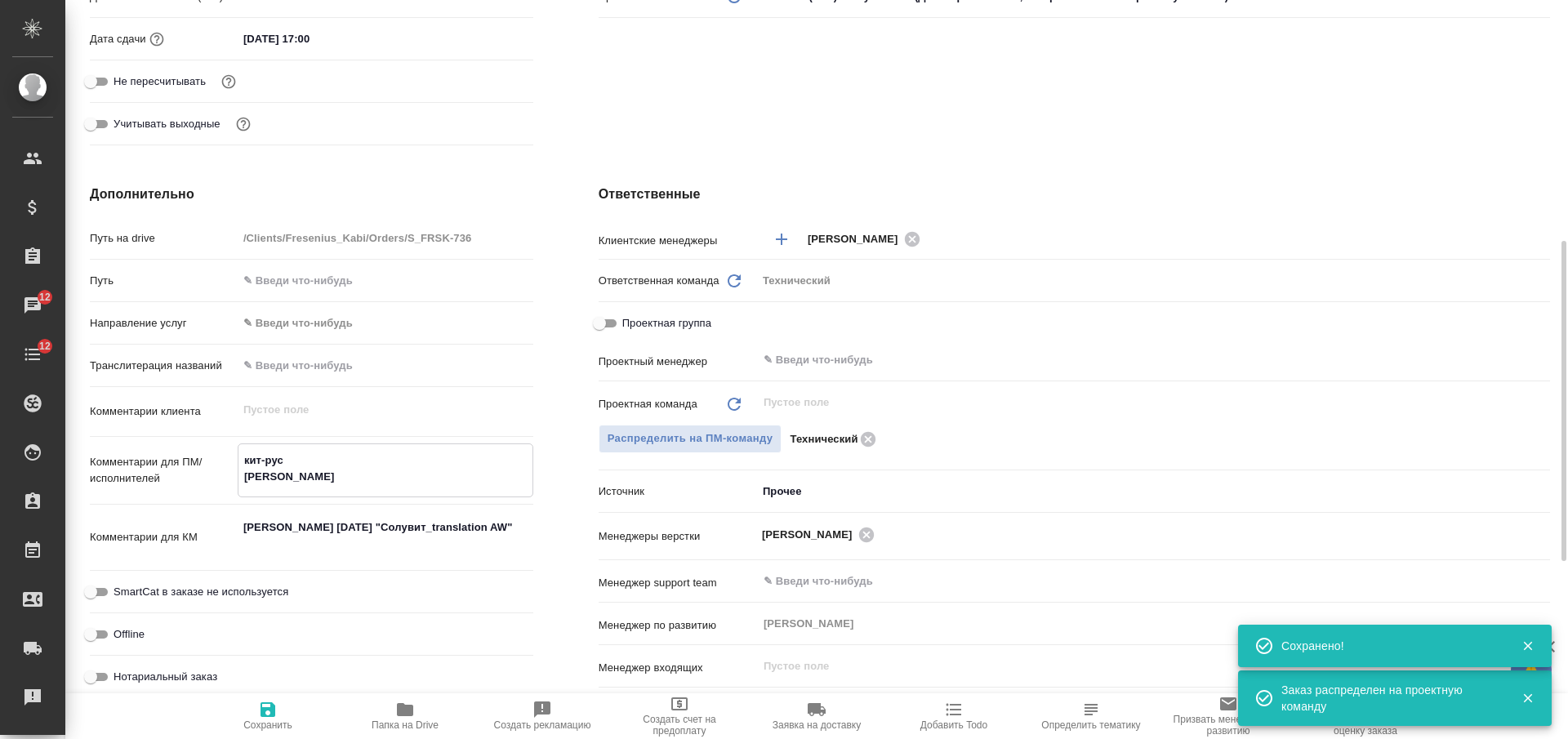
type textarea "кит-рус ср"
type textarea "x"
type textarea "кит-рус сро"
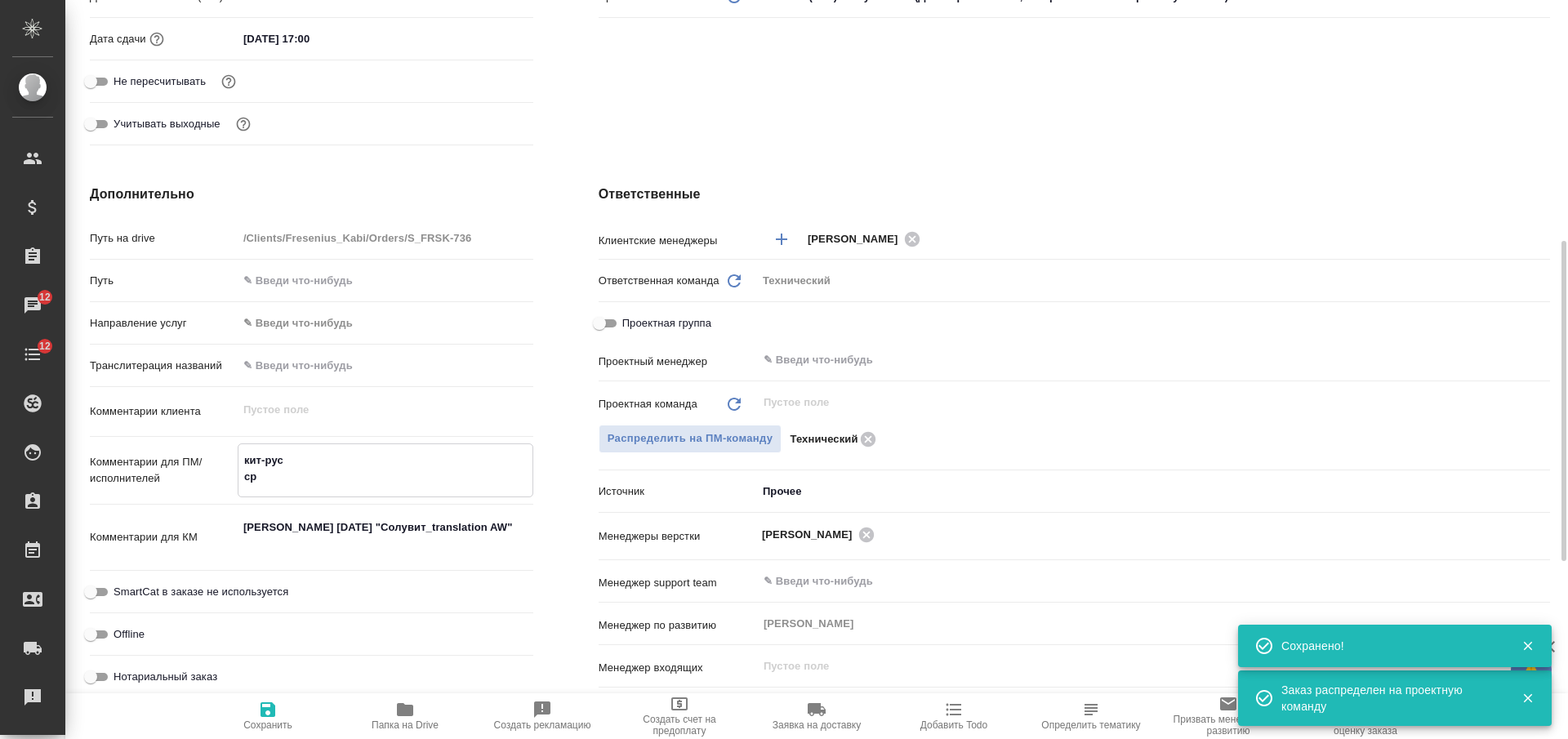
type textarea "x"
type textarea "кит-рус сроч"
type textarea "x"
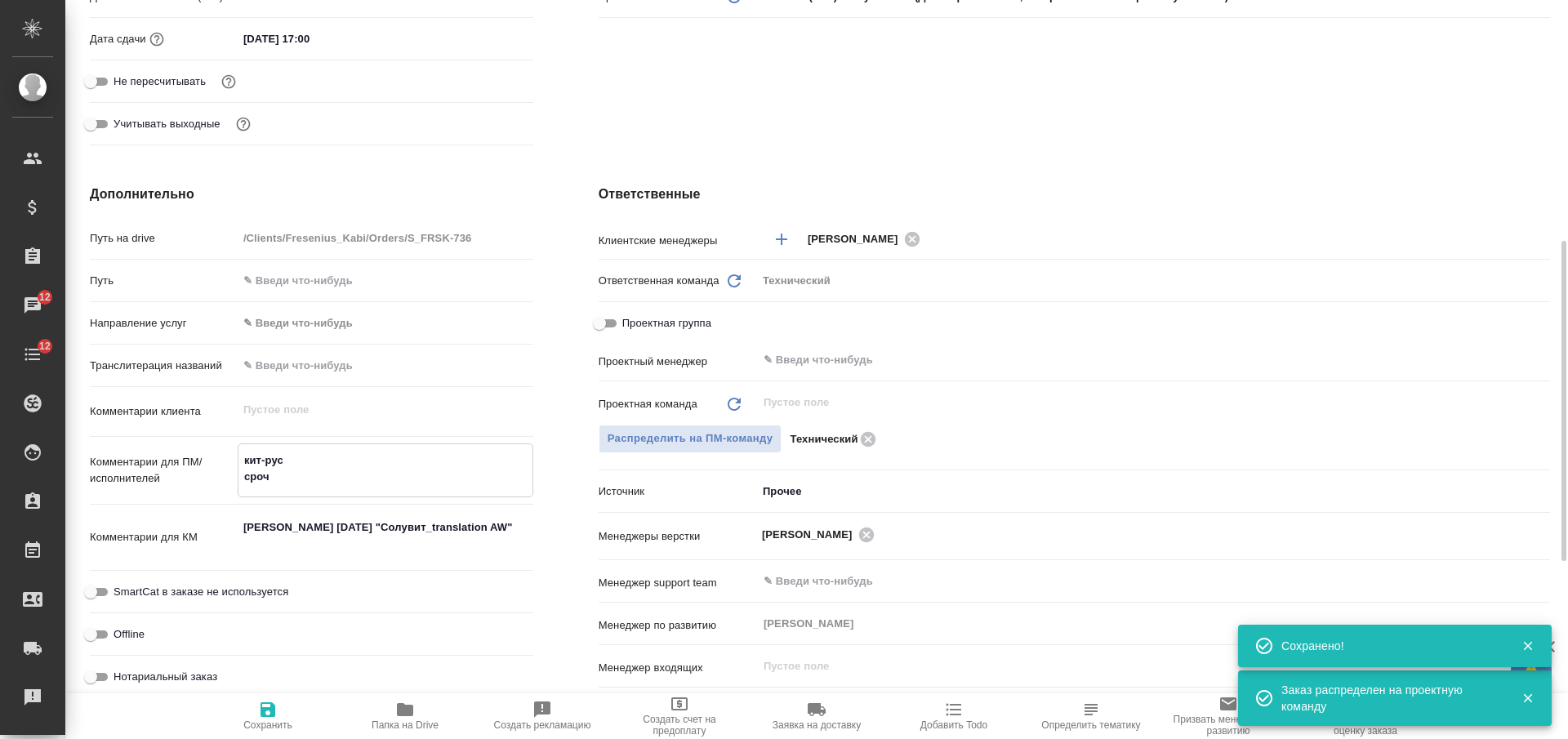
type textarea "x"
type textarea "кит-рус срочн"
type textarea "x"
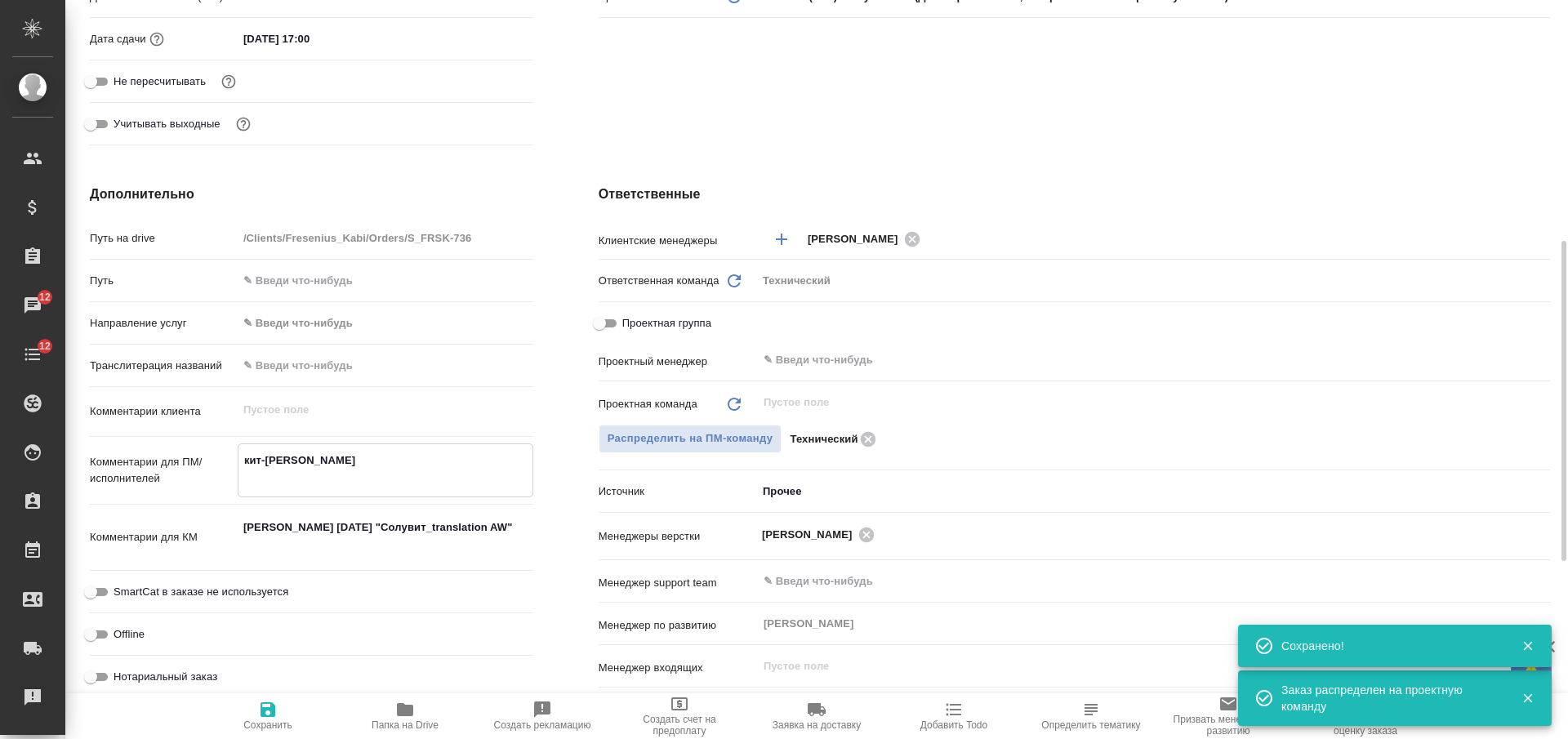
type textarea "x"
type textarea "кит-рус срочны"
type textarea "x"
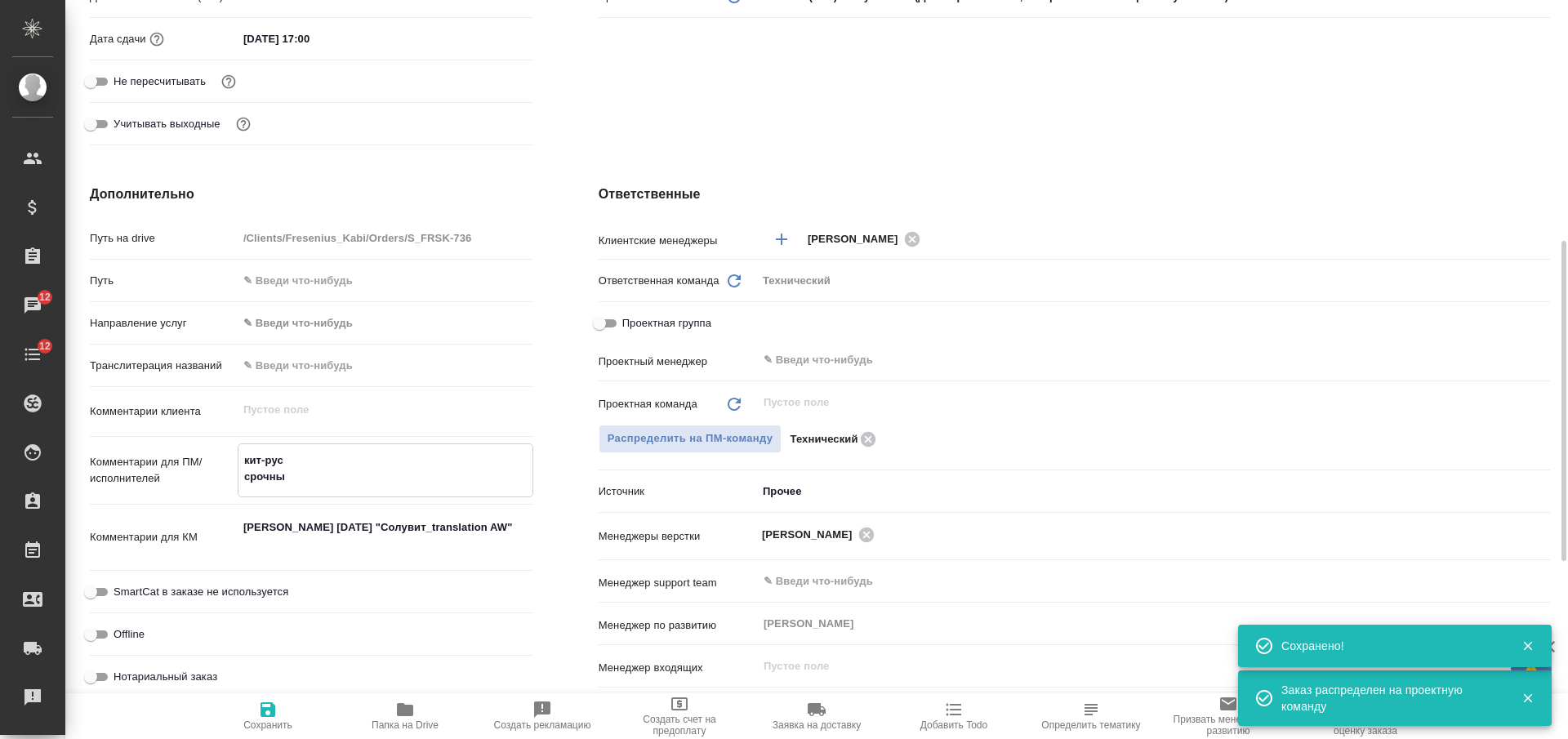
type textarea "кит-рус срочный"
type textarea "x"
type textarea "кит-рус срочный"
type textarea "x"
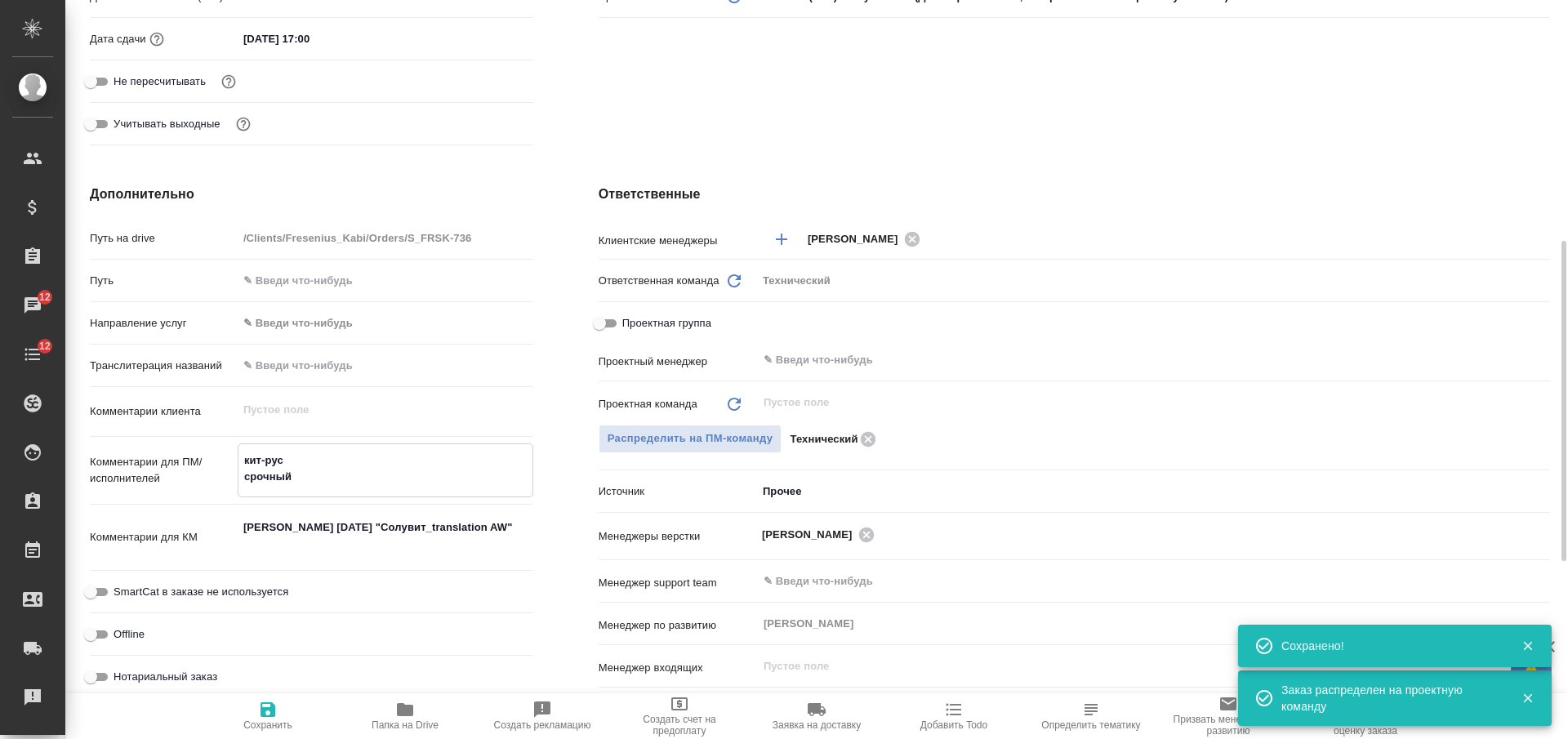
drag, startPoint x: 278, startPoint y: 716, endPoint x: 286, endPoint y: 722, distance: 10.0
click at [277, 716] on span "Сохранить" at bounding box center [268, 715] width 118 height 31
type textarea "x"
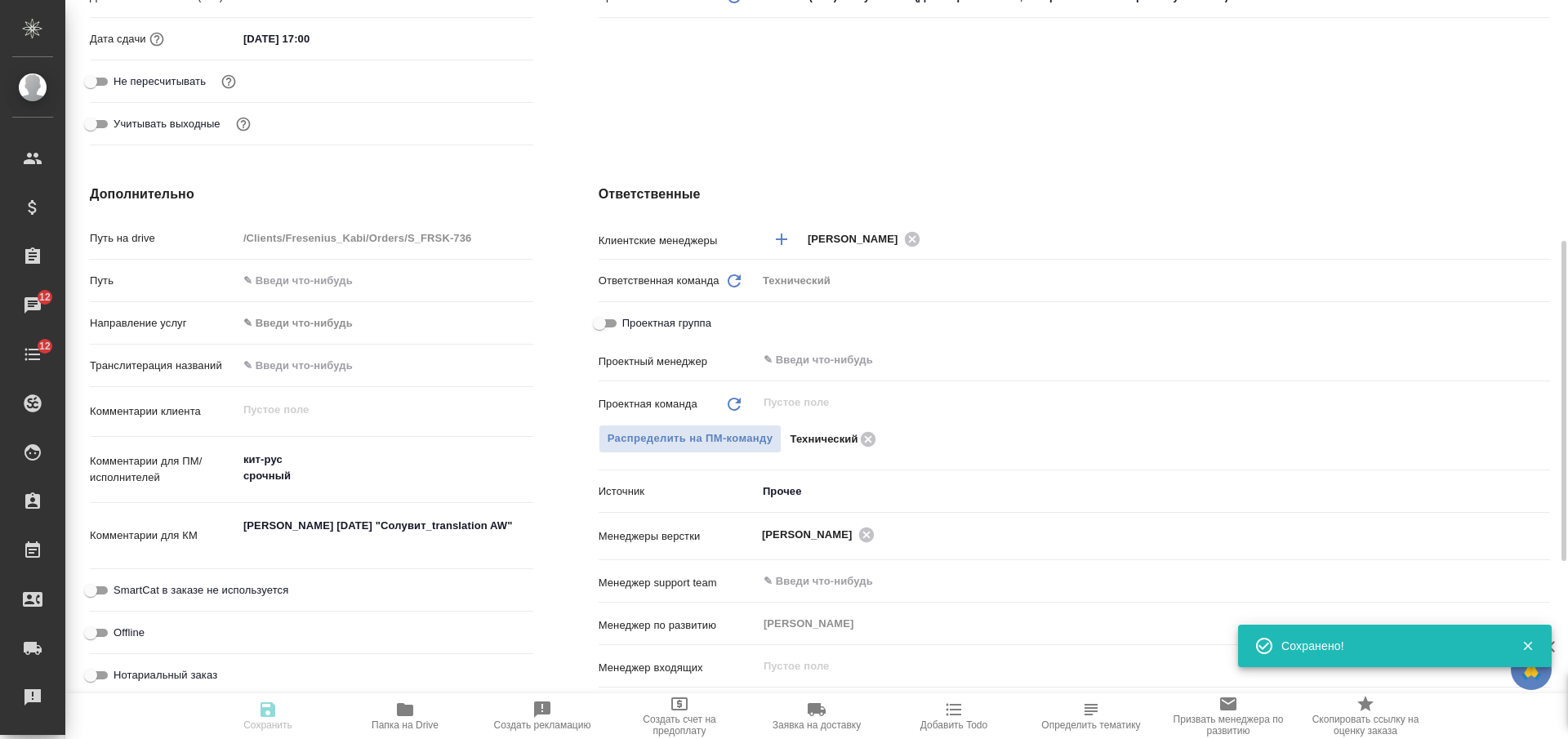
type textarea "x"
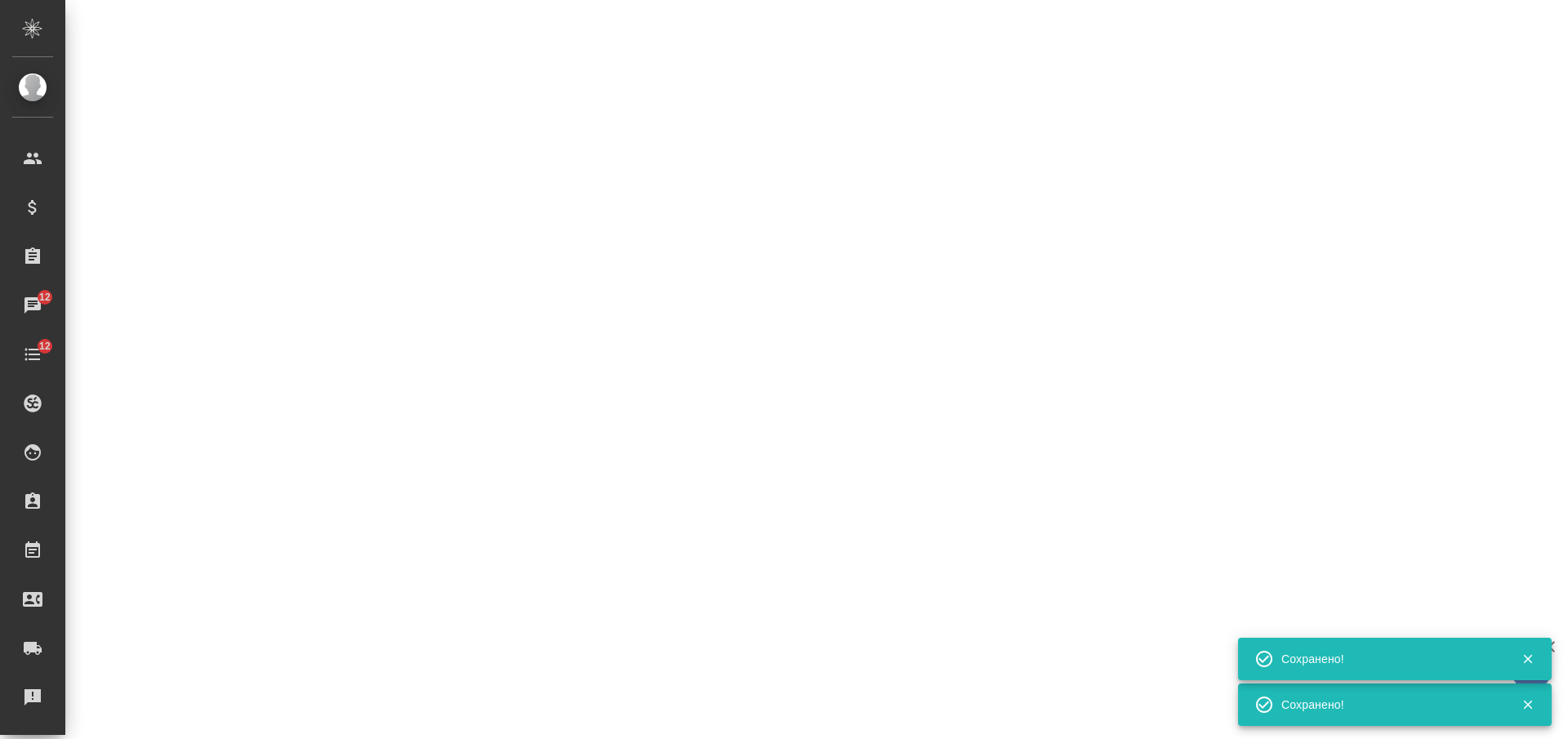
select select "RU"
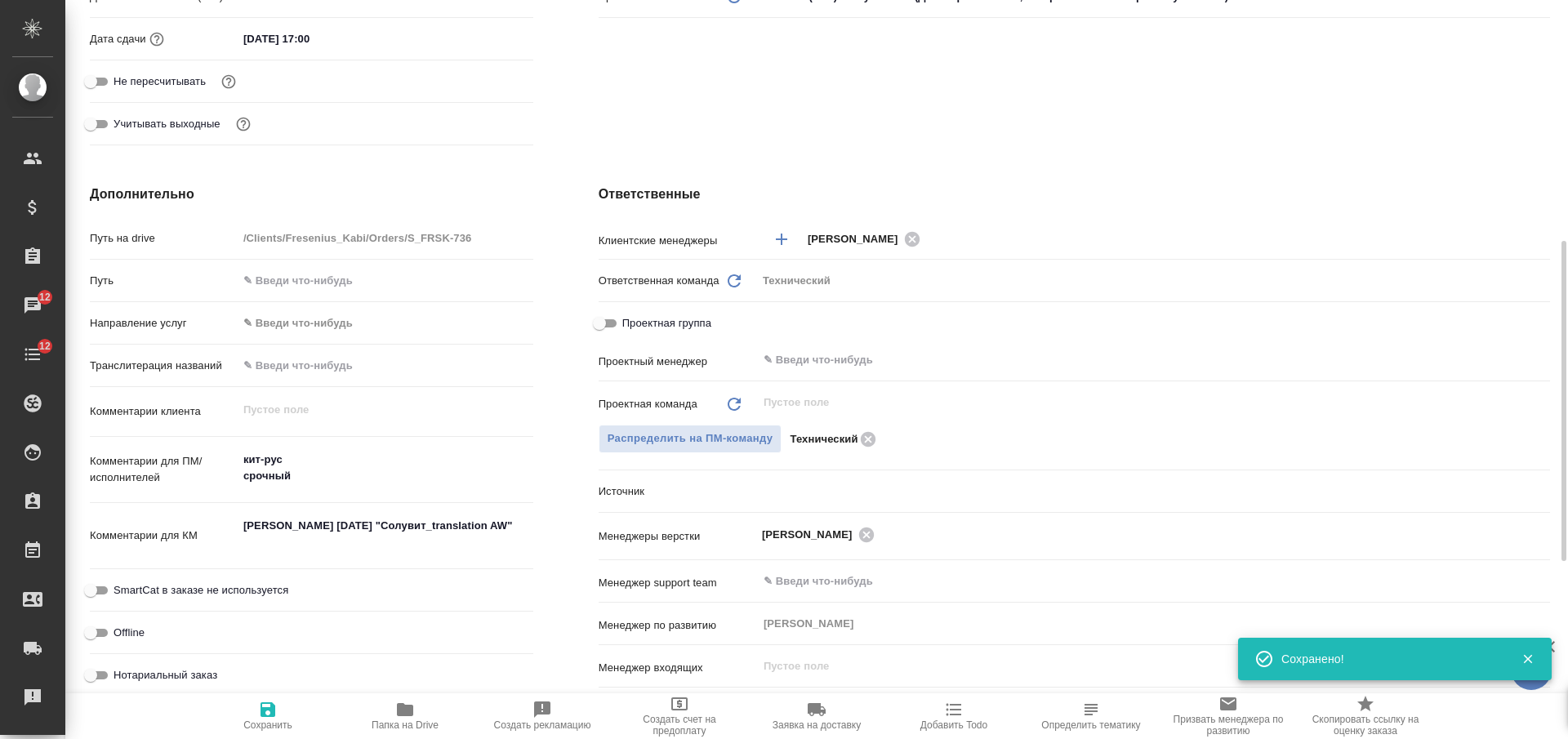
type textarea "x"
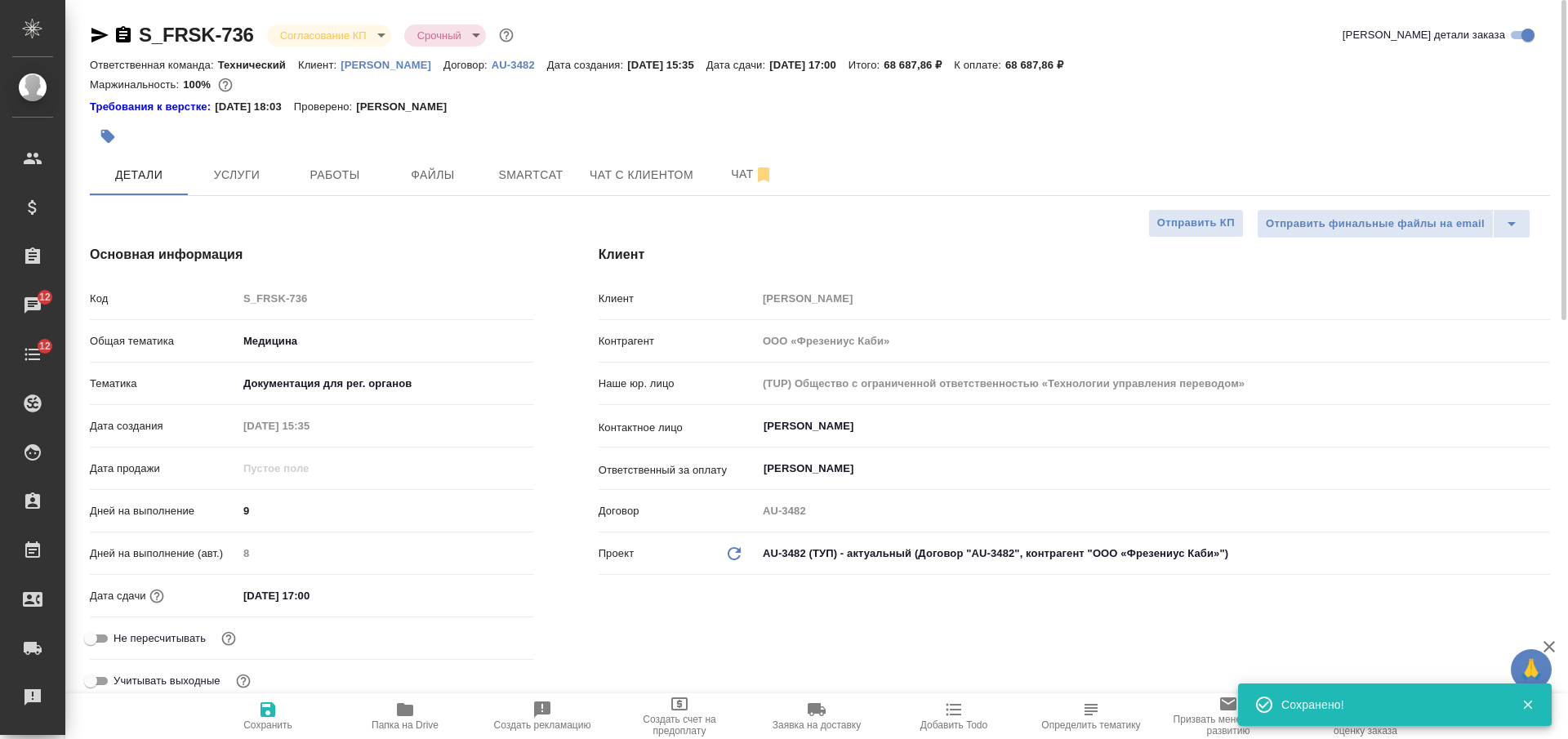
click at [317, 44] on body "🙏 .cls-1 fill:#fff; AWATERA Nikiforova Valeria Клиенты Спецификации Заказы 12 Ч…" at bounding box center [784, 369] width 1568 height 739
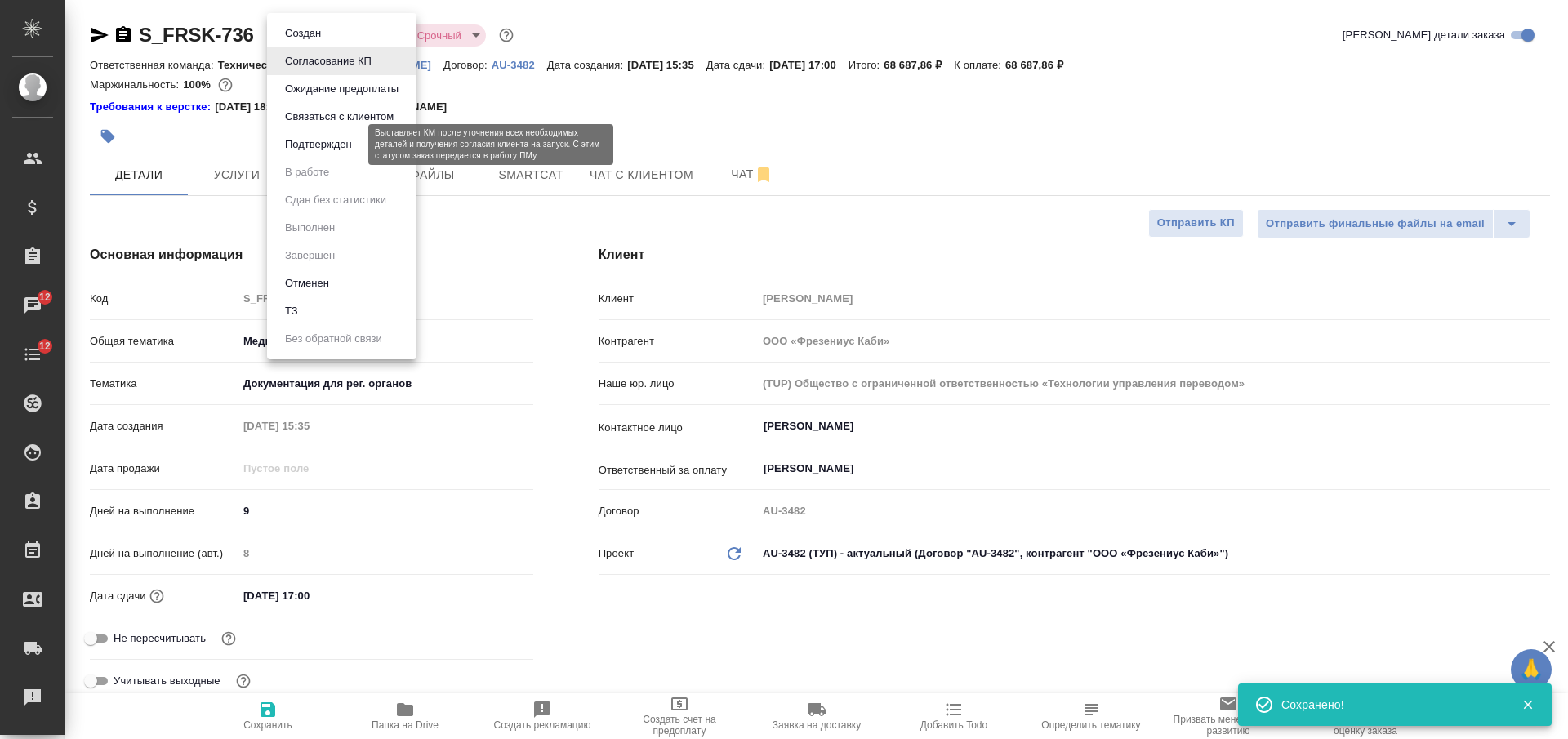
click at [317, 151] on button "Подтвержден" at bounding box center [318, 144] width 77 height 18
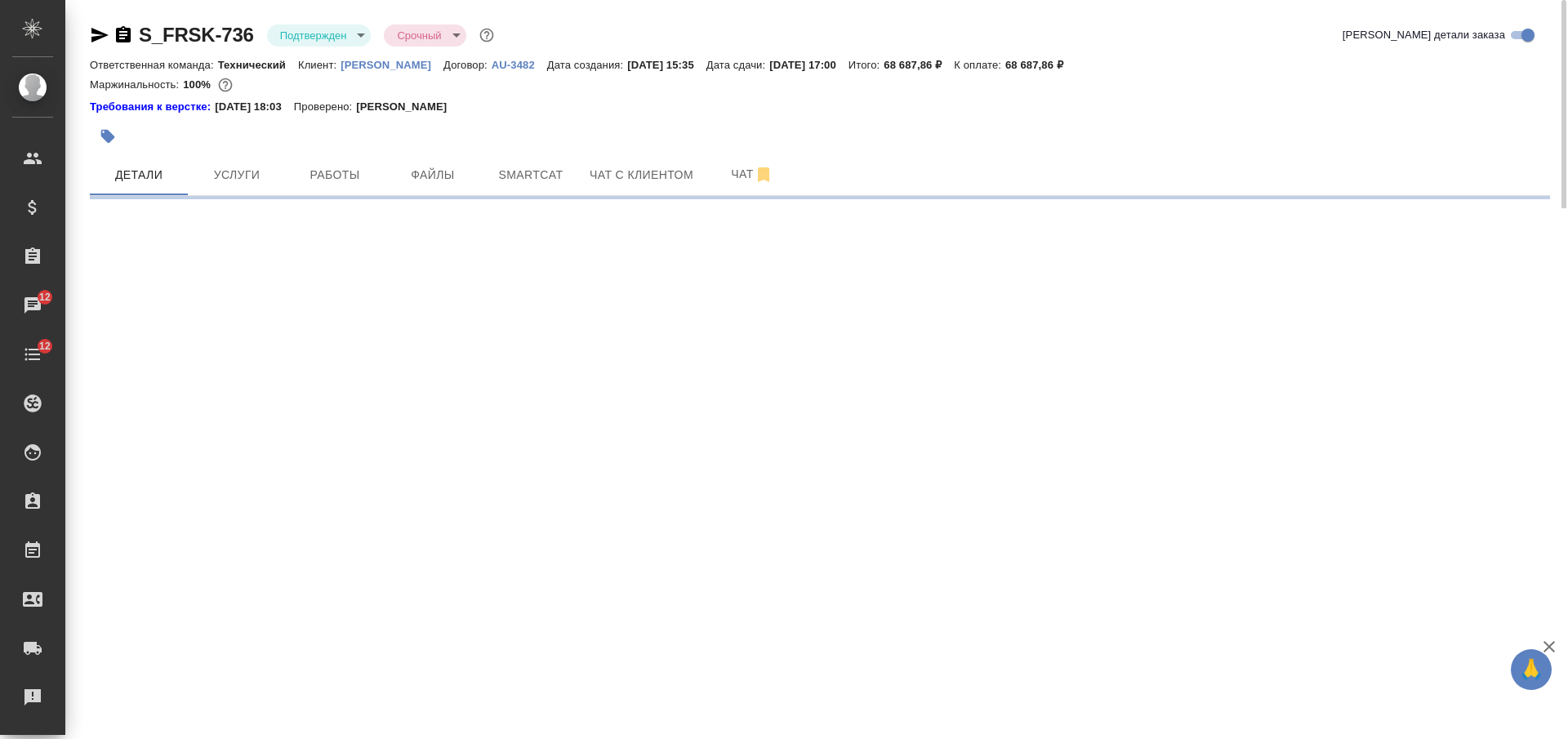
select select "RU"
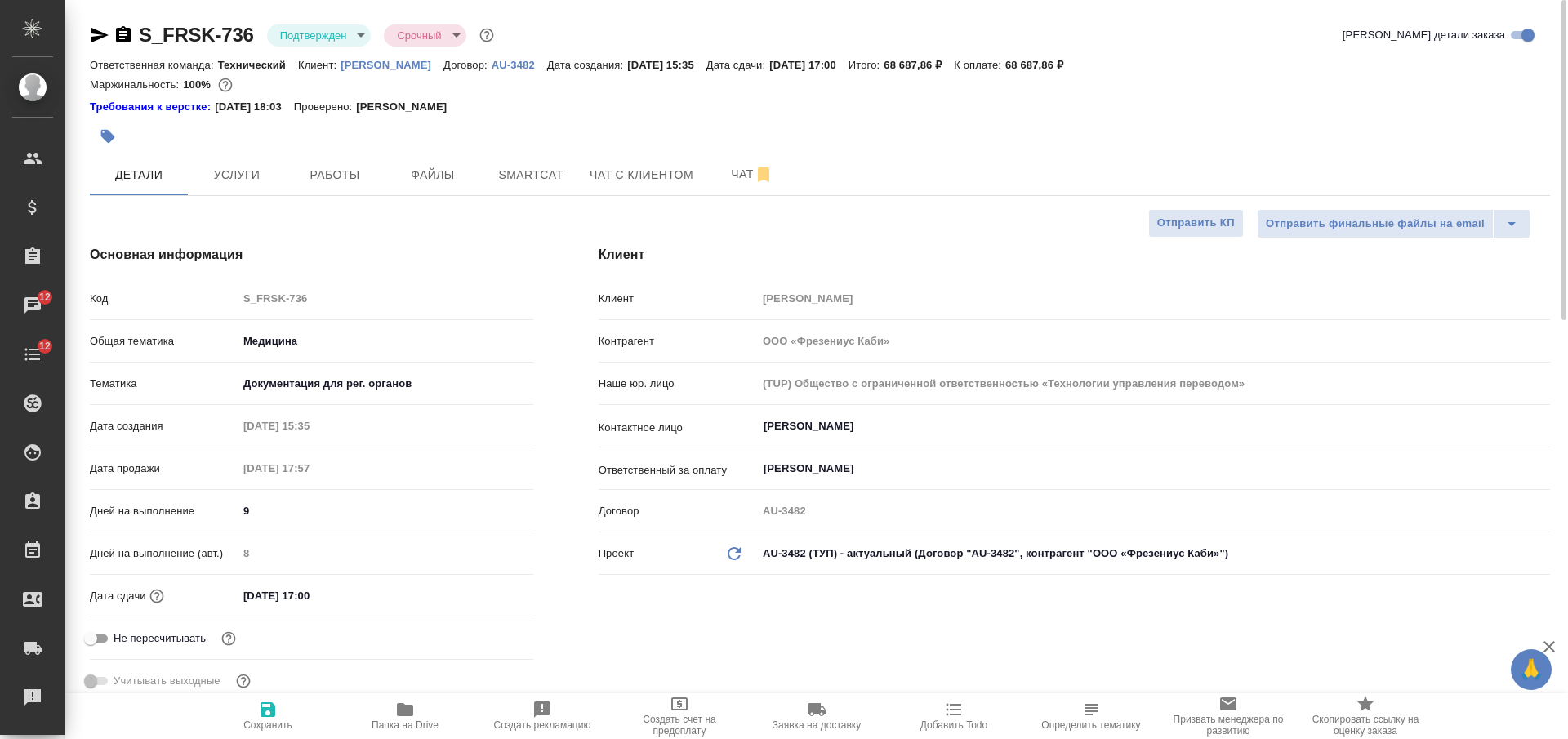
type textarea "x"
click at [126, 38] on icon "button" at bounding box center [123, 34] width 15 height 17
type textarea "x"
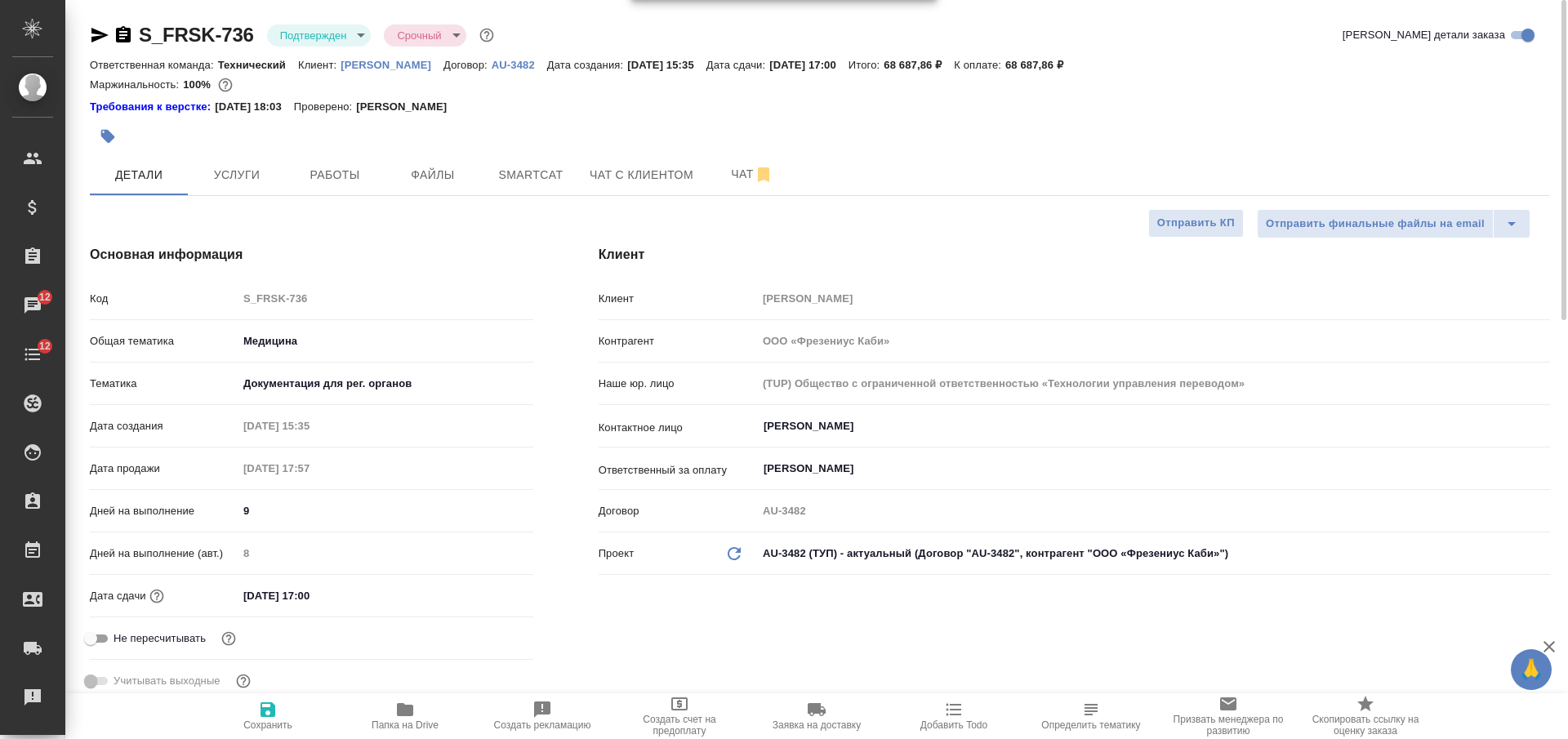
type textarea "x"
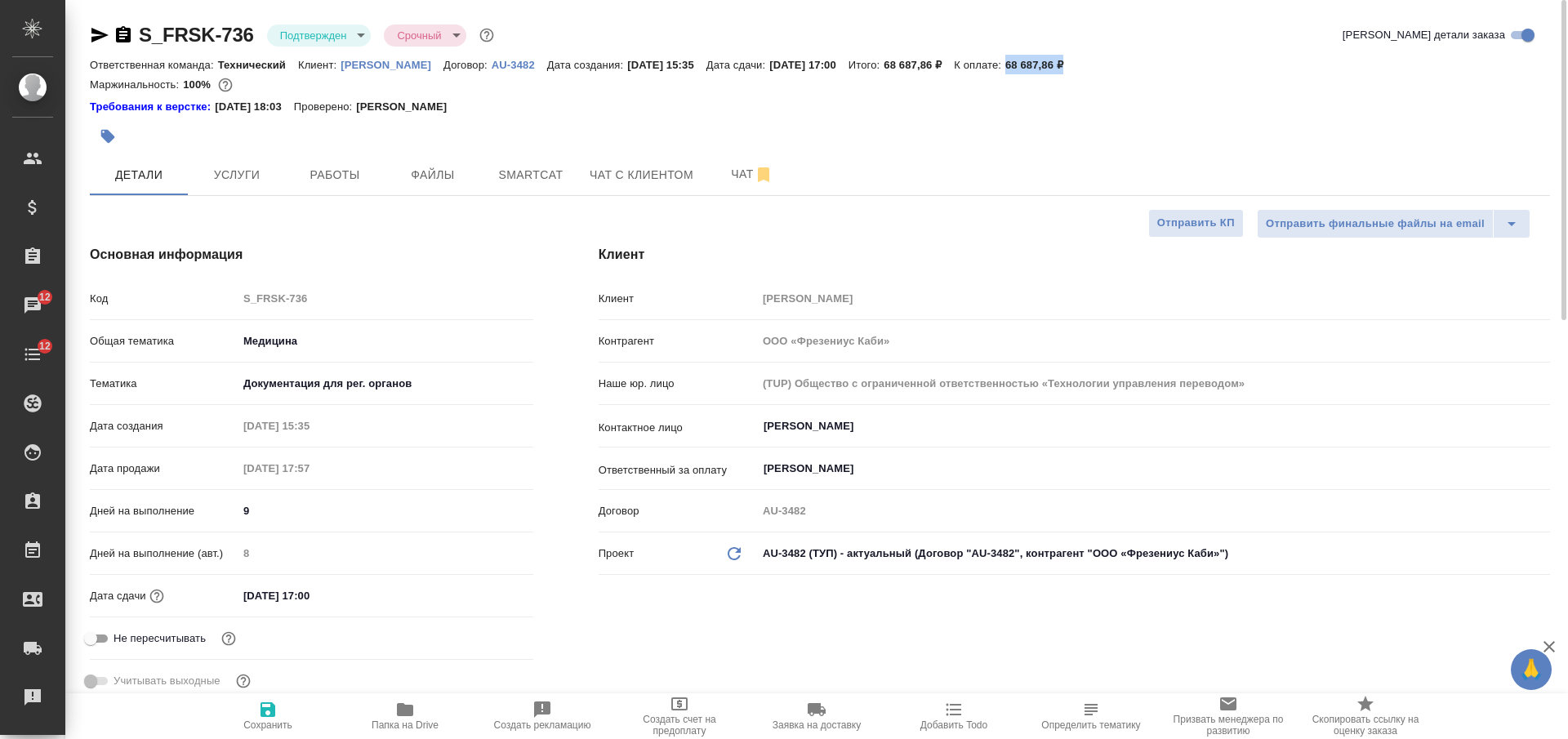
drag, startPoint x: 1109, startPoint y: 58, endPoint x: 1036, endPoint y: 63, distance: 73.2
click at [1036, 63] on div "Ответственная команда: Технический Клиент: Fresenius Kabi Договор: AU-3482 Дата…" at bounding box center [820, 65] width 1460 height 19
copy p "68 687,86 ₽"
type textarea "x"
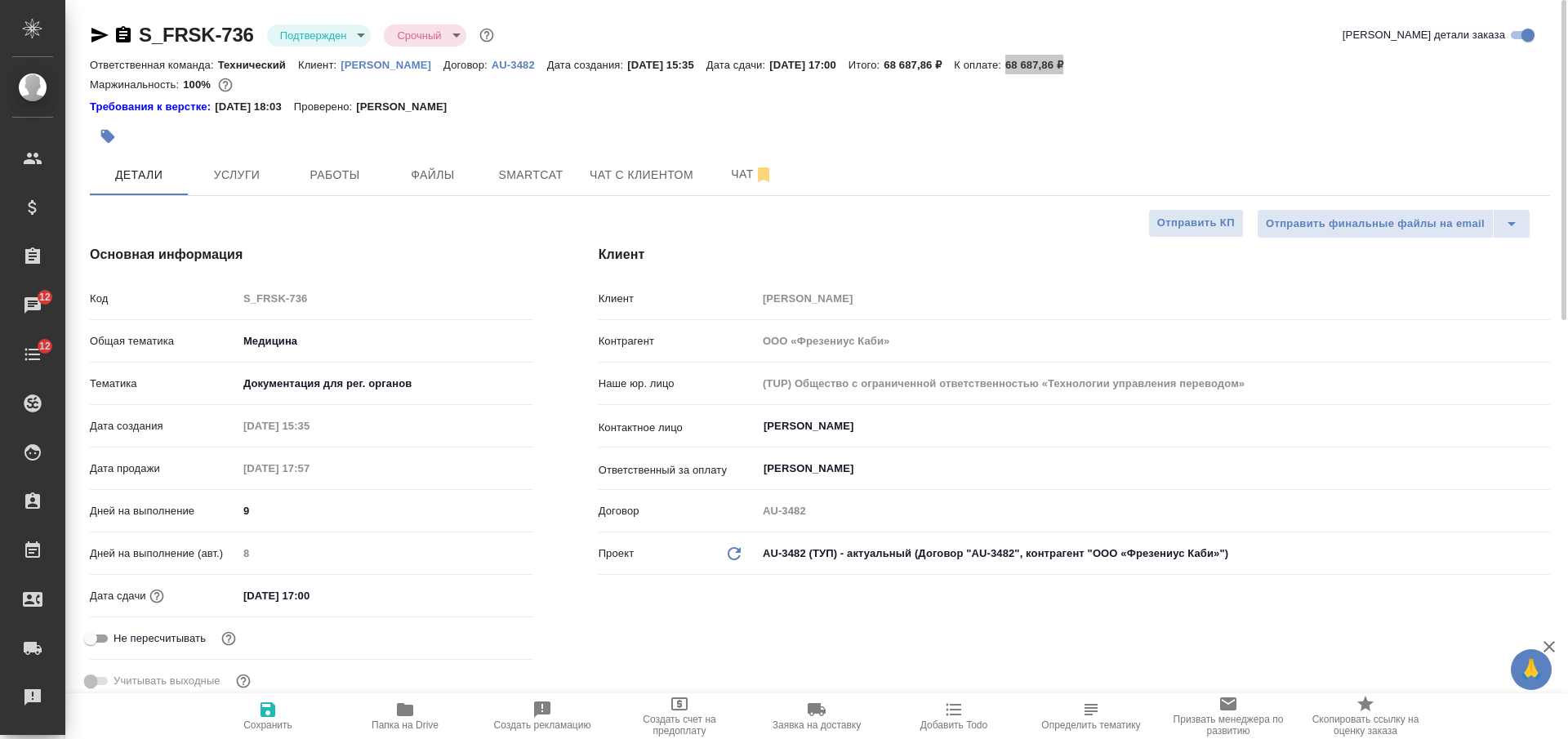
type textarea "x"
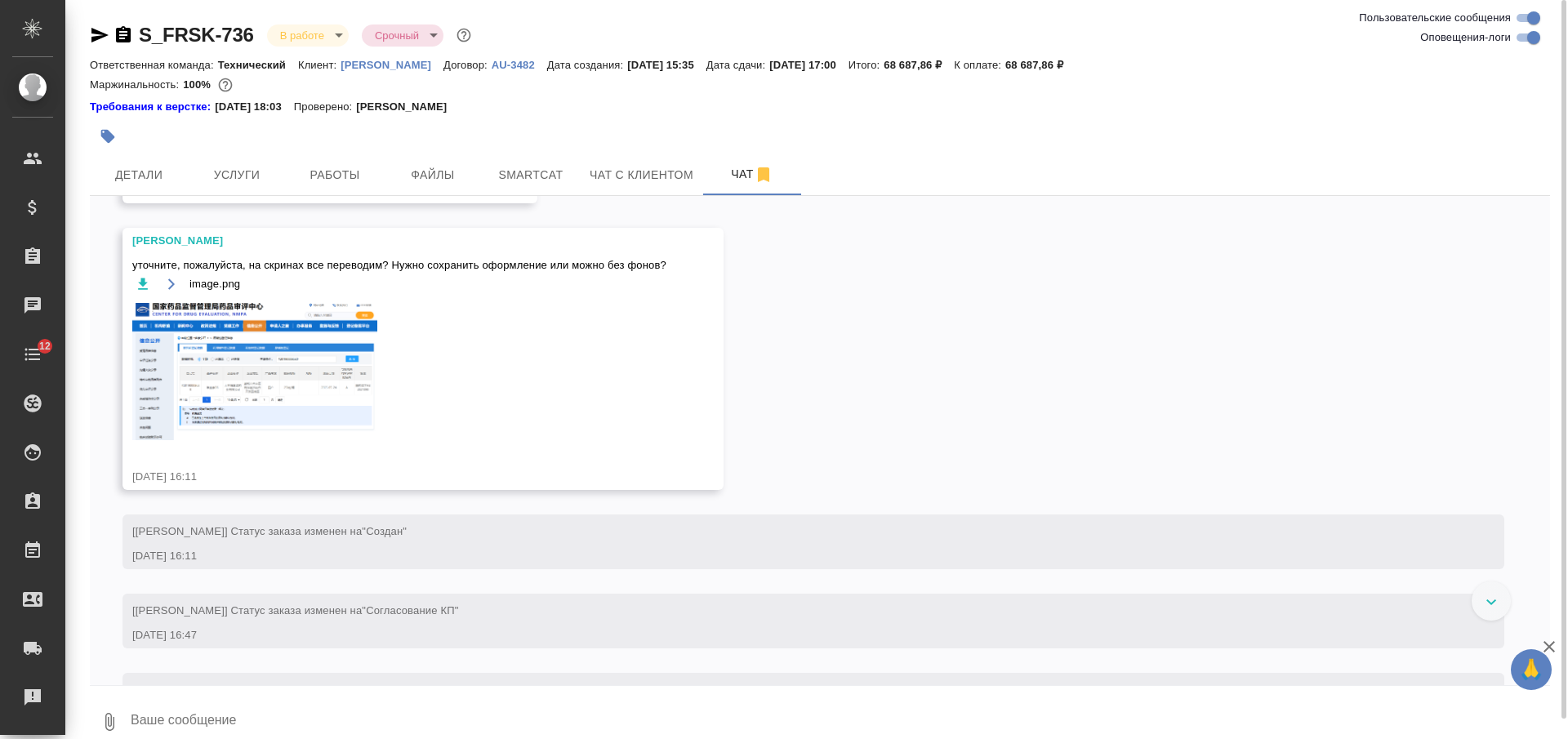
scroll to position [841, 0]
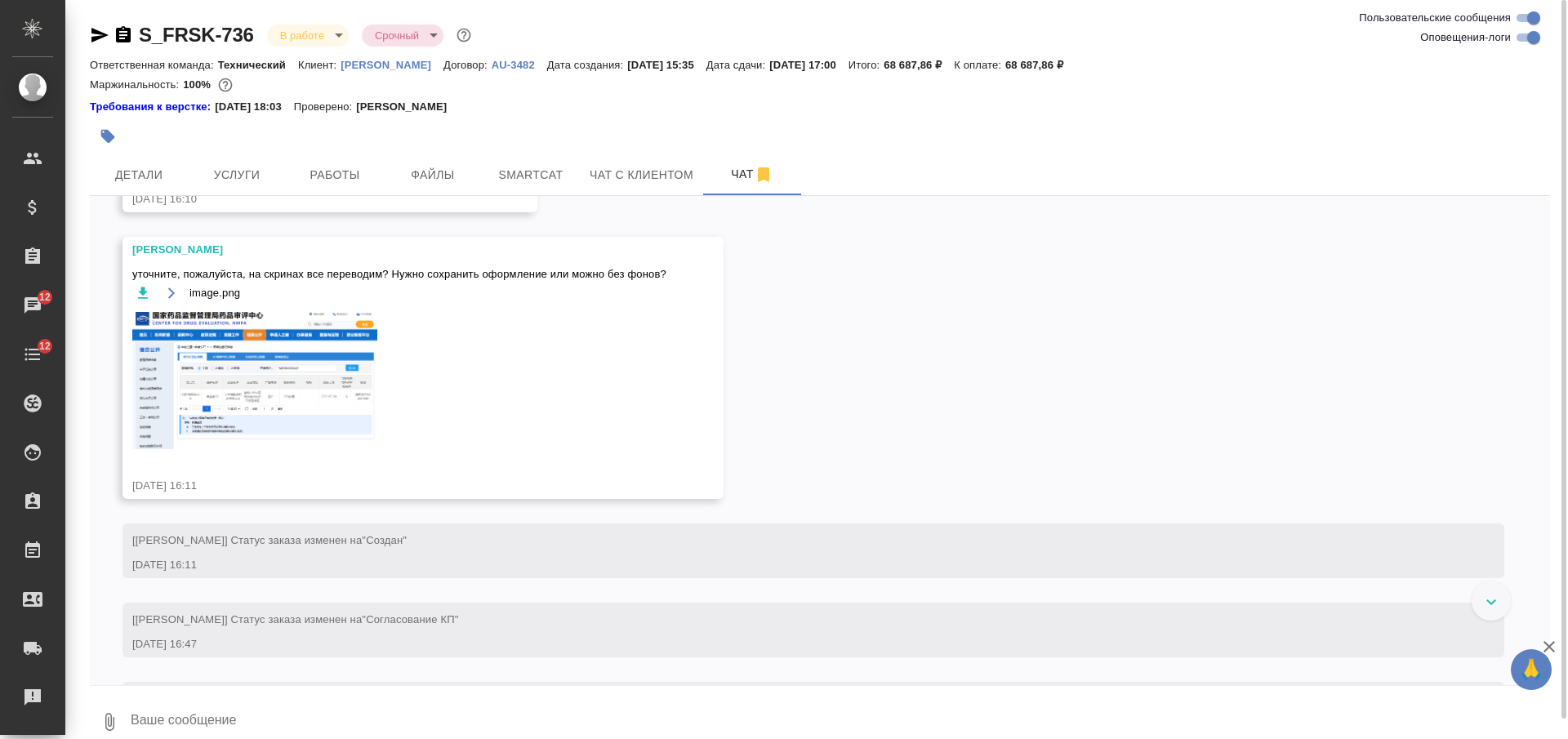
click at [311, 424] on img at bounding box center [254, 380] width 245 height 138
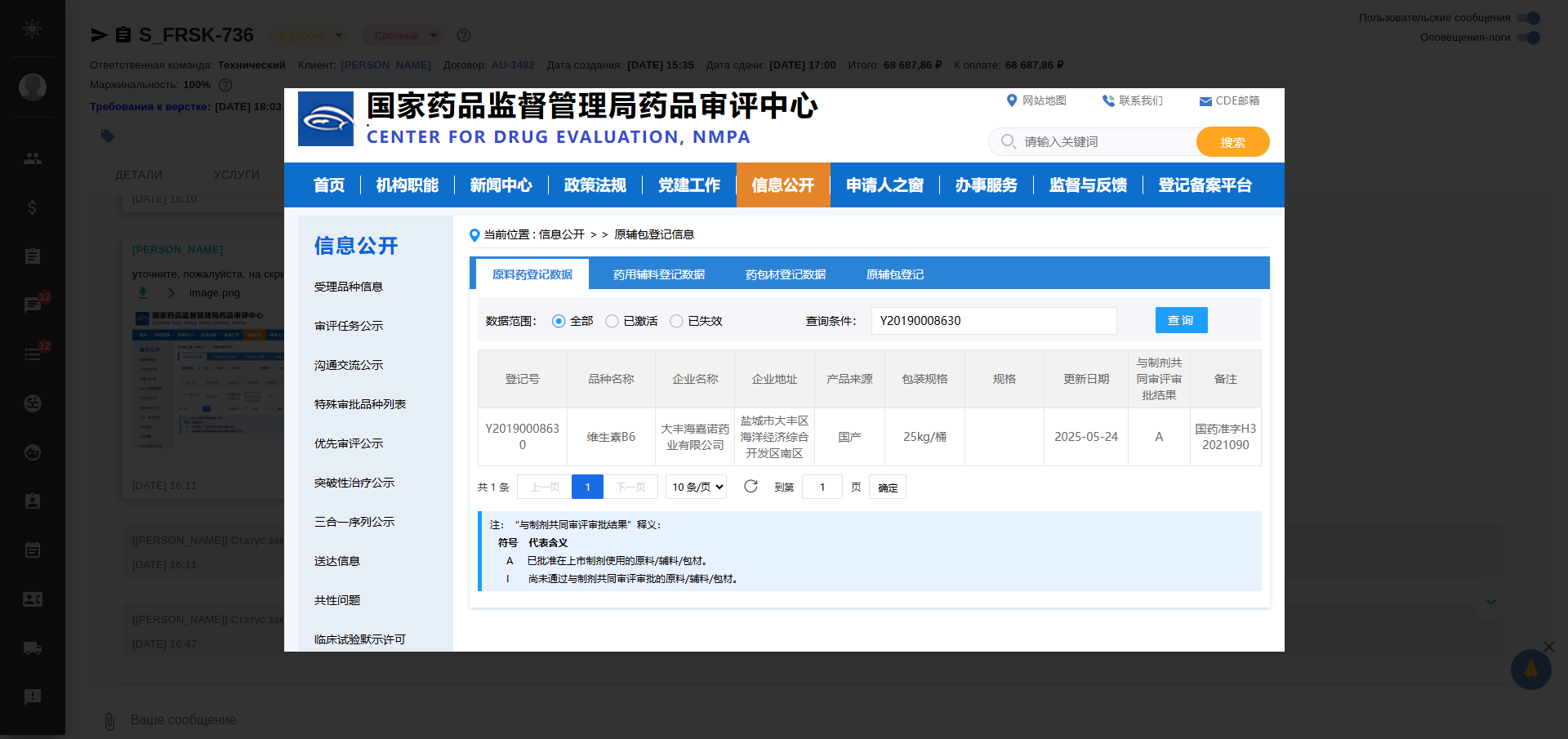
click at [253, 420] on div "image.png 1 of 1" at bounding box center [784, 369] width 1568 height 739
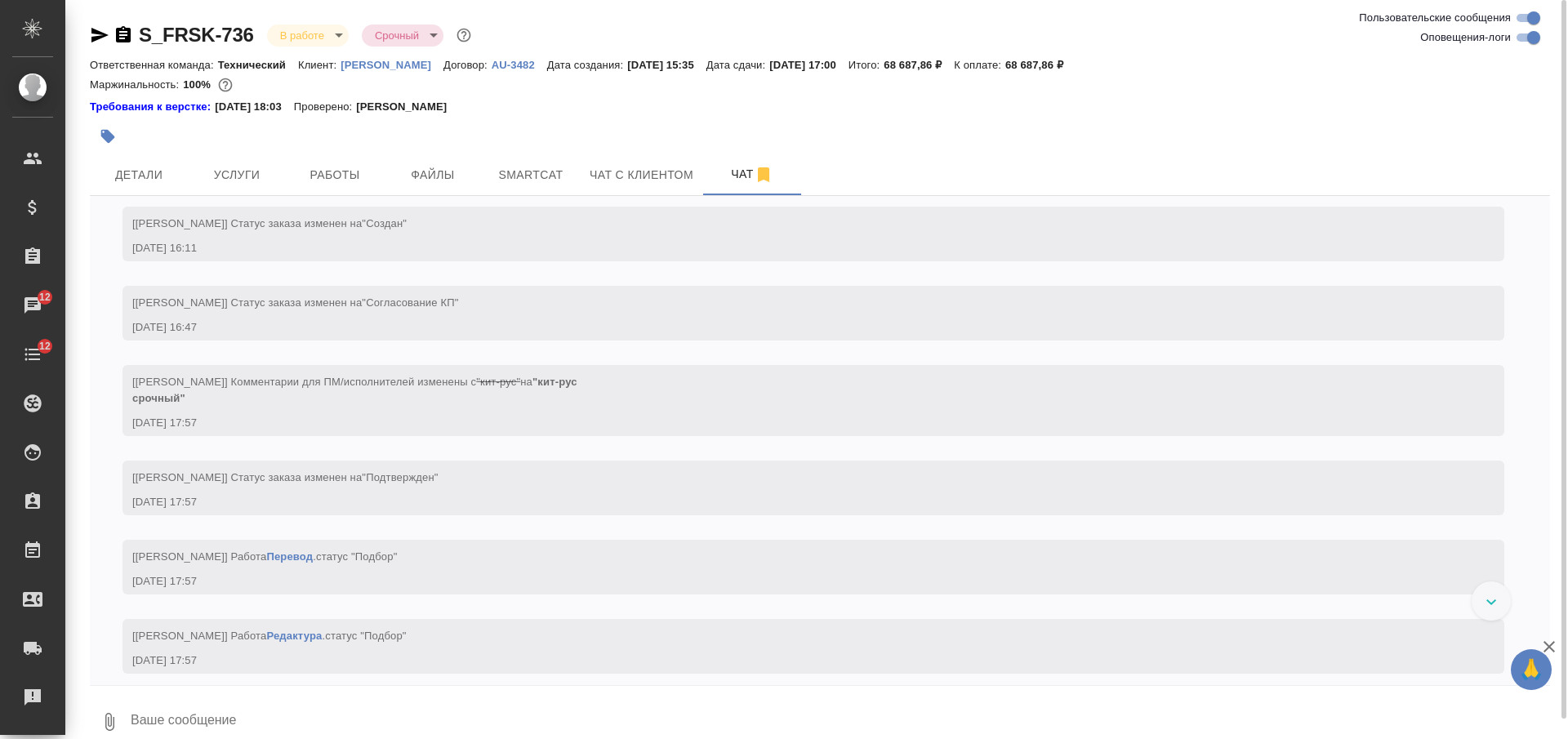
scroll to position [1556, 0]
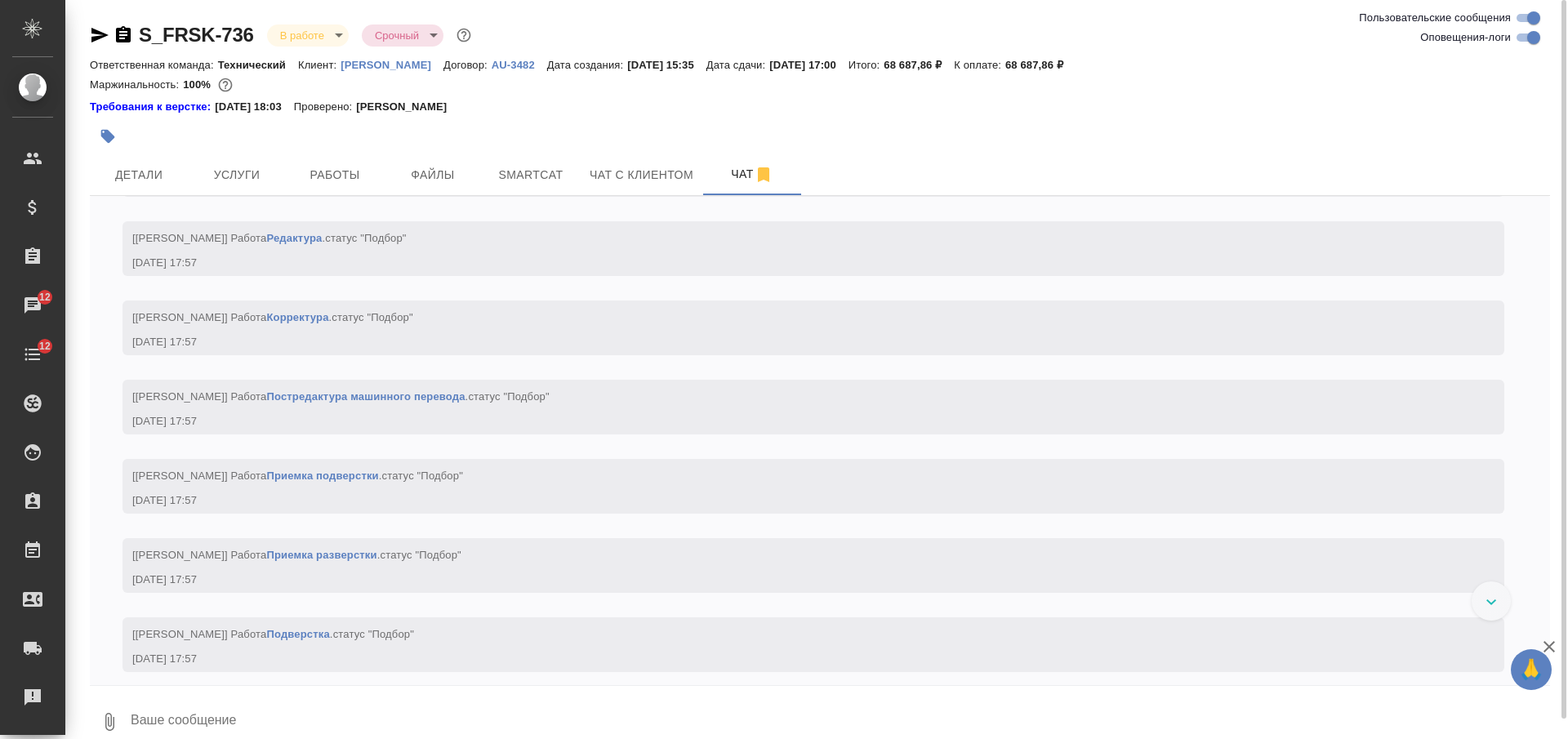
click at [526, 701] on textarea at bounding box center [840, 722] width 1421 height 56
type textarea "переводим все, можно в табличном виде без фона оформить"
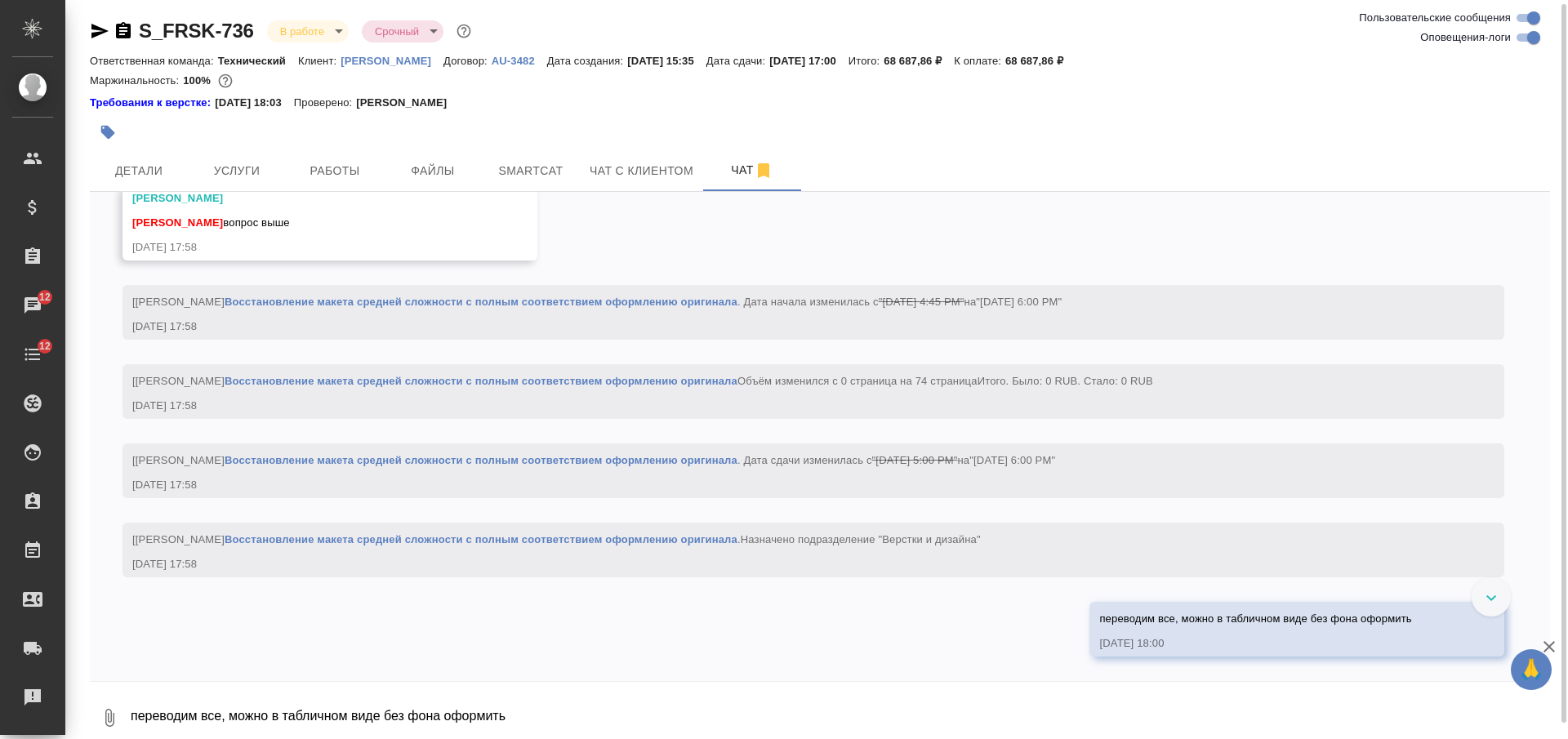
scroll to position [2350, 0]
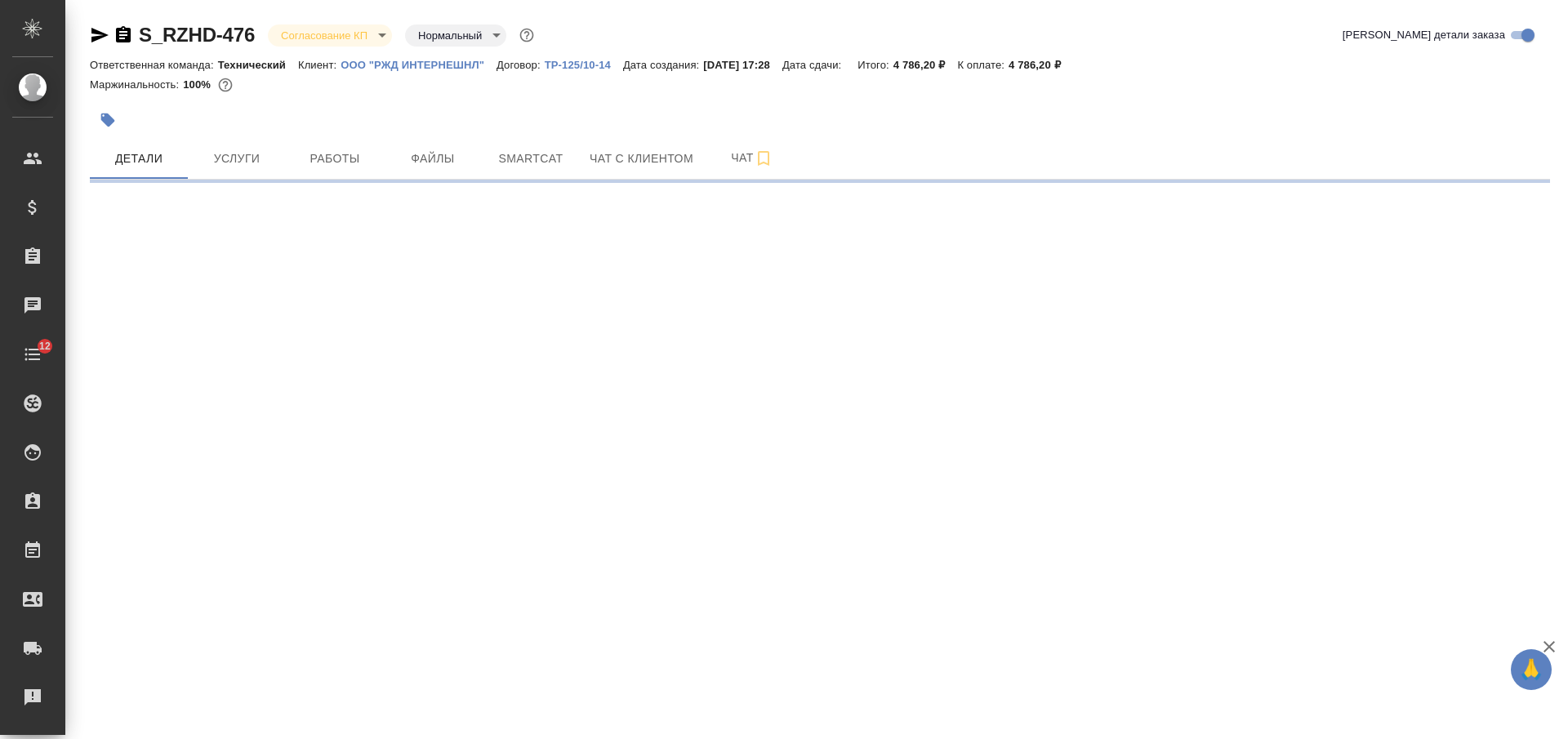
select select "RU"
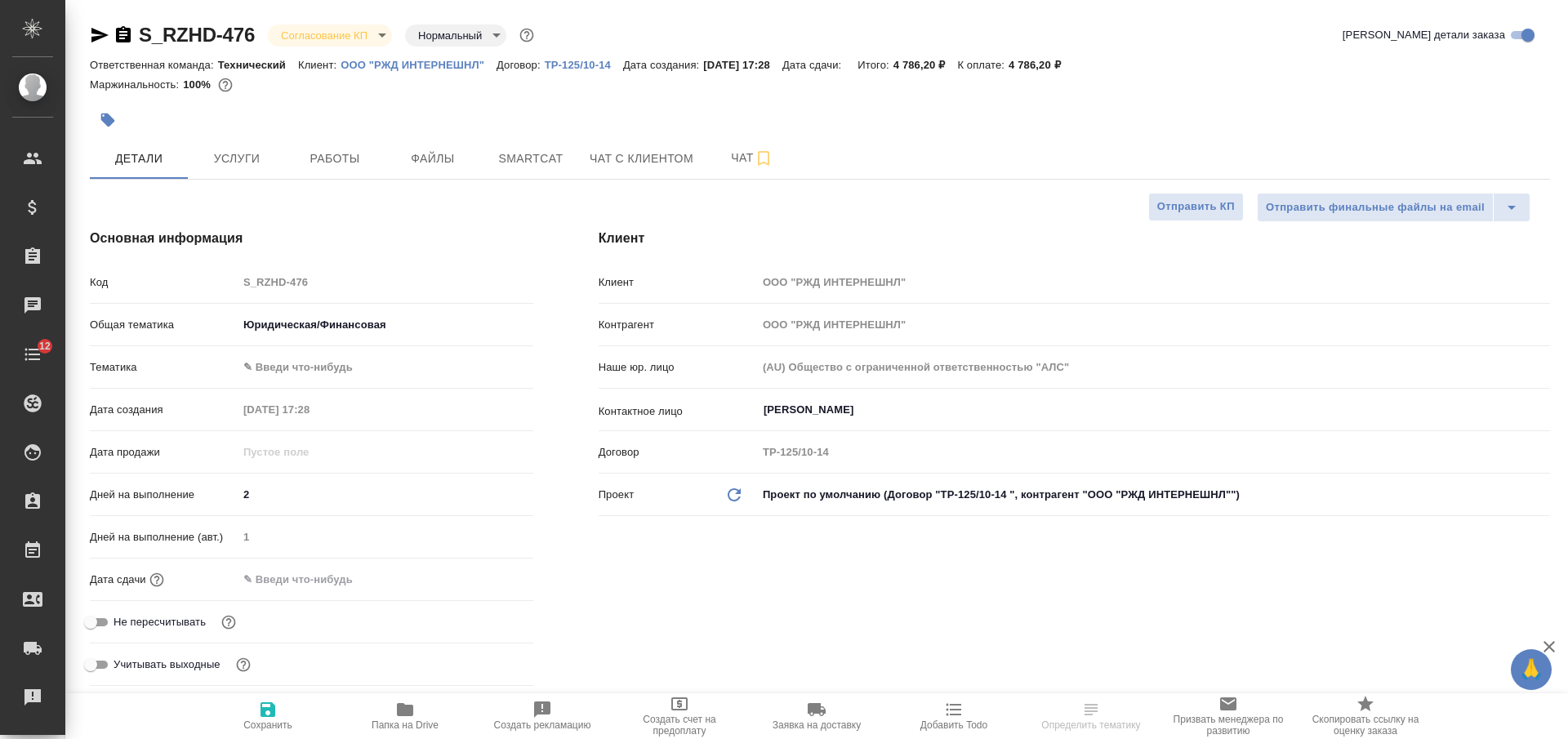
type textarea "x"
click at [290, 585] on input "text" at bounding box center [309, 579] width 143 height 24
type input "2_.__.____ __:__"
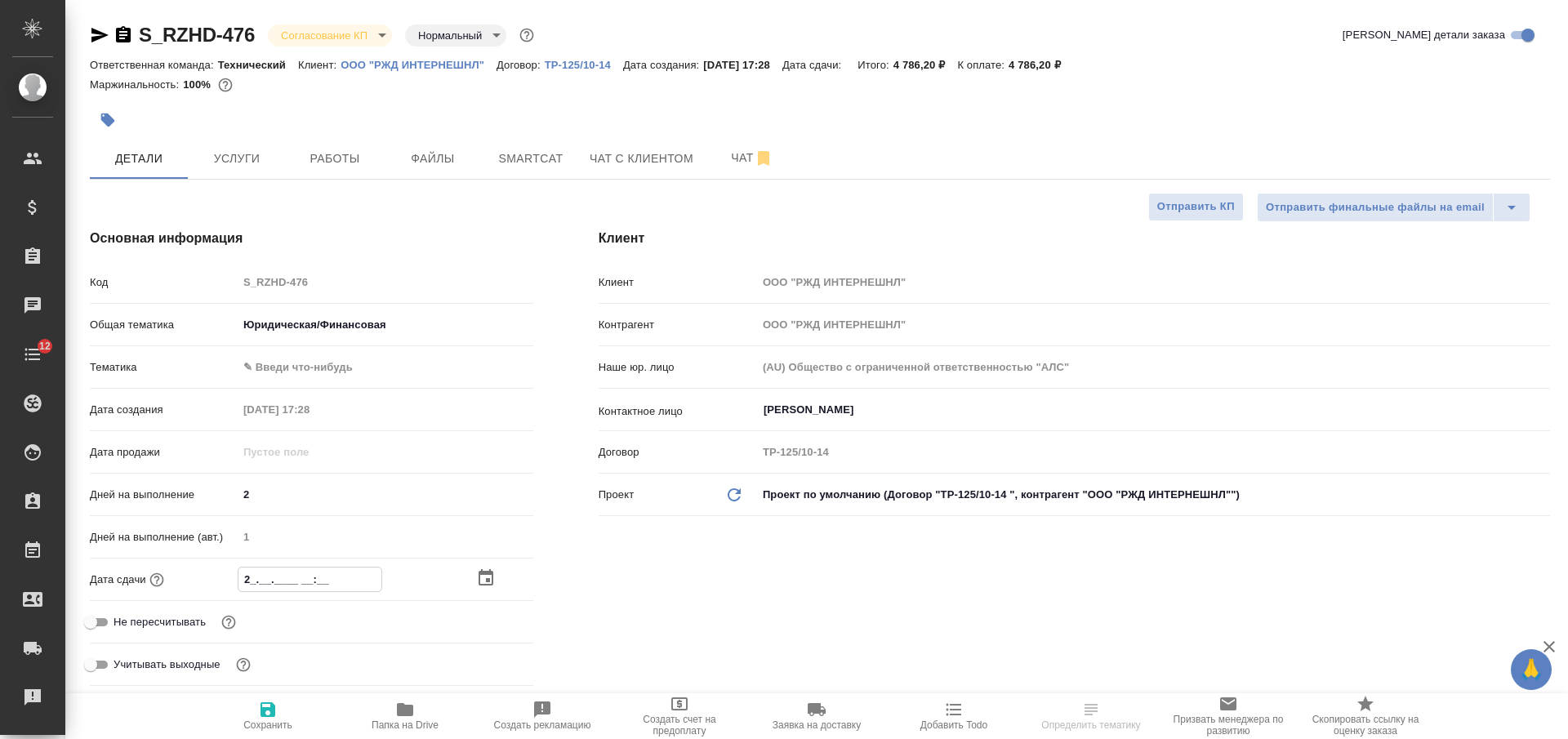
type textarea "x"
type input "28.__.____ __:__"
type textarea "x"
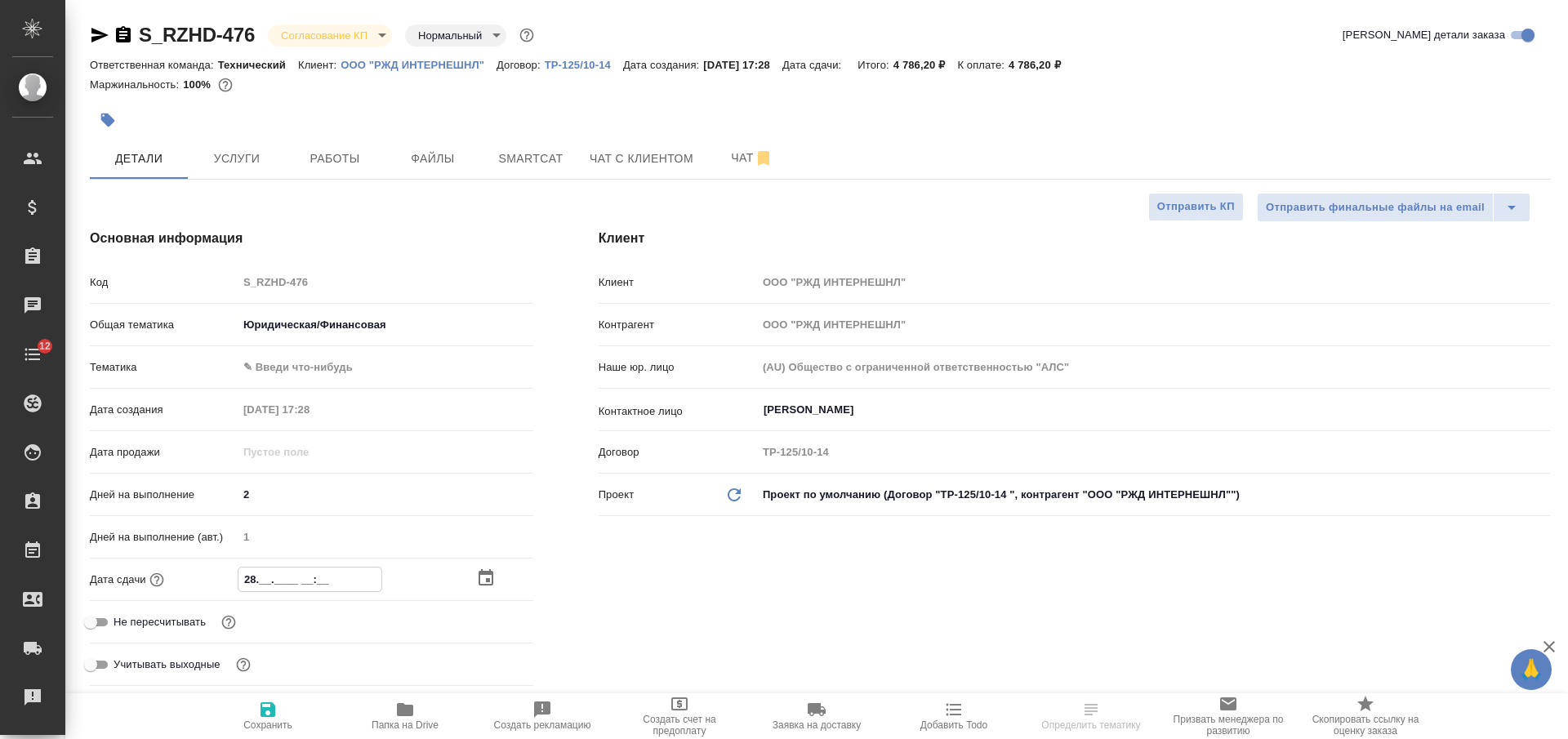
type textarea "x"
type input "28.0_.____ __:__"
type textarea "x"
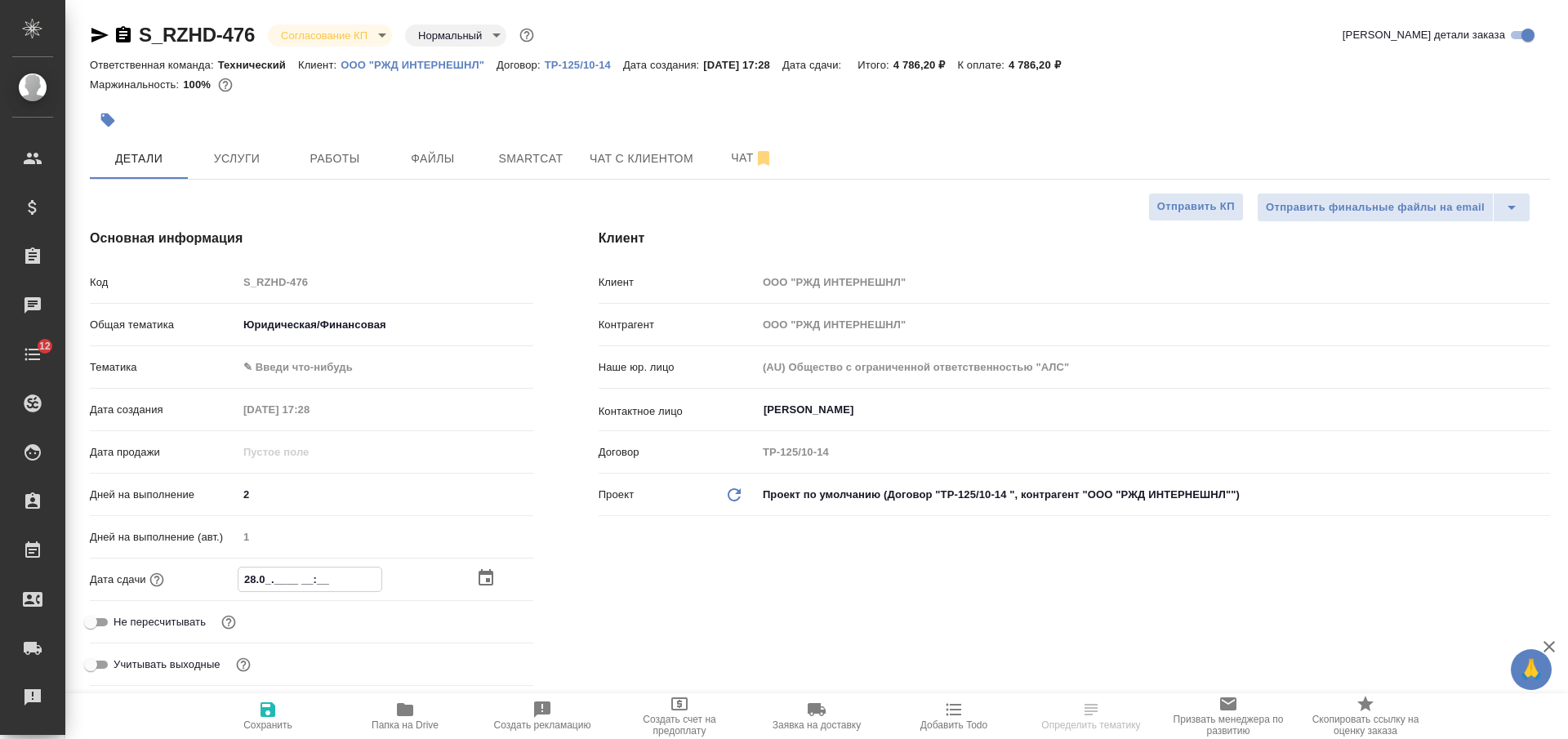
type textarea "x"
type input "28.08.____ __:__"
type textarea "x"
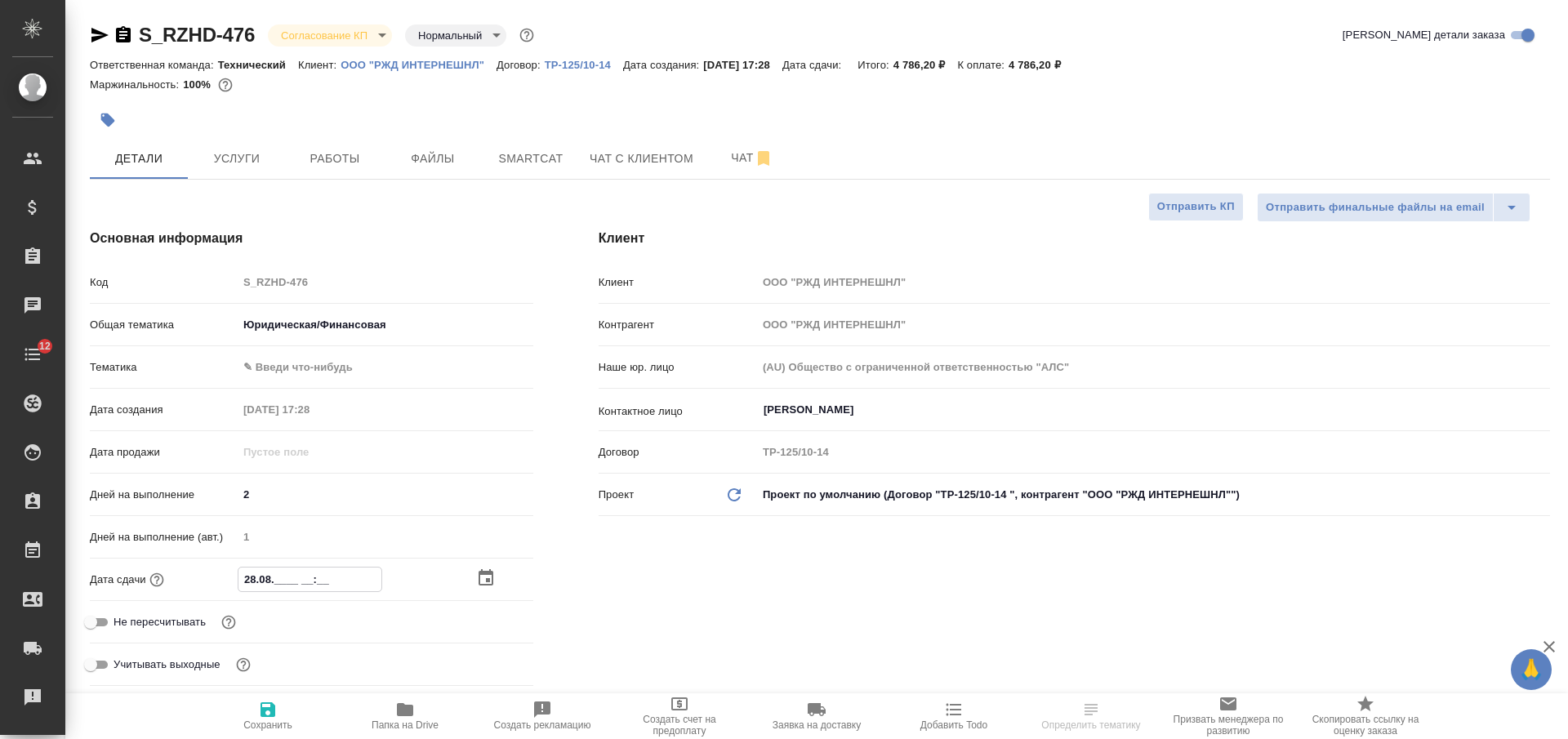
type input "28.08.2___ __:__"
type textarea "x"
type input "28.08.20__ __:__"
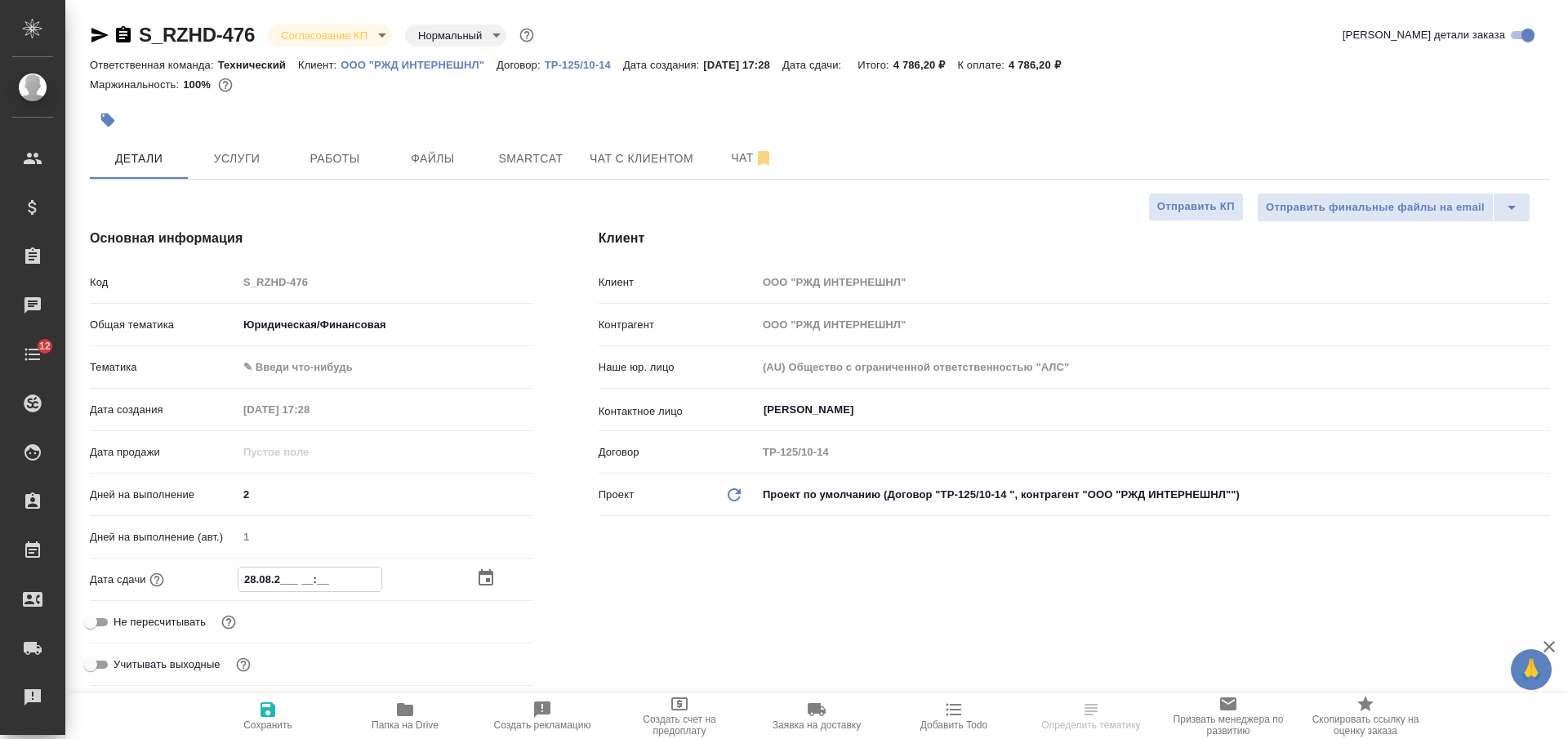
type textarea "x"
type input "28.08.202_ __:__"
type textarea "x"
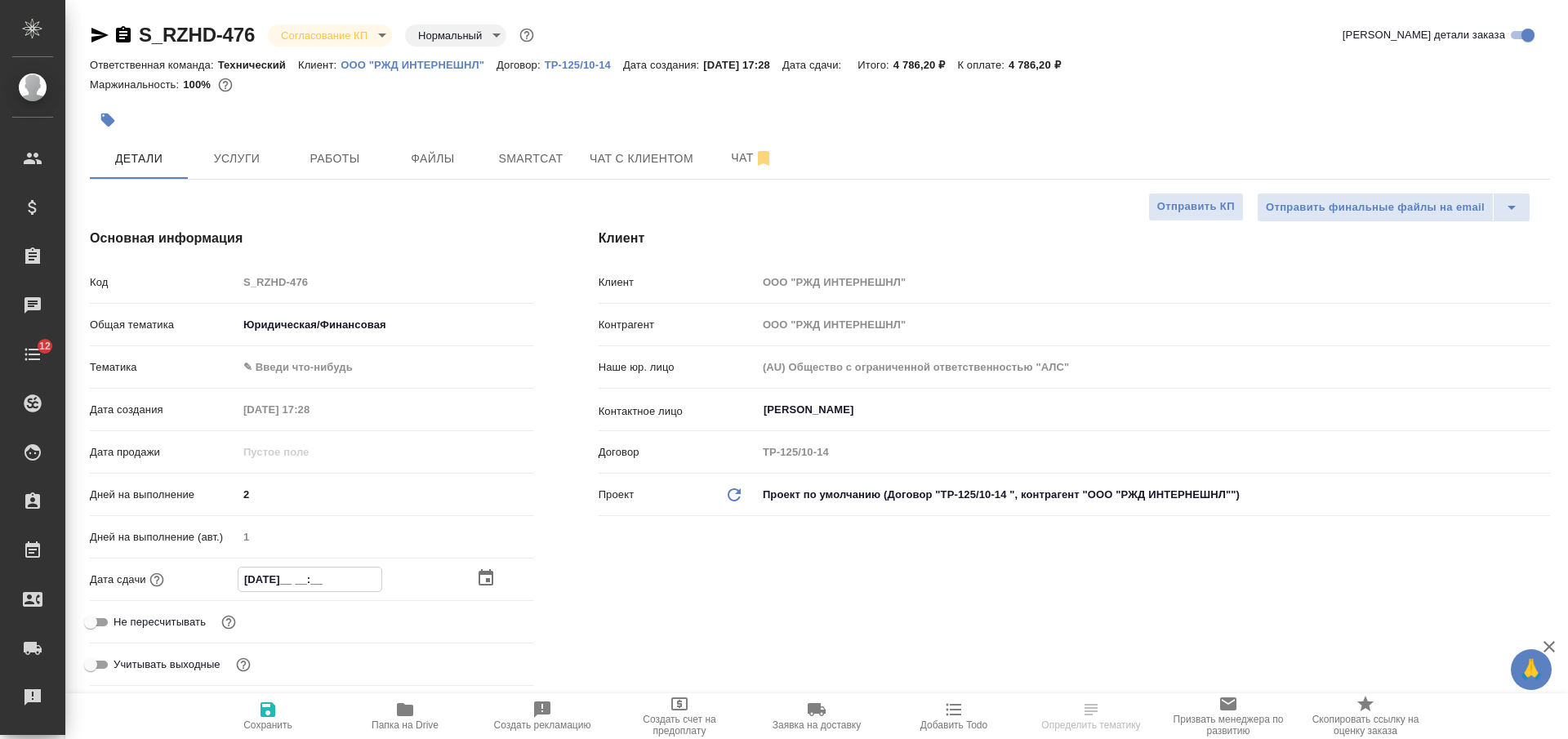
type textarea "x"
type input "28.08.2025 __:__"
type textarea "x"
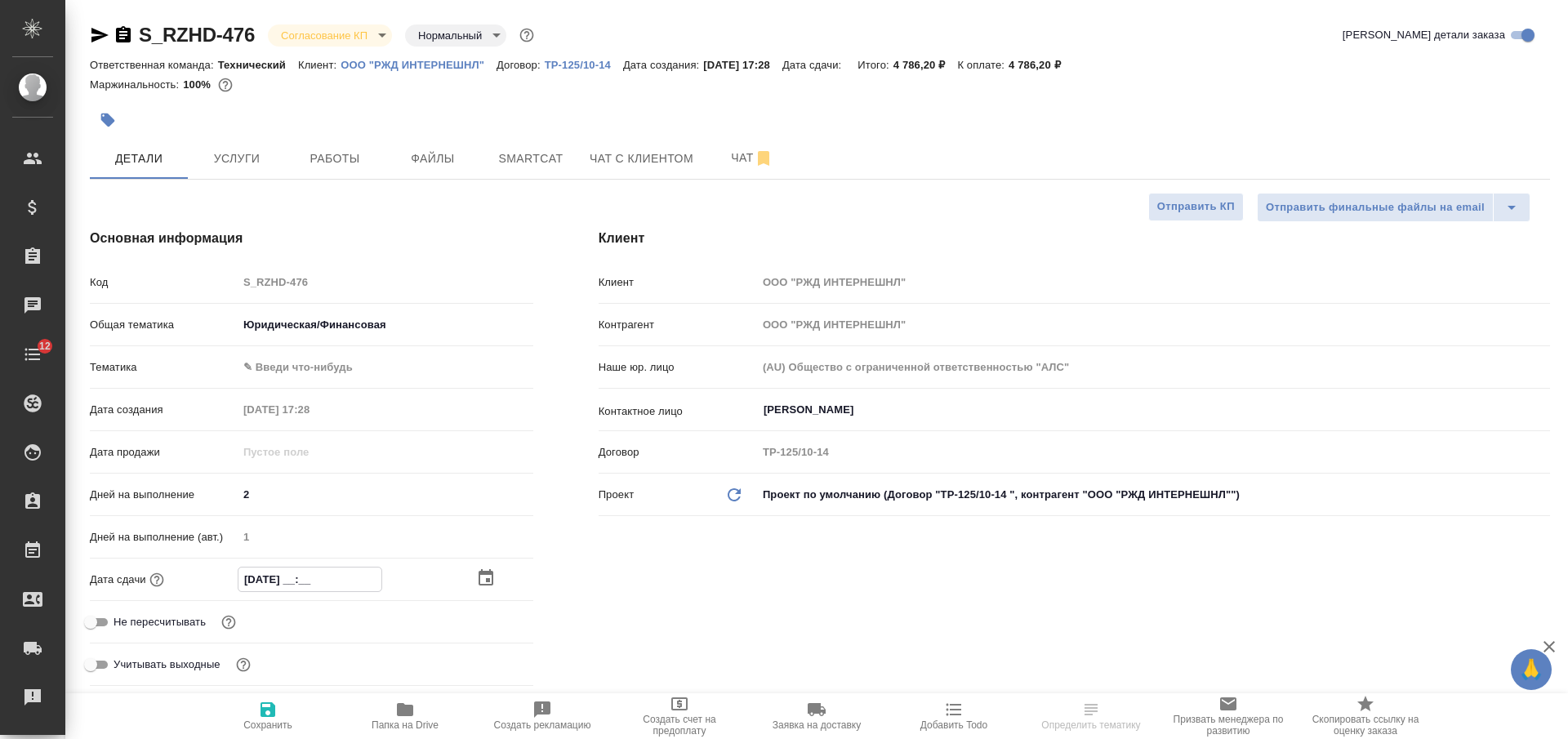
type textarea "x"
type input "28.08.2025 1_:__"
type textarea "x"
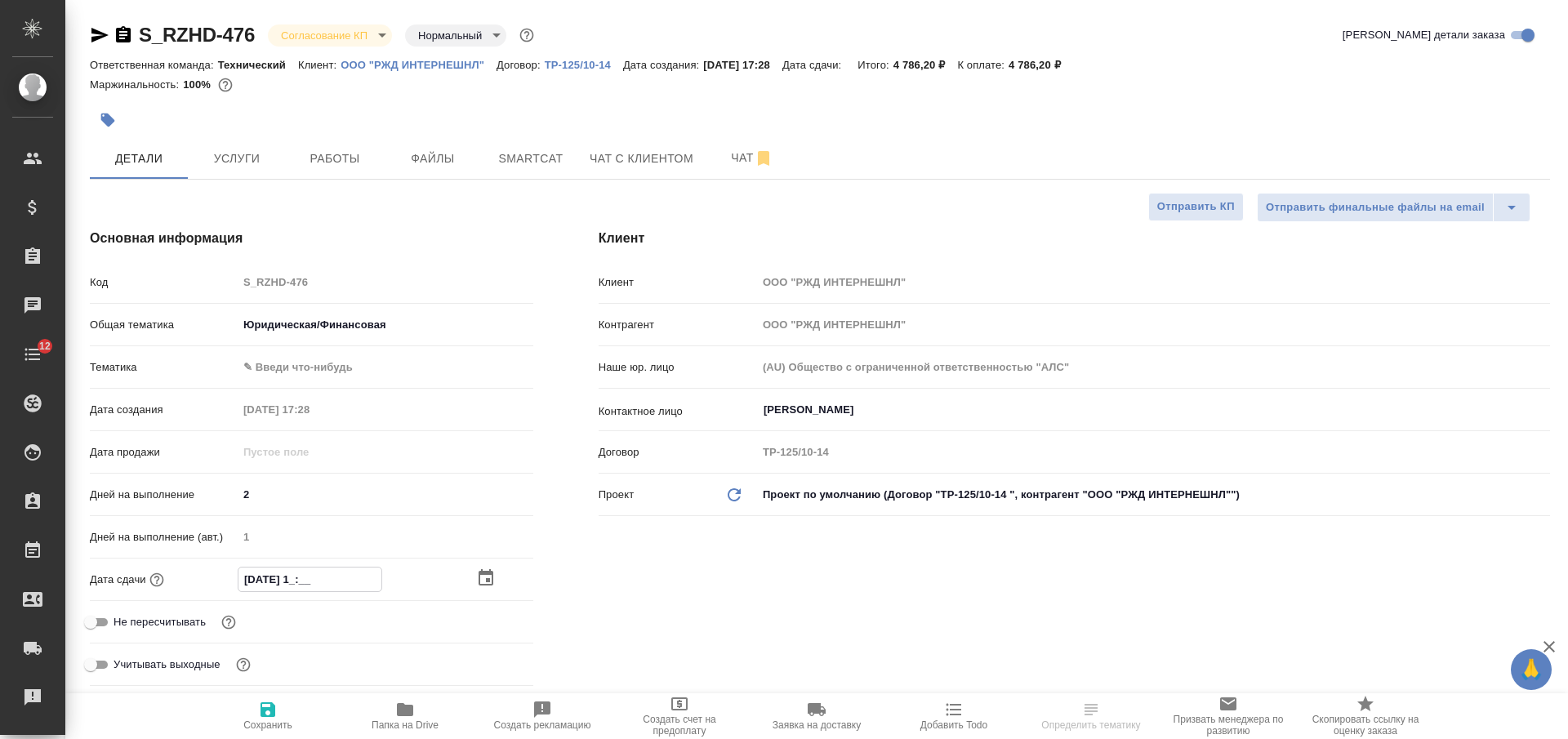
type input "28.08.2025 17:__"
type textarea "x"
type input "28.08.2025 17:0_"
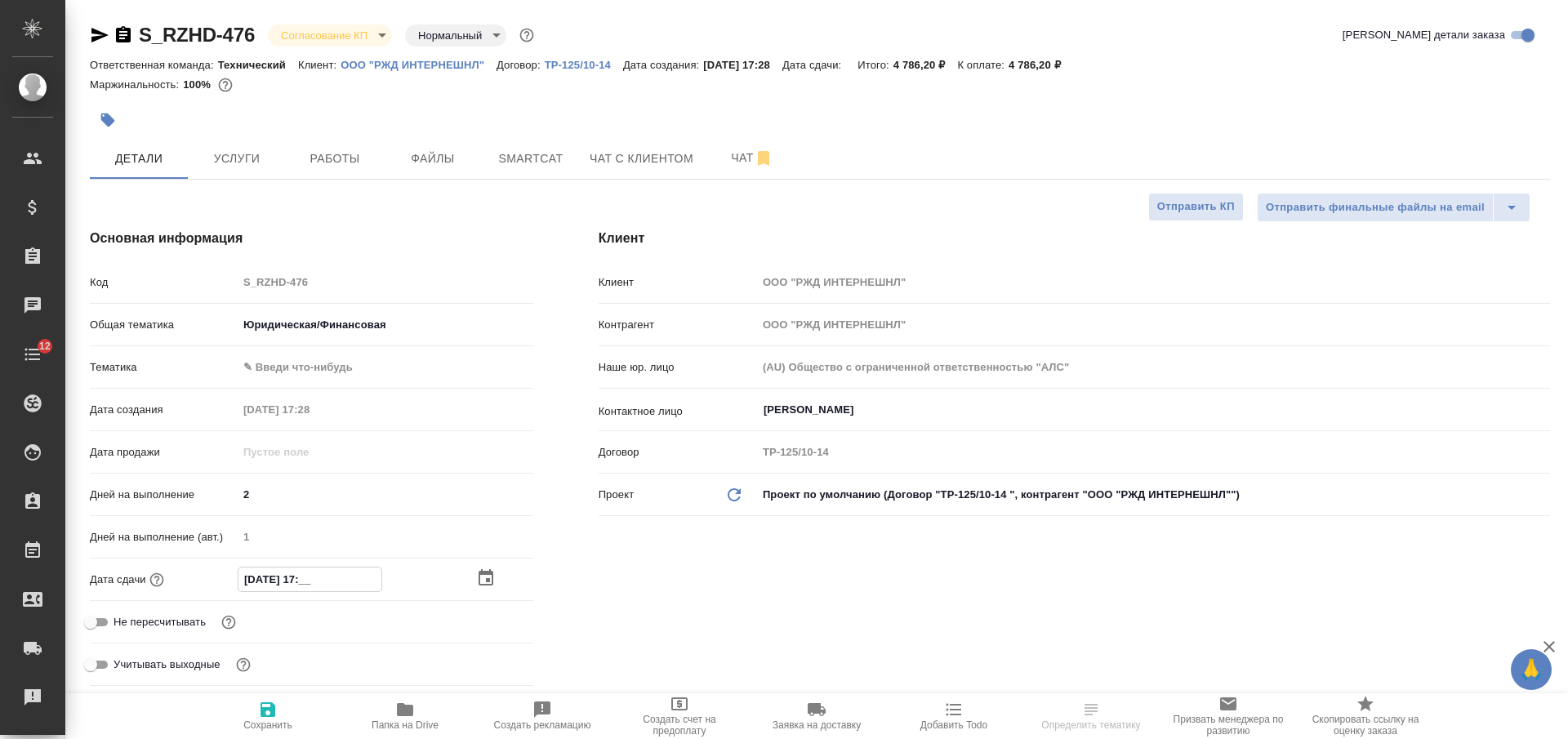
type textarea "x"
type input "28.08.2025 17:00"
type textarea "x"
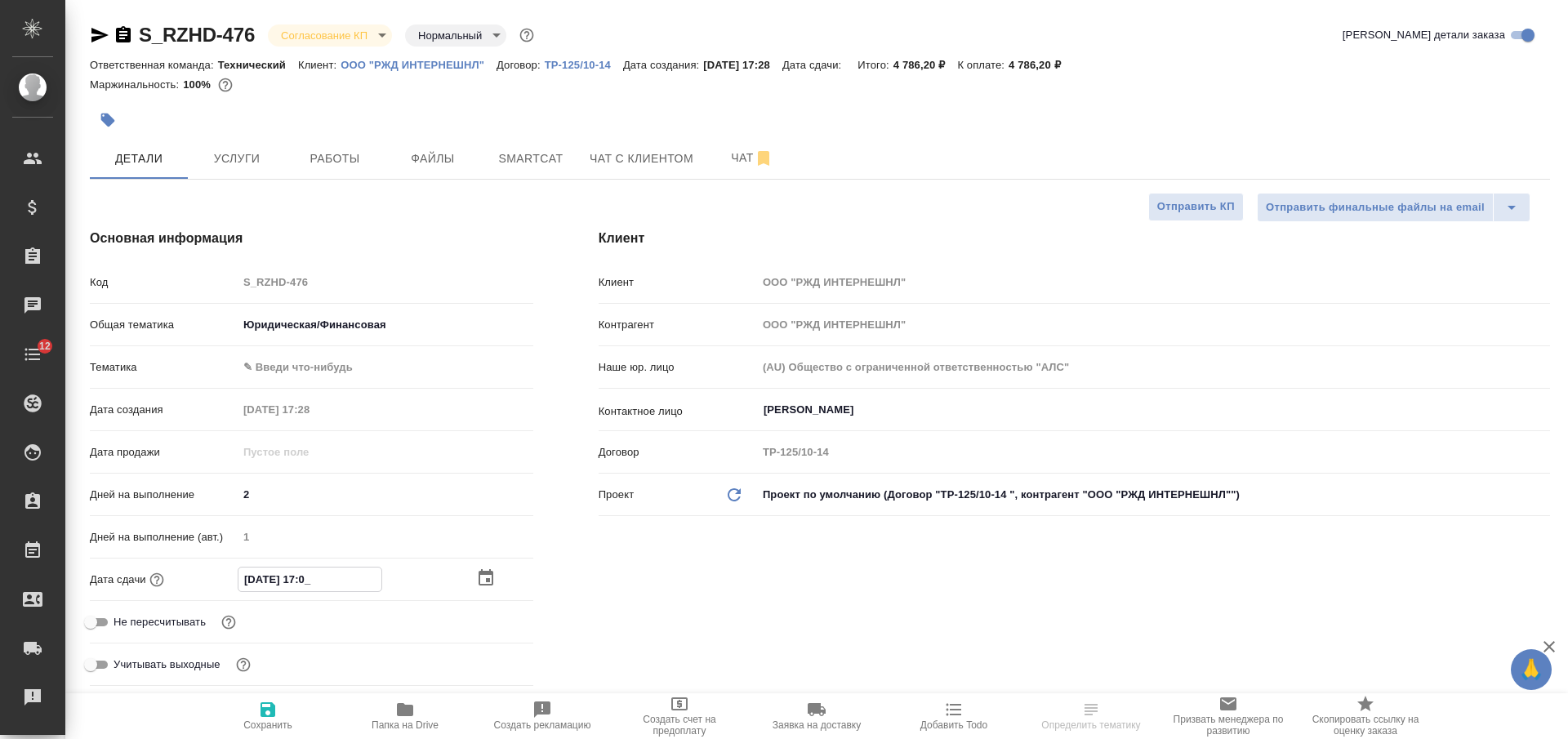
type textarea "x"
type input "28.08.2025 17:00"
click at [266, 716] on icon "button" at bounding box center [268, 709] width 15 height 15
type textarea "x"
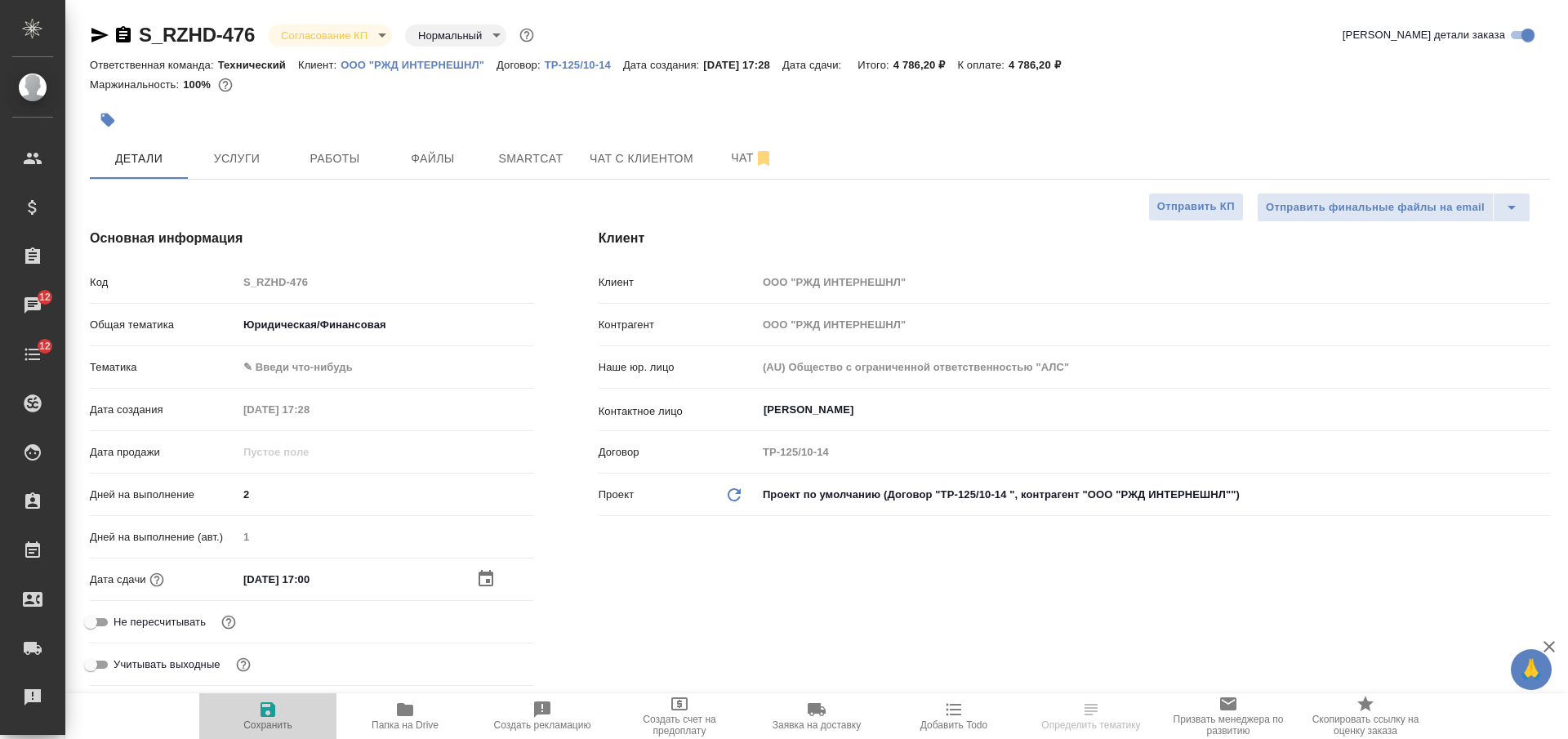
type textarea "x"
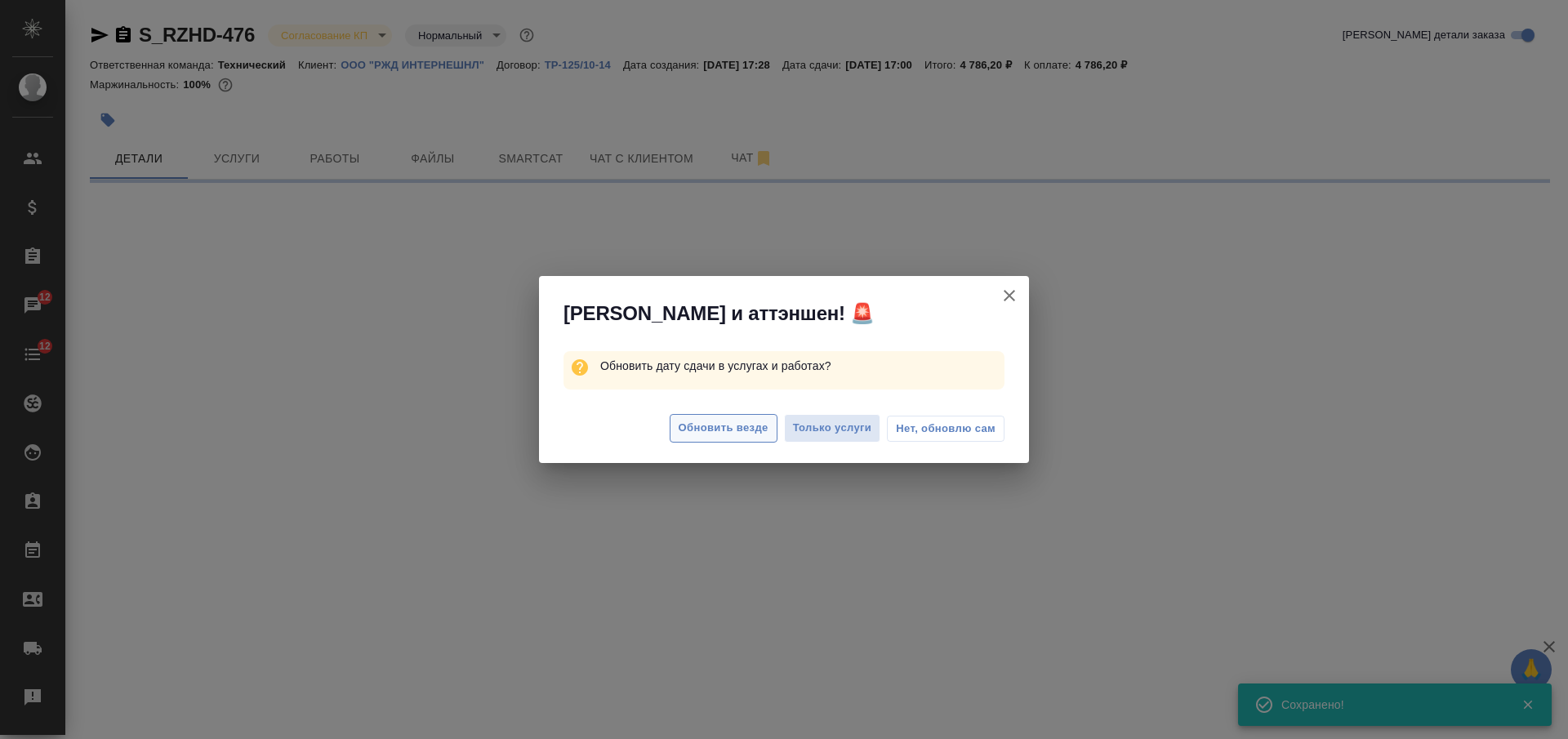
select select "RU"
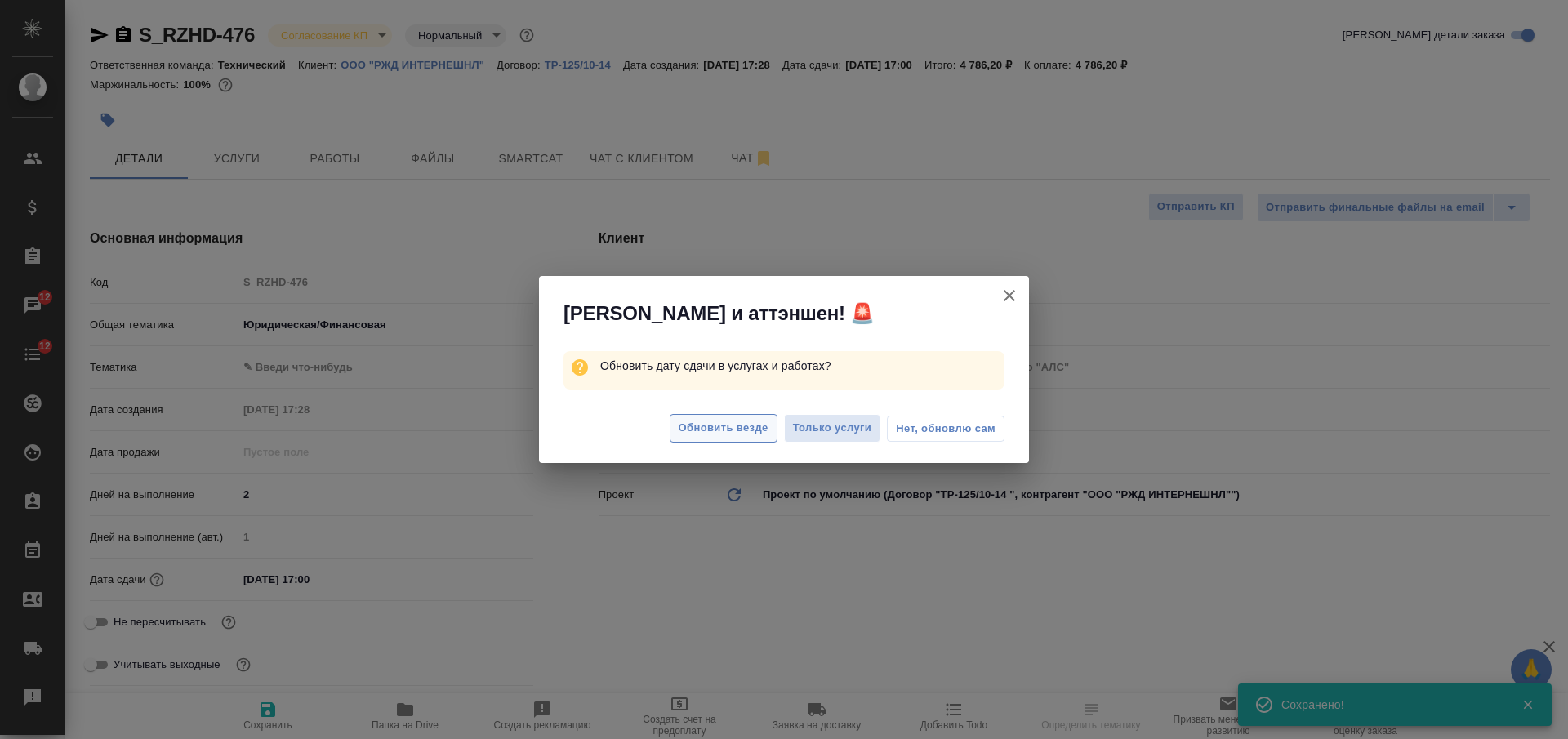
type textarea "x"
click at [700, 426] on span "Обновить везде" at bounding box center [723, 428] width 90 height 18
type textarea "x"
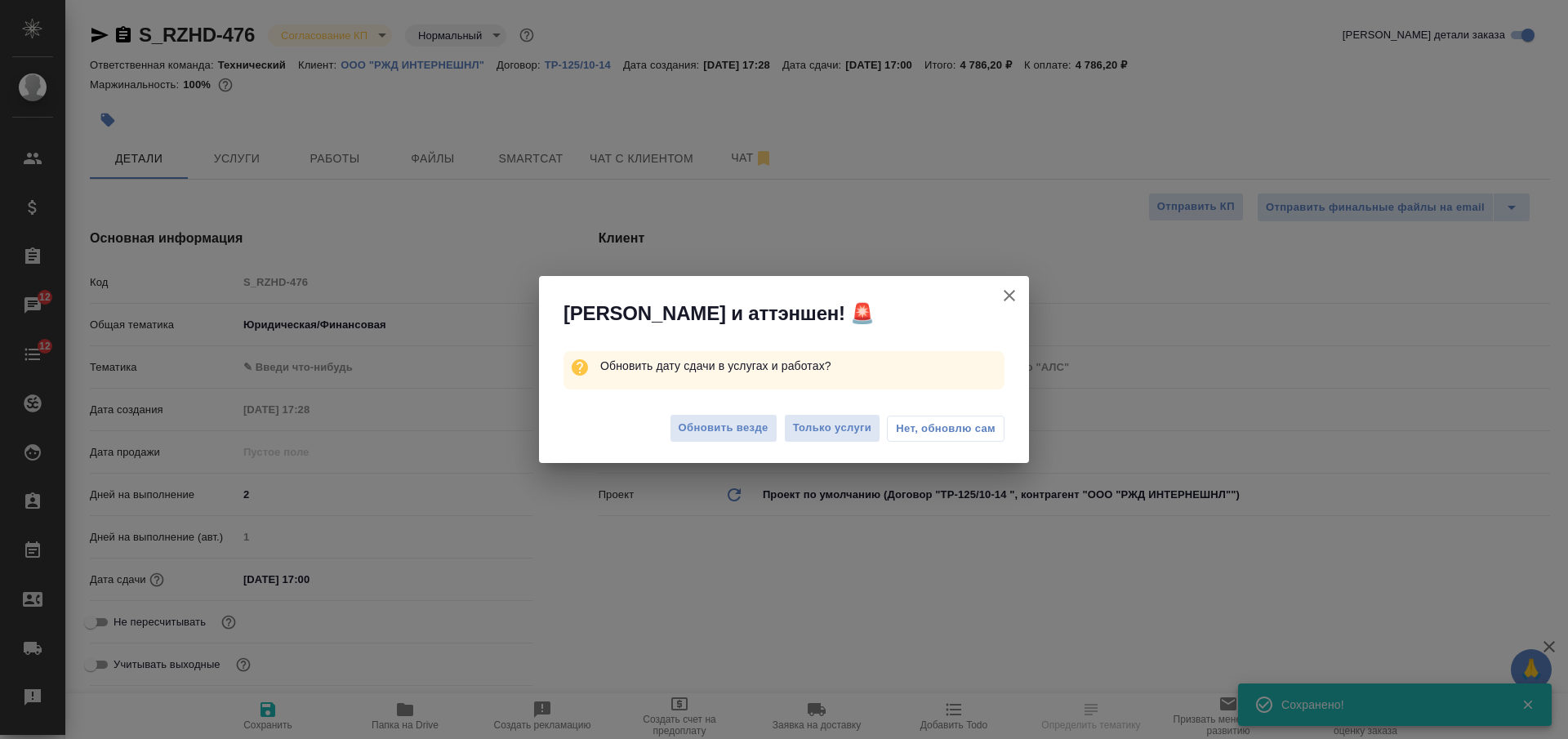
type textarea "x"
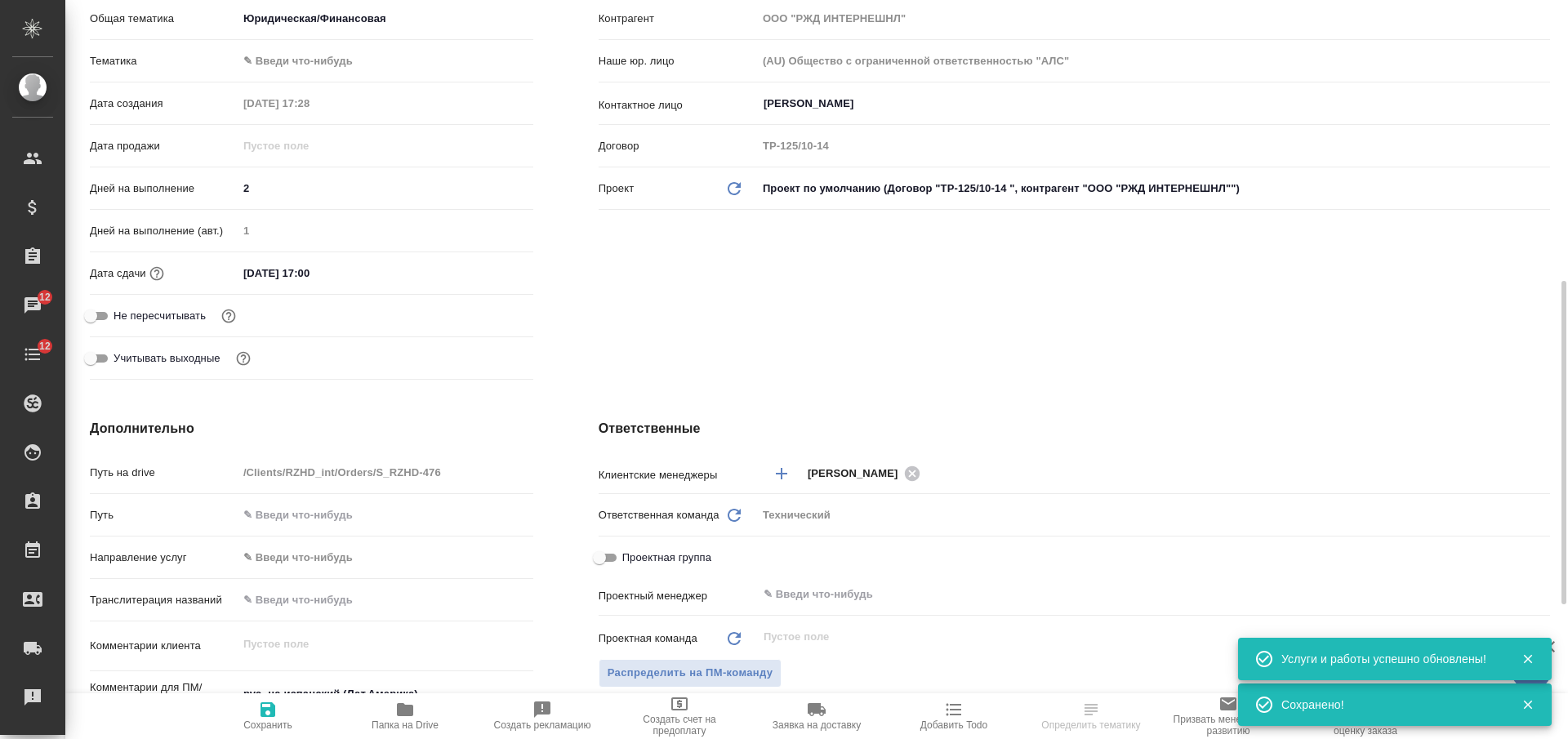
scroll to position [408, 0]
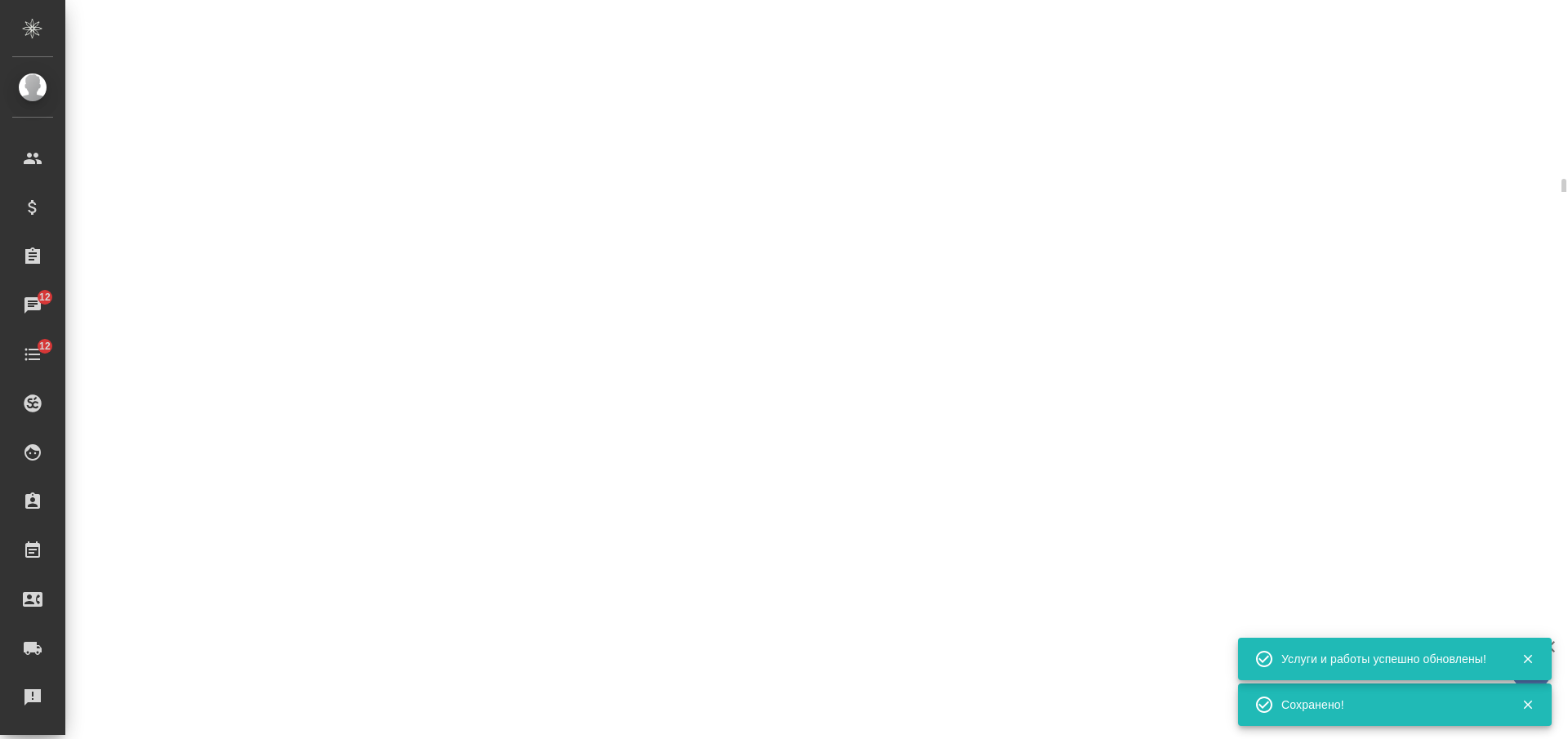
select select "RU"
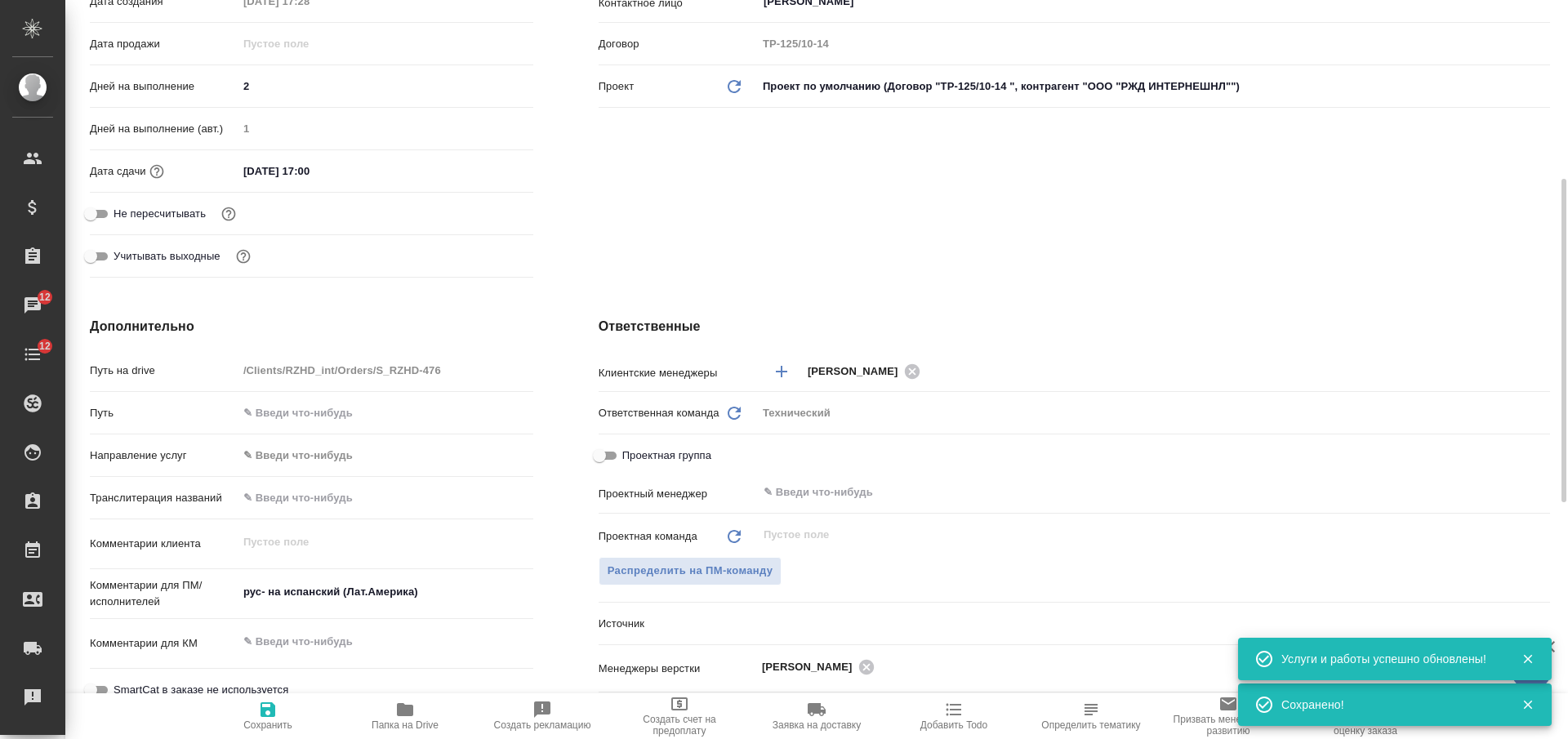
type textarea "x"
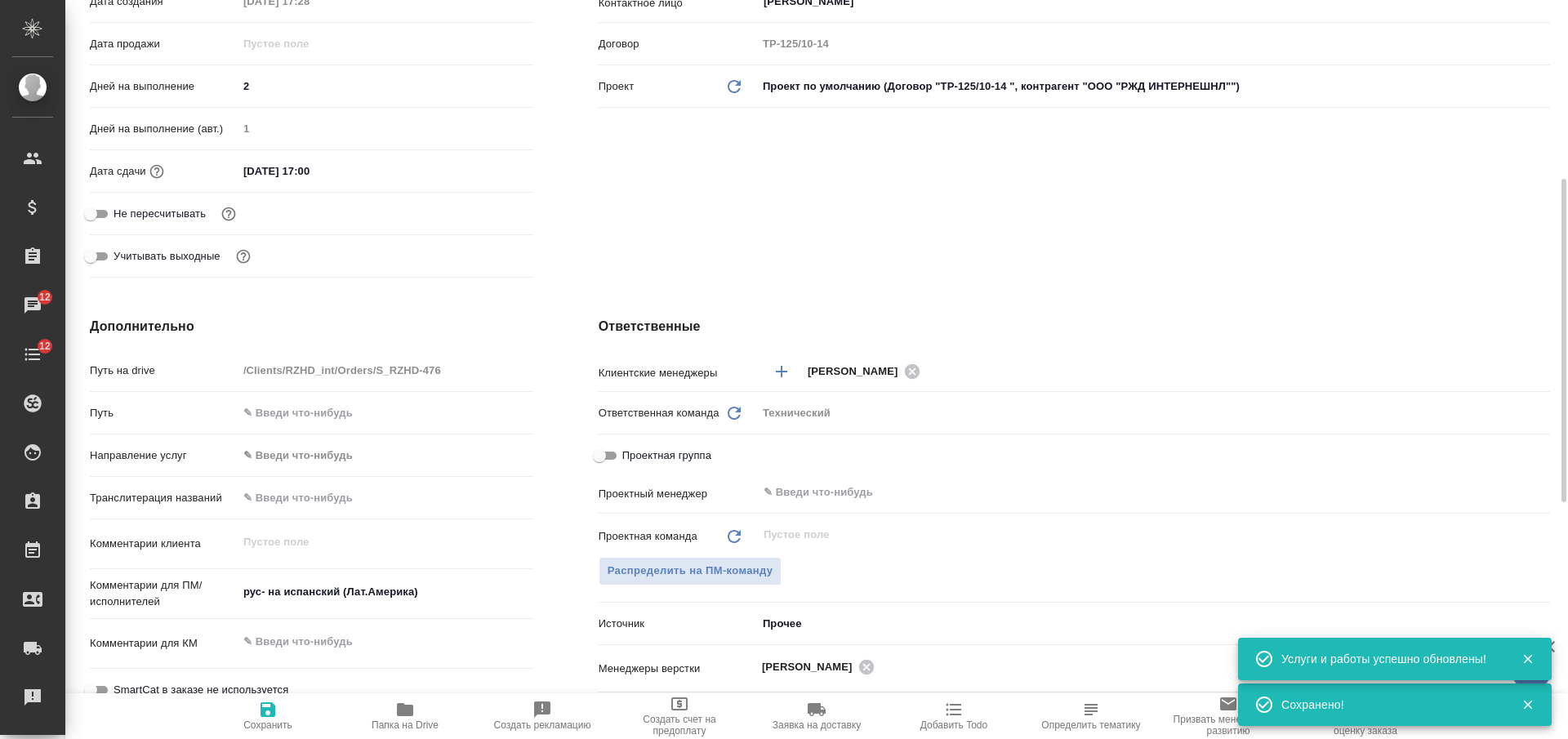
type textarea "x"
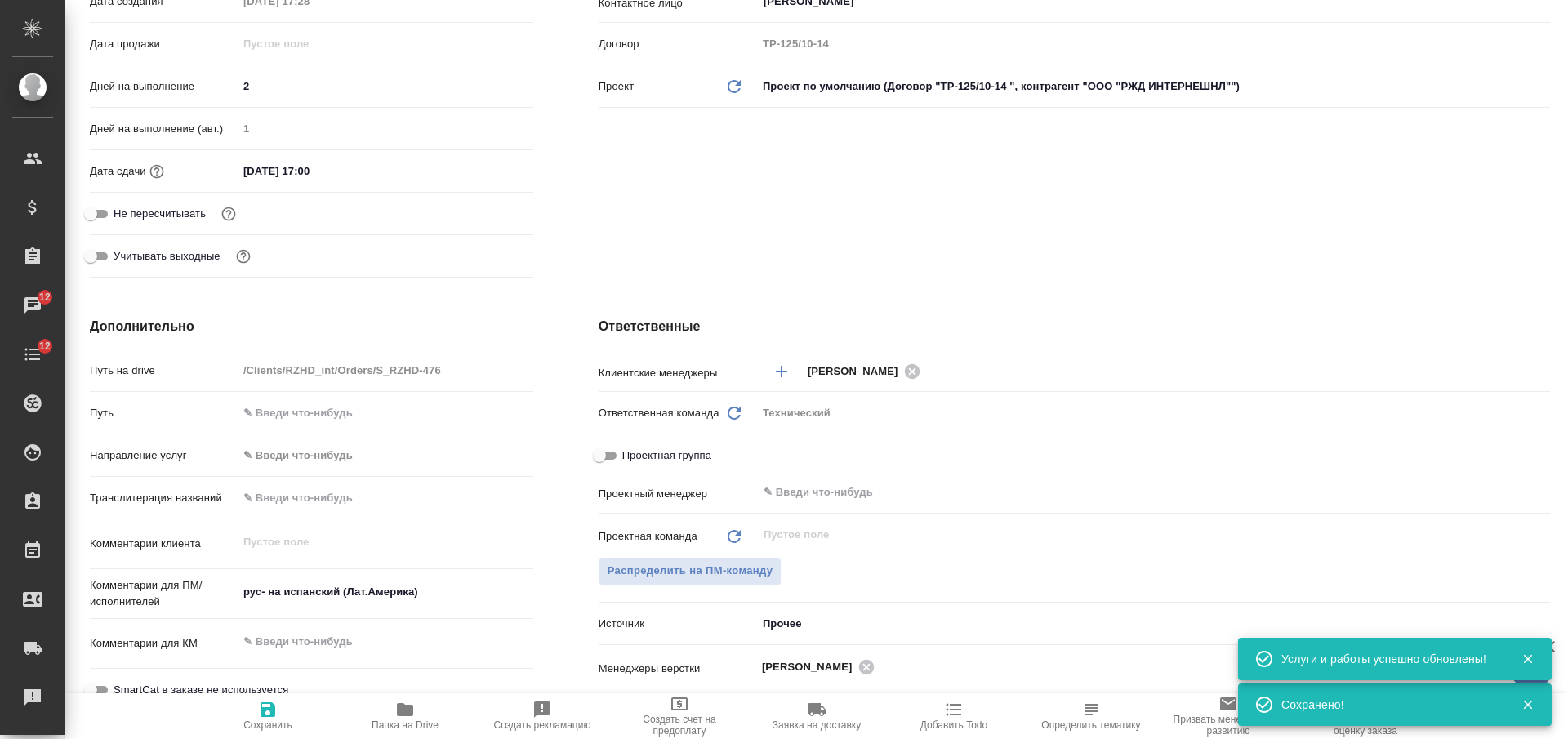
type textarea "x"
click at [954, 213] on div "Клиент Клиент ООО "РЖД ИНТЕРНЕШНЛ" Контрагент ООО "РЖД ИНТЕРНЕШНЛ" Наше юр. лиц…" at bounding box center [1074, 52] width 1017 height 529
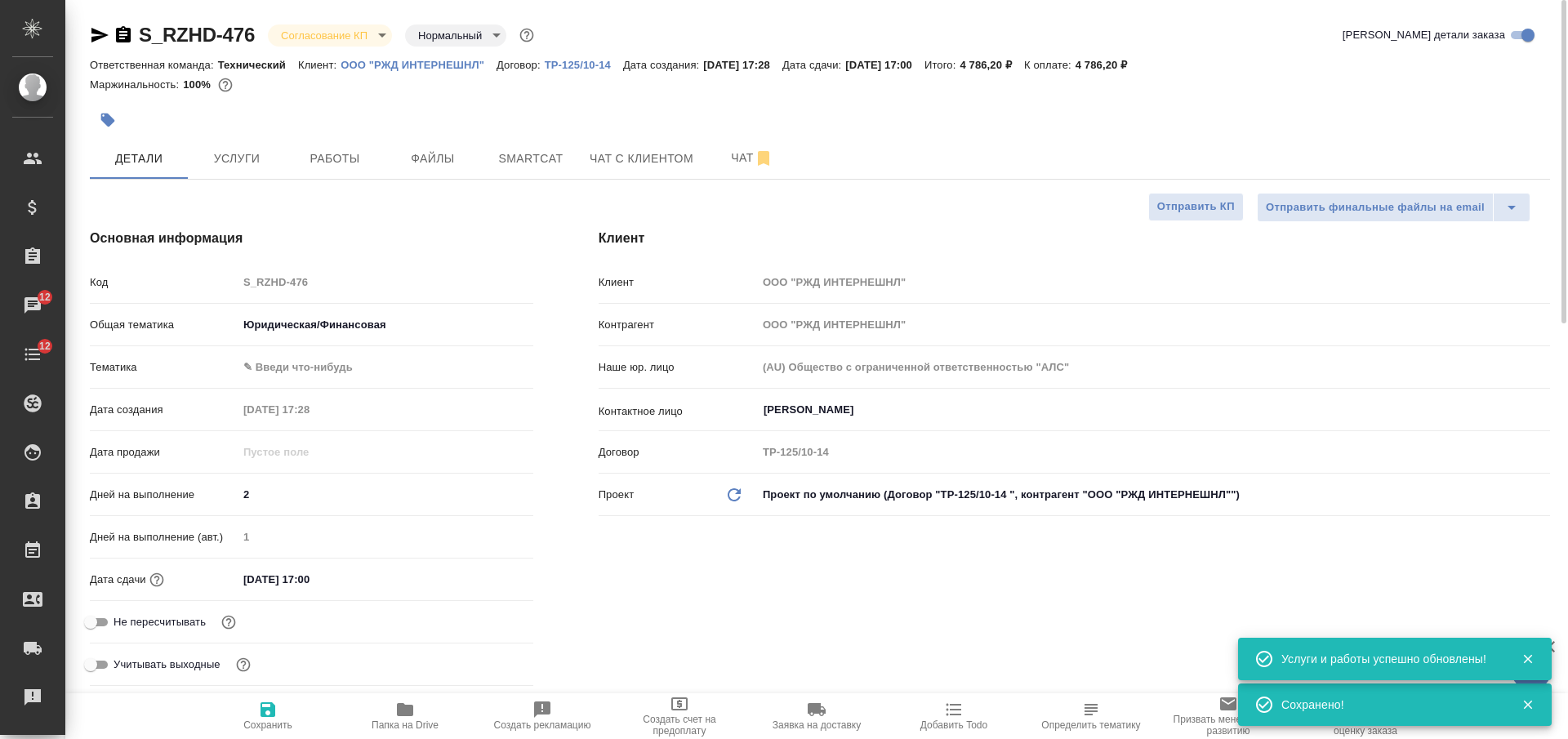
click at [318, 325] on body "🙏 .cls-1 fill:#fff; AWATERA Nikiforova Valeria Клиенты Спецификации Заказы 12 Ч…" at bounding box center [784, 369] width 1568 height 739
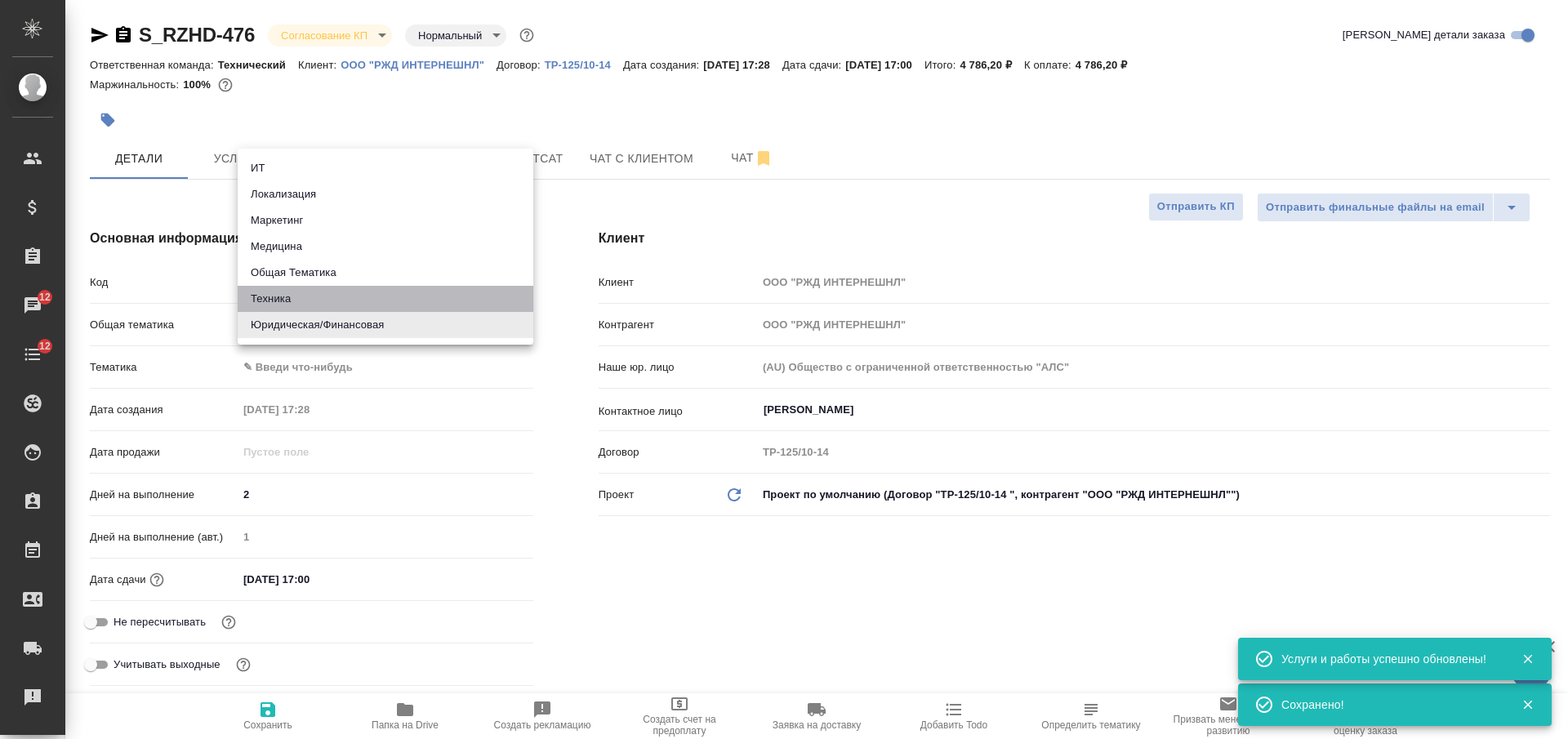
click at [316, 298] on li "Техника" at bounding box center [386, 299] width 296 height 26
type input "tech"
type textarea "x"
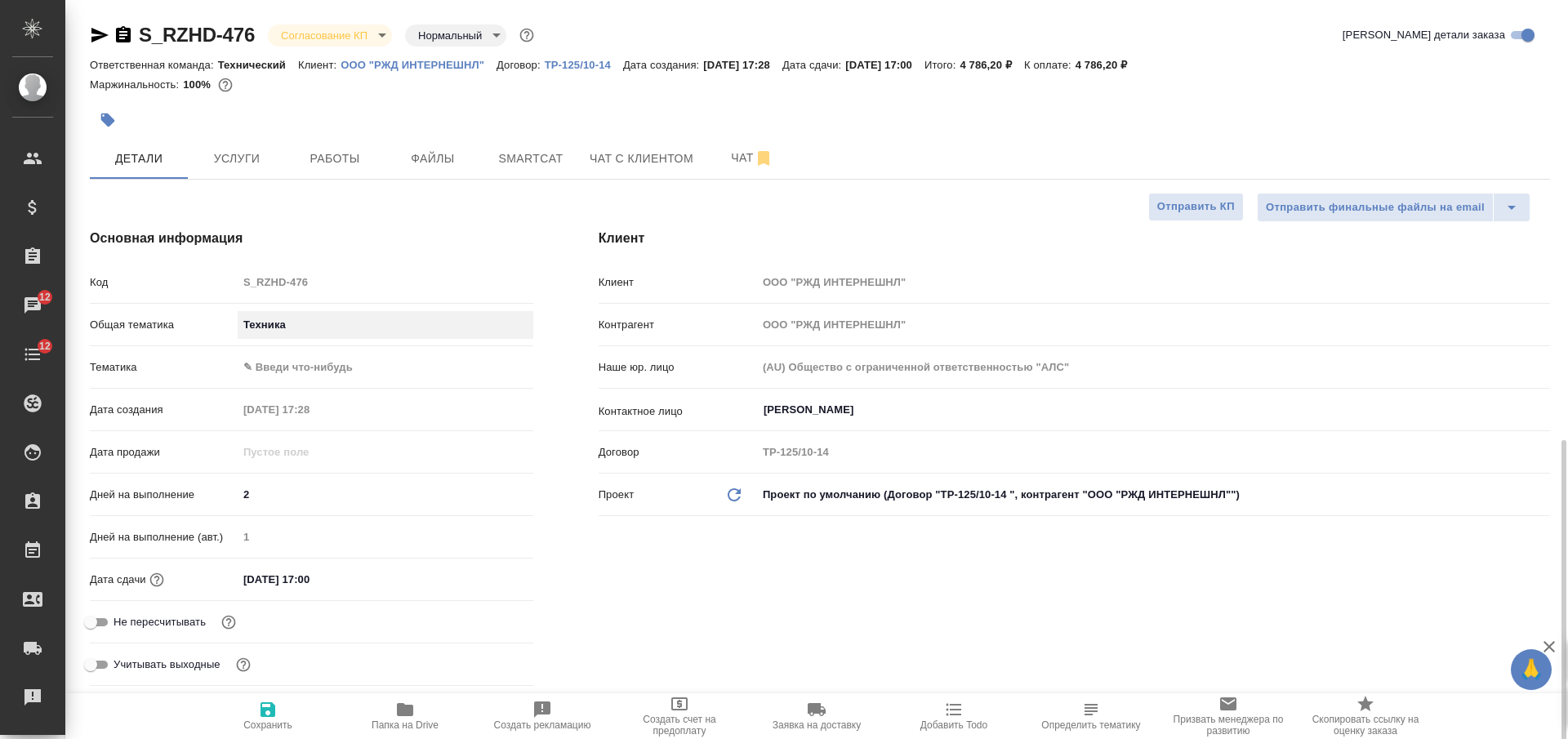
scroll to position [613, 0]
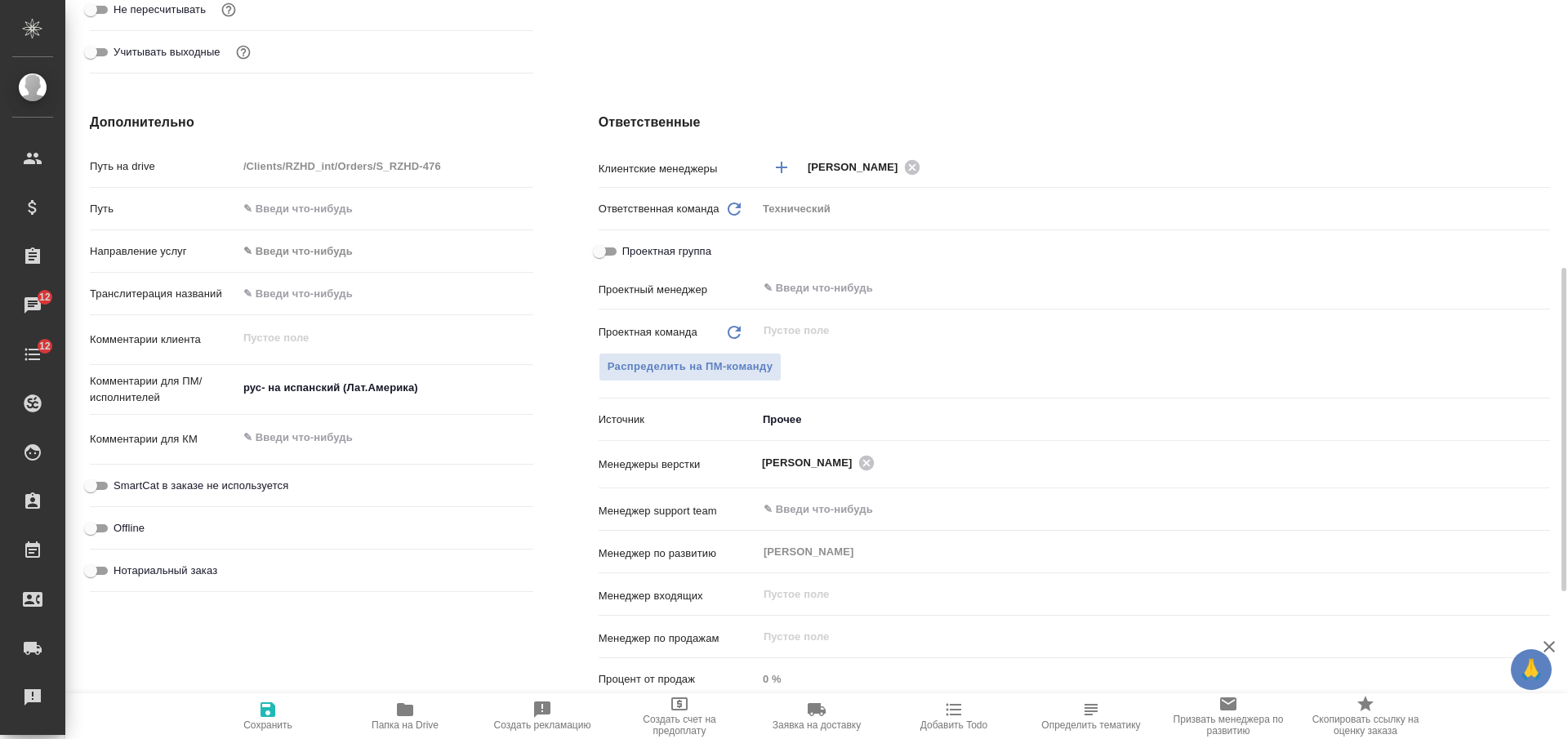
click at [456, 408] on div "Комментарии для ПМ/исполнителей рус- на испанский (Лат.Америка) x" at bounding box center [311, 396] width 443 height 50
type textarea "x"
click at [459, 388] on textarea "рус- на испанский (Лат.Америка)" at bounding box center [386, 389] width 294 height 28
type textarea "x"
type textarea "рус- на испанский (Лат.Америка)"
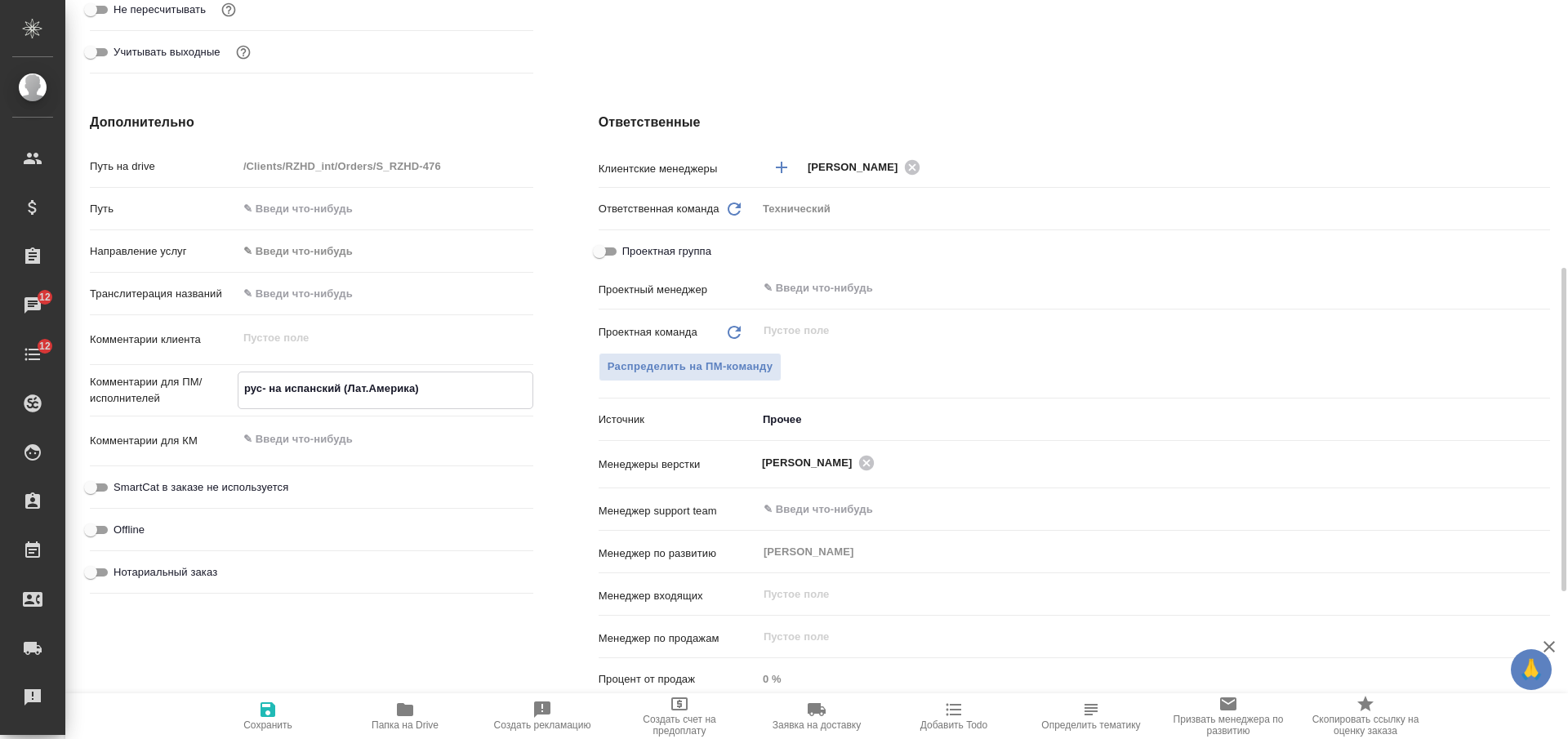
type textarea "x"
type textarea "рус- на испанский (Лат.Америка) к"
type textarea "x"
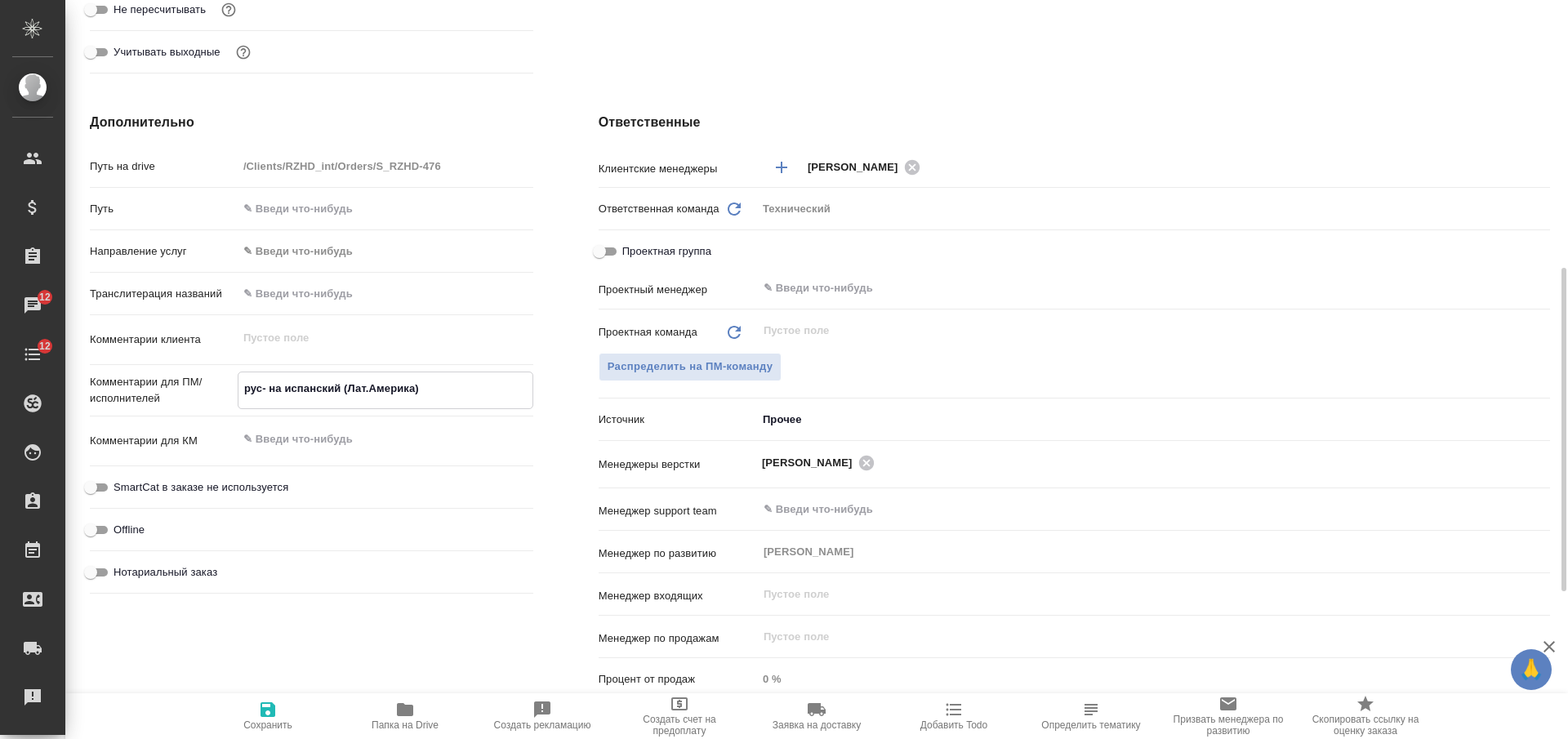
type textarea "x"
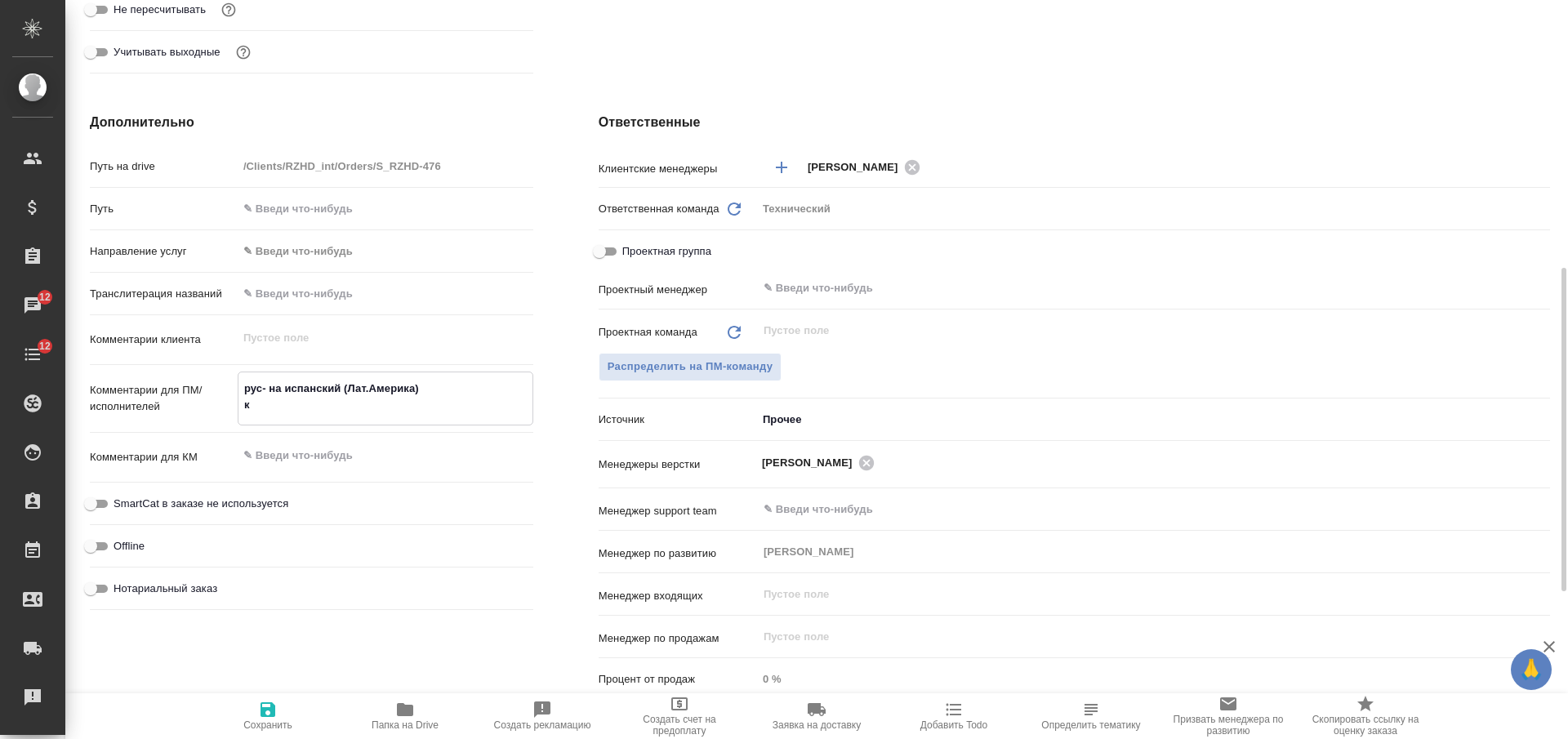
type textarea "x"
type textarea "рус- на испанский (Лат.Америка) ка"
type textarea "x"
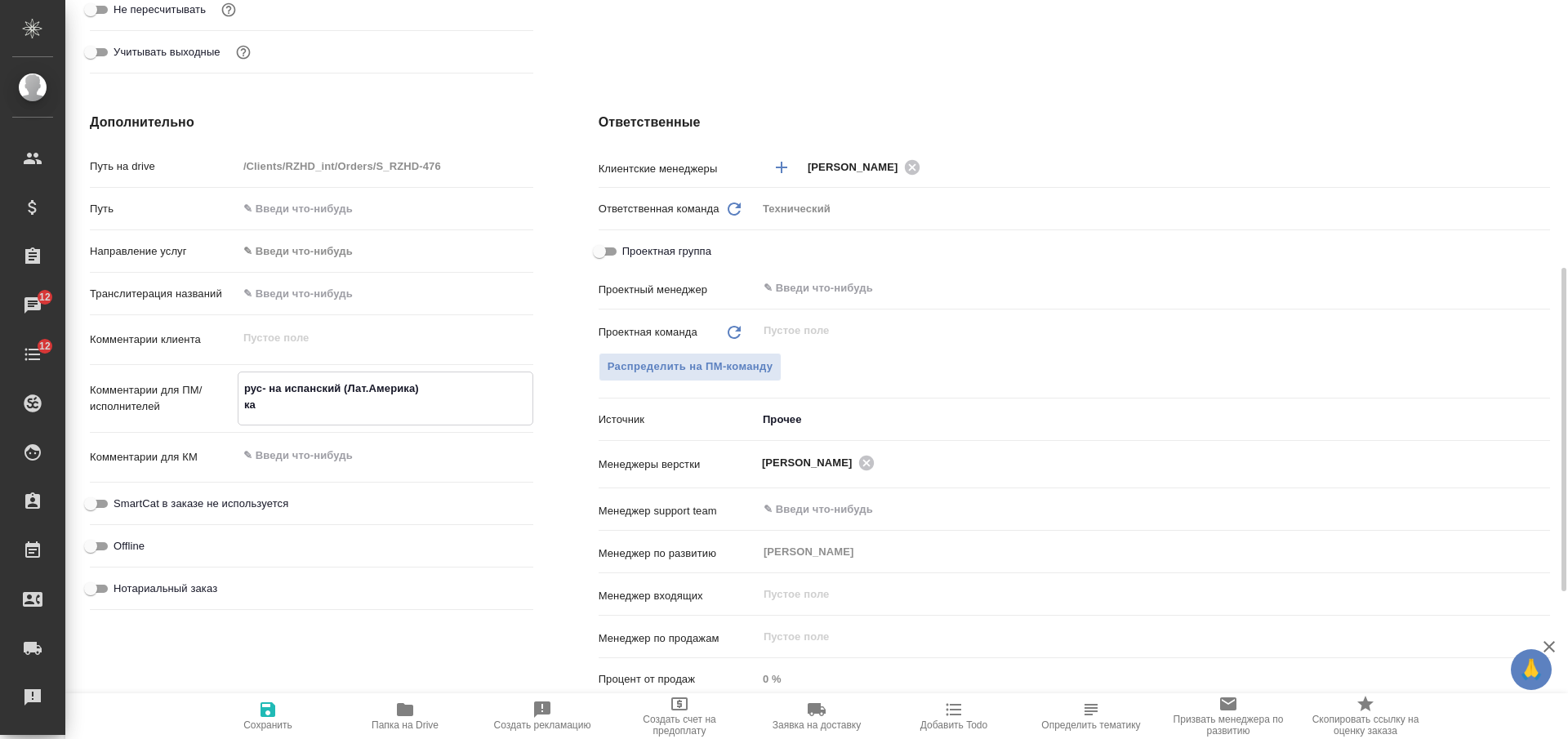
type textarea "рус- на испанский (Лат.Америка) каж"
type textarea "x"
type textarea "рус- на испанский (Лат.Америка) каже"
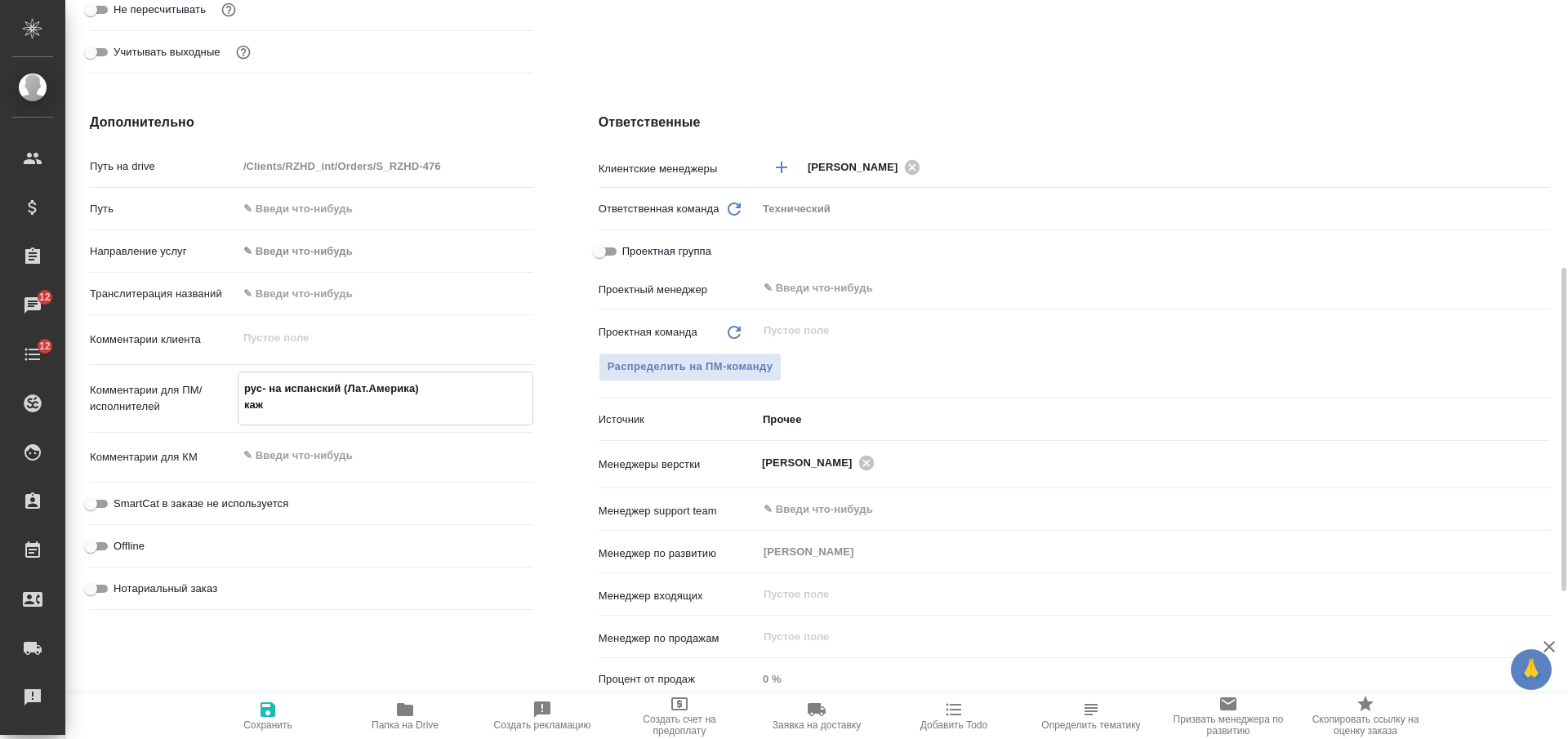
type textarea "x"
type textarea "рус- на испанский (Лат.Америка) кажет"
type textarea "x"
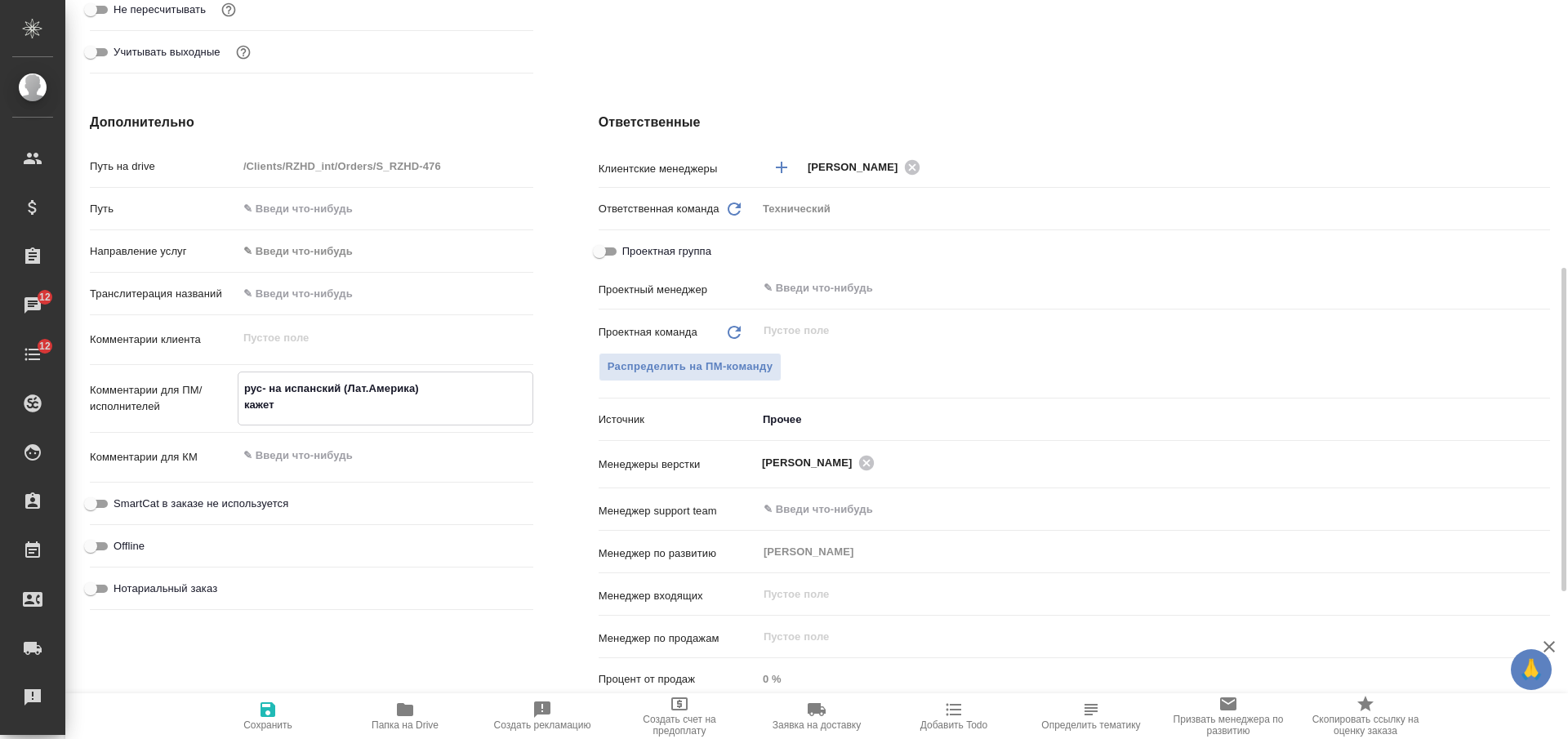
type textarea "x"
type textarea "рус- на испанский (Лат.Америка) кажетс"
type textarea "x"
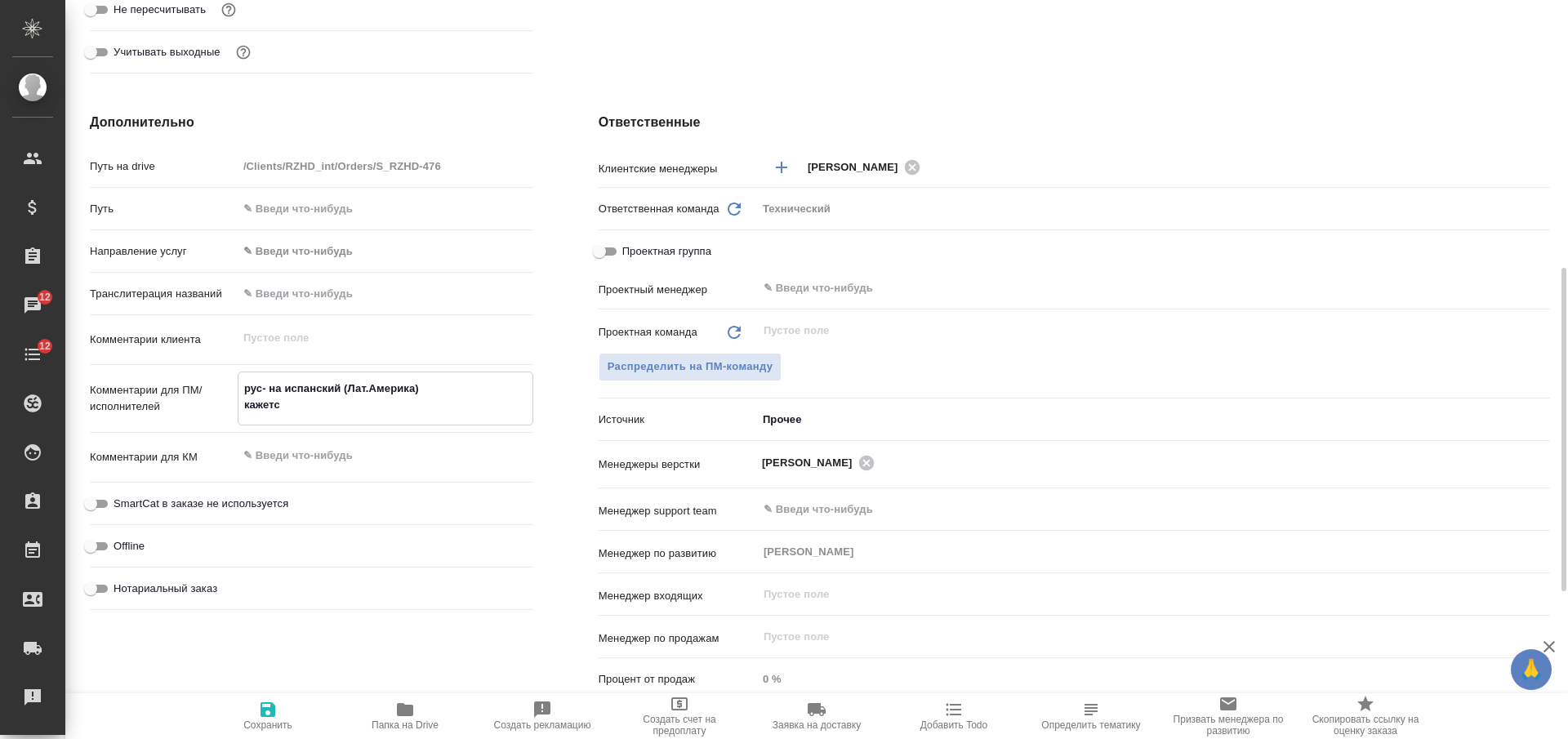
type textarea "x"
type textarea "рус- на испанский (Лат.Америка) кажется"
type textarea "x"
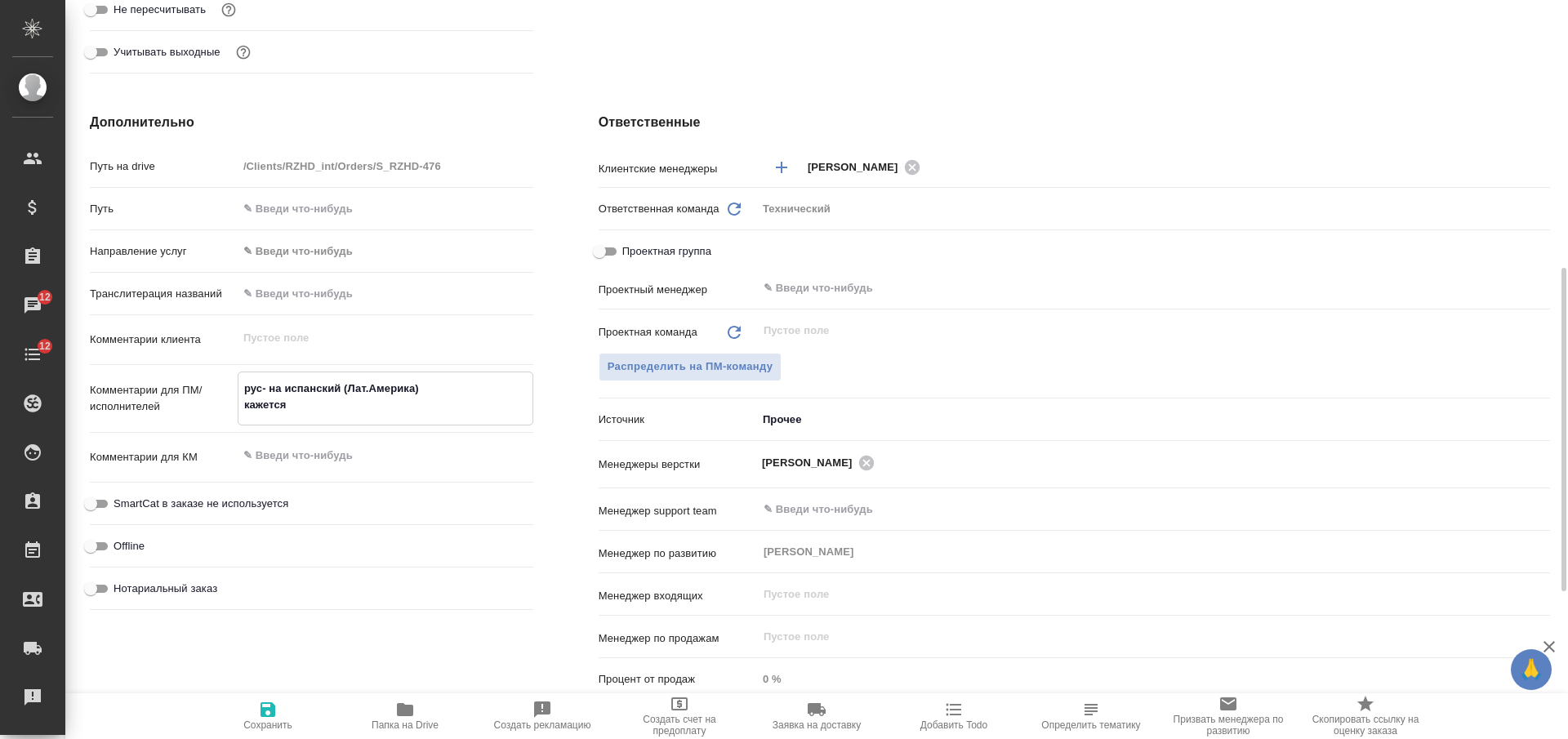
type textarea "рус- на испанский (Лат.Америка) кажется"
type textarea "x"
type textarea "рус- на испанский (Лат.Америка) кажется з"
type textarea "x"
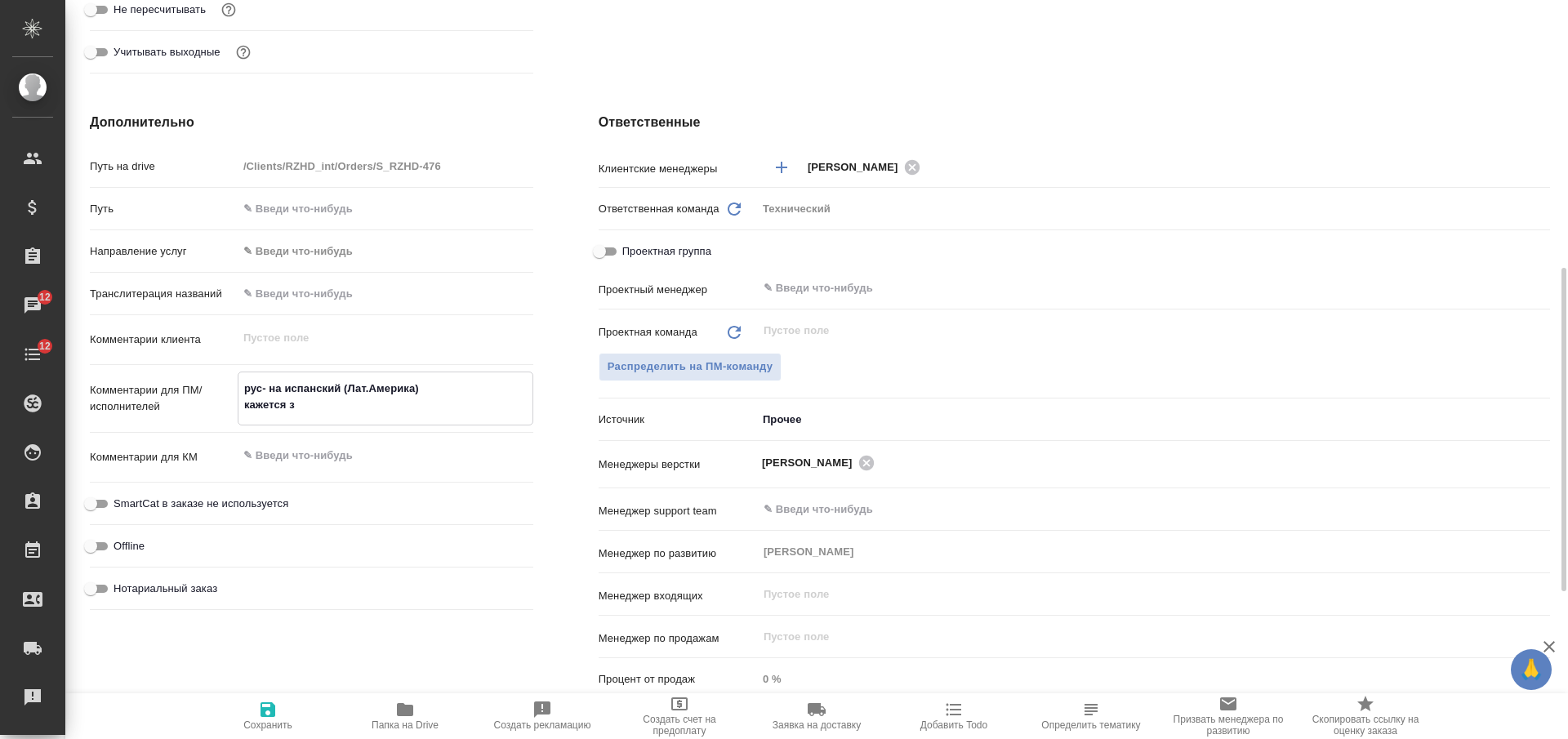
type textarea "x"
type textarea "рус- на испанский (Лат.Америка) кажется зд"
type textarea "x"
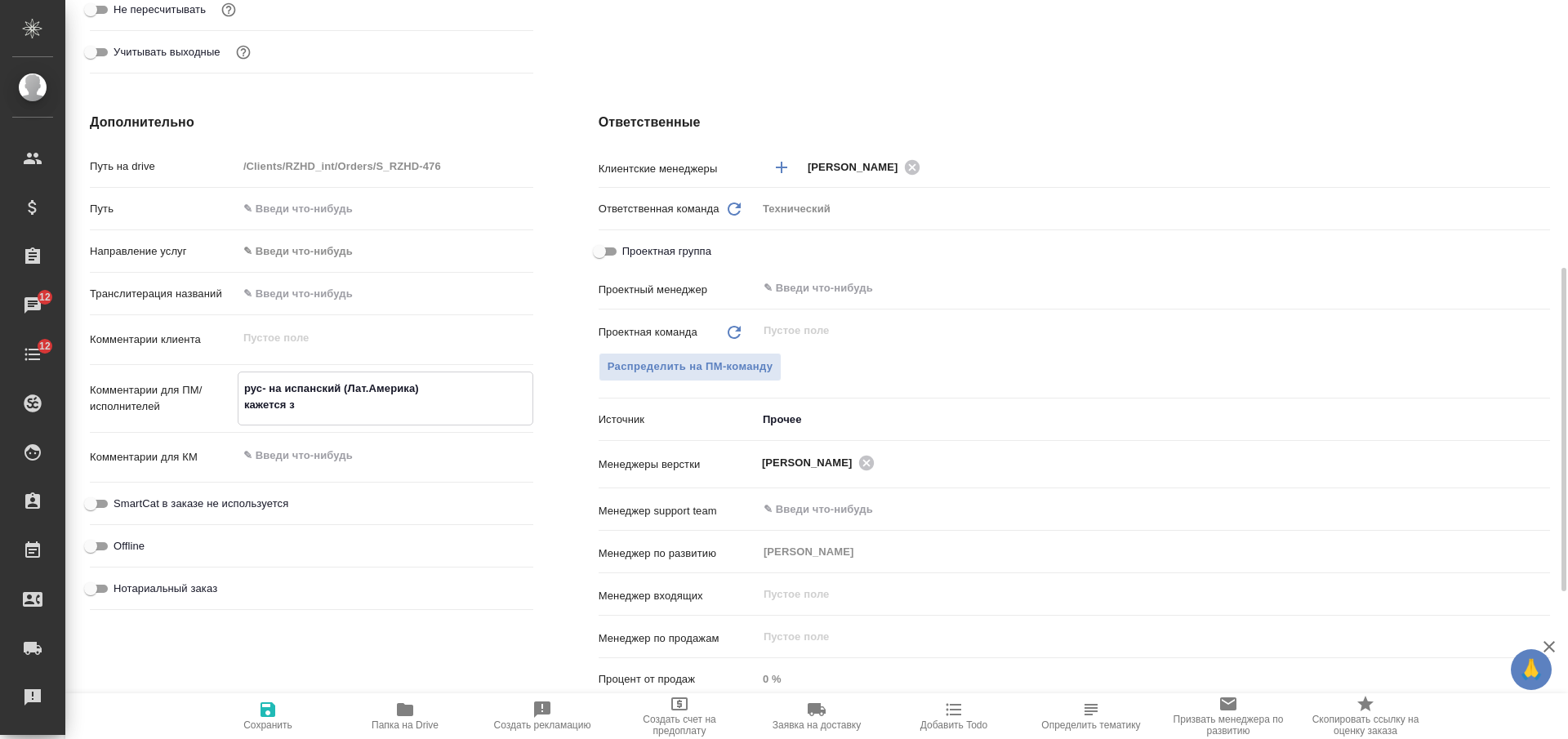
type textarea "x"
type textarea "рус- на испанский (Лат.Америка) кажется зде"
type textarea "x"
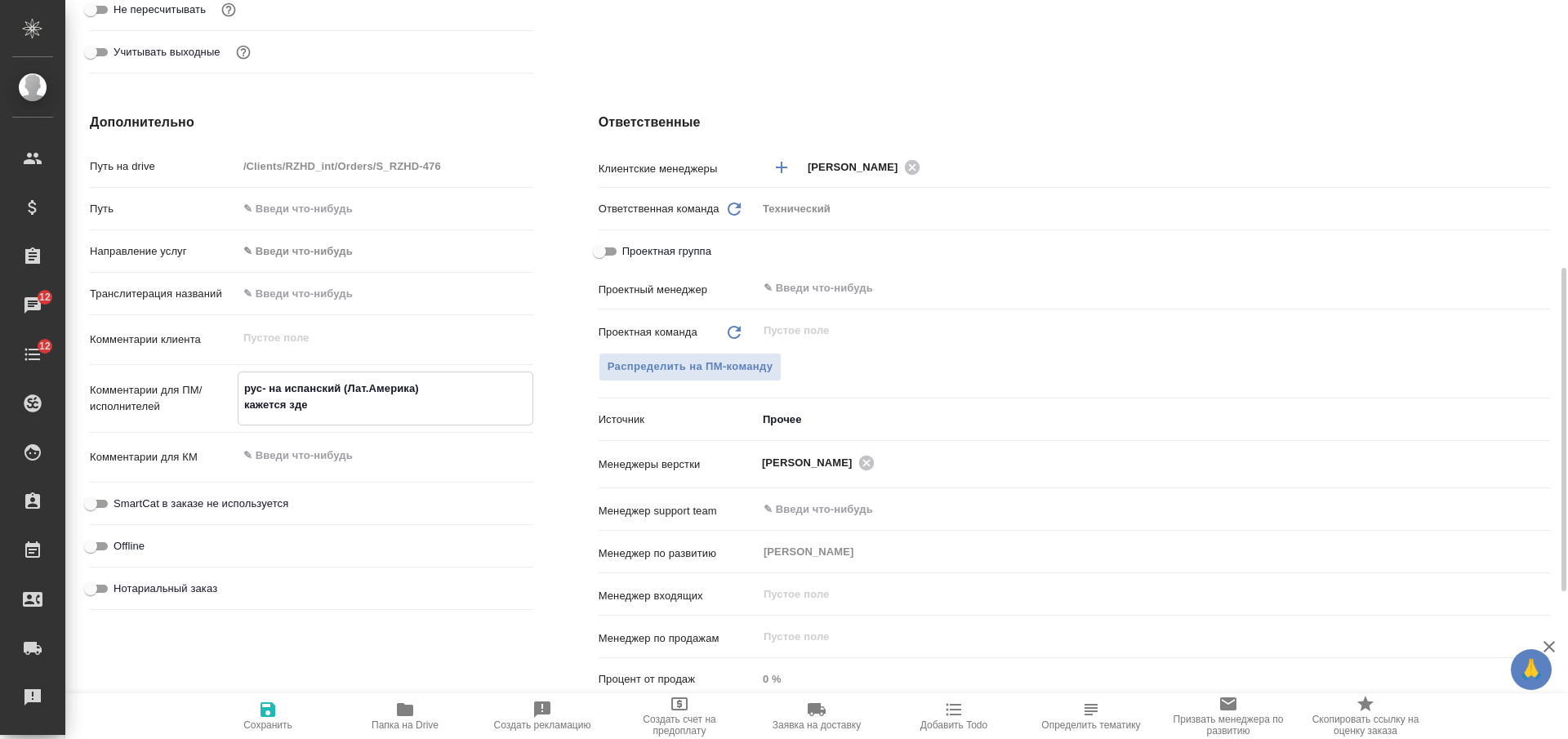
type textarea "x"
type textarea "рус- на испанский (Лат.Америка) кажется здес"
type textarea "x"
type textarea "рус- на испанский (Лат.Америка) кажется здесь"
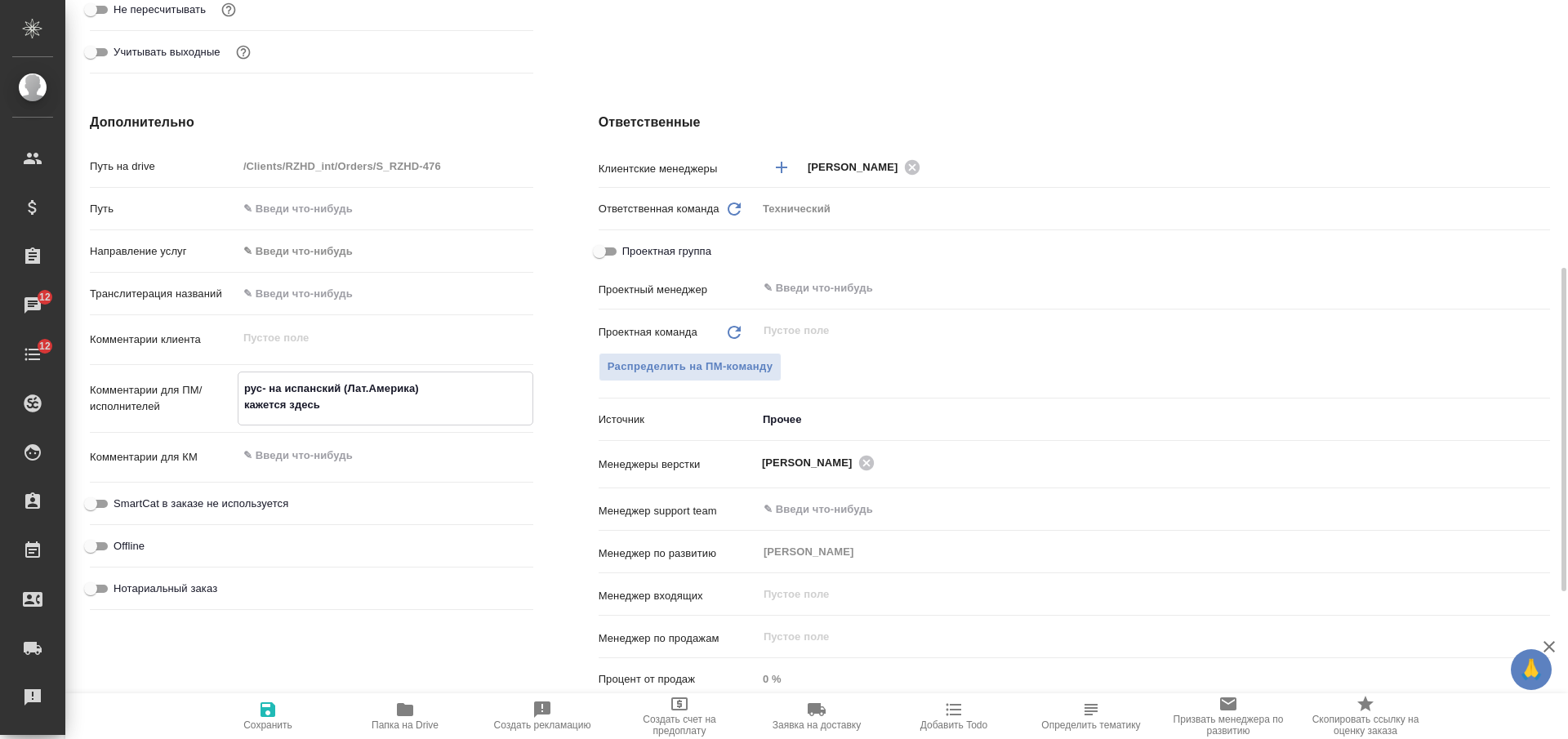
type textarea "x"
type textarea "рус- на испанский (Лат.Америка) кажется здесь"
type textarea "x"
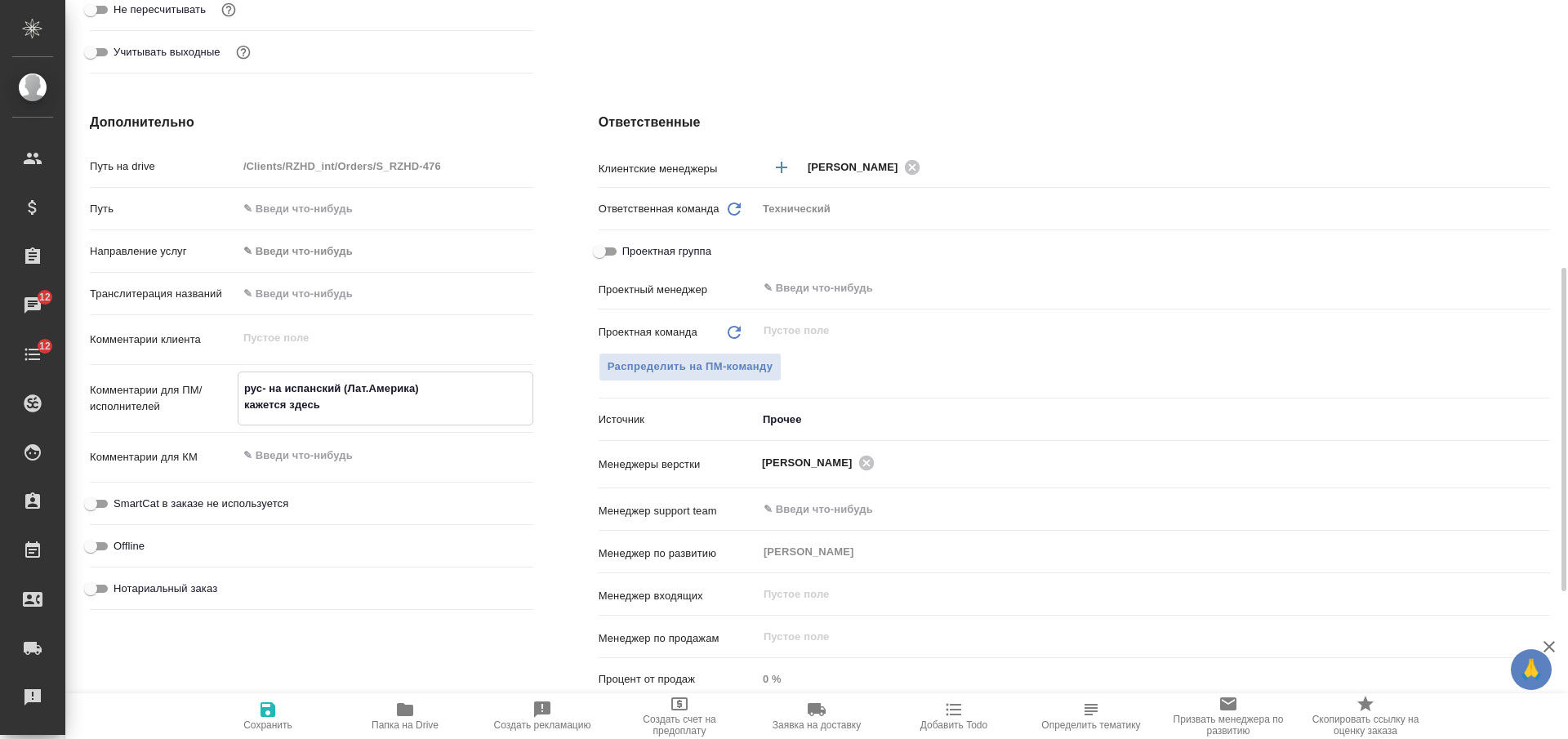
type textarea "x"
type textarea "рус- на испанский (Лат.Америка) кажется здесь т"
type textarea "x"
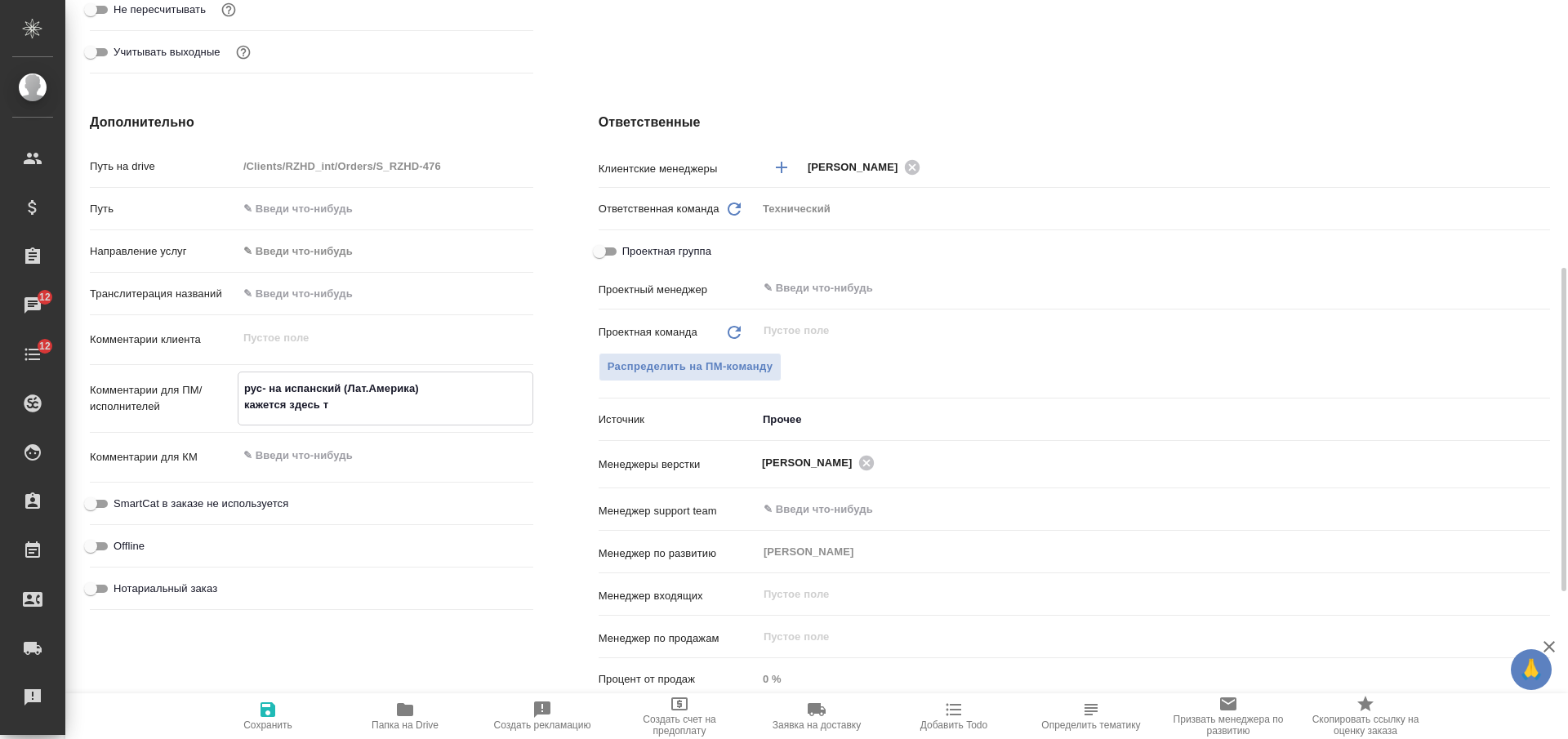
type textarea "x"
type textarea "рус- на испанский (Лат.Америка) кажется здесь те"
type textarea "x"
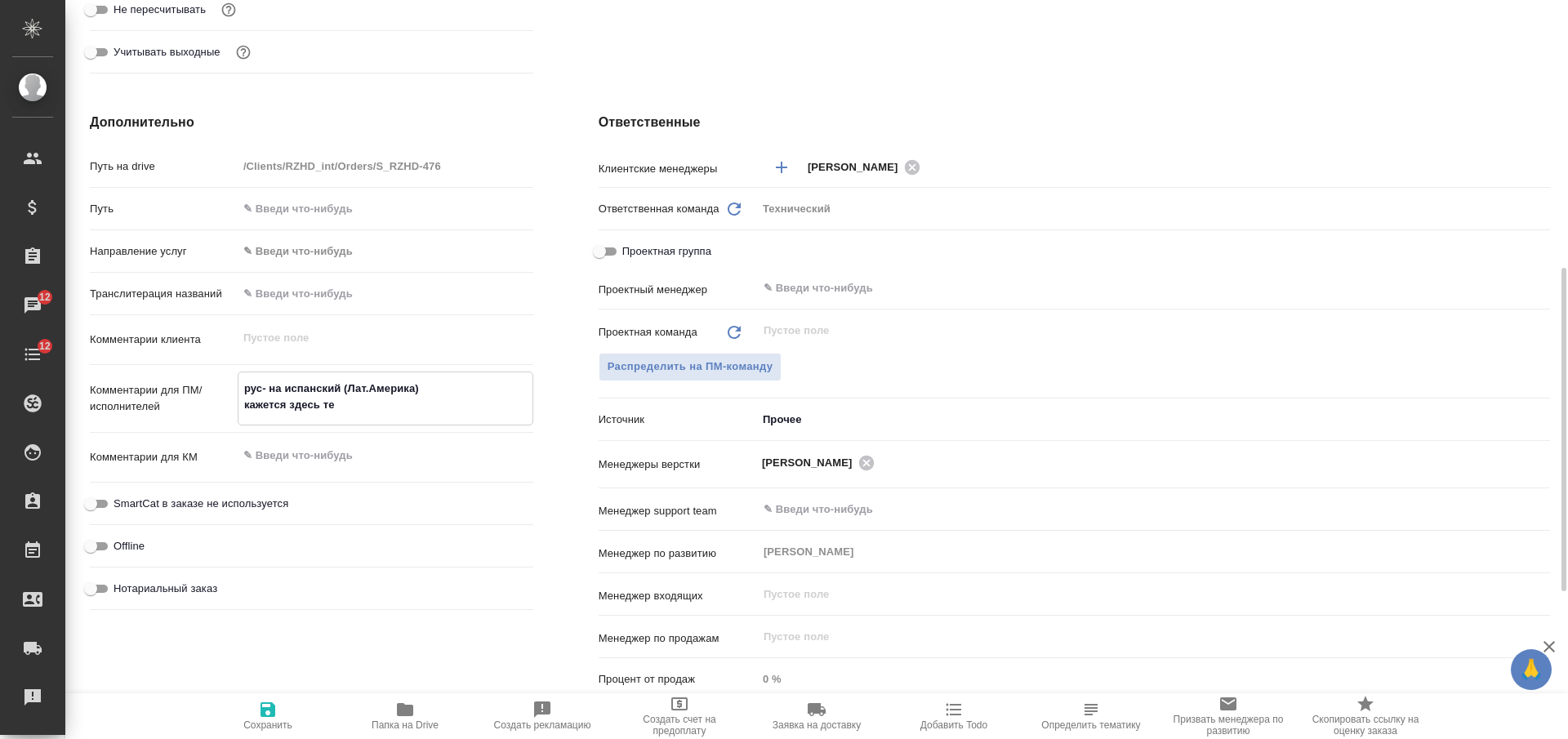
type textarea "рус- на испанский (Лат.Америка) кажется здесь тех"
type textarea "x"
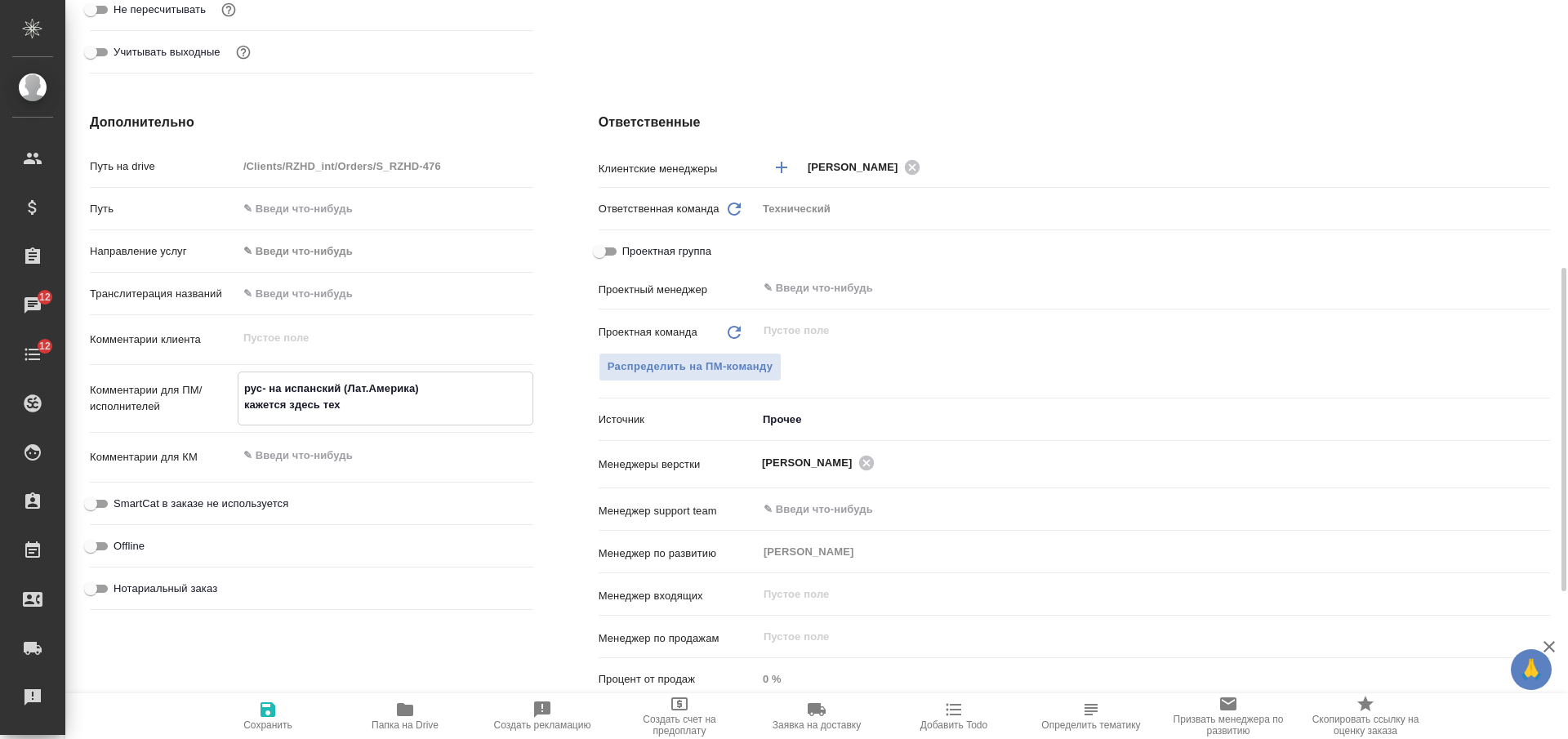
type textarea "рус- на испанский (Лат.Америка) кажется здесь тех+"
type textarea "x"
type textarea "рус- на испанский (Лат.Америка) кажется здесь тех+ю"
type textarea "x"
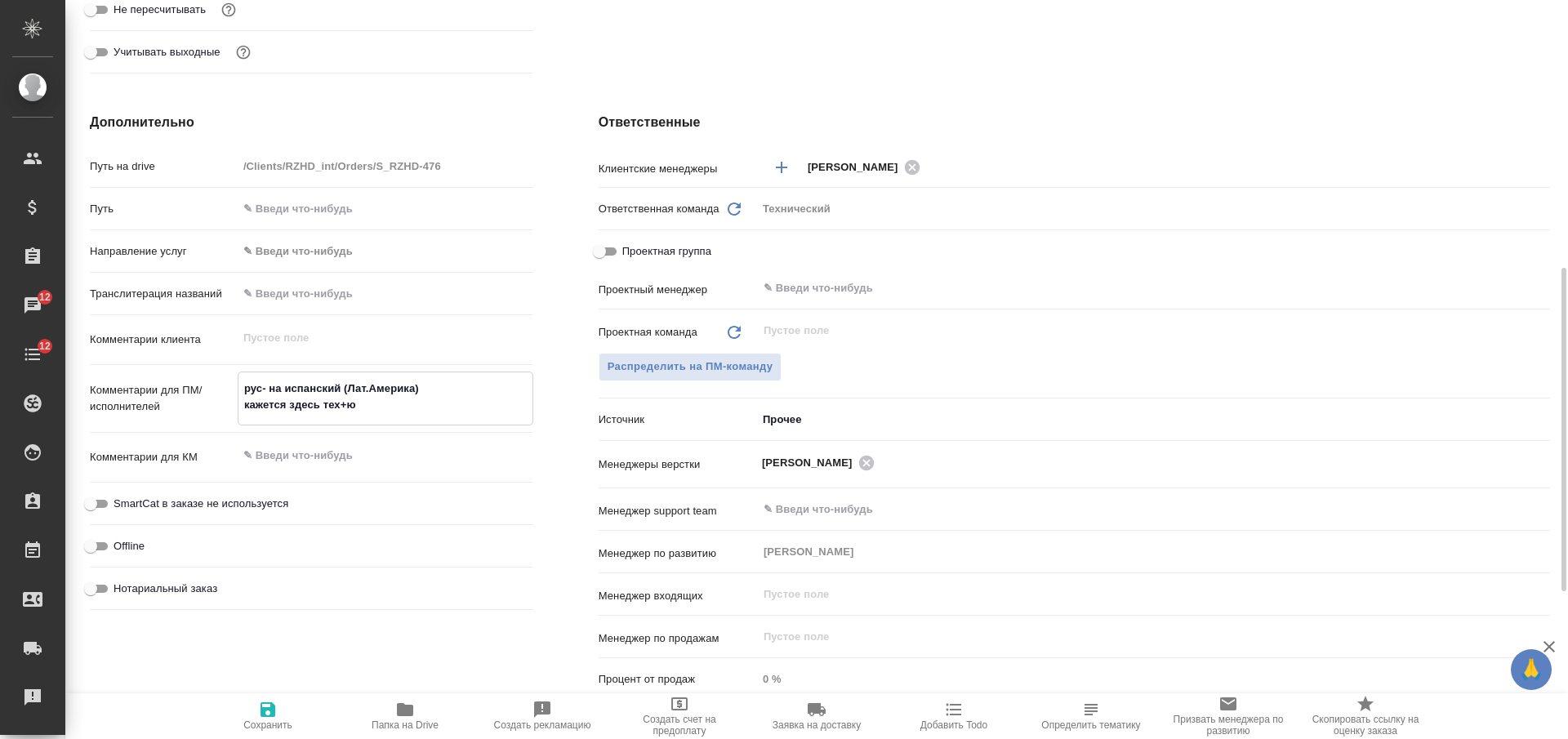
type textarea "x"
type textarea "рус- на испанский (Лат.Америка) кажется здесь тех+юр"
type textarea "x"
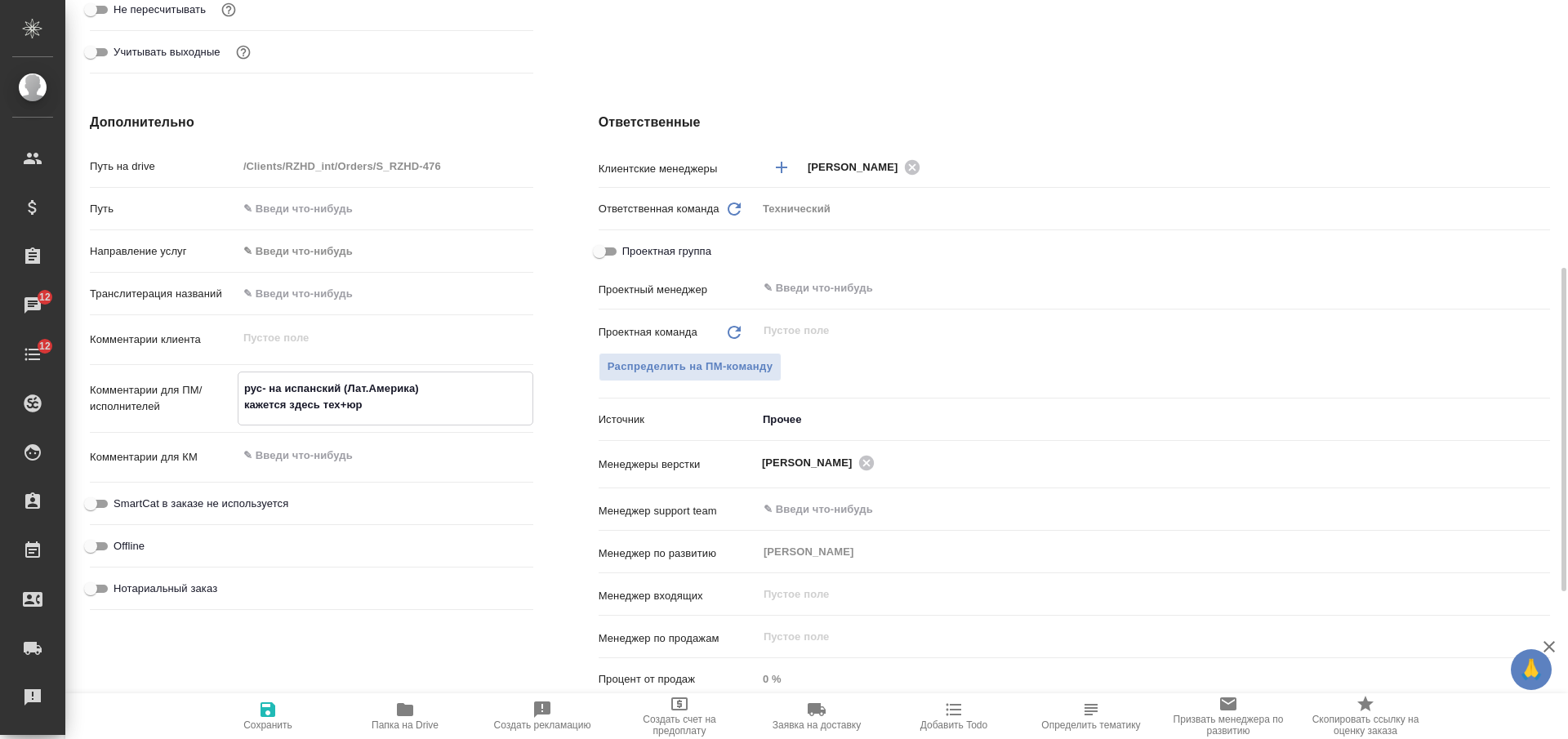
type textarea "x"
type textarea "рус- на испанский (Лат.Америка) кажется здесь тех+юр"
type textarea "x"
click at [632, 363] on span "Распределить на ПМ-команду" at bounding box center [691, 366] width 166 height 18
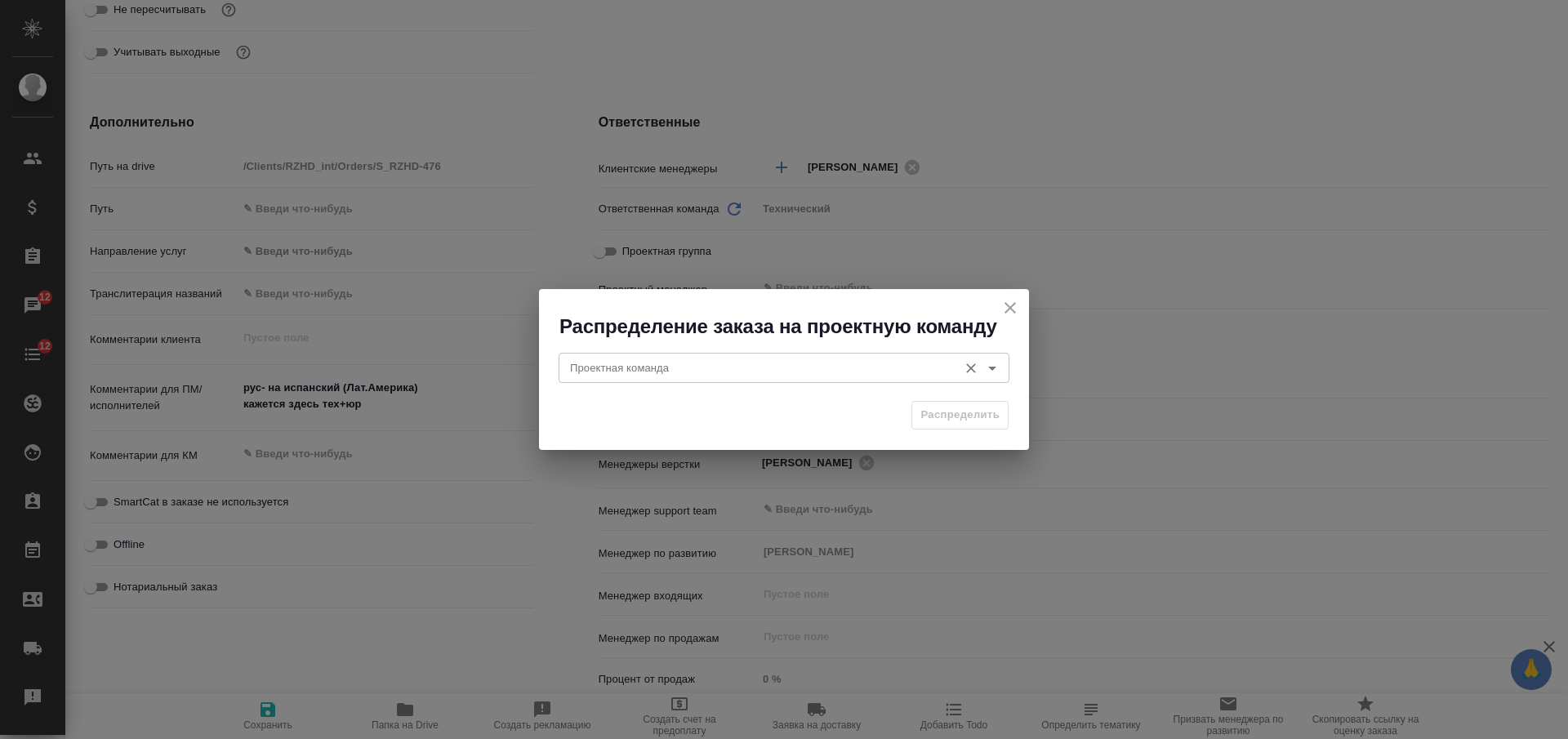
click at [696, 370] on input "Проектная команда" at bounding box center [757, 367] width 387 height 19
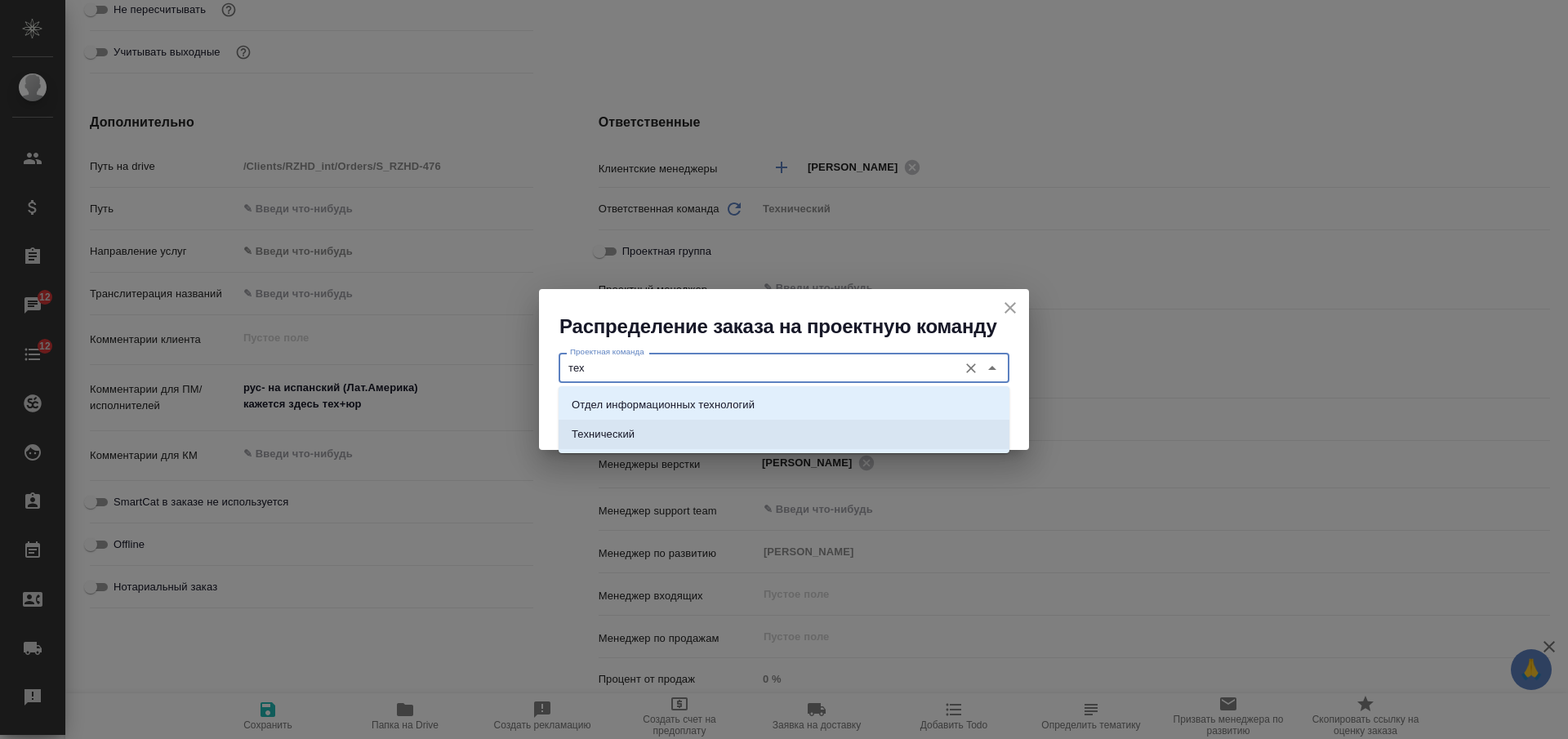
click at [655, 437] on li "Технический" at bounding box center [784, 435] width 451 height 30
type input "Технический"
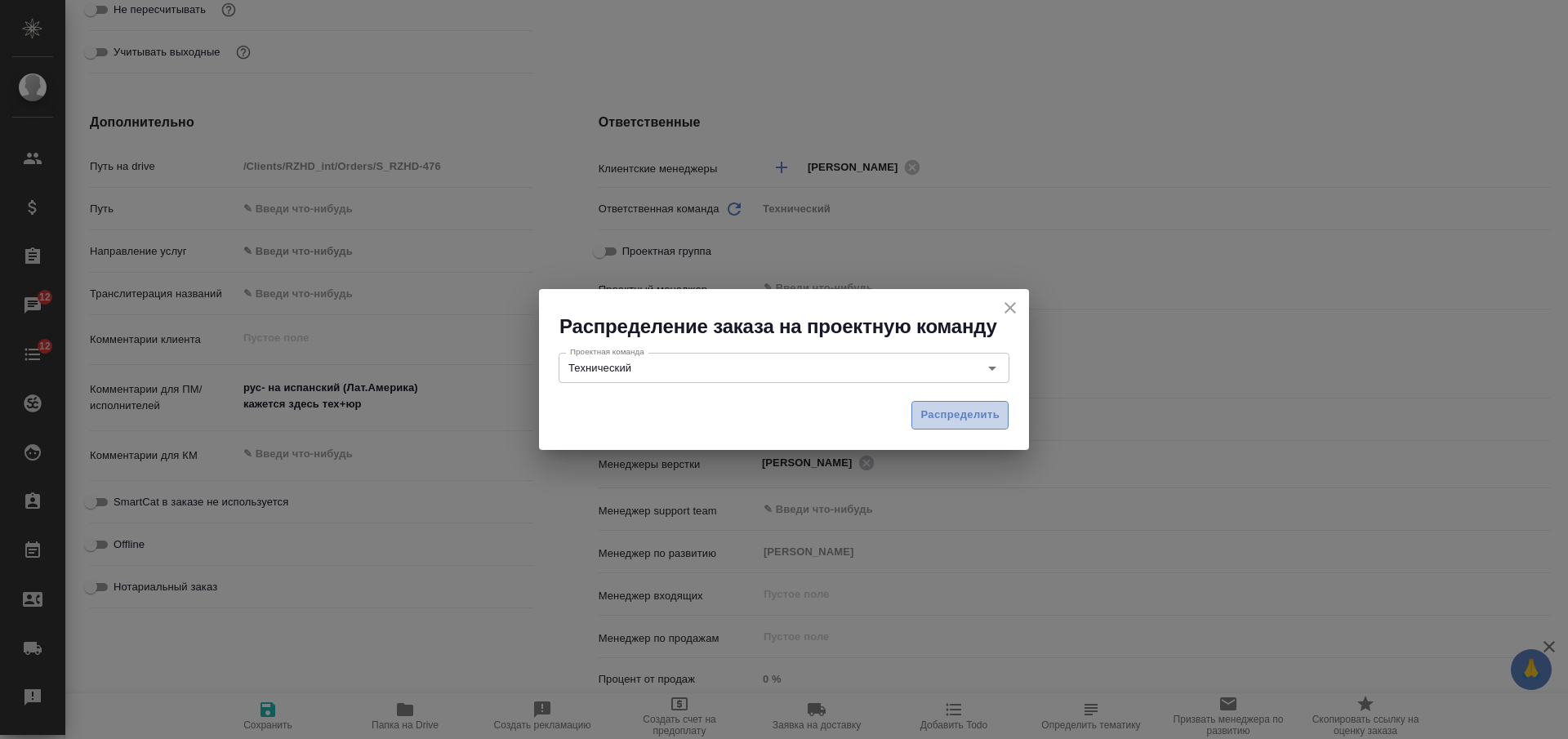
click at [961, 415] on span "Распределить" at bounding box center [960, 415] width 80 height 18
type textarea "x"
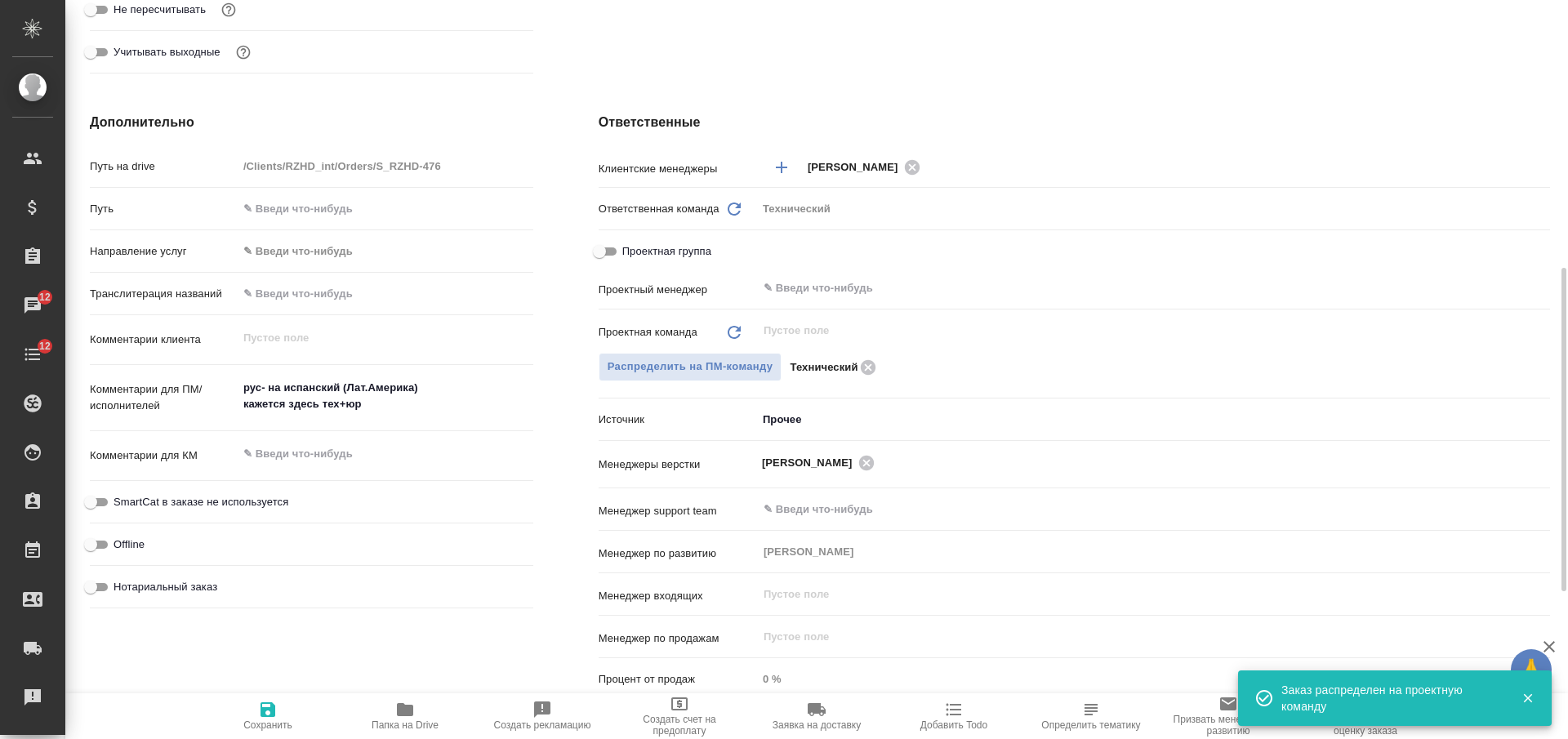
click at [263, 715] on icon "button" at bounding box center [268, 709] width 15 height 15
type textarea "x"
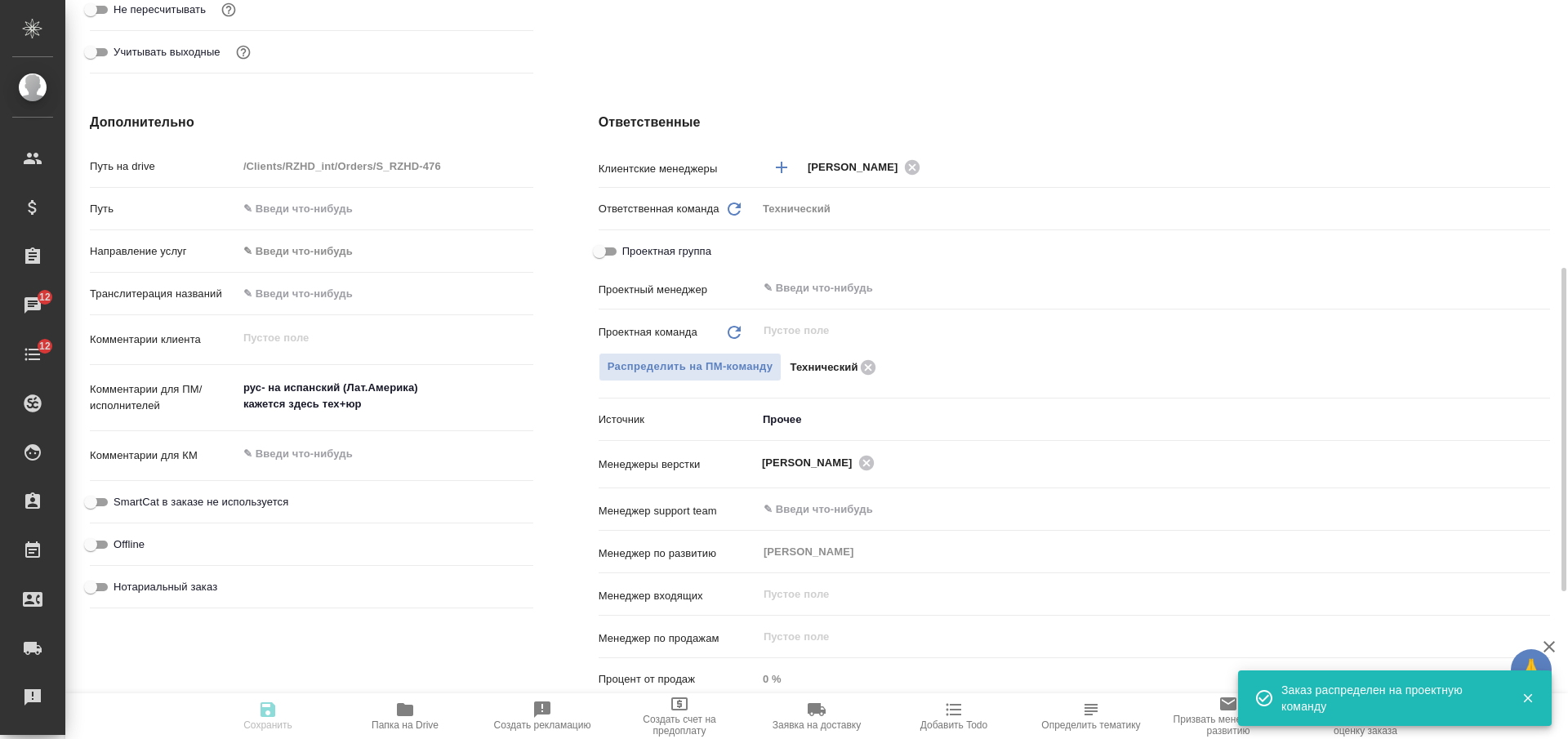
type textarea "x"
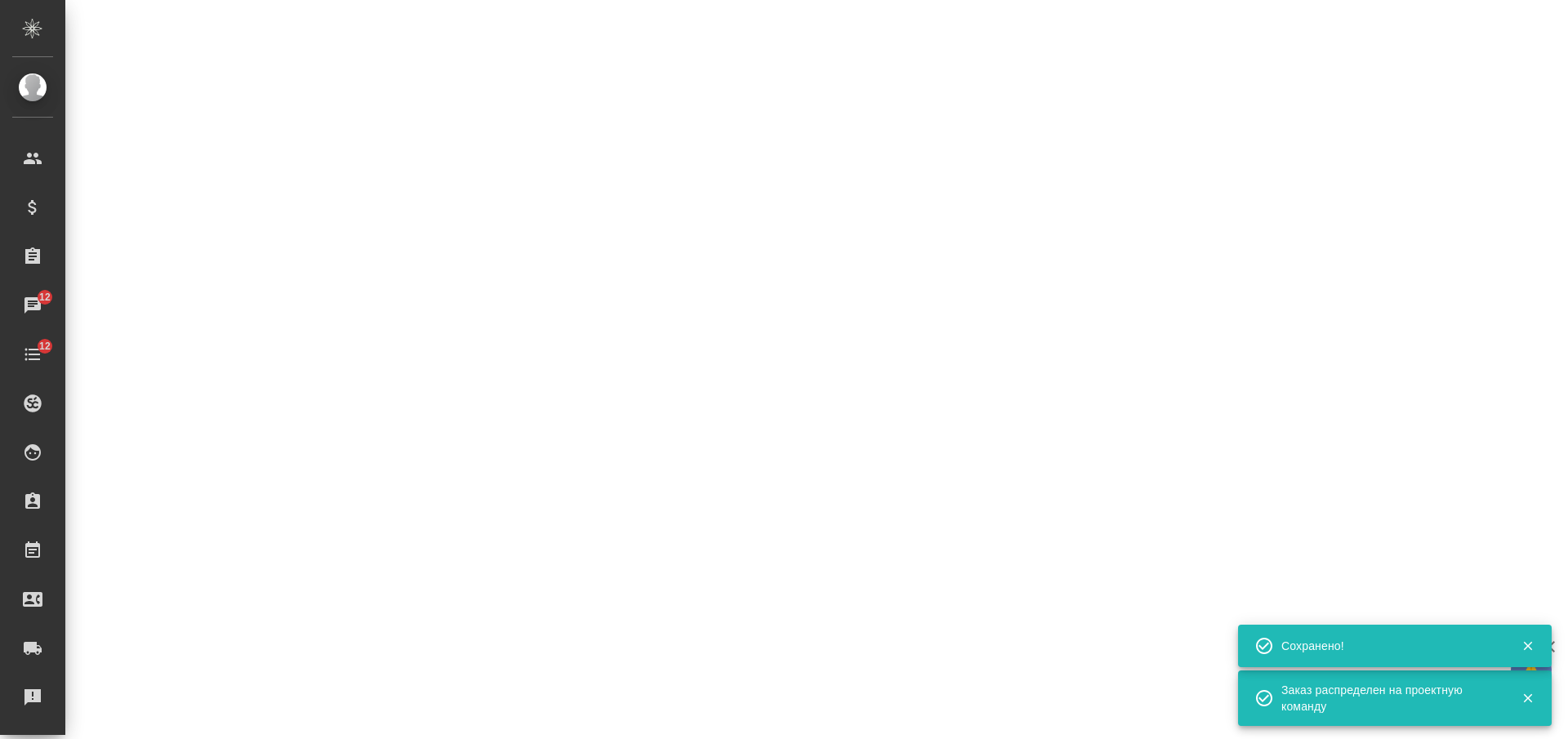
select select "RU"
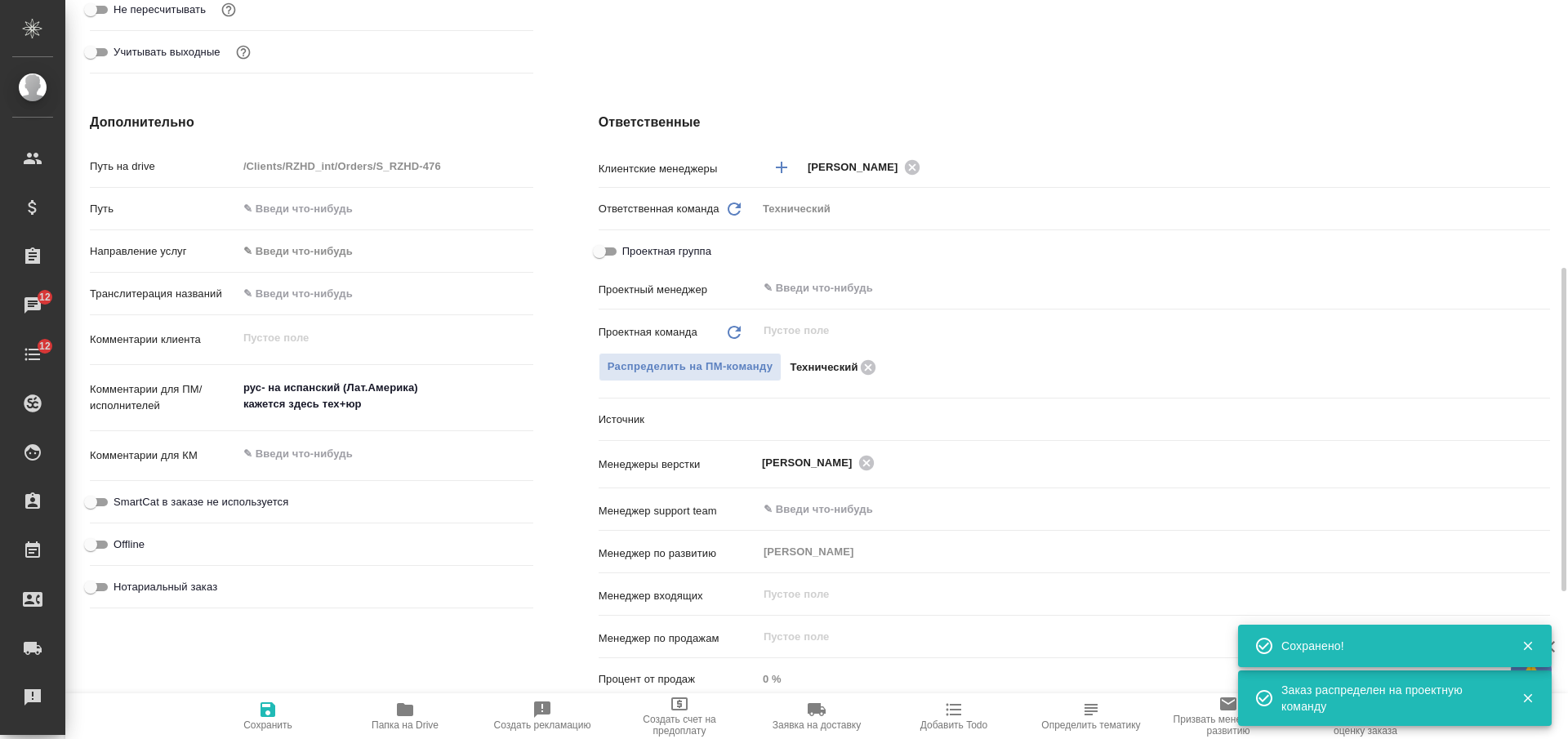
type textarea "x"
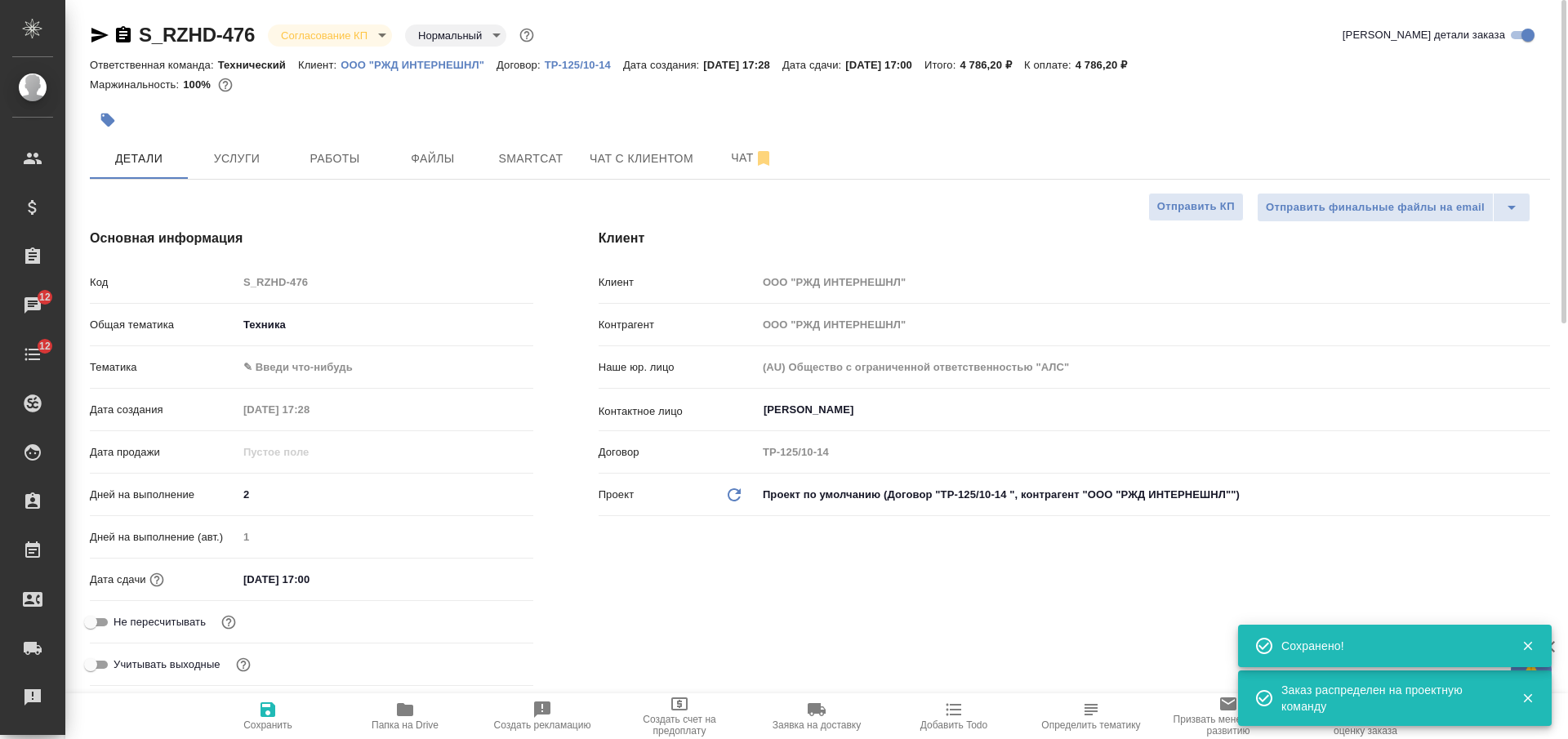
click at [312, 33] on body "🙏 .cls-1 fill:#fff; AWATERA Nikiforova Valeria Клиенты Спецификации Заказы 12 Ч…" at bounding box center [784, 369] width 1568 height 739
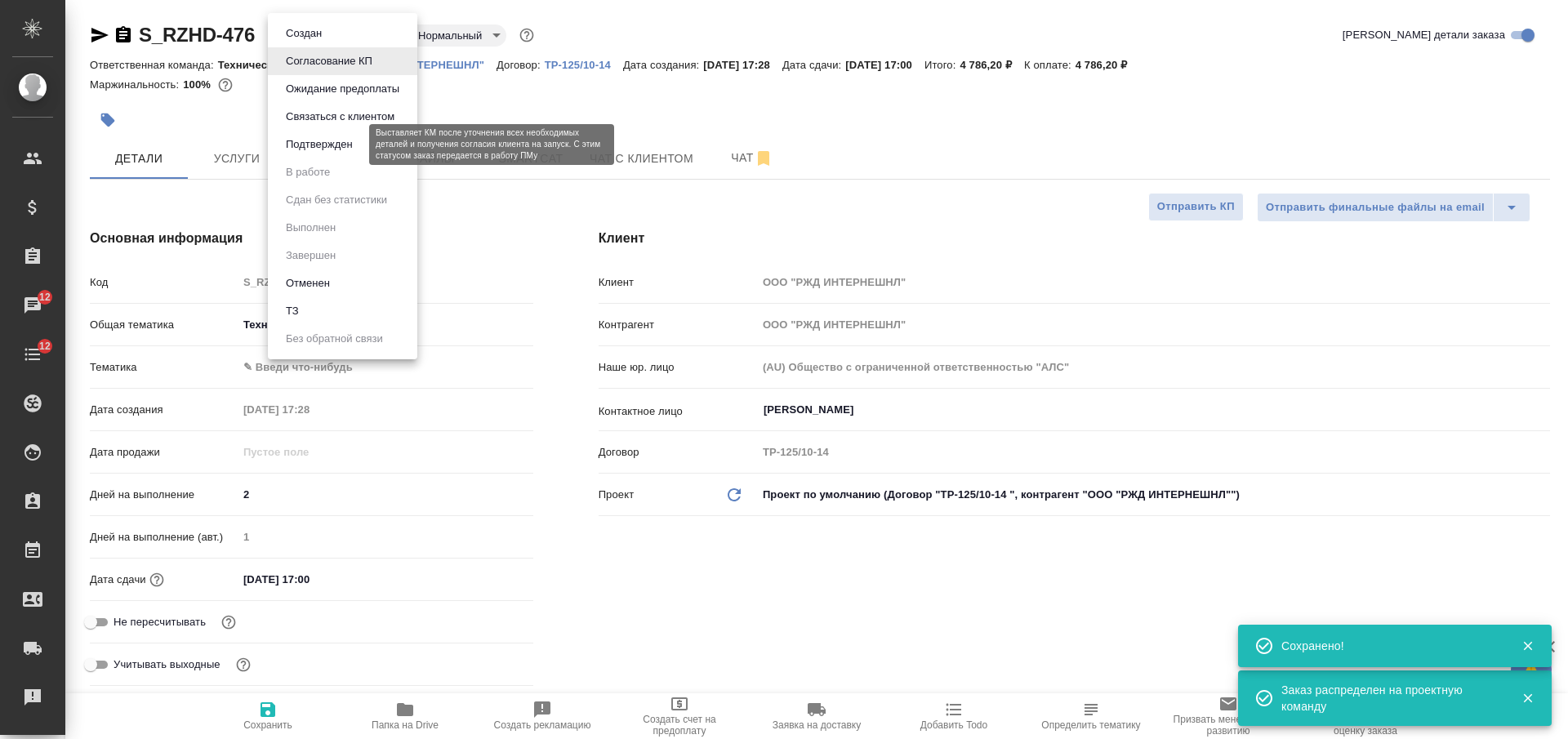
click at [327, 149] on button "Подтвержден" at bounding box center [319, 144] width 77 height 18
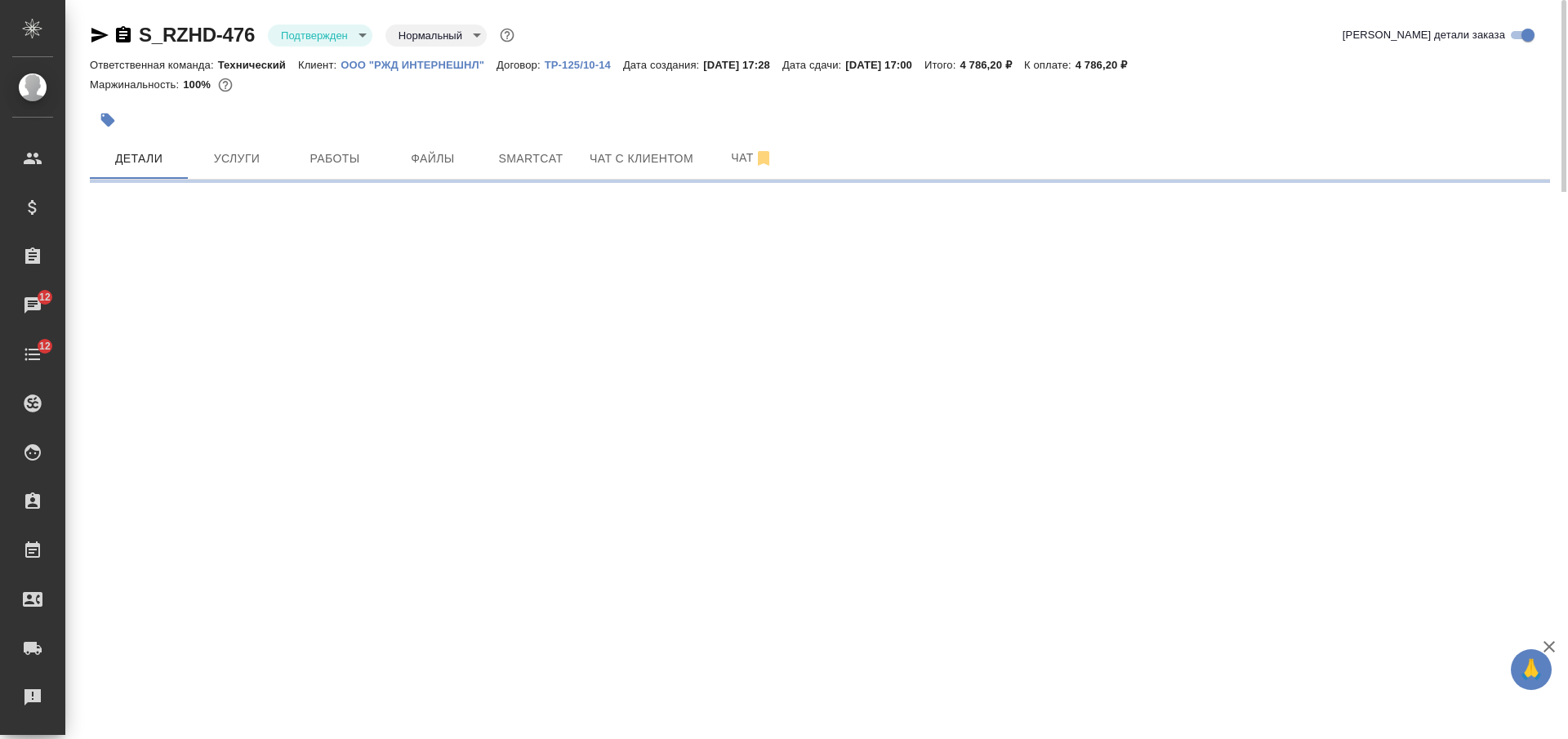
select select "RU"
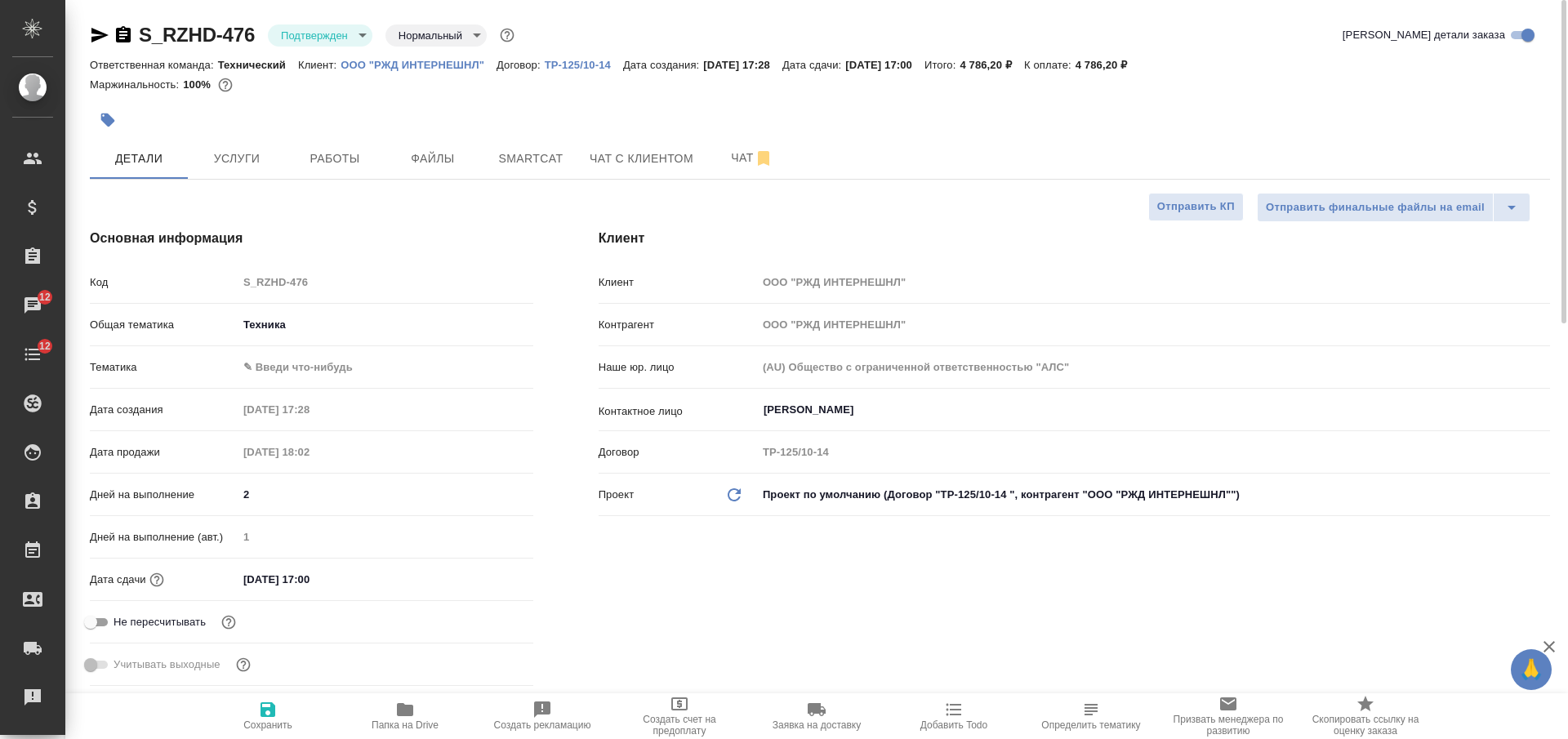
type textarea "x"
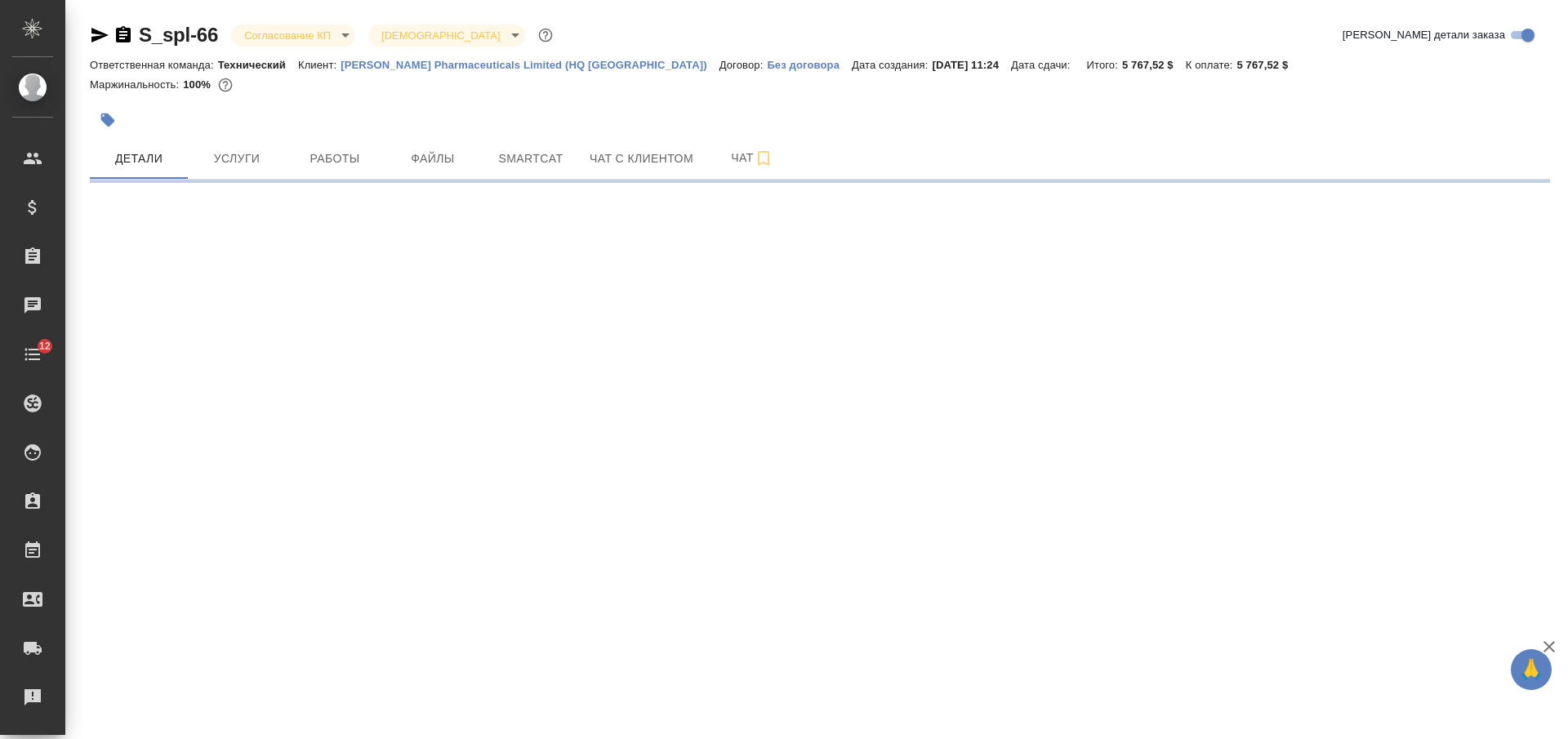
select select "RU"
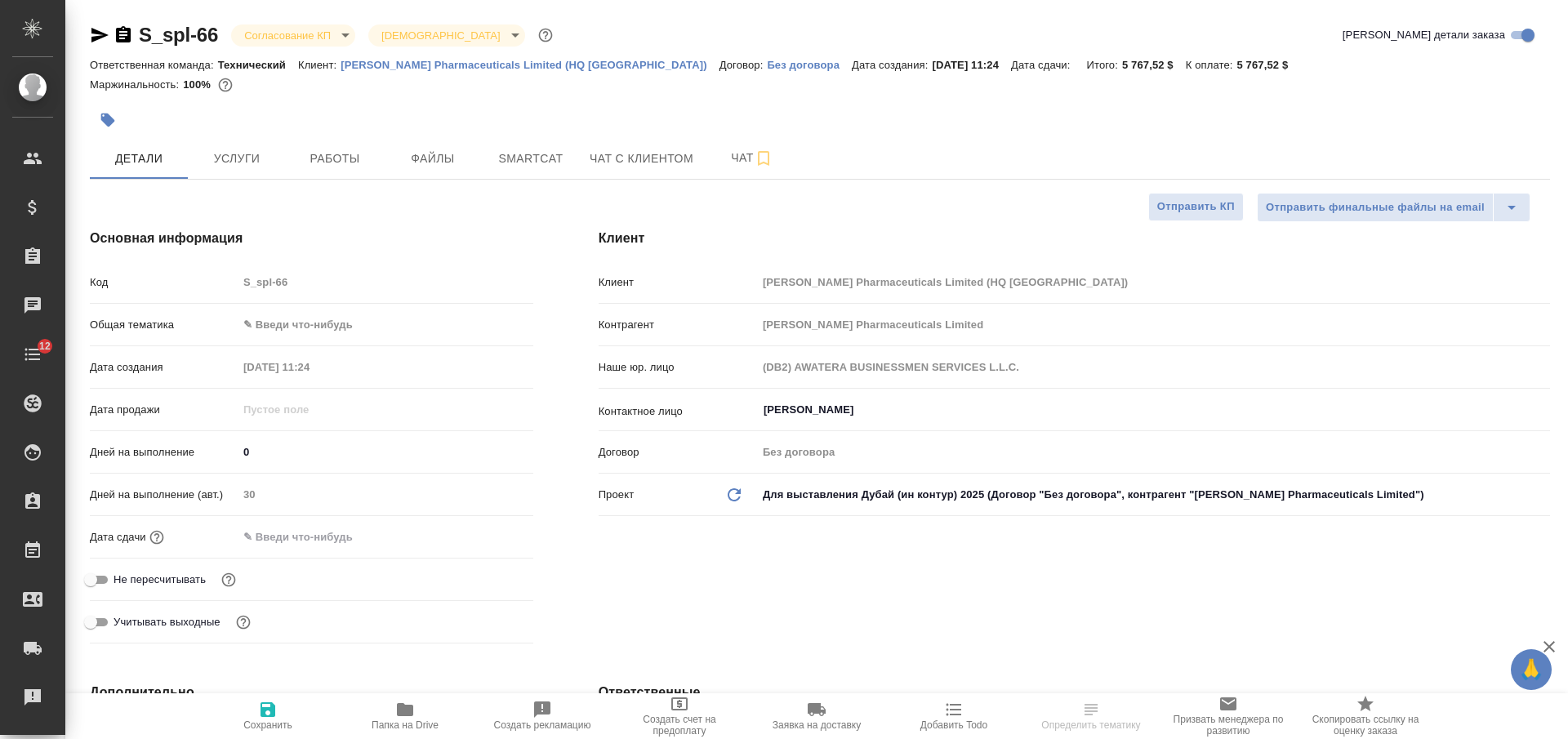
type textarea "x"
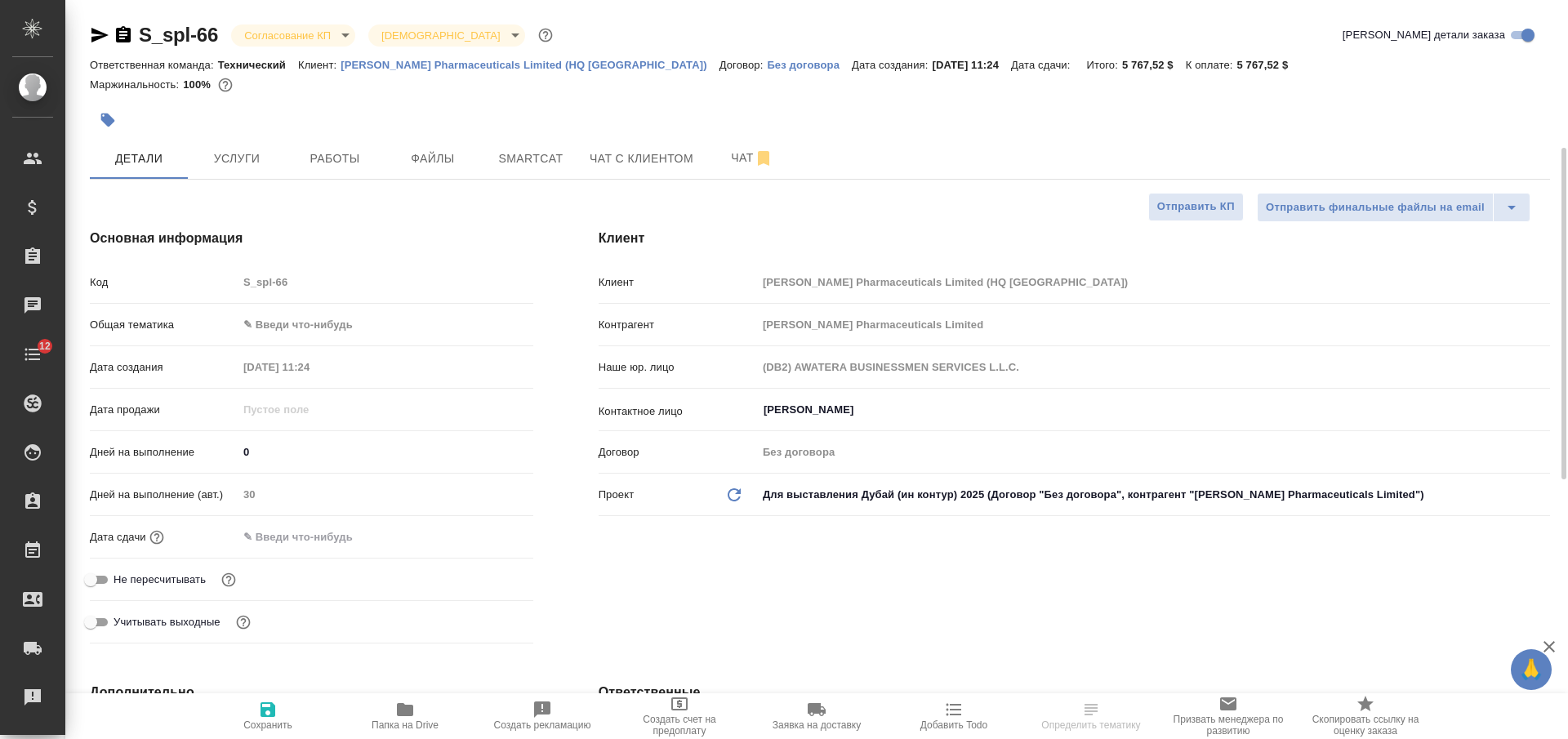
type textarea "x"
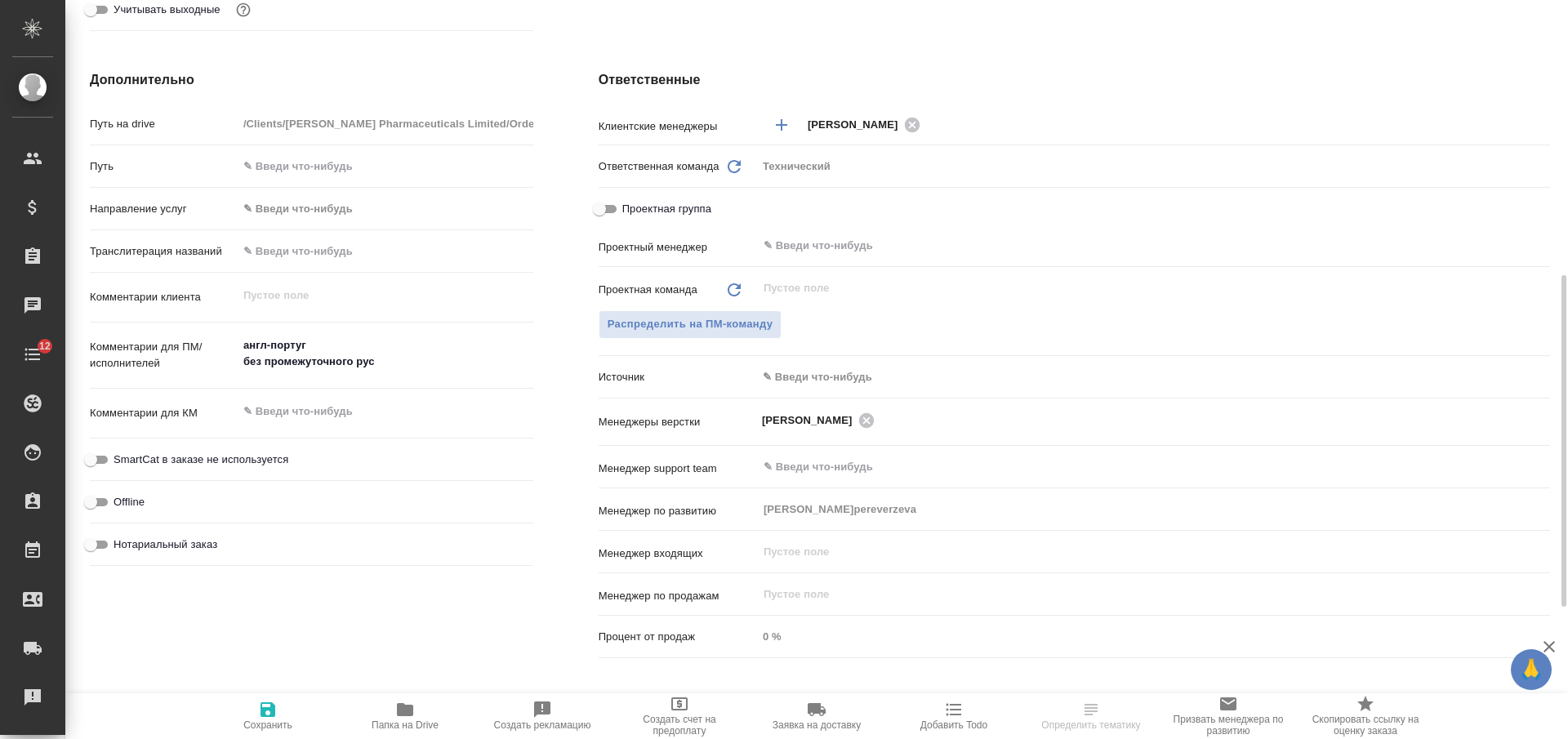
scroll to position [907, 0]
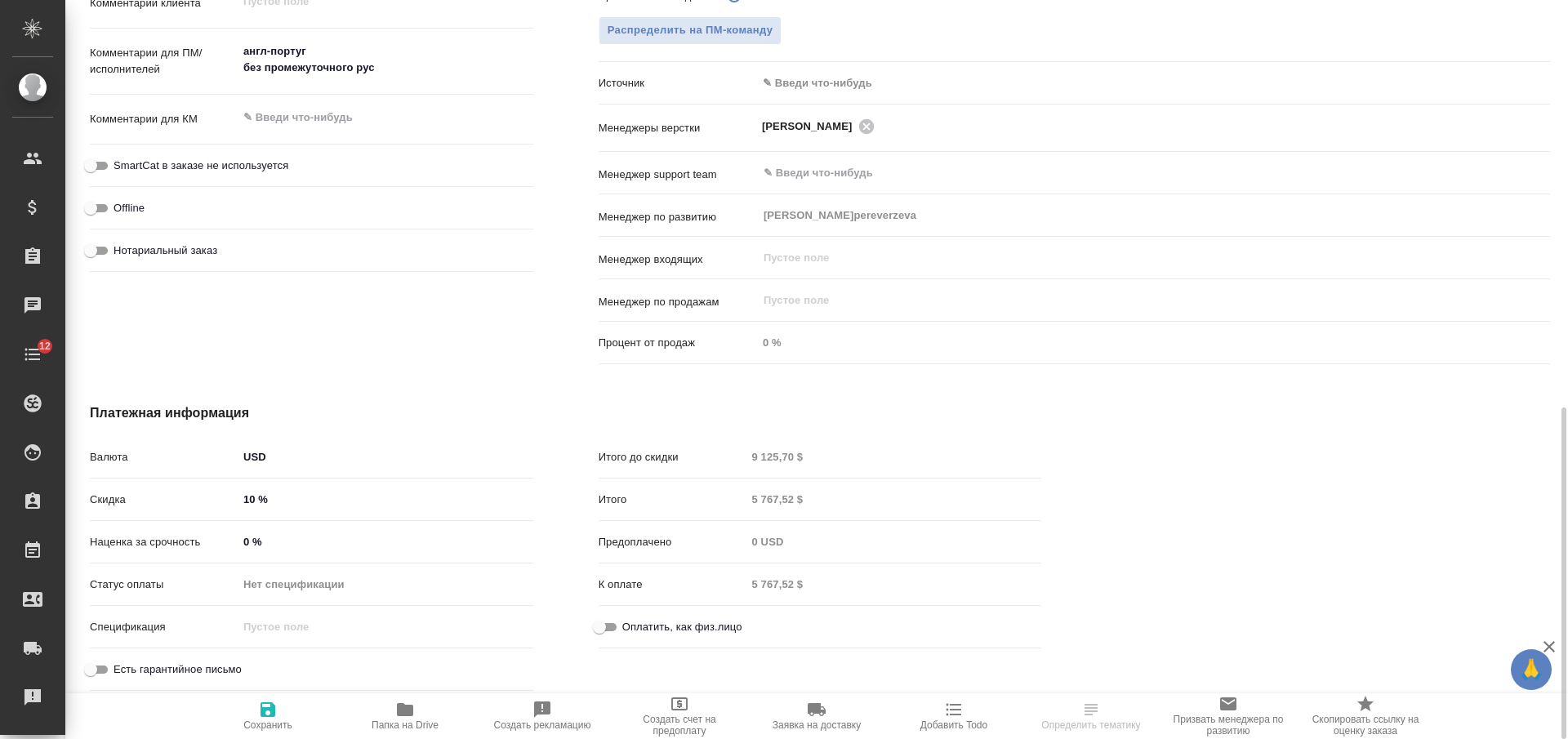
click at [255, 499] on input "10 %" at bounding box center [386, 499] width 296 height 24
click at [249, 500] on input "10 %" at bounding box center [386, 499] width 294 height 24
type input "15 %"
type textarea "x"
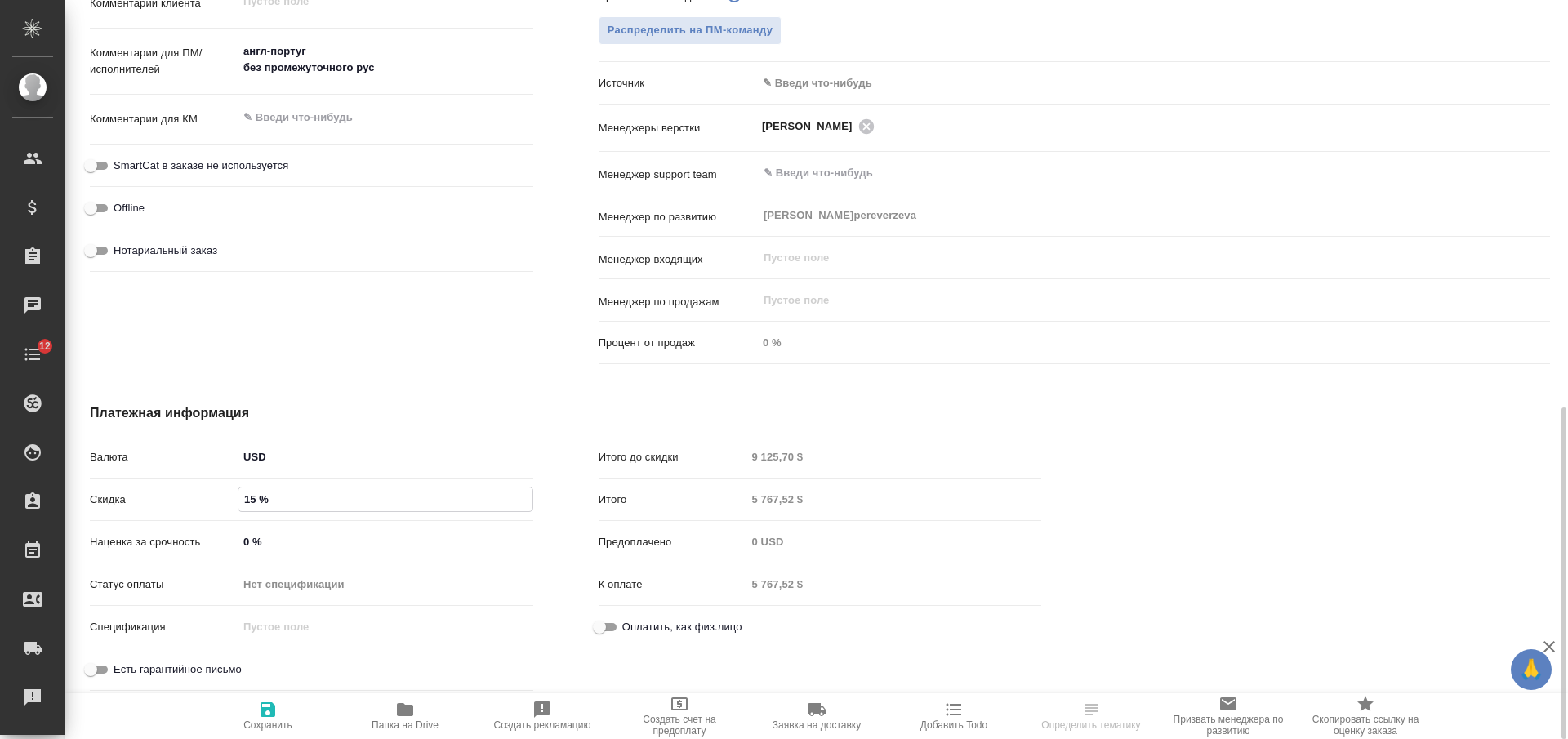
type textarea "x"
type input "15 %"
click at [284, 717] on span "Сохранить и пересчитать" at bounding box center [268, 715] width 118 height 31
type textarea "x"
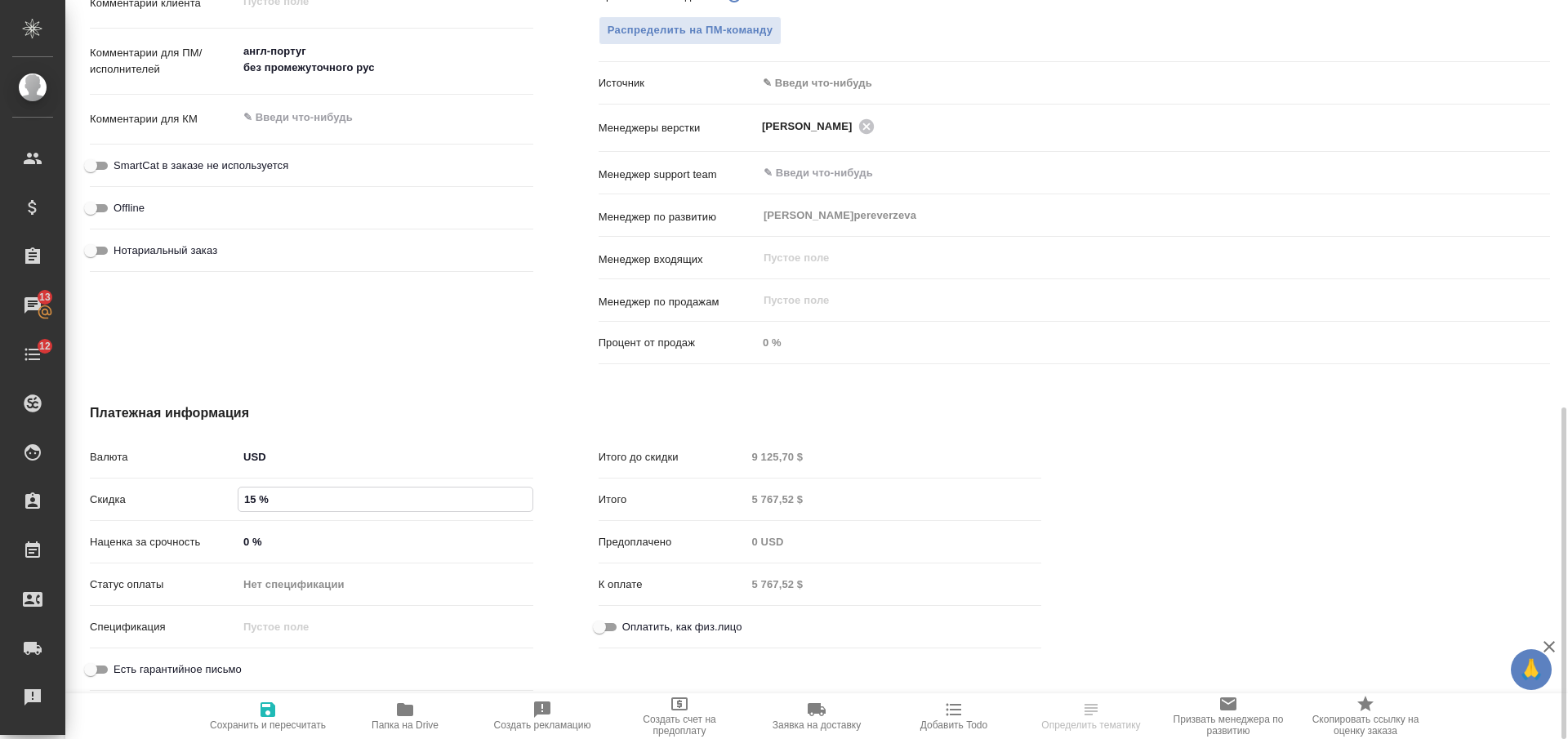
type textarea "x"
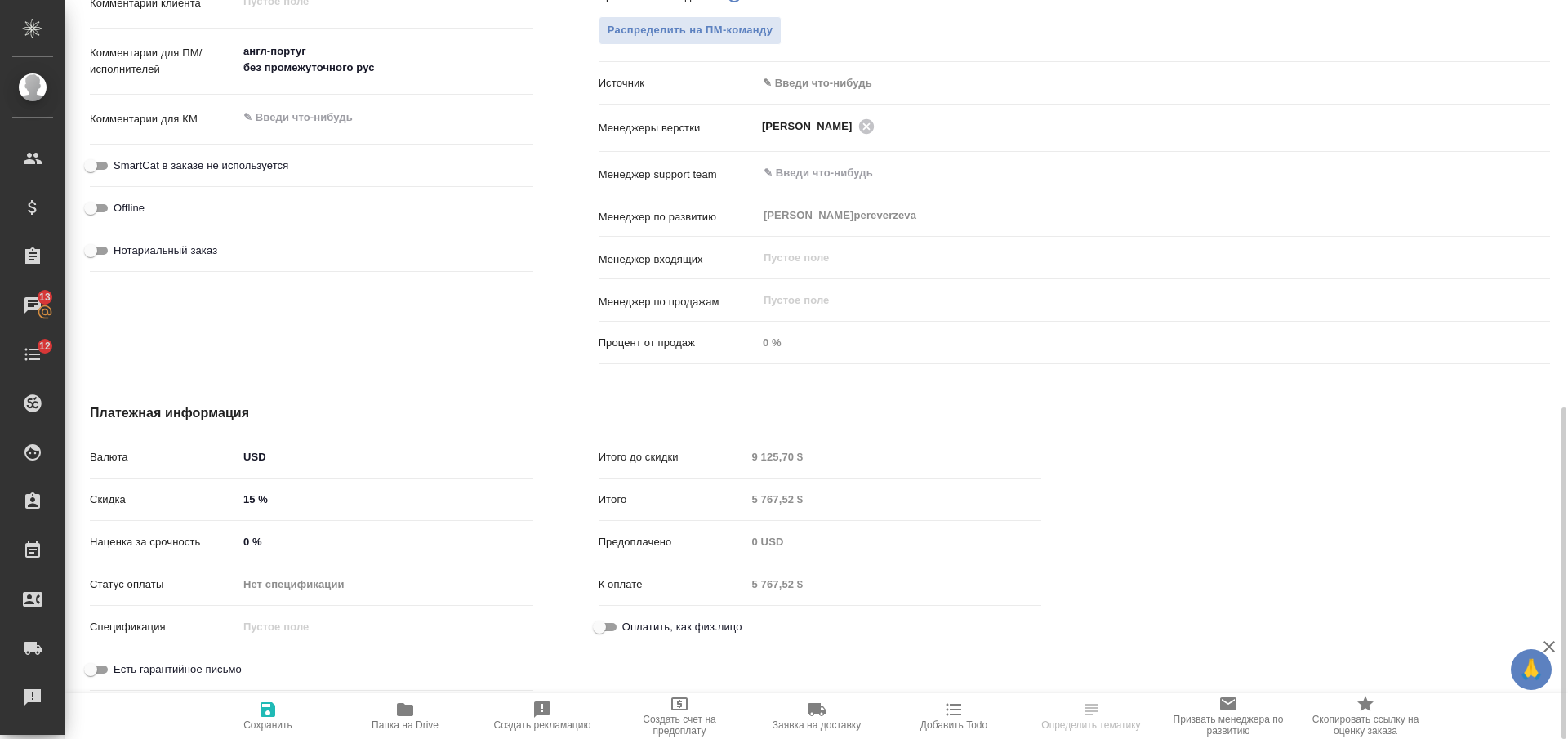
type textarea "x"
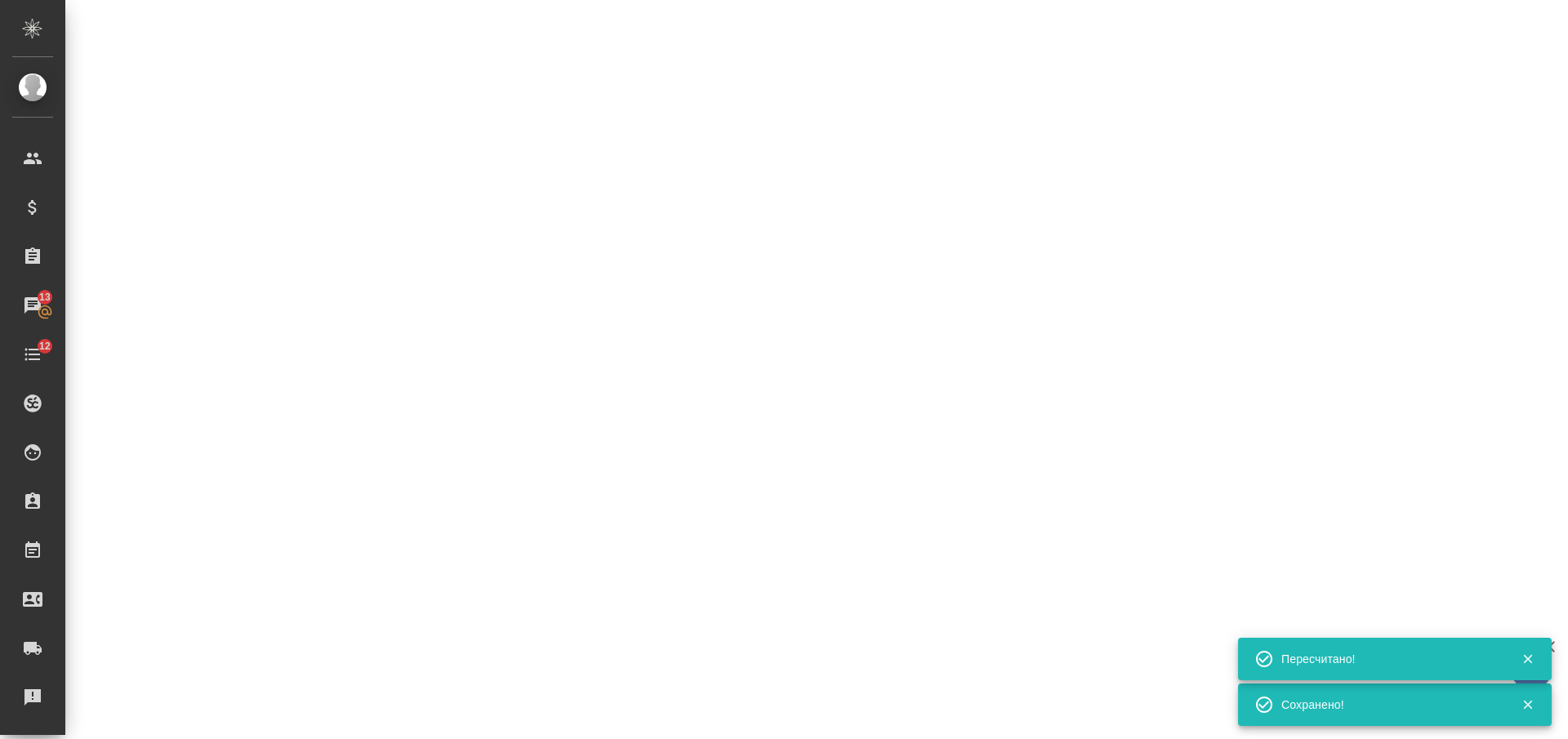
select select "RU"
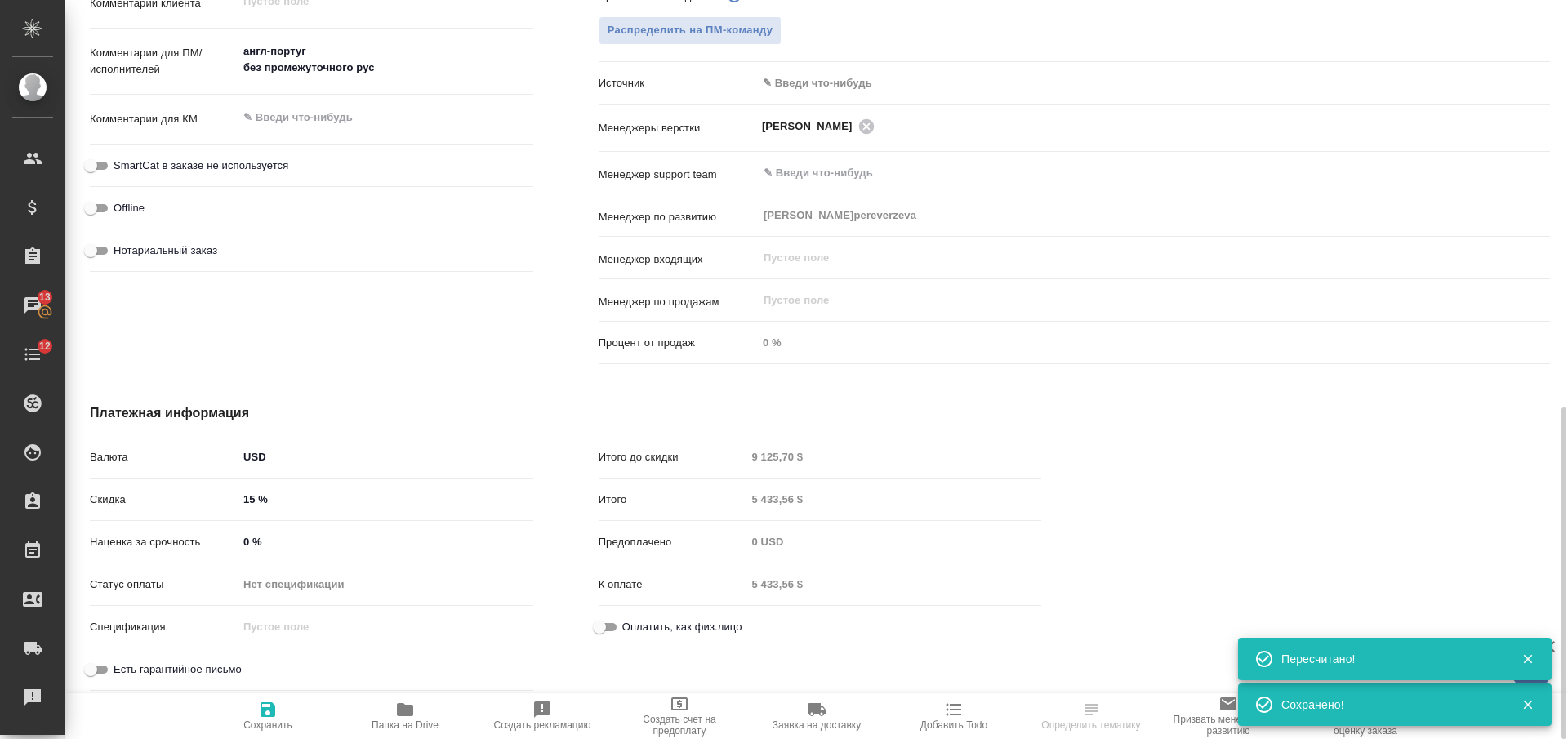
type textarea "x"
click at [743, 504] on div "Итого 5 433,56 $" at bounding box center [820, 499] width 443 height 29
type textarea "x"
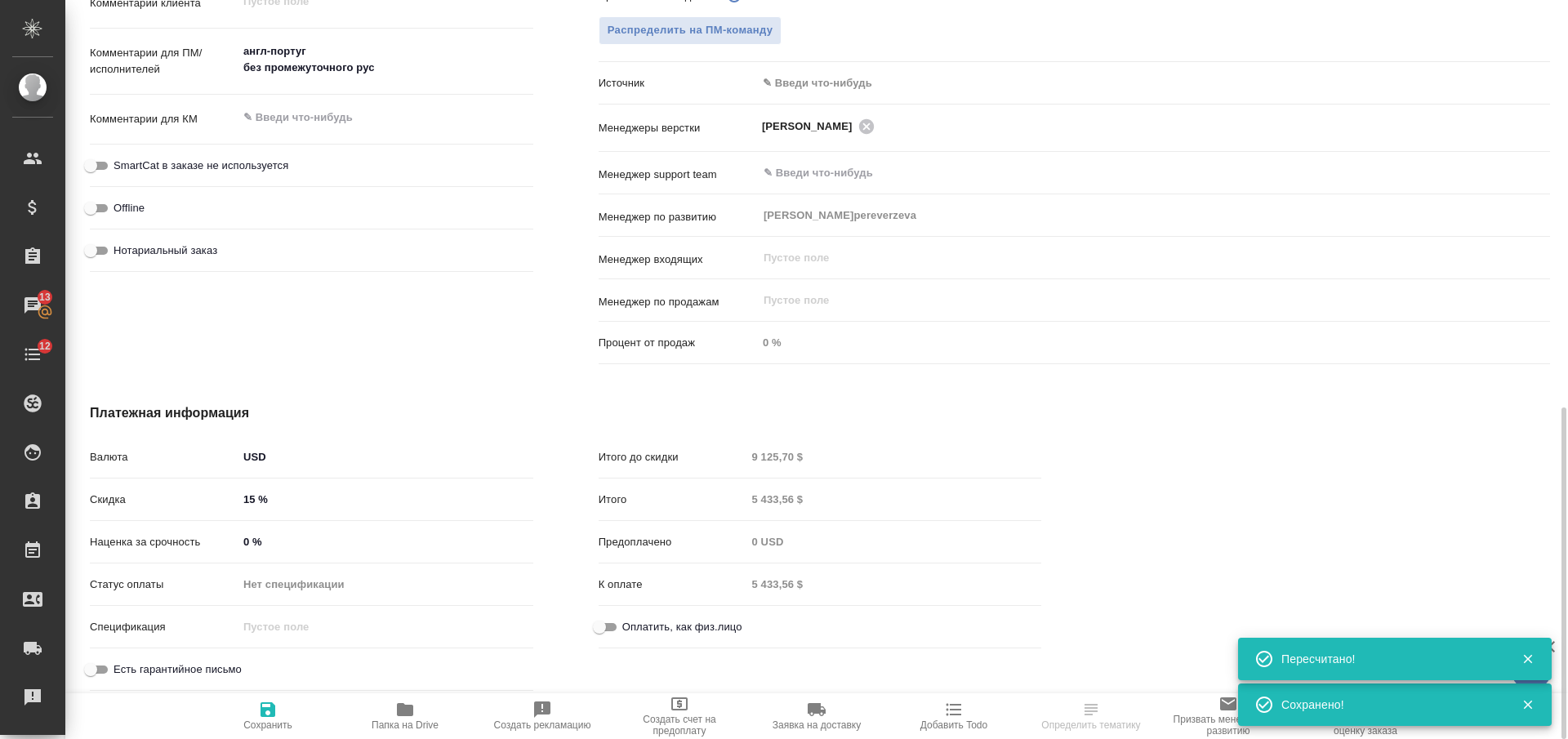
type textarea "x"
select select "RU"
type textarea "x"
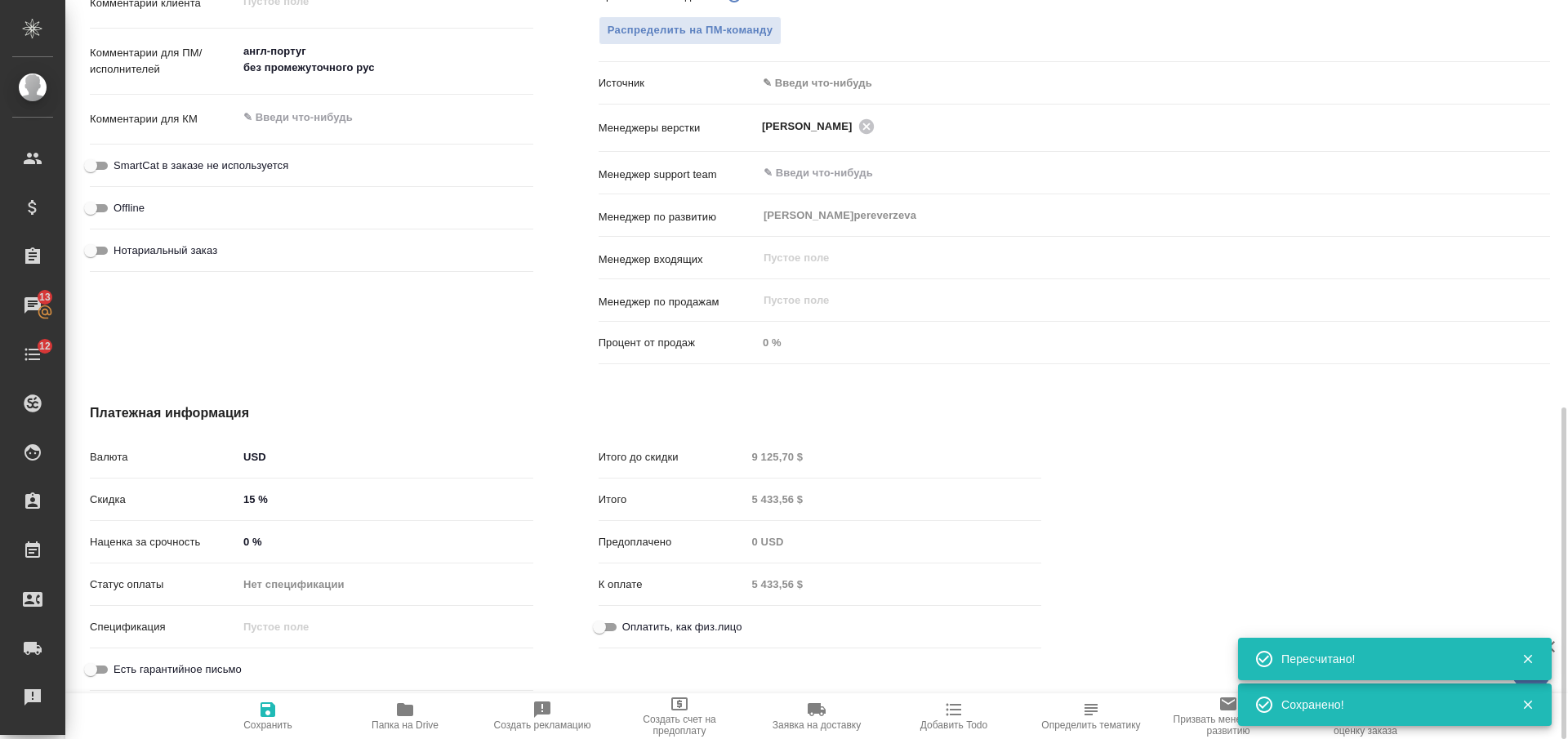
type textarea "x"
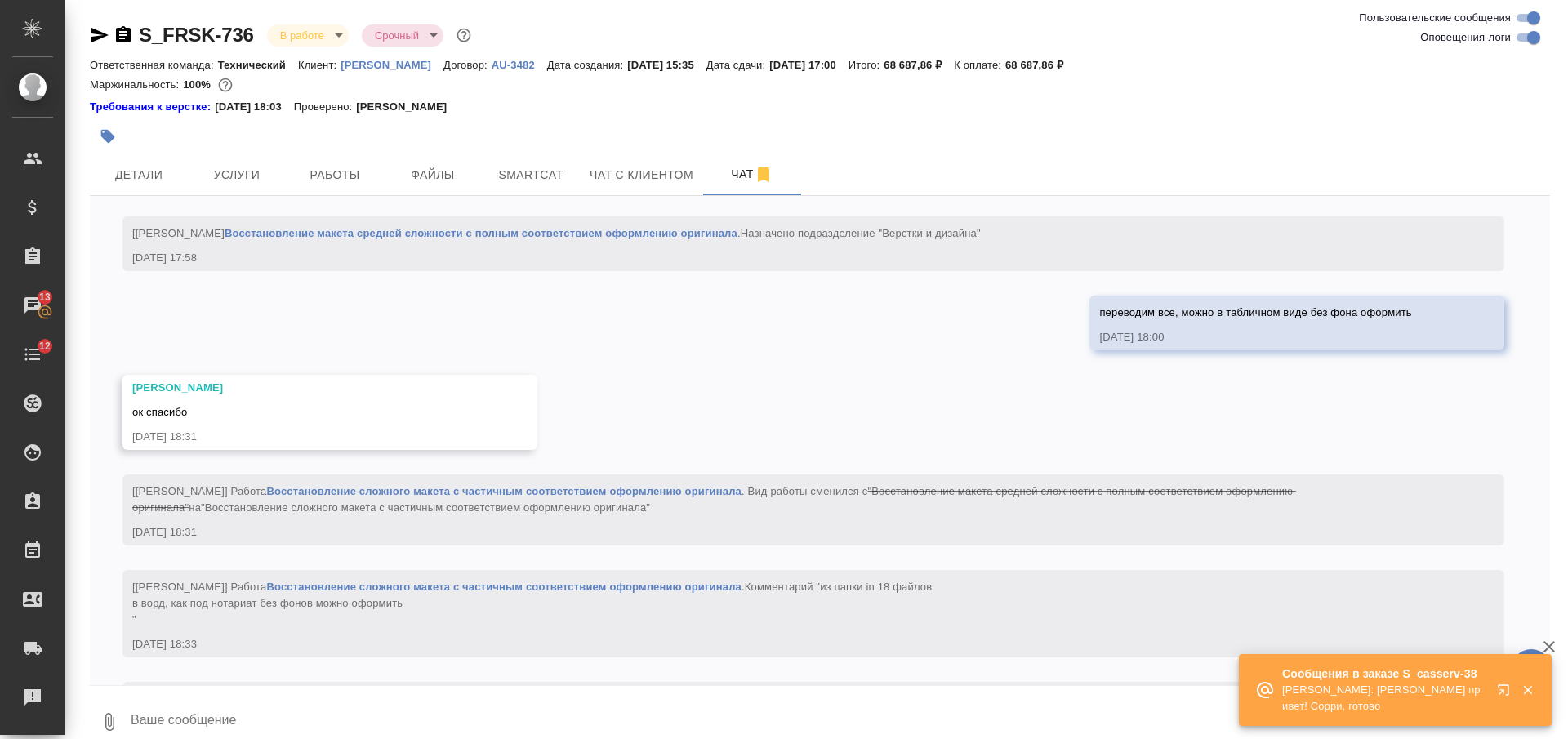
scroll to position [2687, 0]
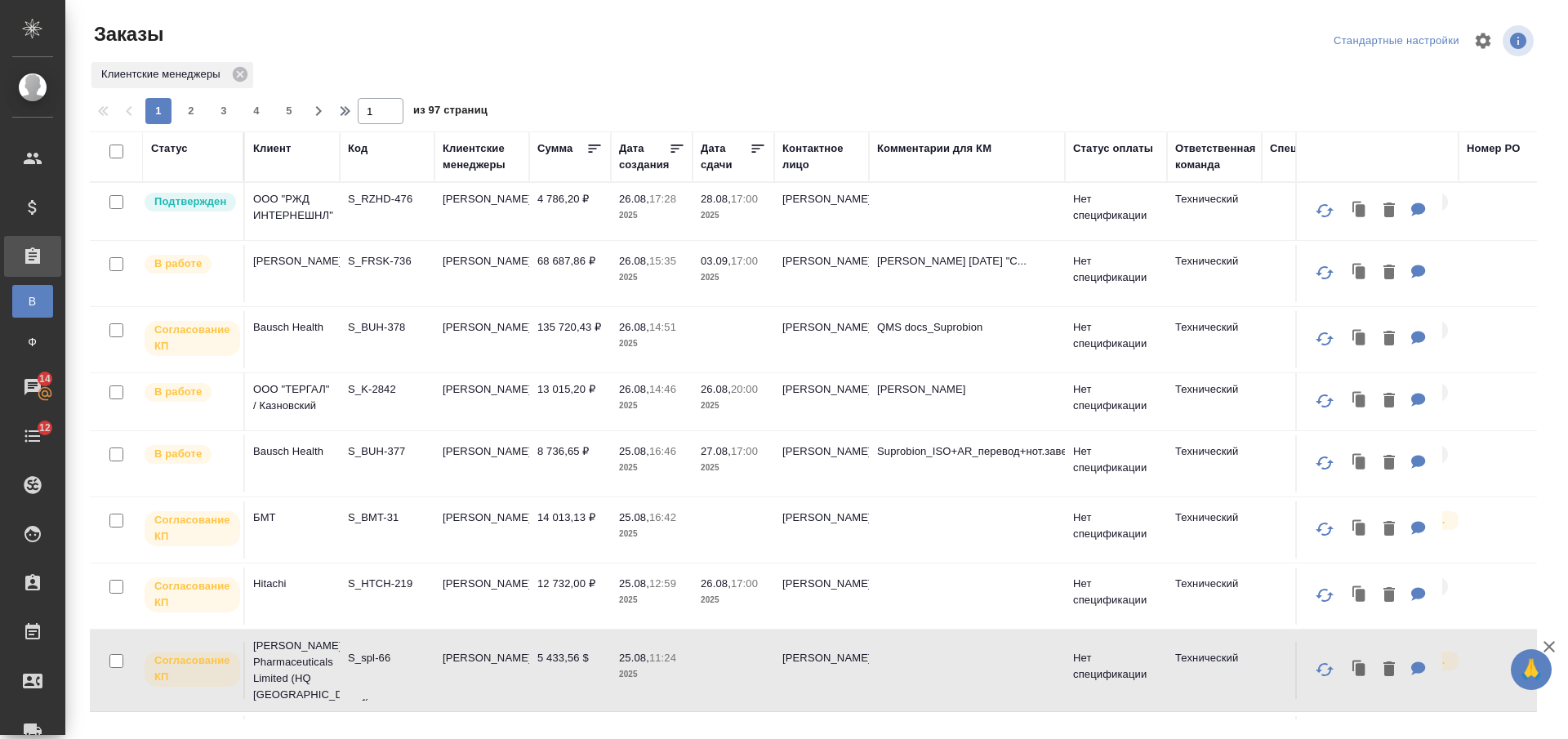
click at [355, 150] on div "Код" at bounding box center [358, 149] width 19 height 17
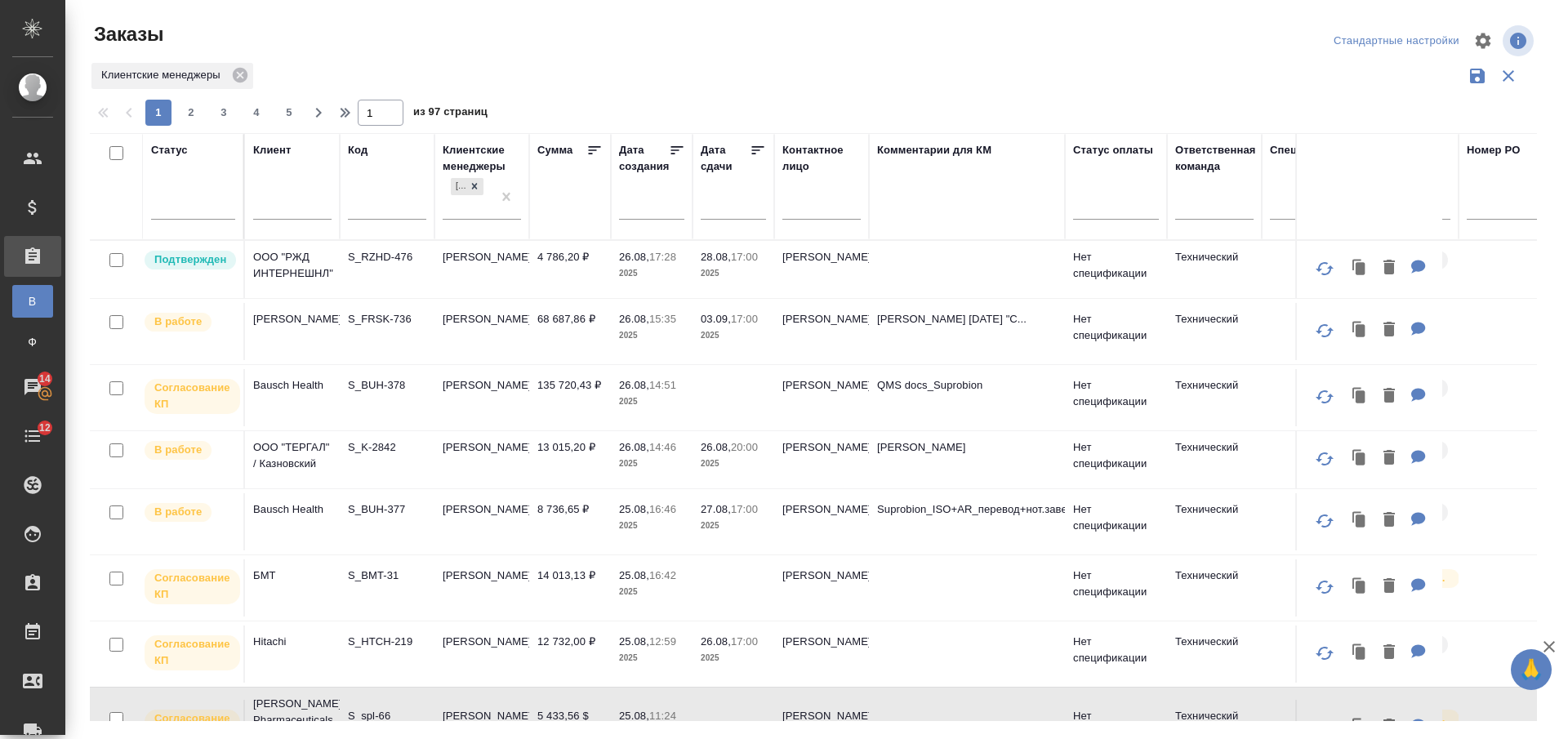
click at [380, 207] on input "text" at bounding box center [387, 208] width 79 height 20
paste input "S_AuroraBP-10"
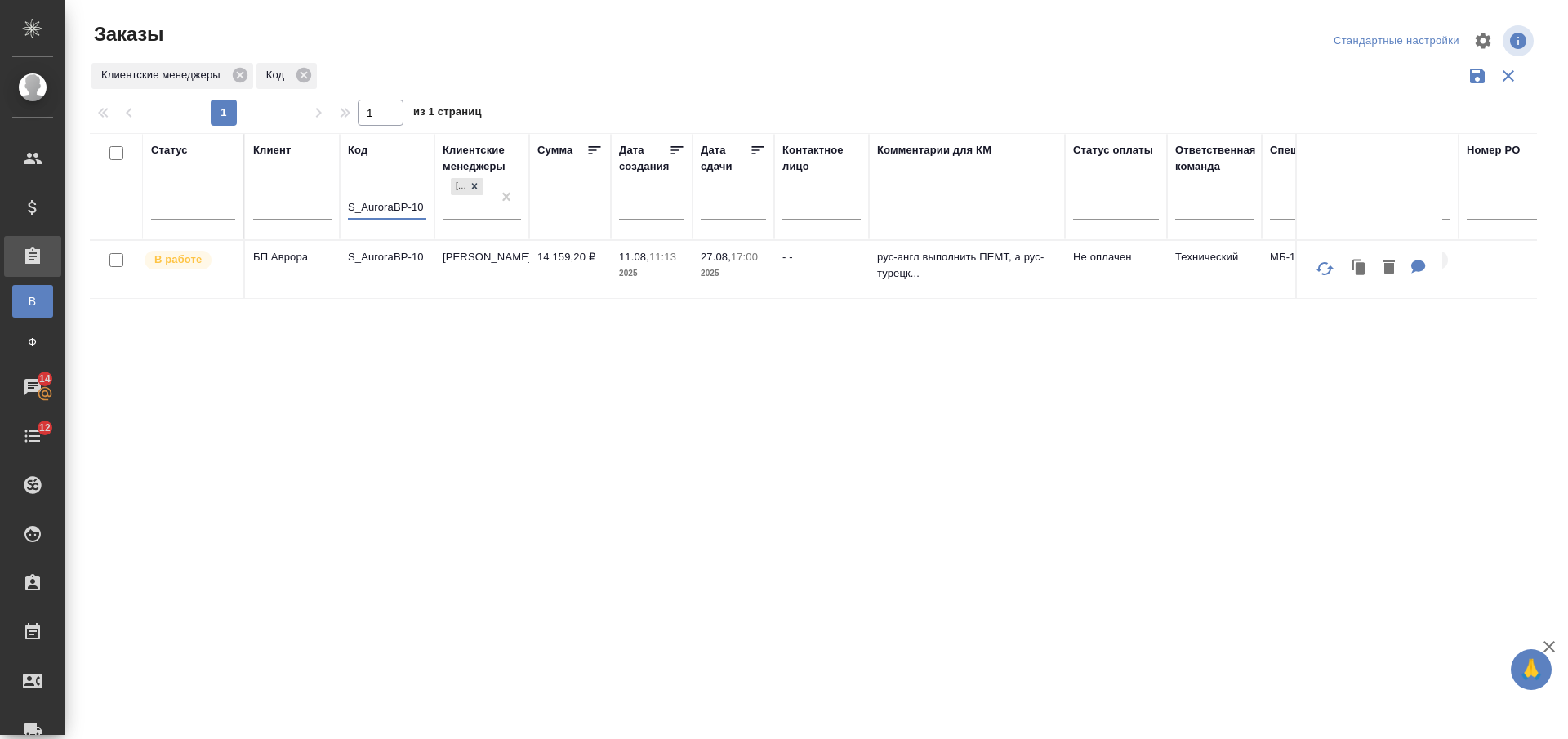
type input "S_AuroraBP-10"
click at [31, 387] on div "Чаты" at bounding box center [12, 387] width 41 height 24
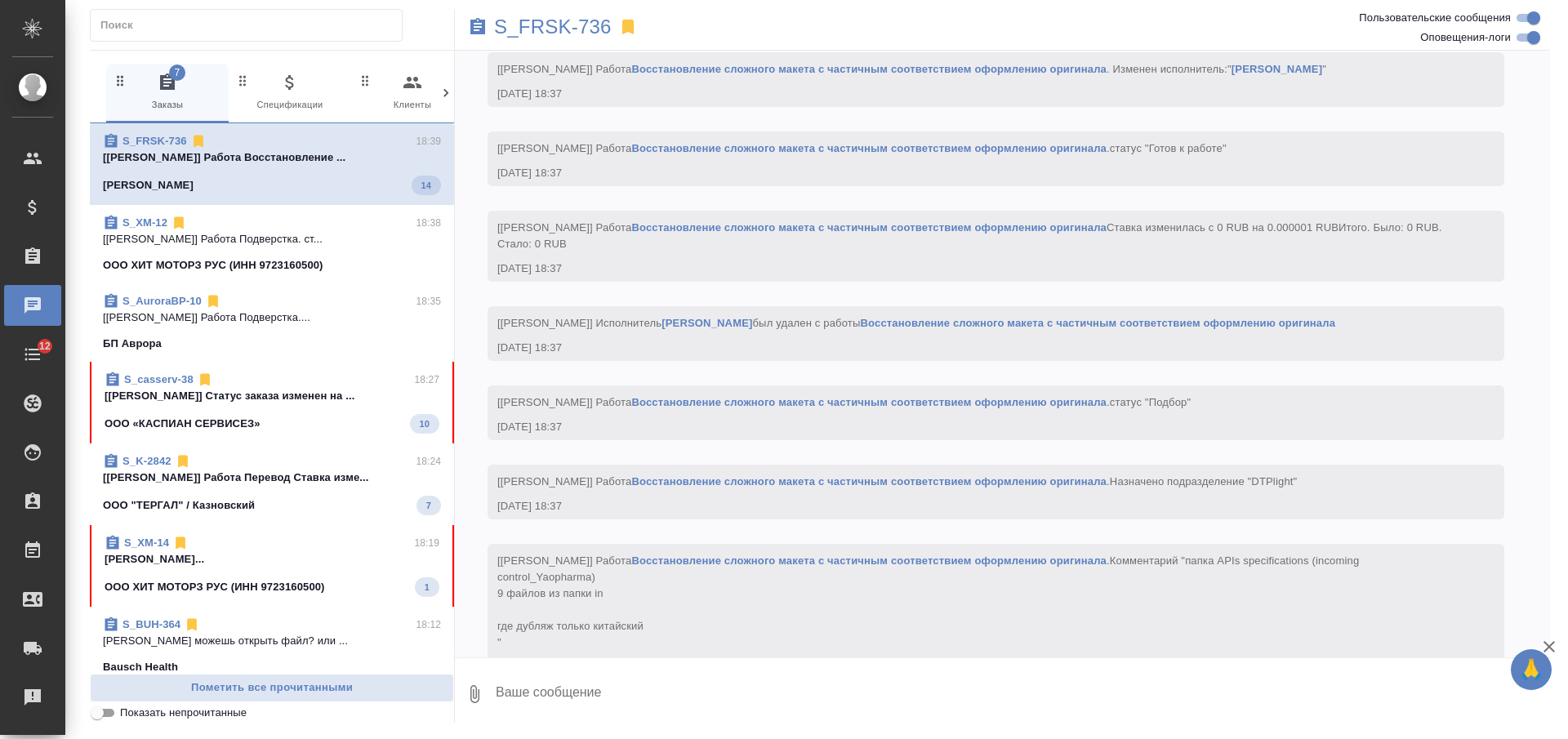
scroll to position [4437, 0]
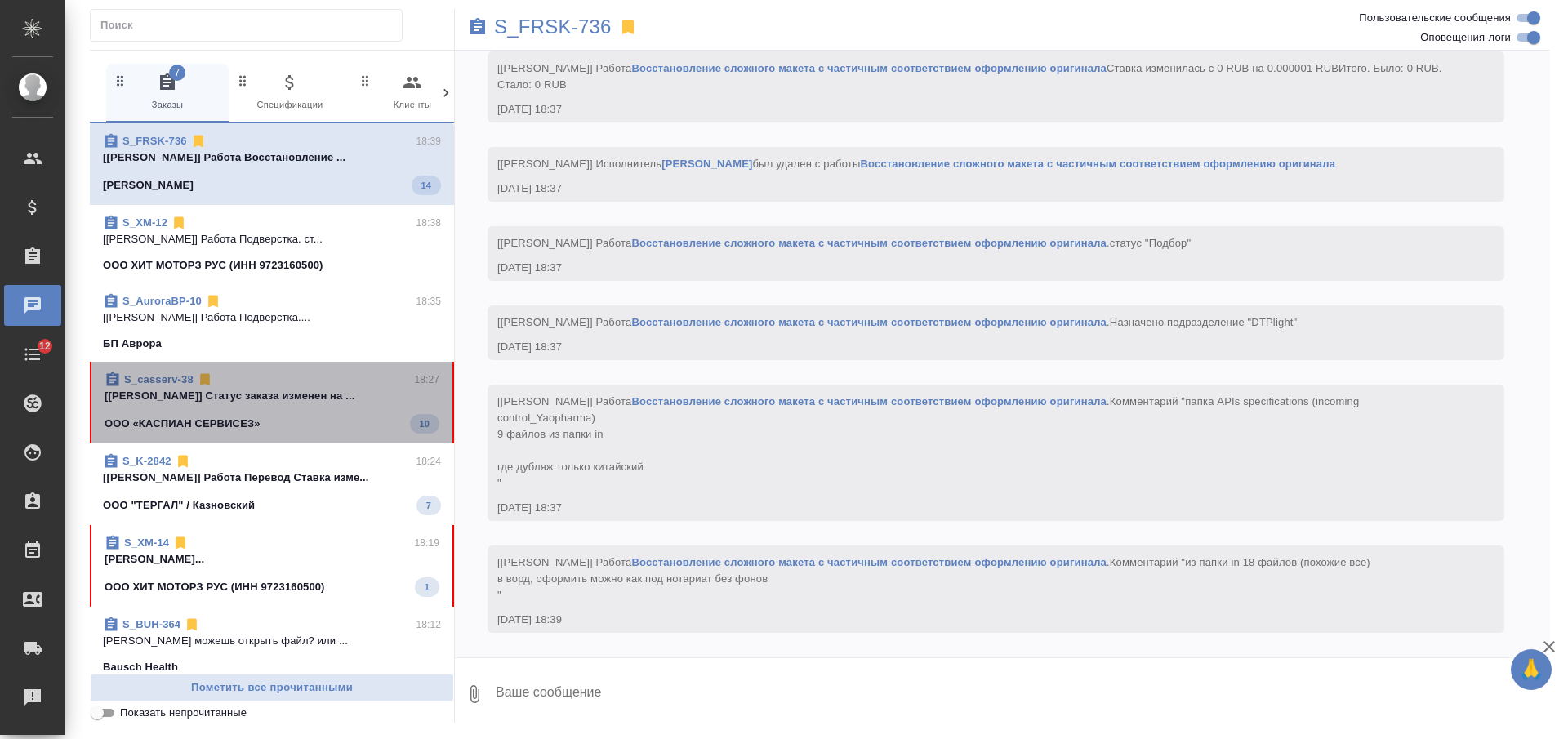
click at [329, 402] on p "[Валеев Динар] Статус заказа изменен на ..." at bounding box center [272, 396] width 335 height 17
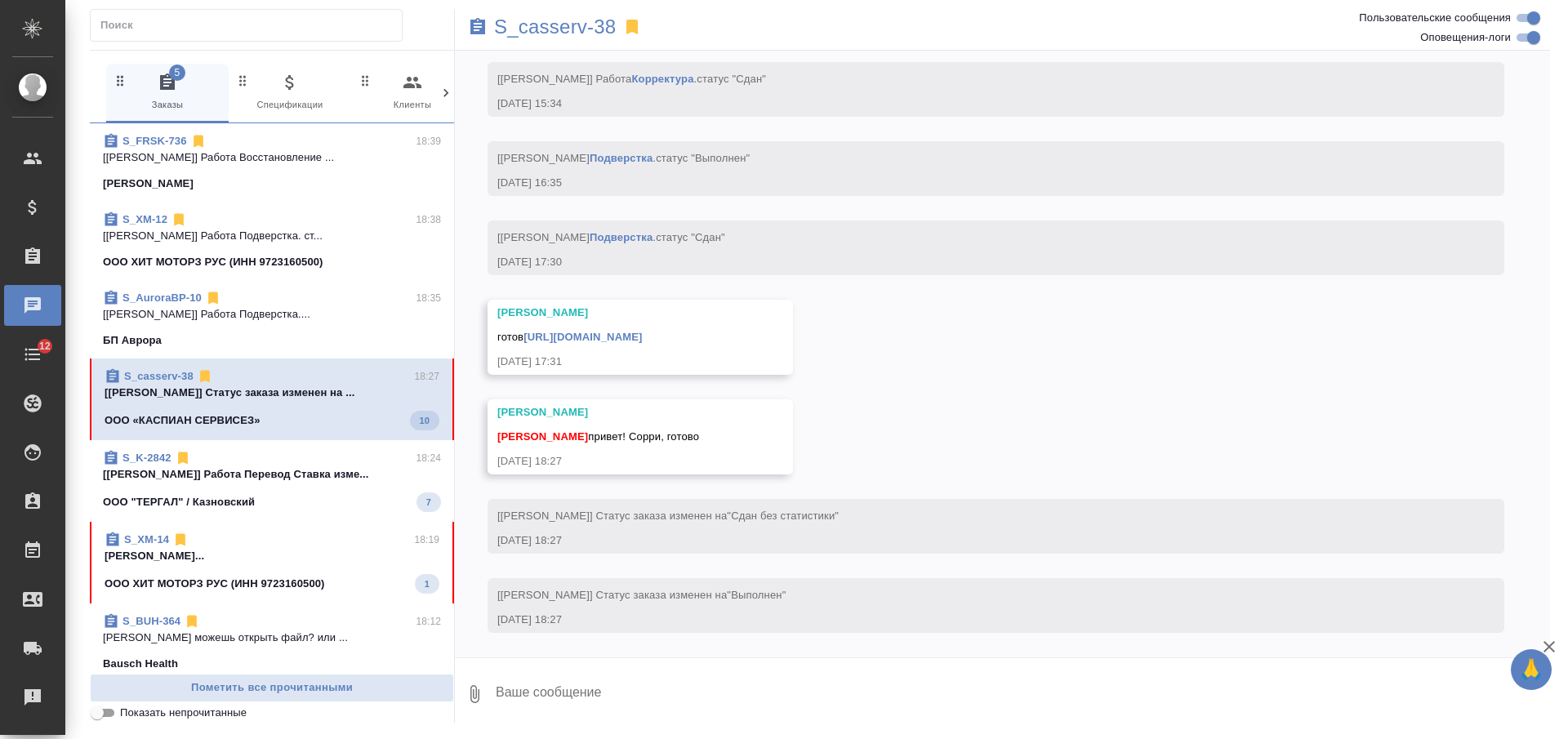
scroll to position [6245, 0]
click at [164, 377] on link "S_casserv-38" at bounding box center [157, 376] width 69 height 12
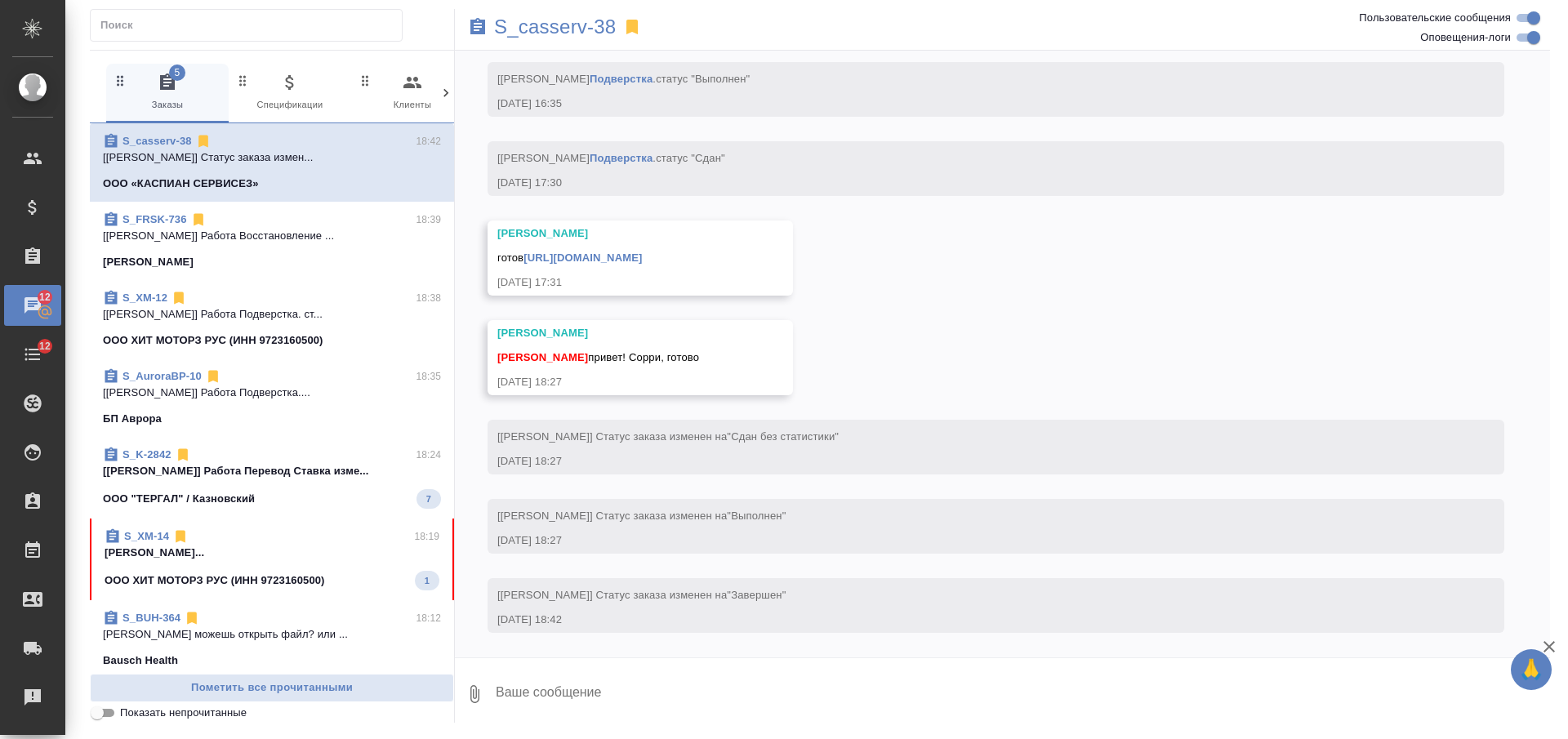
scroll to position [6325, 0]
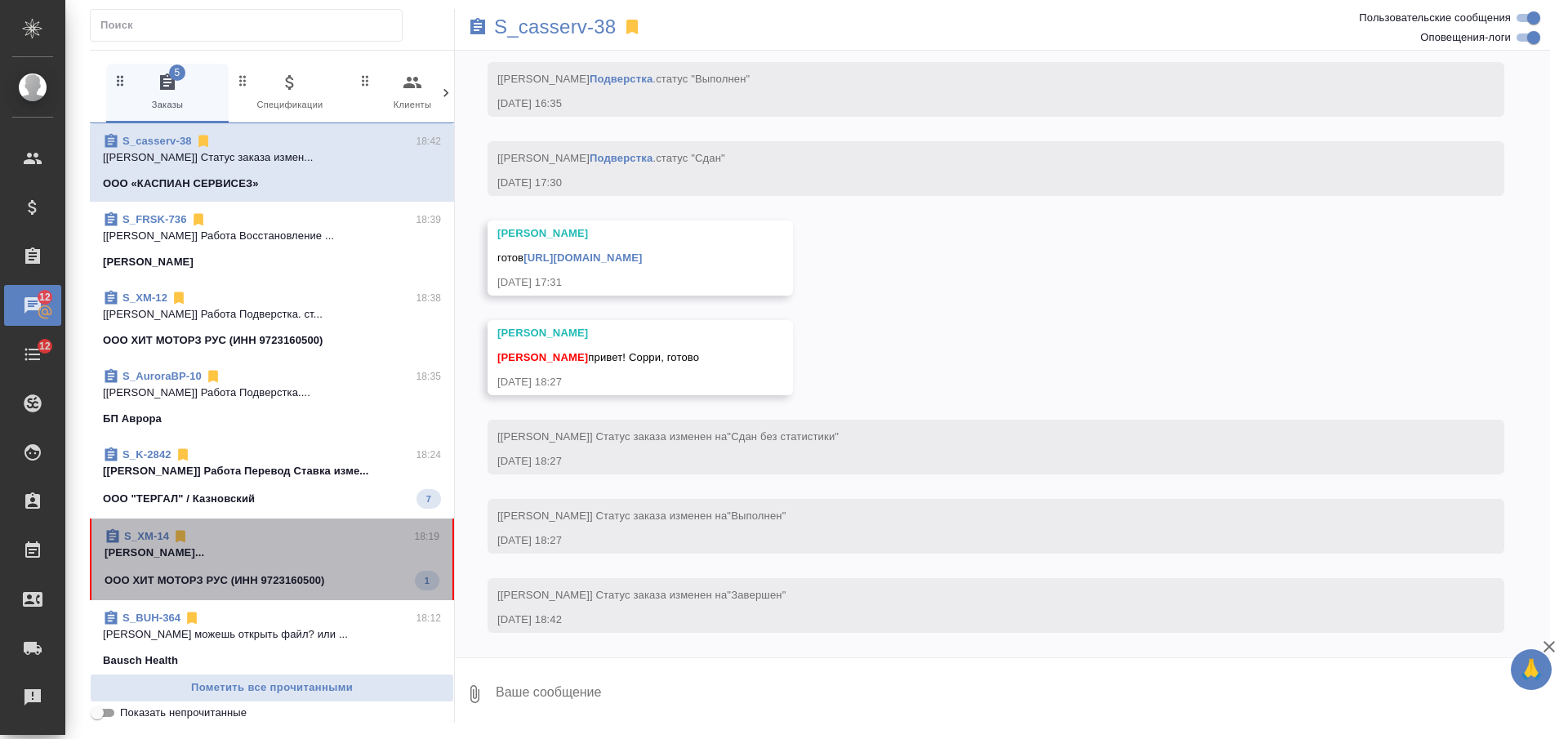
click at [289, 571] on div "ООО ХИТ МОТОРЗ РУС (ИНН 9723160500) 1" at bounding box center [272, 581] width 335 height 19
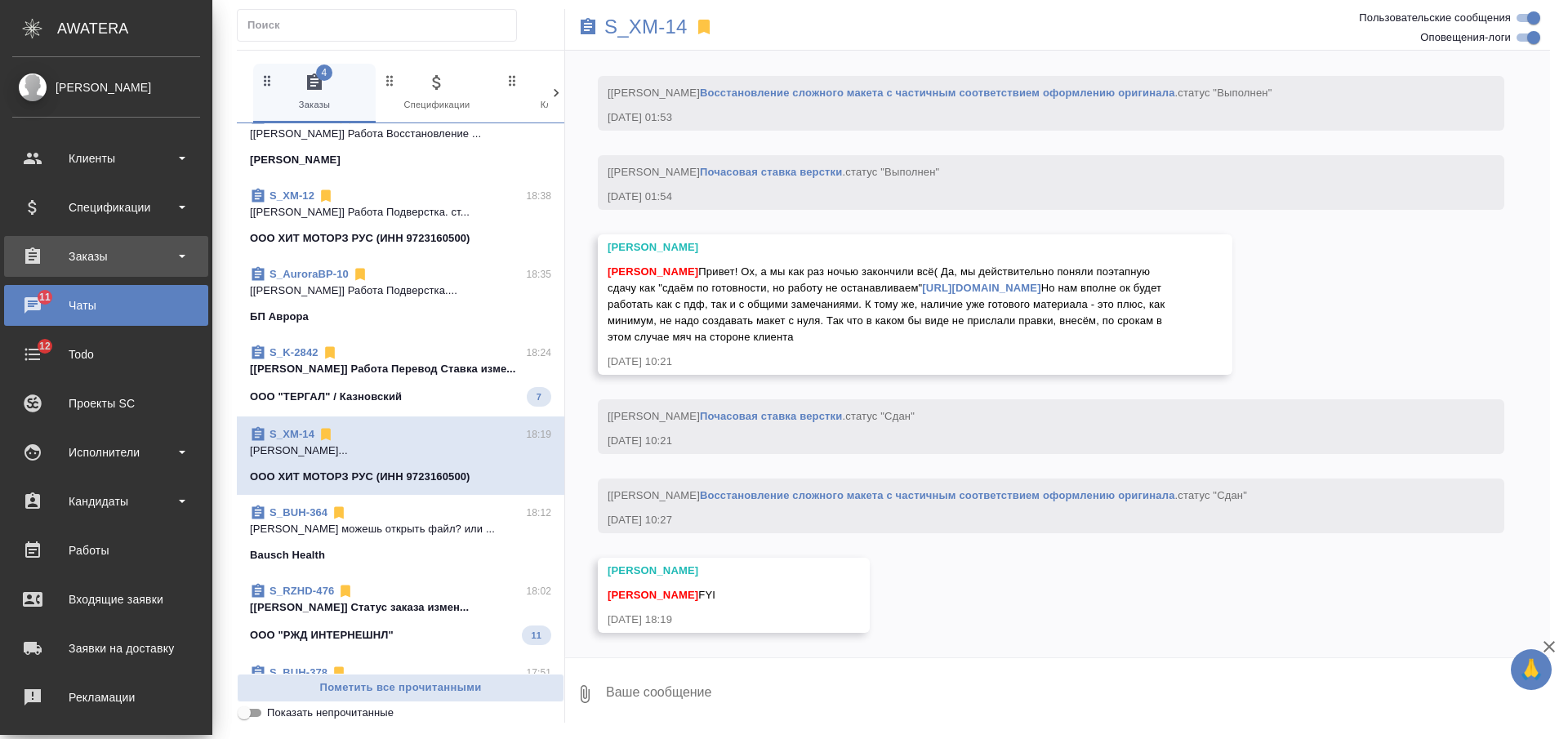
scroll to position [24446, 0]
drag, startPoint x: 66, startPoint y: 258, endPoint x: 77, endPoint y: 315, distance: 58.1
click at [66, 258] on div "Заказы" at bounding box center [106, 256] width 188 height 24
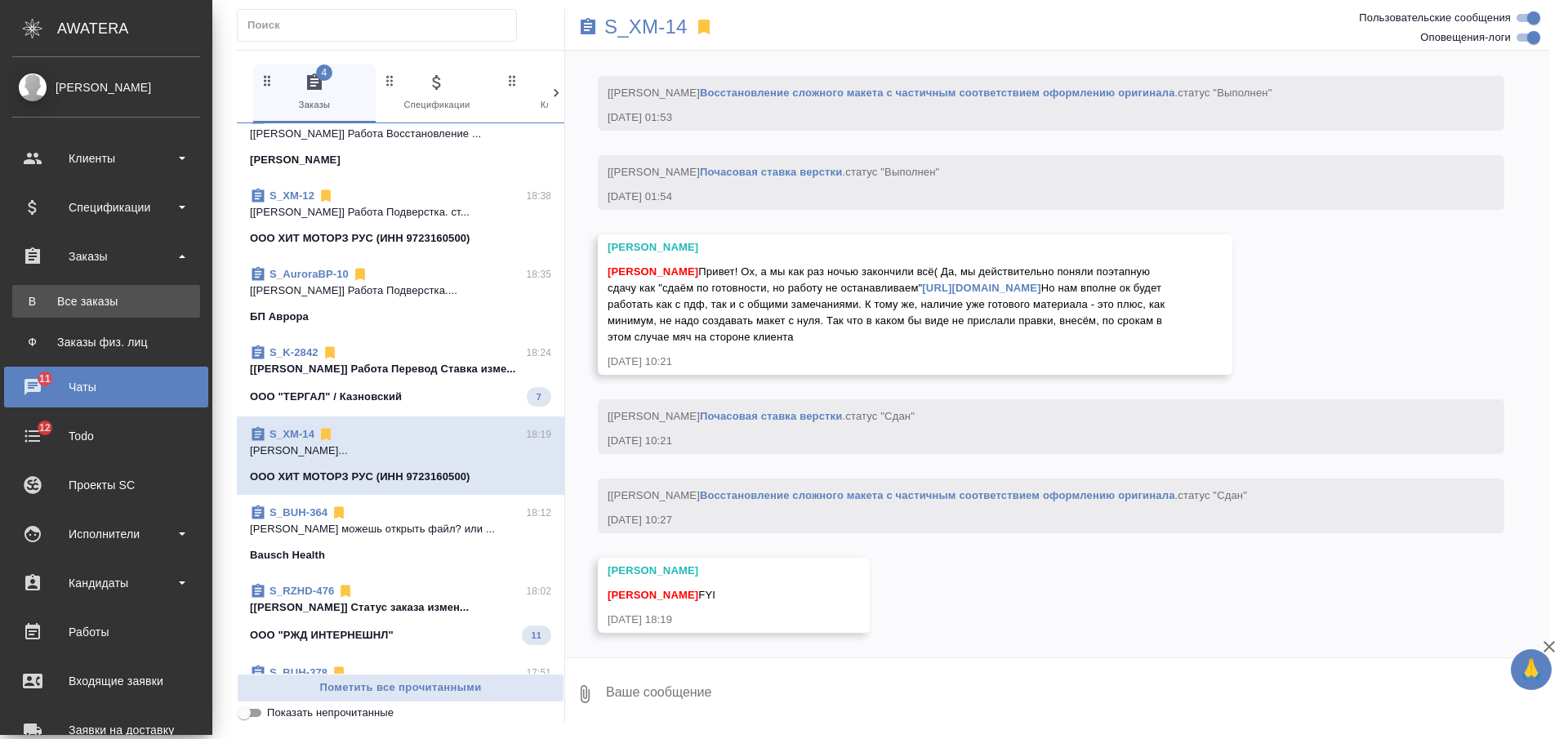
click at [78, 316] on link "В Все заказы" at bounding box center [106, 301] width 188 height 32
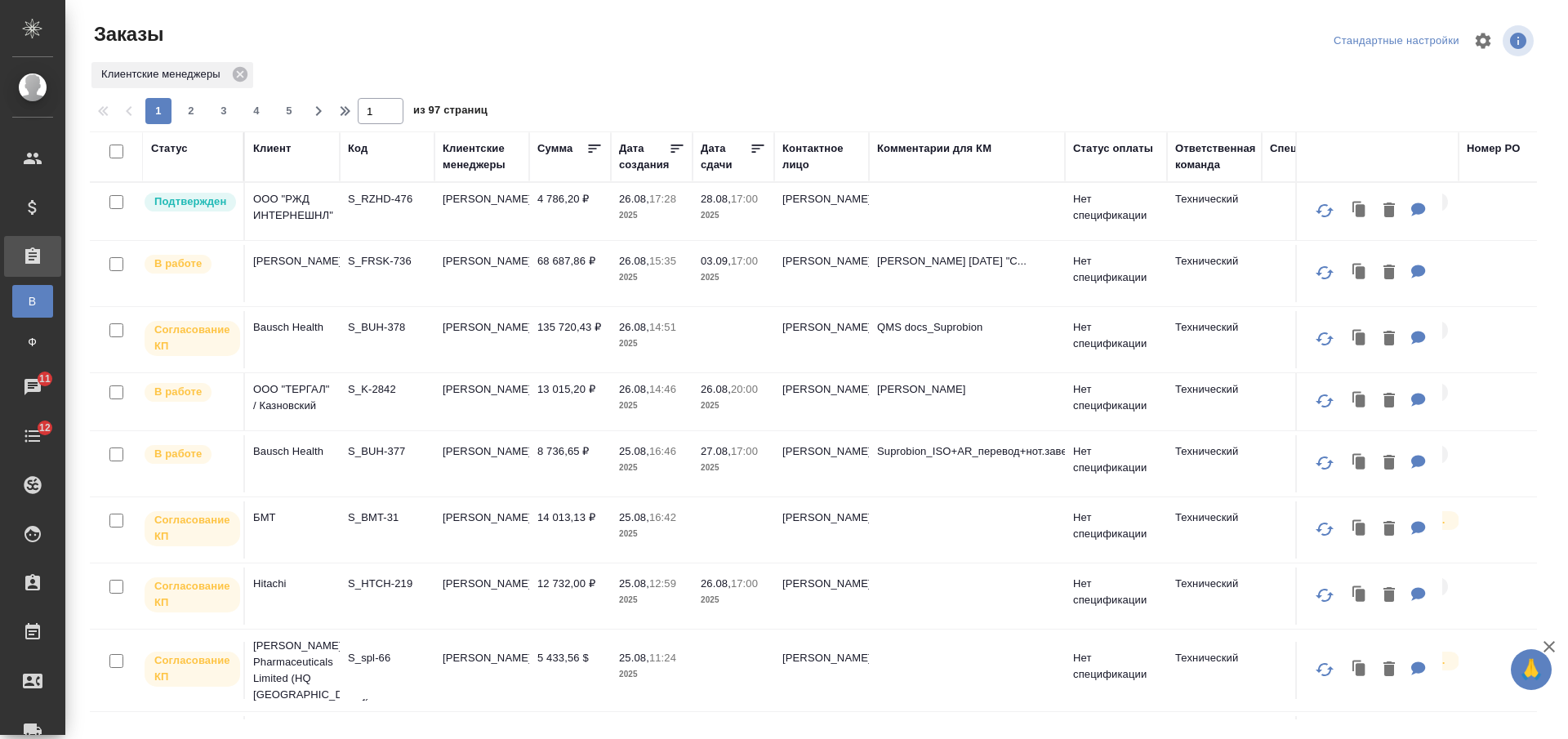
click at [353, 149] on div "Код" at bounding box center [358, 149] width 19 height 17
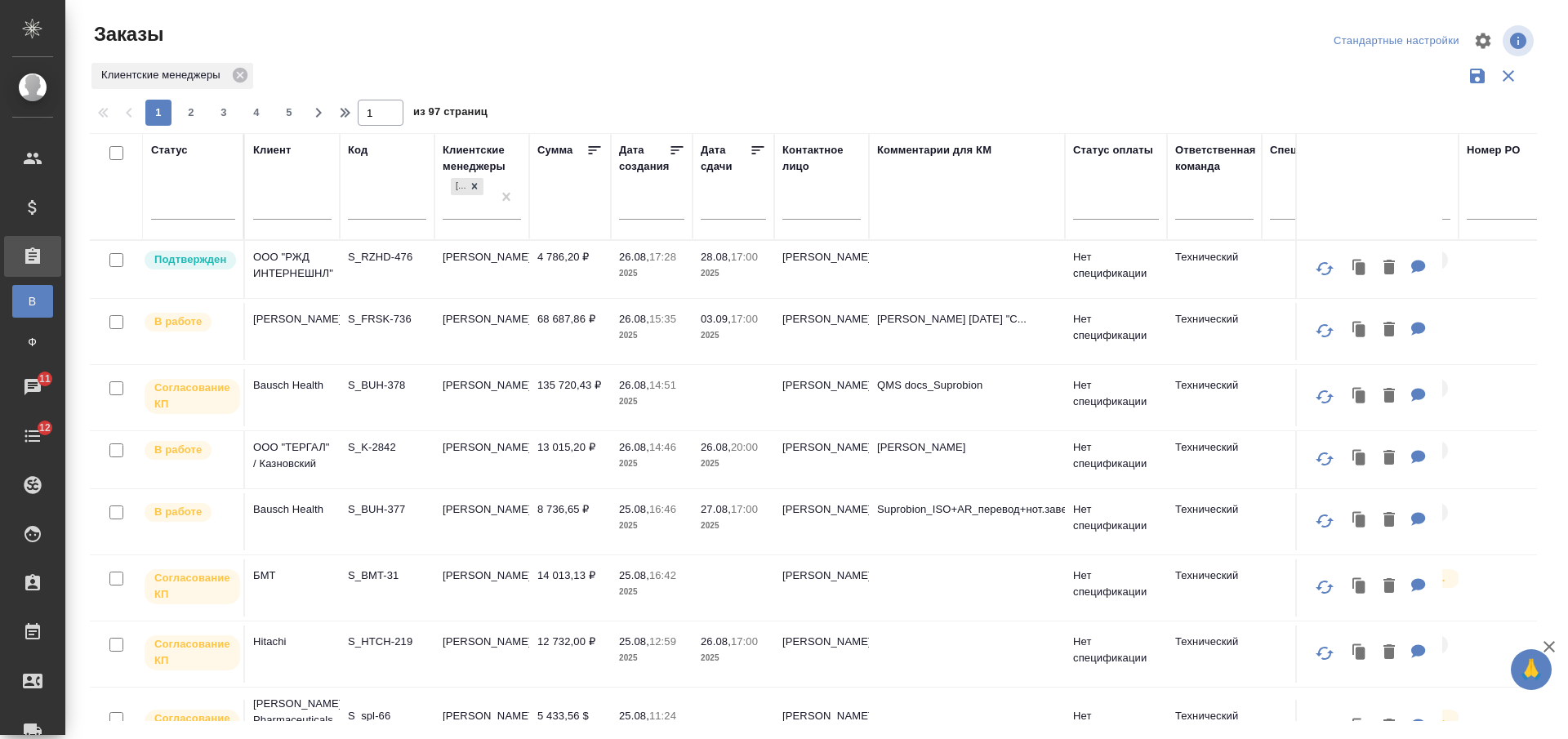
click at [378, 208] on input "text" at bounding box center [387, 208] width 79 height 20
paste input "S_haval-212"
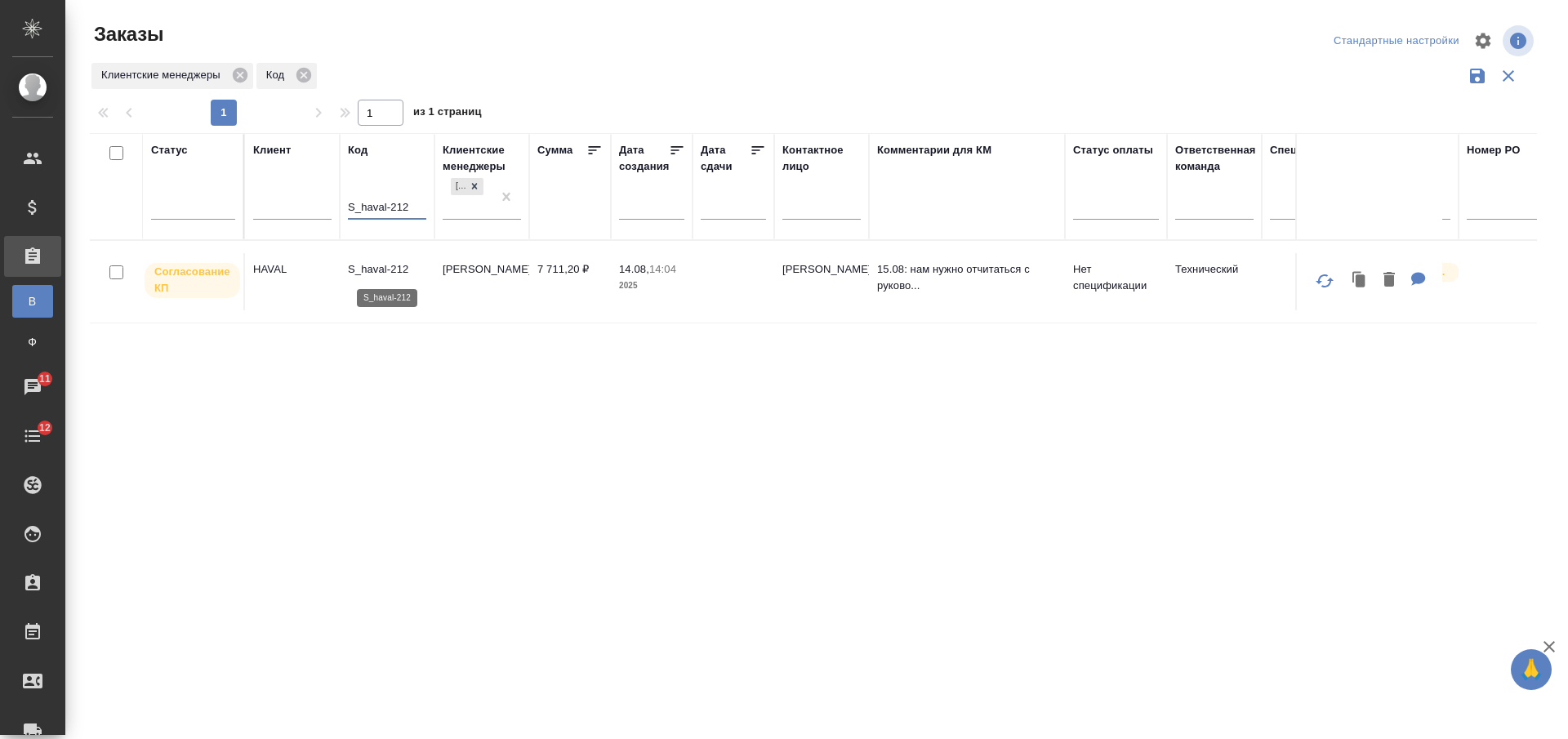
type input "S_haval-212"
click at [381, 291] on td "S_haval-212" at bounding box center [387, 282] width 94 height 57
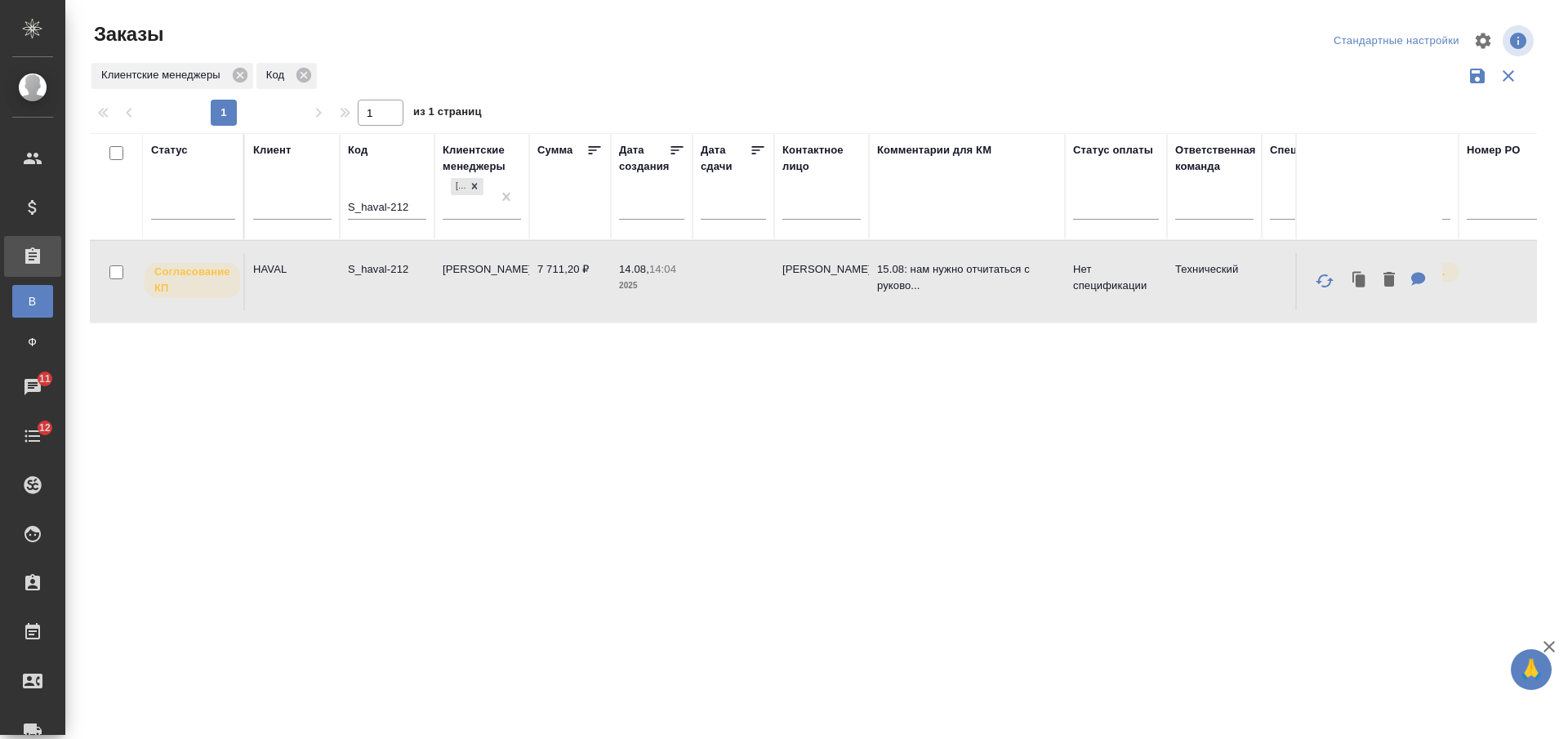
click at [382, 291] on td "S_haval-212" at bounding box center [387, 282] width 94 height 57
click at [380, 292] on td "S_haval-212" at bounding box center [387, 282] width 94 height 57
click at [382, 292] on td "S_haval-212" at bounding box center [387, 282] width 94 height 57
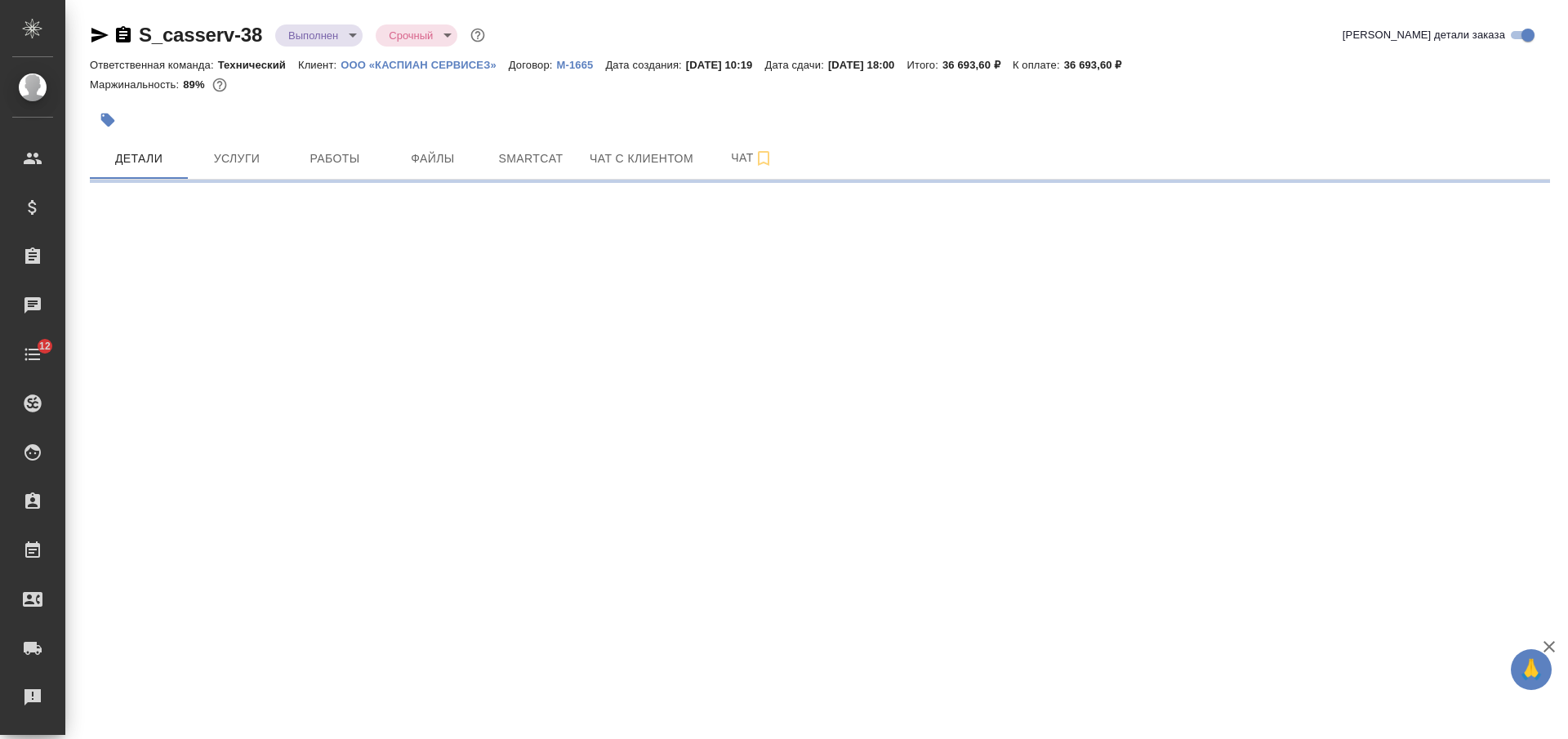
select select "RU"
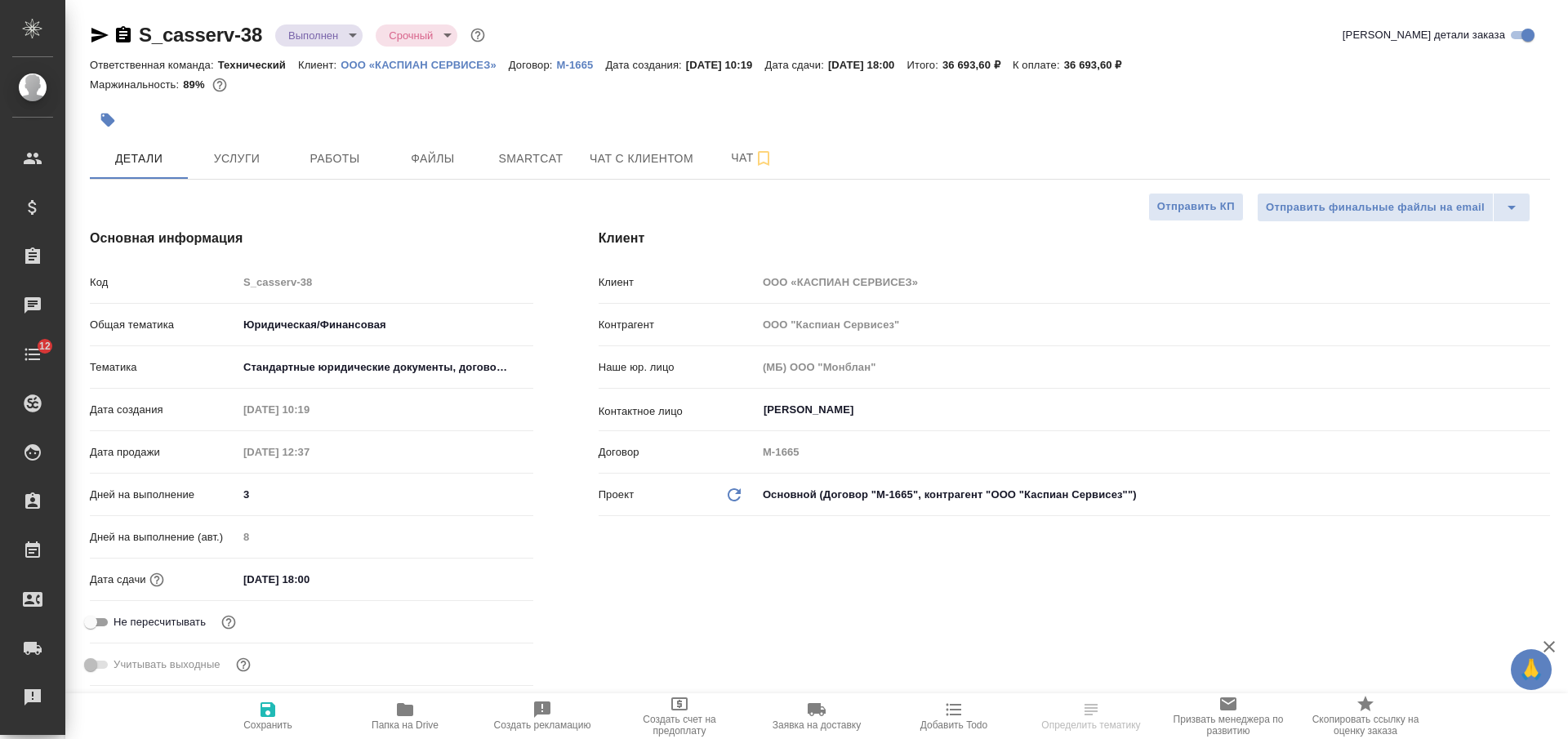
type textarea "x"
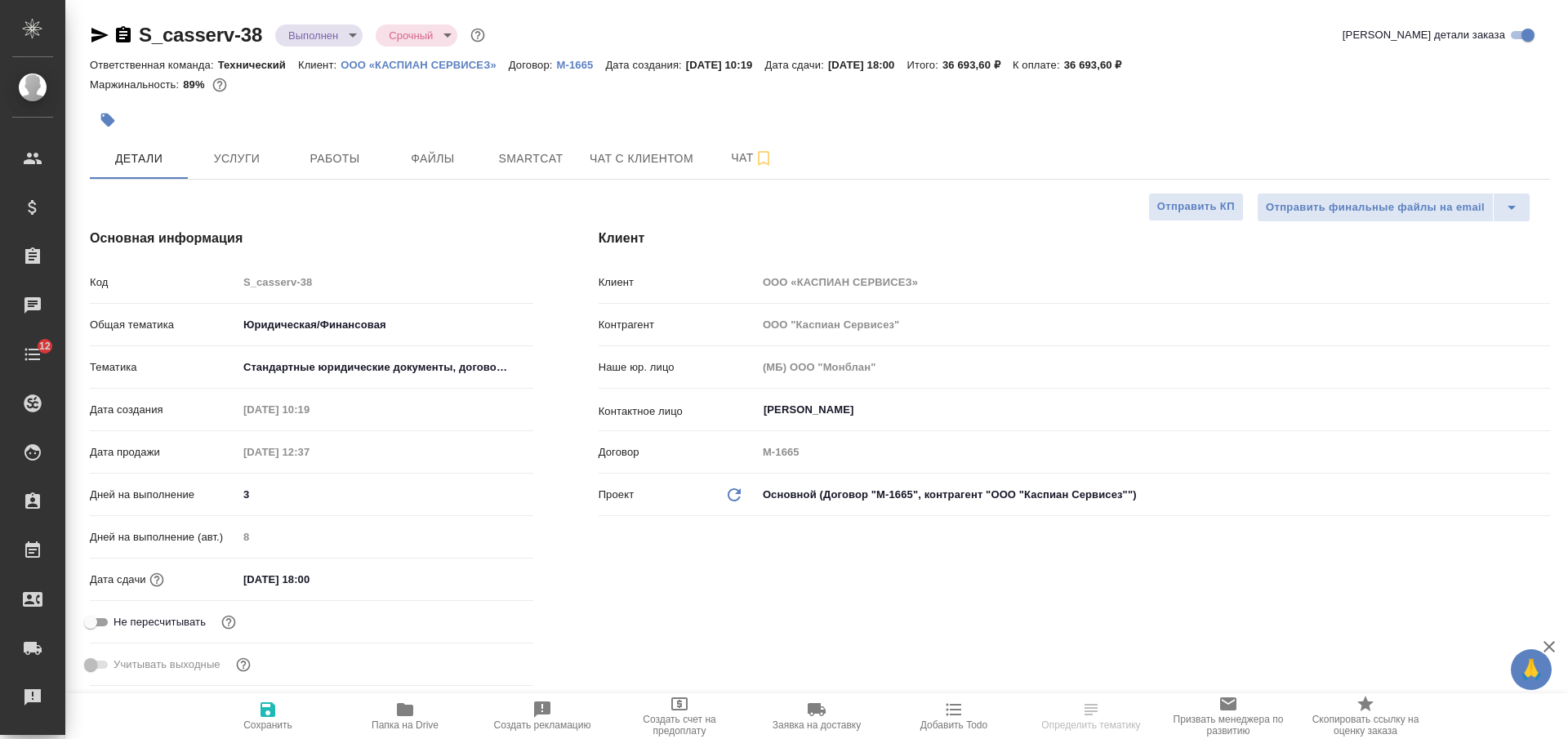
type textarea "x"
click at [120, 32] on icon "button" at bounding box center [123, 34] width 15 height 17
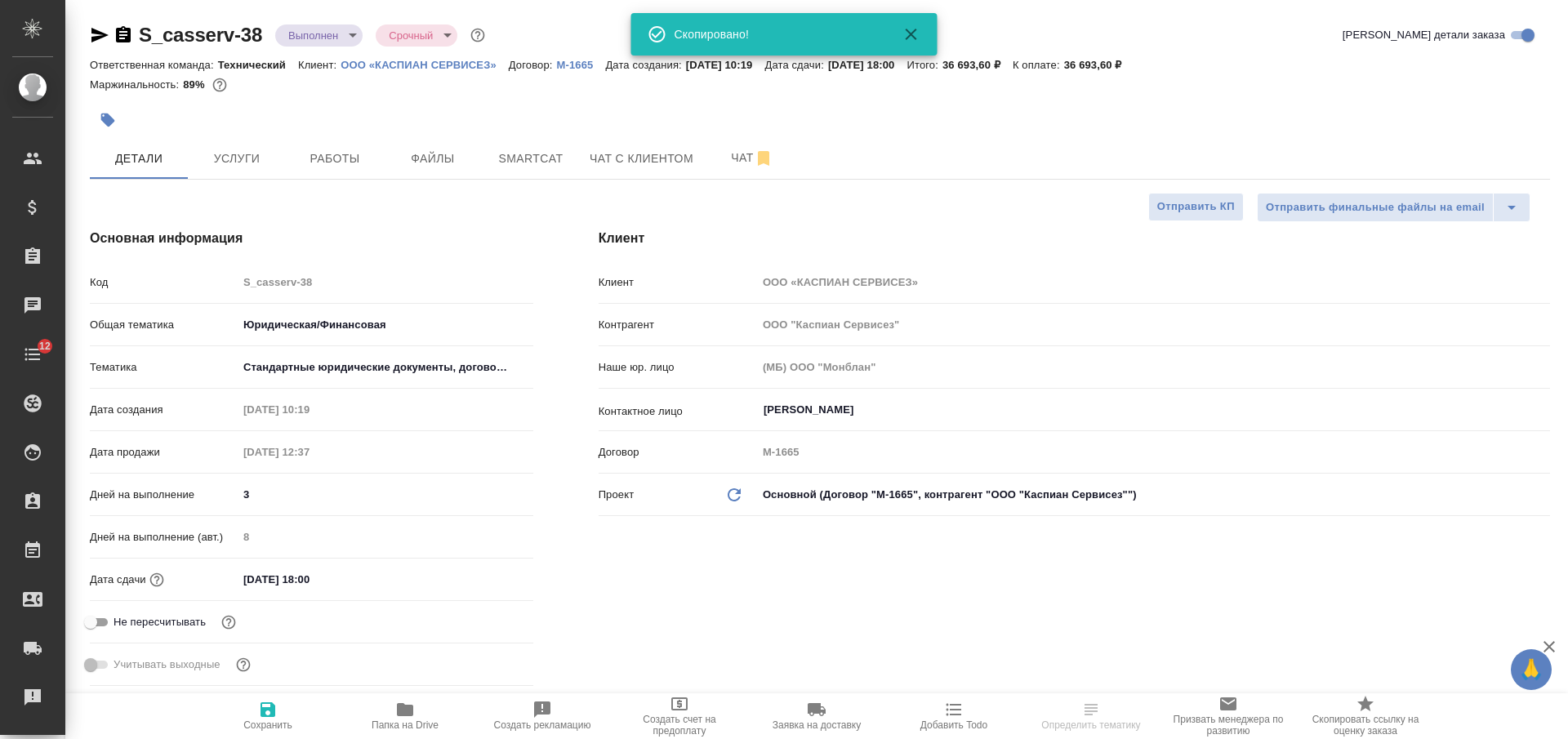
type textarea "x"
select select "RU"
type textarea "x"
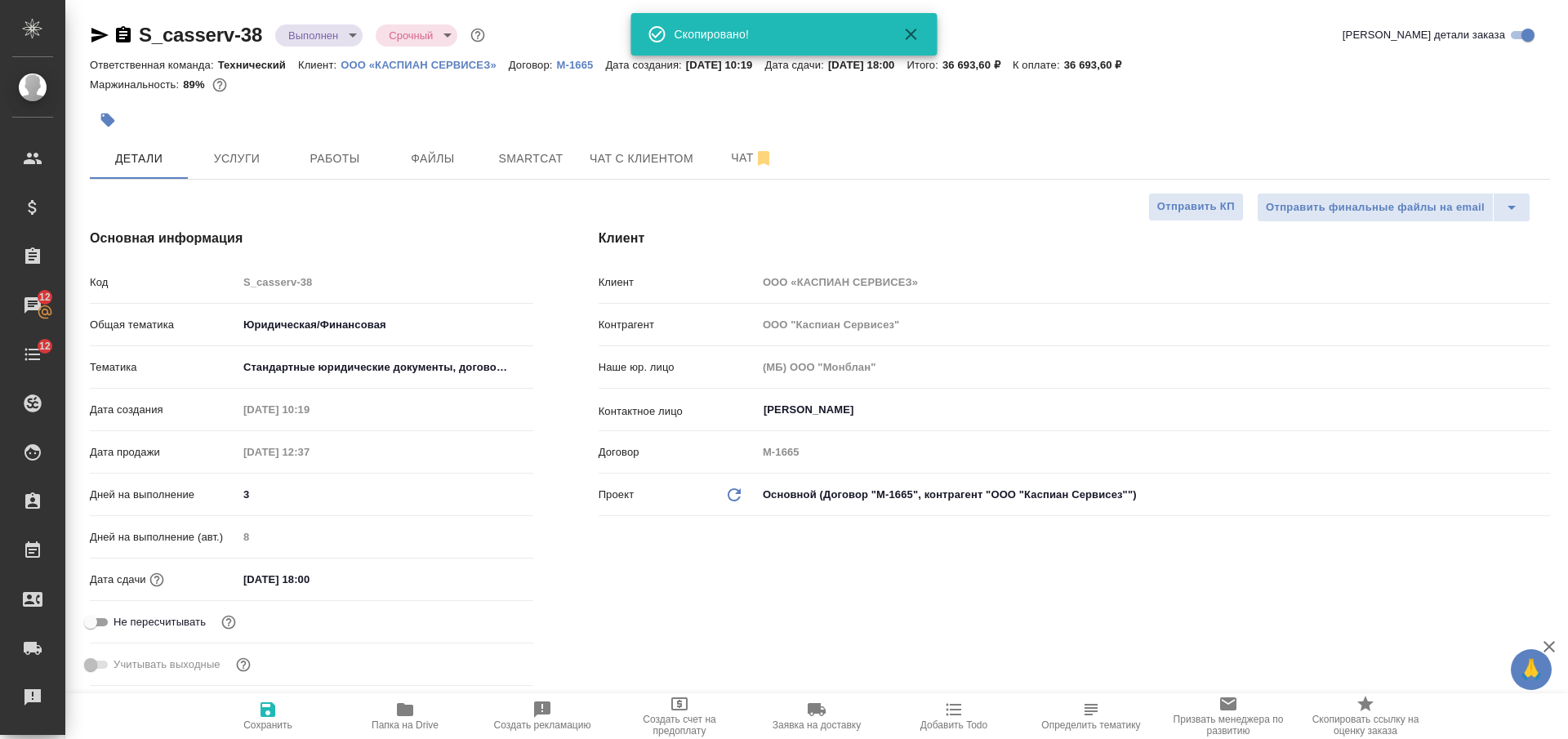
type textarea "x"
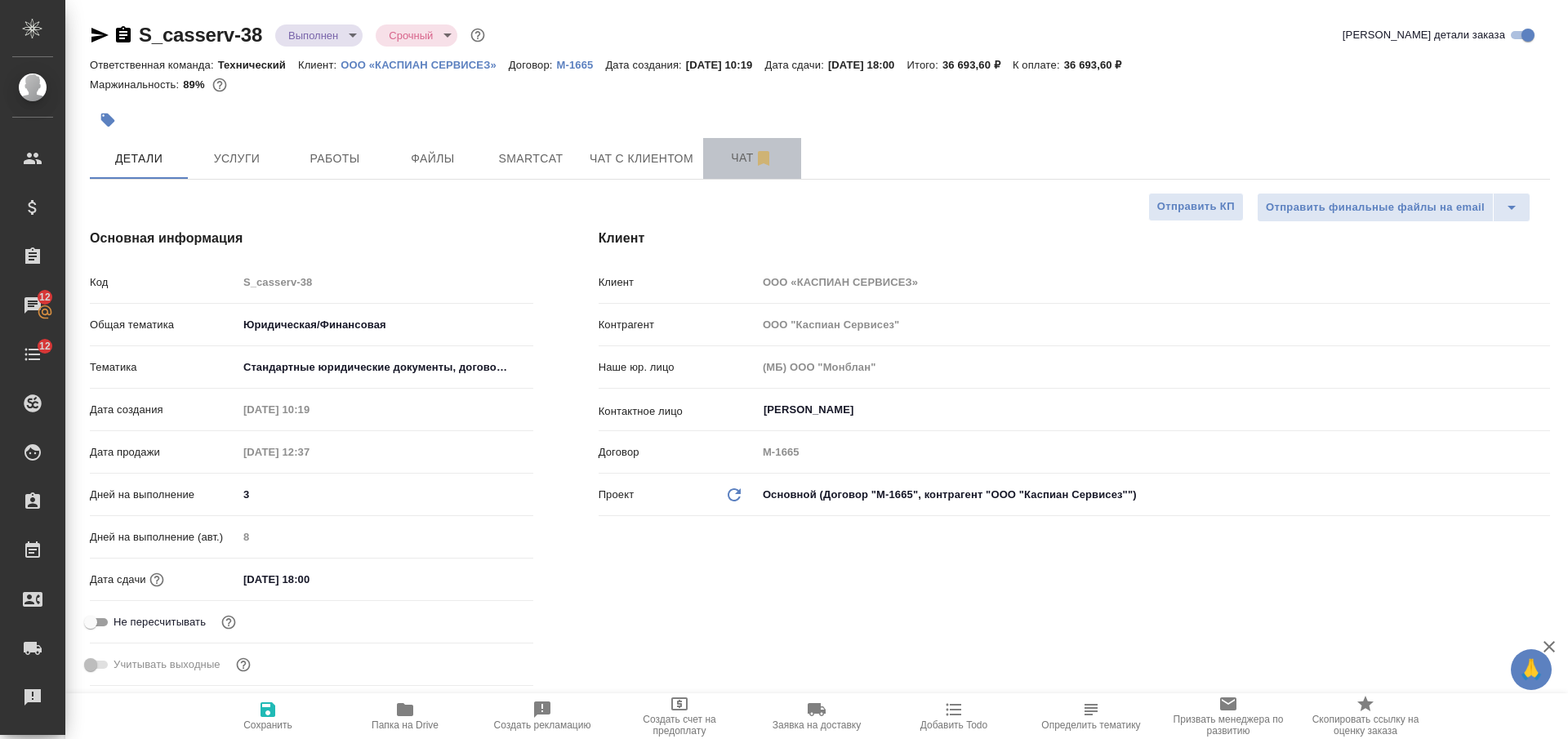
click at [734, 152] on span "Чат" at bounding box center [752, 157] width 79 height 20
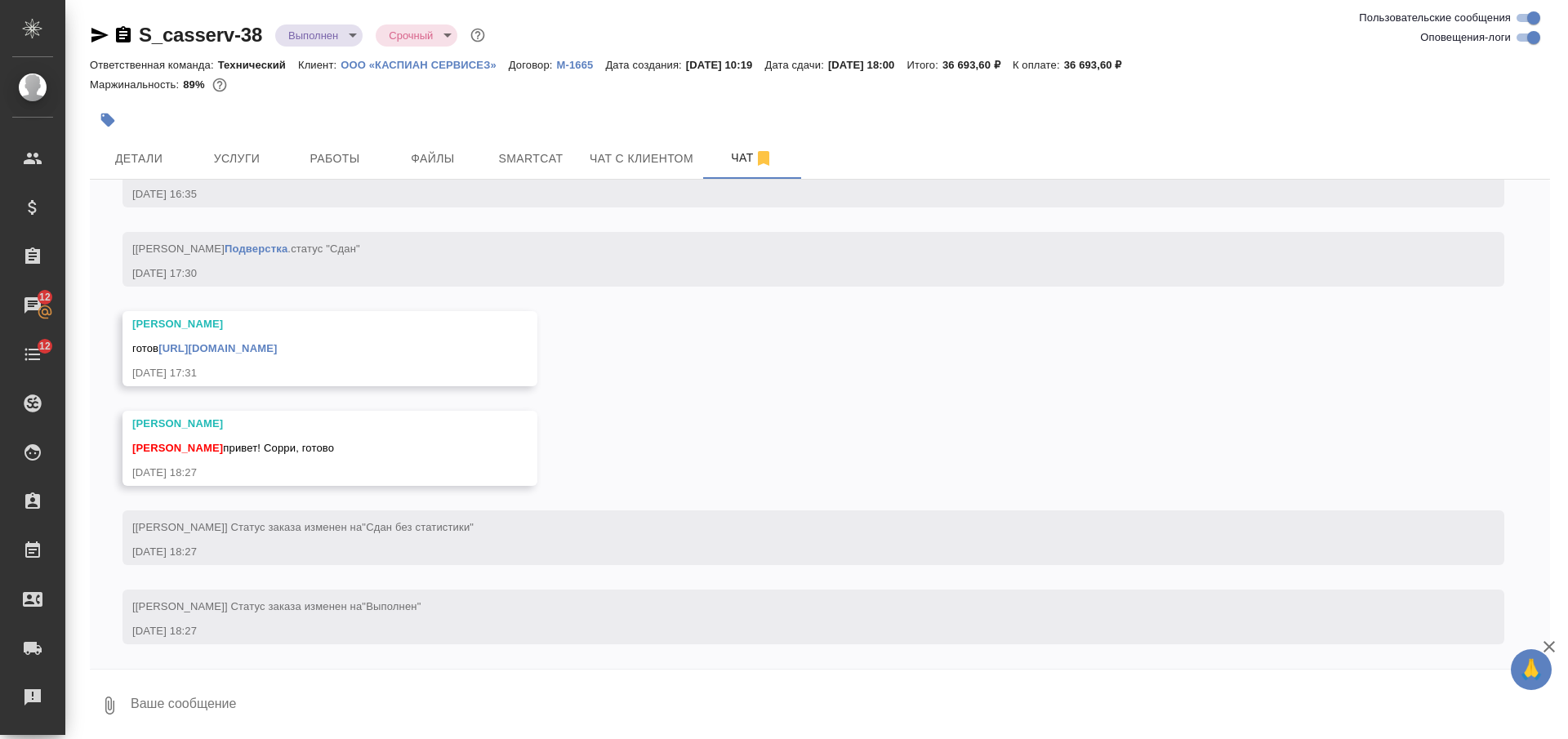
scroll to position [6264, 0]
click at [277, 353] on link "[URL][DOMAIN_NAME]" at bounding box center [217, 348] width 118 height 12
click at [110, 119] on icon "button" at bounding box center [108, 121] width 14 height 14
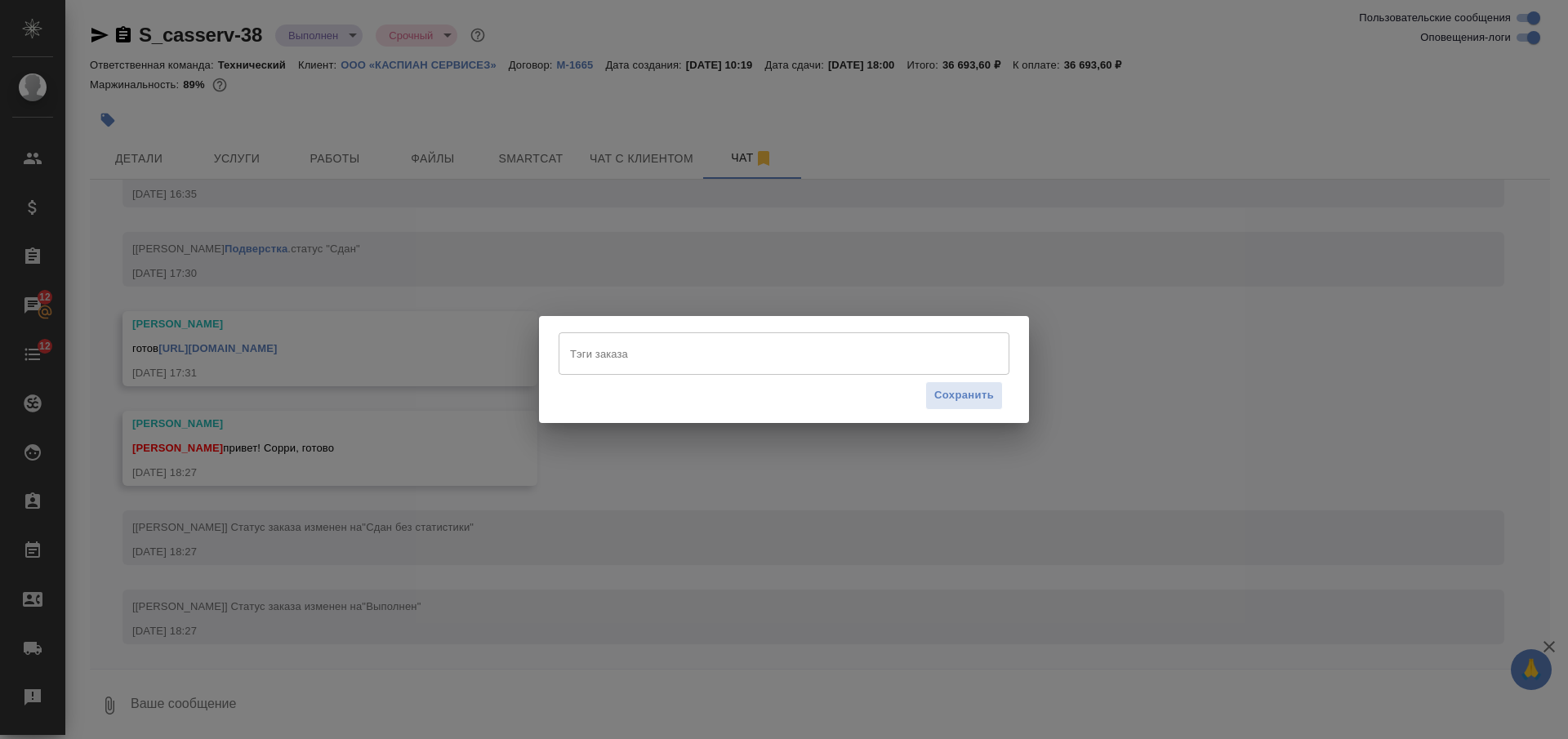
click at [652, 353] on input "Тэги заказа" at bounding box center [768, 354] width 405 height 28
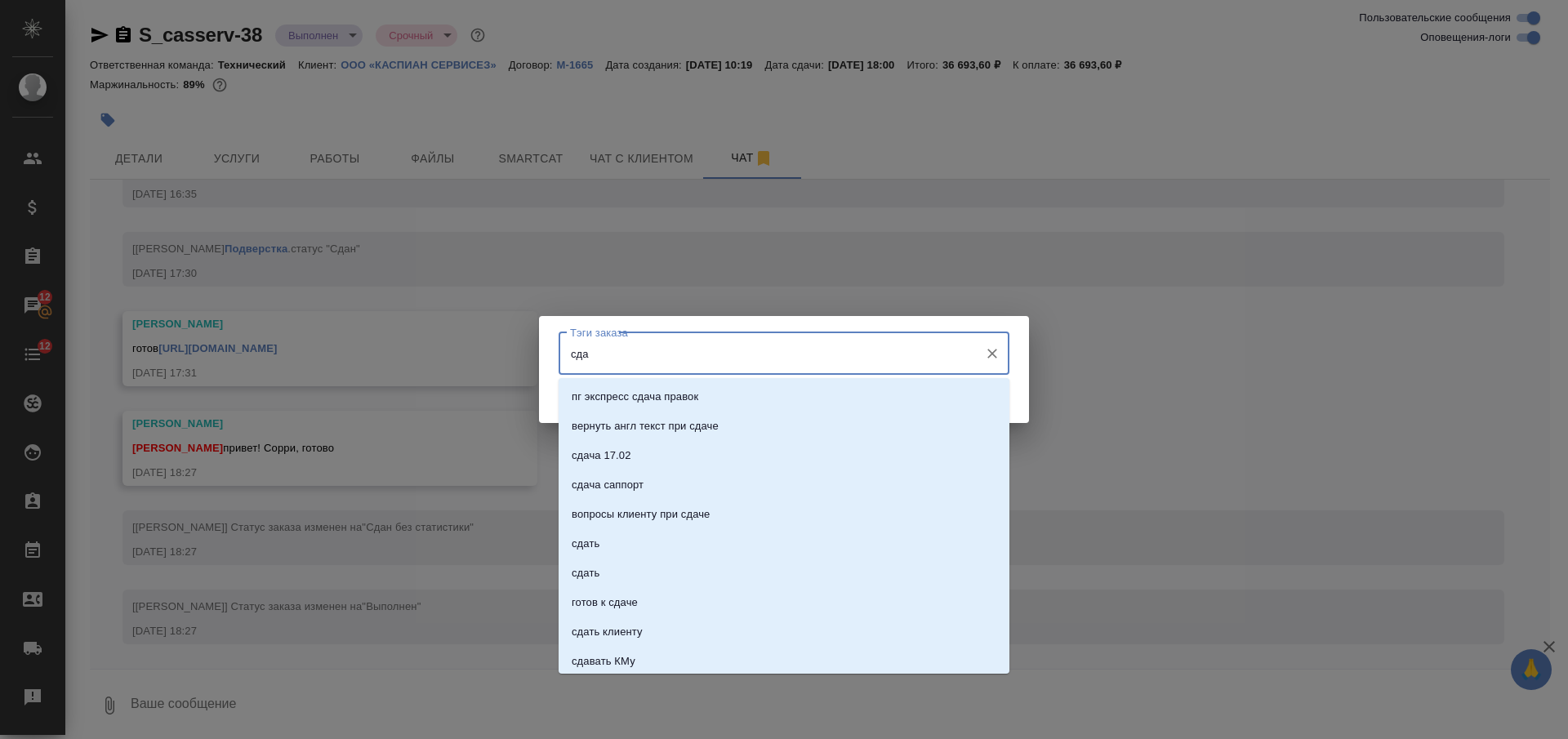
type input "сдан"
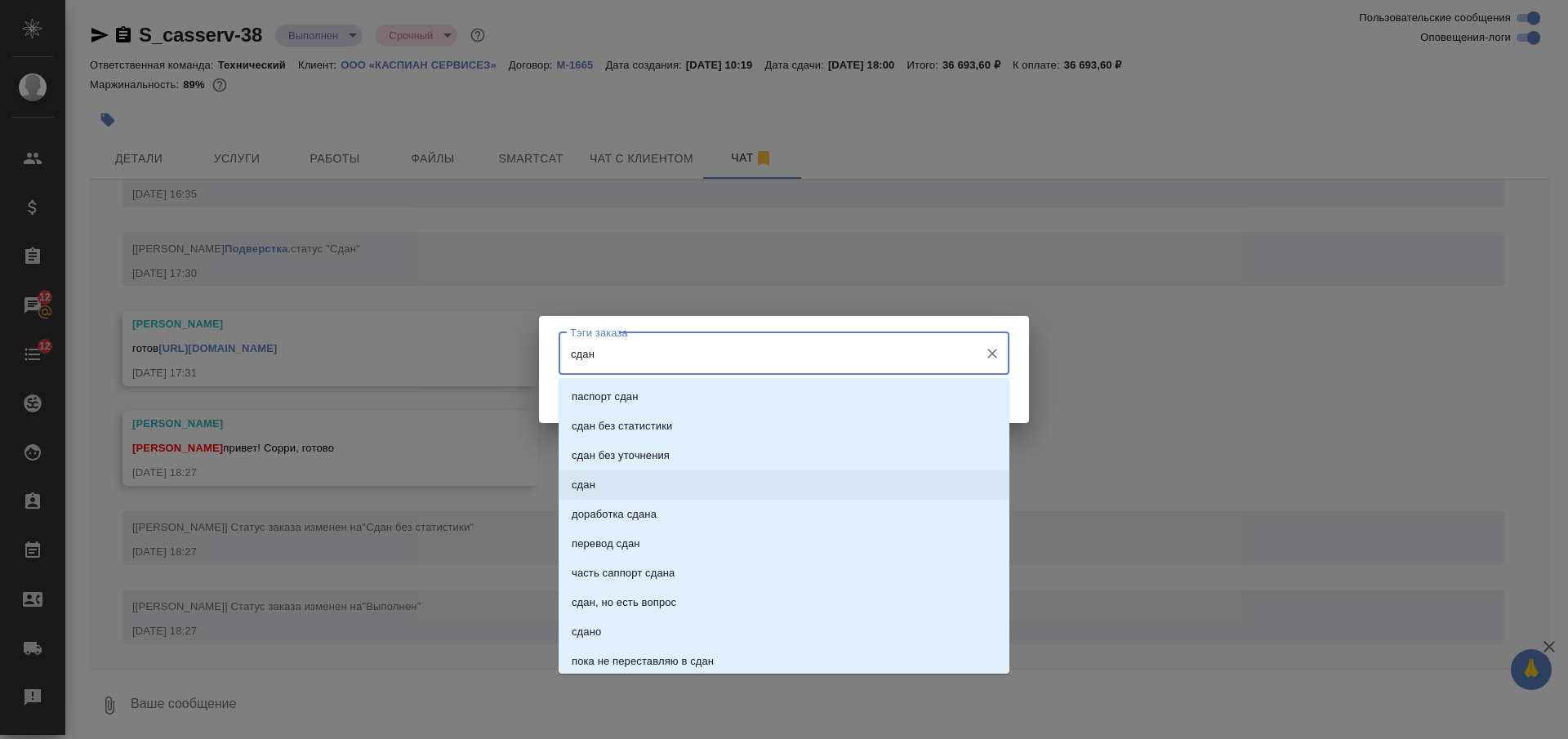
click at [651, 490] on li "сдан" at bounding box center [784, 485] width 451 height 30
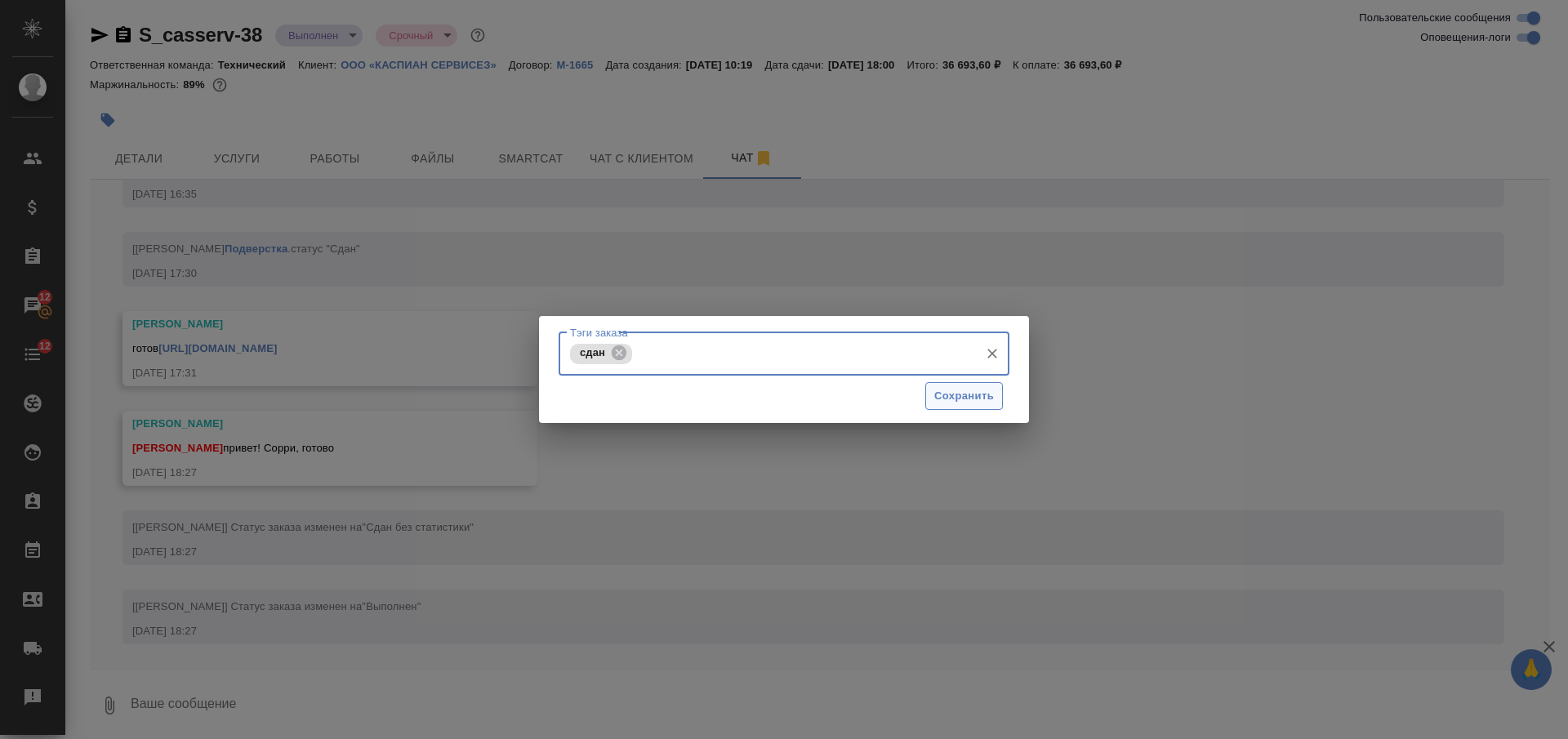
click at [958, 399] on span "Сохранить" at bounding box center [965, 396] width 59 height 18
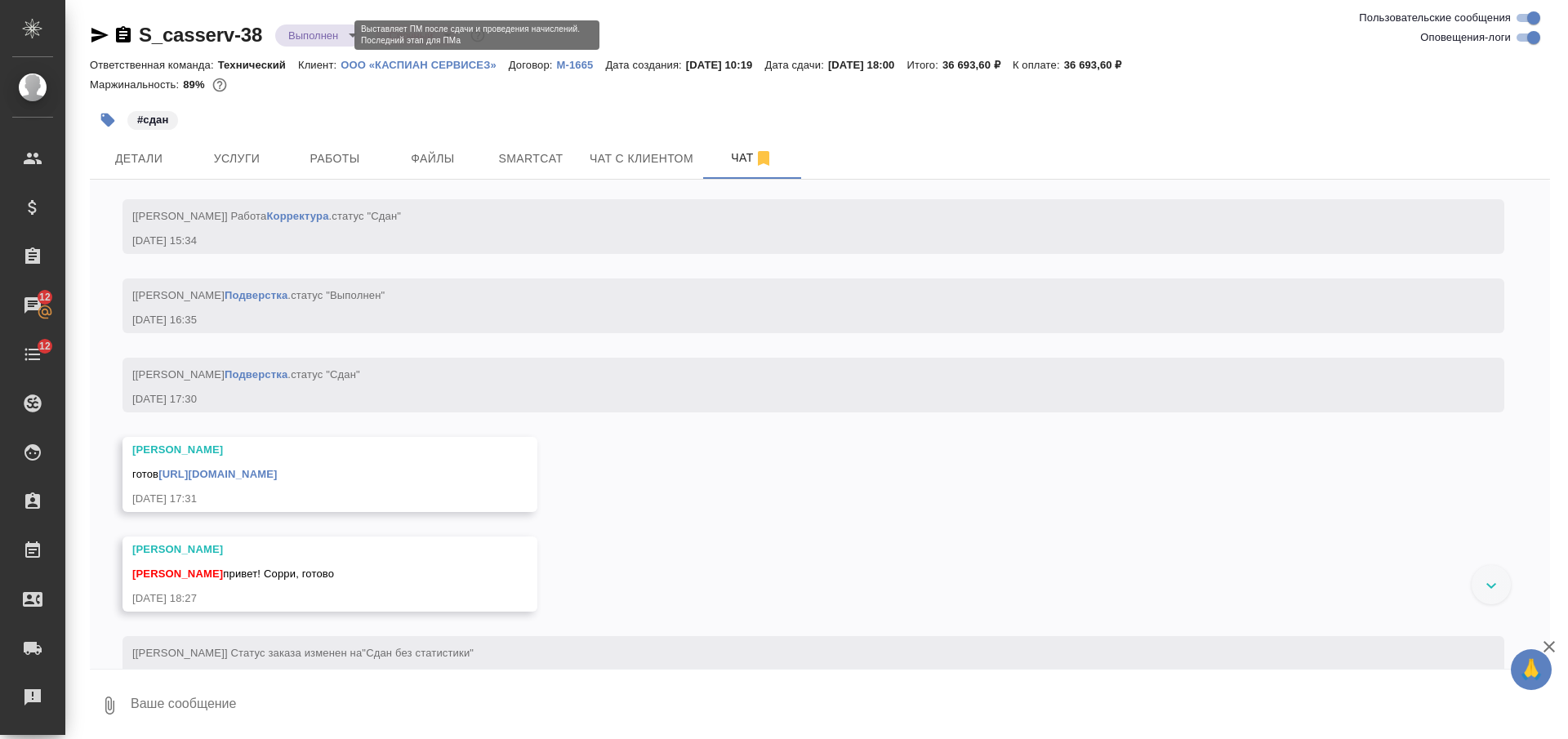
click at [317, 33] on body "🙏 .cls-1 fill:#fff; AWATERA Nikiforova Valeria Клиенты Спецификации Заказы 12 Ч…" at bounding box center [784, 369] width 1568 height 739
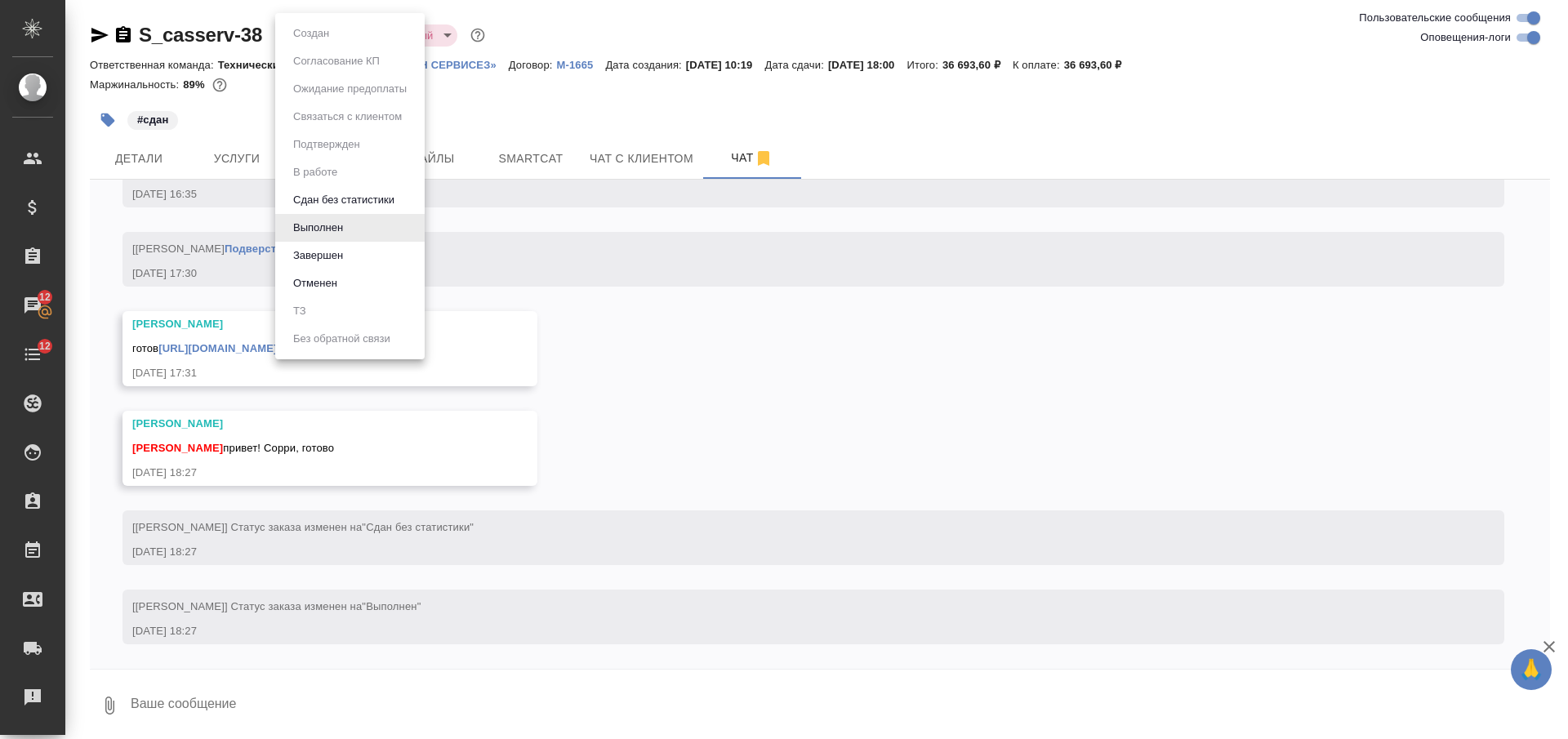
click at [358, 254] on li "Завершен" at bounding box center [350, 255] width 150 height 28
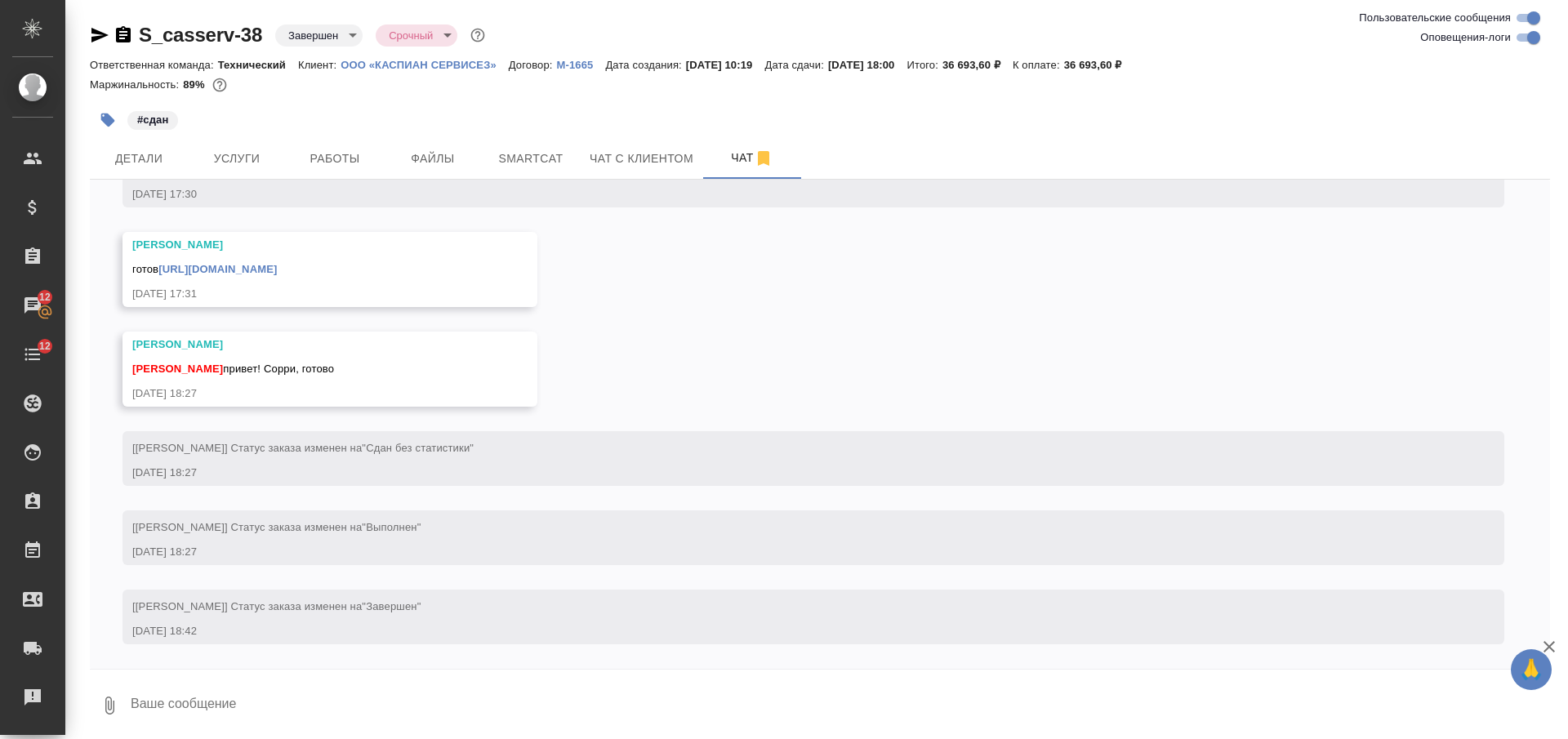
scroll to position [6344, 0]
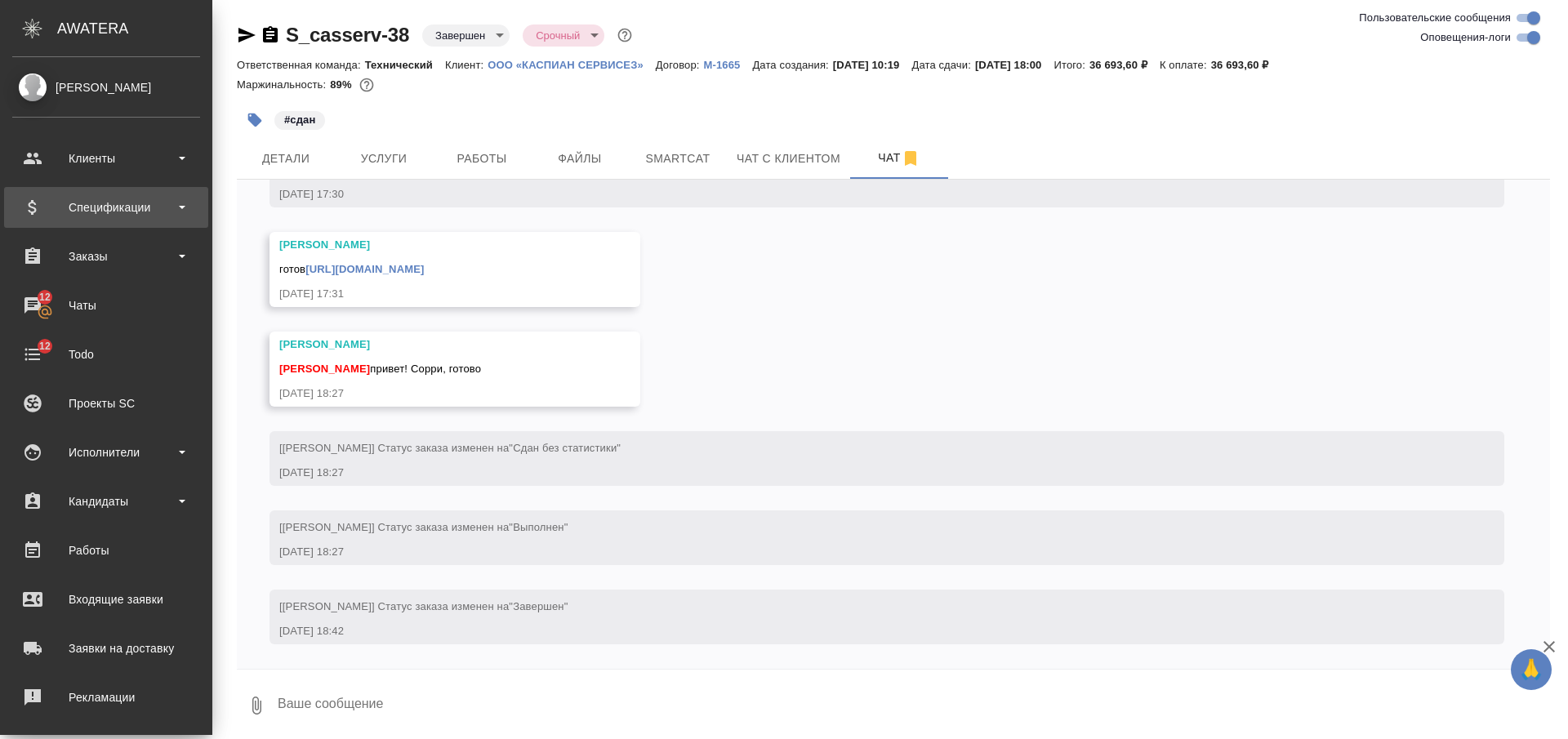
click at [113, 206] on div "Спецификации" at bounding box center [106, 207] width 188 height 24
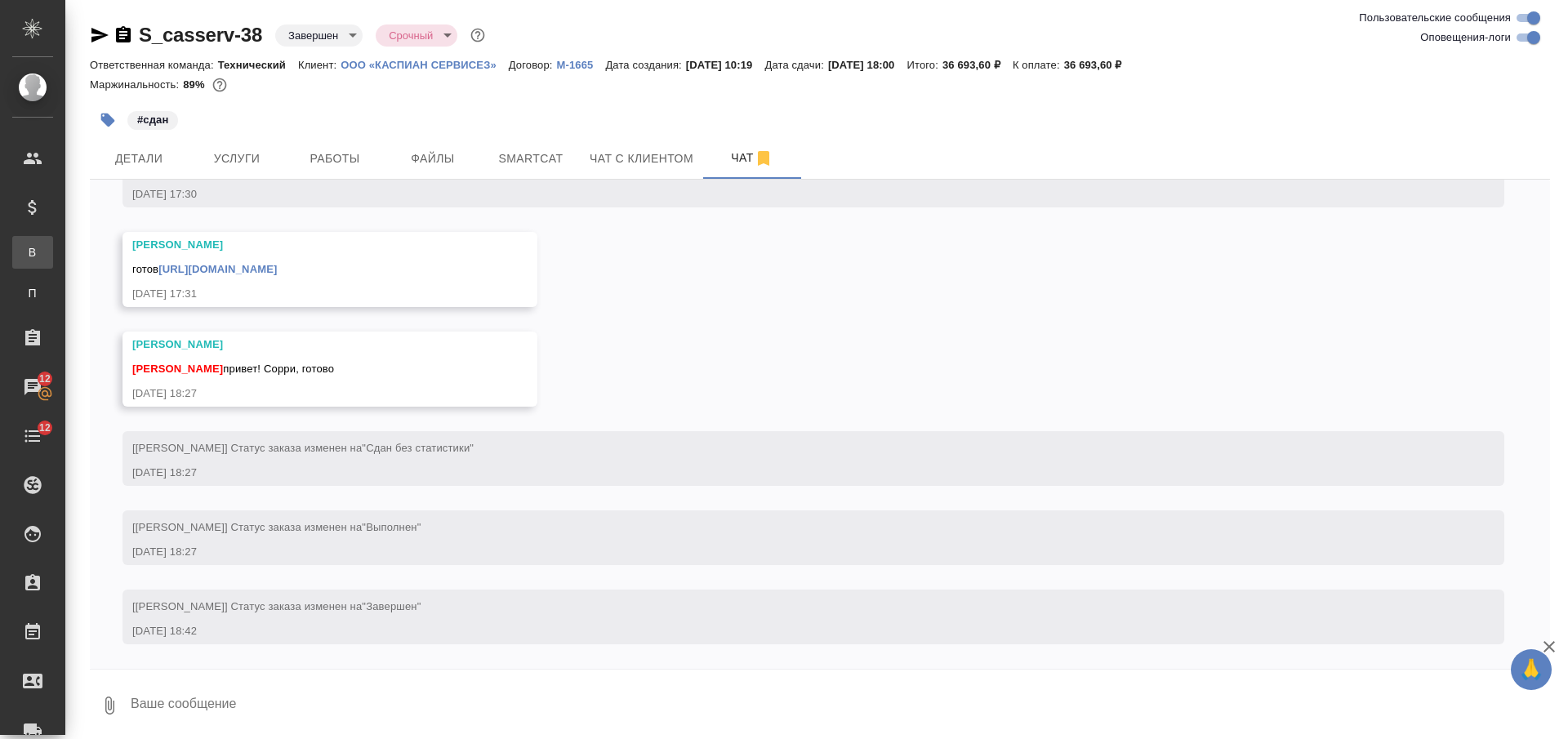
click at [24, 251] on div "Все спецификации" at bounding box center [12, 252] width 24 height 17
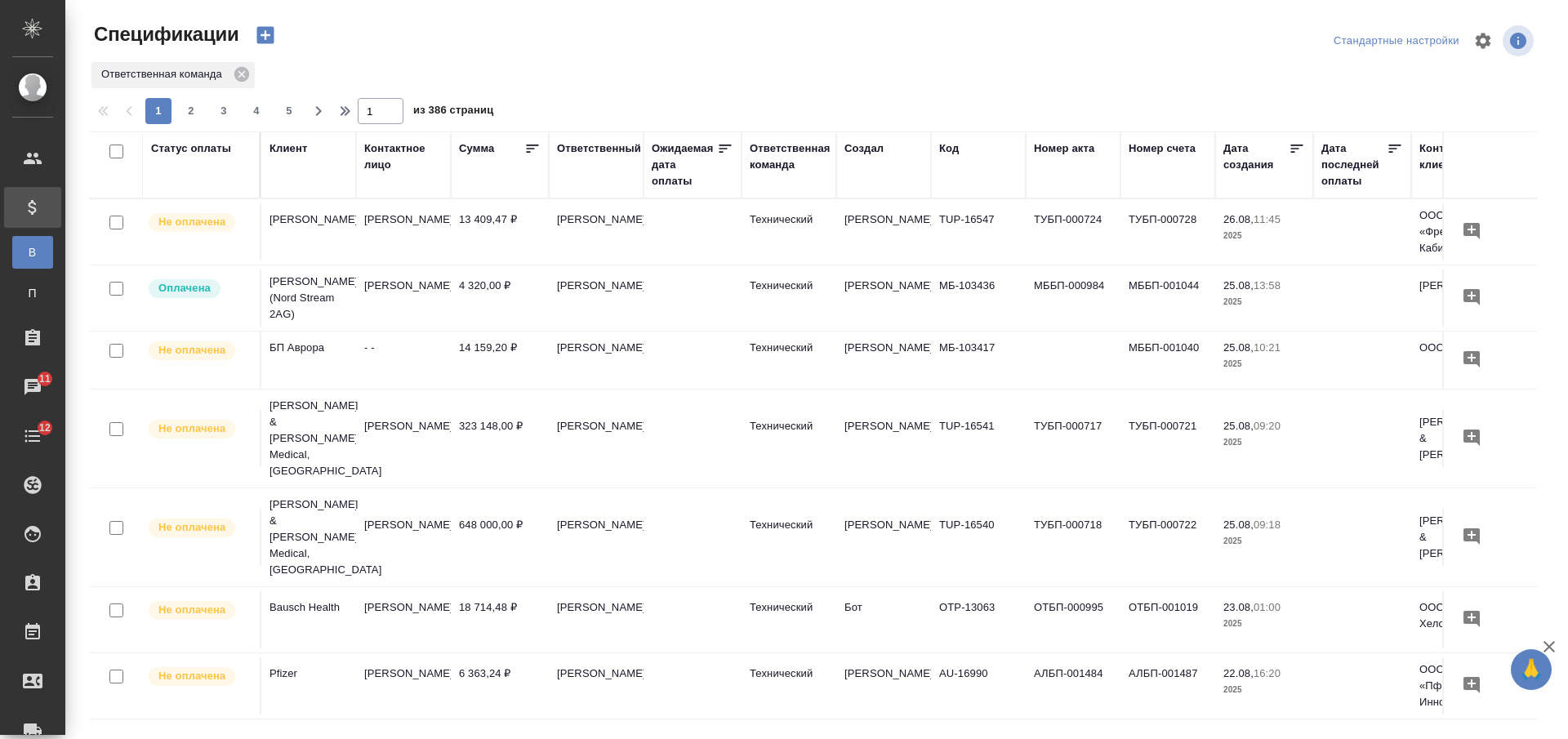
click at [301, 148] on div "Клиент" at bounding box center [288, 149] width 38 height 17
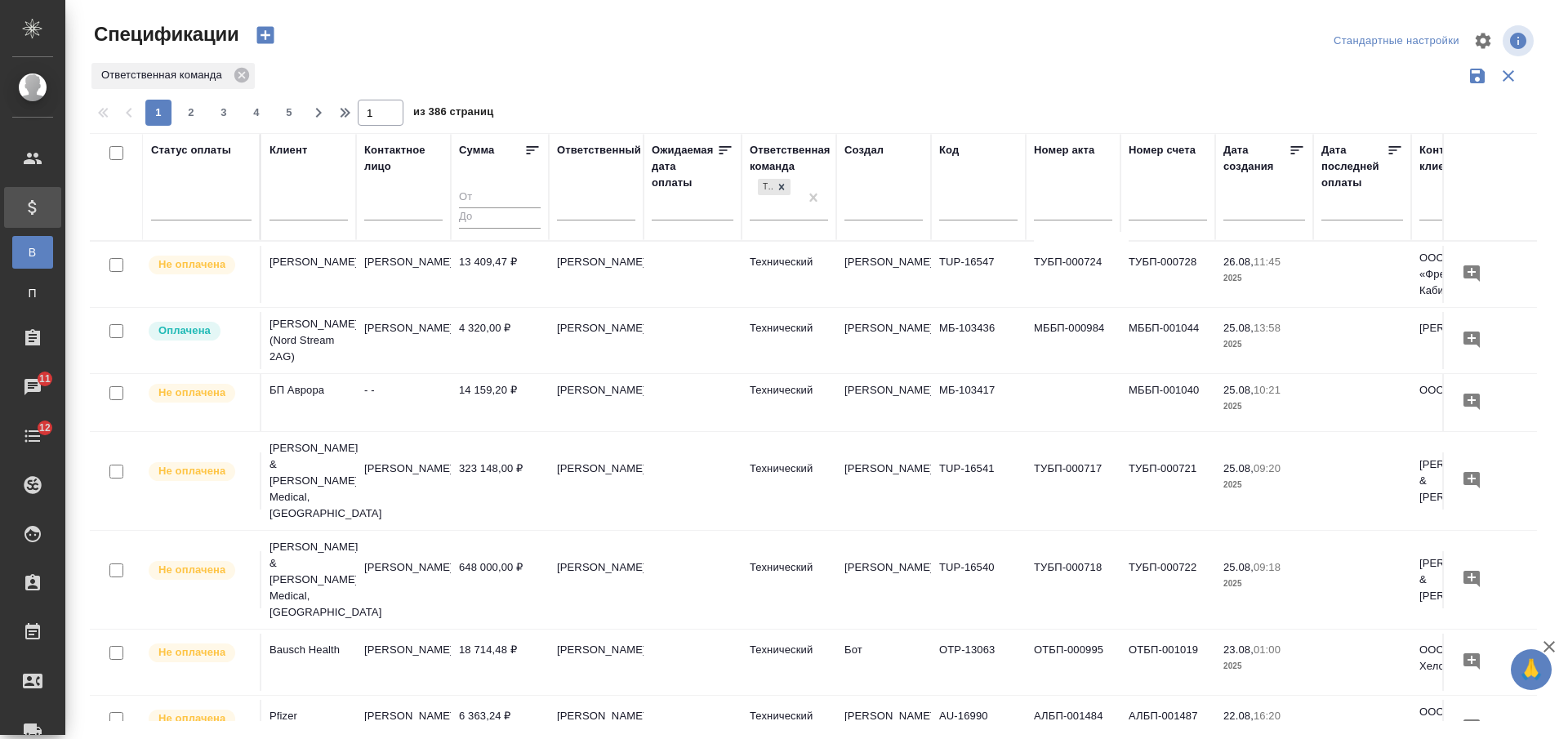
click at [309, 210] on input "text" at bounding box center [309, 209] width 79 height 20
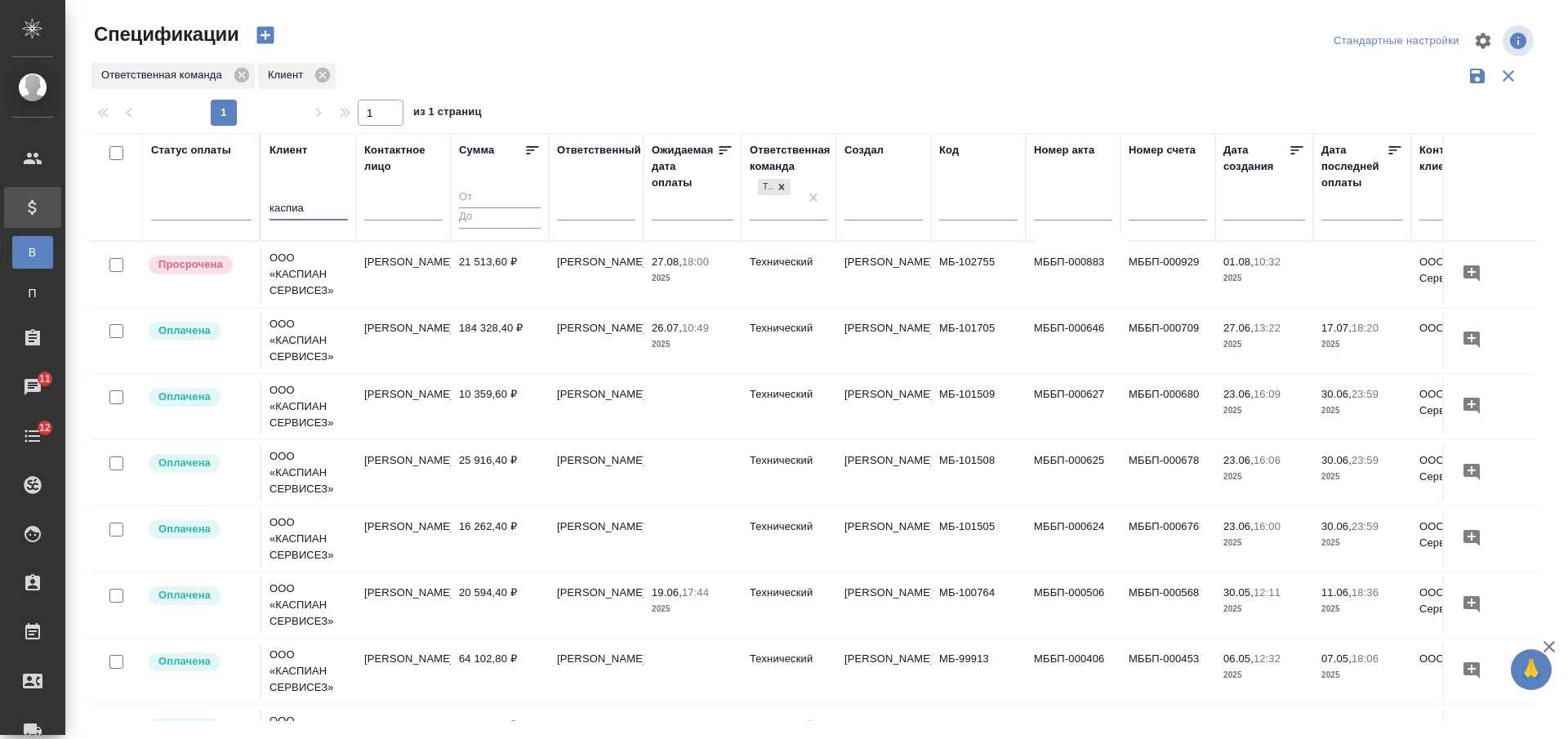
type input "каспиа"
click at [1464, 267] on icon "button" at bounding box center [1472, 274] width 17 height 17
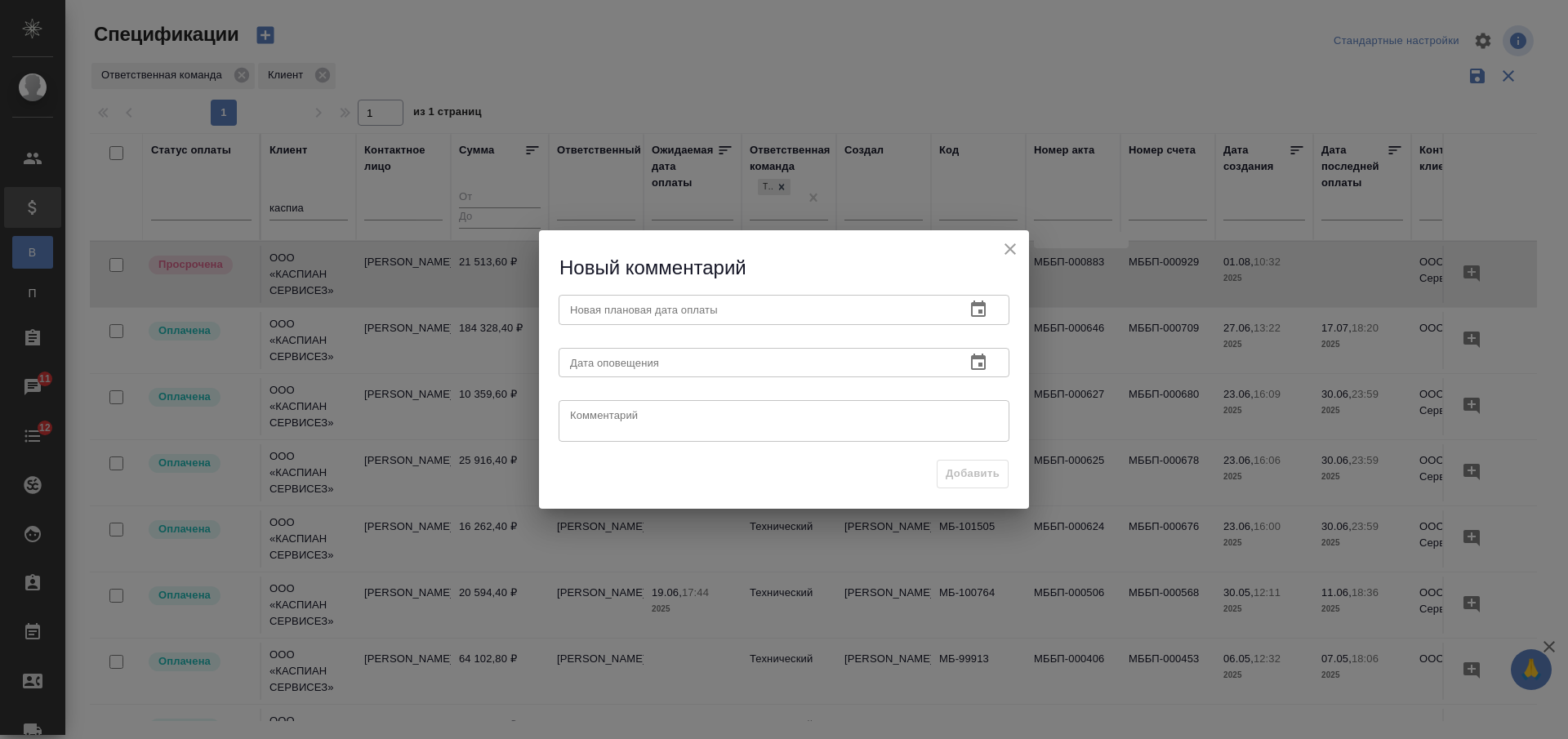
click at [608, 420] on textarea at bounding box center [784, 422] width 428 height 24
paste textarea "К сожалению, не смогли своевременно подписать все документы для проводки оплаты…"
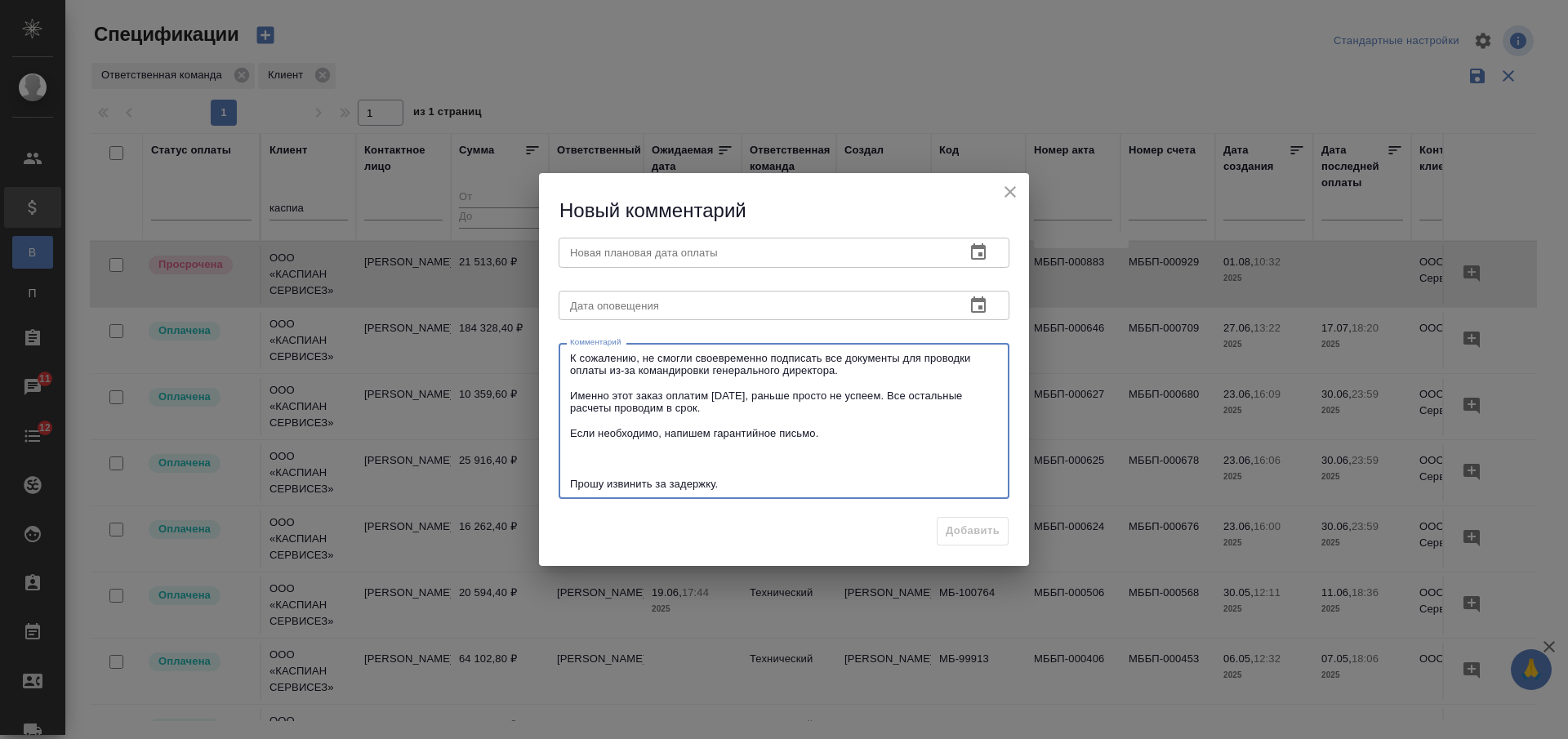
click at [571, 355] on textarea "К сожалению, не смогли своевременно подписать все документы для проводки оплаты…" at bounding box center [784, 422] width 428 height 139
type textarea "ОС: К сожалению, не смогли своевременно подписать все документы для проводки оп…"
click at [628, 311] on input "text" at bounding box center [756, 306] width 394 height 30
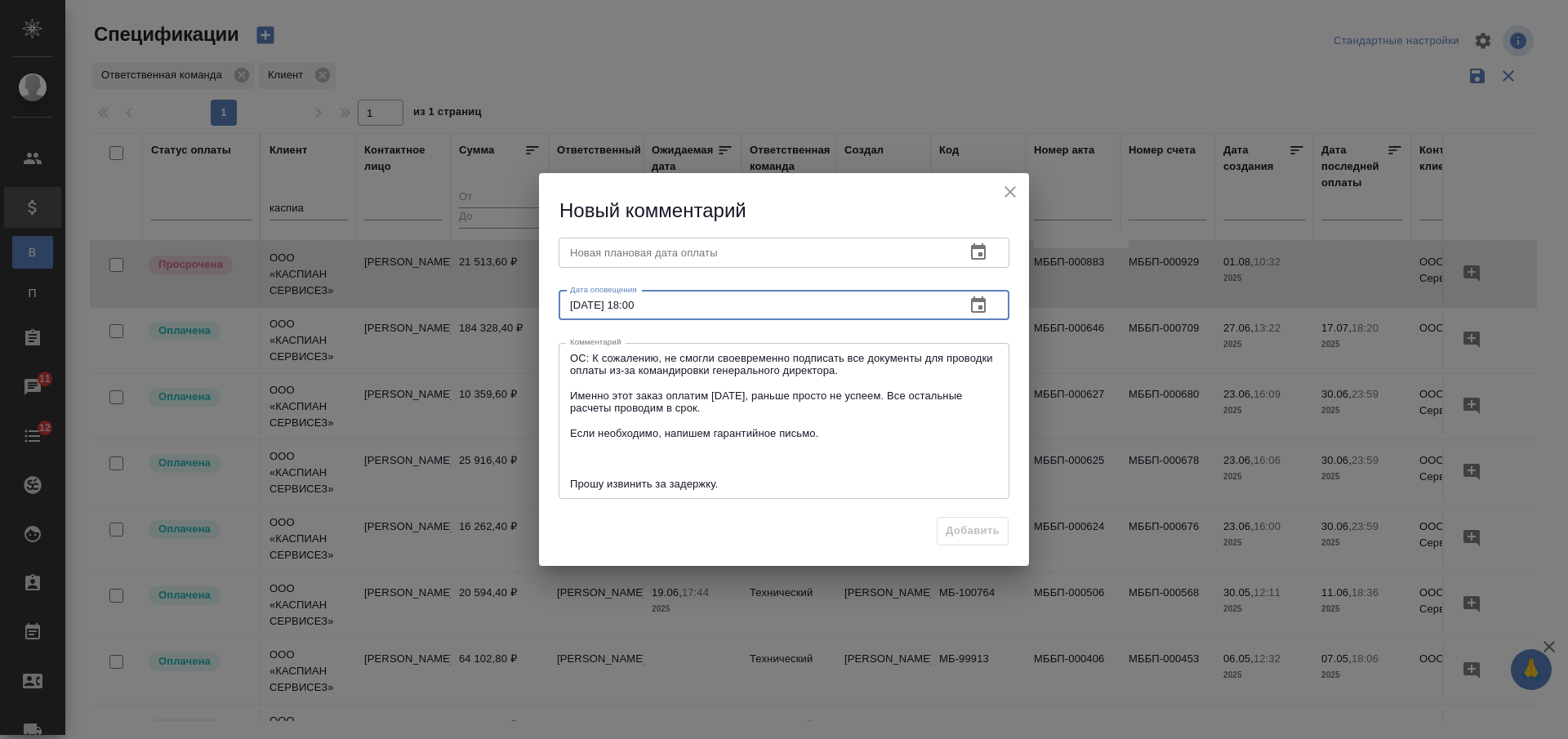
type input "10.09.2025 18:00"
click at [733, 305] on input "10.09.2025 18:00" at bounding box center [756, 306] width 394 height 30
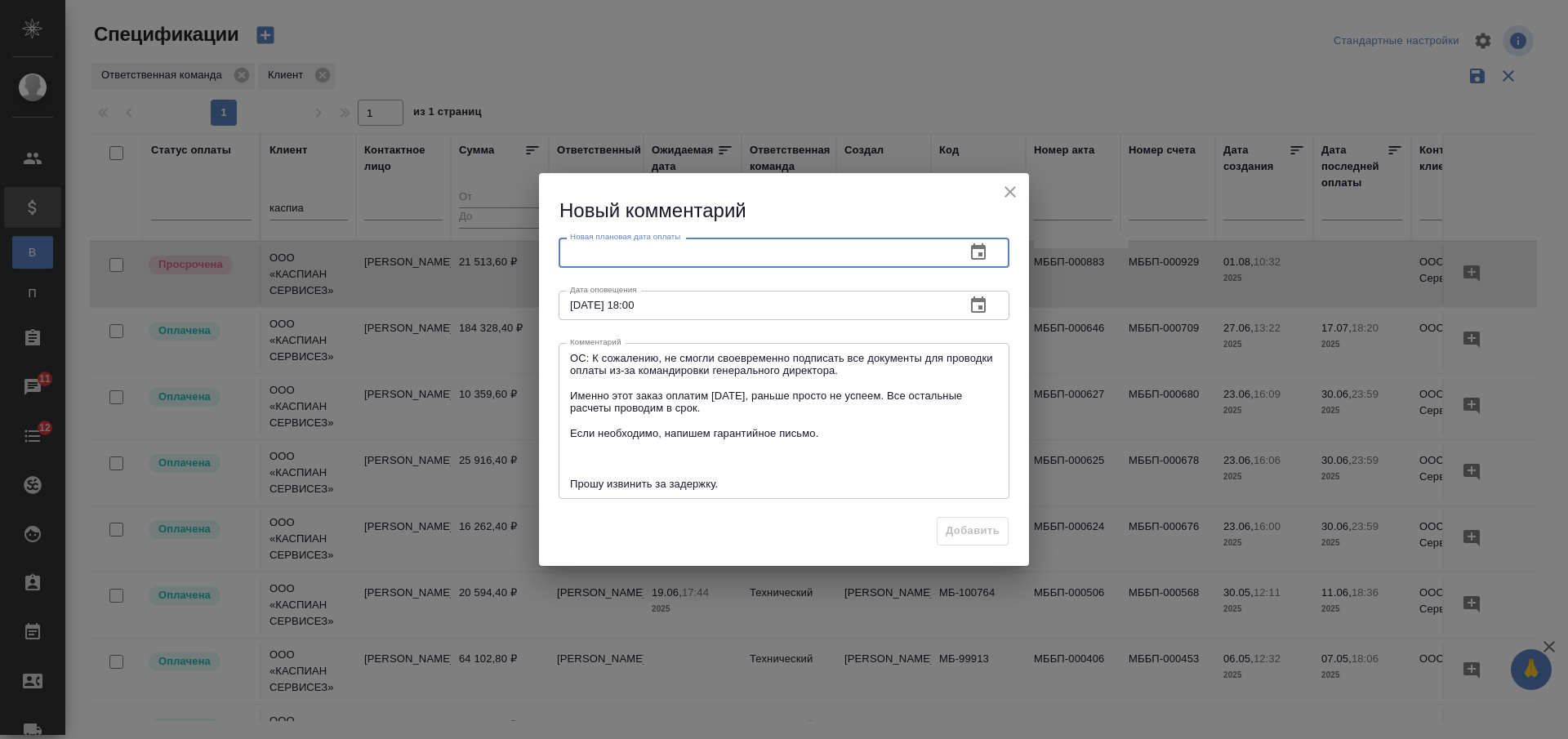
click at [713, 251] on input "text" at bounding box center [756, 253] width 394 height 30
paste input "10.09.2025 18:00"
type input "10.09.2025 18:00"
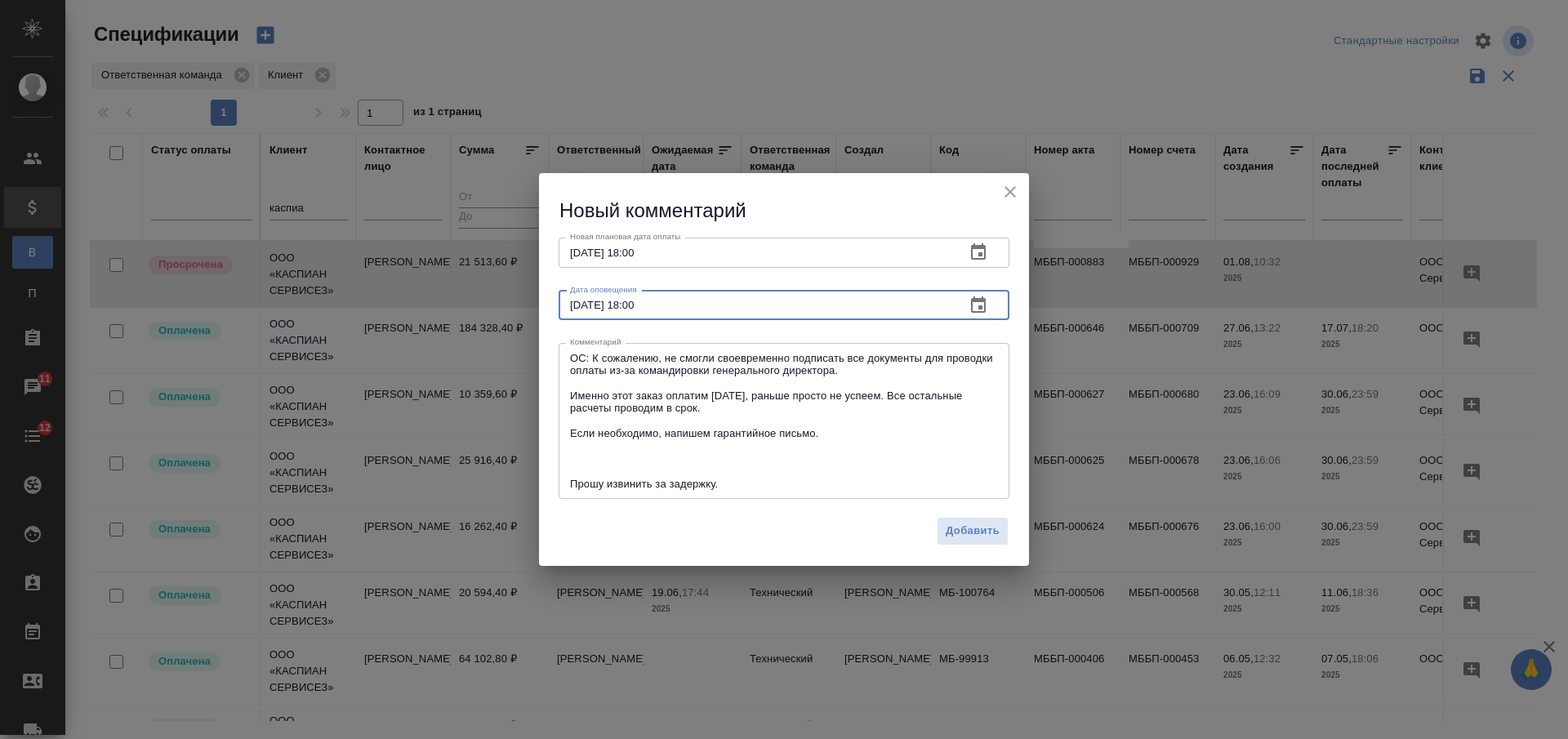
click at [581, 305] on input "10.09.2025 18:00" at bounding box center [756, 306] width 394 height 30
click at [569, 303] on input "10.09.2025 18:00" at bounding box center [756, 306] width 394 height 30
type input "11.09.2025 18:00"
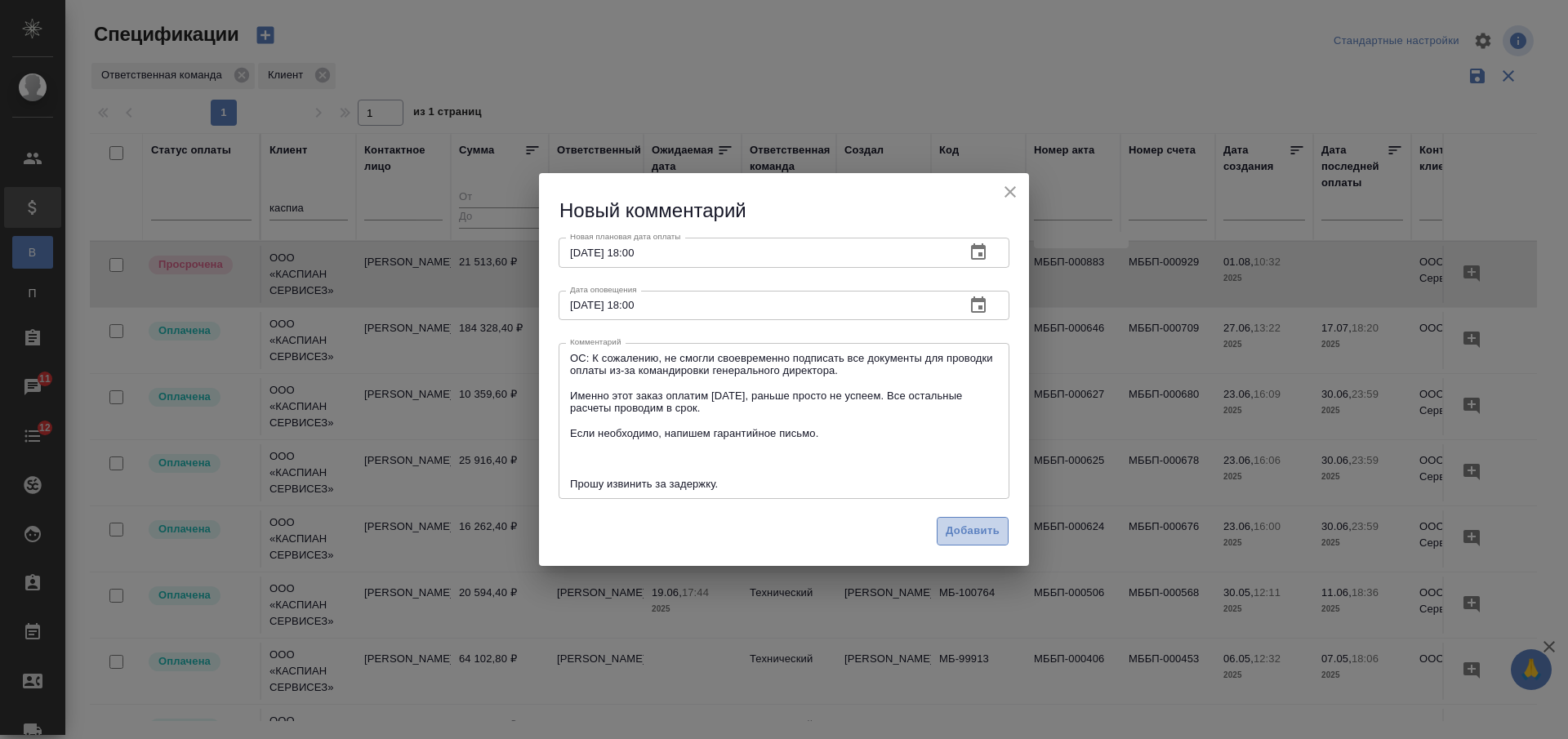
click at [976, 525] on span "Добавить" at bounding box center [973, 531] width 54 height 18
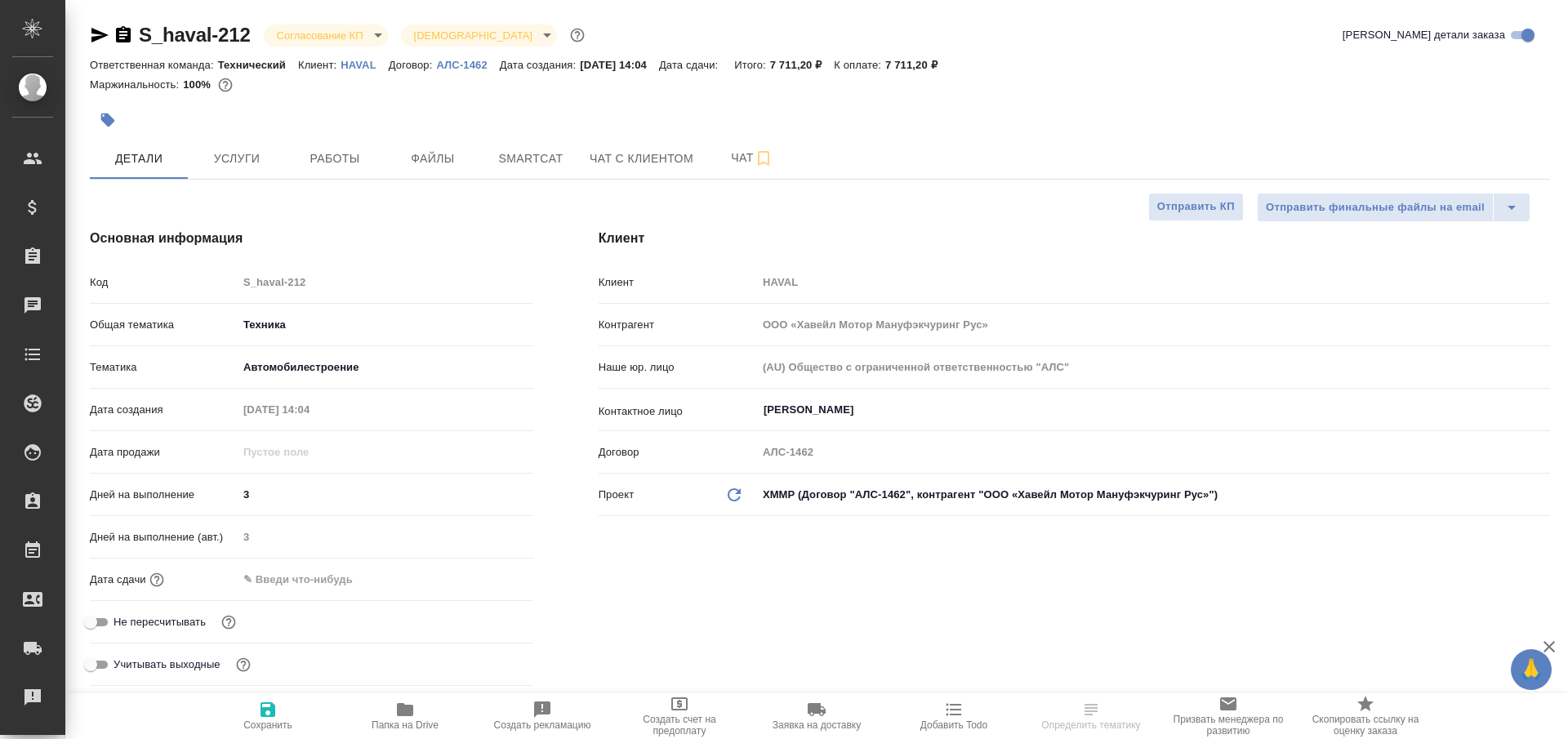
select select "RU"
click at [325, 37] on body "🙏 .cls-1 fill:#fff; AWATERA [PERSON_NAME] Спецификации Заказы 11 Чаты 12 Todo П…" at bounding box center [784, 369] width 1568 height 739
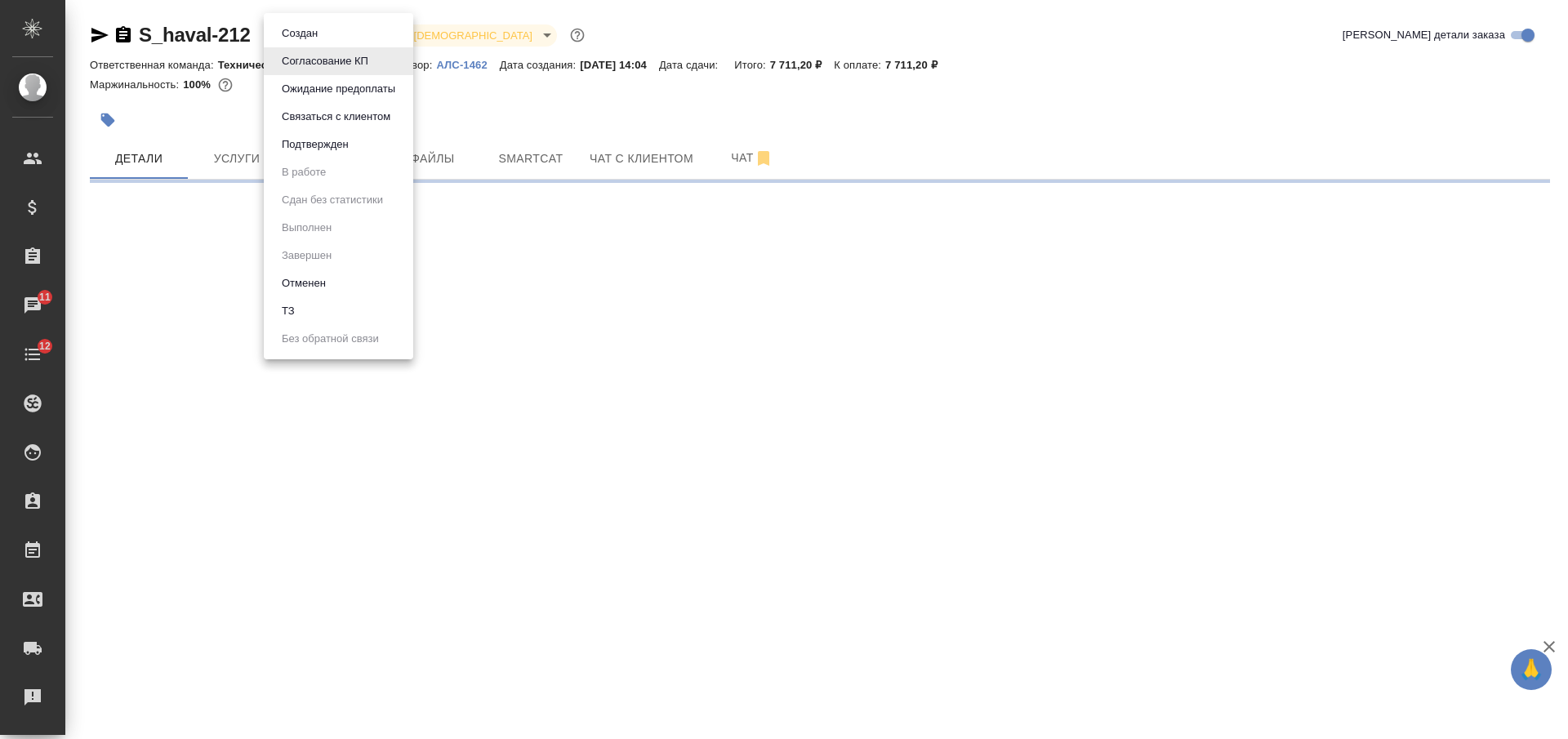
select select "RU"
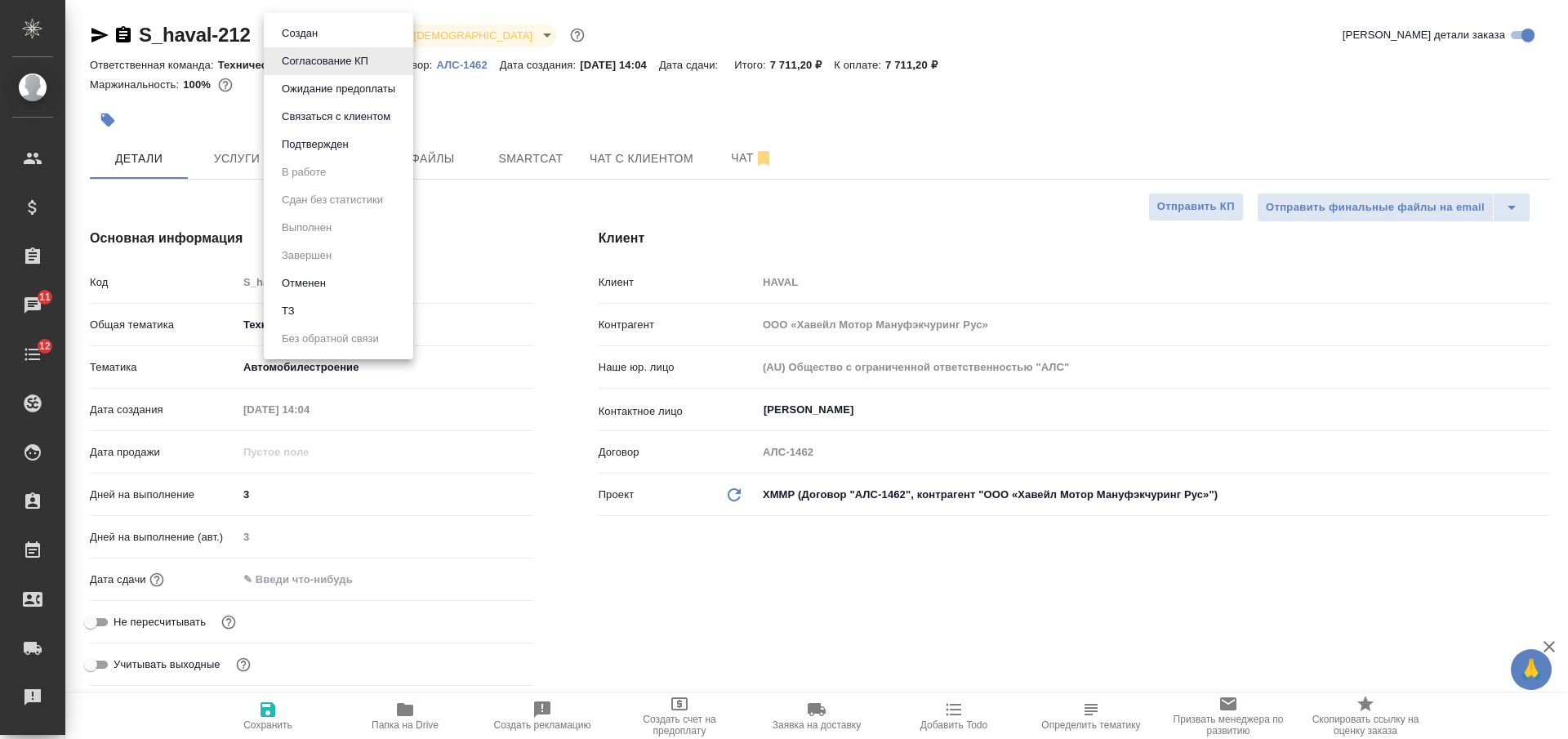
type textarea "x"
click at [339, 282] on li "Отменен" at bounding box center [338, 283] width 150 height 28
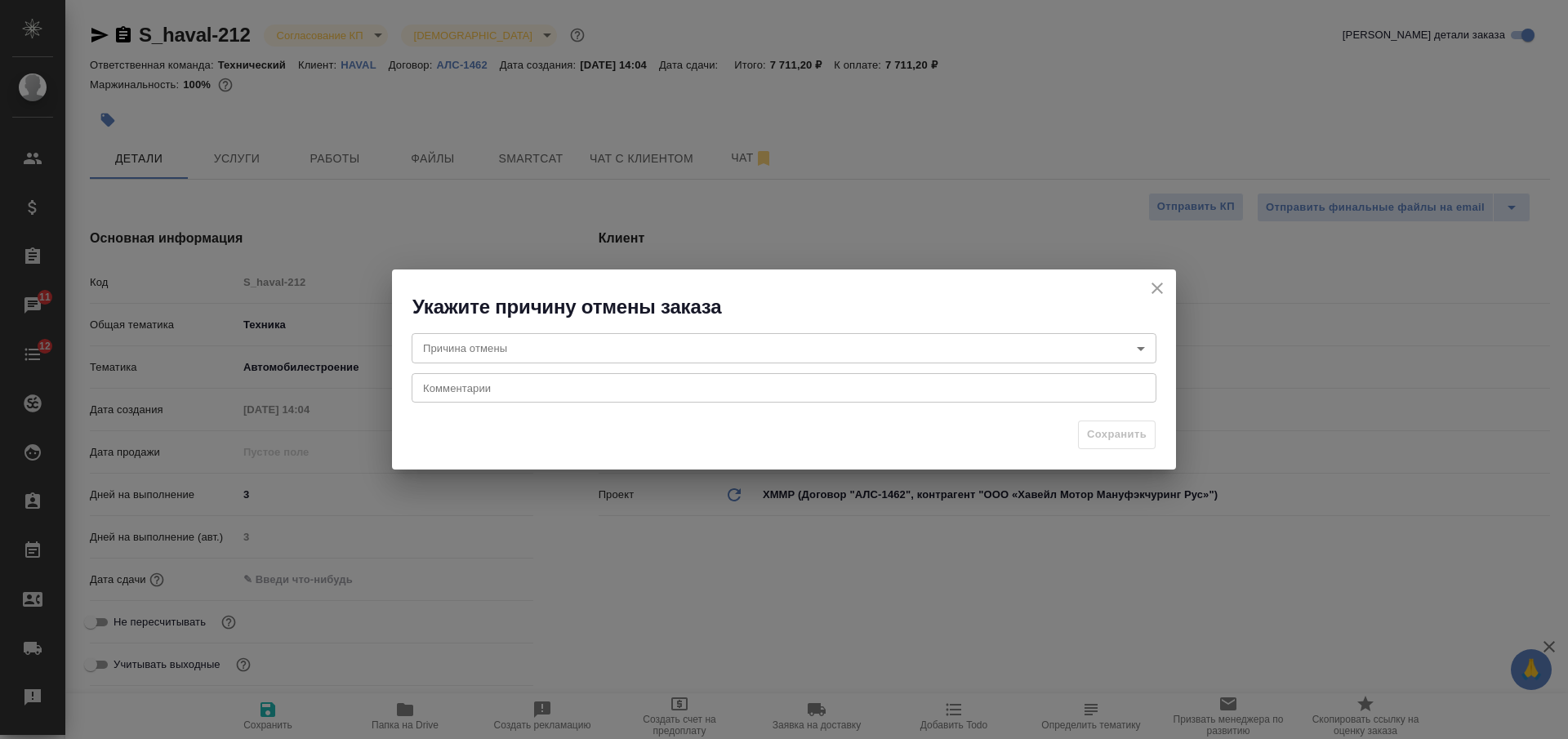
click at [667, 354] on body "🙏 .cls-1 fill:#fff; AWATERA [PERSON_NAME] Спецификации Заказы 11 Чаты 12 Todo П…" at bounding box center [784, 369] width 1568 height 739
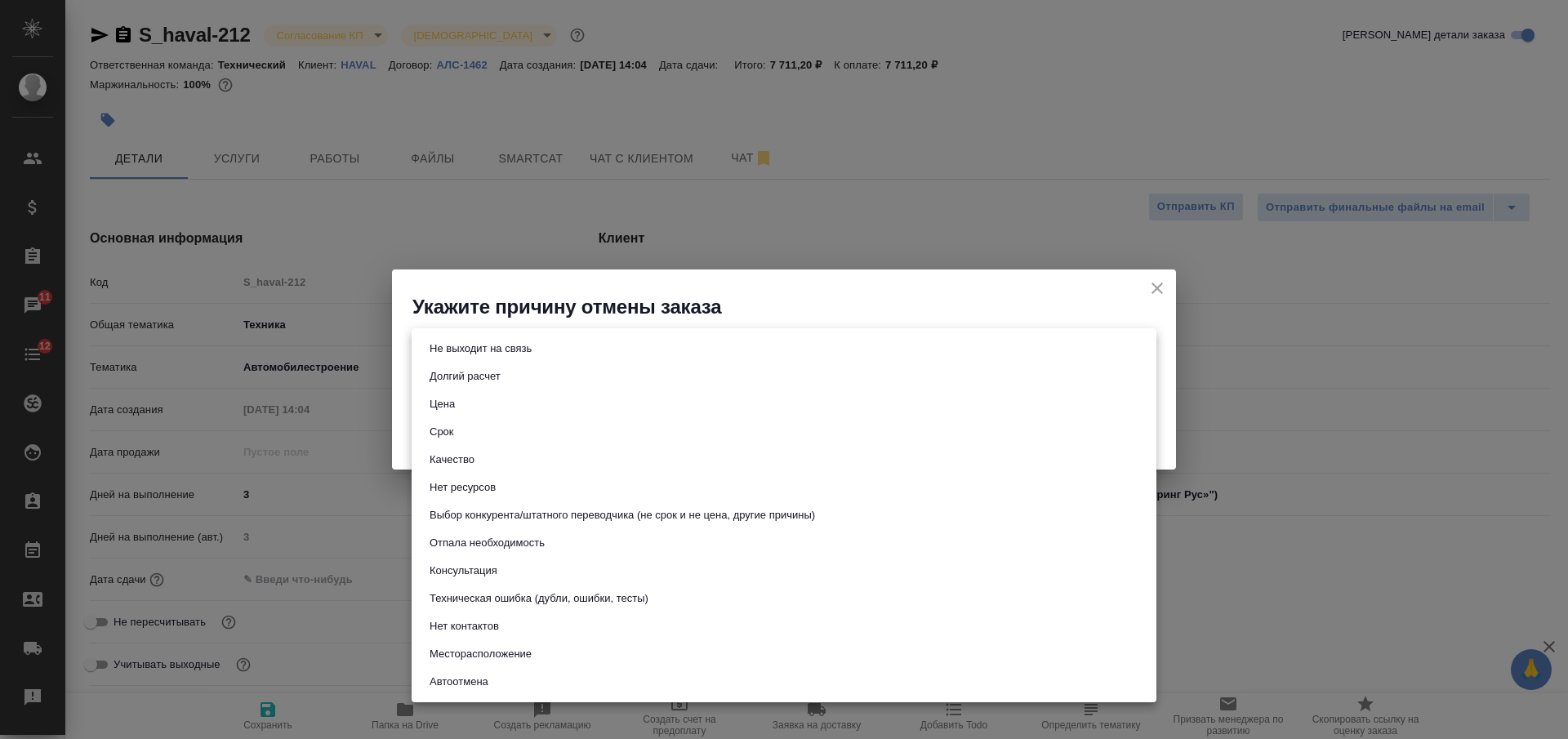
click at [611, 521] on button "Выбор конкурента/штатного переводчика (не срок и не цена, другие причины)" at bounding box center [623, 515] width 395 height 18
type input "choiceOfStaffOrCompetitor"
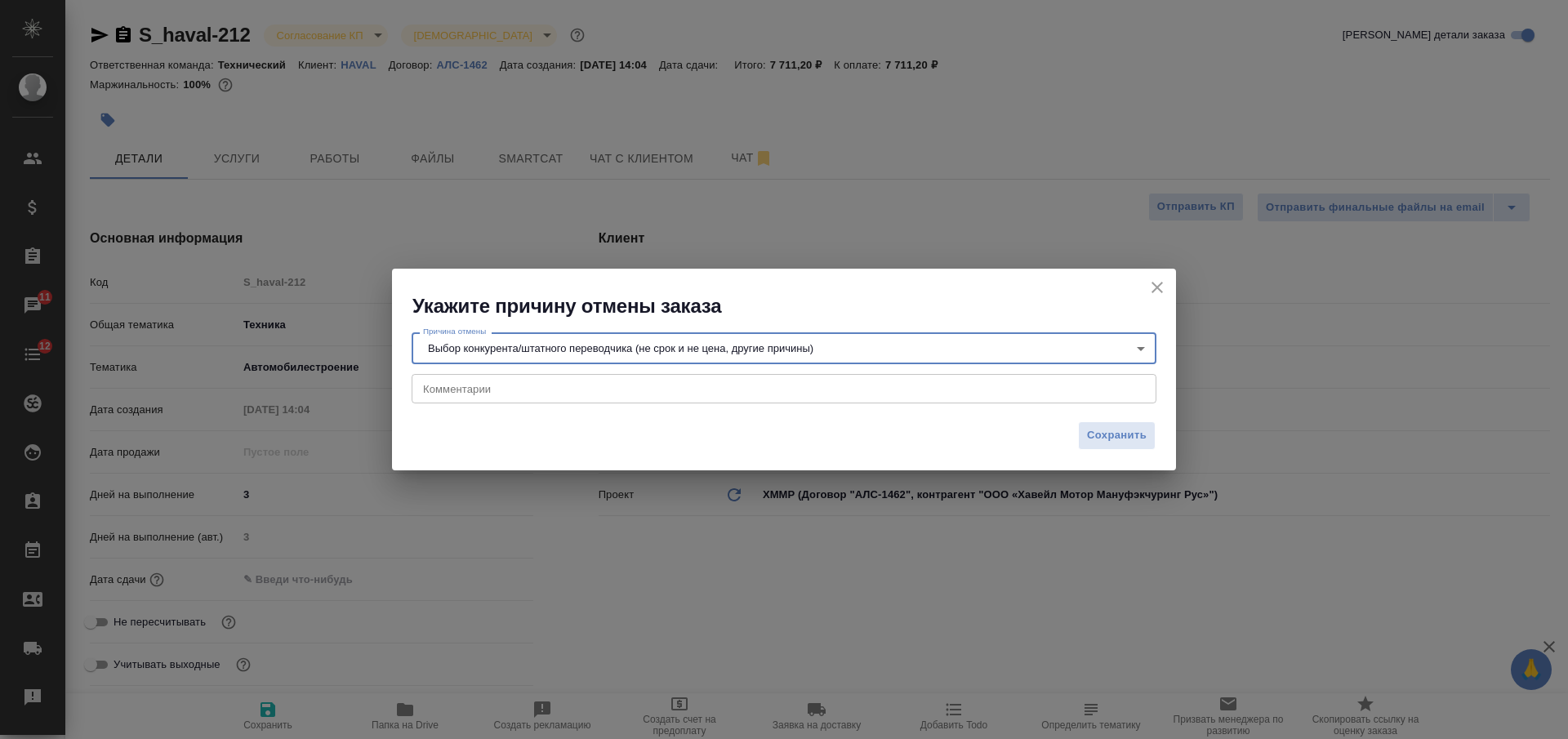
click at [581, 390] on textarea at bounding box center [784, 388] width 722 height 12
paste textarea "Мы получили уведомление о временной приостановке перевода руководства по P11. Б…"
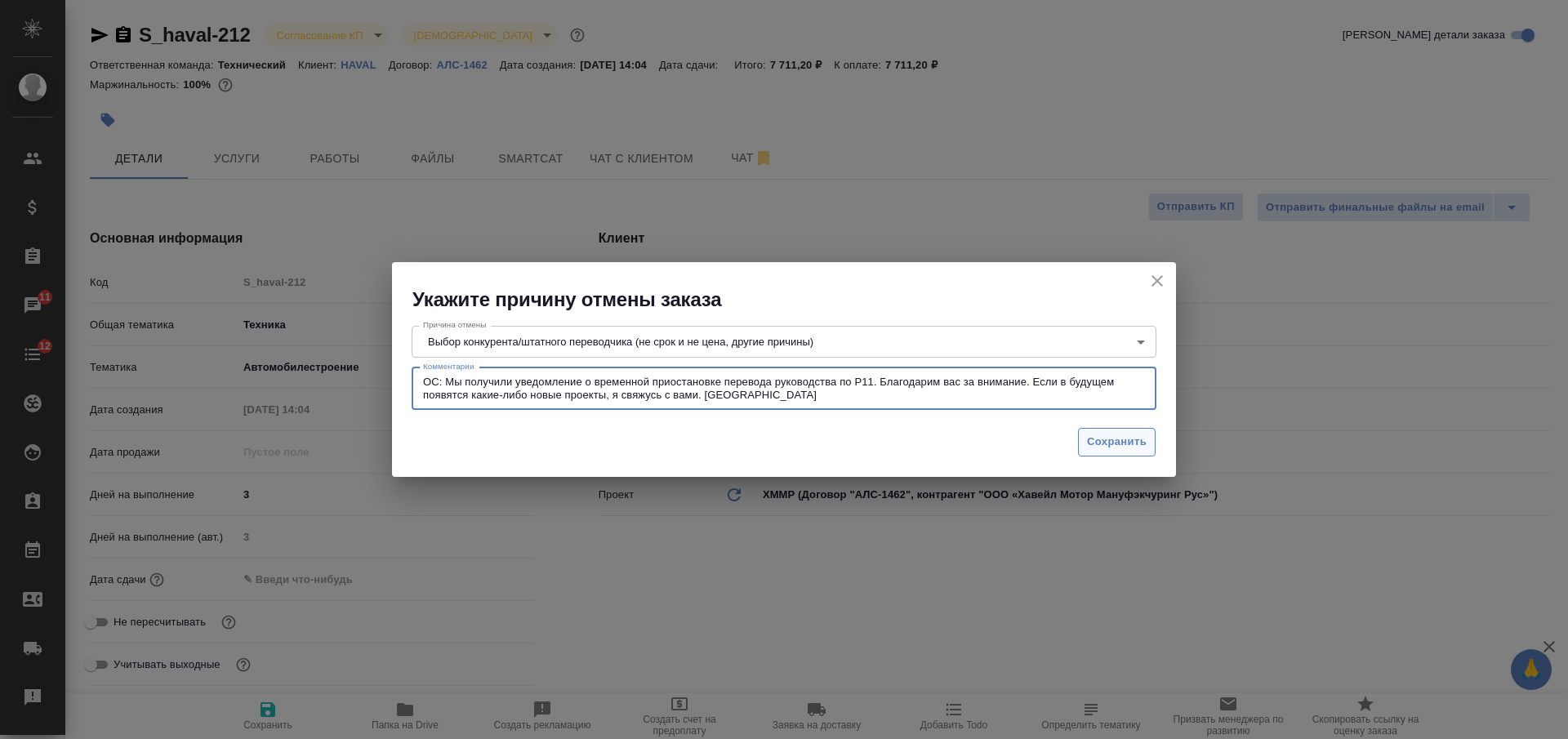
type textarea "ОС: Мы получили уведомление о временной приостановке перевода руководства по P1…"
click at [1130, 441] on span "Сохранить" at bounding box center [1117, 442] width 59 height 18
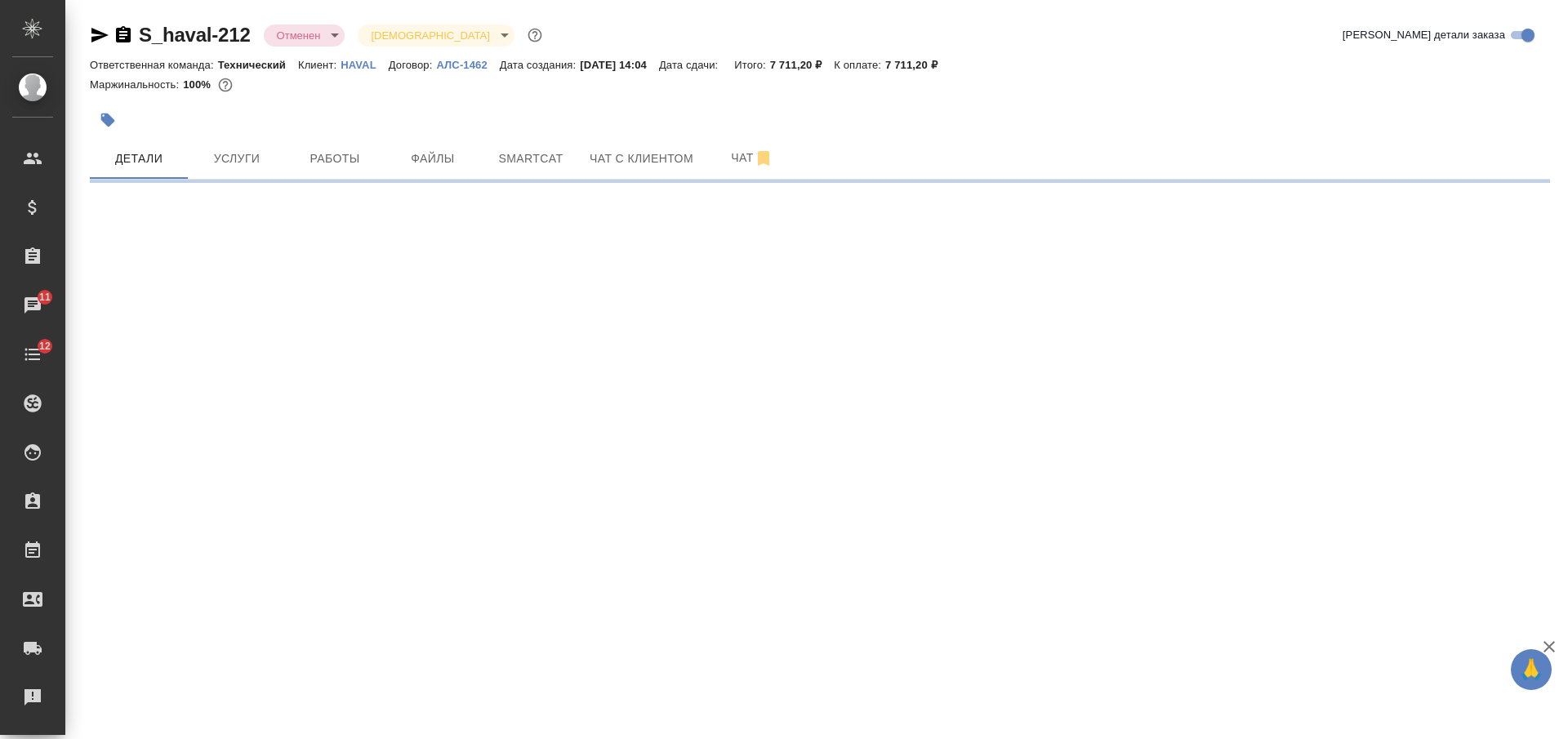
select select "RU"
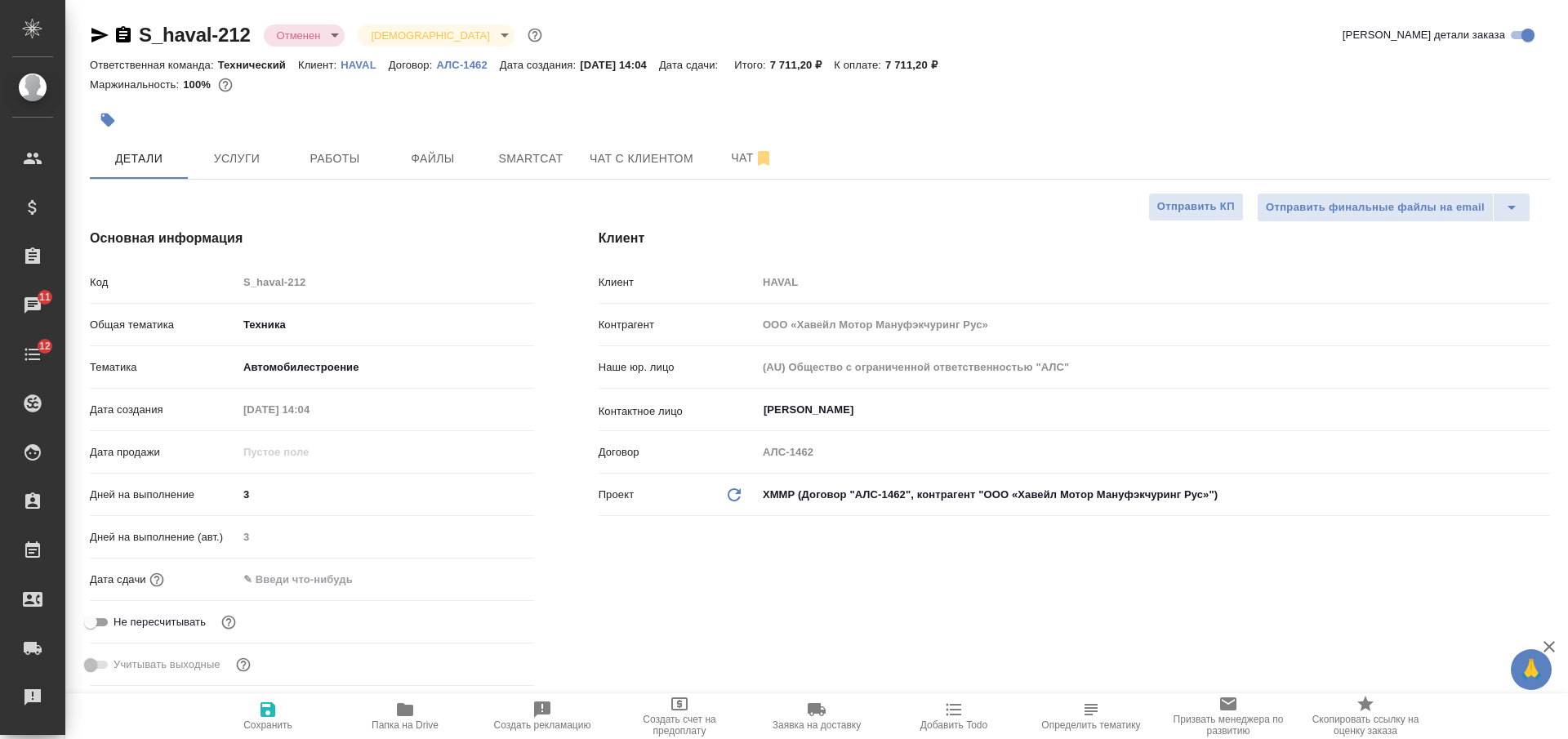
type textarea "x"
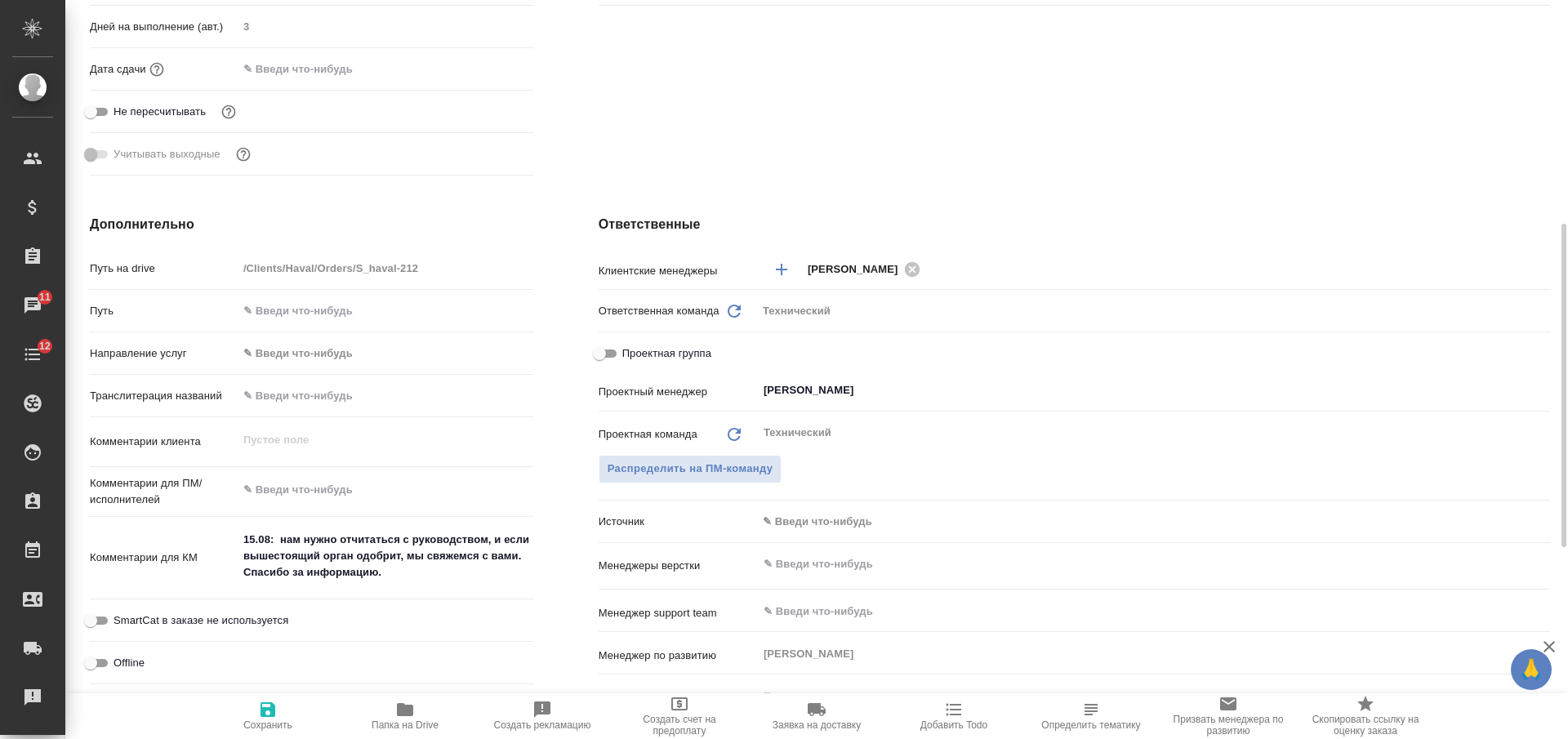
type textarea "x"
click at [422, 576] on textarea "15.08: нам нужно отчитаться с руководством, и если вышестоящий орган одобрит, м…" at bounding box center [386, 556] width 296 height 60
type textarea "x"
type textarea "15.08: нам нужно отчитаться с руководством, и если вышестоящий орган одобрит, м…"
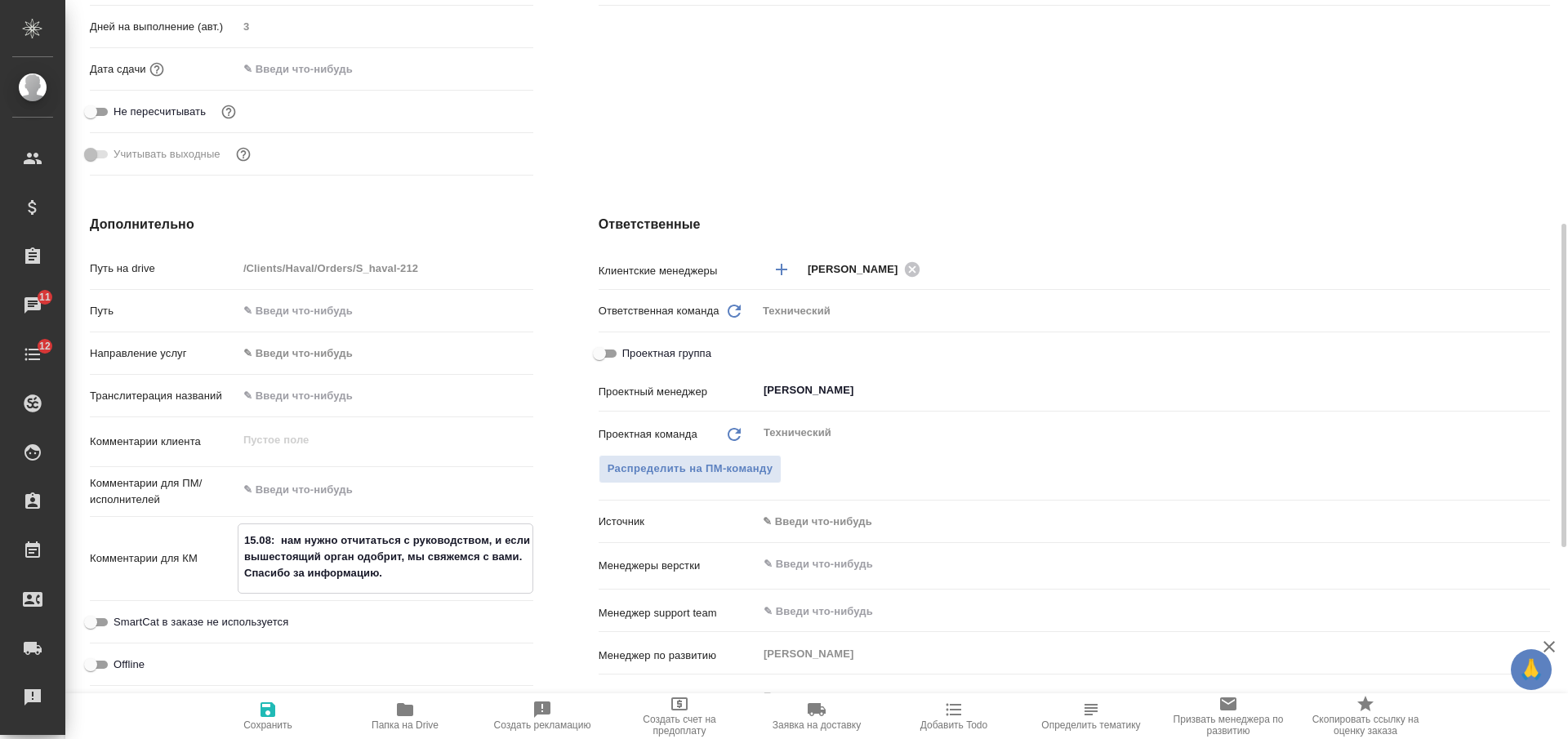
type textarea "x"
type textarea "15.08: нам нужно отчитаться с руководством, и если вышестоящий орган одобрит, м…"
type textarea "x"
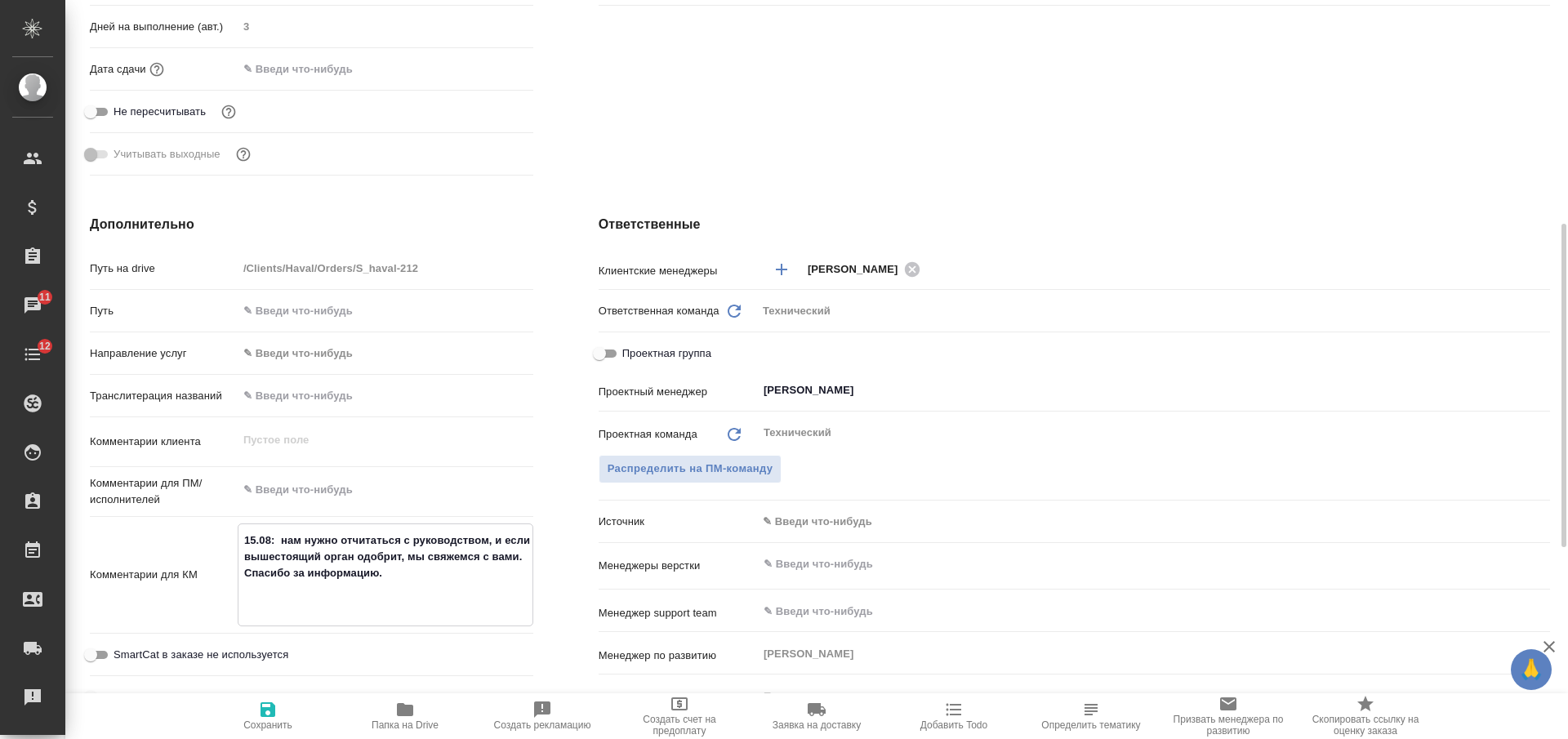
type textarea "15.08: нам нужно отчитаться с руководством, и если вышестоящий орган одобрит, м…"
type textarea "x"
type textarea "15.08: нам нужно отчитаться с руководством, и если вышестоящий орган одобрит, м…"
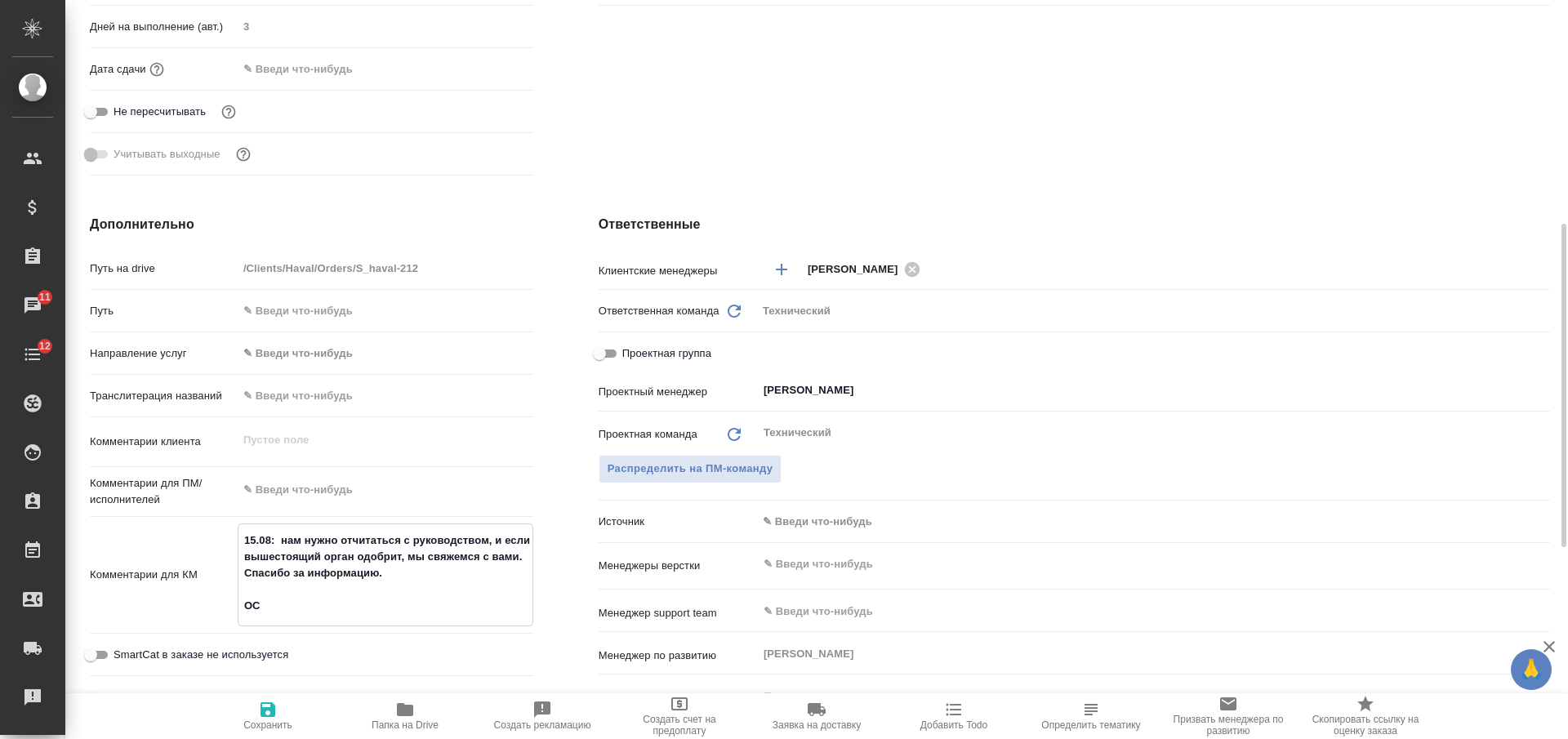
type textarea "x"
type textarea "15.08: нам нужно отчитаться с руководством, и если вышестоящий орган одобрит, м…"
type textarea "x"
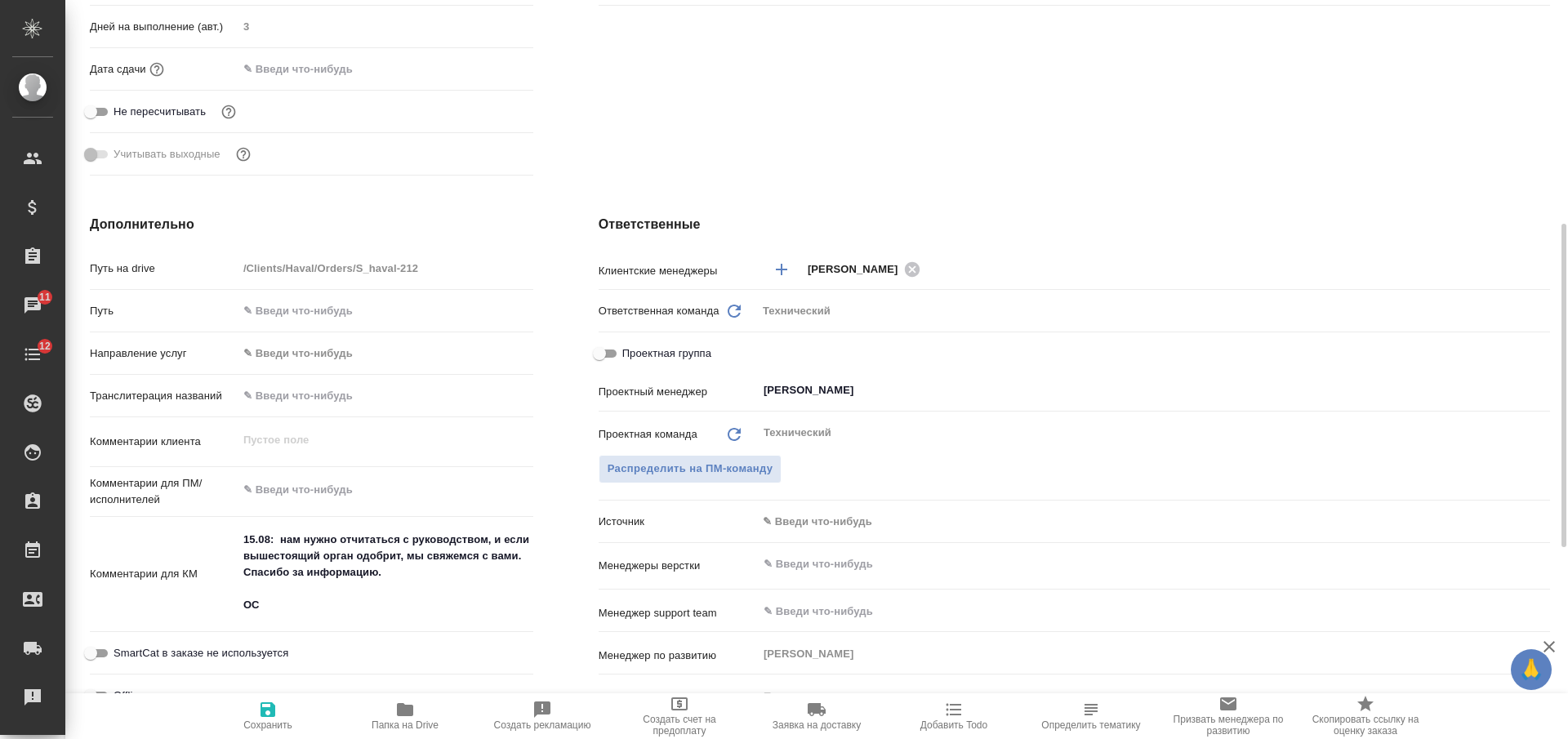
type textarea "x"
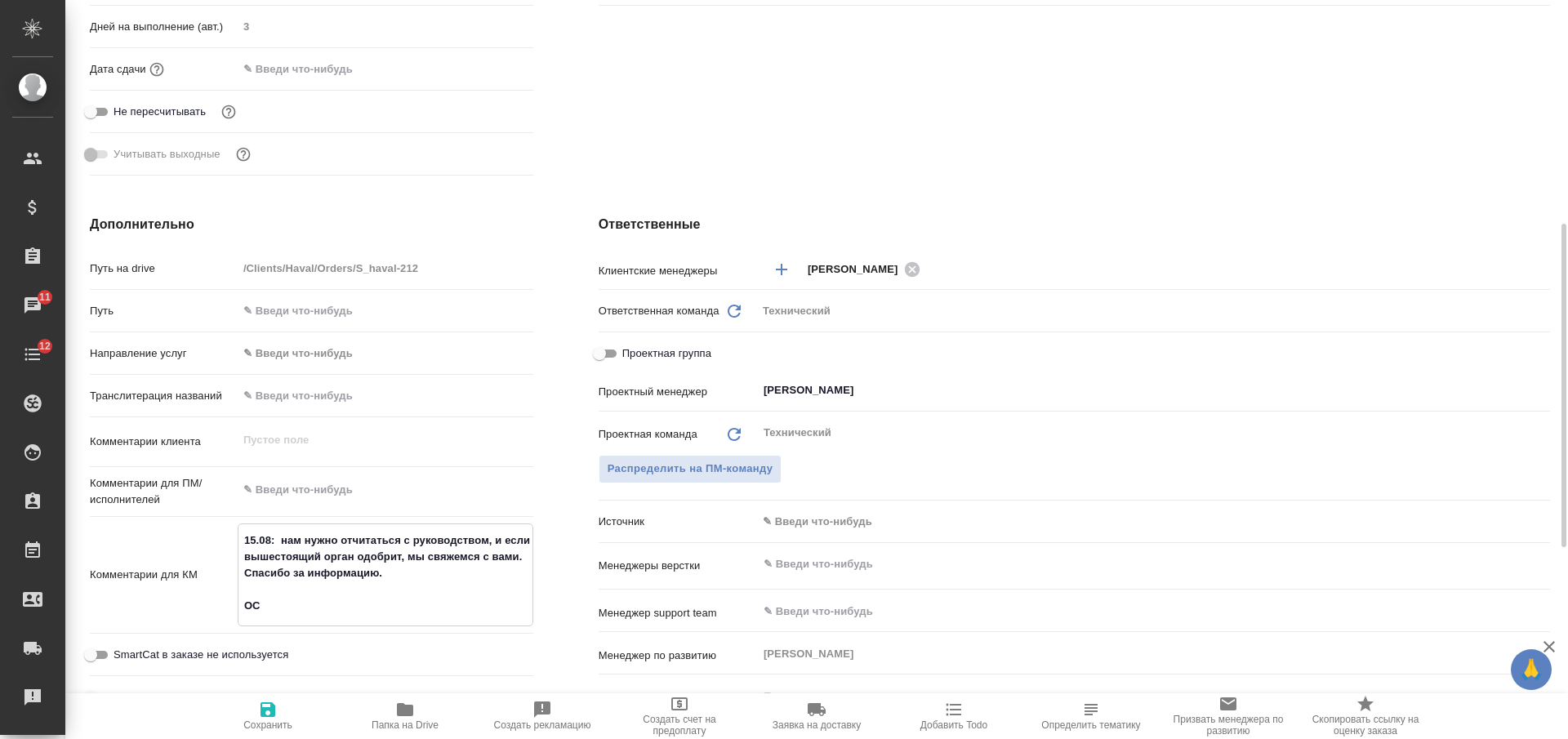
click at [335, 613] on textarea "15.08: нам нужно отчитаться с руководством, и если вышестоящий орган одобрит, м…" at bounding box center [386, 573] width 294 height 93
type textarea "15.08: нам нужно отчитаться с руководством, и если вышестоящий орган одобрит, м…"
type textarea "x"
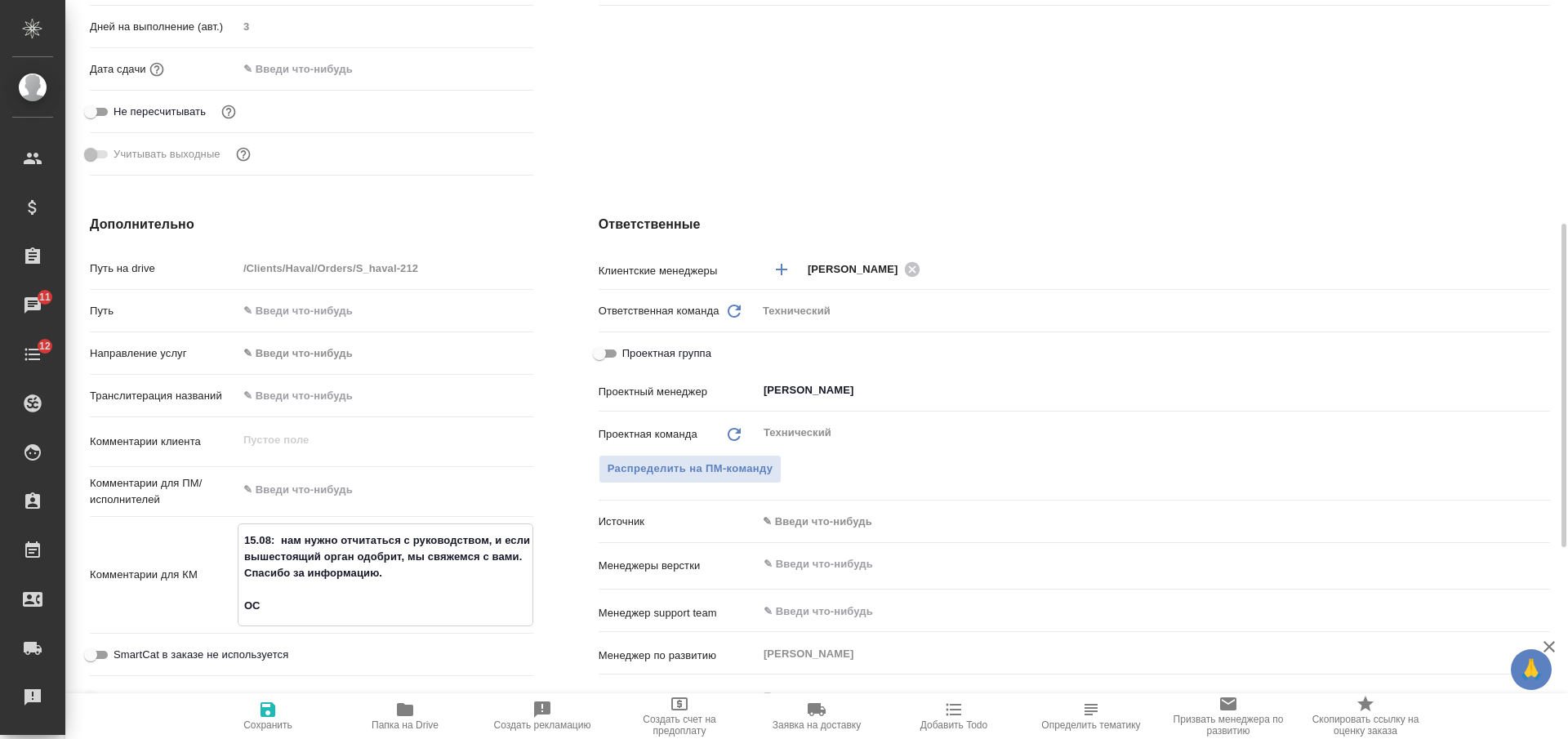
type textarea "15.08: нам нужно отчитаться с руководством, и если вышестоящий орган одобрит, м…"
type textarea "x"
type textarea "15.08: нам нужно отчитаться с руководством, и если вышестоящий орган одобрит, м…"
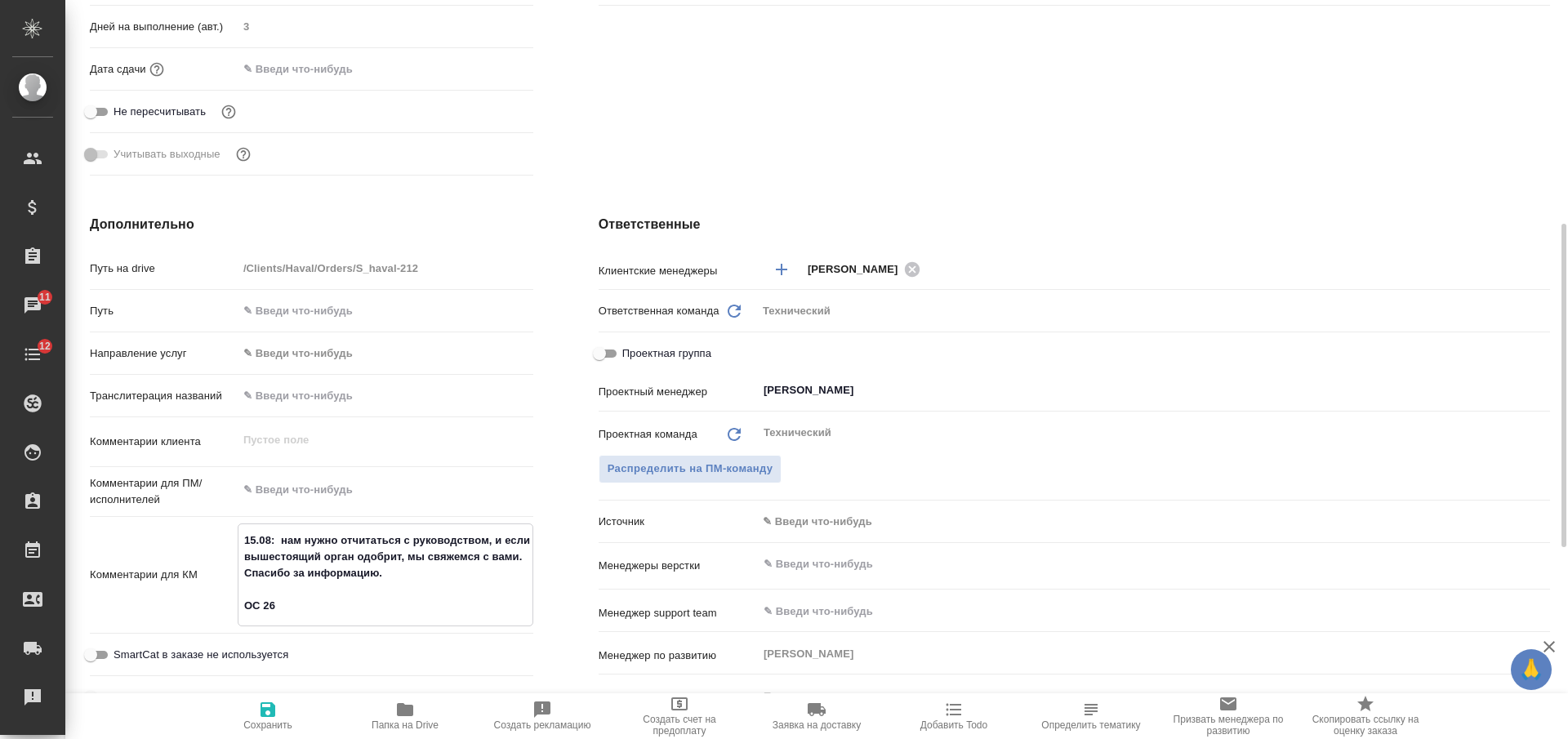
type textarea "x"
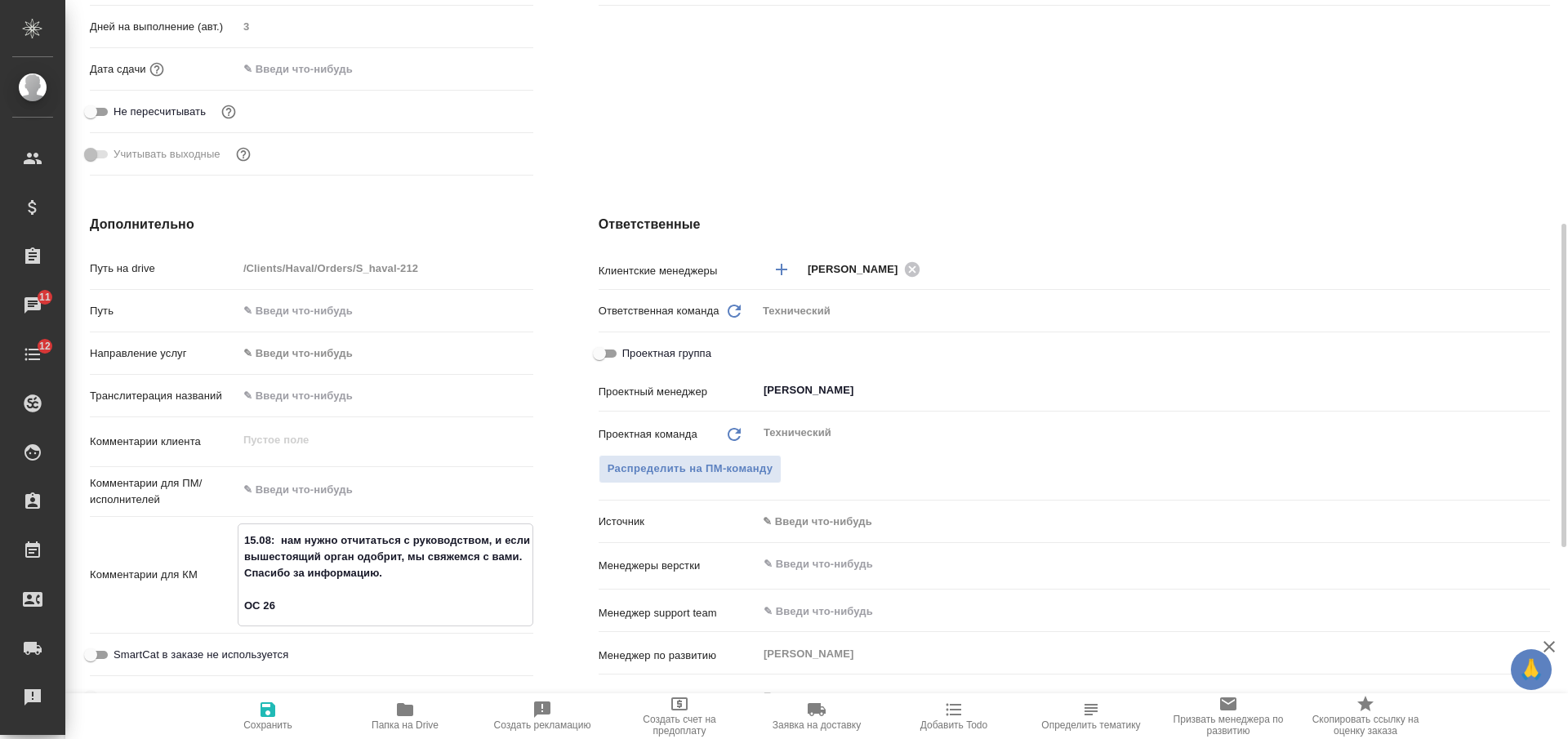
type textarea "15.08: нам нужно отчитаться с руководством, и если вышестоящий орган одобрит, м…"
type textarea "x"
type textarea "15.08: нам нужно отчитаться с руководством, и если вышестоящий орган одобрит, м…"
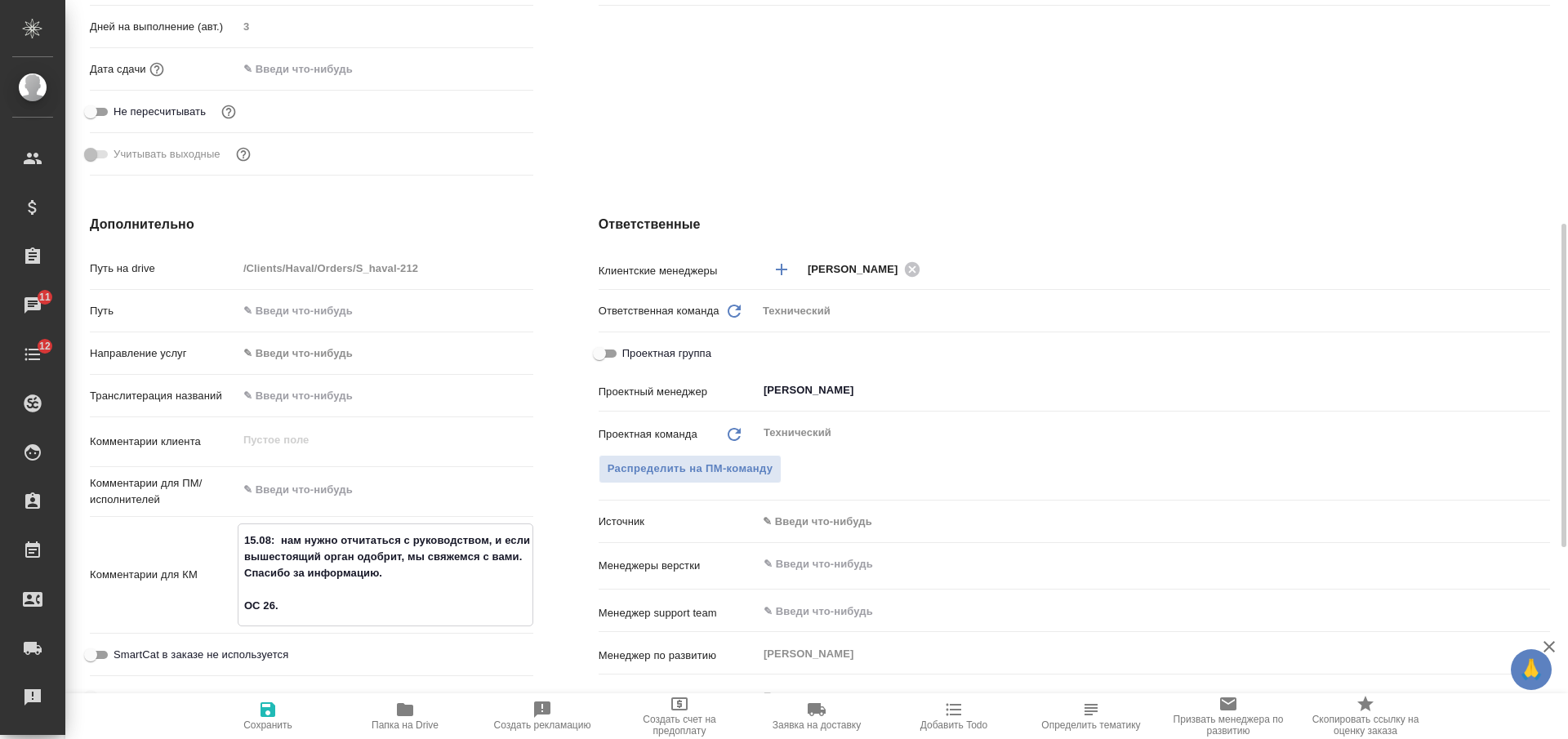
type textarea "x"
type textarea "15.08: нам нужно отчитаться с руководством, и если вышестоящий орган одобрит, м…"
type textarea "x"
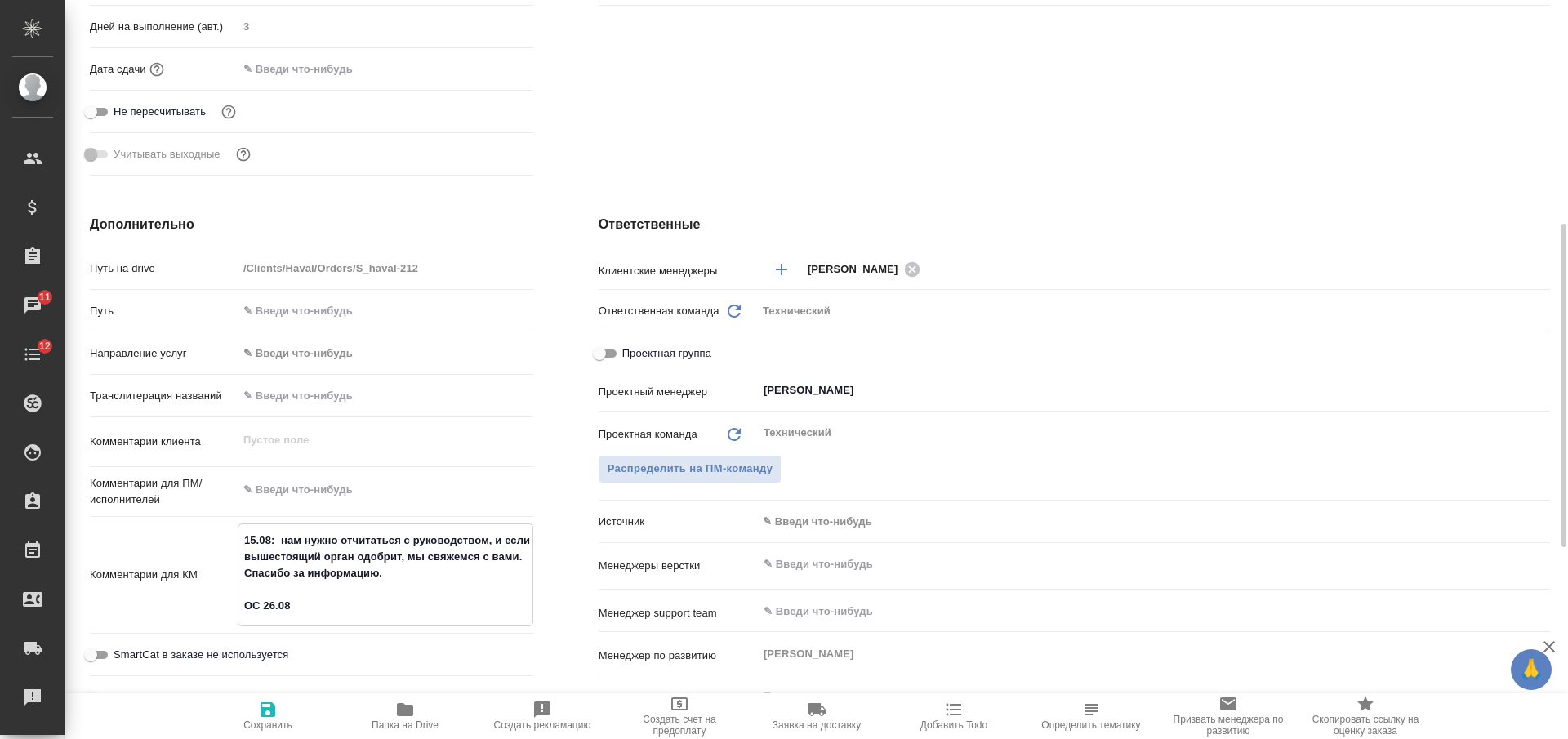
type textarea "x"
type textarea "15.08: нам нужно отчитаться с руководством, и если вышестоящий орган одобрит, м…"
type textarea "x"
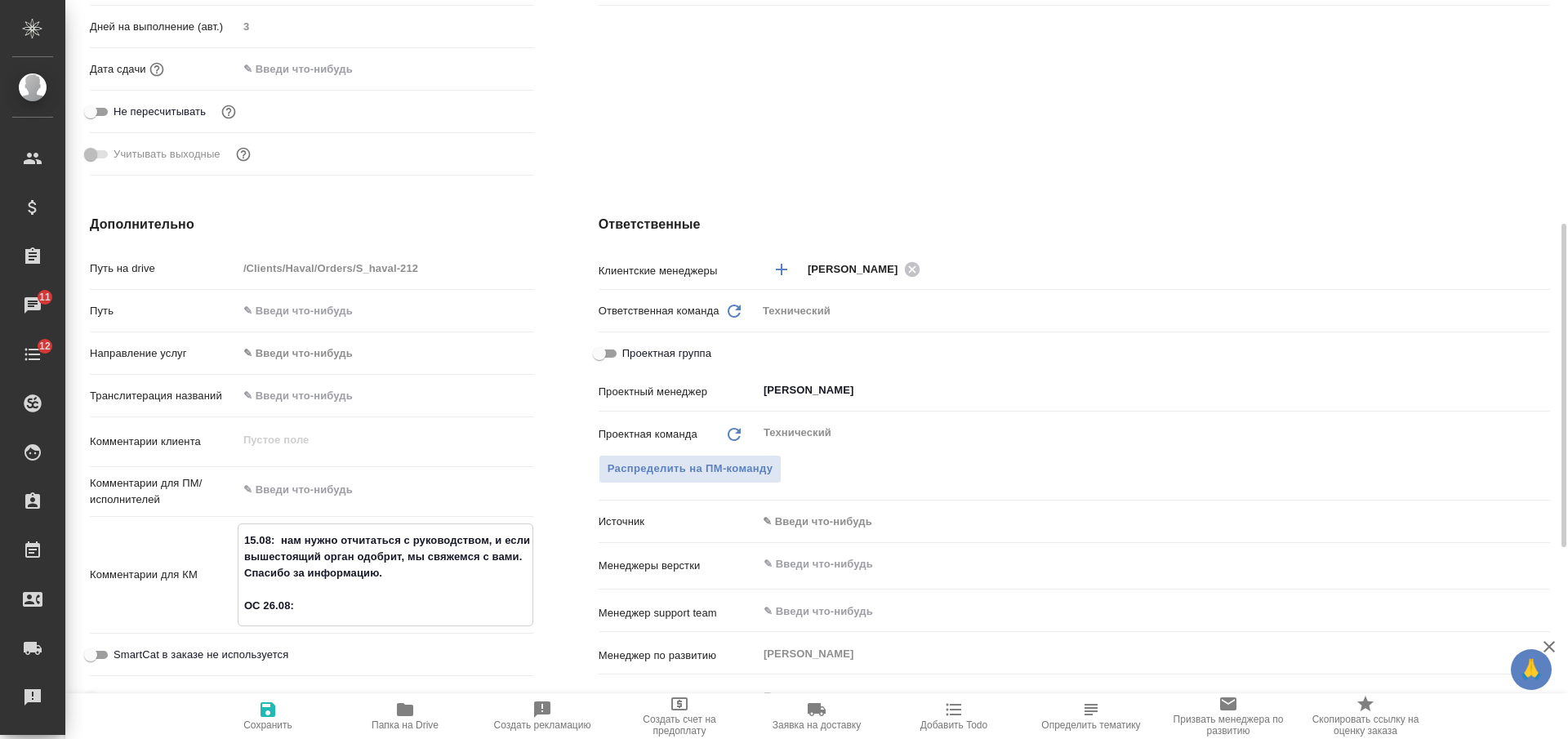
type textarea "x"
type textarea "15.08: нам нужно отчитаться с руководством, и если вышестоящий орган одобрит, м…"
type textarea "x"
paste textarea "Мы получили уведомление о временной приостановке перевода руководства по P11. Б…"
type textarea "15.08: нам нужно отчитаться с руководством, и если вышестоящий орган одобрит, м…"
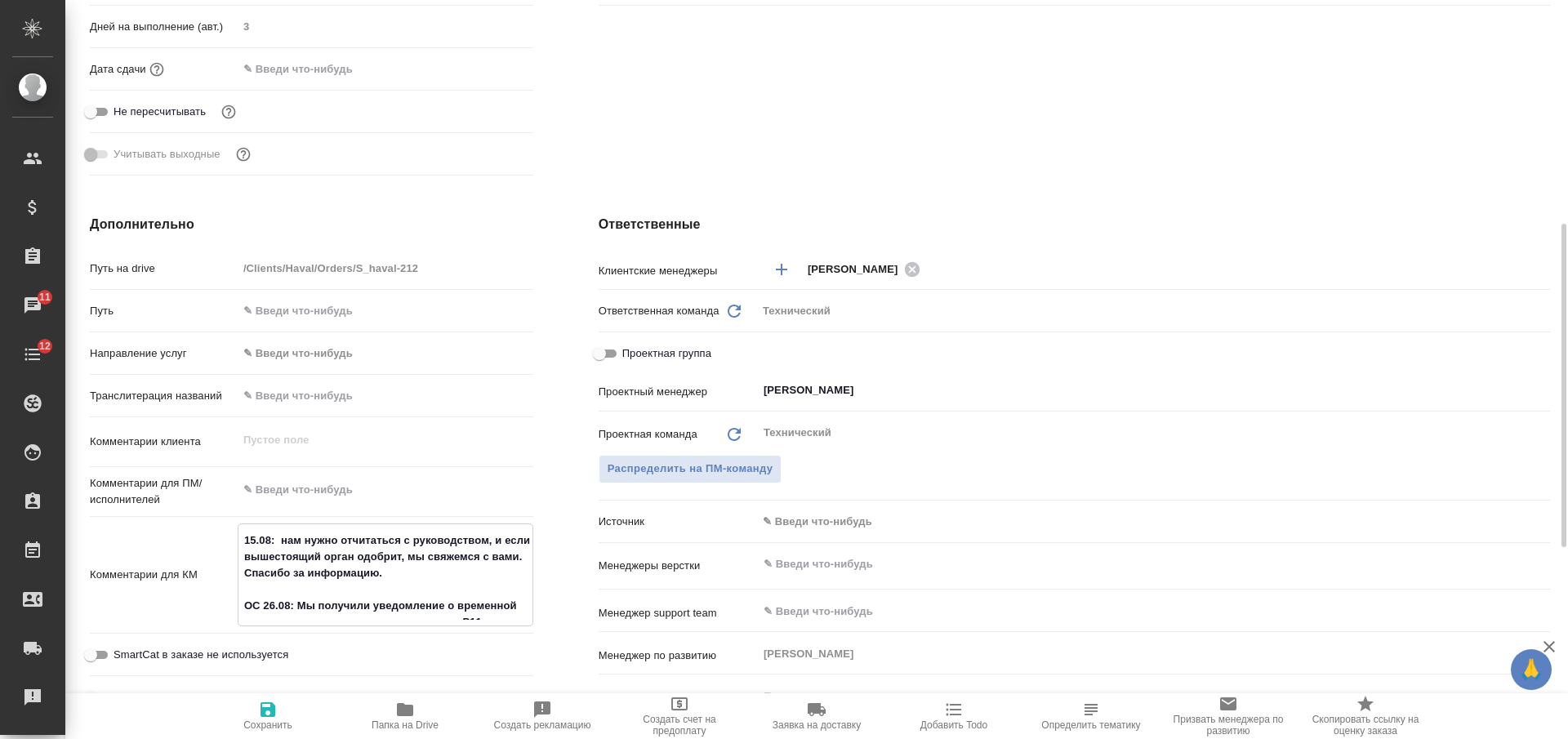
type textarea "x"
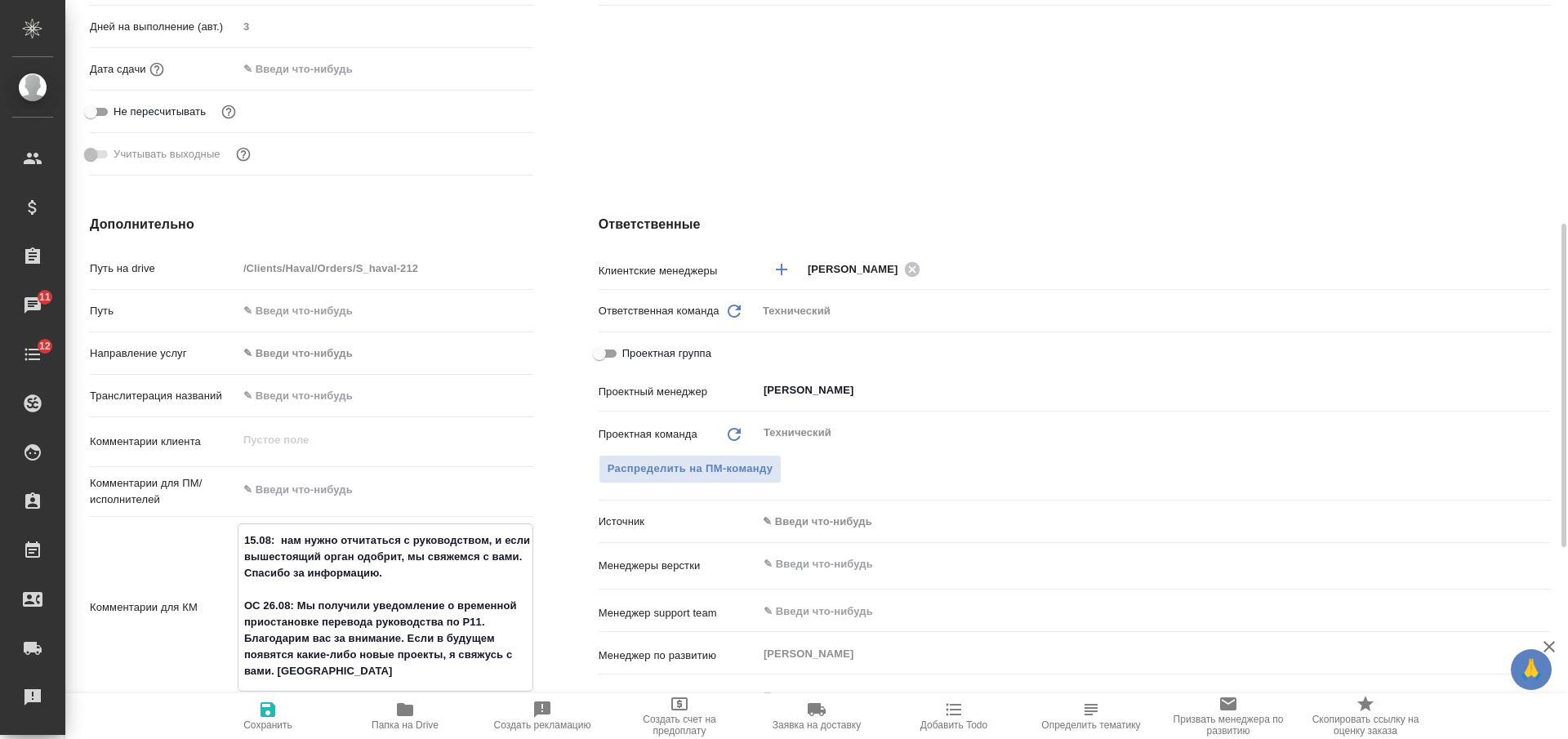
type textarea "15.08: нам нужно отчитаться с руководством, и если вышестоящий орган одобрит, м…"
type textarea "x"
click at [275, 718] on icon "button" at bounding box center [268, 710] width 19 height 19
type textarea "x"
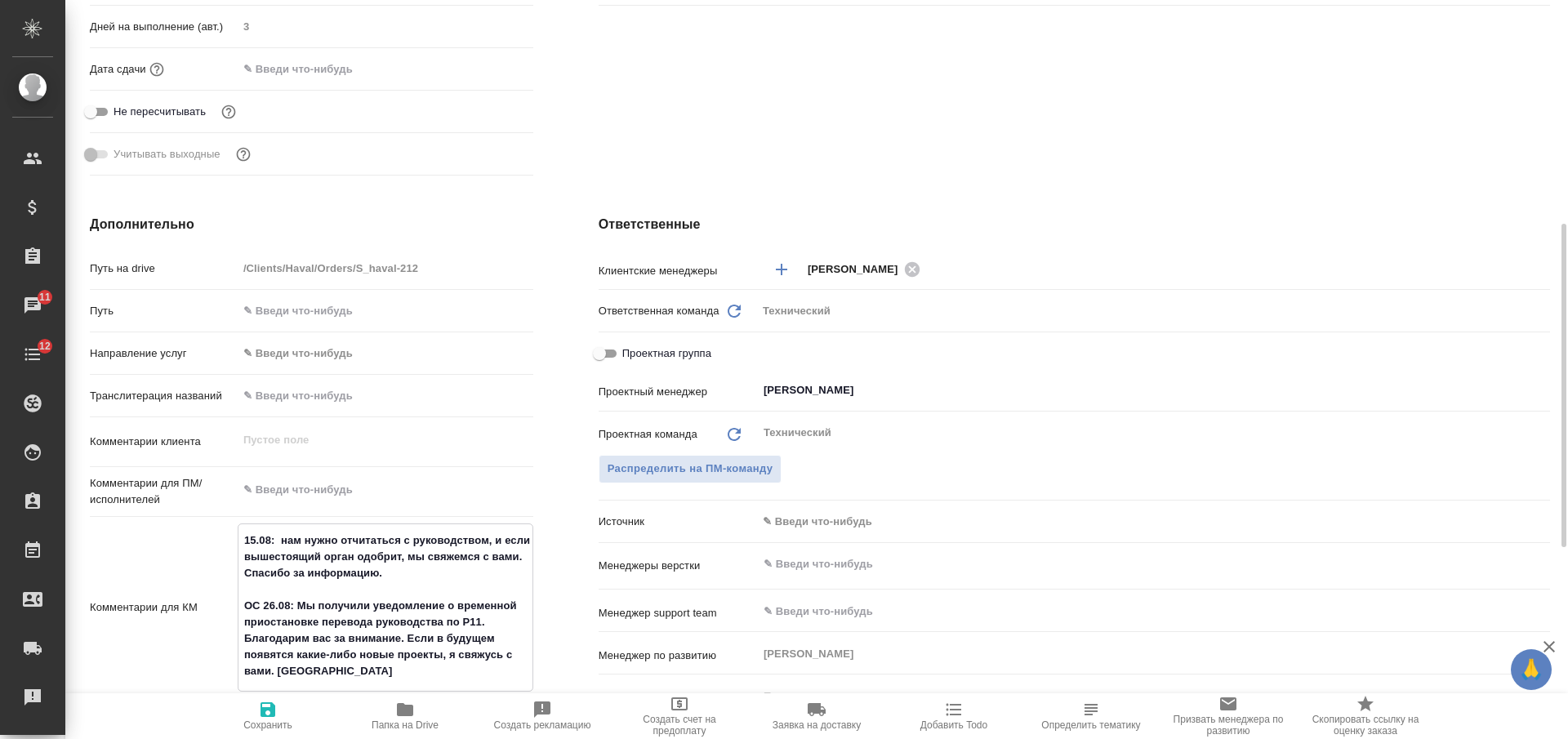
type textarea "x"
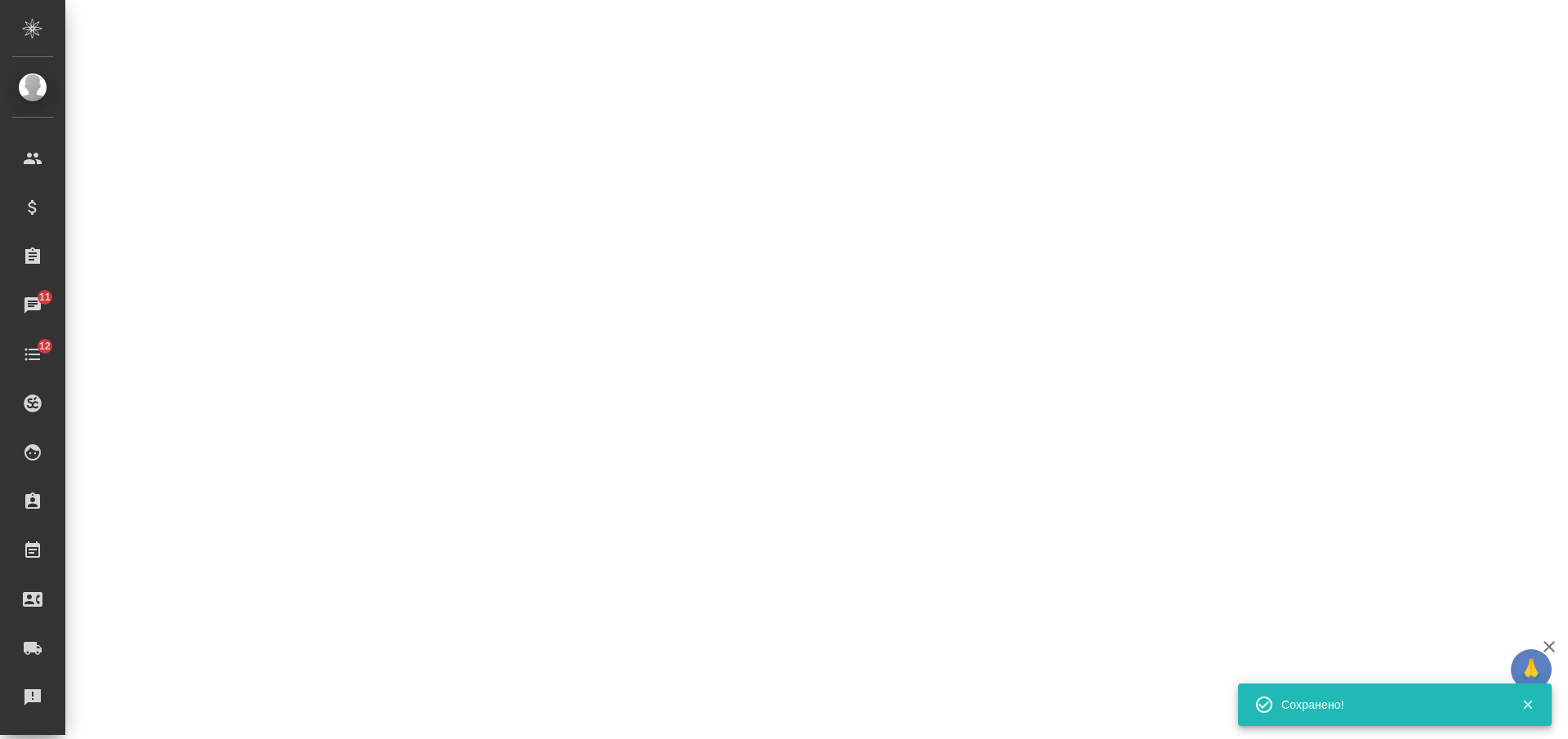
select select "RU"
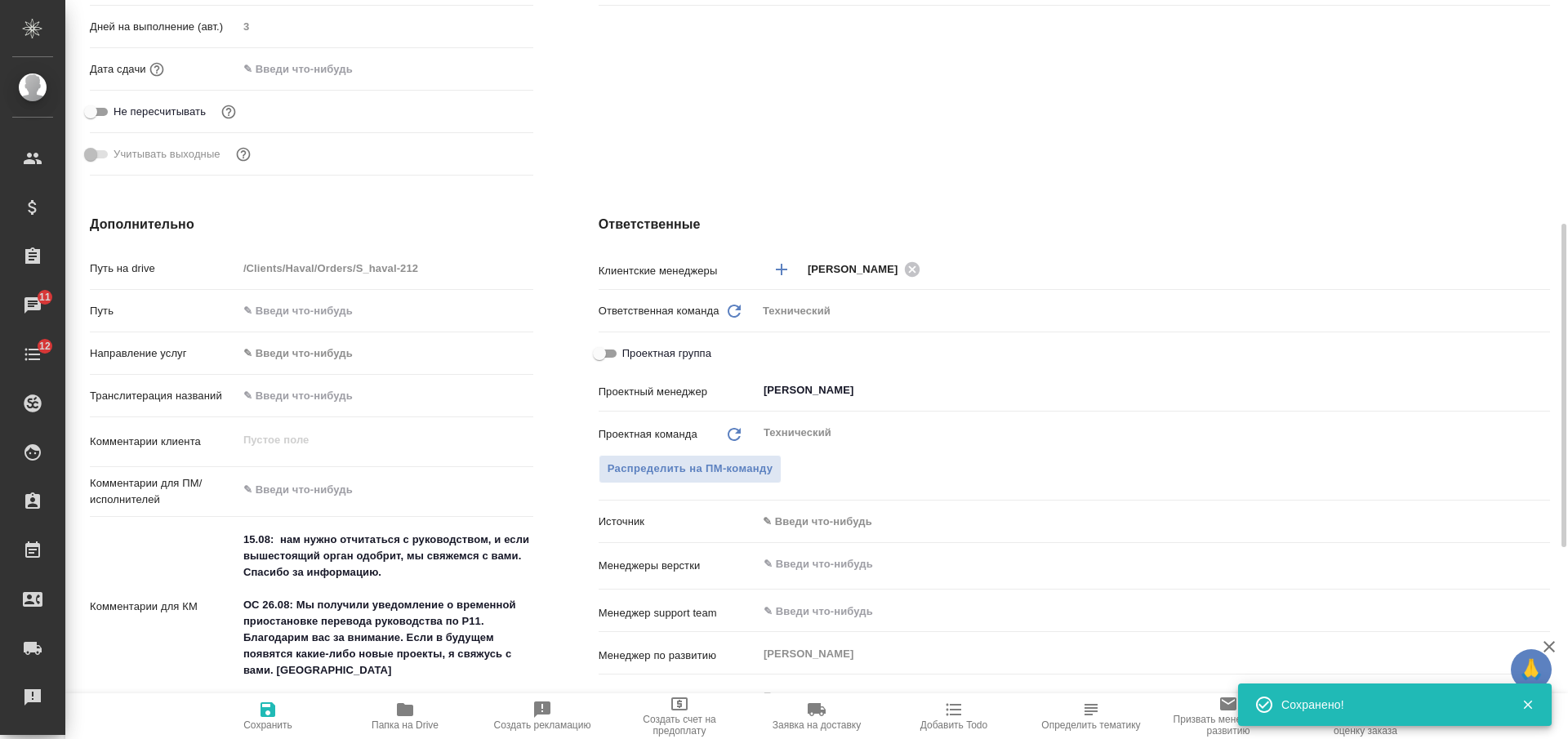
type textarea "x"
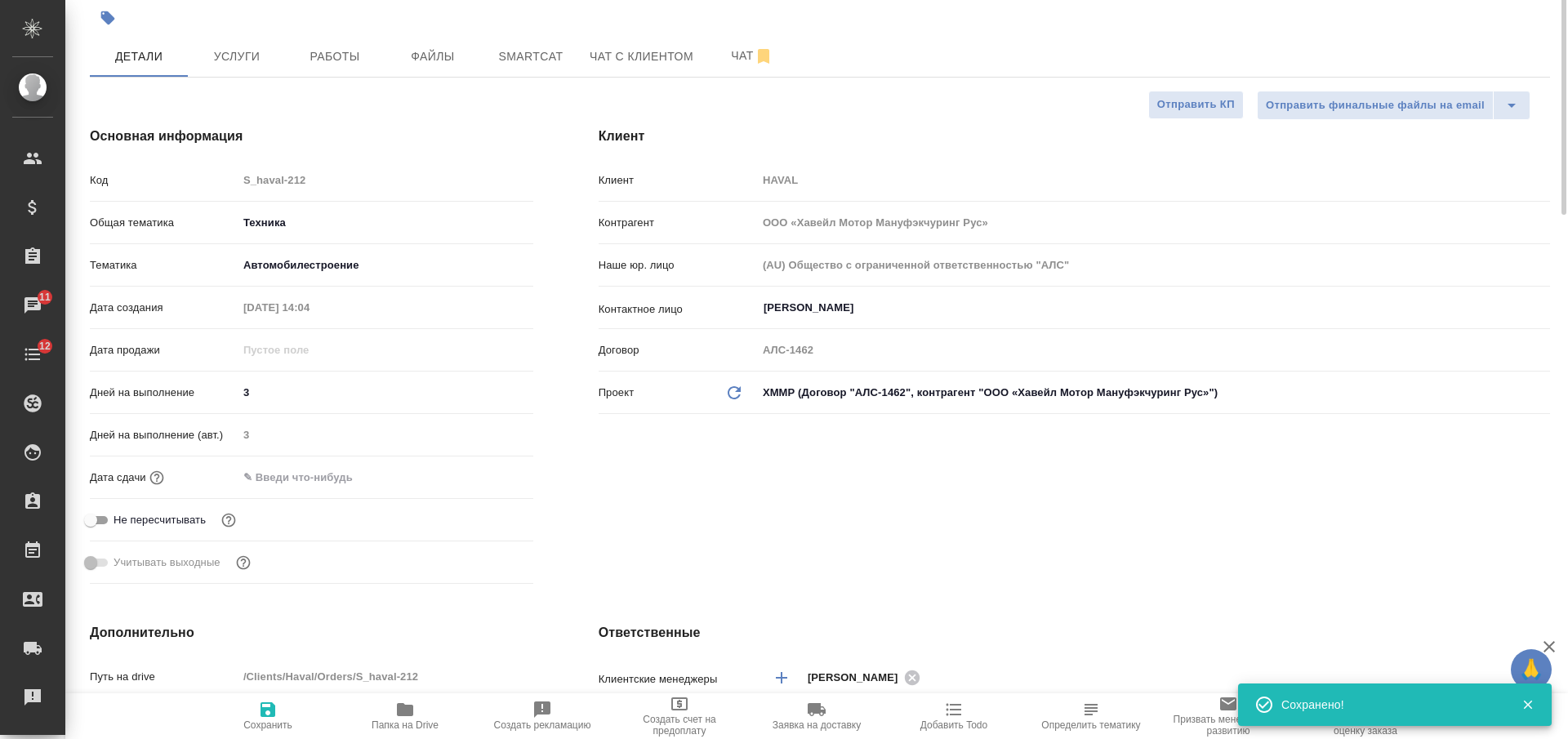
scroll to position [0, 0]
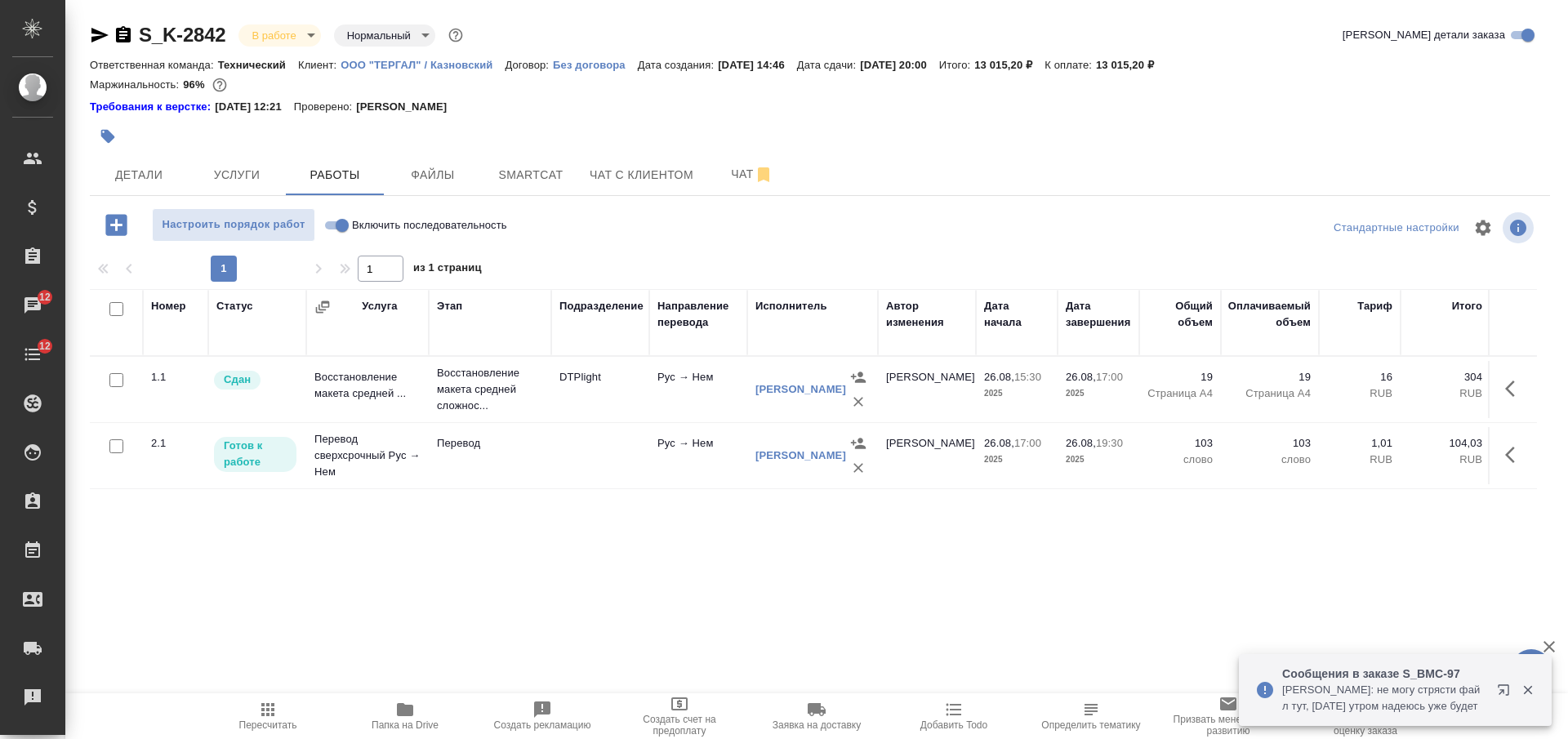
click at [401, 705] on icon "button" at bounding box center [405, 709] width 17 height 13
click at [611, 465] on td at bounding box center [601, 456] width 98 height 57
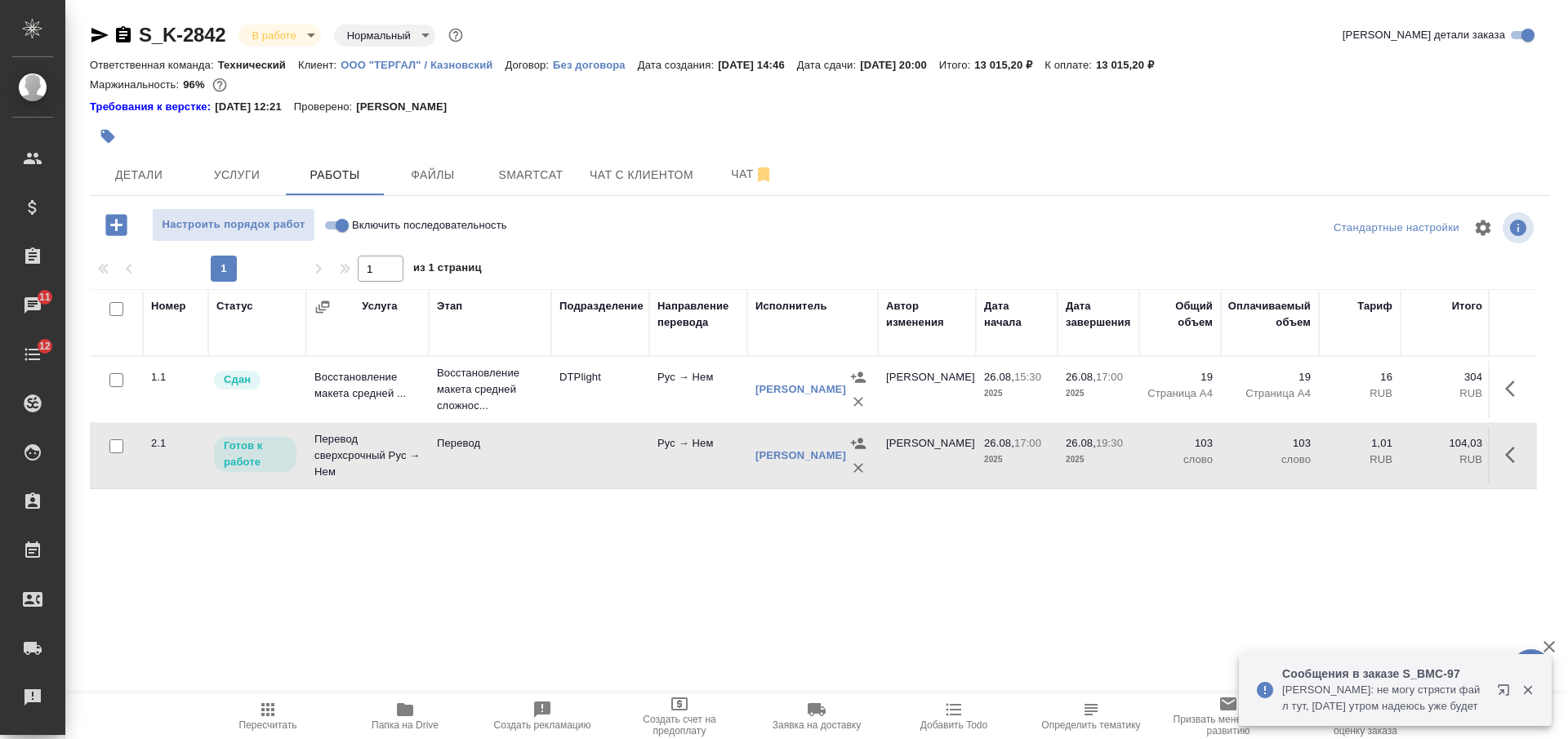
click at [1516, 447] on icon "button" at bounding box center [1516, 455] width 19 height 19
click at [1394, 451] on icon "button" at bounding box center [1395, 455] width 19 height 19
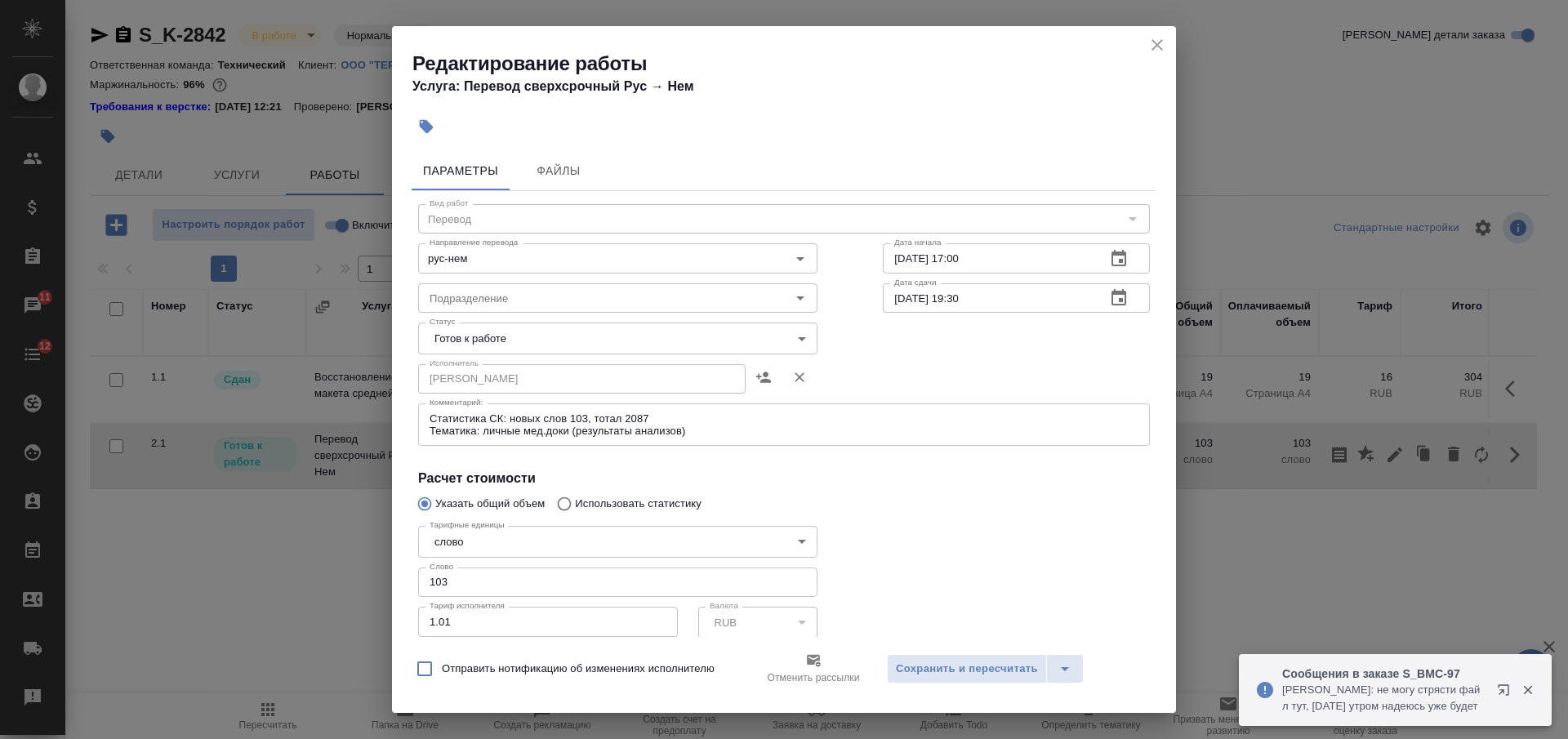
click at [457, 582] on input "103" at bounding box center [617, 582] width 400 height 30
paste input "237.15"
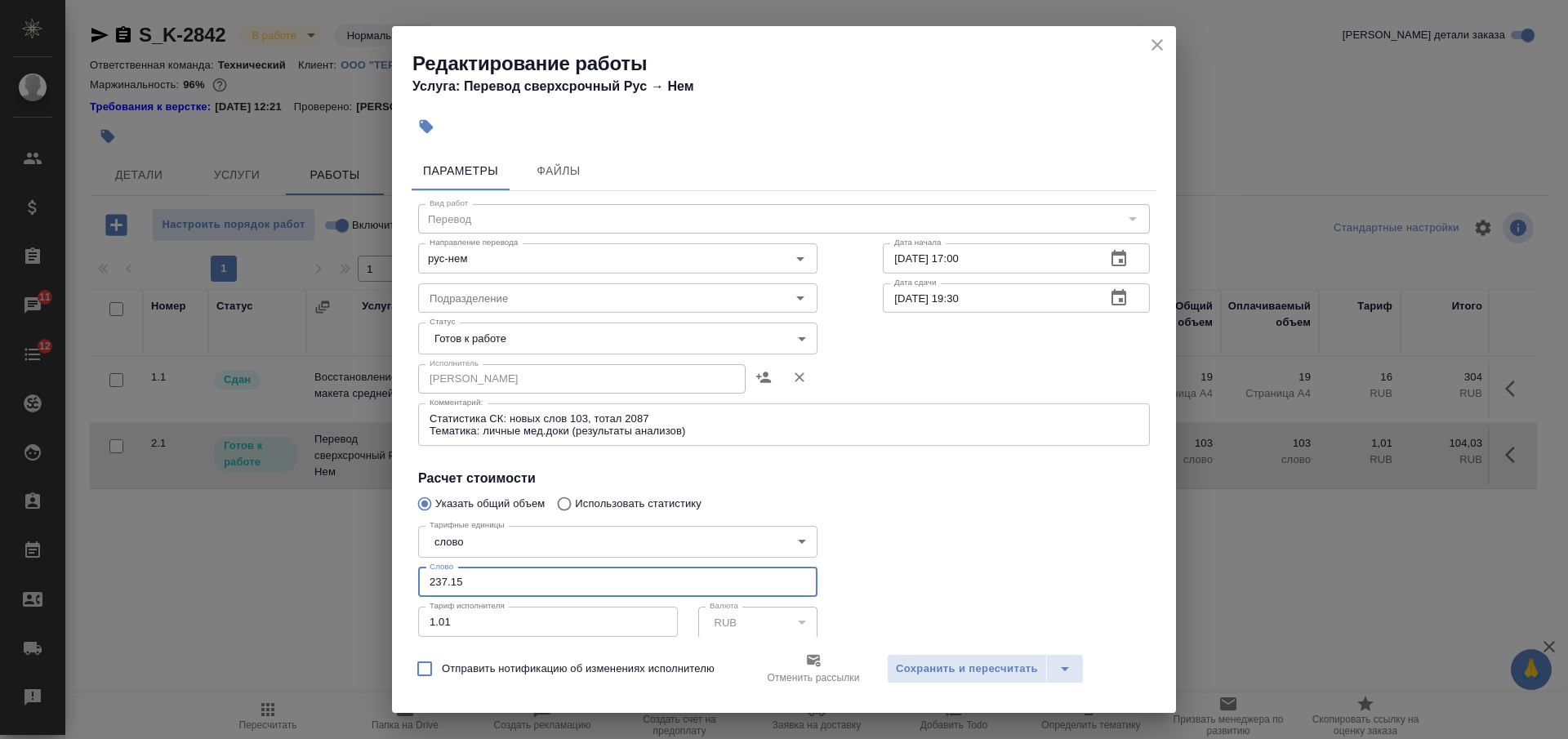
type input "237.15"
click at [555, 336] on body "🙏 .cls-1 fill:#fff; AWATERA [PERSON_NAME] Спецификации Заказы 11 Чаты 12 Todo П…" at bounding box center [784, 369] width 1568 height 739
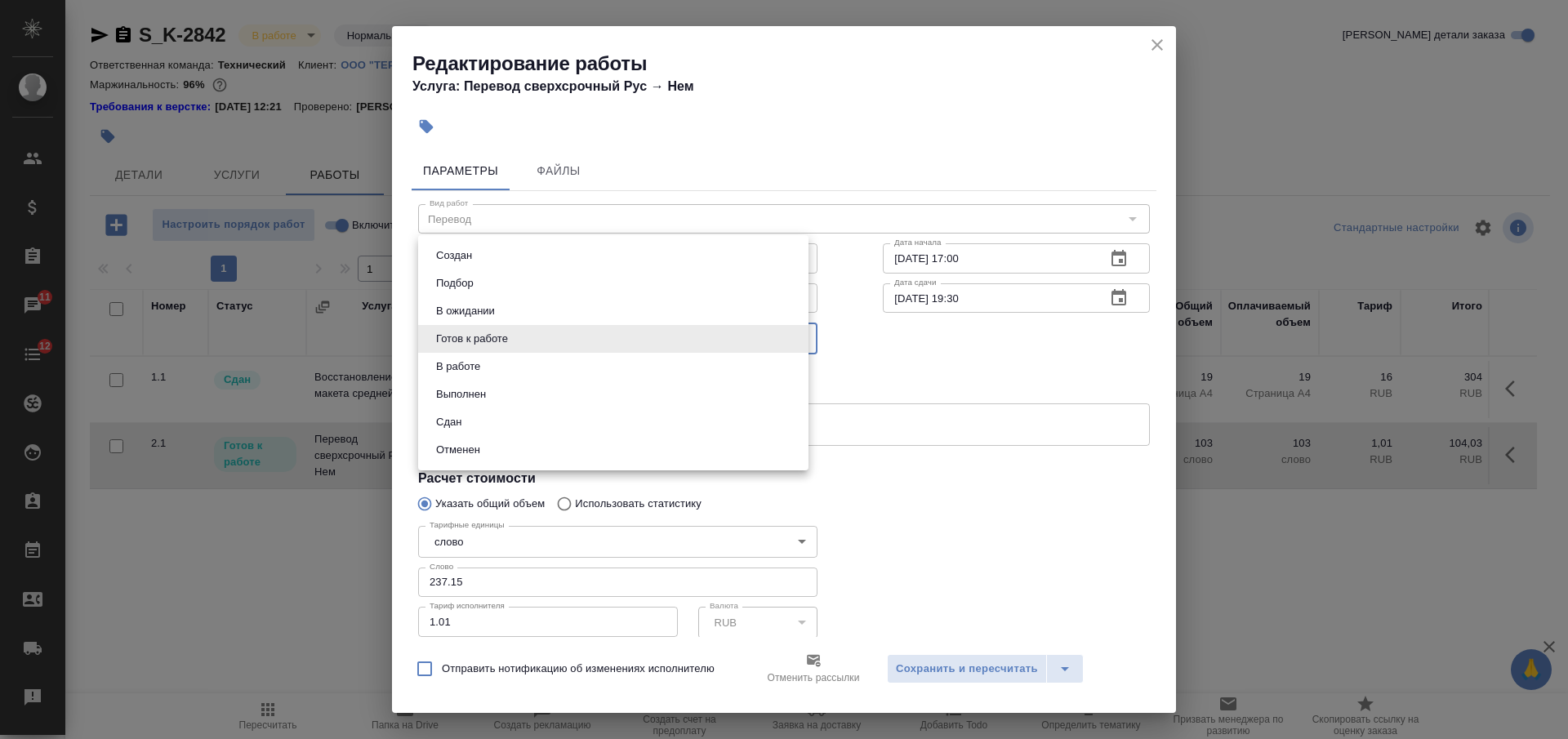
click at [535, 421] on li "Сдан" at bounding box center [613, 422] width 390 height 28
type input "closed"
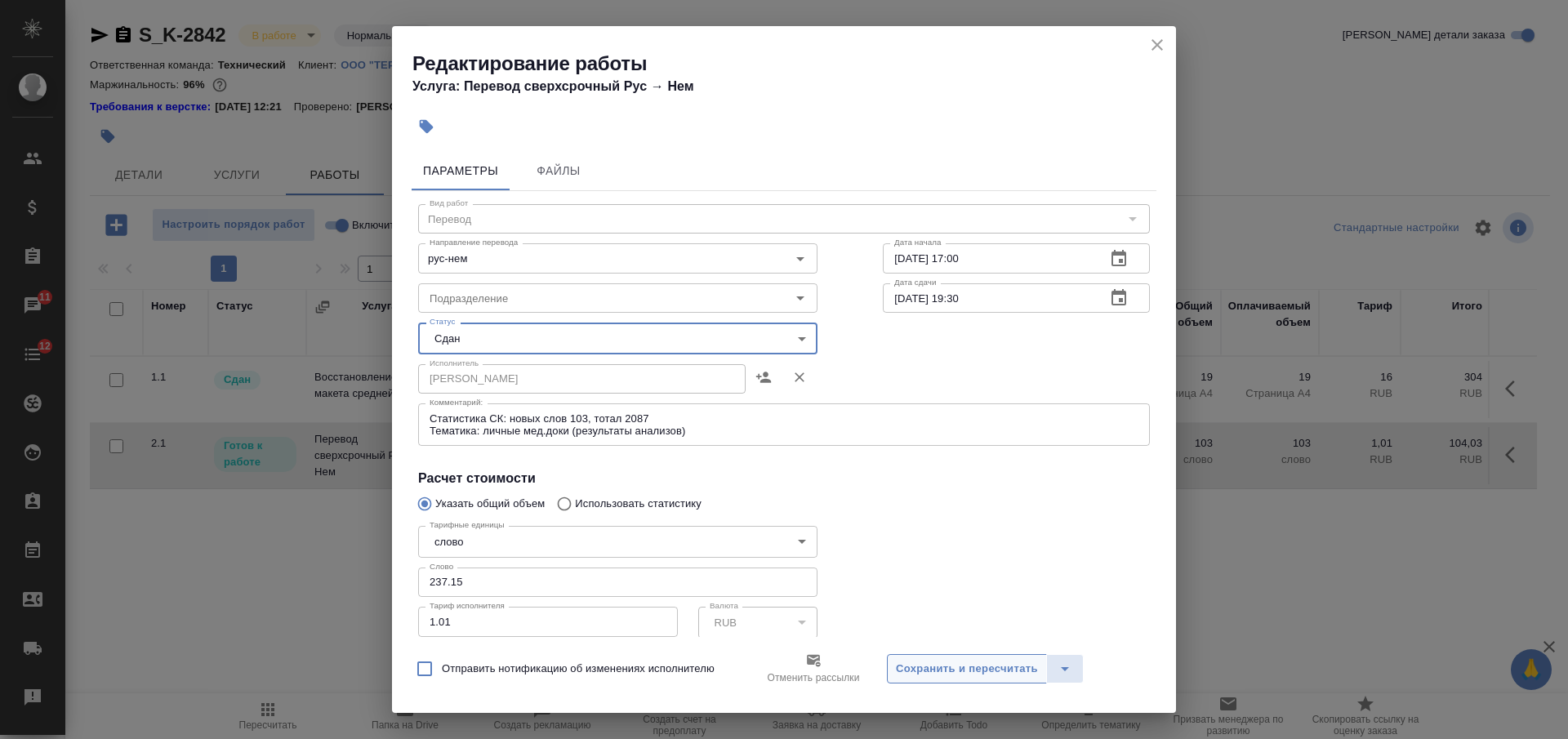
click at [943, 667] on span "Сохранить и пересчитать" at bounding box center [967, 669] width 143 height 18
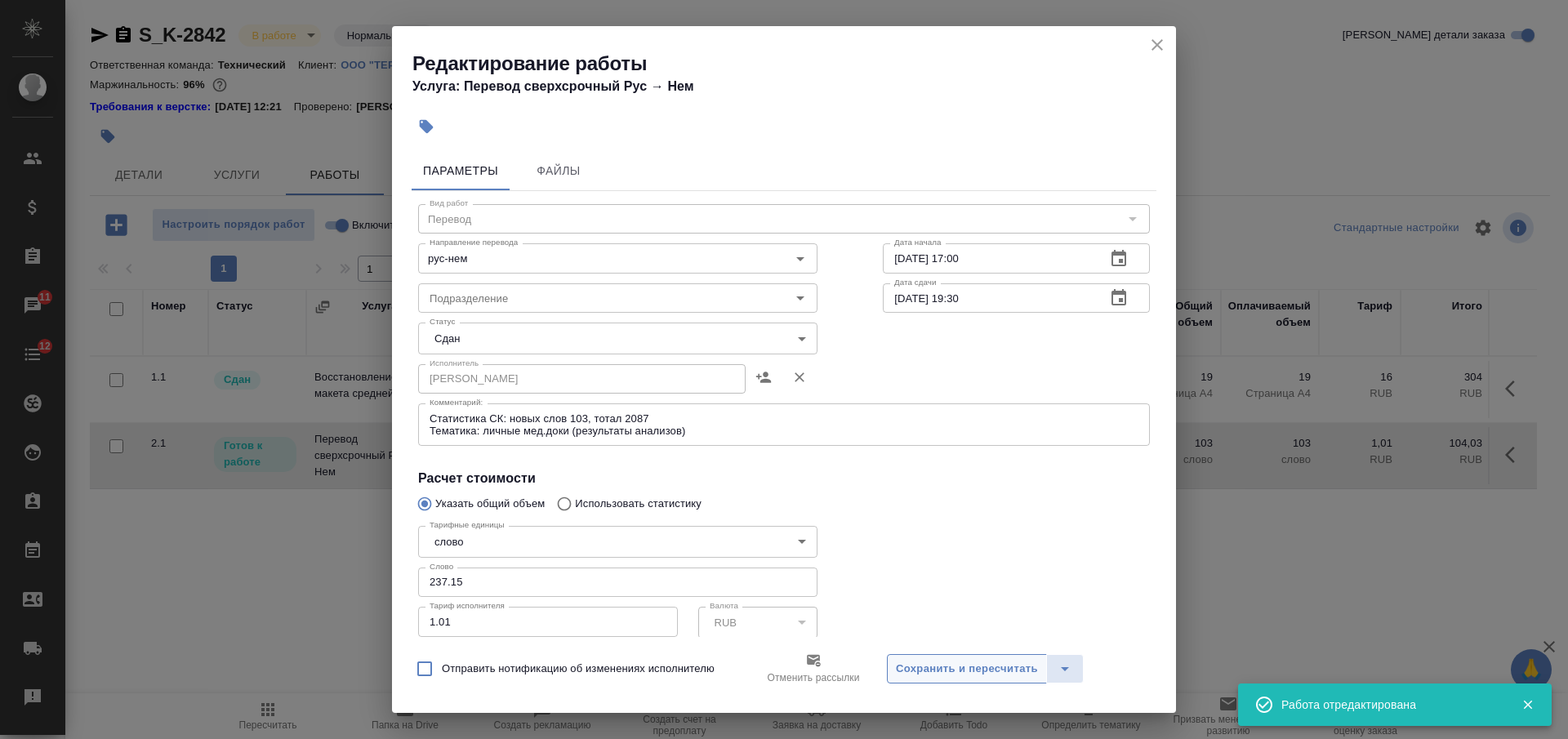
click at [931, 660] on span "Сохранить и пересчитать" at bounding box center [967, 669] width 143 height 18
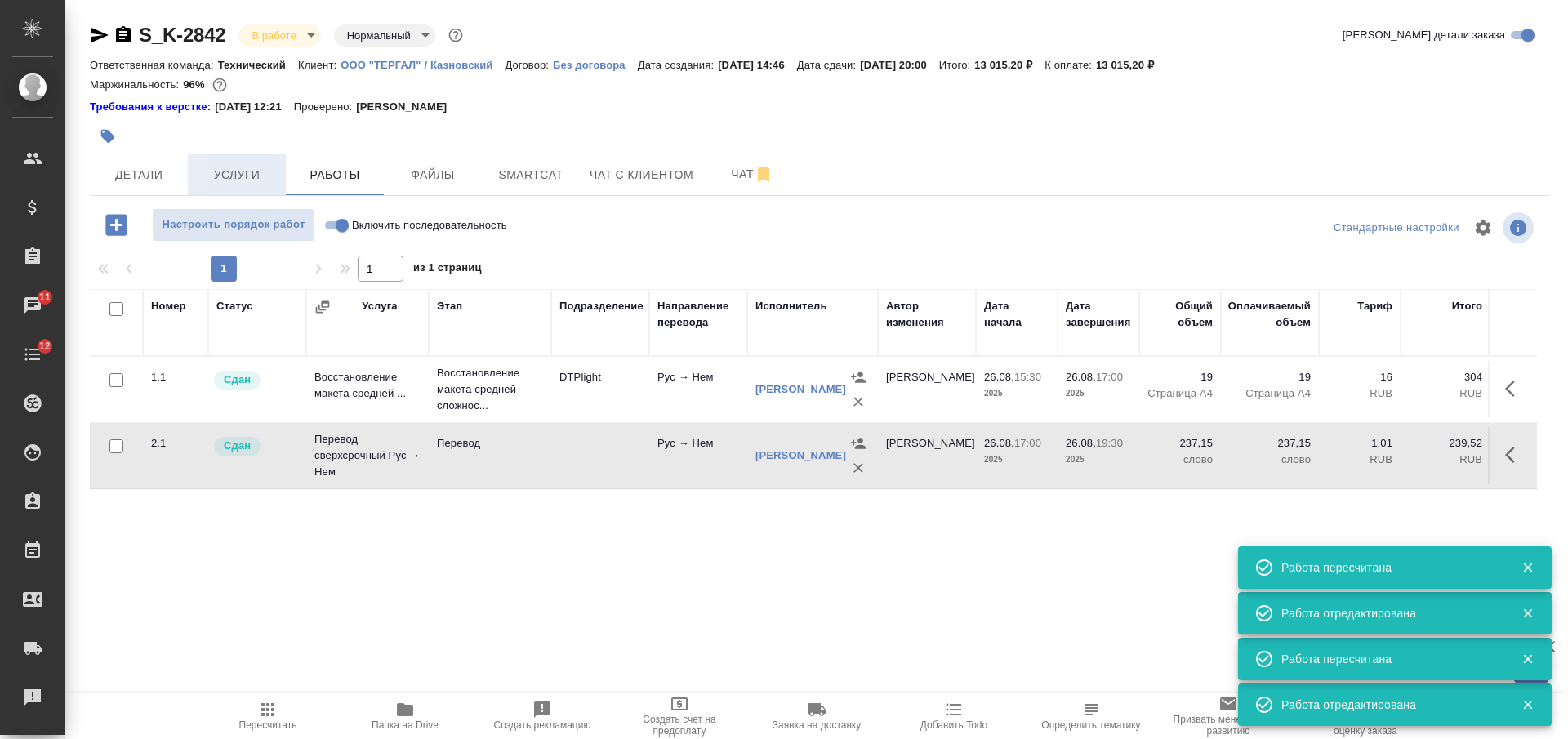
click at [245, 168] on span "Услуги" at bounding box center [237, 175] width 79 height 20
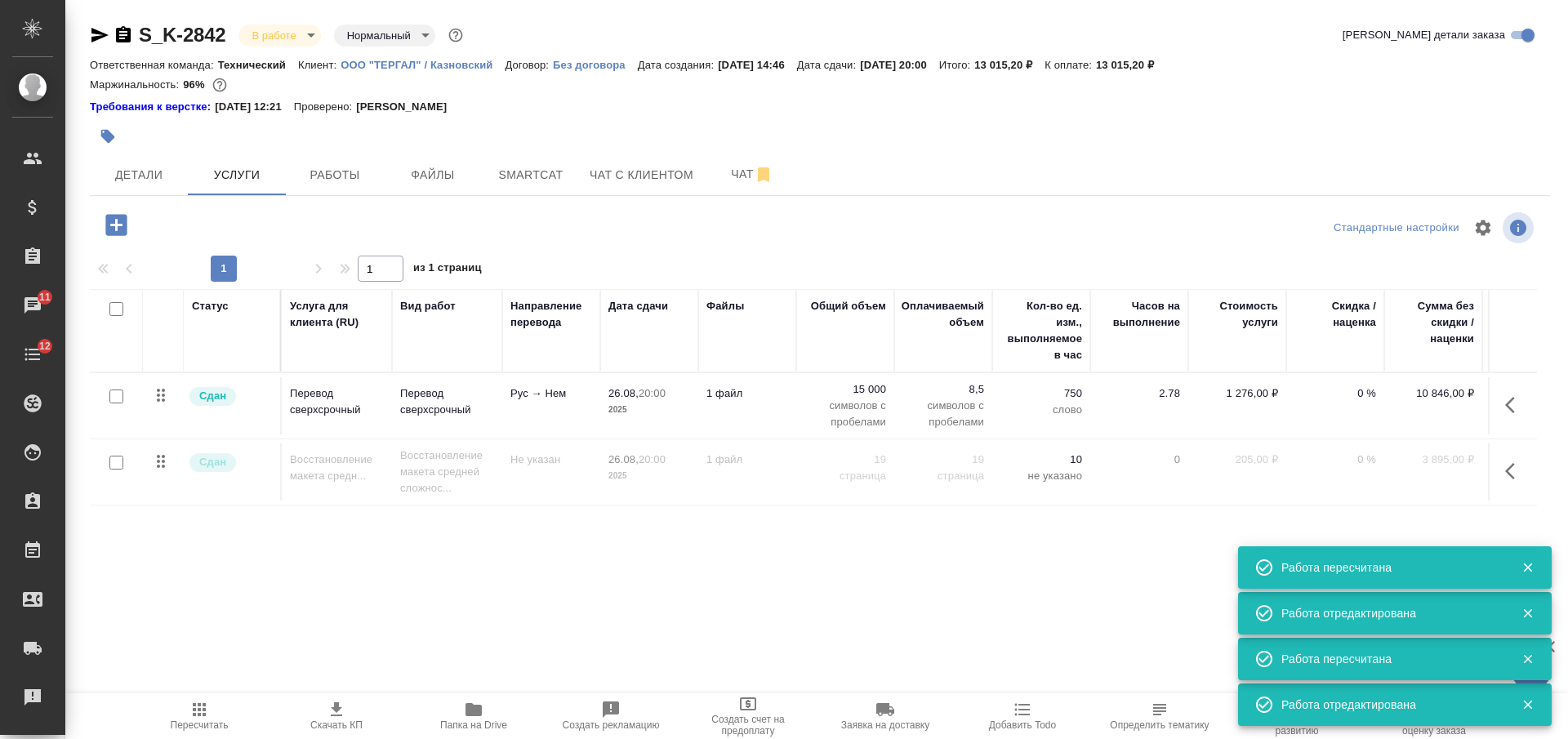
click at [739, 415] on td "1 файл" at bounding box center [748, 406] width 98 height 57
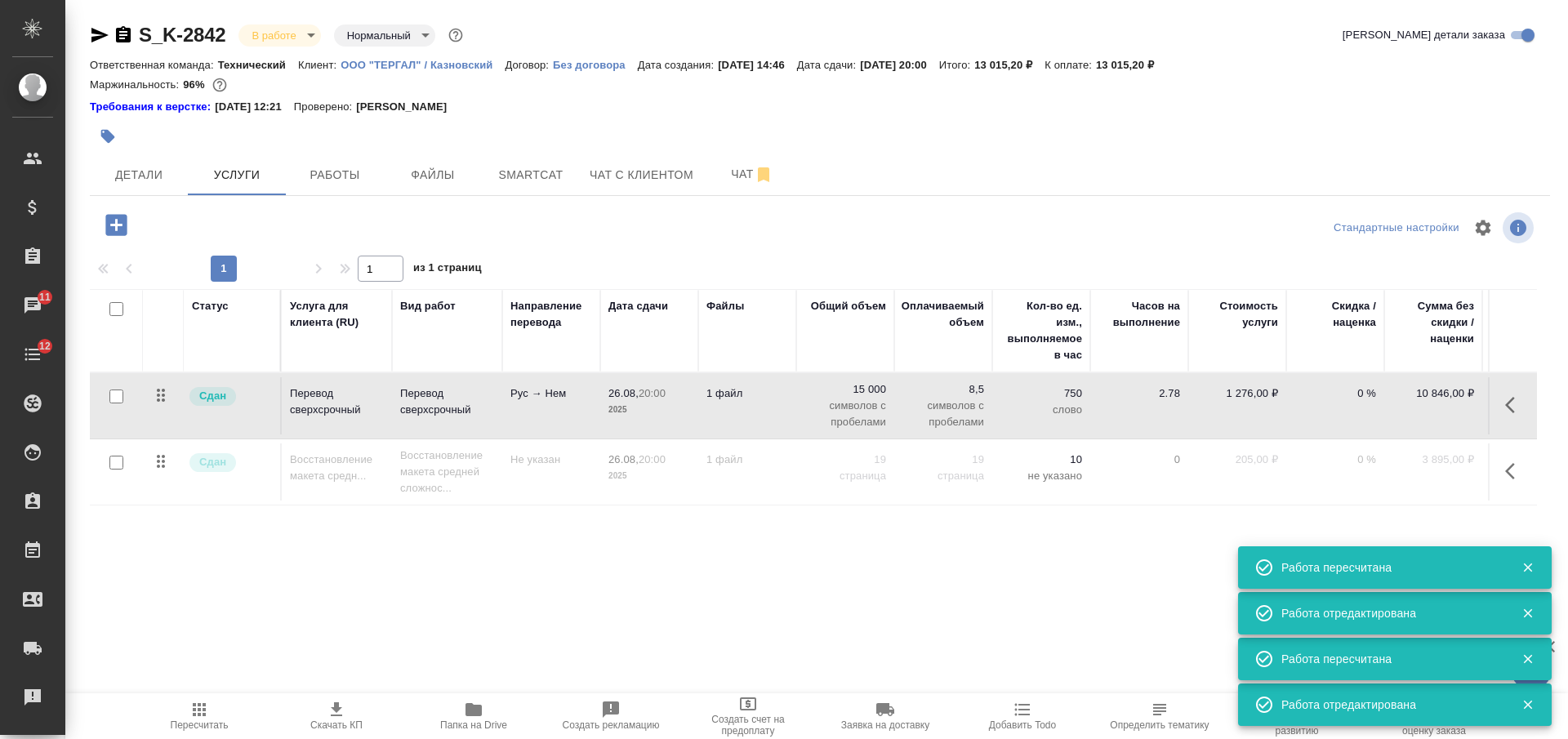
click at [739, 415] on td "1 файл" at bounding box center [748, 406] width 98 height 57
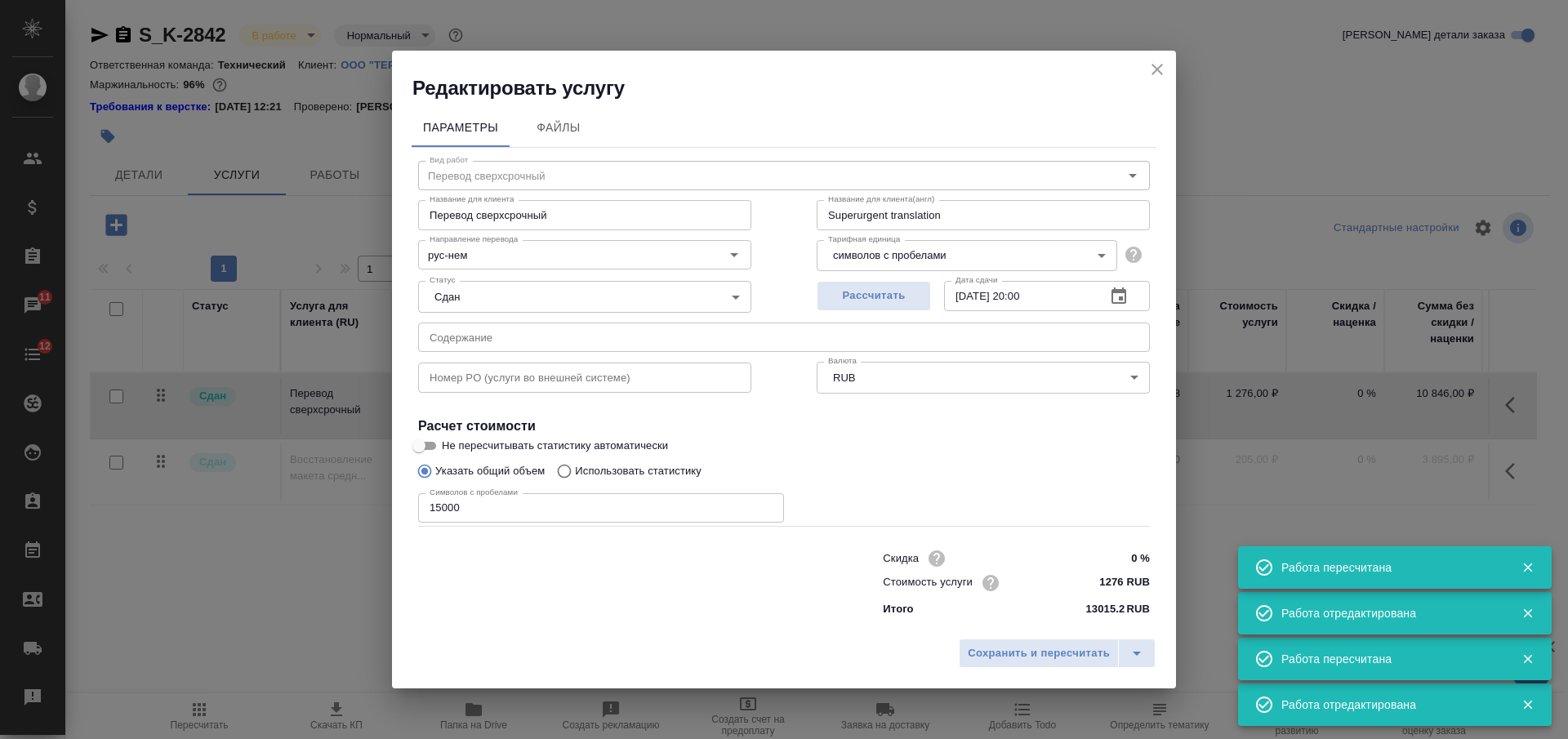
click at [432, 509] on input "15000" at bounding box center [601, 508] width 366 height 30
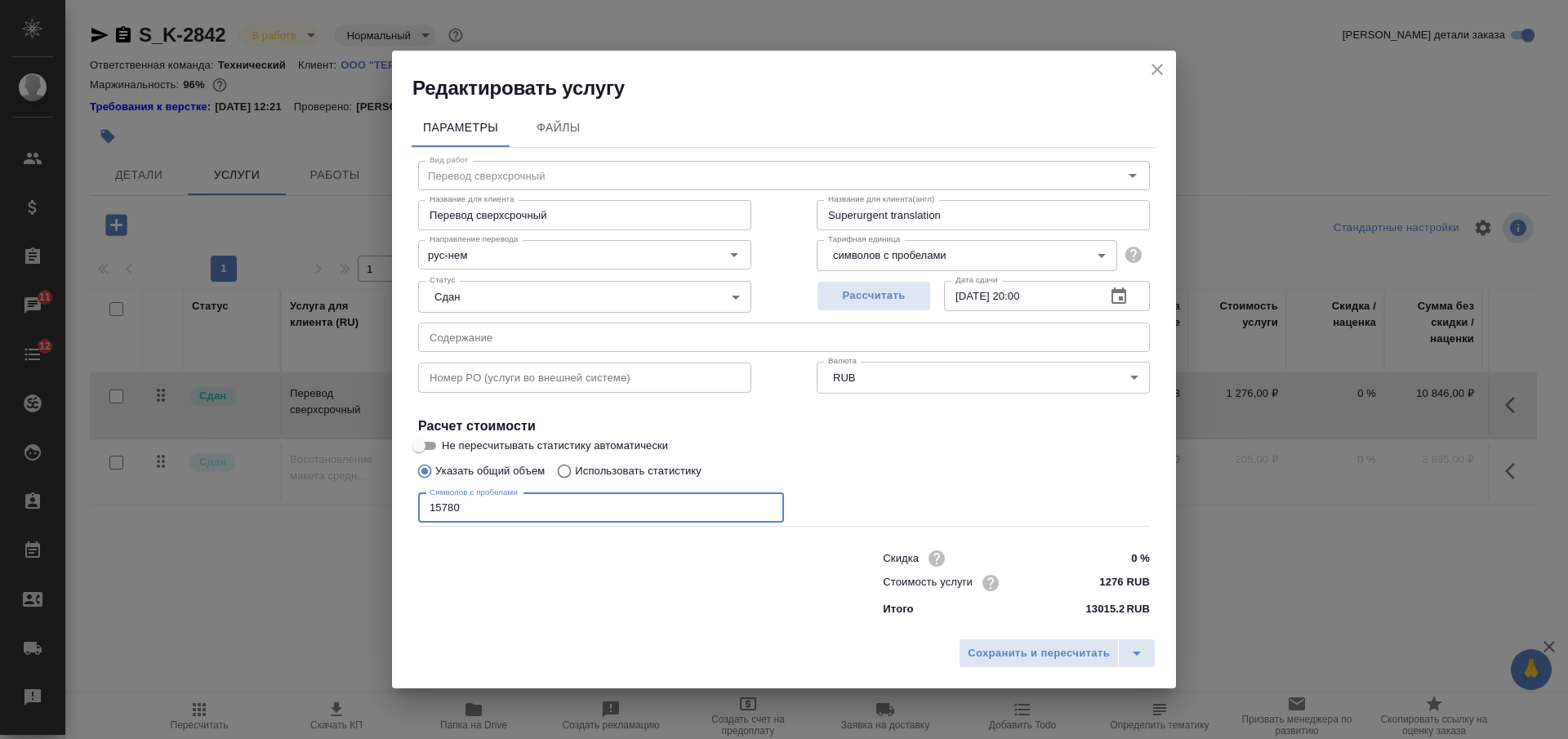
type input "15780"
click at [554, 344] on input "text" at bounding box center [784, 338] width 732 height 30
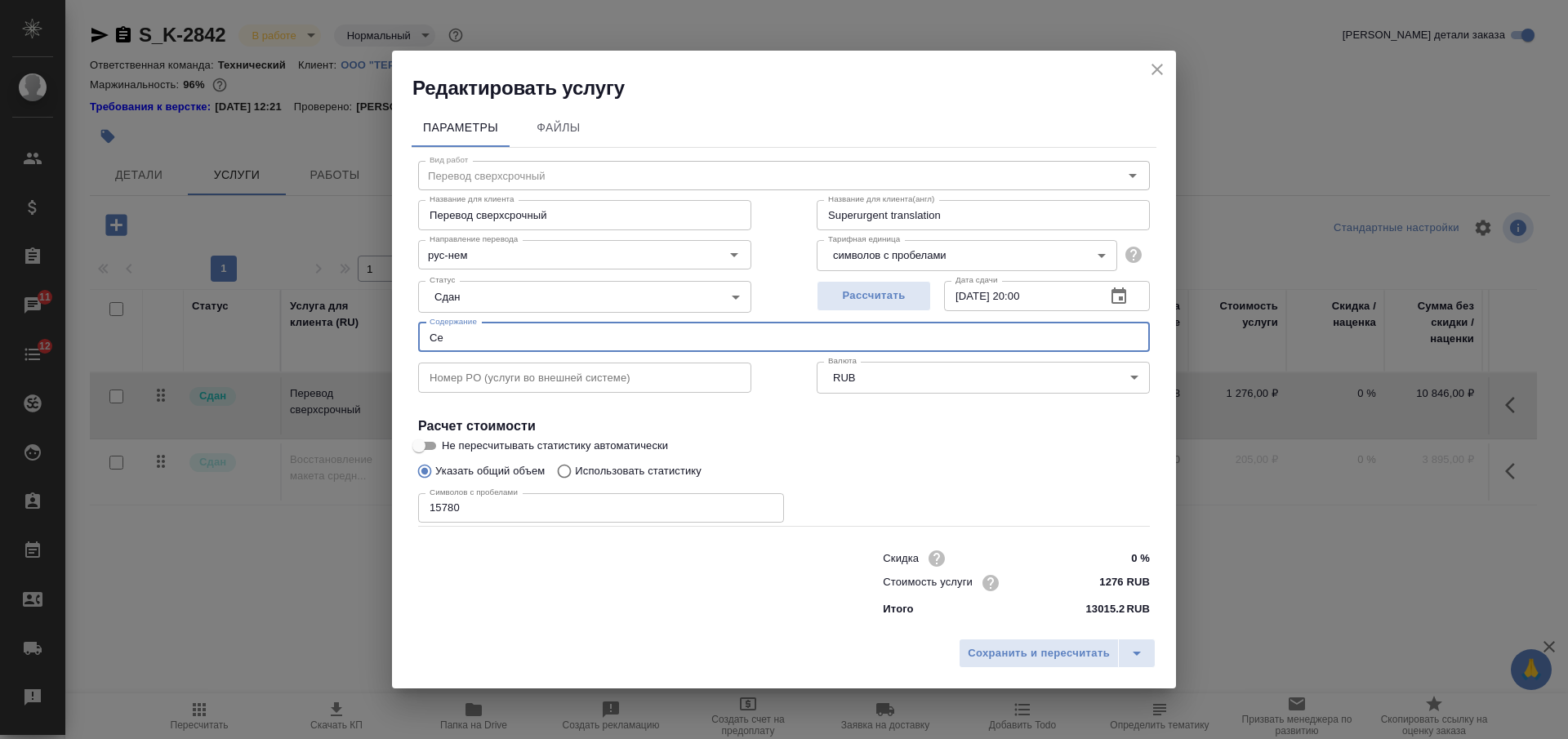
type input "С"
click at [1014, 661] on span "Сохранить и пересчитать" at bounding box center [1039, 653] width 143 height 18
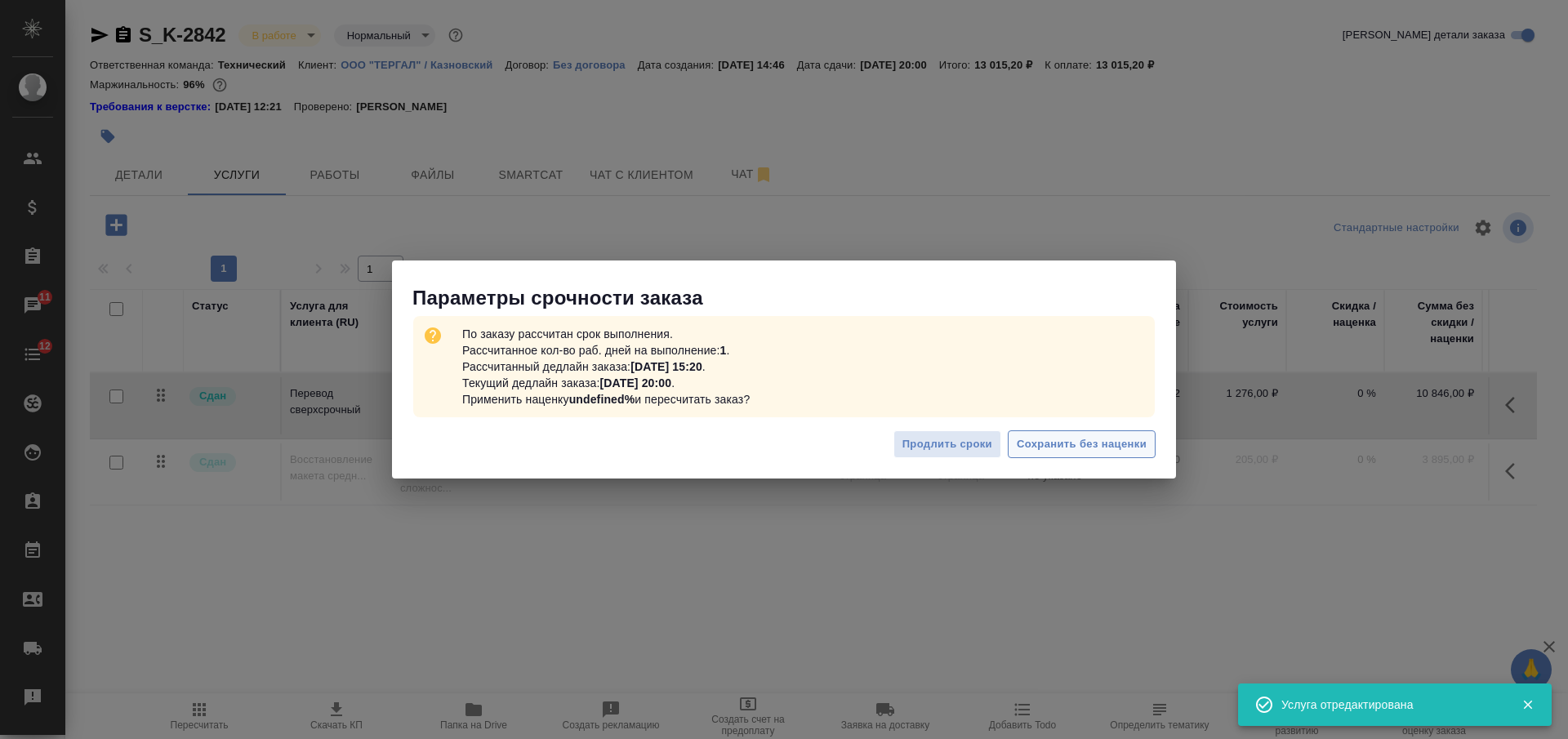
click at [1032, 442] on span "Сохранить без наценки" at bounding box center [1082, 444] width 130 height 18
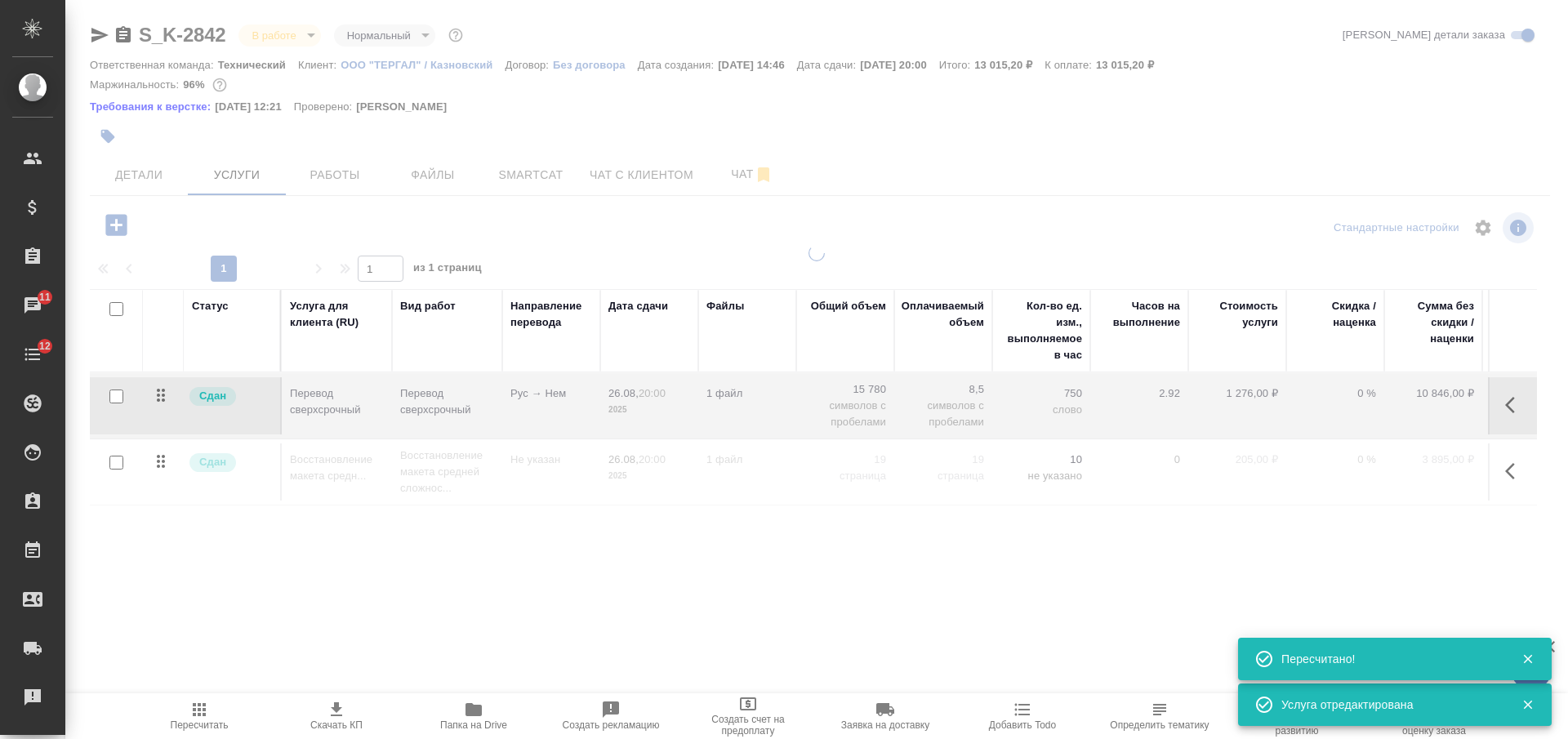
type input "urgent"
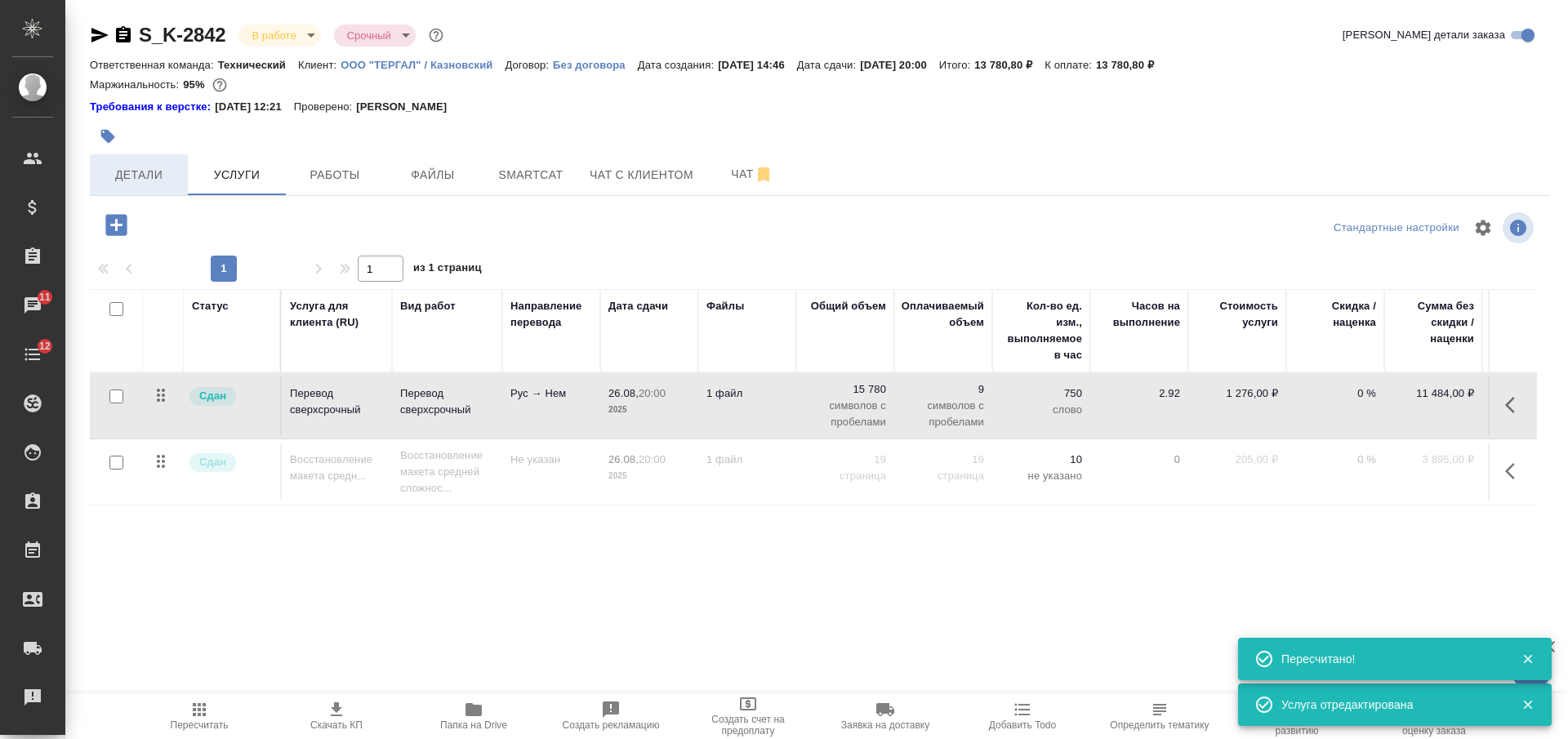
click at [172, 164] on button "Детали" at bounding box center [139, 175] width 98 height 41
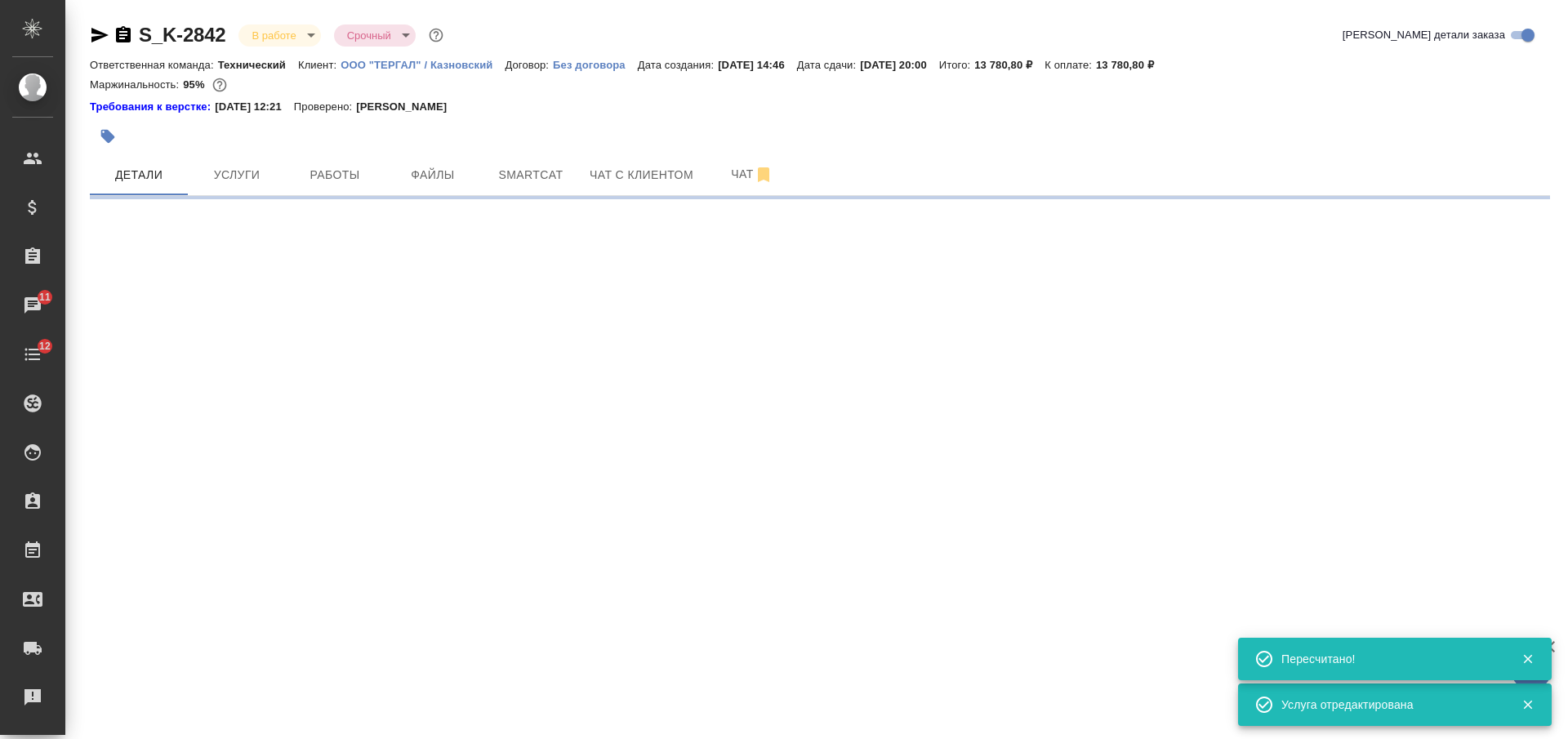
select select "RU"
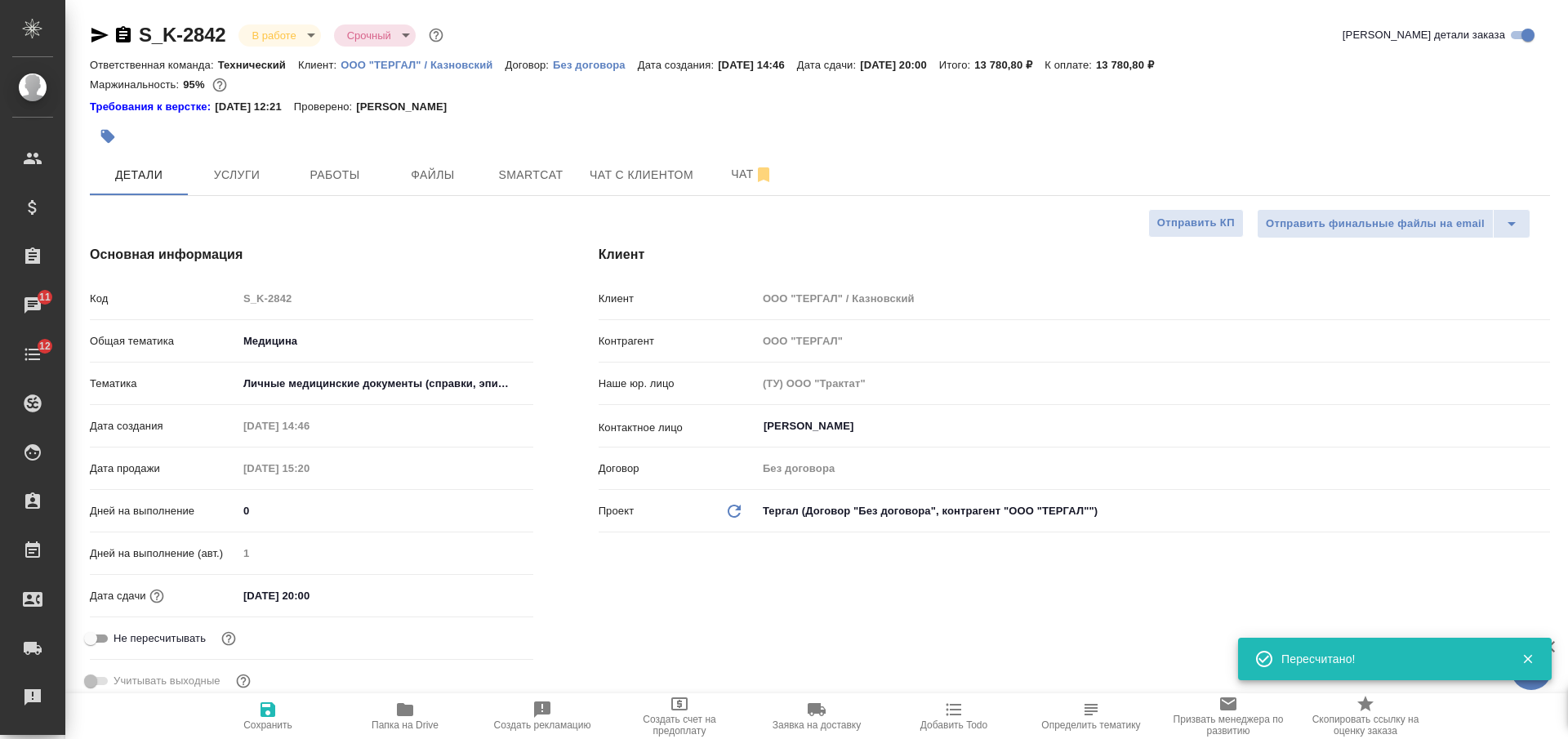
type textarea "x"
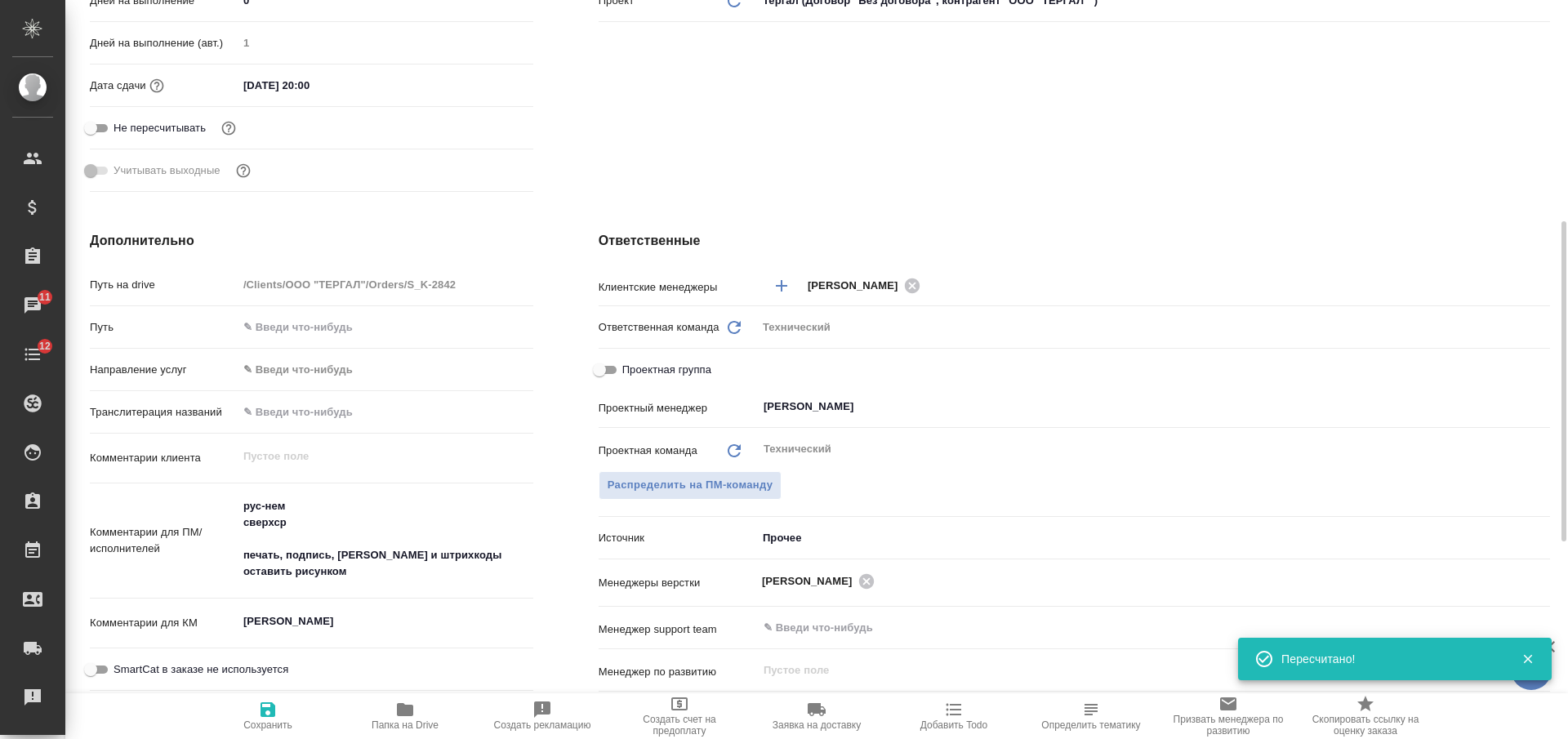
scroll to position [613, 0]
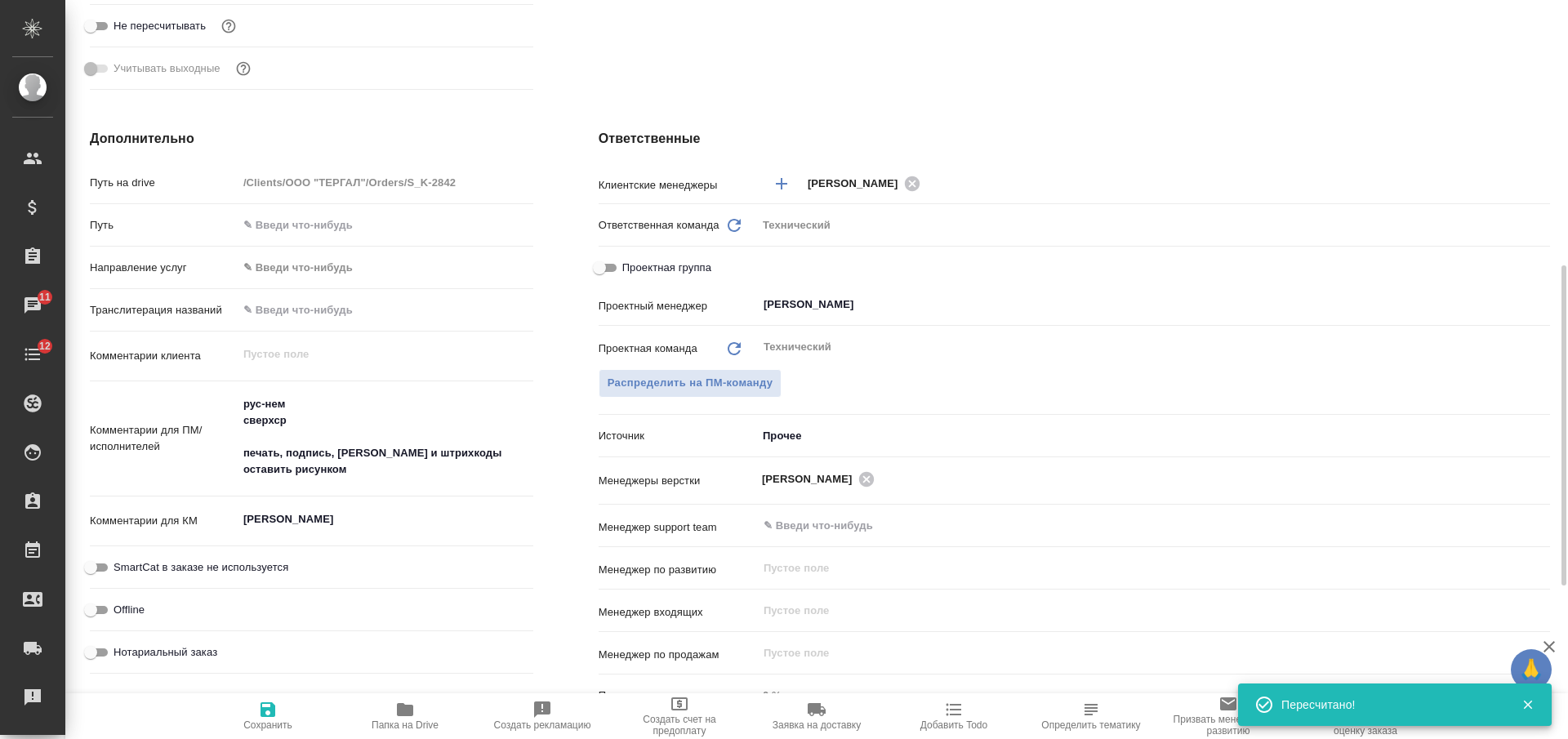
click at [328, 527] on textarea "Сергеев А.И." at bounding box center [386, 519] width 296 height 28
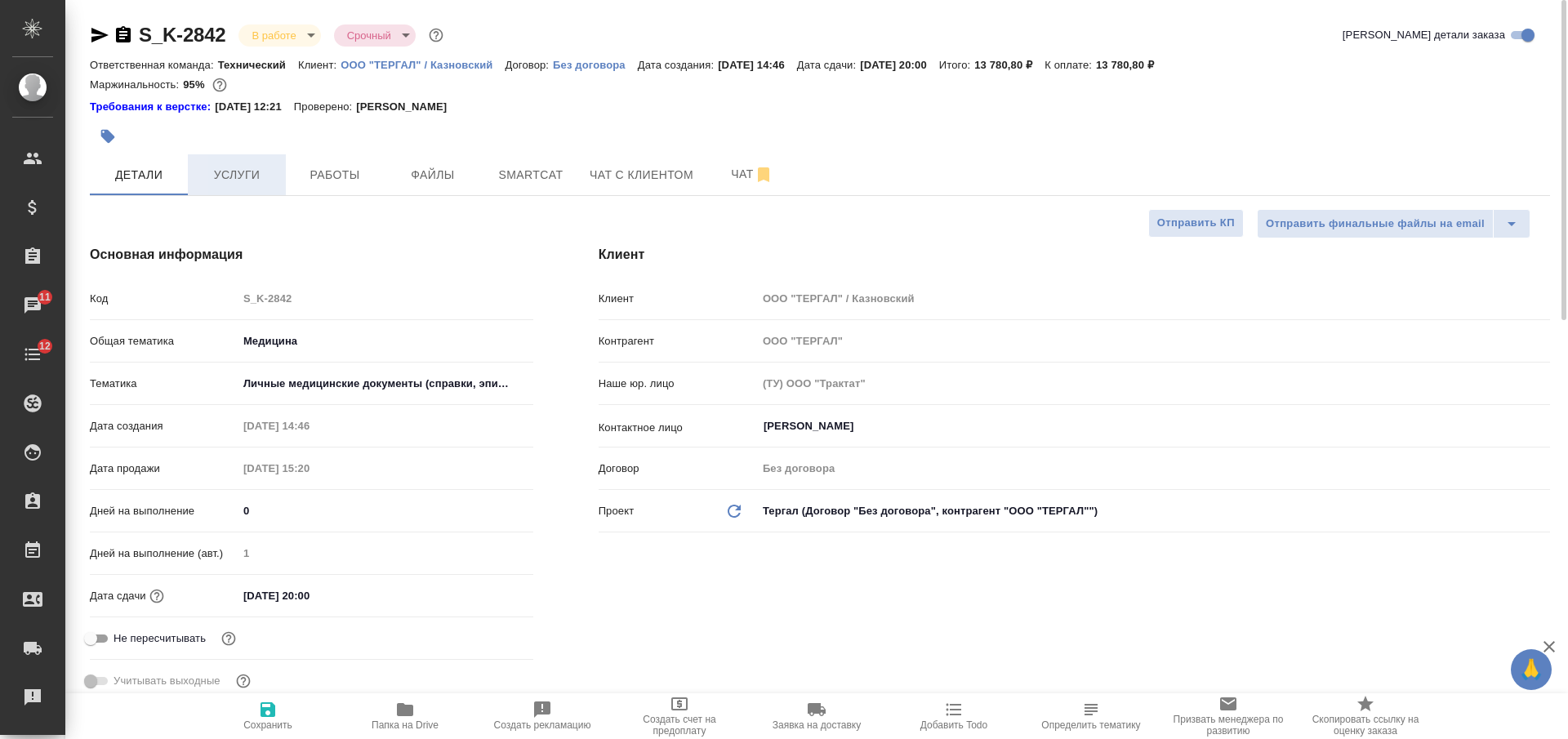
click at [256, 180] on span "Услуги" at bounding box center [237, 175] width 79 height 20
type textarea "x"
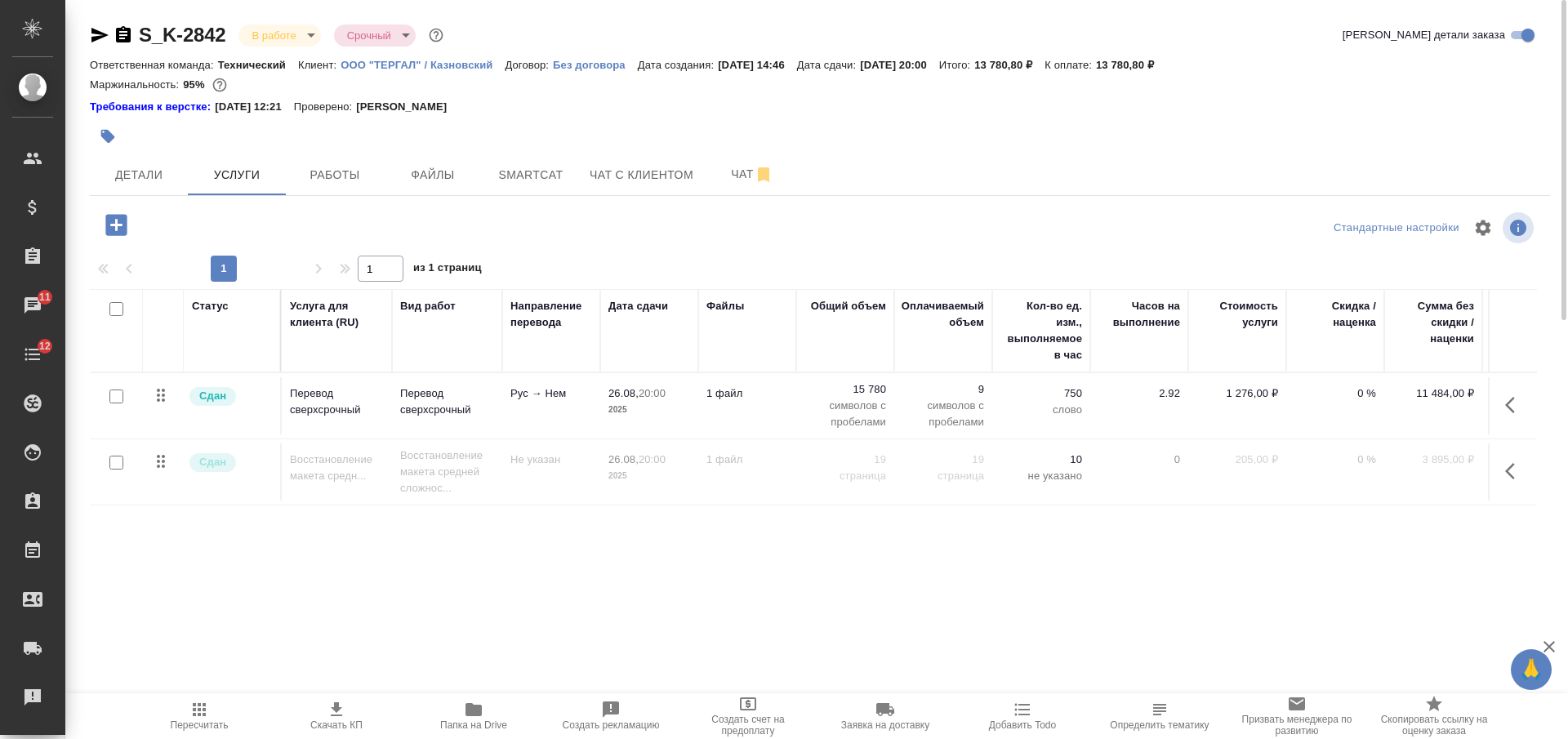
click at [120, 308] on input "checkbox" at bounding box center [116, 310] width 14 height 14
checkbox input "true"
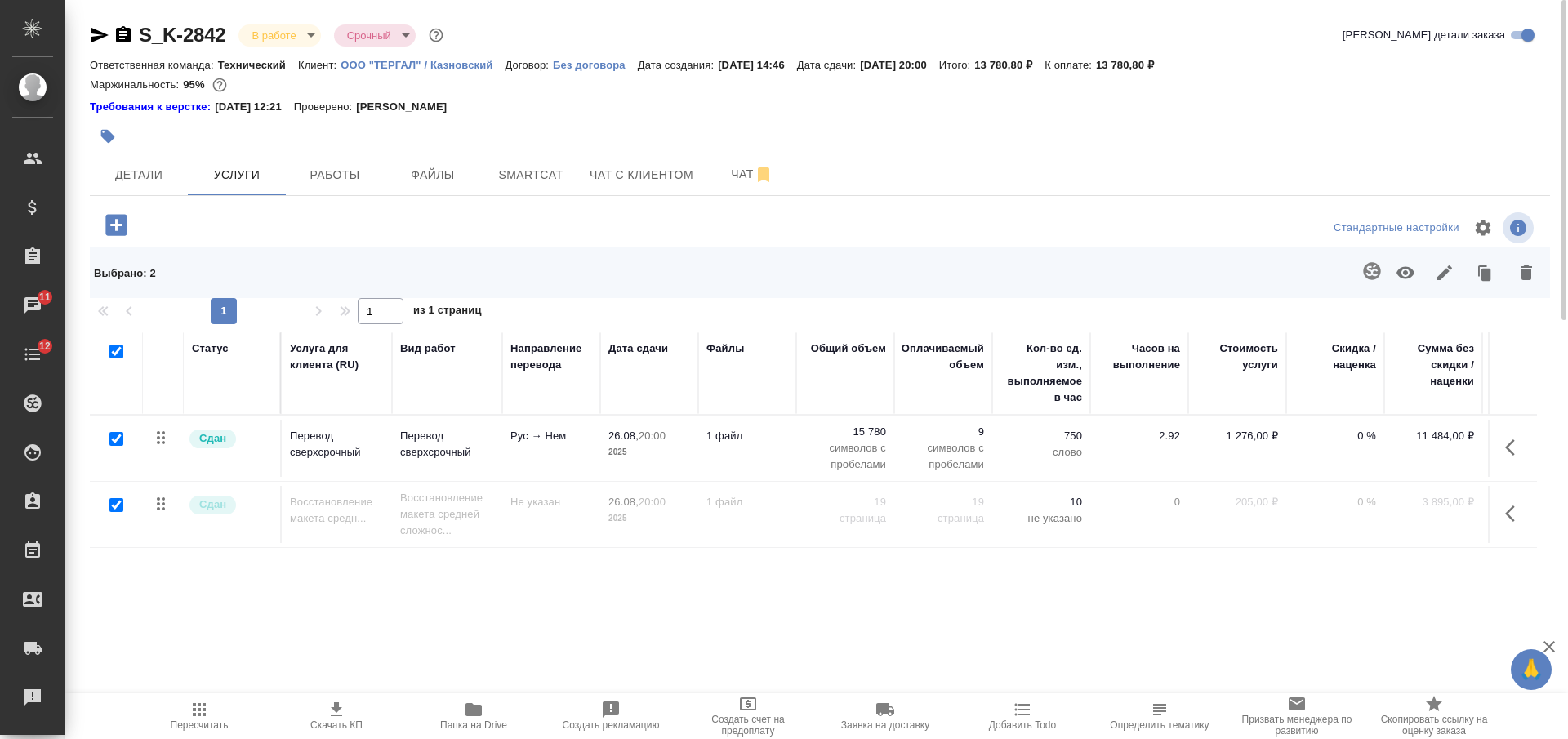
click at [1445, 273] on icon "button" at bounding box center [1445, 273] width 15 height 15
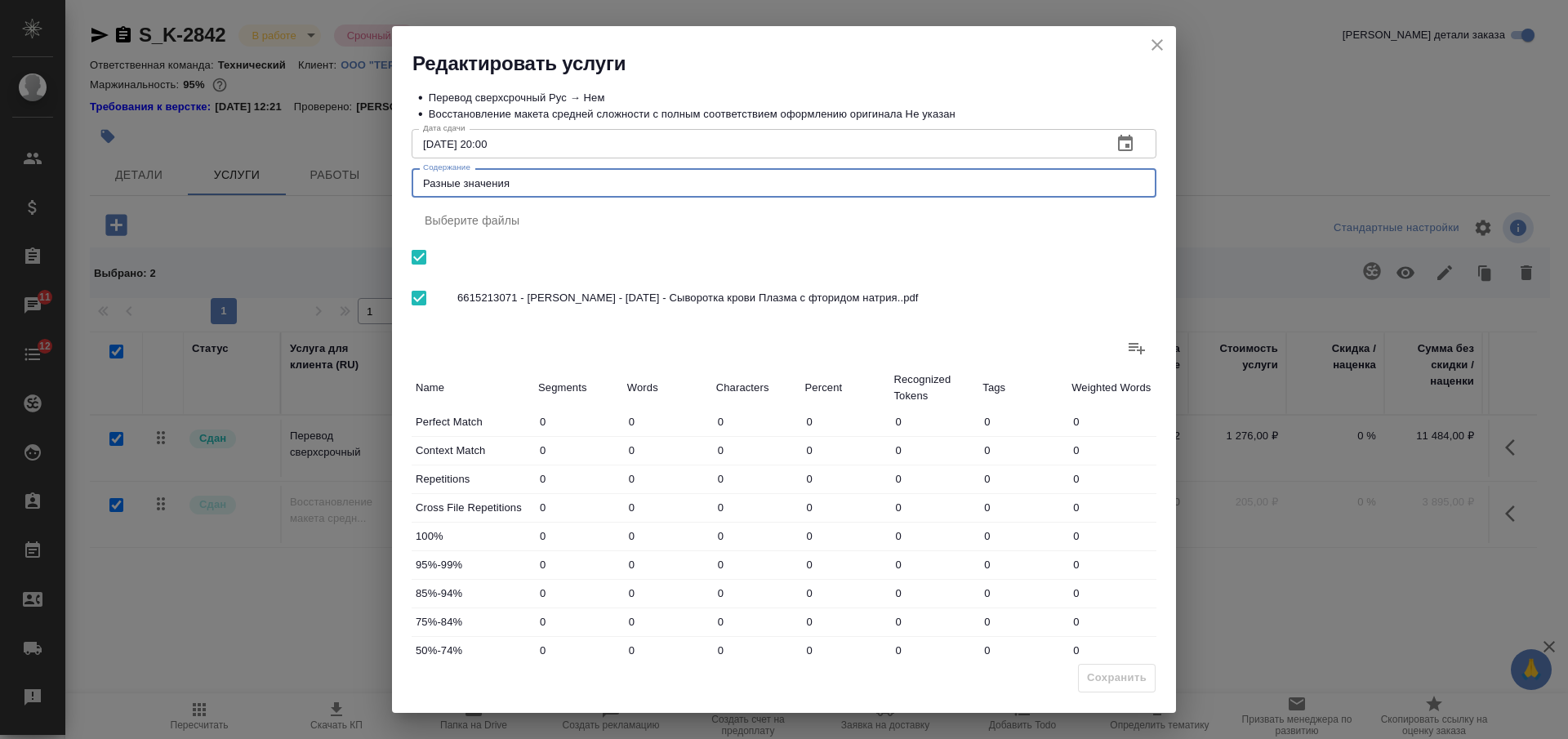
click at [753, 179] on textarea "Разные значения" at bounding box center [784, 184] width 722 height 12
paste textarea "ергеев А.И."
type textarea "Сергеев А.И."
click at [1123, 673] on span "Сохранить" at bounding box center [1117, 678] width 59 height 18
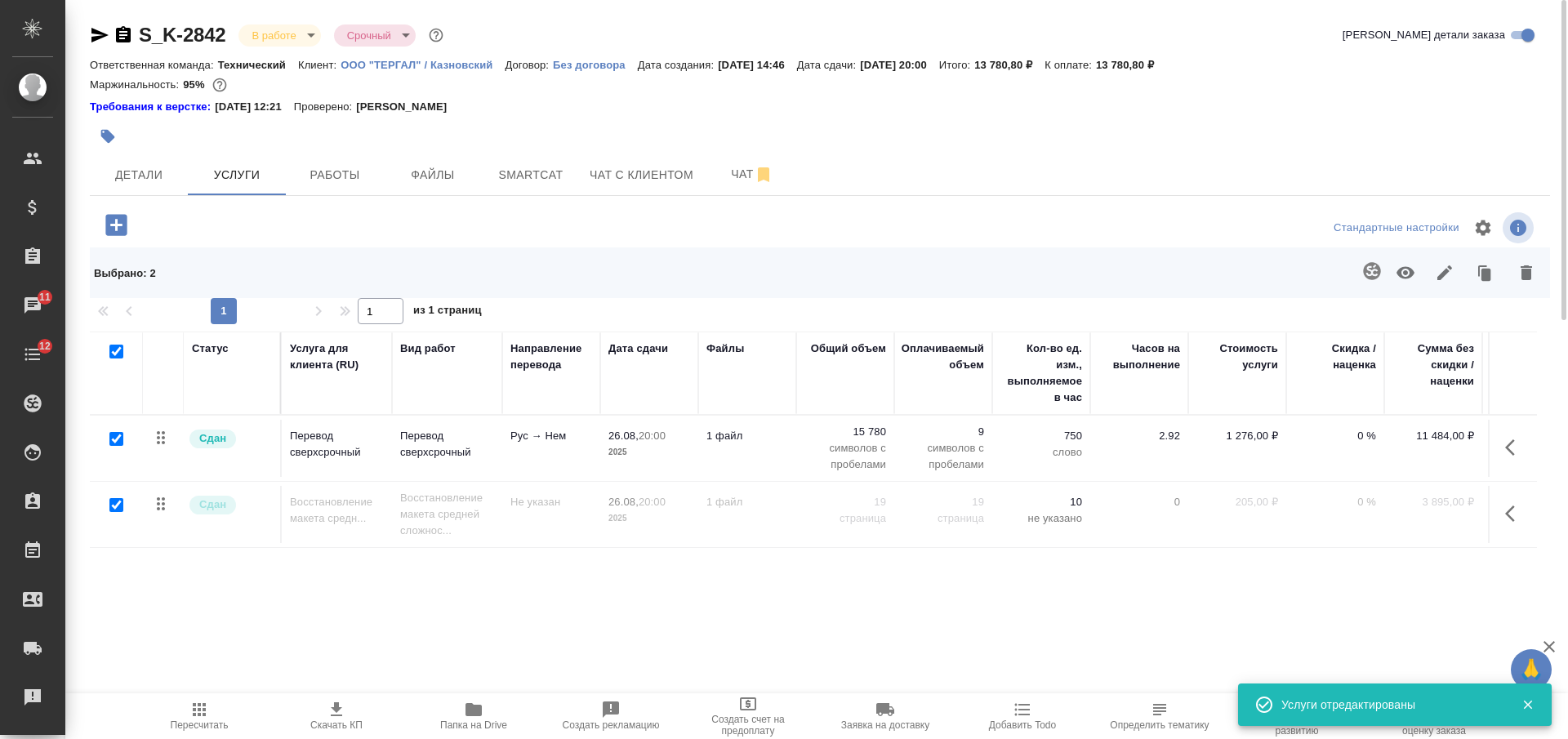
click at [264, 31] on body "🙏 .cls-1 fill:#fff; AWATERA Nikiforova Valeria Клиенты Спецификации Заказы 11 Ч…" at bounding box center [784, 369] width 1568 height 739
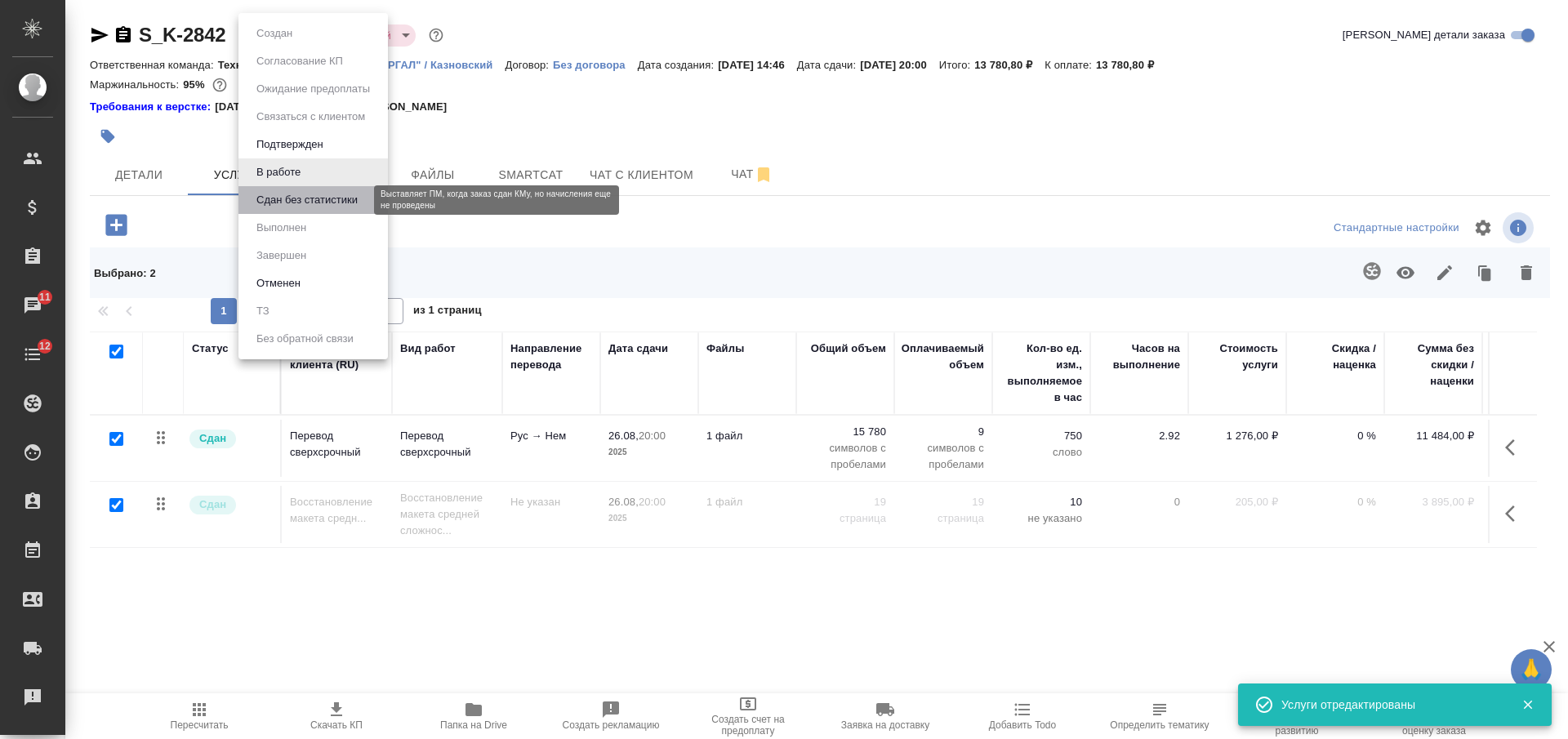
click at [341, 203] on button "Сдан без статистики" at bounding box center [307, 200] width 111 height 18
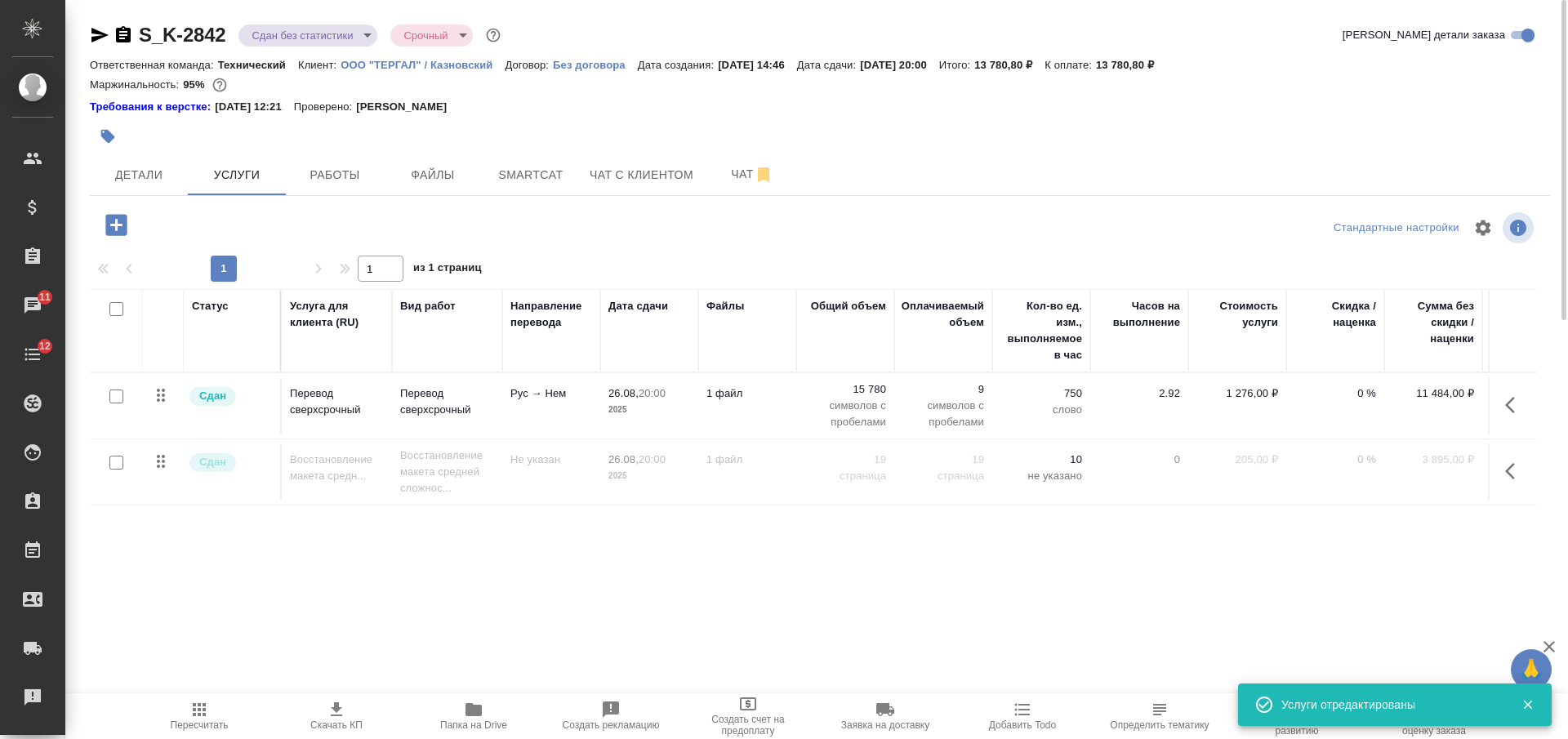
click at [285, 35] on body "🙏 .cls-1 fill:#fff; AWATERA Nikiforova Valeria Клиенты Спецификации Заказы 11 Ч…" at bounding box center [784, 369] width 1568 height 739
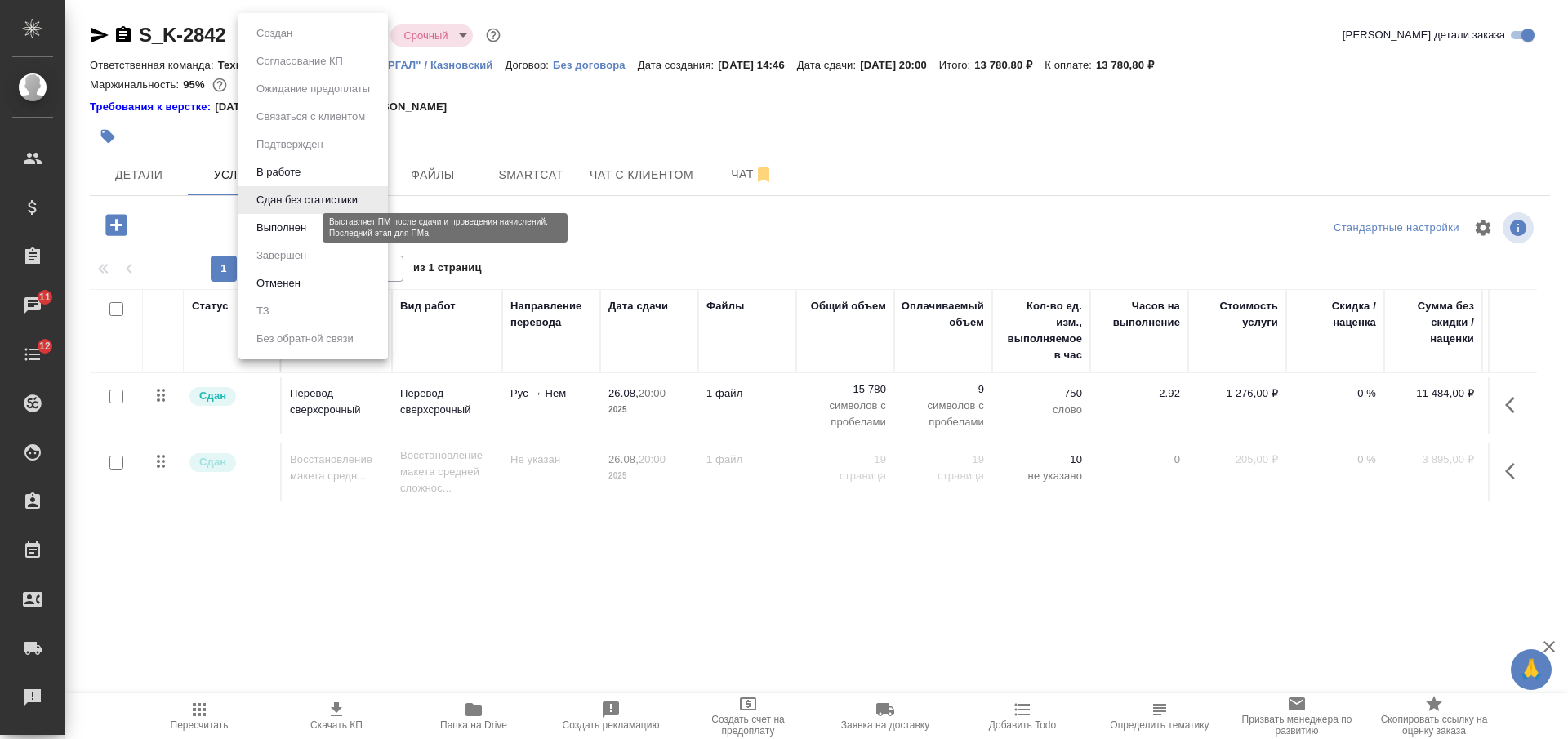
click at [308, 227] on button "Выполнен" at bounding box center [282, 227] width 59 height 18
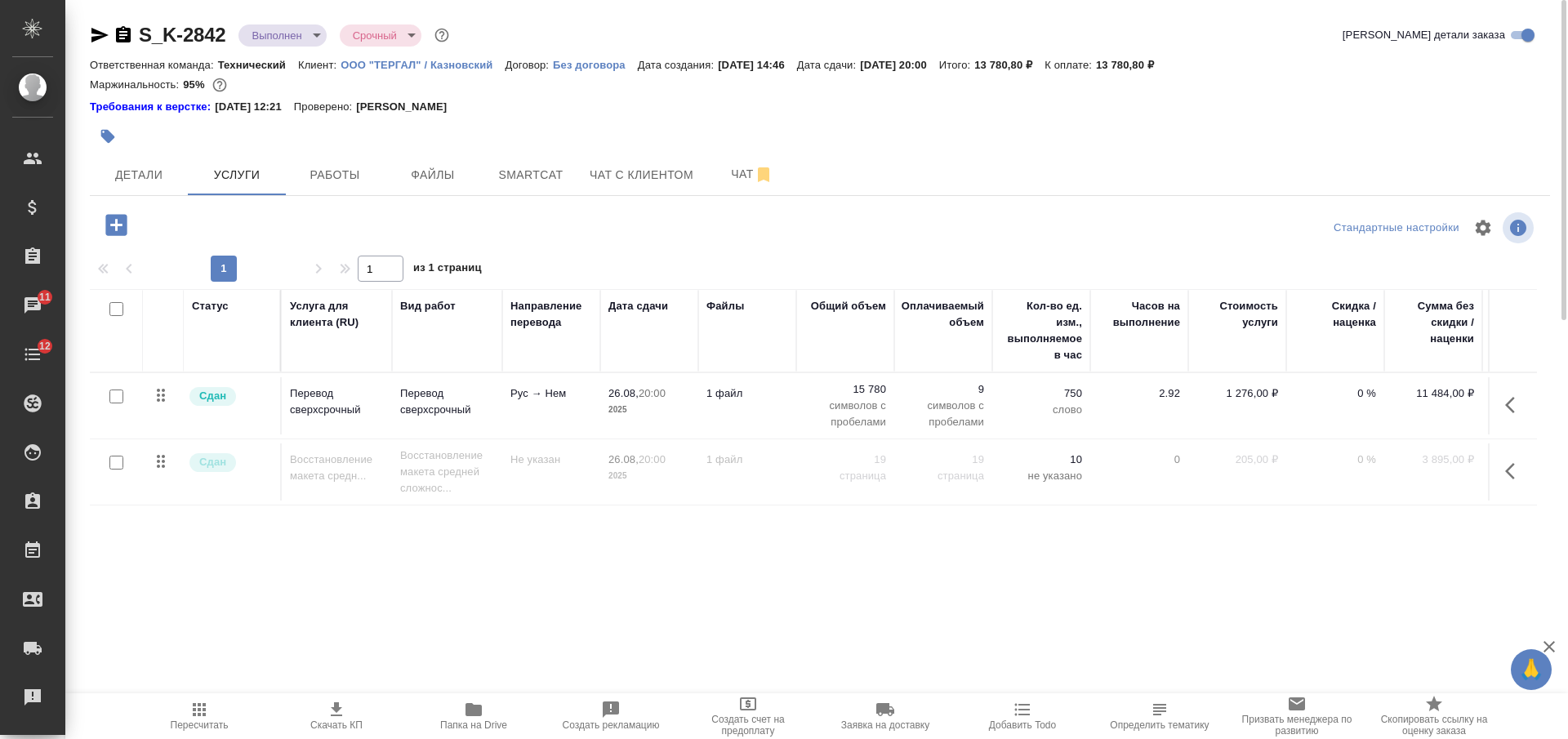
click at [296, 27] on body "🙏 .cls-1 fill:#fff; AWATERA Nikiforova Valeria Клиенты Спецификации Заказы 11 Ч…" at bounding box center [784, 369] width 1568 height 739
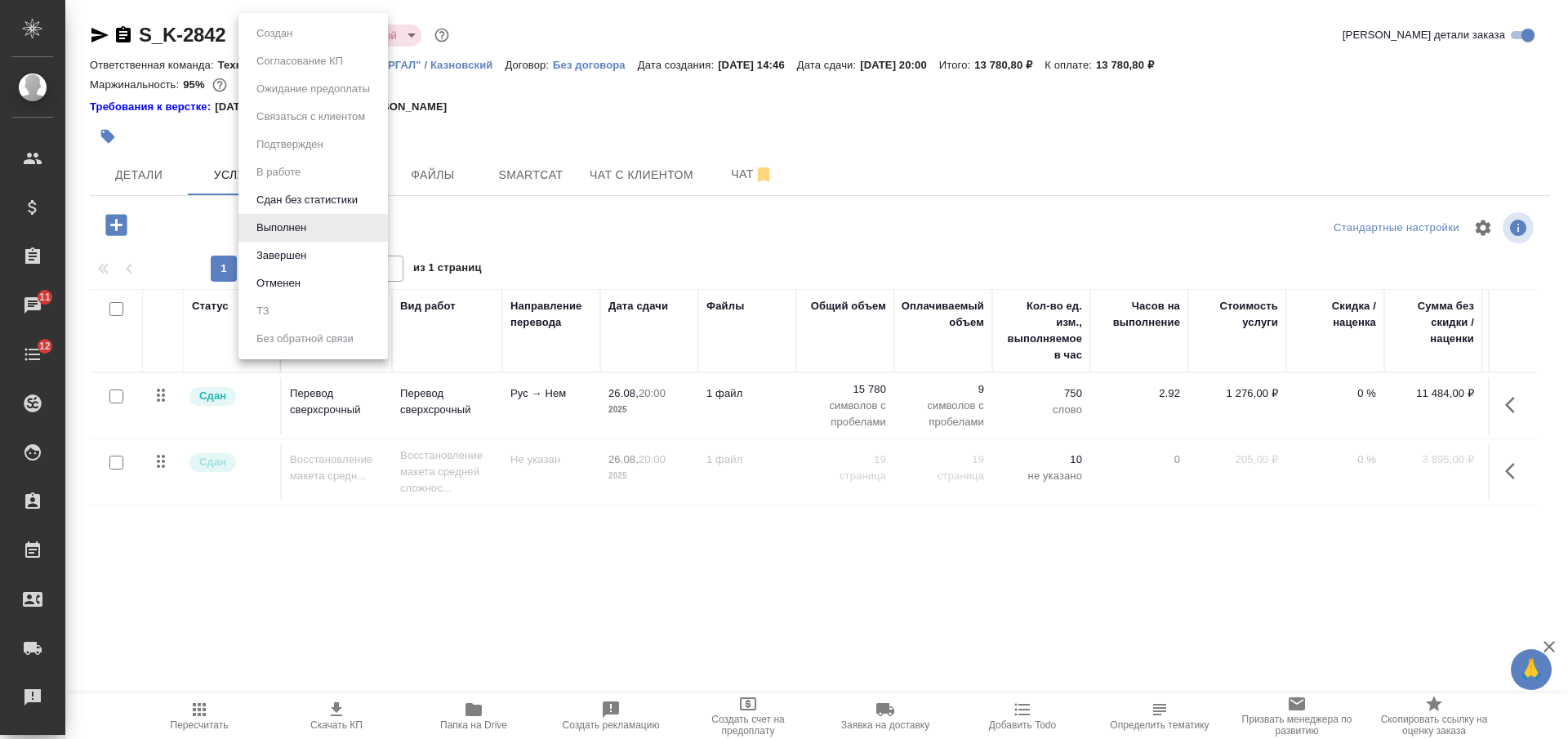
click at [317, 254] on li "Завершен" at bounding box center [313, 255] width 150 height 28
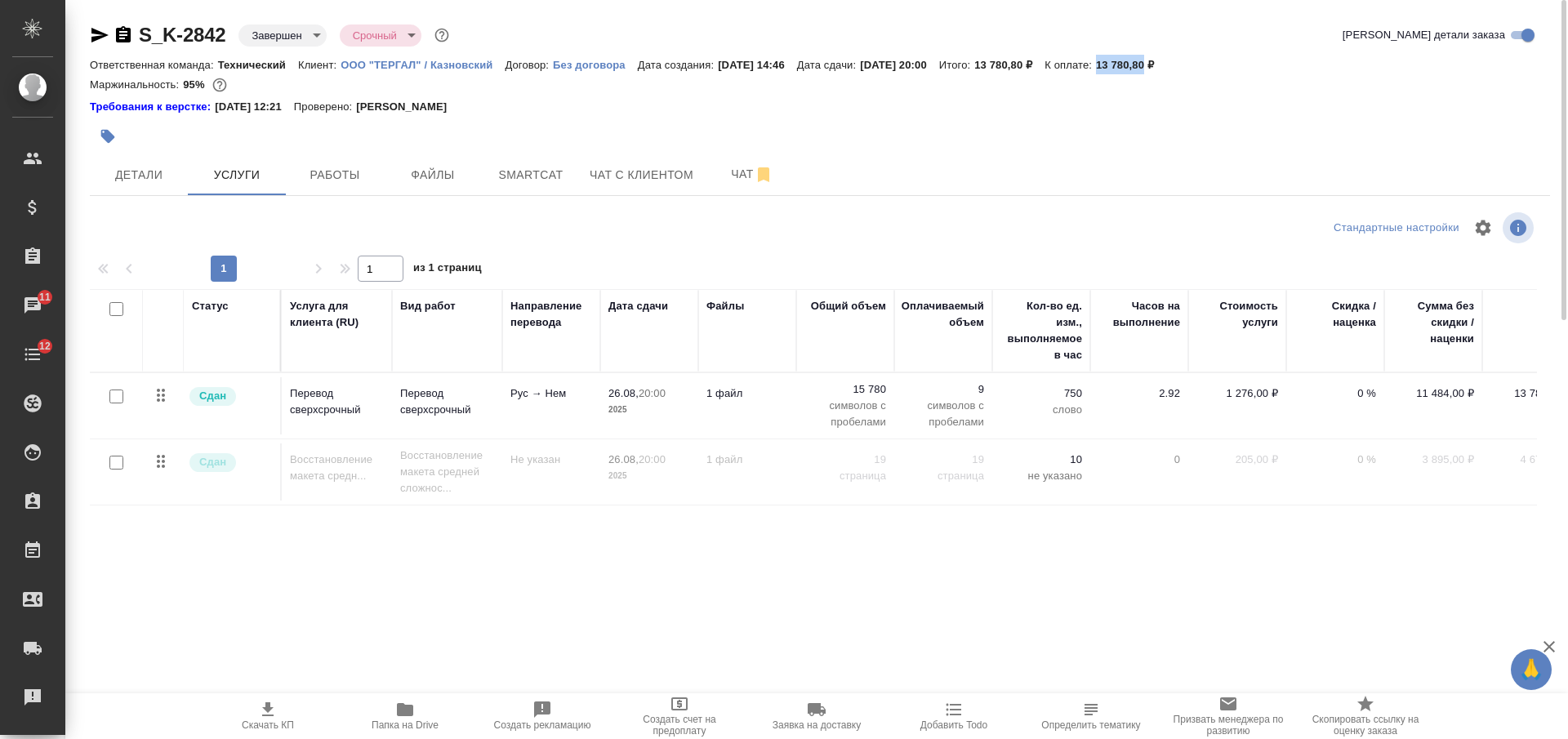
drag, startPoint x: 1137, startPoint y: 65, endPoint x: 1185, endPoint y: 58, distance: 48.5
click at [1185, 58] on div "Ответственная команда: Технический Клиент: ООО "ТЕРГАЛ" / Казновский Договор: Б…" at bounding box center [820, 65] width 1460 height 19
copy p "13 780,80"
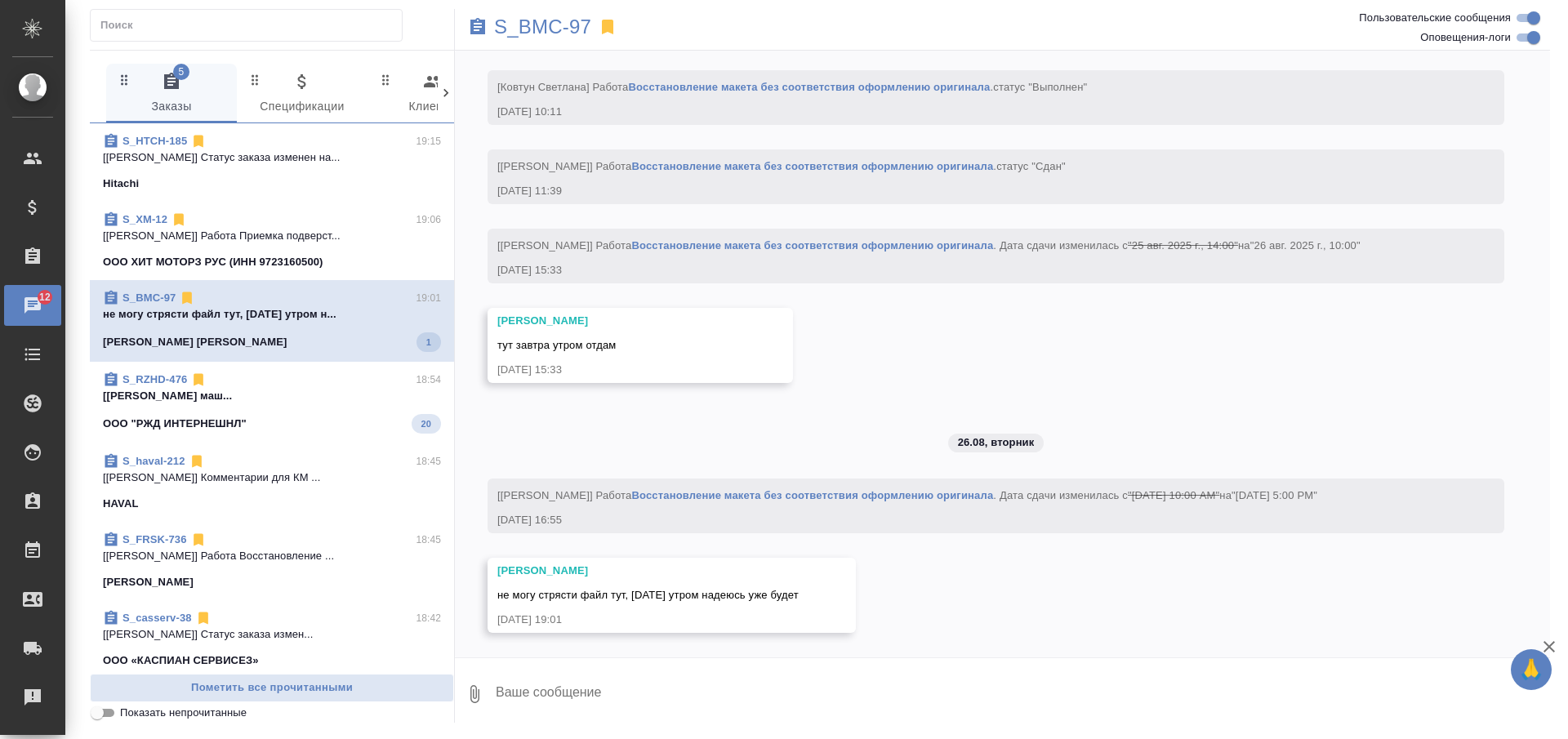
scroll to position [3982, 0]
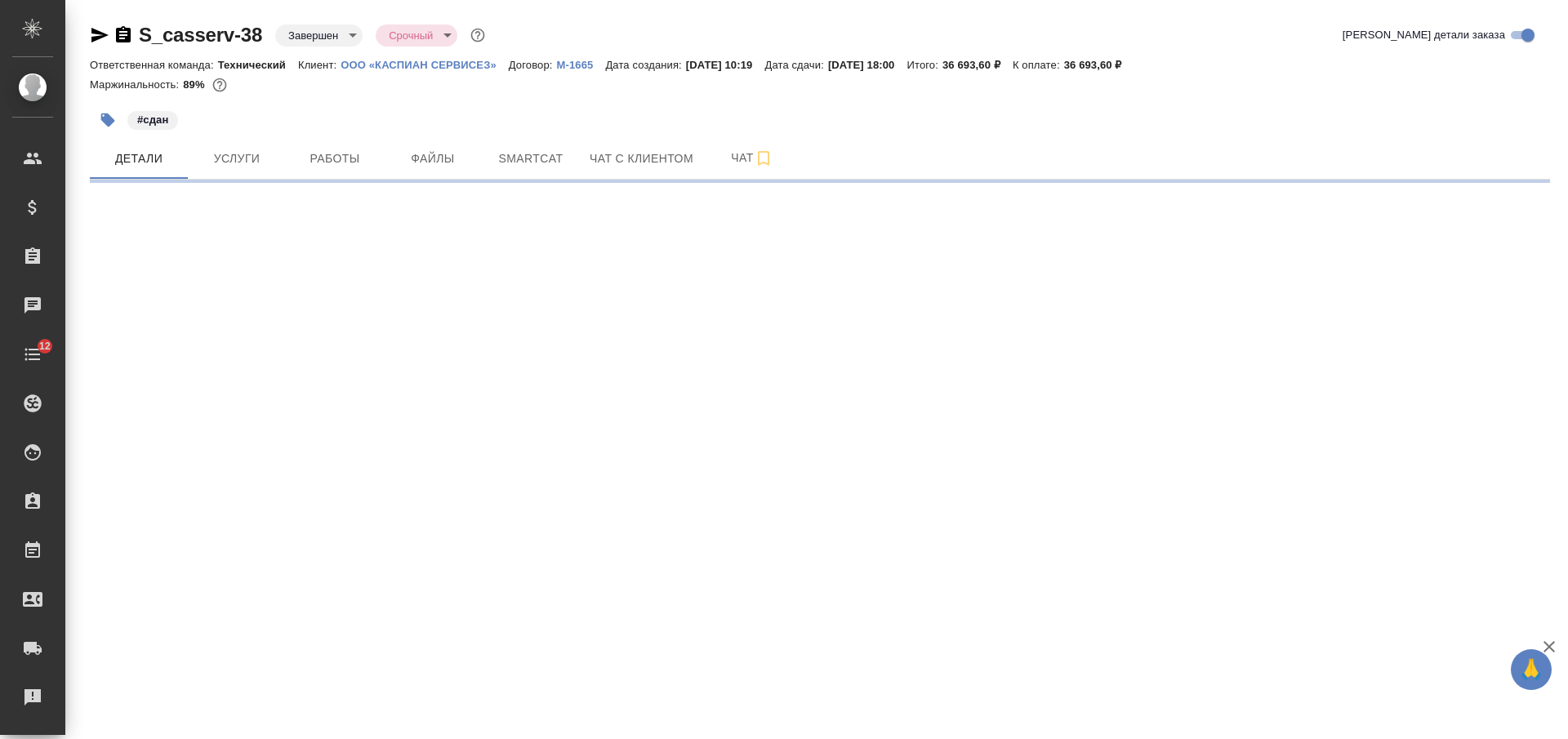
click at [427, 59] on p "ООО «КАСПИАН СЕРВИСЕЗ»" at bounding box center [425, 65] width 168 height 12
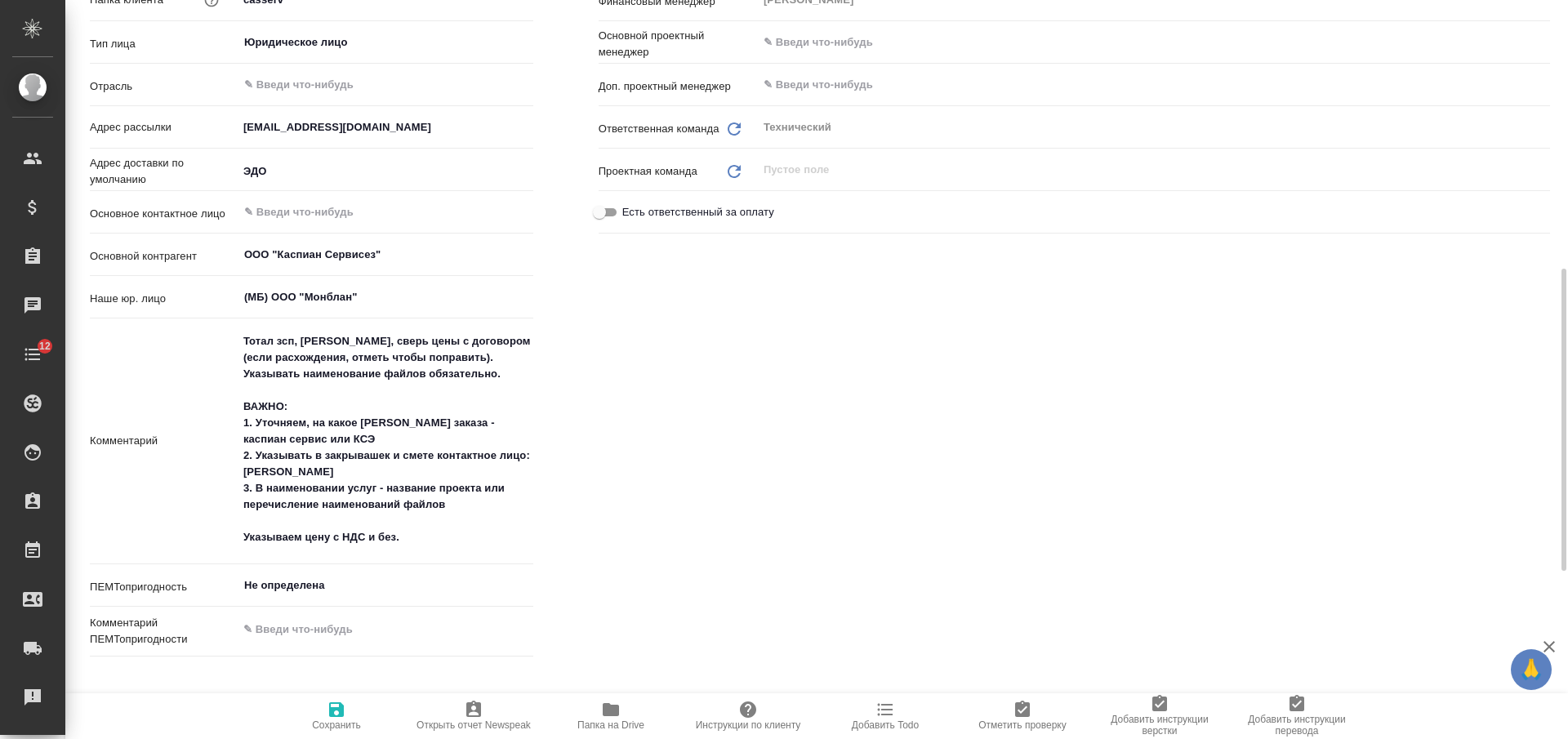
scroll to position [408, 0]
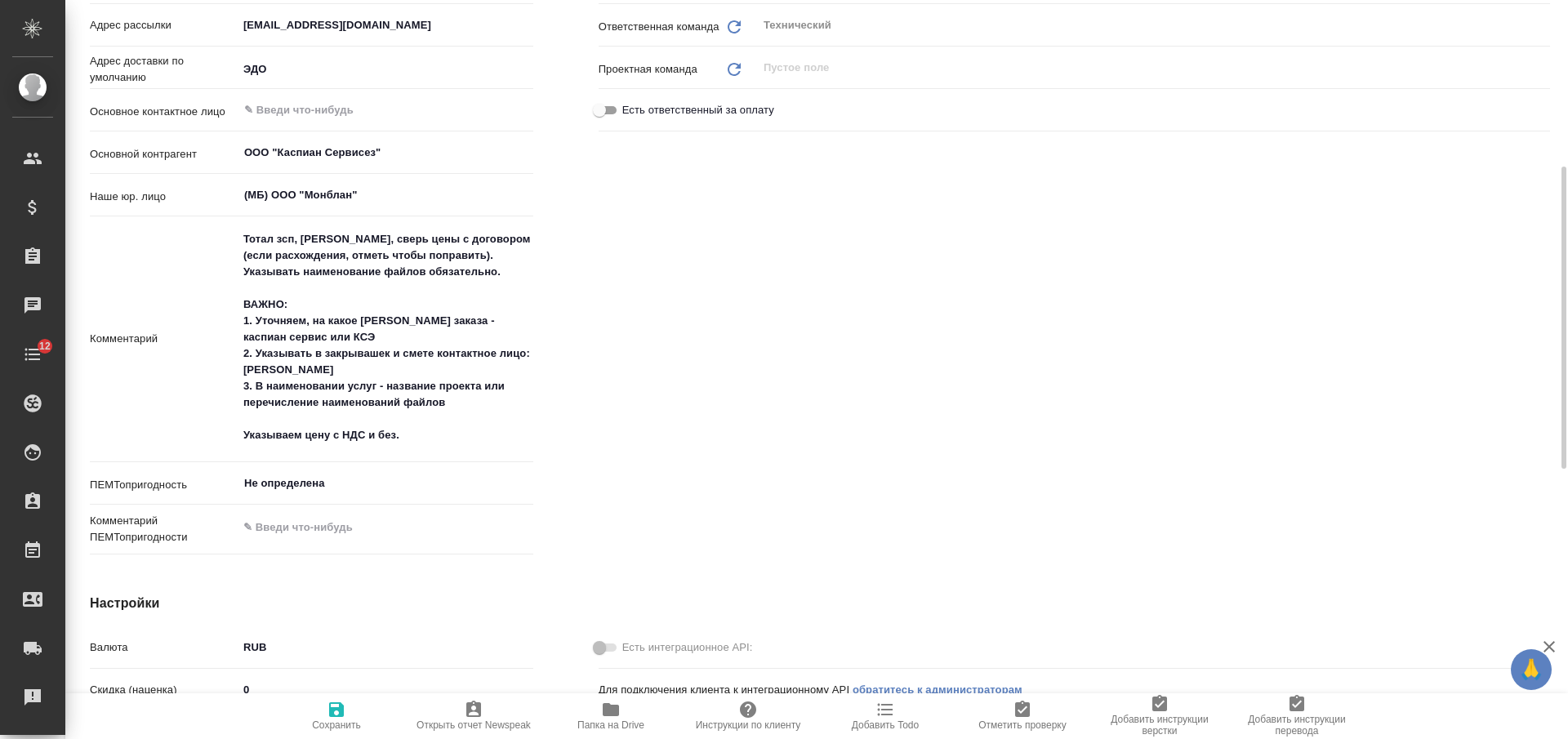
type textarea "x"
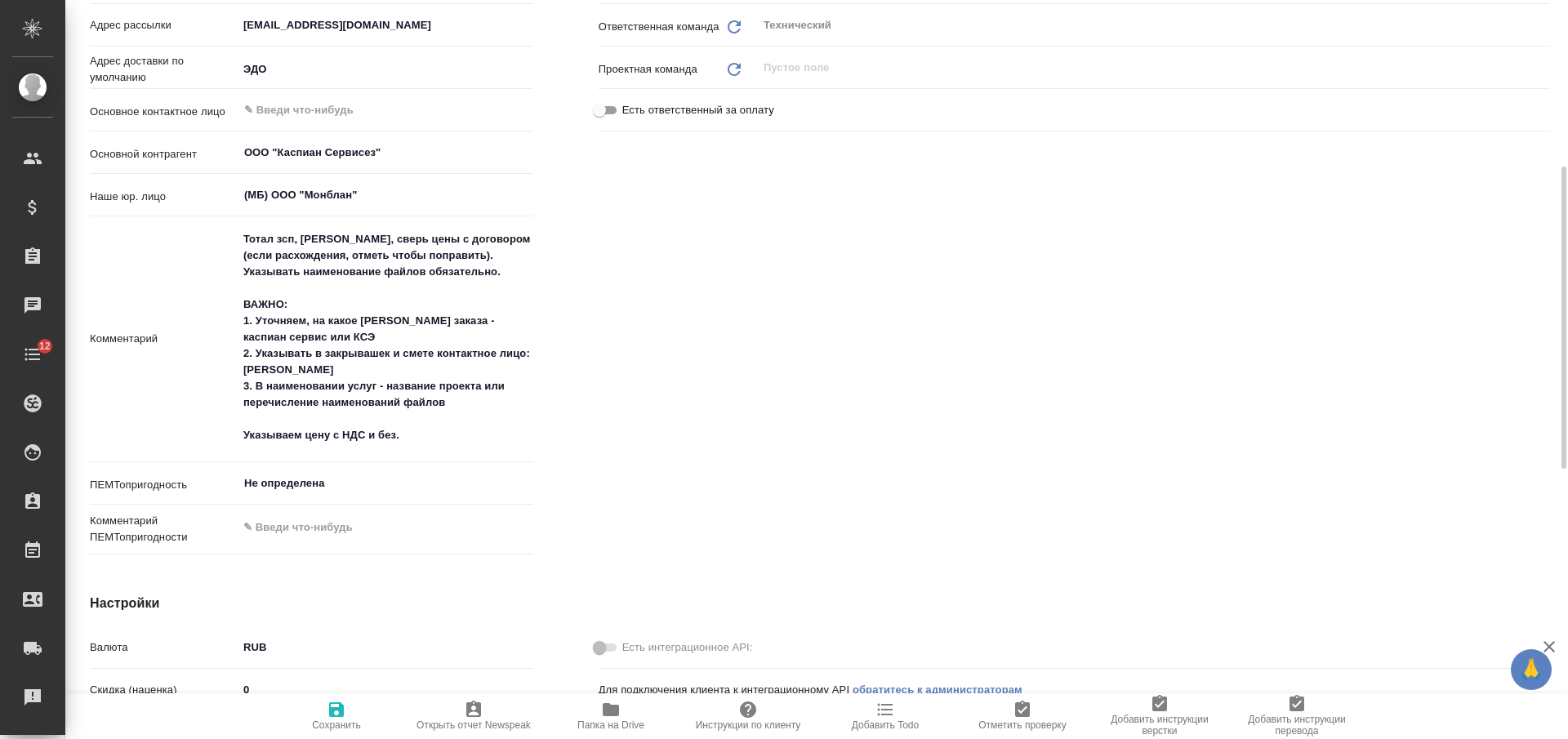
type textarea "x"
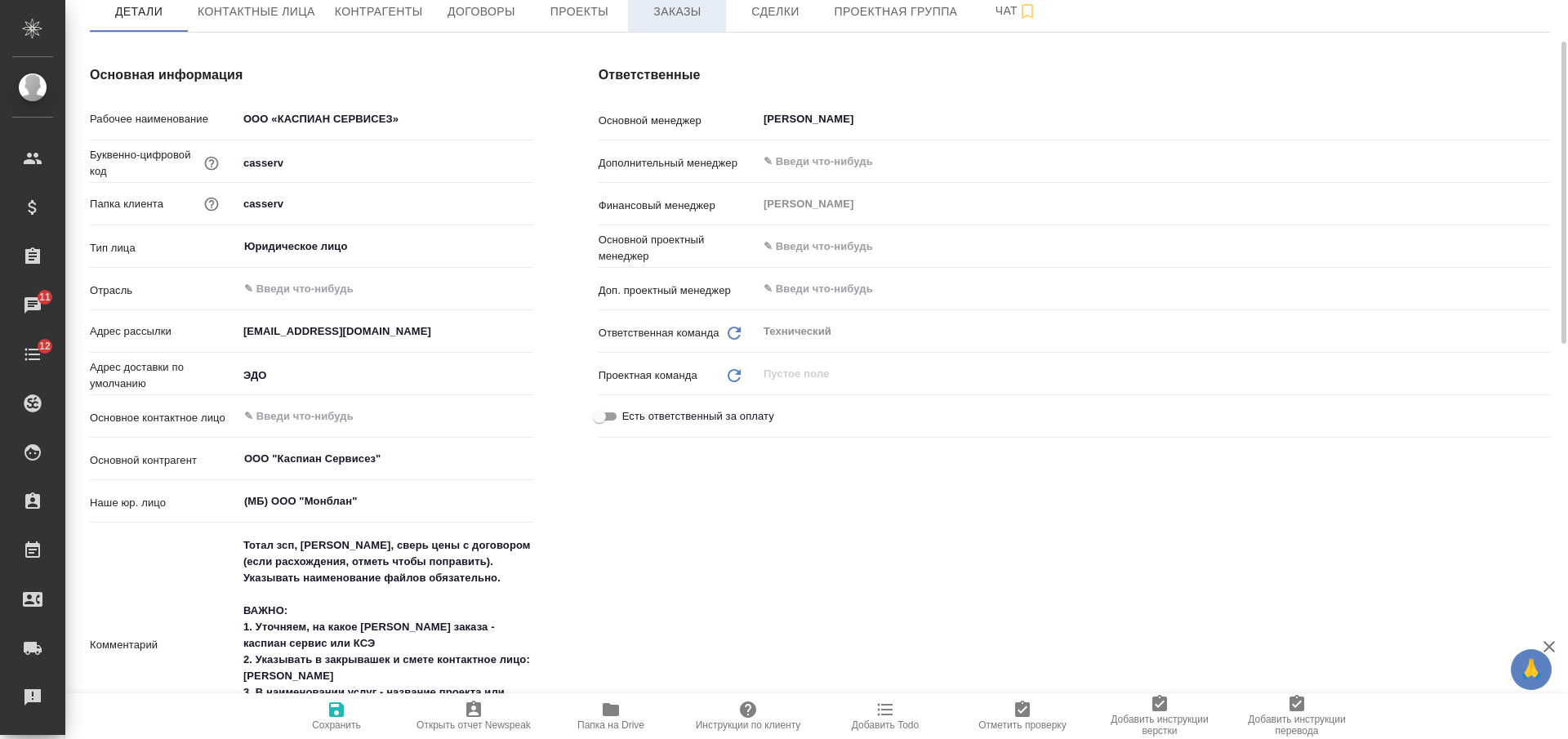
click at [702, 20] on span "Заказы" at bounding box center [678, 11] width 79 height 20
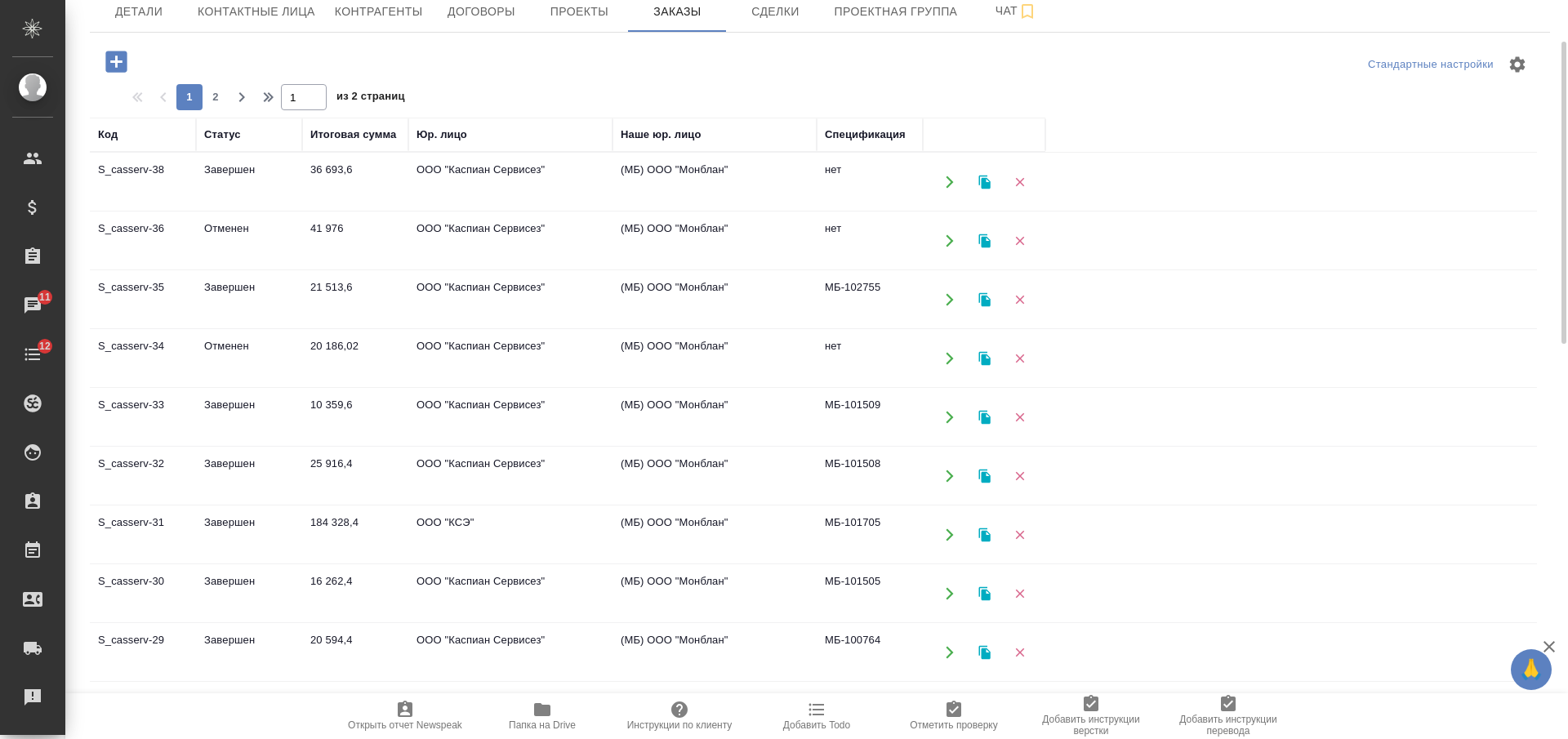
click at [238, 179] on td "Завершен" at bounding box center [248, 182] width 106 height 57
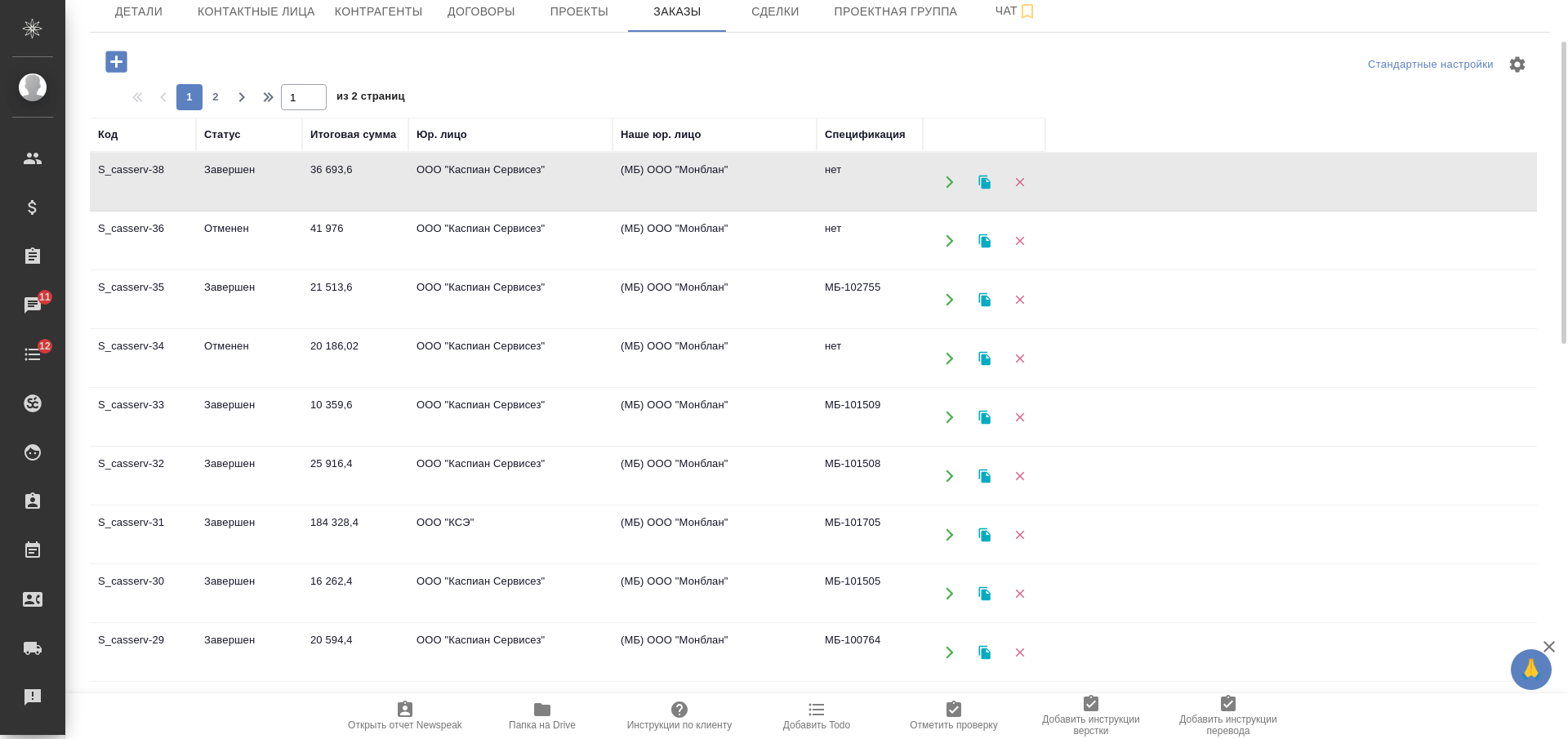
click at [238, 179] on td "Завершен" at bounding box center [248, 182] width 106 height 57
click at [172, 13] on span "Детали" at bounding box center [139, 11] width 79 height 20
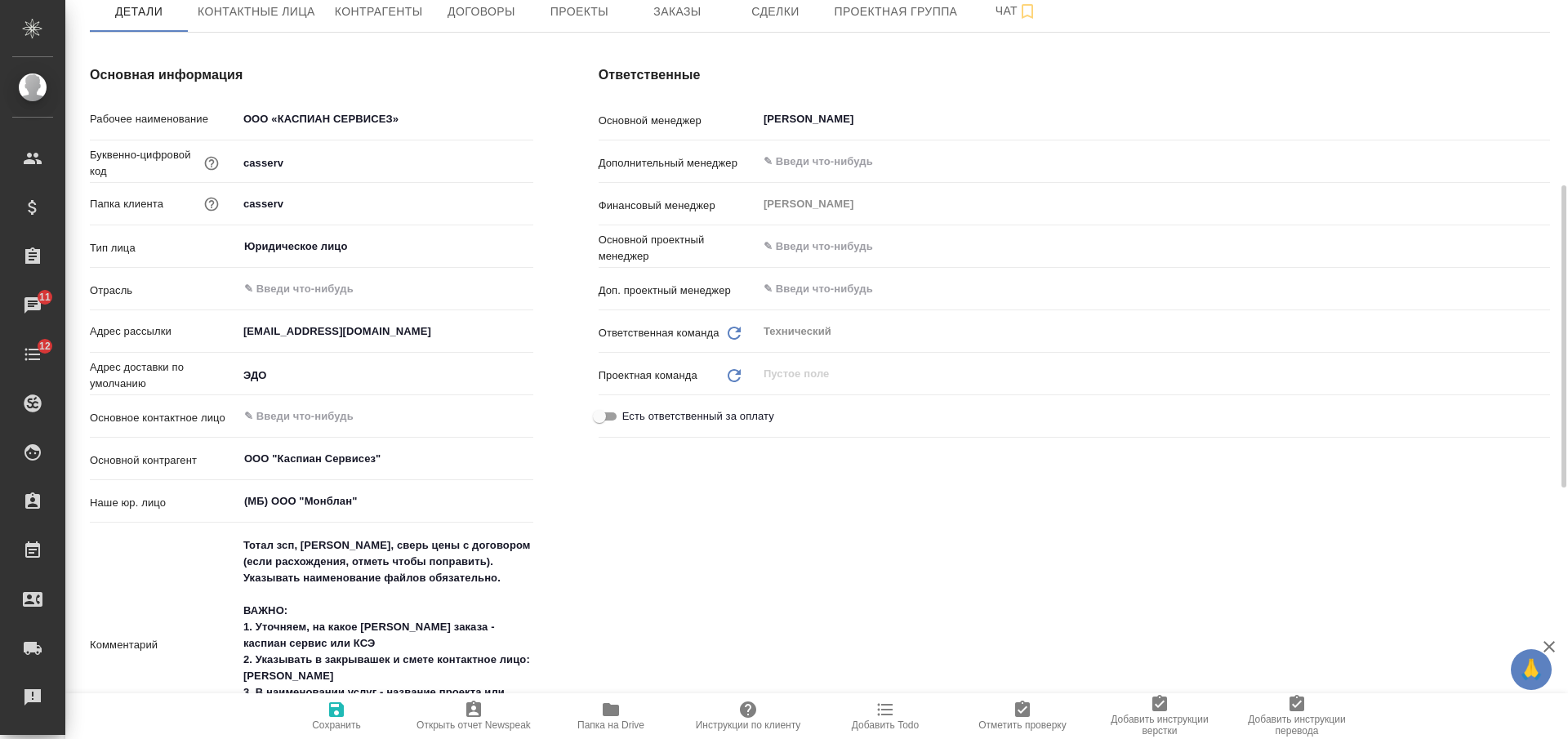
scroll to position [306, 0]
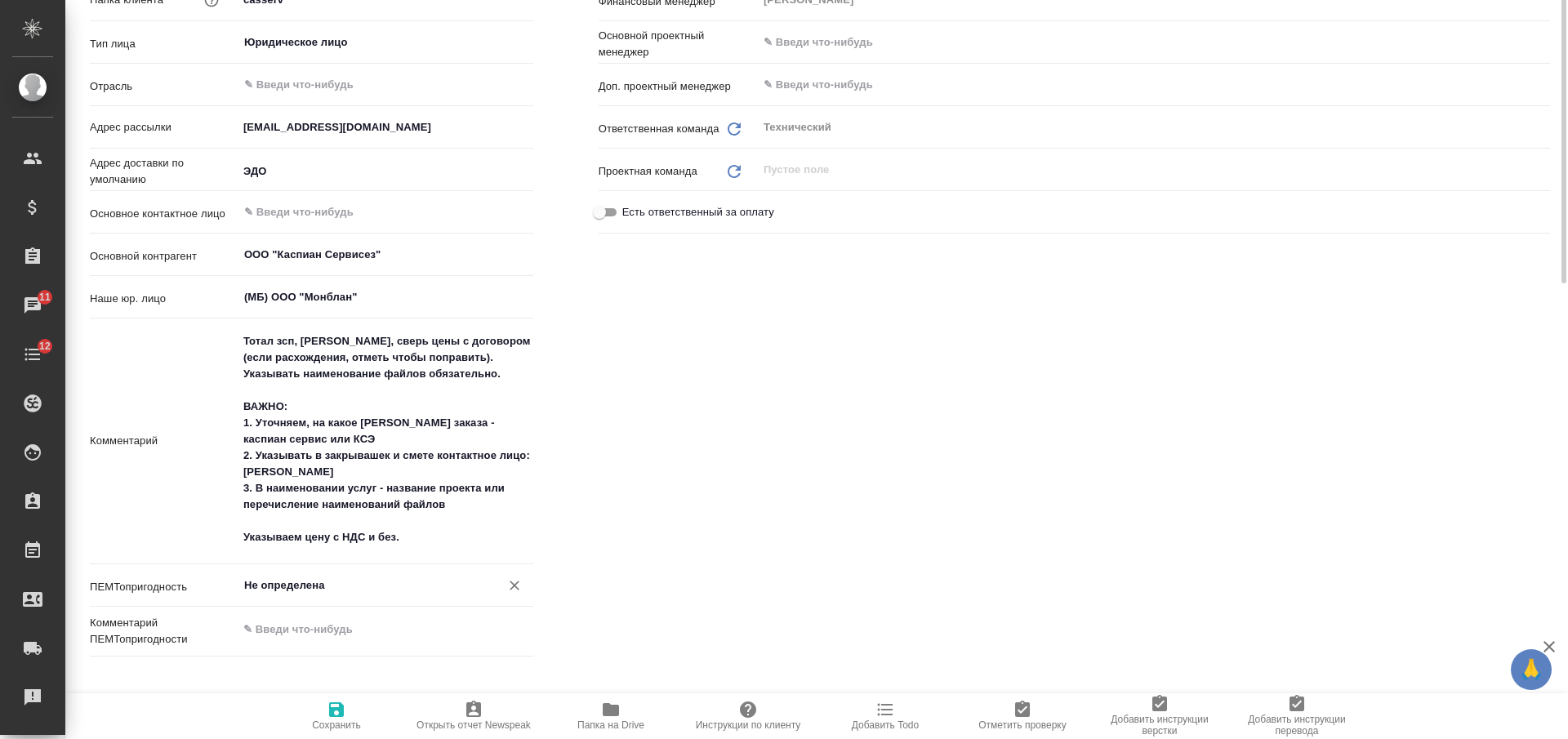
type textarea "x"
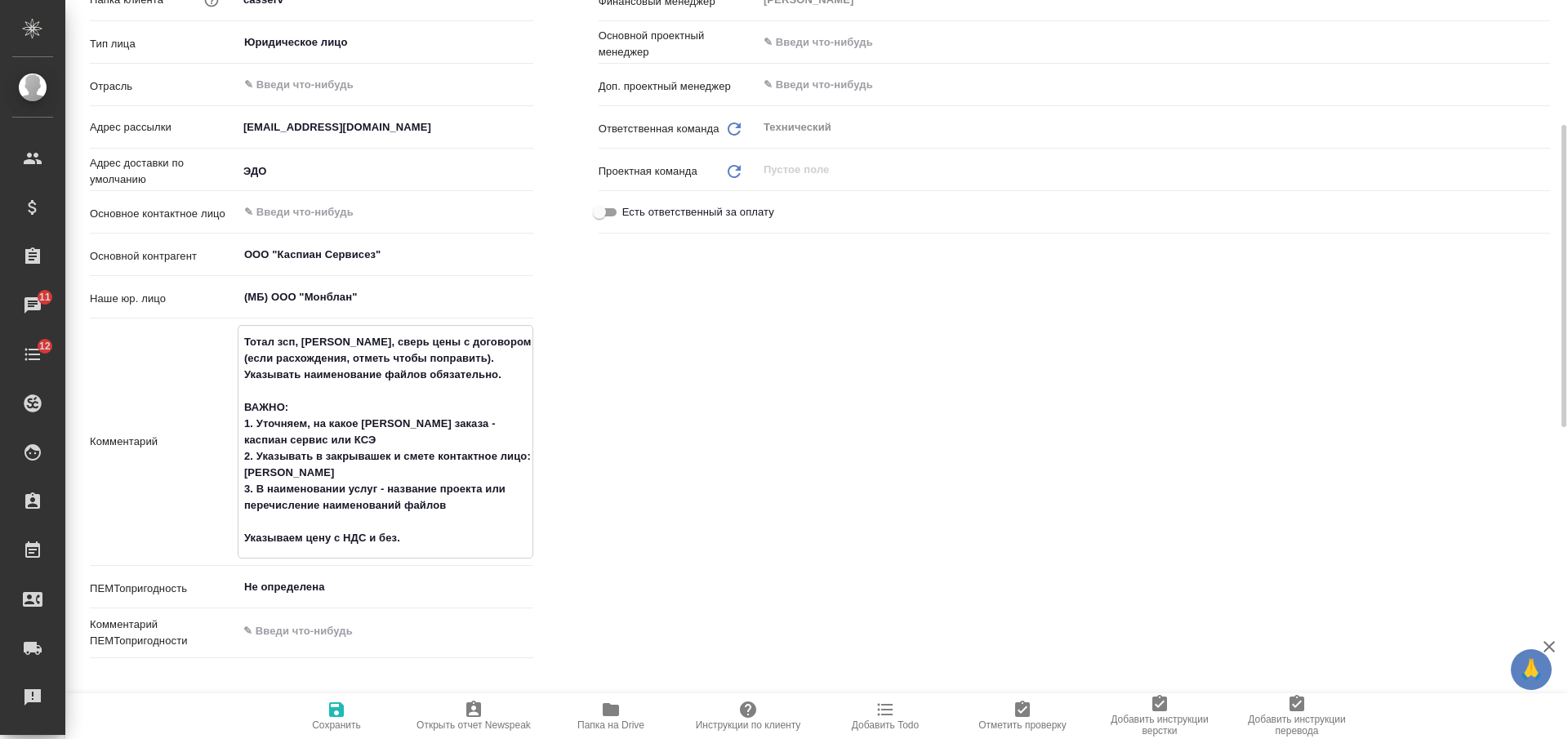
click at [457, 543] on textarea "Тотал зсп, тариф Стандарт, сверь цены с договором (если расхождения, отметь что…" at bounding box center [386, 441] width 294 height 224
type textarea "Тотал зсп, тариф Стандарт, сверь цены с договором (если расхождения, отметь что…"
type textarea "x"
type textarea "Тотал зсп, тариф Стандарт, сверь цены с договором (если расхождения, отметь что…"
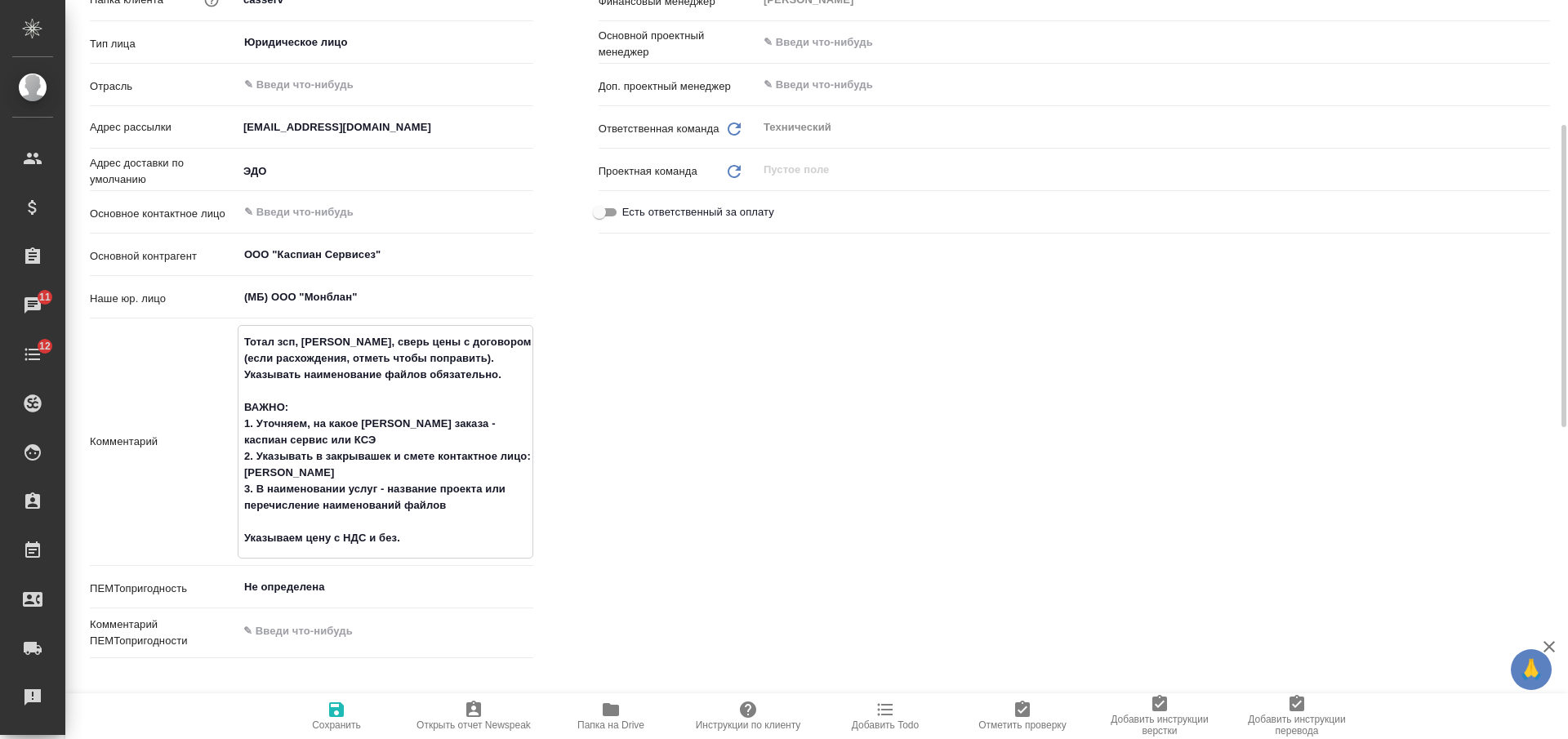
type textarea "x"
paste textarea "при отправке документов ставьте, пожалуйста, в копию также Чернилевского Артема…"
type textarea "Тотал зсп, тариф Стандарт, сверь цены с договором (если расхождения, отметь что…"
type textarea "x"
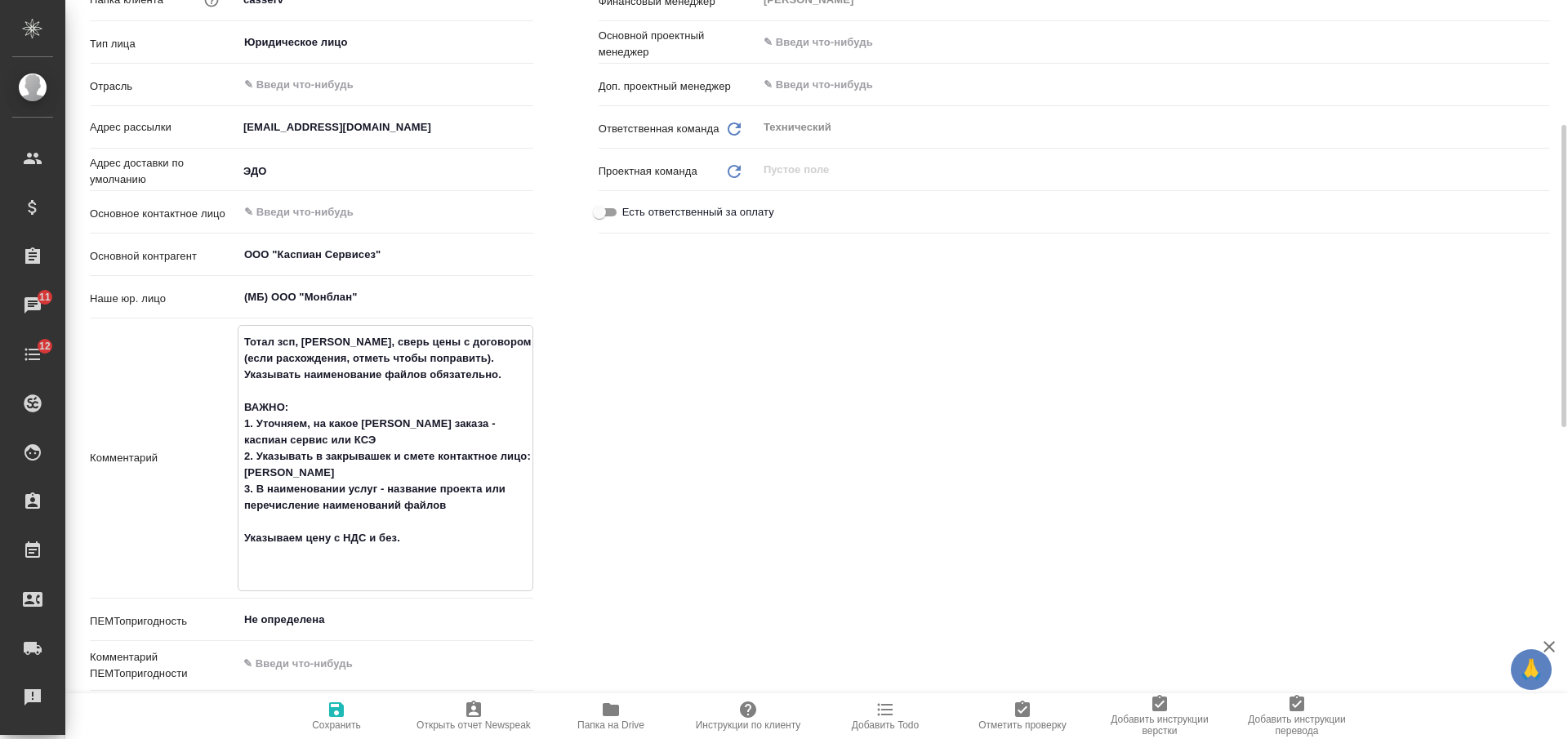
type textarea "x"
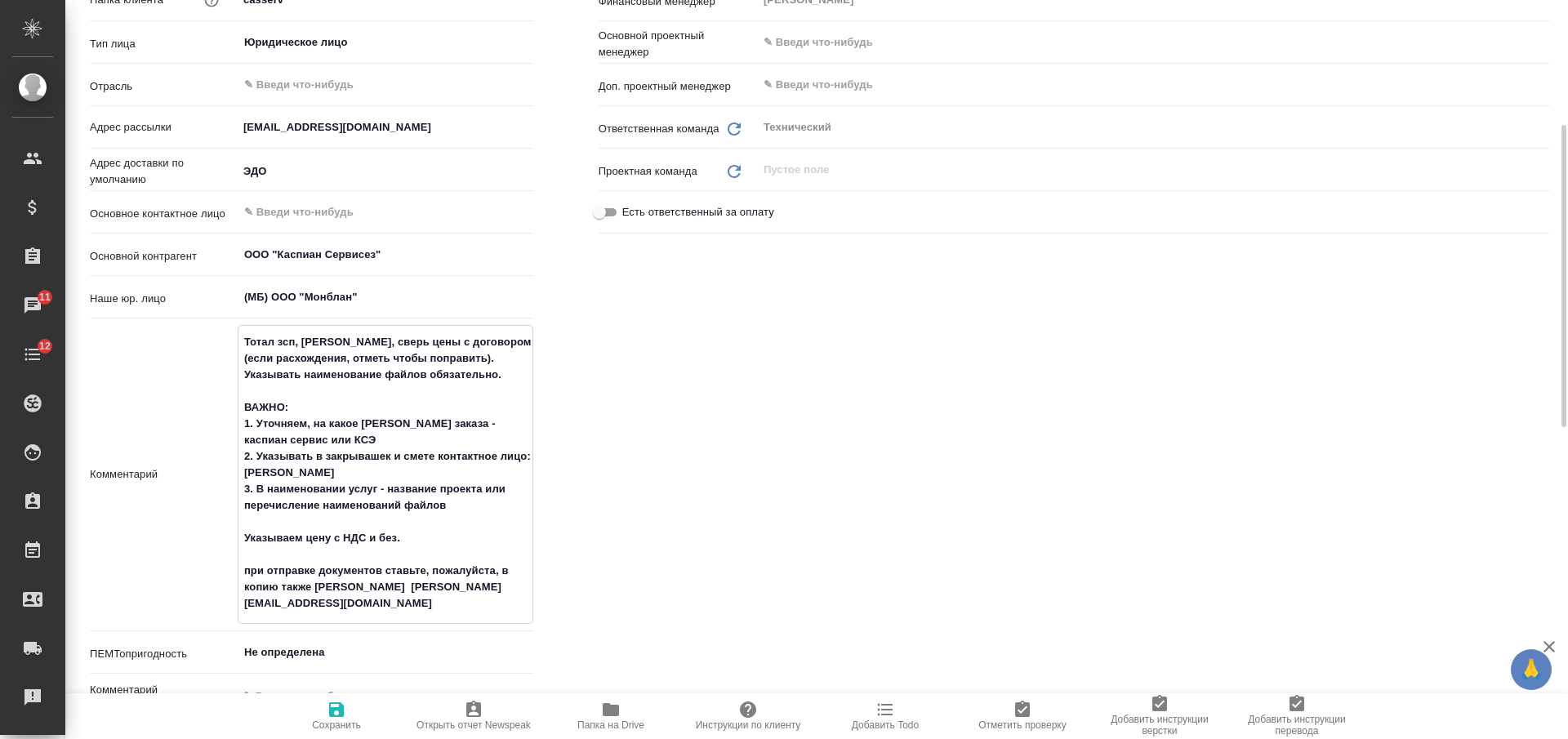
type textarea "Тотал зсп, тариф Стандарт, сверь цены с договором (если расхождения, отметь что…"
click at [340, 718] on icon "button" at bounding box center [337, 710] width 19 height 19
type textarea "x"
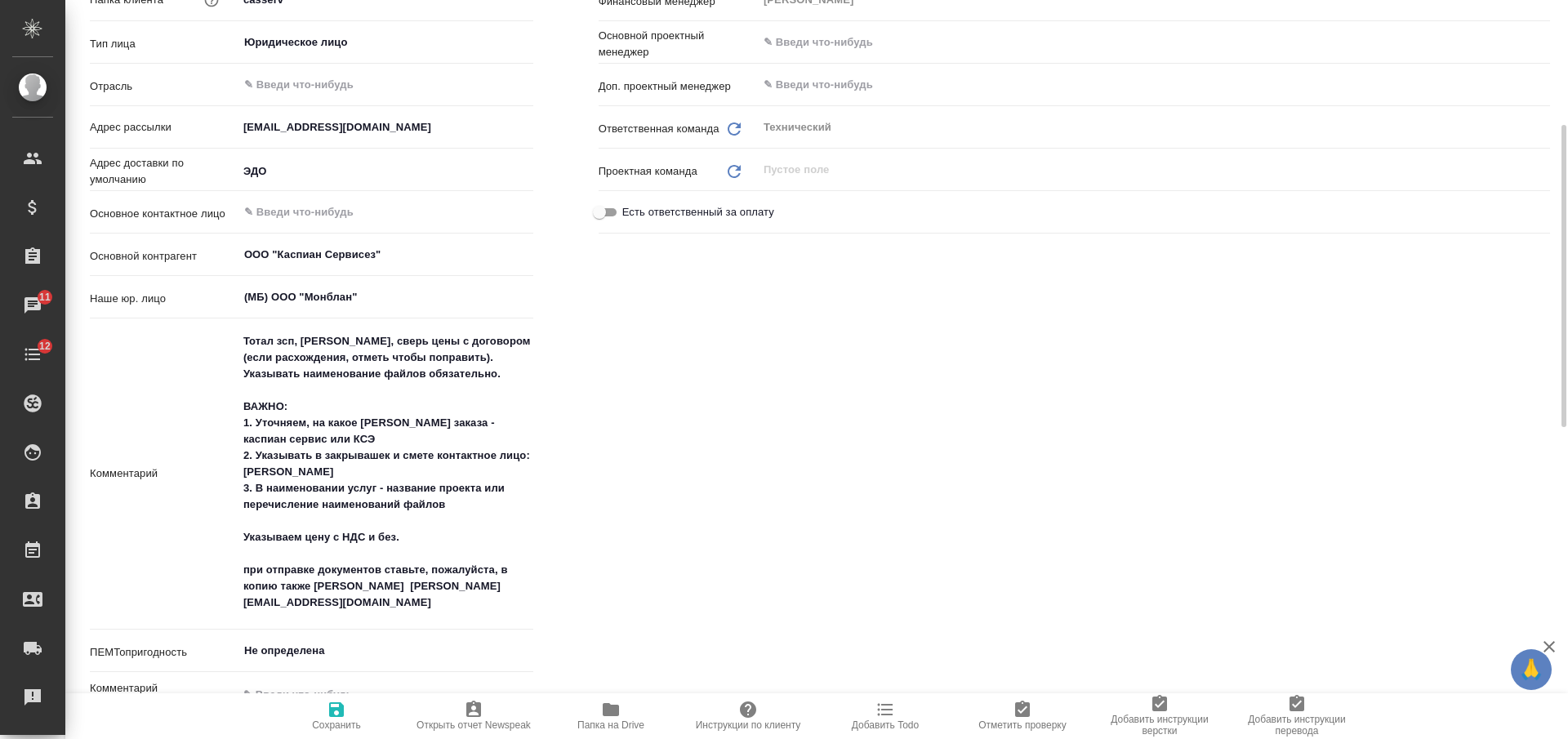
type textarea "x"
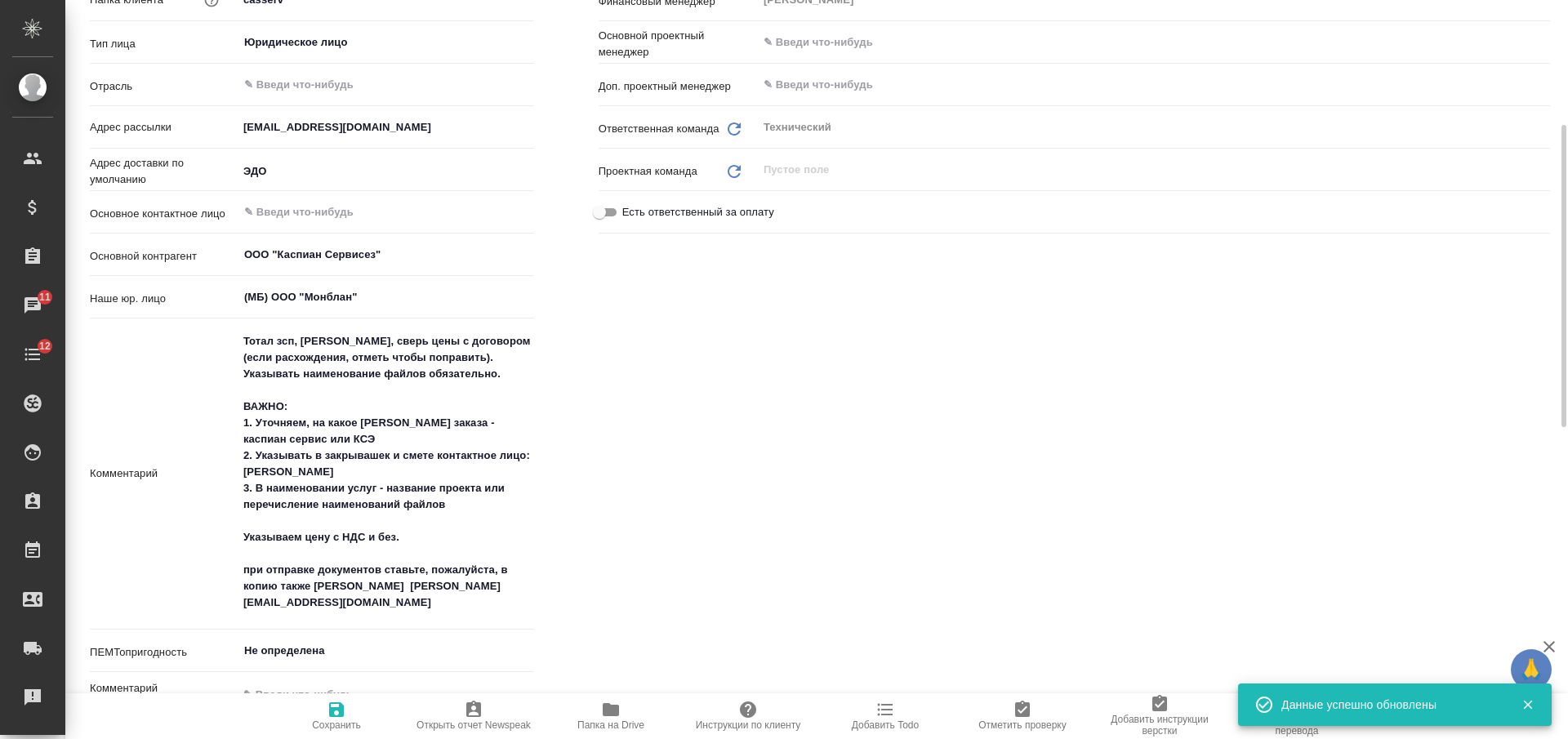
type textarea "x"
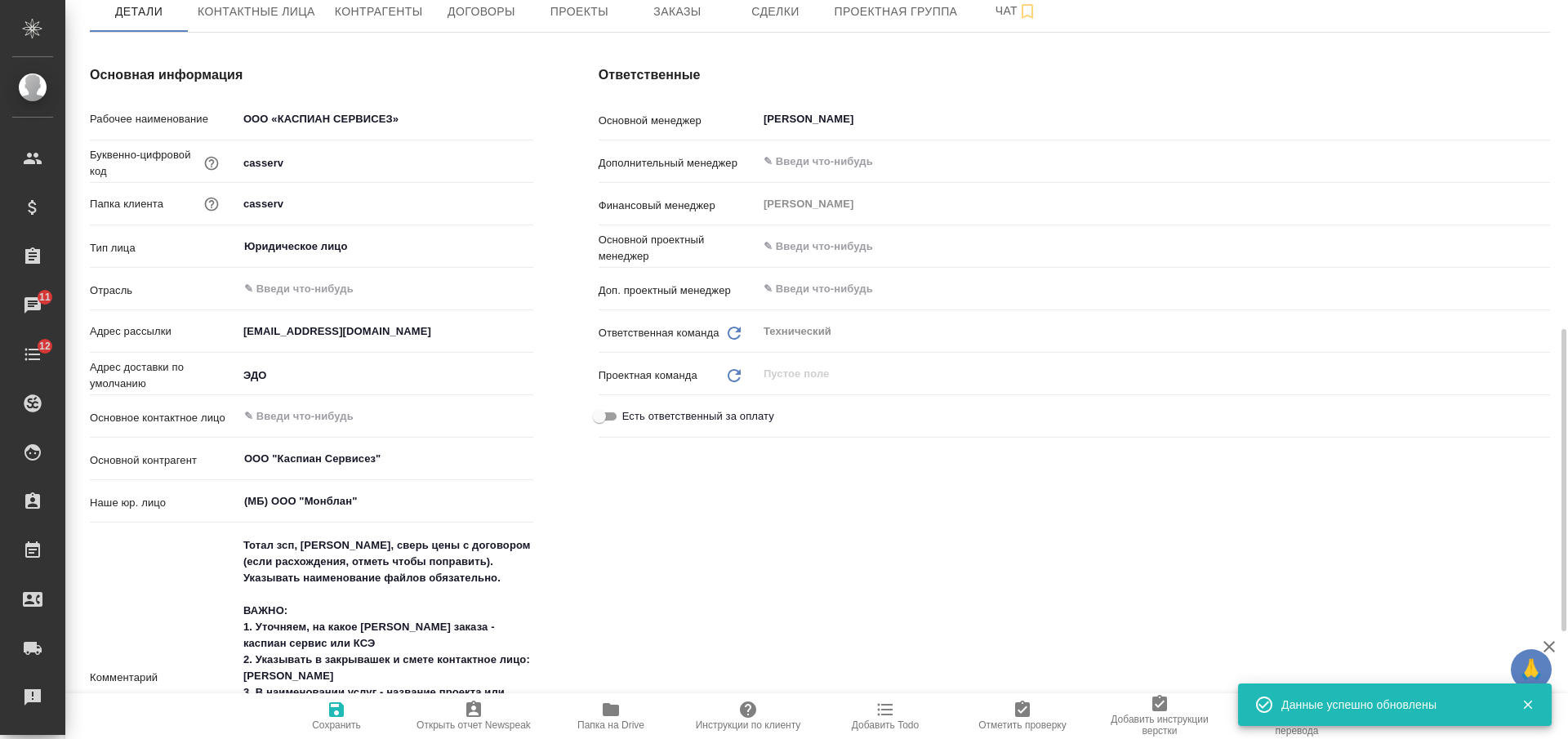
scroll to position [0, 0]
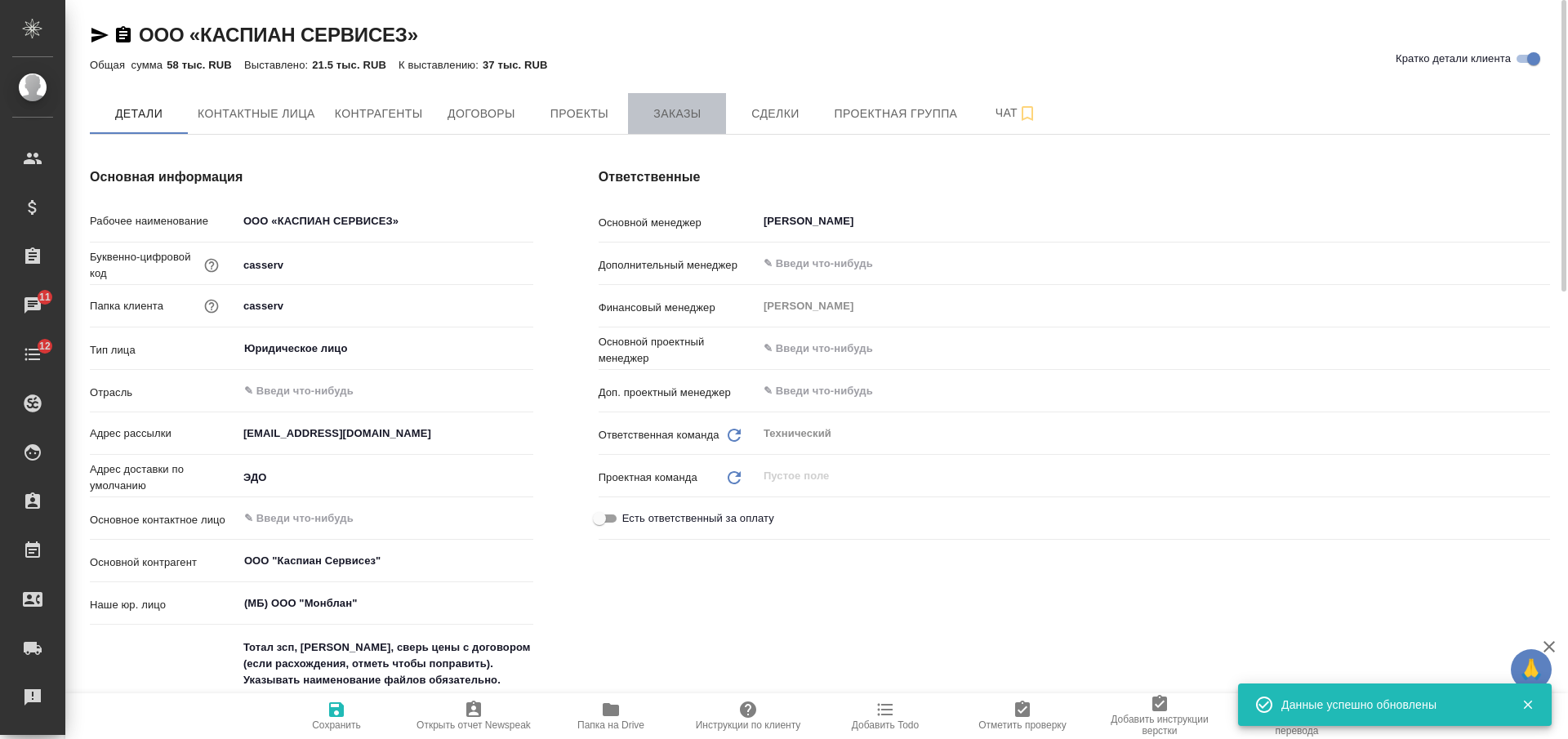
click at [707, 121] on span "Заказы" at bounding box center [678, 114] width 79 height 20
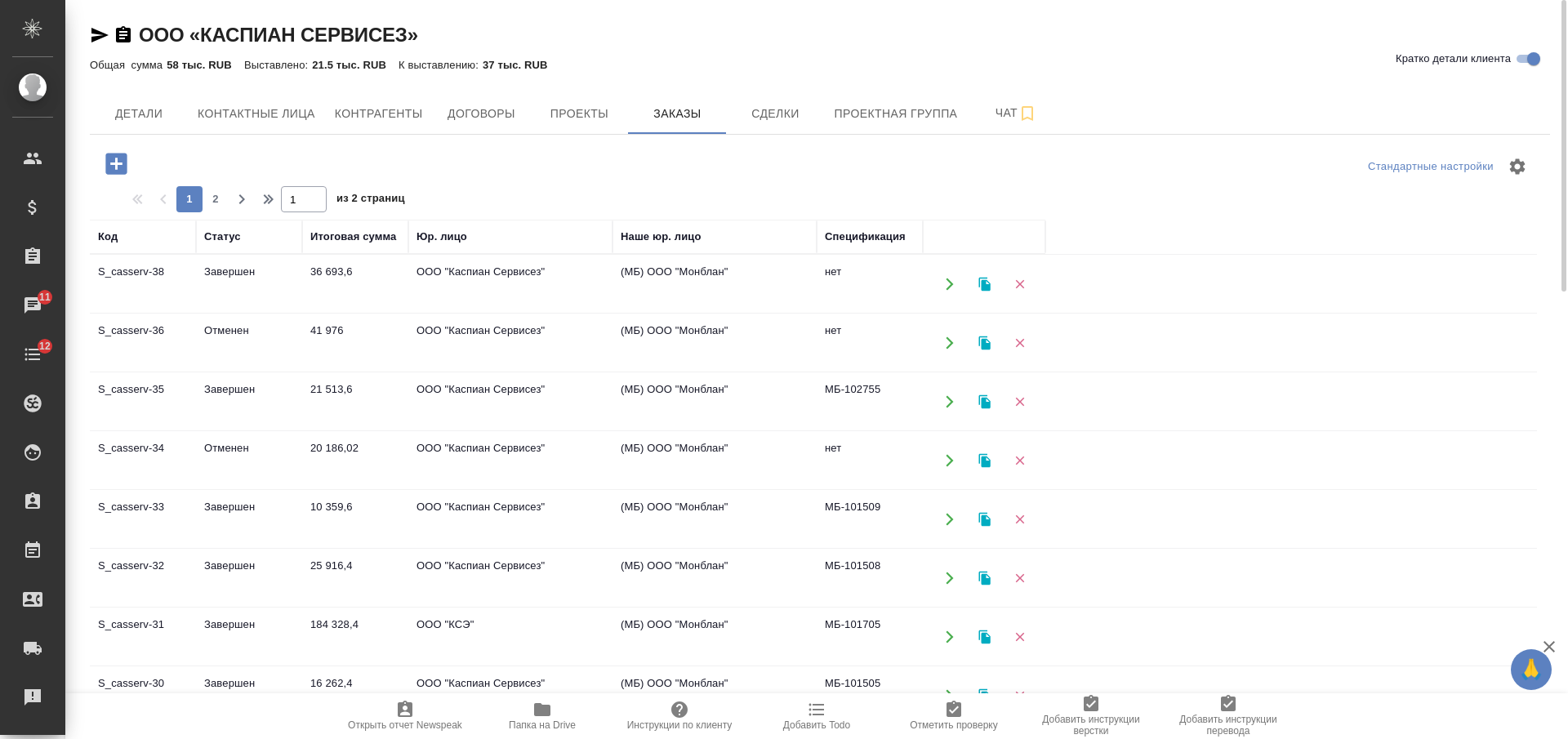
click at [352, 403] on td "21 513,6" at bounding box center [355, 401] width 106 height 57
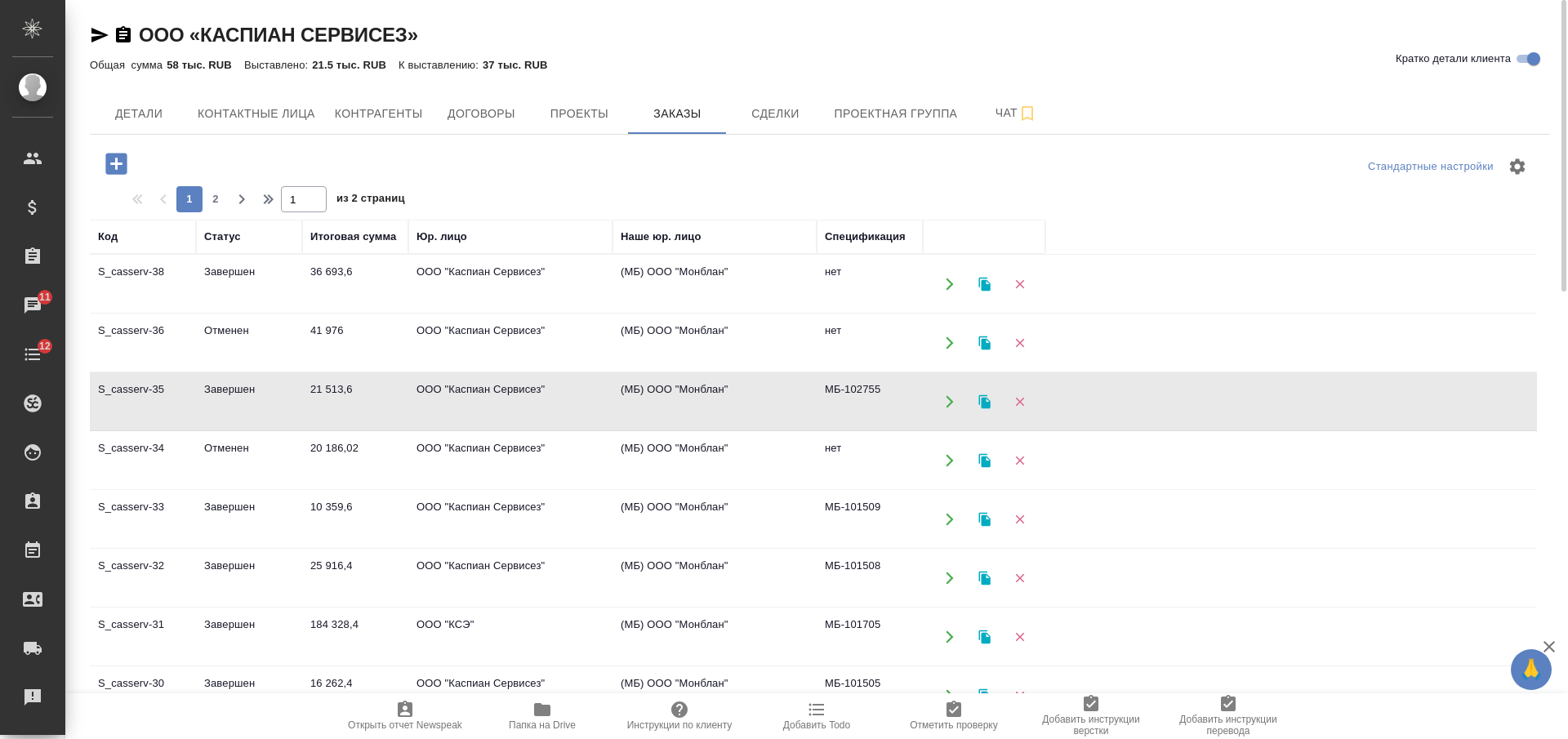
click at [352, 403] on td "21 513,6" at bounding box center [355, 401] width 106 height 57
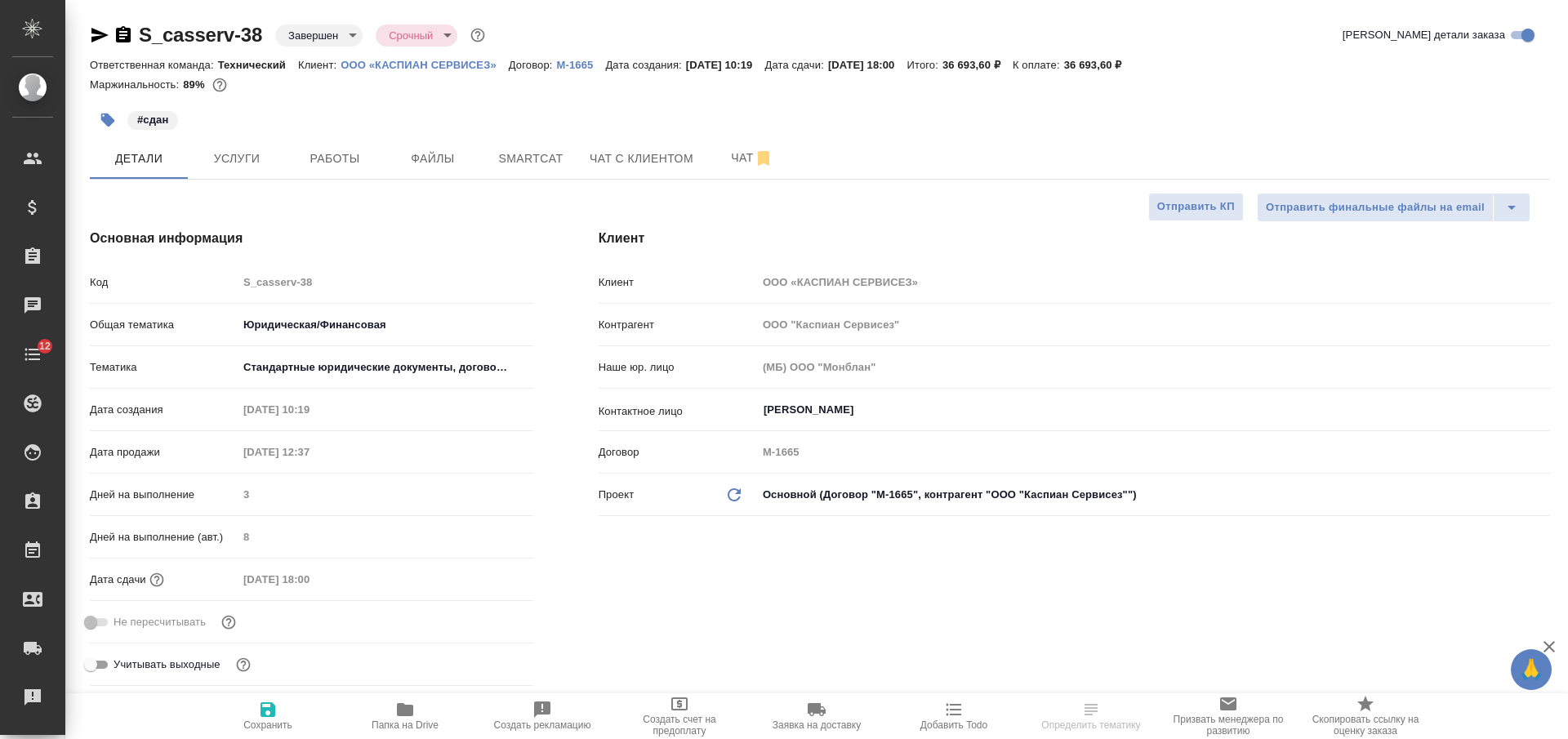
select select "RU"
click at [813, 399] on div "[PERSON_NAME]" at bounding box center [1153, 410] width 793 height 30
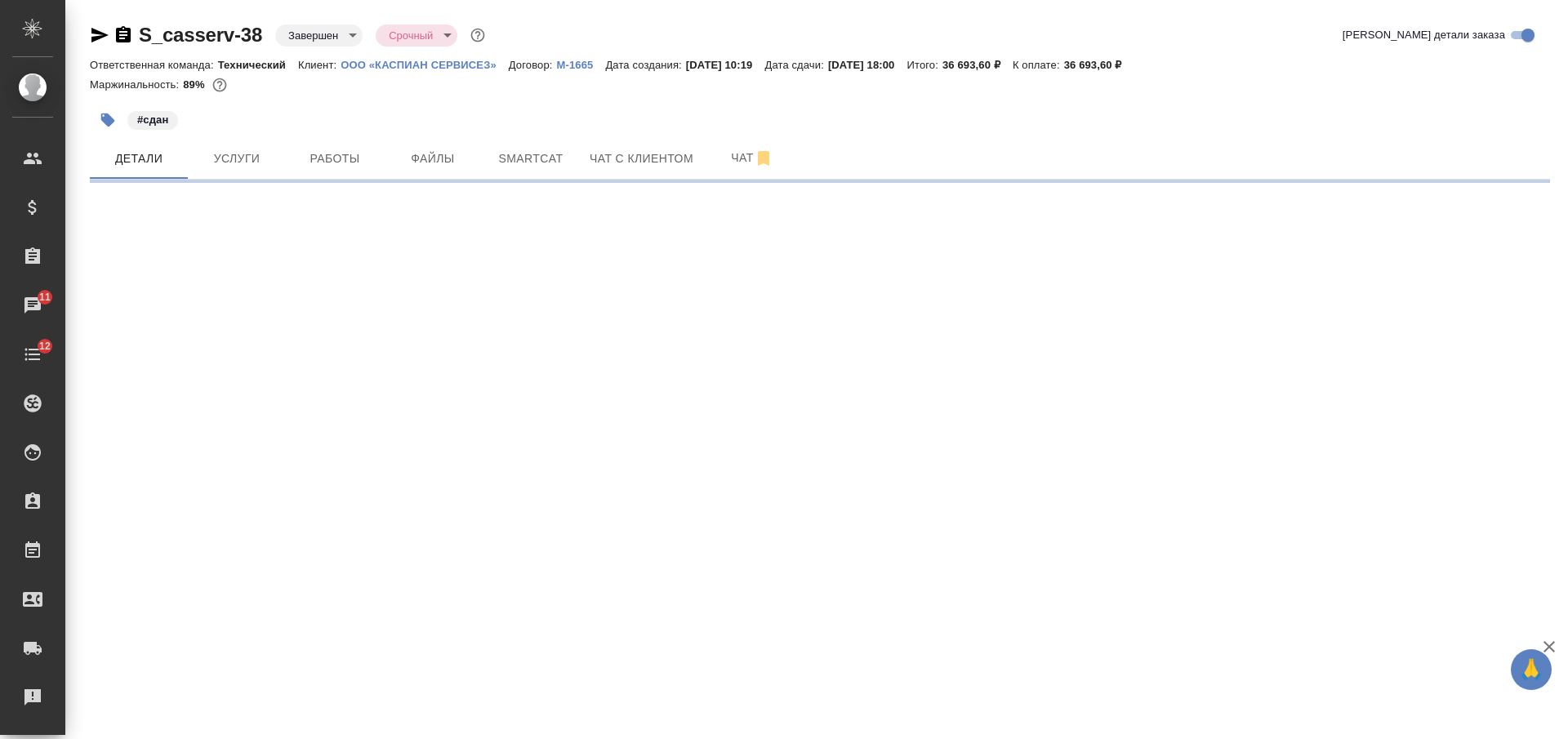
select select "RU"
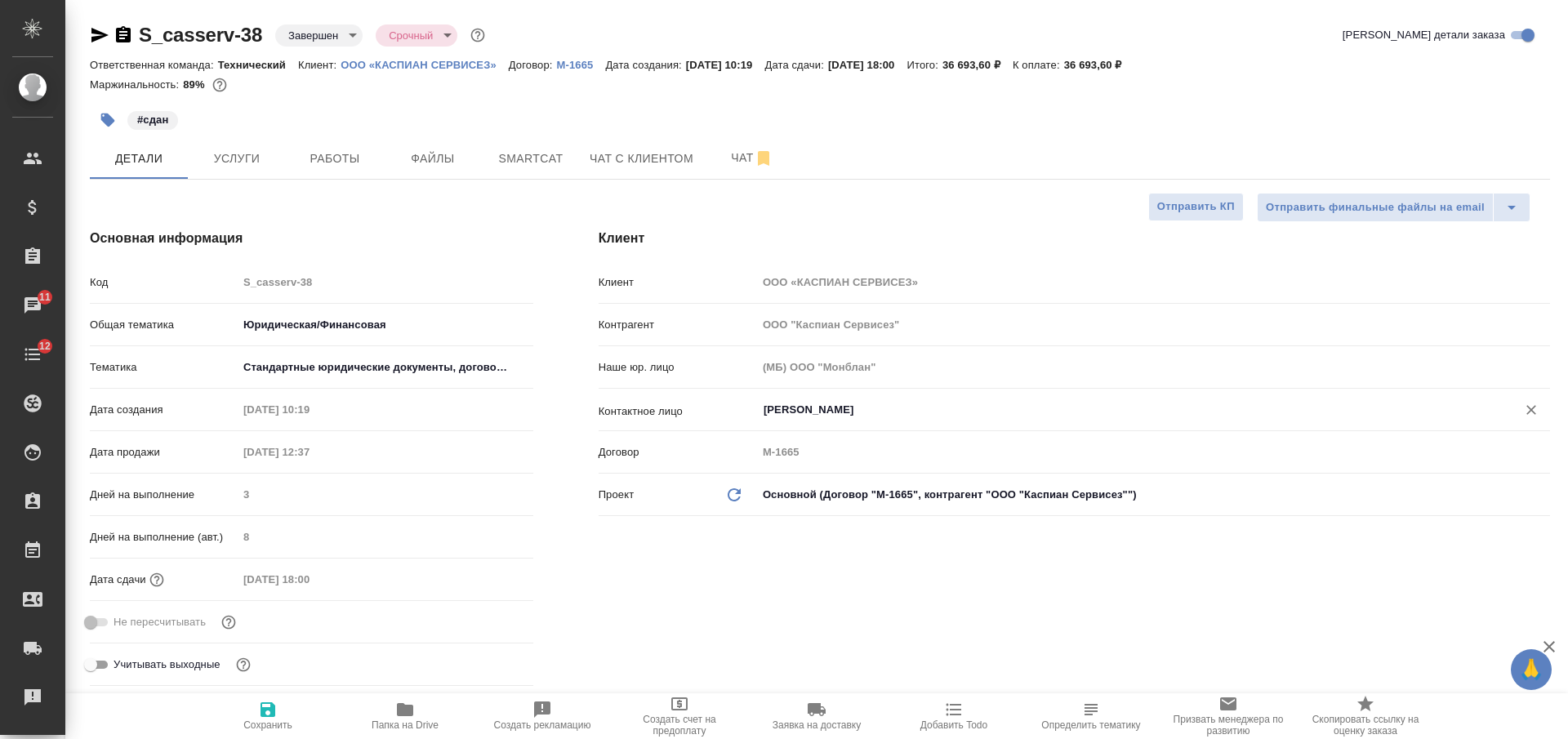
type textarea "x"
click at [814, 405] on input "[PERSON_NAME]" at bounding box center [1125, 410] width 728 height 19
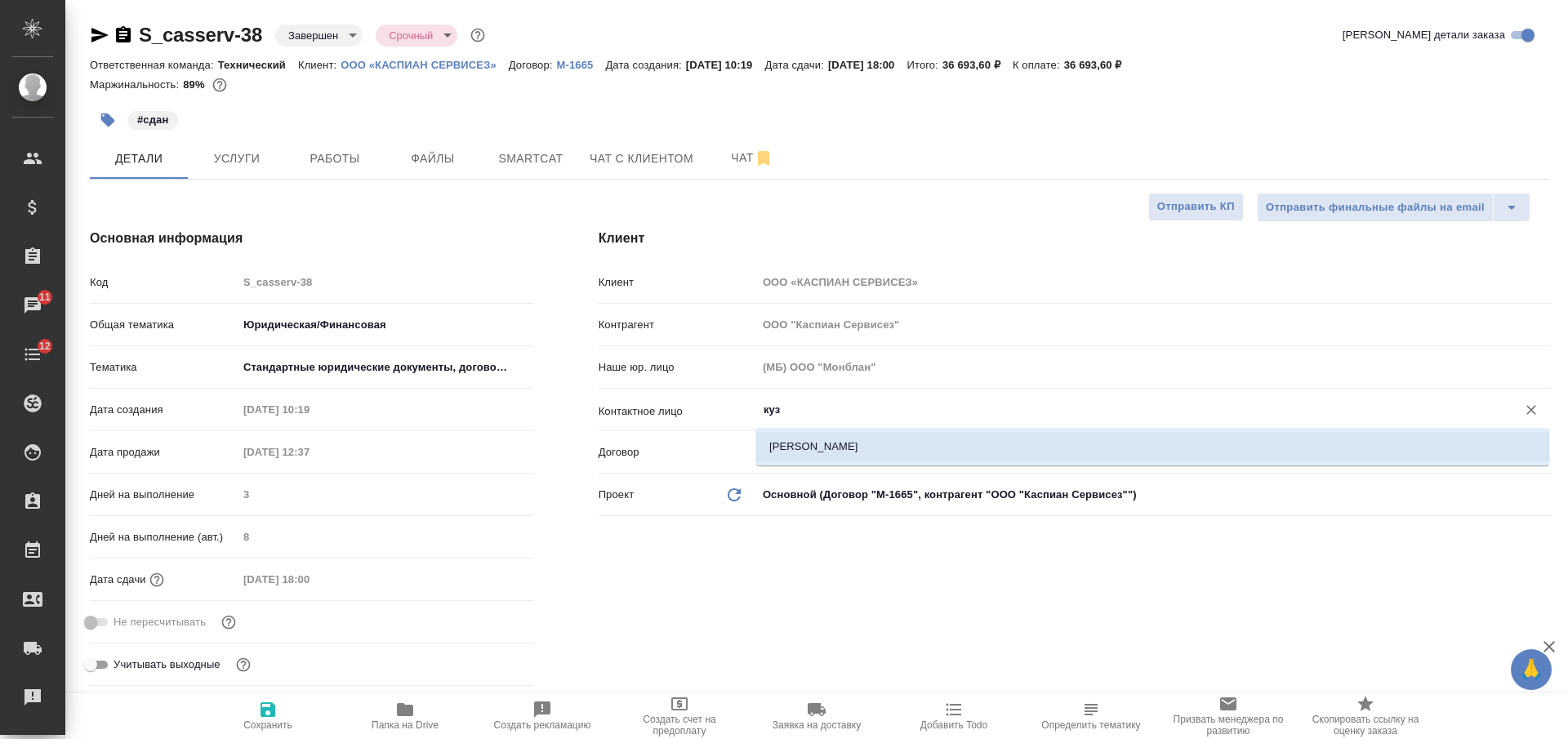
click at [835, 454] on li "[PERSON_NAME]" at bounding box center [1153, 447] width 793 height 30
type input "[PERSON_NAME]"
type textarea "x"
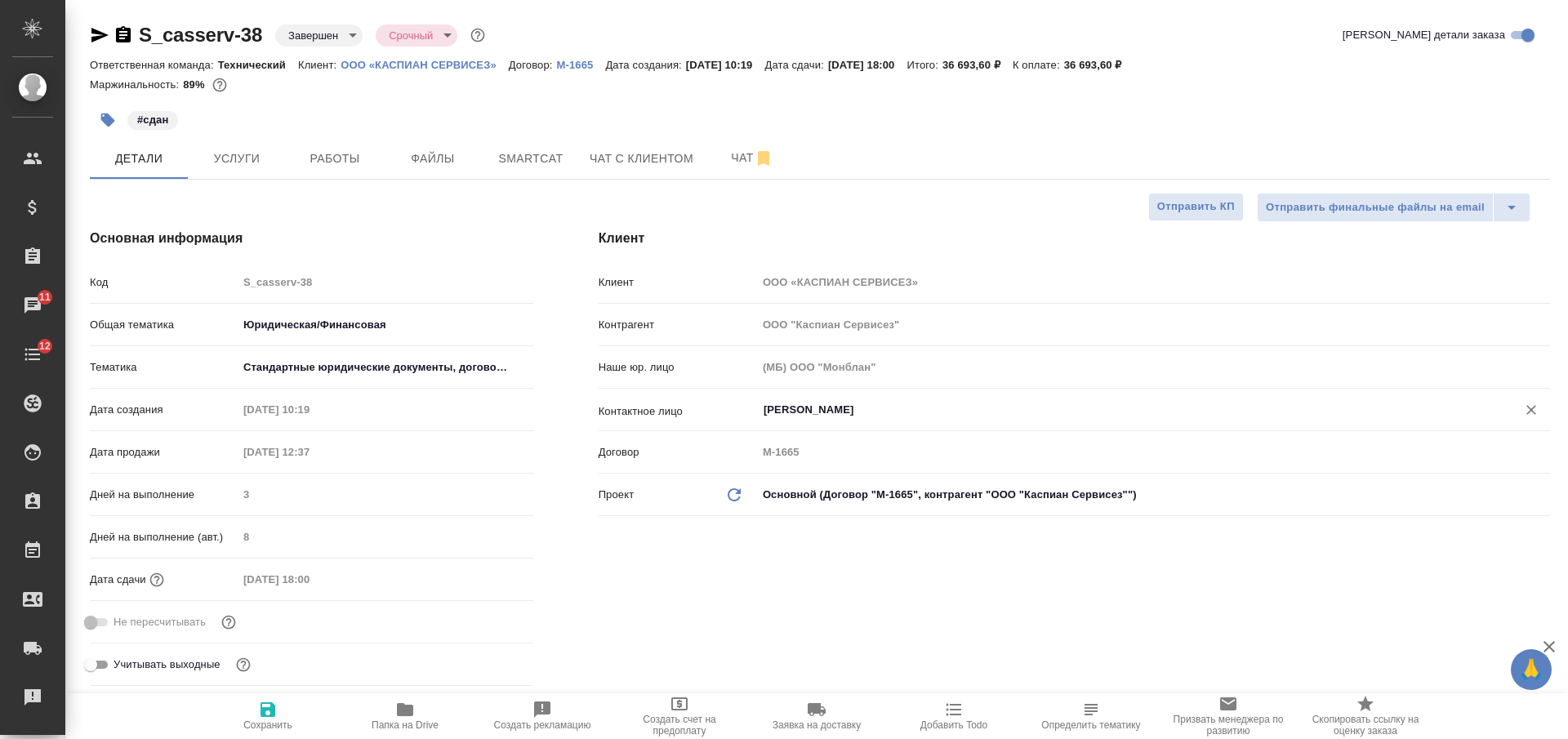
type input "[PERSON_NAME]"
drag, startPoint x: 265, startPoint y: 716, endPoint x: 256, endPoint y: 709, distance: 11.4
click at [263, 716] on icon "button" at bounding box center [268, 709] width 15 height 15
type textarea "x"
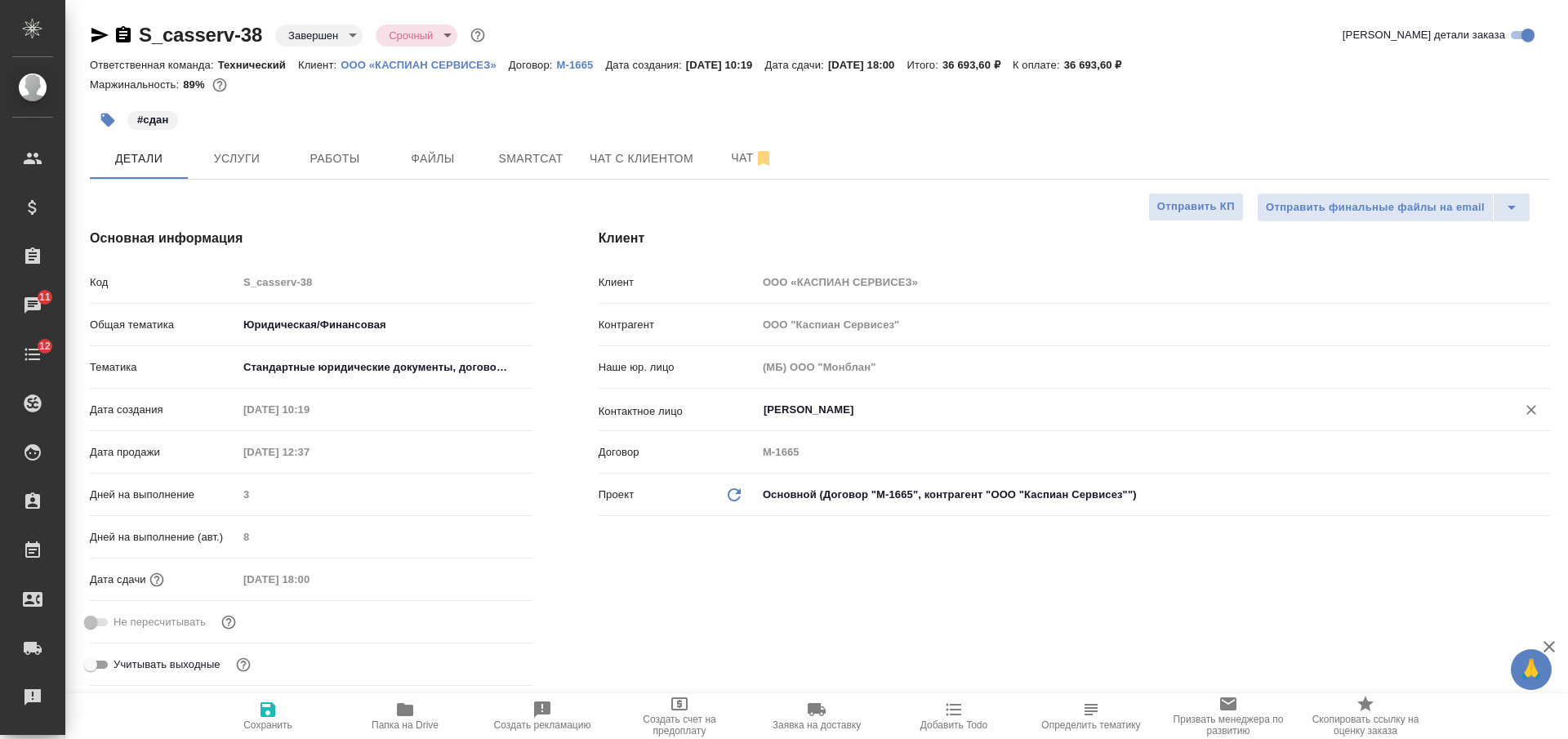
type textarea "x"
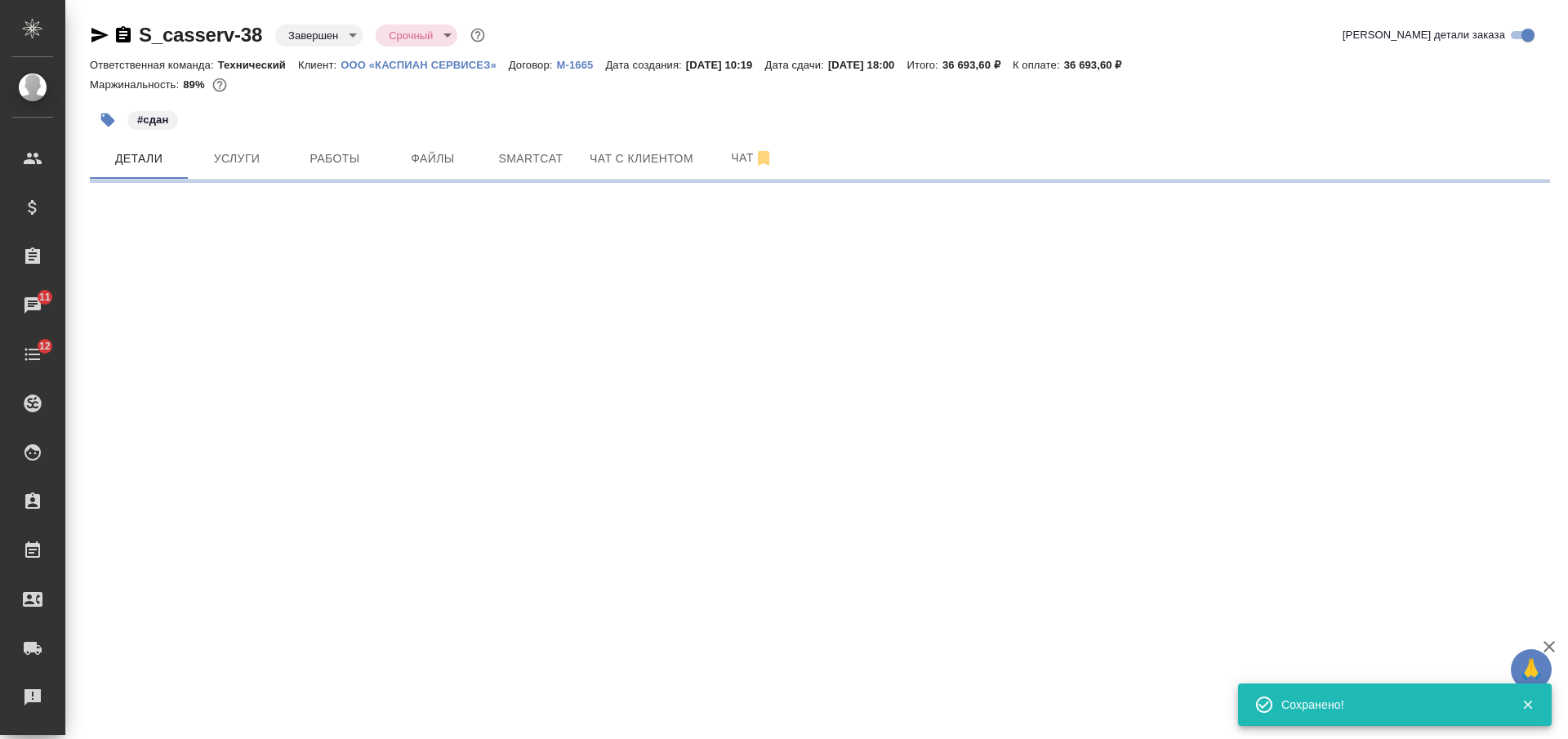
select select "RU"
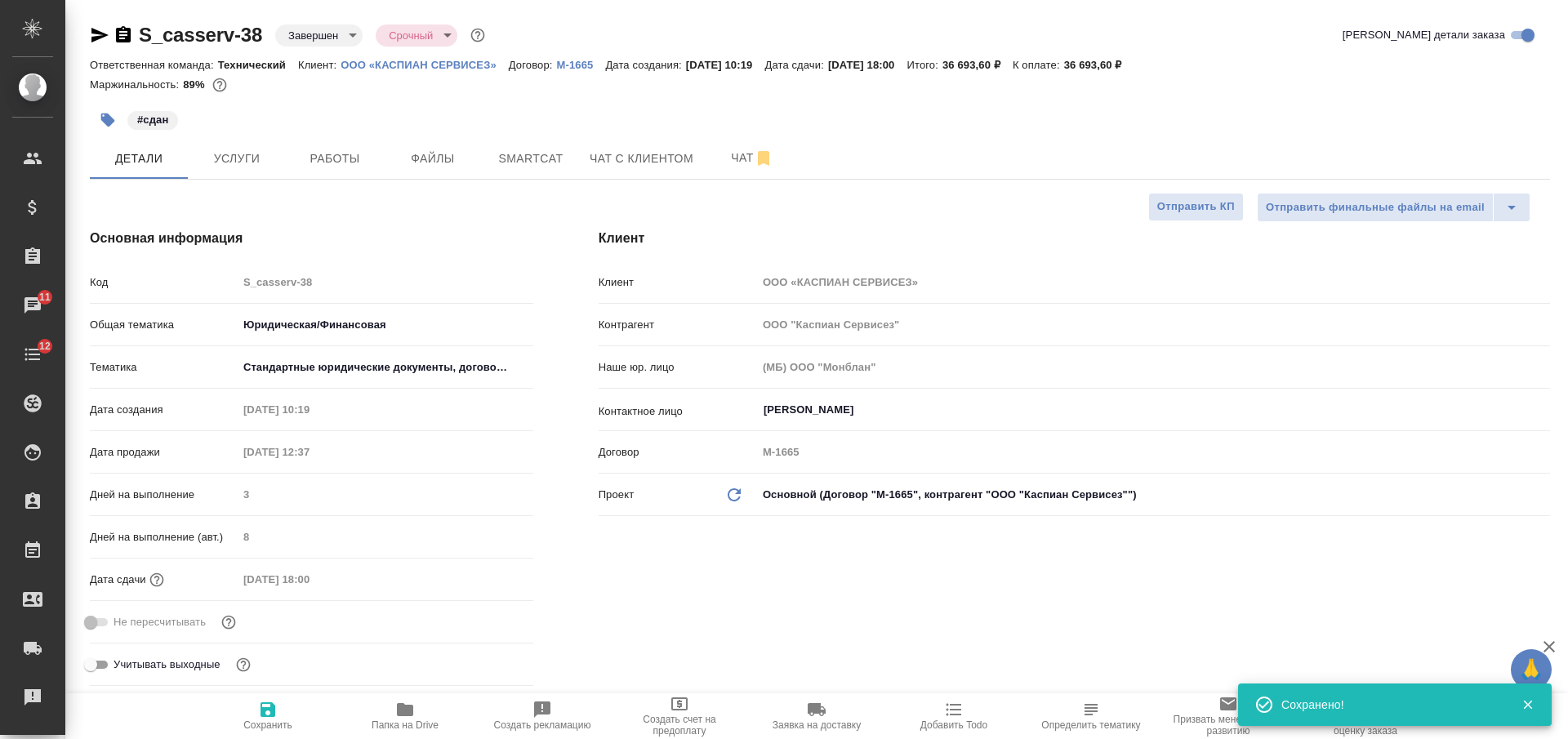
type textarea "x"
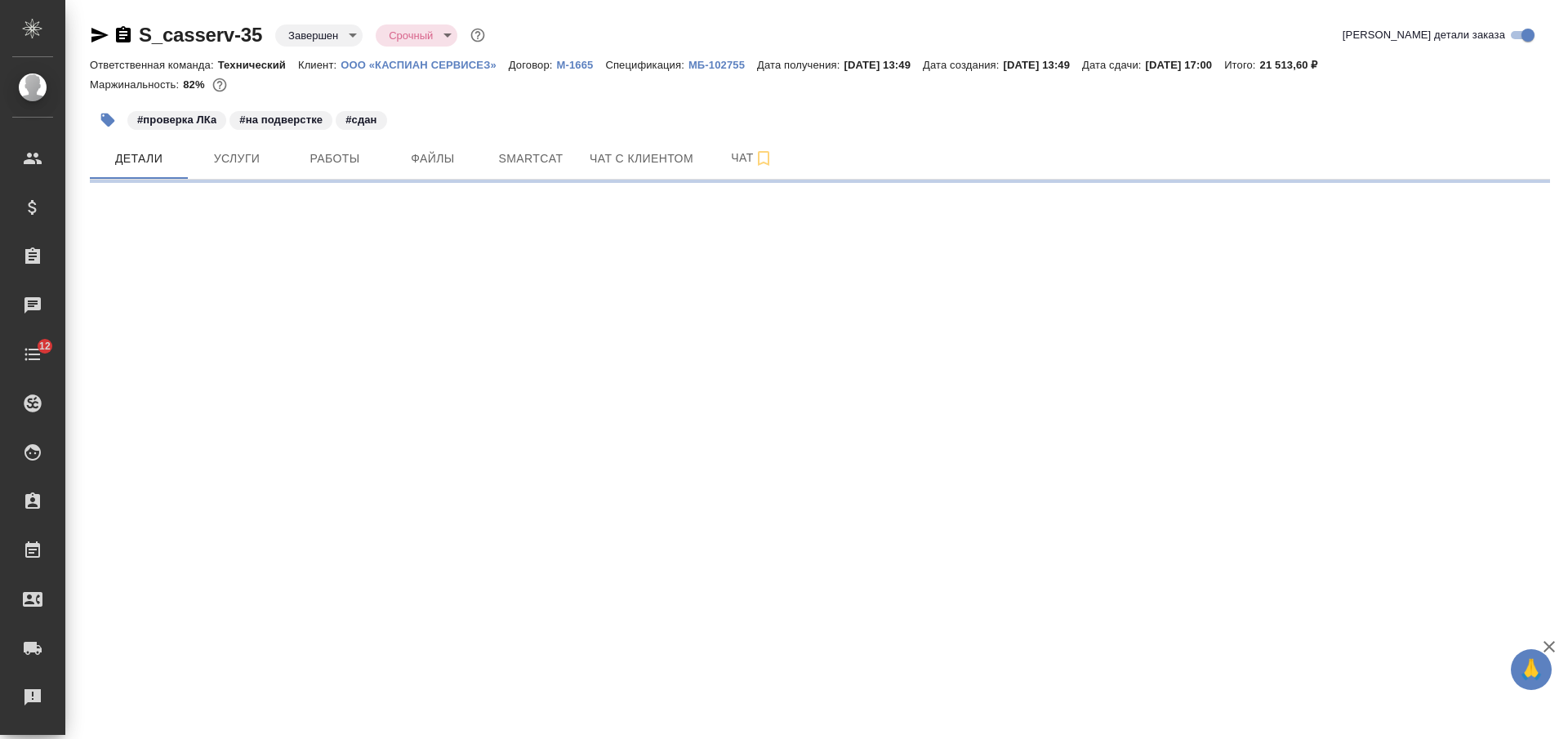
select select "RU"
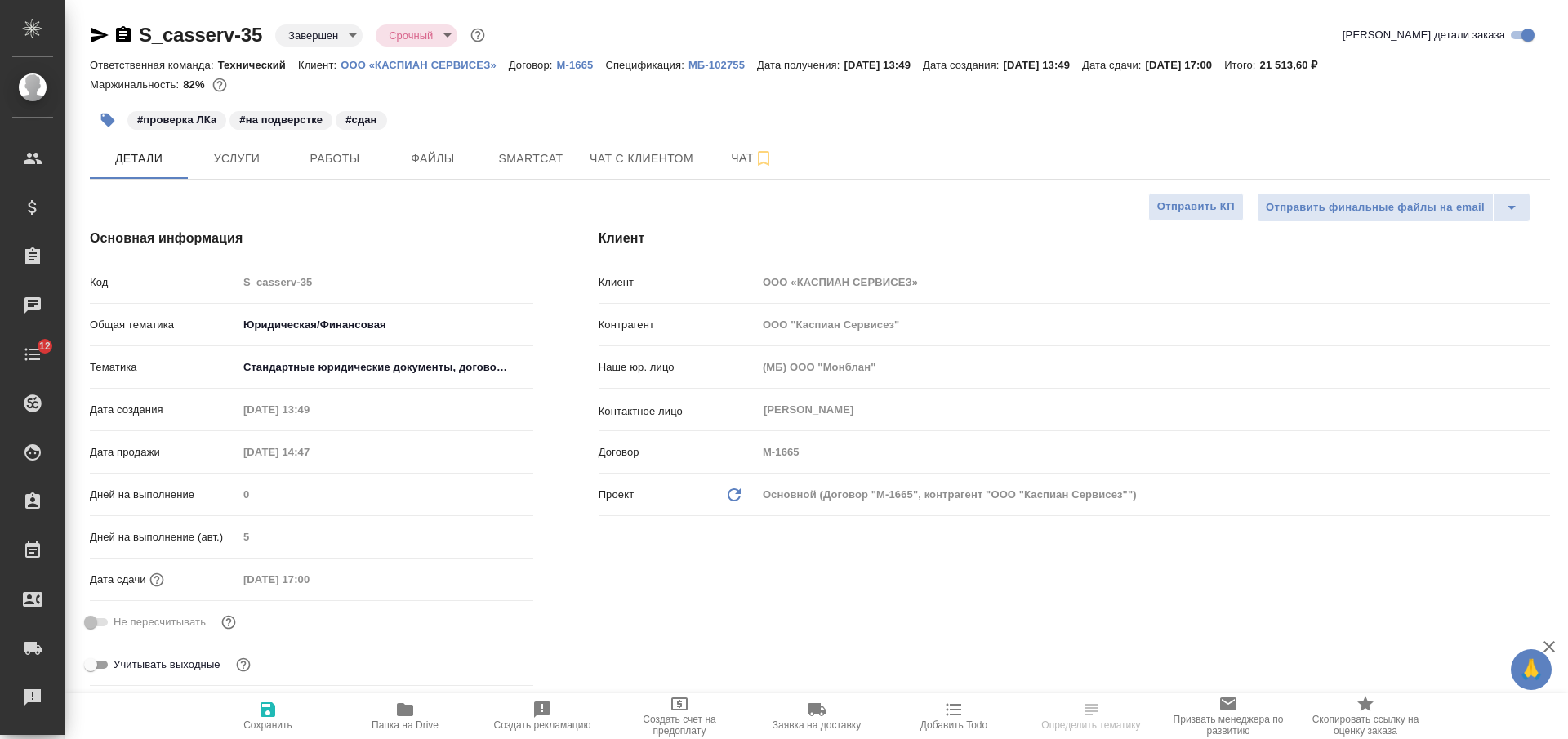
type textarea "x"
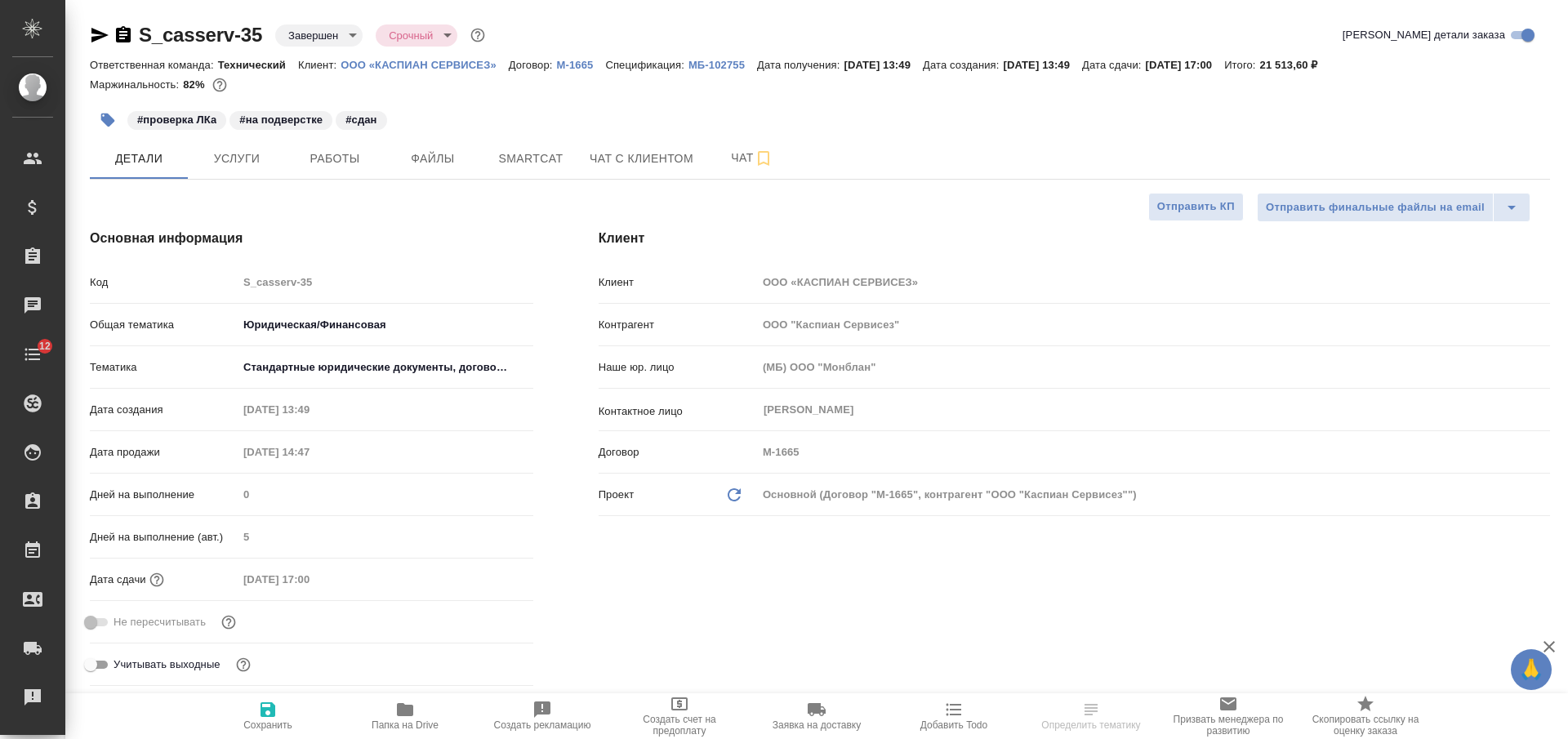
type textarea "x"
